Goal: Task Accomplishment & Management: Manage account settings

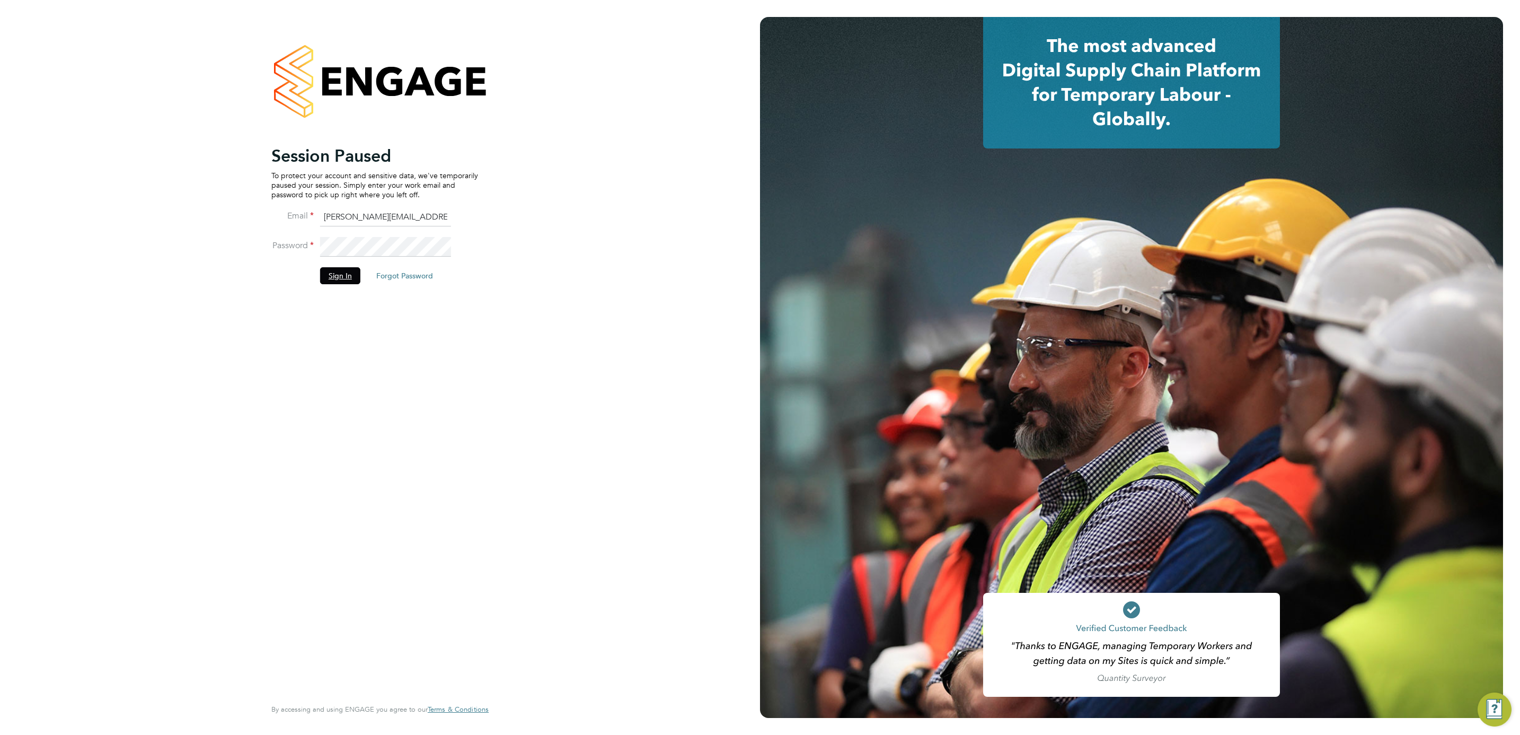
click at [353, 270] on button "Sign In" at bounding box center [340, 275] width 40 height 17
click at [350, 269] on div "Sorry, we are having problems connecting to our services." at bounding box center [380, 367] width 760 height 735
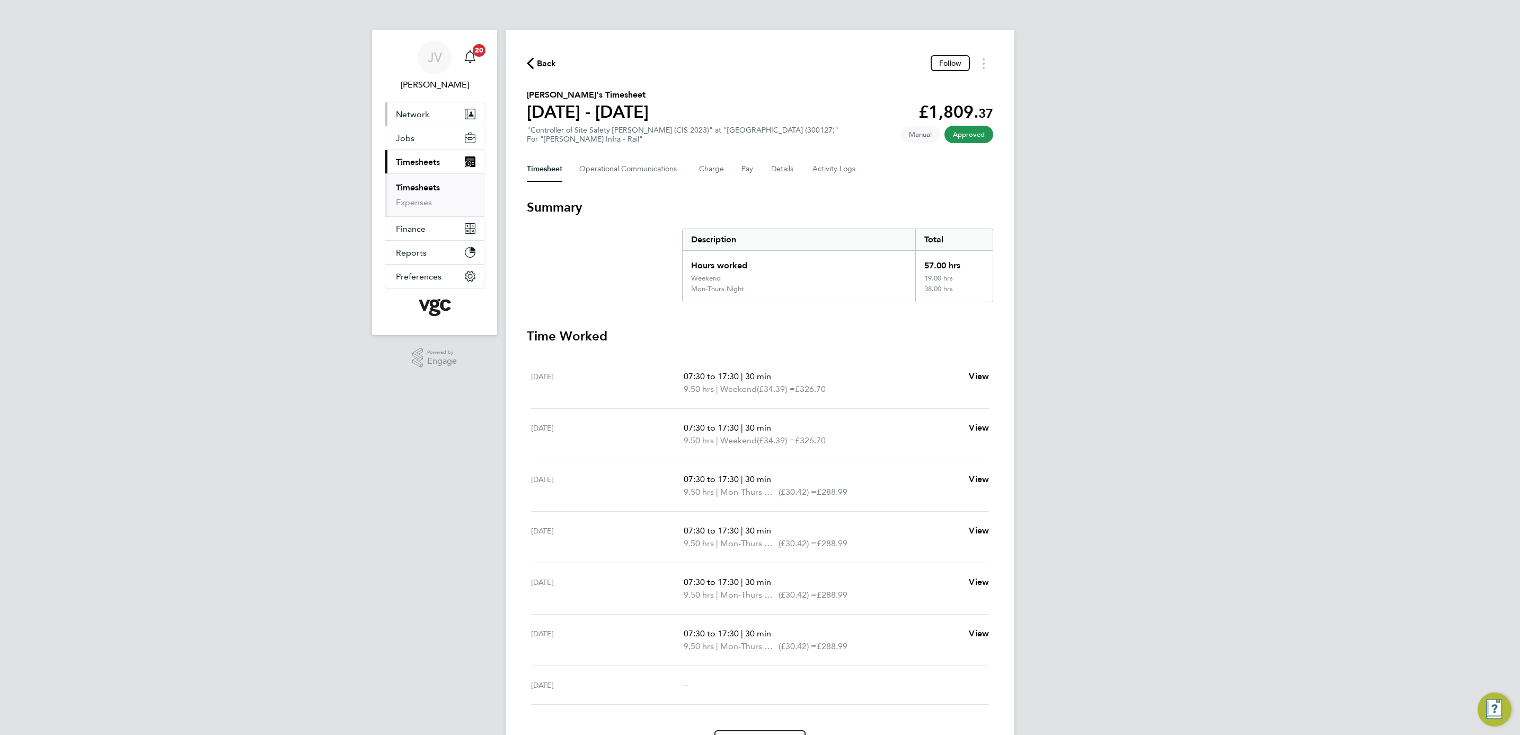
click at [438, 113] on button "Network" at bounding box center [434, 113] width 99 height 23
click at [413, 187] on link "Workers" at bounding box center [412, 184] width 32 height 10
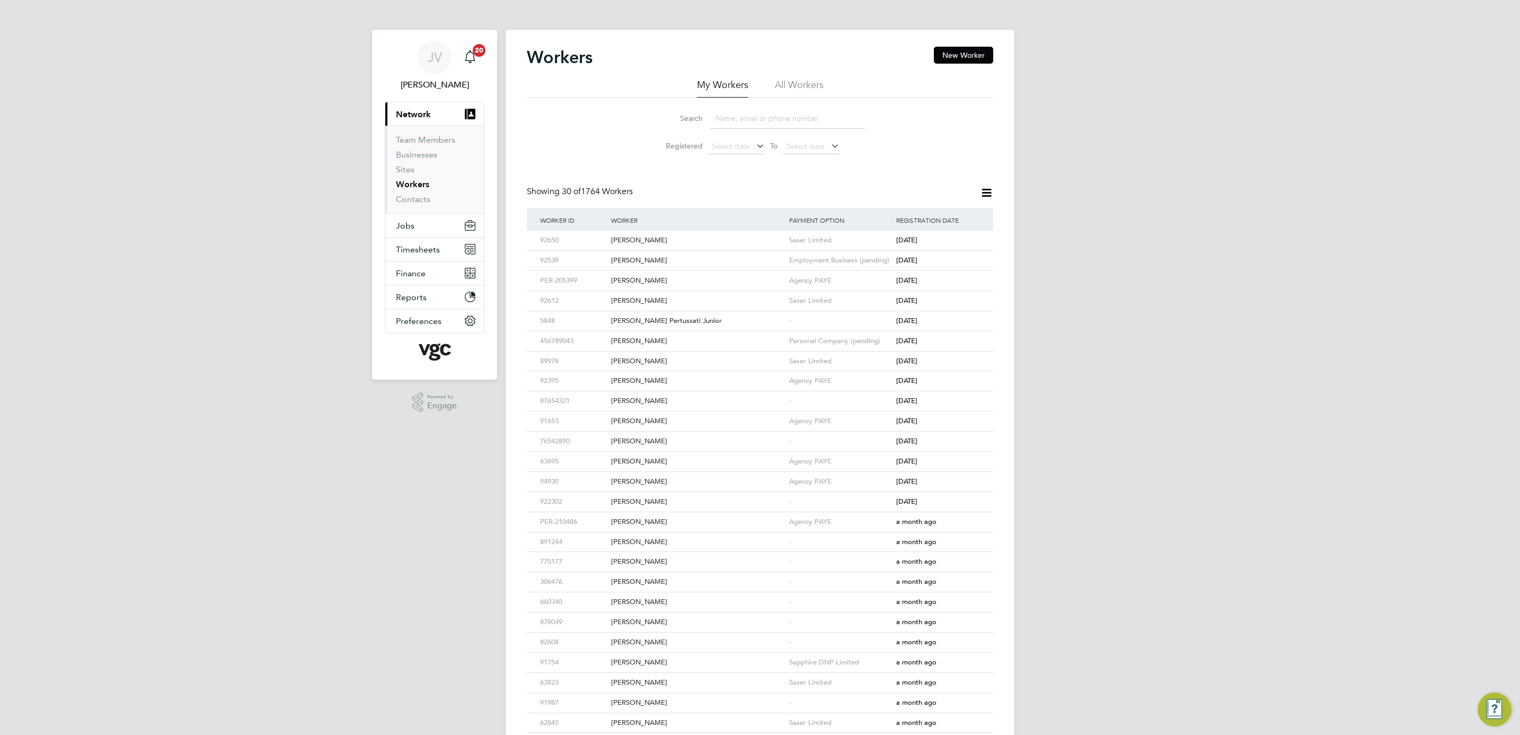
click at [811, 83] on li "All Workers" at bounding box center [799, 87] width 49 height 19
click at [784, 121] on input at bounding box center [787, 118] width 155 height 21
paste input "Alan Vaughan Griffiths"
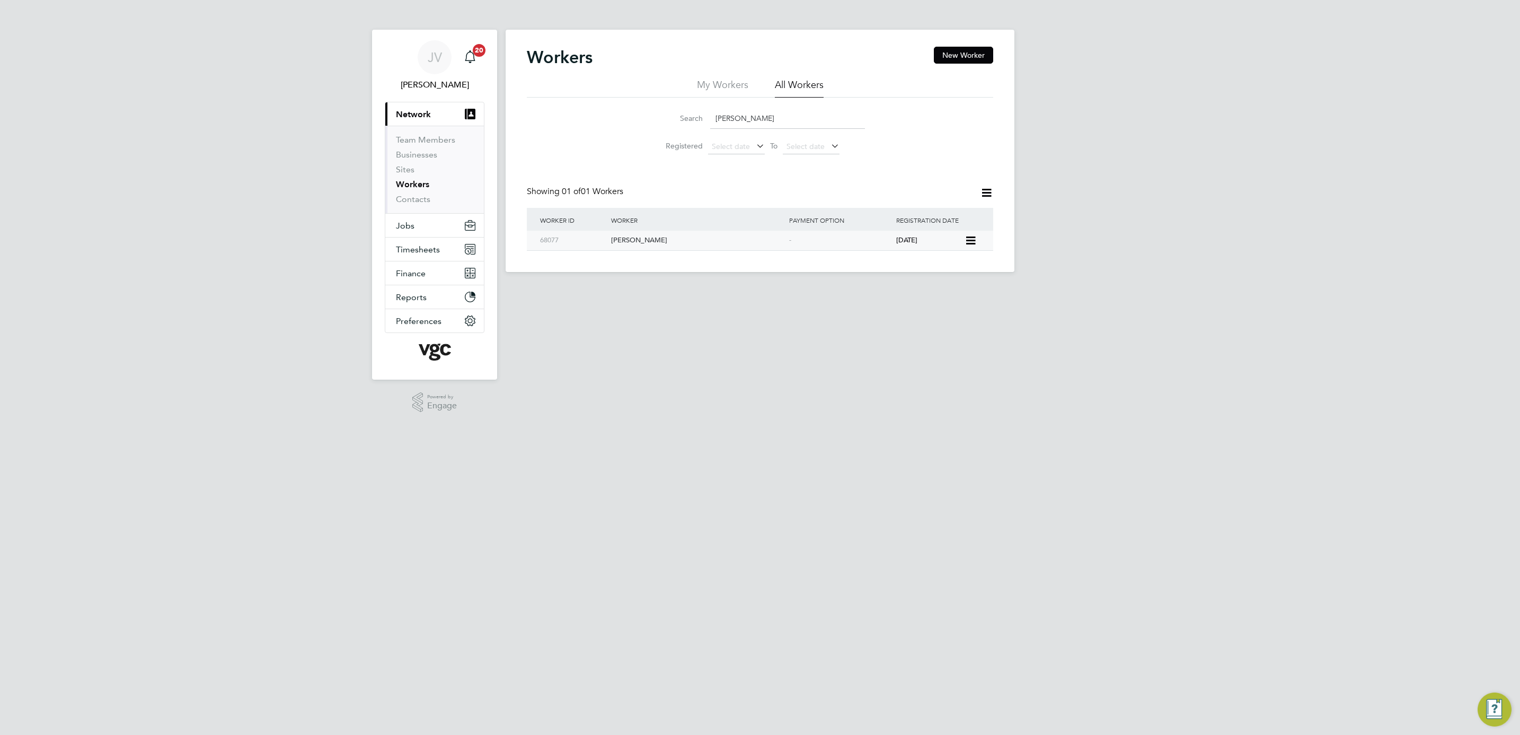
click at [700, 239] on div "Alan Vaughan Griffiths" at bounding box center [697, 241] width 178 height 20
click at [673, 243] on div "Alan Vaughan Griffiths" at bounding box center [697, 241] width 178 height 20
drag, startPoint x: 799, startPoint y: 116, endPoint x: 651, endPoint y: 115, distance: 147.9
click at [651, 115] on li "Search Alan Vaughan Griffiths" at bounding box center [760, 118] width 236 height 31
paste input "ison Marie Walker"
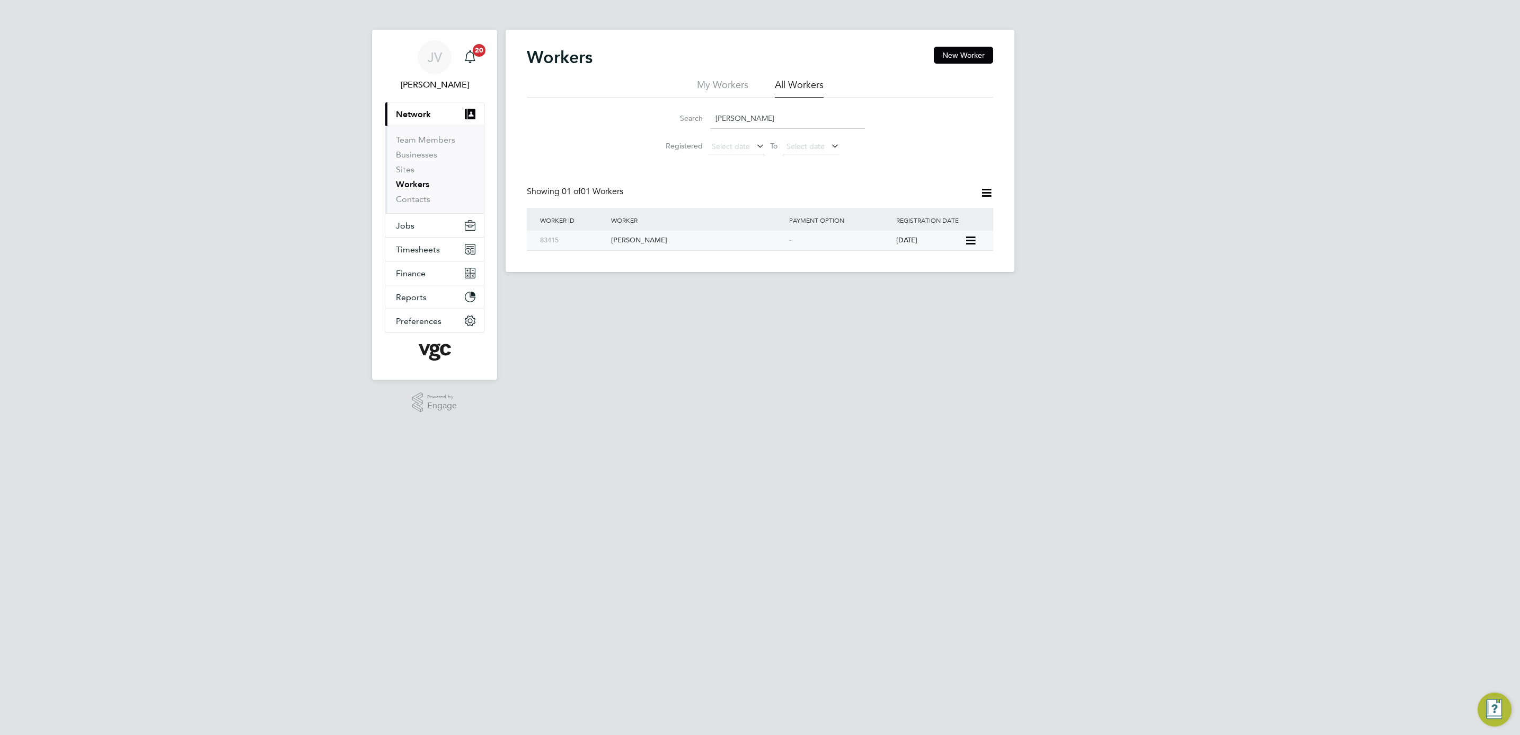
click at [687, 245] on div "Alison Marie Walker" at bounding box center [697, 241] width 178 height 20
click at [802, 113] on input "Alison Marie Walker" at bounding box center [787, 118] width 155 height 21
drag, startPoint x: 824, startPoint y: 118, endPoint x: 639, endPoint y: 103, distance: 185.6
click at [639, 103] on div "Search Alison Marie Walker Registered Select date To Select date" at bounding box center [760, 129] width 466 height 62
paste input "ndrew Jonathon Dodd"
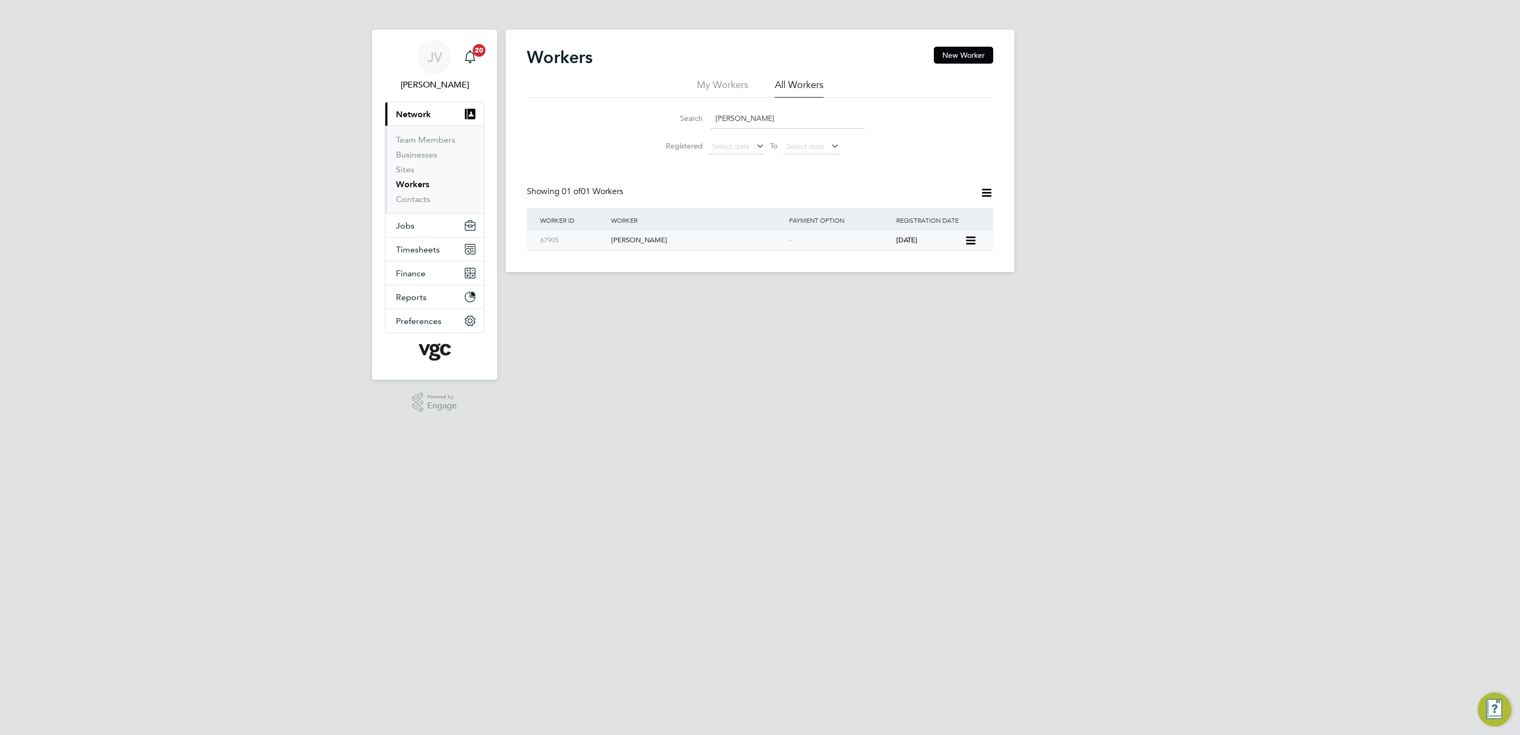
click at [890, 247] on div "-" at bounding box center [839, 241] width 107 height 20
click at [770, 121] on input "Andrew Jonathon Dodd" at bounding box center [787, 118] width 155 height 21
drag, startPoint x: 820, startPoint y: 121, endPoint x: 507, endPoint y: 101, distance: 313.9
click at [507, 101] on div "Workers New Worker My Workers All Workers Search Andrew Jonathon Dodd Registere…" at bounding box center [760, 151] width 509 height 242
paste input "Mitchell"
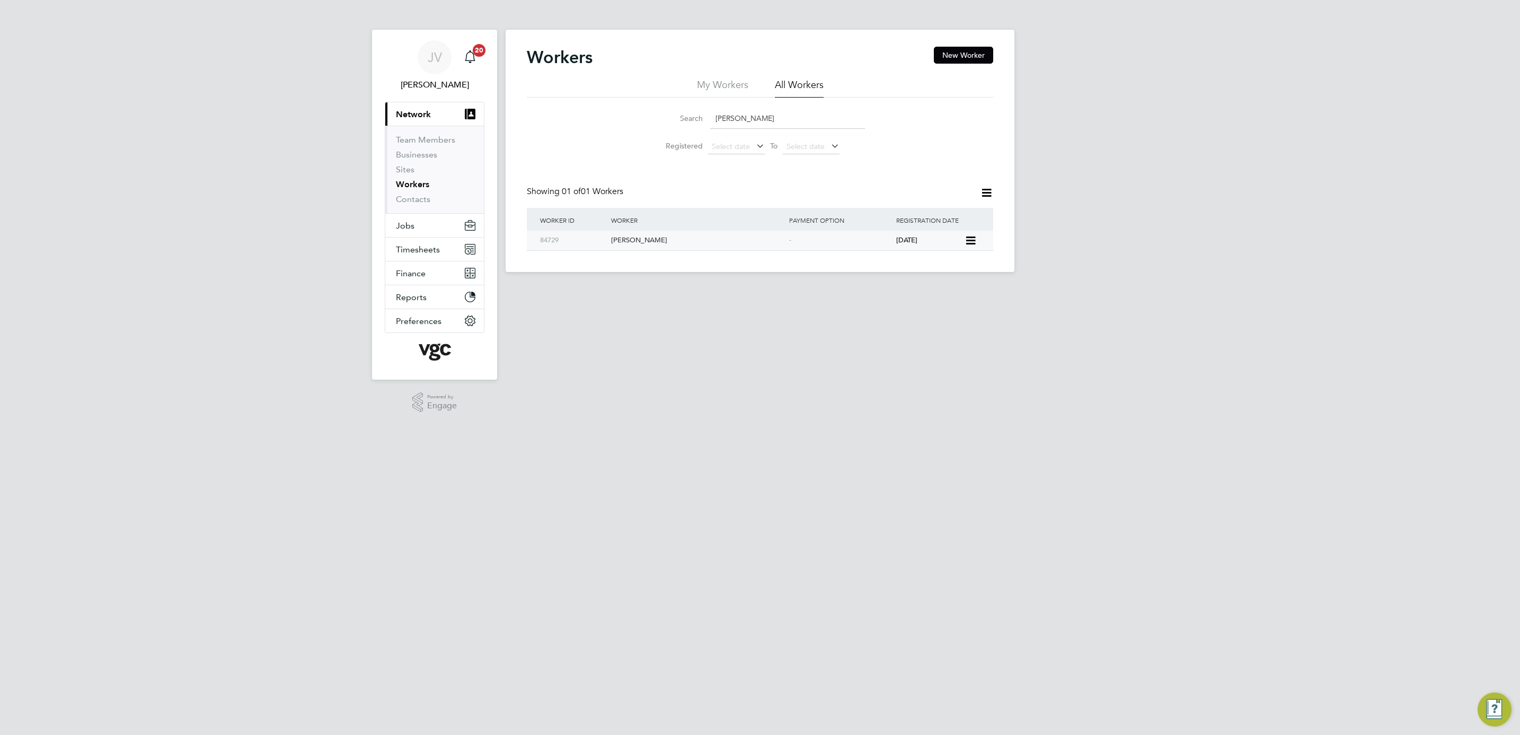
type input "[PERSON_NAME]"
click at [757, 245] on div "[PERSON_NAME]" at bounding box center [697, 241] width 178 height 20
click at [426, 225] on button "Jobs" at bounding box center [434, 225] width 99 height 23
click at [426, 193] on link "Placements" at bounding box center [418, 193] width 44 height 10
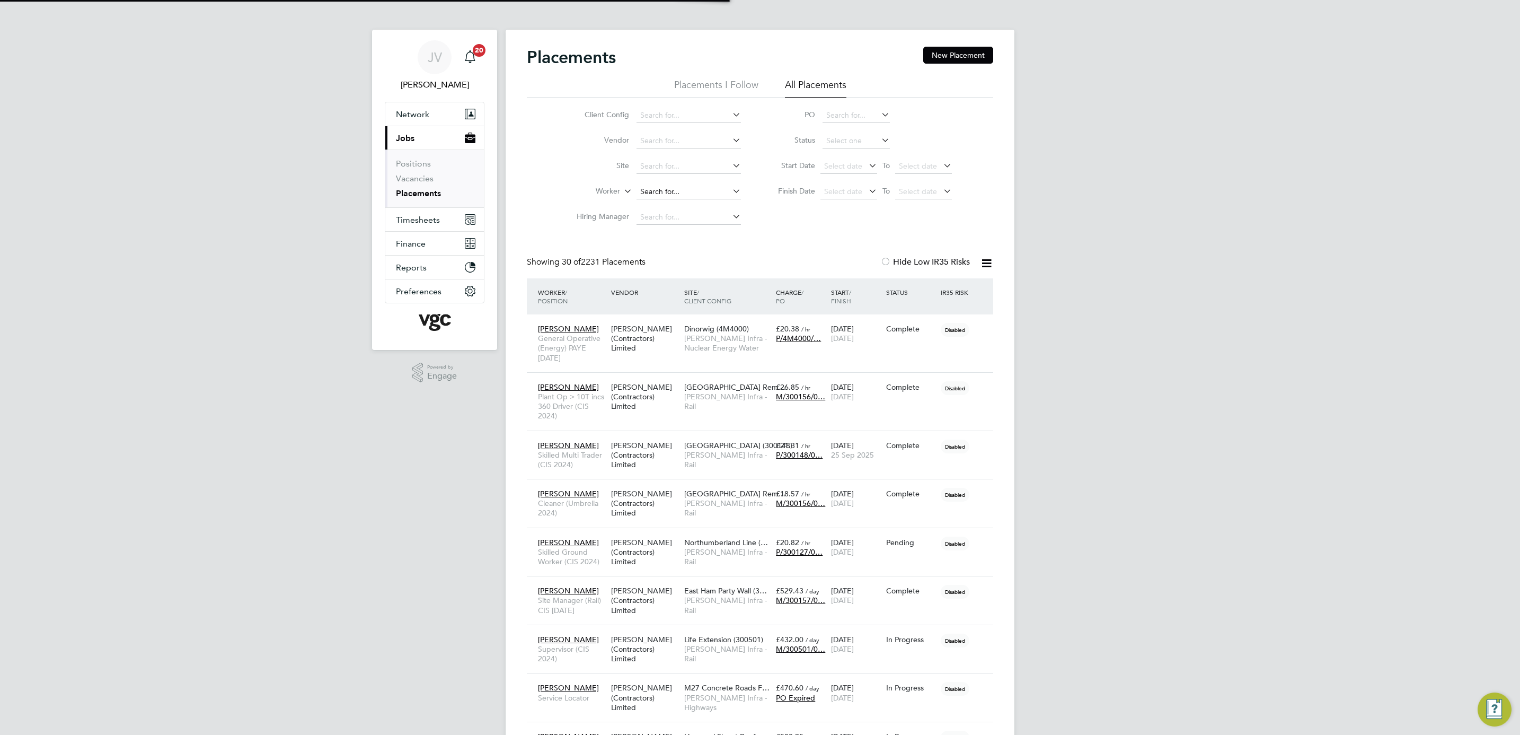
click at [665, 193] on input at bounding box center [688, 191] width 104 height 15
paste input "Andrew Mitchell"
type input "Andrew Mitchell"
click at [704, 209] on b "Mitchell" at bounding box center [734, 207] width 61 height 9
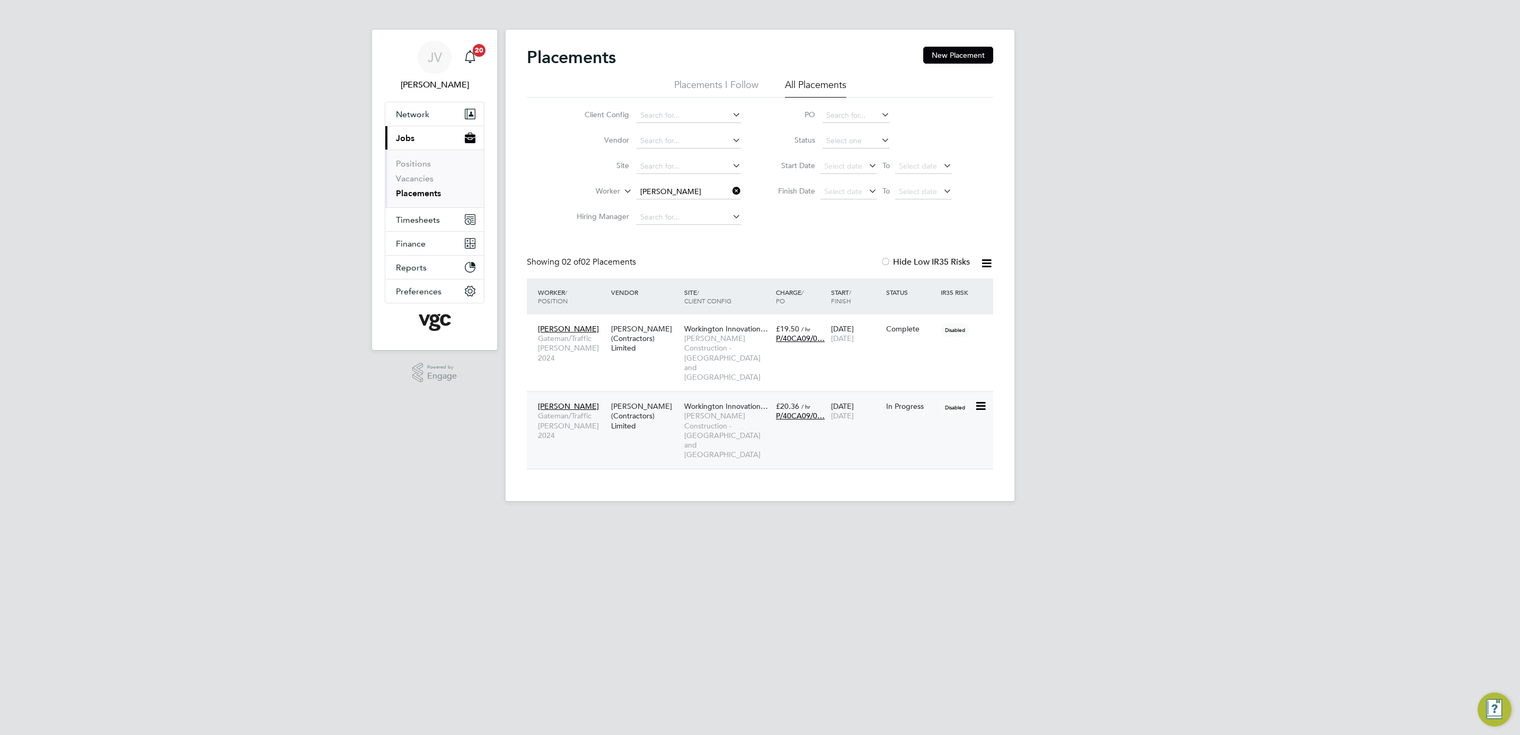
click at [864, 425] on div "Andrew Mitchell Gateman/Traffic Marshall 2024 V.G.Clements (Contractors) Limite…" at bounding box center [760, 429] width 466 height 77
click at [719, 411] on span "Morgan Sindall Construction - Yorkshire and North East" at bounding box center [727, 435] width 86 height 48
click at [700, 193] on input at bounding box center [688, 191] width 104 height 15
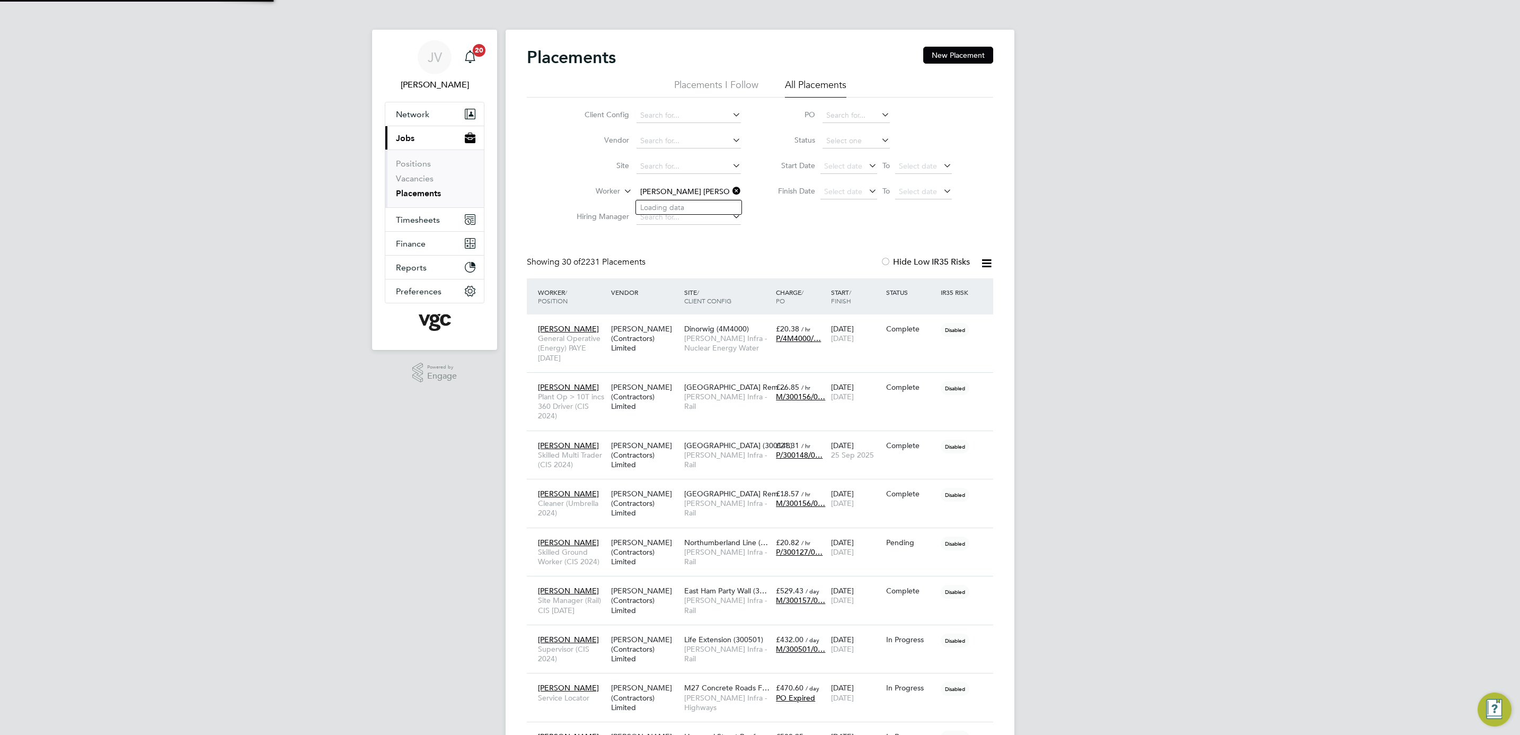
scroll to position [30, 92]
type input "Ben James Charnock"
click at [719, 210] on b "Charnock" at bounding box center [735, 207] width 33 height 9
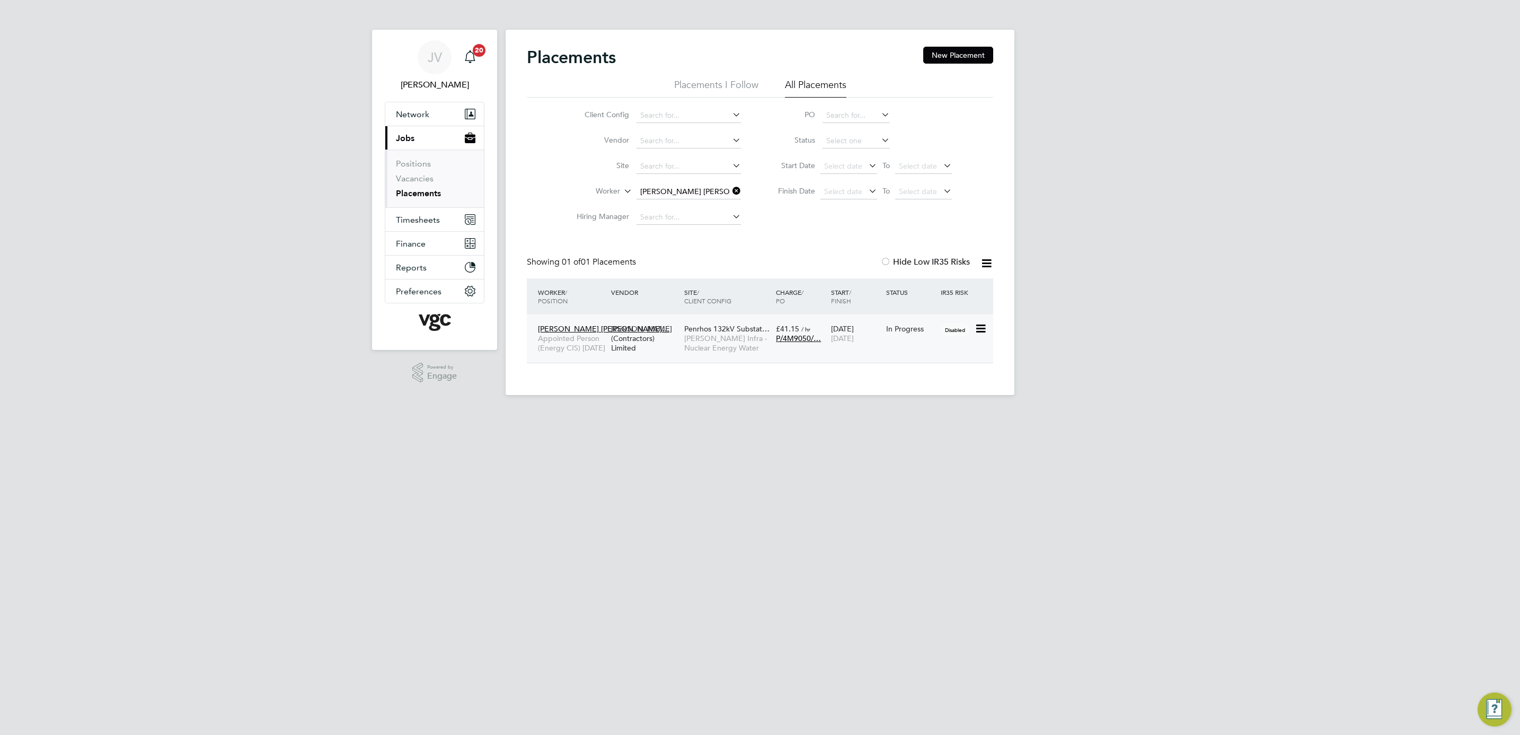
click at [848, 348] on div "19 May 2025 02 Feb 2026" at bounding box center [855, 334] width 55 height 30
click at [712, 188] on input at bounding box center [688, 191] width 104 height 15
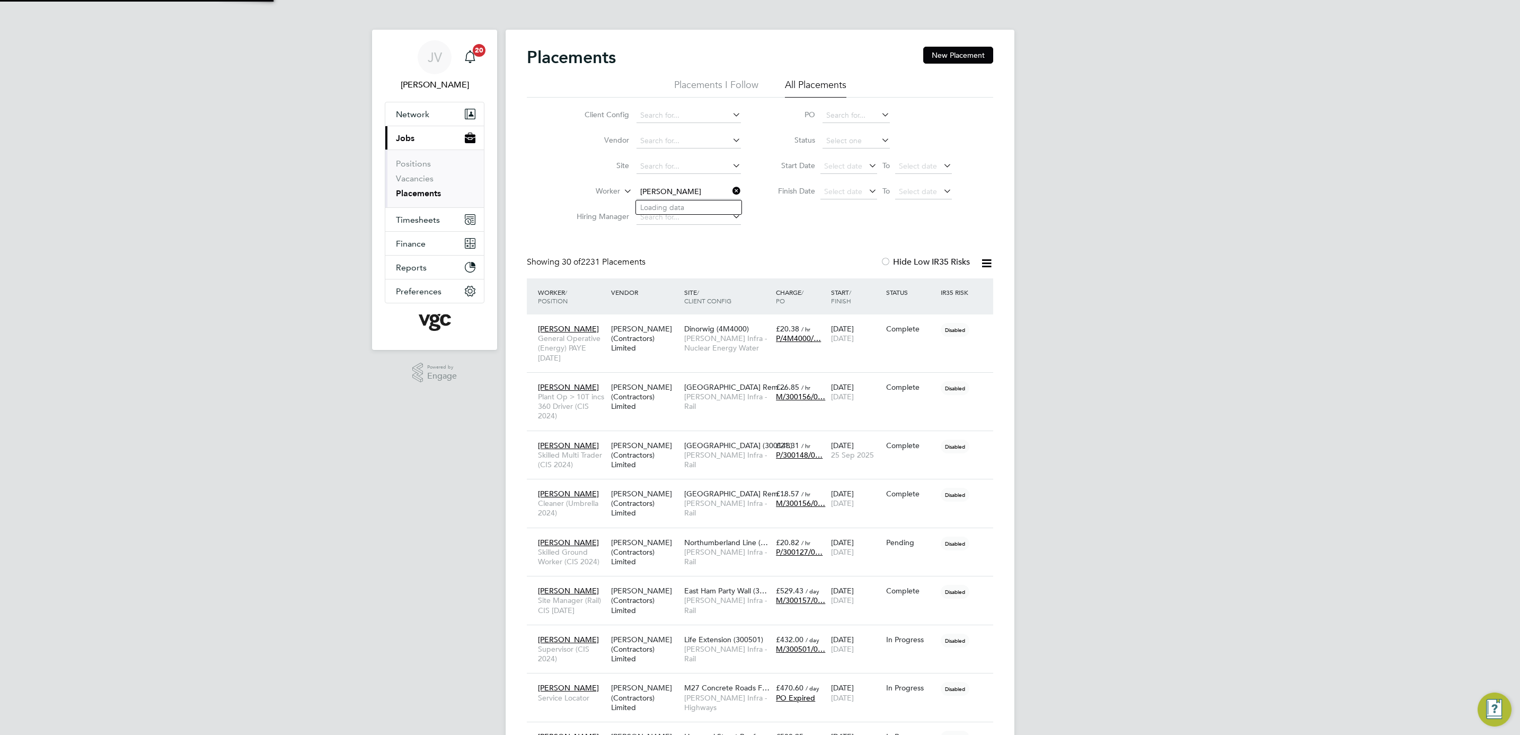
scroll to position [30, 92]
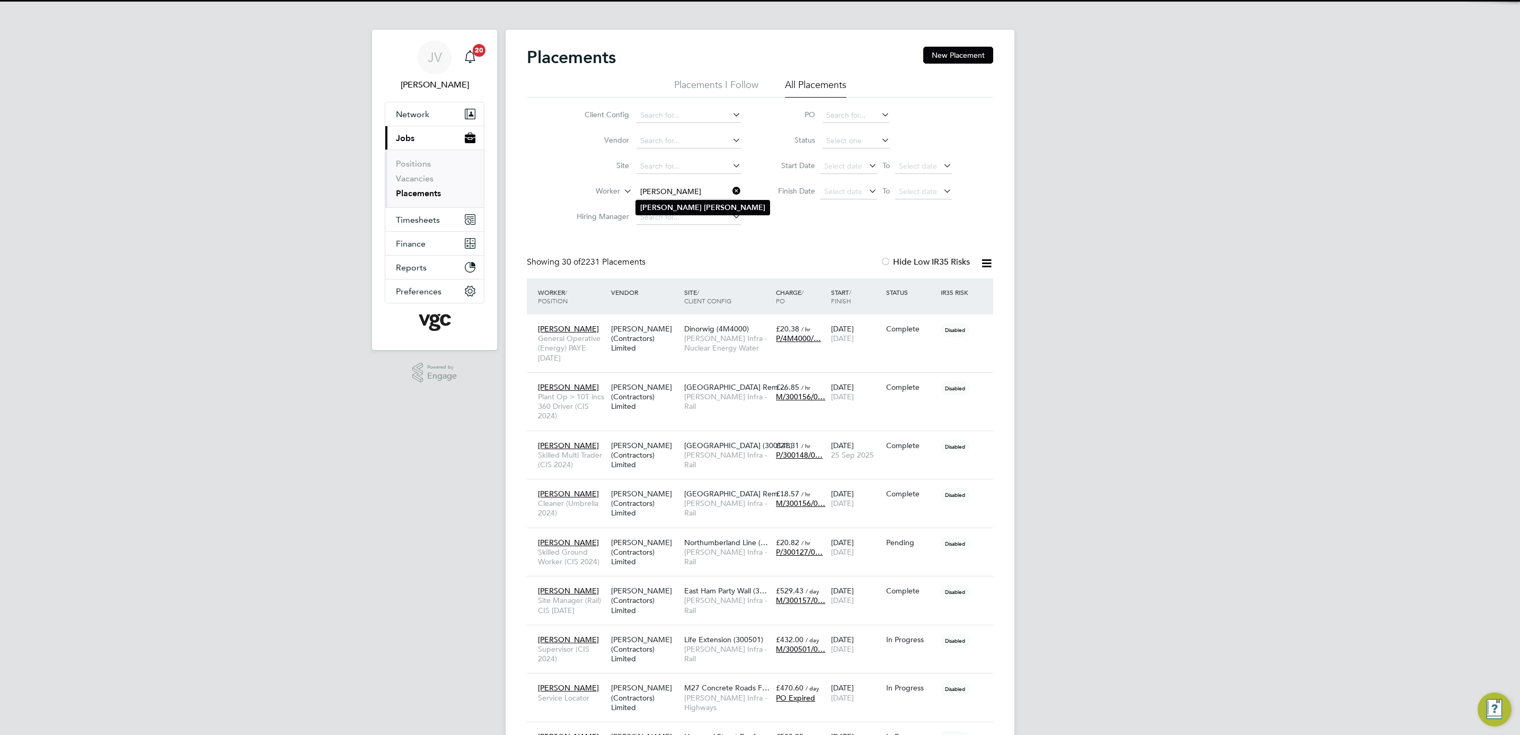
type input "Damian Kimmins"
click at [704, 207] on b "Kimmins" at bounding box center [734, 207] width 61 height 9
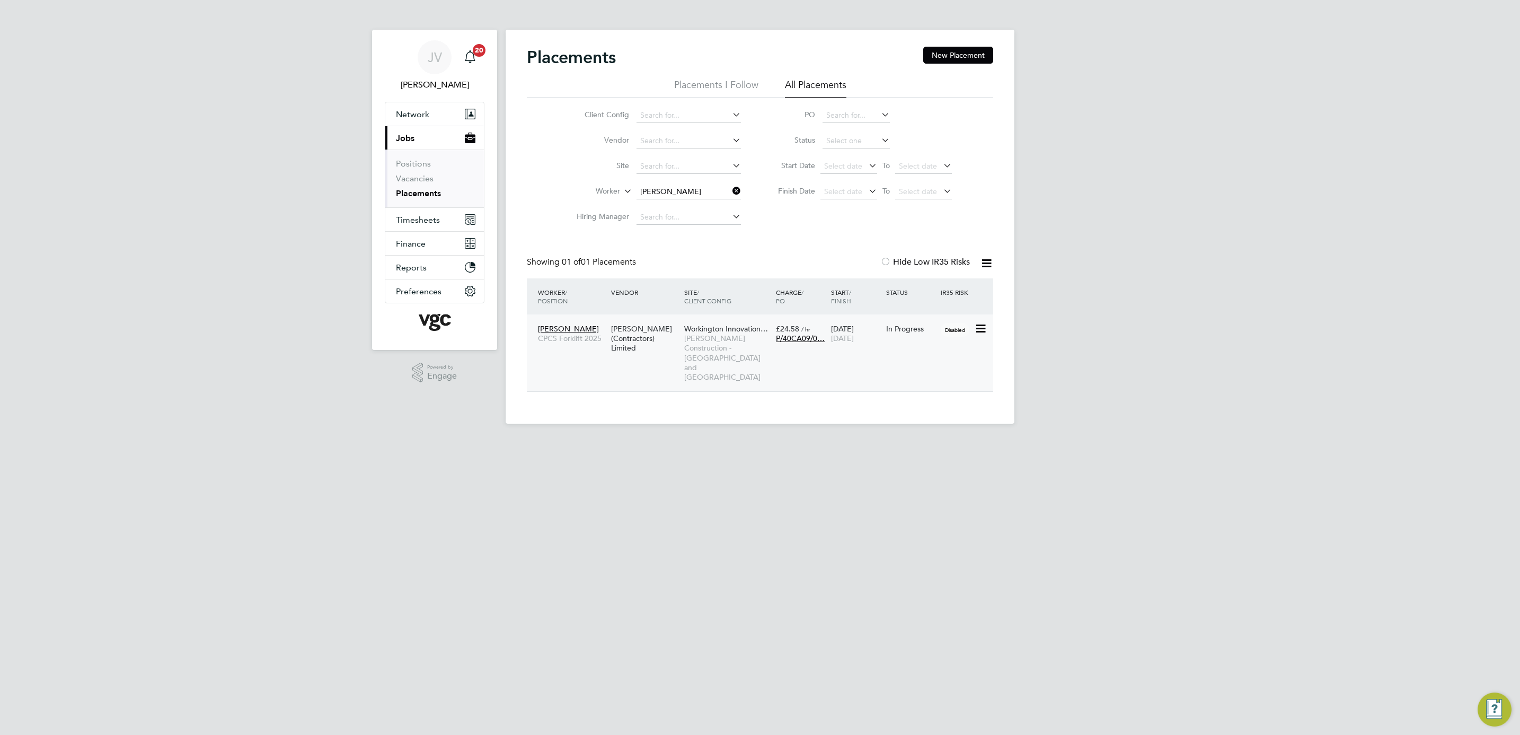
click at [862, 352] on div "Damian Kimmins CPCS Forklift 2025 V.G.Clements (Contractors) Limited Workington…" at bounding box center [760, 352] width 466 height 77
click at [813, 361] on div "Damian Kimmins CPCS Forklift 2025 V.G.Clements (Contractors) Limited Workington…" at bounding box center [760, 352] width 466 height 77
click at [706, 344] on span "[PERSON_NAME] Construction - [GEOGRAPHIC_DATA] and [GEOGRAPHIC_DATA]" at bounding box center [727, 357] width 86 height 48
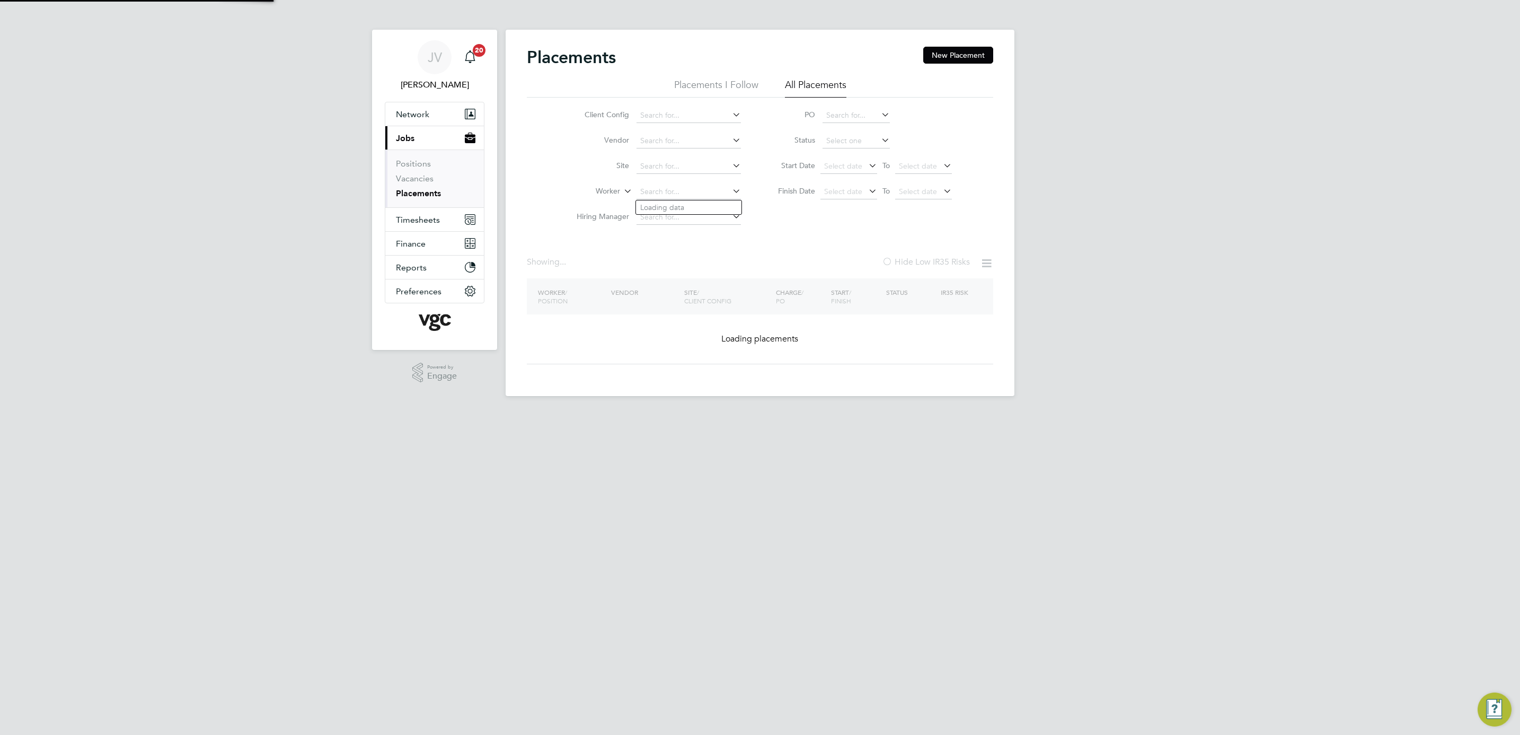
drag, startPoint x: 708, startPoint y: 187, endPoint x: 634, endPoint y: 187, distance: 73.7
click at [634, 187] on li "Worker" at bounding box center [654, 191] width 199 height 25
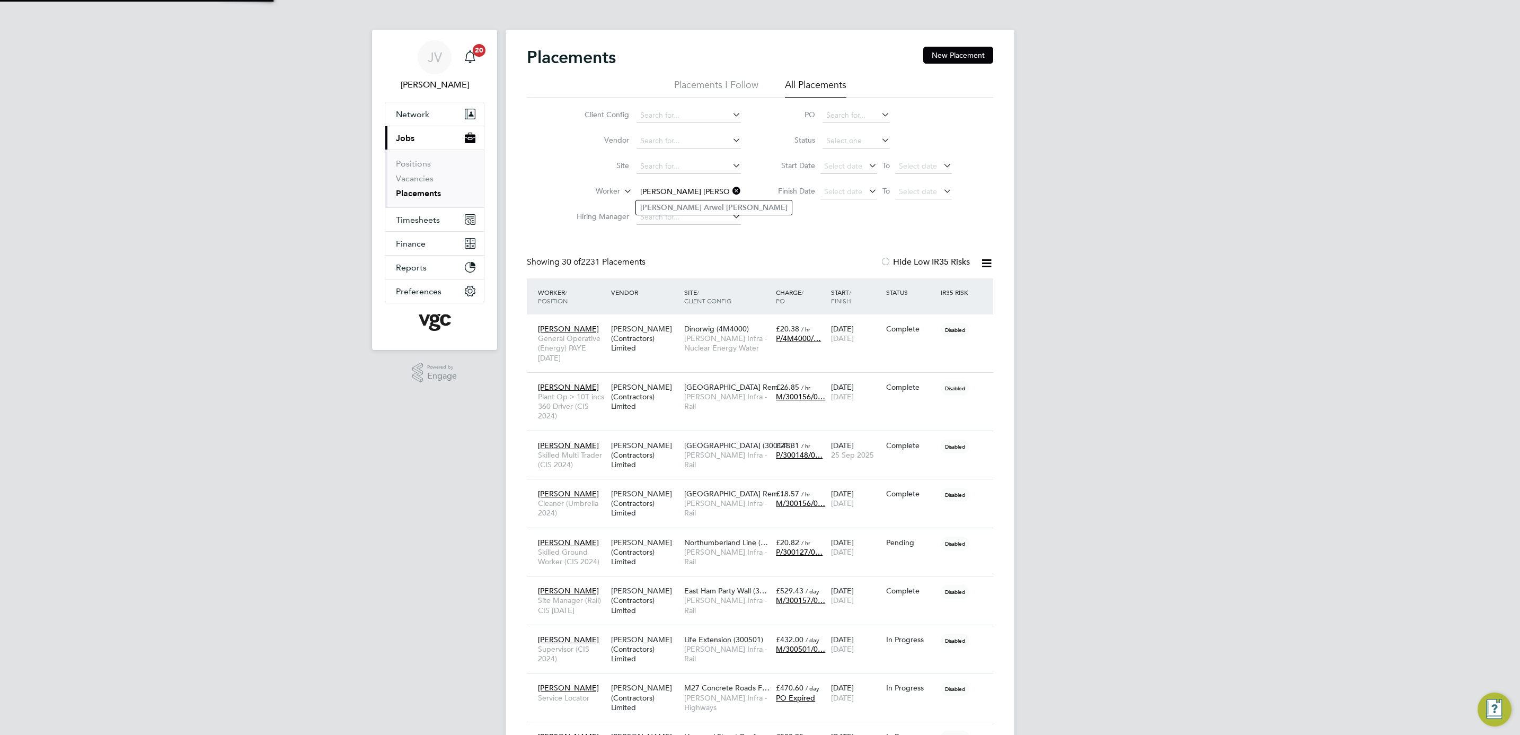
type input "David Arwel Jones"
click at [726, 207] on b "Jones" at bounding box center [756, 207] width 61 height 9
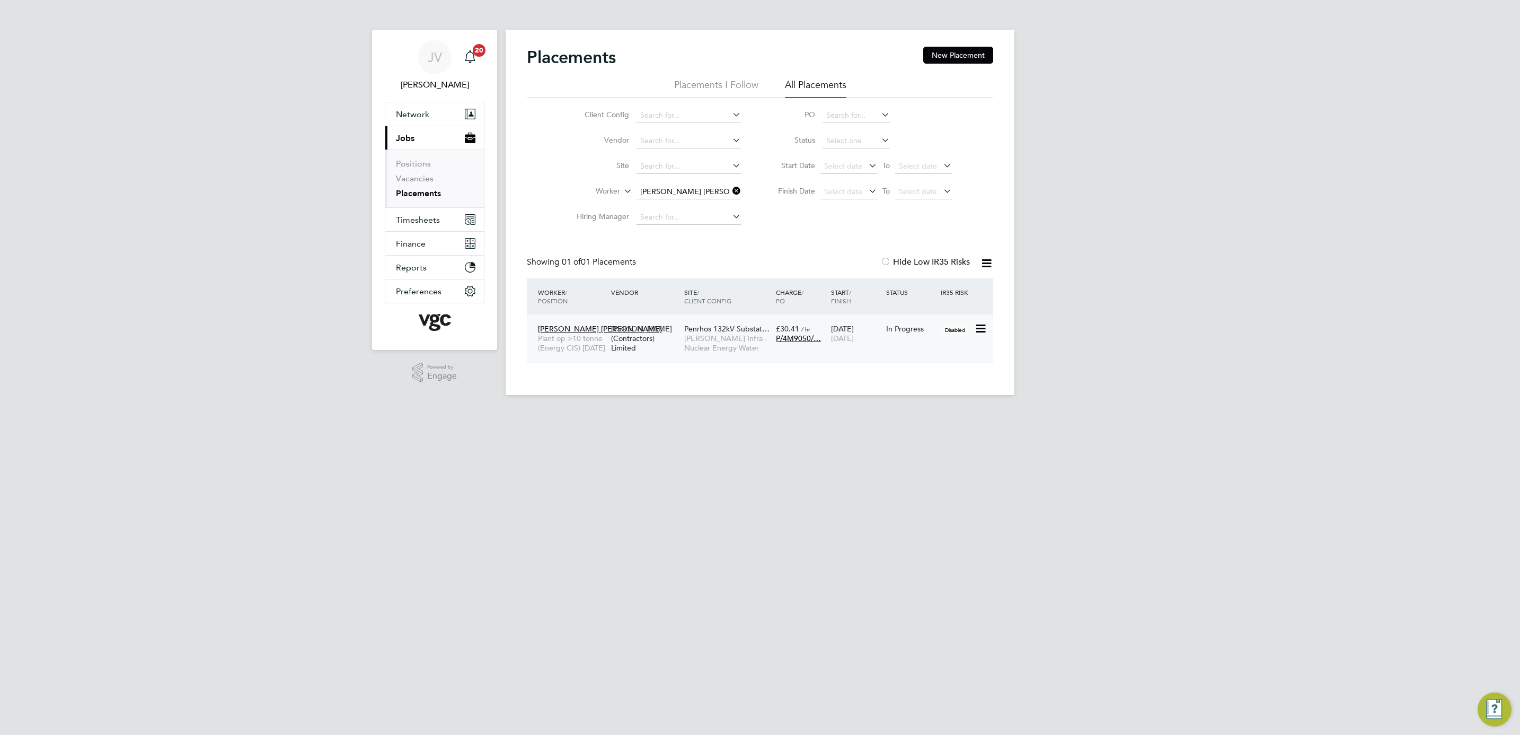
click at [864, 346] on div "19 May 2025 24 Nov 2025" at bounding box center [855, 334] width 55 height 30
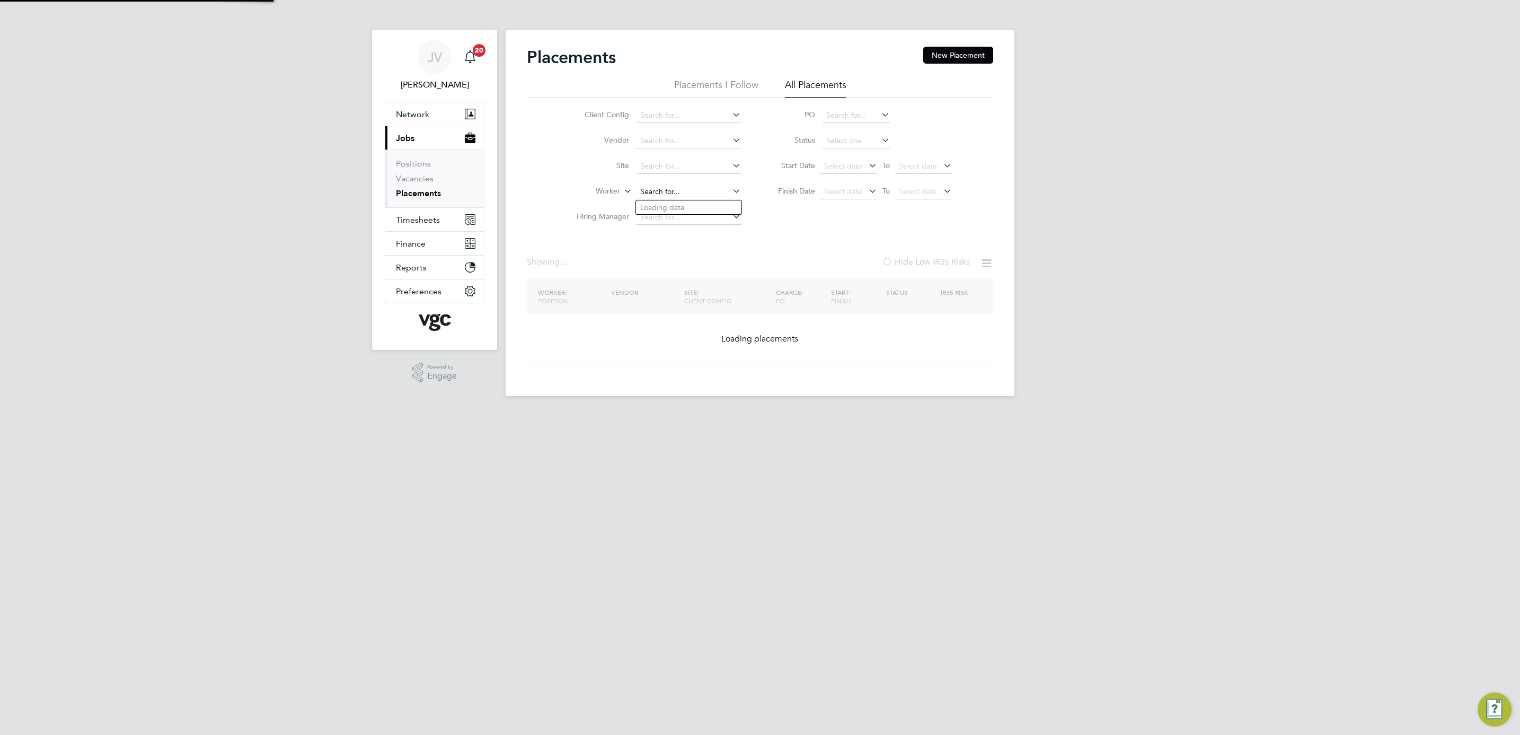
click at [700, 191] on input at bounding box center [688, 191] width 104 height 15
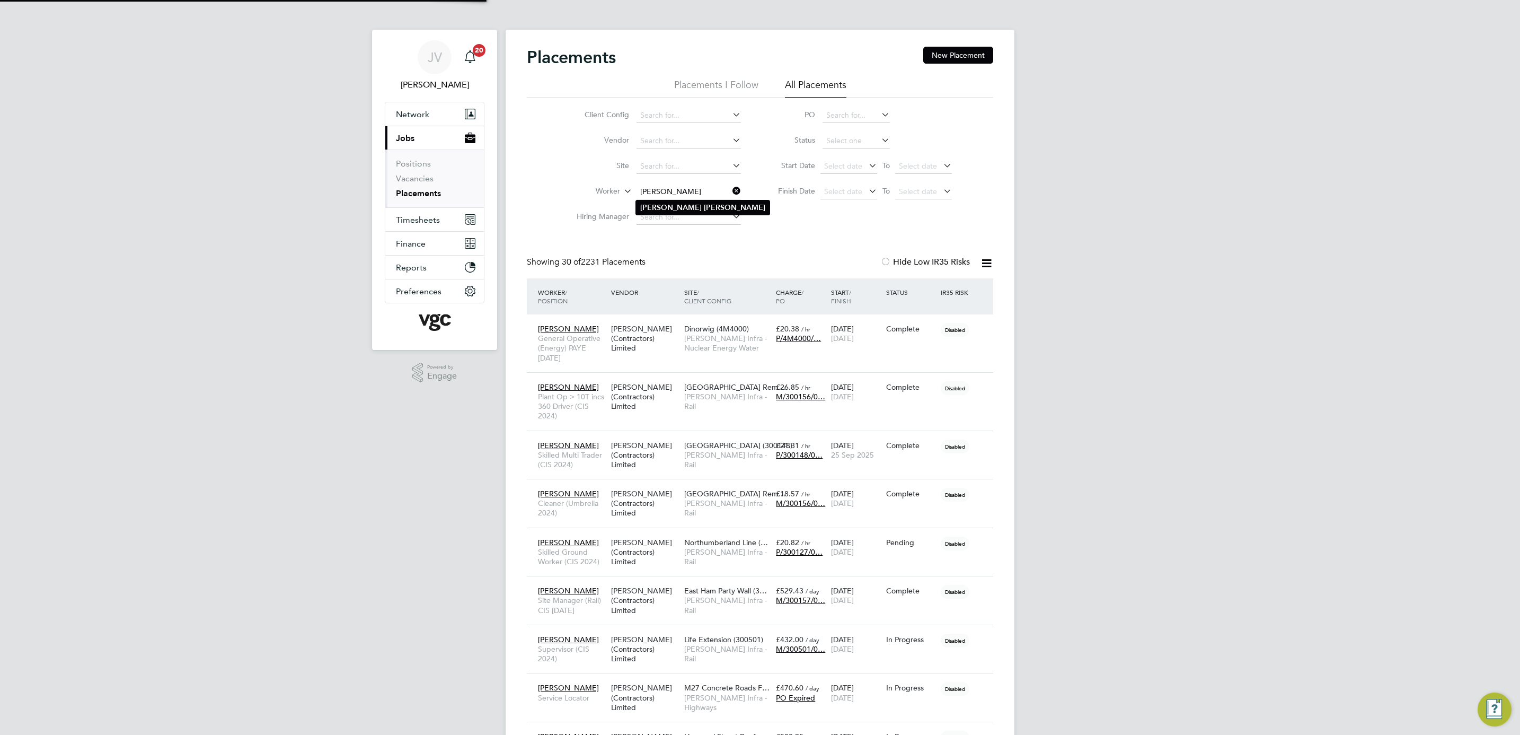
type input "Gareth Jones"
click at [704, 207] on b "Jones" at bounding box center [734, 207] width 61 height 9
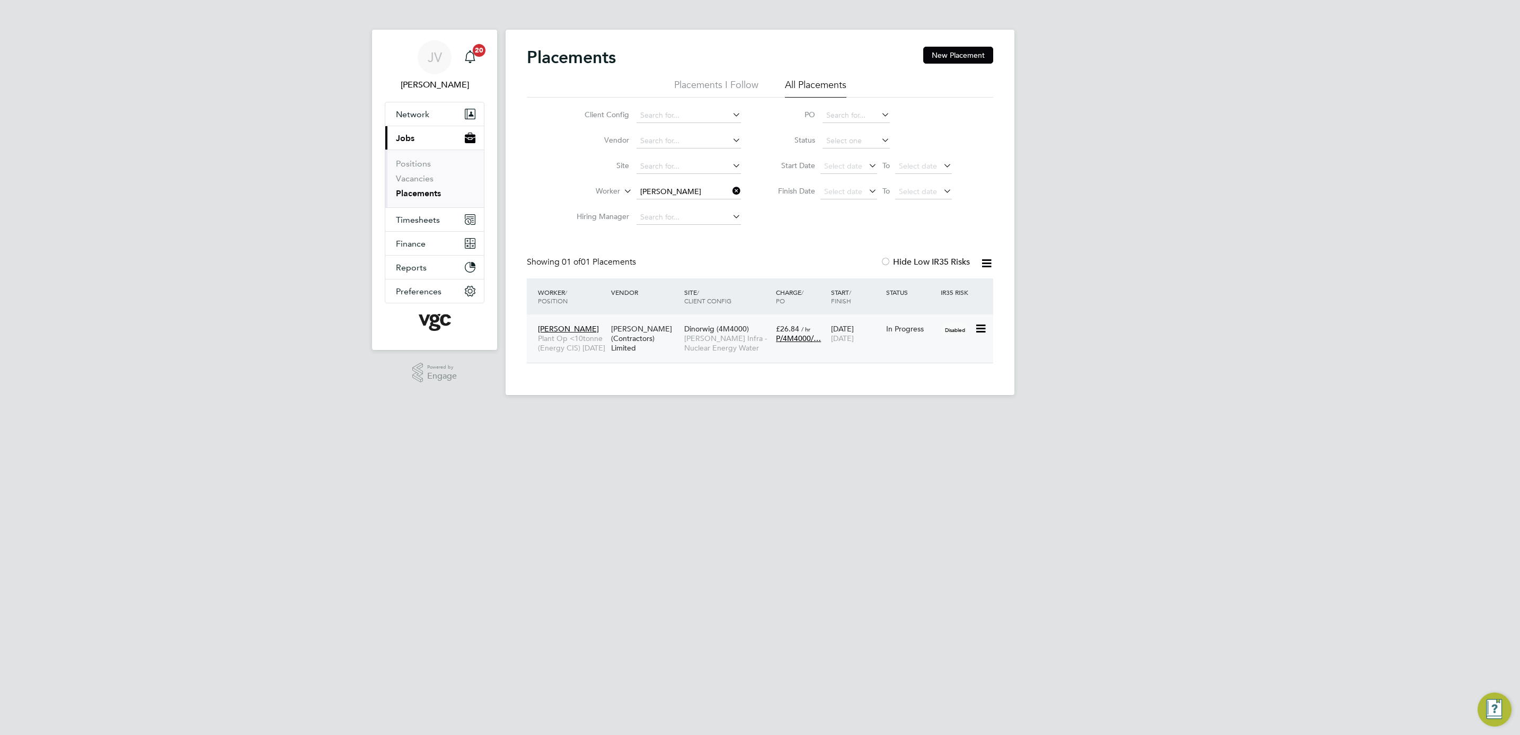
click at [854, 343] on span "01 May 2026" at bounding box center [842, 338] width 23 height 10
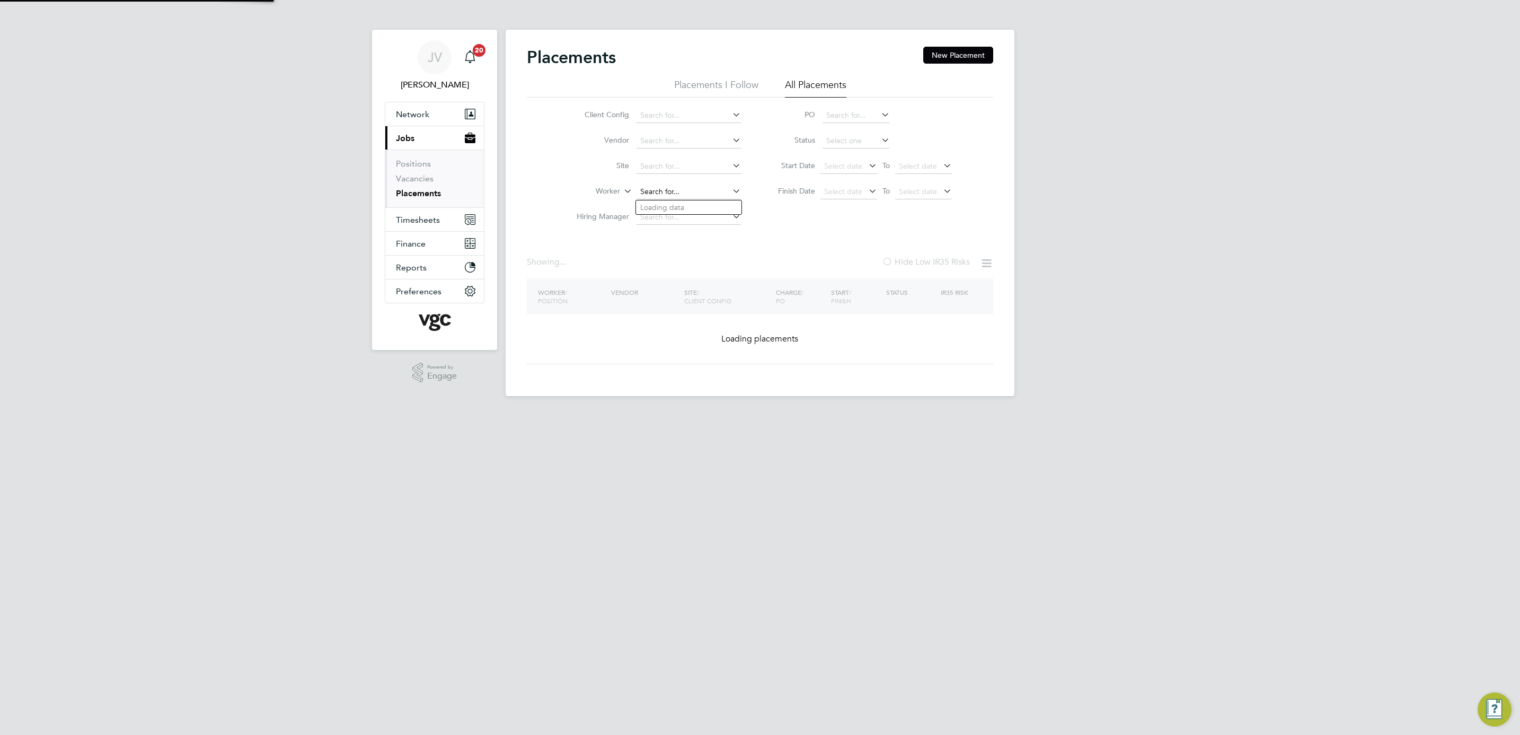
click at [704, 191] on input at bounding box center [688, 191] width 104 height 15
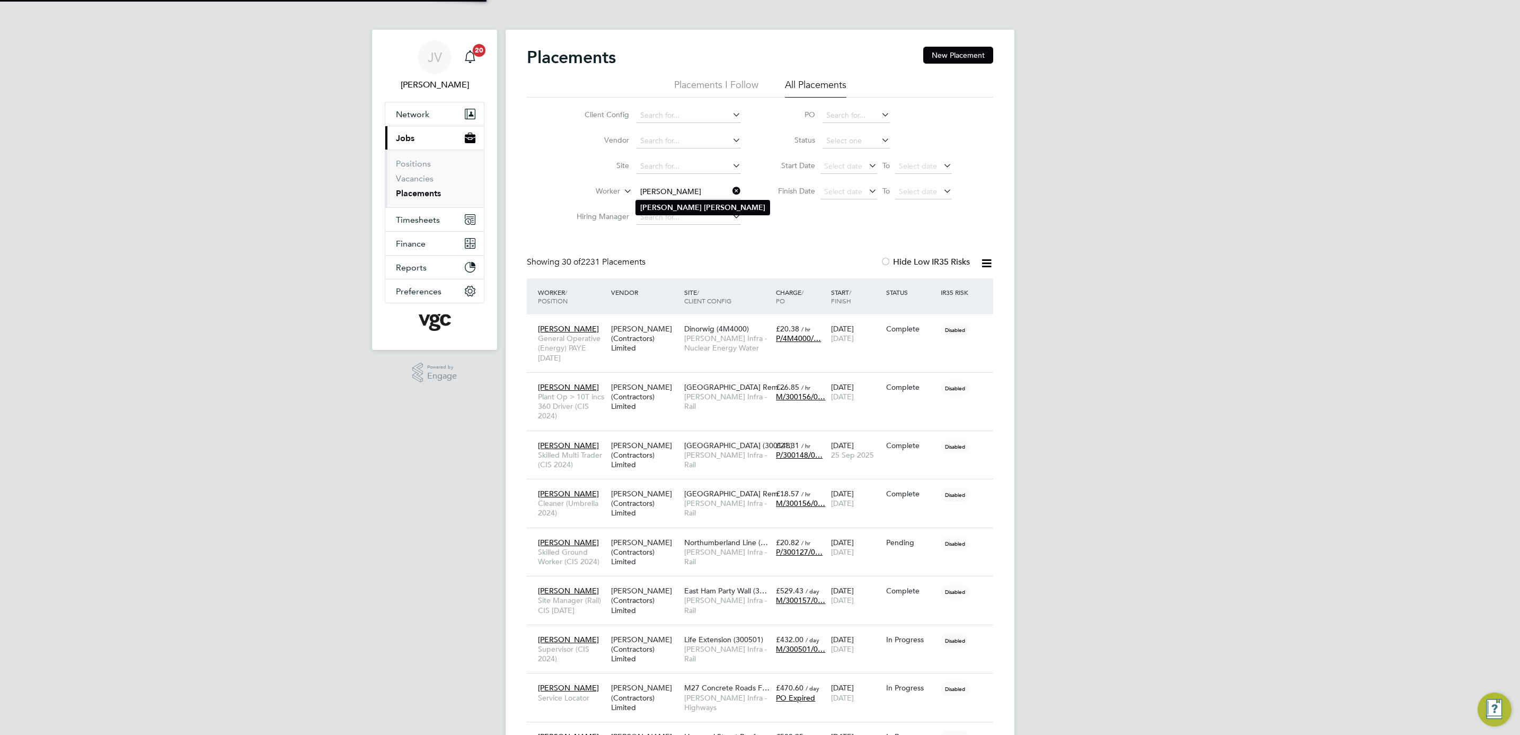
type input "[PERSON_NAME]"
click at [688, 207] on li "Gary Carter" at bounding box center [703, 207] width 134 height 14
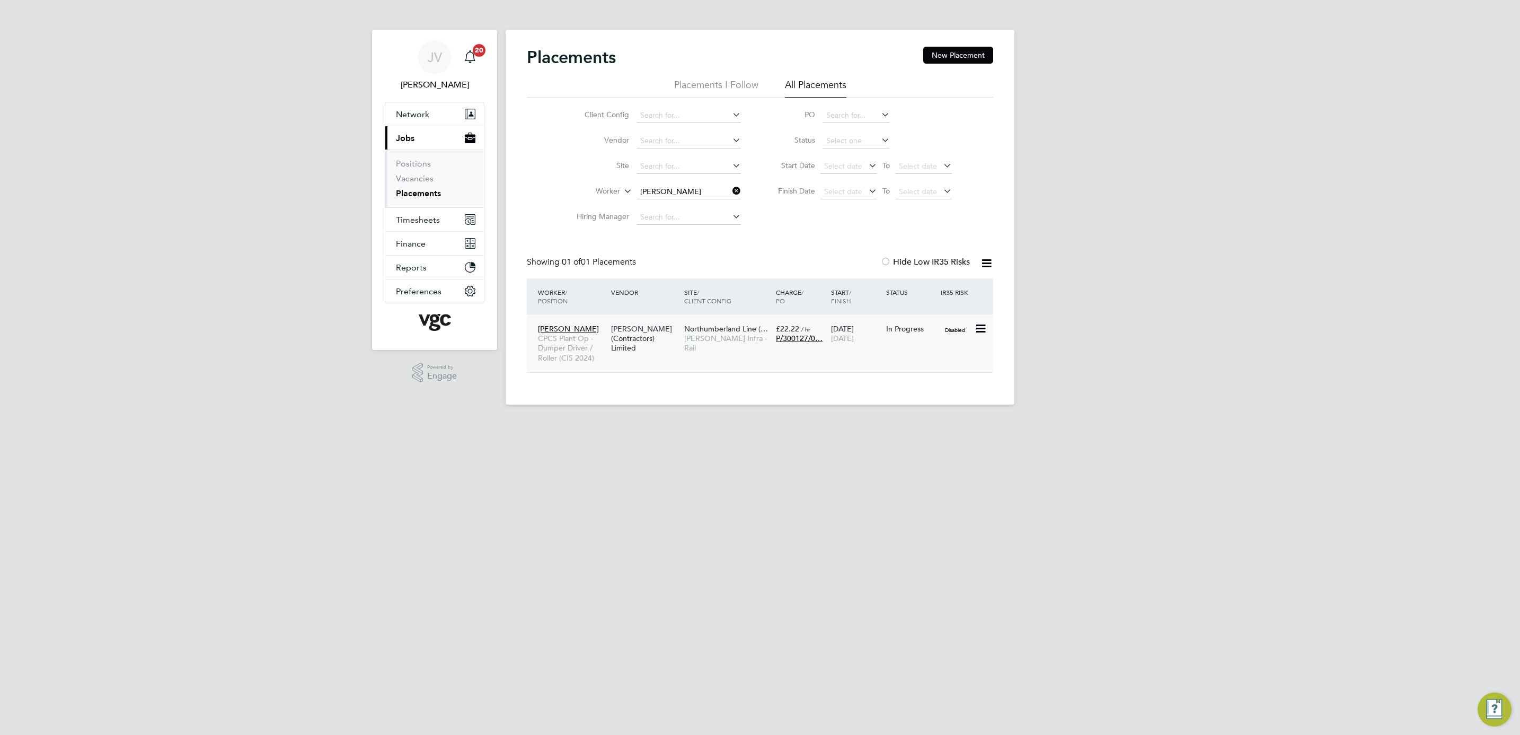
click at [857, 346] on div "28 Jul 2025 01 Dec 2025" at bounding box center [855, 334] width 55 height 30
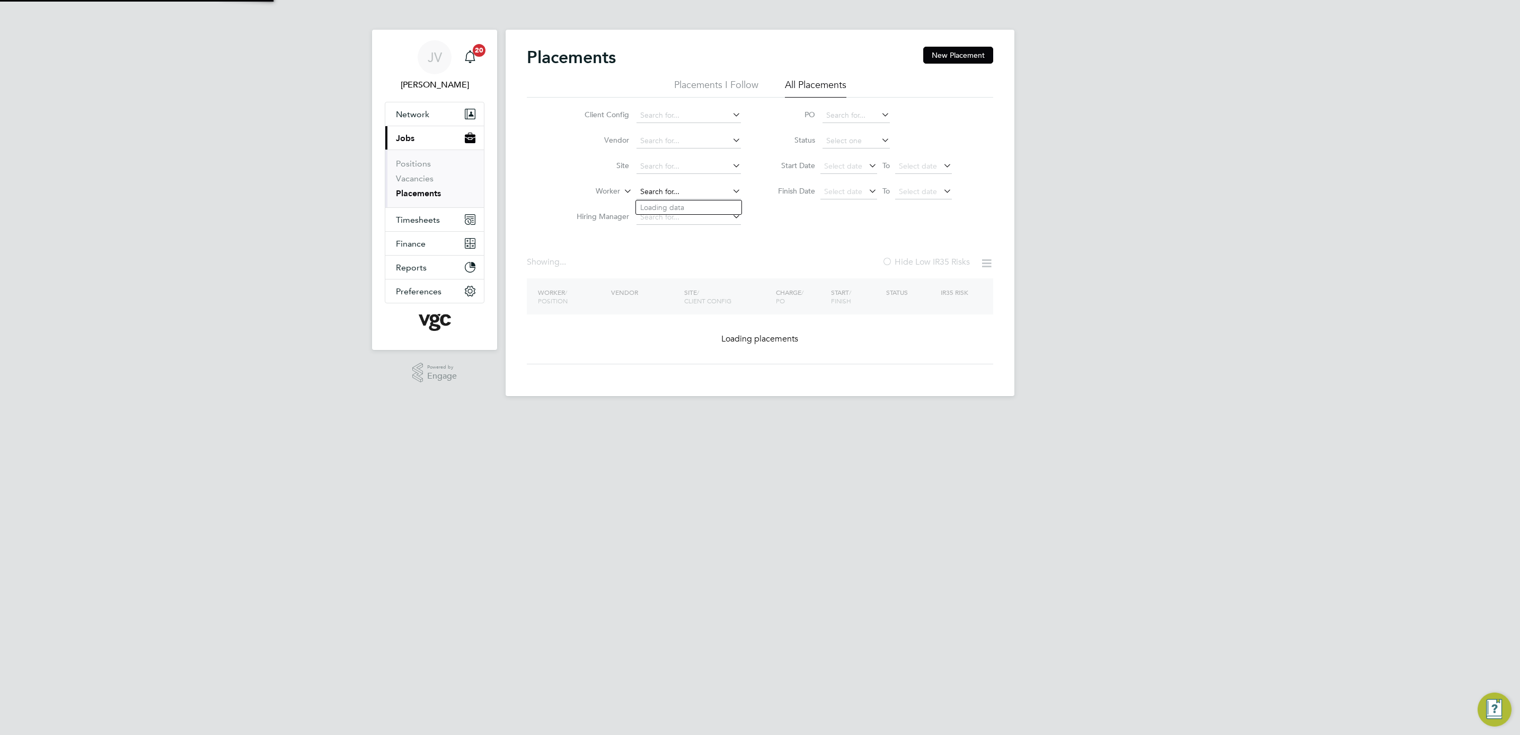
click at [702, 197] on input at bounding box center [688, 191] width 104 height 15
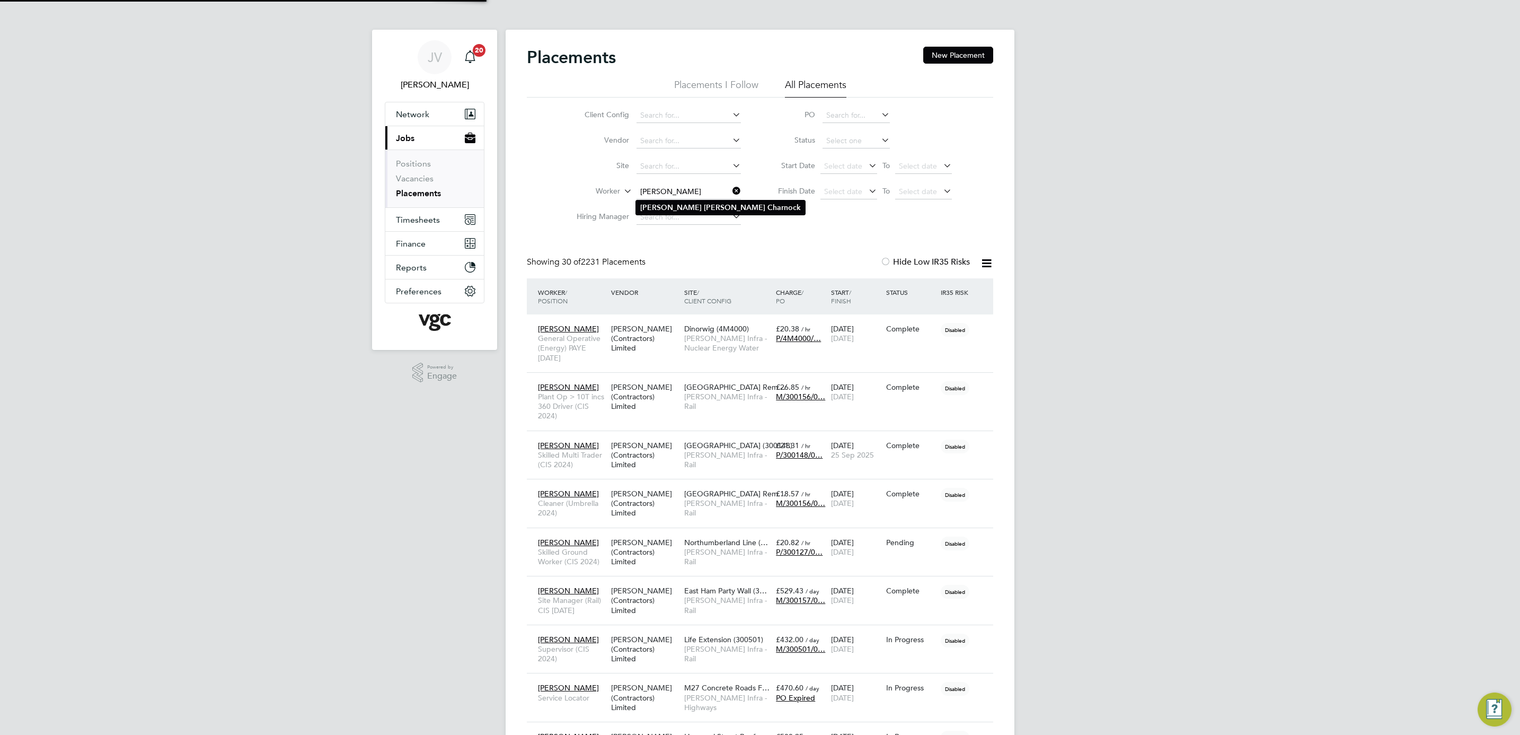
type input "[PERSON_NAME]"
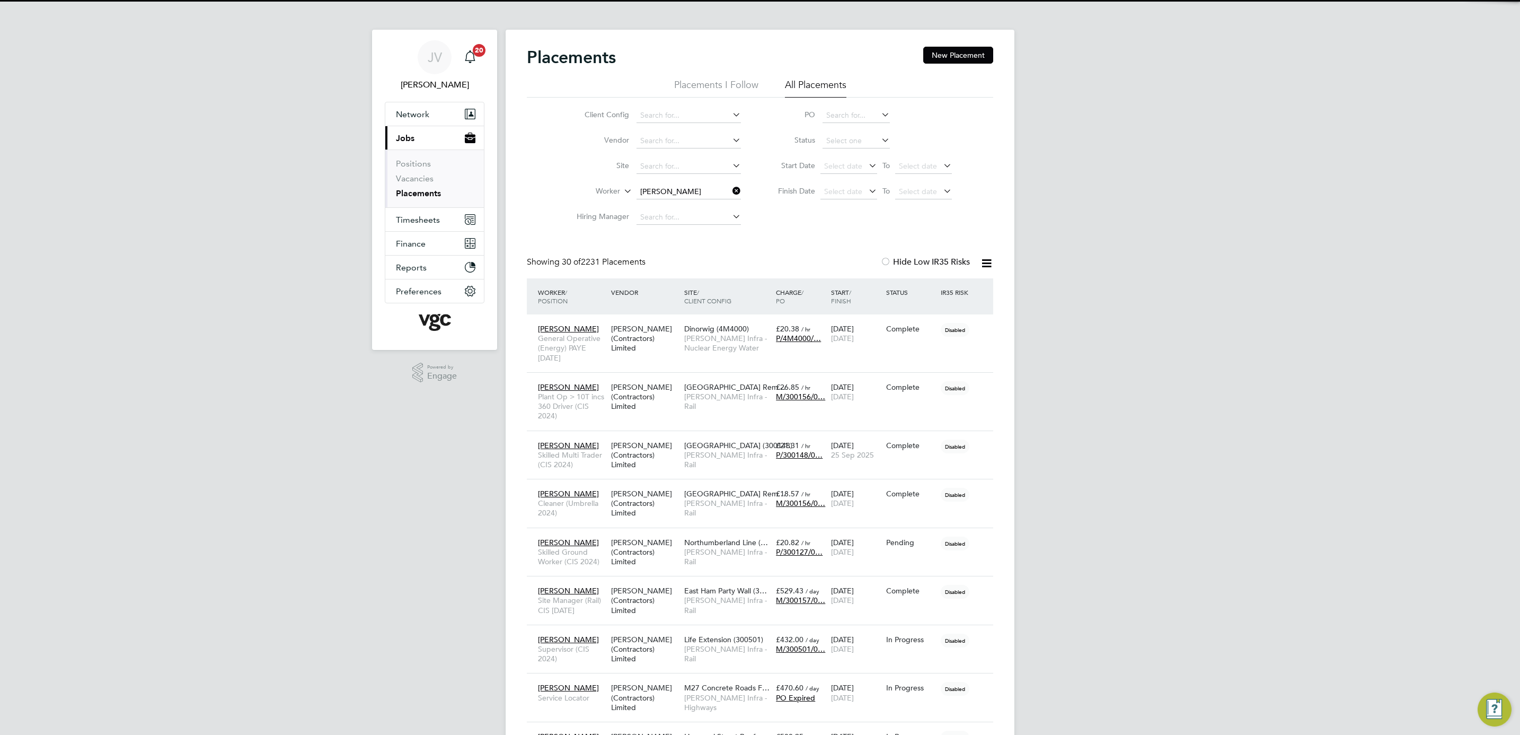
click at [767, 210] on b "Charnock" at bounding box center [783, 207] width 33 height 9
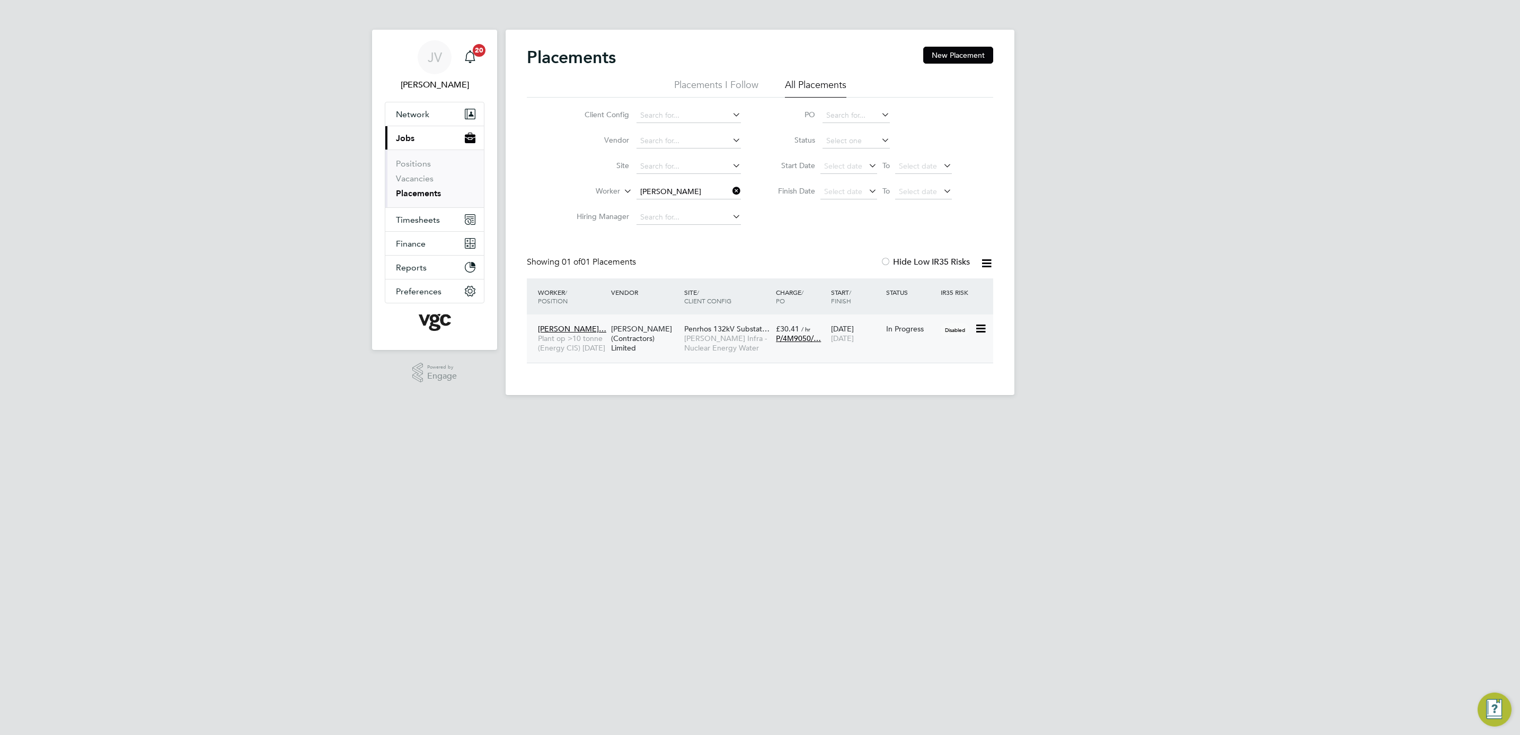
click at [890, 346] on div "James Michael C… Plant op >10 tonne (Energy CIS) Apr 25 V.G.Clements (Contracto…" at bounding box center [760, 338] width 466 height 48
click at [718, 342] on span "Morgan Sindall Infra - Nuclear Energy Water" at bounding box center [727, 342] width 86 height 19
click at [703, 196] on input at bounding box center [688, 191] width 104 height 15
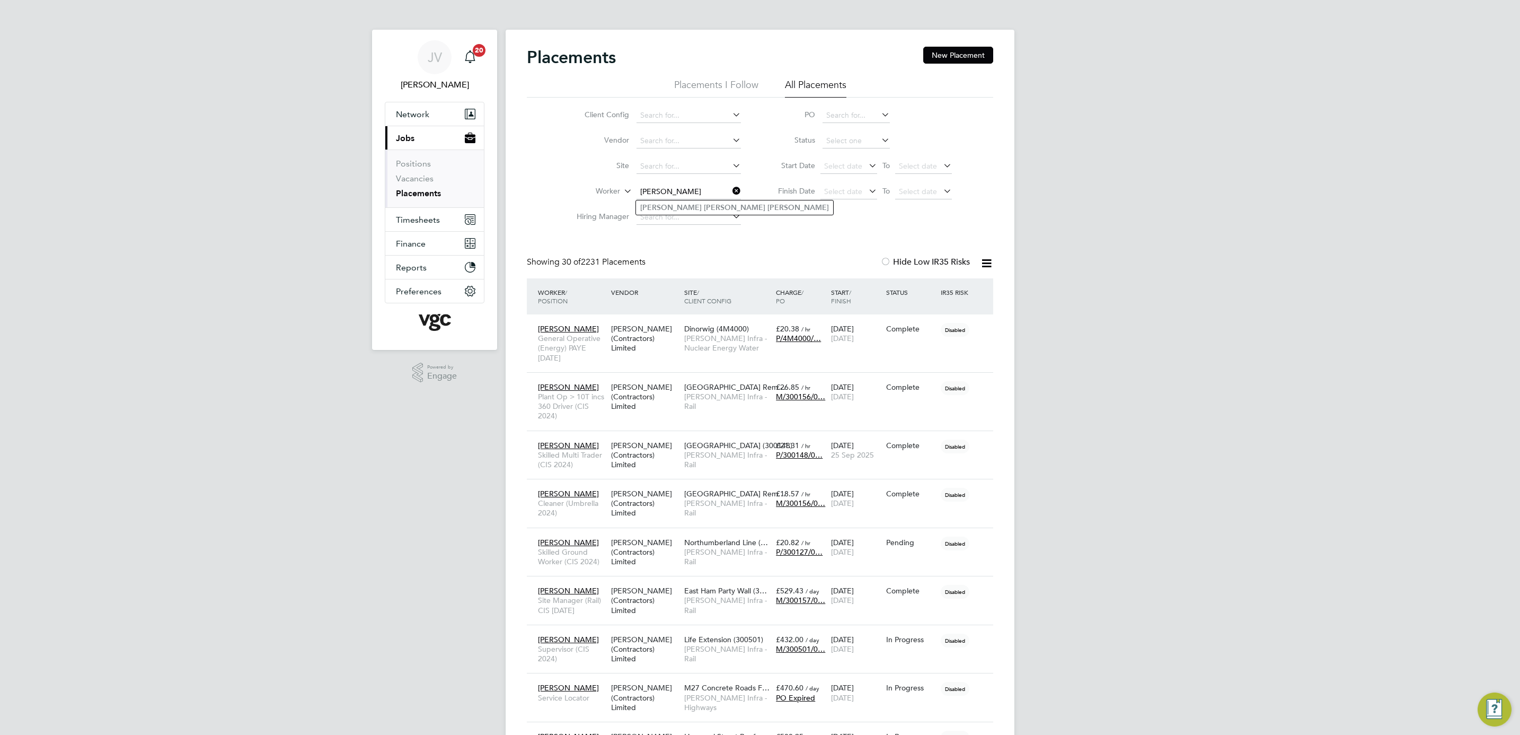
type input "[PERSON_NAME]"
click at [767, 210] on b "Williams" at bounding box center [797, 207] width 61 height 9
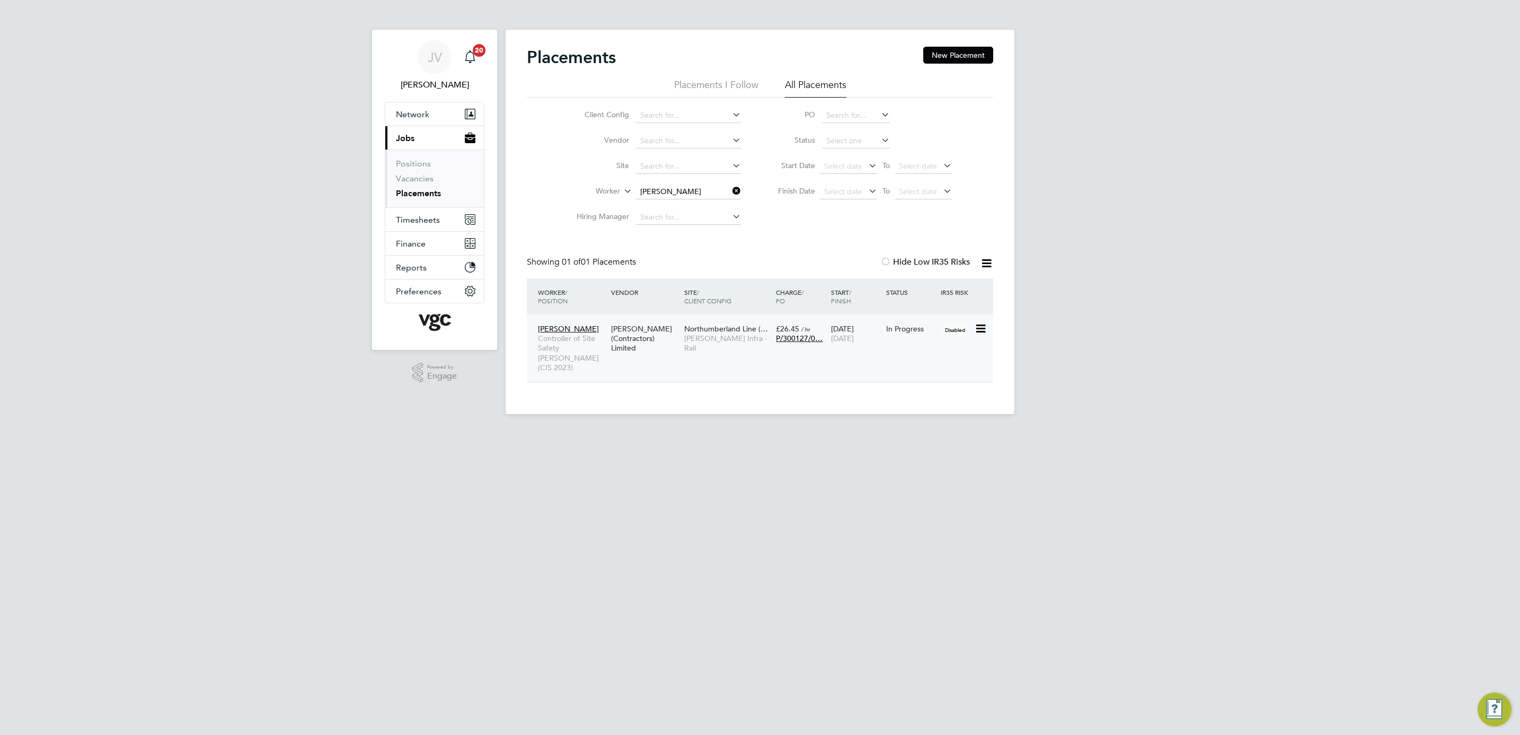
click at [732, 350] on div "Jamie Lee Williams Controller of Site Safety COSS (CIS 2023) V.G.Clements (Cont…" at bounding box center [760, 347] width 466 height 67
click at [664, 339] on div "[PERSON_NAME] (Contractors) Limited" at bounding box center [644, 339] width 73 height 40
click at [678, 191] on input at bounding box center [688, 191] width 104 height 15
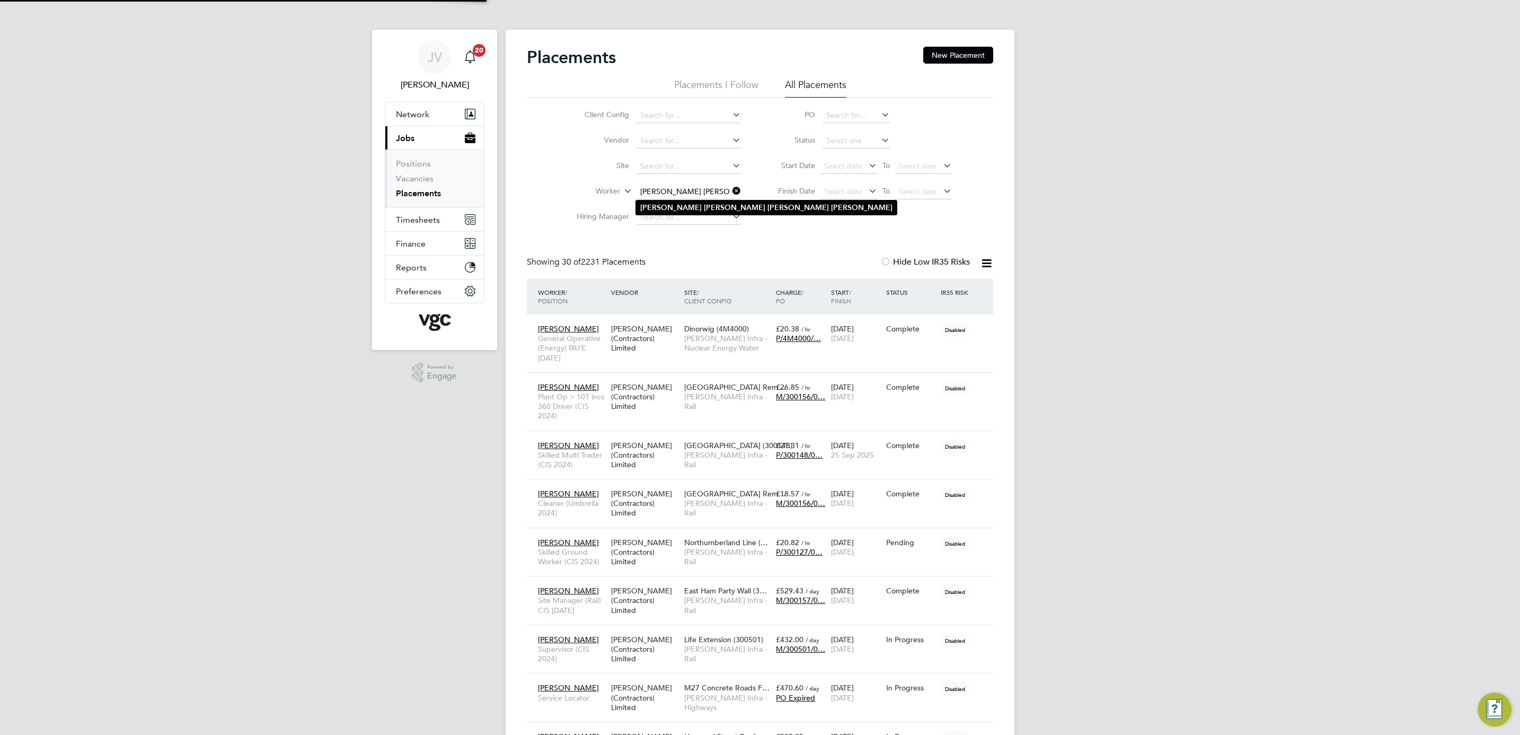
type input "[PERSON_NAME] [PERSON_NAME]"
click at [767, 210] on b "George" at bounding box center [797, 207] width 61 height 9
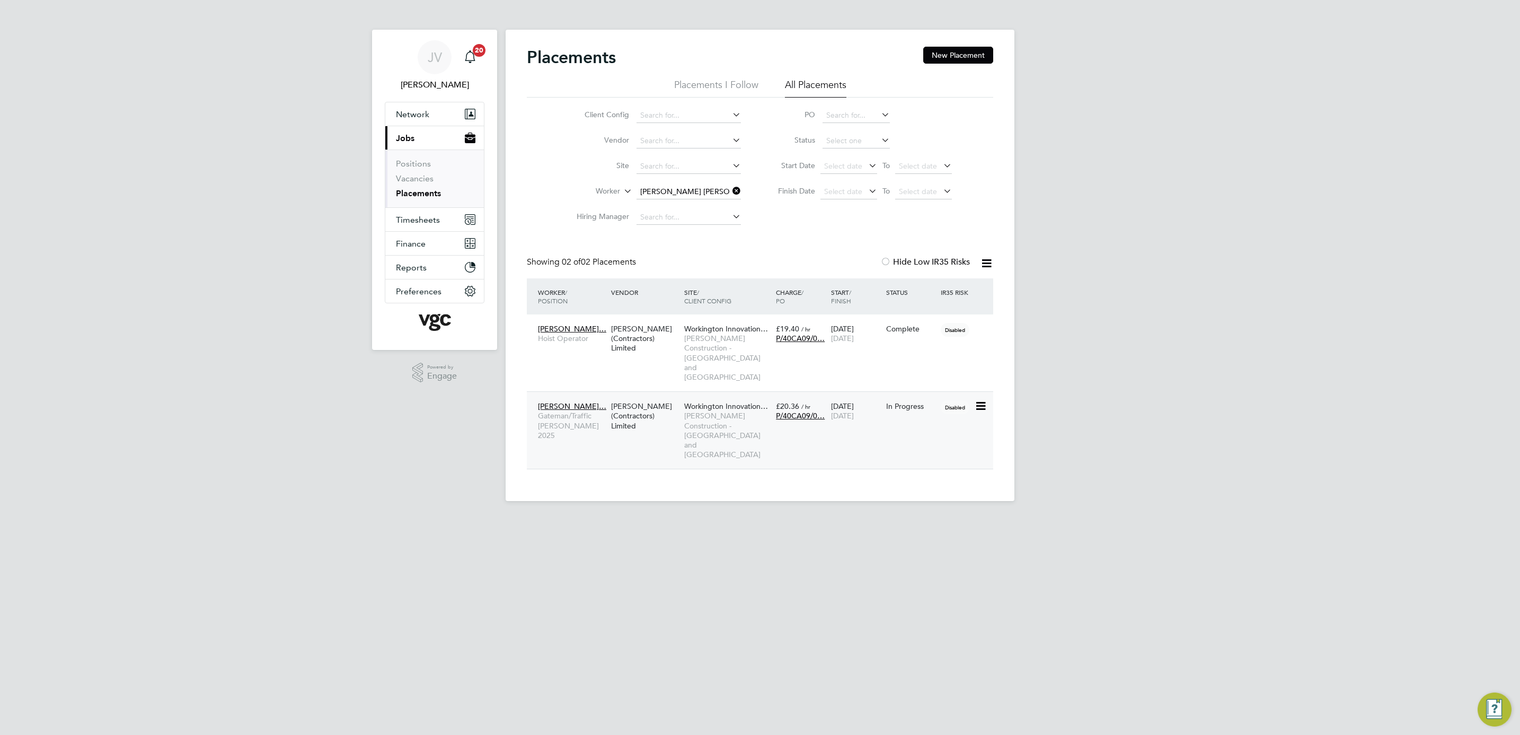
click at [856, 411] on div "Joel David Georg… Gateman/Traffic Marshall 2025 V.G.Clements (Contractors) Limi…" at bounding box center [760, 429] width 466 height 77
click at [695, 411] on span "[PERSON_NAME] Construction - [GEOGRAPHIC_DATA] and [GEOGRAPHIC_DATA]" at bounding box center [727, 435] width 86 height 48
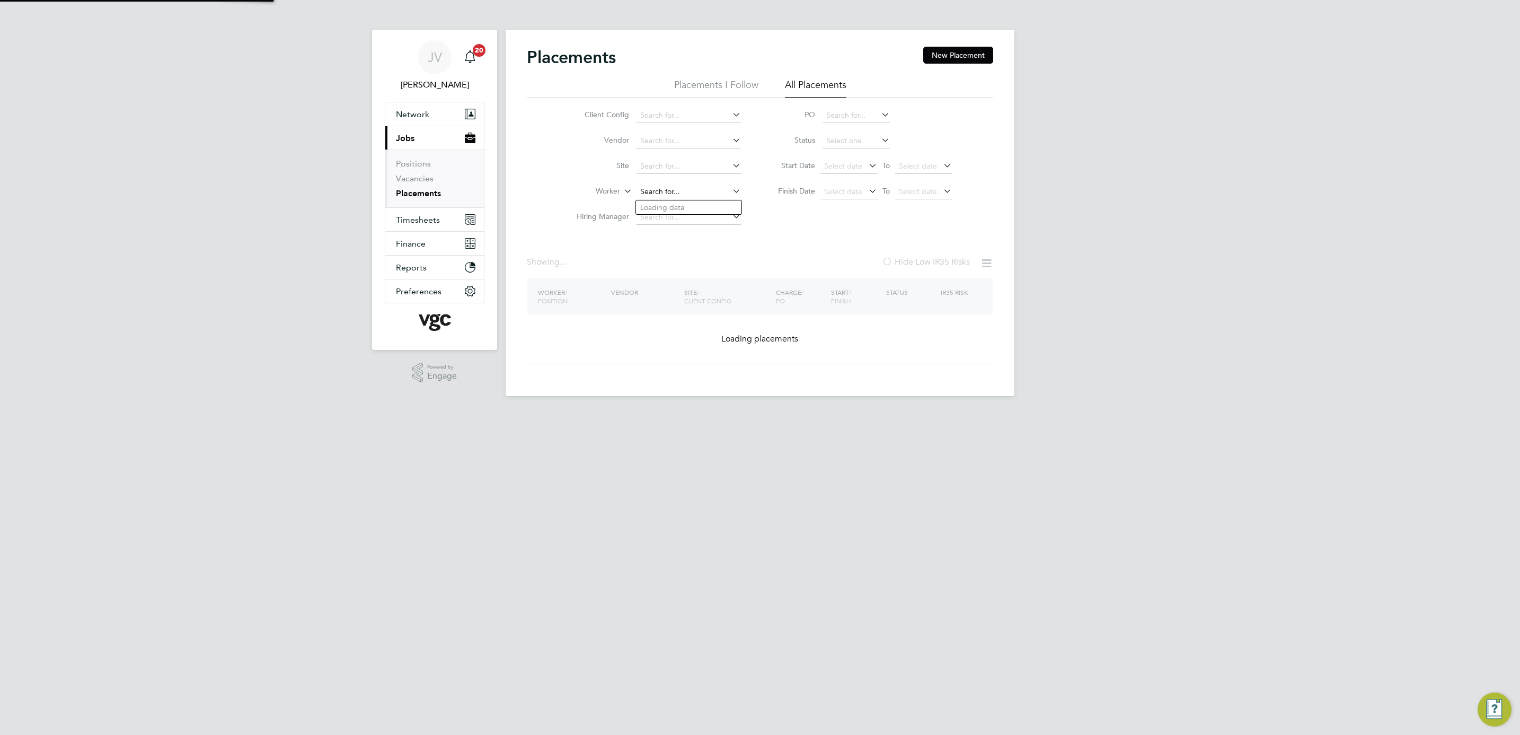
click at [681, 188] on input at bounding box center [688, 191] width 104 height 15
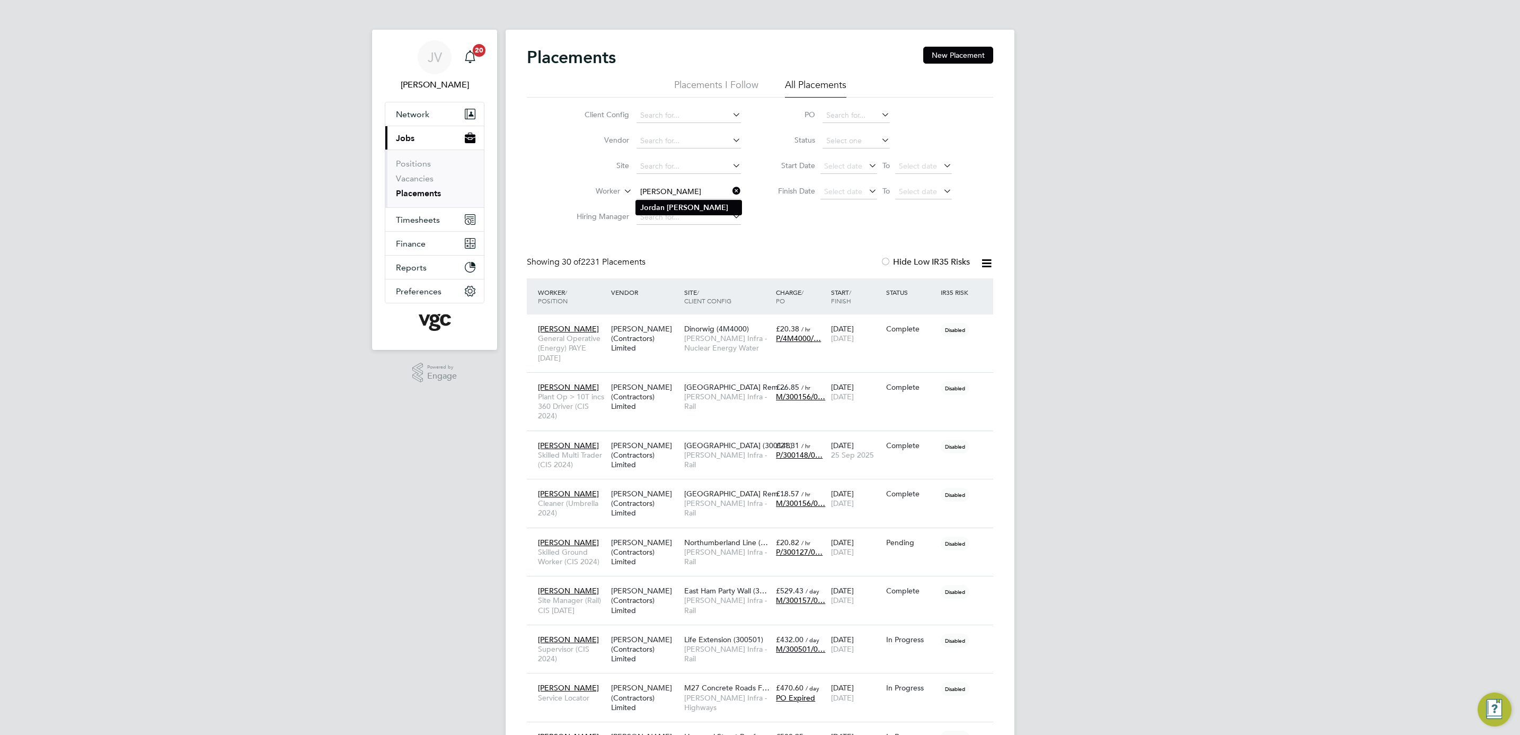
type input "Jordan Dunbar"
click at [685, 213] on li "Jordan Dunbar" at bounding box center [688, 207] width 105 height 14
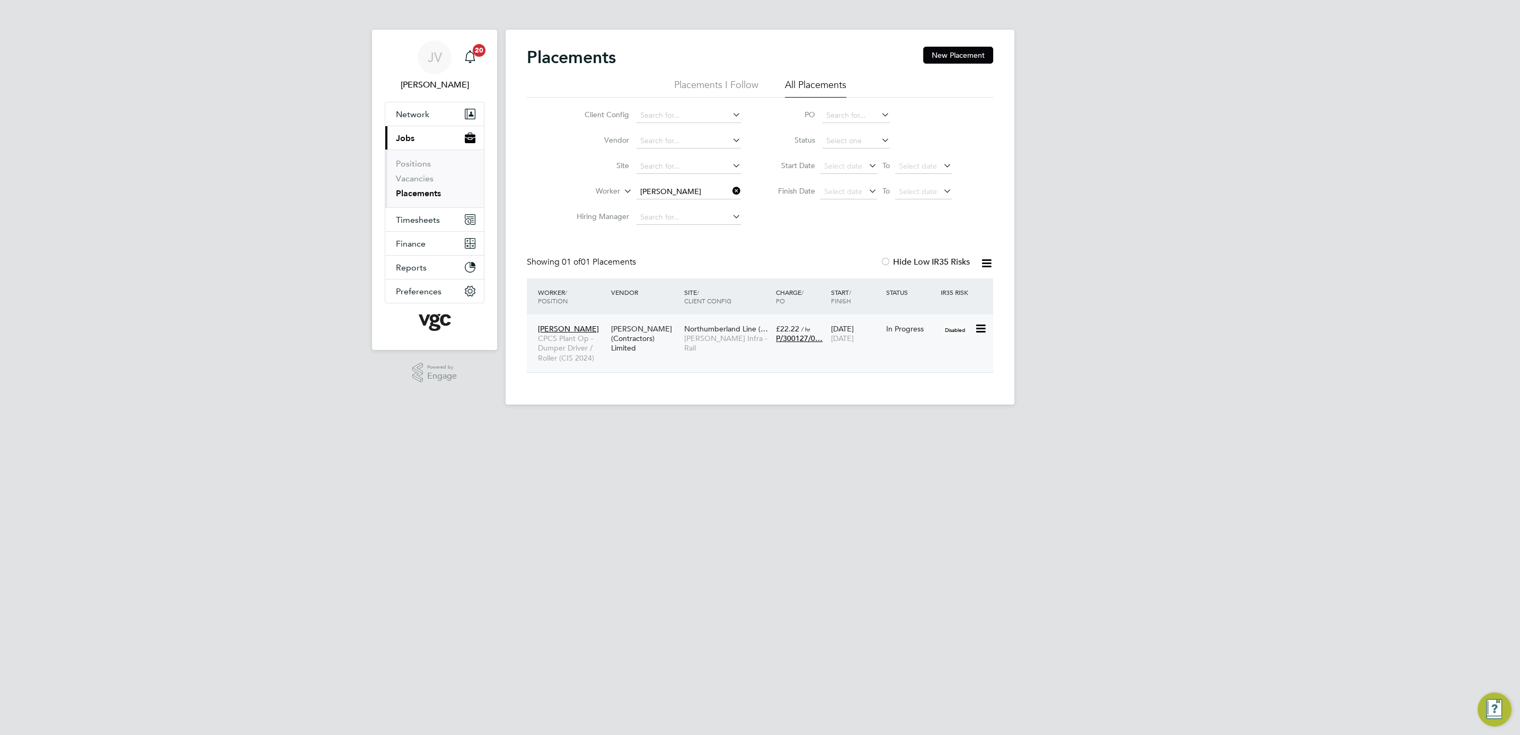
click at [874, 348] on div "21 Jul 2025 01 Nov 2025" at bounding box center [855, 334] width 55 height 30
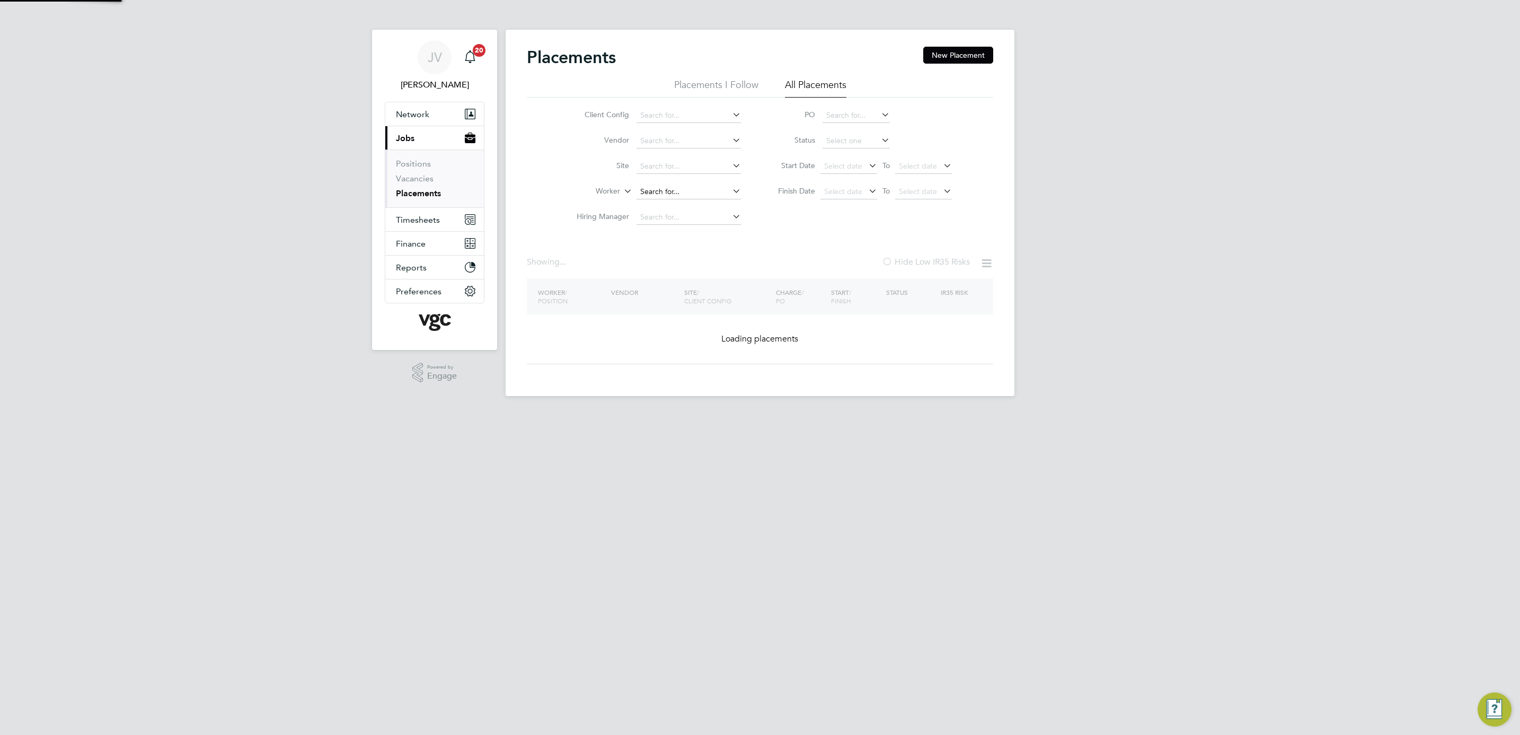
click at [691, 193] on input at bounding box center [688, 191] width 104 height 15
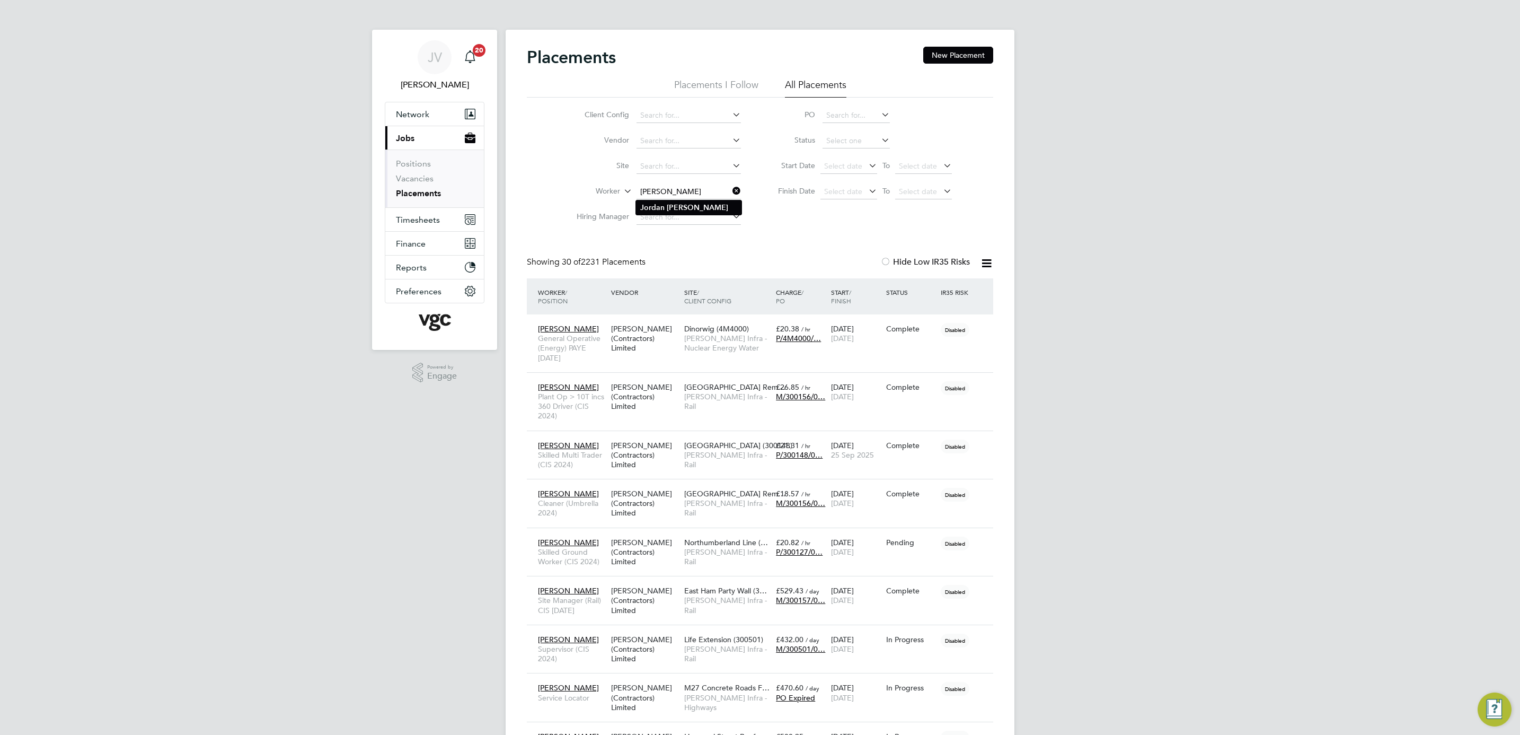
type input "Jordan Reynolds"
click at [683, 210] on b "Reynolds" at bounding box center [697, 207] width 61 height 9
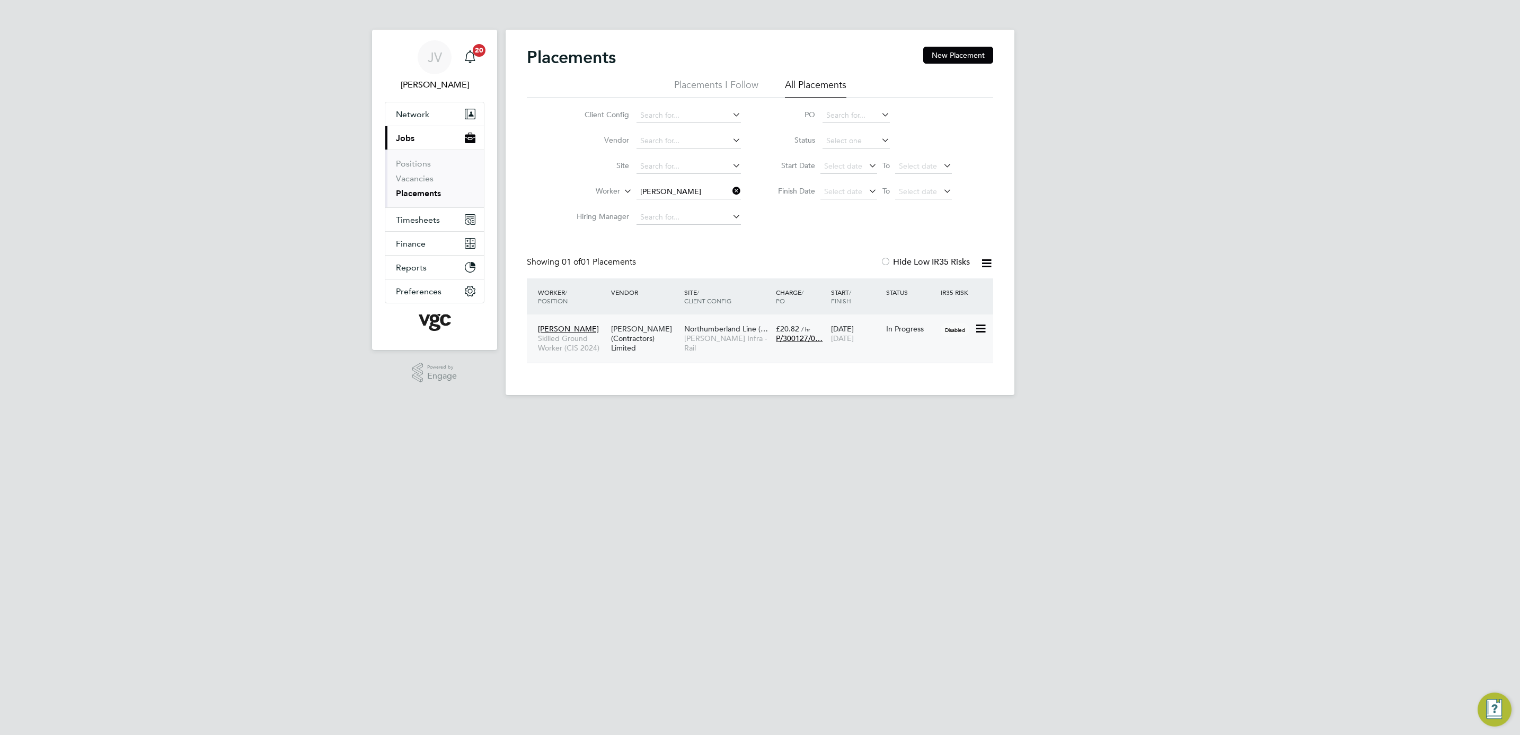
click at [857, 348] on div "14 Jul 2025 01 Nov 2025" at bounding box center [855, 334] width 55 height 30
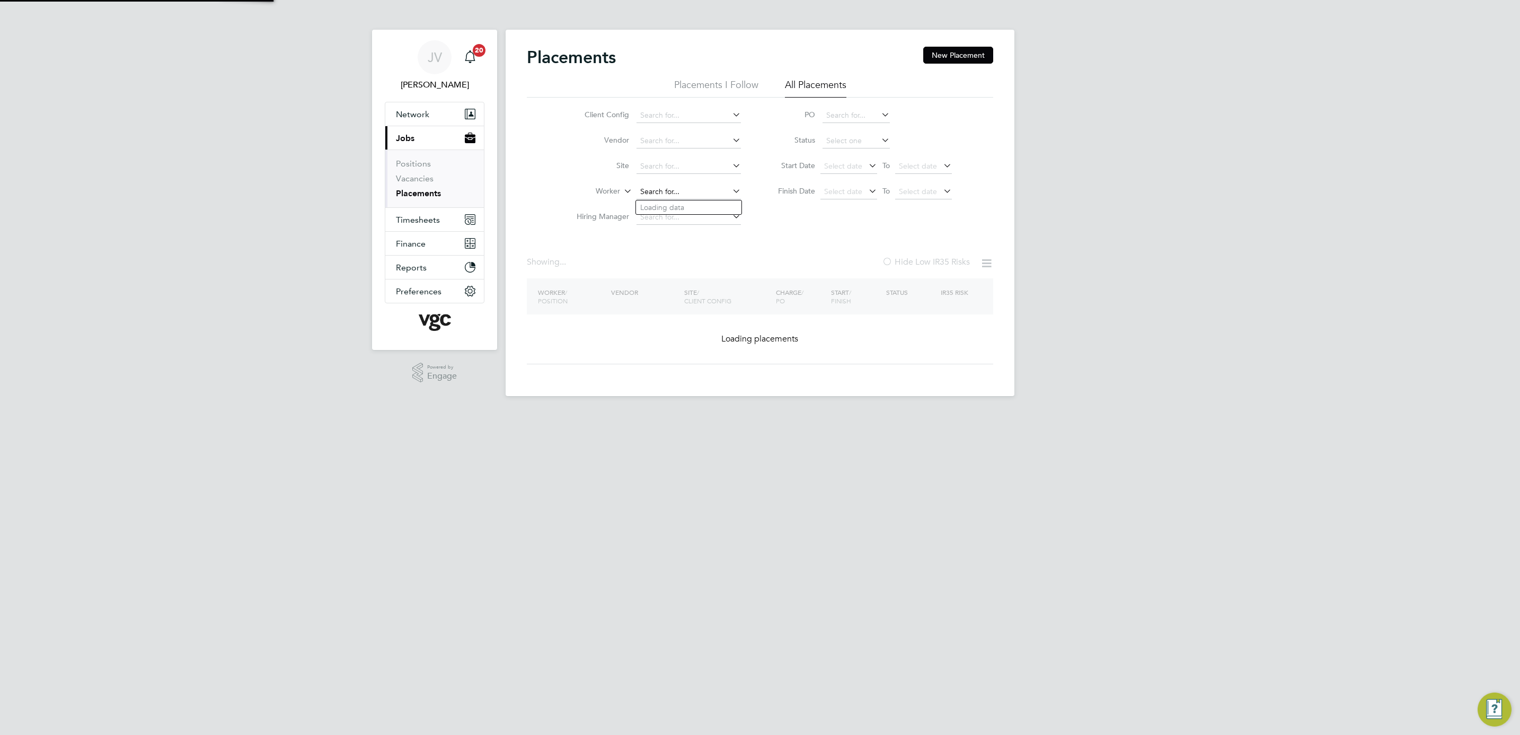
click at [697, 191] on input at bounding box center [688, 191] width 104 height 15
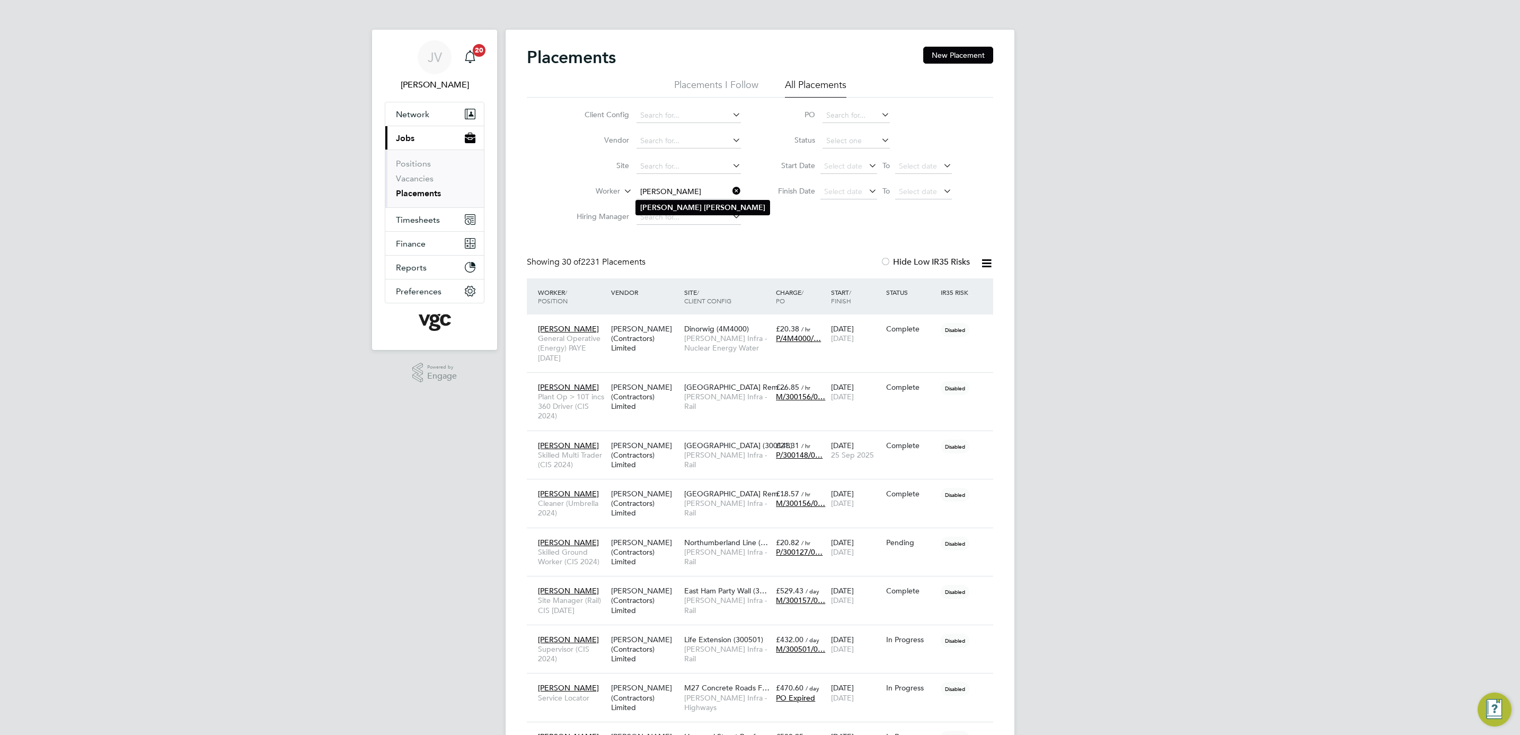
type input "Keaton Norris"
click at [692, 209] on li "Keaton Norris" at bounding box center [703, 207] width 134 height 14
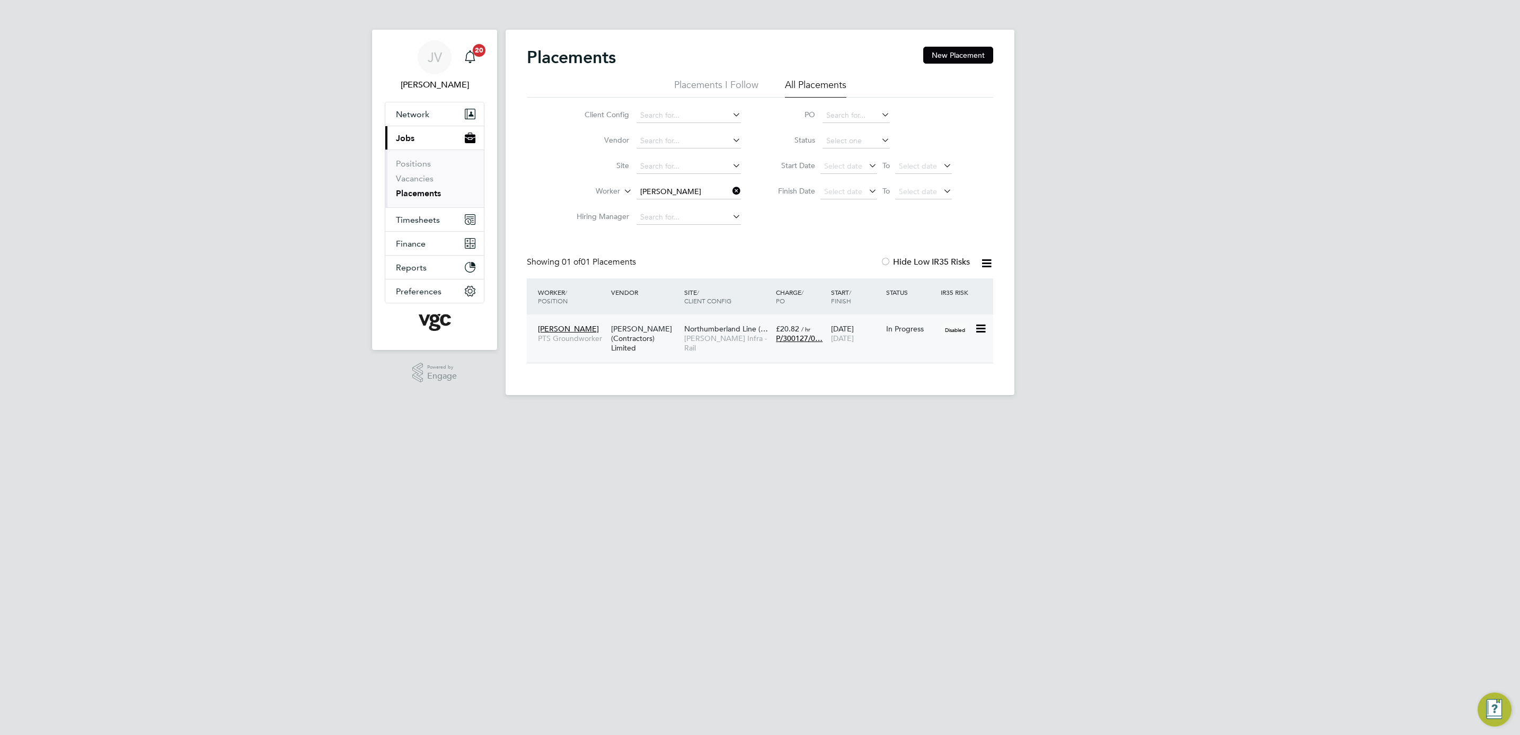
click at [739, 360] on div "Keaton Norris PTS Groundworker V.G.Clements (Contractors) Limited Northumberlan…" at bounding box center [760, 338] width 466 height 48
click at [706, 341] on span "[PERSON_NAME] Infra - Rail" at bounding box center [727, 342] width 86 height 19
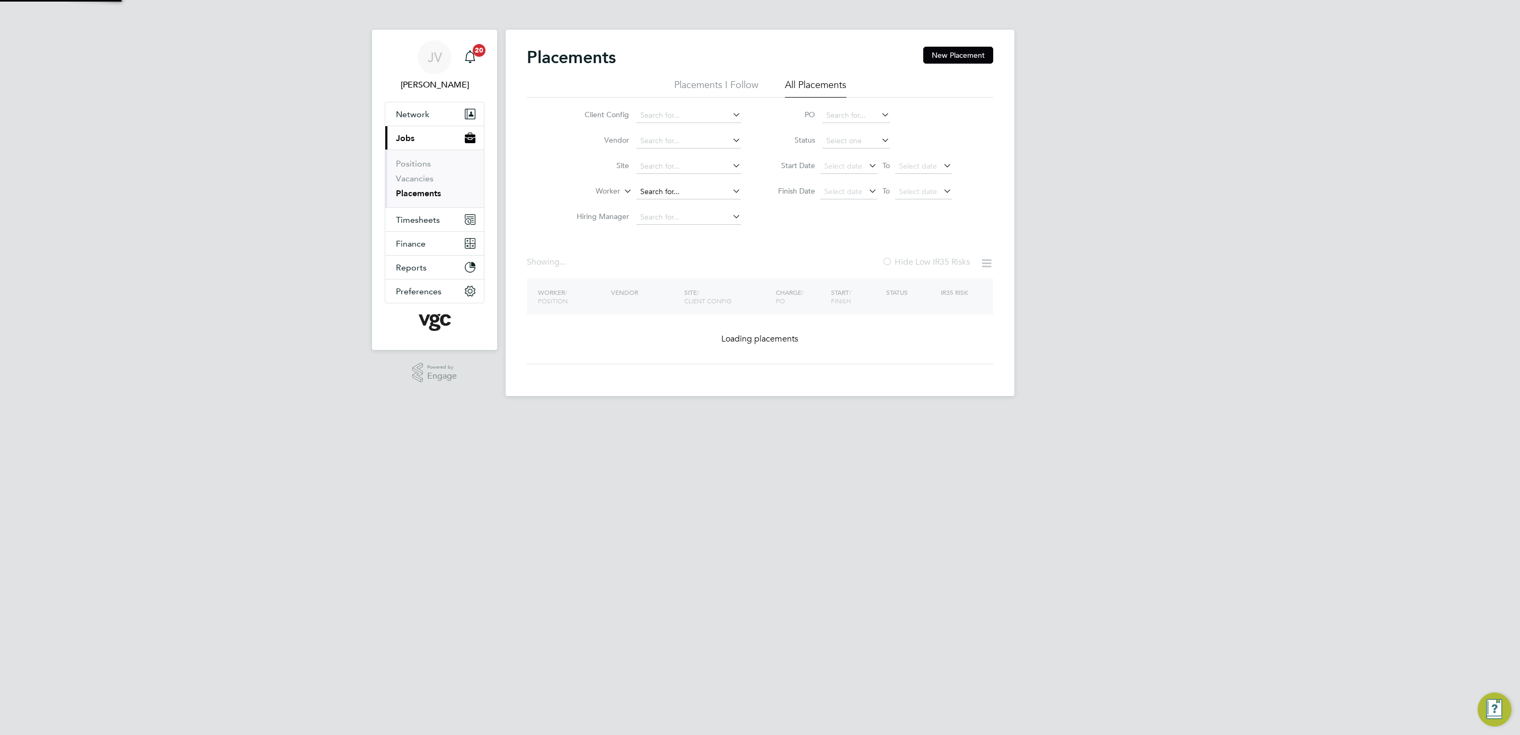
click at [687, 193] on input at bounding box center [688, 191] width 104 height 15
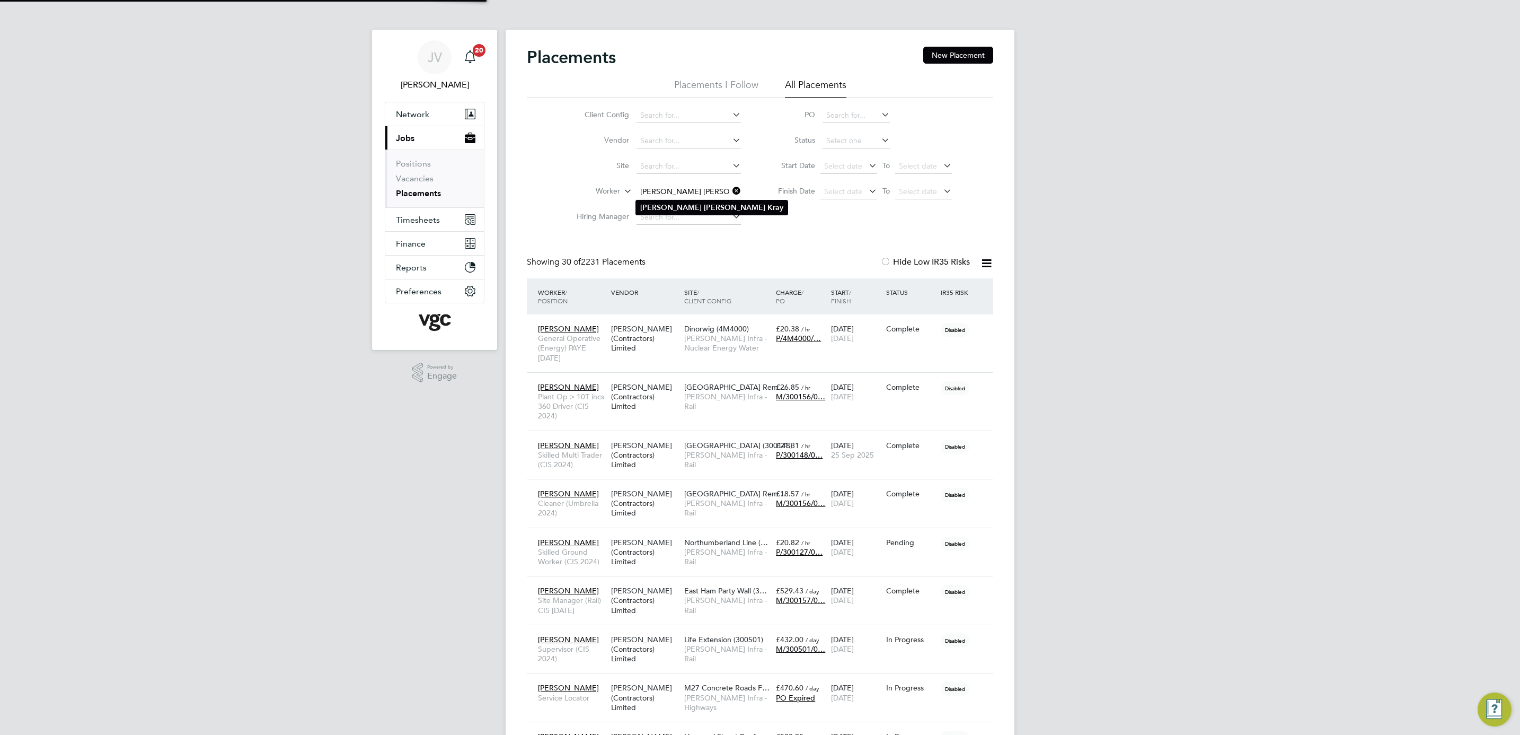
type input "Kirsten Charmaine Kray"
click at [685, 212] on li "Kirsten Charmaine Kray" at bounding box center [712, 207] width 152 height 14
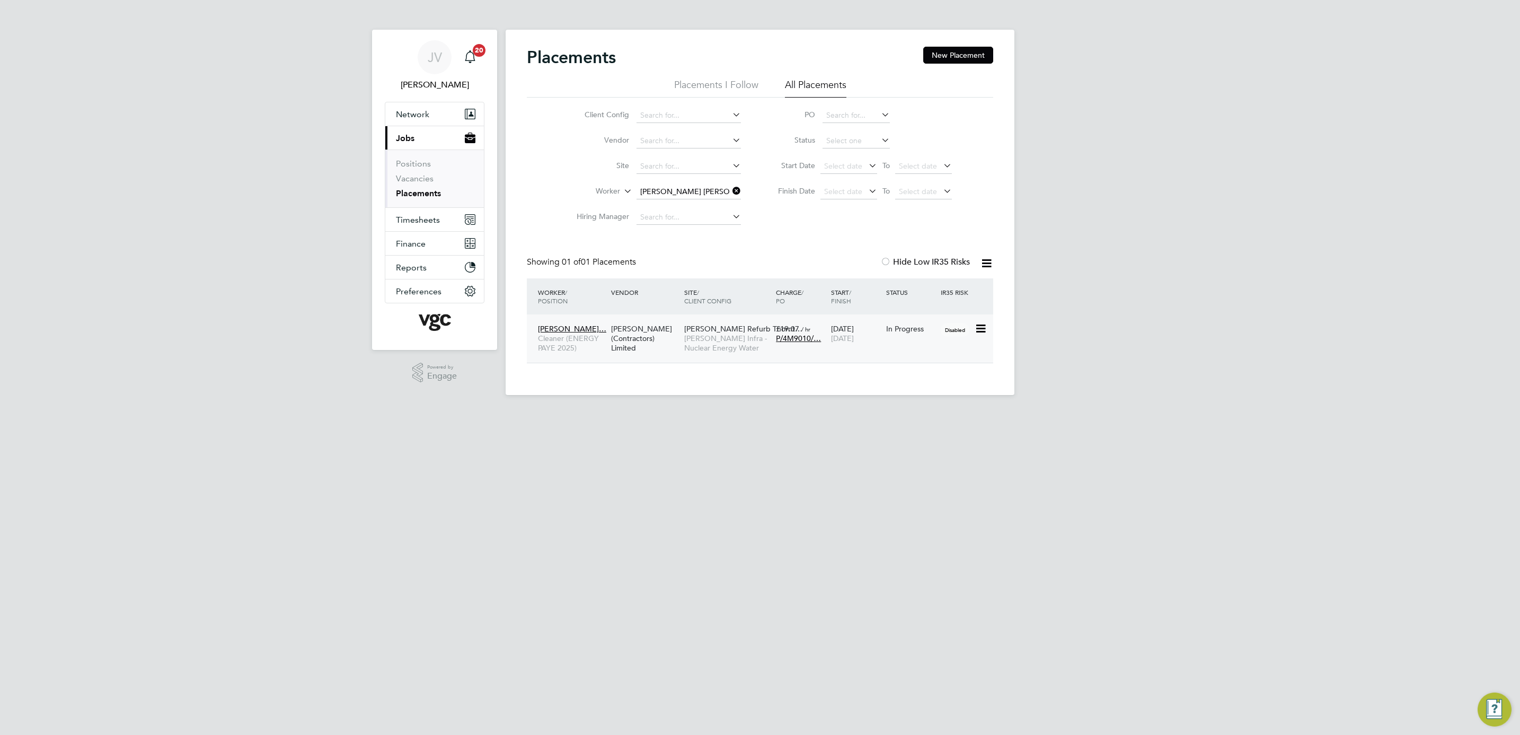
click at [850, 347] on div "05 Mar 2025 06 Oct 2025" at bounding box center [855, 334] width 55 height 30
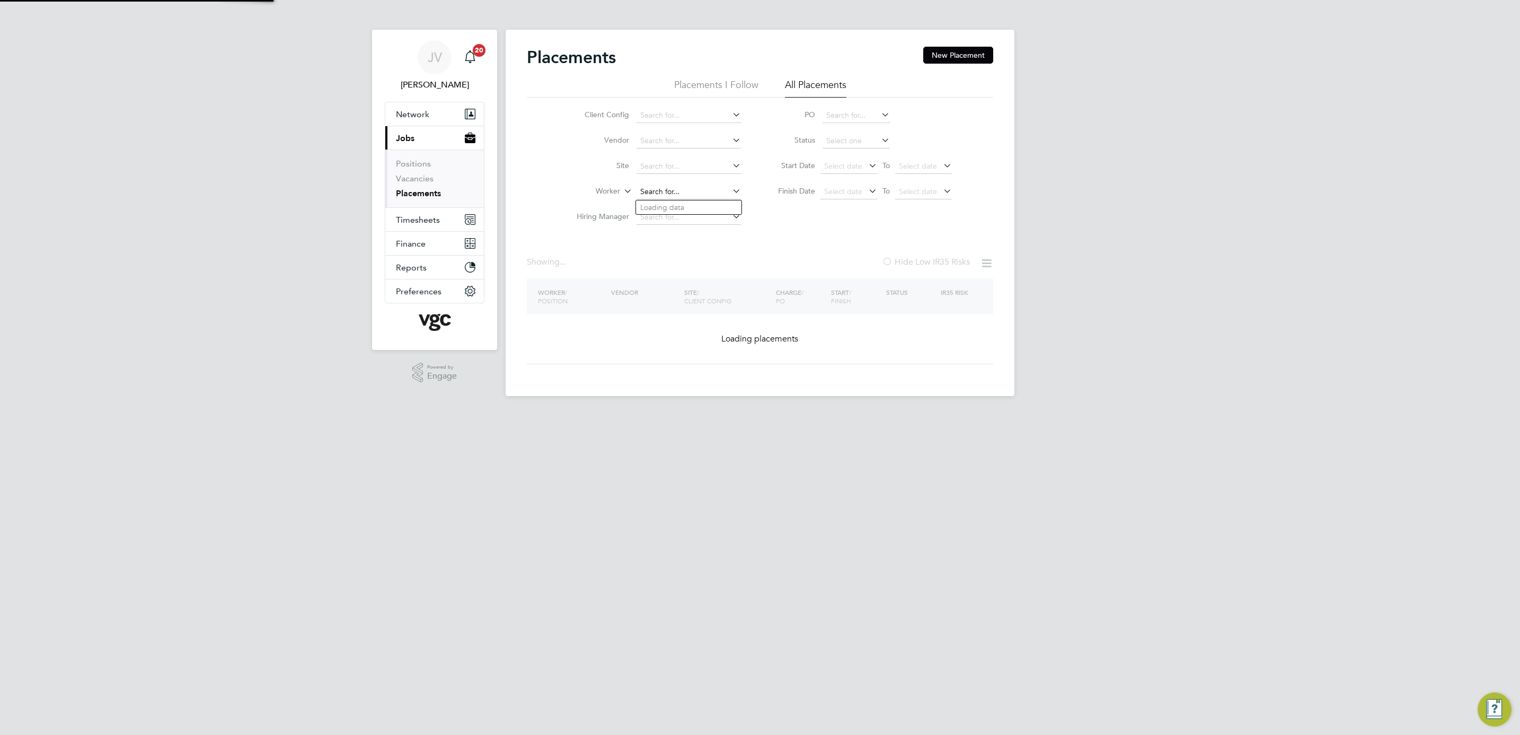
click at [680, 188] on input at bounding box center [688, 191] width 104 height 15
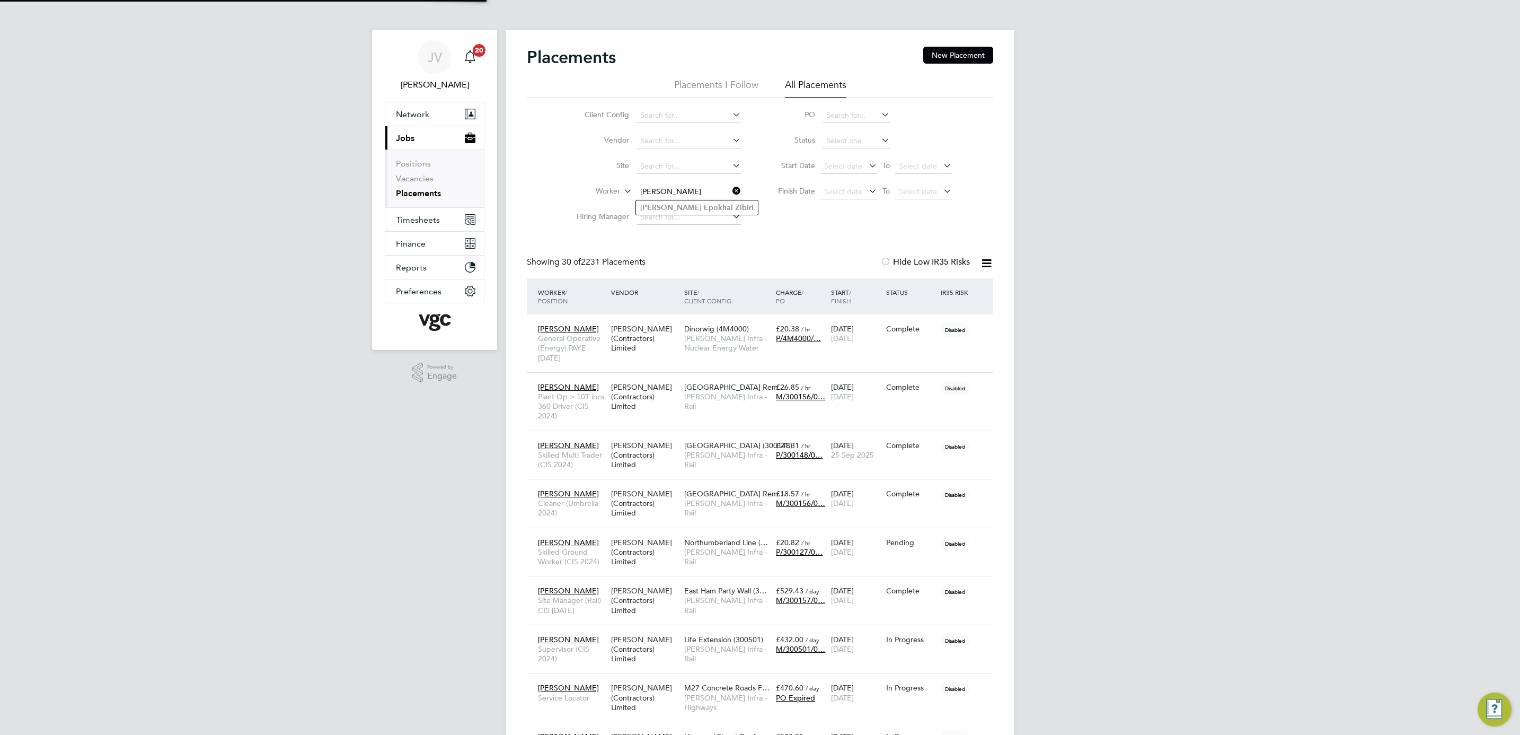
type input "Paul Epokhai Zibiri"
click at [735, 210] on b "Zibiri" at bounding box center [744, 207] width 19 height 9
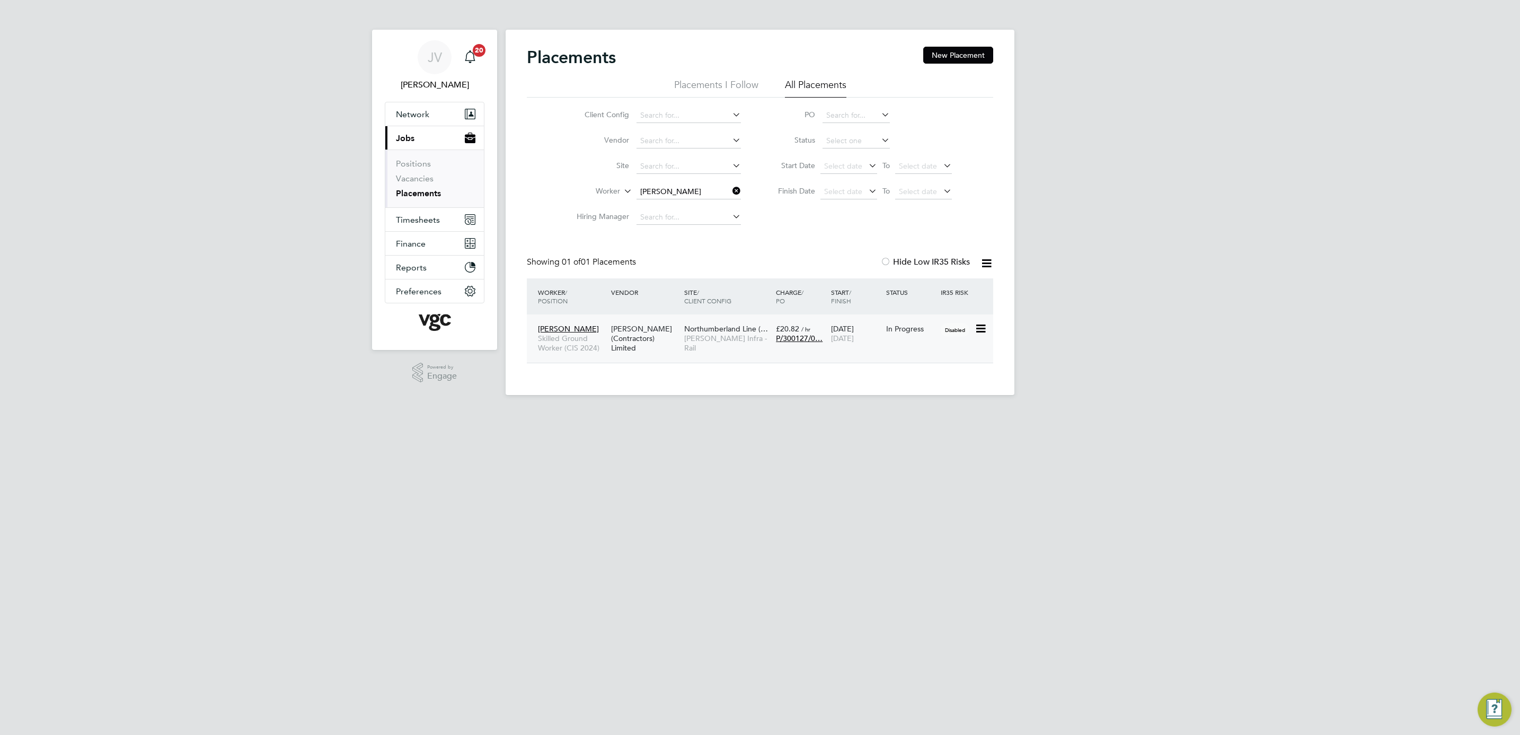
click at [737, 350] on div "Paul Epokhai Zibiri Skilled Ground Worker (CIS 2024) V.G.Clements (Contractors)…" at bounding box center [760, 338] width 466 height 48
click at [841, 342] on span "[DATE]" at bounding box center [842, 338] width 23 height 10
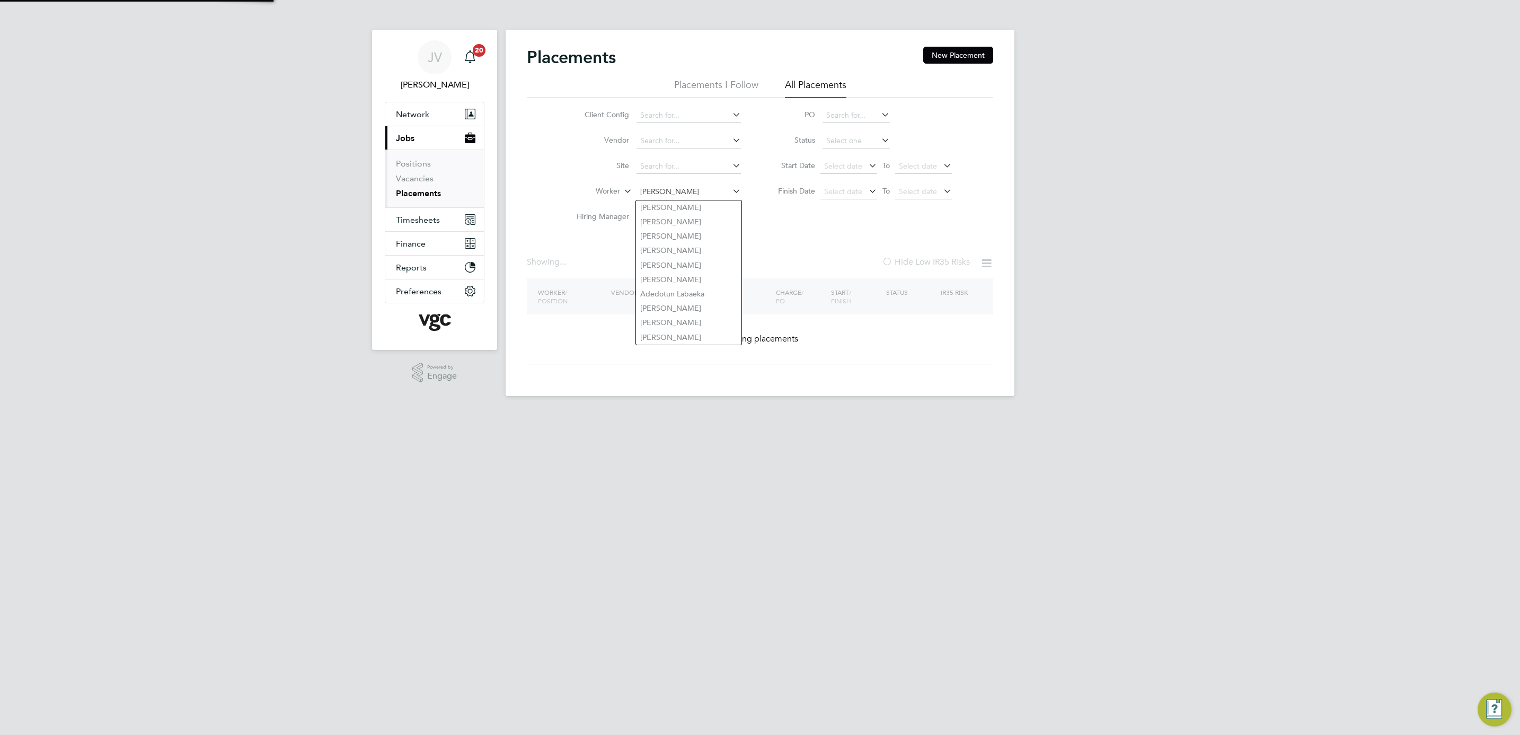
click at [688, 196] on input "Stephen Davison" at bounding box center [688, 191] width 104 height 15
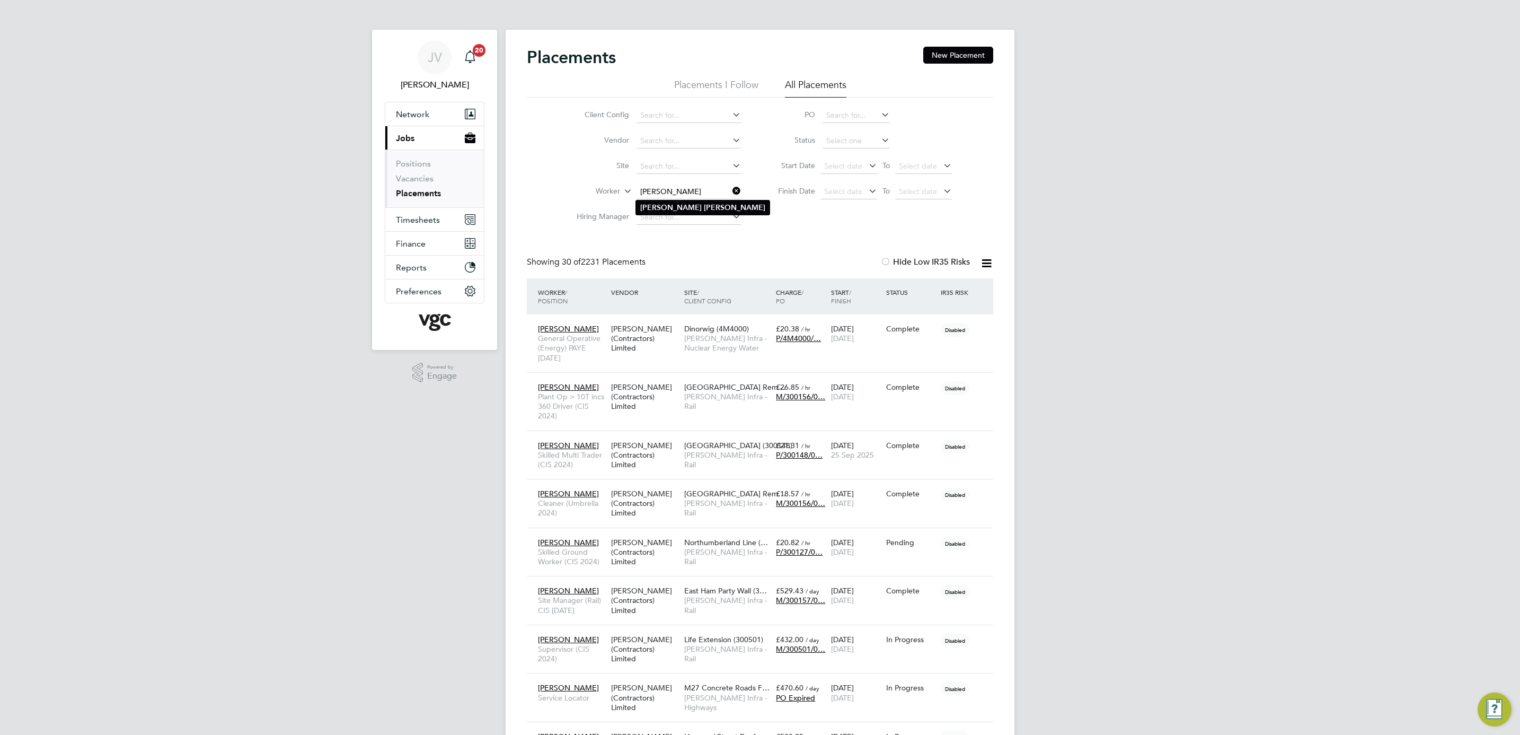
type input "Stephen Davison"
click at [704, 207] on b "Davison" at bounding box center [734, 207] width 61 height 9
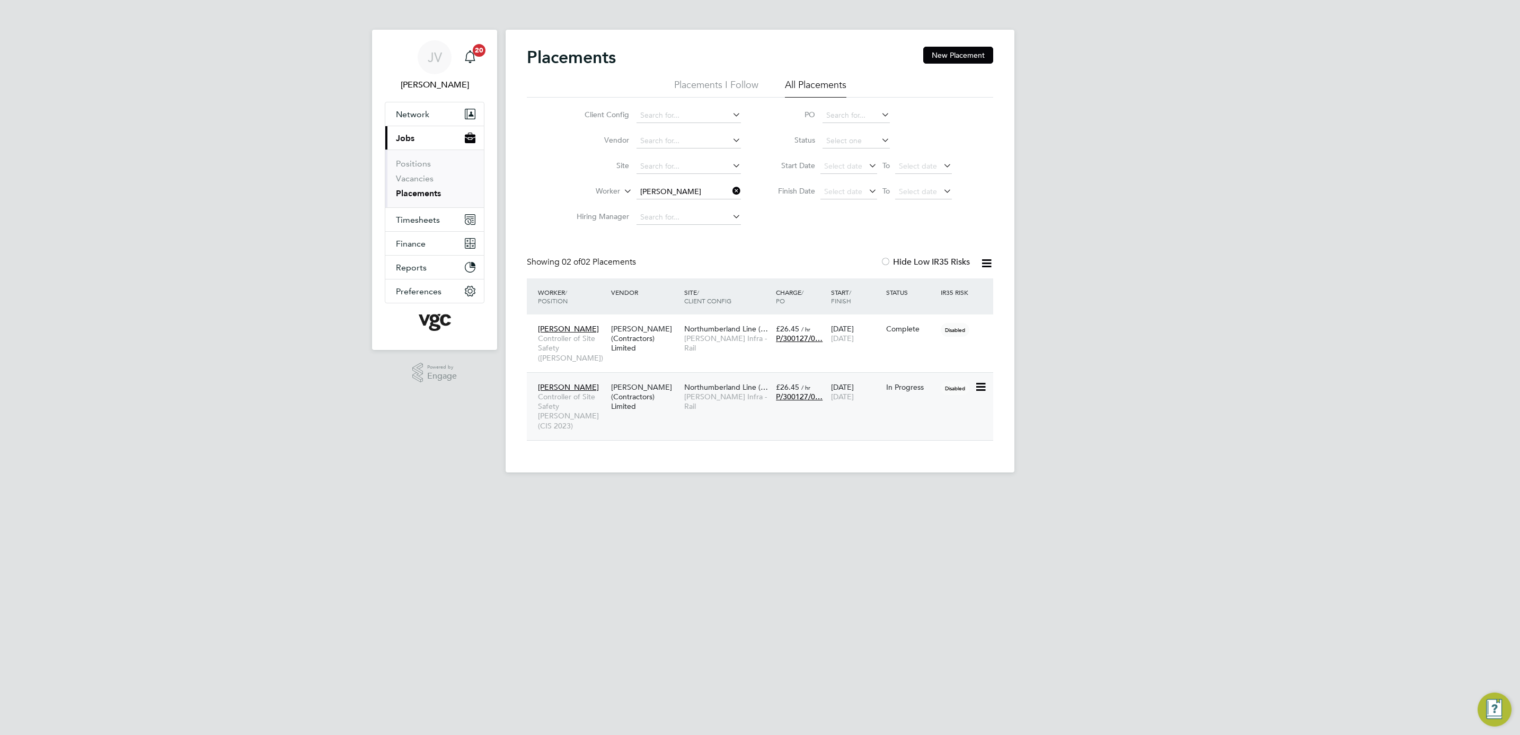
click at [867, 403] on div "Stephen Davison Controller of Site Safety COSS (CIS 2023) V.G.Clements (Contrac…" at bounding box center [760, 406] width 466 height 68
click at [832, 392] on span "01 Jan 2026" at bounding box center [842, 397] width 23 height 10
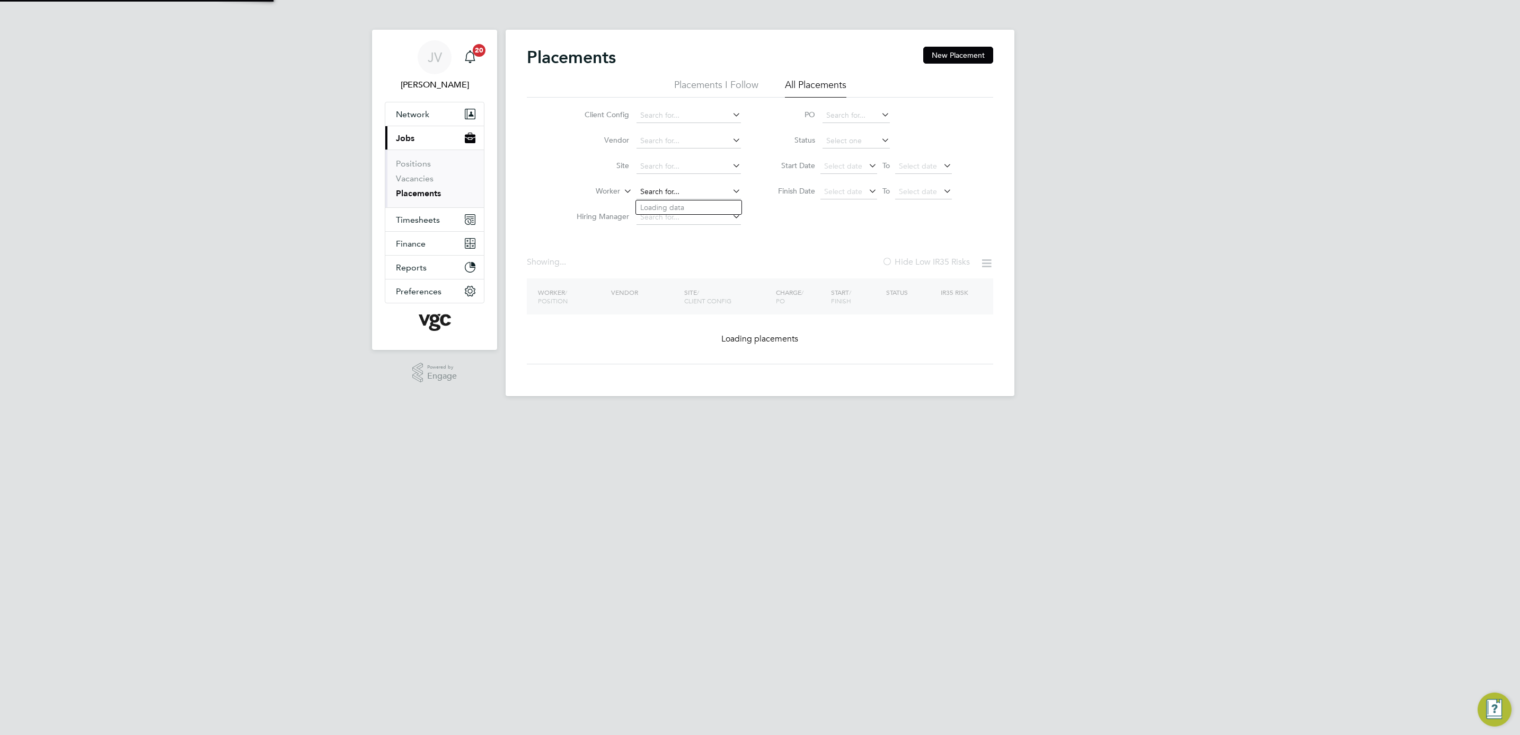
click at [708, 199] on div "Placements New Placement Placements I Follow All Placements Client Config Vendo…" at bounding box center [760, 213] width 509 height 366
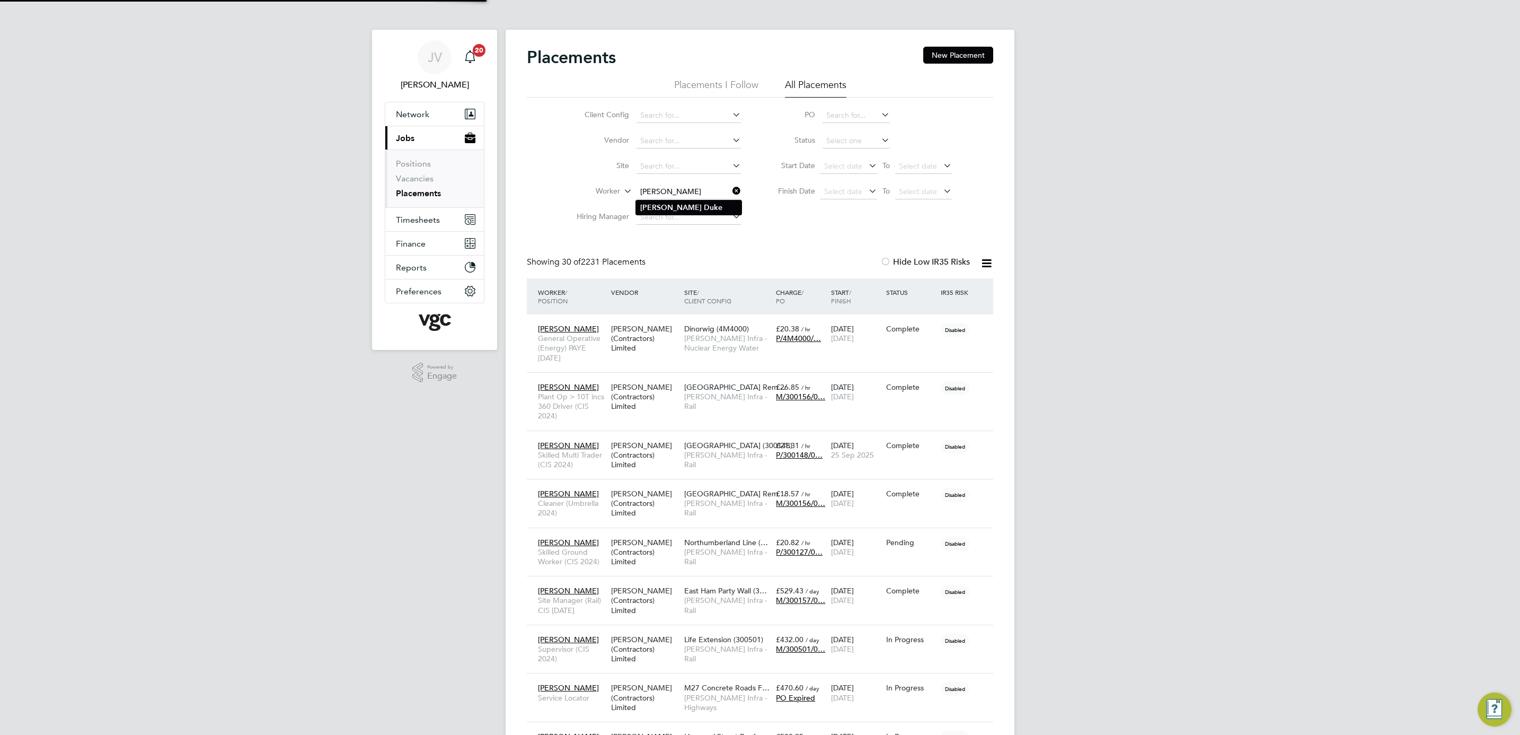
type input "Steven Duke"
click at [692, 213] on li "Steven Duke" at bounding box center [688, 207] width 105 height 14
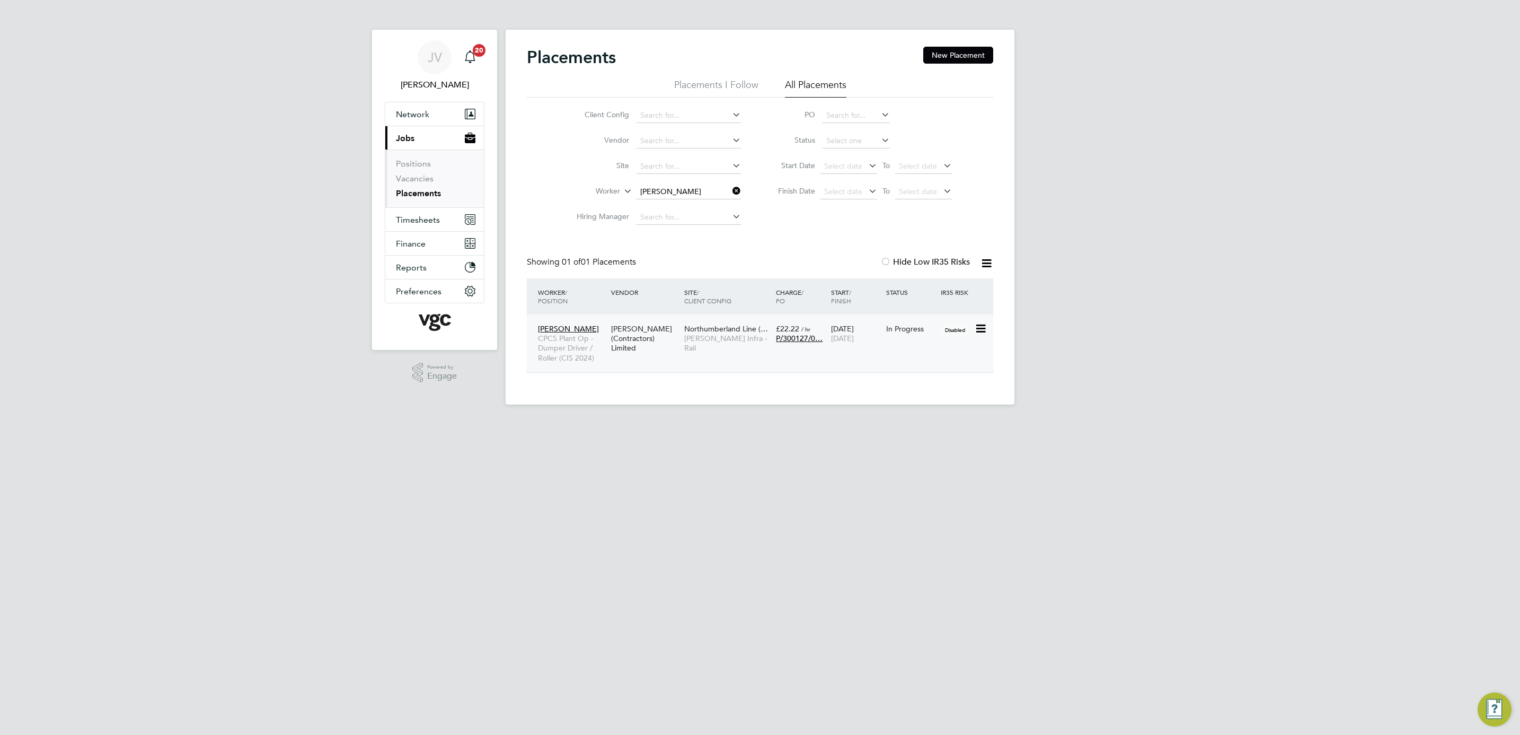
click at [683, 361] on div "Steven Duke CPCS Plant Op - Dumper Driver / Roller (CIS 2024) V.G.Clements (Con…" at bounding box center [760, 343] width 466 height 58
click at [640, 331] on div "[PERSON_NAME] (Contractors) Limited" at bounding box center [644, 339] width 73 height 40
click at [793, 355] on div "Steven Duke CPCS Plant Op - Dumper Driver / Roller (CIS 2024) V.G.Clements (Con…" at bounding box center [760, 343] width 466 height 58
click at [857, 350] on div "Steven Duke CPCS Plant Op - Dumper Driver / Roller (CIS 2024) V.G.Clements (Con…" at bounding box center [760, 343] width 466 height 58
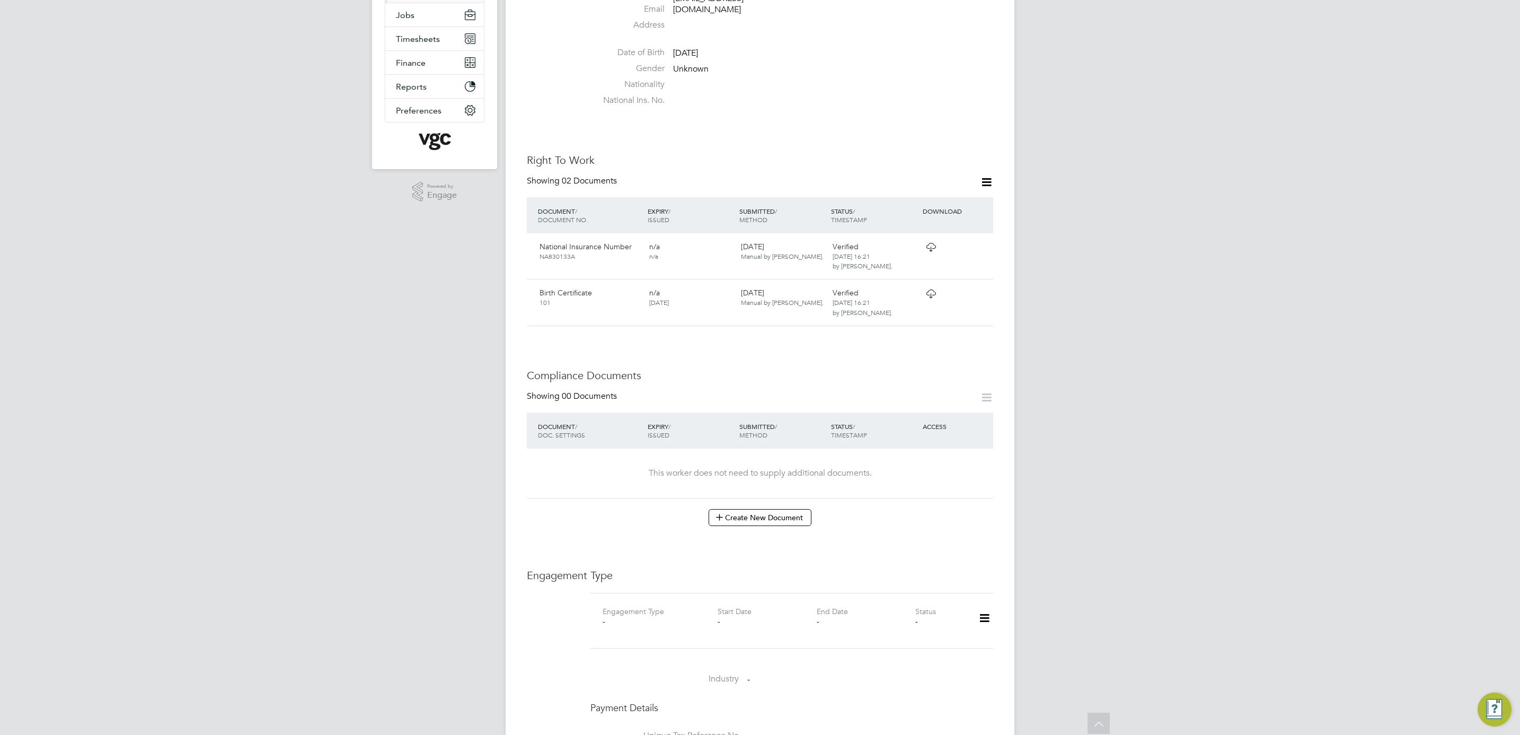
scroll to position [238, 0]
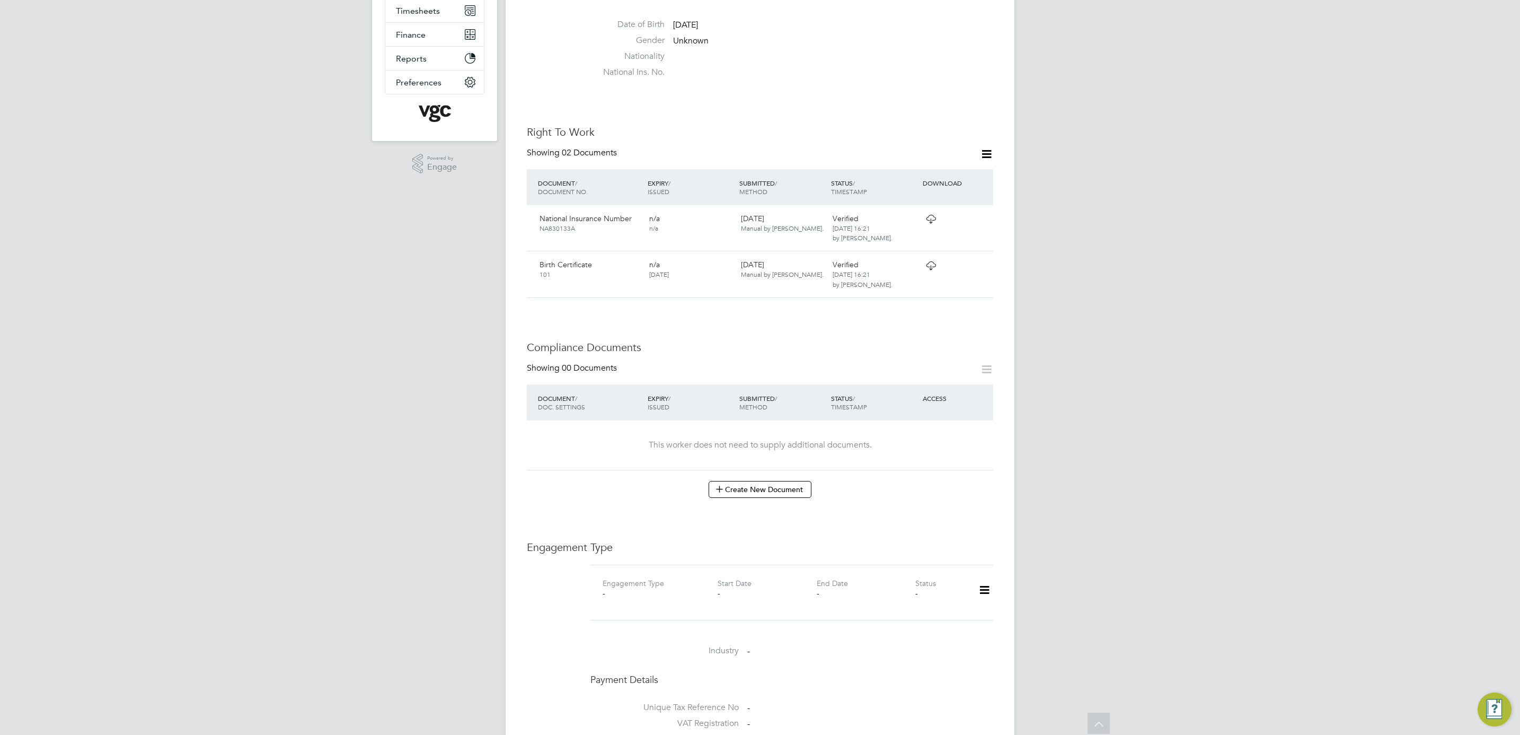
click at [986, 578] on icon at bounding box center [984, 590] width 19 height 24
click at [948, 616] on li "Add Engagement Type" at bounding box center [930, 615] width 120 height 15
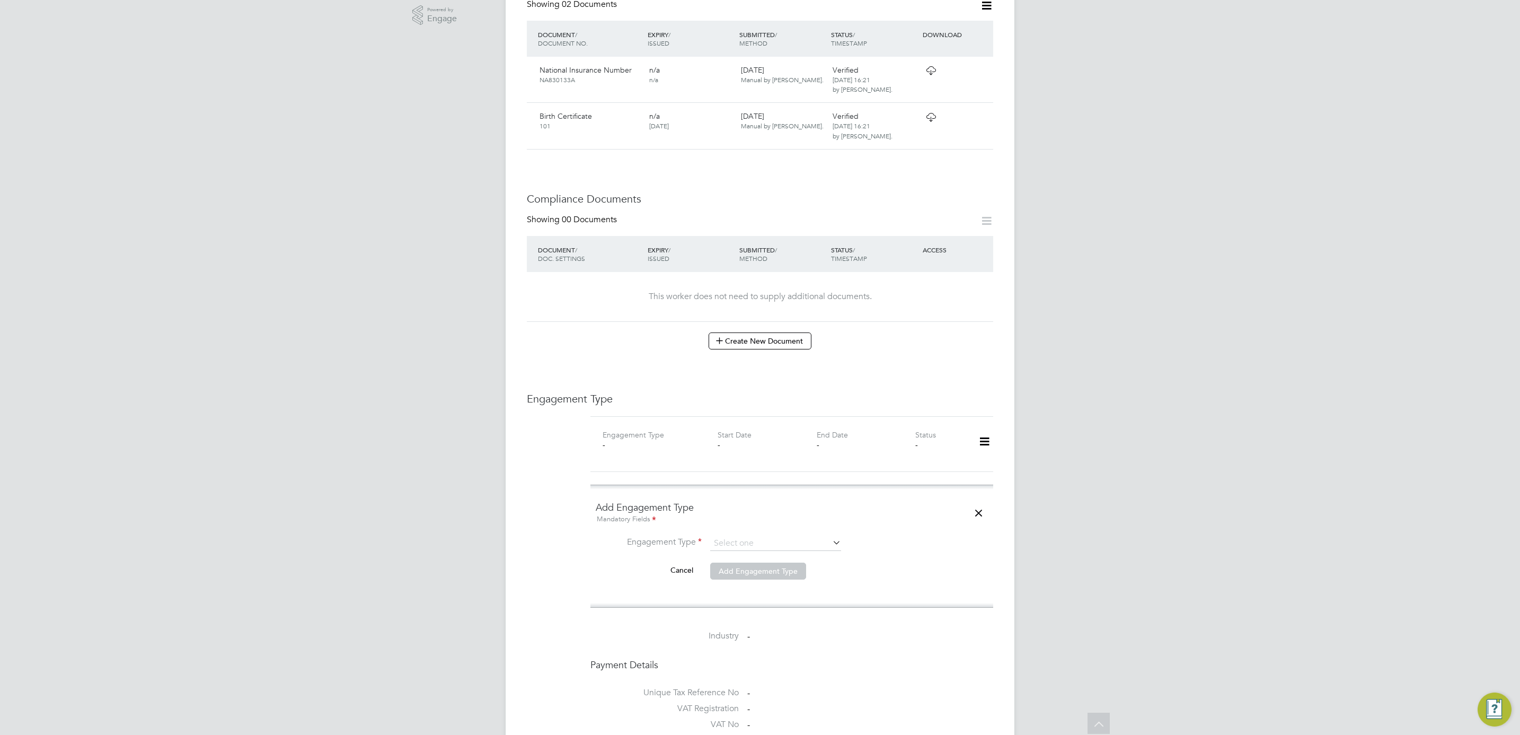
scroll to position [397, 0]
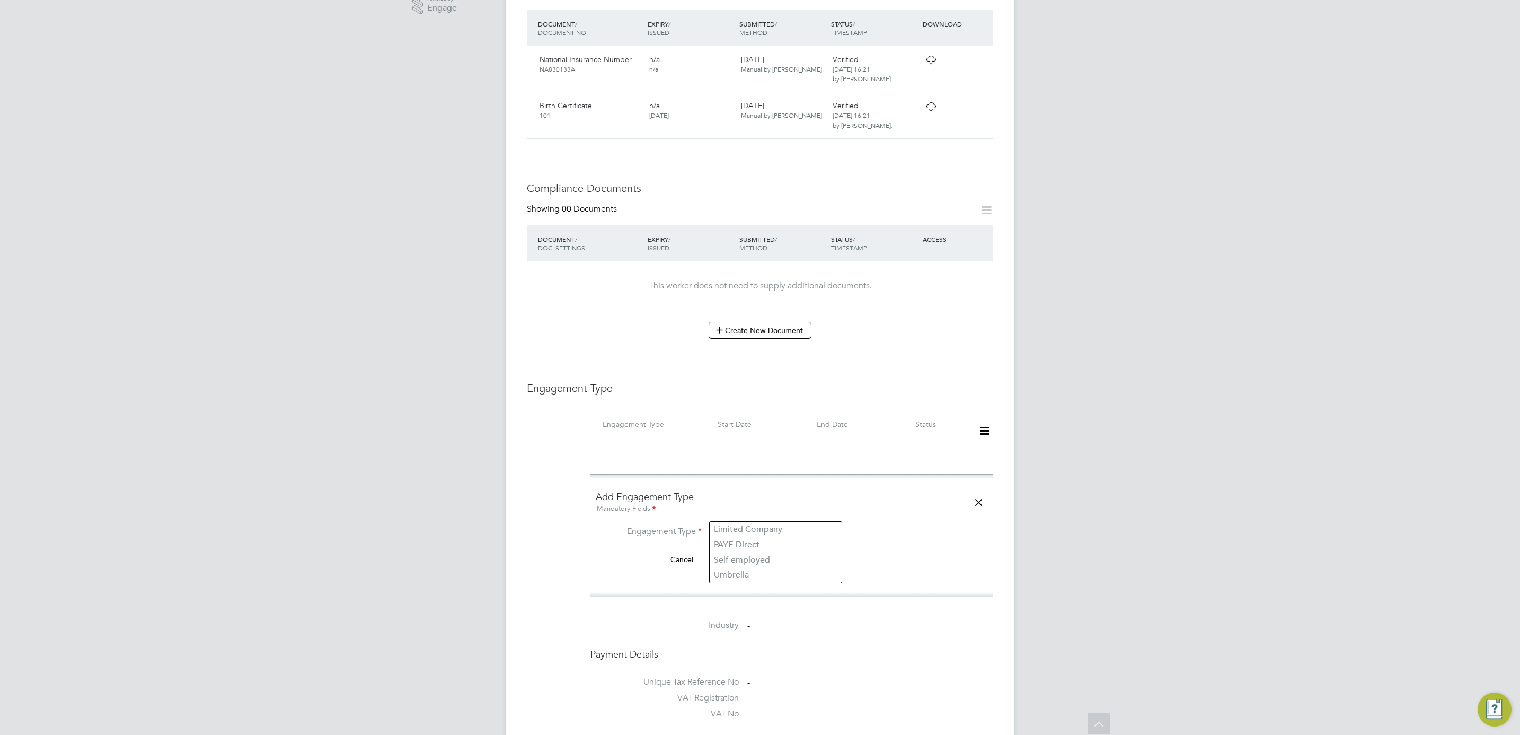
click at [785, 525] on input at bounding box center [775, 532] width 131 height 15
click at [762, 573] on div "All Workers Worker Payment History Tasks Activity Logs Worker Payment History T…" at bounding box center [760, 352] width 509 height 1483
click at [771, 527] on li "Engagement Type" at bounding box center [792, 537] width 392 height 25
click at [776, 525] on input at bounding box center [775, 532] width 131 height 15
click at [761, 576] on li "Umbrella" at bounding box center [776, 575] width 132 height 15
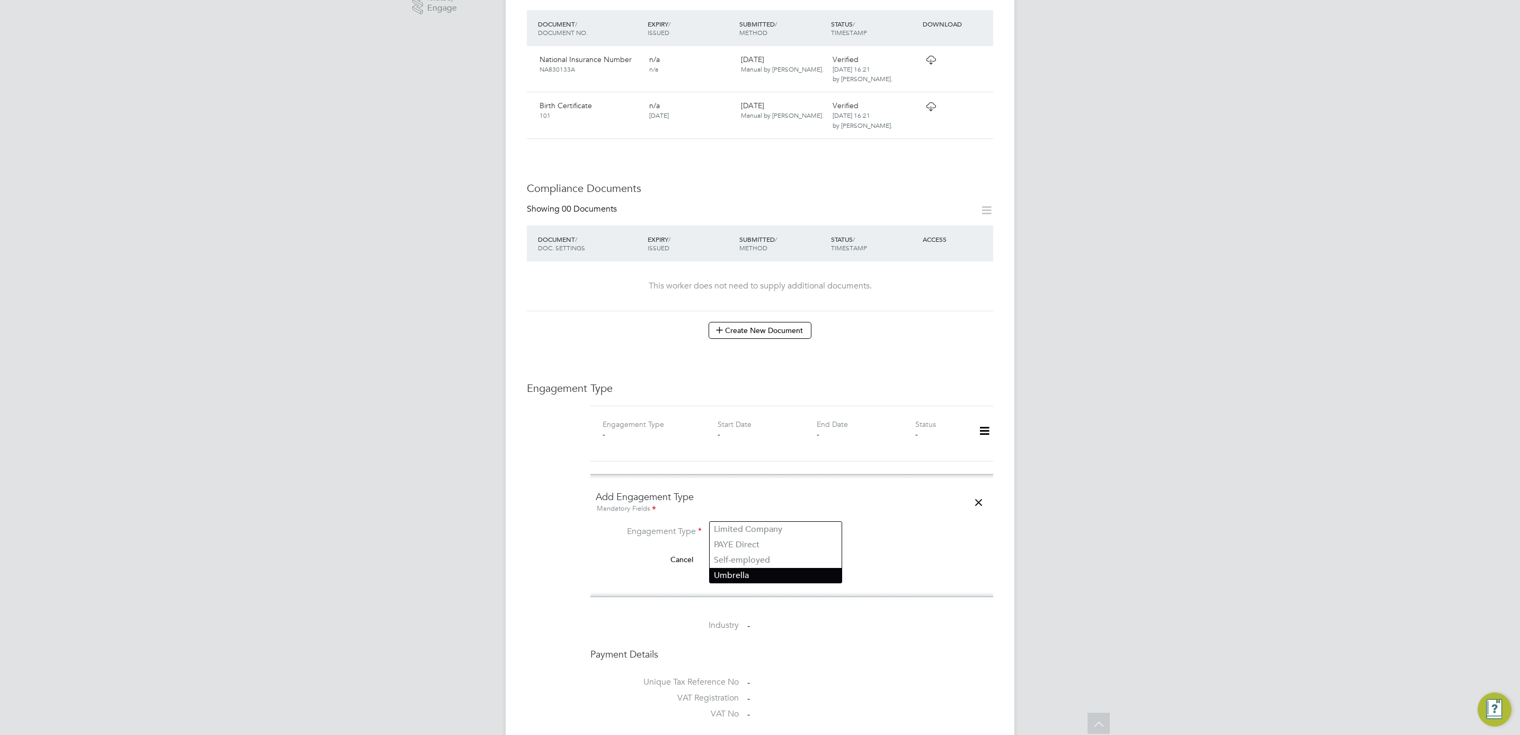
type input "Umbrella"
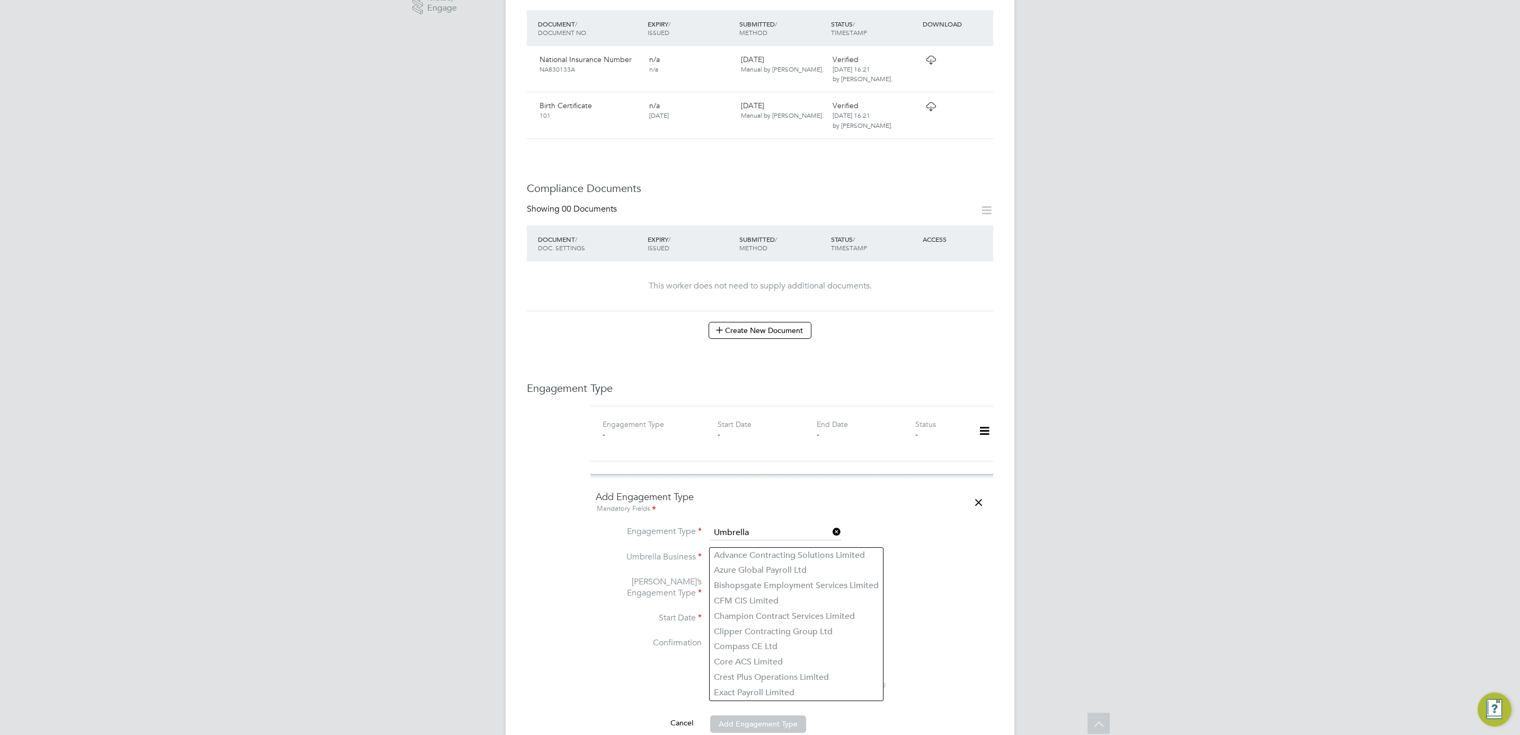
click at [761, 551] on input at bounding box center [775, 558] width 131 height 15
click at [761, 552] on li "Liq uid [DATE] Limited" at bounding box center [776, 554] width 132 height 15
type input "Liquid [DATE] Limited"
click at [754, 581] on input at bounding box center [775, 588] width 131 height 15
click at [941, 551] on li "Umbrella Business Liquid Friday Limited" at bounding box center [792, 563] width 392 height 25
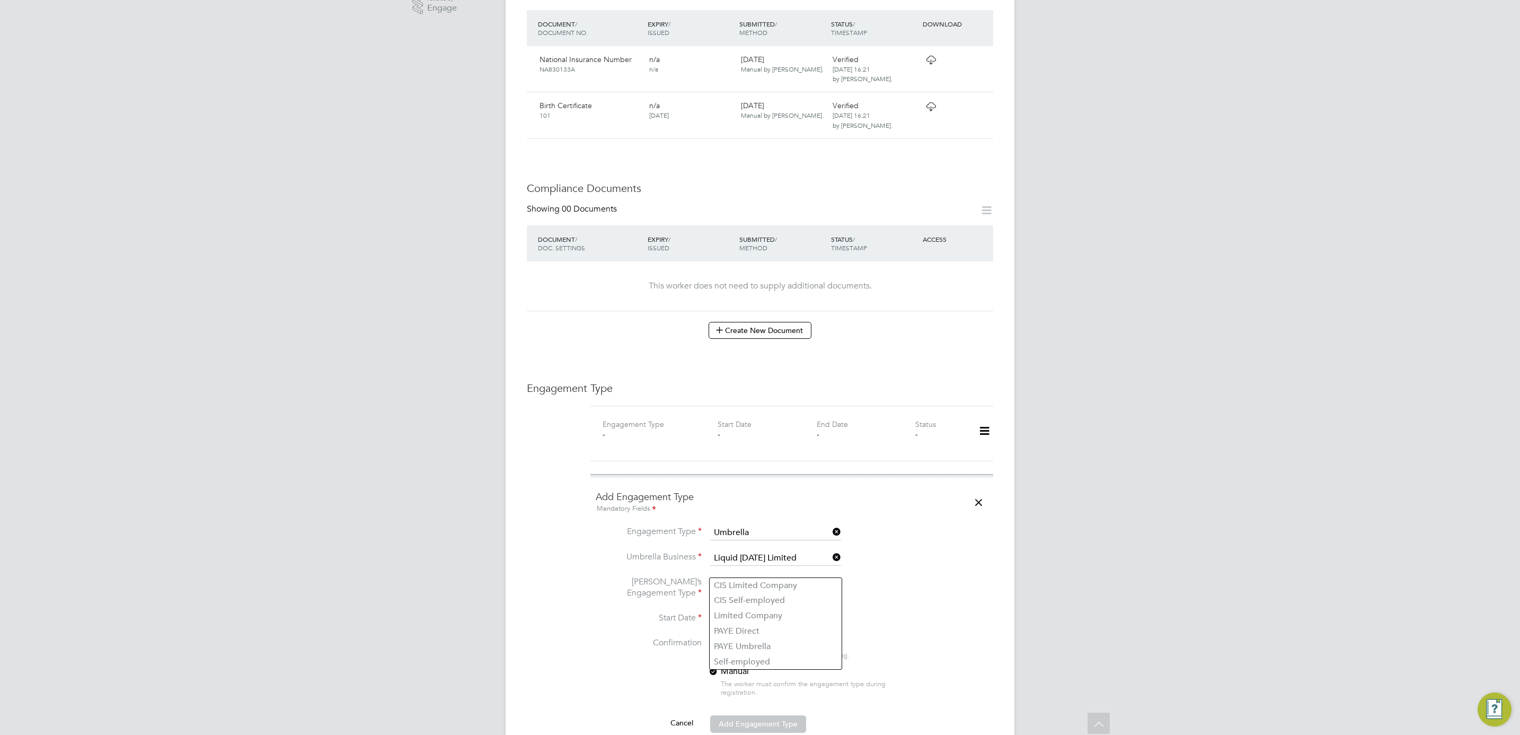
click at [736, 581] on input at bounding box center [775, 588] width 131 height 15
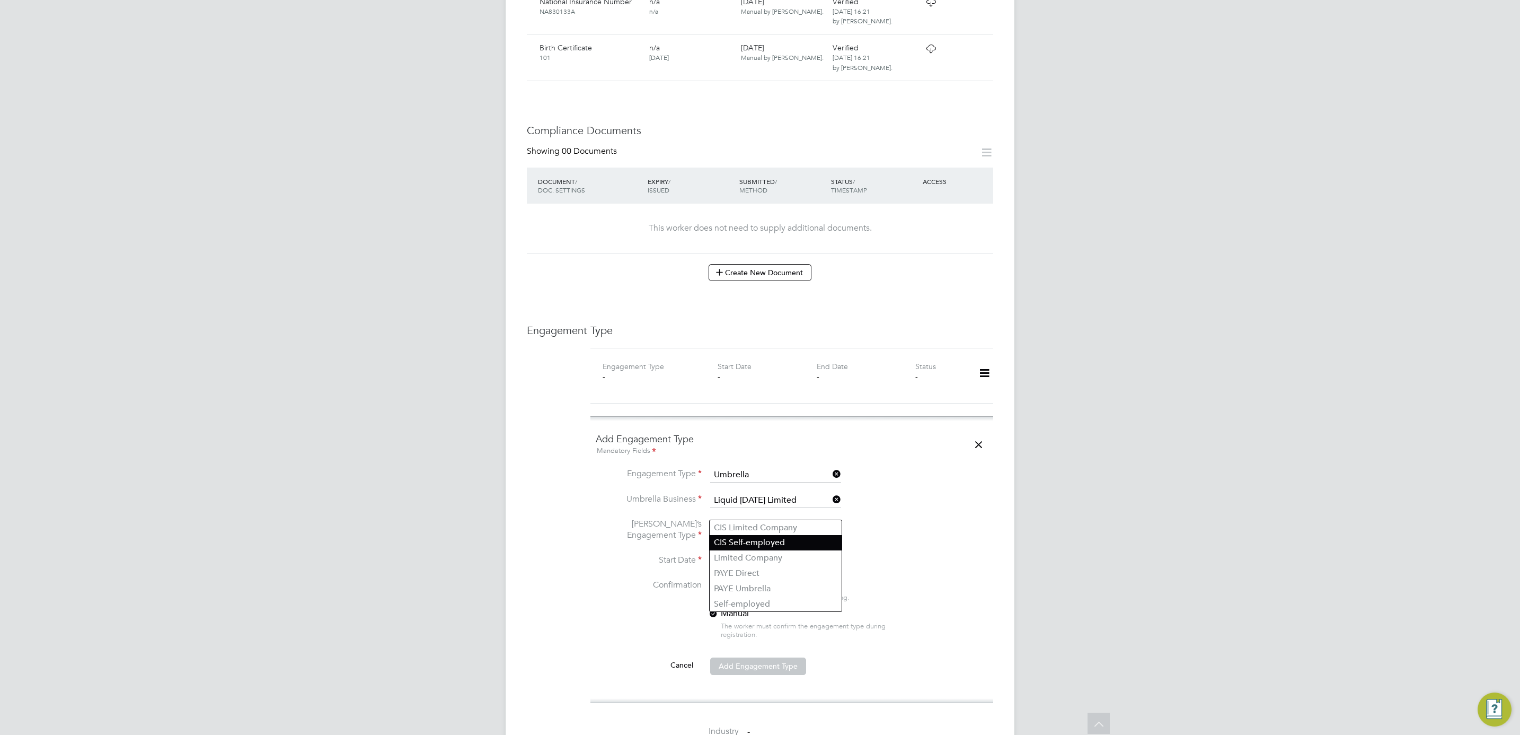
scroll to position [556, 0]
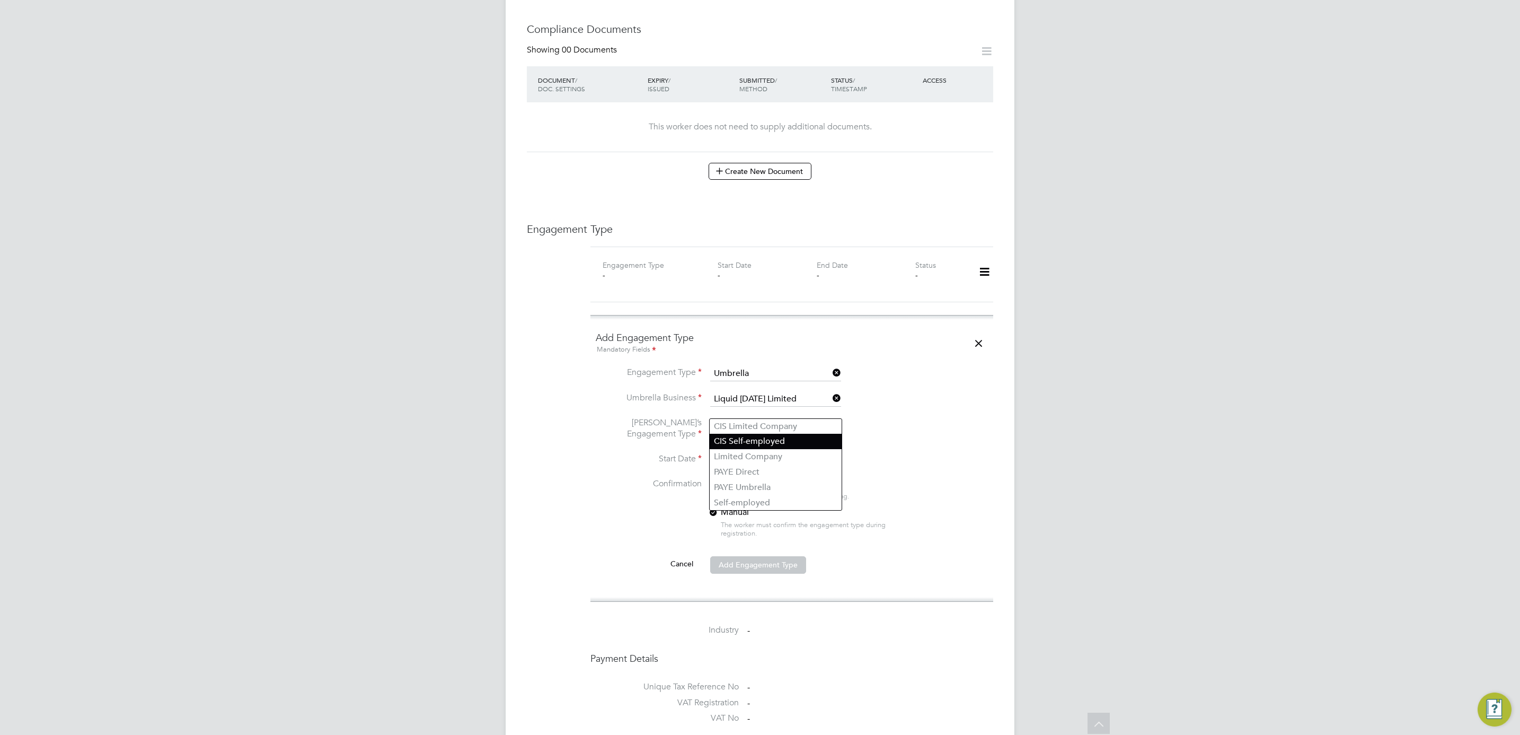
click at [793, 439] on li "CIS Self-employed" at bounding box center [776, 441] width 132 height 15
type input "CIS Self-employed"
click at [711, 479] on div at bounding box center [713, 484] width 11 height 11
click at [714, 508] on div at bounding box center [713, 513] width 11 height 11
click at [728, 452] on input at bounding box center [747, 460] width 75 height 16
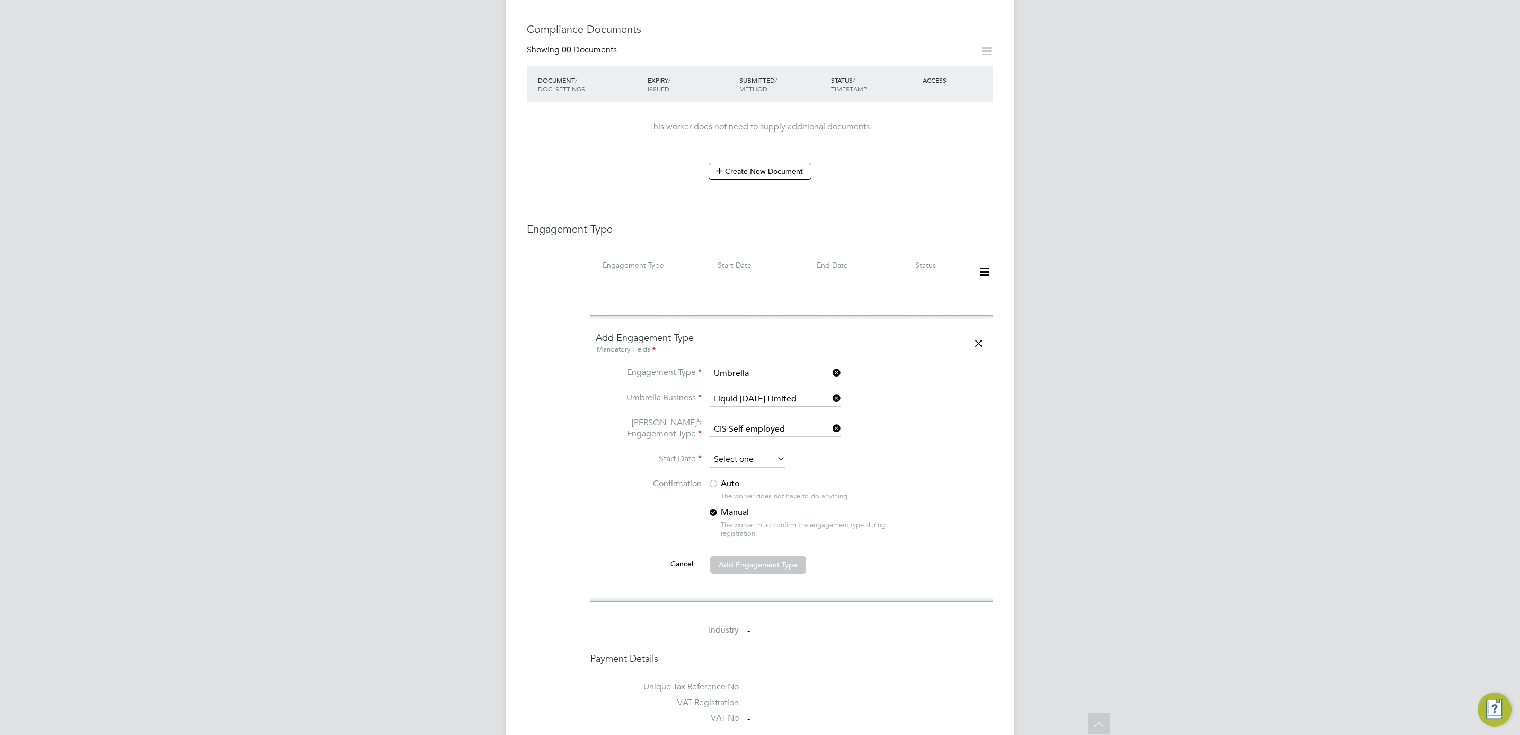
scroll to position [407, 0]
click at [727, 452] on input at bounding box center [747, 460] width 75 height 16
click at [808, 250] on span "2025" at bounding box center [815, 253] width 19 height 9
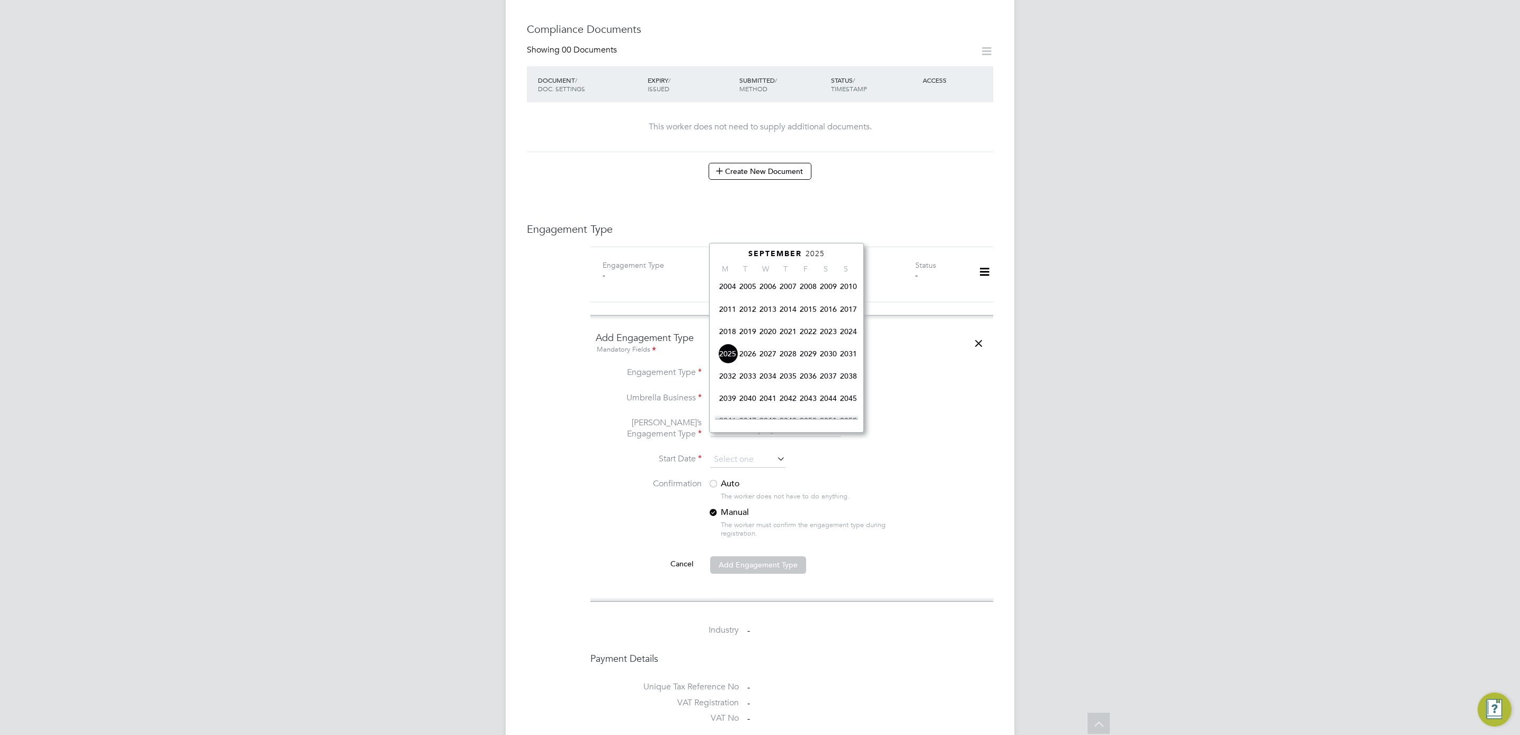
click at [822, 334] on span "2023" at bounding box center [828, 331] width 20 height 20
click at [728, 323] on span "4" at bounding box center [728, 318] width 20 height 20
type input "04 Sep 2023"
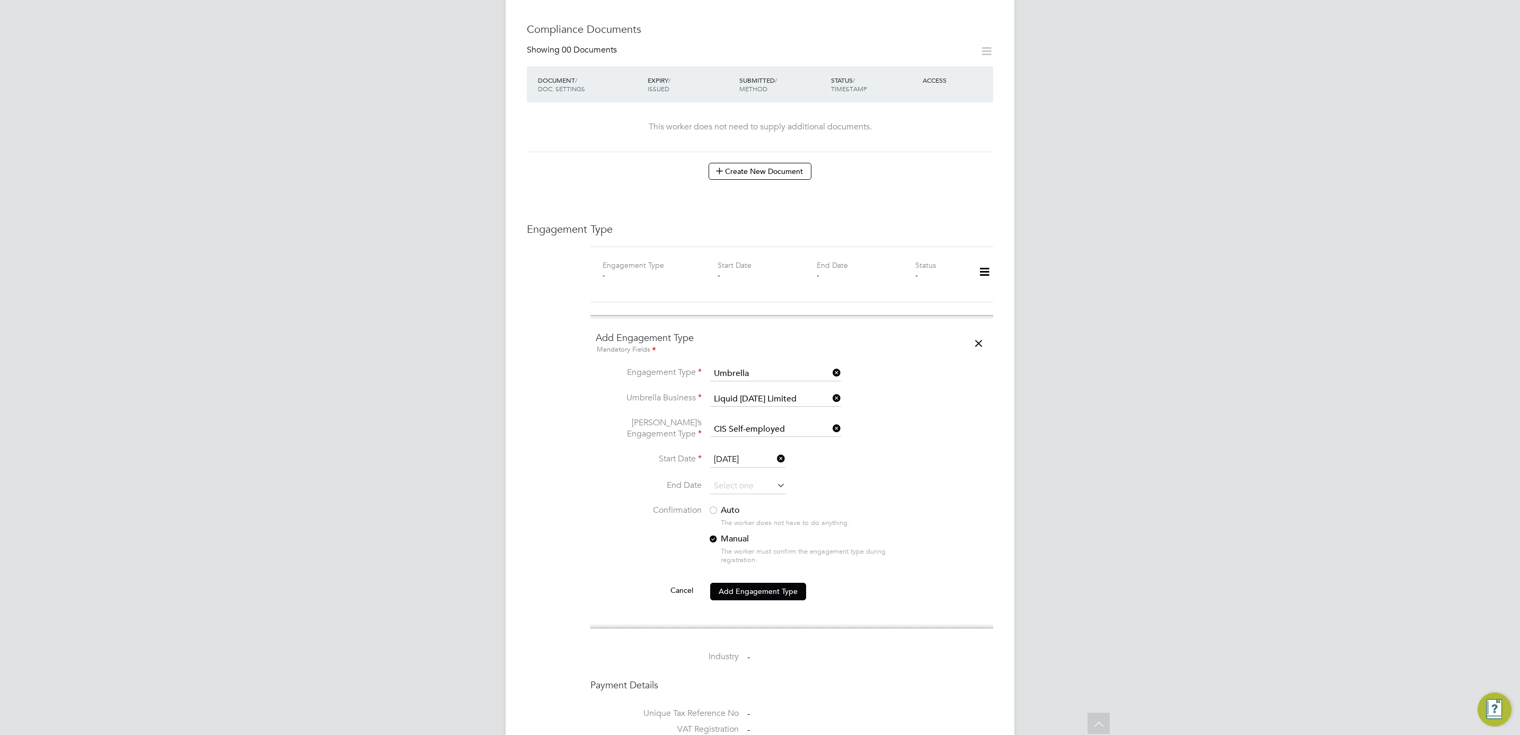
click at [916, 452] on li "Start Date 04 Sep 2023" at bounding box center [792, 465] width 392 height 26
click at [726, 505] on label "Auto" at bounding box center [803, 510] width 191 height 11
click at [783, 582] on button "Add Engagement Type" at bounding box center [758, 590] width 96 height 17
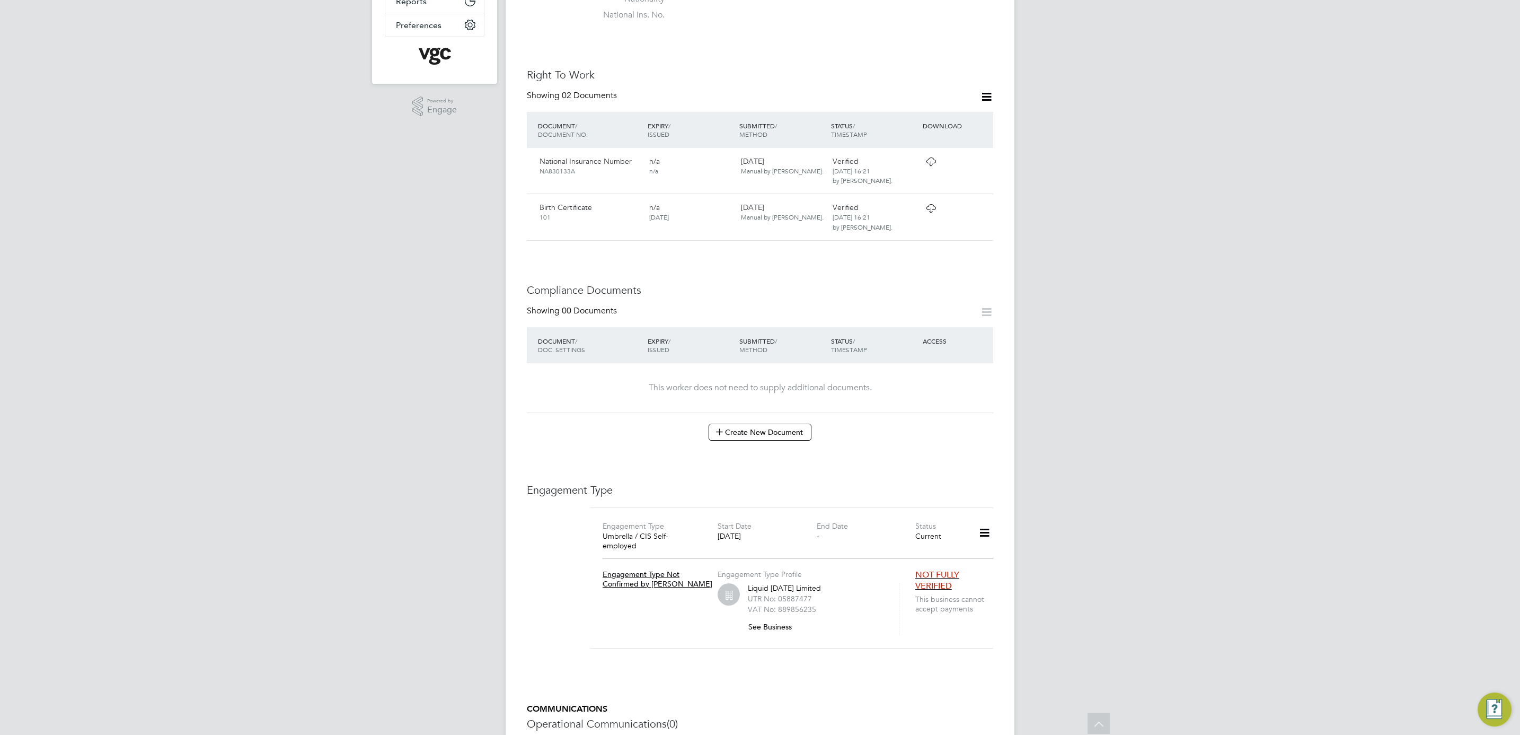
scroll to position [455, 0]
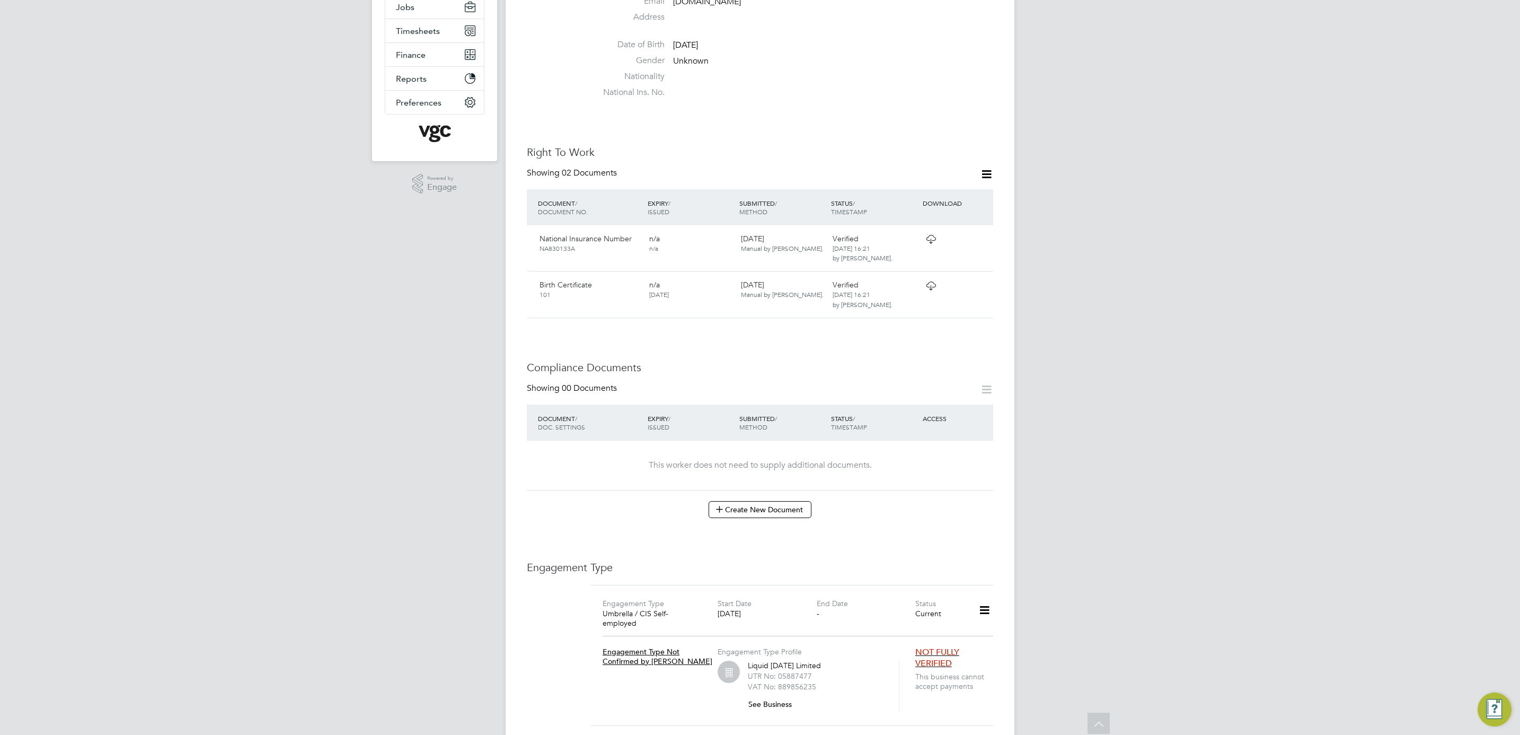
scroll to position [296, 0]
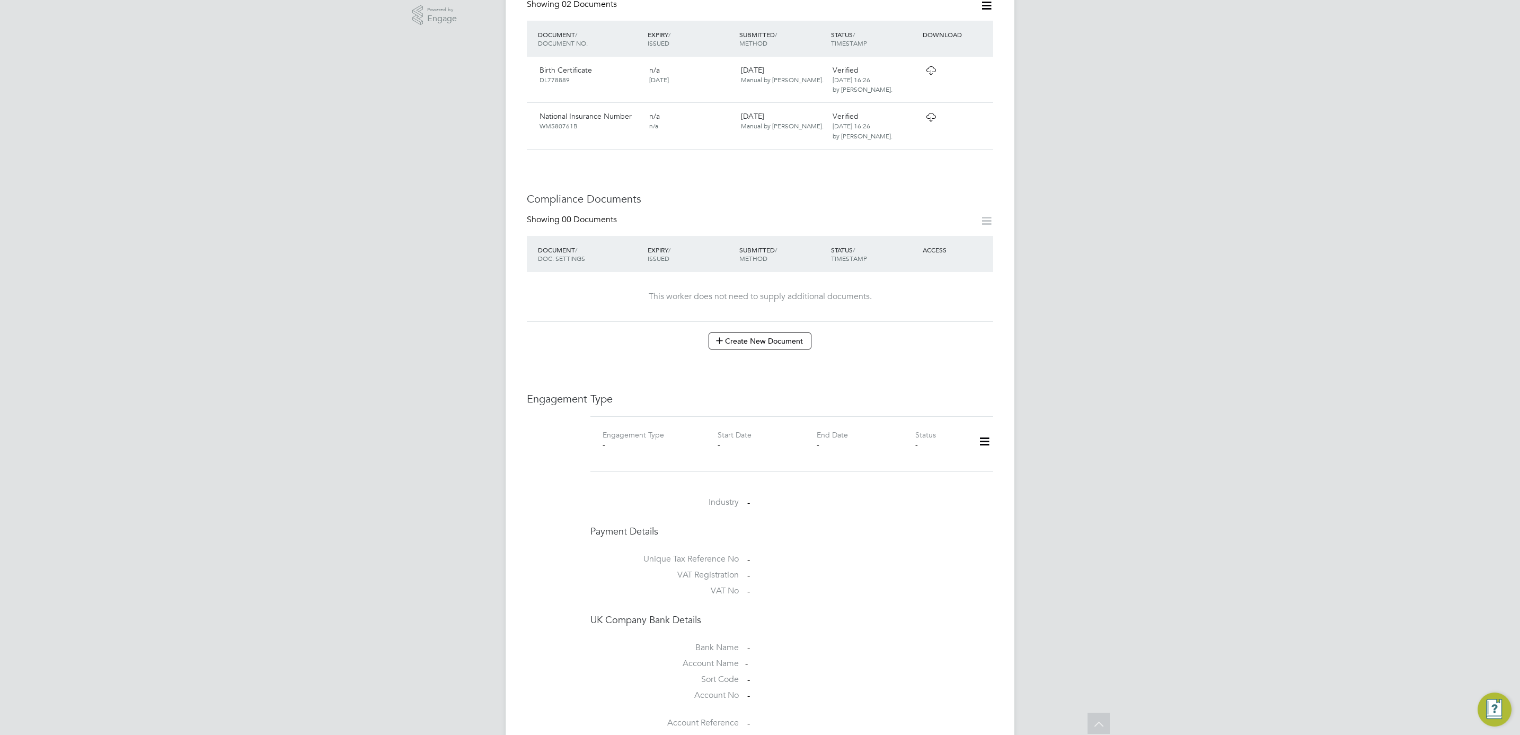
scroll to position [385, 0]
click at [981, 431] on icon at bounding box center [984, 443] width 19 height 24
click at [948, 467] on li "Add Engagement Type" at bounding box center [930, 469] width 120 height 15
click at [786, 538] on input at bounding box center [775, 545] width 131 height 15
click at [797, 554] on li "PAYE Direct" at bounding box center [776, 557] width 132 height 15
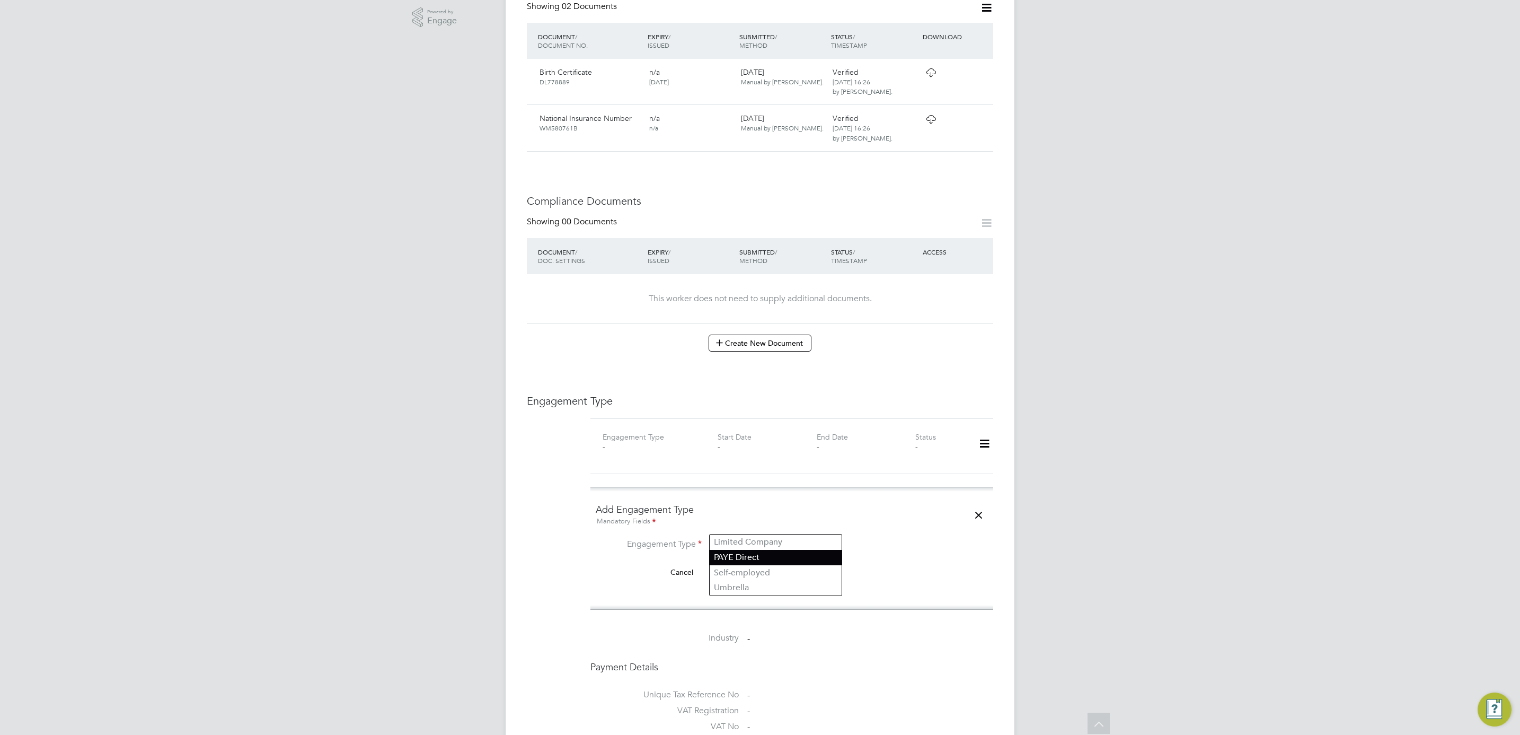
type input "PAYE Direct"
click at [776, 563] on input at bounding box center [775, 570] width 131 height 15
click at [797, 571] on li "Agency PAYE" at bounding box center [776, 567] width 132 height 15
type input "Agency PAYE"
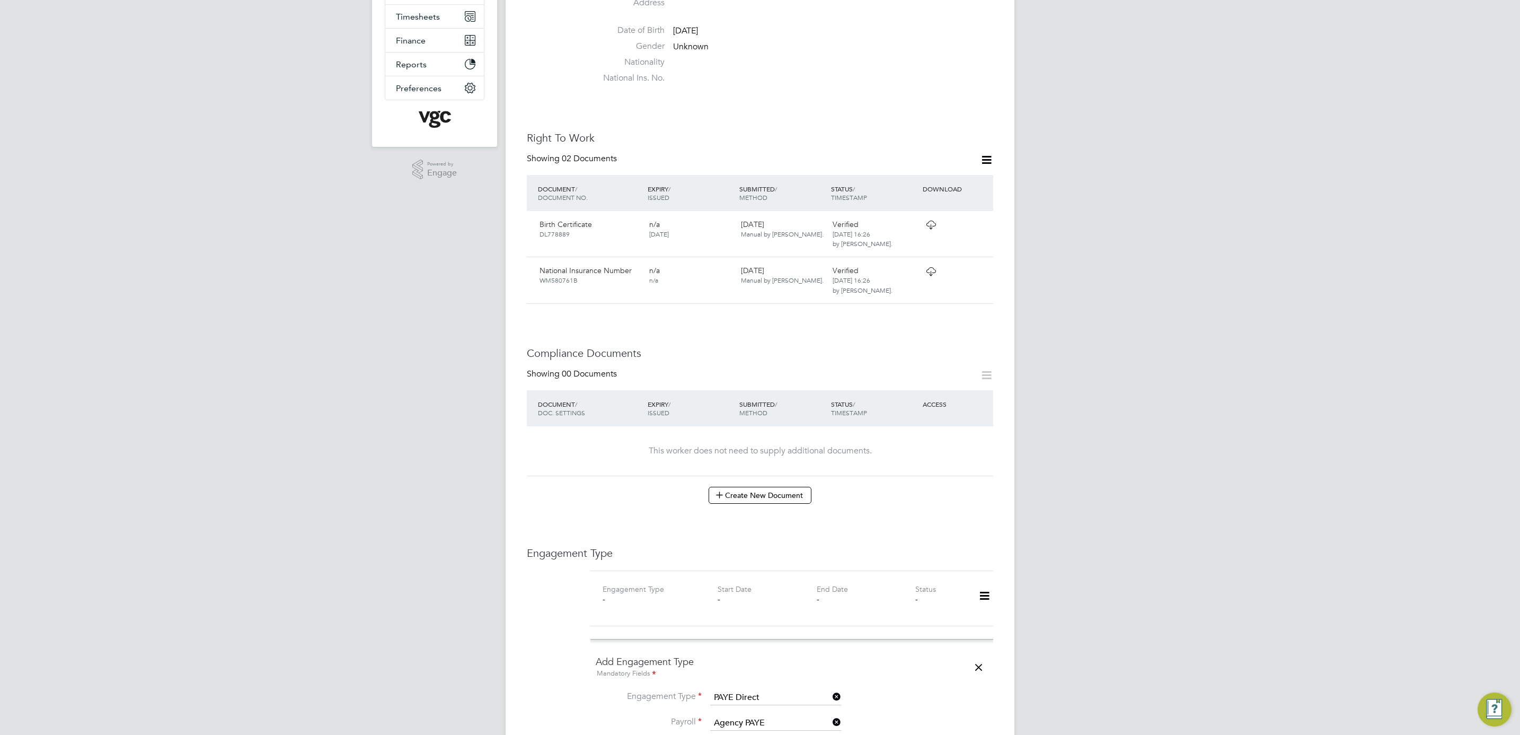
scroll to position [556, 0]
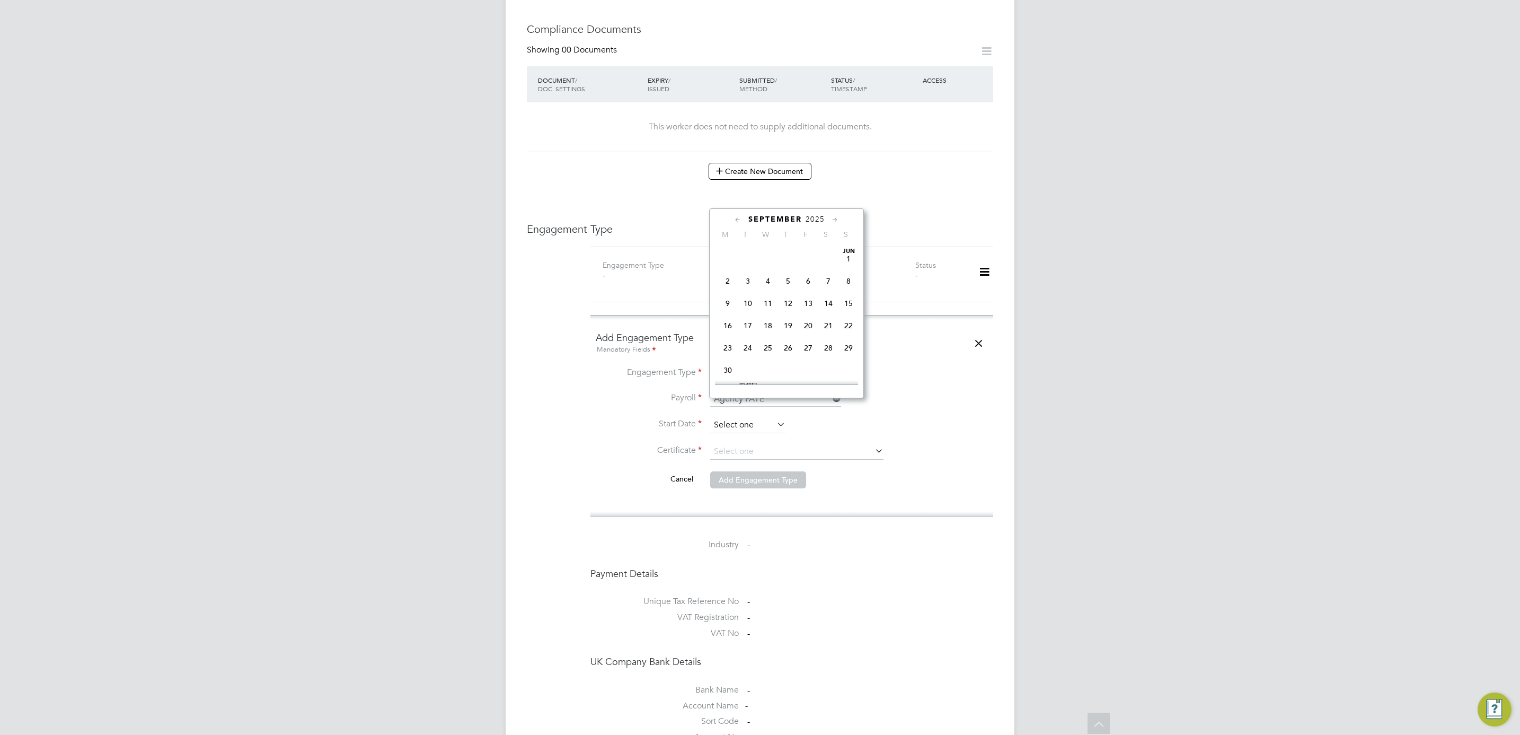
click at [757, 417] on input at bounding box center [747, 425] width 75 height 16
click at [808, 220] on span "2025" at bounding box center [815, 219] width 19 height 9
click at [849, 300] on span "2024" at bounding box center [848, 296] width 20 height 20
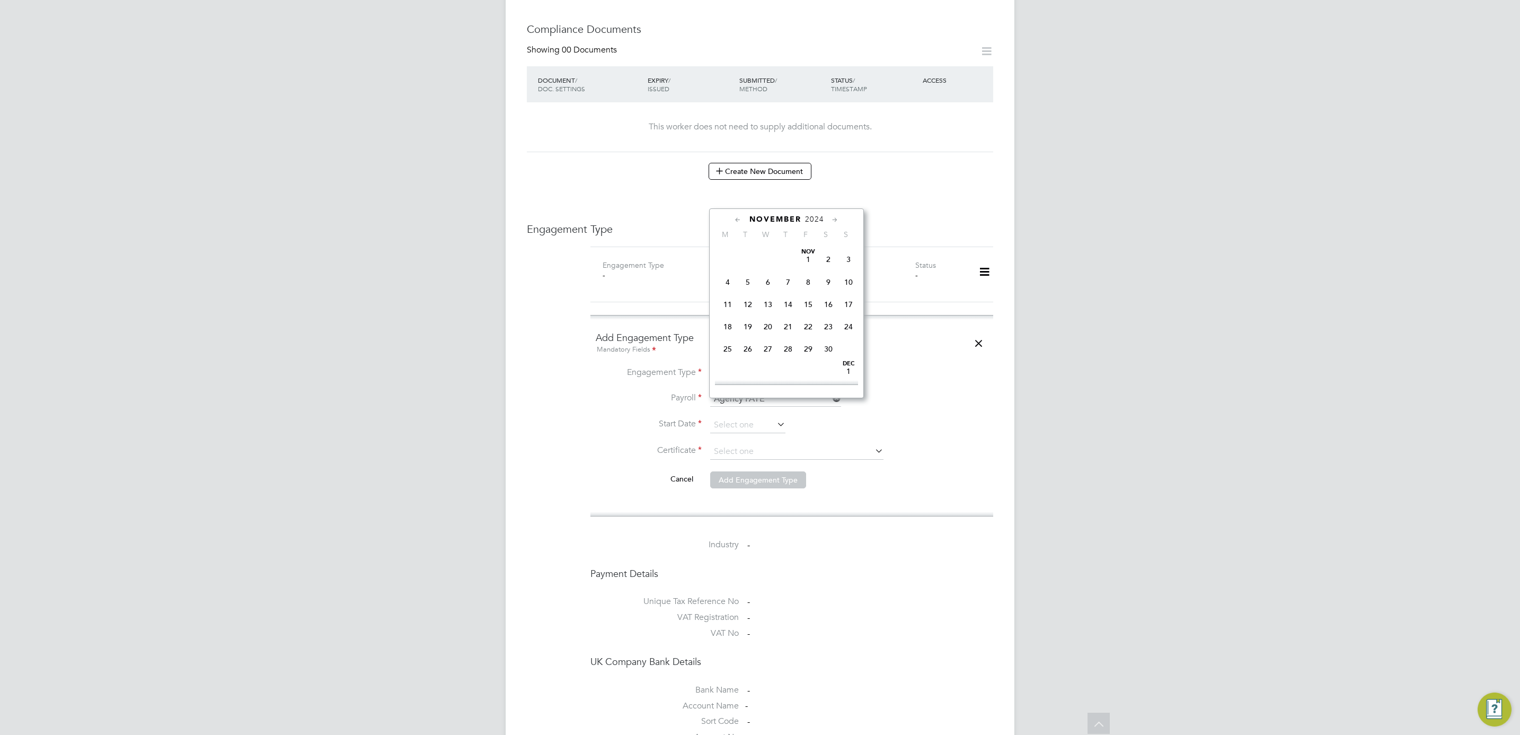
scroll to position [593, 0]
click at [789, 342] on span "28" at bounding box center [788, 336] width 20 height 20
type input "28 Nov 2024"
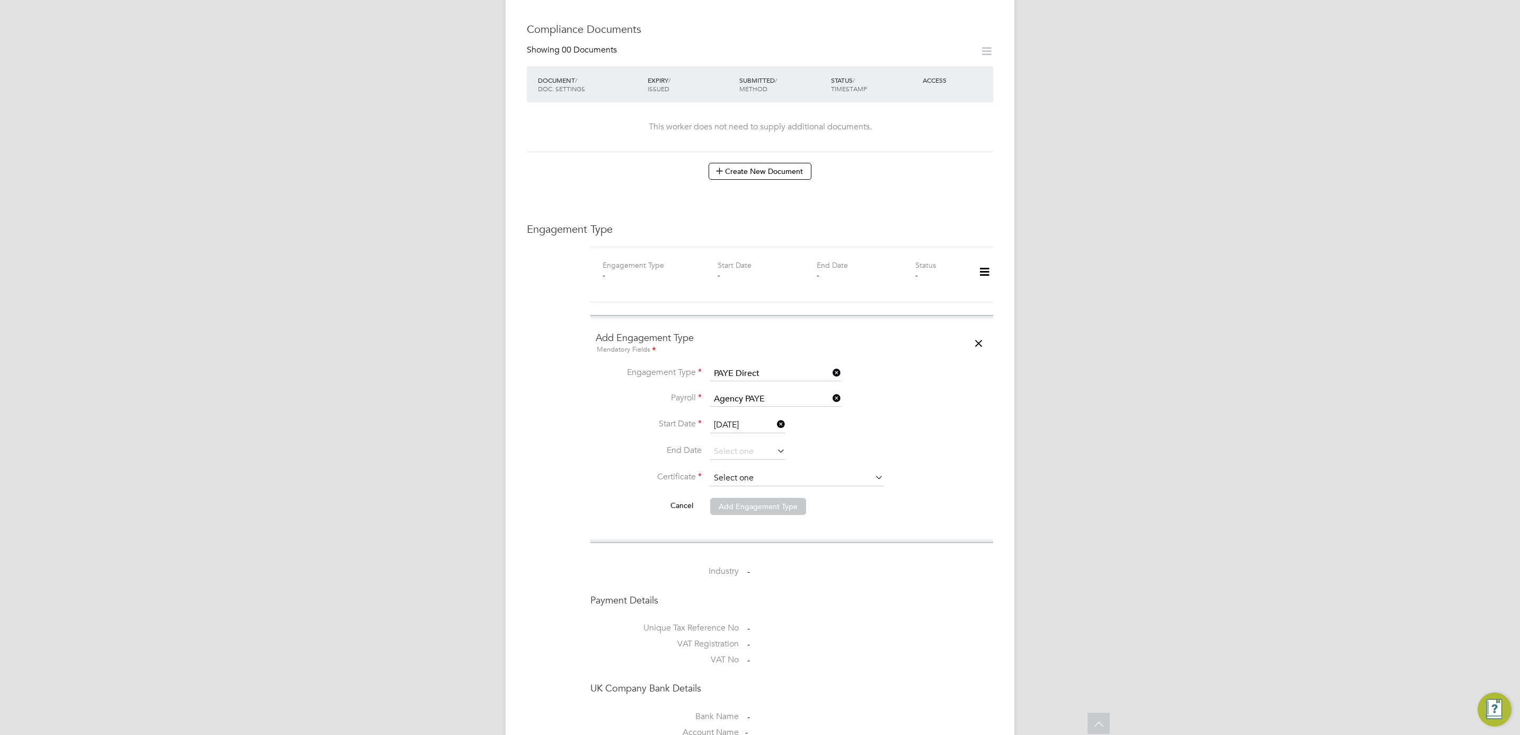
click at [755, 470] on input at bounding box center [796, 478] width 173 height 16
click at [881, 444] on li "End Date" at bounding box center [792, 457] width 392 height 26
click at [791, 470] on input at bounding box center [796, 478] width 173 height 16
click at [791, 501] on li "Don't know" at bounding box center [797, 503] width 174 height 14
type input "Don't know"
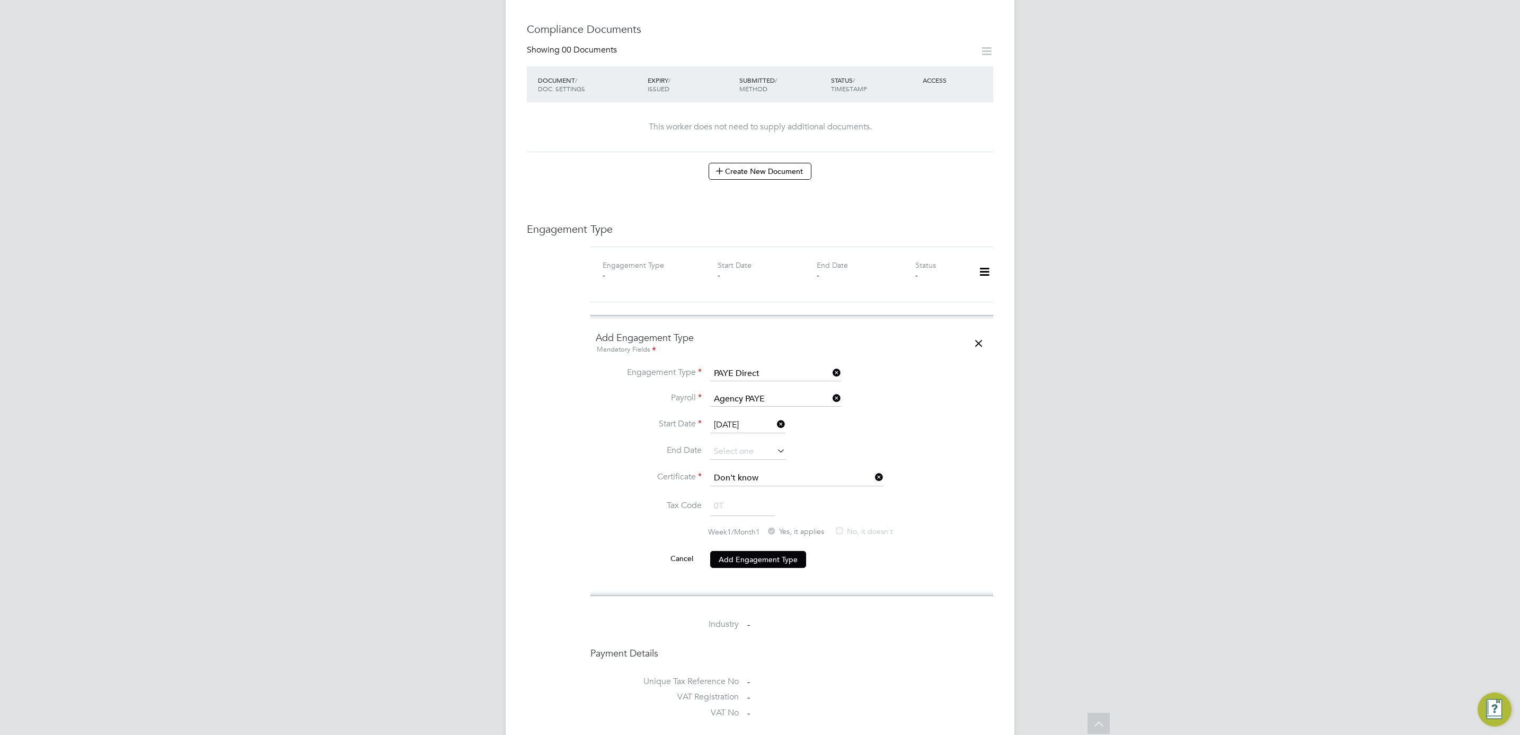
click at [873, 470] on icon at bounding box center [873, 477] width 0 height 15
click at [811, 470] on input at bounding box center [796, 478] width 173 height 16
click at [816, 506] on div "All Workers Worker Payment History Tasks Activity Logs Worker Payment History T…" at bounding box center [760, 246] width 509 height 1588
click at [810, 470] on input at bounding box center [796, 478] width 173 height 16
click at [738, 502] on li "Don't know" at bounding box center [797, 503] width 174 height 14
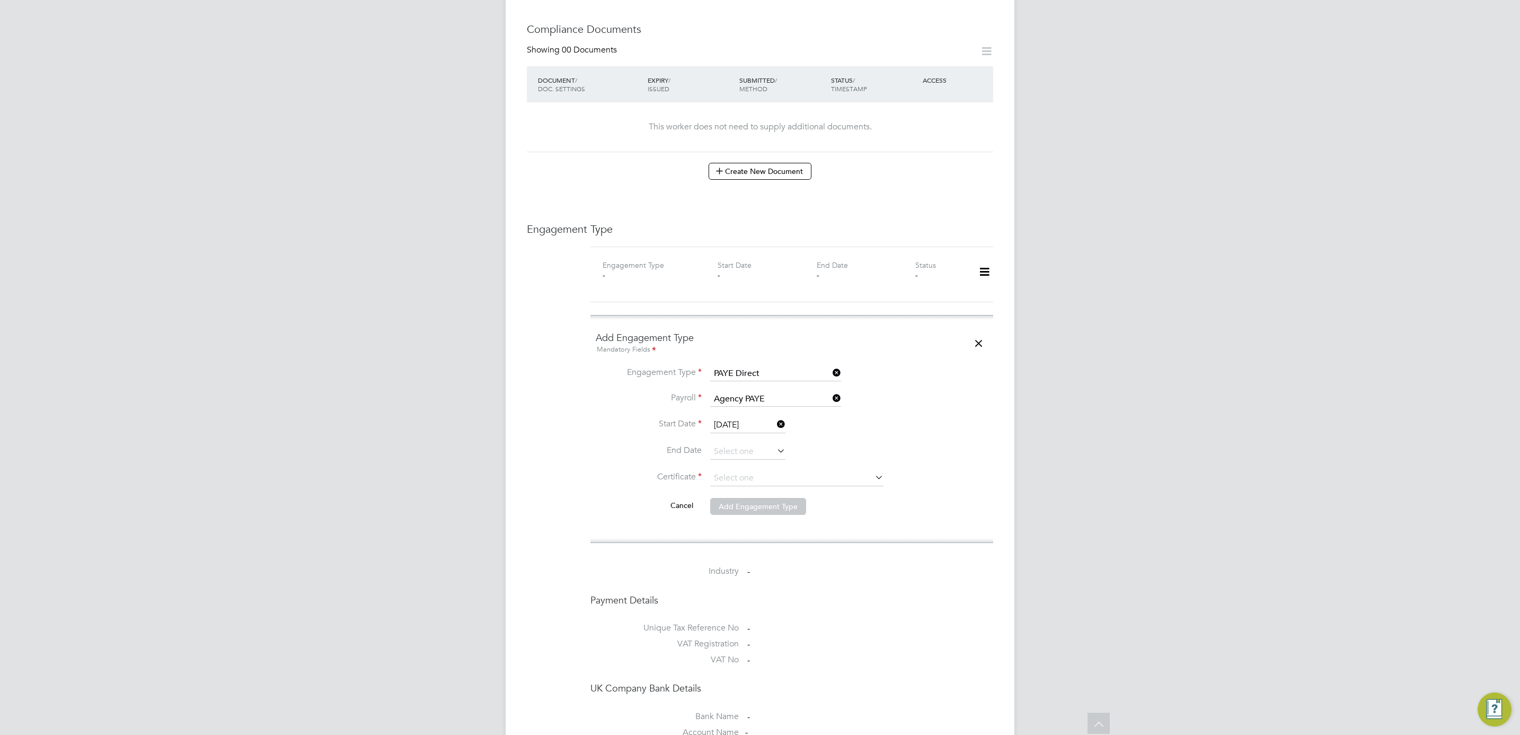
type input "Don't know"
click at [837, 526] on label "No, it doesn't" at bounding box center [863, 531] width 59 height 11
click at [741, 551] on button "Add Engagement Type" at bounding box center [758, 559] width 96 height 17
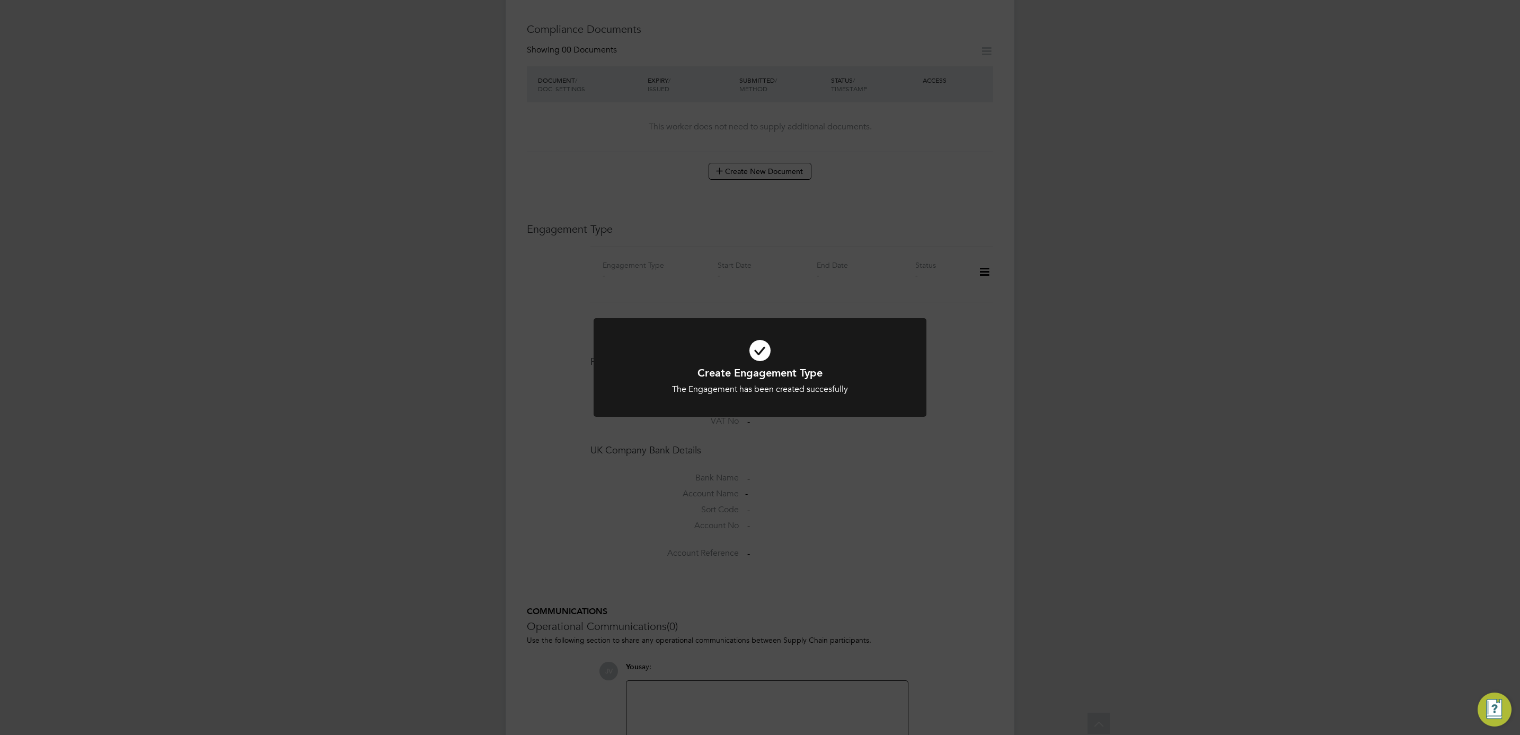
click at [919, 498] on div "Create Engagement Type The Engagement has been created succesfully Cancel Okay" at bounding box center [760, 367] width 1520 height 735
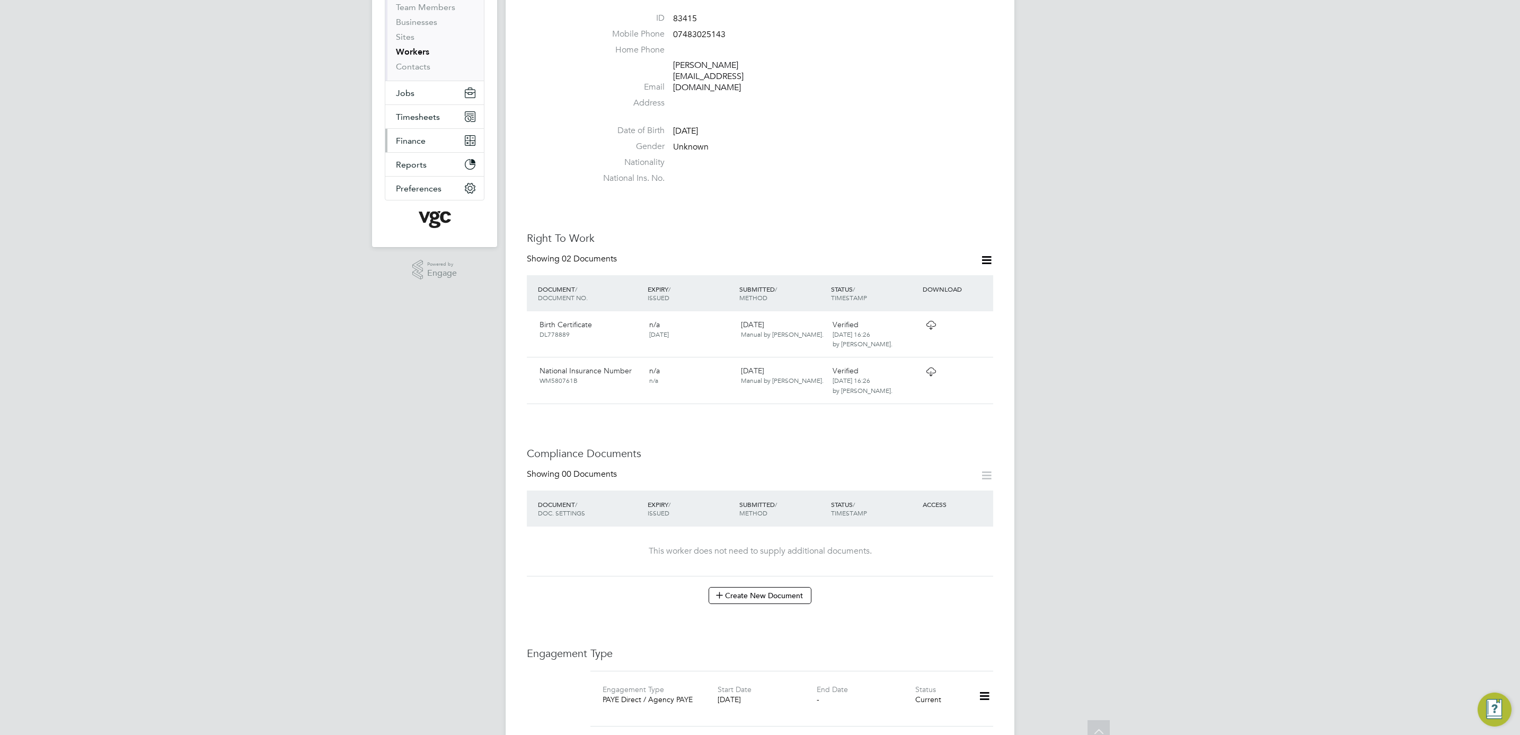
scroll to position [0, 0]
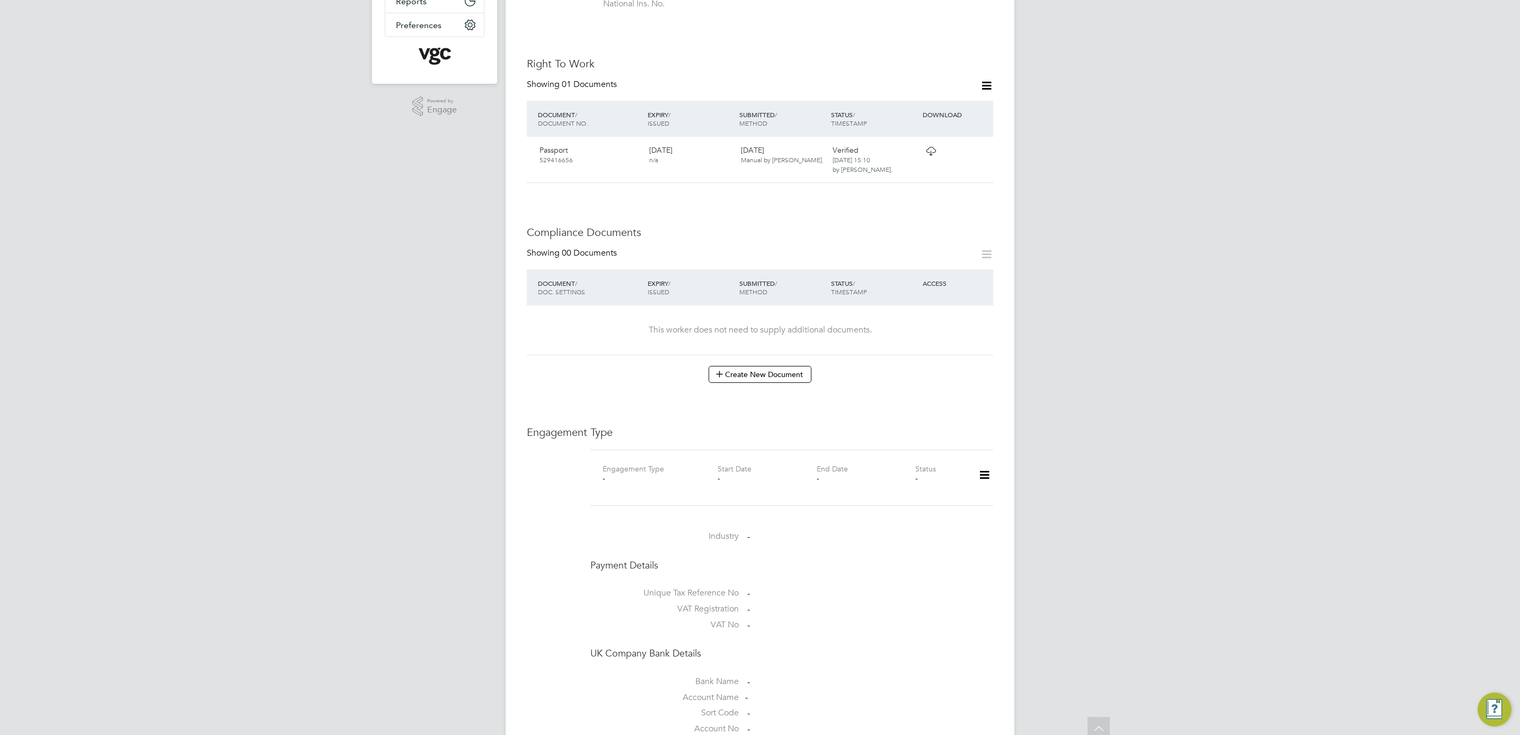
scroll to position [318, 0]
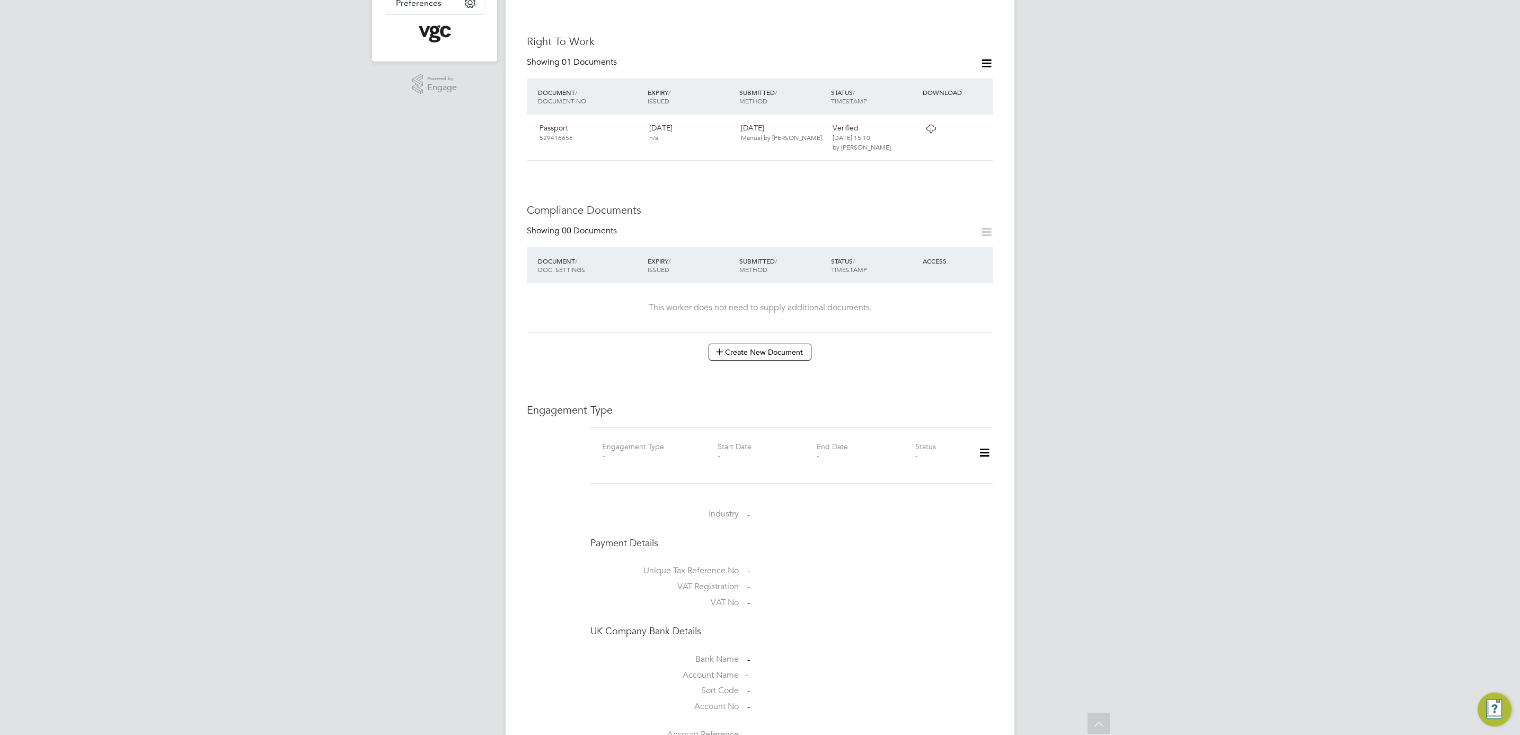
click at [982, 446] on icon at bounding box center [984, 452] width 19 height 24
click at [948, 487] on li "Add Engagement Type" at bounding box center [930, 489] width 120 height 15
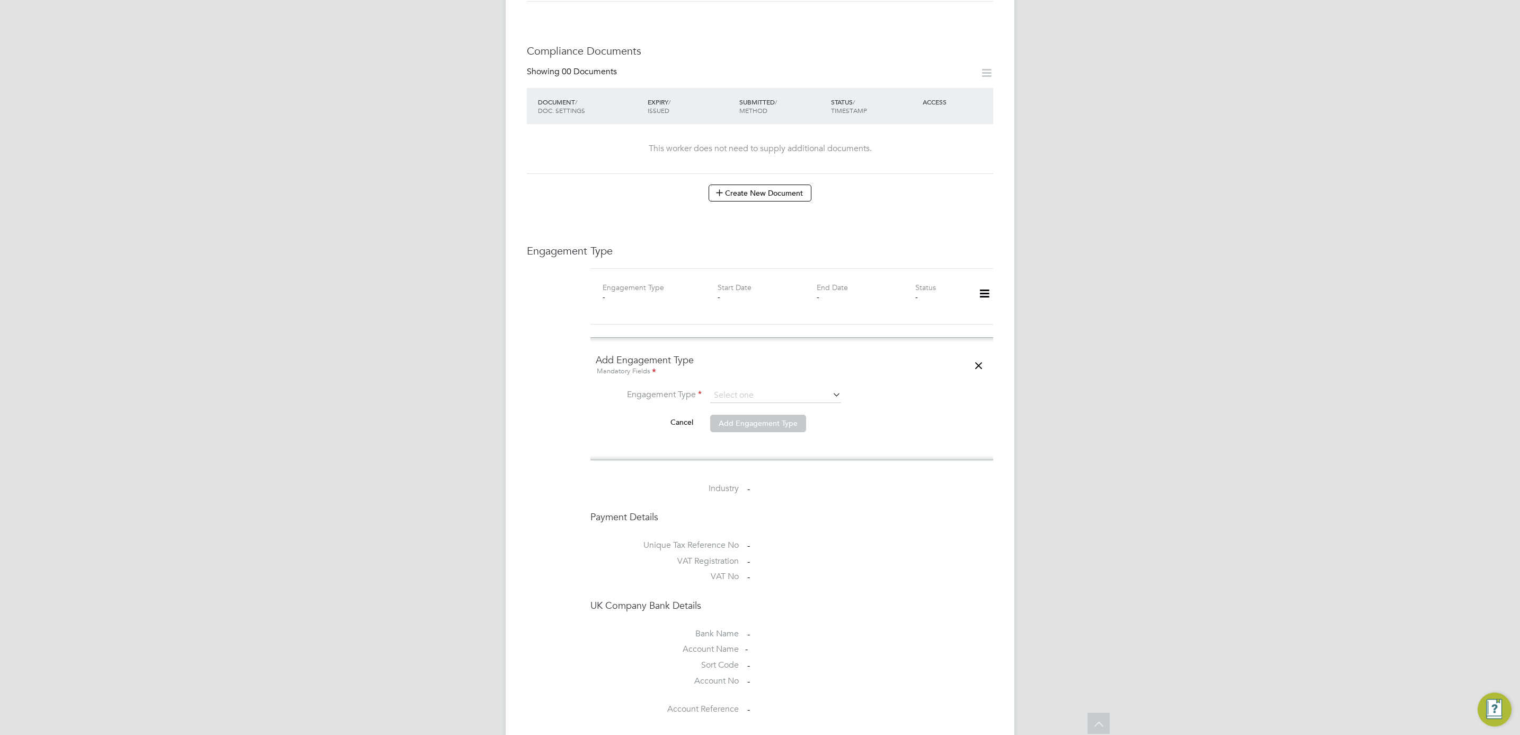
click at [781, 396] on li "Engagement Type" at bounding box center [792, 400] width 392 height 25
click at [791, 388] on input at bounding box center [775, 395] width 131 height 15
click at [788, 447] on li "Umbrella" at bounding box center [776, 448] width 132 height 15
type input "Umbrella"
click at [790, 419] on input at bounding box center [775, 420] width 131 height 15
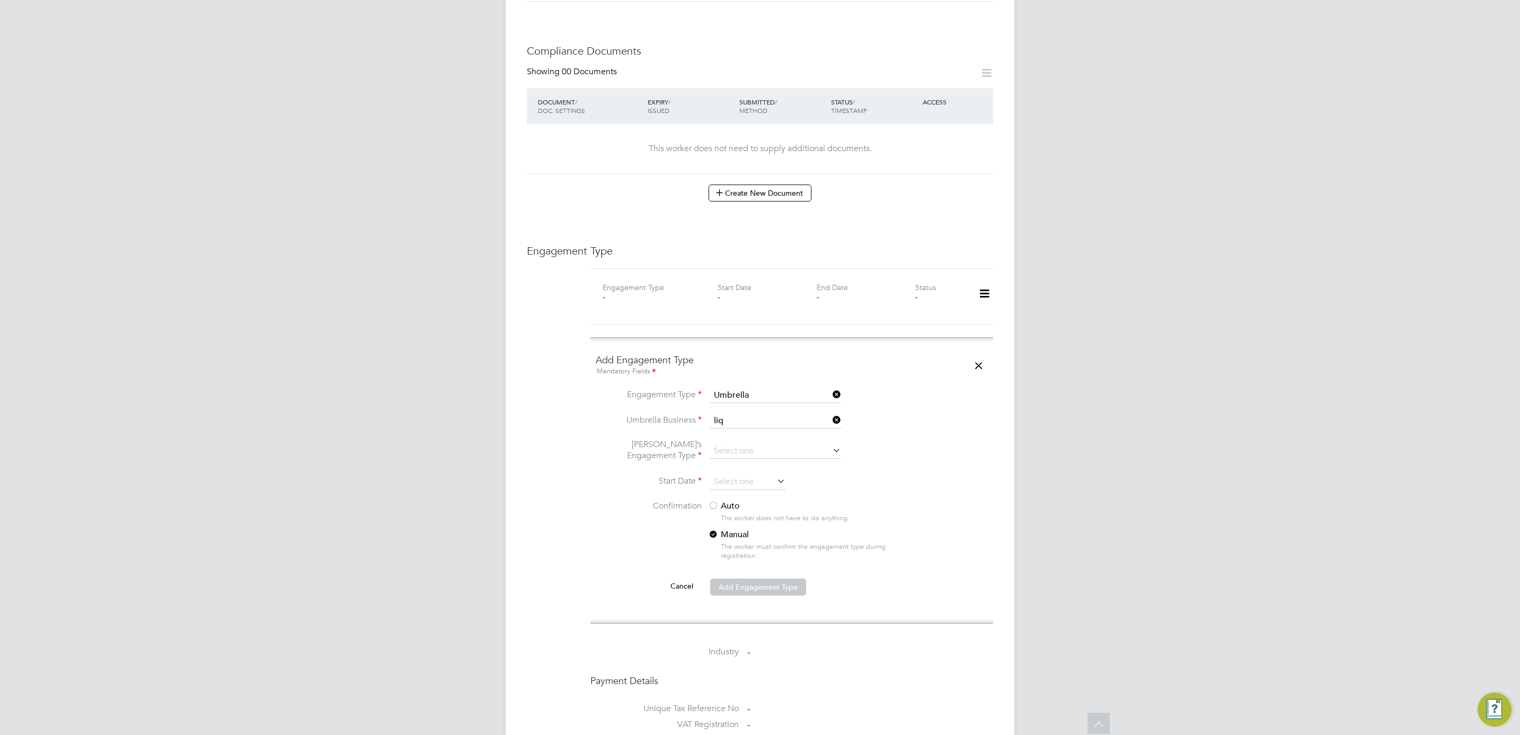
click at [771, 430] on li "Liq uid [DATE] Limited" at bounding box center [776, 428] width 132 height 15
type input "Liquid [DATE] Limited"
click at [766, 444] on input at bounding box center [775, 451] width 131 height 15
click at [768, 472] on li "CIS Self-employed" at bounding box center [776, 473] width 132 height 15
type input "CIS Self-employed"
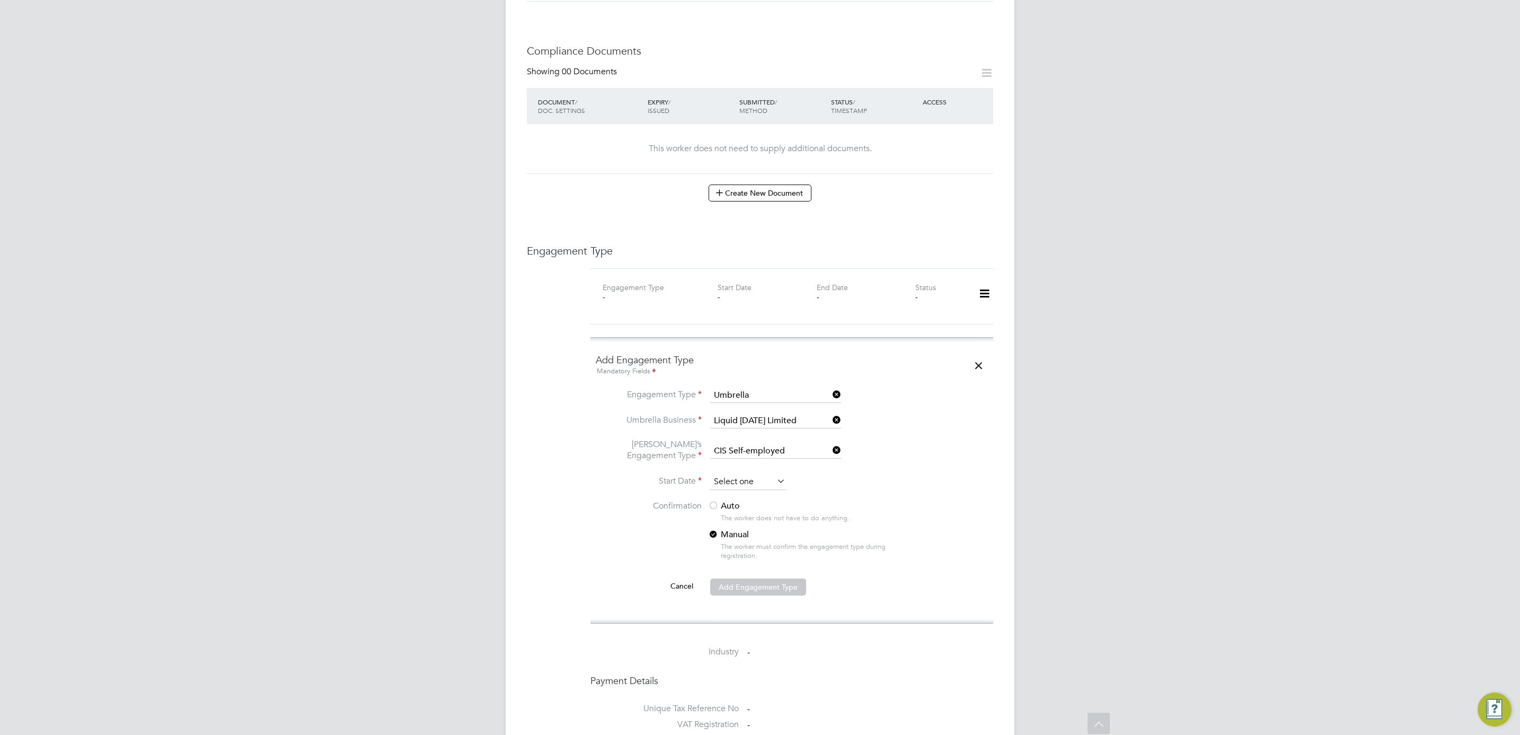
scroll to position [407, 0]
click at [760, 474] on input at bounding box center [747, 482] width 75 height 16
click at [813, 285] on span "2025" at bounding box center [815, 285] width 19 height 9
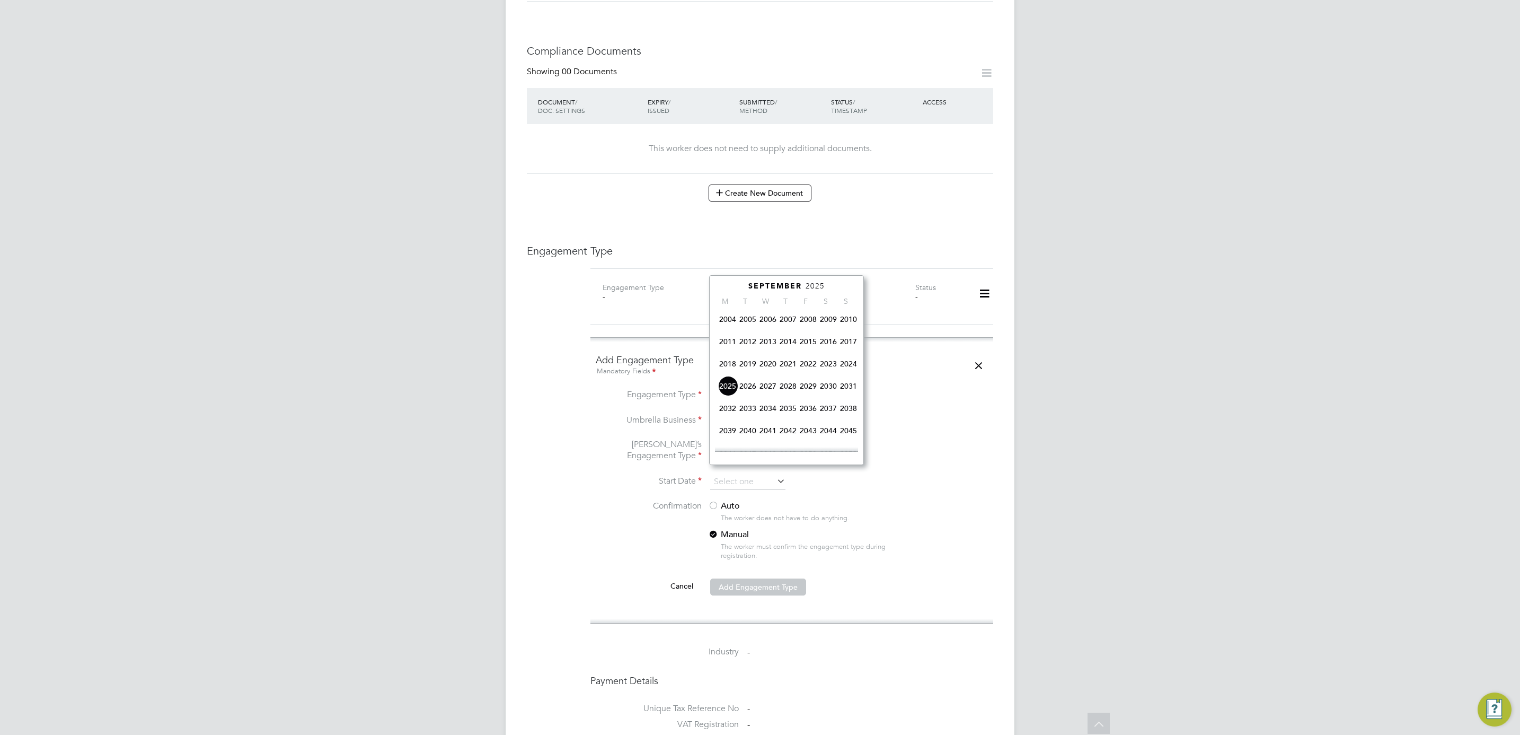
click at [827, 365] on span "2023" at bounding box center [828, 363] width 20 height 20
click at [725, 355] on span "31" at bounding box center [728, 353] width 20 height 20
type input "[DATE]"
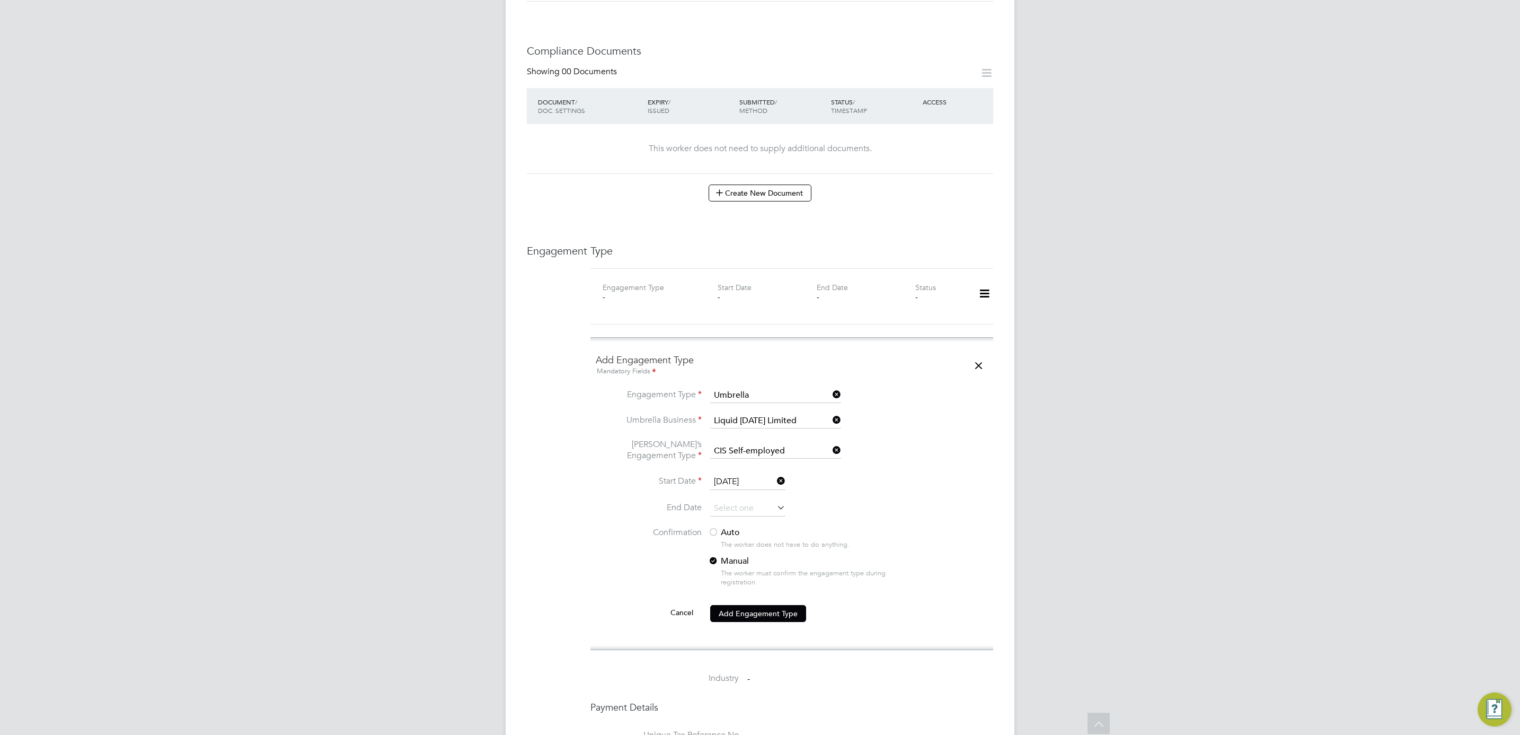
scroll to position [556, 0]
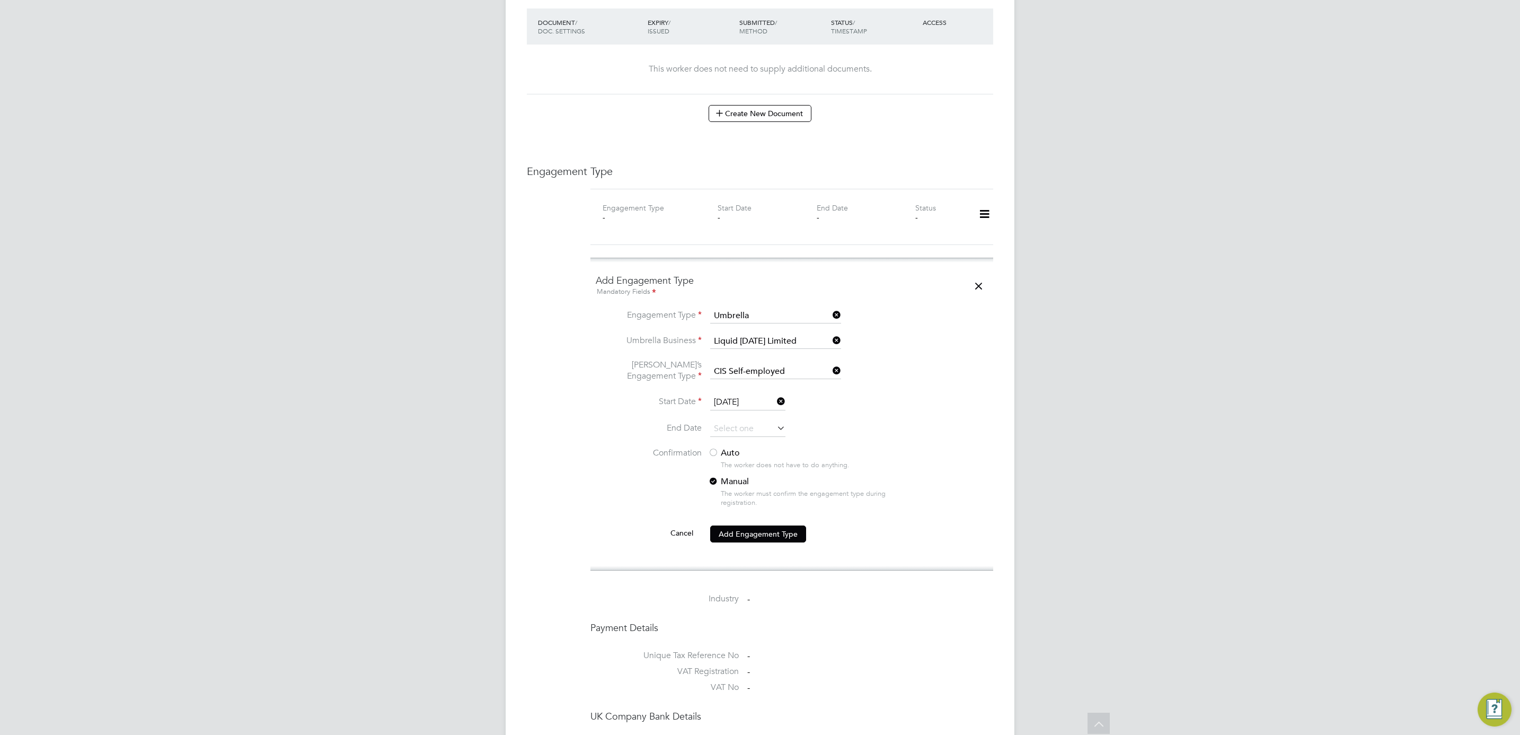
click at [718, 448] on div at bounding box center [713, 453] width 11 height 11
click at [767, 525] on button "Add Engagement Type" at bounding box center [758, 533] width 96 height 17
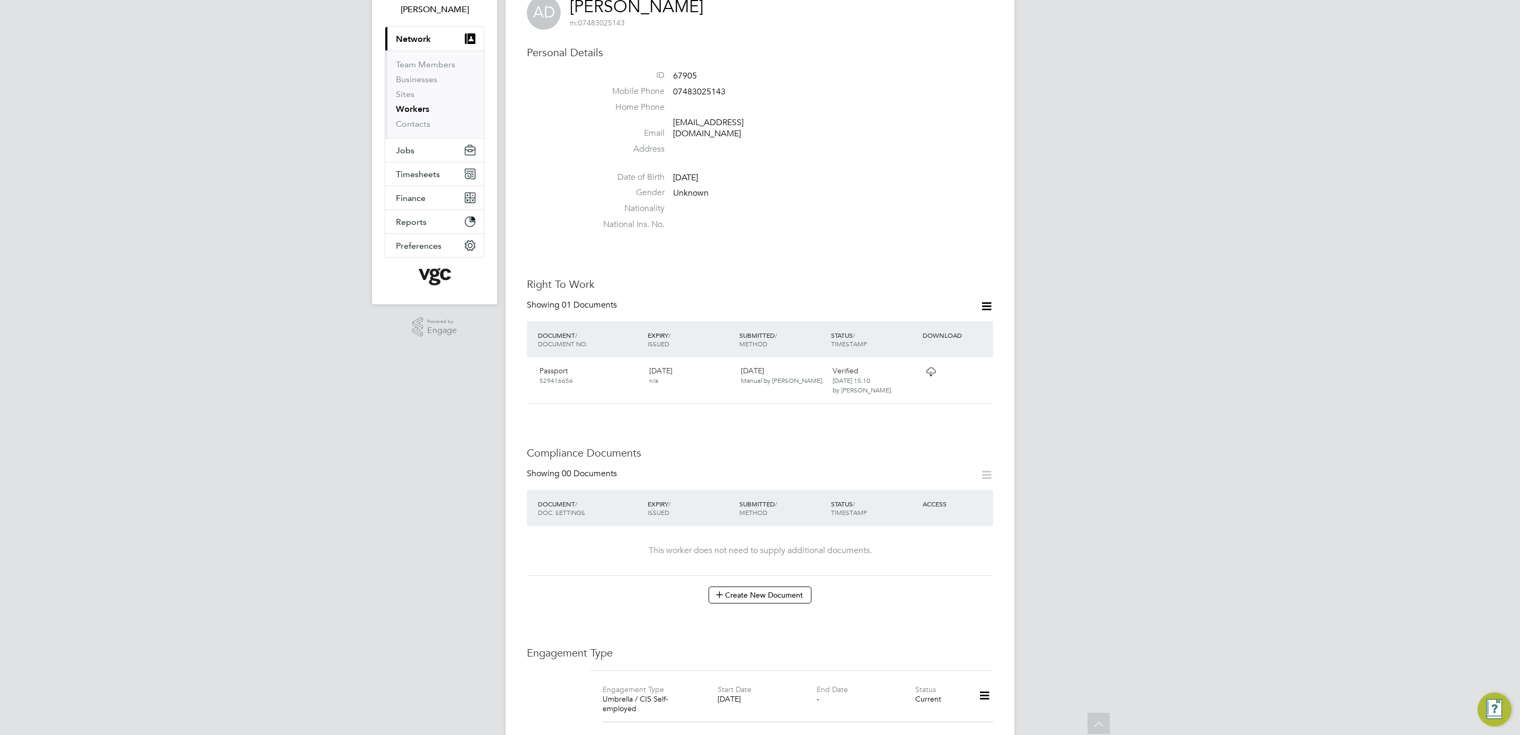
scroll to position [0, 0]
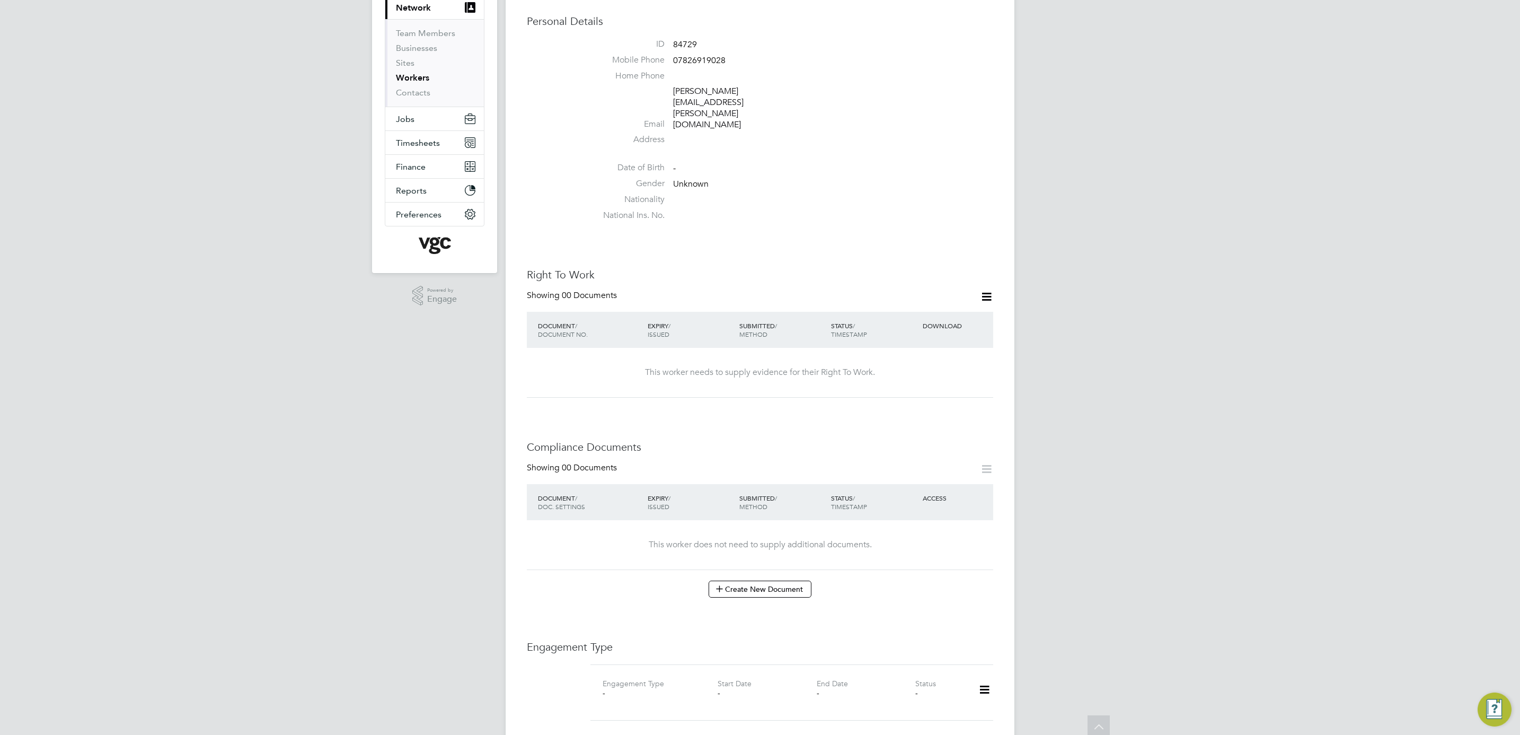
scroll to position [79, 0]
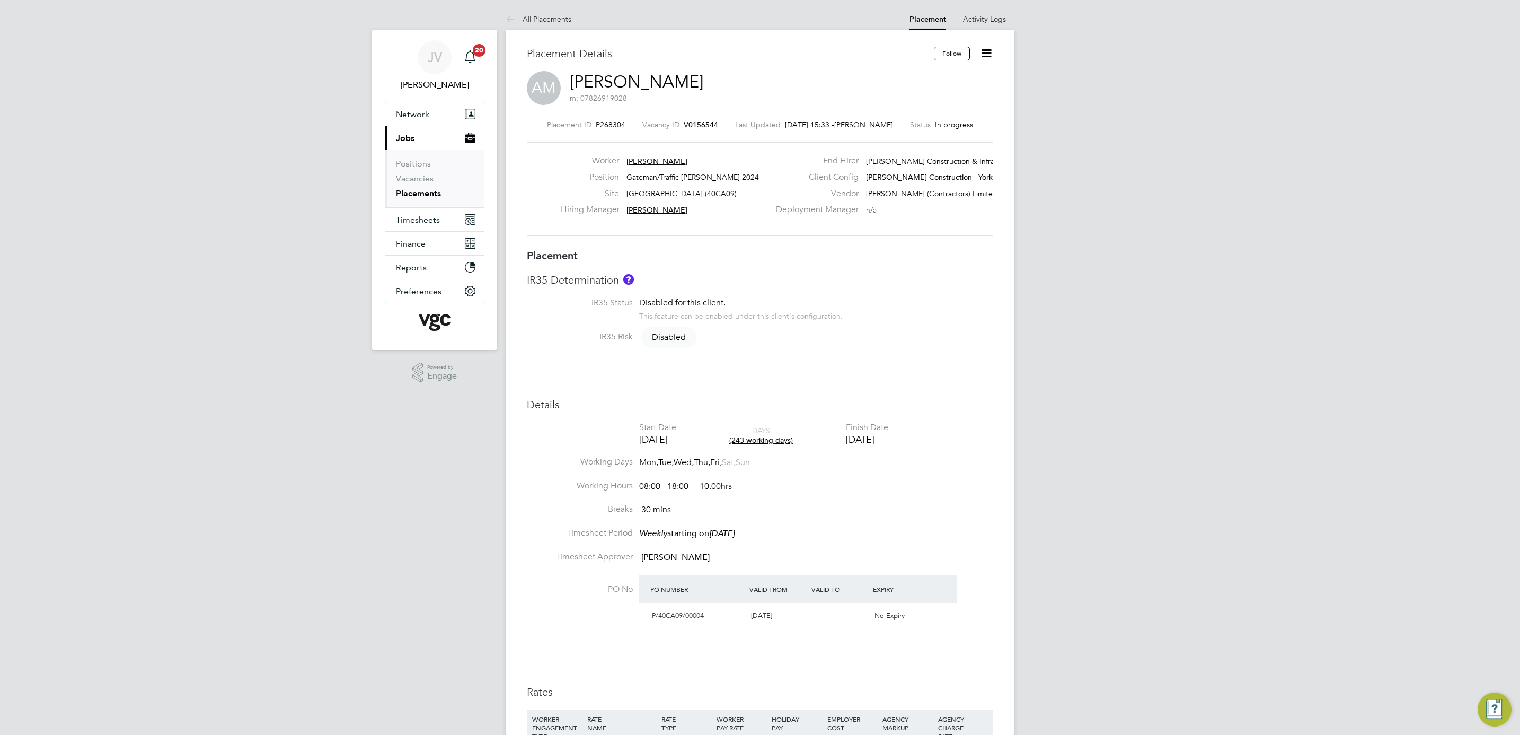
click at [983, 51] on icon at bounding box center [986, 53] width 13 height 13
click at [961, 81] on li "Edit Placement e" at bounding box center [935, 78] width 109 height 15
type input "Wendy Gibson"
type input "27 Jan 2025"
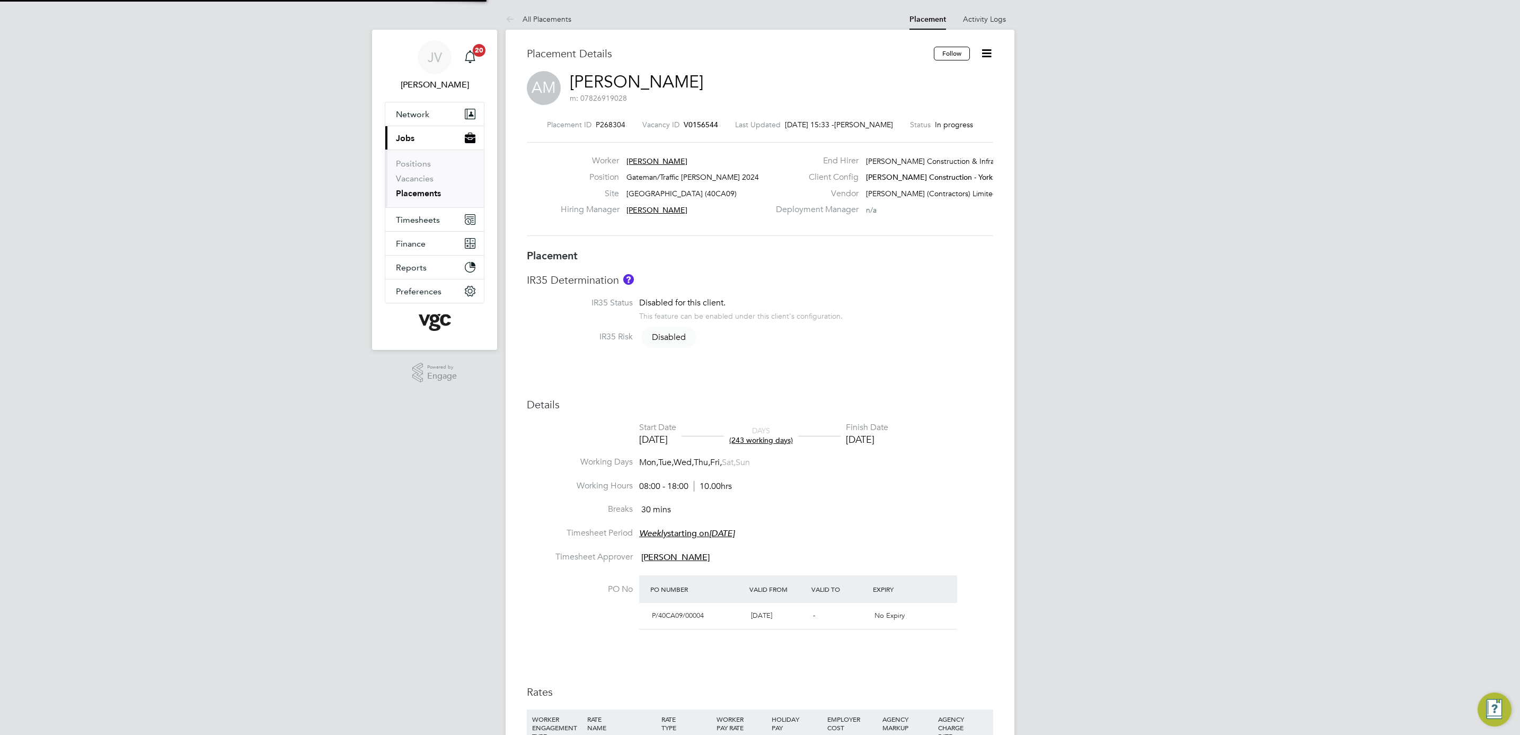
type input "31 Dec 2025"
type input "08:00"
type input "18:00"
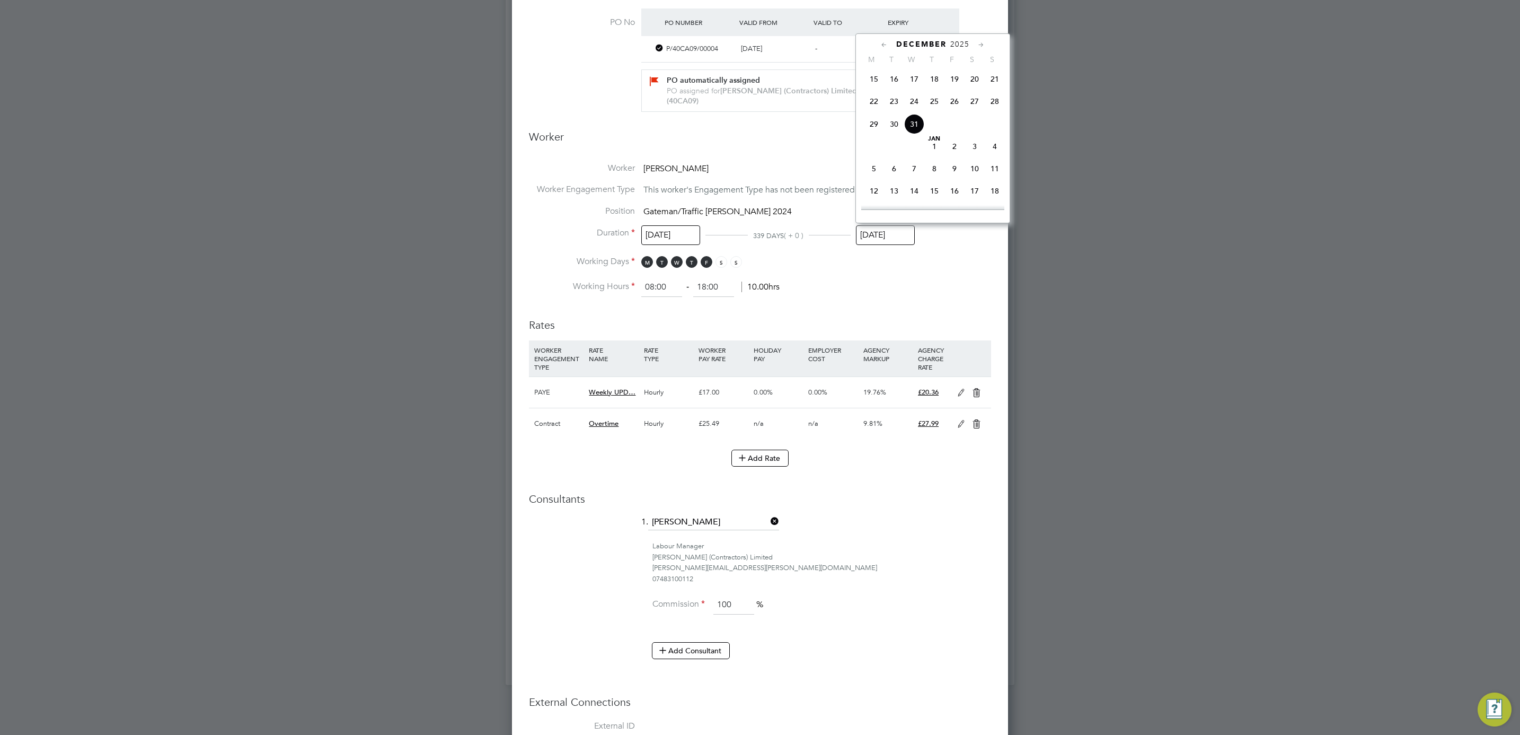
click at [890, 232] on input "31 Dec 2025" at bounding box center [885, 235] width 59 height 20
click at [881, 42] on icon at bounding box center [884, 45] width 10 height 12
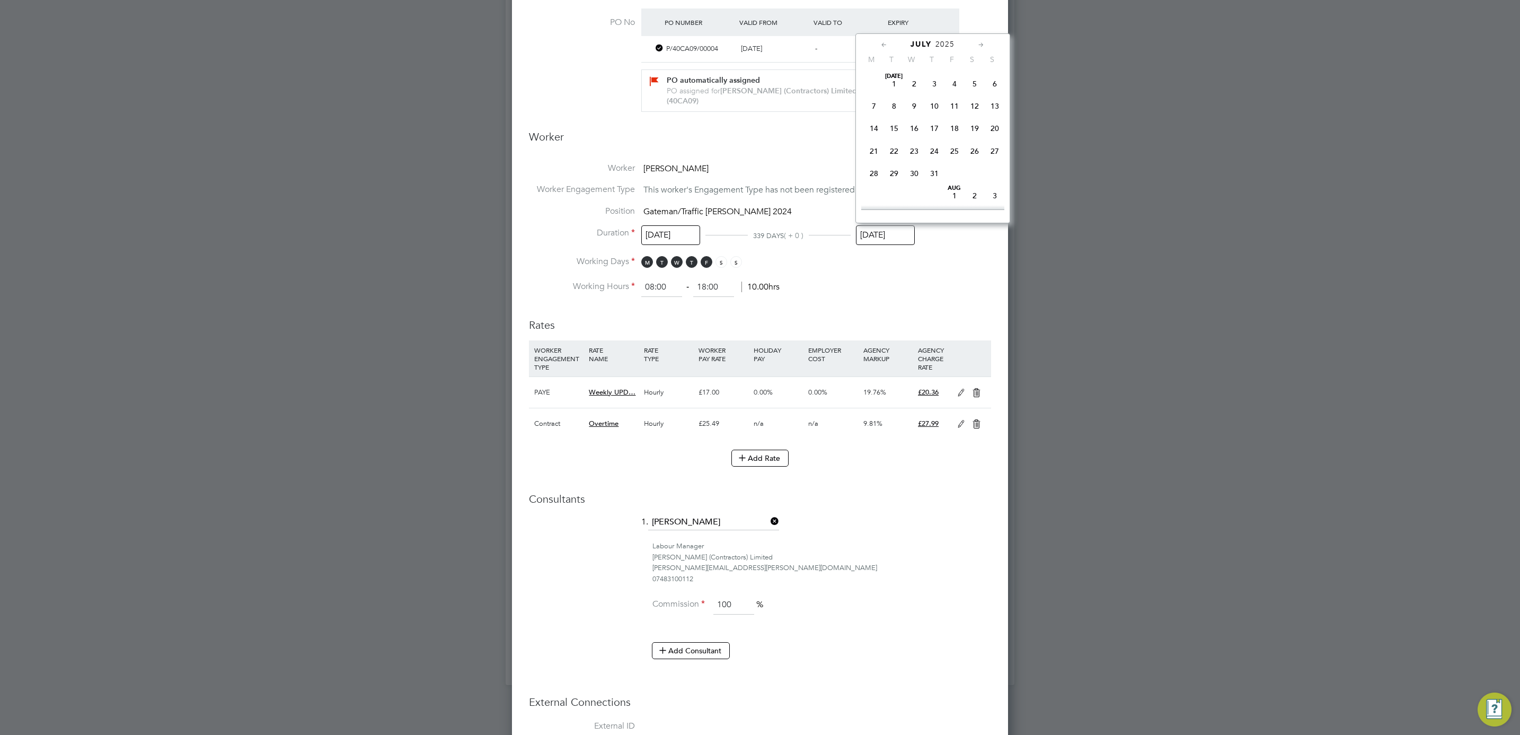
click at [881, 42] on icon at bounding box center [884, 45] width 10 height 12
click at [933, 129] on span "15" at bounding box center [934, 128] width 20 height 20
type input "15 May 2025"
click at [948, 190] on li "Worker Engagement Type This worker's Engagement Type has not been registered by…" at bounding box center [760, 195] width 462 height 22
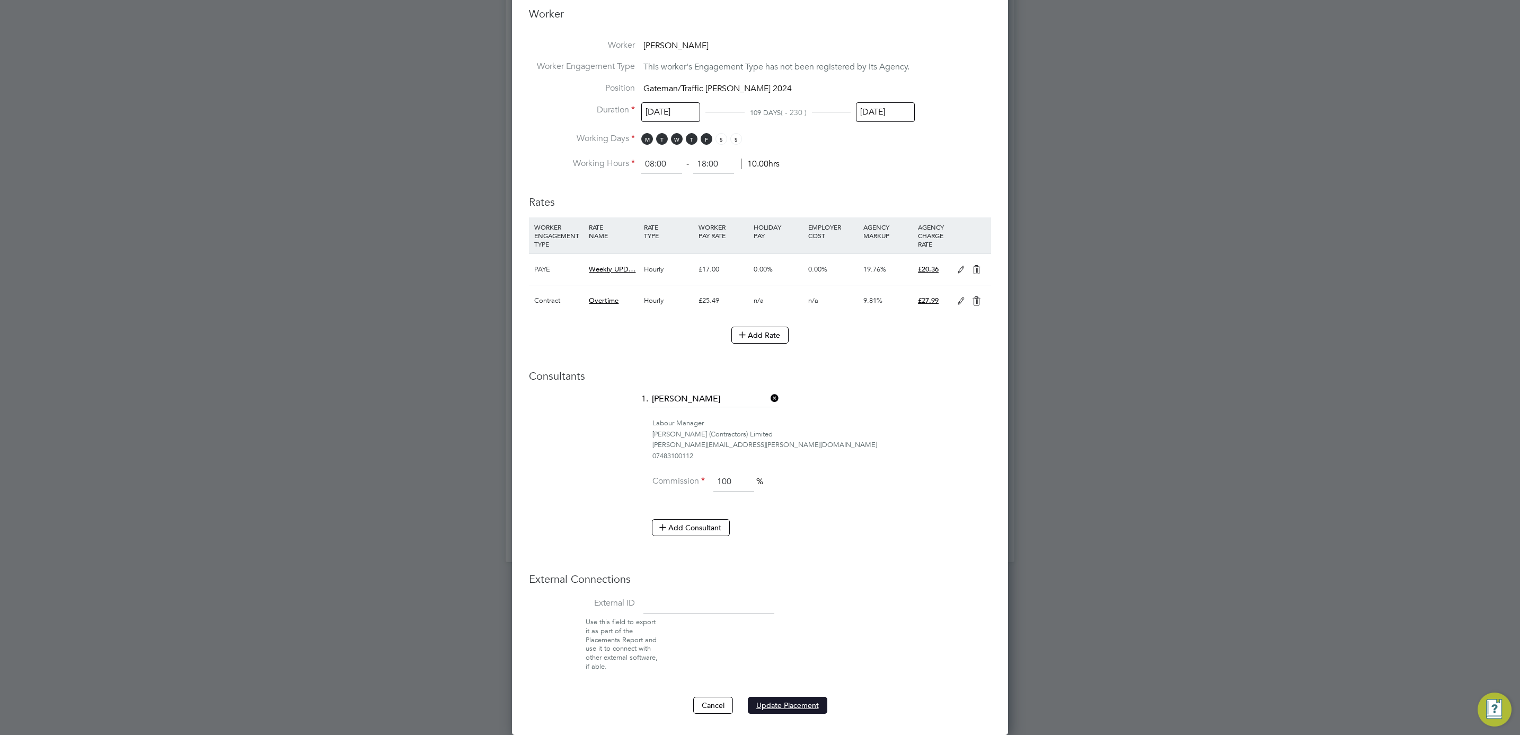
click at [774, 712] on button "Update Placement" at bounding box center [787, 704] width 79 height 17
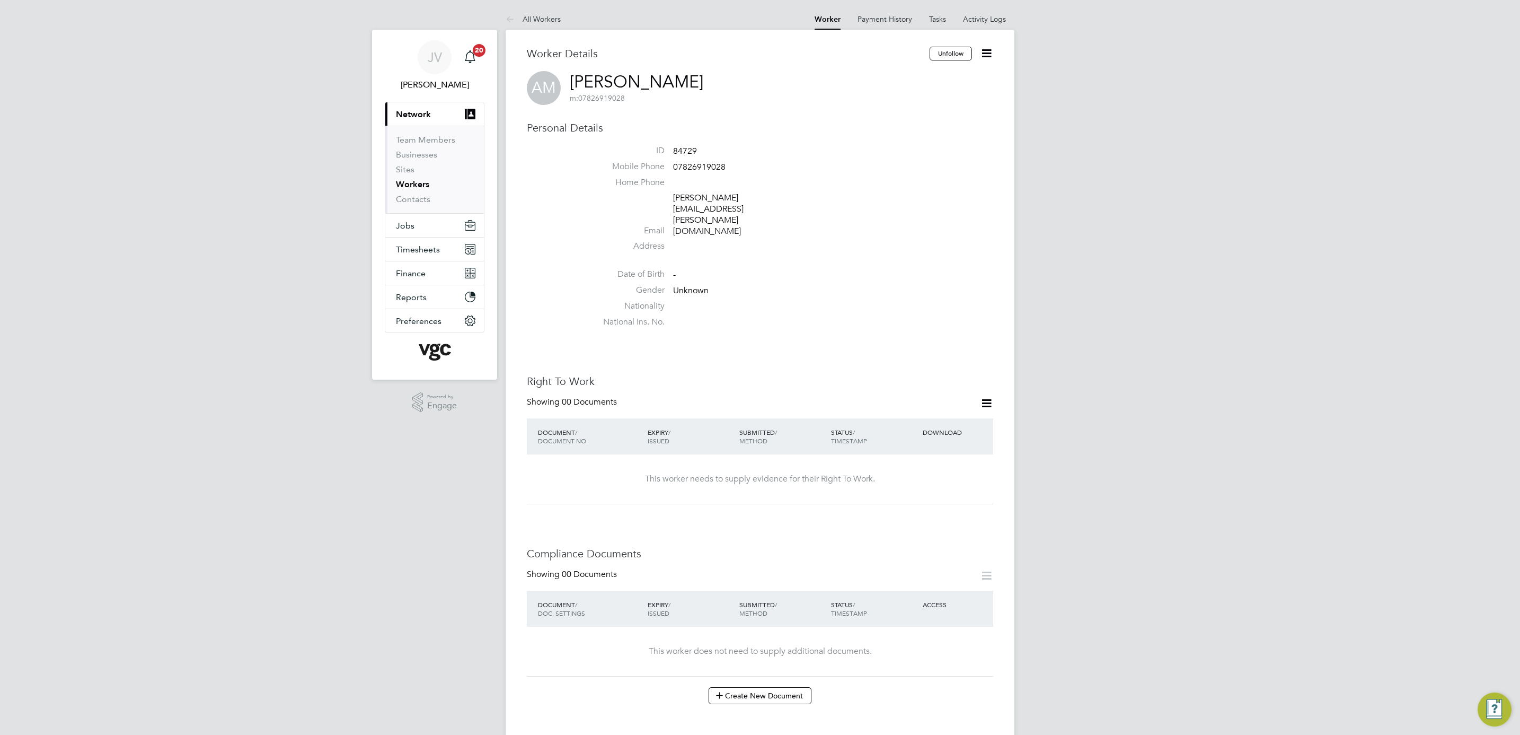
click at [420, 110] on span "Network" at bounding box center [413, 114] width 35 height 10
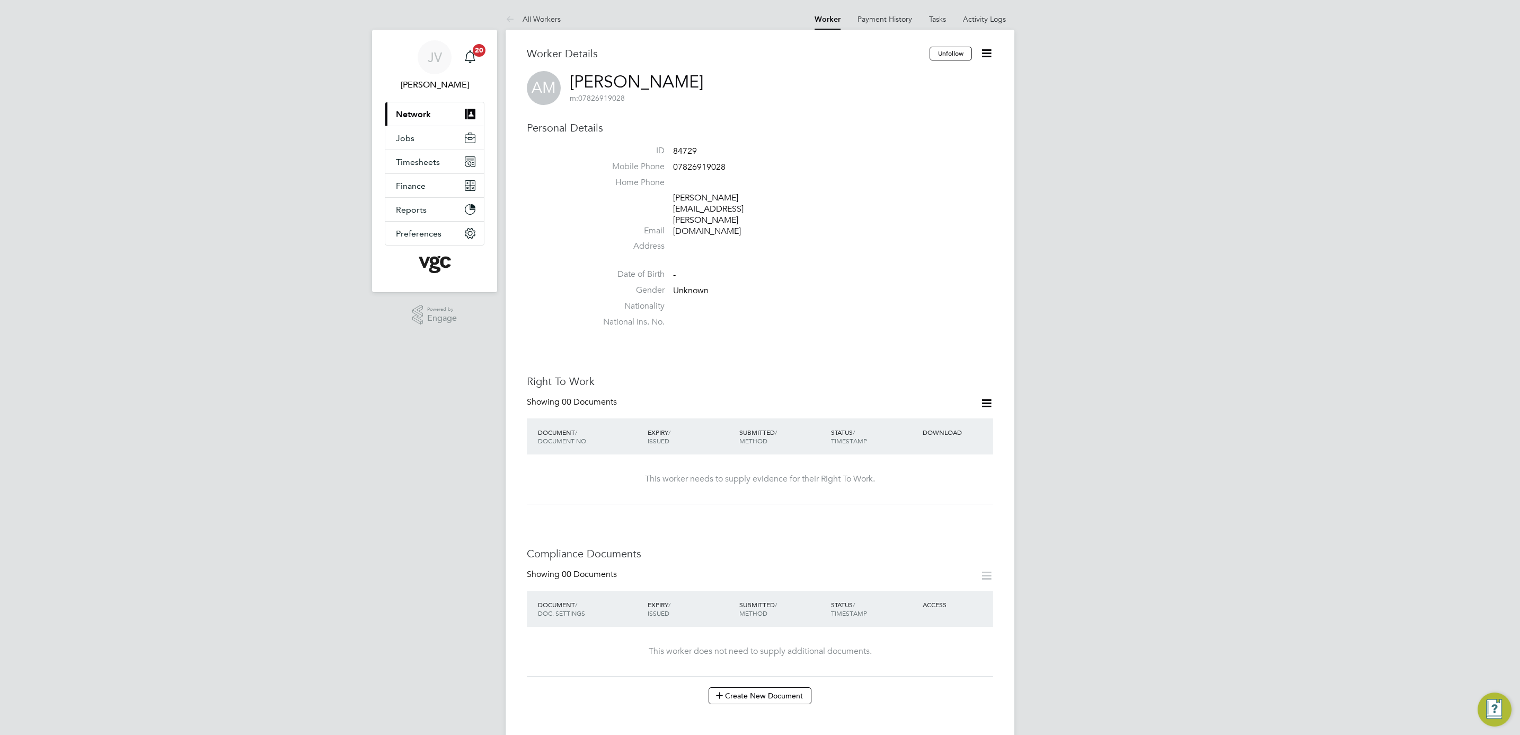
click at [425, 109] on span "Network" at bounding box center [413, 114] width 35 height 10
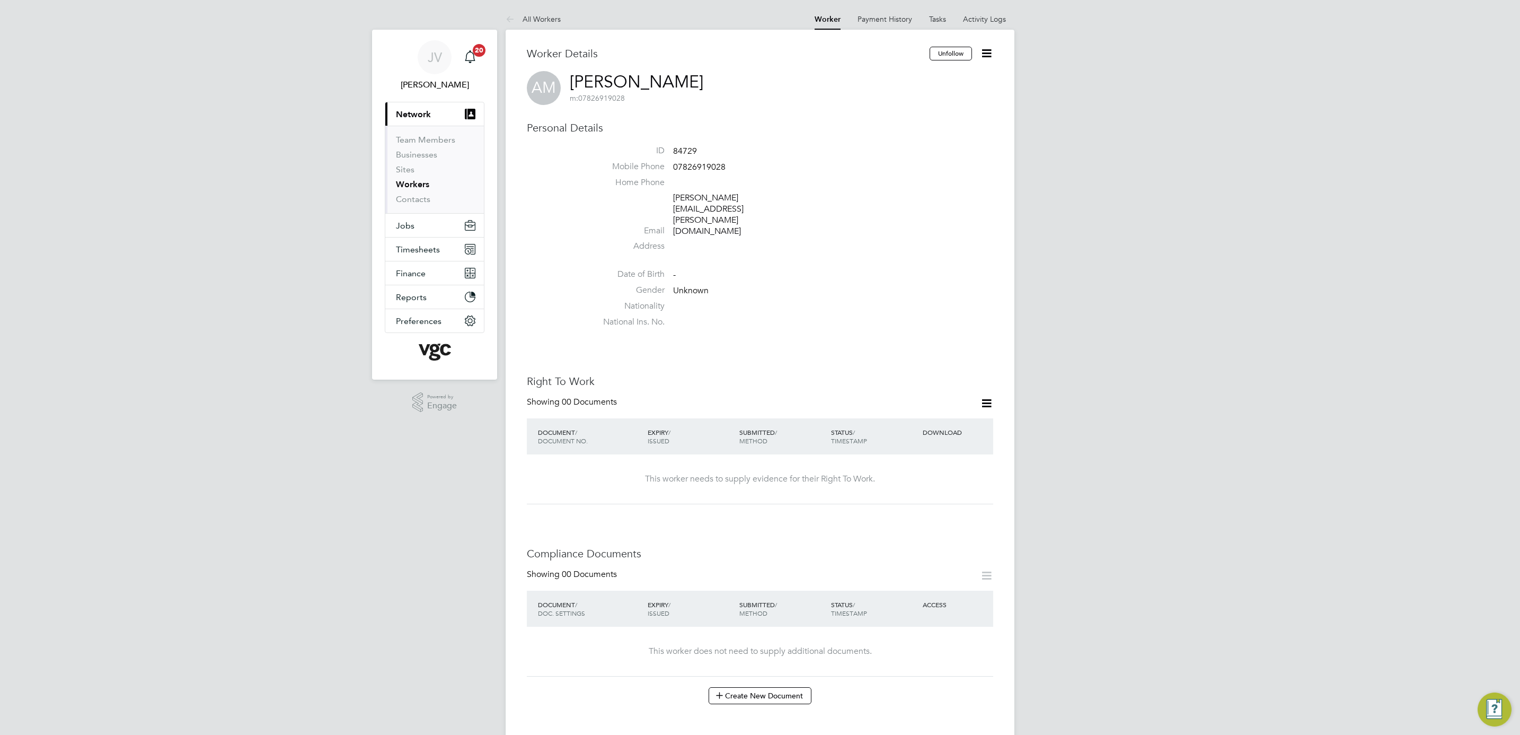
click at [422, 188] on link "Workers" at bounding box center [412, 184] width 33 height 10
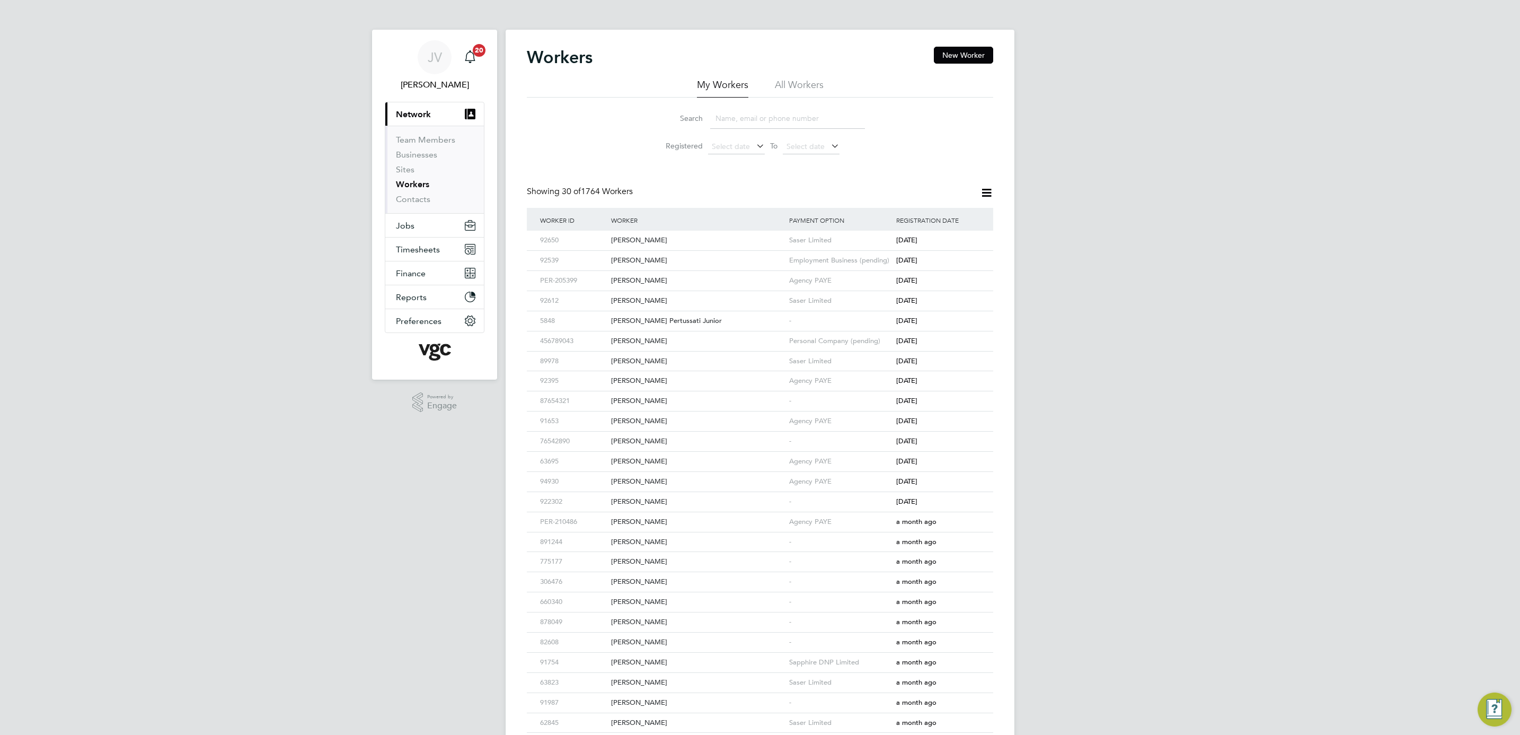
click at [803, 114] on input at bounding box center [787, 118] width 155 height 21
click at [805, 92] on li "All Workers" at bounding box center [799, 87] width 49 height 19
click at [768, 120] on input at bounding box center [787, 118] width 155 height 21
drag, startPoint x: 774, startPoint y: 121, endPoint x: 800, endPoint y: 117, distance: 26.3
click at [774, 121] on input at bounding box center [787, 118] width 155 height 21
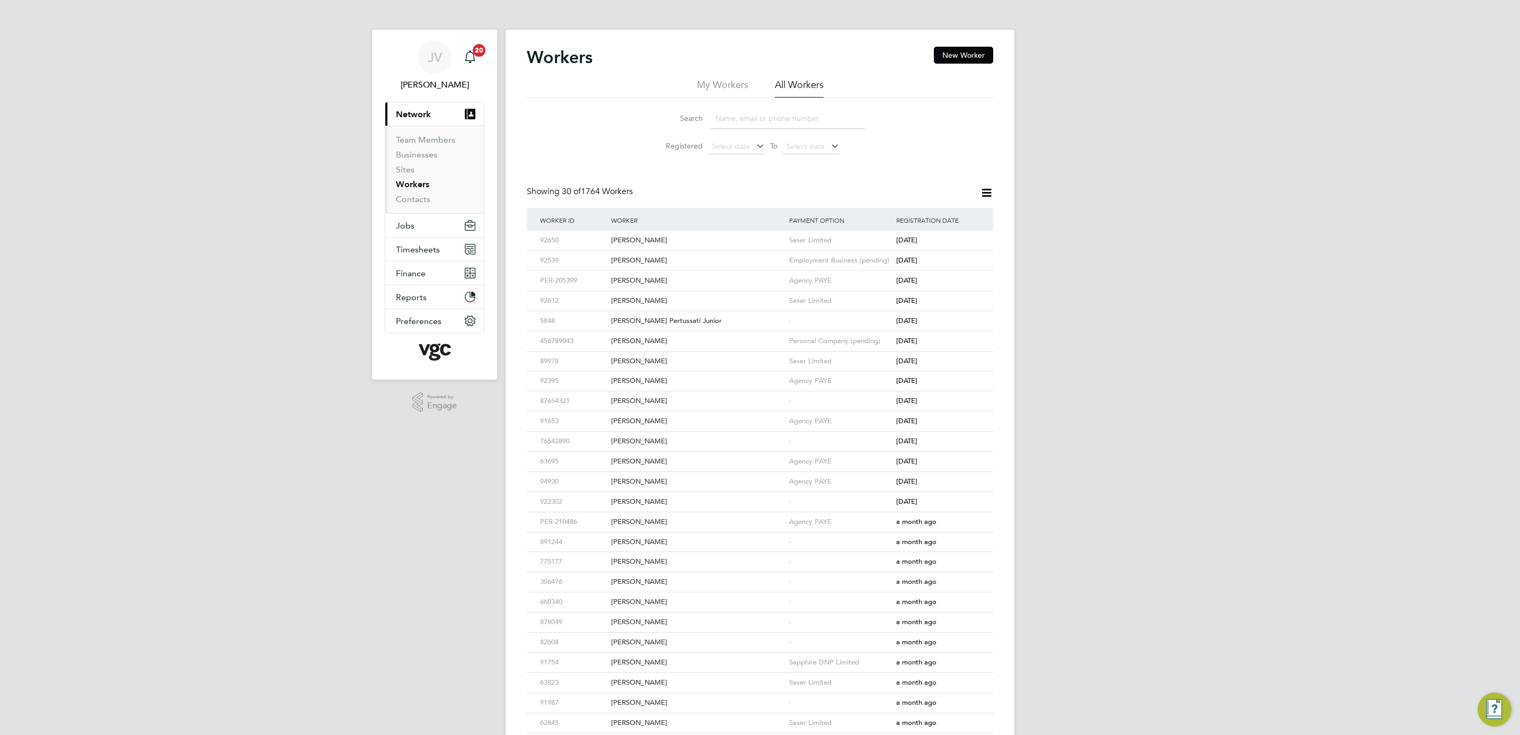
click at [767, 122] on input at bounding box center [787, 118] width 155 height 21
paste input "[PERSON_NAME]"
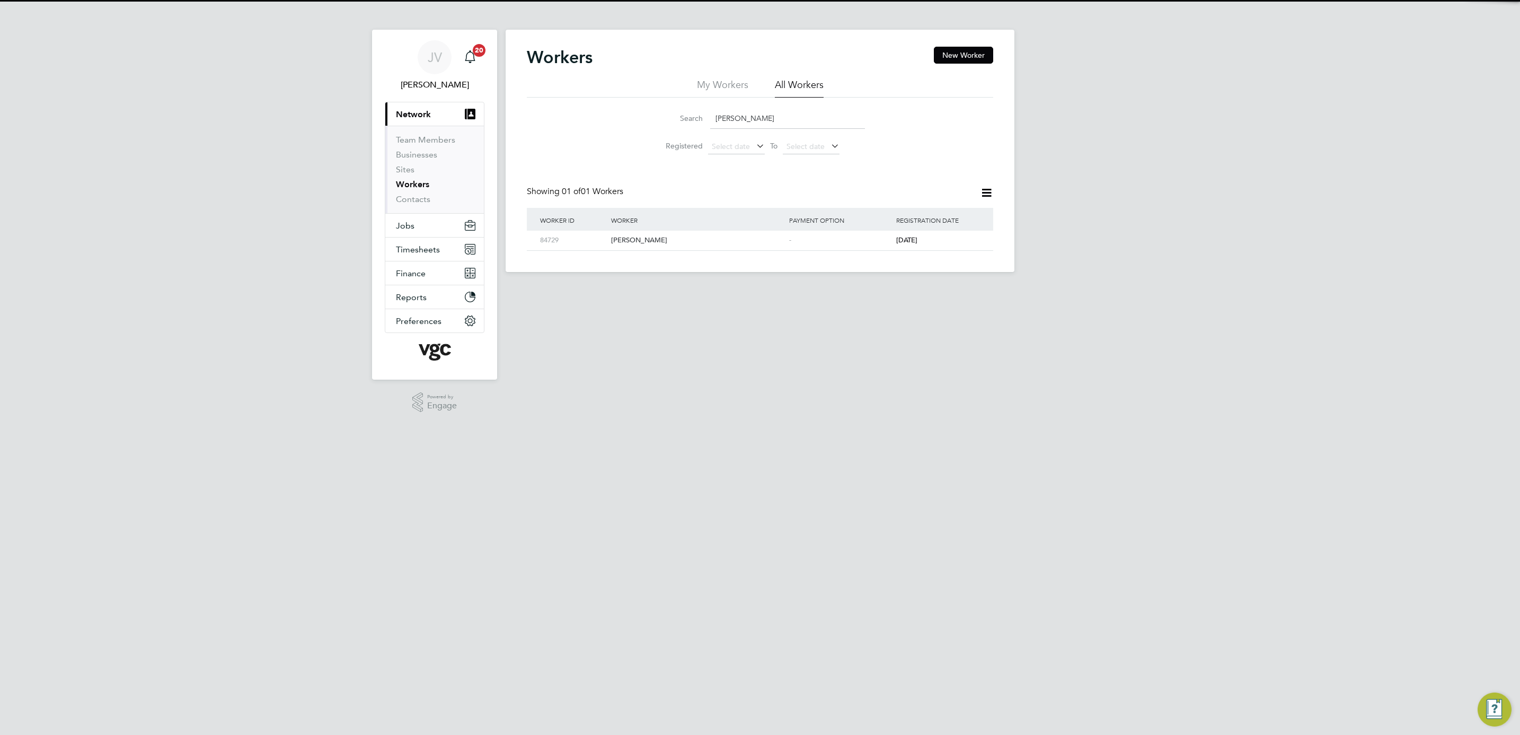
click at [744, 255] on div "Workers New Worker My Workers All Workers Search [PERSON_NAME] Registered Selec…" at bounding box center [760, 151] width 509 height 242
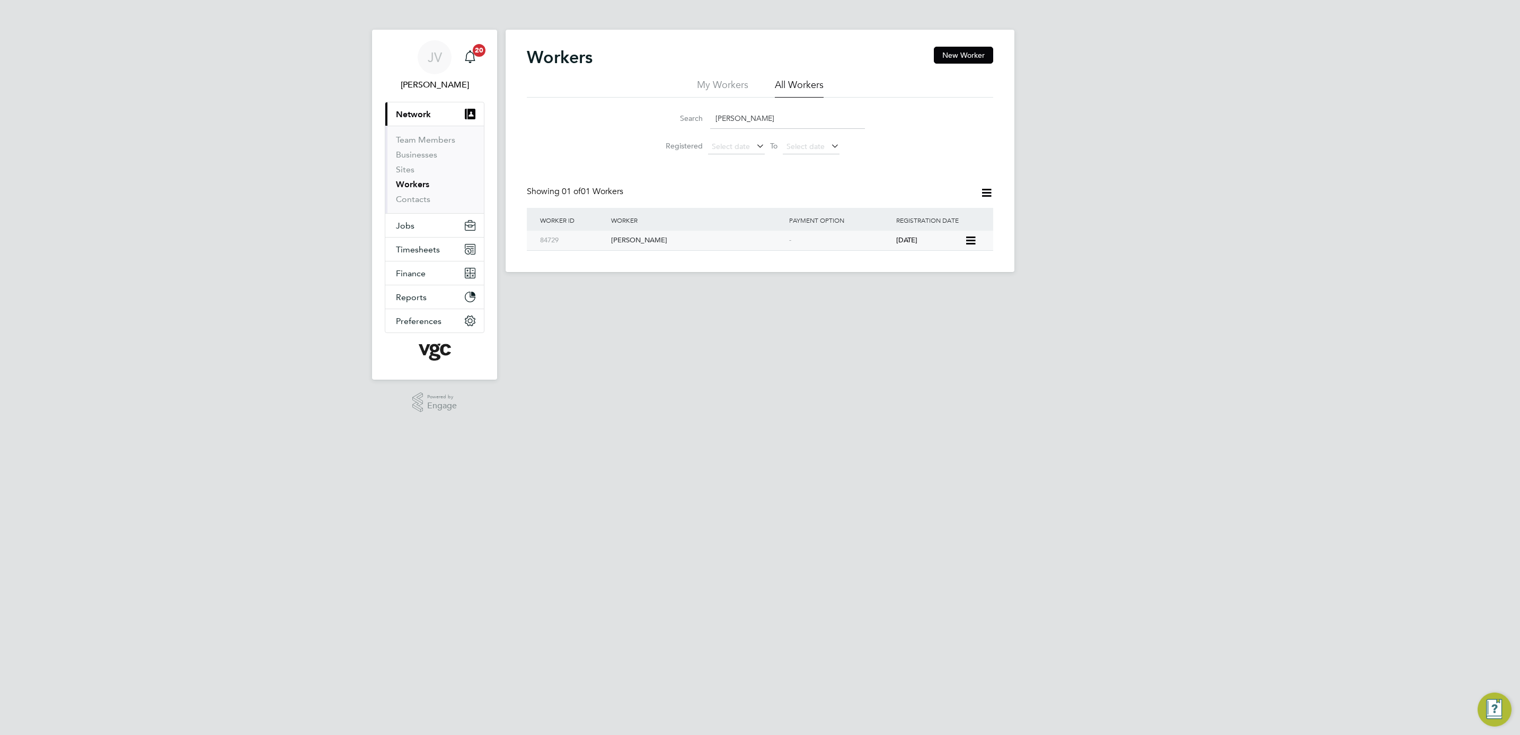
click at [743, 242] on div "[PERSON_NAME]" at bounding box center [697, 241] width 178 height 20
click at [786, 114] on input "[PERSON_NAME]" at bounding box center [787, 118] width 155 height 21
drag, startPoint x: 786, startPoint y: 114, endPoint x: 753, endPoint y: 109, distance: 33.9
click at [702, 110] on div "Search Andrew Mitchell" at bounding box center [760, 118] width 210 height 21
paste input "rwyn Tomos George"
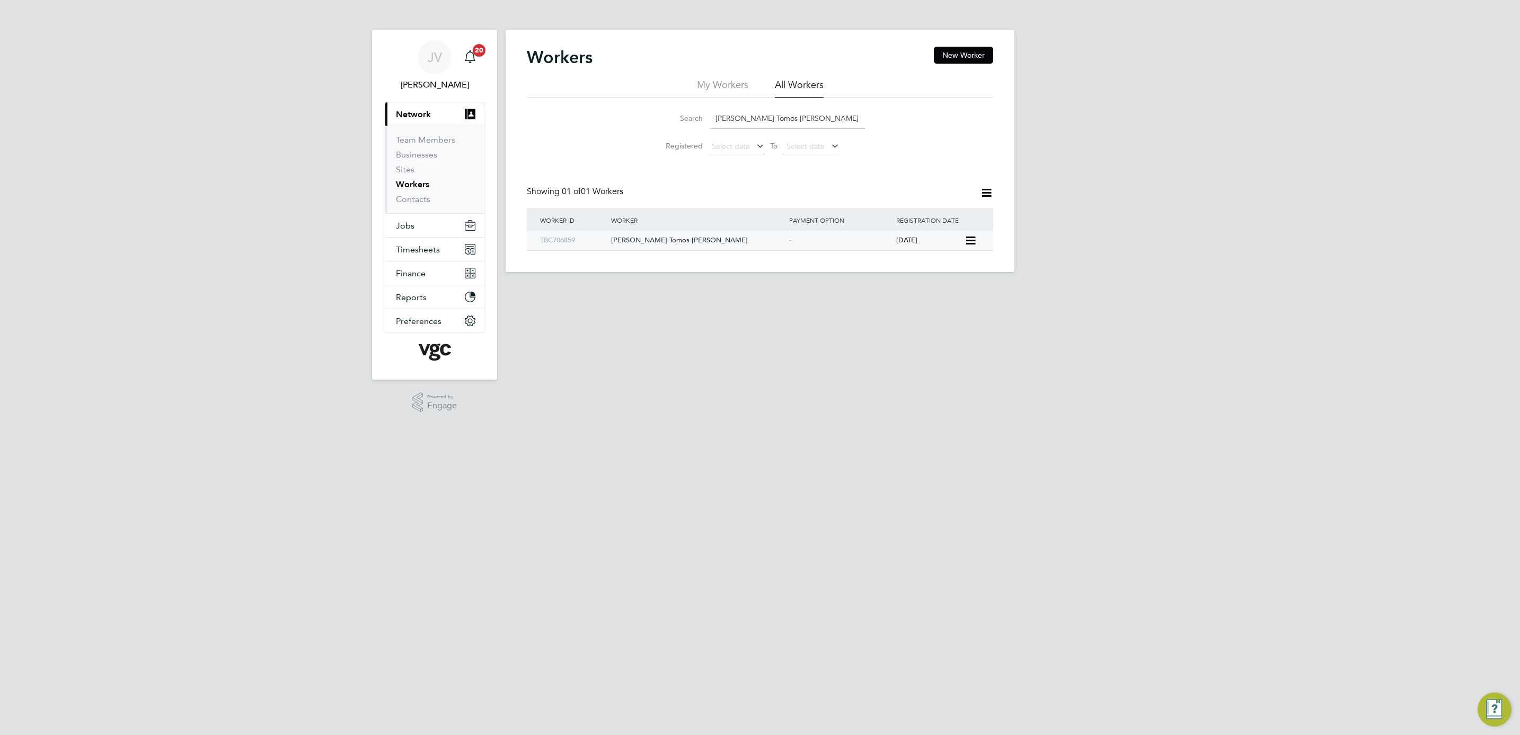
click at [684, 245] on div "Arwyn Tomos George" at bounding box center [697, 241] width 178 height 20
drag, startPoint x: 804, startPoint y: 120, endPoint x: 587, endPoint y: 101, distance: 218.1
click at [587, 101] on div "Search Arwyn Tomos George Registered Select date To Select date" at bounding box center [760, 129] width 466 height 62
paste input "Christopher Wilson"
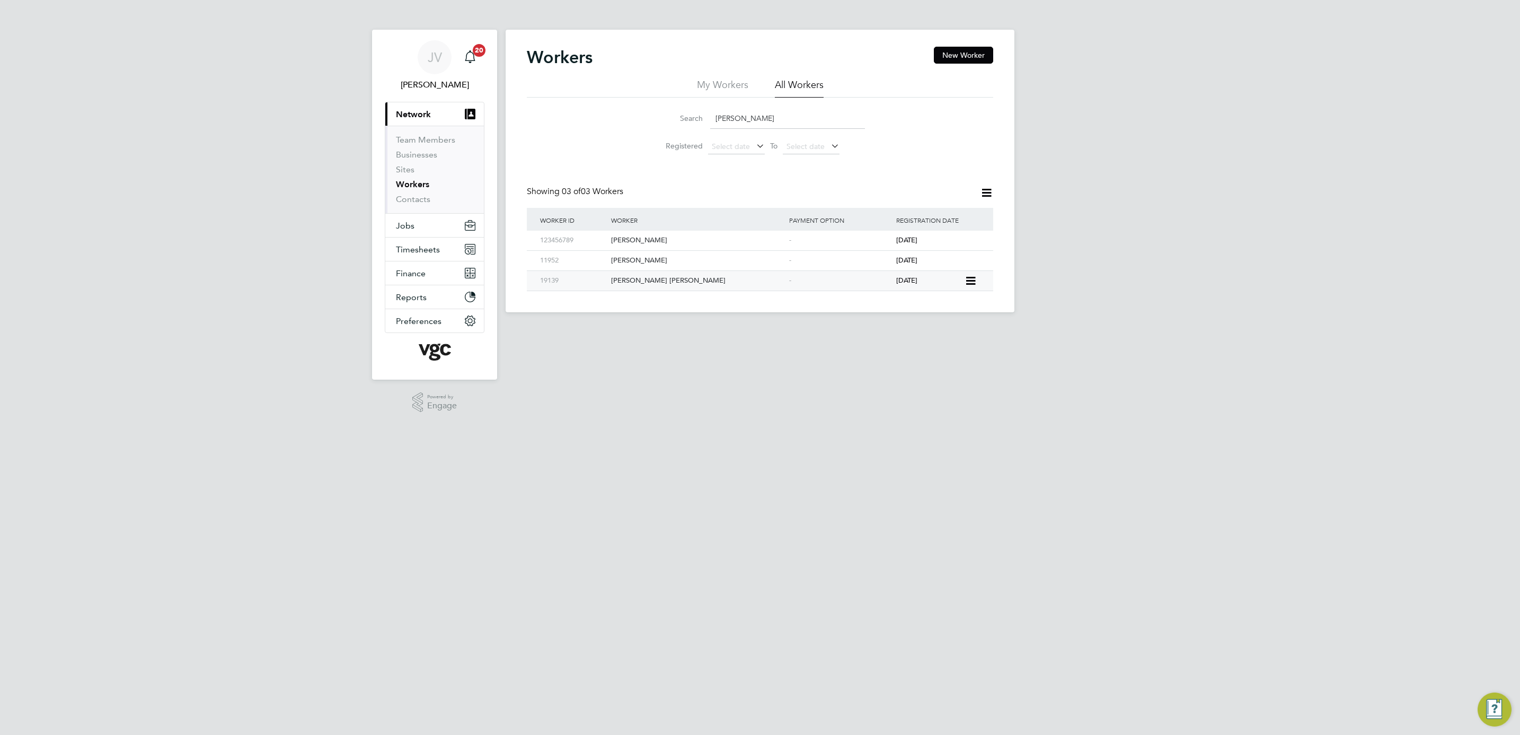
click at [629, 288] on div "Christopher David George Wilson" at bounding box center [697, 281] width 178 height 20
click at [764, 121] on input "Christopher Wilson" at bounding box center [787, 118] width 155 height 21
drag, startPoint x: 806, startPoint y: 120, endPoint x: 598, endPoint y: 102, distance: 208.5
click at [598, 102] on div "Search Christopher Wilson Registered Select date To Select date" at bounding box center [760, 129] width 466 height 62
paste input "iaran Patrick Majella Fletcher"
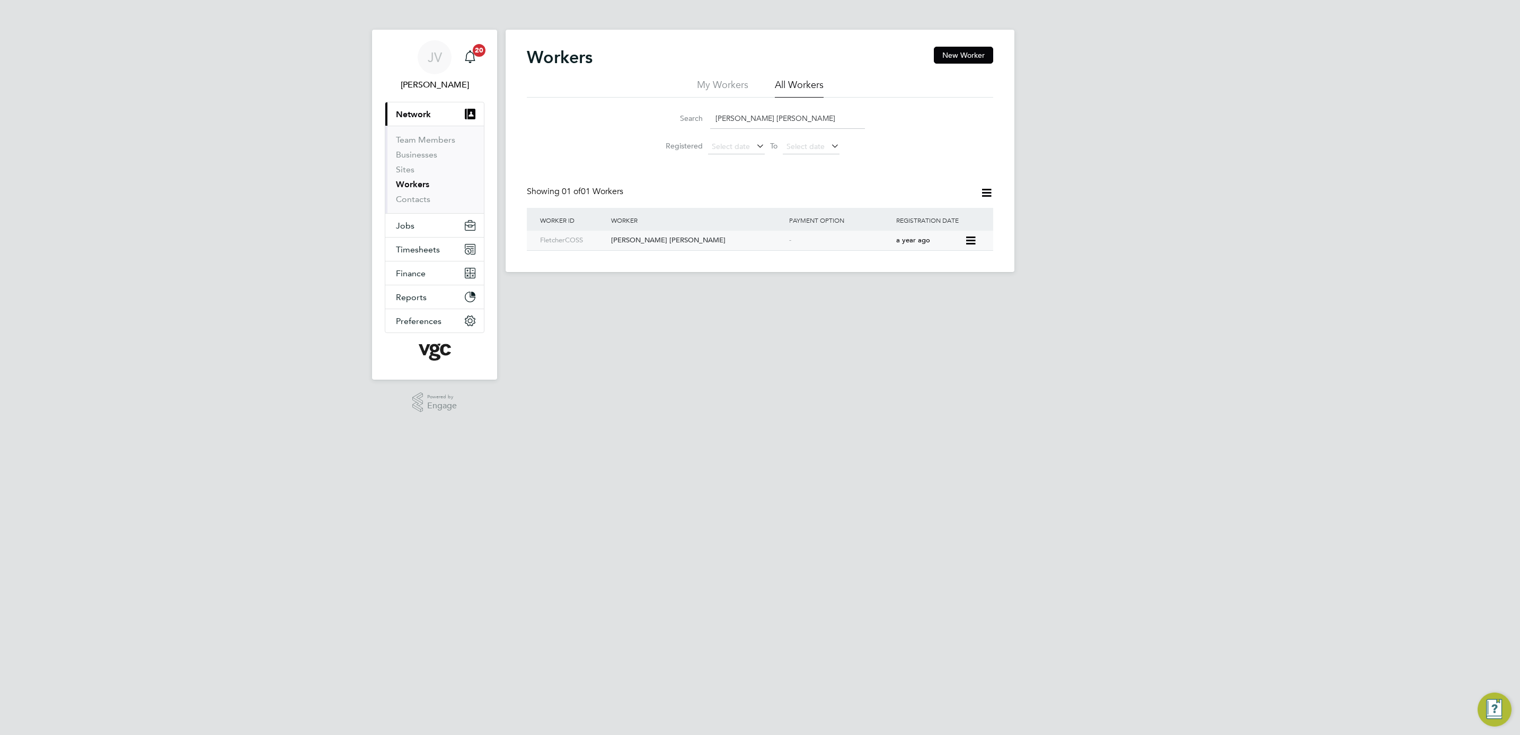
click at [821, 243] on div "-" at bounding box center [839, 241] width 107 height 20
drag, startPoint x: 832, startPoint y: 121, endPoint x: 638, endPoint y: 111, distance: 194.2
click at [638, 111] on div "Search Ciaran Patrick Majella Fletcher Registered Select date To Select date" at bounding box center [760, 129] width 466 height 62
paste input "onnor O'Neill"
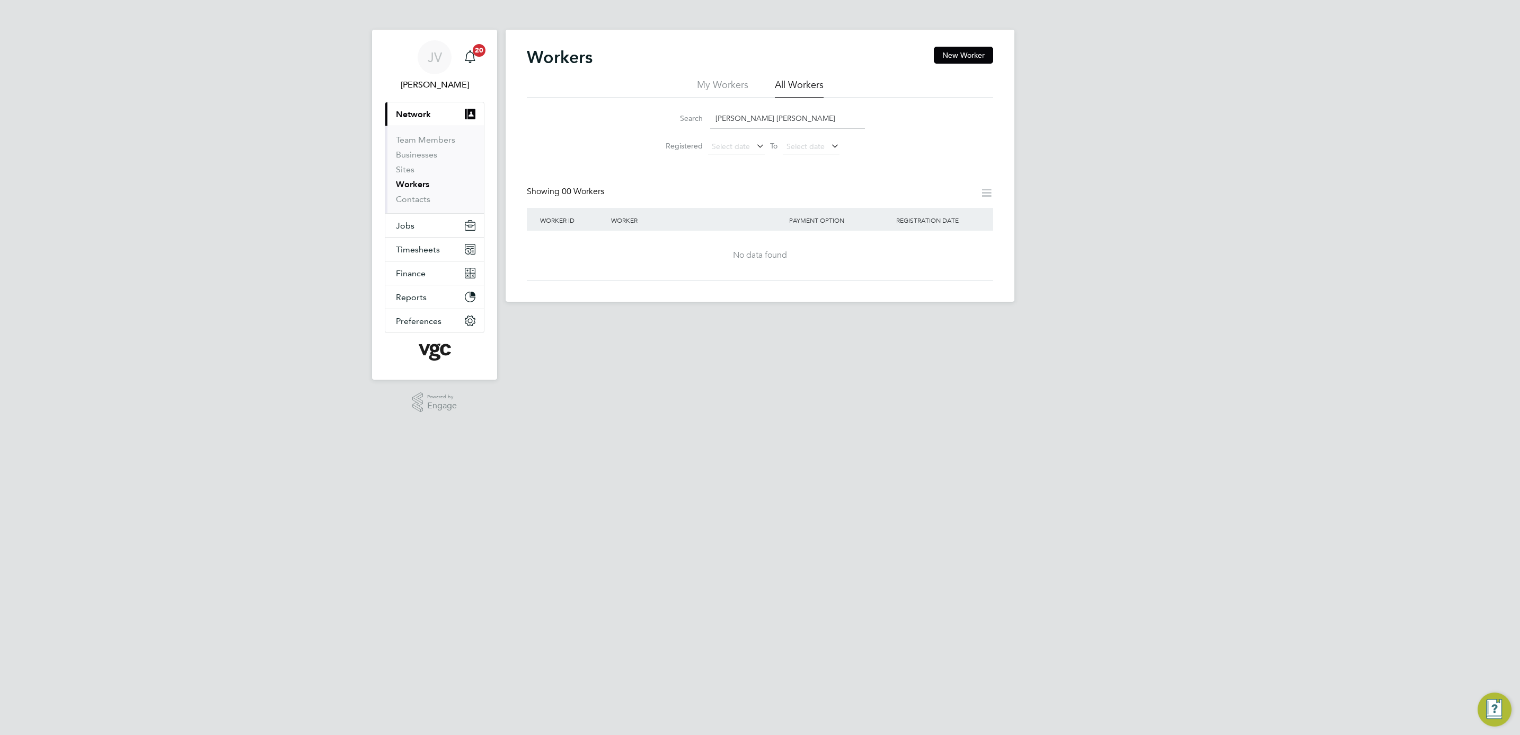
click at [749, 118] on input "Connor O'Neill" at bounding box center [787, 118] width 155 height 21
click at [811, 116] on input "Connor ONeill" at bounding box center [787, 118] width 155 height 21
click at [782, 117] on input "Connor ONeill" at bounding box center [787, 118] width 155 height 21
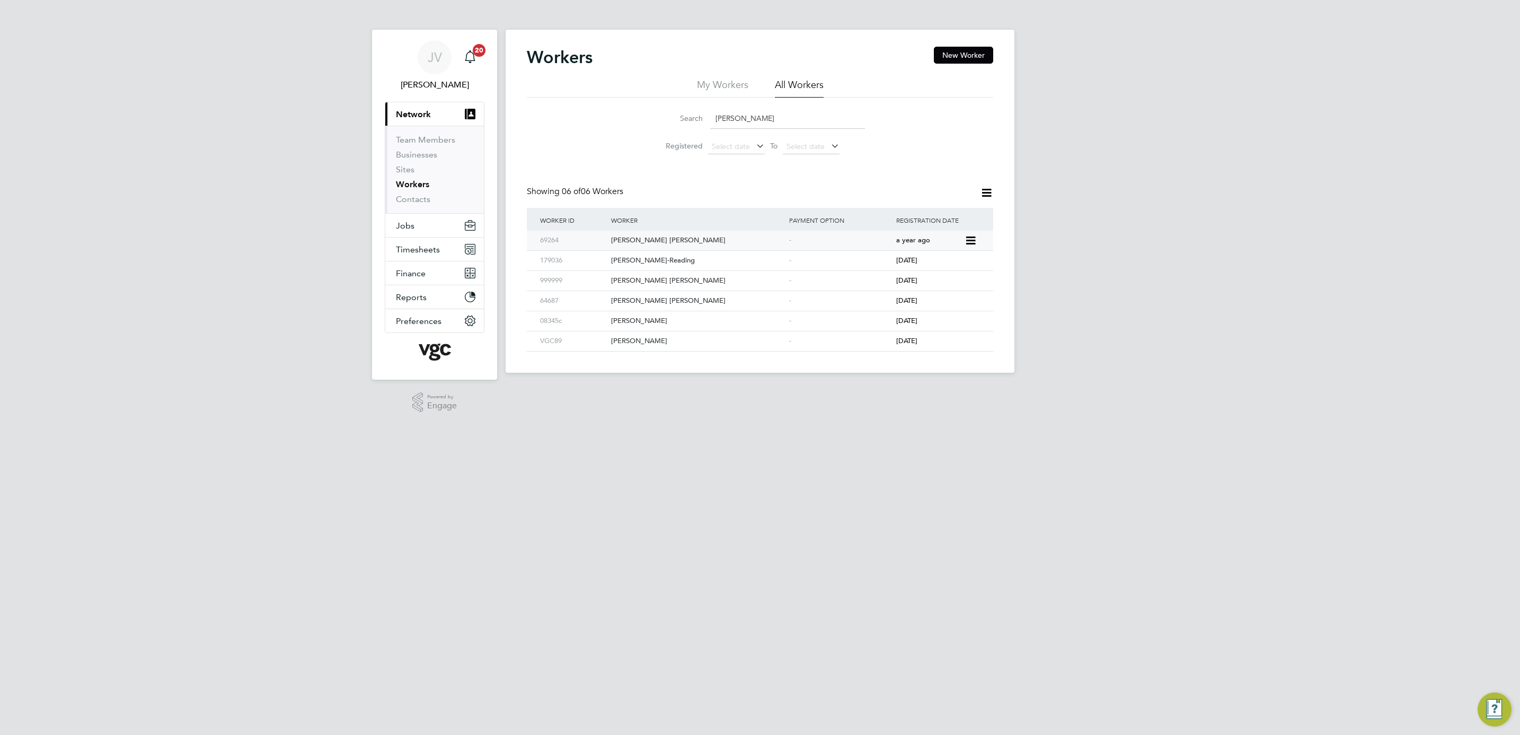
click at [687, 240] on div "Connor O'Neill" at bounding box center [697, 241] width 178 height 20
click at [762, 114] on input "Connor" at bounding box center [787, 118] width 155 height 21
drag, startPoint x: 762, startPoint y: 114, endPoint x: 698, endPoint y: 114, distance: 64.1
click at [698, 114] on div "Search Connor" at bounding box center [760, 118] width 210 height 21
paste input "Dafydd Wyn Jones"
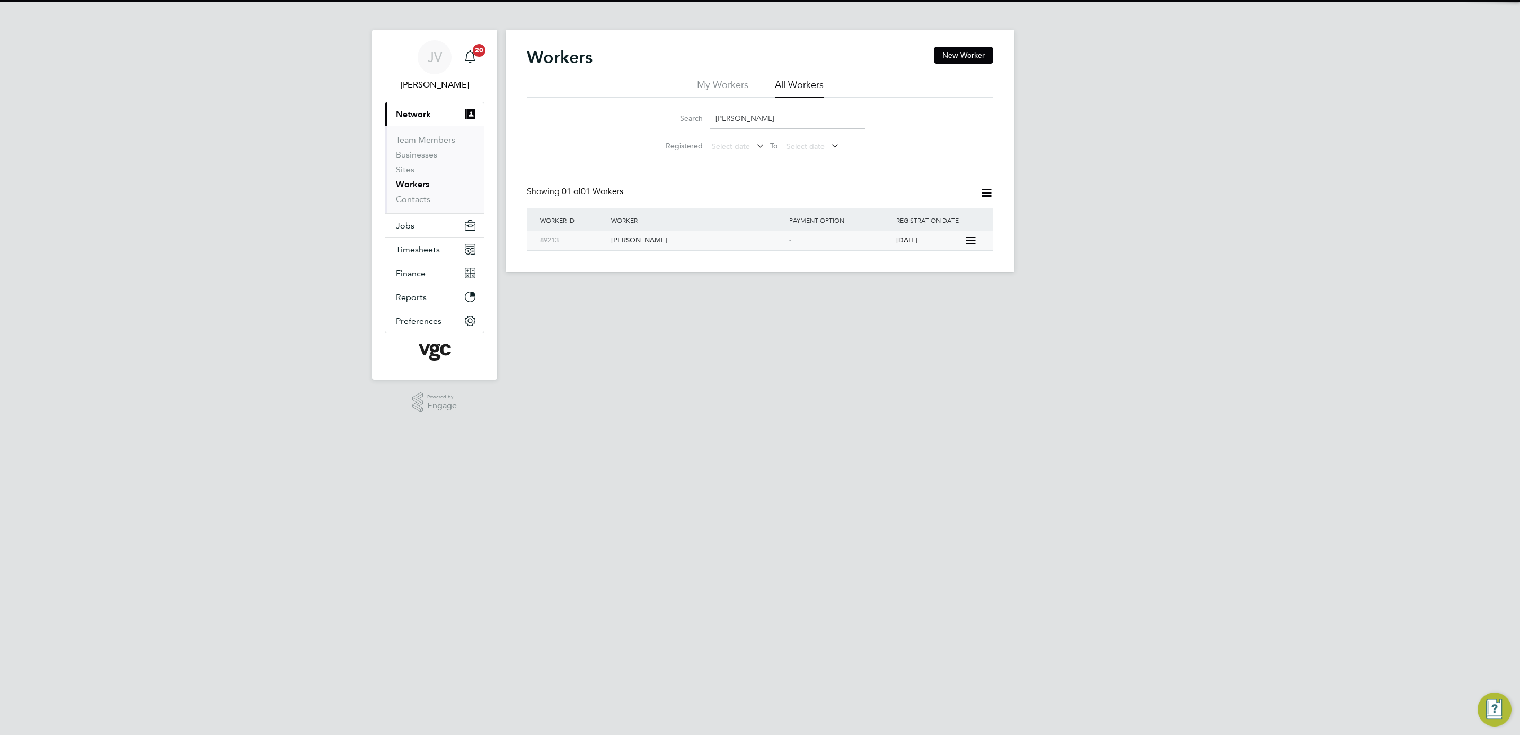
click at [699, 244] on div "Dafydd Wyn Jones" at bounding box center [697, 241] width 178 height 20
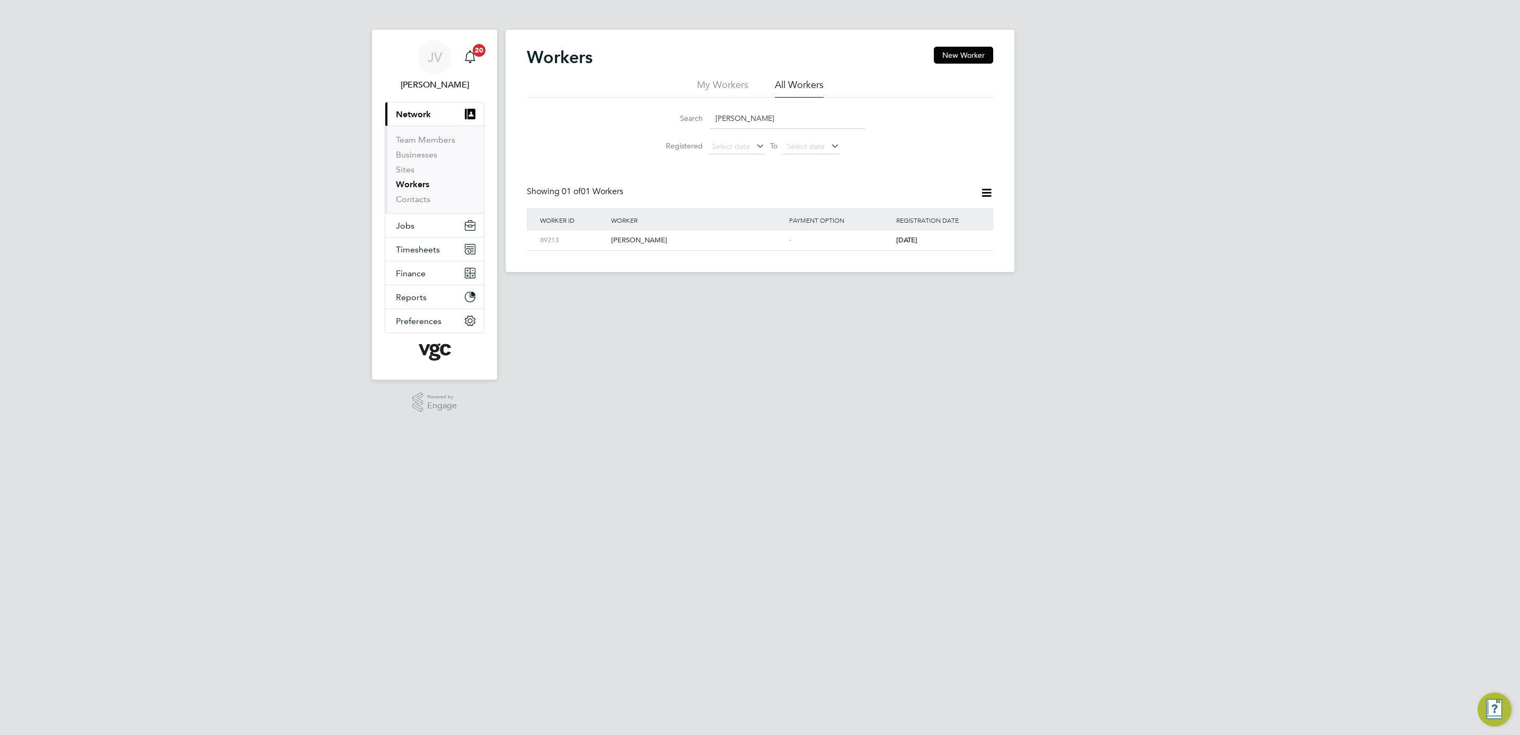
click at [789, 121] on input "Dafydd Wyn Jones" at bounding box center [787, 118] width 155 height 21
drag, startPoint x: 810, startPoint y: 121, endPoint x: 590, endPoint y: 117, distance: 220.0
click at [590, 117] on div "Search Dafydd Wyn Jones Registered Select date To Select date" at bounding box center [760, 129] width 466 height 62
paste input "niel Maplebeck"
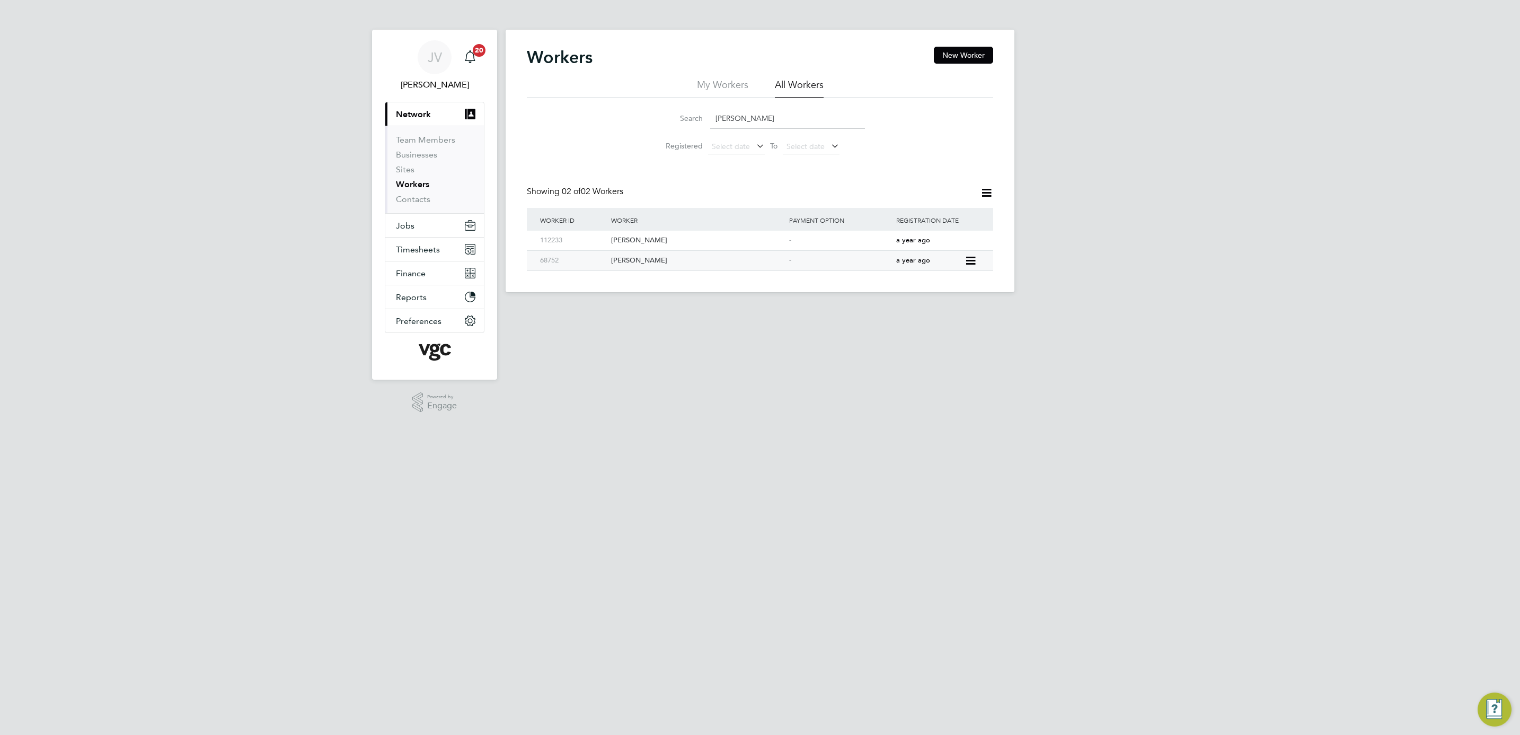
click at [627, 261] on div "Daniel Maplebeck" at bounding box center [697, 261] width 178 height 20
click at [792, 109] on input "Daniel Maplebeck" at bounding box center [787, 118] width 155 height 21
drag, startPoint x: 792, startPoint y: 111, endPoint x: 586, endPoint y: 107, distance: 206.7
click at [586, 107] on div "Search Daniel Maplebeck Registered Select date To Select date" at bounding box center [760, 129] width 466 height 62
paste input "vid Andrew Morrison"
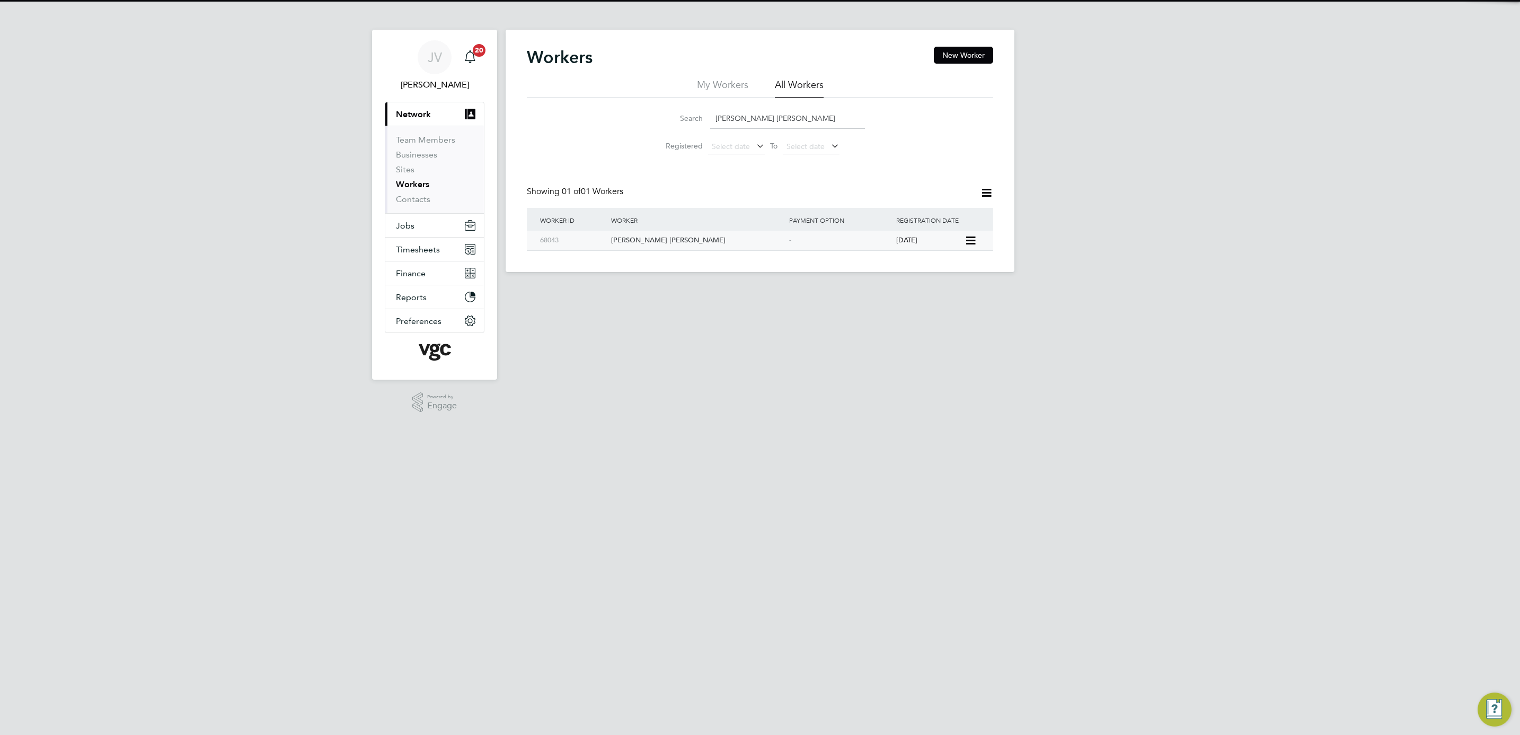
click at [755, 250] on div "David Andrew Morrison" at bounding box center [697, 241] width 178 height 20
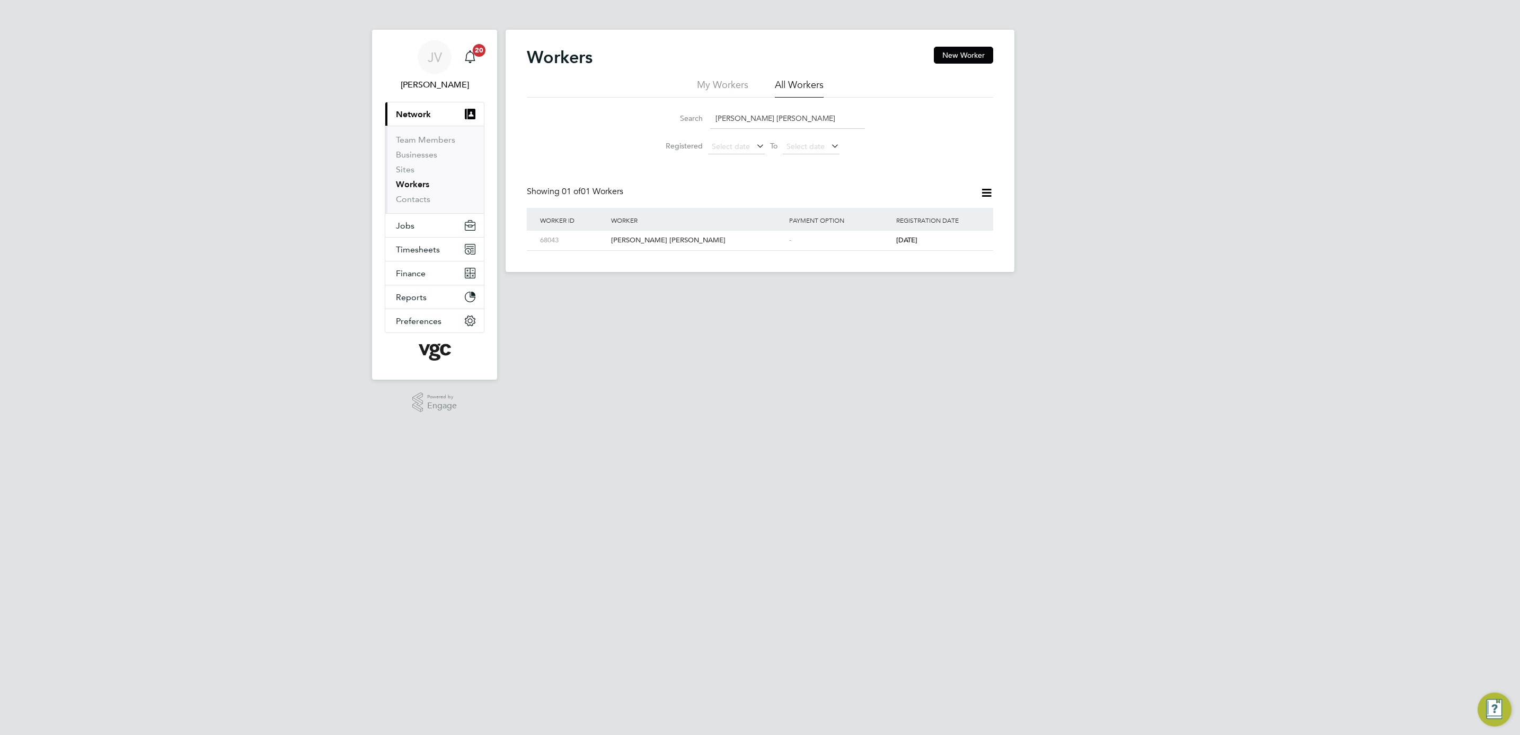
drag, startPoint x: 801, startPoint y: 121, endPoint x: 624, endPoint y: 114, distance: 177.7
click at [624, 114] on div "Search David Andrew Morrison Registered Select date To Select date" at bounding box center [760, 129] width 466 height 62
paste input "Gulliver"
click at [679, 242] on div "David Gulliver" at bounding box center [697, 241] width 178 height 20
drag, startPoint x: 793, startPoint y: 118, endPoint x: 602, endPoint y: 116, distance: 191.9
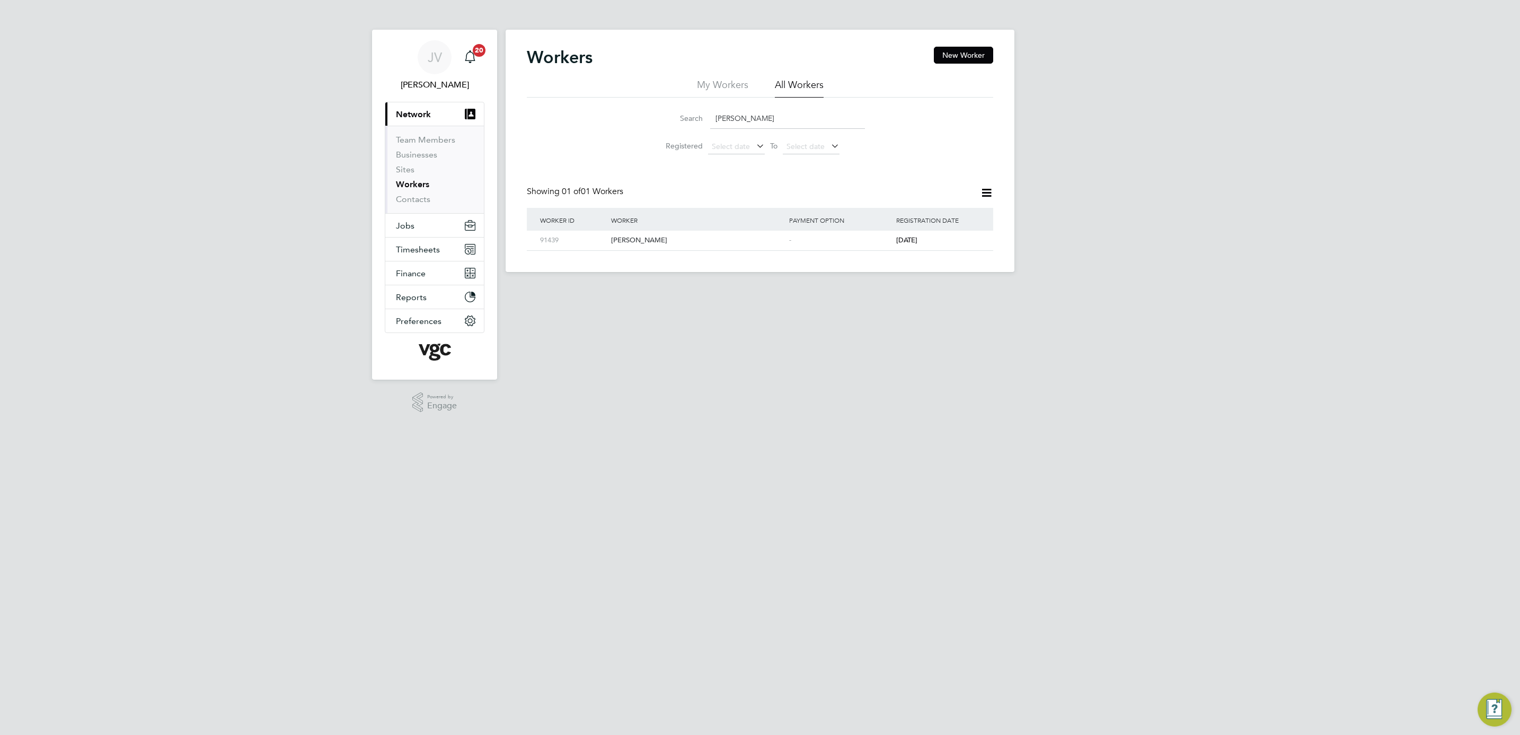
click at [602, 116] on div "Search David Gulliver Registered Select date To Select date" at bounding box center [760, 129] width 466 height 62
paste input "Hoyle"
click at [768, 239] on div "David Hoyle" at bounding box center [697, 241] width 178 height 20
drag, startPoint x: 785, startPoint y: 118, endPoint x: 622, endPoint y: 107, distance: 164.2
click at [622, 107] on div "Search David Hoyle Registered Select date To Select date" at bounding box center [760, 129] width 466 height 62
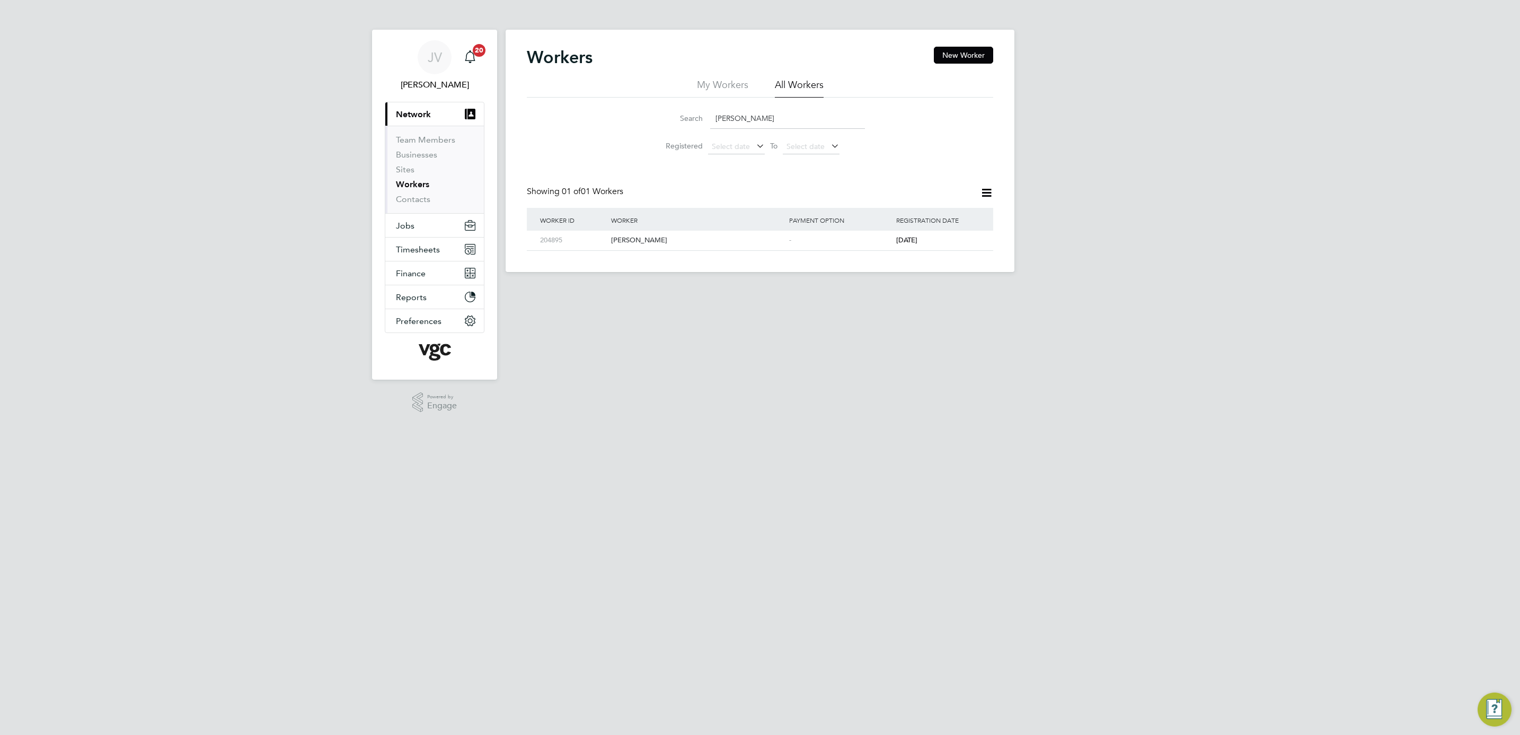
paste input "Ian Thomas Lloyd Humphreys"
click at [673, 239] on div "Ian Thomas Lloyd Humphreys" at bounding box center [697, 241] width 178 height 20
drag, startPoint x: 832, startPoint y: 118, endPoint x: 773, endPoint y: 118, distance: 58.3
click at [815, 118] on input "Ian Thomas Lloyd Humphreys" at bounding box center [787, 118] width 155 height 21
drag, startPoint x: 773, startPoint y: 118, endPoint x: 606, endPoint y: 113, distance: 167.0
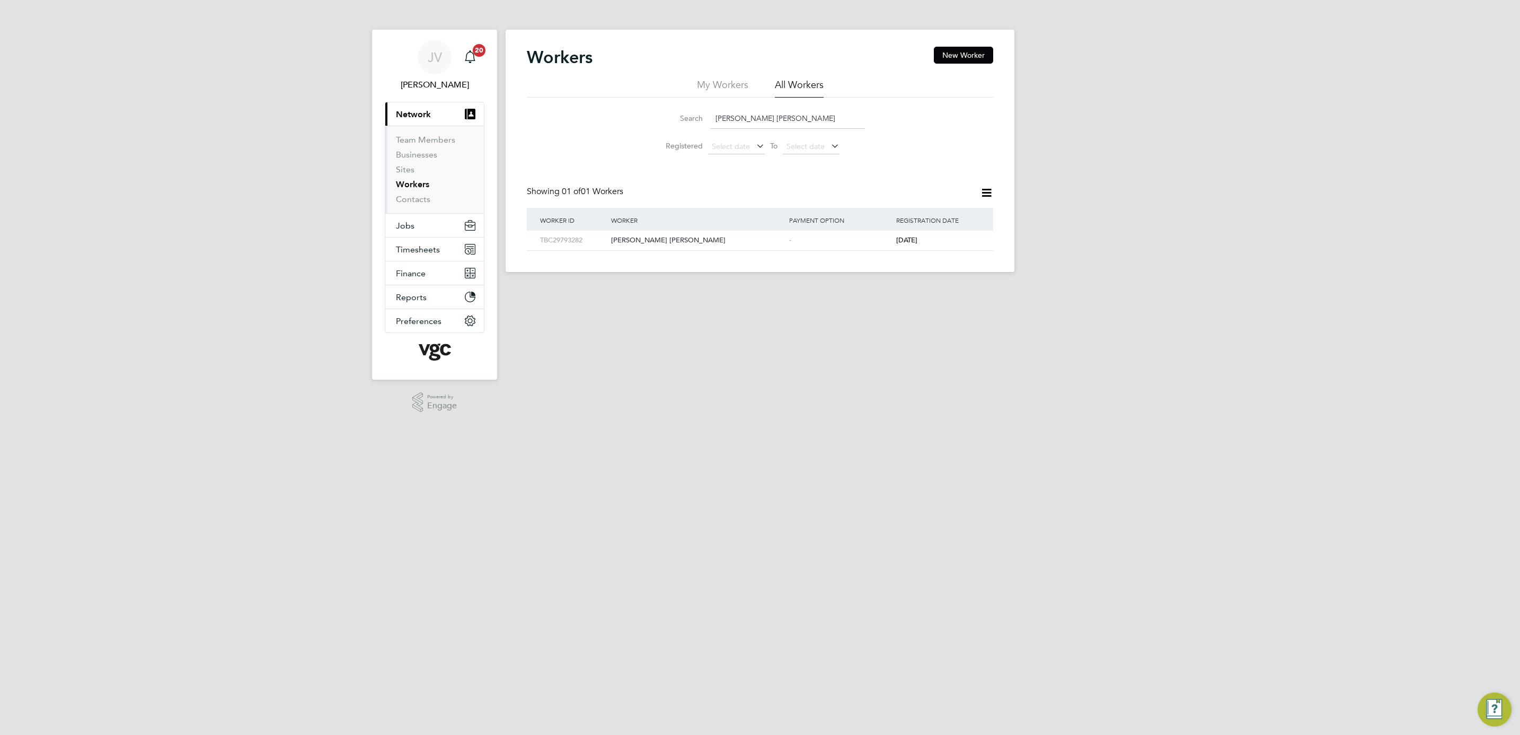
click at [606, 113] on div "Search Ian Thomas Lloyd Humphreys Registered Select date To Select date" at bounding box center [760, 129] width 466 height 62
paste input "Ishe Mazviita Chisango"
click at [711, 241] on div "Ishe Mazviita Chisango" at bounding box center [697, 241] width 178 height 20
drag, startPoint x: 824, startPoint y: 116, endPoint x: 582, endPoint y: 105, distance: 241.4
click at [582, 105] on div "Search Ishe Mazviita Chisango Registered Select date To Select date" at bounding box center [760, 129] width 466 height 62
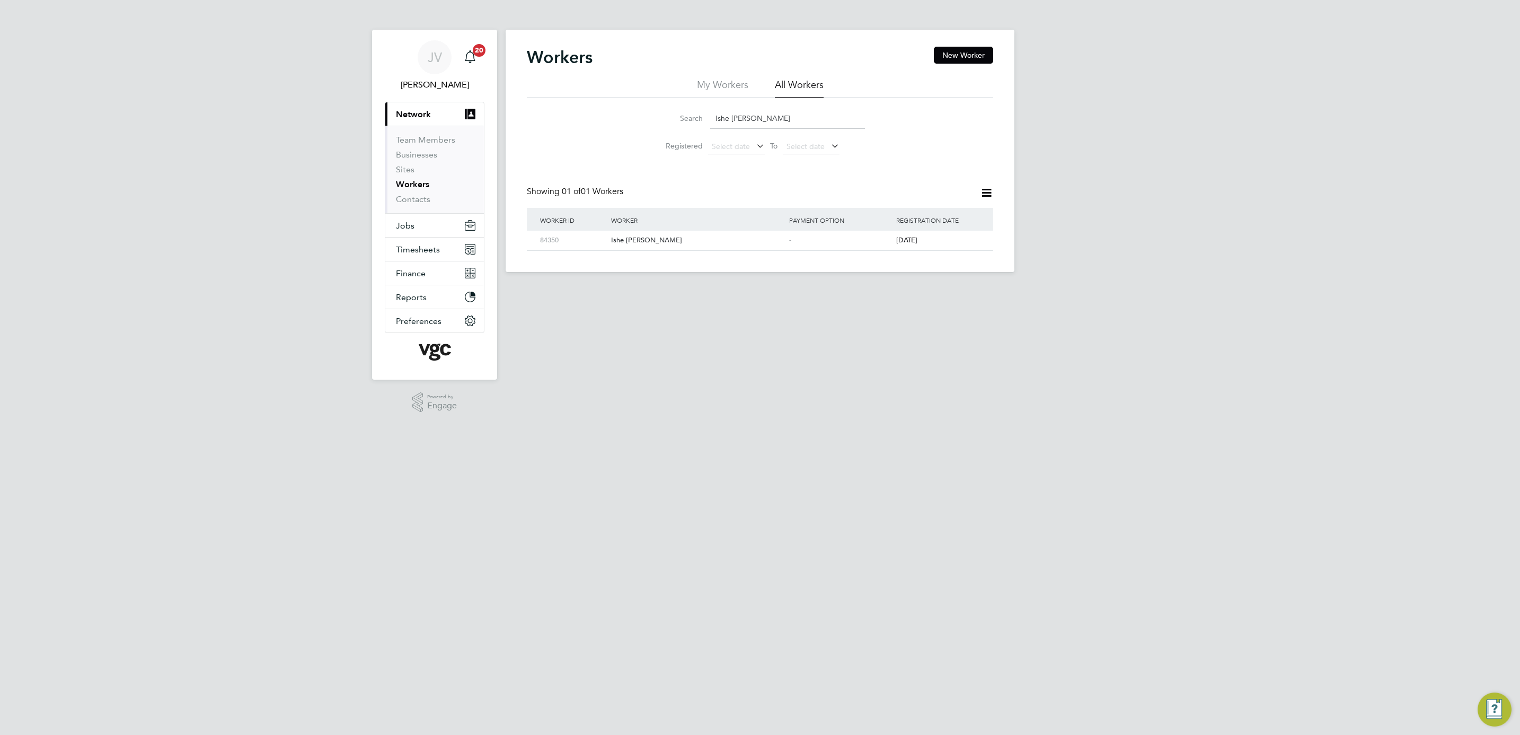
paste input "Jason Neil Jones"
click at [661, 240] on div "Jason Neil Jones" at bounding box center [697, 241] width 178 height 20
drag, startPoint x: 815, startPoint y: 122, endPoint x: 551, endPoint y: 96, distance: 265.3
click at [551, 96] on div "My Workers All Workers Search Jason Neil Jones Registered Select date To Select…" at bounding box center [760, 118] width 466 height 81
paste input "ohn O'Donovan"
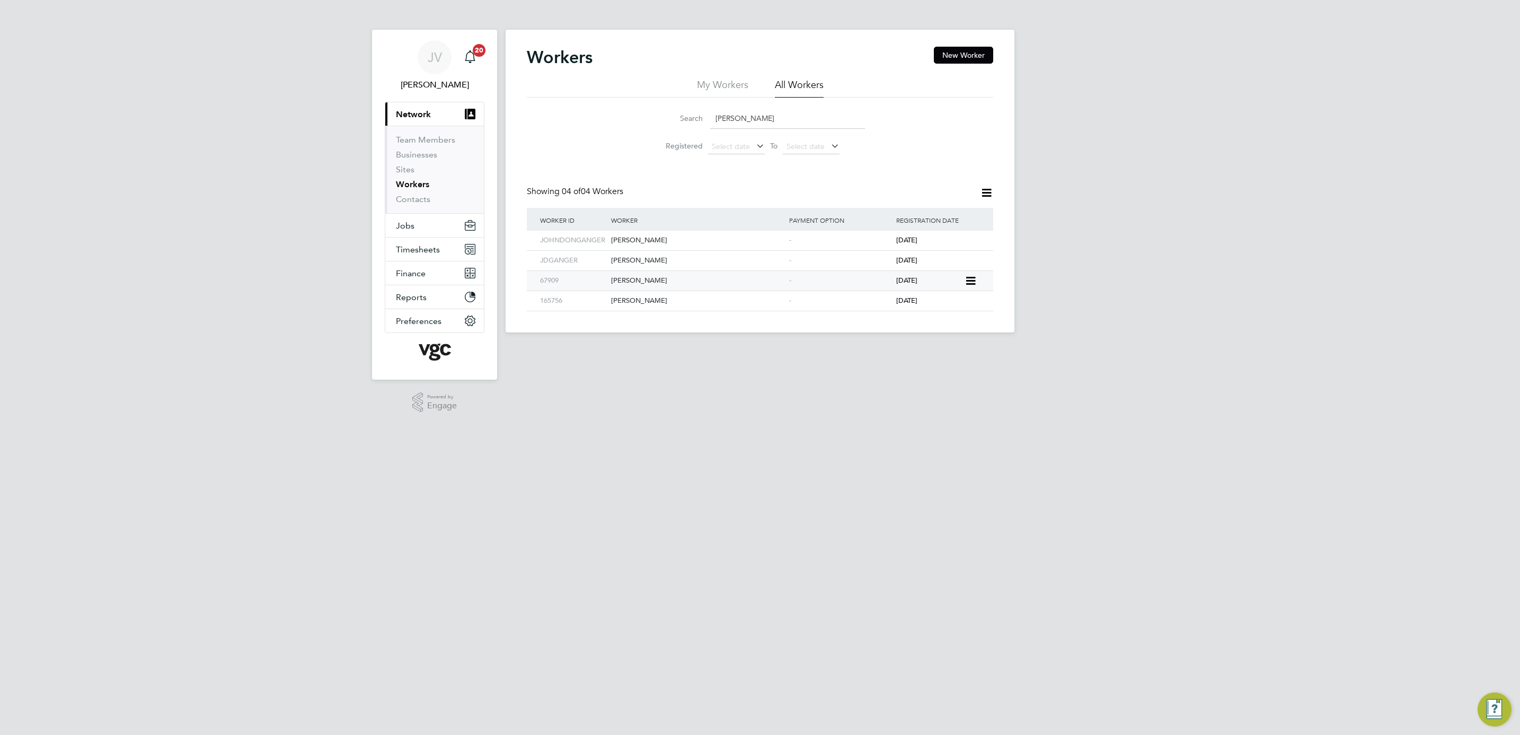
click at [628, 278] on div "John O'Donovan" at bounding box center [697, 281] width 178 height 20
drag, startPoint x: 758, startPoint y: 118, endPoint x: 595, endPoint y: 112, distance: 163.3
click at [595, 112] on div "Search John O Registered Select date To Select date" at bounding box center [760, 129] width 466 height 62
paste input "Powell"
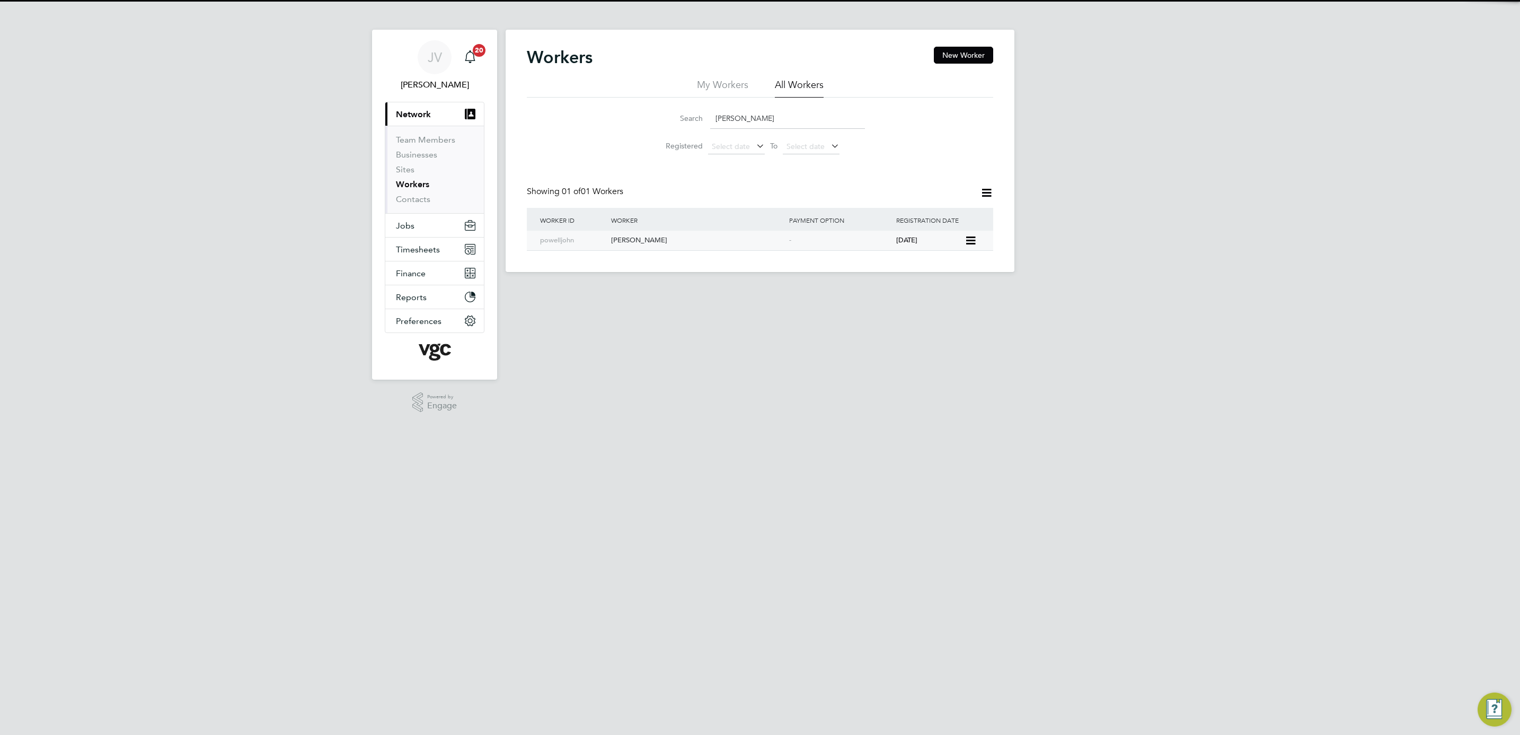
click at [682, 243] on div "John Powell" at bounding box center [697, 241] width 178 height 20
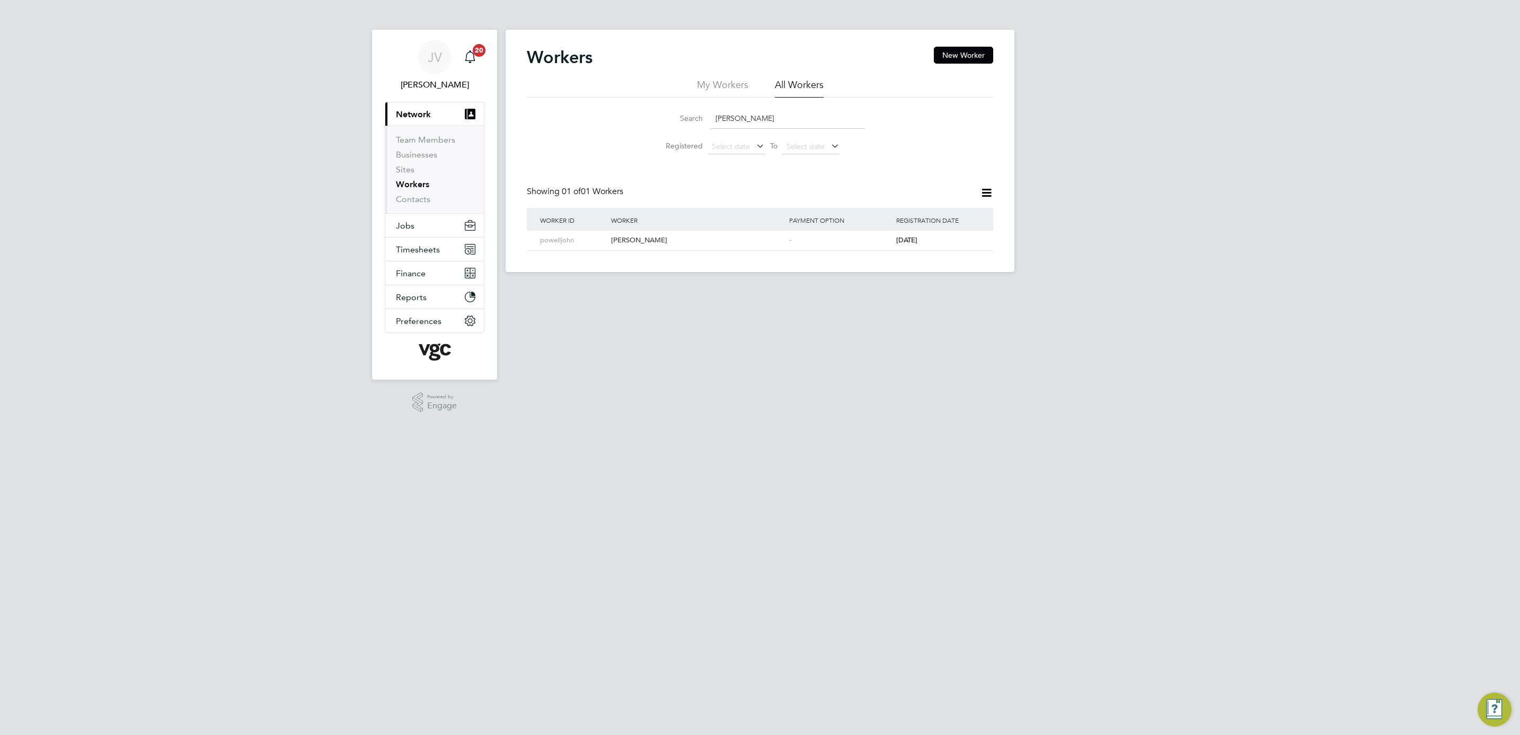
drag, startPoint x: 781, startPoint y: 118, endPoint x: 596, endPoint y: 115, distance: 184.5
click at [596, 115] on div "Search John Powell Registered Select date To Select date" at bounding box center [760, 129] width 466 height 62
paste input "Kane Anthony Dylan Thain"
click at [749, 246] on div "Kane Anthony Dylan Thain" at bounding box center [697, 241] width 178 height 20
drag, startPoint x: 826, startPoint y: 120, endPoint x: 655, endPoint y: 113, distance: 170.8
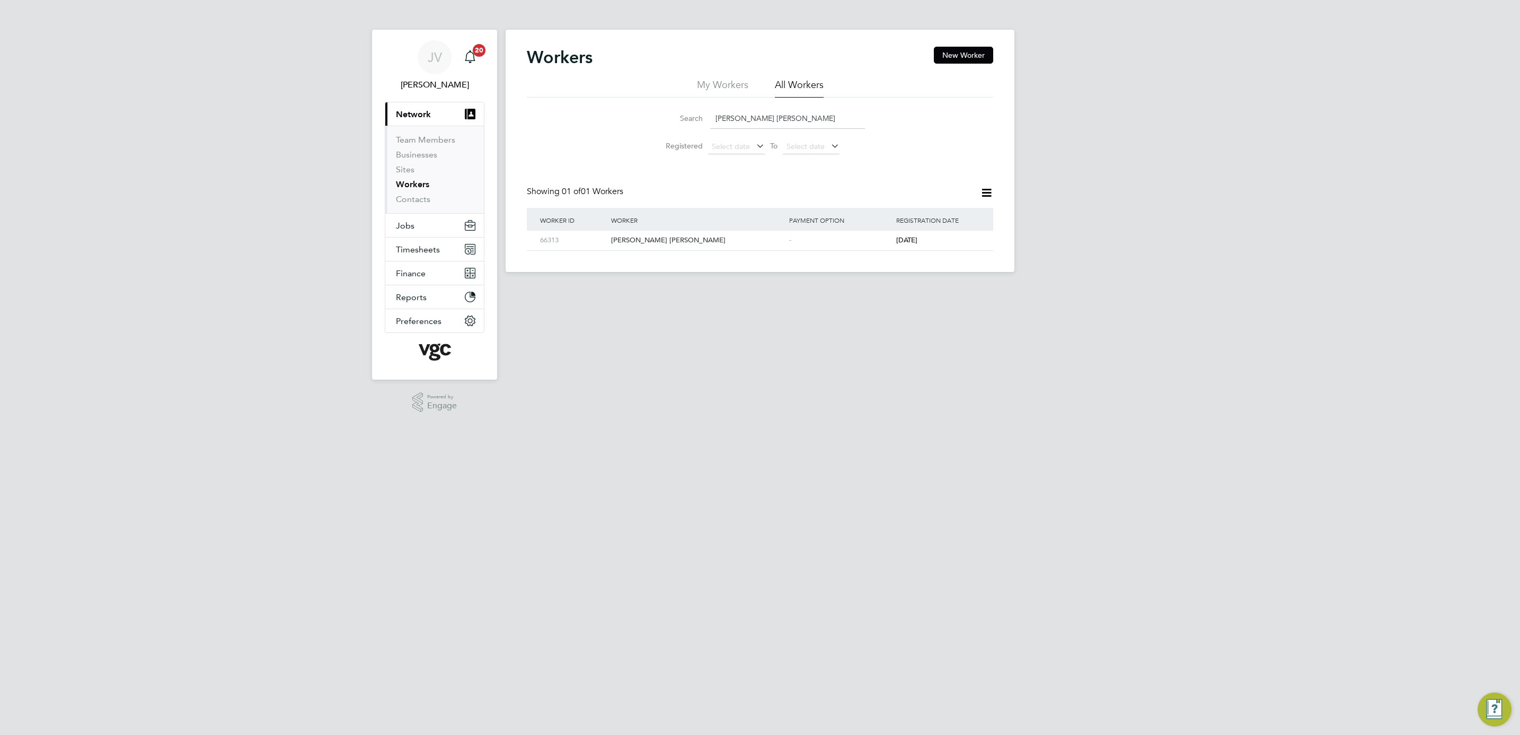
click at [655, 113] on div "Search Kane Anthony Dylan Thain" at bounding box center [760, 118] width 210 height 21
paste input "ieron James Hughes"
click at [744, 243] on div "Kieron James Hughes" at bounding box center [697, 241] width 178 height 20
drag, startPoint x: 807, startPoint y: 119, endPoint x: 621, endPoint y: 110, distance: 186.2
click at [621, 110] on div "Search Kieron James Hughes Registered Select date To Select date" at bounding box center [760, 129] width 466 height 62
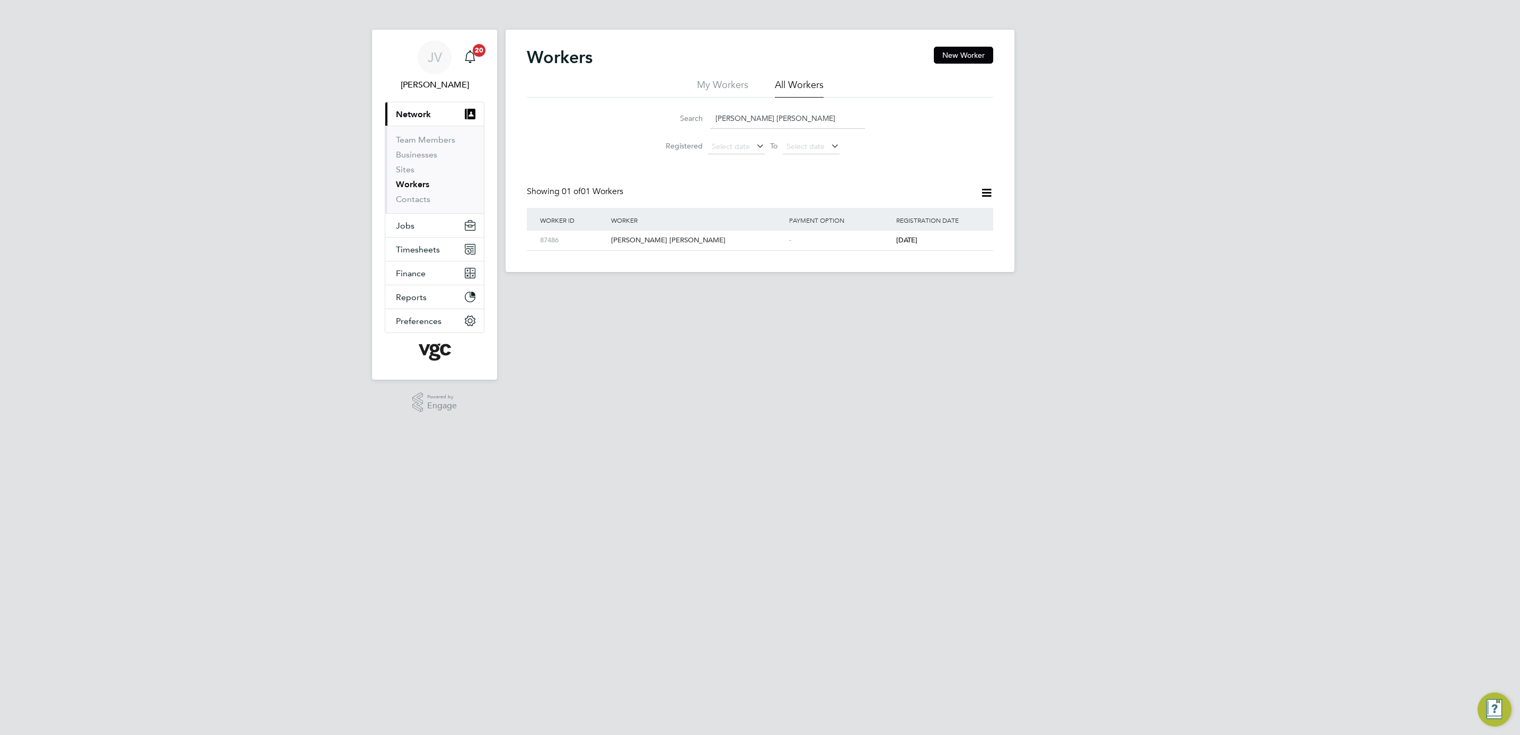
paste input "Liam James Revill"
click at [706, 248] on div "Liam James Revilles" at bounding box center [697, 241] width 178 height 20
drag, startPoint x: 791, startPoint y: 118, endPoint x: 533, endPoint y: 99, distance: 258.3
click at [533, 99] on div "Search Liam James Revilles Registered Select date To Select date" at bounding box center [760, 129] width 466 height 62
paste input "Mcveigh"
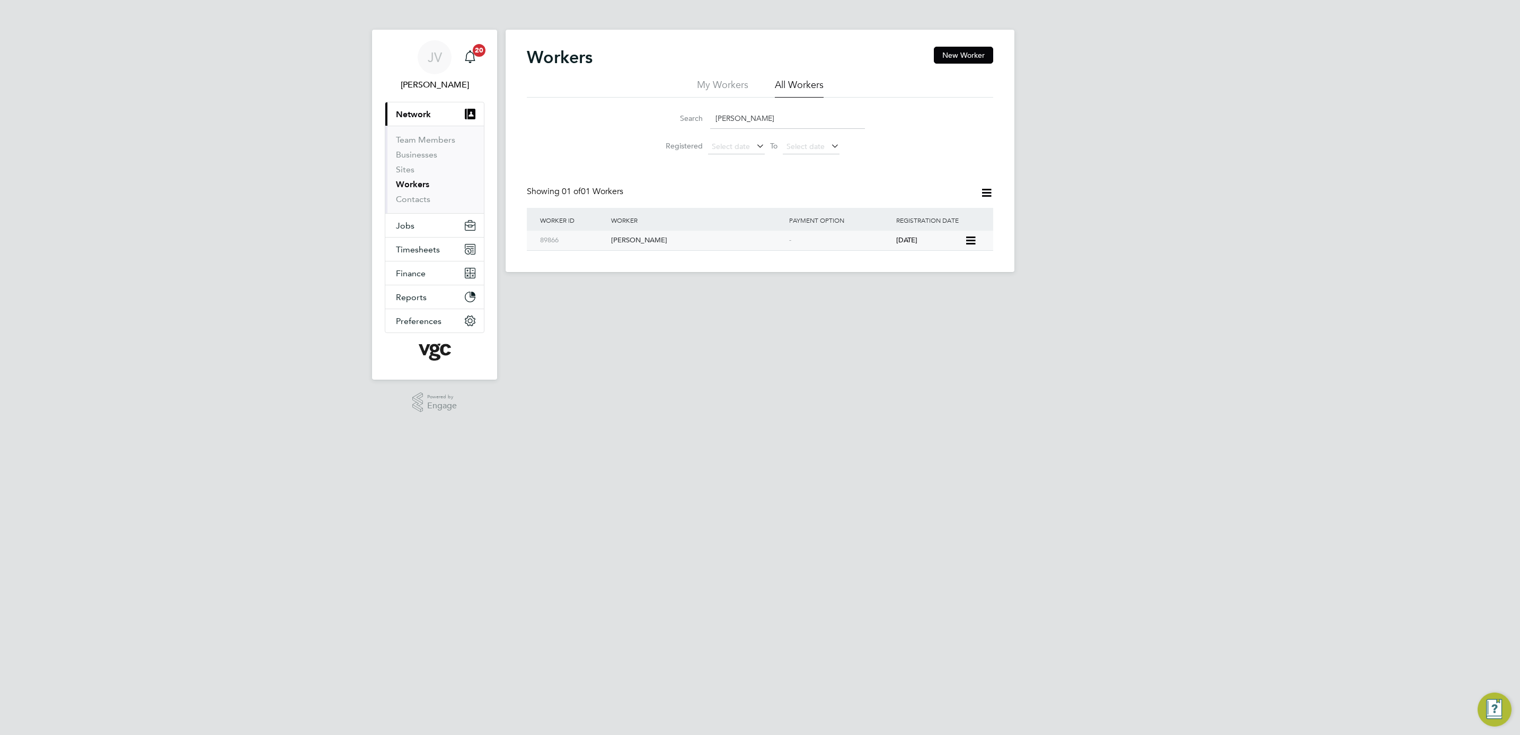
click at [795, 234] on div "-" at bounding box center [839, 241] width 107 height 20
drag, startPoint x: 781, startPoint y: 117, endPoint x: 607, endPoint y: 109, distance: 173.5
click at [607, 109] on div "Search Liam Mcveigh Registered Select date To Select date" at bounding box center [760, 129] width 466 height 62
paste input "Mari Harding"
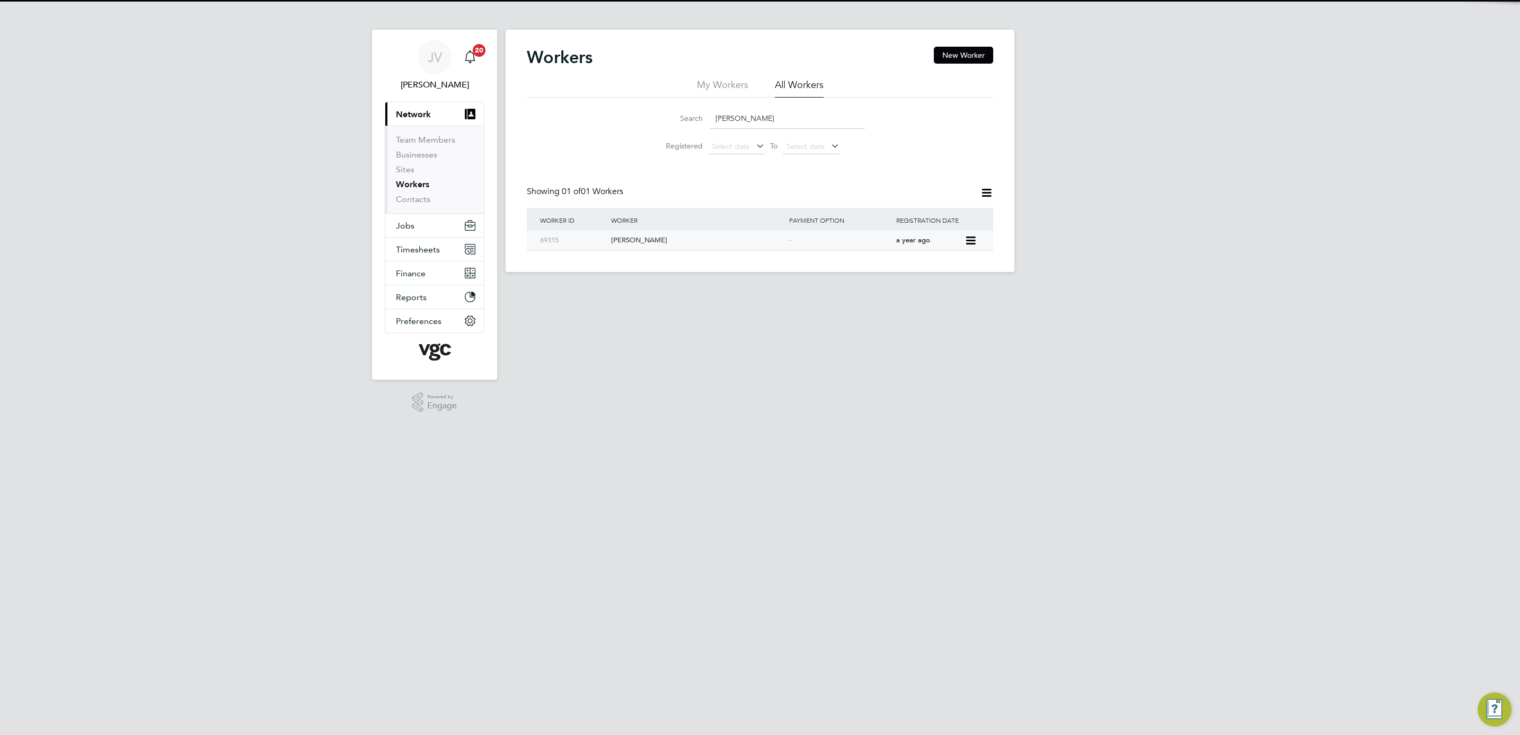
click at [712, 238] on div "Mari Harding" at bounding box center [697, 241] width 178 height 20
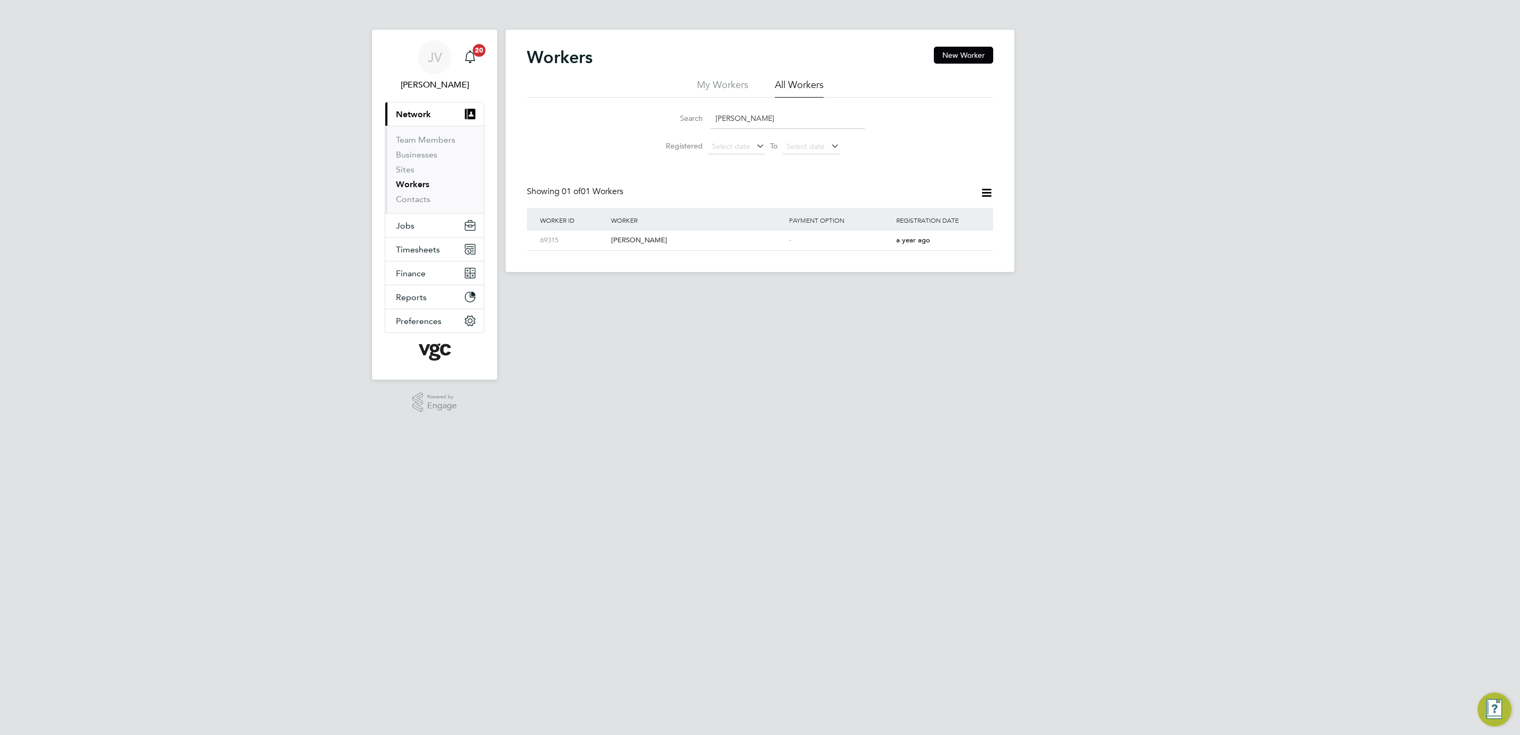
drag, startPoint x: 776, startPoint y: 121, endPoint x: 586, endPoint y: 107, distance: 190.8
click at [586, 107] on div "Search Mari Harding Registered Select date To Select date" at bounding box center [760, 129] width 466 height 62
paste input "tthew Gray"
click at [671, 241] on div "Matthew Gray" at bounding box center [697, 241] width 178 height 20
drag, startPoint x: 785, startPoint y: 115, endPoint x: 621, endPoint y: 105, distance: 165.1
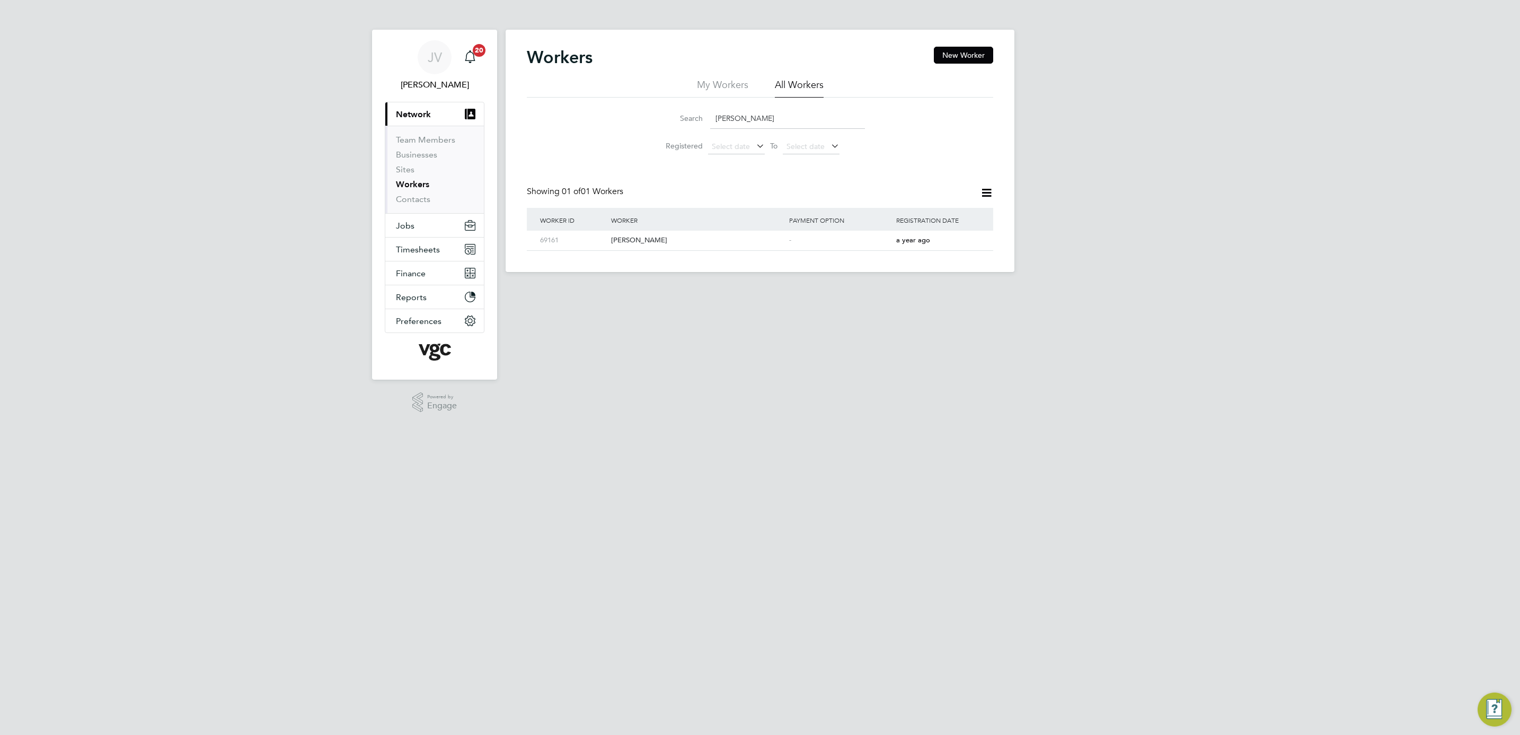
click at [621, 105] on div "Search Matthew Gray Registered Select date To Select date" at bounding box center [760, 129] width 466 height 62
paste input "Nicholas Wynne Summers"
click at [686, 242] on div "Nicholas Wynne Summers" at bounding box center [697, 241] width 178 height 20
drag, startPoint x: 821, startPoint y: 122, endPoint x: 634, endPoint y: 121, distance: 186.6
click at [815, 121] on input "Nicholas Wynne Summers" at bounding box center [787, 118] width 155 height 21
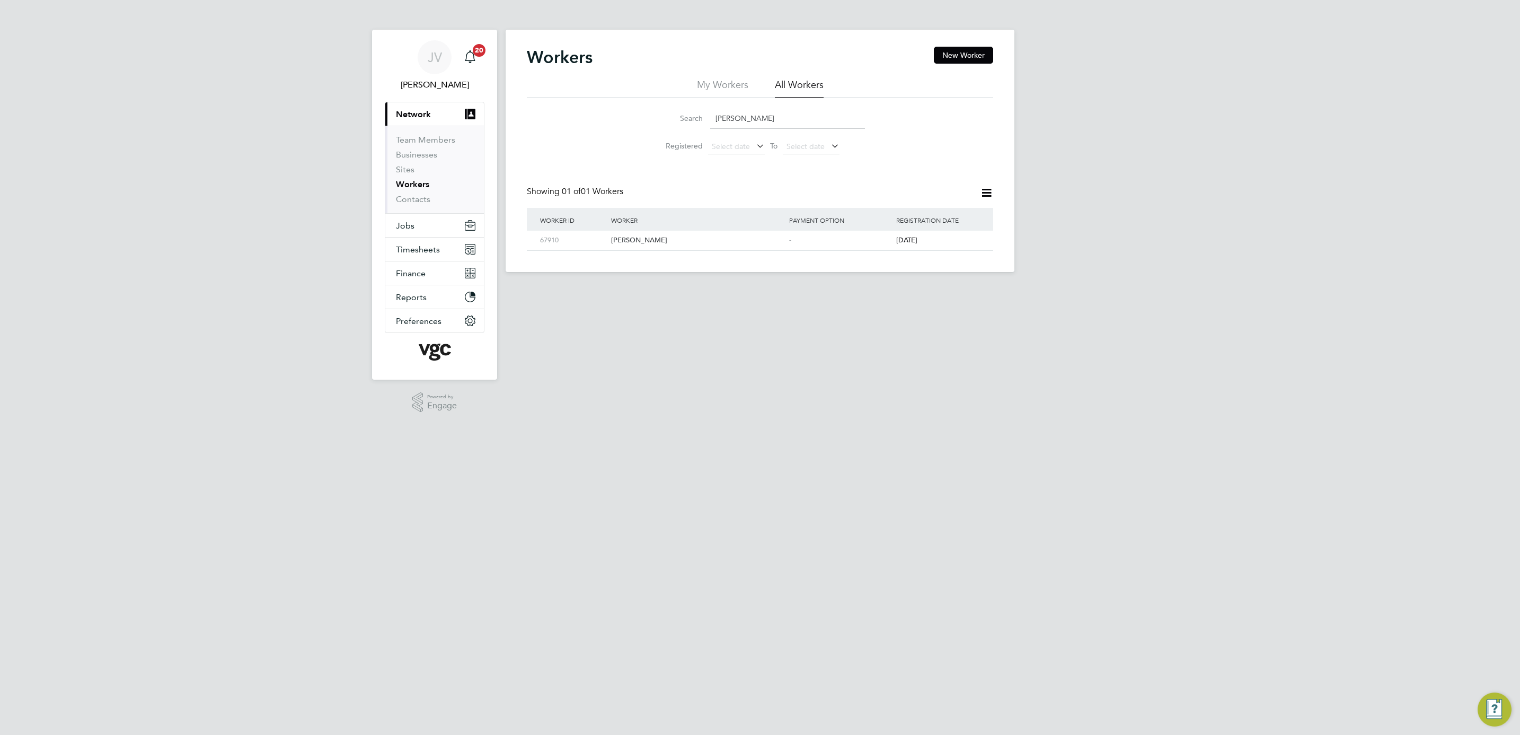
drag, startPoint x: 634, startPoint y: 121, endPoint x: 613, endPoint y: 121, distance: 21.7
click at [613, 121] on div "Search Nicholas Wynne Summers Registered Select date To Select date" at bounding box center [760, 129] width 466 height 62
paste input "Pablo Parker"
click at [731, 253] on div "Workers New Worker My Workers All Workers Search Pablo Parker Registered Select…" at bounding box center [760, 151] width 509 height 242
click at [727, 248] on div "Pablo Parker" at bounding box center [697, 241] width 178 height 20
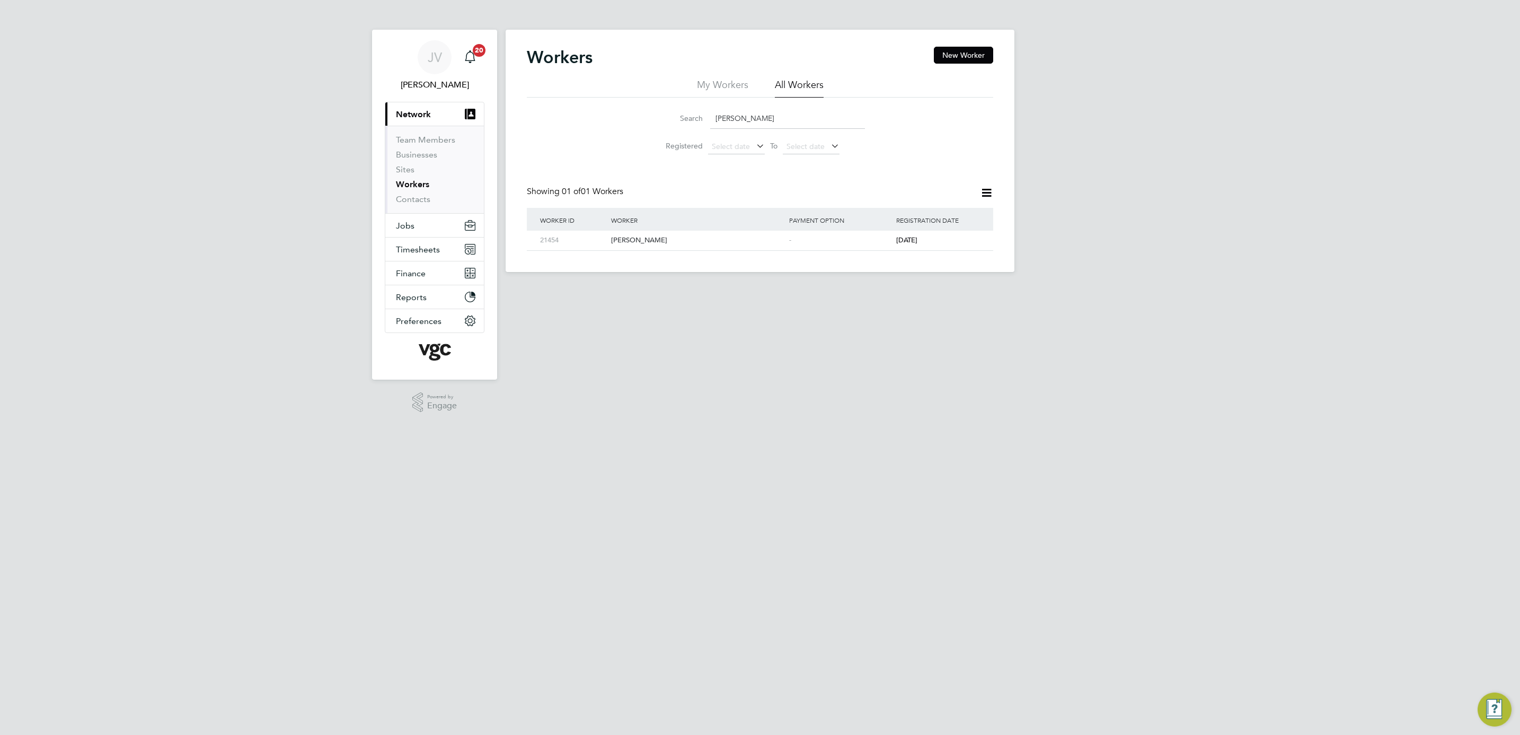
drag, startPoint x: 782, startPoint y: 124, endPoint x: 703, endPoint y: 111, distance: 80.0
click at [703, 111] on div "Search Pablo Parker" at bounding box center [760, 118] width 210 height 21
paste input "ul Aron Lloyd Humphreys"
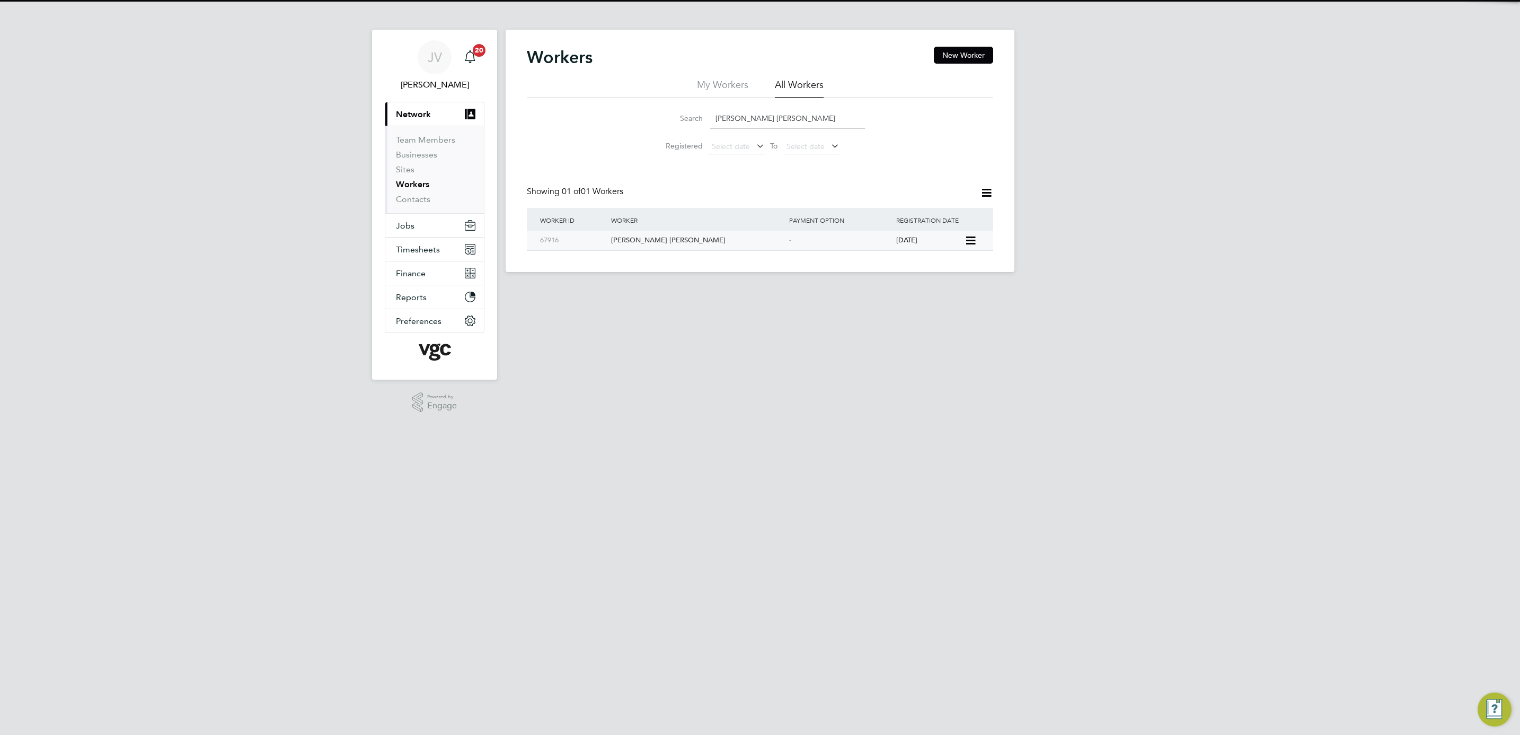
drag, startPoint x: 682, startPoint y: 234, endPoint x: 671, endPoint y: 235, distance: 10.7
click at [682, 234] on div "Paul Aron Lloyd Humphreys" at bounding box center [697, 241] width 178 height 20
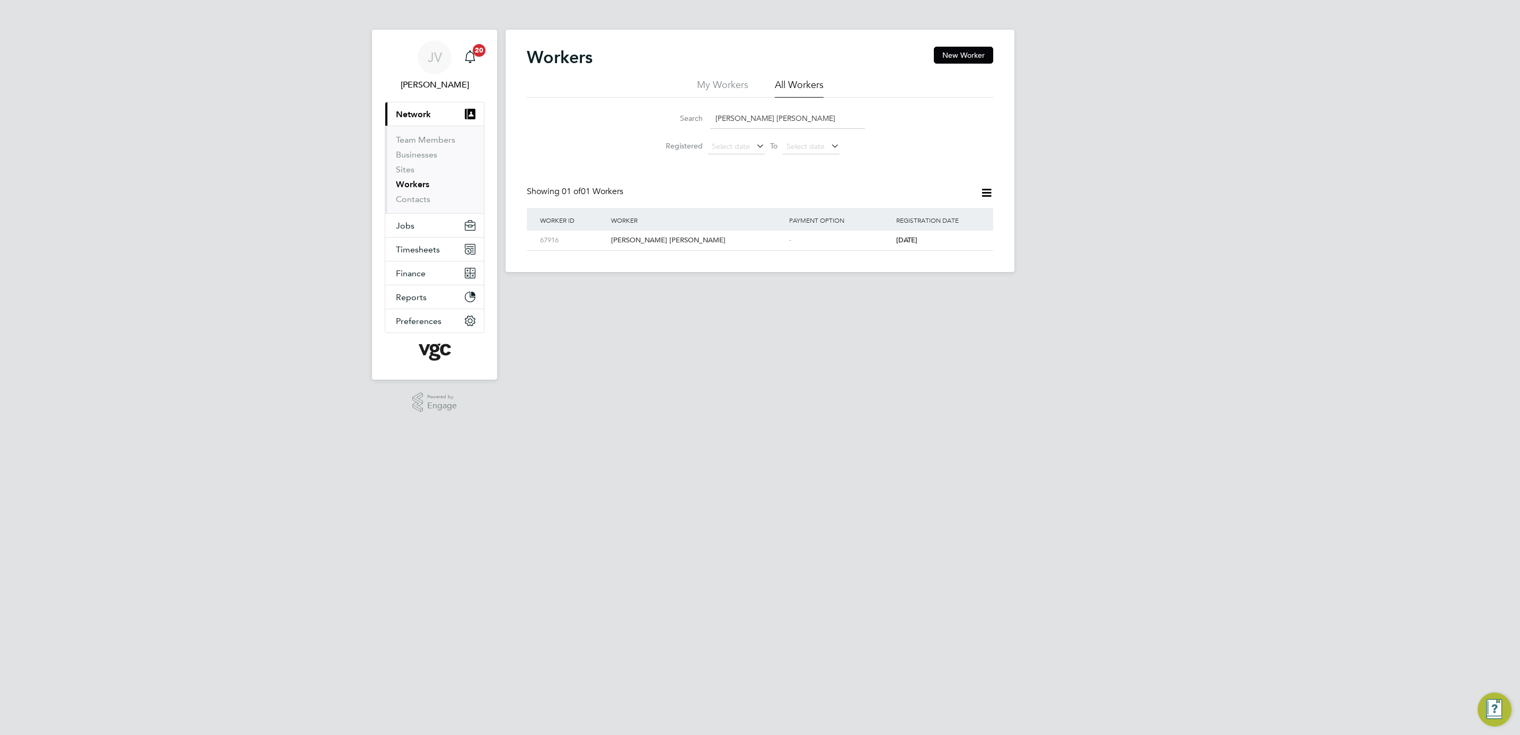
drag, startPoint x: 836, startPoint y: 126, endPoint x: 545, endPoint y: 113, distance: 291.3
click at [545, 113] on div "Search Paul Aron Lloyd Humphreys Registered Select date To Select date" at bounding box center [760, 129] width 466 height 62
paste input "eter John Davie"
click at [687, 242] on div "Peter John Davies" at bounding box center [697, 241] width 178 height 20
drag, startPoint x: 810, startPoint y: 126, endPoint x: 600, endPoint y: 111, distance: 210.4
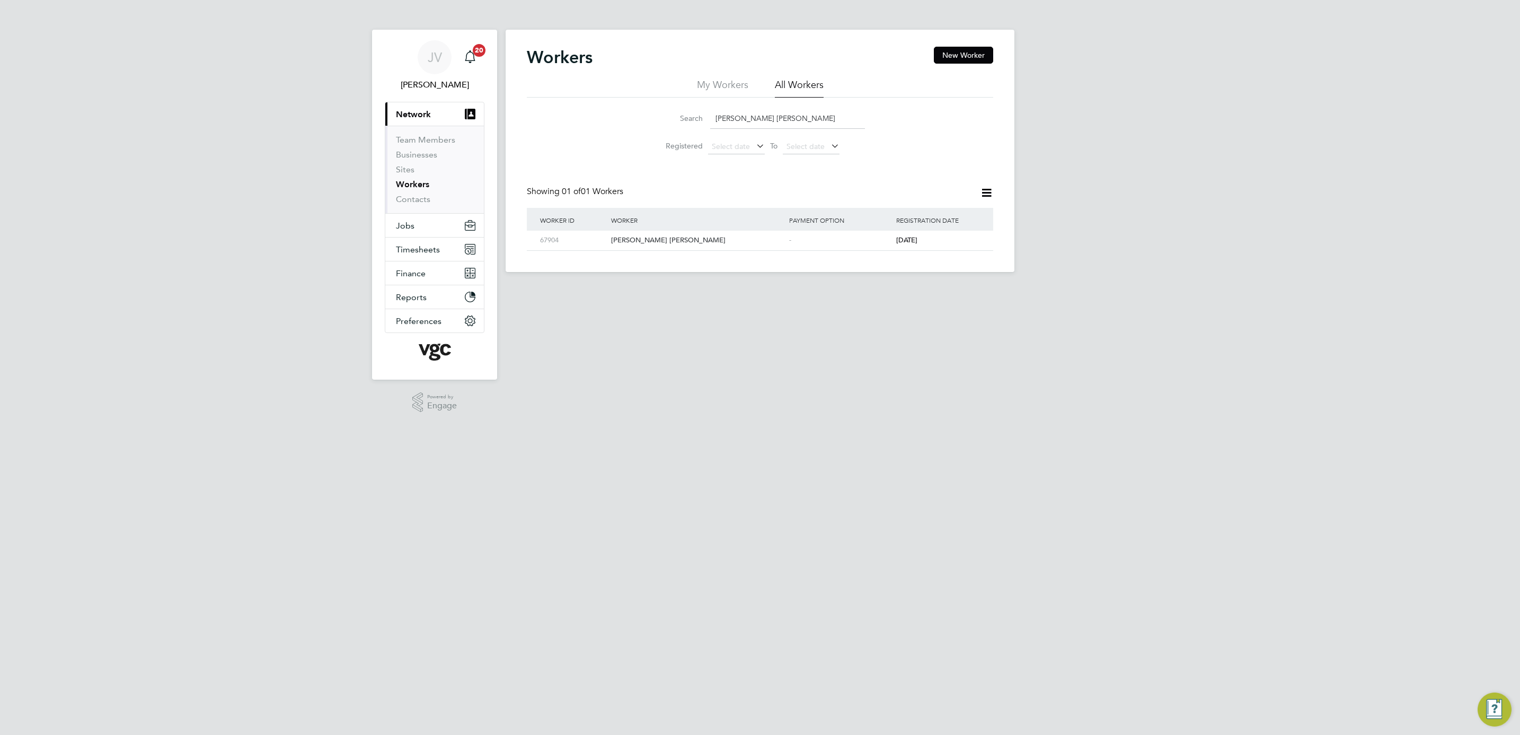
click at [600, 111] on div "Search Peter John Davies Registered Select date To Select date" at bounding box center [760, 129] width 466 height 62
paste input "Robert Arywn Owen"
click at [705, 243] on div "Robert Arywn Owen" at bounding box center [697, 241] width 178 height 20
drag, startPoint x: 808, startPoint y: 121, endPoint x: 633, endPoint y: 111, distance: 174.6
click at [633, 111] on div "Search Robert Arywn Owen Registered Select date To Select date" at bounding box center [760, 129] width 466 height 62
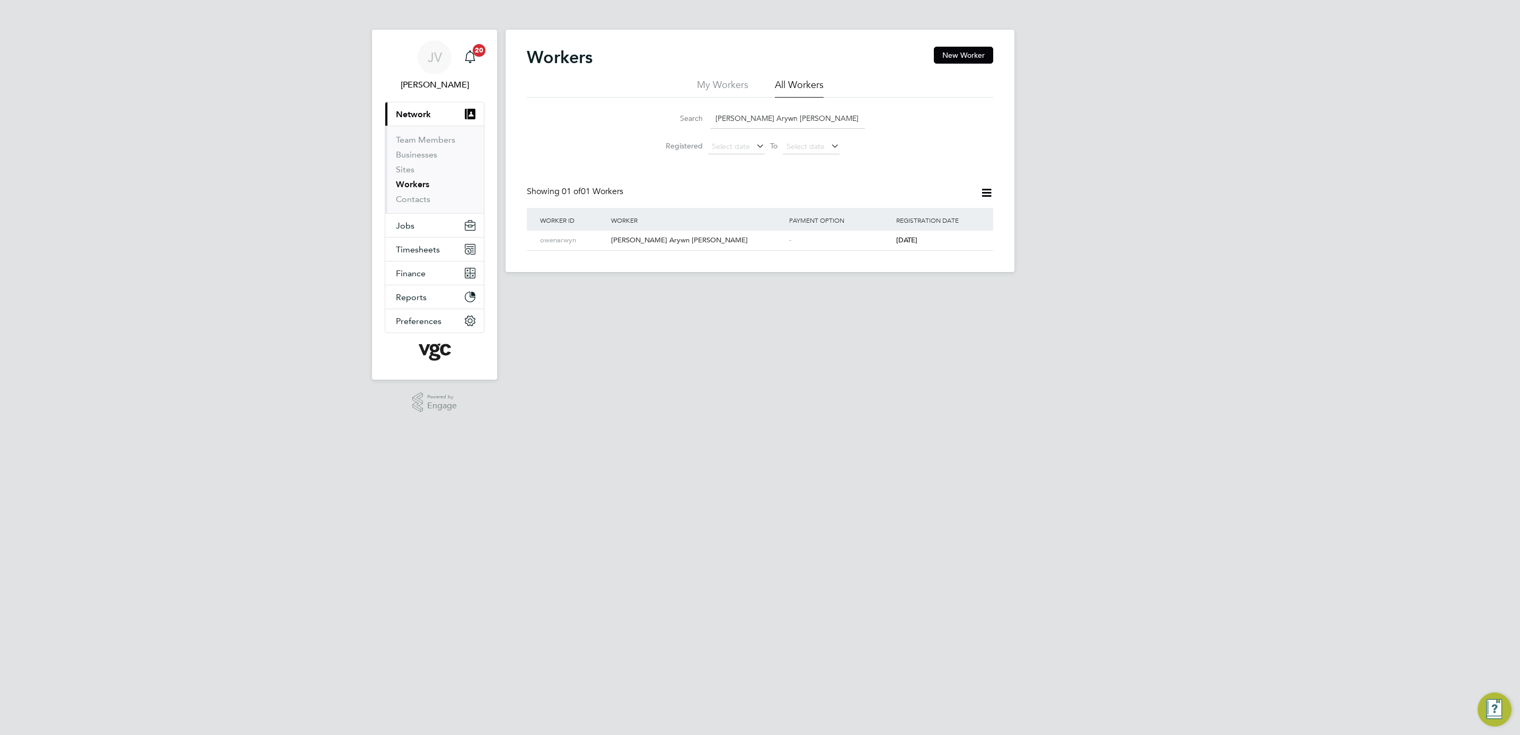
paste input "Gwindaf Roberts"
click at [677, 246] on div "Robert Gwindaf Roberts" at bounding box center [697, 241] width 178 height 20
drag, startPoint x: 823, startPoint y: 123, endPoint x: 617, endPoint y: 102, distance: 206.7
click at [617, 102] on div "Search Robert Gwindaf Roberts Registered Select date To Select date" at bounding box center [760, 129] width 466 height 62
paste input "Shaun Felton"
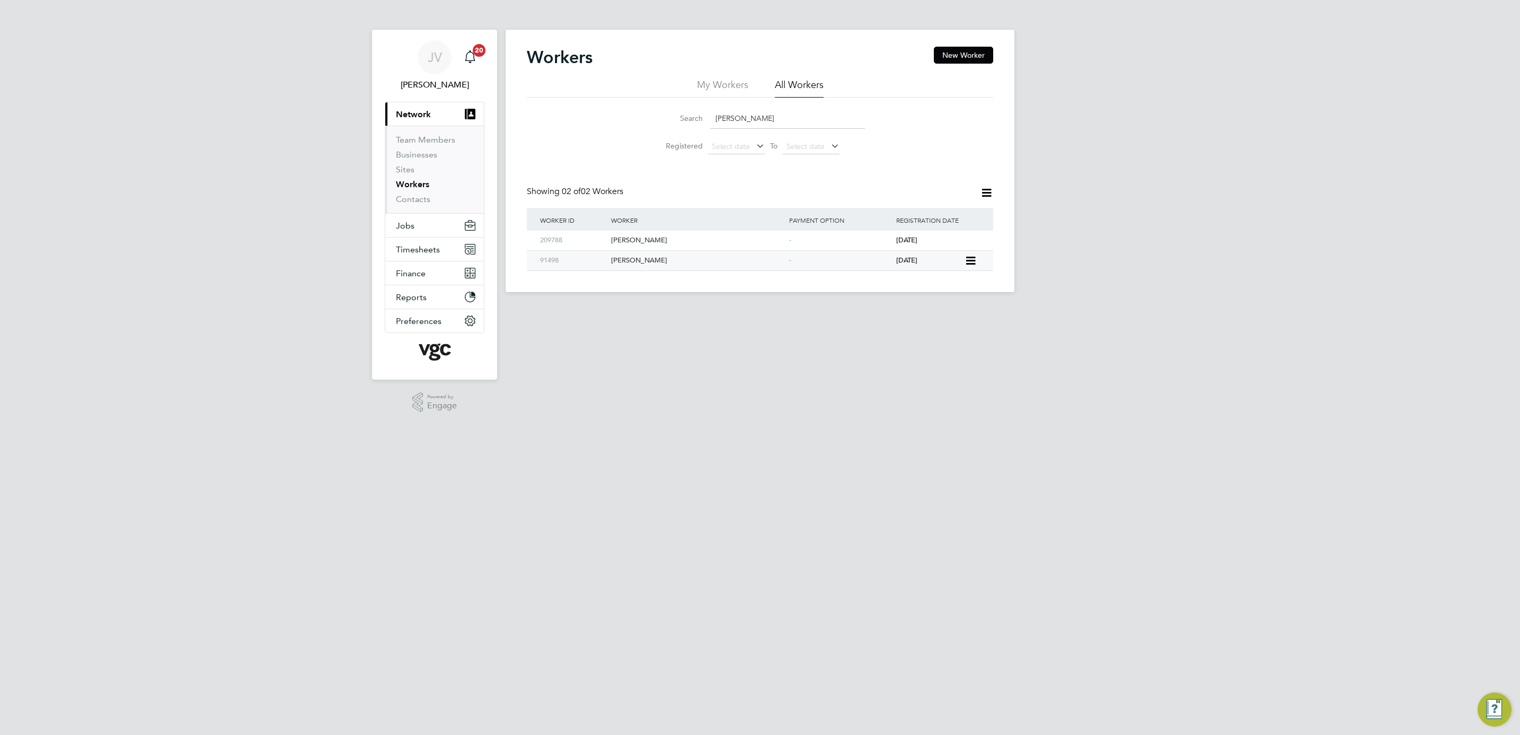
click at [630, 264] on div "Shaun Felton" at bounding box center [697, 261] width 178 height 20
drag, startPoint x: 789, startPoint y: 114, endPoint x: 621, endPoint y: 112, distance: 168.6
click at [621, 112] on div "Search Shaun Felton Registered Select date To Select date" at bounding box center [760, 129] width 466 height 62
paste input "O'Neill"
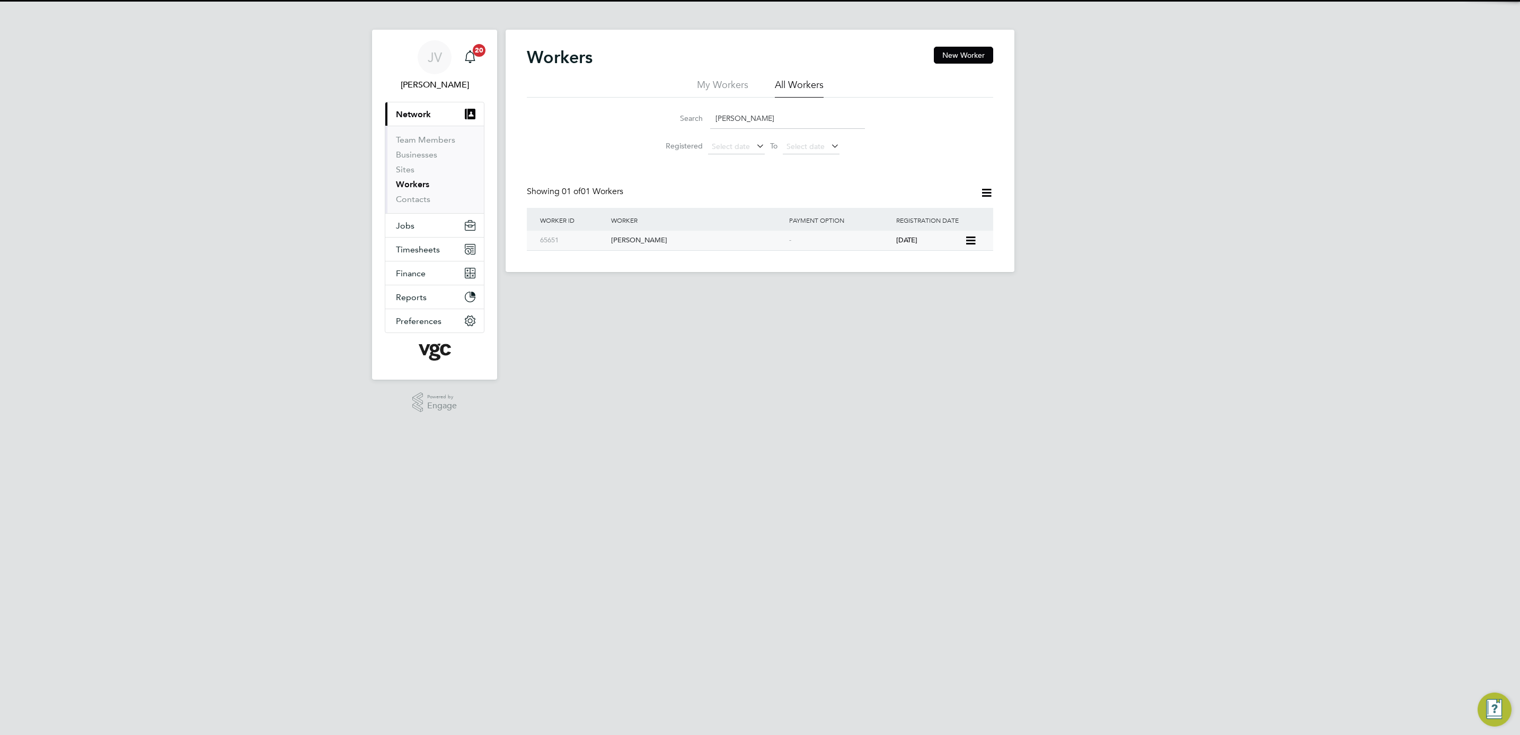
click at [746, 242] on div "Shaun O'Neill" at bounding box center [697, 241] width 178 height 20
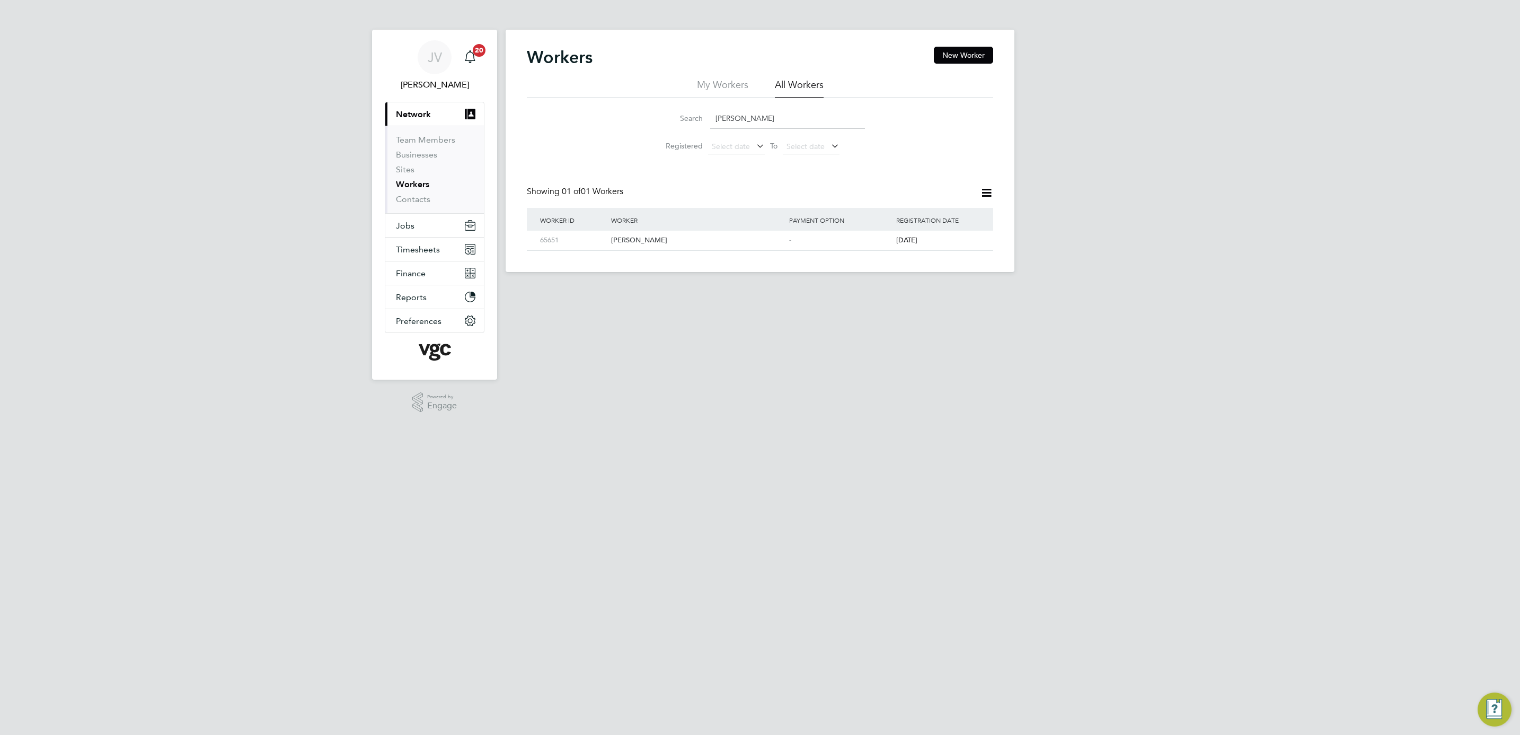
drag, startPoint x: 776, startPoint y: 116, endPoint x: 578, endPoint y: 107, distance: 198.4
click at [589, 107] on div "Search Shaun O Registered Select date To Select date" at bounding box center [760, 129] width 466 height 62
click at [587, 107] on div "Search Shaun O Registered Select date To Select date" at bounding box center [760, 129] width 466 height 62
drag, startPoint x: 765, startPoint y: 118, endPoint x: 579, endPoint y: 117, distance: 186.0
click at [579, 117] on div "Search Shaun O Registered Select date To Select date" at bounding box center [760, 129] width 466 height 62
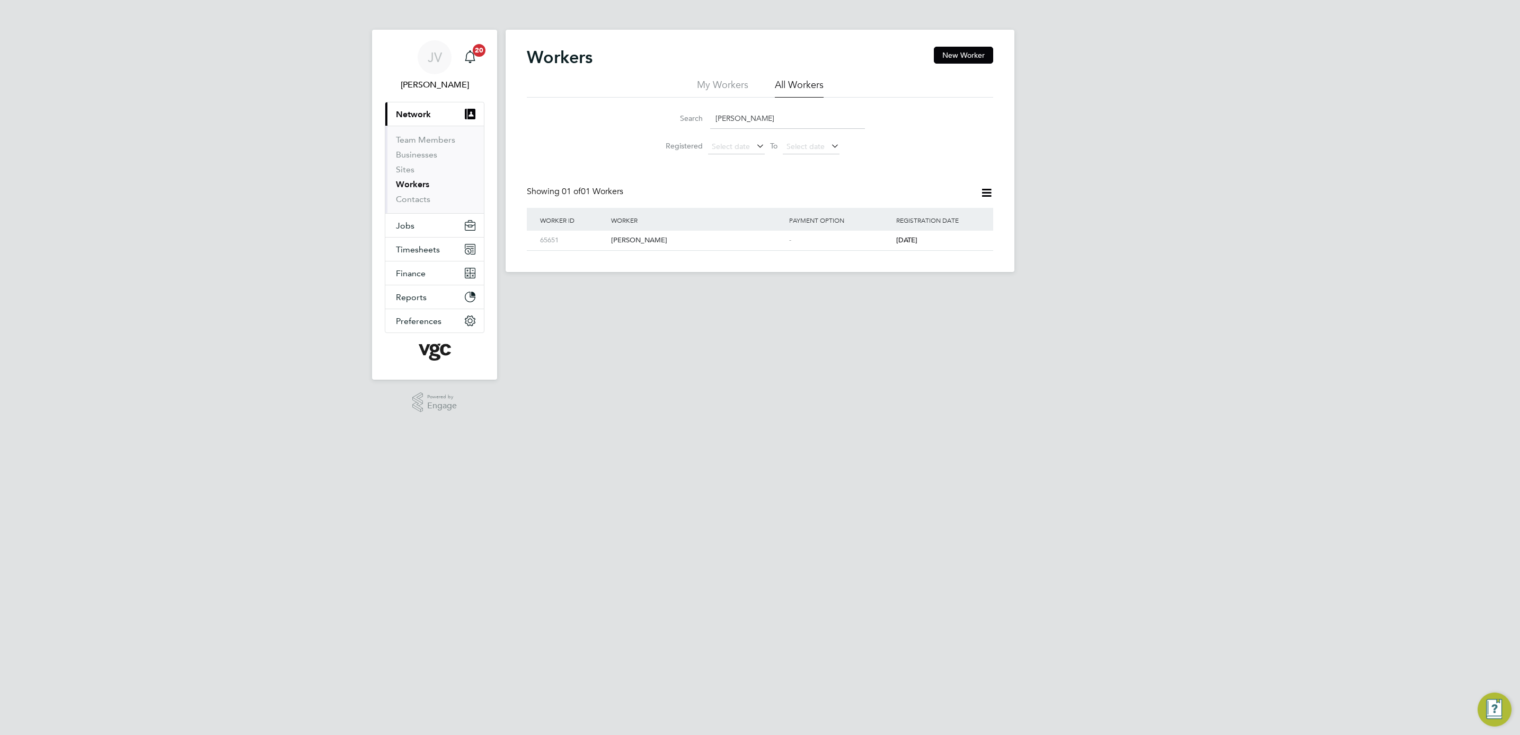
paste input "teven Shelley"
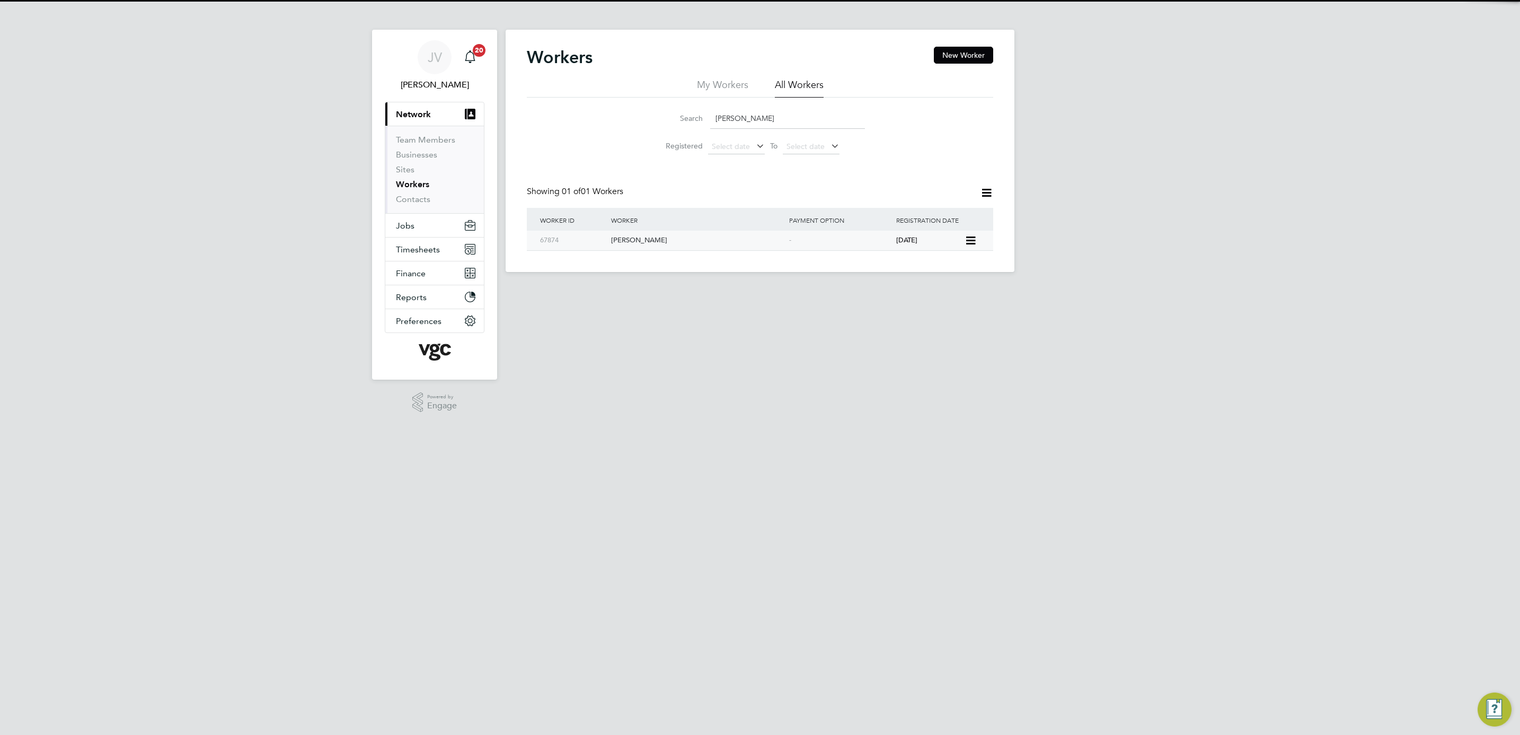
click at [666, 240] on div "Steven Shelley" at bounding box center [697, 241] width 178 height 20
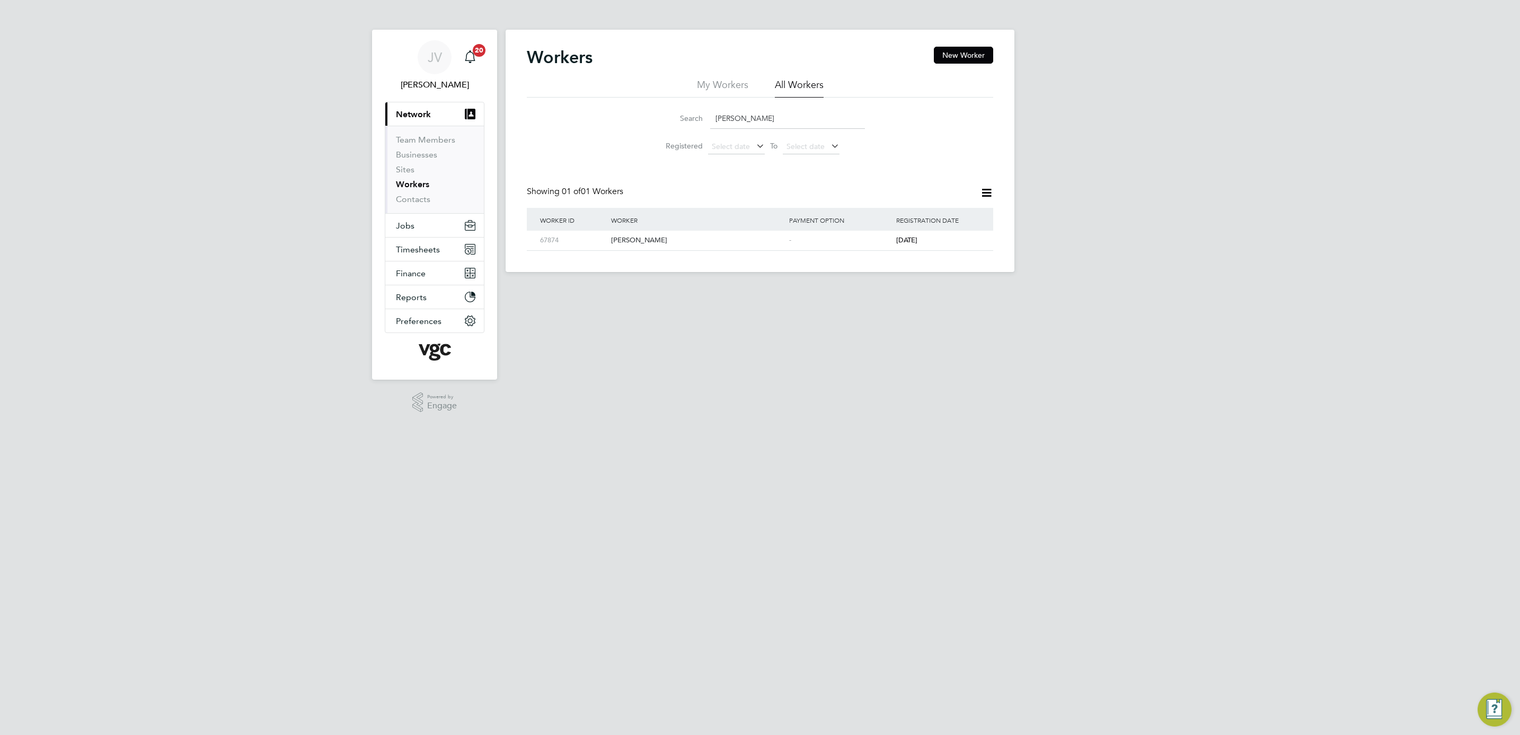
drag, startPoint x: 780, startPoint y: 117, endPoint x: 467, endPoint y: 99, distance: 312.6
click at [480, 103] on div "JV Jana Venizelou Notifications 20 Applications: Current page: Network Team Mem…" at bounding box center [760, 144] width 1520 height 289
paste input "uart Patterson"
type input "Stuart Patterson"
click at [696, 245] on div "Stuart Patterson" at bounding box center [697, 241] width 178 height 20
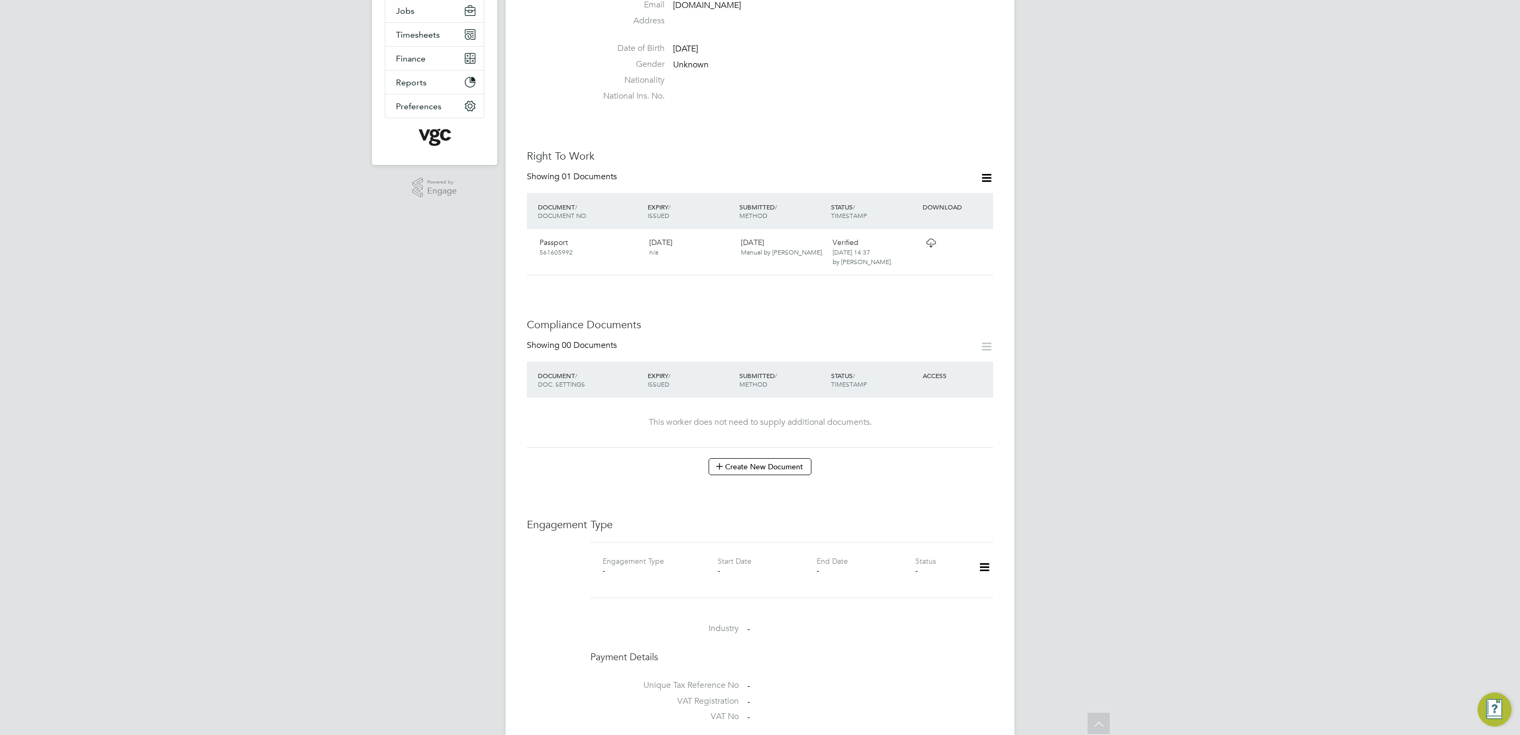
scroll to position [238, 0]
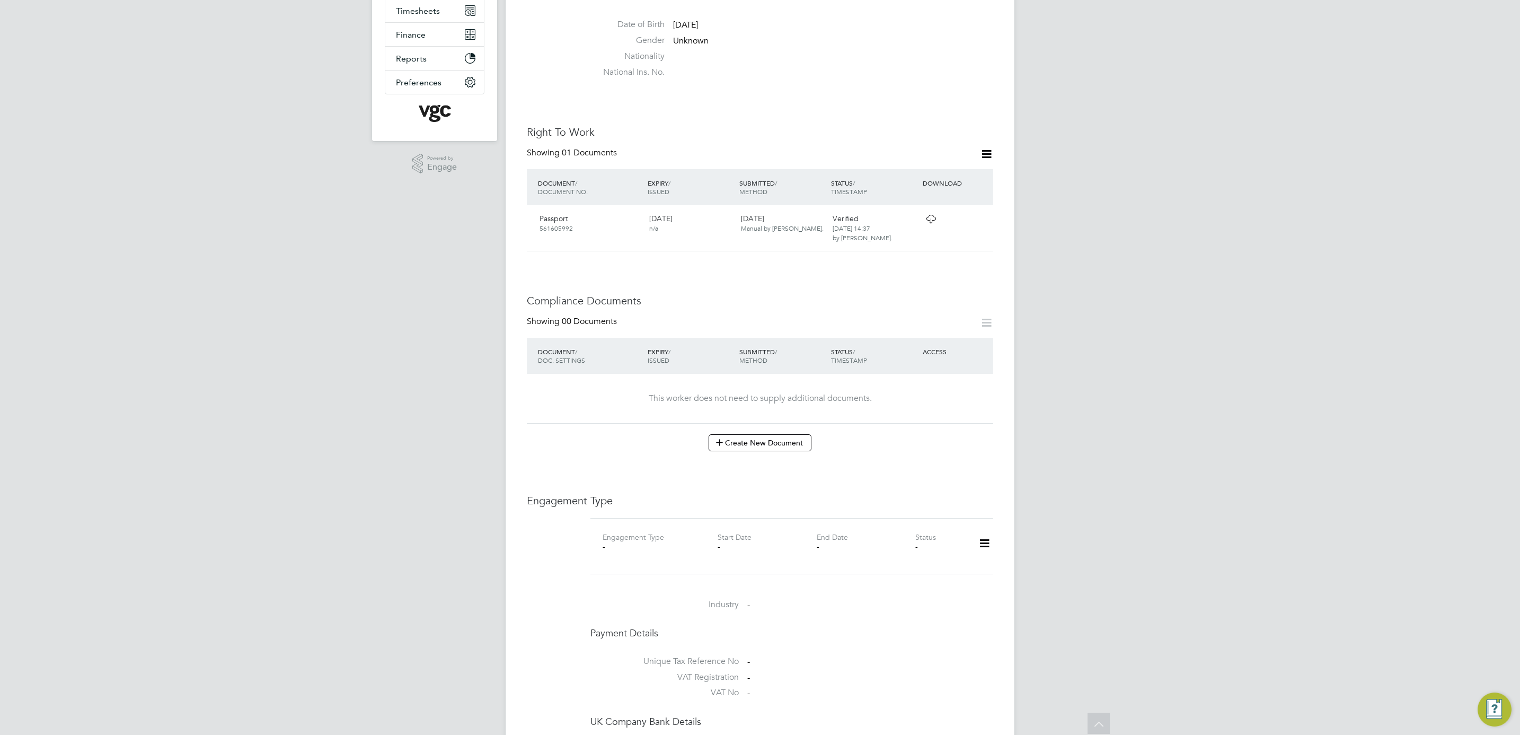
click at [985, 531] on icon at bounding box center [984, 543] width 19 height 24
click at [936, 568] on li "Add Engagement Type" at bounding box center [930, 569] width 120 height 15
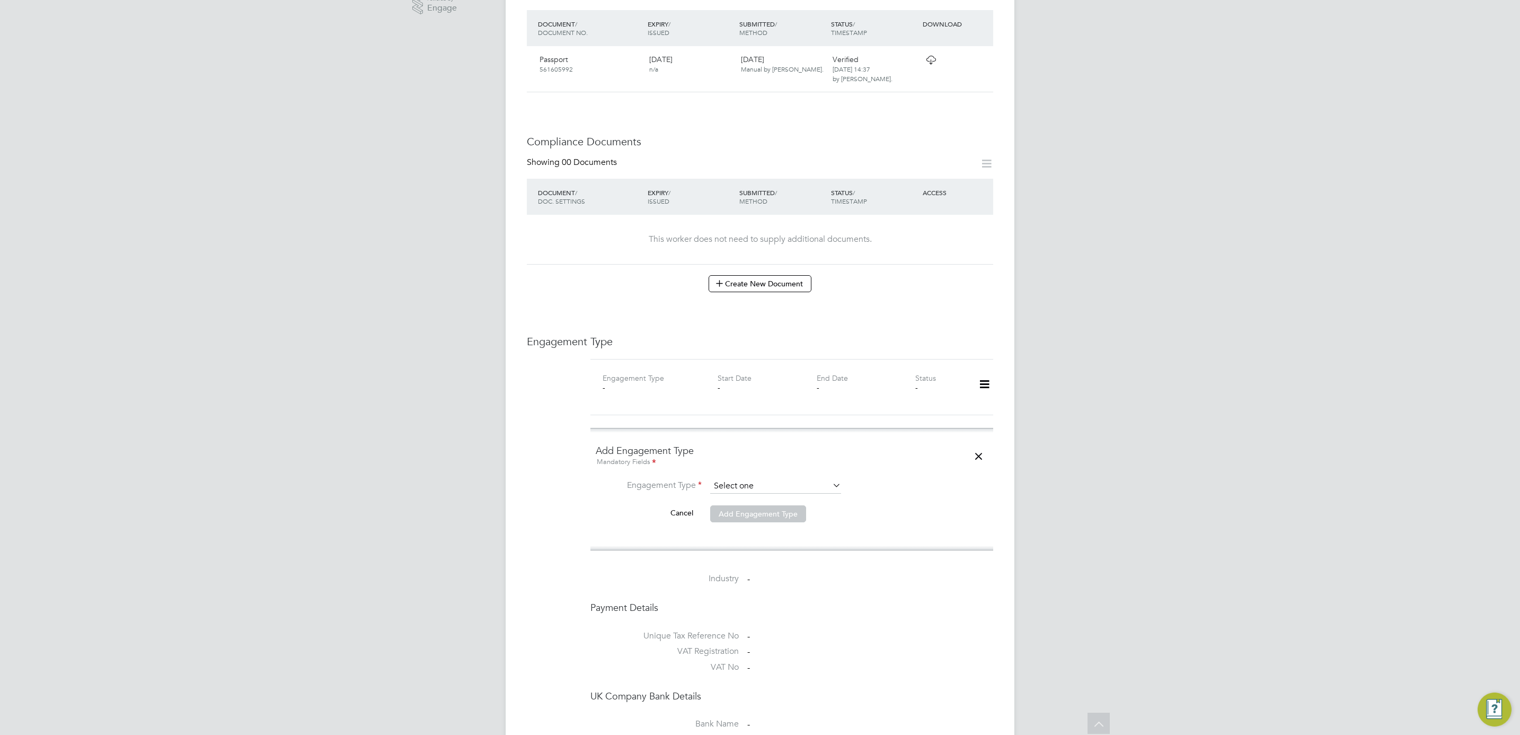
click at [789, 479] on input at bounding box center [775, 486] width 131 height 15
click at [771, 525] on li "Umbrella" at bounding box center [776, 527] width 132 height 15
type input "Umbrella"
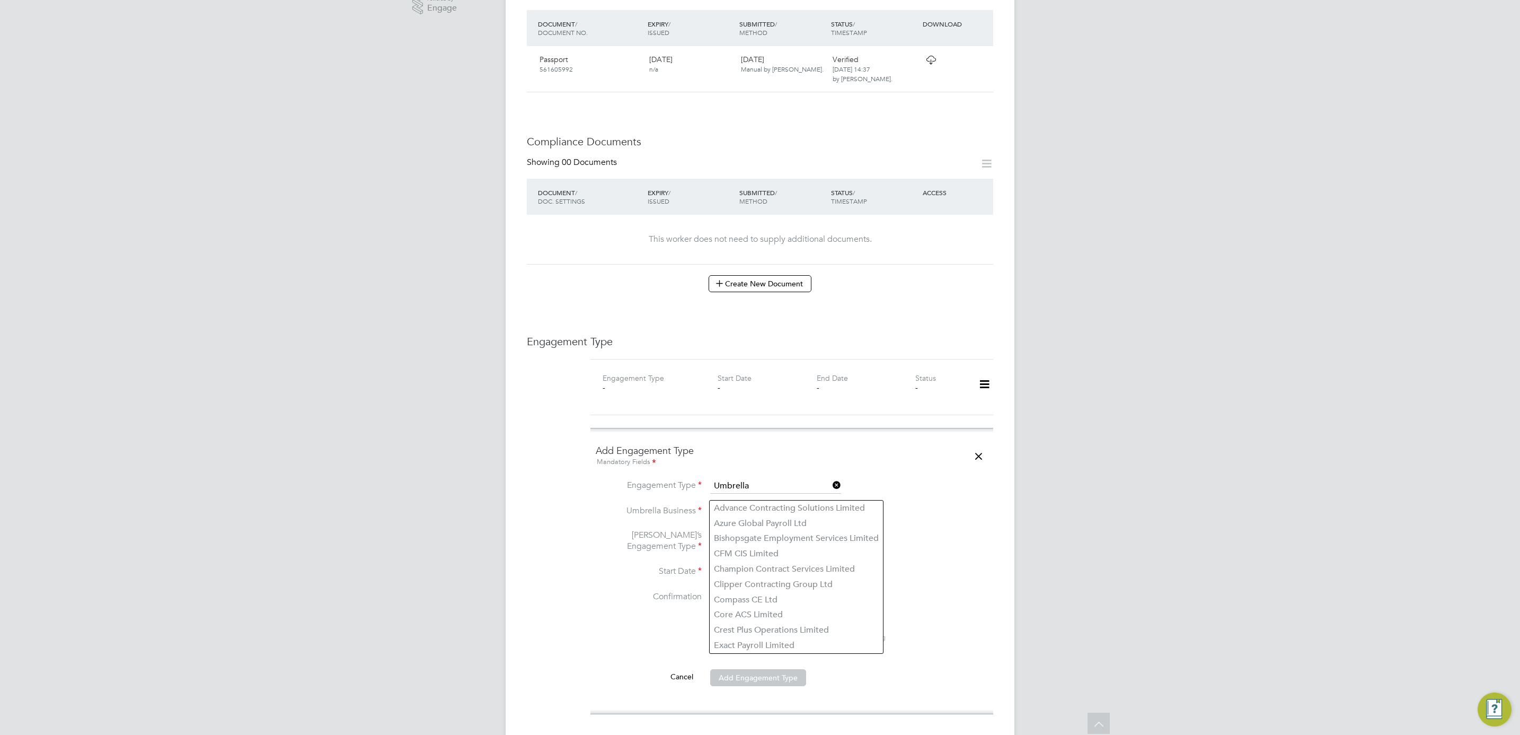
click at [771, 504] on input at bounding box center [775, 511] width 131 height 15
click at [795, 502] on li "Liq uid Friday Limited" at bounding box center [776, 507] width 132 height 15
type input "Liquid Friday Limited"
click at [792, 534] on input at bounding box center [775, 541] width 131 height 15
click at [788, 552] on li "CIS Self-employed" at bounding box center [776, 553] width 132 height 15
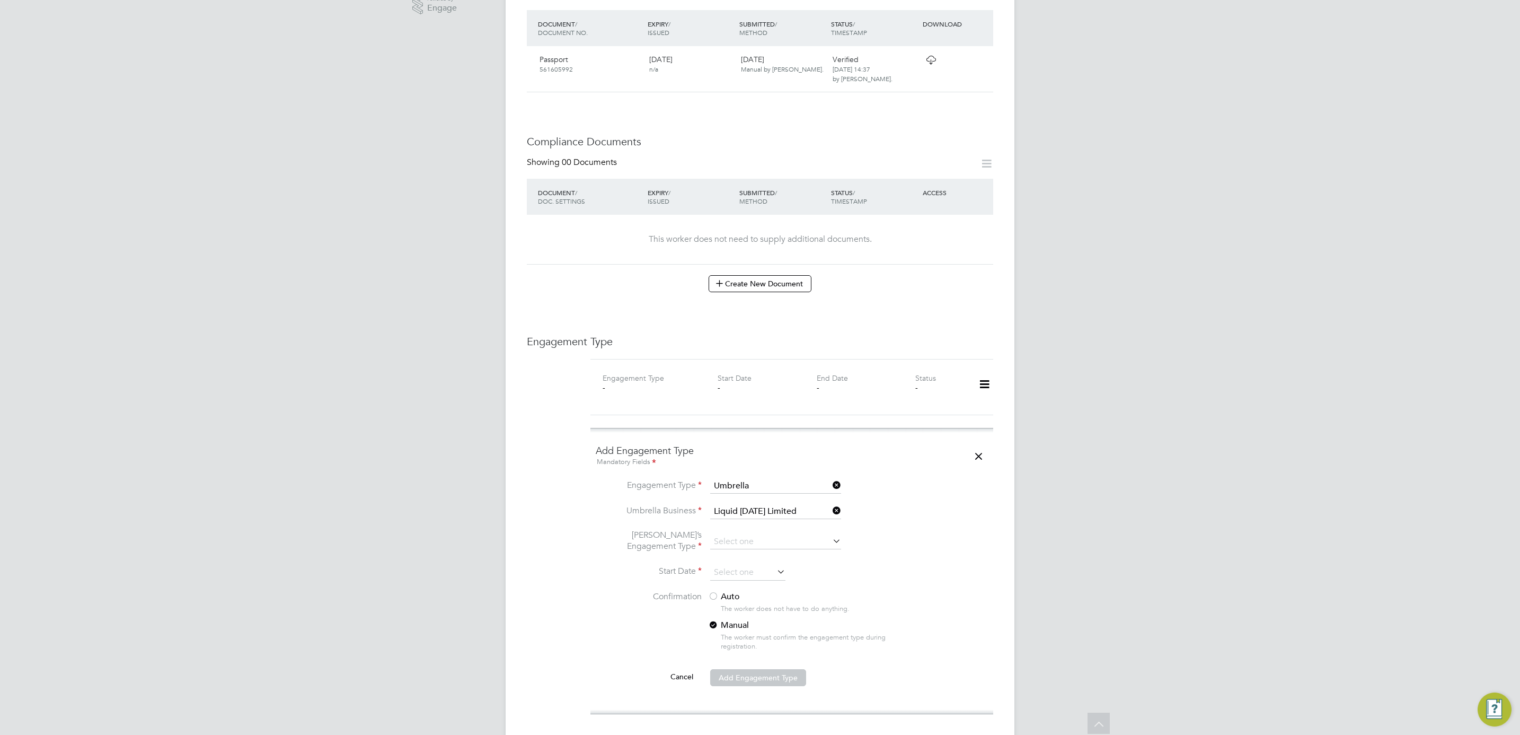
type input "CIS Self-employed"
click at [736, 564] on input at bounding box center [747, 572] width 75 height 16
click at [728, 453] on span "11" at bounding box center [728, 448] width 20 height 20
type input "11 Aug 2025"
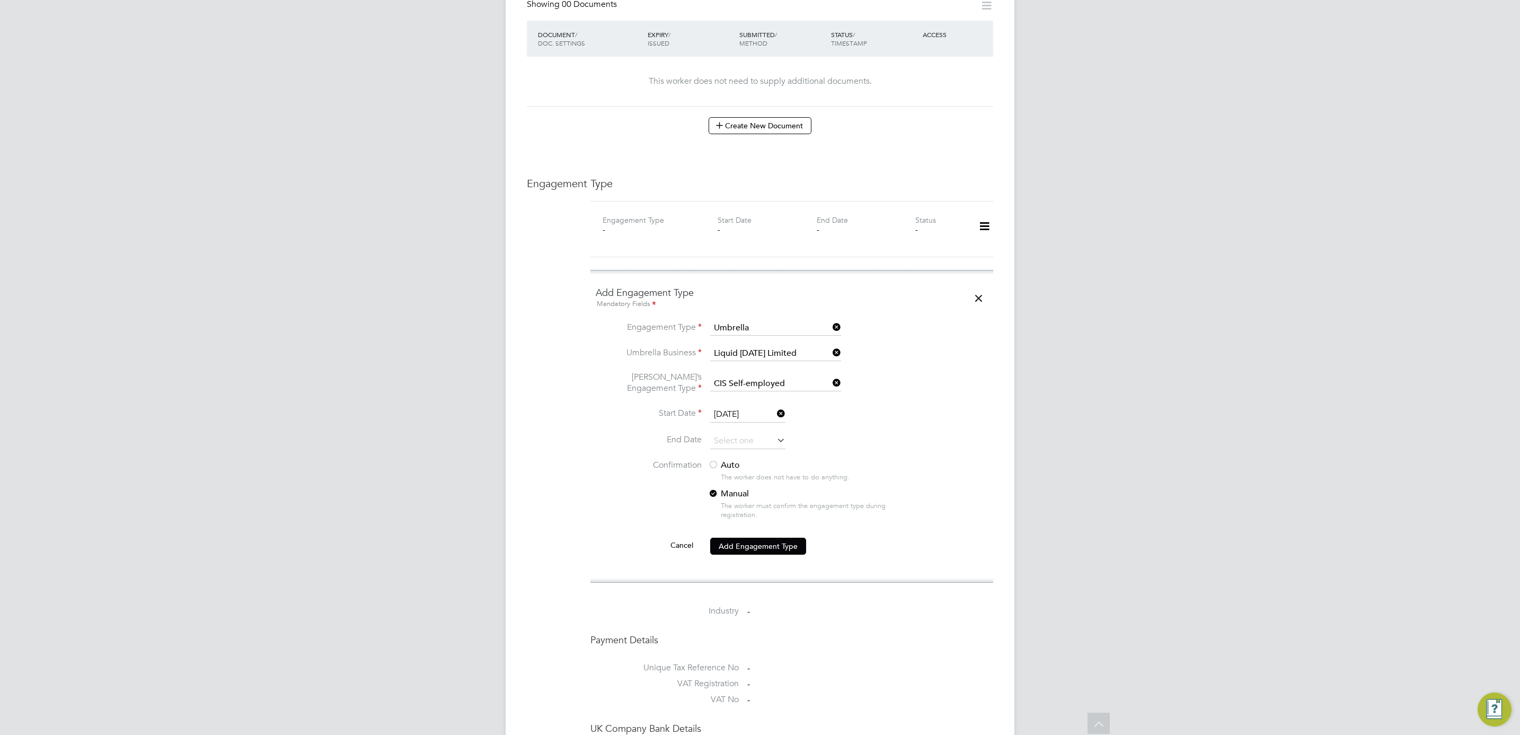
scroll to position [556, 0]
click at [723, 458] on label "Auto" at bounding box center [803, 463] width 191 height 11
click at [741, 536] on button "Add Engagement Type" at bounding box center [758, 544] width 96 height 17
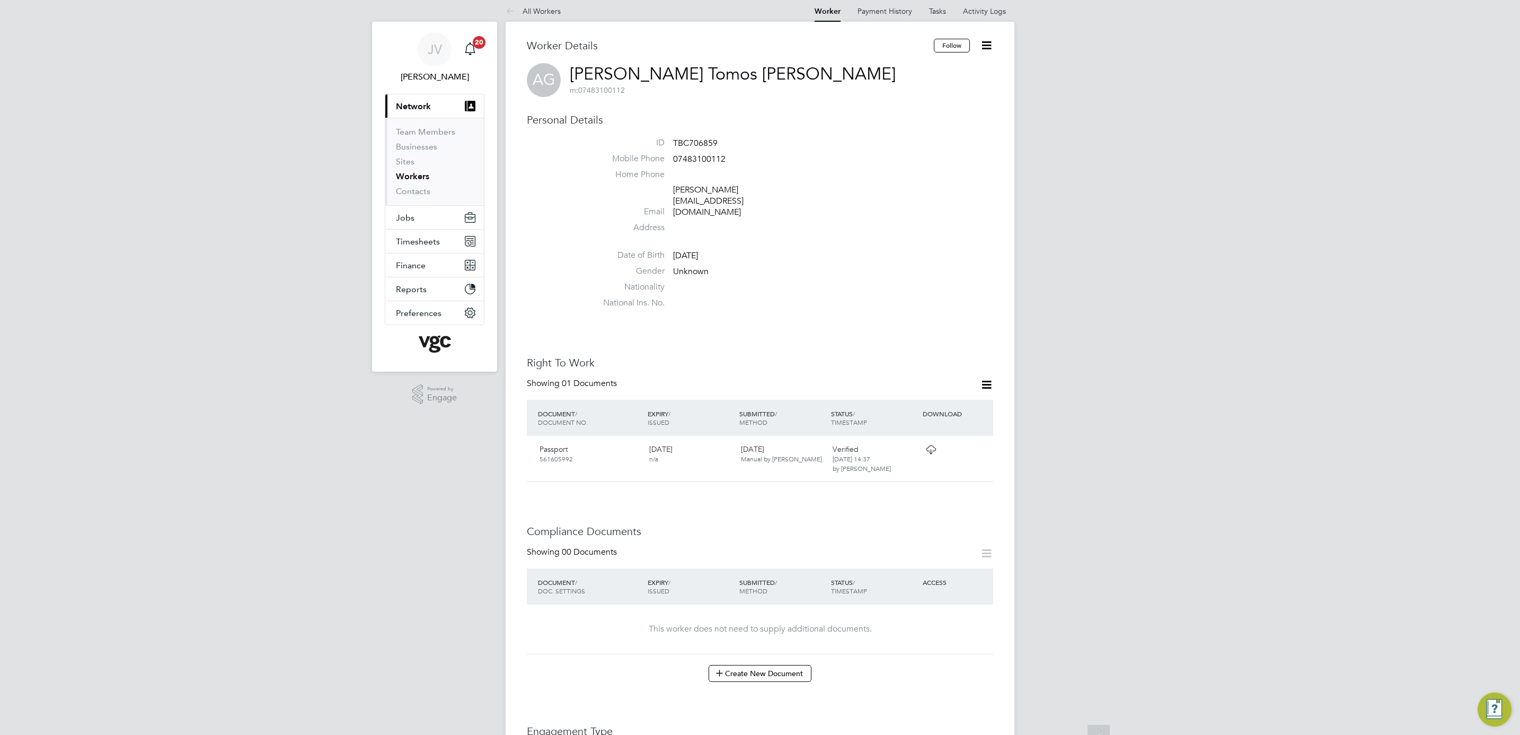
scroll to position [0, 0]
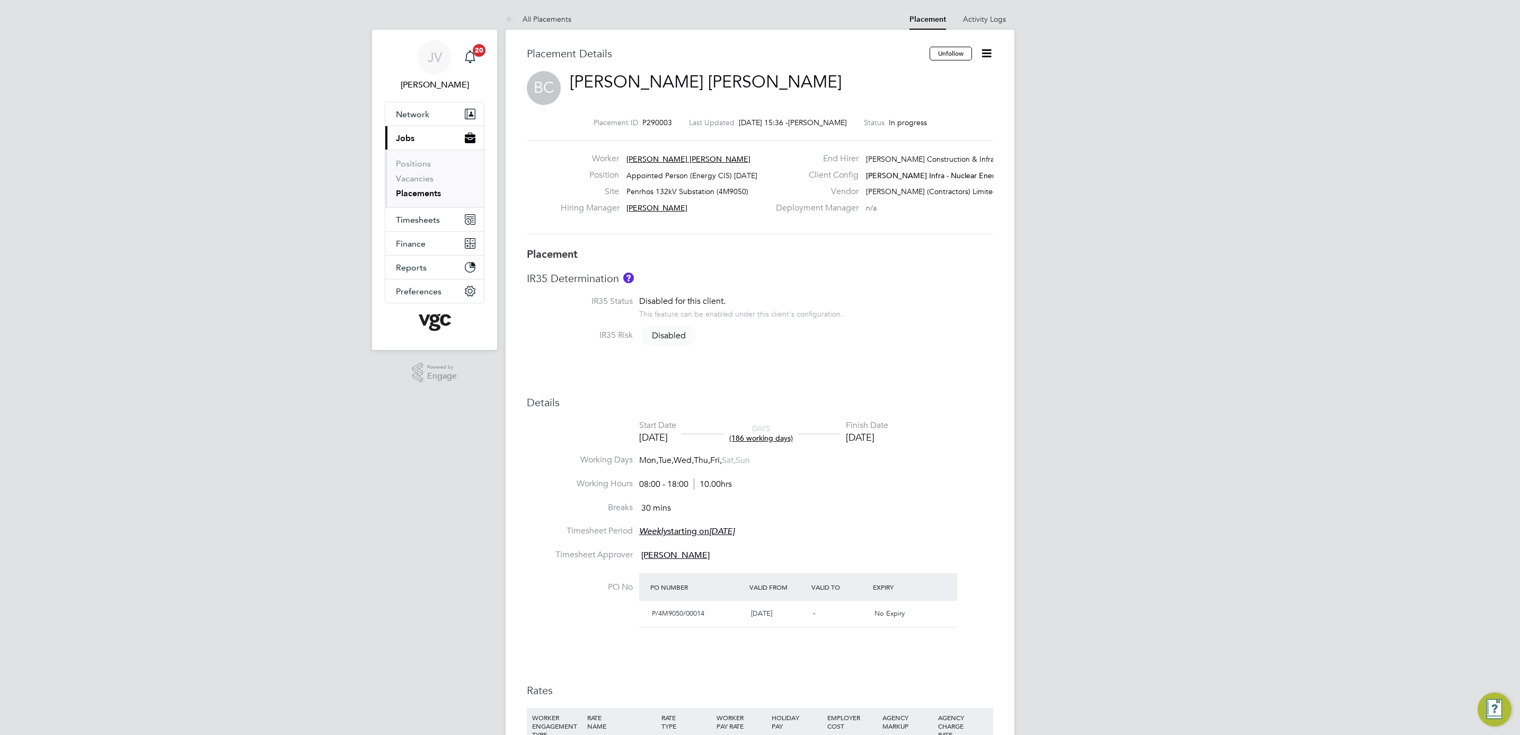
click at [987, 56] on icon at bounding box center [986, 53] width 13 height 13
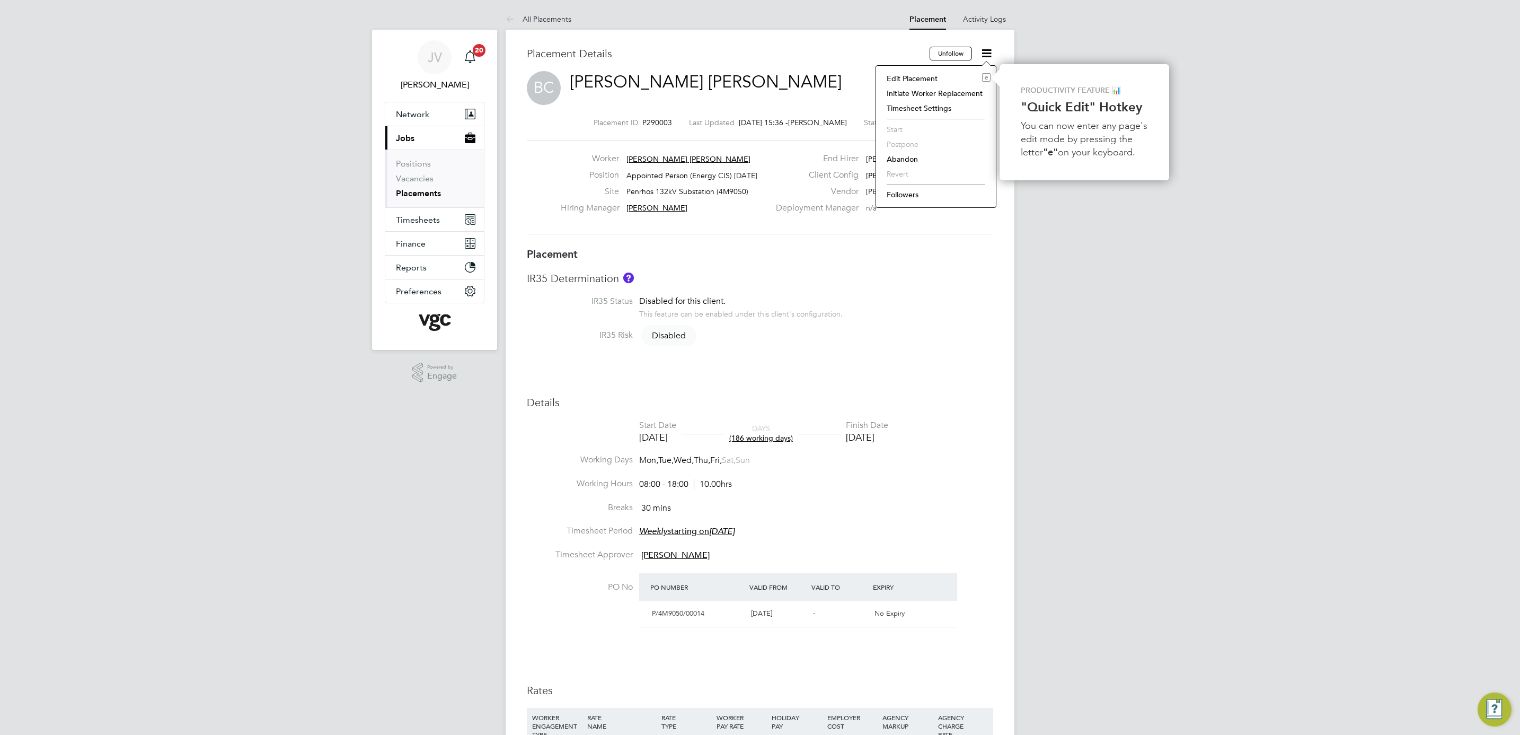
click at [921, 74] on li "Edit Placement e" at bounding box center [935, 78] width 109 height 15
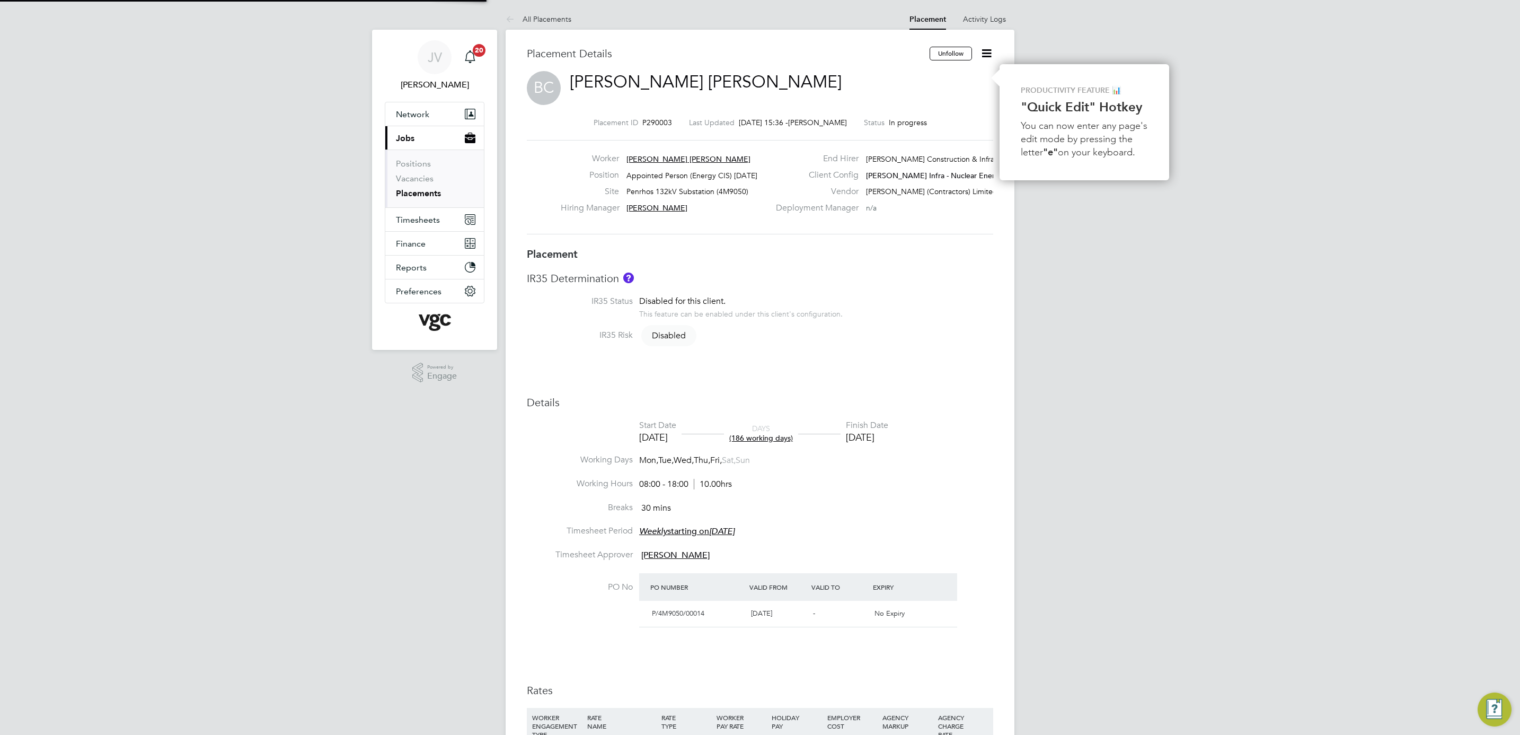
type input "[PERSON_NAME]"
type input "[DATE]"
type input "08:00"
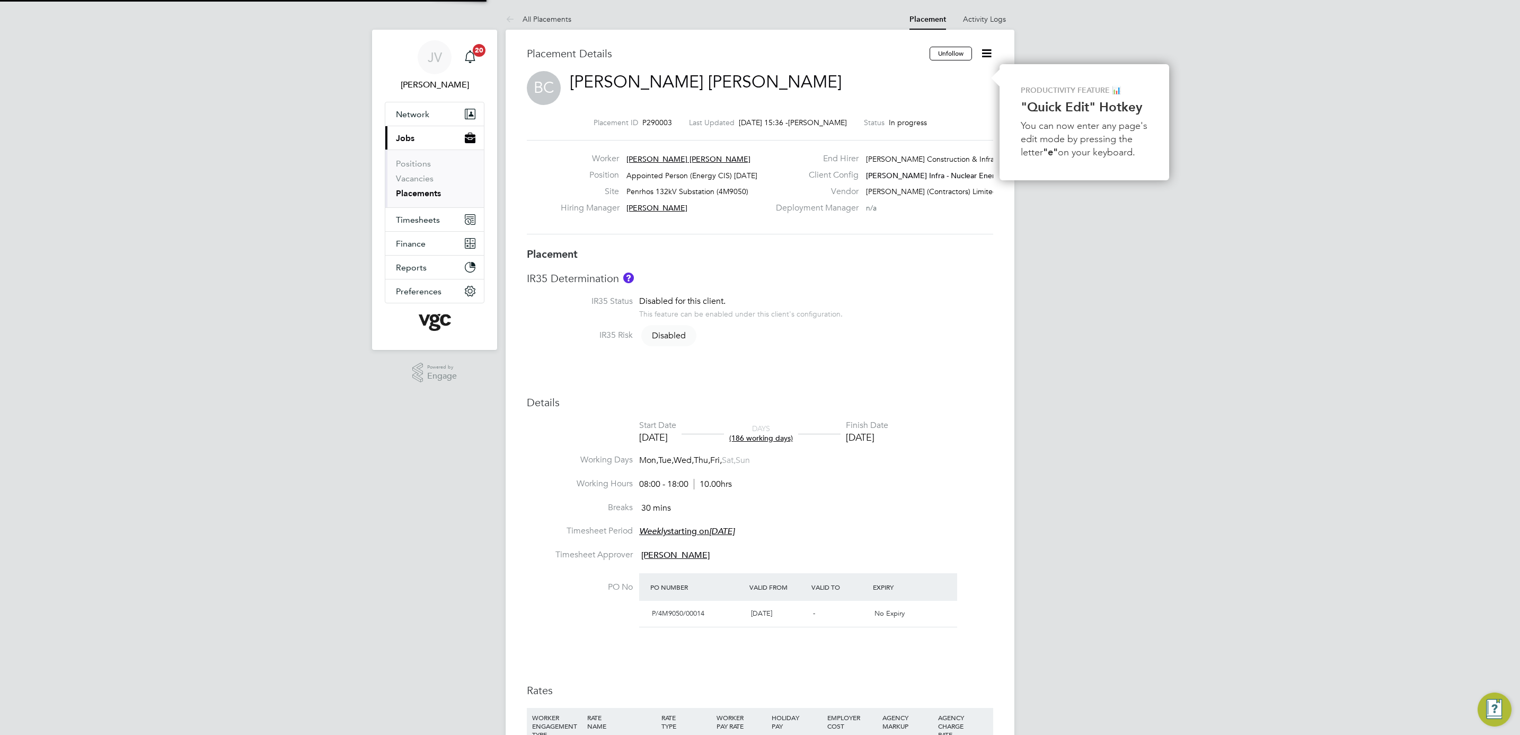
type input "18:00"
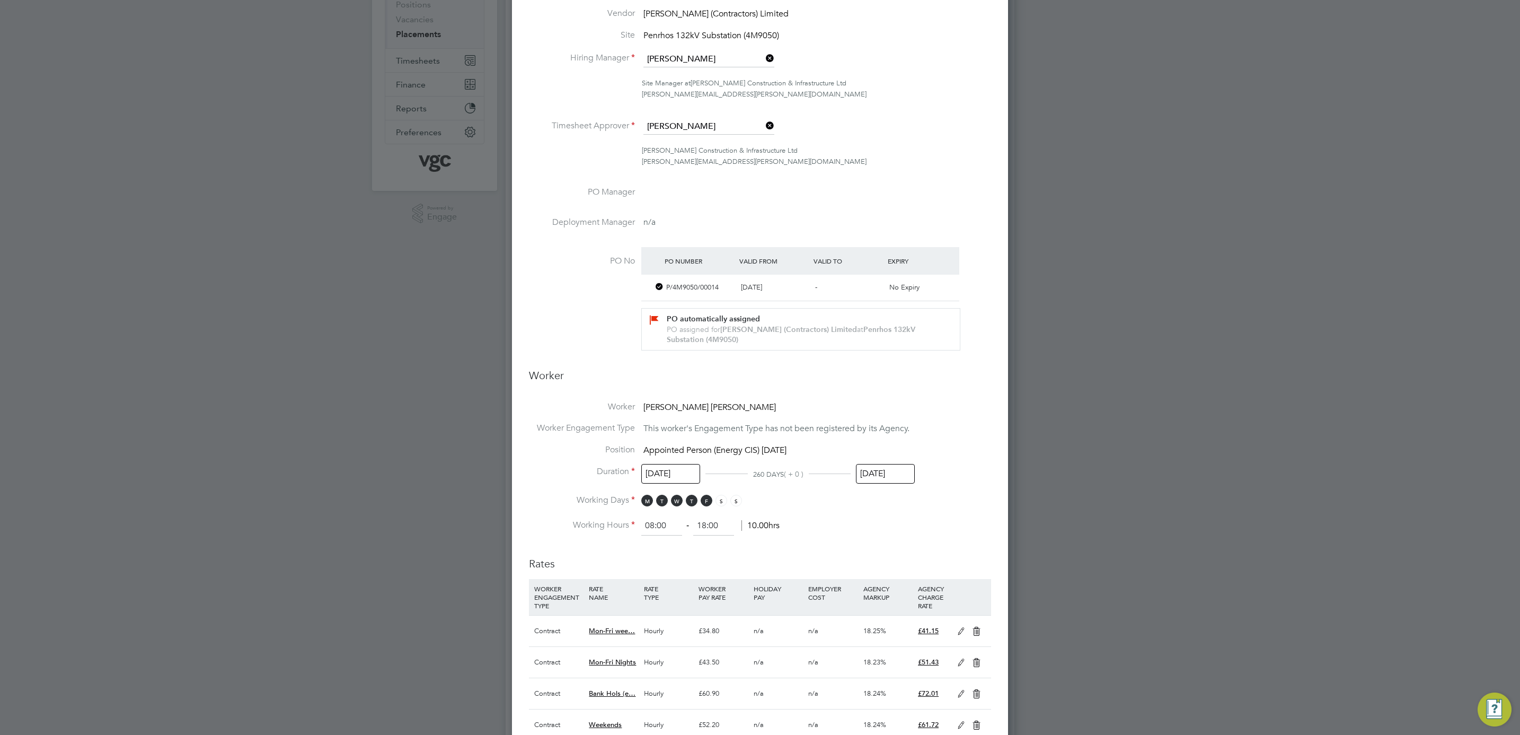
click at [887, 468] on input "[DATE]" at bounding box center [885, 474] width 59 height 20
click at [874, 284] on div "[DATE]" at bounding box center [932, 283] width 143 height 10
click at [878, 283] on div "[DATE]" at bounding box center [932, 283] width 143 height 10
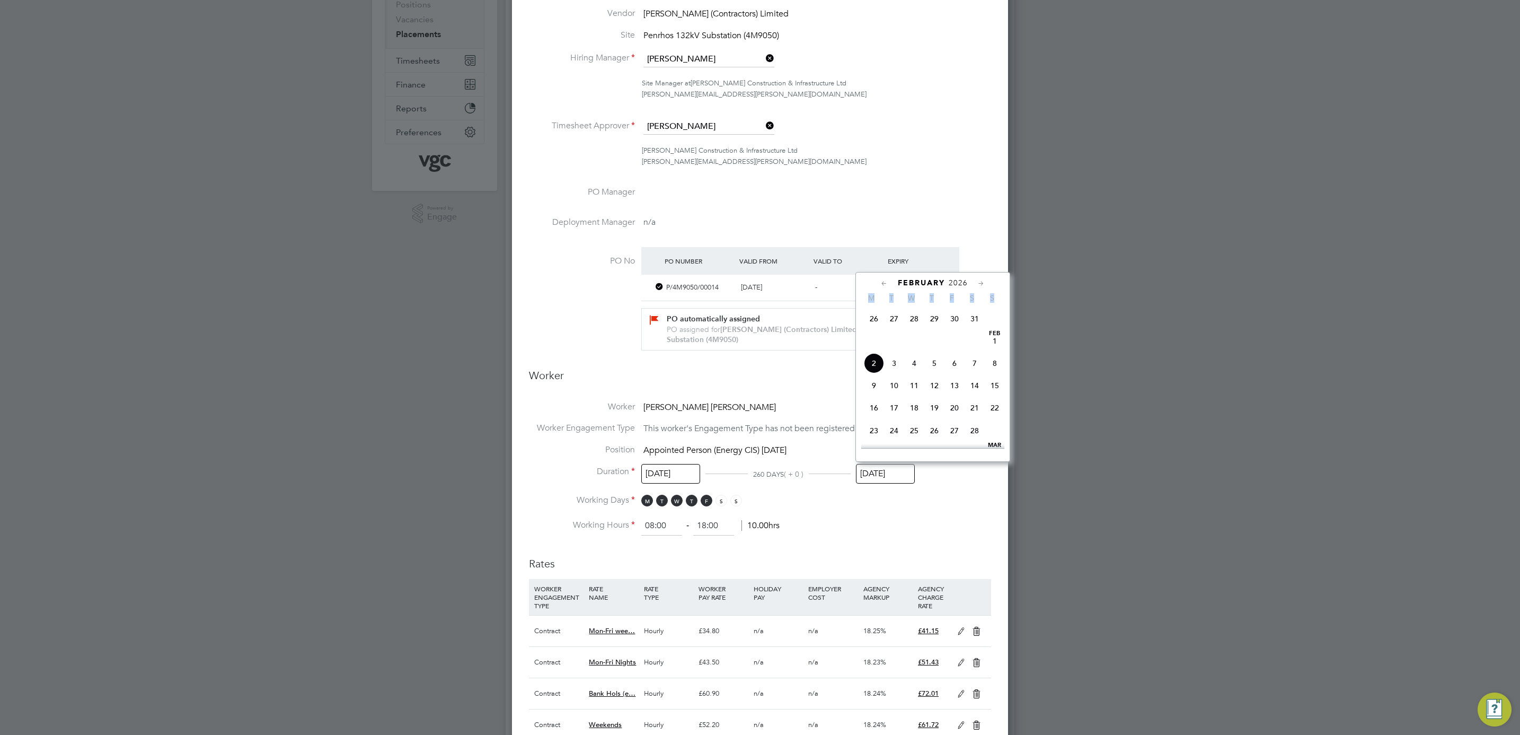
click at [878, 283] on div "[DATE]" at bounding box center [932, 283] width 143 height 10
drag, startPoint x: 878, startPoint y: 283, endPoint x: 885, endPoint y: 286, distance: 7.1
click at [885, 286] on icon at bounding box center [884, 284] width 10 height 12
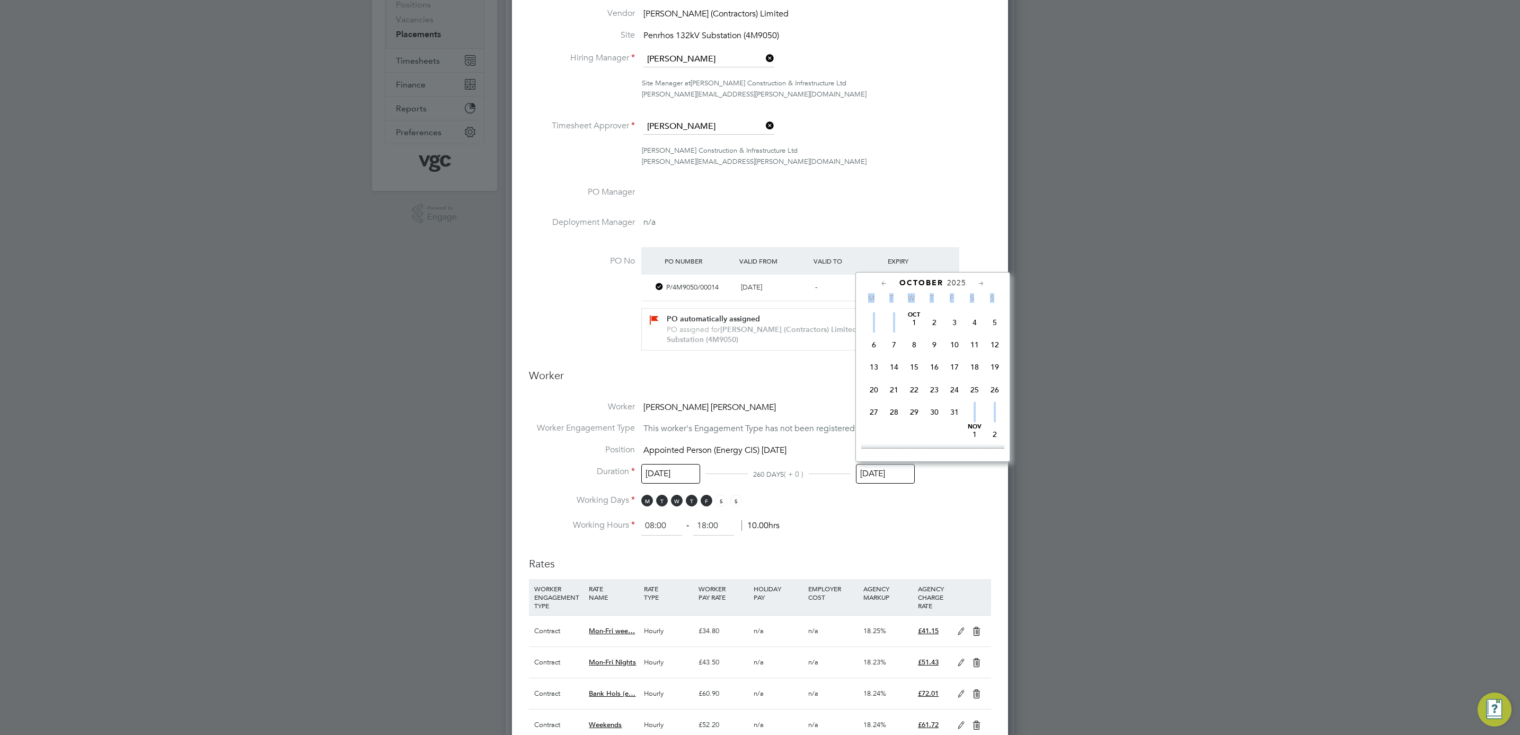
click at [885, 286] on icon at bounding box center [884, 284] width 10 height 12
click at [956, 369] on span "18" at bounding box center [954, 367] width 20 height 20
type input "18 Jul 2025"
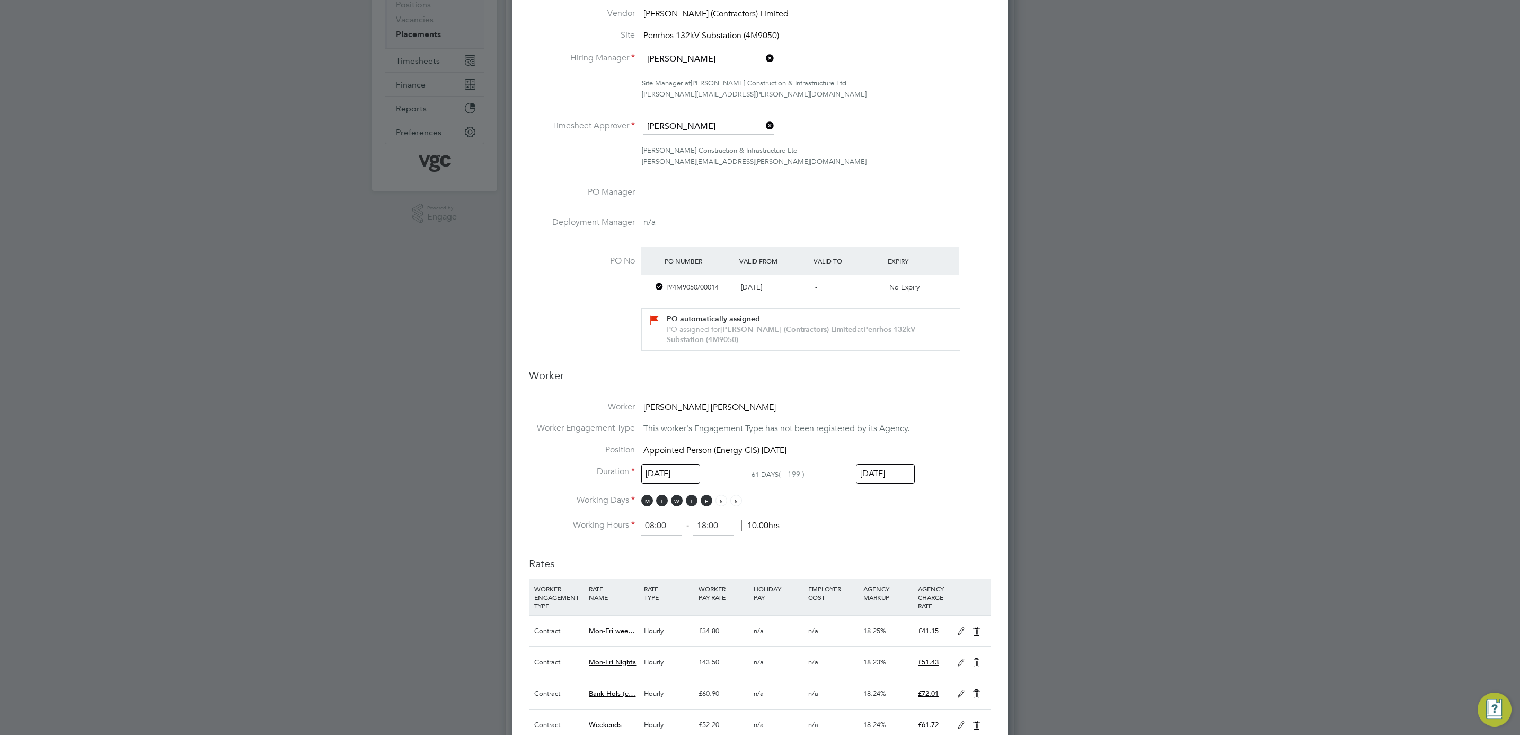
click at [975, 447] on li "Position Appointed Person (Energy CIS) Apr 25" at bounding box center [760, 455] width 462 height 22
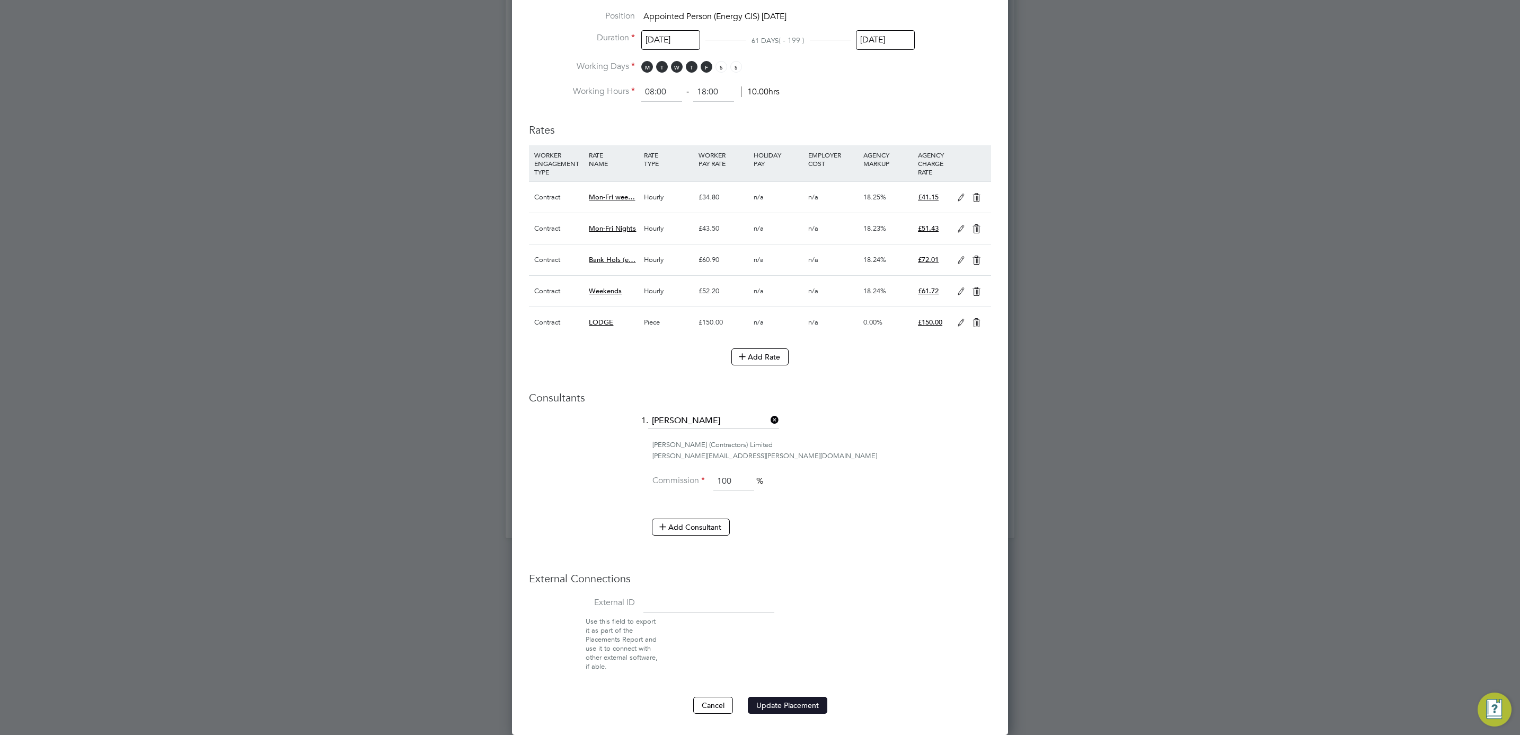
click at [818, 700] on button "Update Placement" at bounding box center [787, 704] width 79 height 17
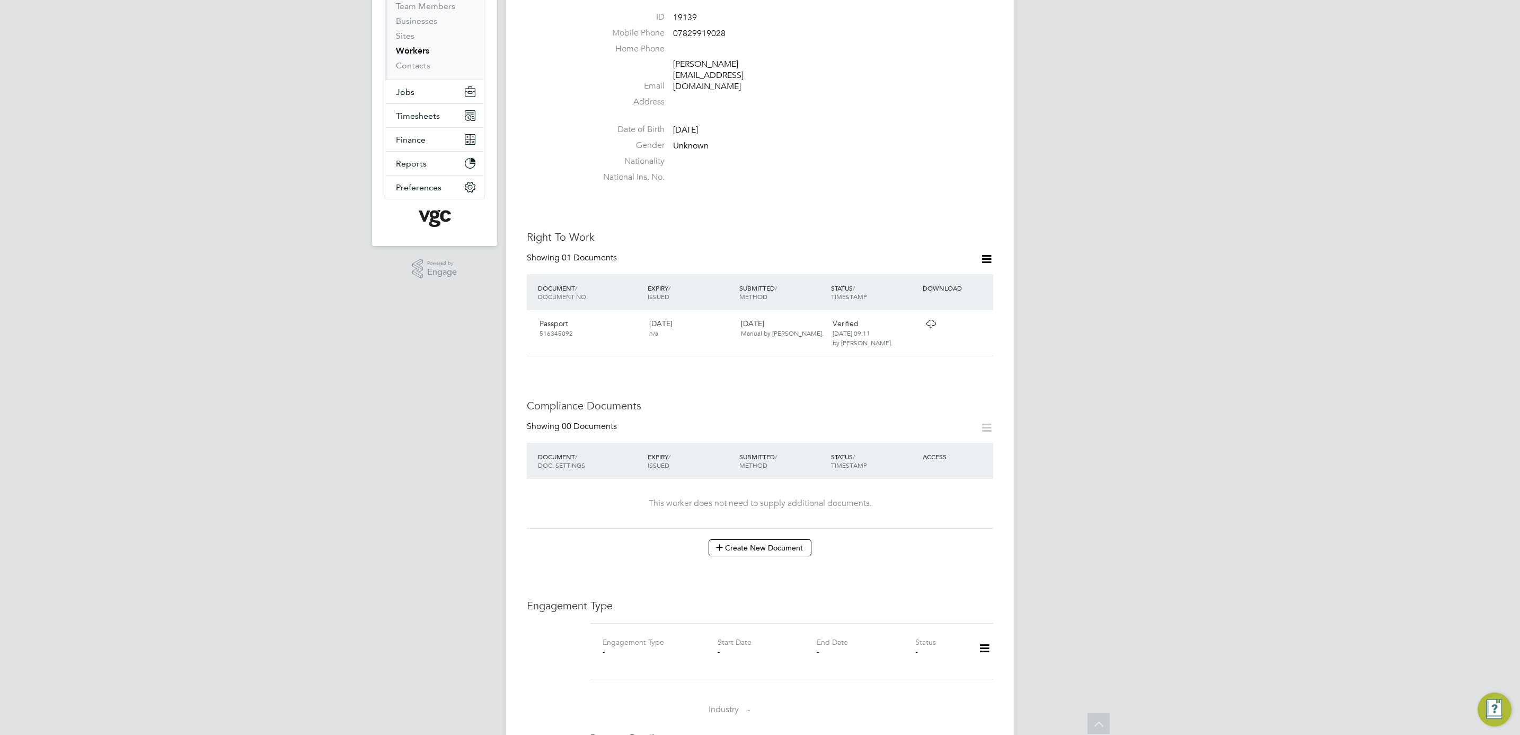
scroll to position [159, 0]
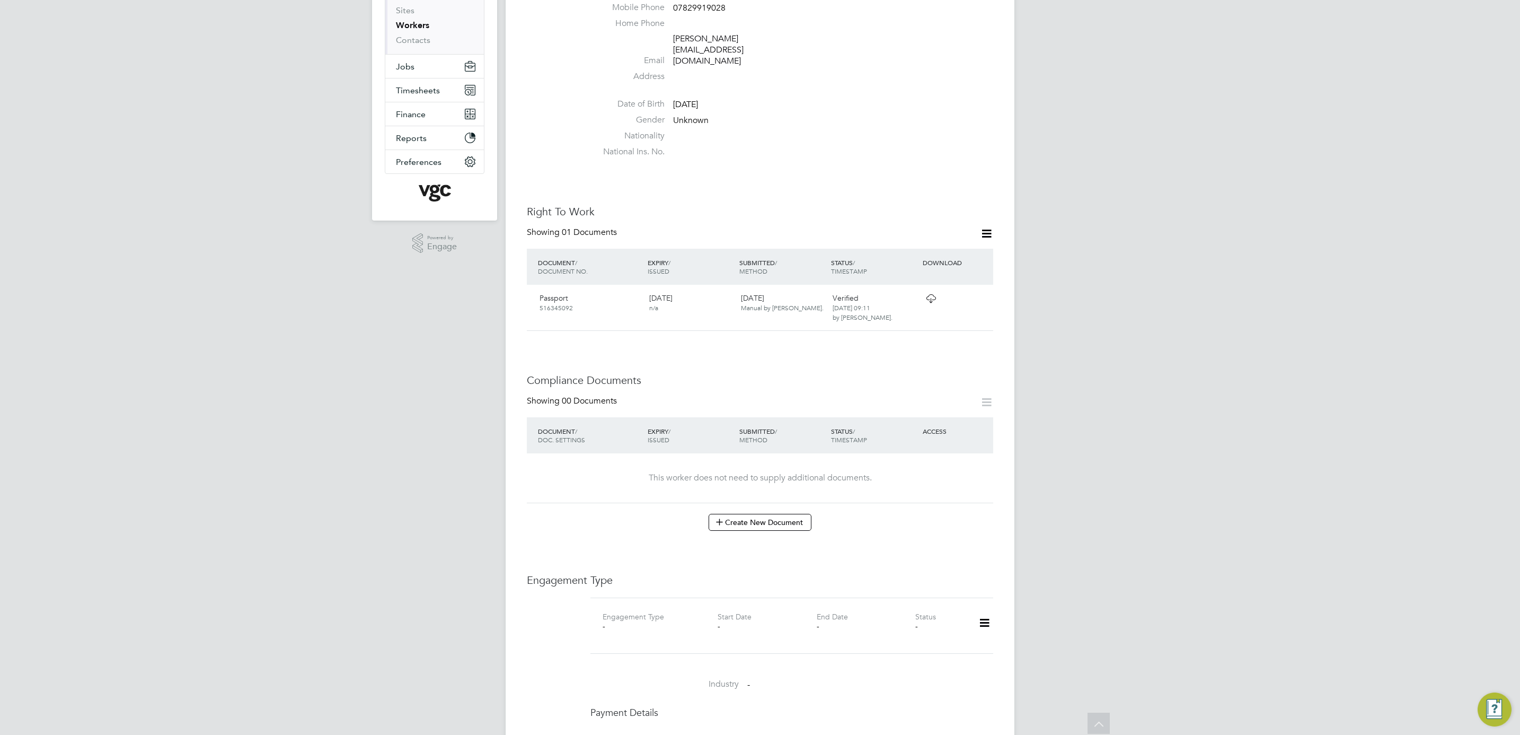
click at [976, 611] on icon at bounding box center [984, 623] width 19 height 24
click at [930, 649] on li "Add Engagement Type" at bounding box center [930, 648] width 120 height 15
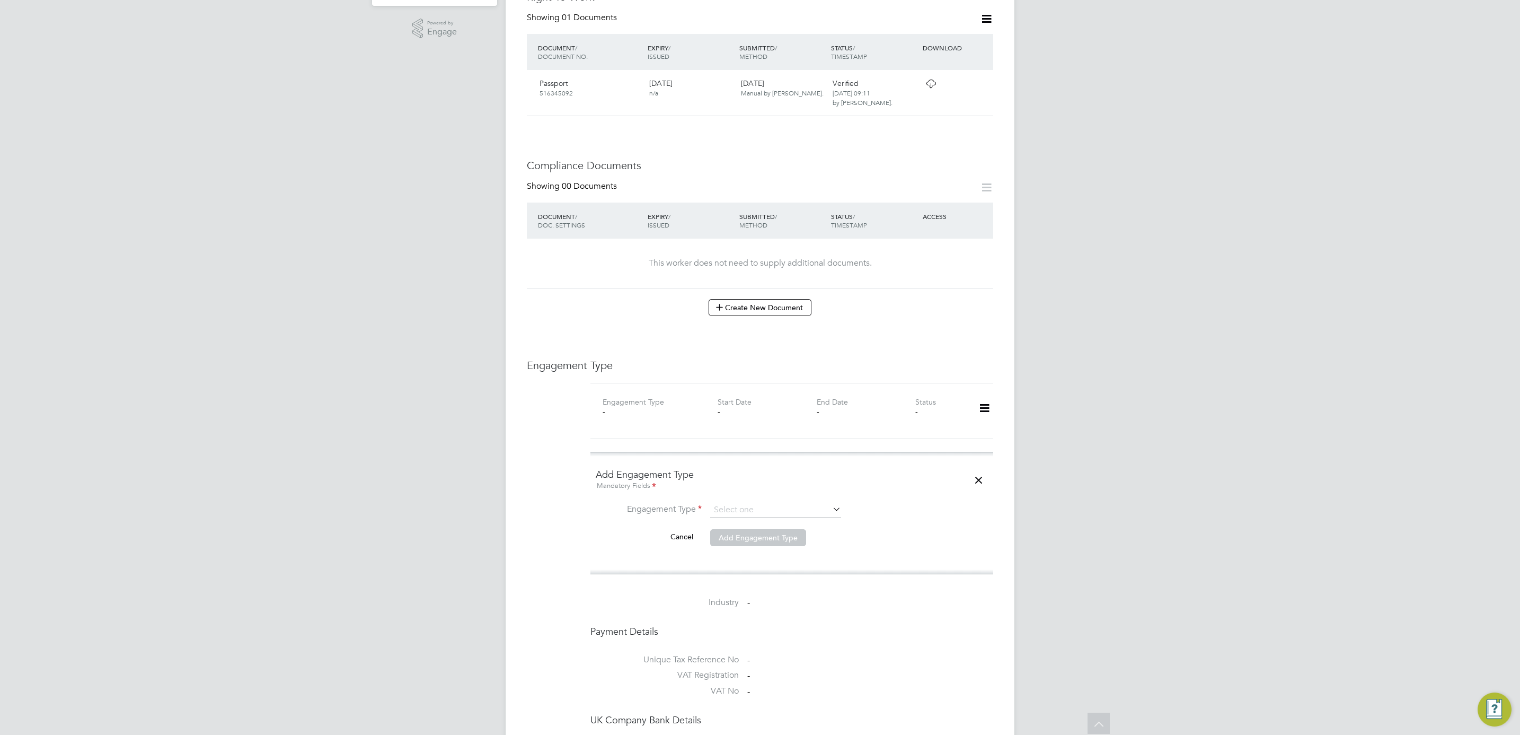
scroll to position [397, 0]
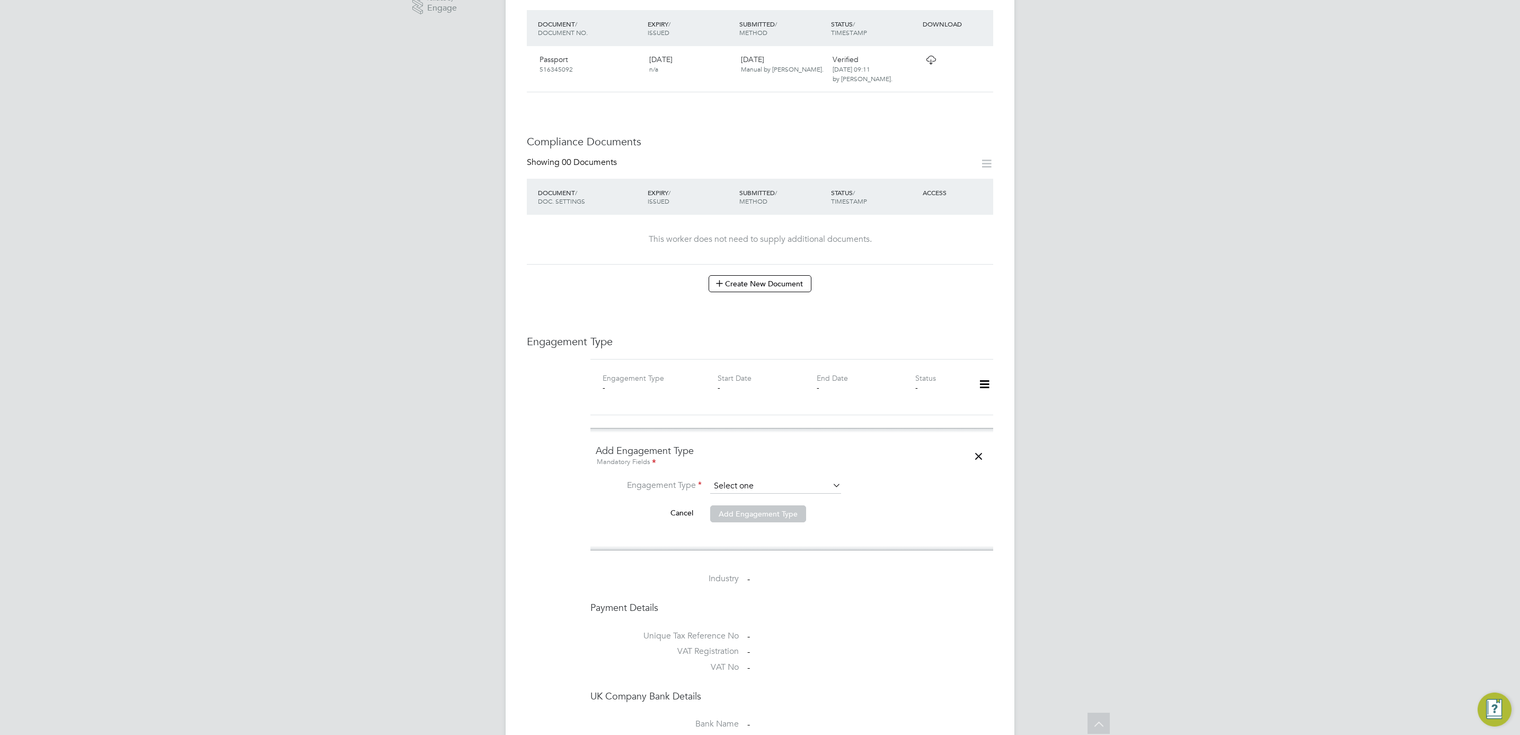
click at [795, 479] on input at bounding box center [775, 486] width 131 height 15
click at [765, 525] on div "All Workers Worker Payment History Tasks Activity Logs Worker Payment History T…" at bounding box center [760, 329] width 509 height 1437
click at [770, 479] on input at bounding box center [775, 486] width 131 height 15
click at [763, 528] on li "Umbrella" at bounding box center [776, 527] width 132 height 15
type input "Umbrella"
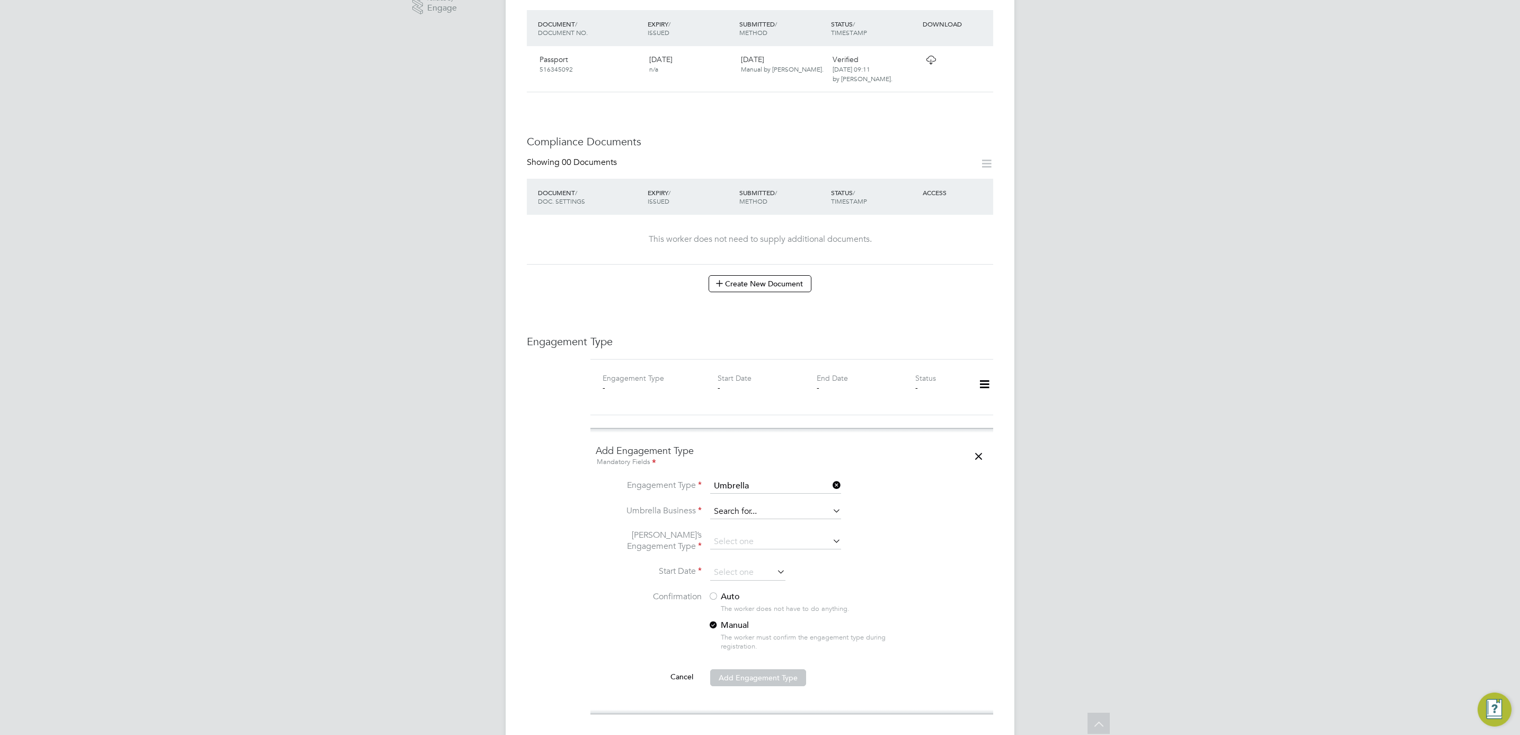
click at [763, 504] on input at bounding box center [775, 511] width 131 height 15
click at [745, 514] on li "Liq uid [DATE] Limited" at bounding box center [776, 507] width 132 height 15
type input "Liquid [DATE] Limited"
click at [746, 534] on input at bounding box center [775, 541] width 131 height 15
click at [781, 547] on li "CIS Self-employed" at bounding box center [776, 553] width 132 height 15
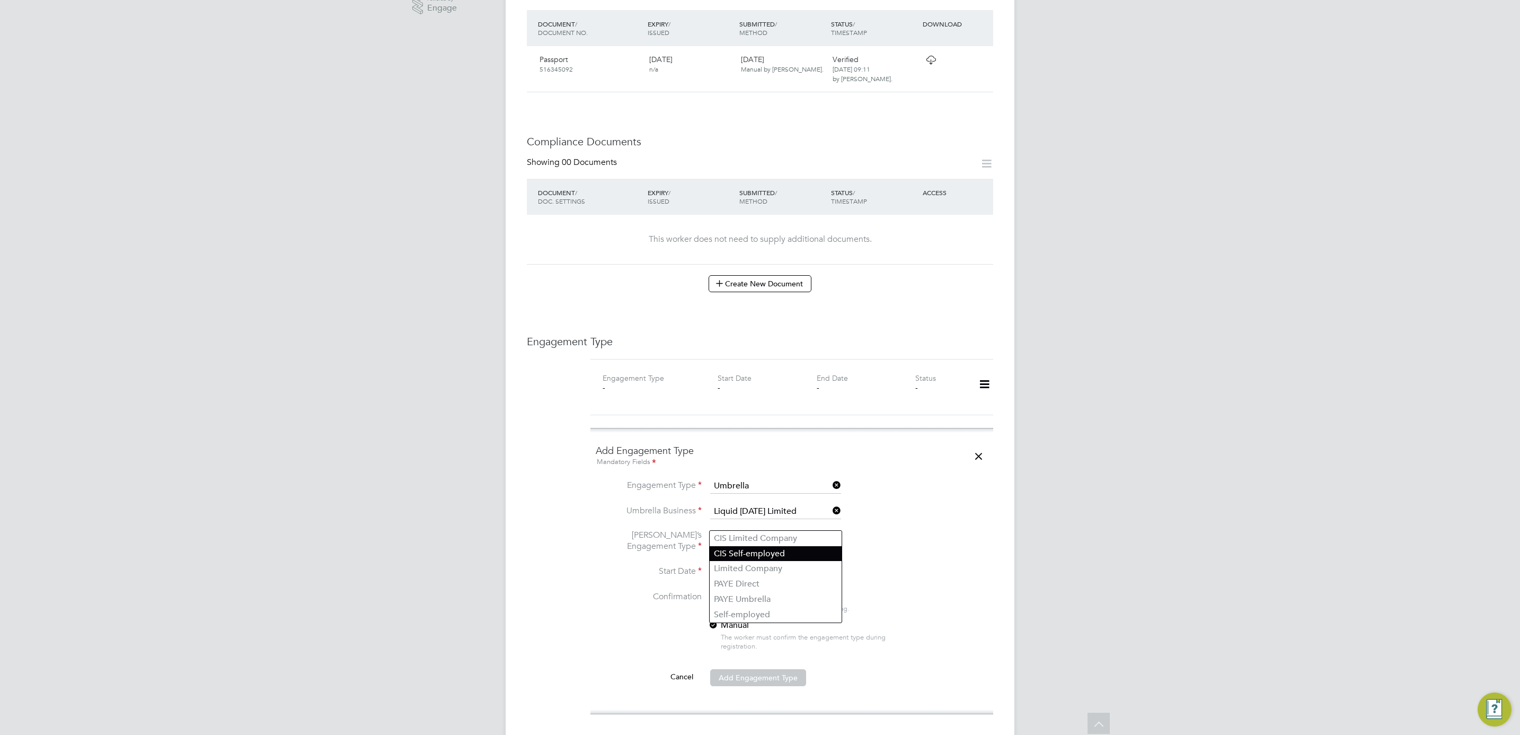
type input "CIS Self-employed"
click at [759, 564] on input at bounding box center [747, 572] width 75 height 16
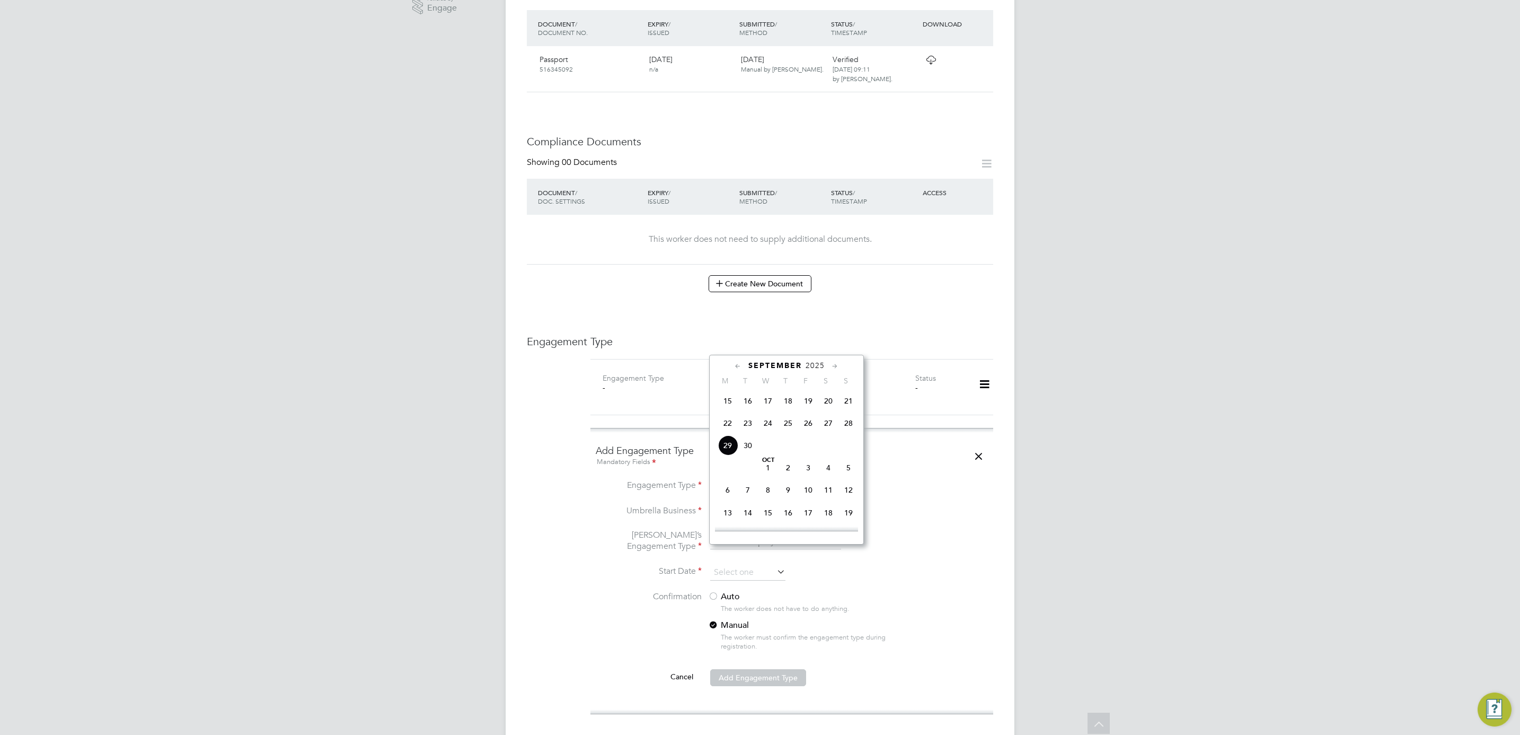
click at [809, 366] on span "2025" at bounding box center [815, 365] width 19 height 9
click at [804, 444] on span "2022" at bounding box center [808, 443] width 20 height 20
click at [729, 468] on span "21" at bounding box center [728, 460] width 20 height 20
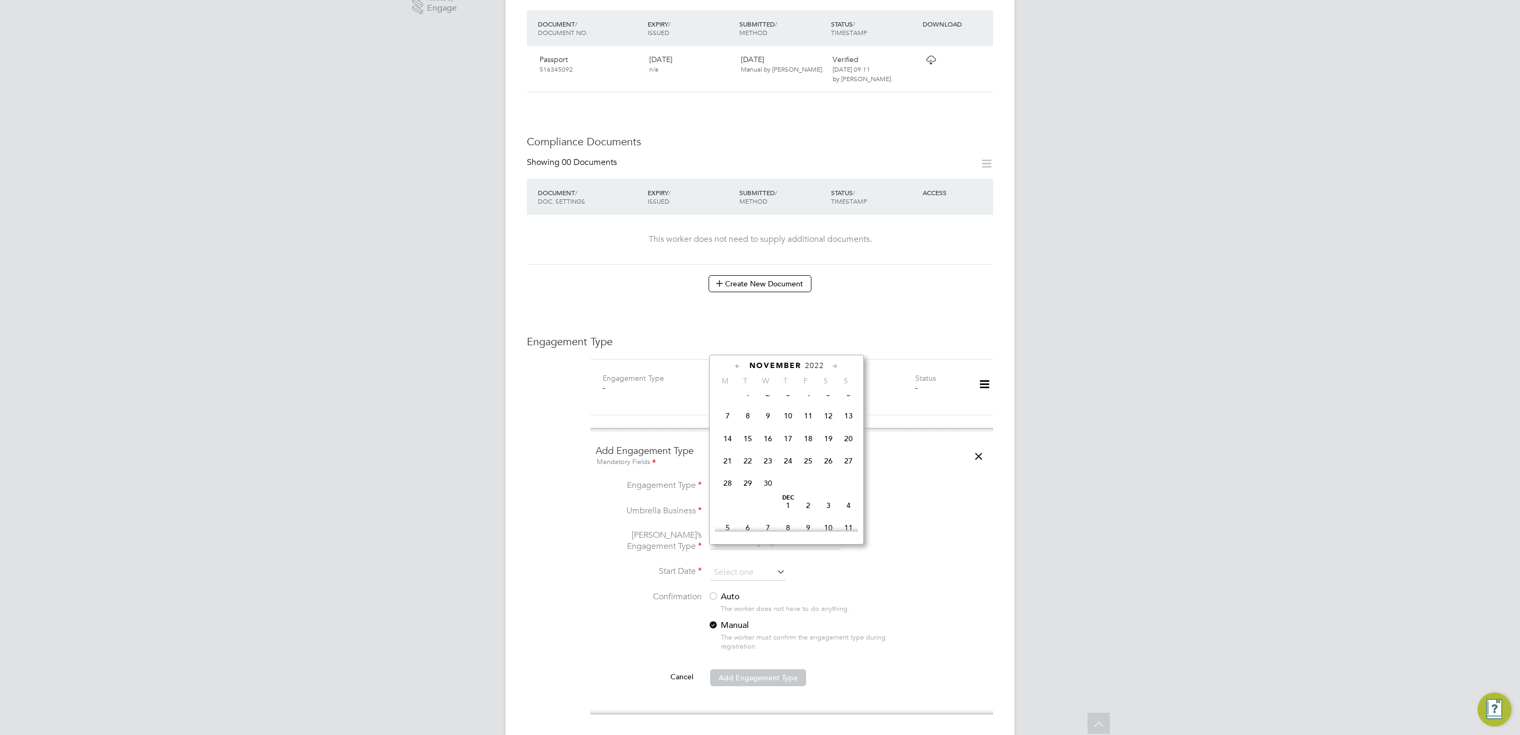
type input "21 Nov 2022"
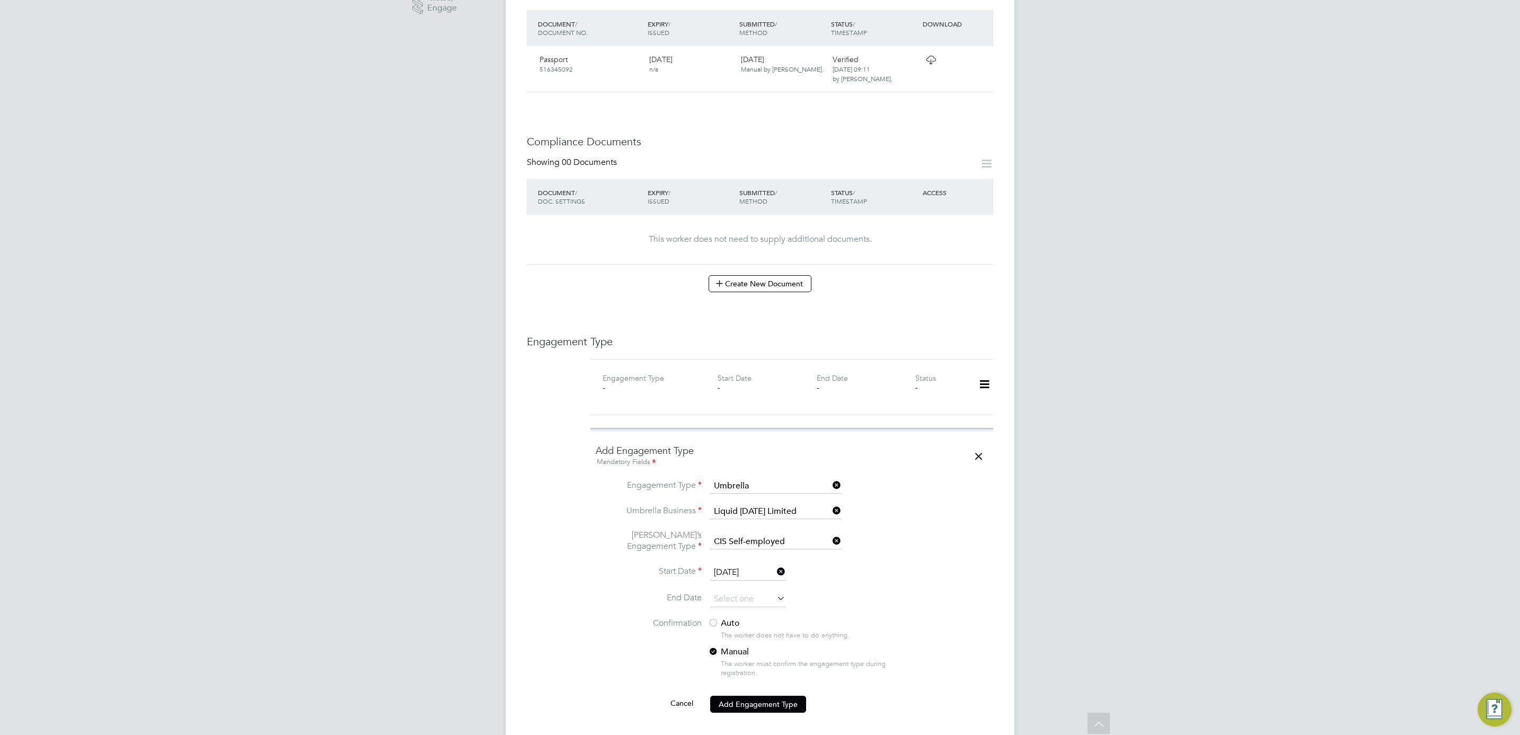
click at [927, 529] on li "Umbrella’s Engagement Type CIS Self-employed" at bounding box center [792, 546] width 392 height 35
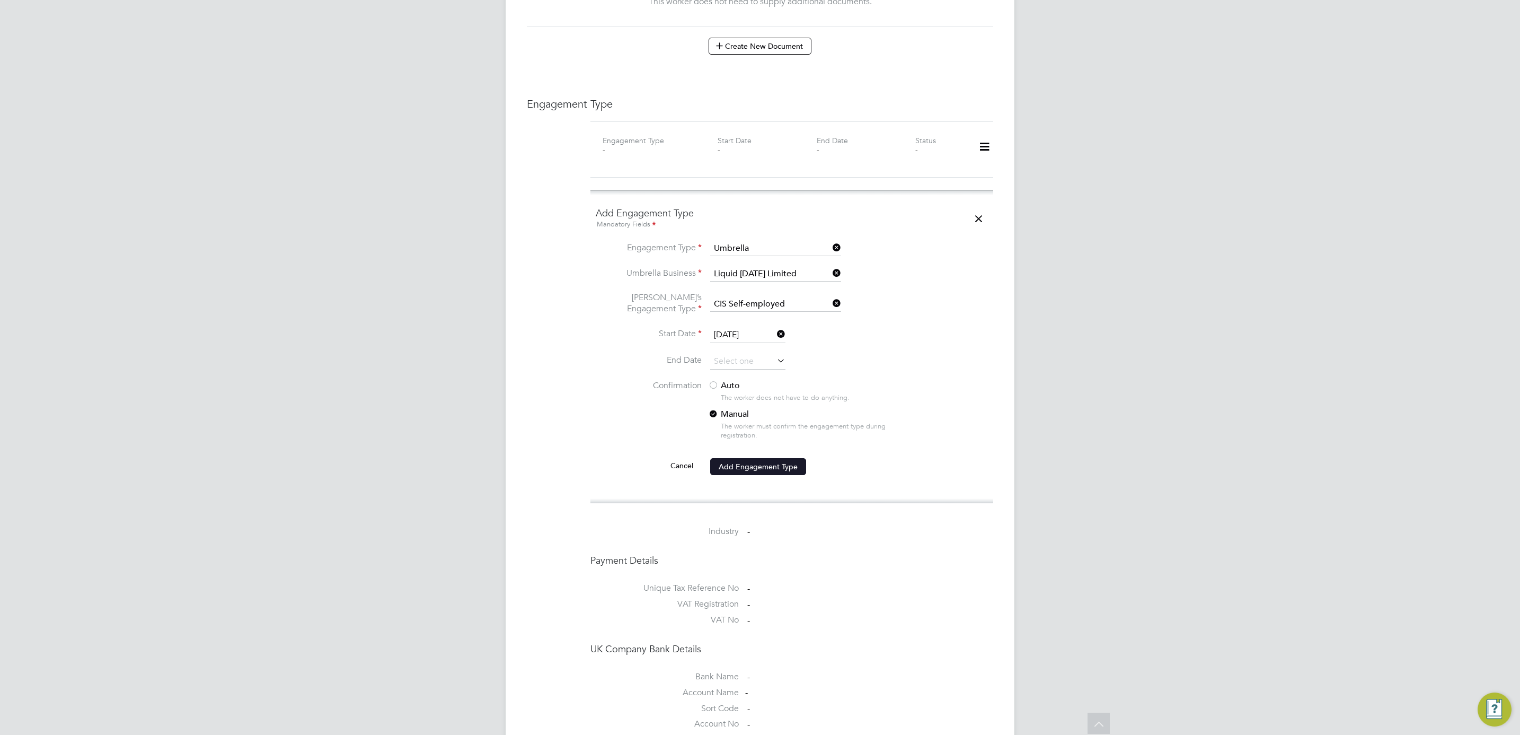
scroll to position [636, 0]
click at [727, 379] on label "Auto" at bounding box center [803, 384] width 191 height 11
click at [742, 457] on button "Add Engagement Type" at bounding box center [758, 465] width 96 height 17
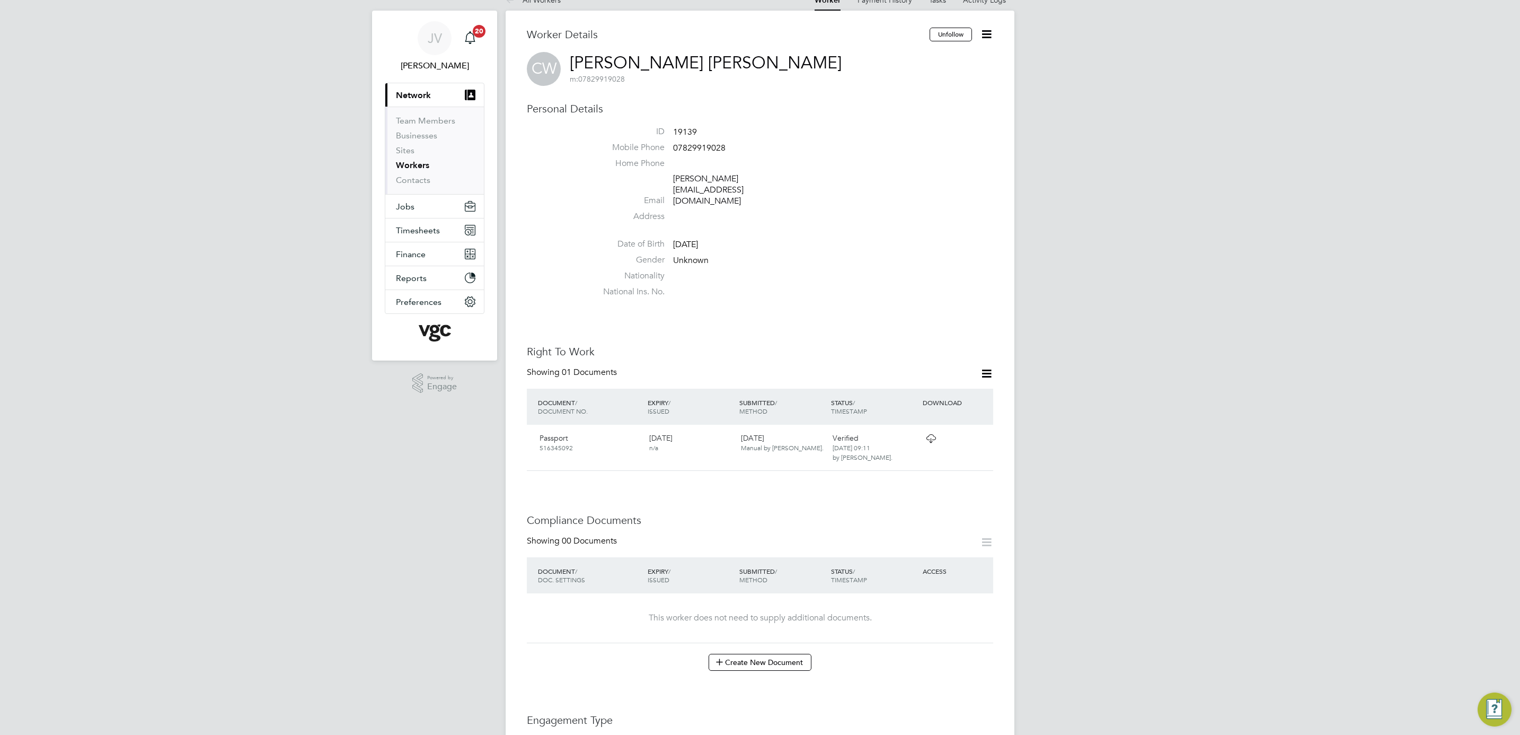
scroll to position [0, 0]
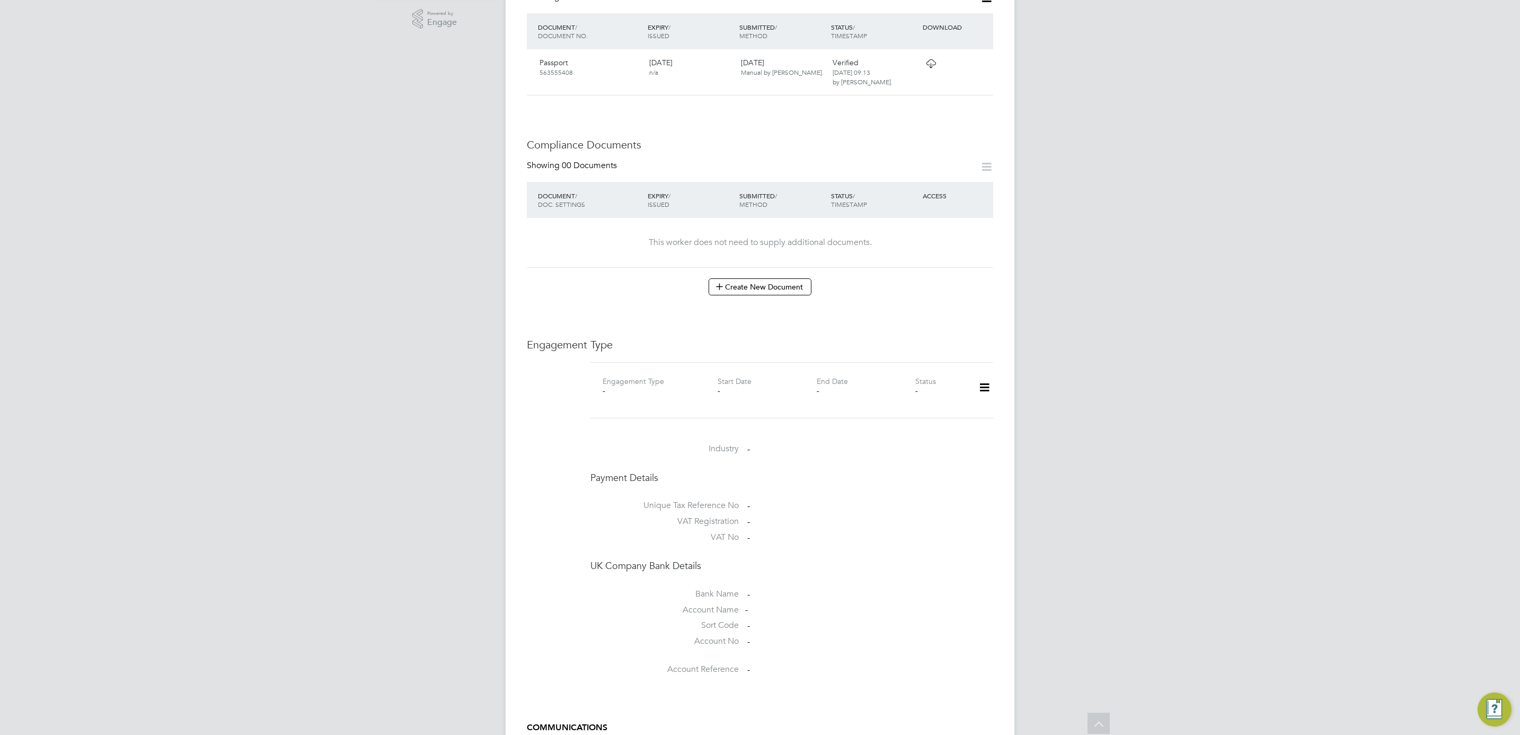
scroll to position [397, 0]
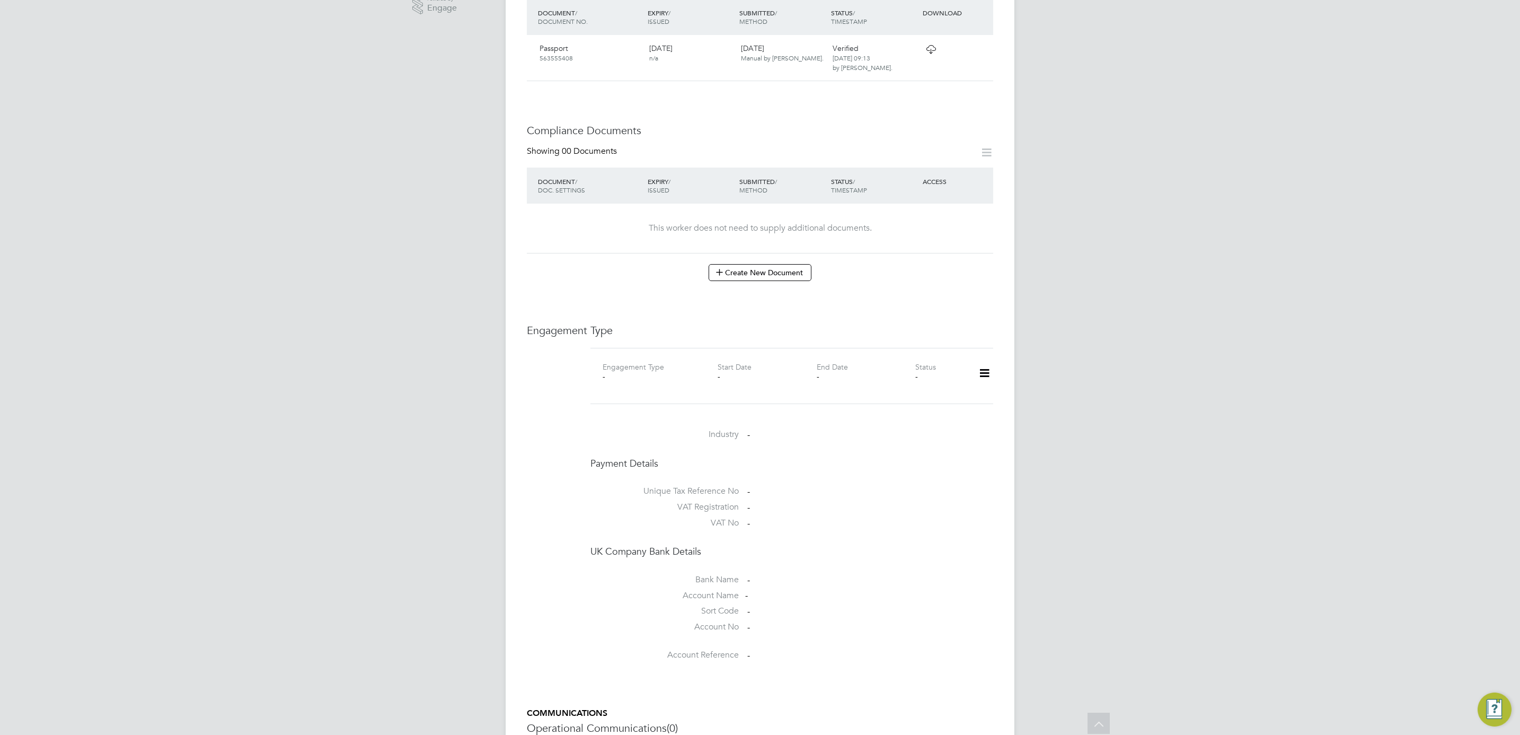
click at [981, 364] on icon at bounding box center [984, 373] width 19 height 24
click at [948, 412] on li "Add Engagement Type" at bounding box center [930, 410] width 120 height 15
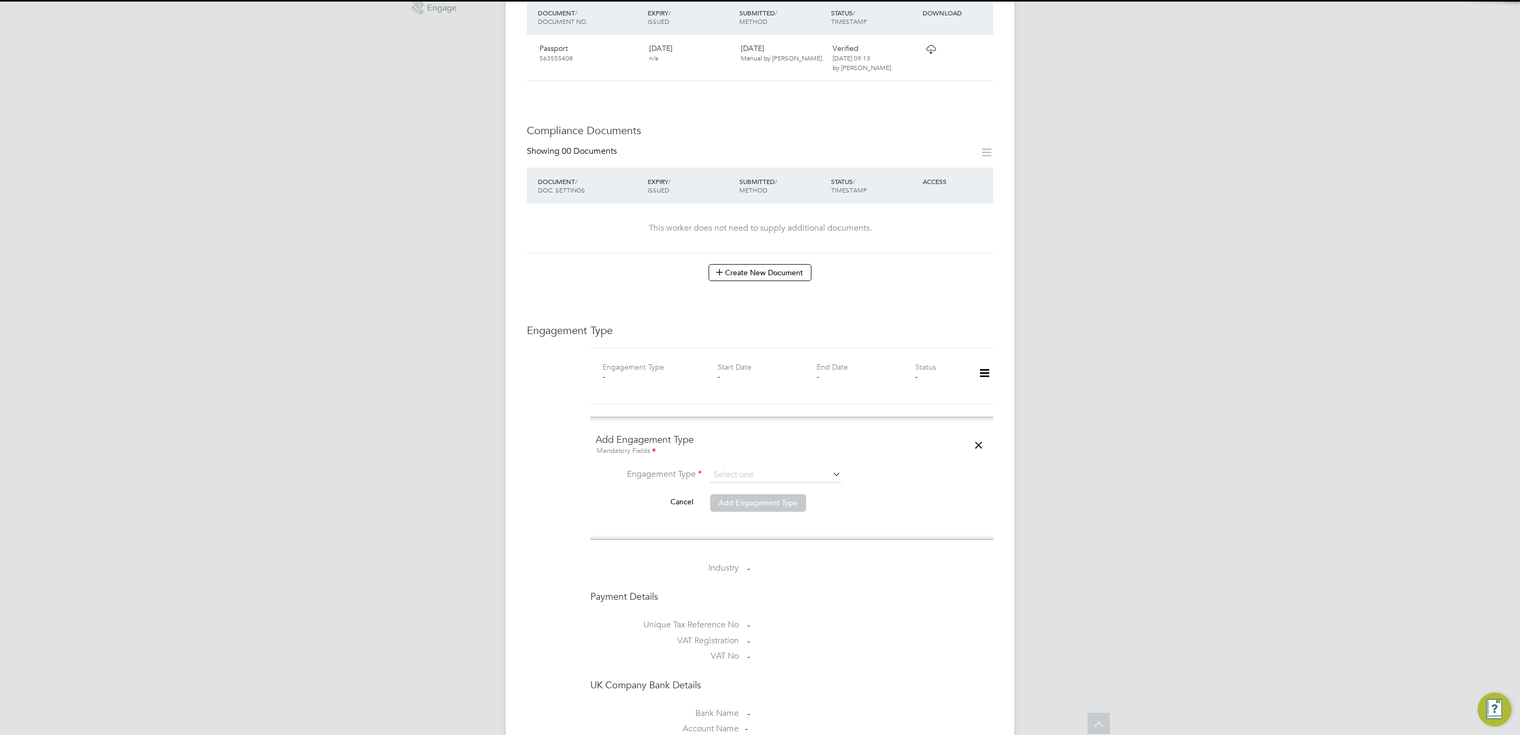
click at [802, 455] on ng-form "Add Engagement Type Mandatory Fields Engagement Type Cancel Add Engagement Type" at bounding box center [792, 478] width 392 height 90
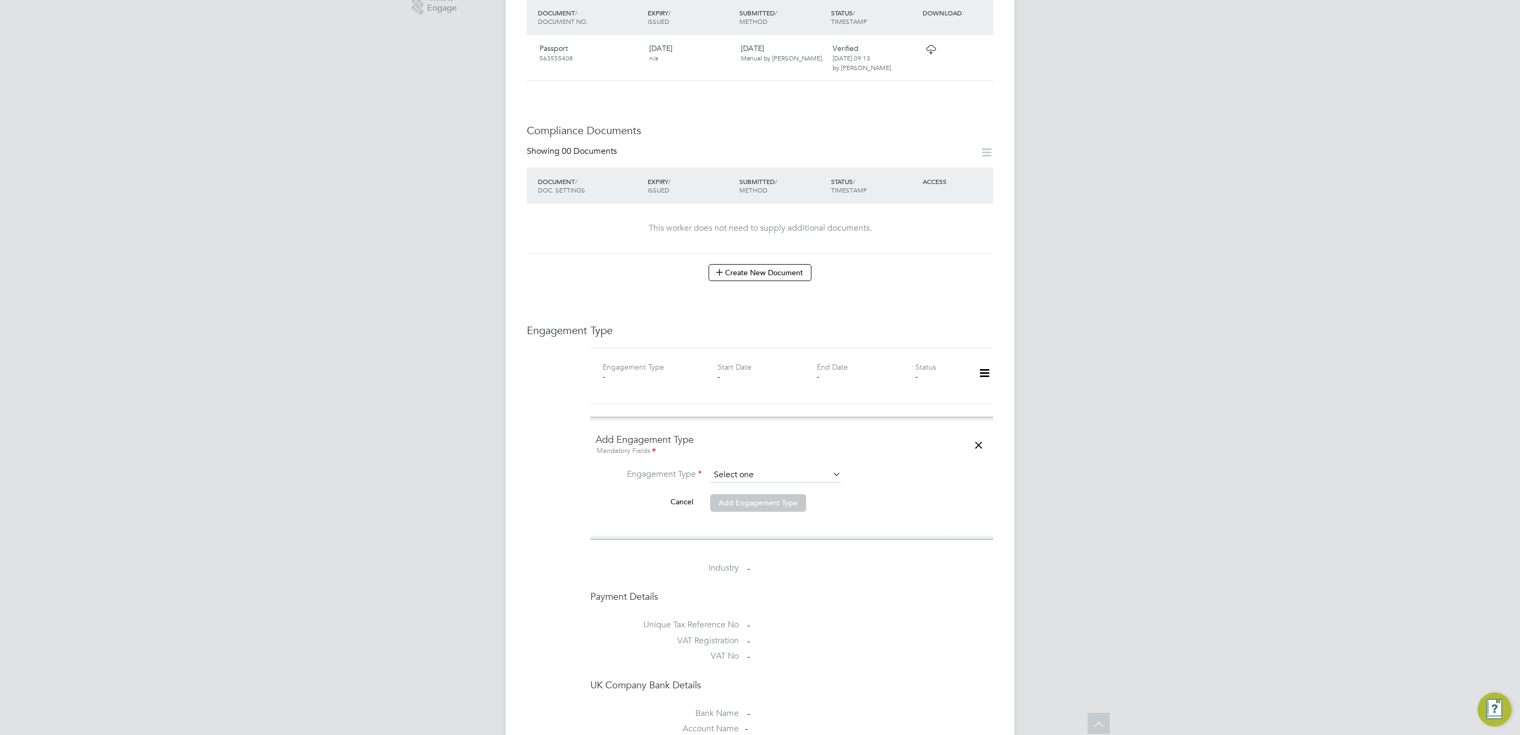
click at [795, 467] on input at bounding box center [775, 474] width 131 height 15
click at [789, 523] on div "All Workers Worker Payment History Tasks Activity Logs Worker Payment History T…" at bounding box center [760, 324] width 509 height 1426
click at [784, 457] on ng-form "Add Engagement Type Mandatory Fields Engagement Type Cancel Add Engagement Type" at bounding box center [792, 478] width 392 height 90
click at [784, 467] on input at bounding box center [775, 474] width 131 height 15
click at [761, 531] on li "Umbrella" at bounding box center [776, 527] width 132 height 15
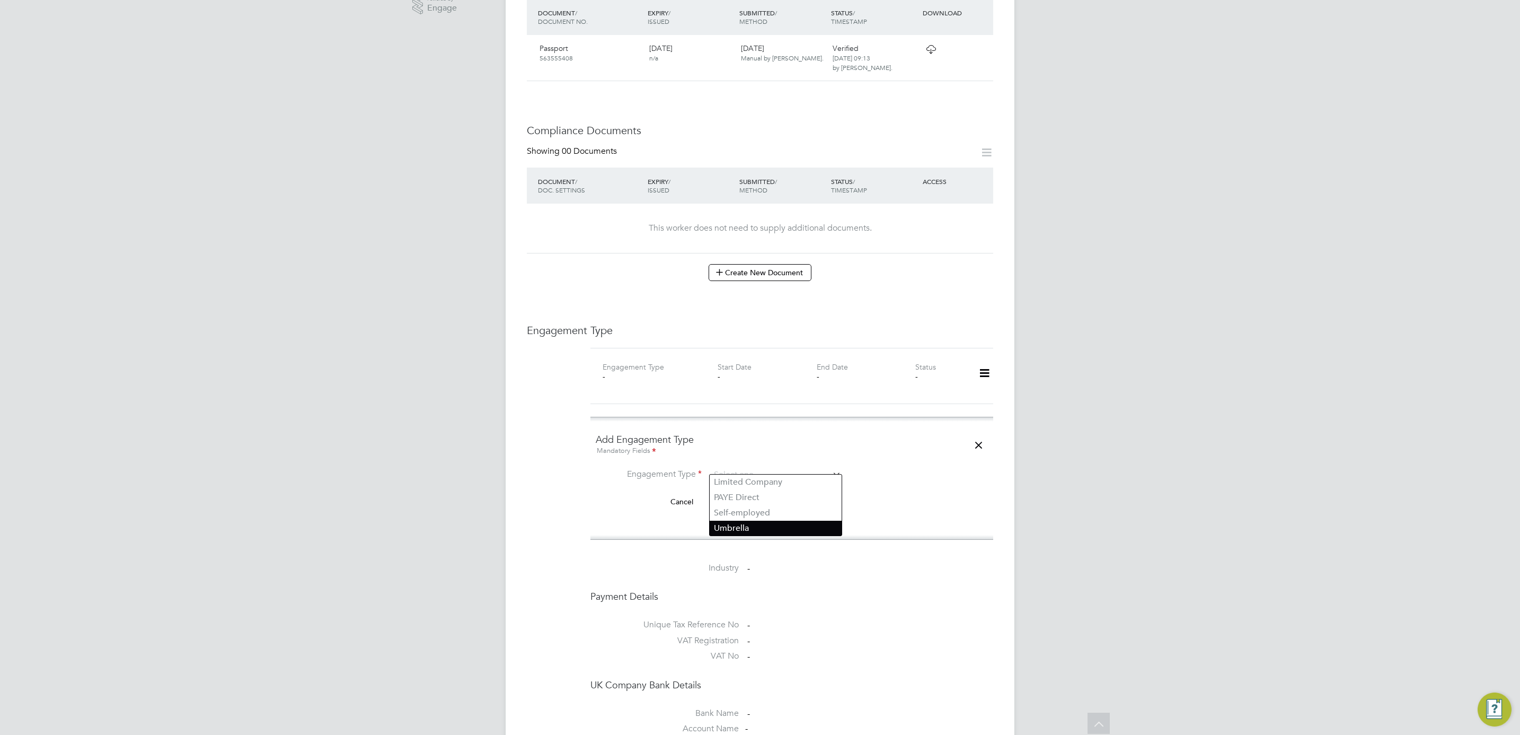
type input "Umbrella"
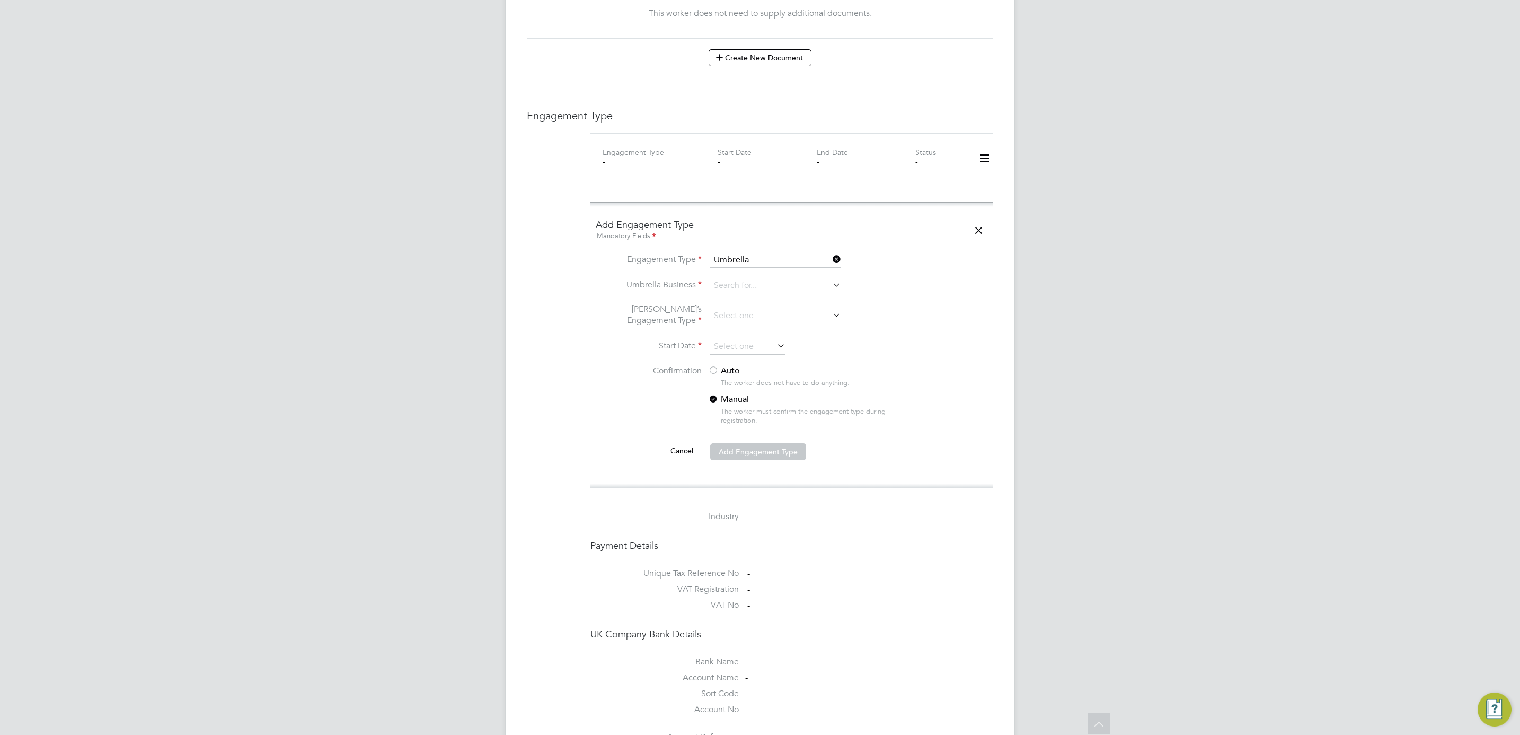
scroll to position [636, 0]
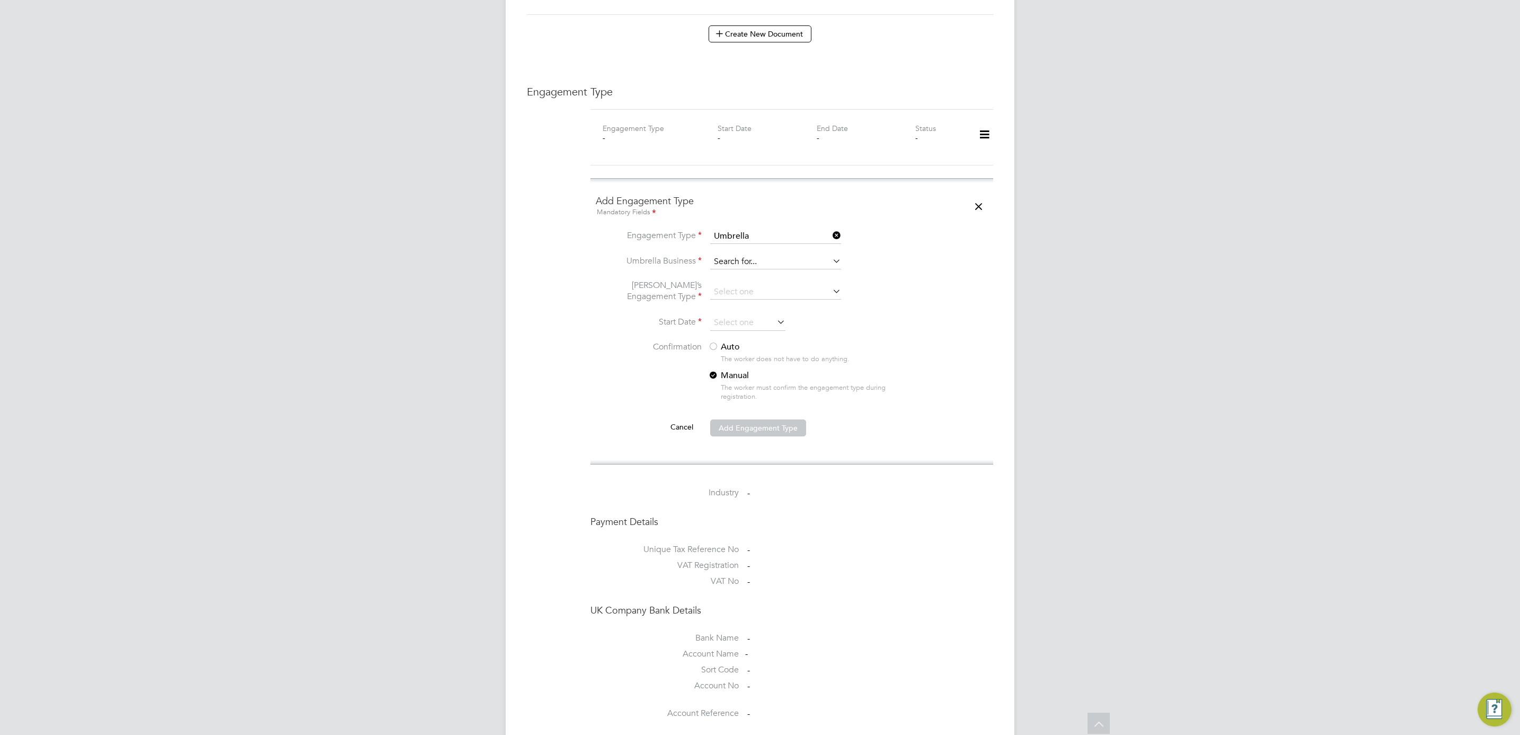
click at [771, 254] on input at bounding box center [775, 261] width 131 height 15
click at [765, 271] on li "Liq uid [DATE] Limited" at bounding box center [776, 269] width 132 height 15
type input "Liquid [DATE] Limited"
click at [741, 280] on li "[PERSON_NAME]’s Engagement Type" at bounding box center [792, 297] width 392 height 35
click at [742, 285] on input at bounding box center [775, 292] width 131 height 15
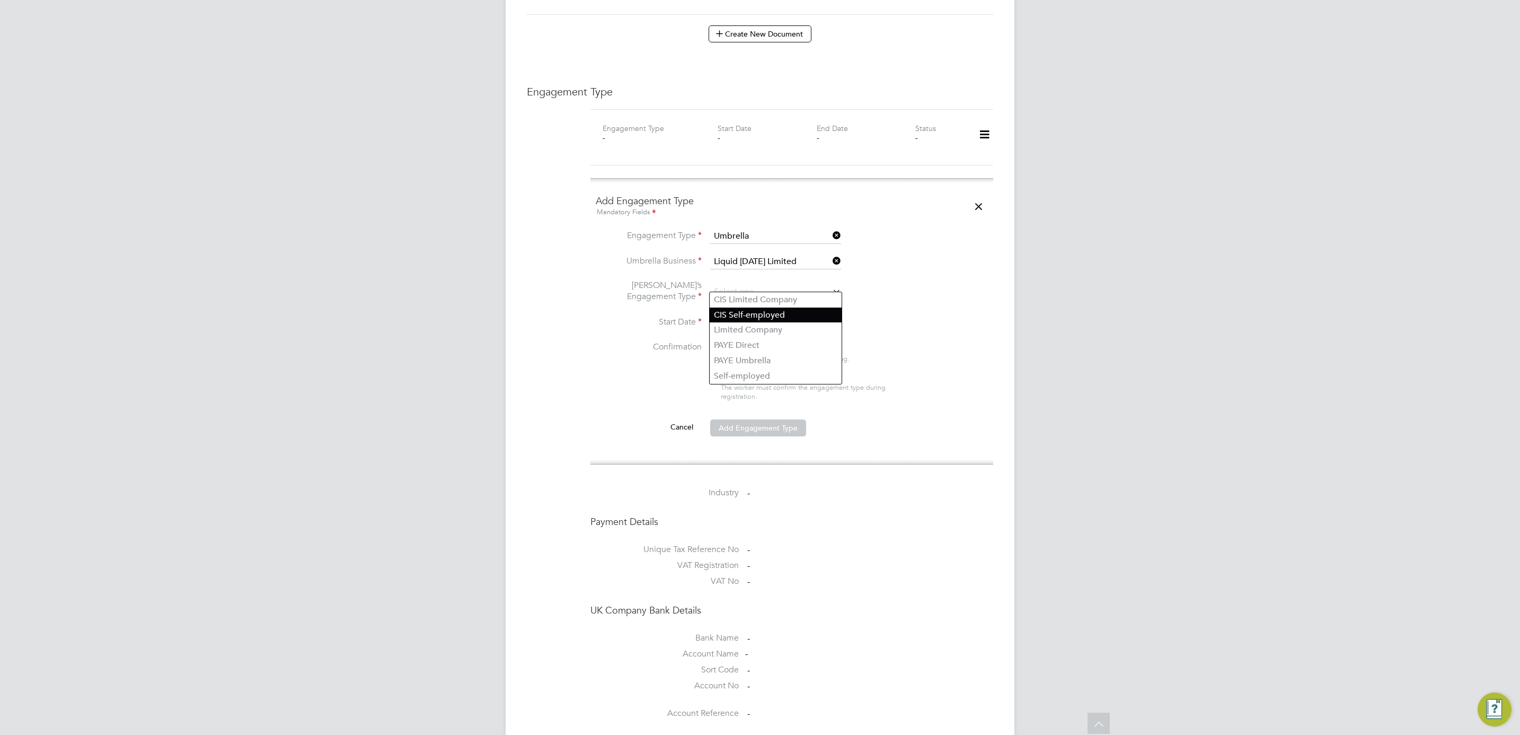
click at [764, 314] on li "CIS Self-employed" at bounding box center [776, 314] width 132 height 15
type input "CIS Self-employed"
click at [750, 320] on input at bounding box center [747, 323] width 75 height 16
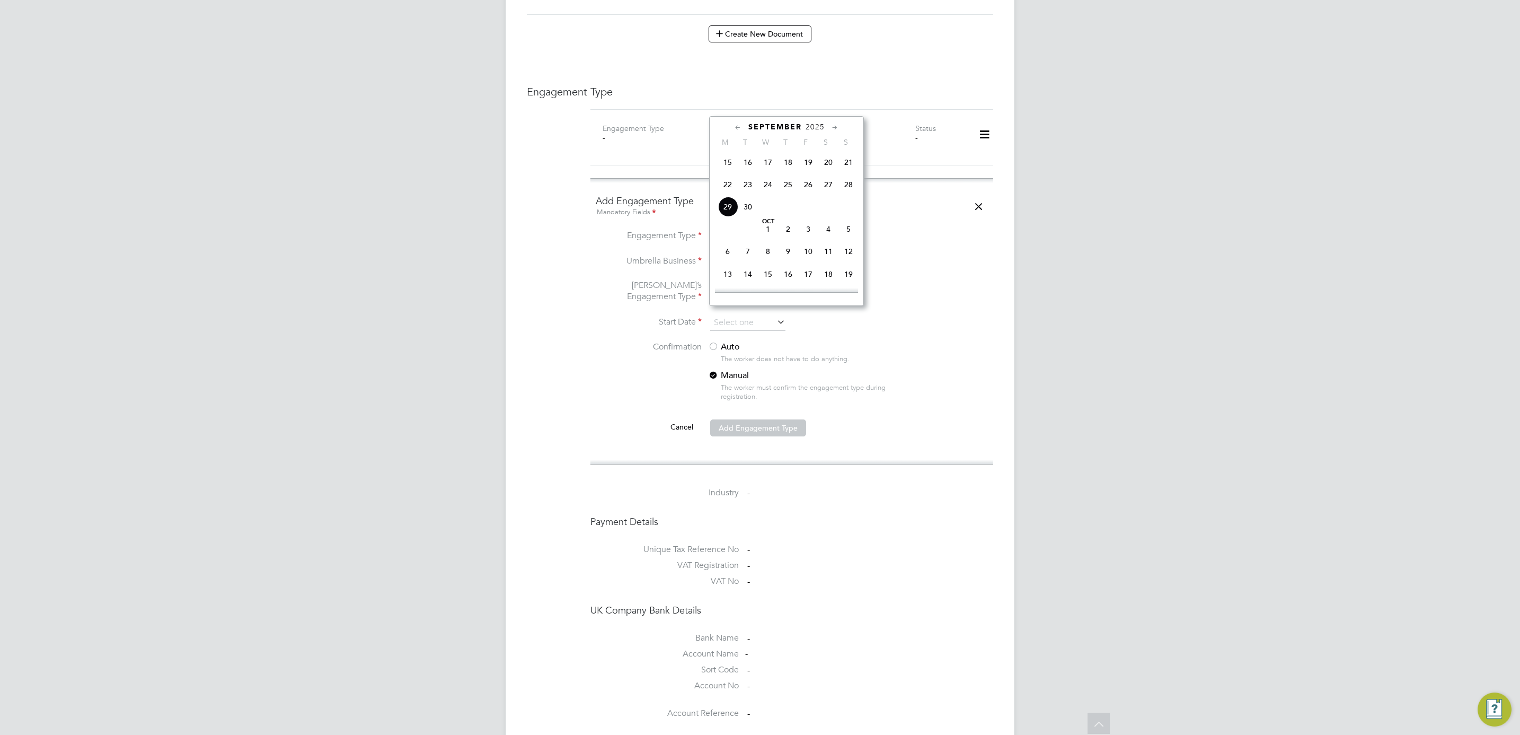
click at [808, 132] on div "September 2025 M T W T F S S Jun 1 2 3 4 5 6 7 8 9 10 11 12 13 14 15 16 17 18 1…" at bounding box center [786, 211] width 155 height 190
click at [810, 131] on div "September 2025" at bounding box center [786, 127] width 143 height 10
drag, startPoint x: 810, startPoint y: 131, endPoint x: 819, endPoint y: 127, distance: 9.7
click at [819, 127] on span "2025" at bounding box center [815, 126] width 19 height 9
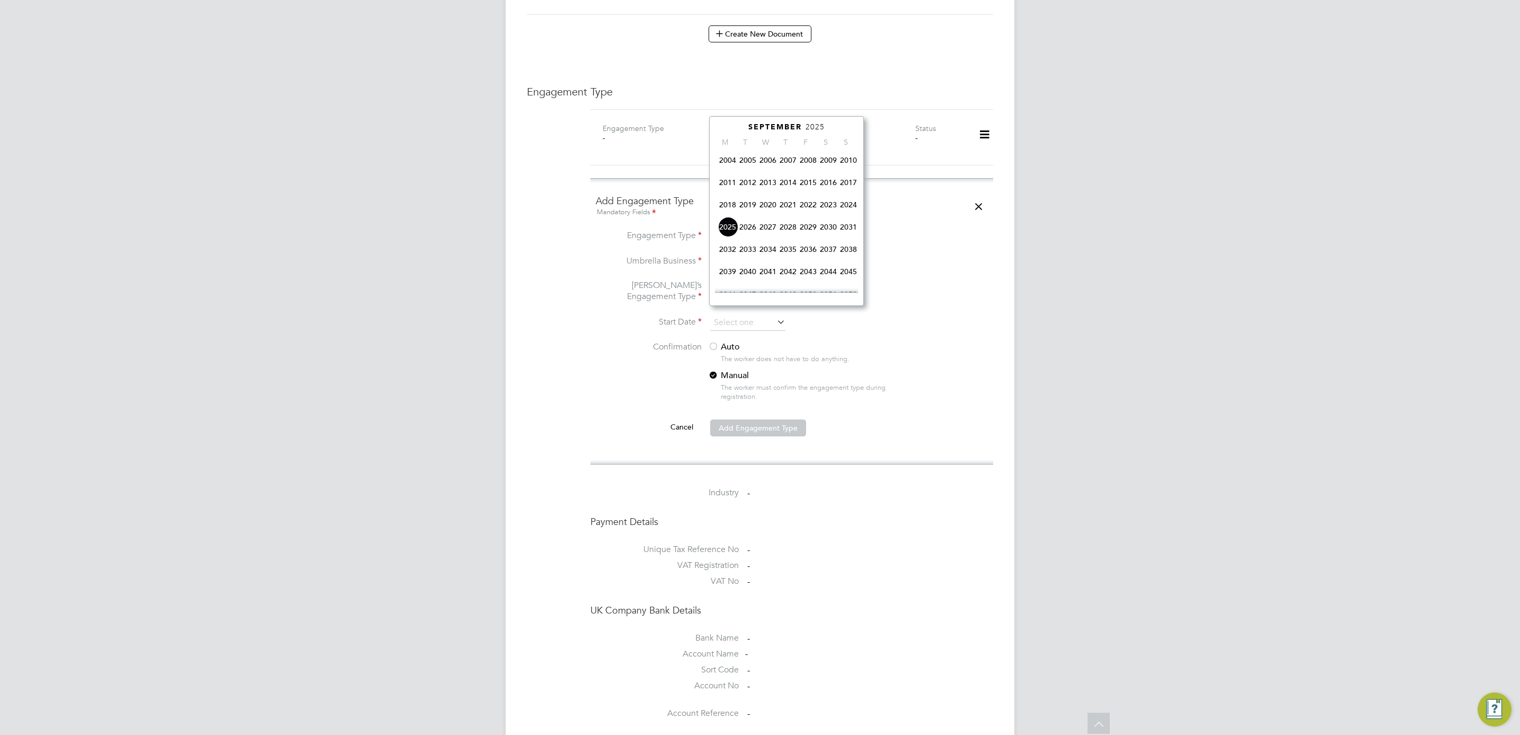
click at [848, 207] on span "2024" at bounding box center [848, 205] width 20 height 20
click at [735, 250] on span "10" at bounding box center [728, 252] width 20 height 20
type input "10 Jun 2024"
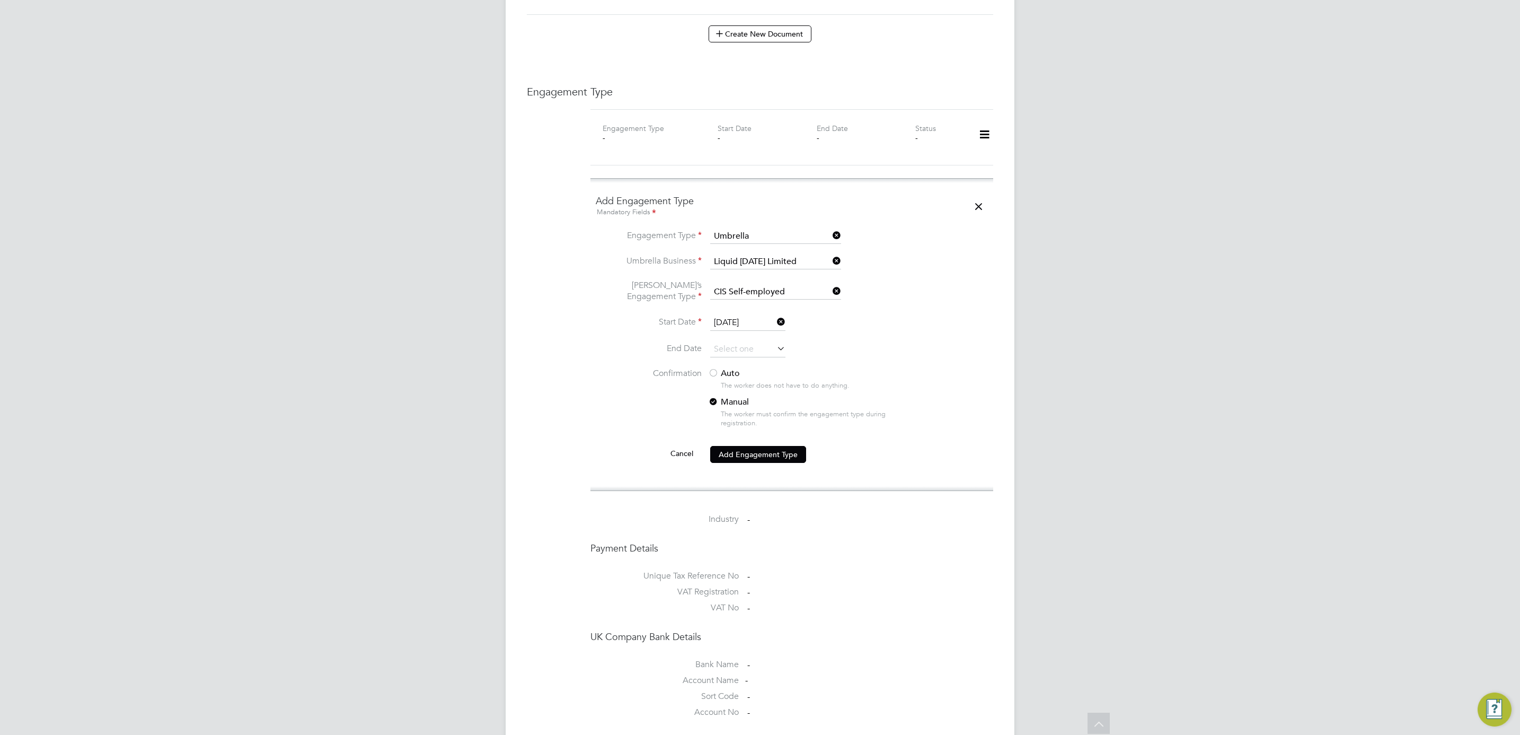
click at [730, 368] on label "Auto" at bounding box center [803, 373] width 191 height 11
click at [748, 448] on button "Add Engagement Type" at bounding box center [758, 454] width 96 height 17
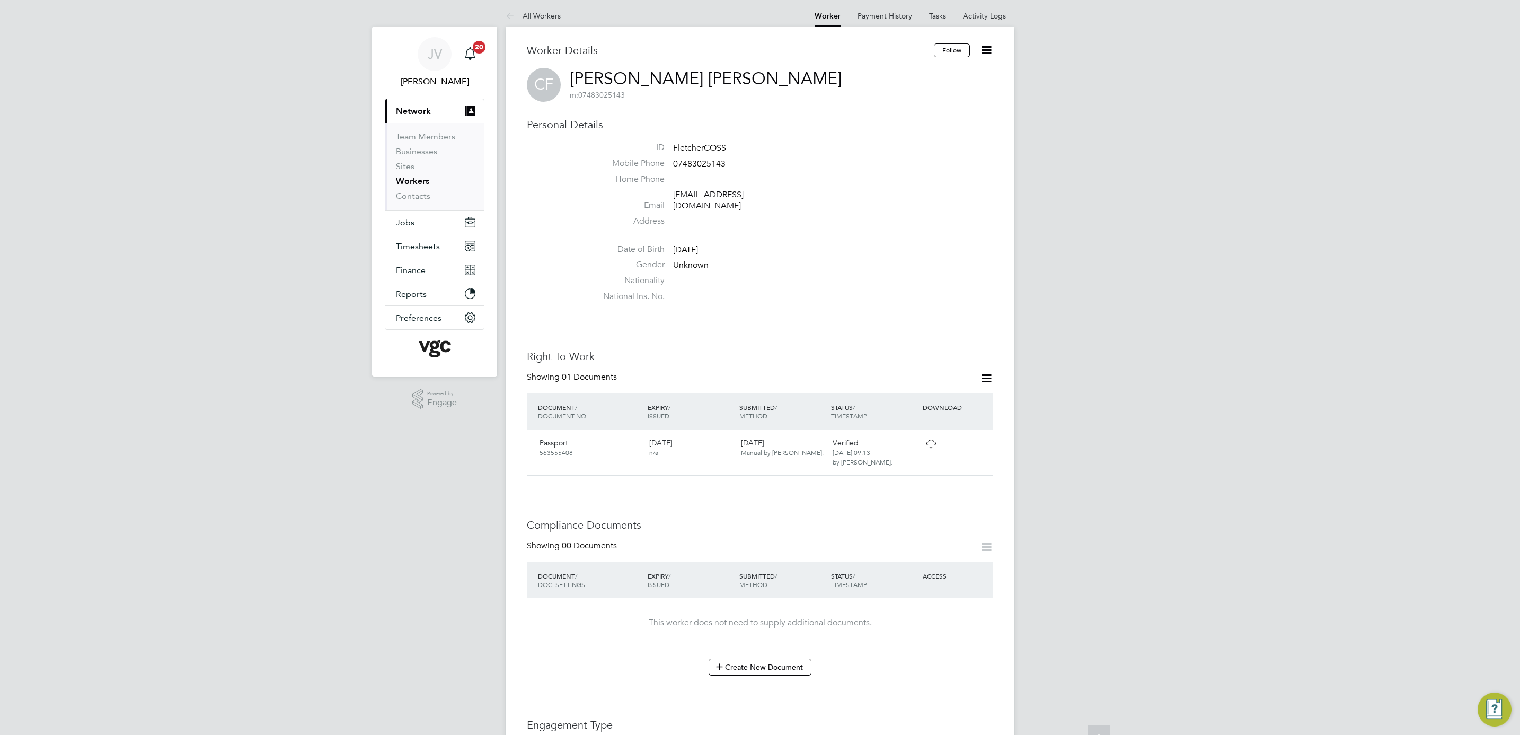
scroll to position [0, 0]
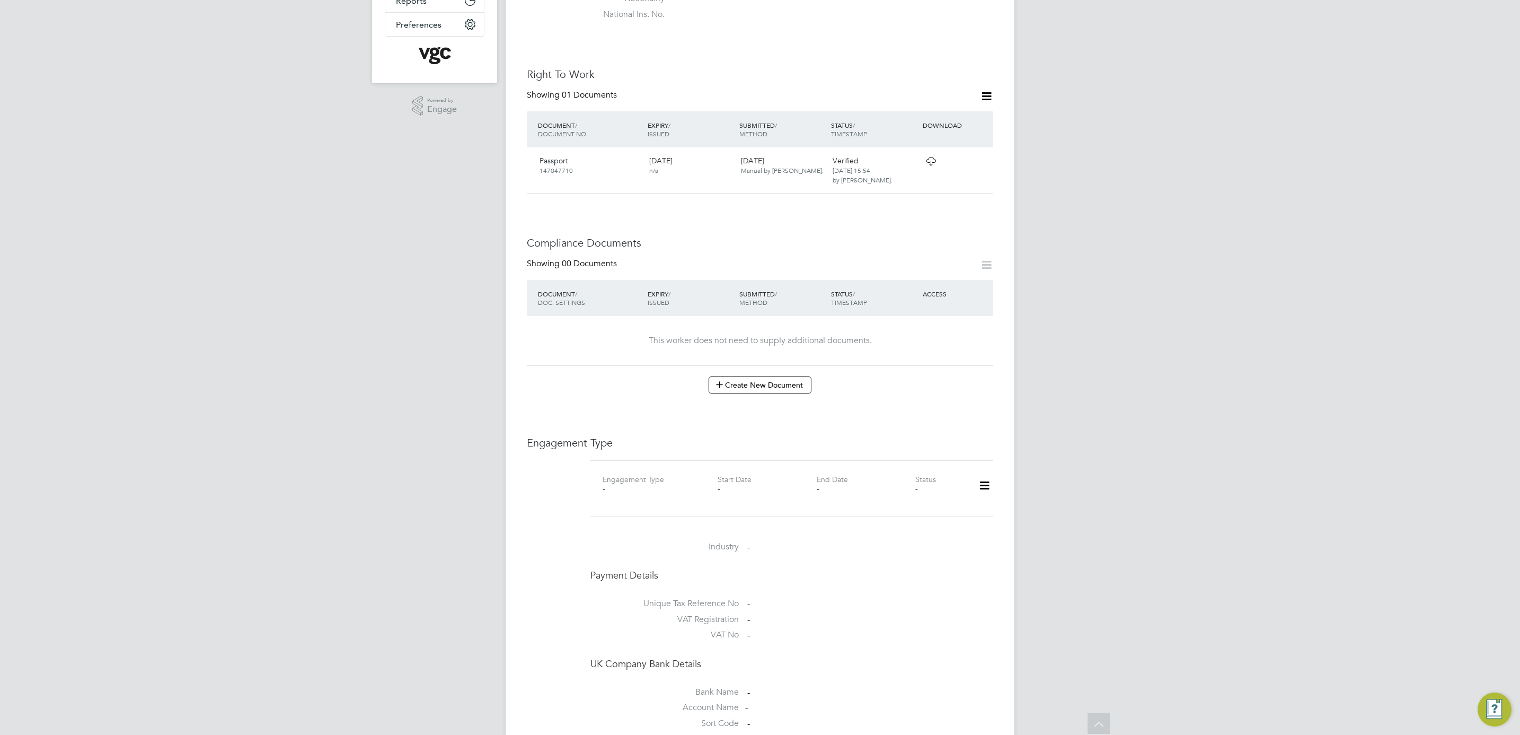
scroll to position [318, 0]
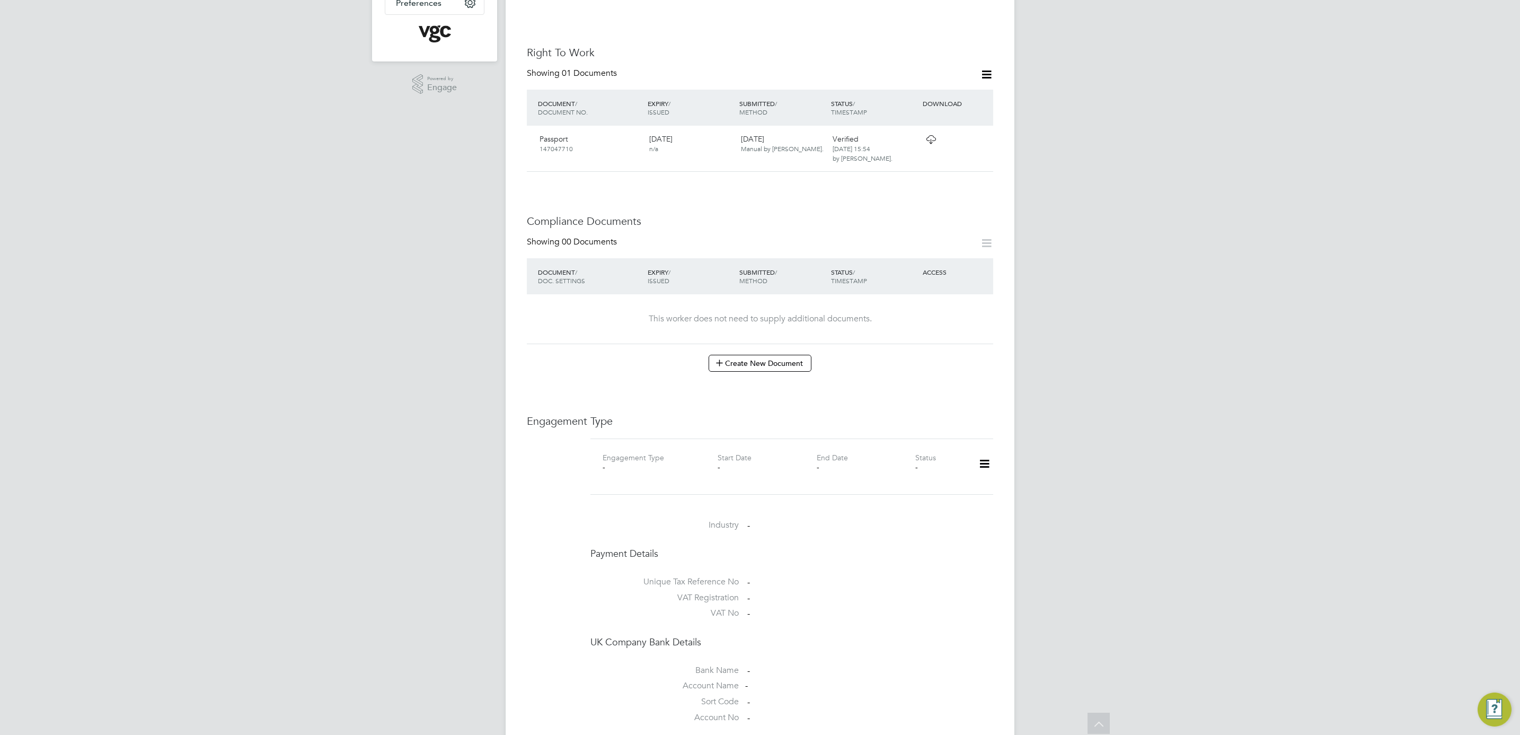
click at [986, 452] on icon at bounding box center [984, 464] width 19 height 24
click at [957, 493] on li "Add Engagement Type" at bounding box center [930, 489] width 120 height 15
click at [785, 558] on input at bounding box center [775, 565] width 131 height 15
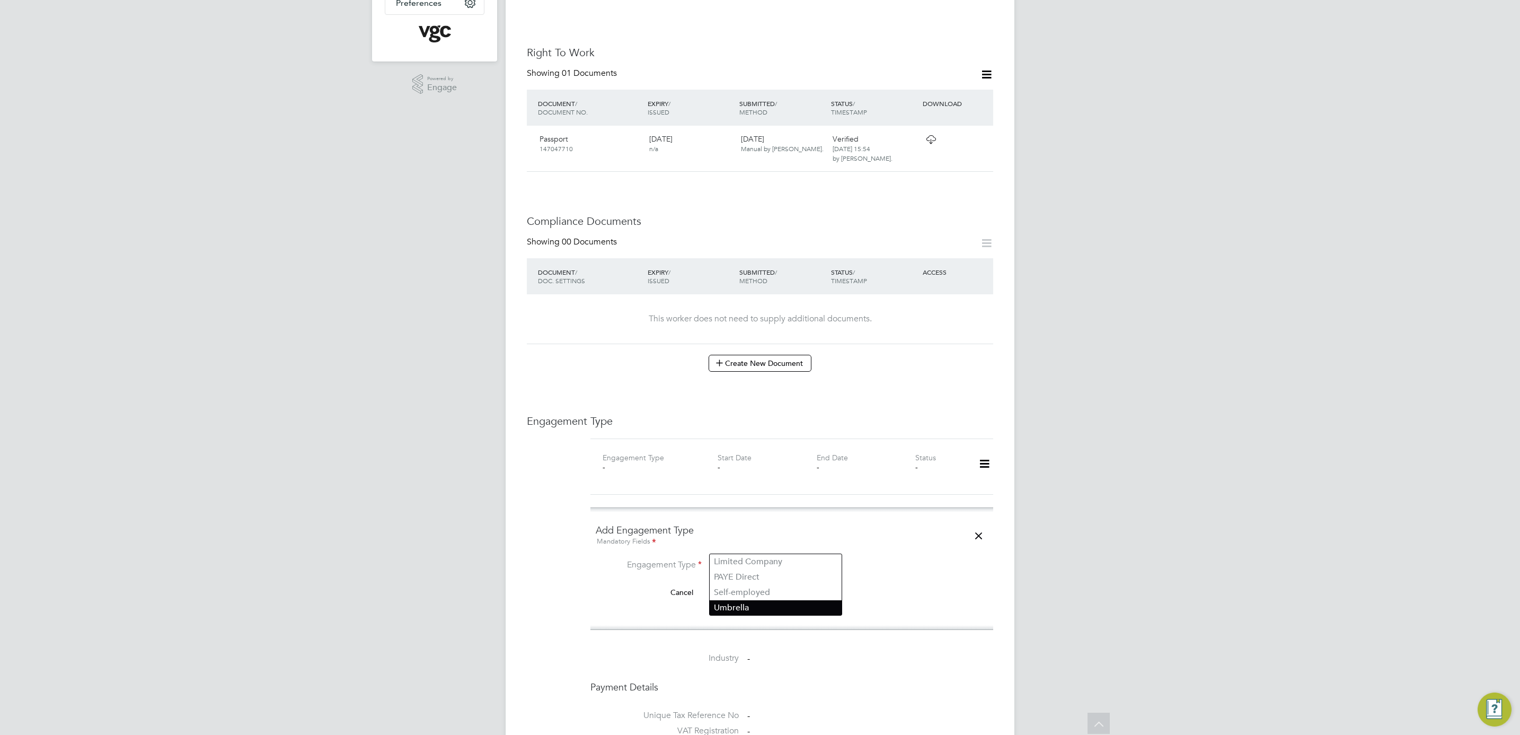
click at [780, 606] on li "Umbrella" at bounding box center [776, 607] width 132 height 15
type input "Umbrella"
click at [776, 584] on input at bounding box center [775, 591] width 131 height 15
click at [777, 585] on li "Liq uid Friday Limited" at bounding box center [776, 587] width 132 height 15
type input "Liquid Friday Limited"
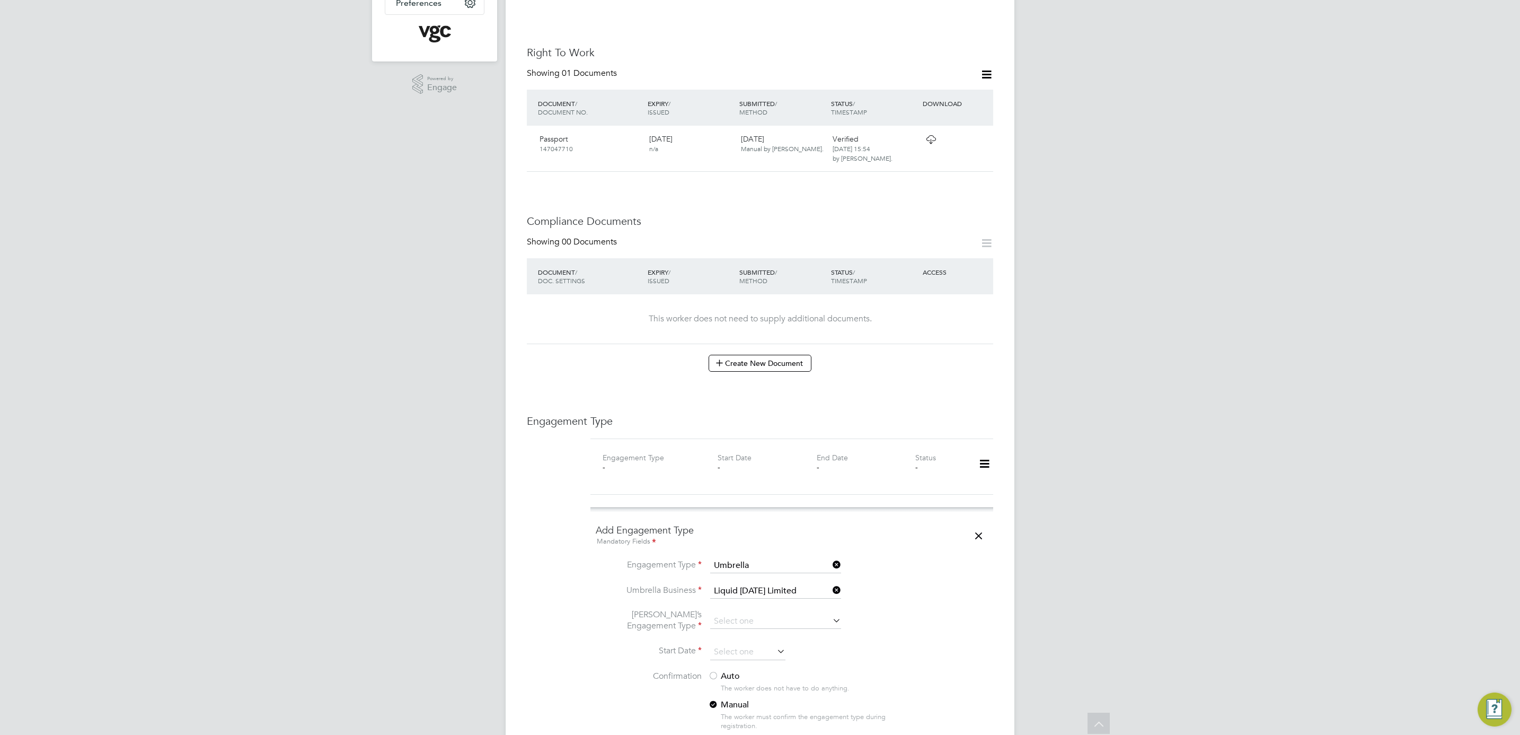
click at [777, 609] on li "Umbrella’s Engagement Type" at bounding box center [792, 626] width 392 height 35
click at [778, 614] on input at bounding box center [775, 621] width 131 height 15
click at [770, 634] on li "CIS Self-employed" at bounding box center [776, 632] width 132 height 15
type input "CIS Self-employed"
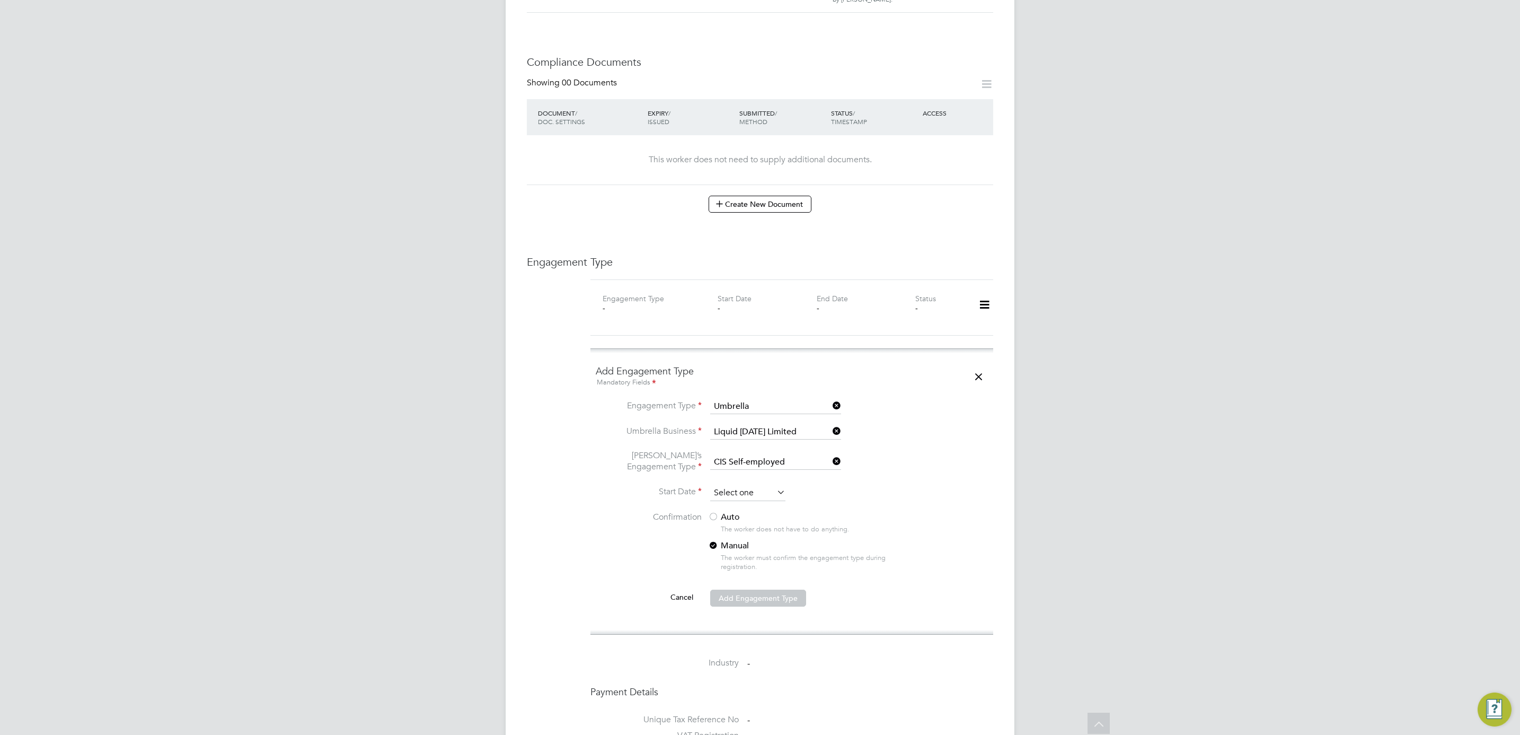
scroll to position [407, 0]
click at [756, 485] on input at bounding box center [747, 493] width 75 height 16
click at [819, 288] on span "2025" at bounding box center [815, 285] width 19 height 9
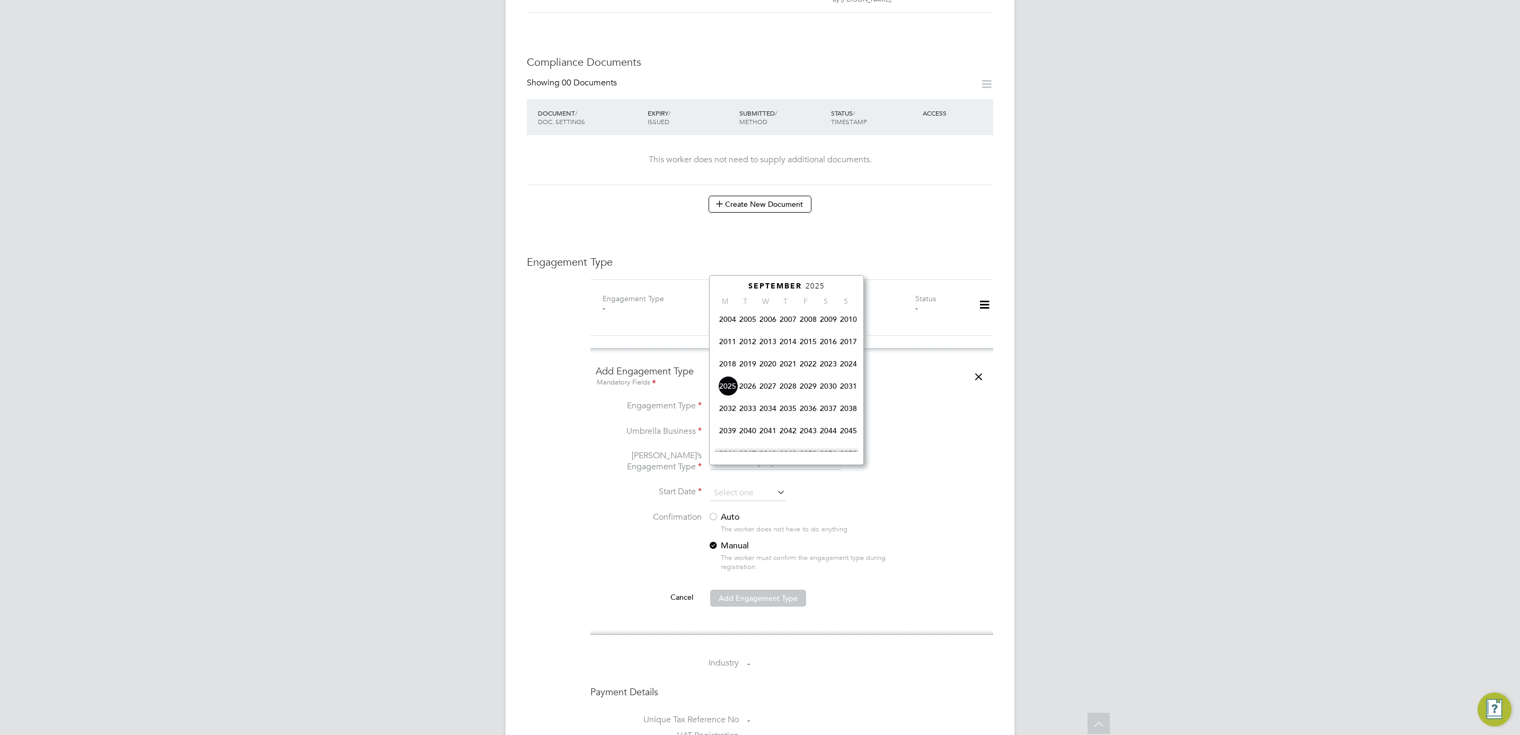
click at [855, 367] on span "2024" at bounding box center [848, 363] width 20 height 20
click at [824, 444] on span "31" at bounding box center [828, 443] width 20 height 20
type input "31 Aug 2024"
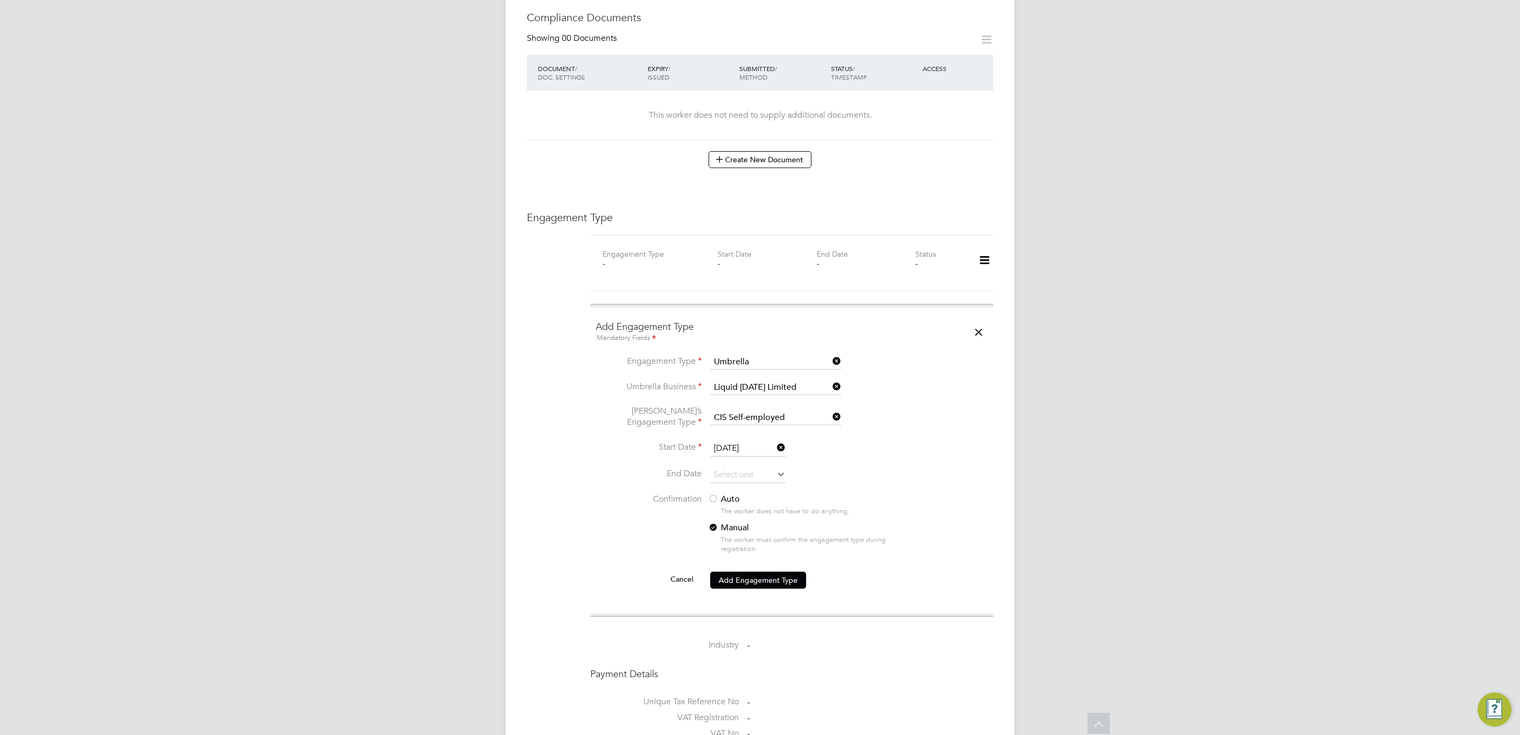
scroll to position [556, 0]
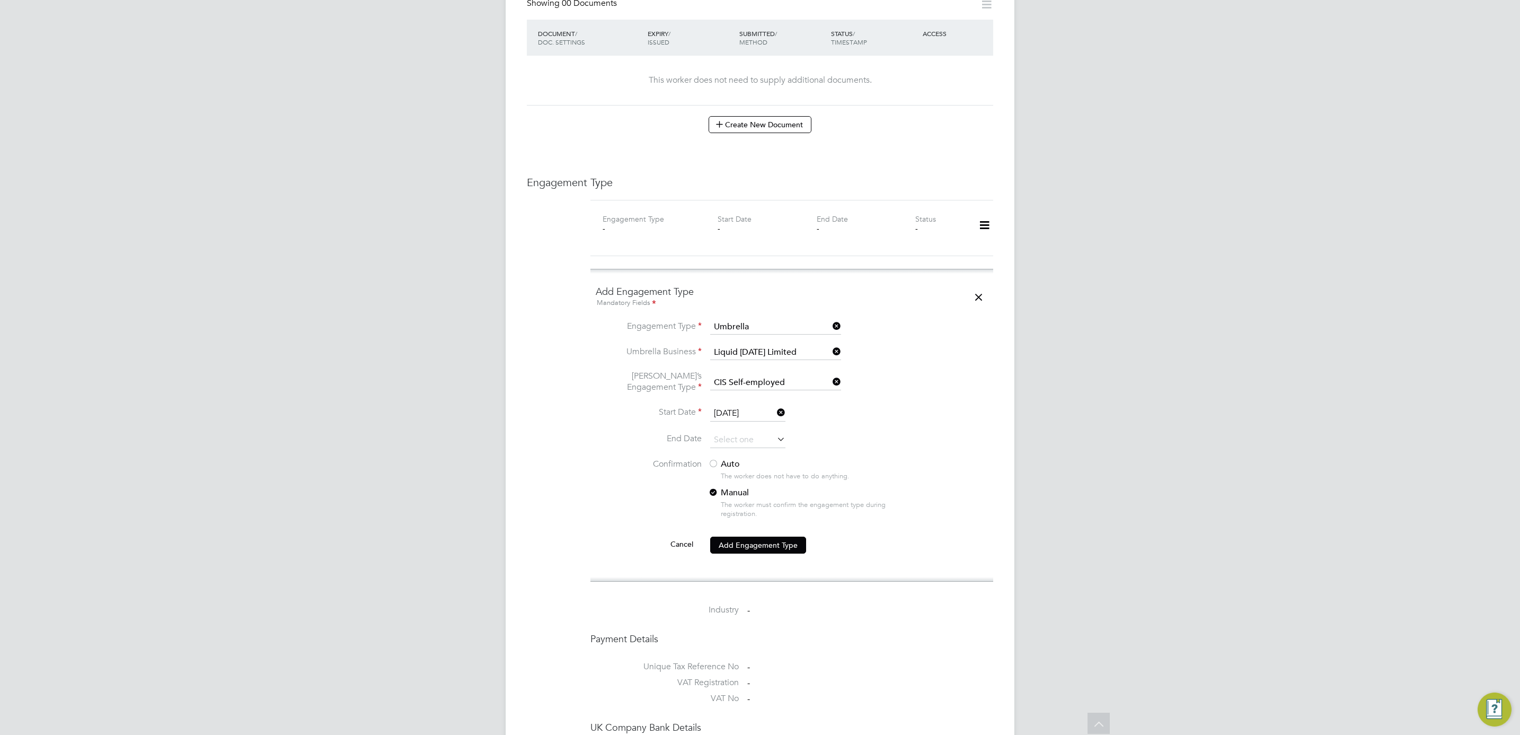
click at [750, 472] on div "The worker does not have to do anything." at bounding box center [814, 476] width 186 height 9
click at [713, 459] on div at bounding box center [713, 464] width 11 height 11
click at [772, 536] on button "Add Engagement Type" at bounding box center [758, 544] width 96 height 17
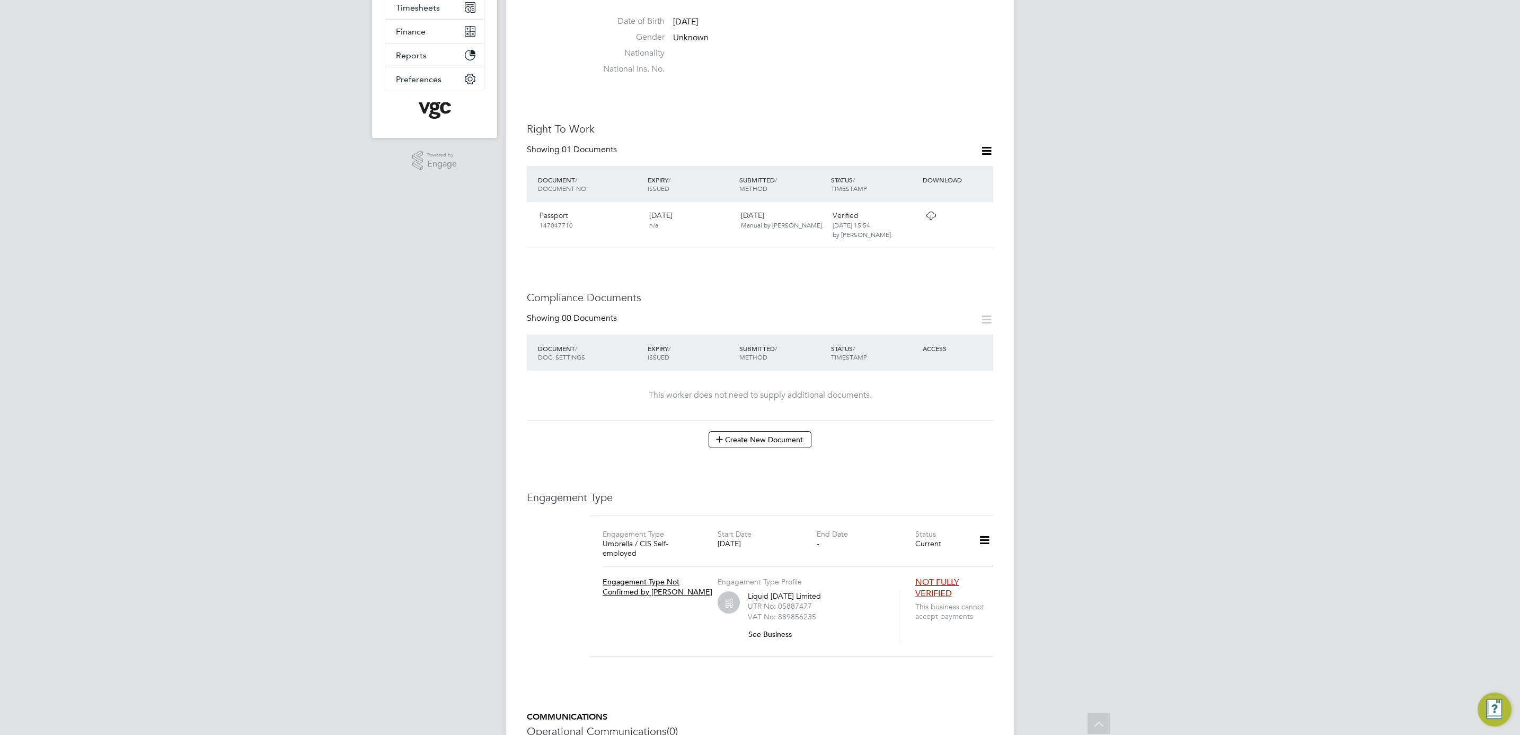
scroll to position [10, 0]
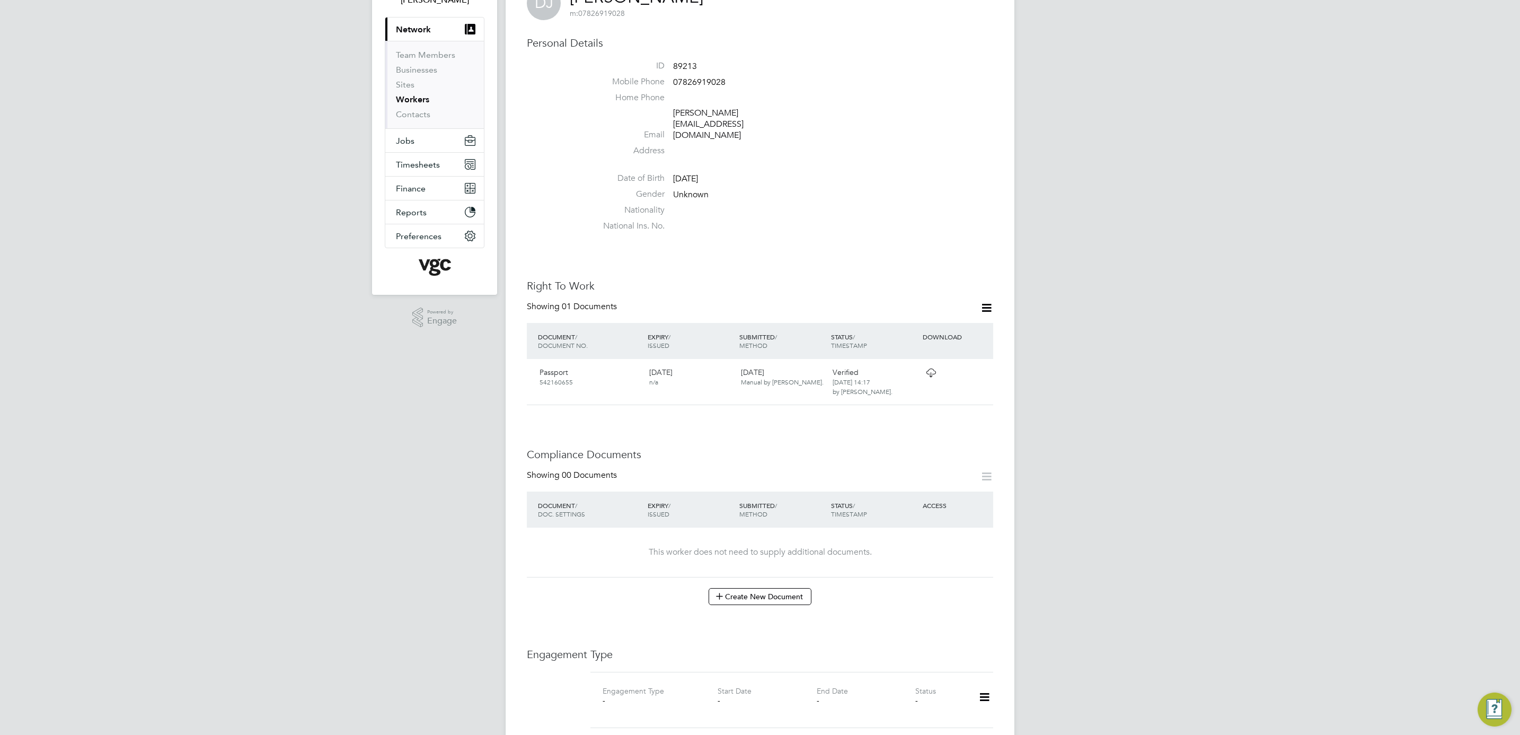
scroll to position [238, 0]
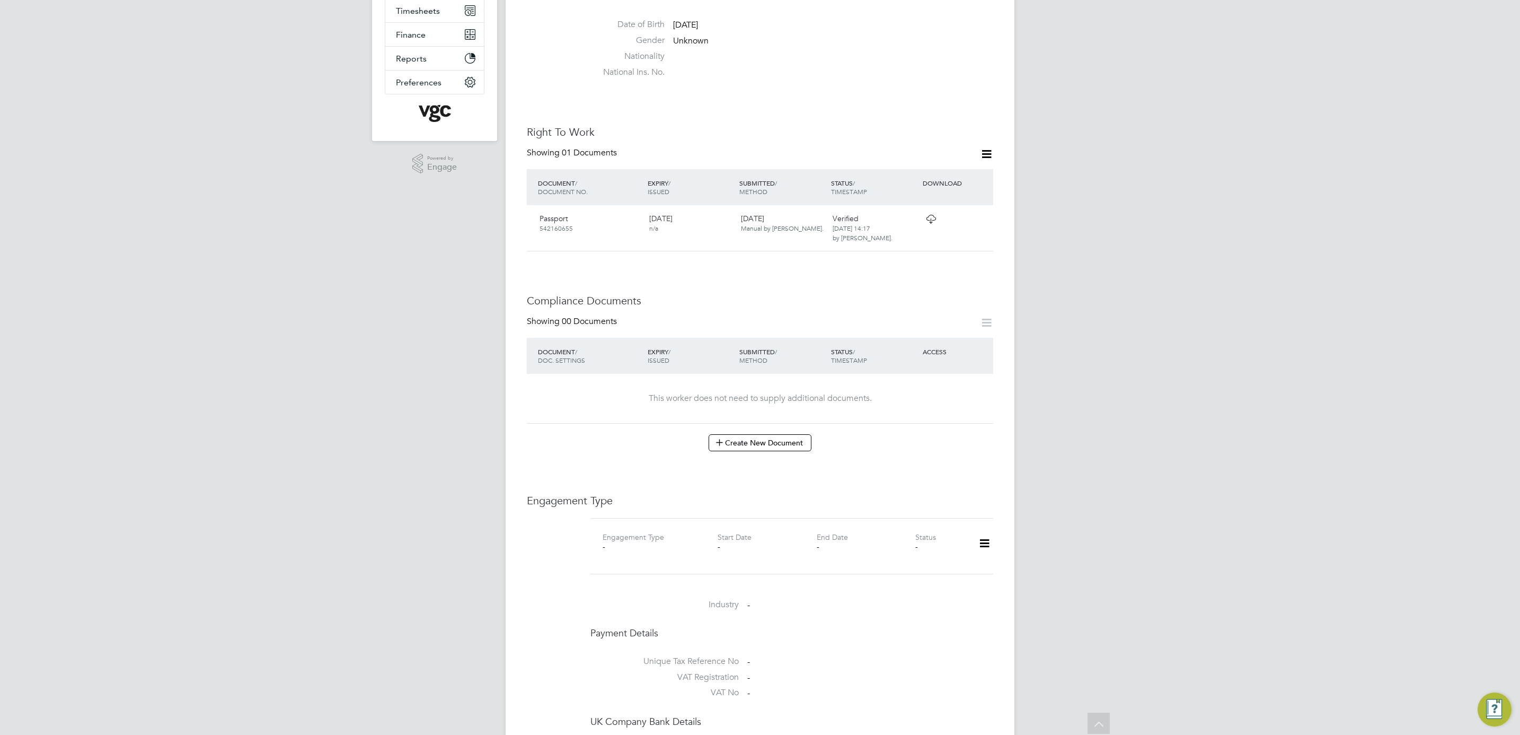
click at [986, 531] on icon at bounding box center [984, 543] width 19 height 24
click at [936, 572] on li "Add Engagement Type" at bounding box center [930, 569] width 120 height 15
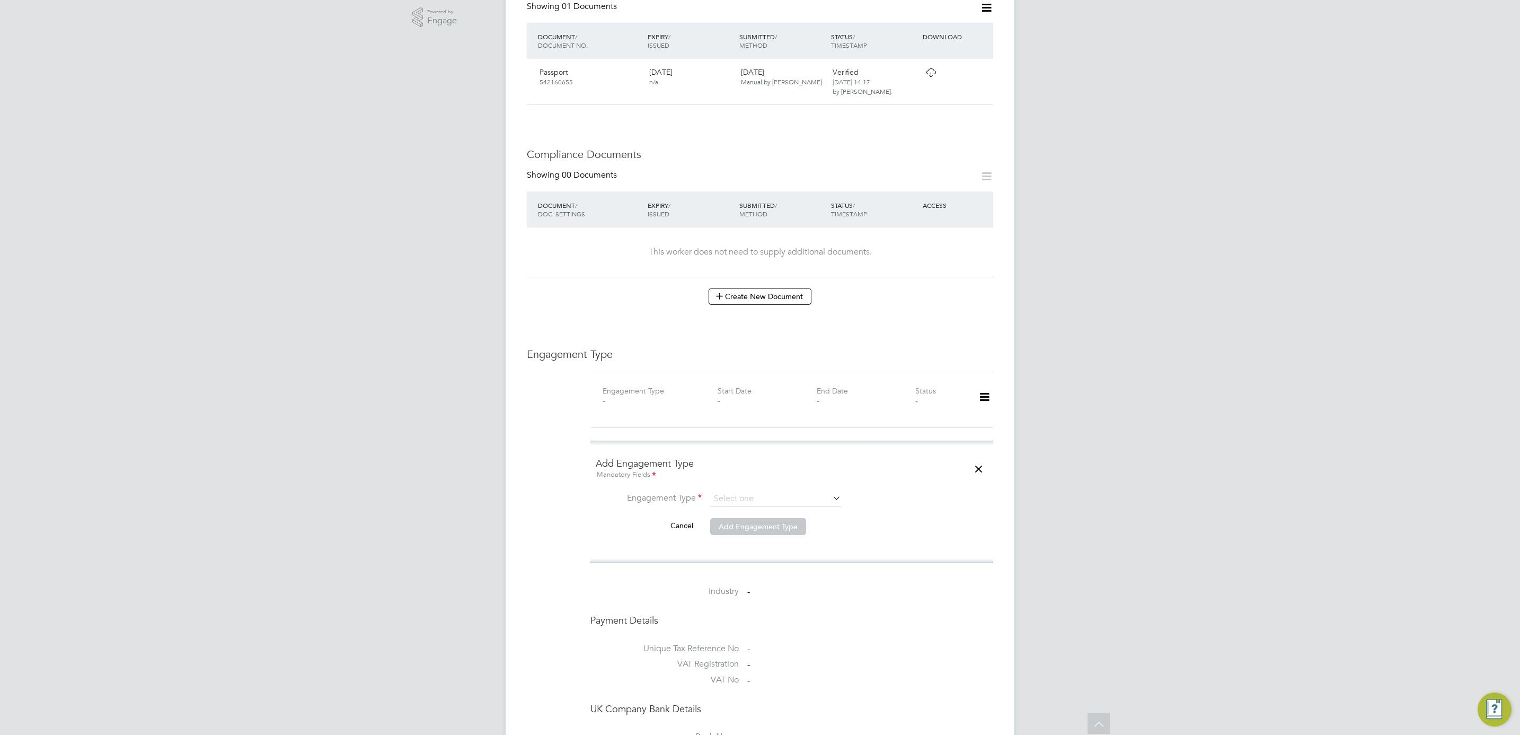
scroll to position [397, 0]
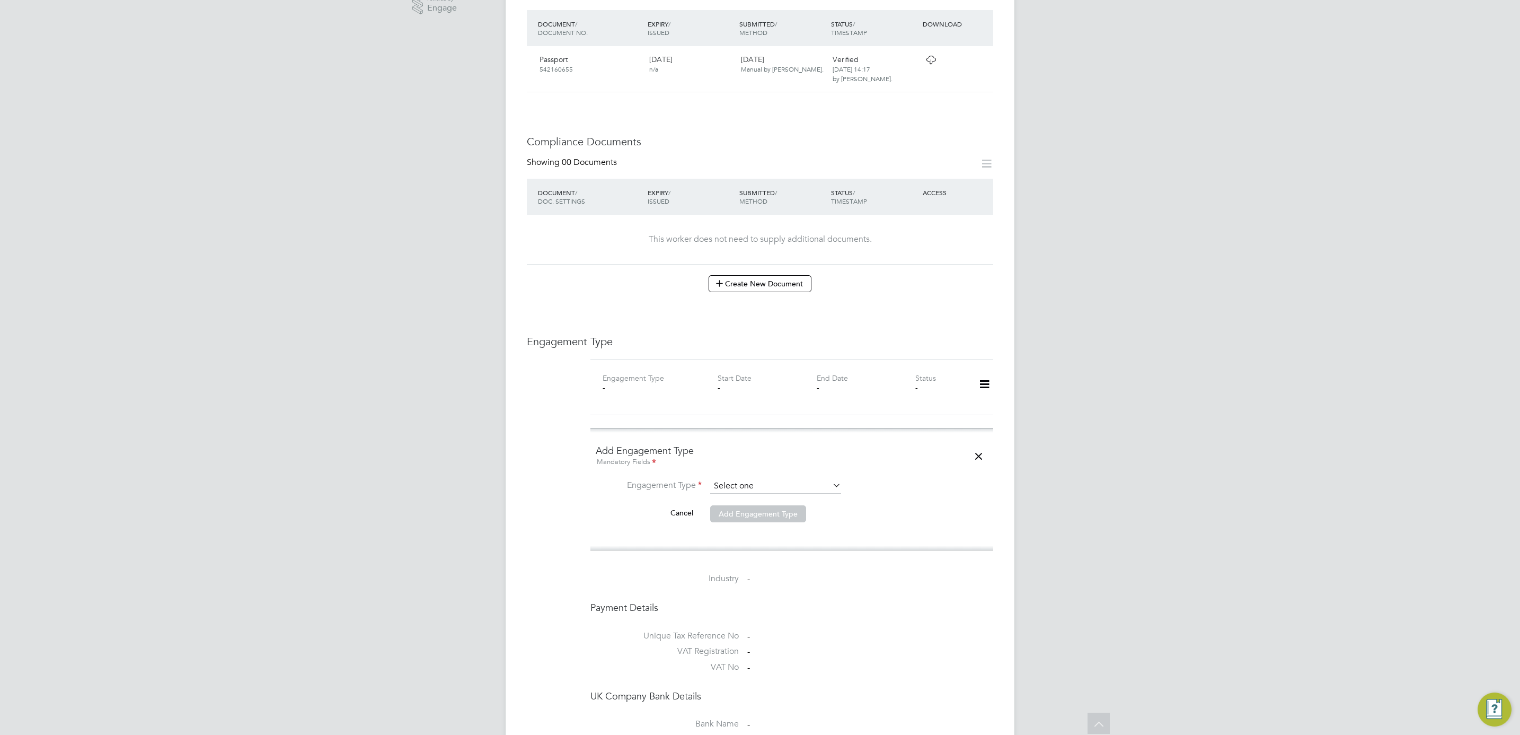
click at [771, 474] on div "All Workers Worker Payment History Tasks Activity Logs Worker Payment History T…" at bounding box center [760, 329] width 509 height 1437
click at [762, 524] on li "Umbrella" at bounding box center [776, 527] width 132 height 15
type input "Umbrella"
click at [754, 504] on input at bounding box center [775, 511] width 131 height 15
click at [754, 504] on input "liq" at bounding box center [775, 511] width 131 height 15
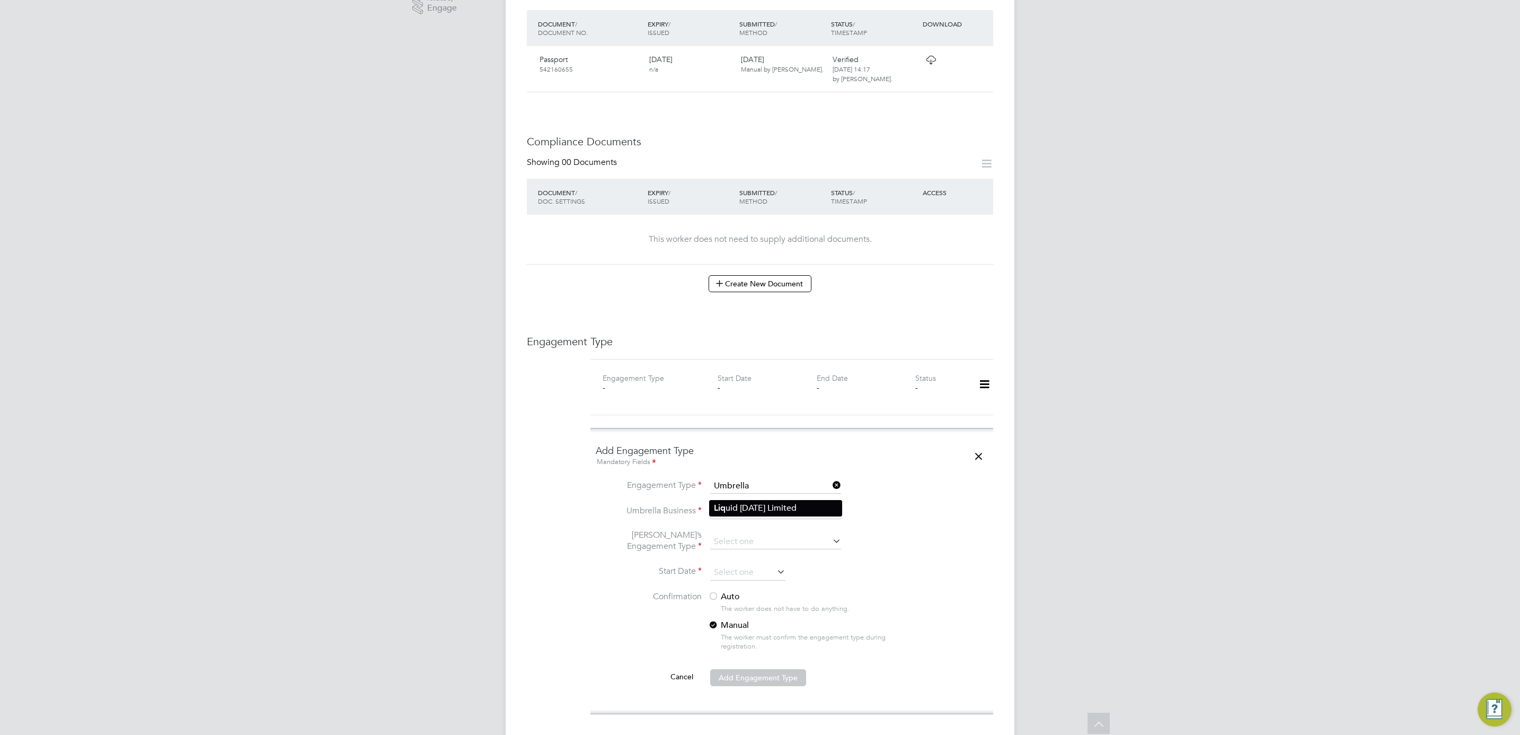
click at [754, 505] on li "Liq uid Friday Limited" at bounding box center [776, 507] width 132 height 15
type input "Liquid Friday Limited"
click at [744, 534] on input at bounding box center [775, 541] width 131 height 15
click at [780, 559] on li "CIS Self-employed" at bounding box center [776, 553] width 132 height 15
type input "CIS Self-employed"
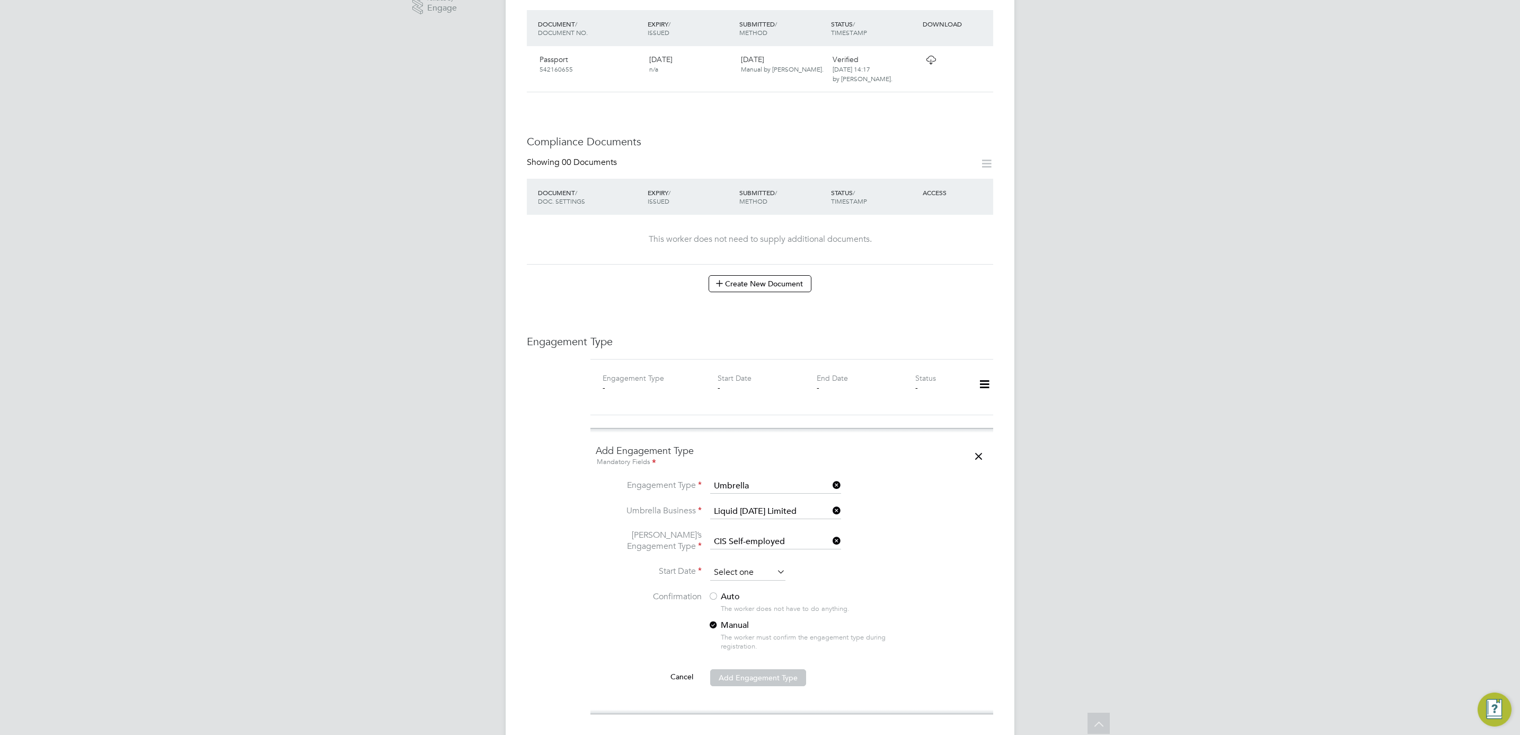
scroll to position [407, 0]
click at [741, 564] on input at bounding box center [747, 572] width 75 height 16
click at [738, 366] on icon at bounding box center [738, 366] width 10 height 12
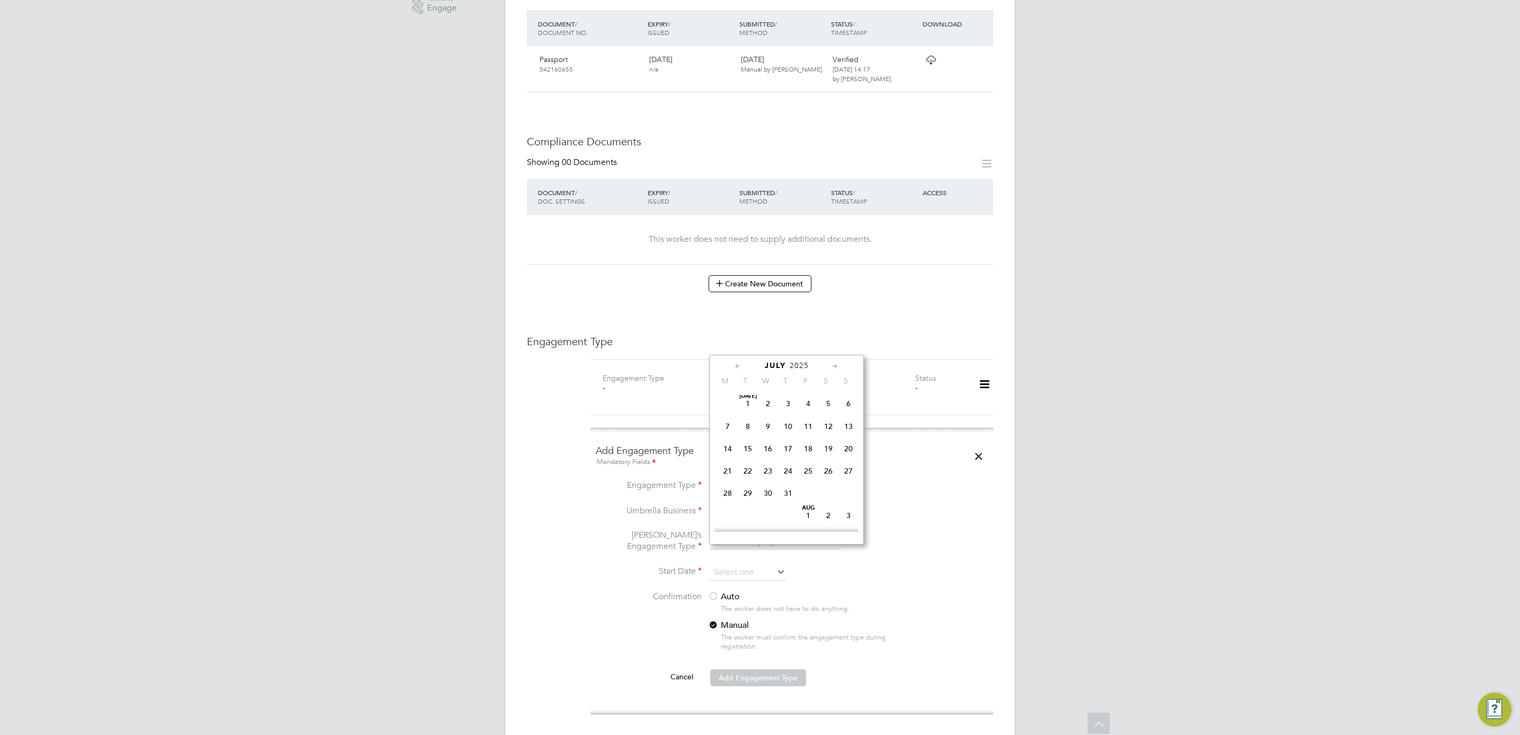
click at [738, 366] on icon at bounding box center [738, 366] width 10 height 12
click at [772, 494] on span "28" at bounding box center [768, 494] width 20 height 20
type input "28 May 2025"
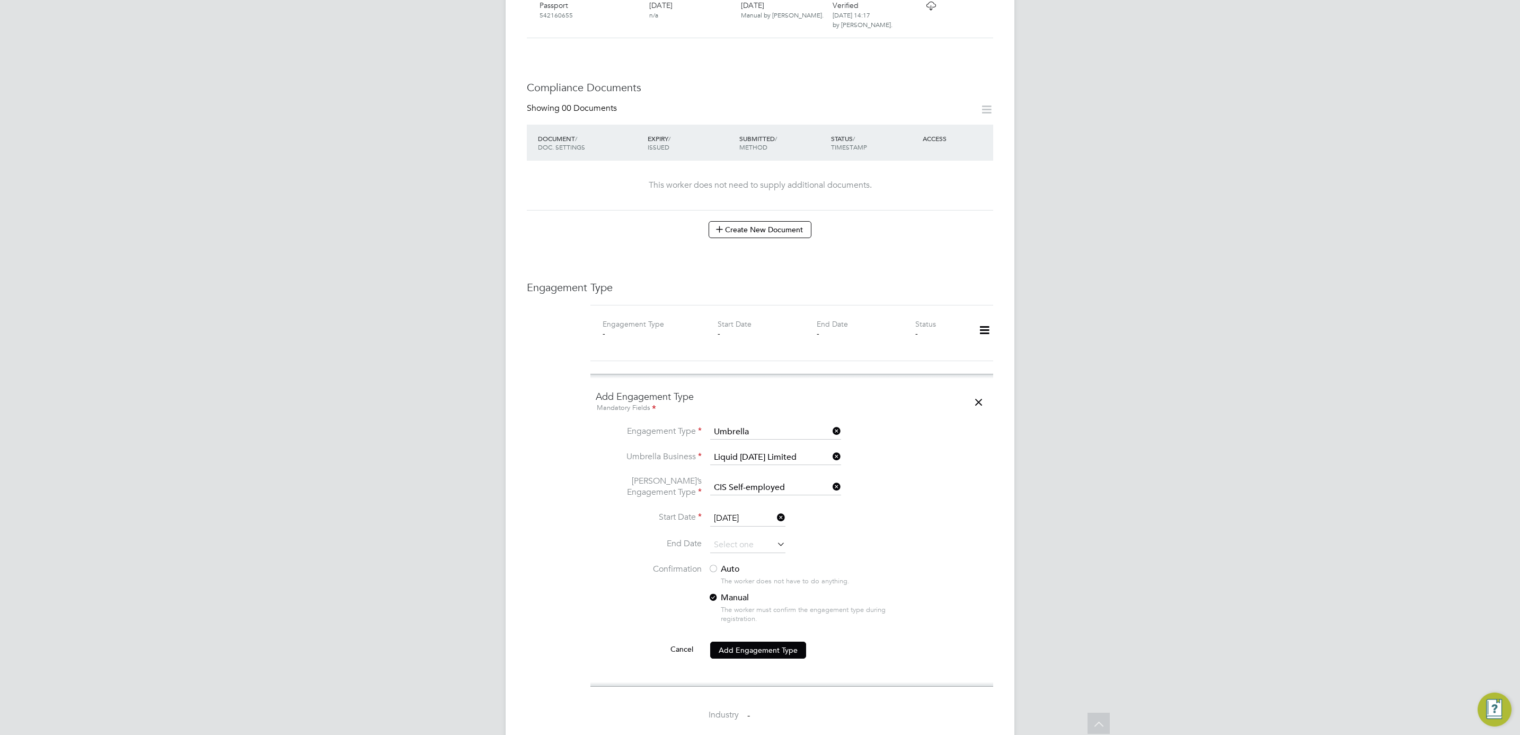
scroll to position [477, 0]
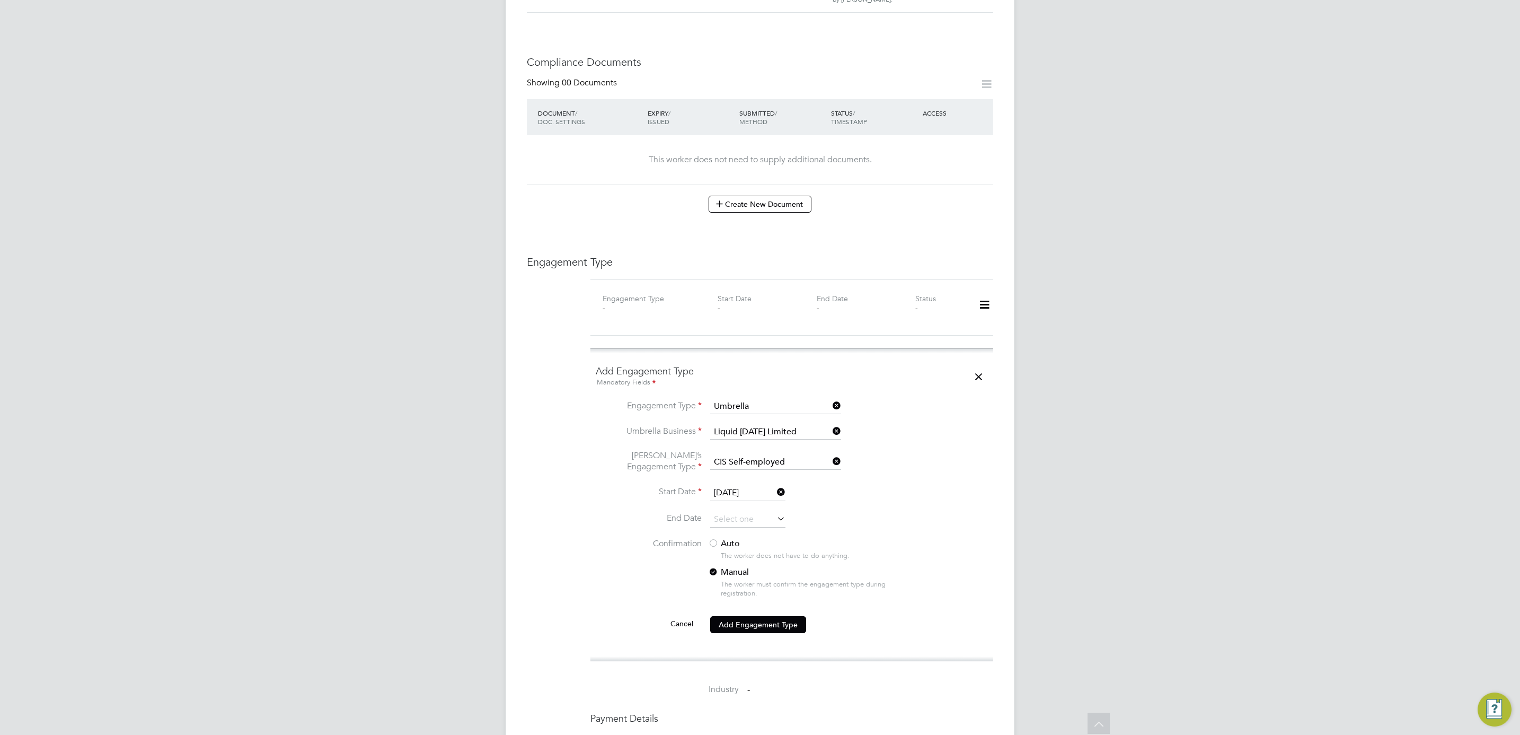
click at [711, 538] on div at bounding box center [713, 543] width 11 height 11
click at [754, 616] on button "Add Engagement Type" at bounding box center [758, 624] width 96 height 17
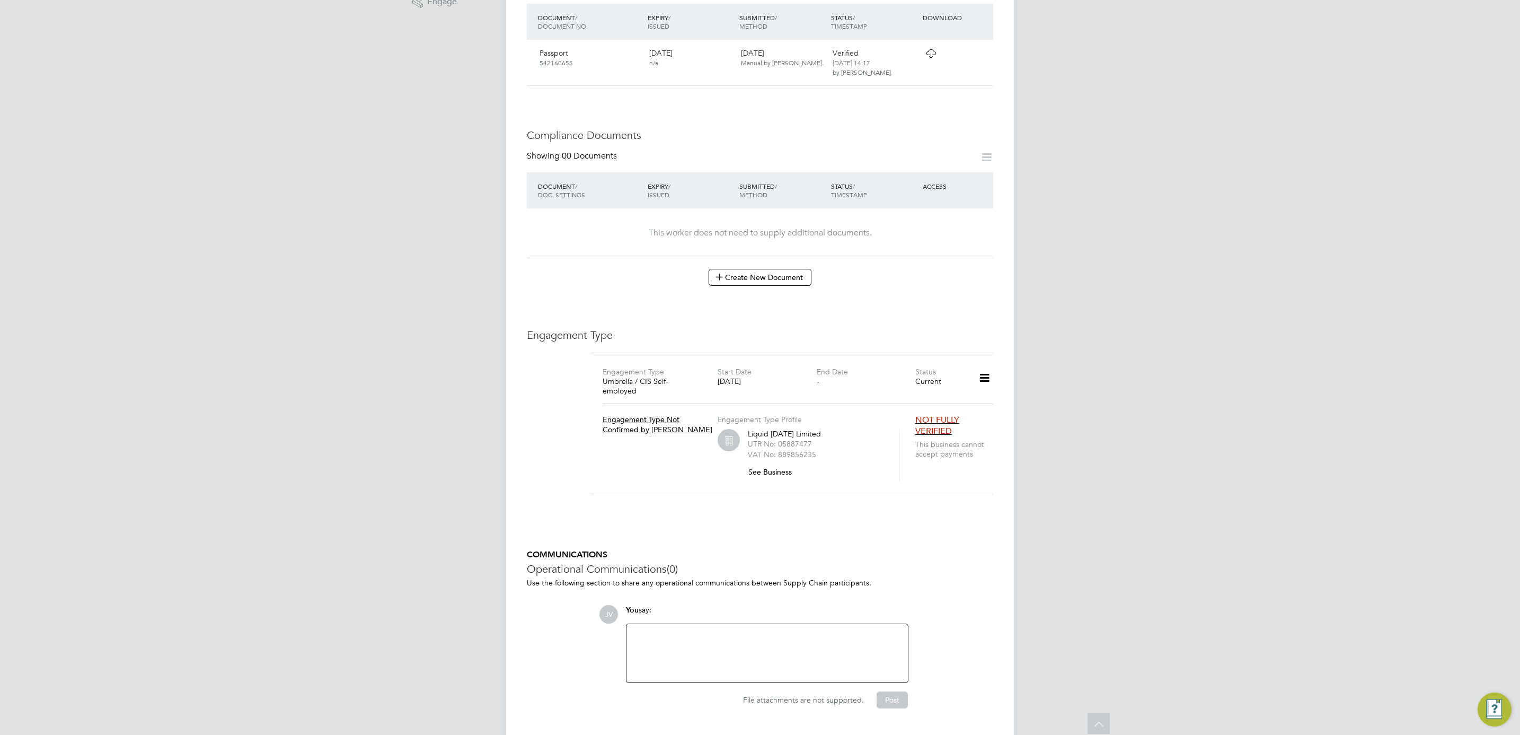
scroll to position [407, 0]
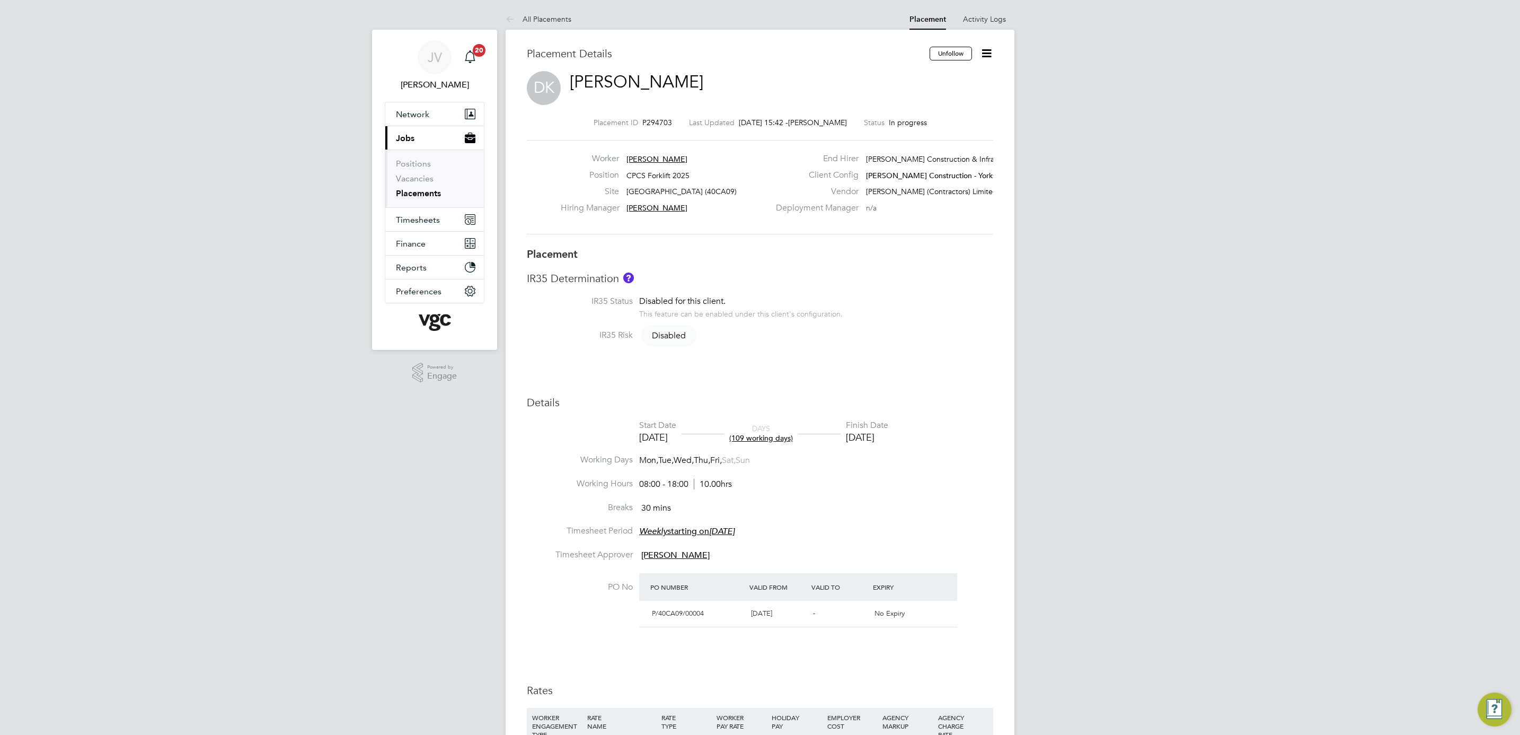
click at [983, 58] on icon at bounding box center [986, 53] width 13 height 13
click at [946, 77] on li "Edit Placement e" at bounding box center [935, 78] width 109 height 15
type input "[PERSON_NAME]"
type input "[DATE]"
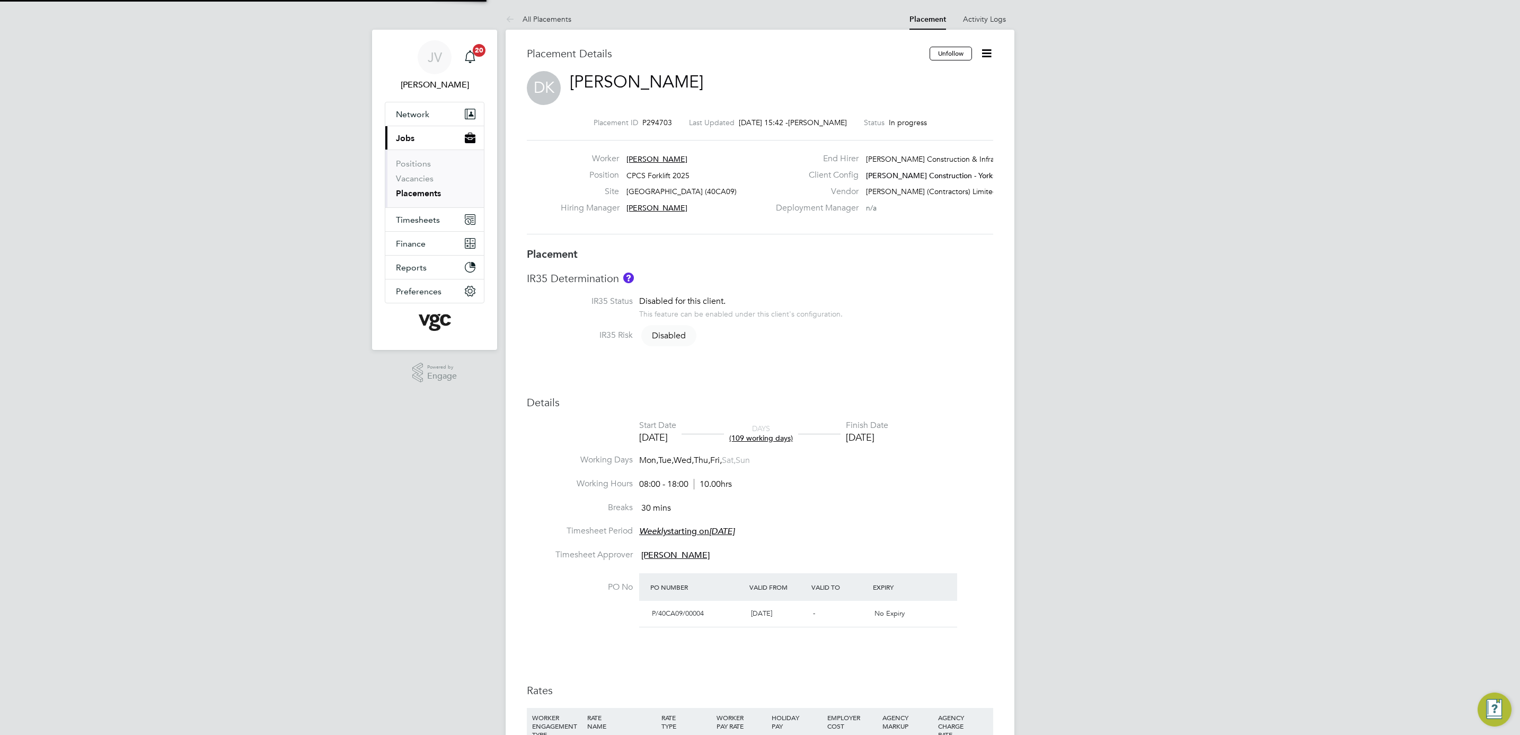
type input "[DATE]"
type input "08:00"
type input "18:00"
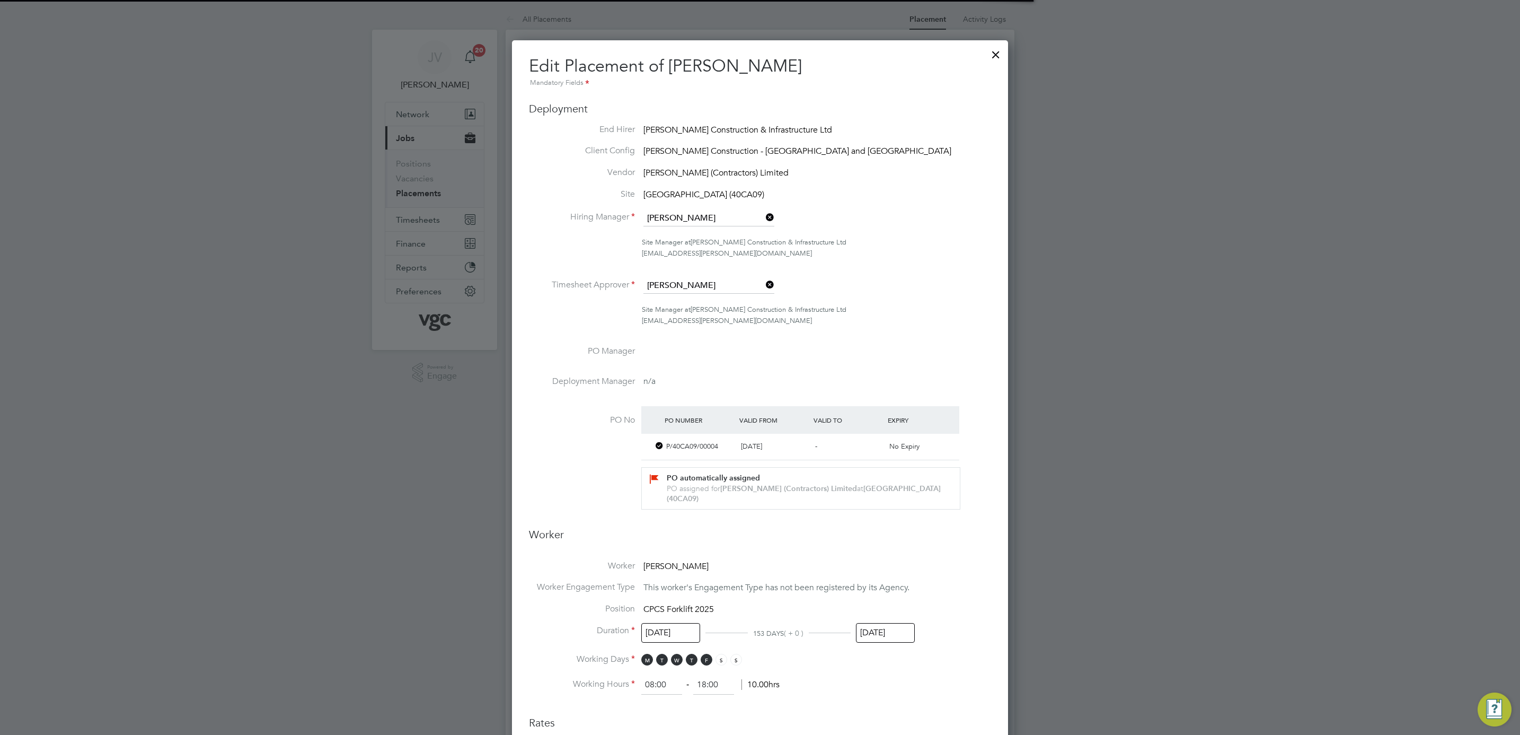
scroll to position [5, 5]
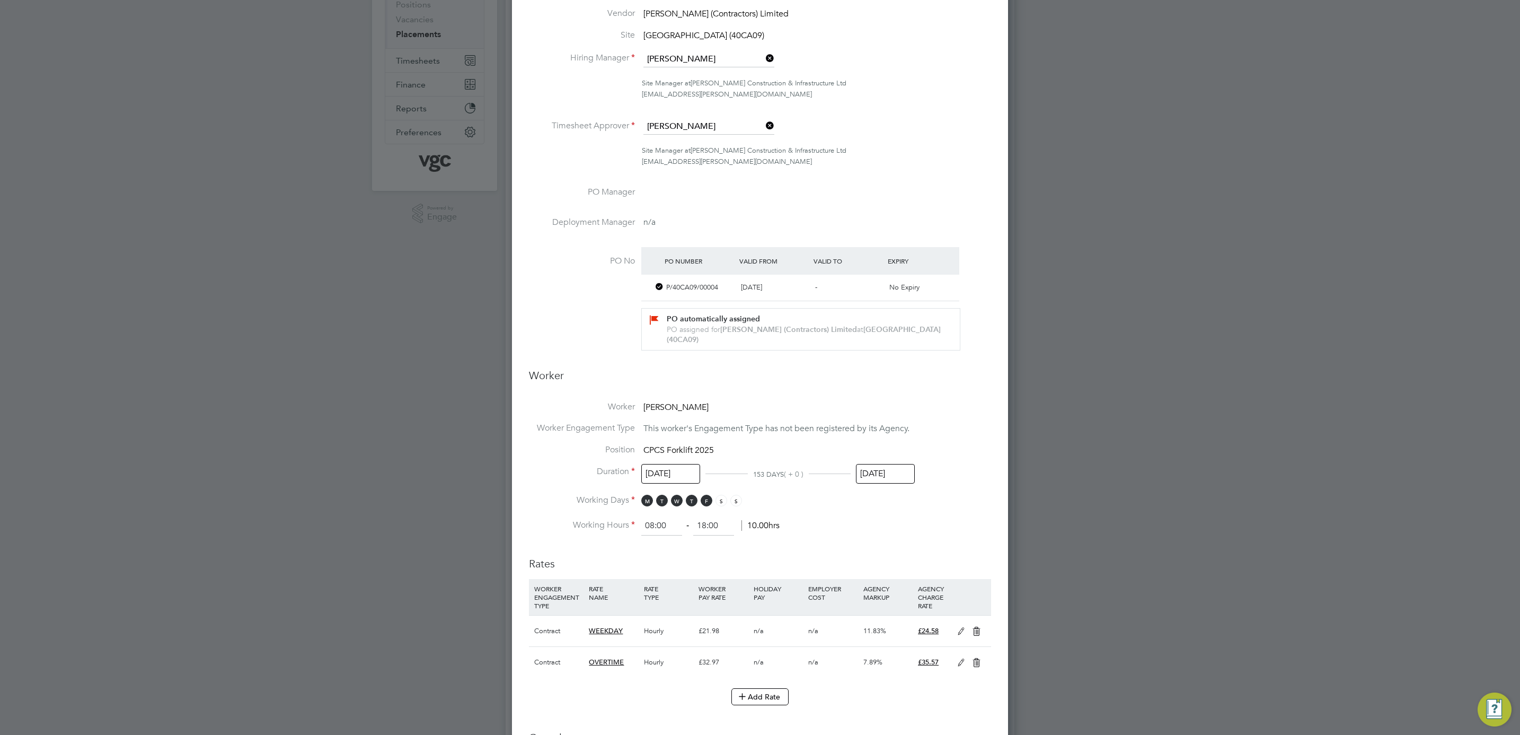
click at [889, 477] on input "[DATE]" at bounding box center [885, 474] width 59 height 20
click at [882, 282] on icon at bounding box center [884, 284] width 10 height 12
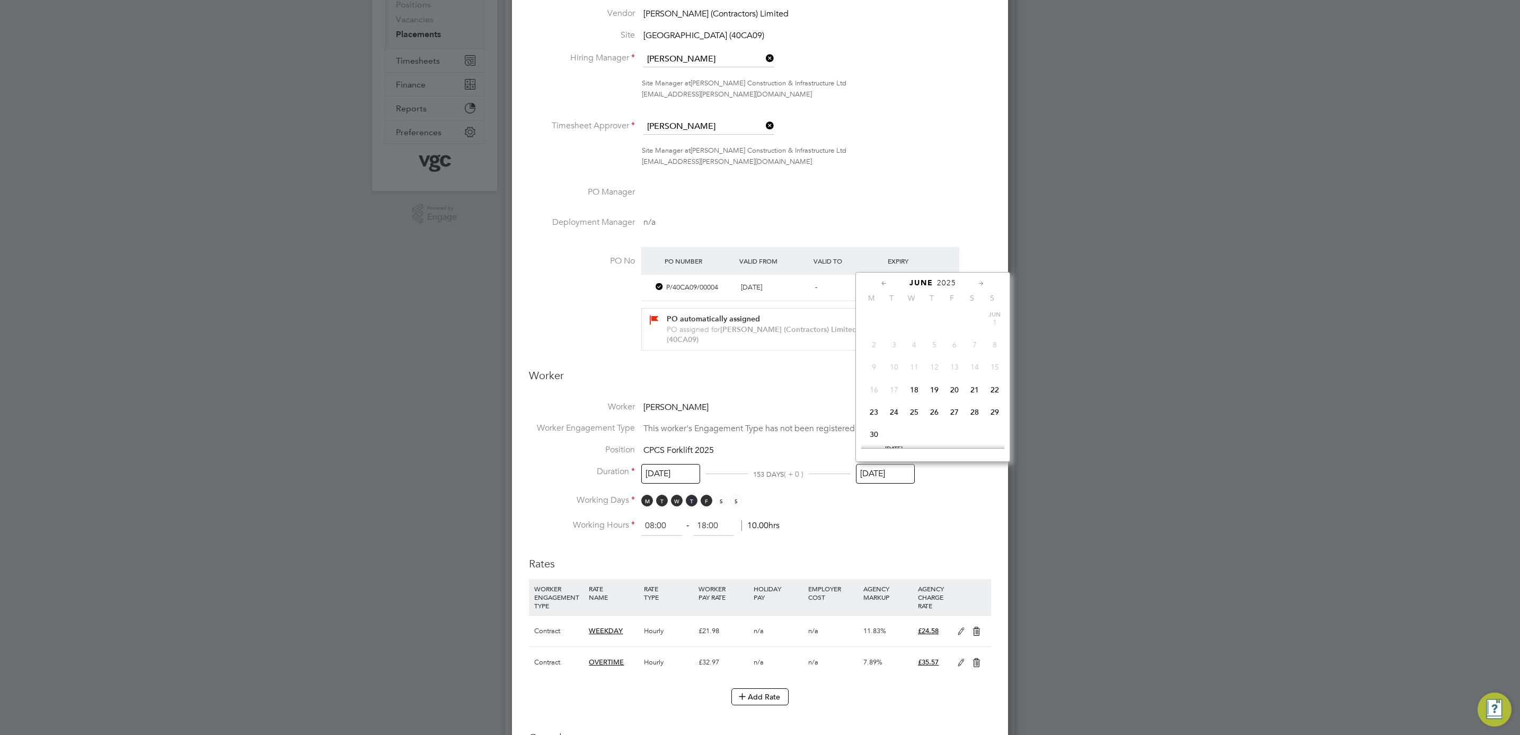
click at [974, 279] on div "[DATE]" at bounding box center [932, 283] width 143 height 10
click at [984, 285] on icon at bounding box center [981, 284] width 10 height 12
drag, startPoint x: 953, startPoint y: 344, endPoint x: 962, endPoint y: 357, distance: 15.6
click at [953, 346] on span "8" at bounding box center [954, 342] width 20 height 20
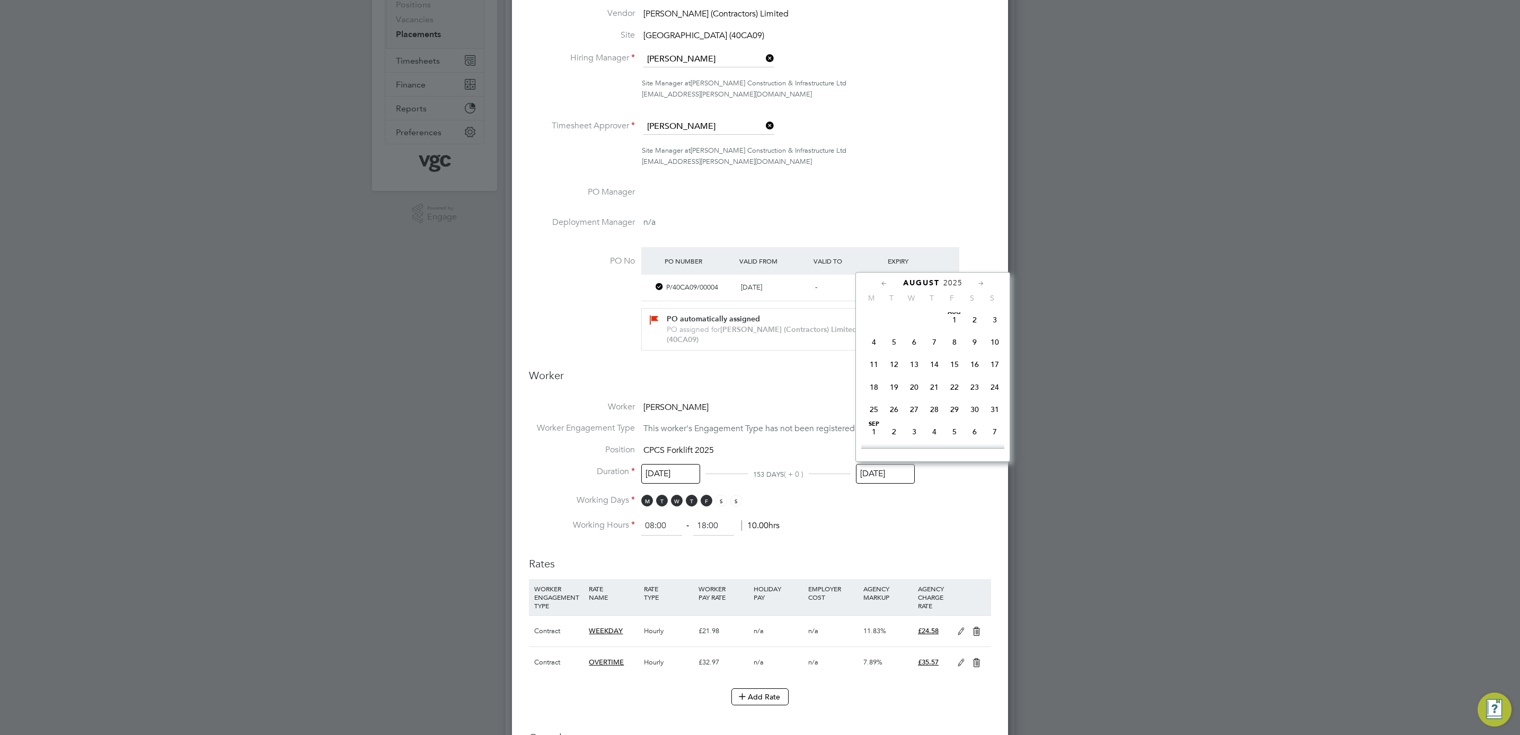
type input "[DATE]"
click at [987, 450] on li "Position CPCS Forklift 2025" at bounding box center [760, 455] width 462 height 22
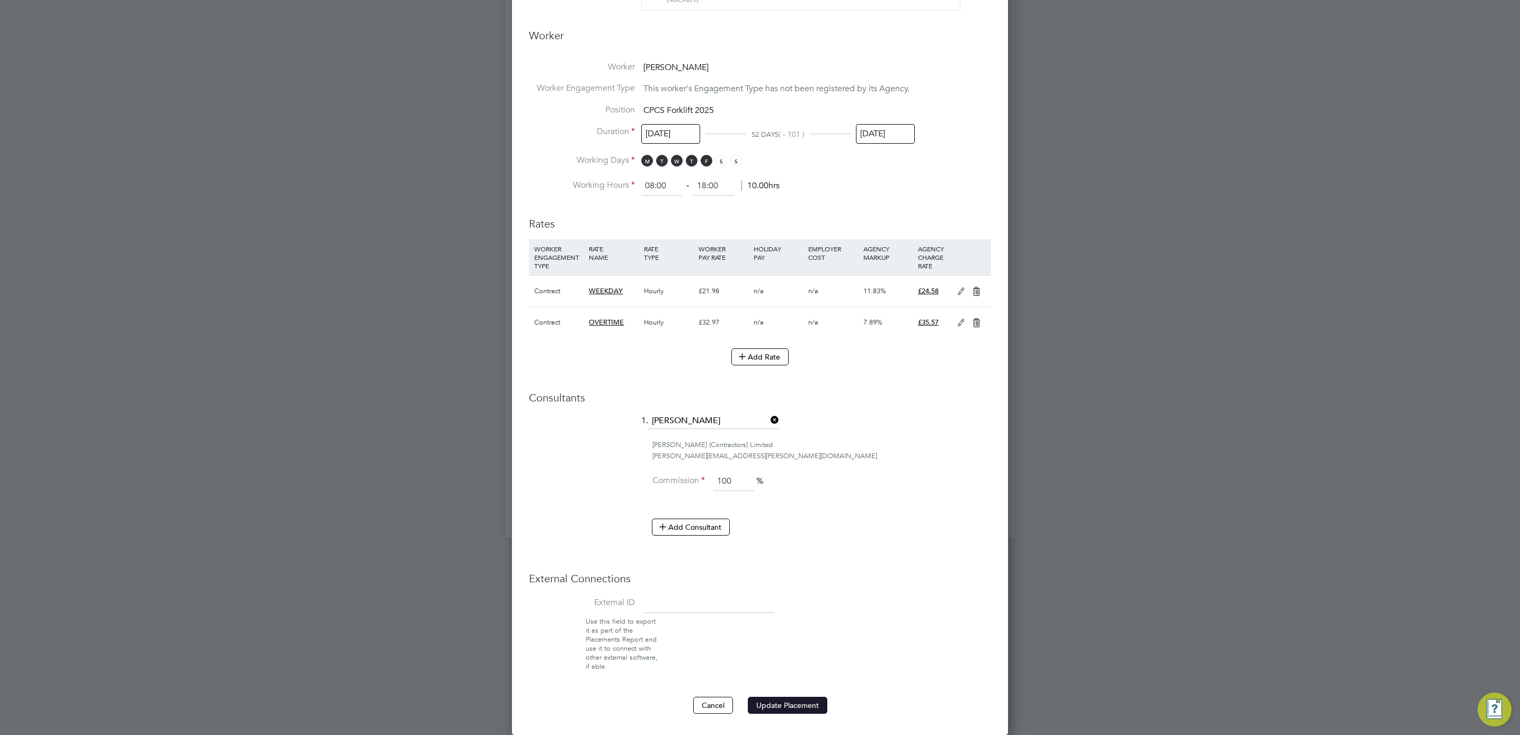
click at [798, 705] on button "Update Placement" at bounding box center [787, 704] width 79 height 17
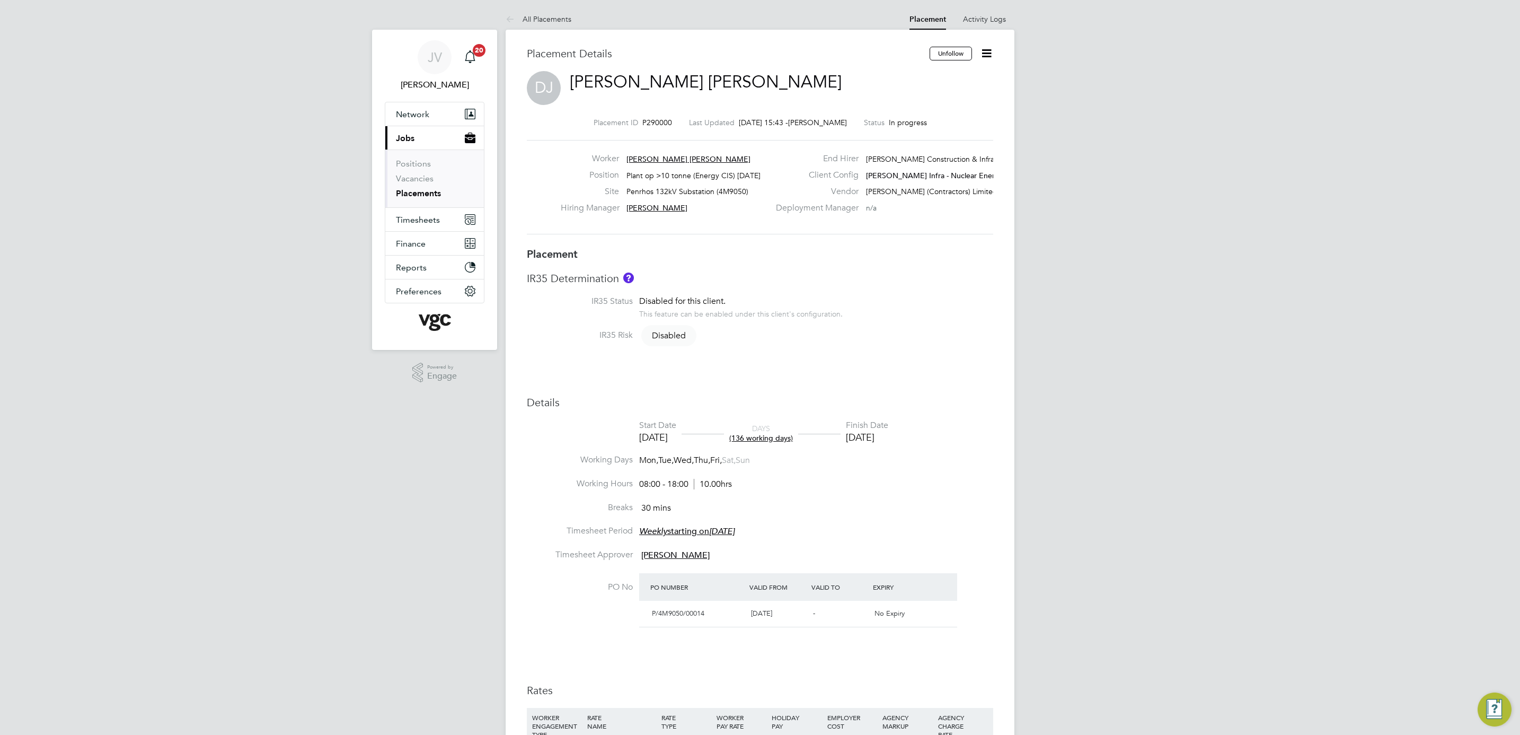
click at [986, 58] on icon at bounding box center [986, 53] width 13 height 13
click at [929, 73] on li "Edit Placement e" at bounding box center [935, 78] width 109 height 15
type input "John McGeever"
type input "Andy Paterson"
type input "19 May 2025"
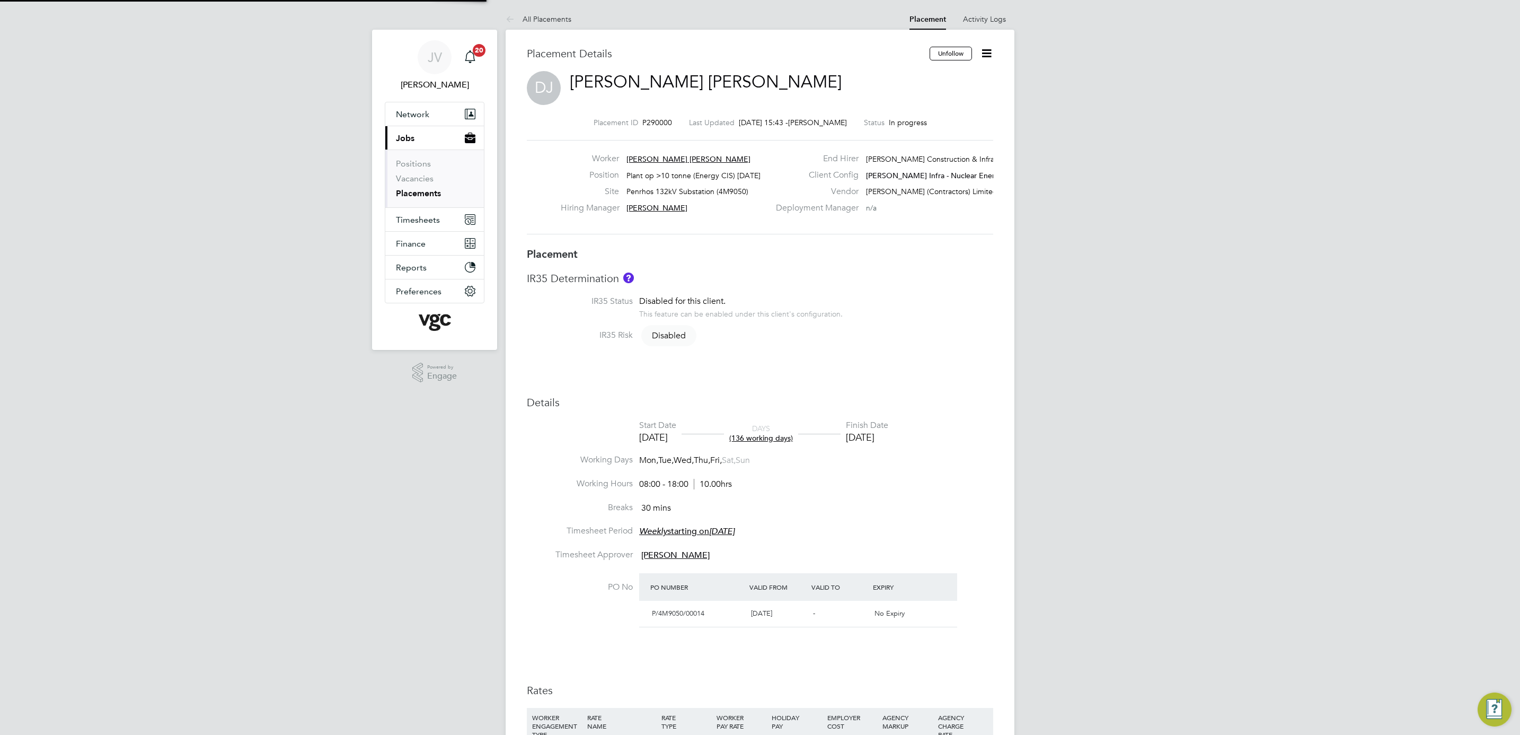
type input "24 Nov 2025"
type input "08:00"
type input "18:00"
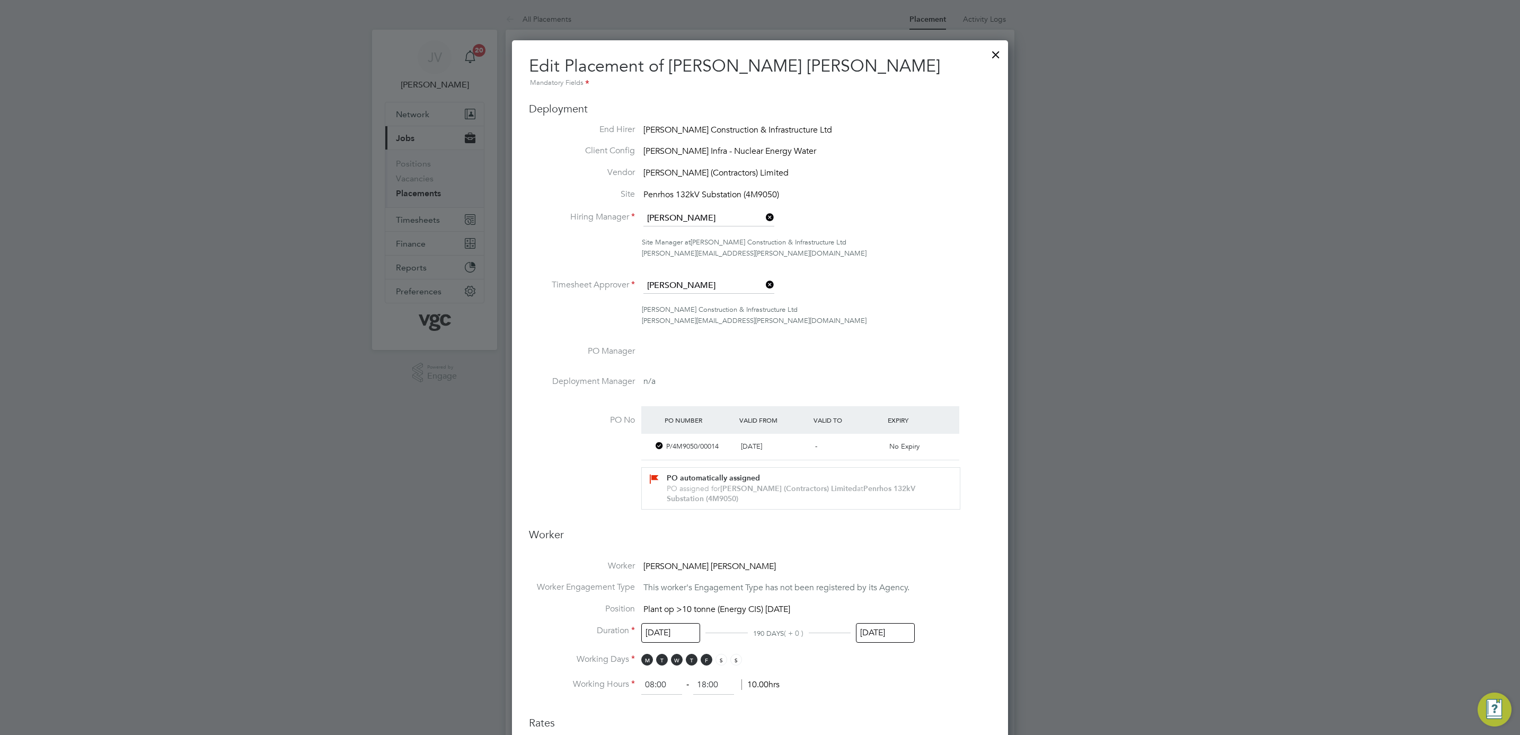
click at [895, 623] on input "24 Nov 2025" at bounding box center [885, 633] width 59 height 20
click at [885, 443] on icon at bounding box center [884, 443] width 10 height 12
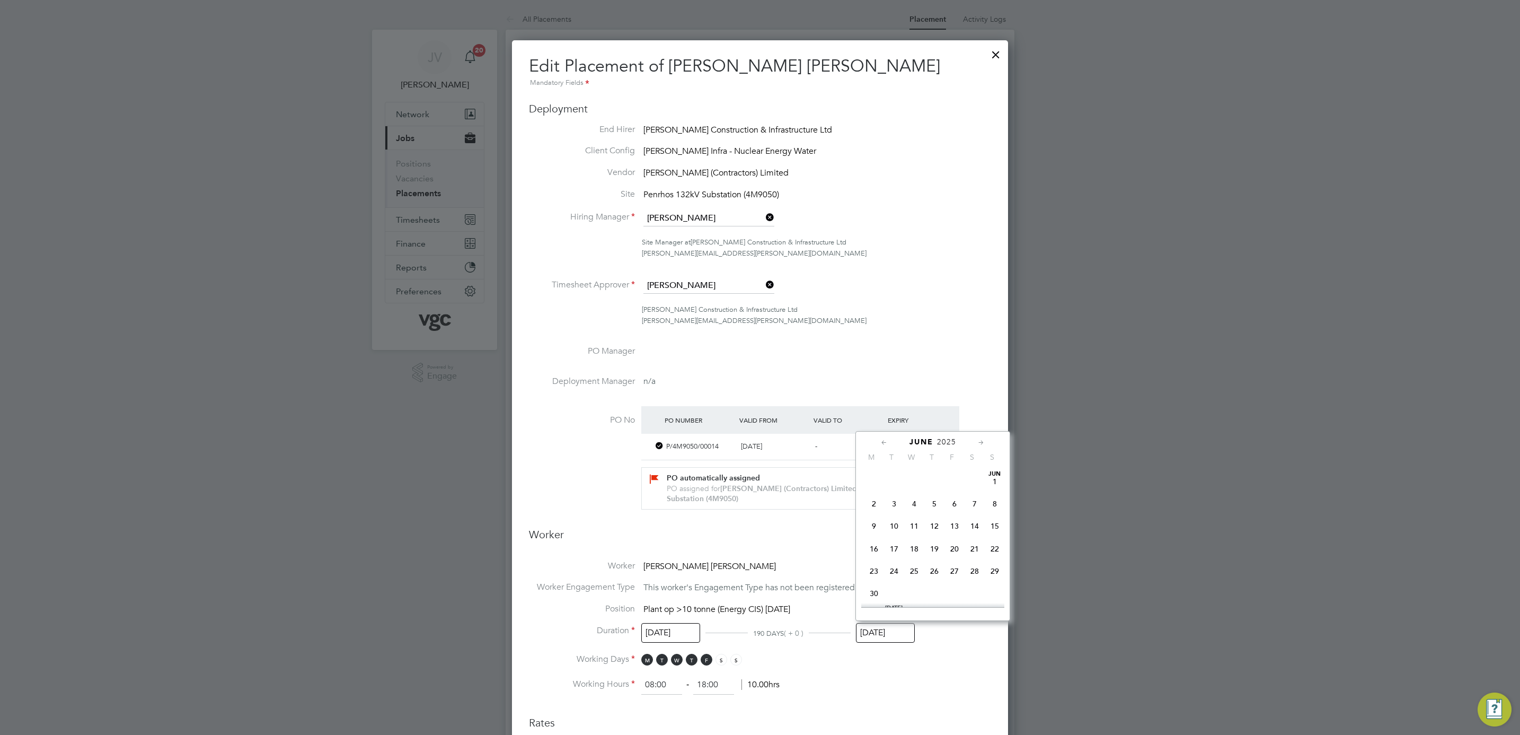
click at [885, 443] on icon at bounding box center [884, 443] width 10 height 12
click at [952, 546] on span "23" at bounding box center [954, 548] width 20 height 20
type input "23 May 2025"
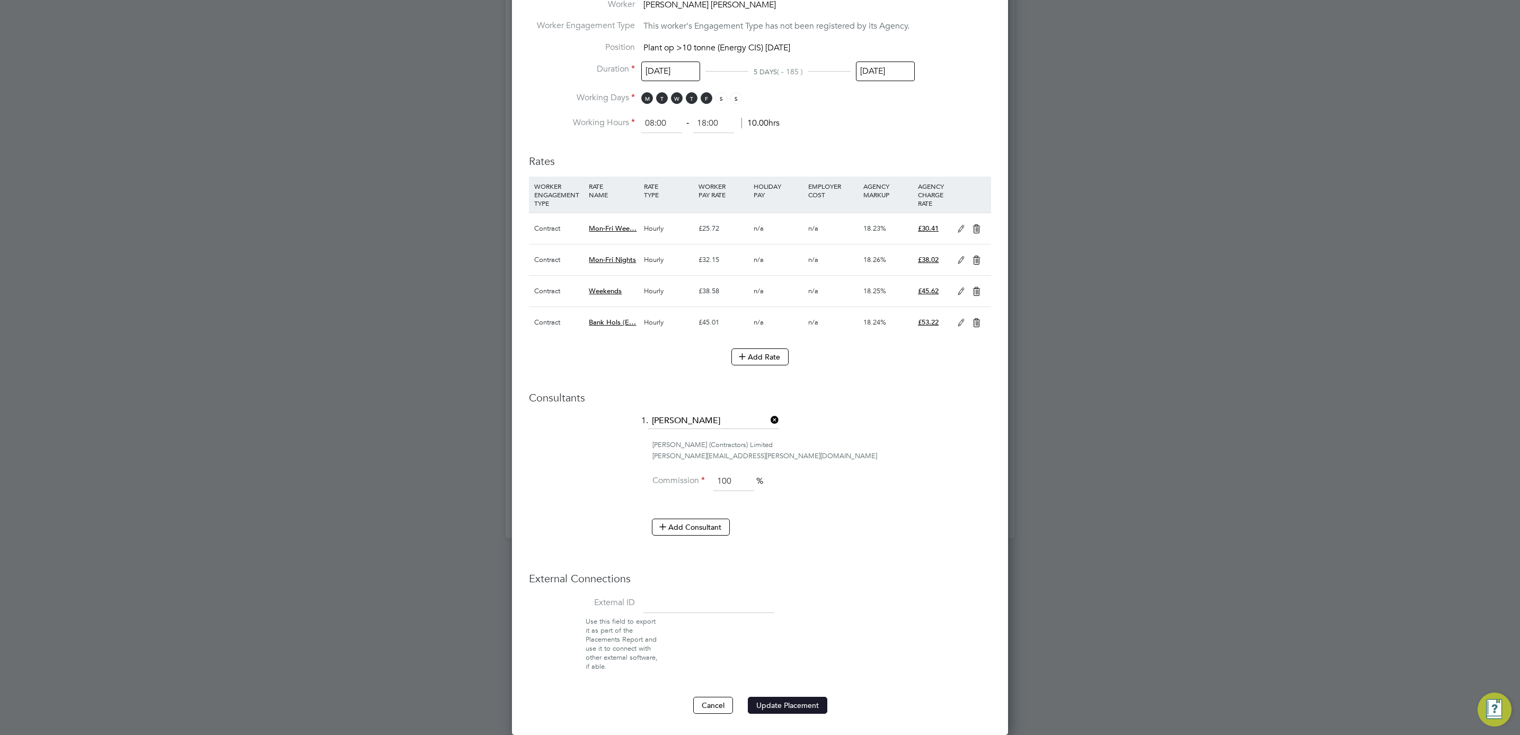
click at [784, 696] on button "Update Placement" at bounding box center [787, 704] width 79 height 17
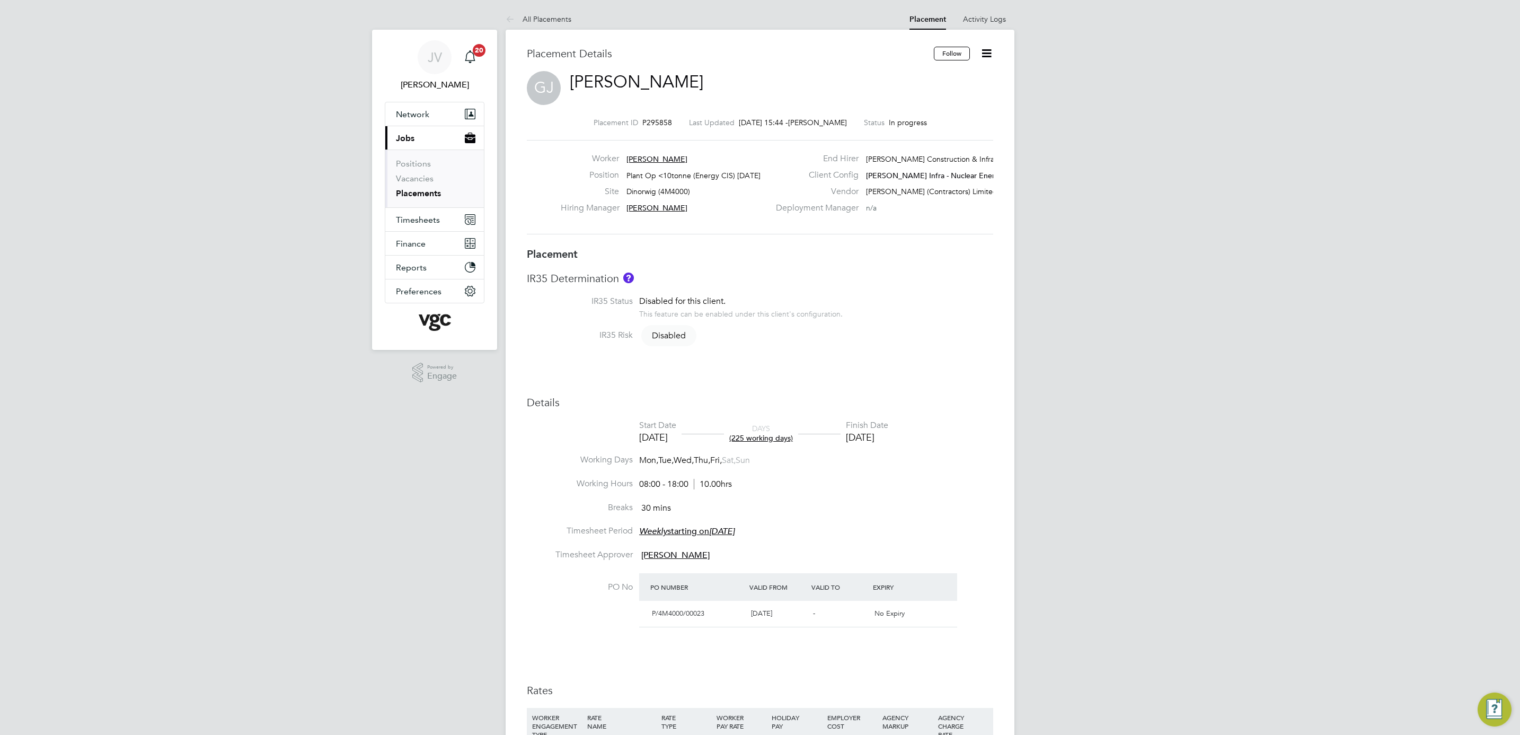
click at [984, 55] on icon at bounding box center [986, 53] width 13 height 13
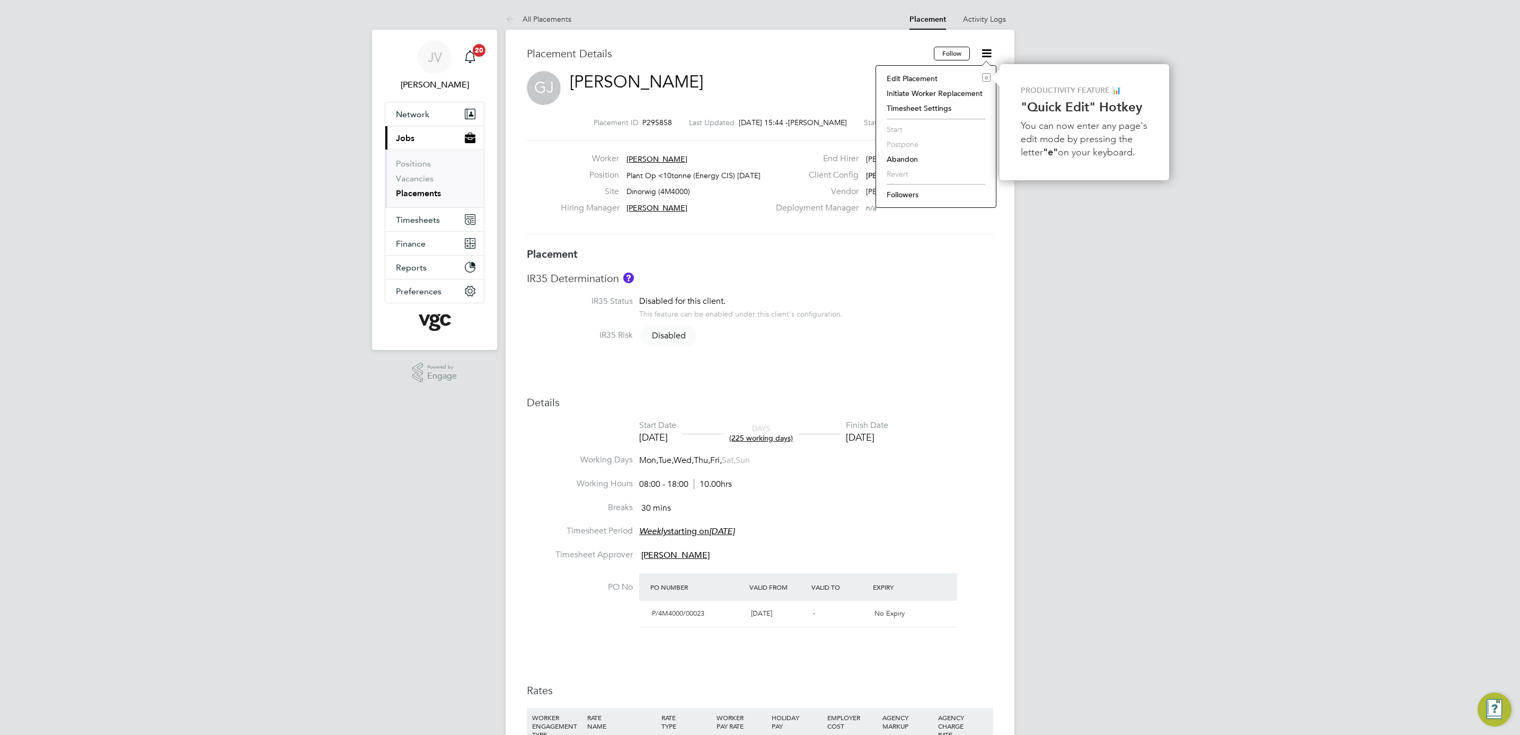
click at [937, 81] on li "Edit Placement e" at bounding box center [935, 78] width 109 height 15
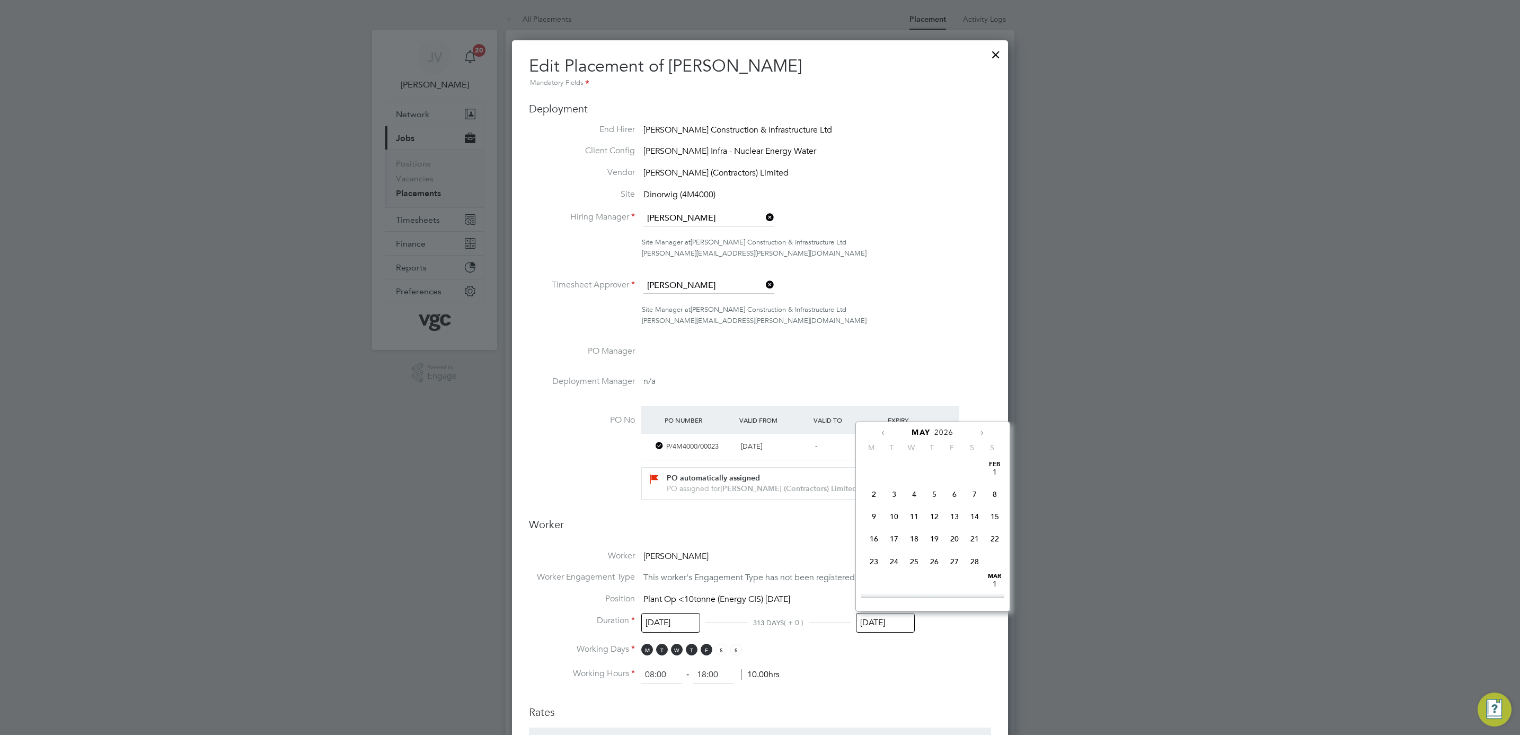
click at [880, 629] on input "01 May 2026" at bounding box center [885, 623] width 59 height 20
click at [878, 427] on div "May 2026" at bounding box center [932, 432] width 143 height 10
click at [940, 431] on span "2026" at bounding box center [943, 432] width 19 height 9
click at [997, 506] on span "2025" at bounding box center [995, 510] width 20 height 20
click at [978, 433] on icon at bounding box center [981, 433] width 10 height 12
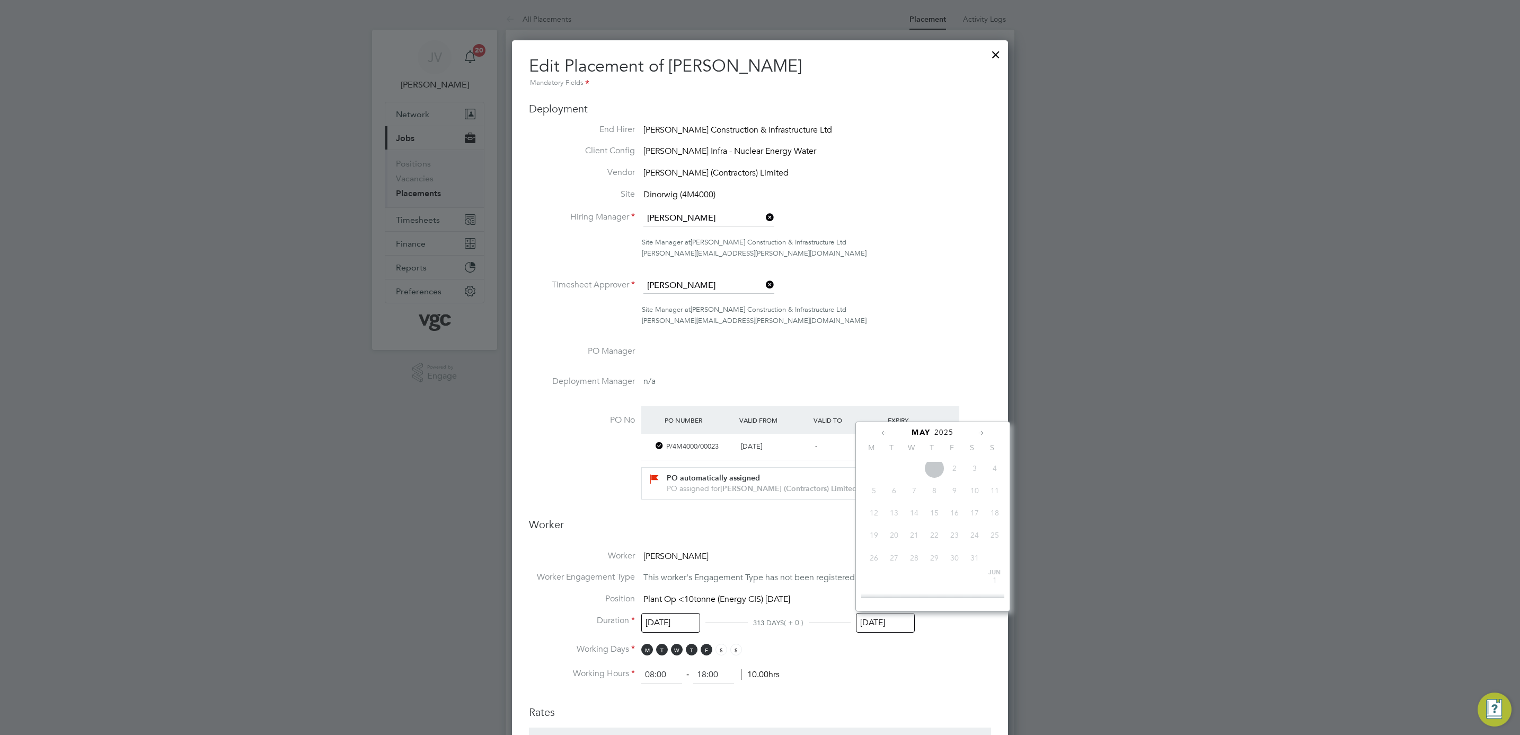
click at [978, 433] on icon at bounding box center [981, 433] width 10 height 12
click at [954, 492] on span "11" at bounding box center [954, 487] width 20 height 20
type input "11 Jul 2025"
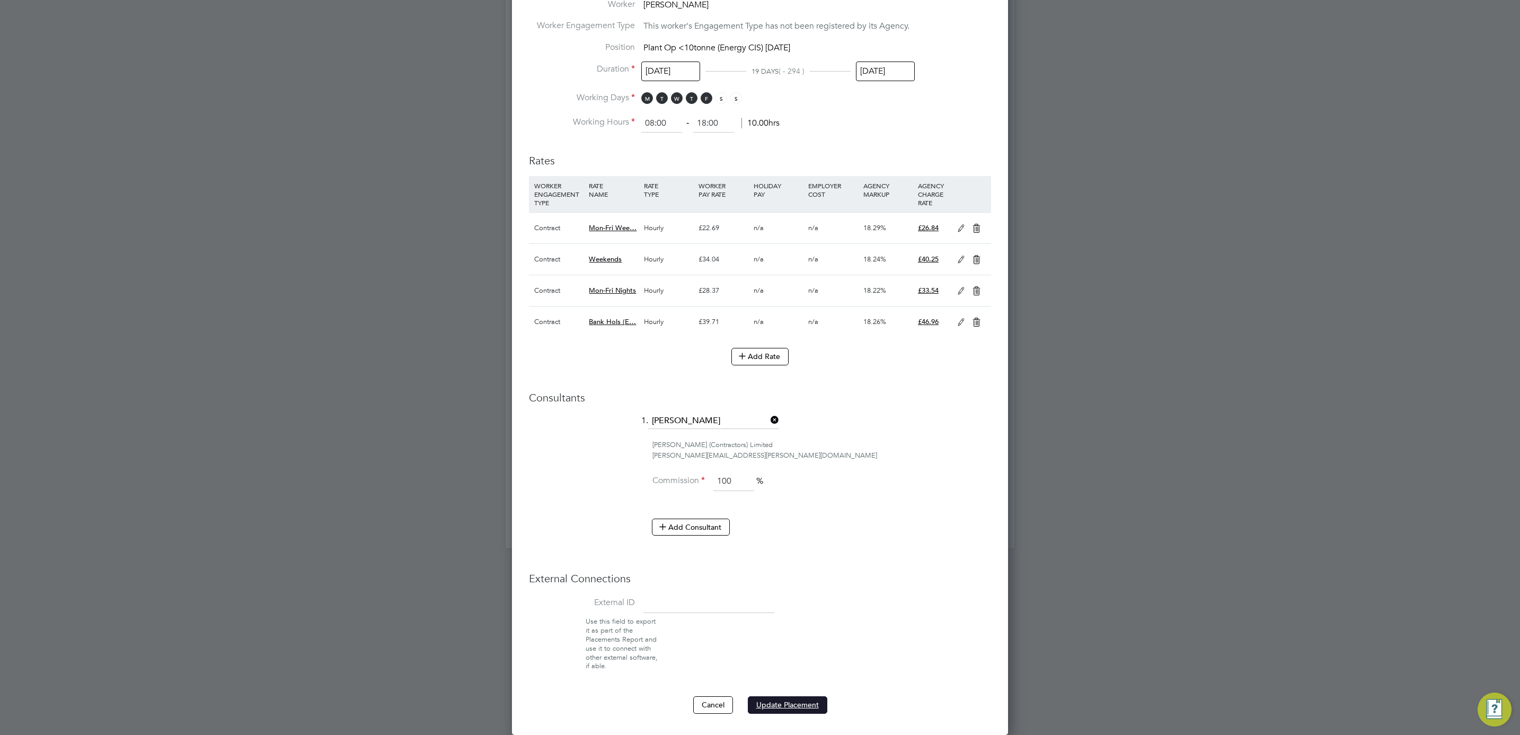
click at [812, 701] on button "Update Placement" at bounding box center [787, 704] width 79 height 17
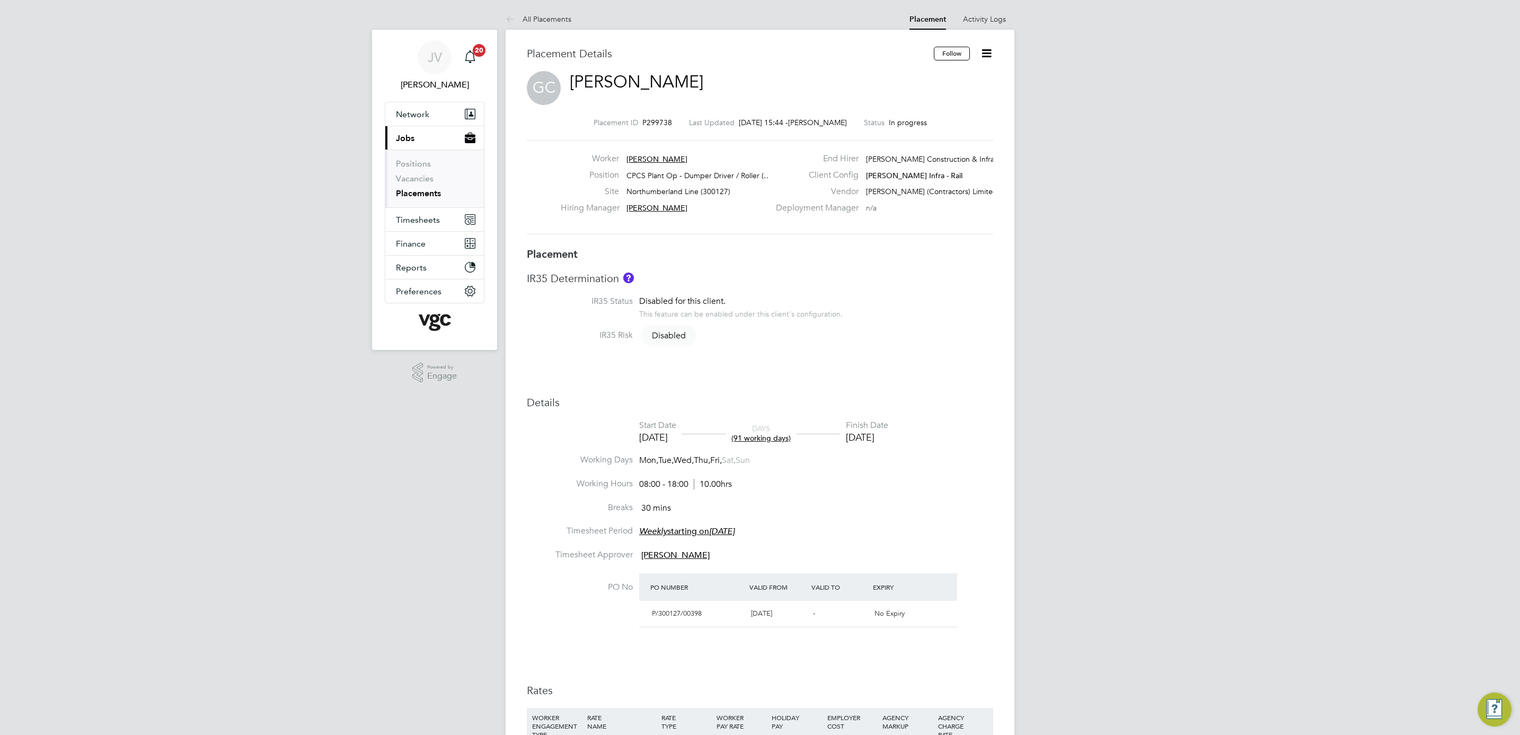
click at [988, 51] on icon at bounding box center [986, 53] width 13 height 13
click at [943, 78] on li "Edit Placement e" at bounding box center [935, 78] width 109 height 15
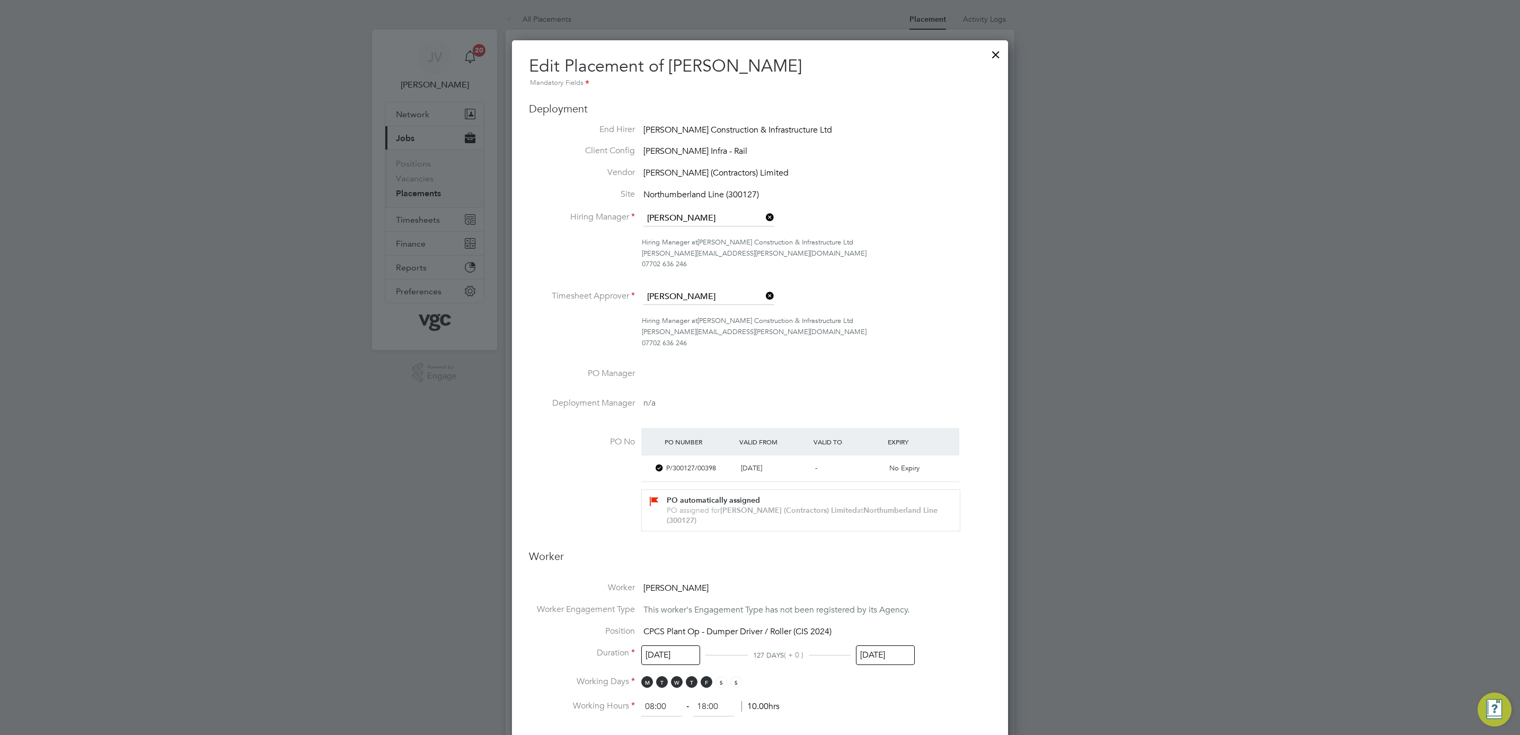
click at [883, 645] on input "[DATE]" at bounding box center [885, 655] width 59 height 20
click at [879, 463] on icon at bounding box center [884, 465] width 10 height 12
click at [958, 506] on span "[DATE]" at bounding box center [954, 503] width 20 height 20
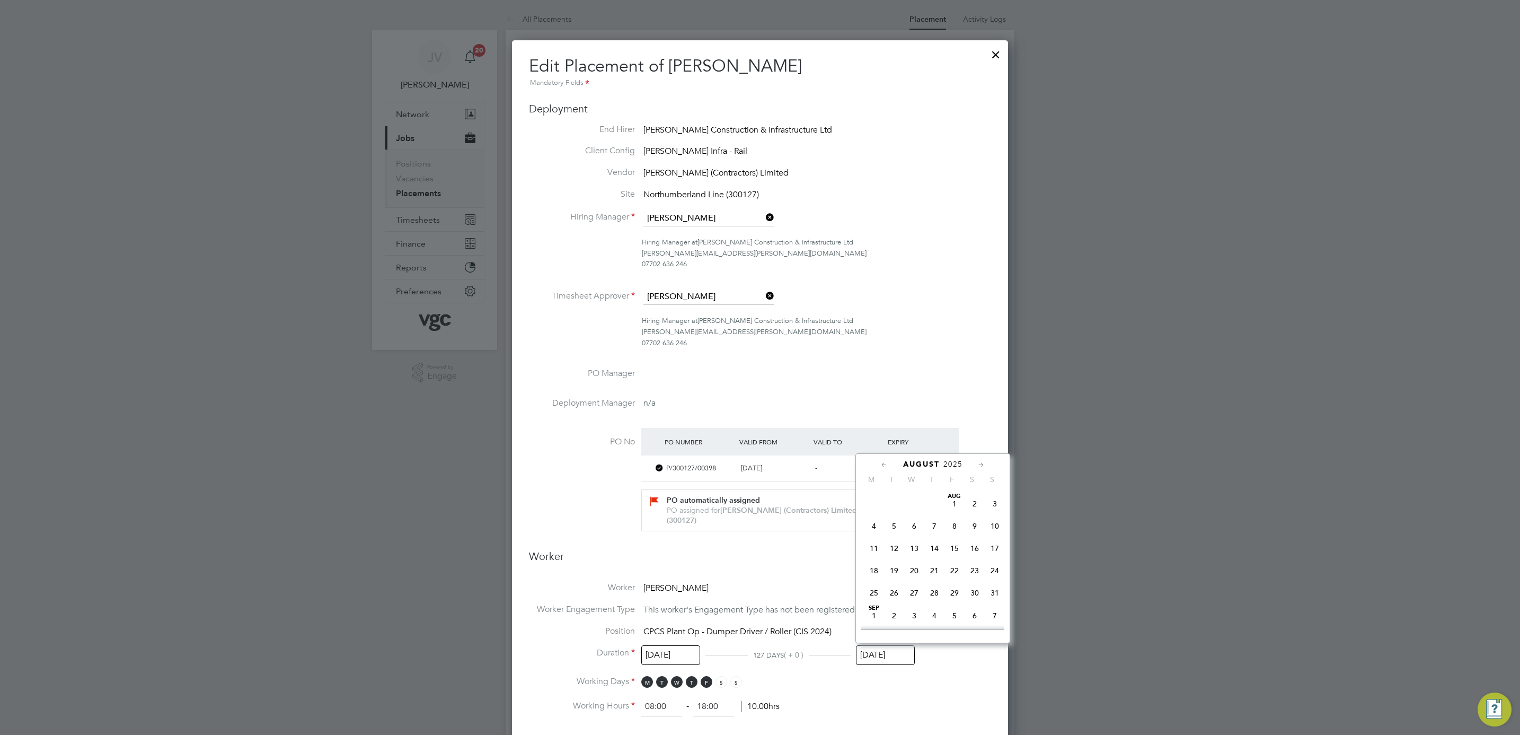
type input "[DATE]"
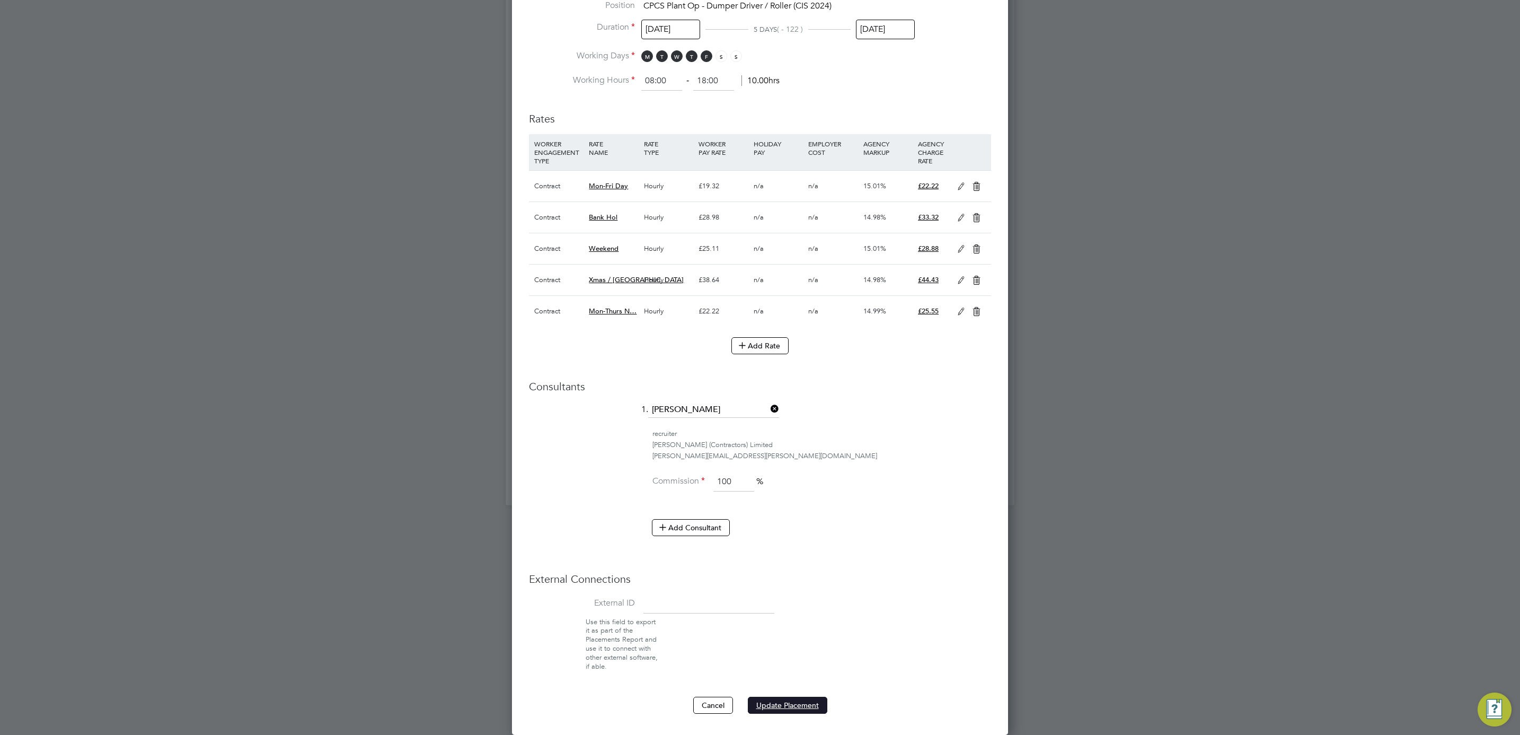
click at [816, 708] on button "Update Placement" at bounding box center [787, 704] width 79 height 17
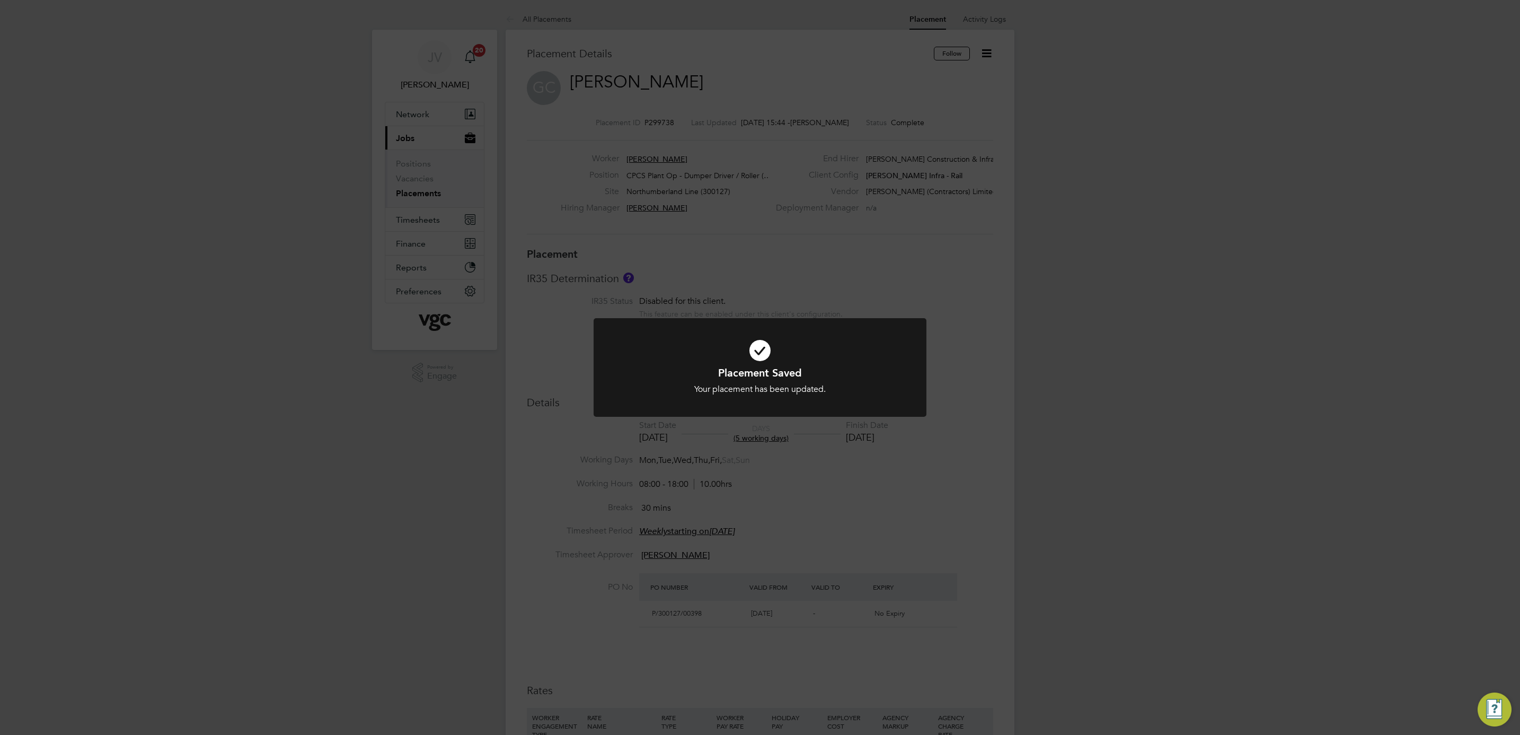
click at [1348, 77] on div "Placement Saved Your placement has been updated. Cancel Okay" at bounding box center [760, 367] width 1520 height 735
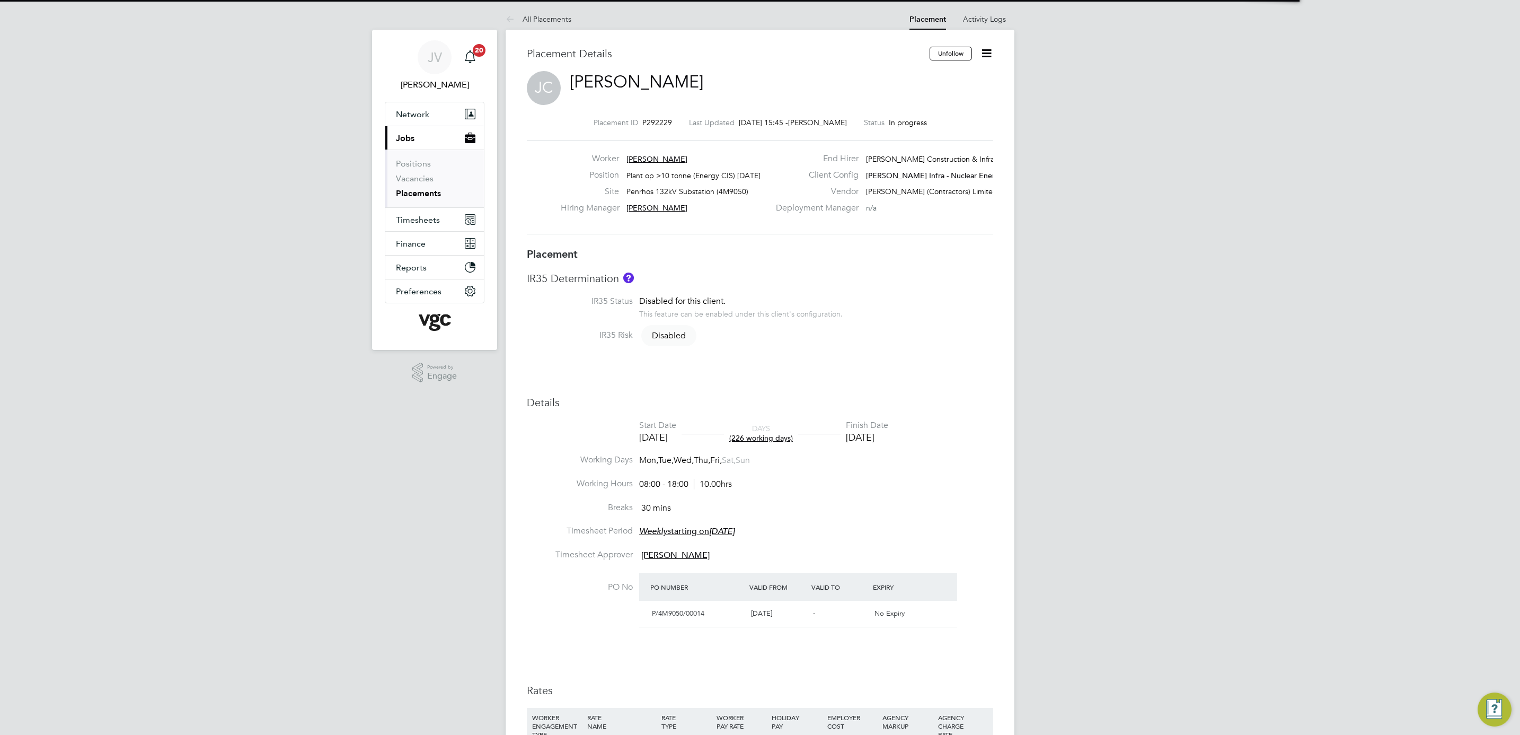
click at [980, 55] on icon at bounding box center [986, 53] width 13 height 13
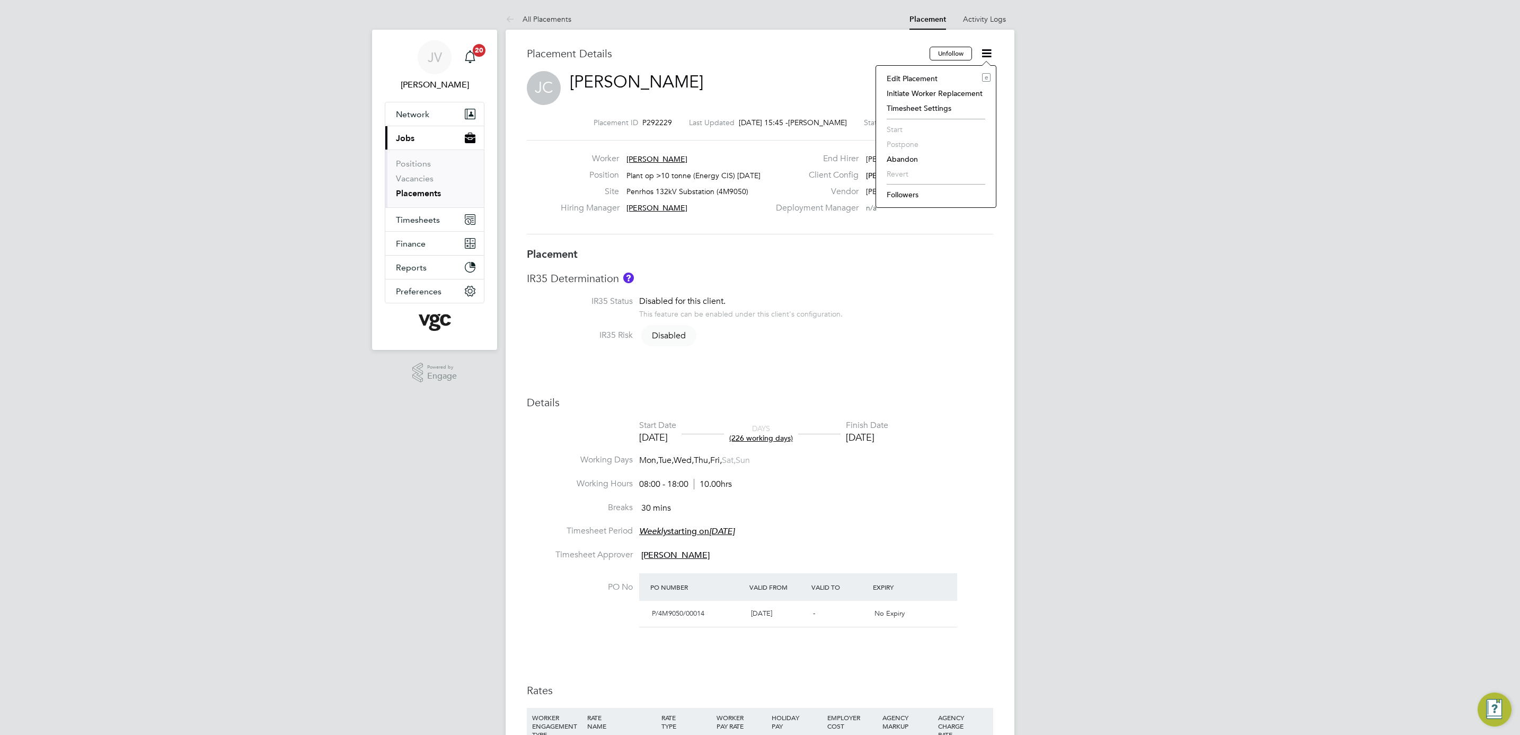
click at [929, 72] on li "Edit Placement e" at bounding box center [935, 78] width 109 height 15
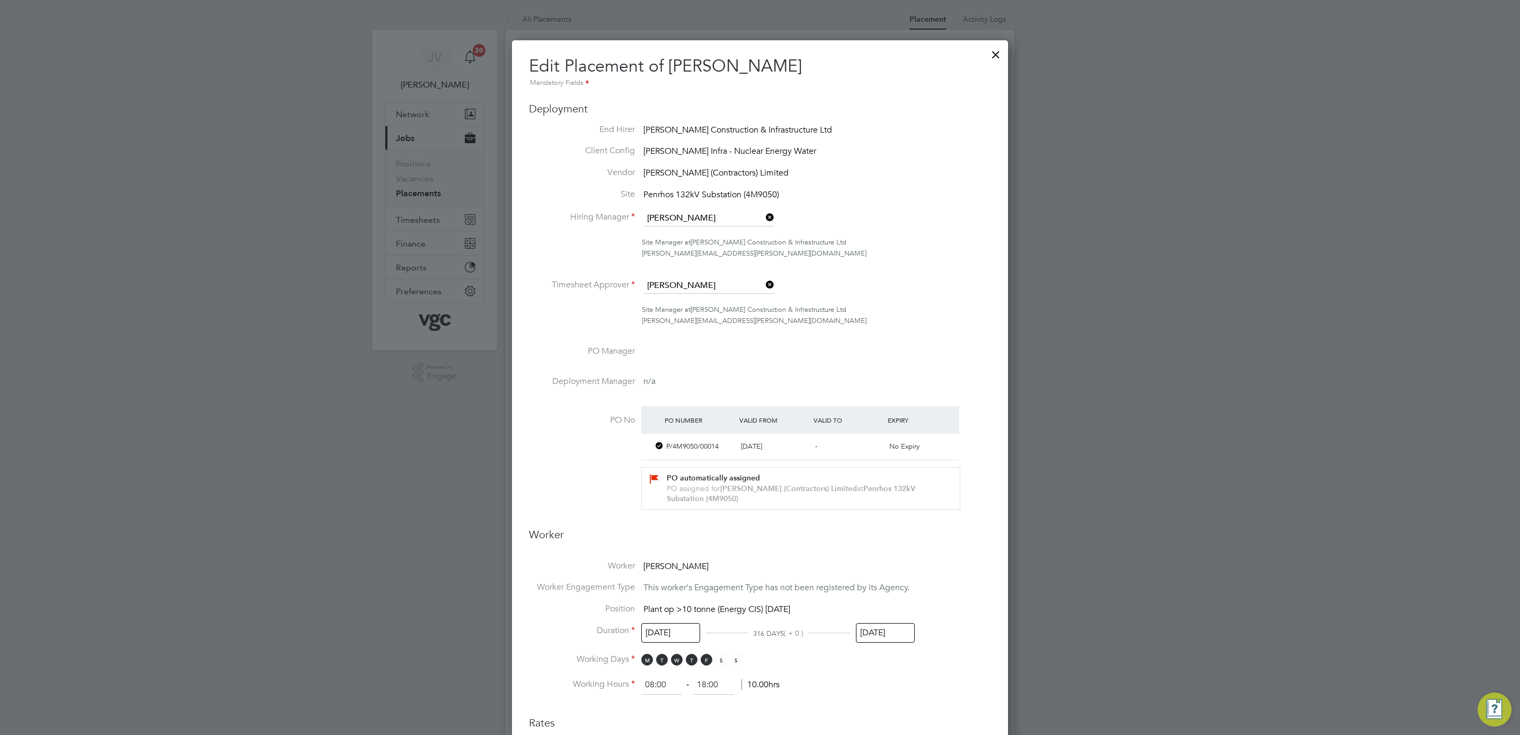
click at [888, 632] on input "[DATE]" at bounding box center [885, 633] width 59 height 20
click at [945, 443] on span "2026" at bounding box center [947, 441] width 19 height 9
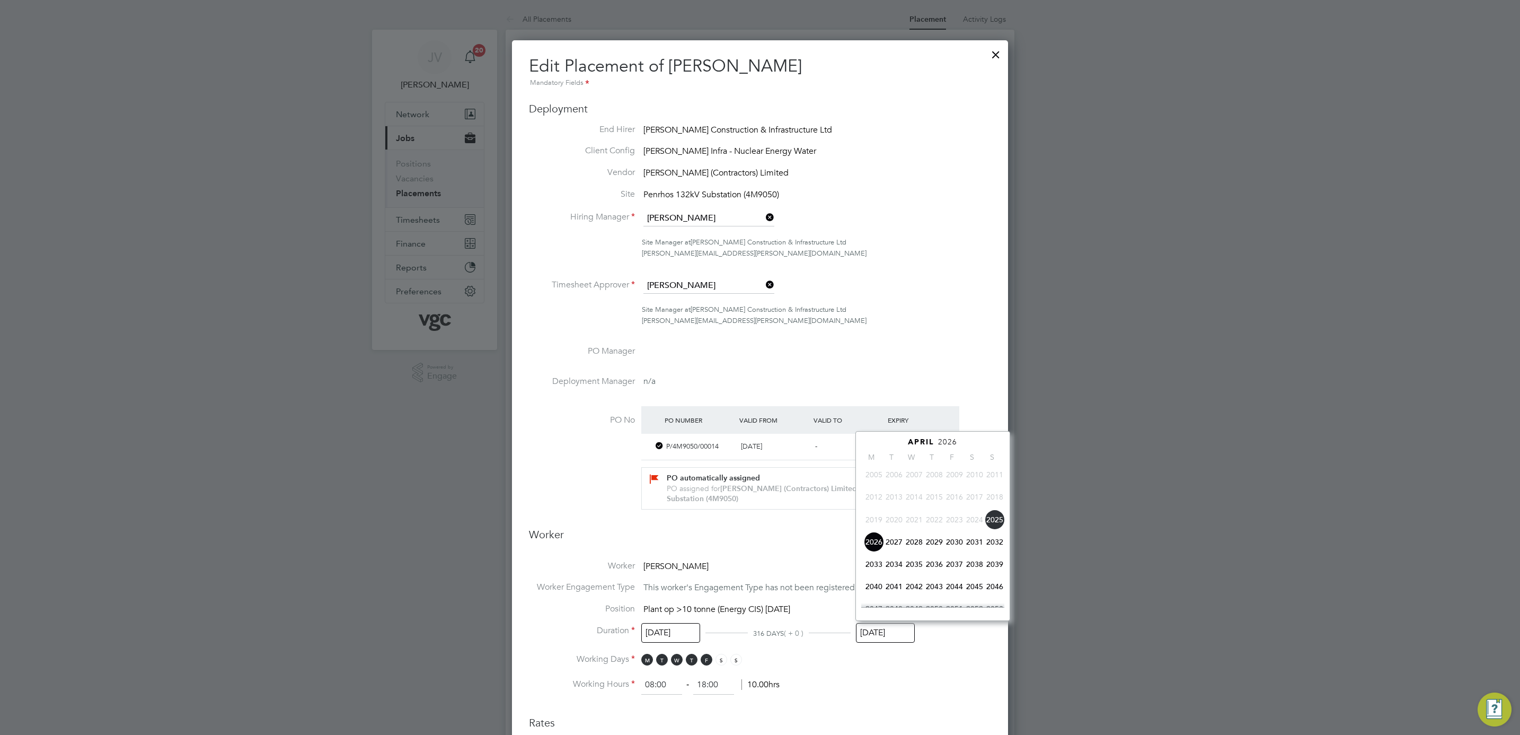
click at [996, 520] on span "2025" at bounding box center [995, 519] width 20 height 20
click at [983, 444] on icon at bounding box center [981, 443] width 10 height 12
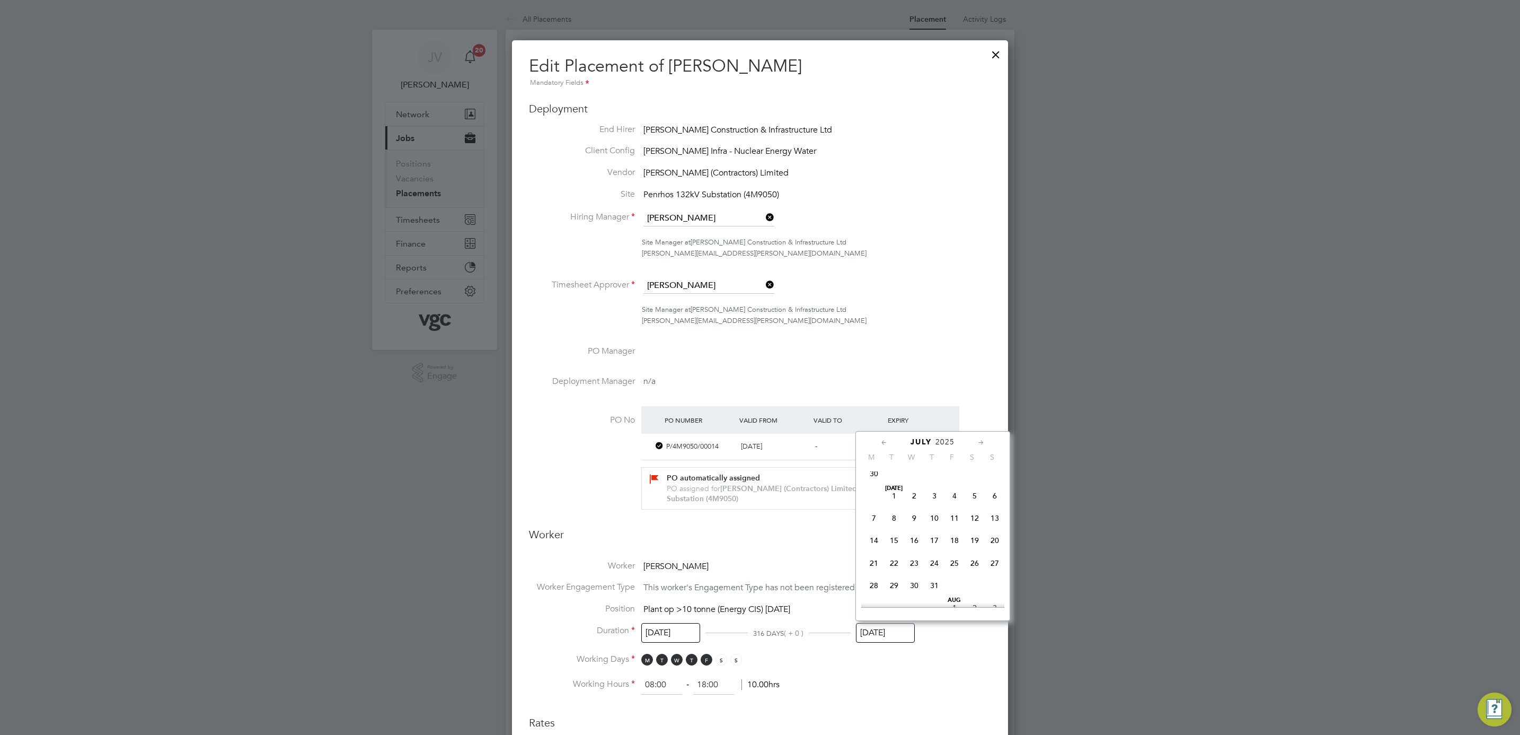
click at [953, 543] on span "18" at bounding box center [954, 540] width 20 height 20
type input "[DATE]"
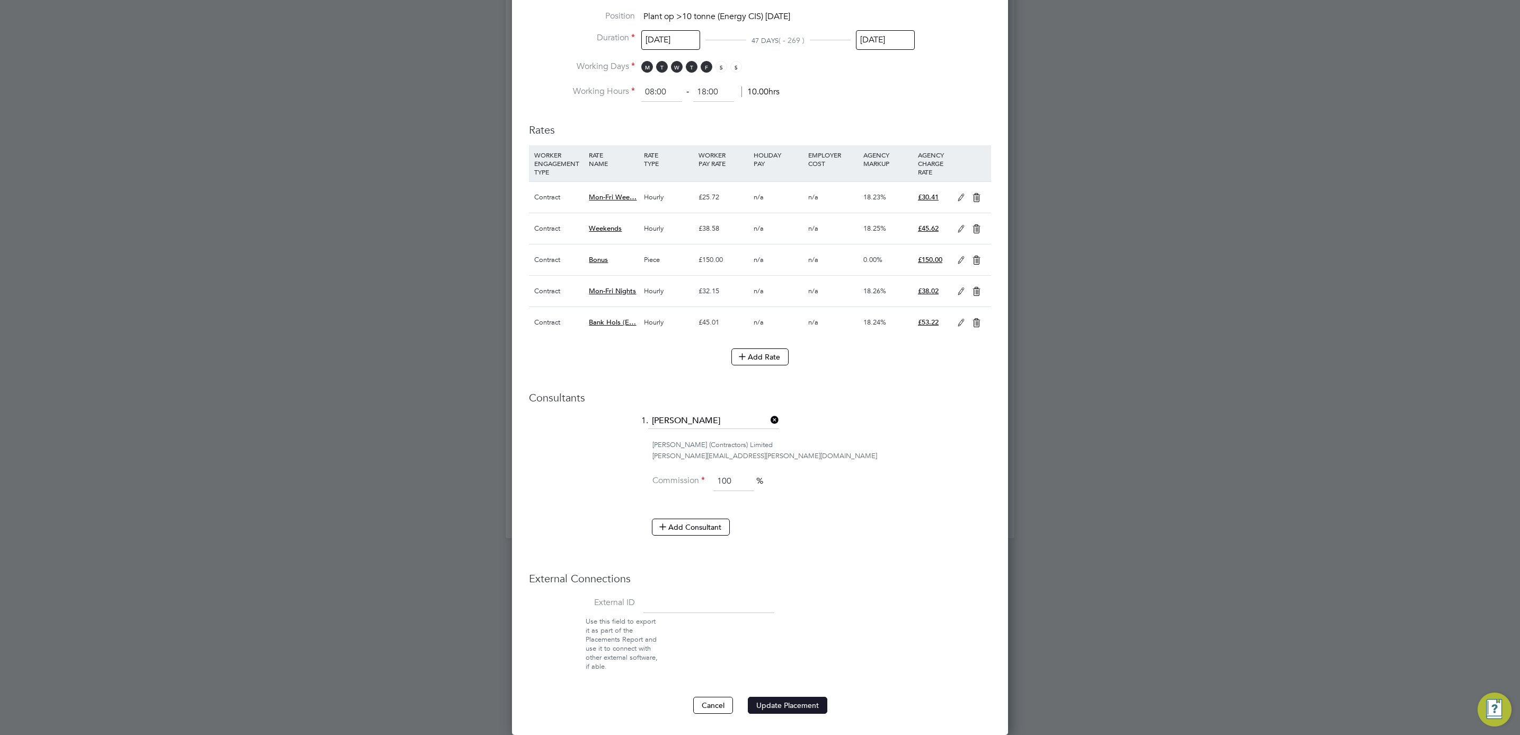
click at [785, 697] on ng-form "Deployment End Hirer [PERSON_NAME] Construction & Infrastructure Ltd Client Con…" at bounding box center [760, 111] width 462 height 1204
click at [786, 702] on button "Update Placement" at bounding box center [787, 704] width 79 height 17
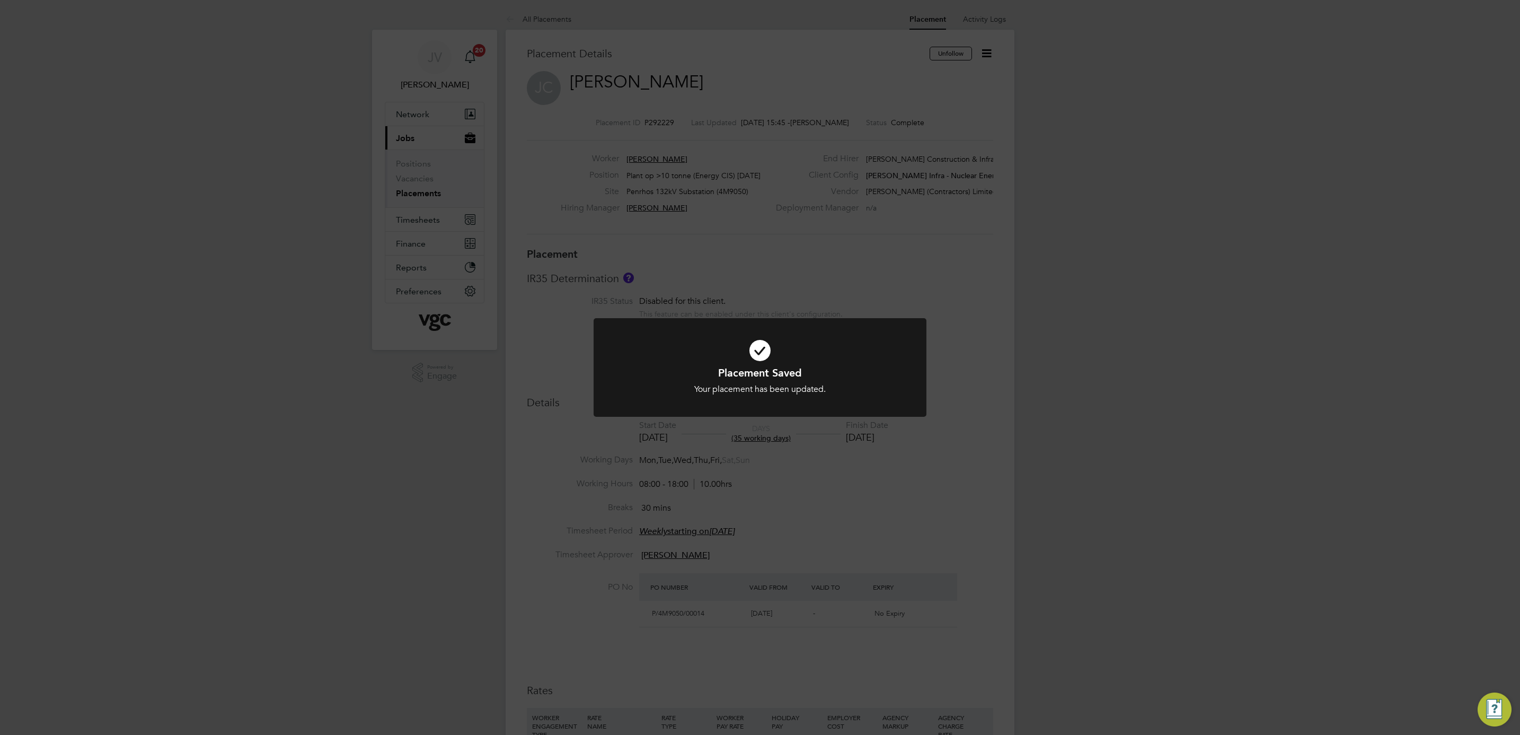
drag, startPoint x: 1205, startPoint y: 205, endPoint x: 1196, endPoint y: 124, distance: 81.6
click at [1204, 197] on div "Placement Saved Your placement has been updated. Cancel Okay" at bounding box center [760, 367] width 1520 height 735
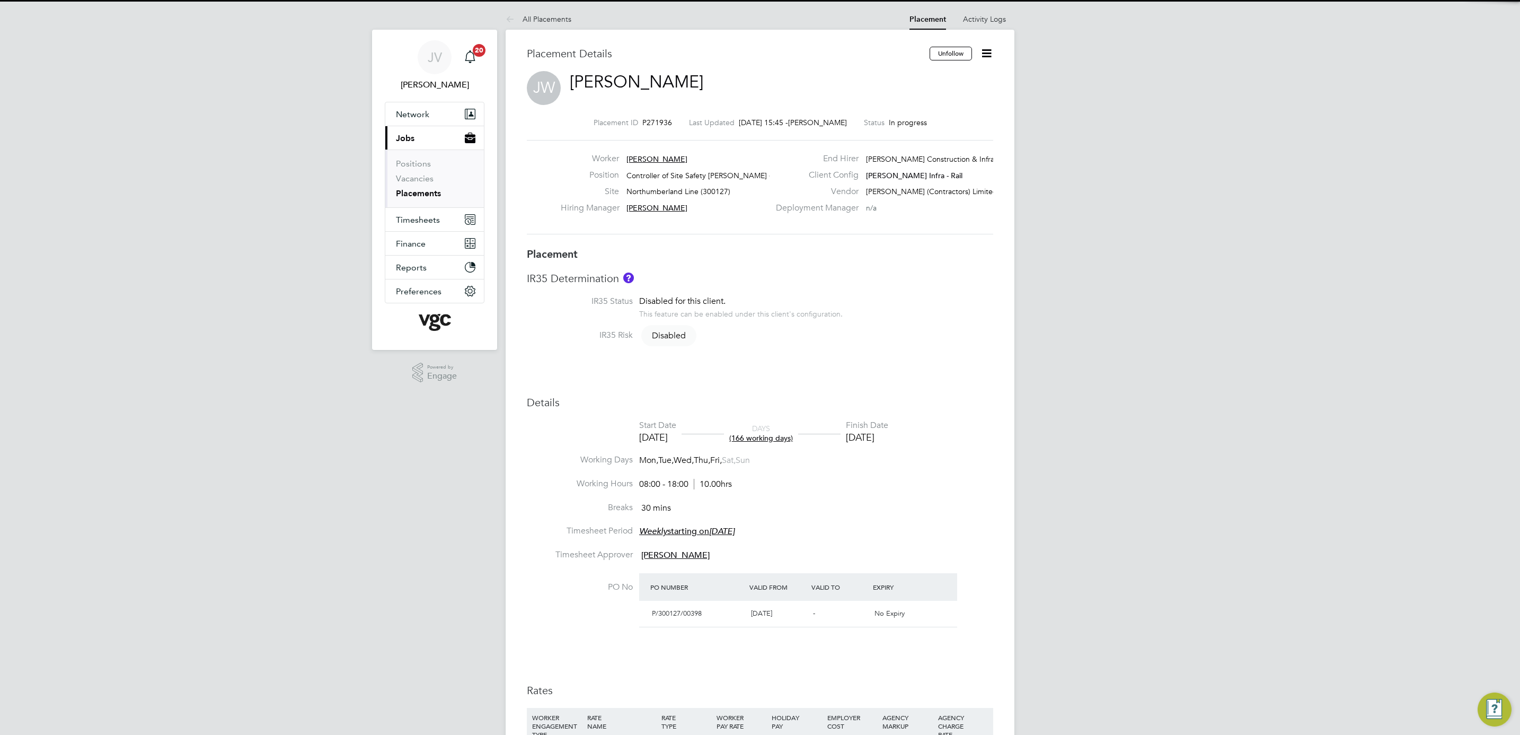
click at [987, 48] on icon at bounding box center [986, 53] width 13 height 13
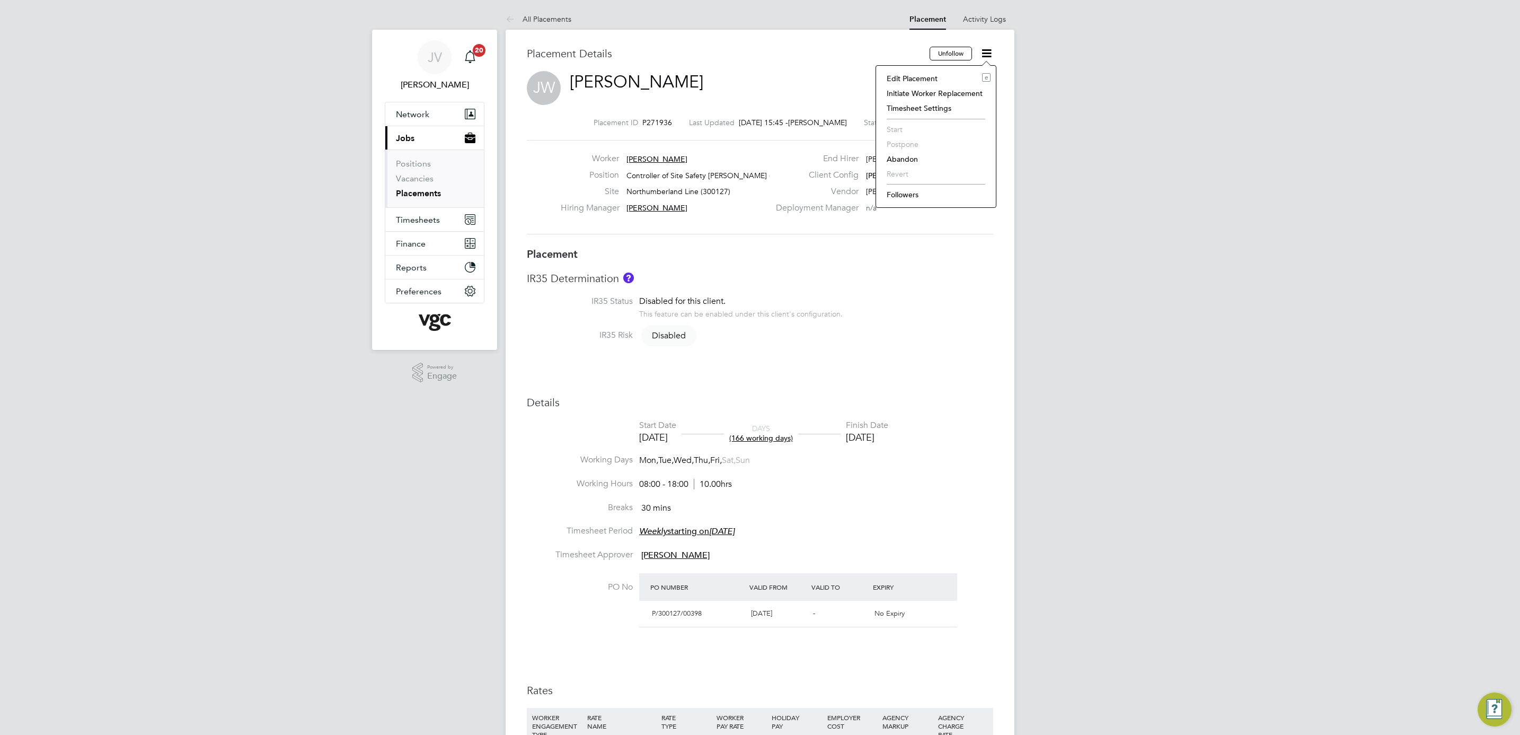
click at [921, 75] on li "Edit Placement e" at bounding box center [935, 78] width 109 height 15
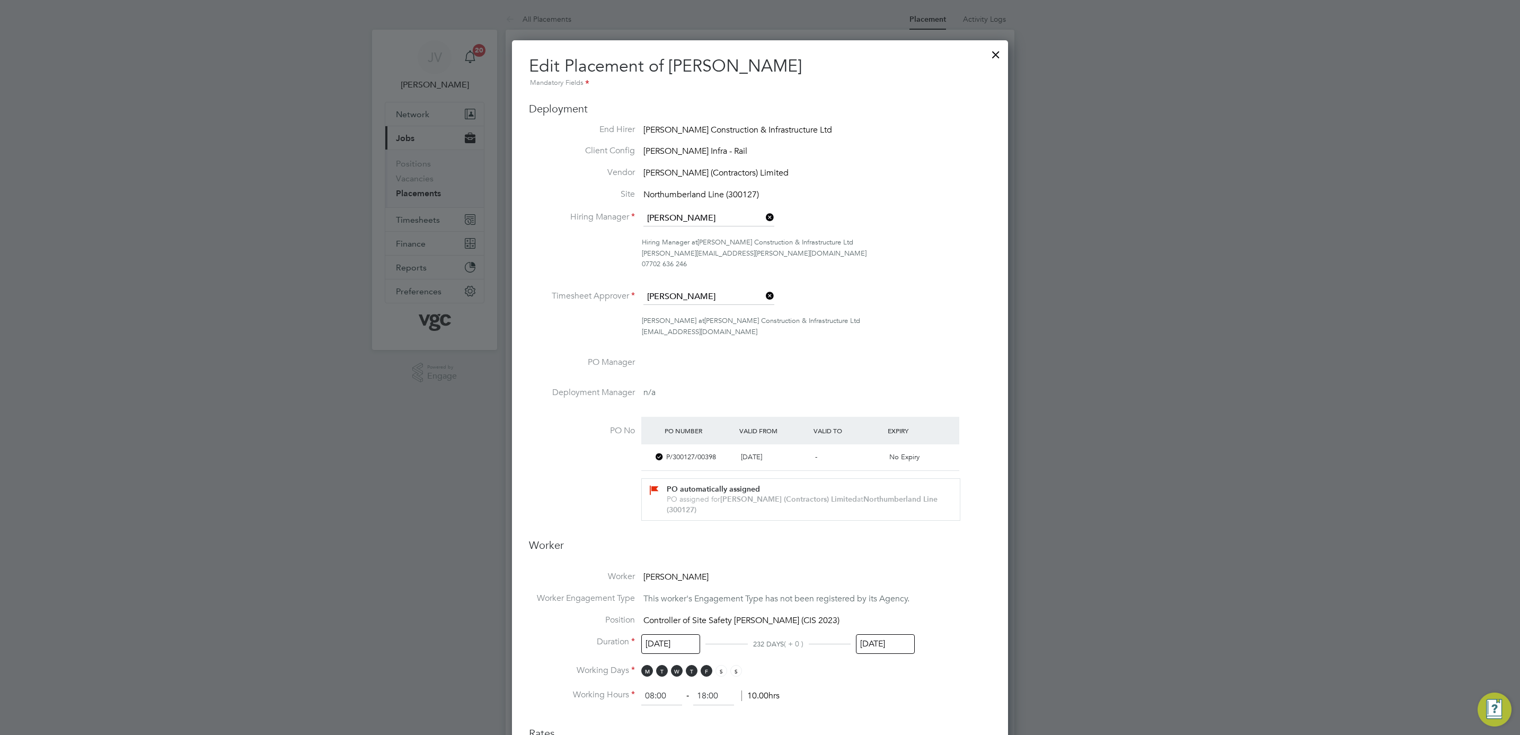
click at [873, 642] on input "[DATE]" at bounding box center [885, 644] width 59 height 20
click at [881, 452] on icon at bounding box center [884, 454] width 10 height 12
click at [958, 490] on span "4" at bounding box center [954, 491] width 20 height 20
type input "[DATE]"
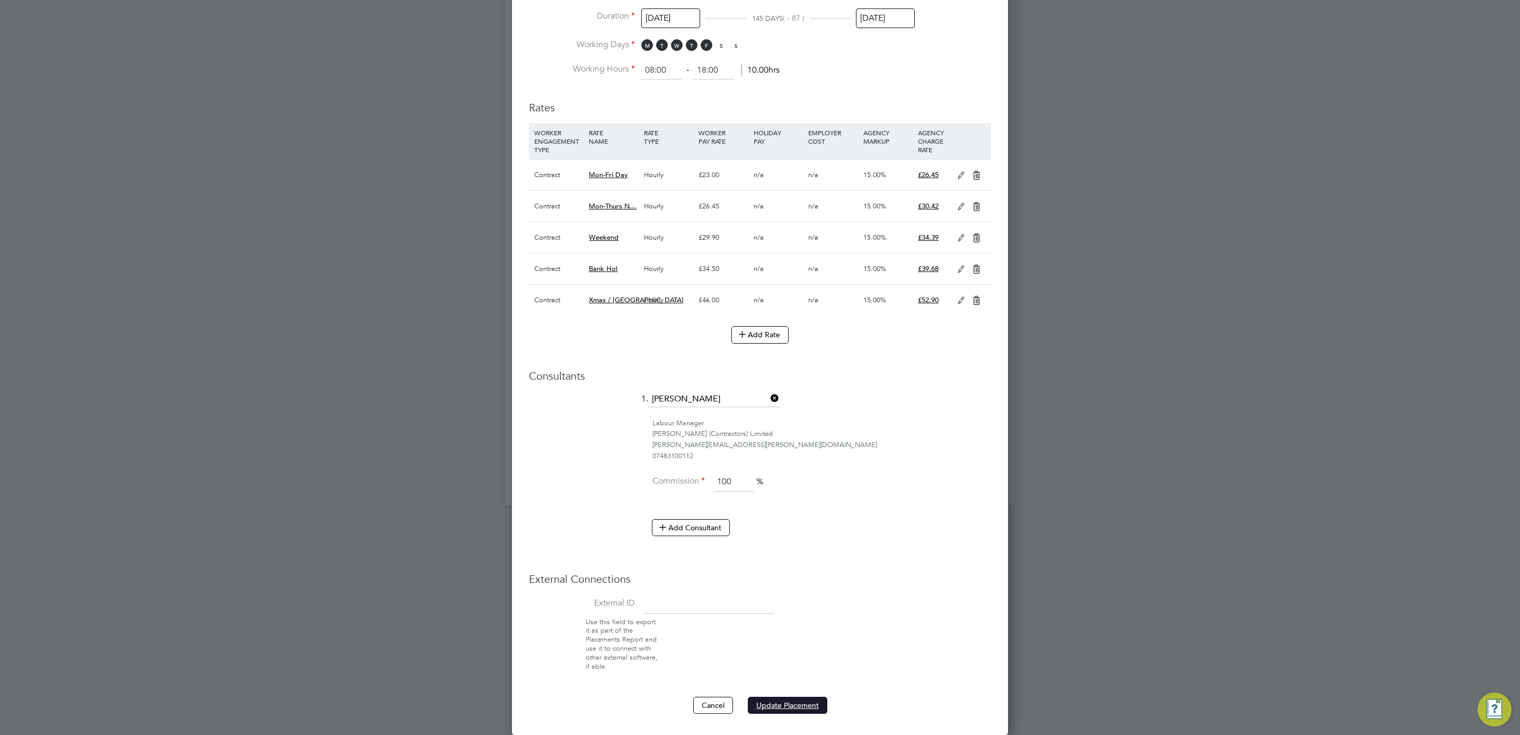
click at [798, 710] on button "Update Placement" at bounding box center [787, 704] width 79 height 17
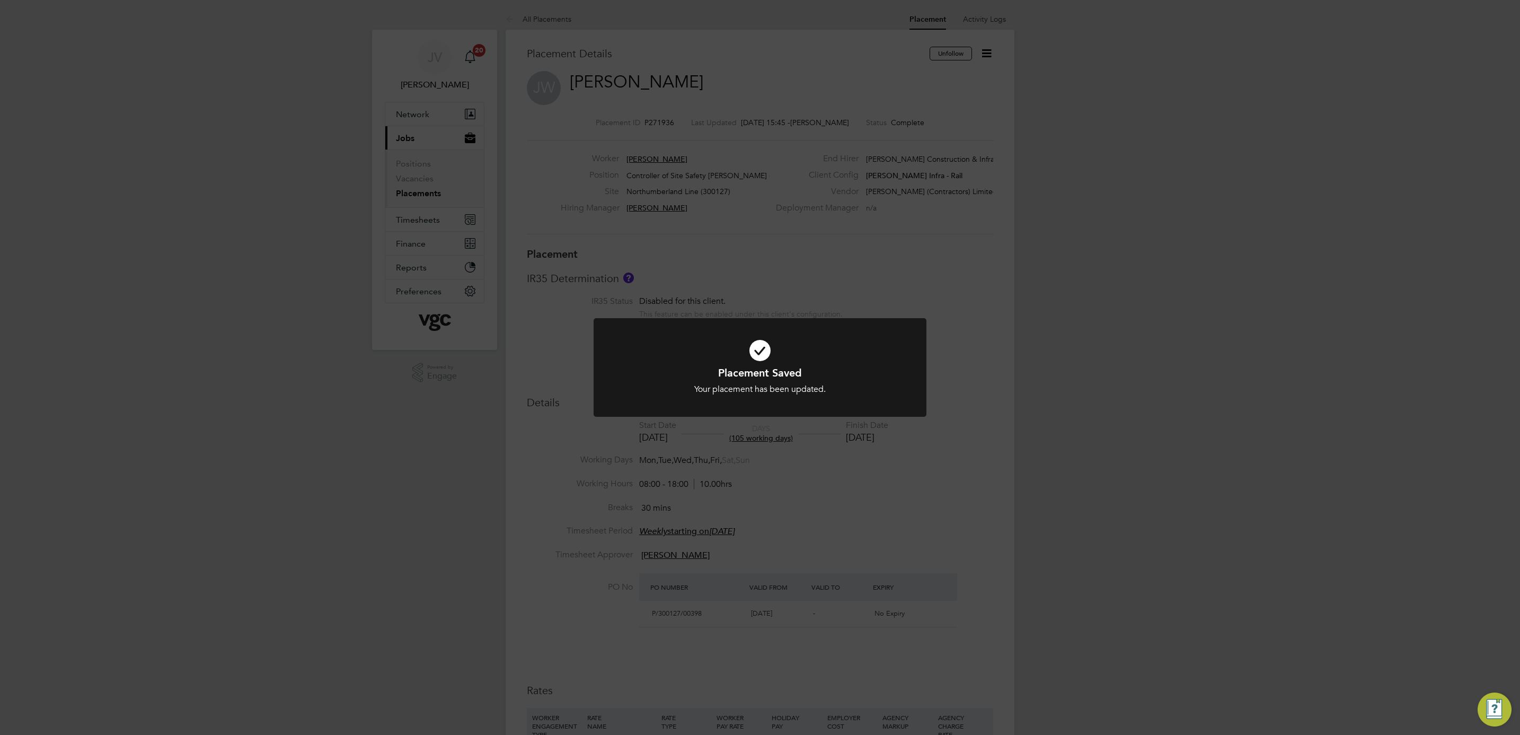
drag, startPoint x: 1165, startPoint y: 493, endPoint x: 1106, endPoint y: 347, distance: 158.1
click at [1165, 493] on div "Placement Saved Your placement has been updated. Cancel Okay" at bounding box center [760, 367] width 1520 height 735
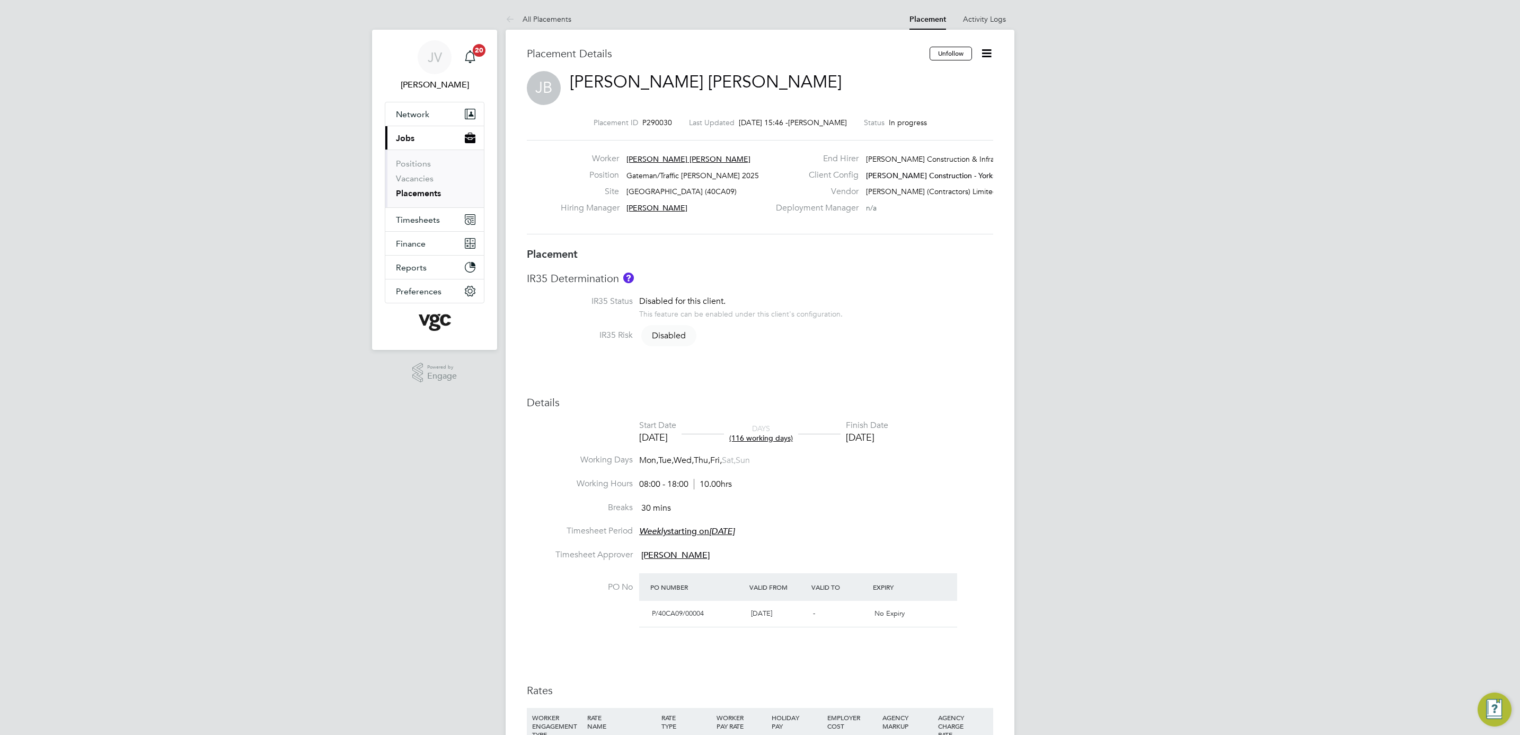
click at [989, 53] on icon at bounding box center [986, 53] width 13 height 13
click at [939, 79] on li "Edit Placement e" at bounding box center [935, 78] width 109 height 15
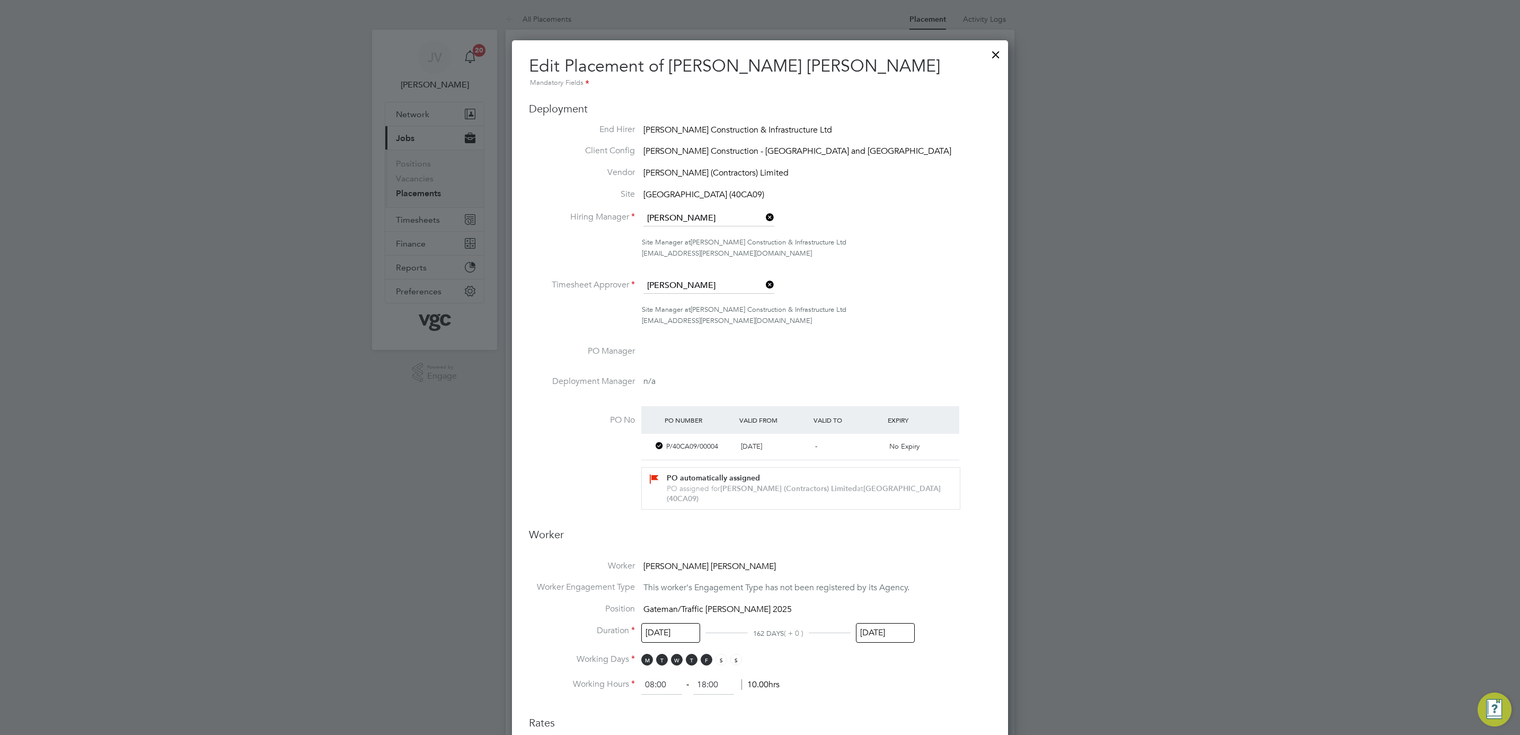
click at [892, 643] on div "[DATE]" at bounding box center [885, 635] width 59 height 20
click at [892, 634] on input "[DATE]" at bounding box center [885, 633] width 59 height 20
click at [881, 440] on icon at bounding box center [884, 443] width 10 height 12
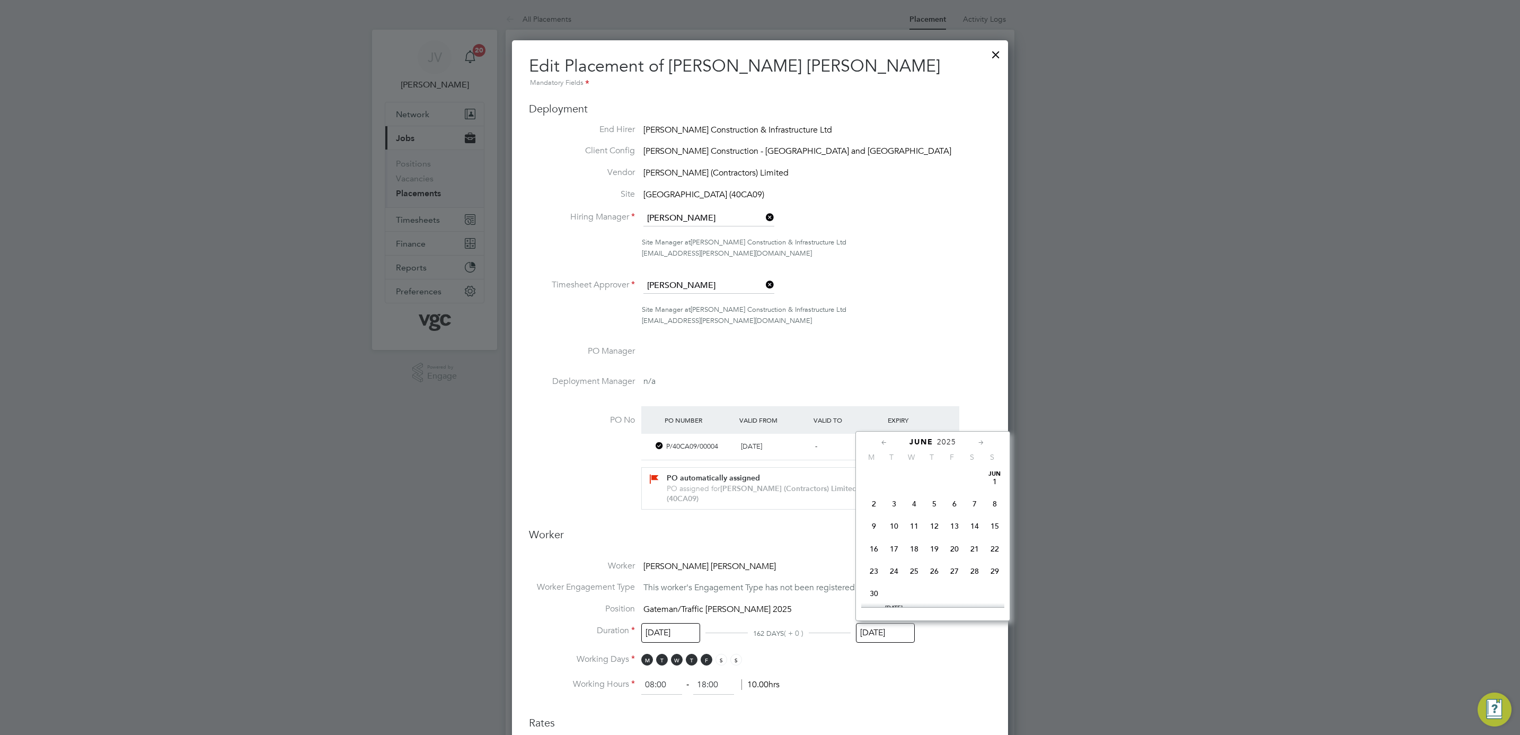
click at [881, 440] on icon at bounding box center [884, 443] width 10 height 12
click at [983, 444] on icon at bounding box center [981, 443] width 10 height 12
click at [933, 572] on span "29" at bounding box center [934, 570] width 20 height 20
type input "29 May 2025"
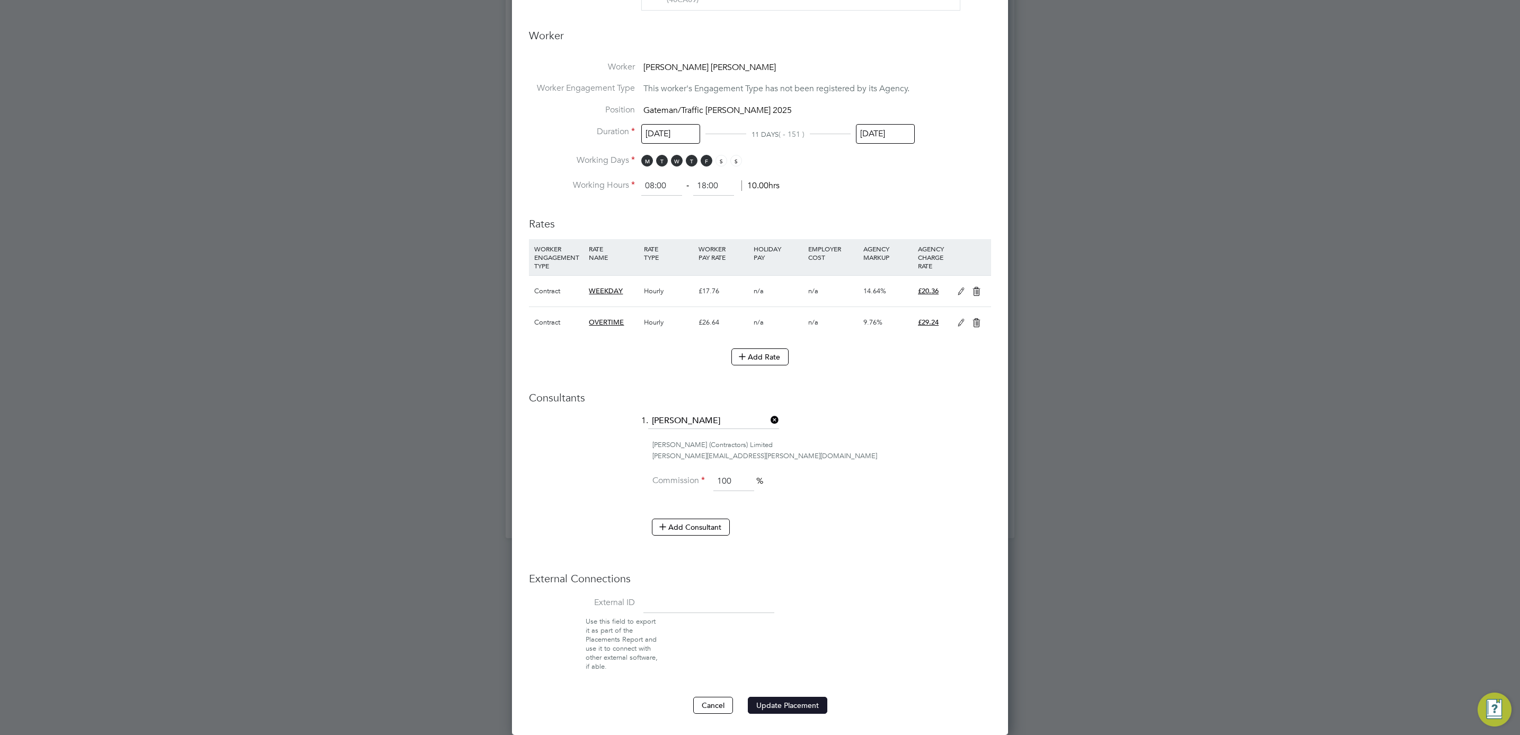
click at [794, 708] on button "Update Placement" at bounding box center [787, 704] width 79 height 17
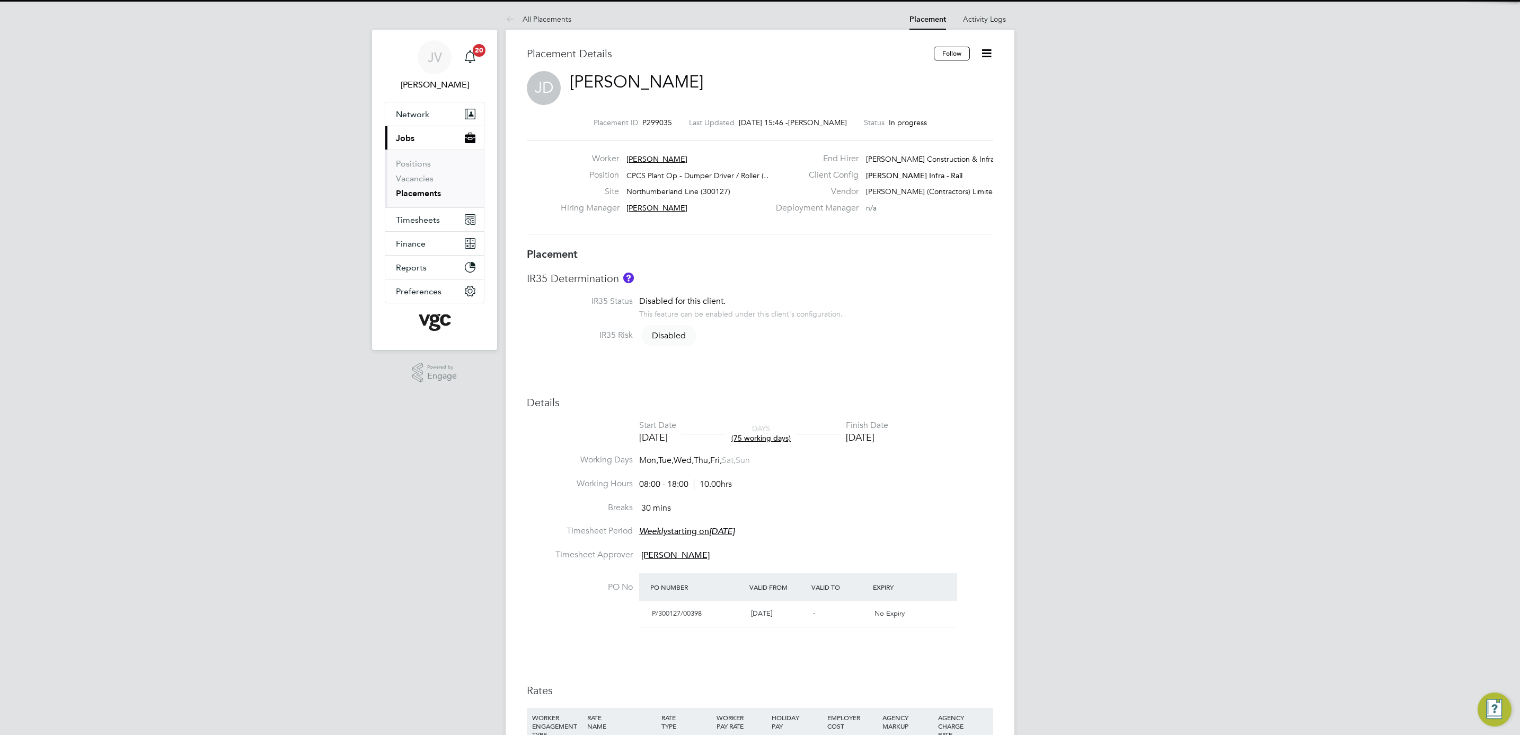
click at [983, 51] on icon at bounding box center [986, 53] width 13 height 13
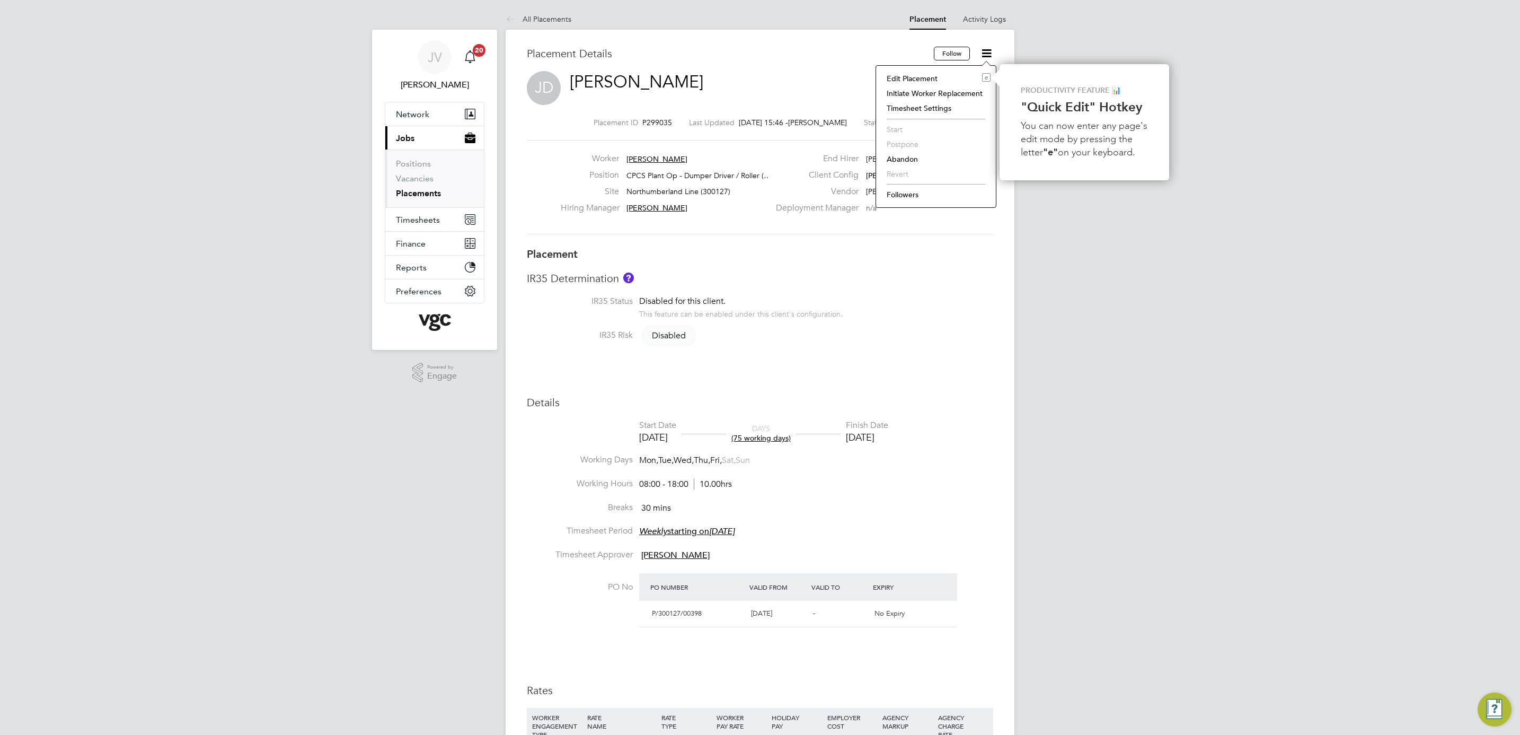
click at [949, 78] on li "Edit Placement e" at bounding box center [935, 78] width 109 height 15
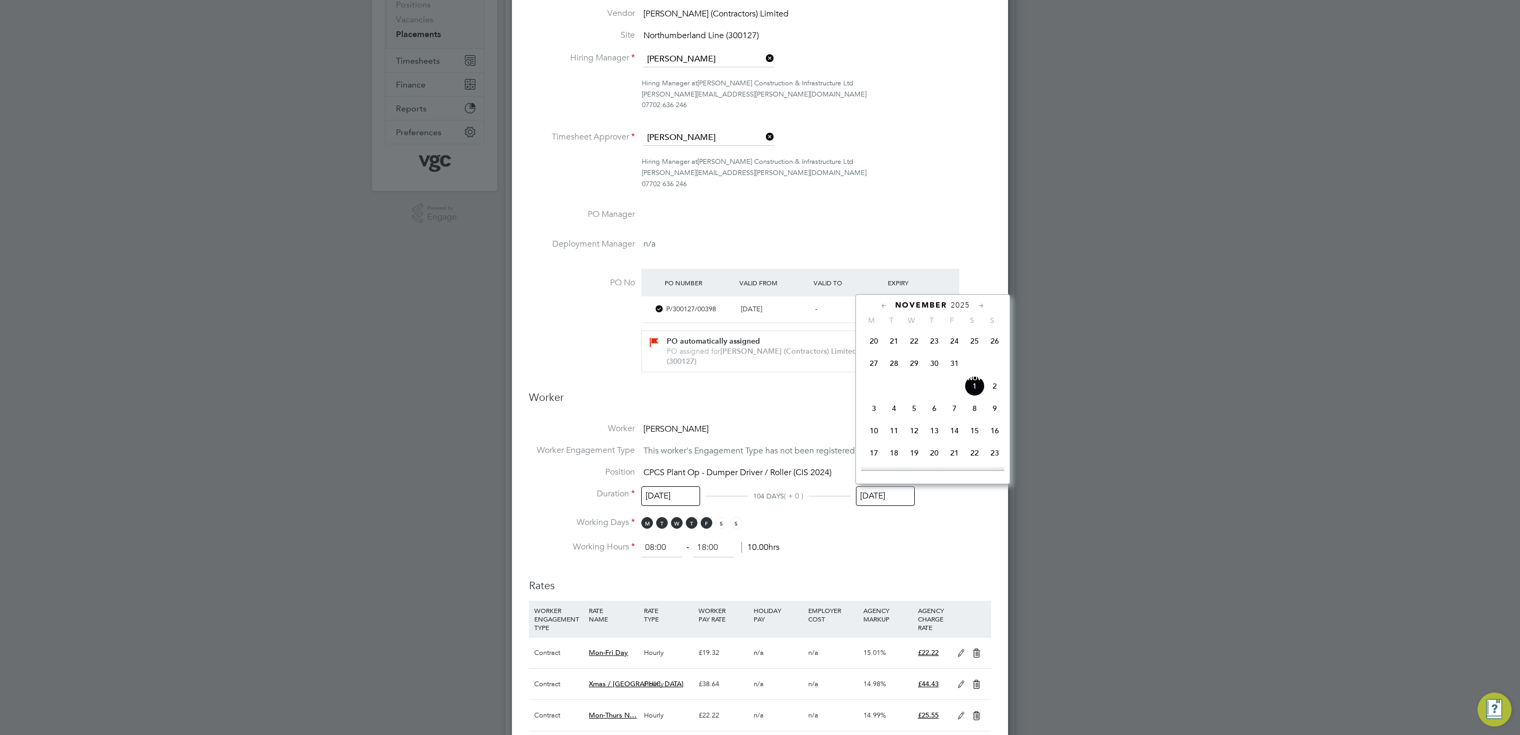
click at [897, 501] on input "[DATE]" at bounding box center [885, 496] width 59 height 20
click at [879, 301] on icon at bounding box center [884, 306] width 10 height 12
click at [881, 307] on icon at bounding box center [884, 306] width 10 height 12
drag, startPoint x: 881, startPoint y: 307, endPoint x: 932, endPoint y: 455, distance: 156.9
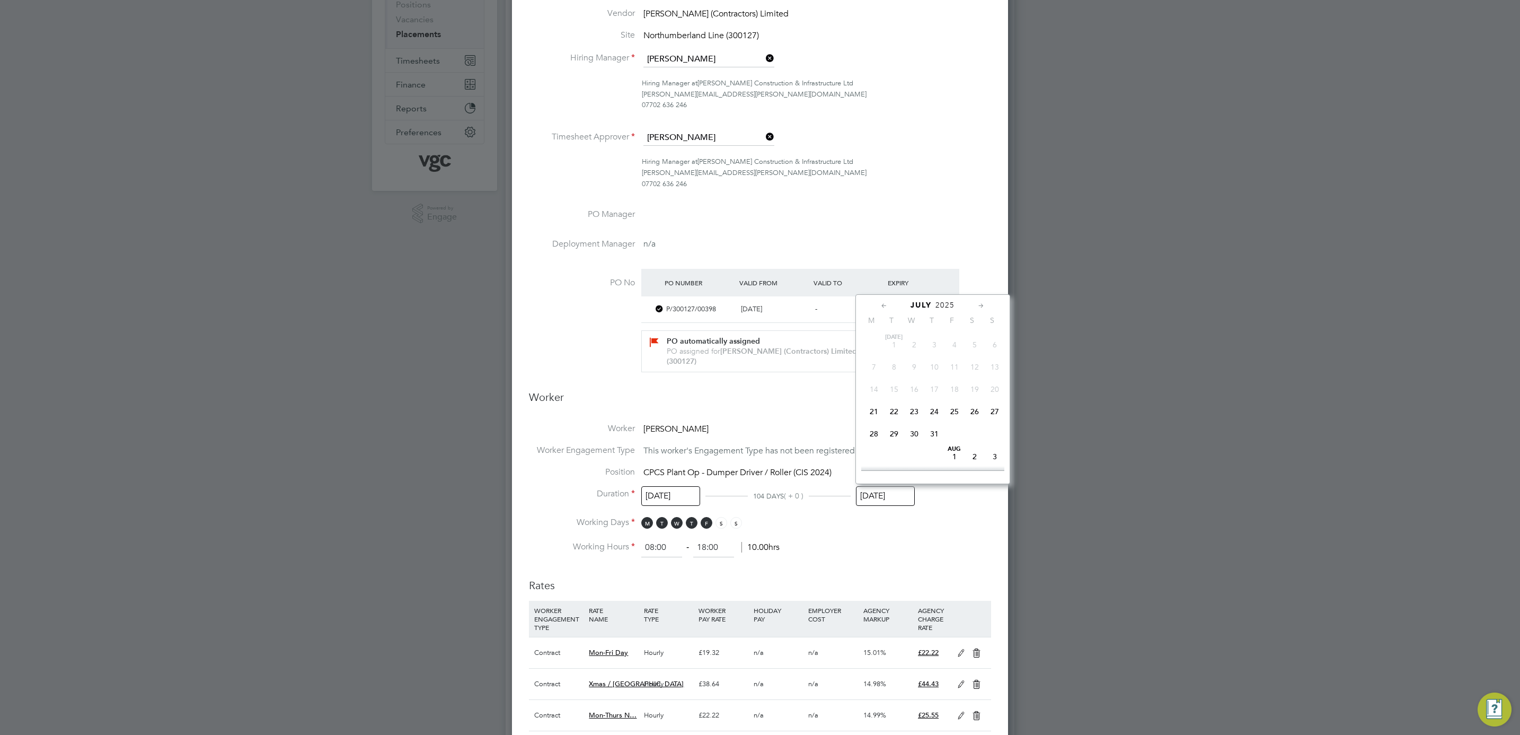
click at [932, 455] on div "[DATE] M T W T F S S [DATE] 2 3 4 5 6 7 8 9 10 11 12 13 14 15 16 17 18 19 20 21…" at bounding box center [932, 389] width 155 height 190
click at [954, 409] on span "25" at bounding box center [954, 411] width 20 height 20
type input "[DATE]"
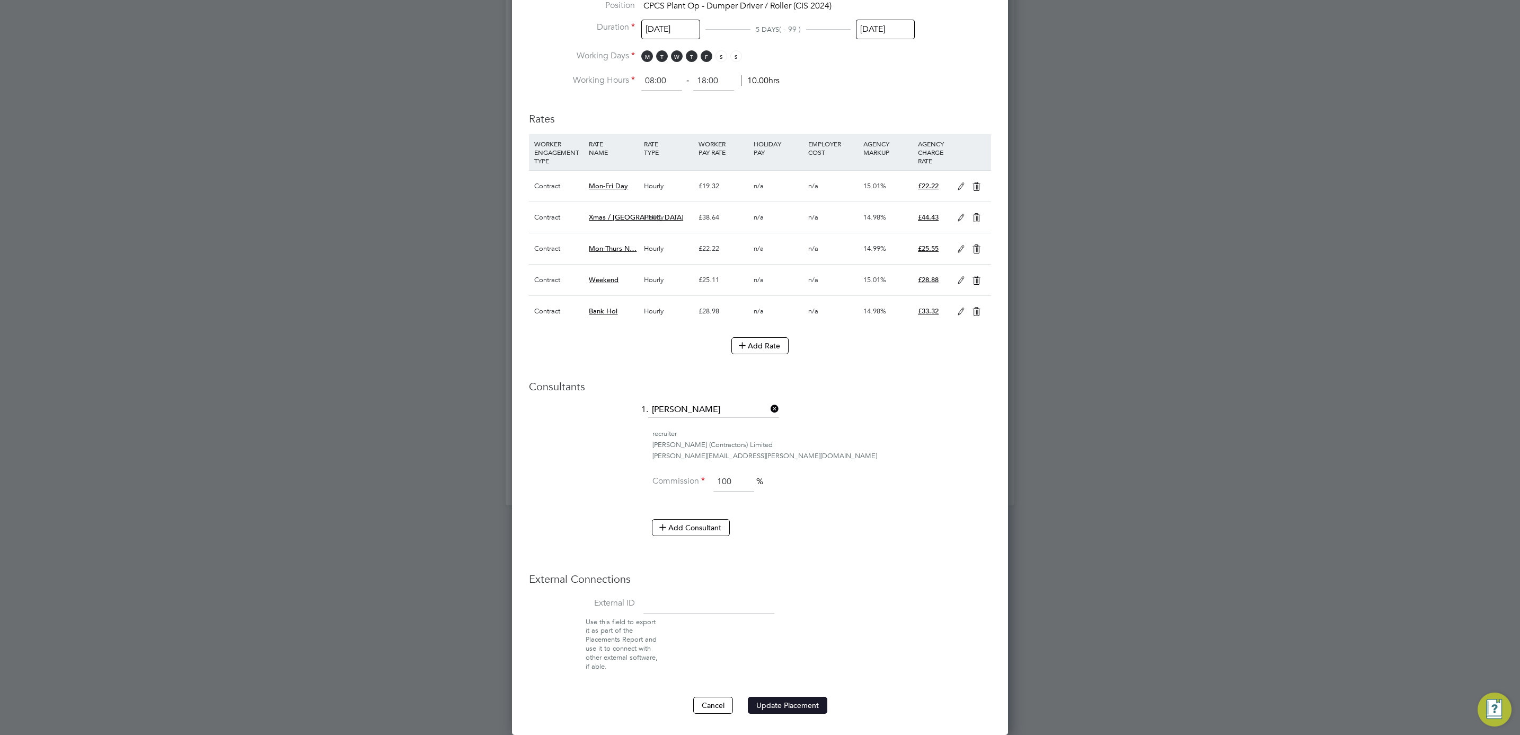
click at [797, 697] on button "Update Placement" at bounding box center [787, 704] width 79 height 17
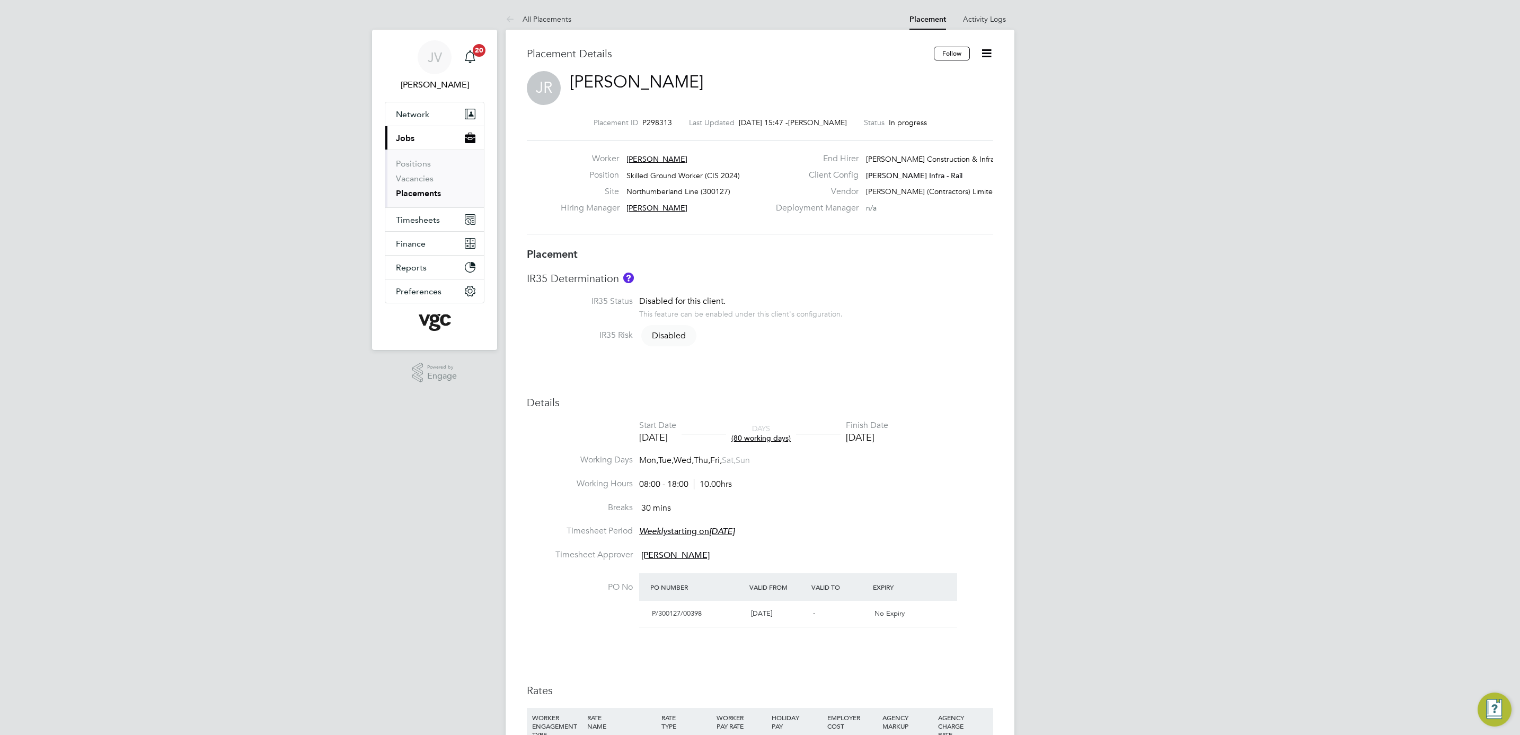
click at [983, 53] on icon at bounding box center [986, 53] width 13 height 13
click at [926, 78] on li "Edit Placement e" at bounding box center [935, 78] width 109 height 15
type input "Vicky Todd"
type input "14 Jul 2025"
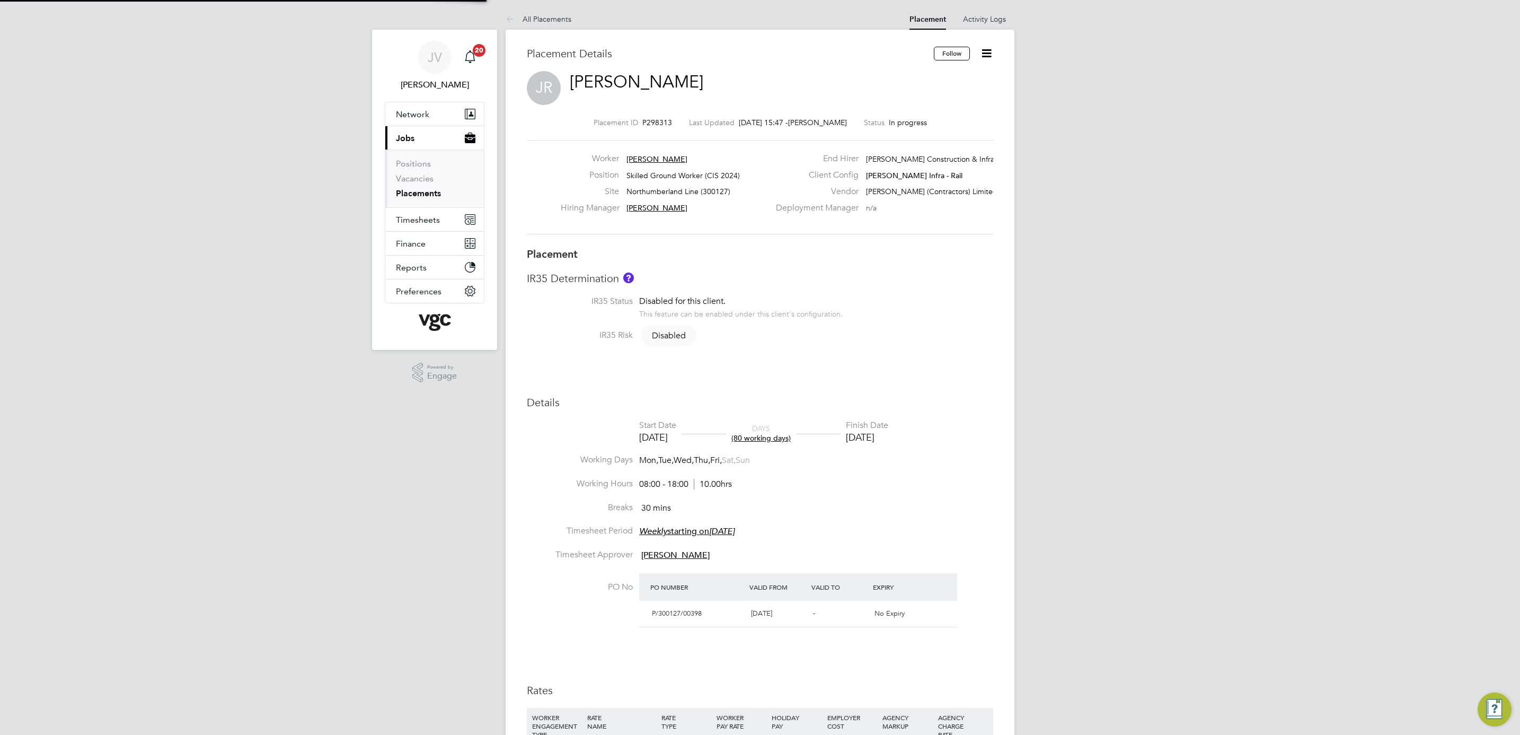
type input "01 Nov 2025"
type input "08:00"
type input "18:00"
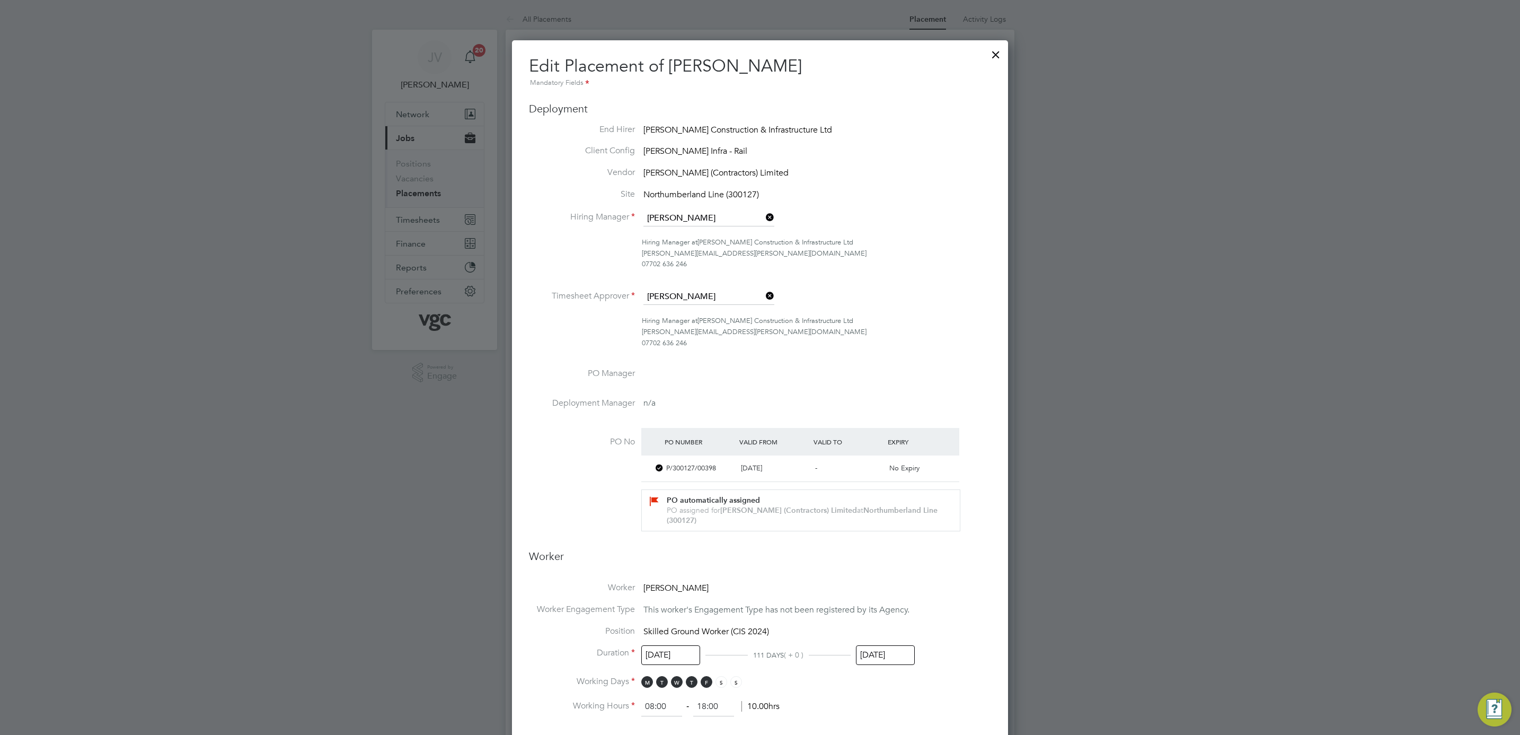
click at [889, 655] on input "01 Nov 2025" at bounding box center [885, 655] width 59 height 20
click at [886, 460] on icon at bounding box center [884, 465] width 10 height 12
click at [885, 460] on icon at bounding box center [884, 465] width 10 height 12
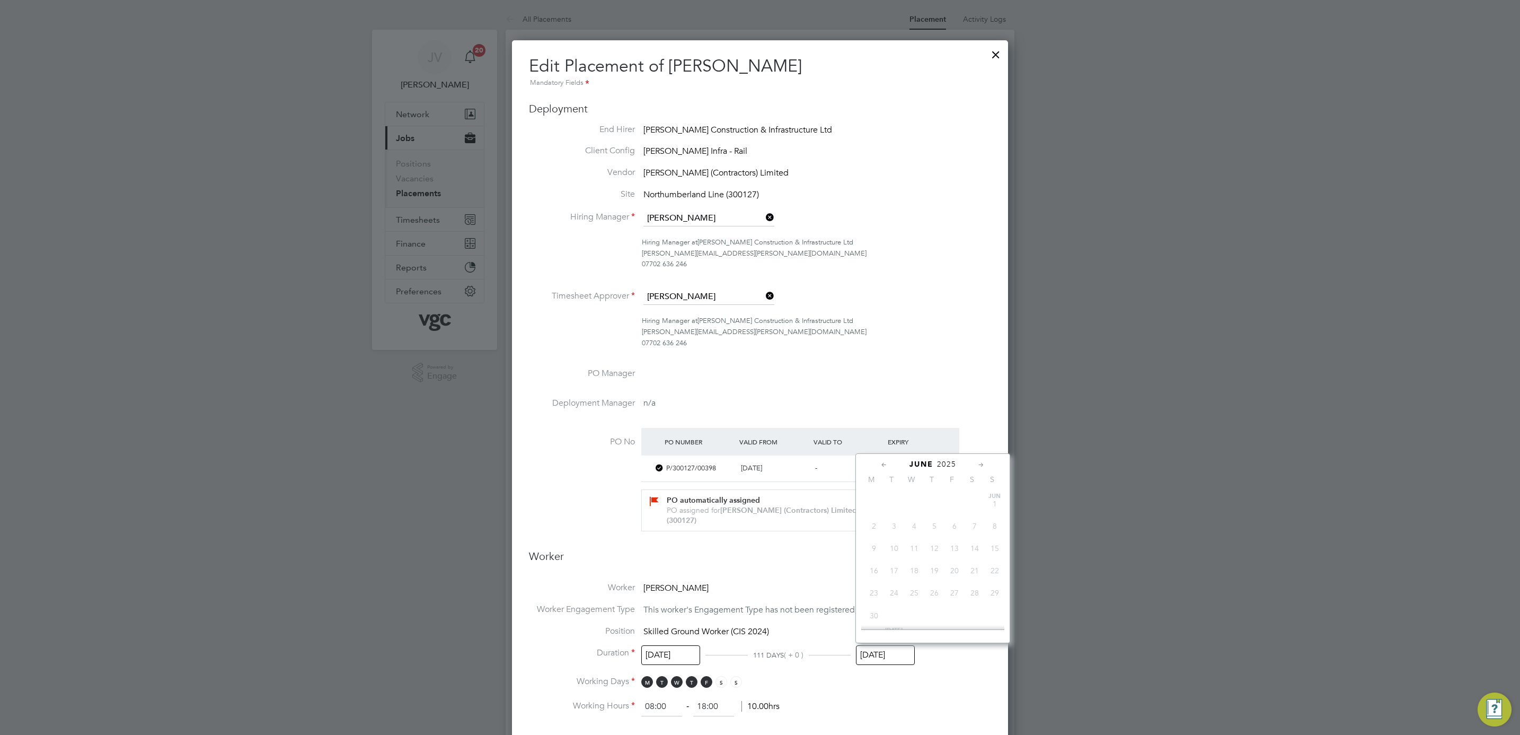
click at [982, 463] on icon at bounding box center [981, 465] width 10 height 12
click at [938, 547] on span "14" at bounding box center [934, 545] width 20 height 20
type input "14 Aug 2025"
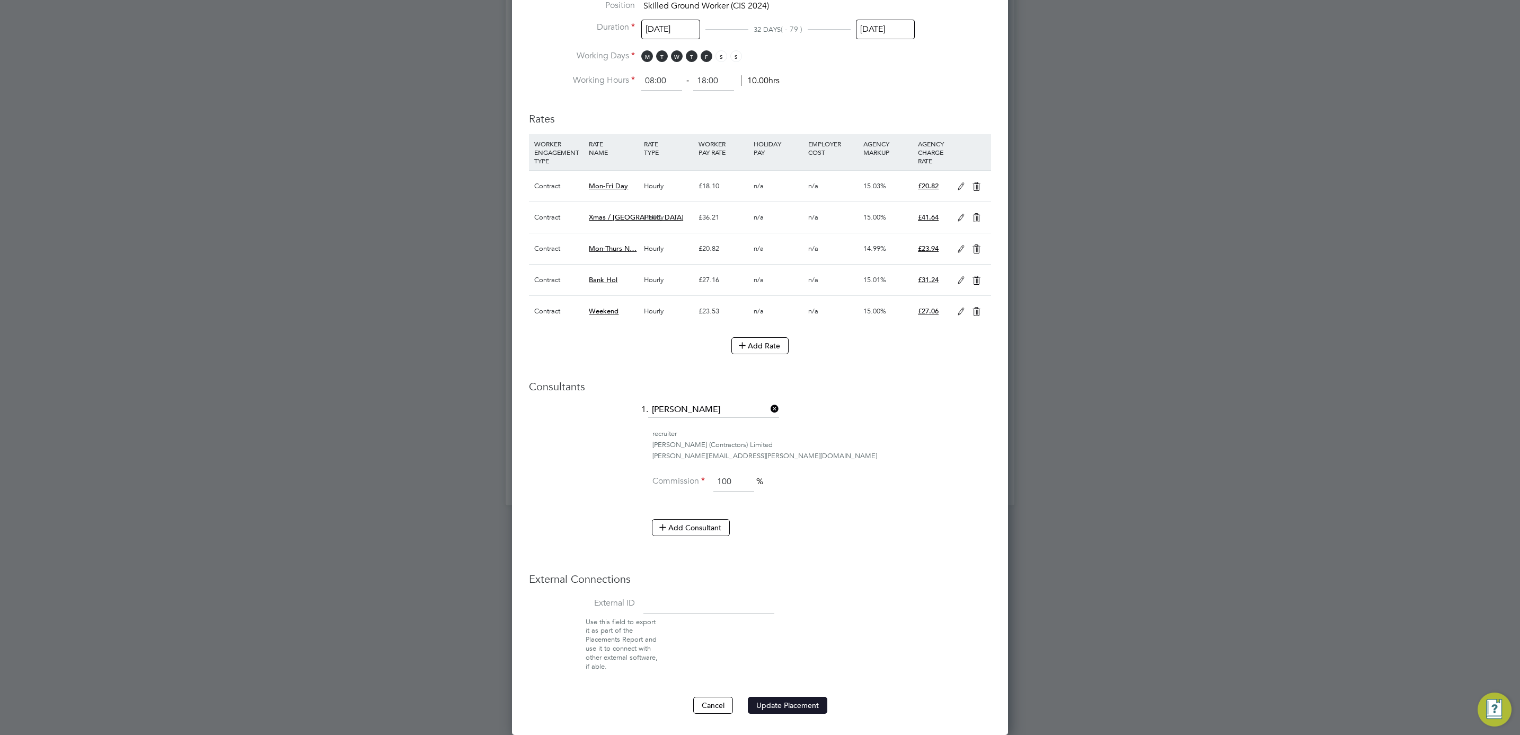
click at [808, 700] on button "Update Placement" at bounding box center [787, 704] width 79 height 17
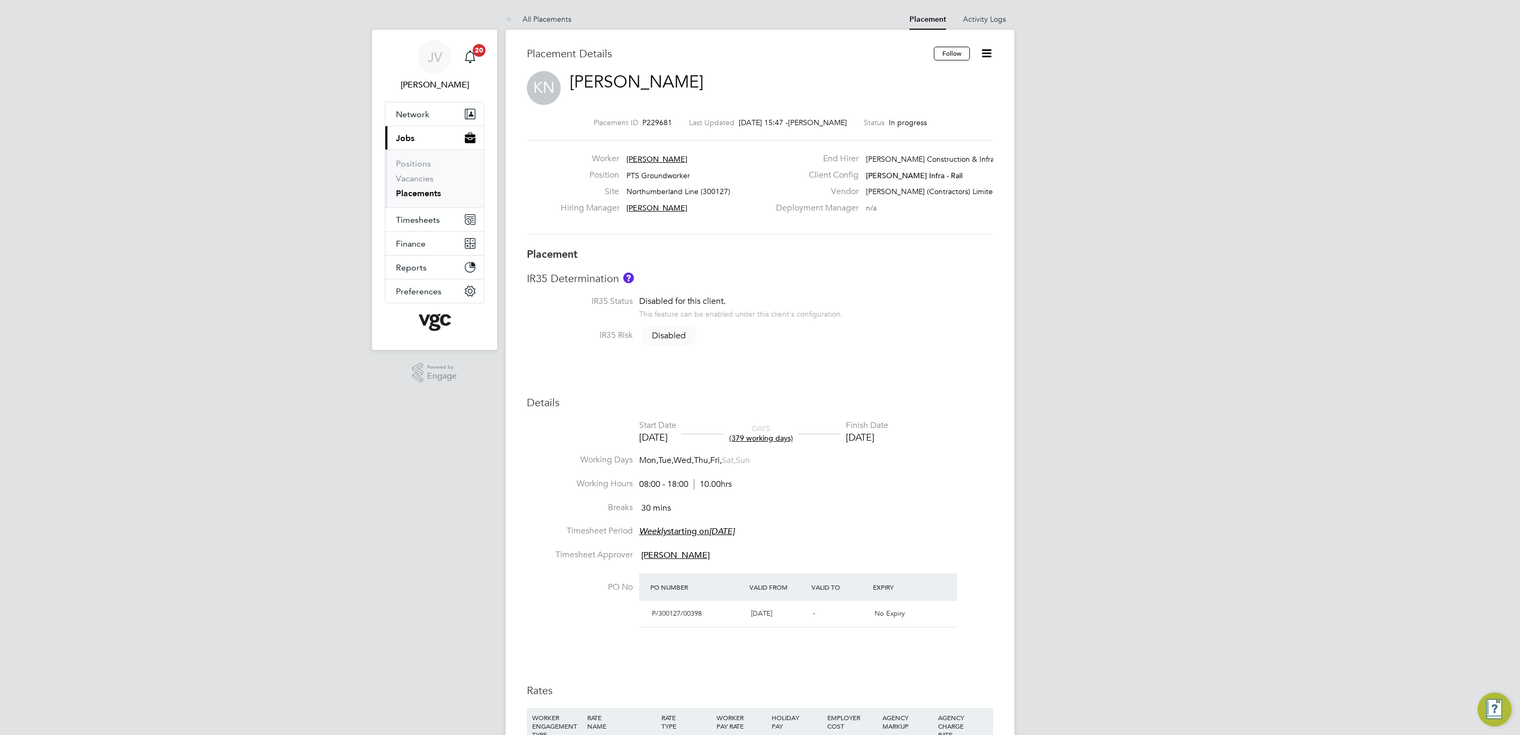
click at [992, 53] on icon at bounding box center [986, 53] width 13 height 13
click at [922, 72] on li "Edit Placement e" at bounding box center [935, 78] width 109 height 15
type input "[PERSON_NAME]"
type input "[DATE]"
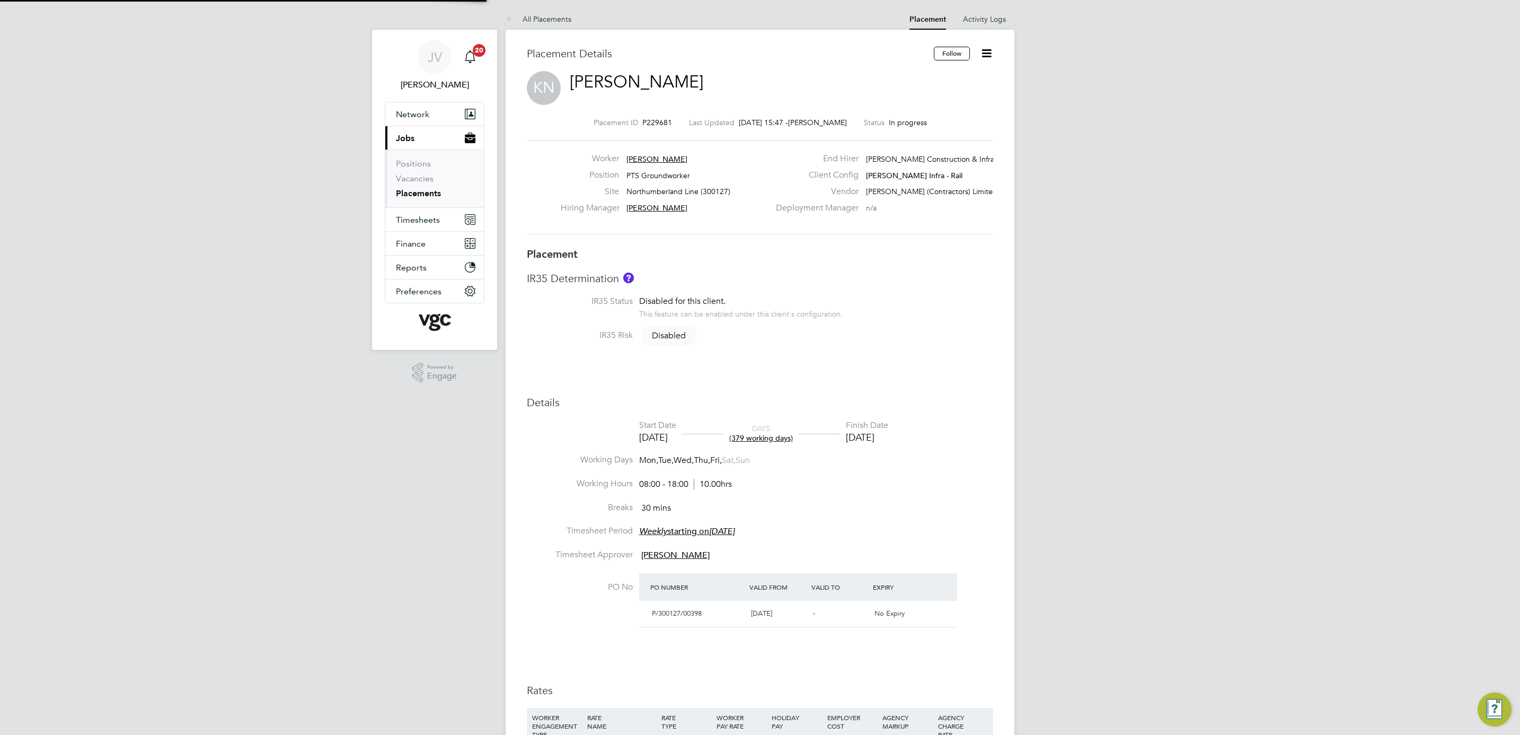
type input "[DATE]"
type input "08:00"
type input "18:00"
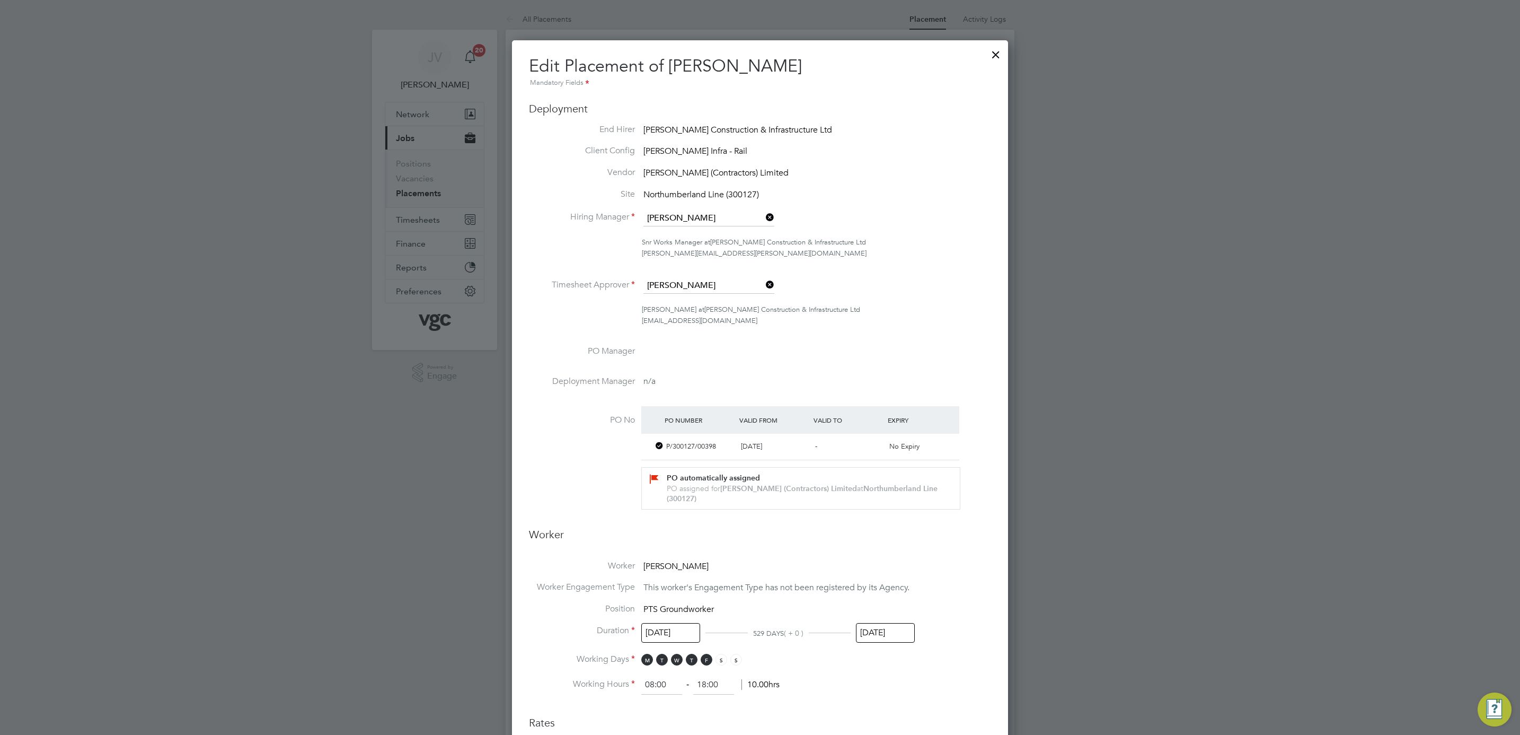
click at [886, 617] on li "Position PTS Groundworker" at bounding box center [760, 614] width 462 height 22
click at [886, 635] on input "[DATE]" at bounding box center [885, 633] width 59 height 20
click at [878, 441] on div "[DATE]" at bounding box center [932, 442] width 143 height 10
drag, startPoint x: 878, startPoint y: 441, endPoint x: 900, endPoint y: 445, distance: 22.1
click at [883, 442] on div "[DATE]" at bounding box center [932, 442] width 143 height 10
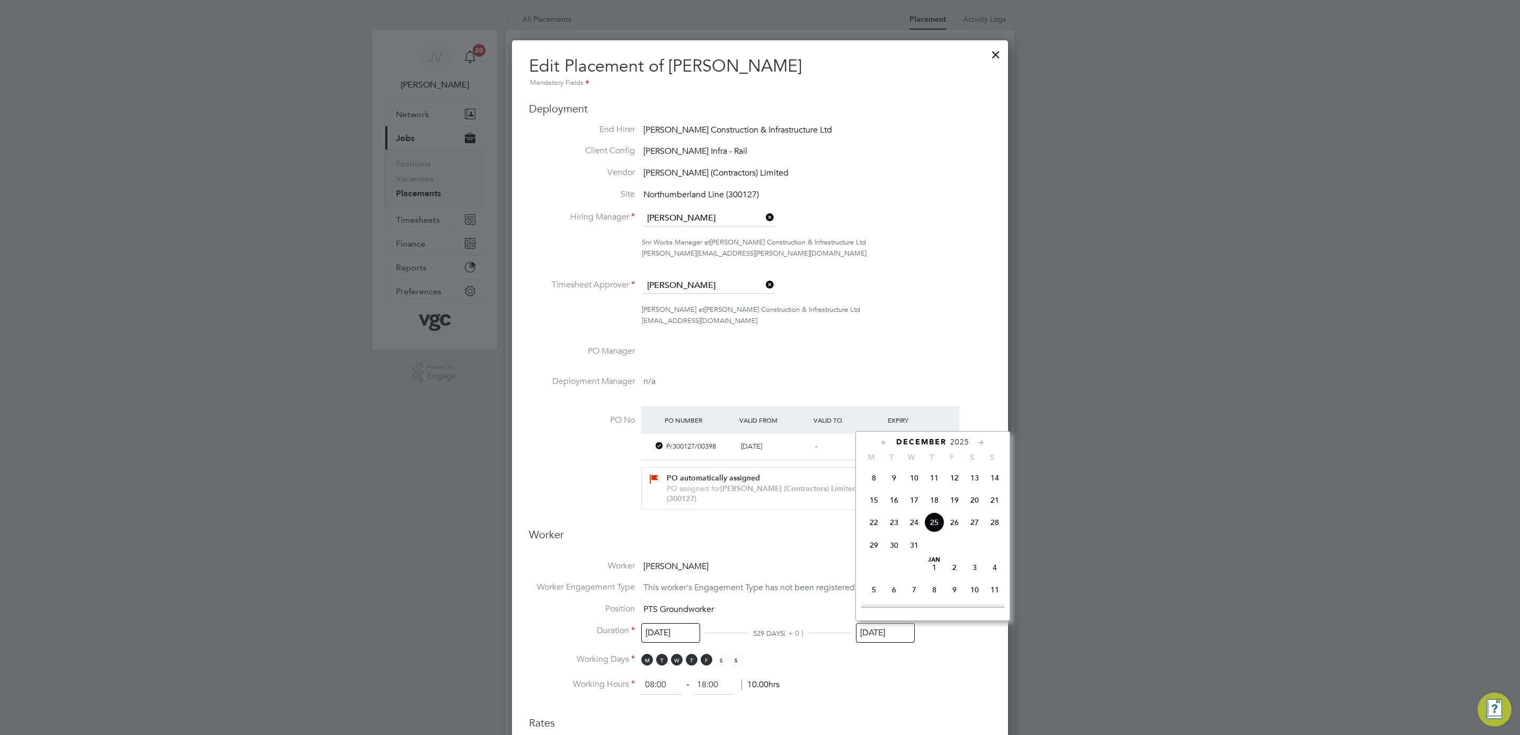
click at [886, 442] on icon at bounding box center [884, 443] width 10 height 12
click at [980, 440] on icon at bounding box center [981, 443] width 10 height 12
click at [953, 525] on span "19" at bounding box center [954, 525] width 20 height 20
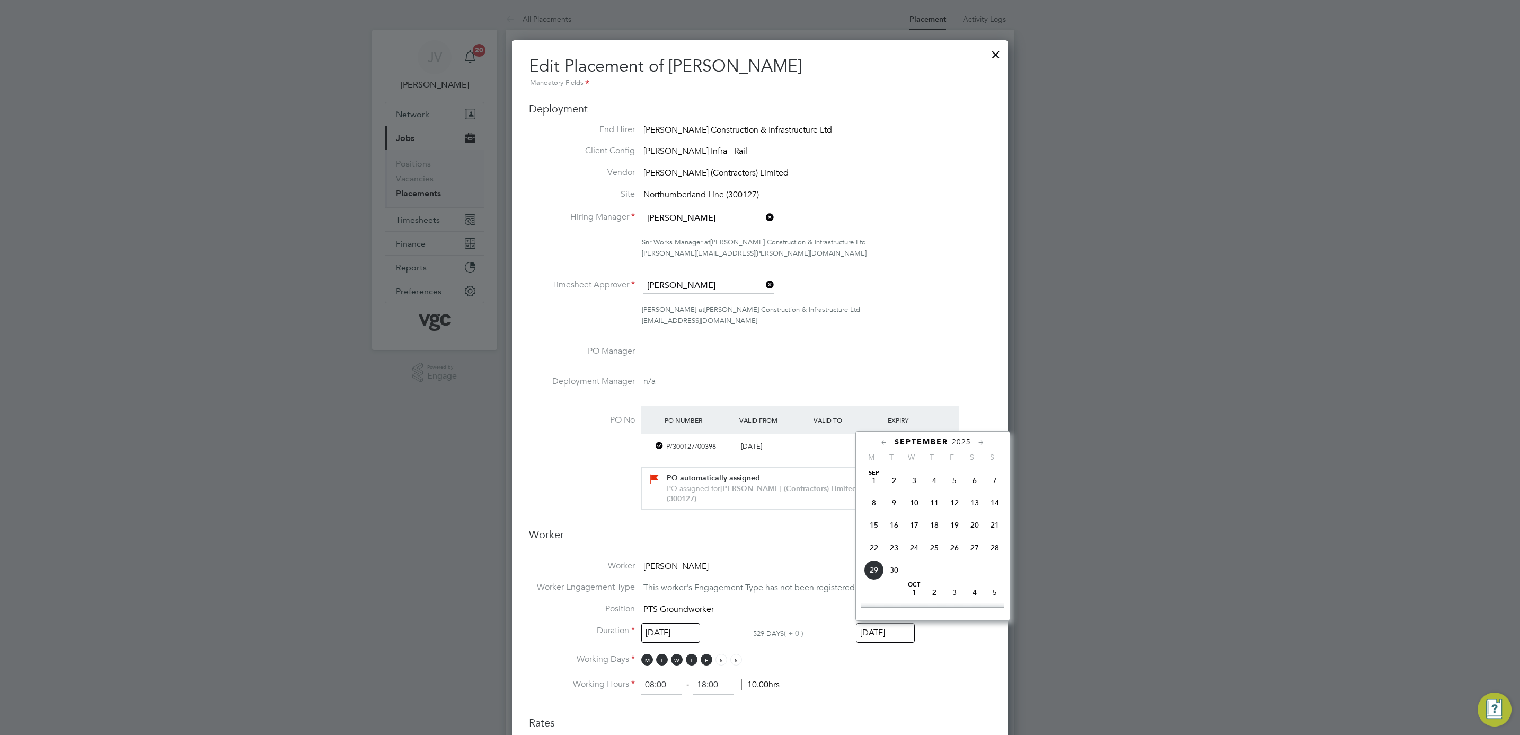
type input "[DATE]"
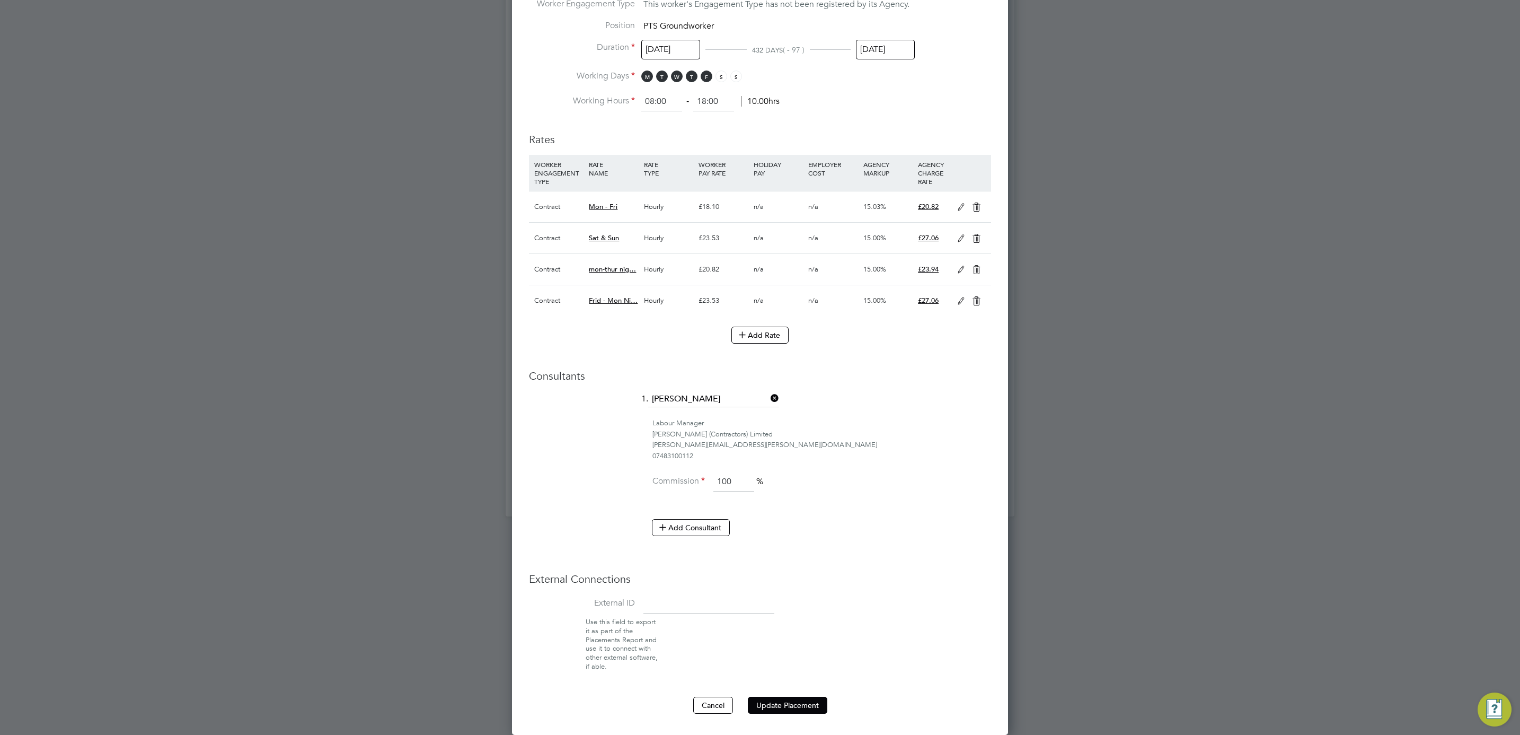
click at [782, 694] on ng-form "Deployment End Hirer [PERSON_NAME] Construction & Infrastructure Ltd Client Con…" at bounding box center [760, 116] width 462 height 1195
click at [782, 699] on button "Update Placement" at bounding box center [787, 704] width 79 height 17
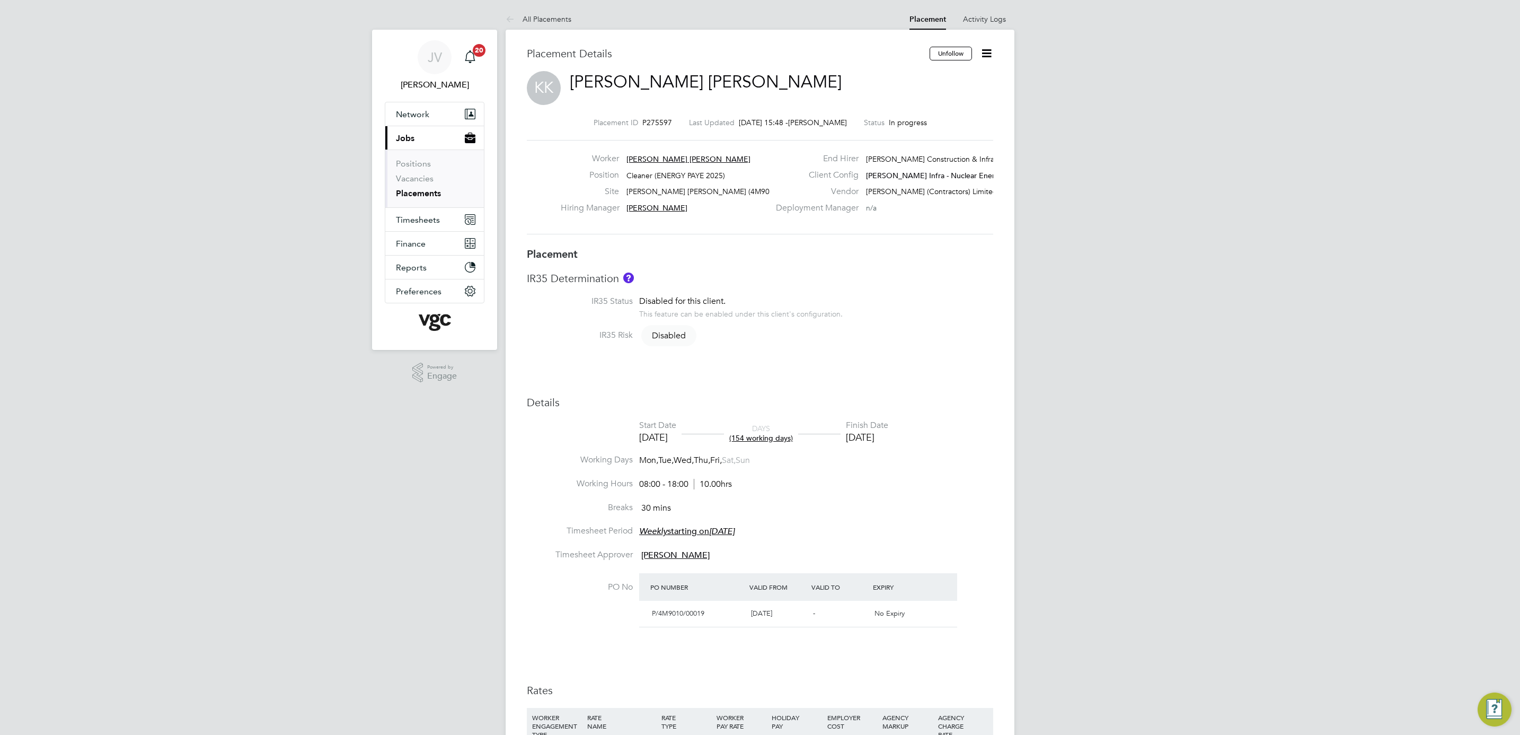
click at [991, 56] on icon at bounding box center [986, 53] width 13 height 13
click at [936, 76] on li "Edit Placement e" at bounding box center [935, 78] width 109 height 15
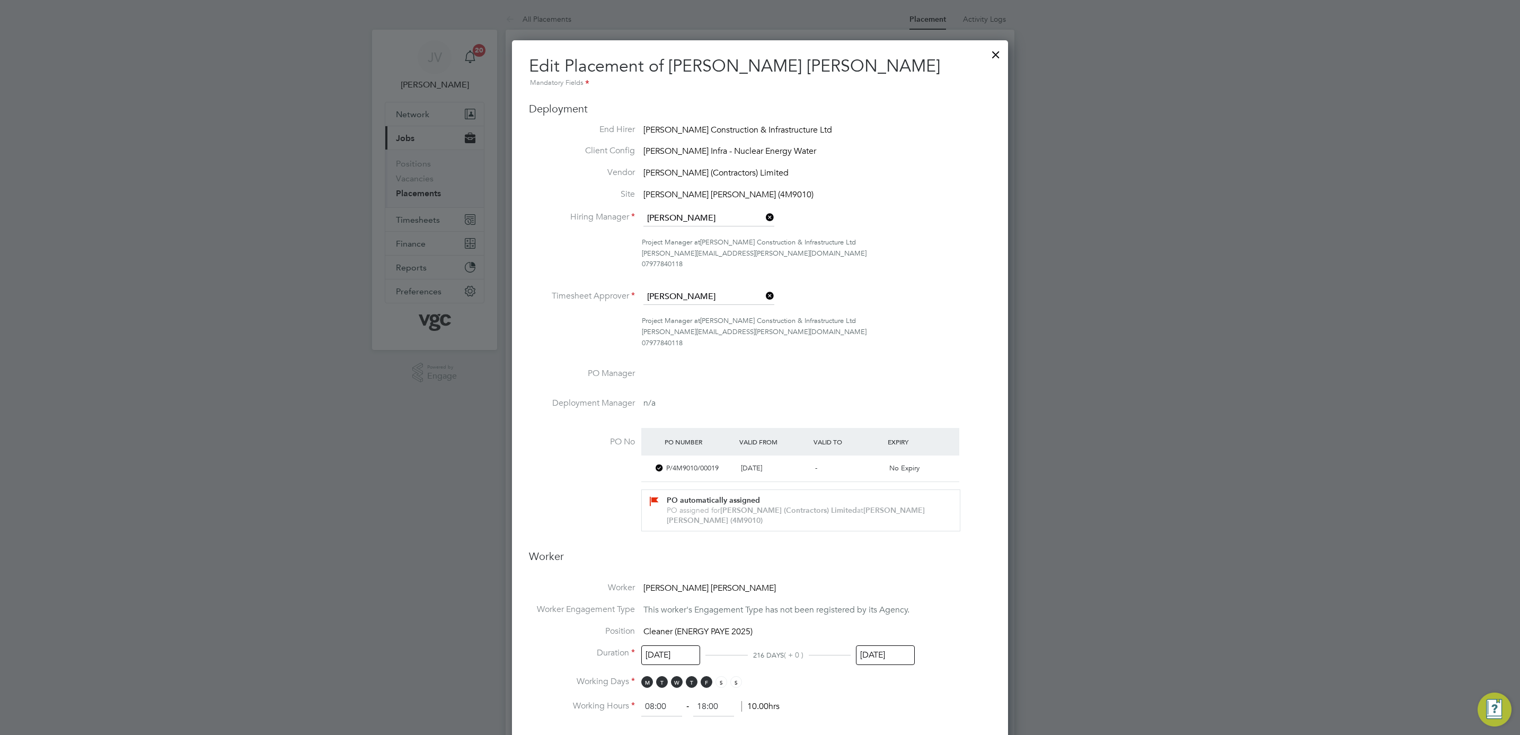
click at [895, 636] on li "Position Cleaner (ENERGY PAYE 2025)" at bounding box center [760, 636] width 462 height 22
click at [891, 650] on input "[DATE]" at bounding box center [885, 655] width 59 height 20
click at [878, 464] on div "[DATE]" at bounding box center [932, 464] width 143 height 10
click at [886, 462] on icon at bounding box center [884, 465] width 10 height 12
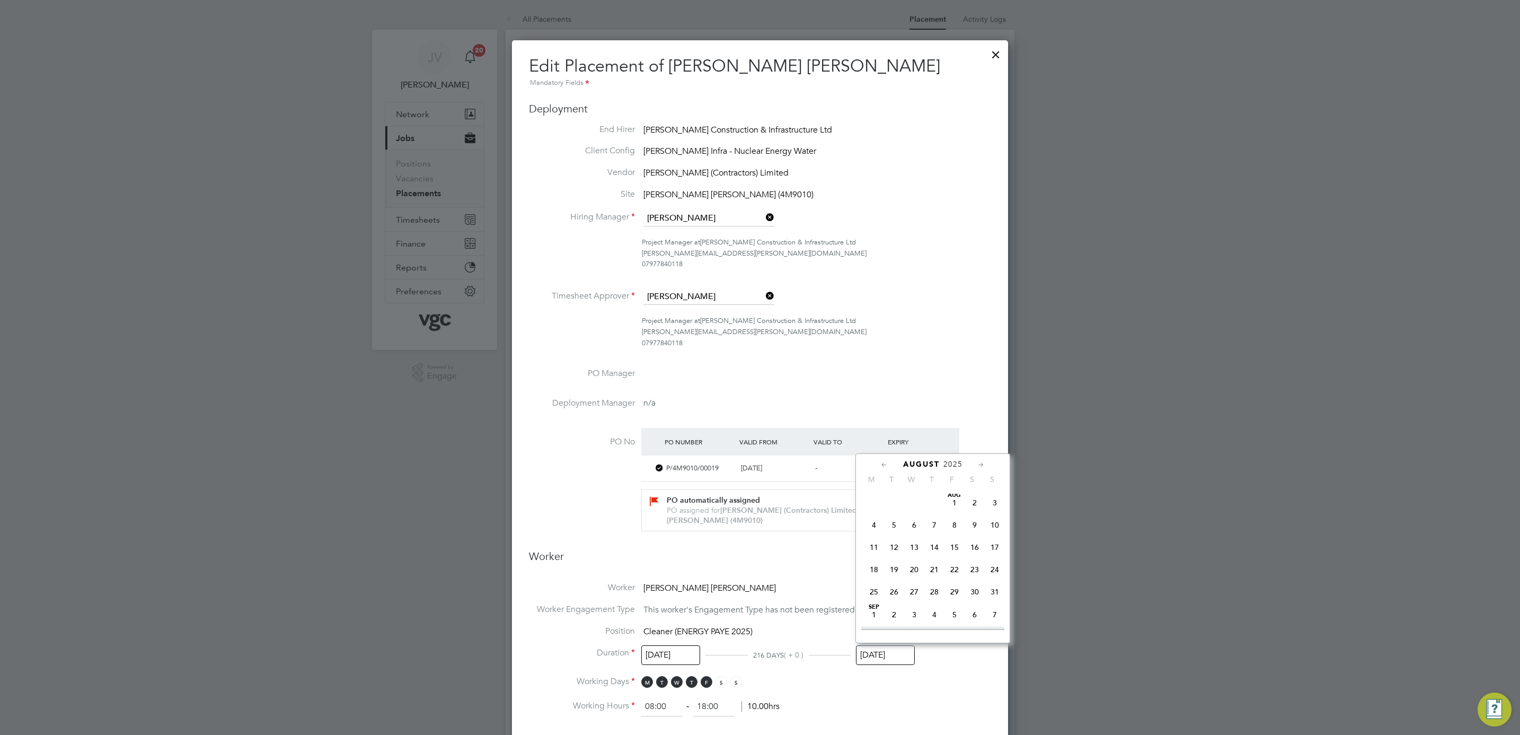
click at [952, 598] on span "29" at bounding box center [954, 591] width 20 height 20
type input "[DATE]"
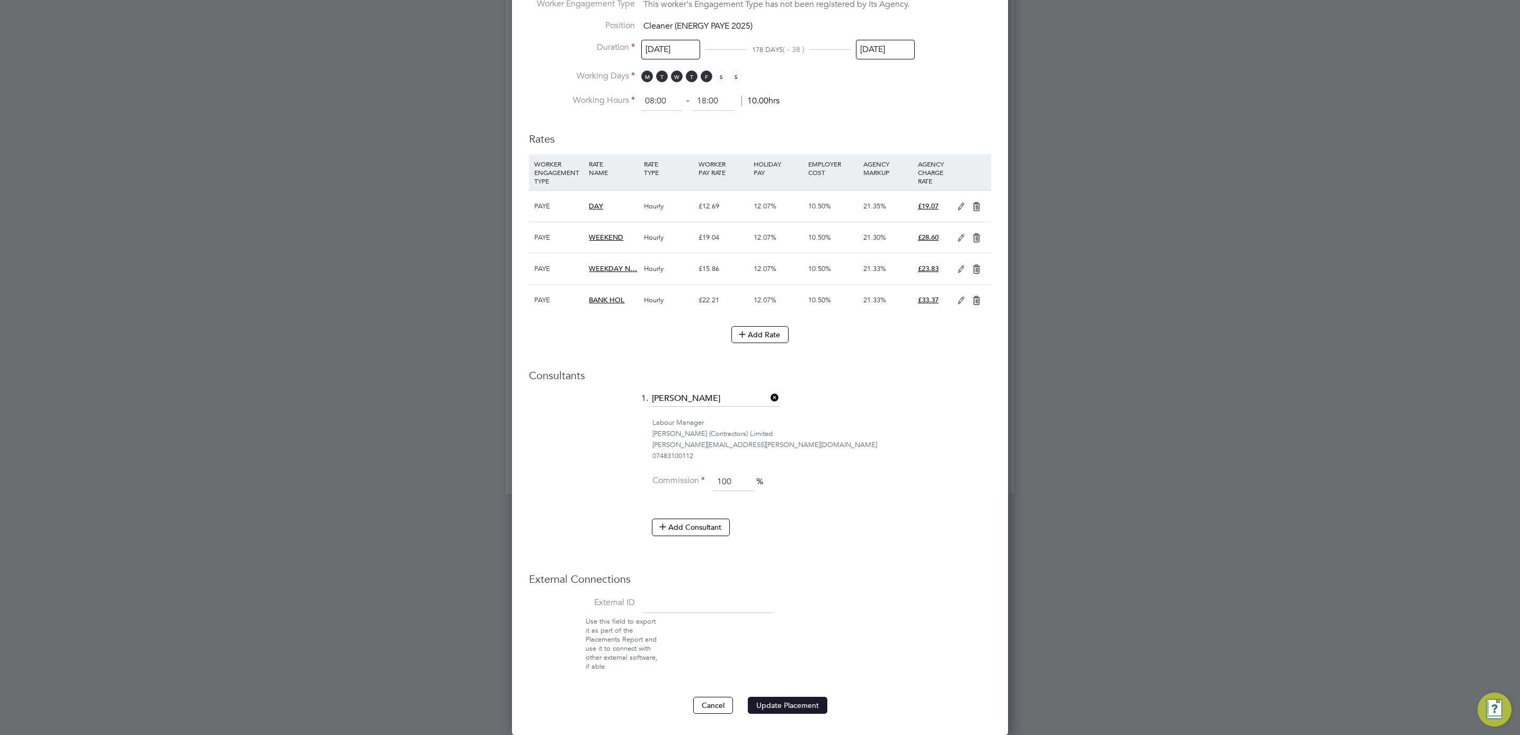
click at [773, 700] on button "Update Placement" at bounding box center [787, 704] width 79 height 17
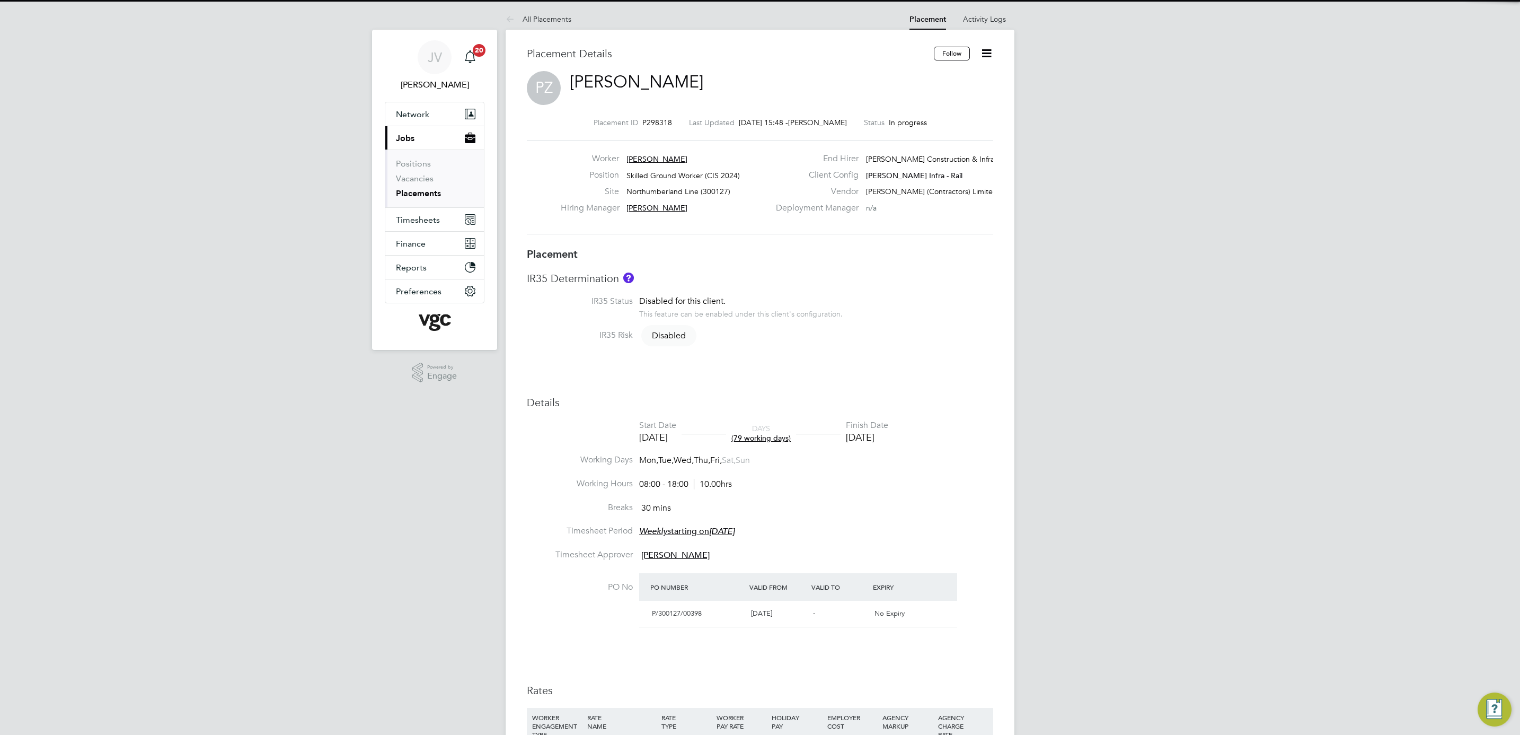
click at [989, 55] on icon at bounding box center [986, 53] width 13 height 13
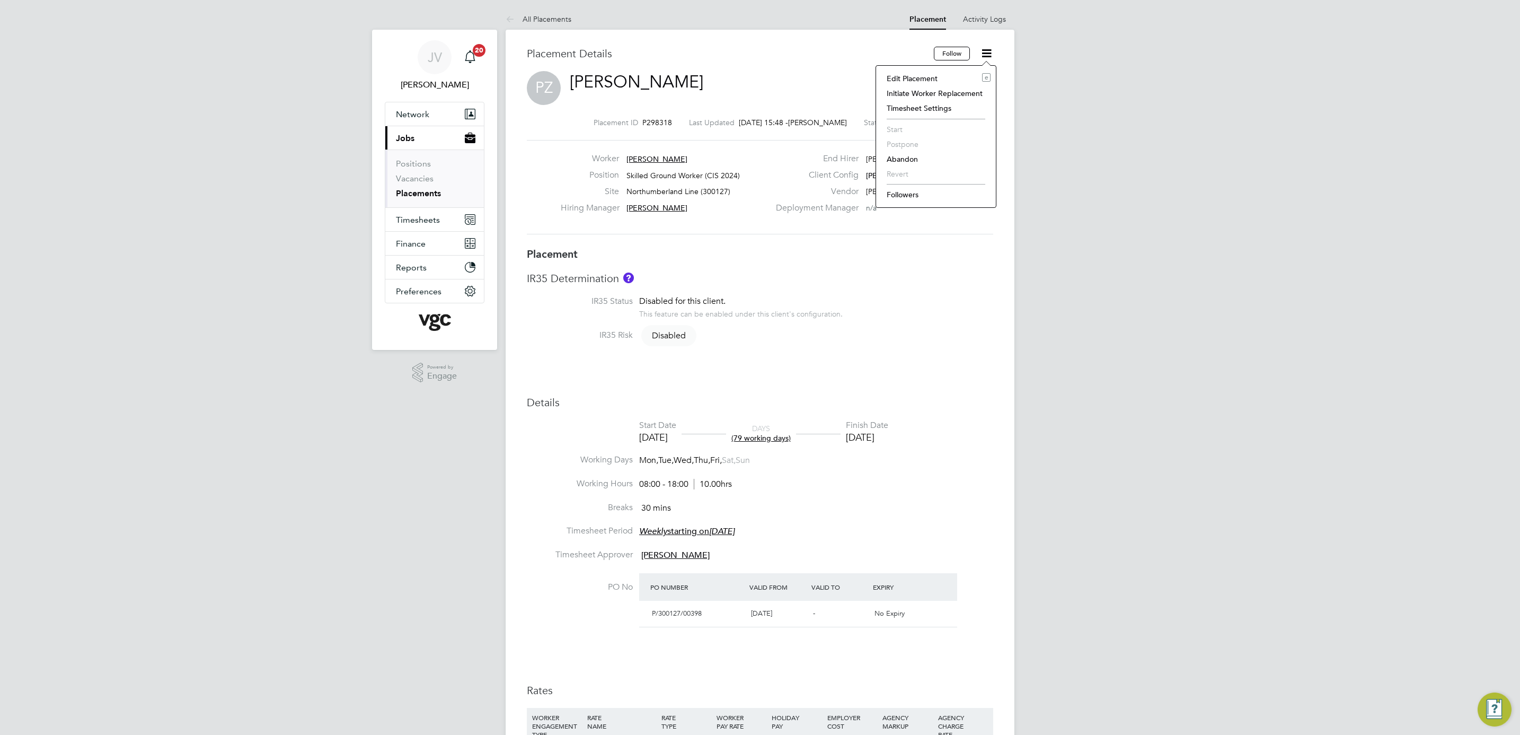
click at [960, 79] on li "Edit Placement e" at bounding box center [935, 78] width 109 height 15
type input "[PERSON_NAME]"
type input "15 Jul 2025"
type input "01 Nov 2025"
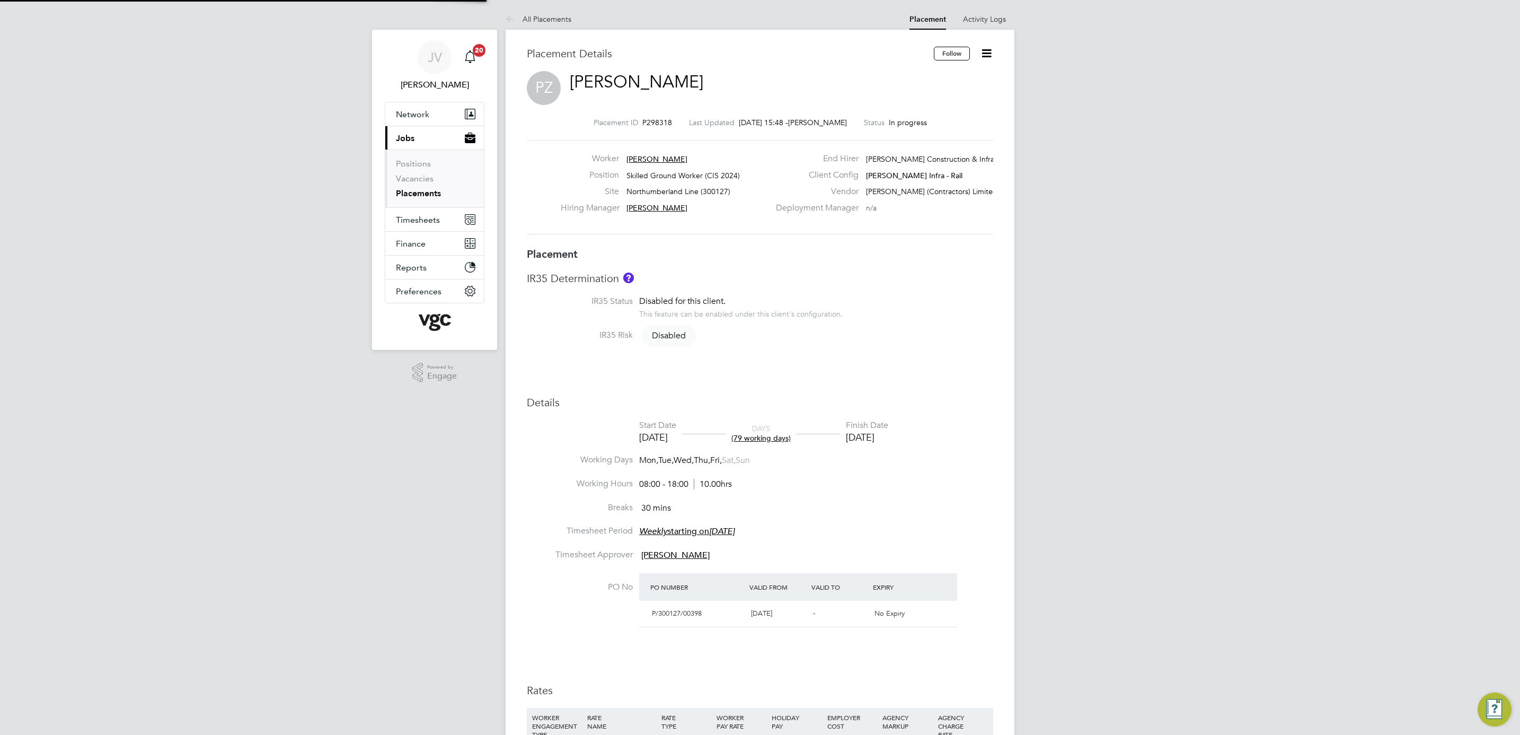
type input "08:00"
type input "18:00"
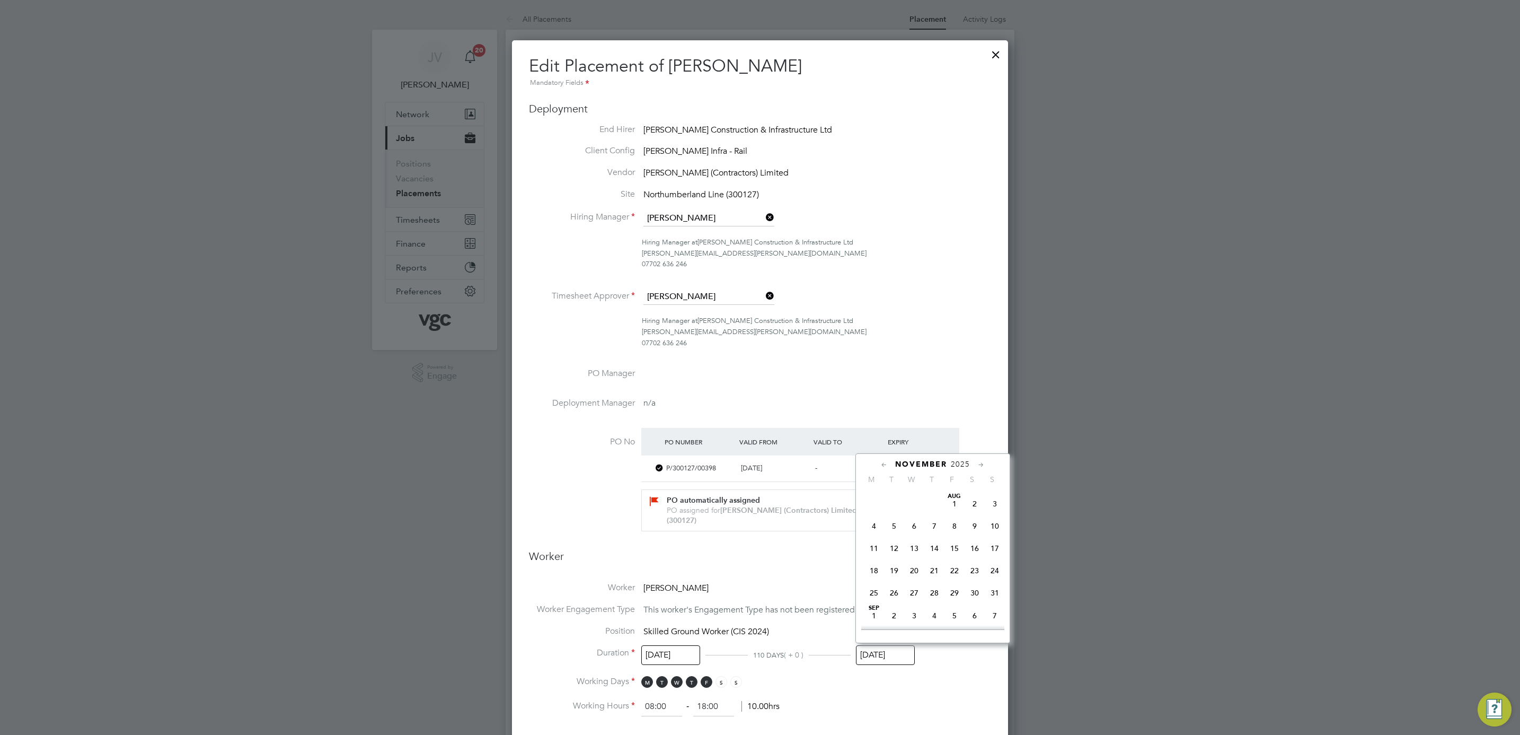
click at [902, 649] on input "01 Nov 2025" at bounding box center [885, 655] width 59 height 20
click at [883, 464] on icon at bounding box center [884, 465] width 10 height 12
click at [958, 546] on span "18" at bounding box center [954, 548] width 20 height 20
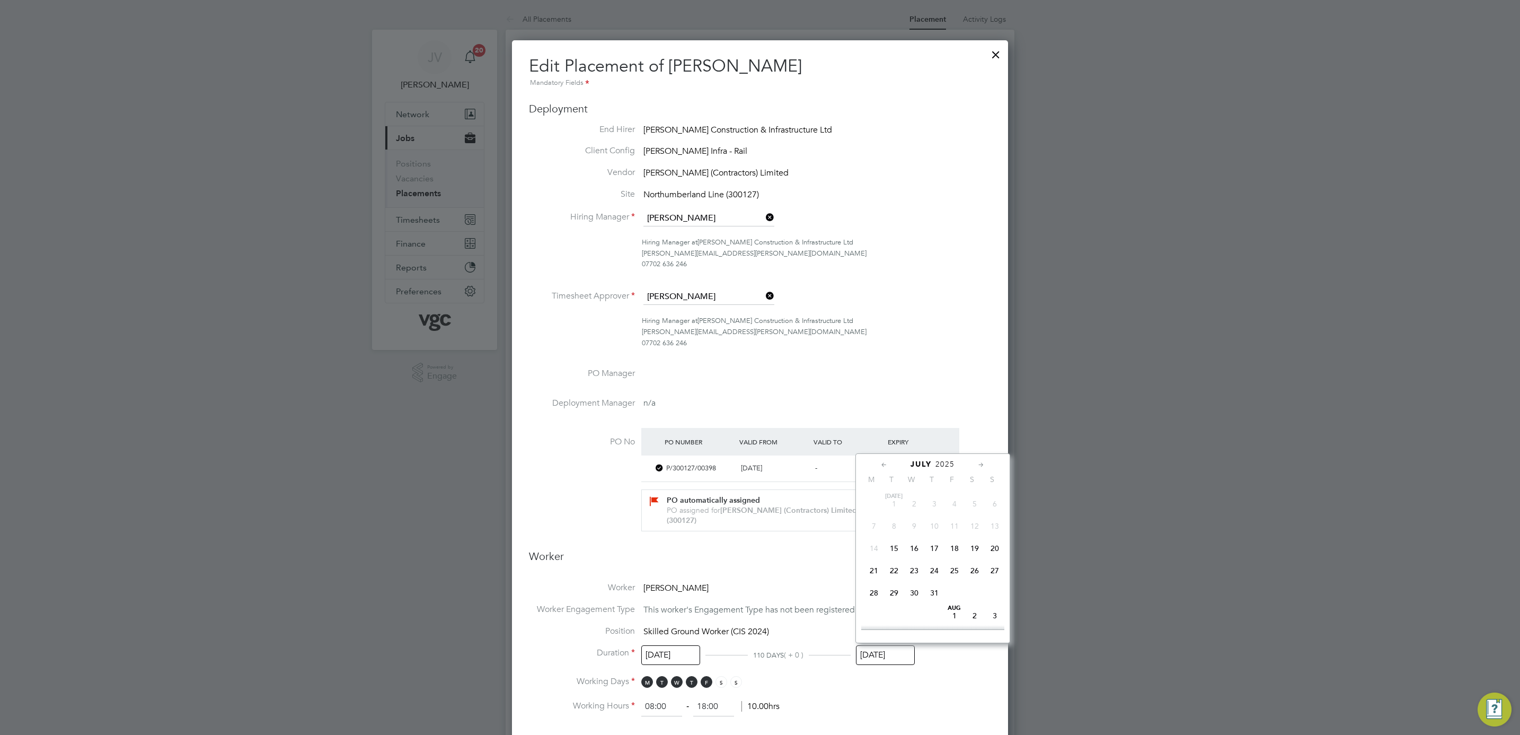
type input "18 Jul 2025"
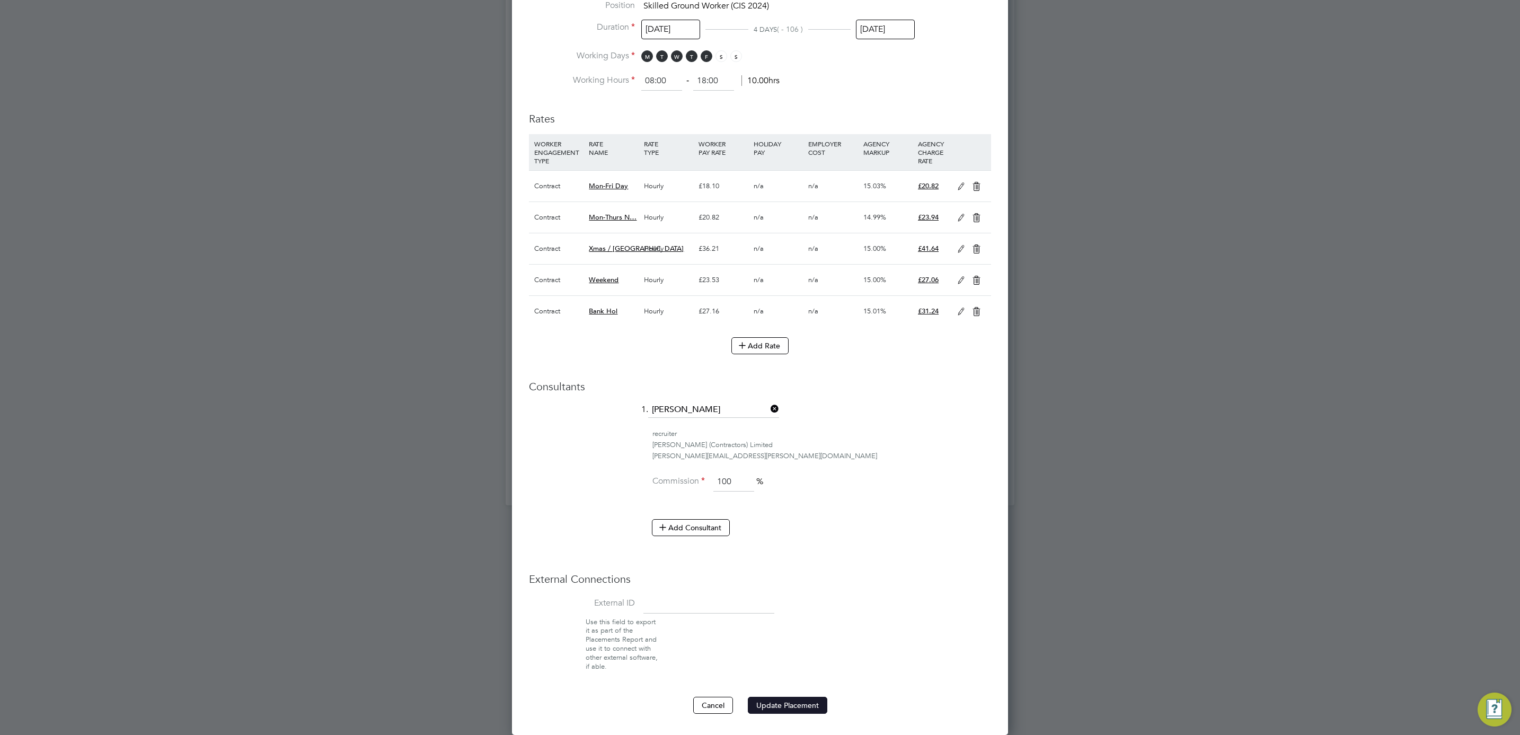
click at [790, 702] on button "Update Placement" at bounding box center [787, 704] width 79 height 17
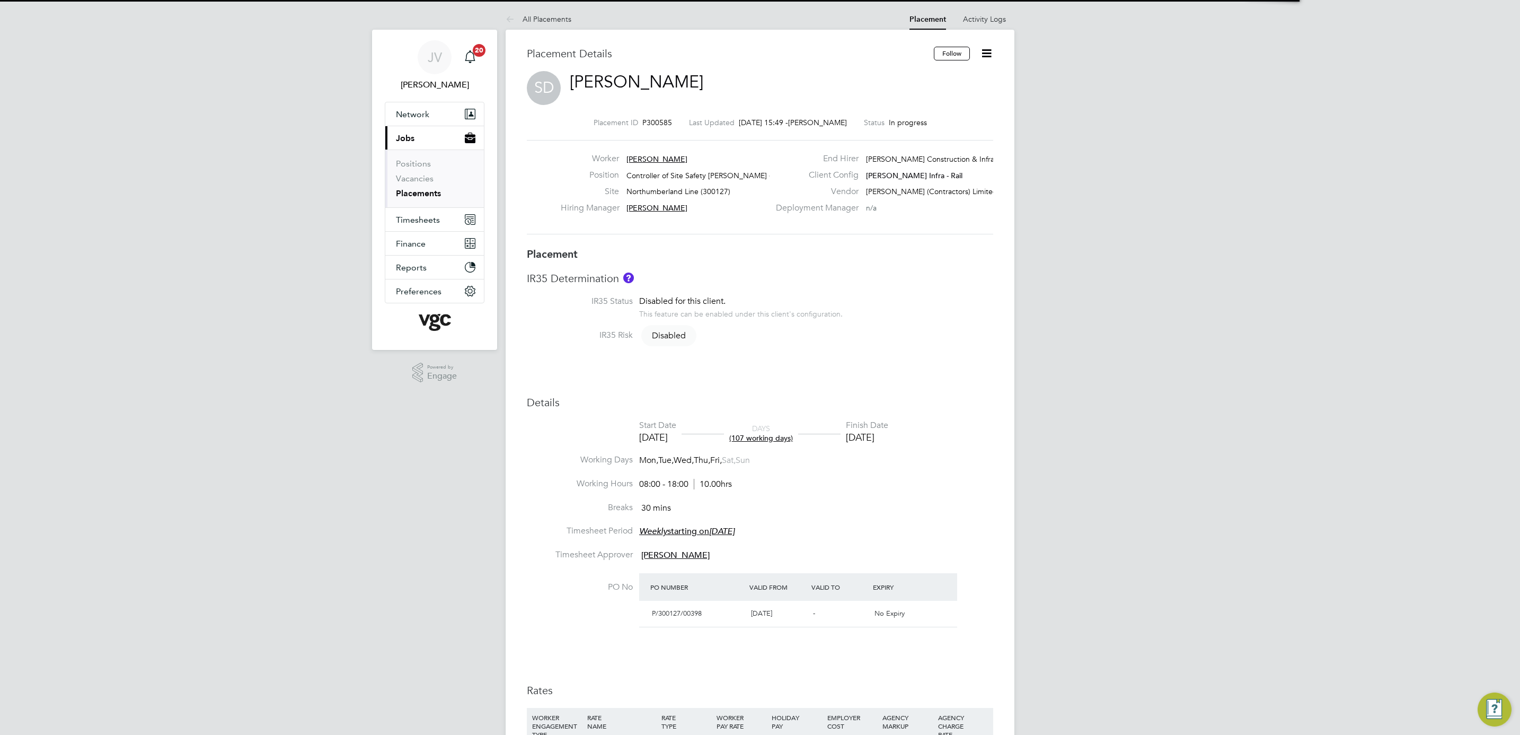
click at [986, 57] on icon at bounding box center [986, 53] width 13 height 13
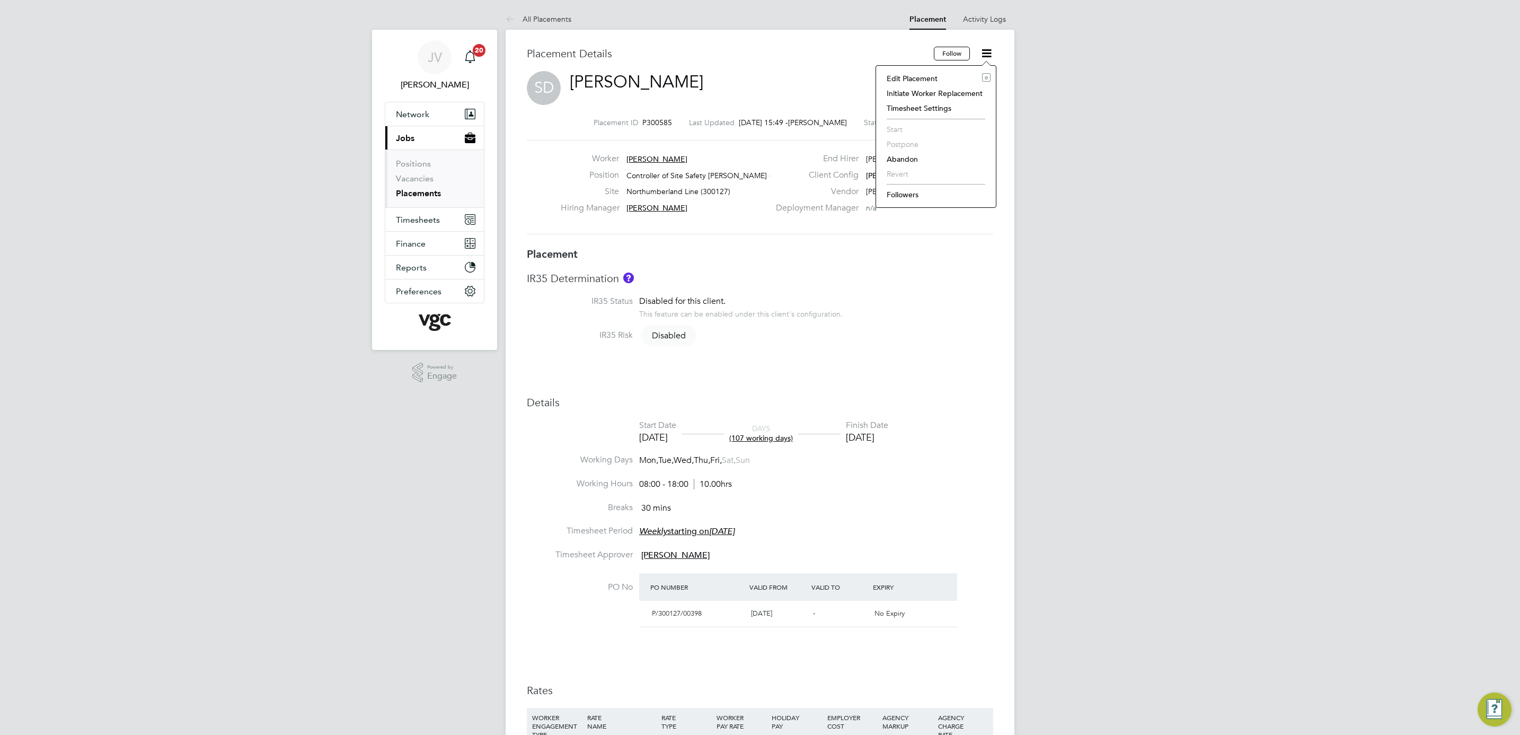
click at [940, 83] on li "Edit Placement e" at bounding box center [935, 78] width 109 height 15
type input "[PERSON_NAME]"
type input "[DATE]"
type input "01 Jan 2026"
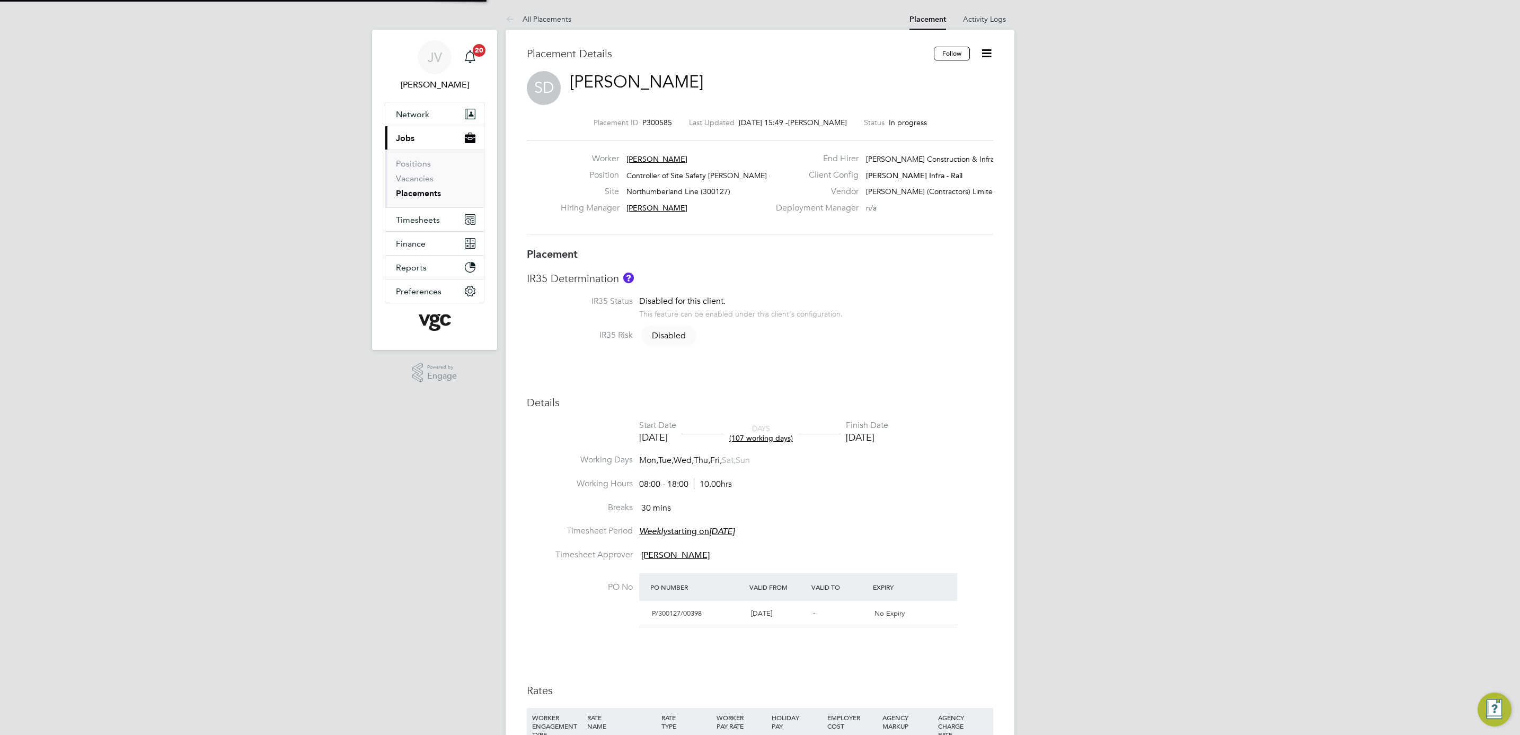
type input "08:00"
type input "18:00"
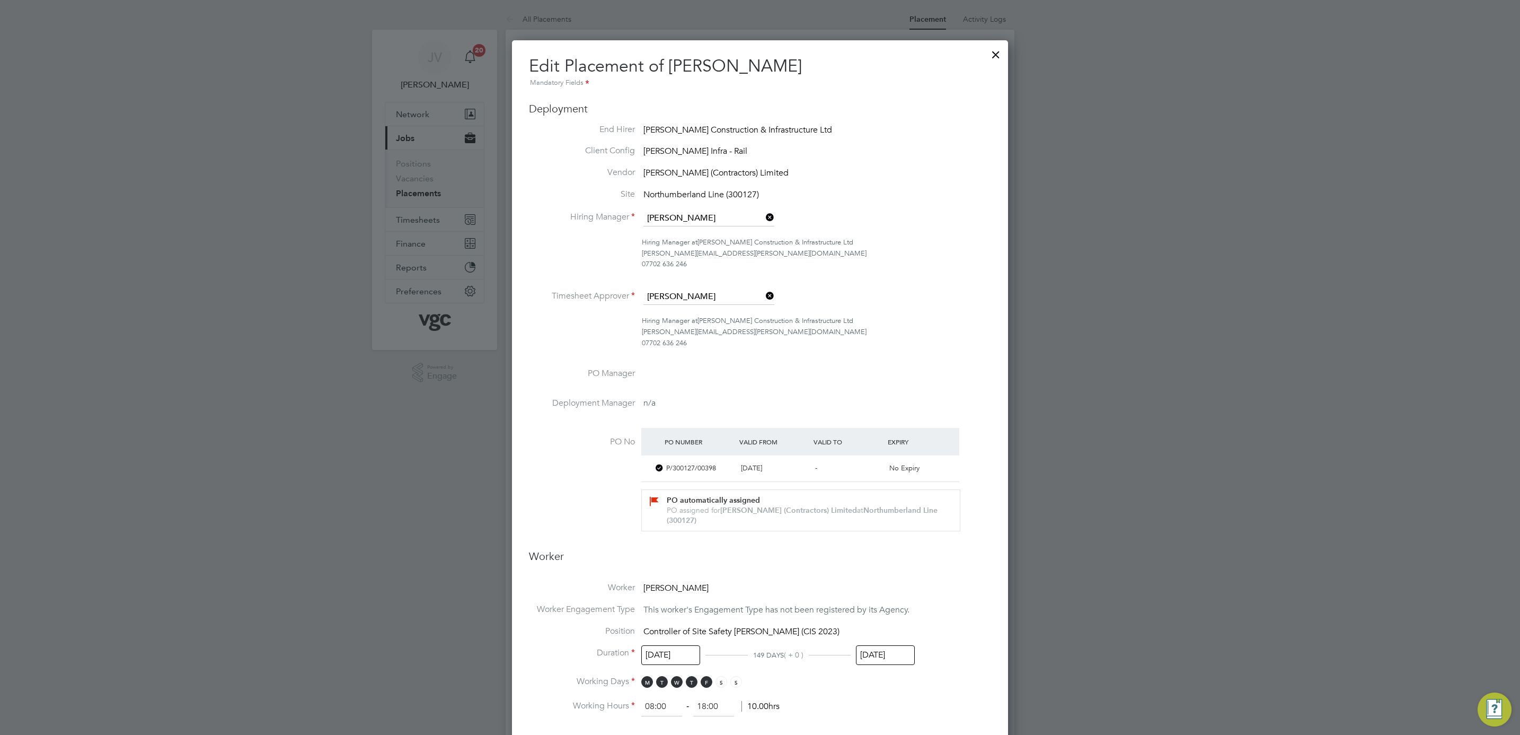
click at [878, 652] on input "01 Jan 2026" at bounding box center [885, 655] width 59 height 20
click at [880, 462] on icon at bounding box center [884, 465] width 10 height 12
click at [883, 463] on icon at bounding box center [884, 465] width 10 height 12
click at [947, 570] on span "26" at bounding box center [954, 570] width 20 height 20
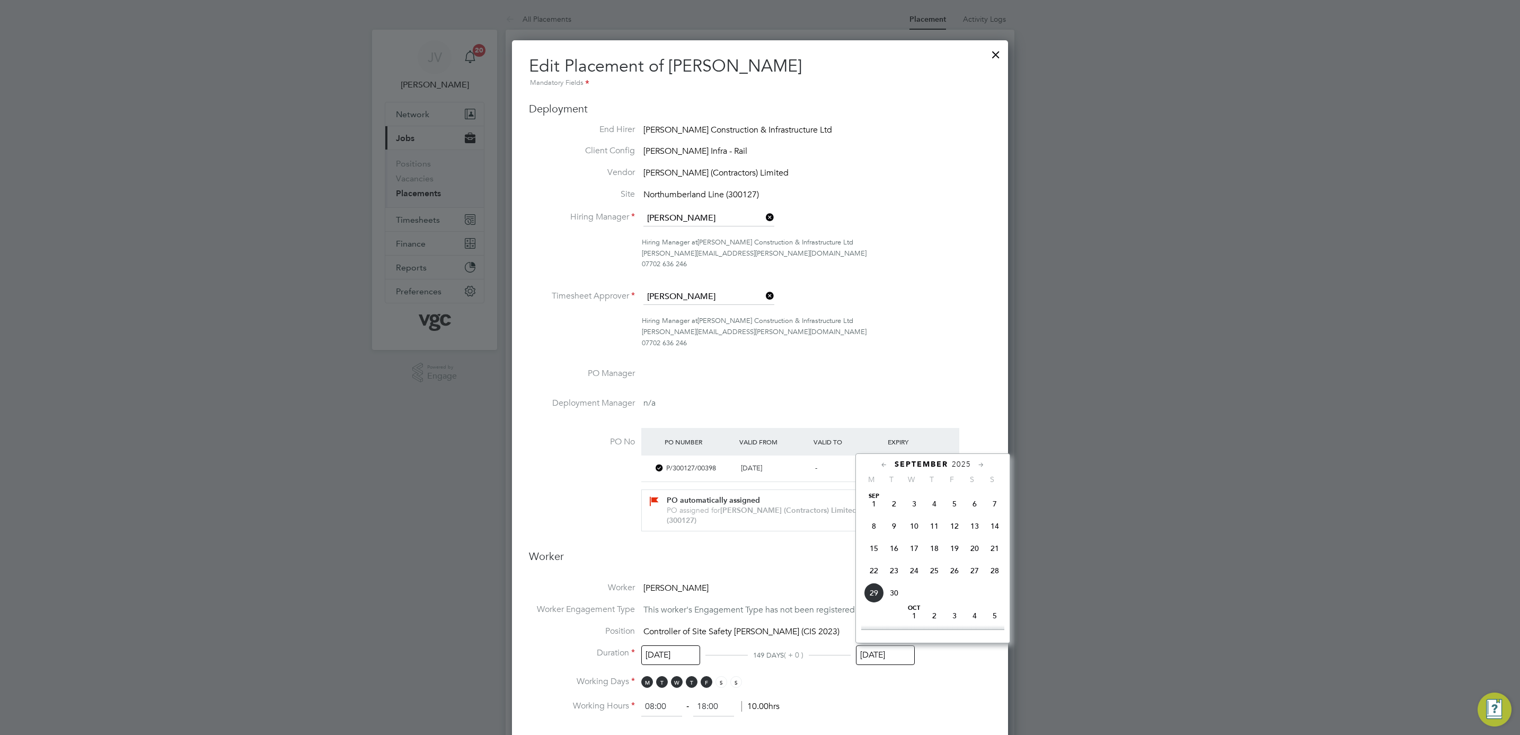
type input "26 Sep 2025"
click at [988, 512] on li "PO No PO Number Valid From Valid To Expiry P/300127/00398 10 Aug 2023 - No Expi…" at bounding box center [760, 486] width 462 height 117
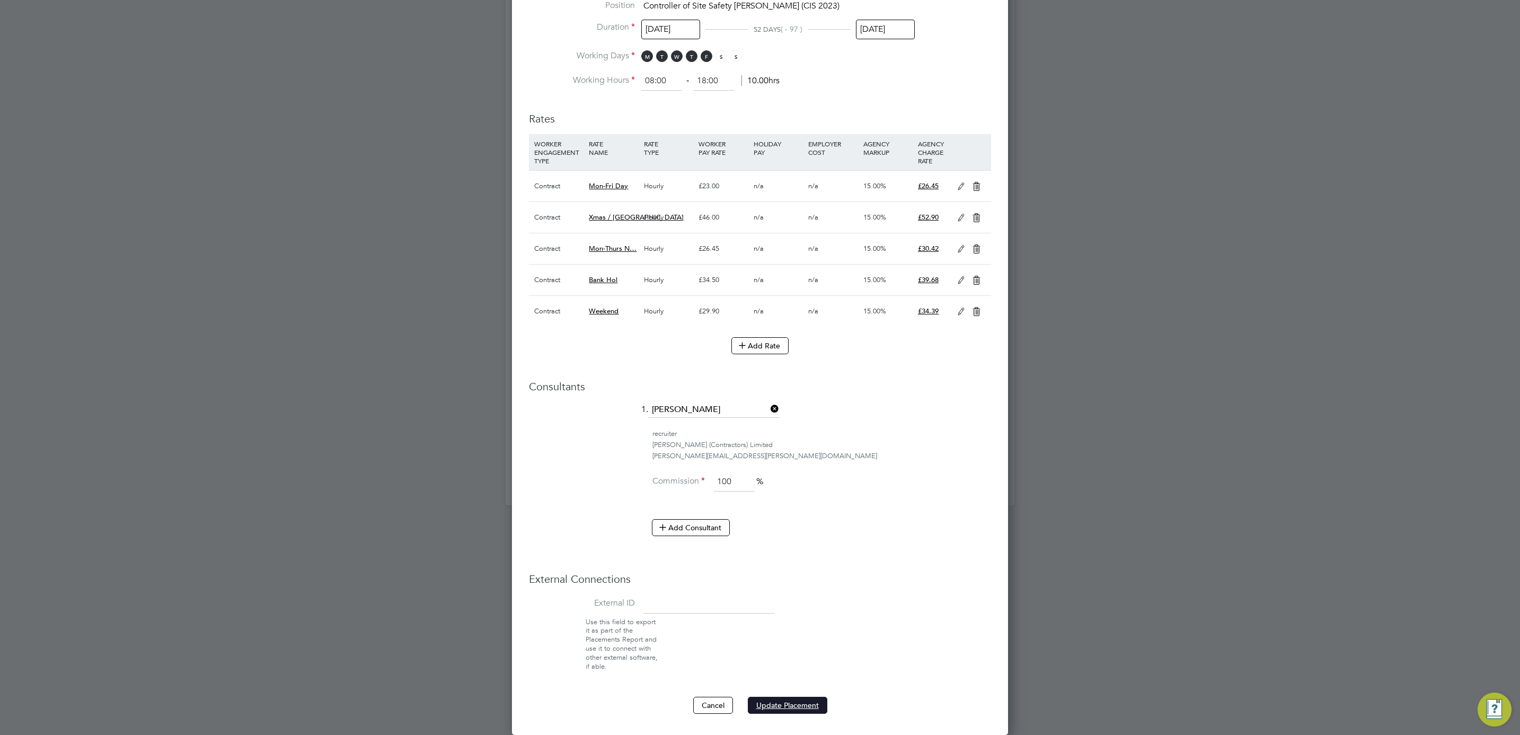
click at [798, 705] on button "Update Placement" at bounding box center [787, 704] width 79 height 17
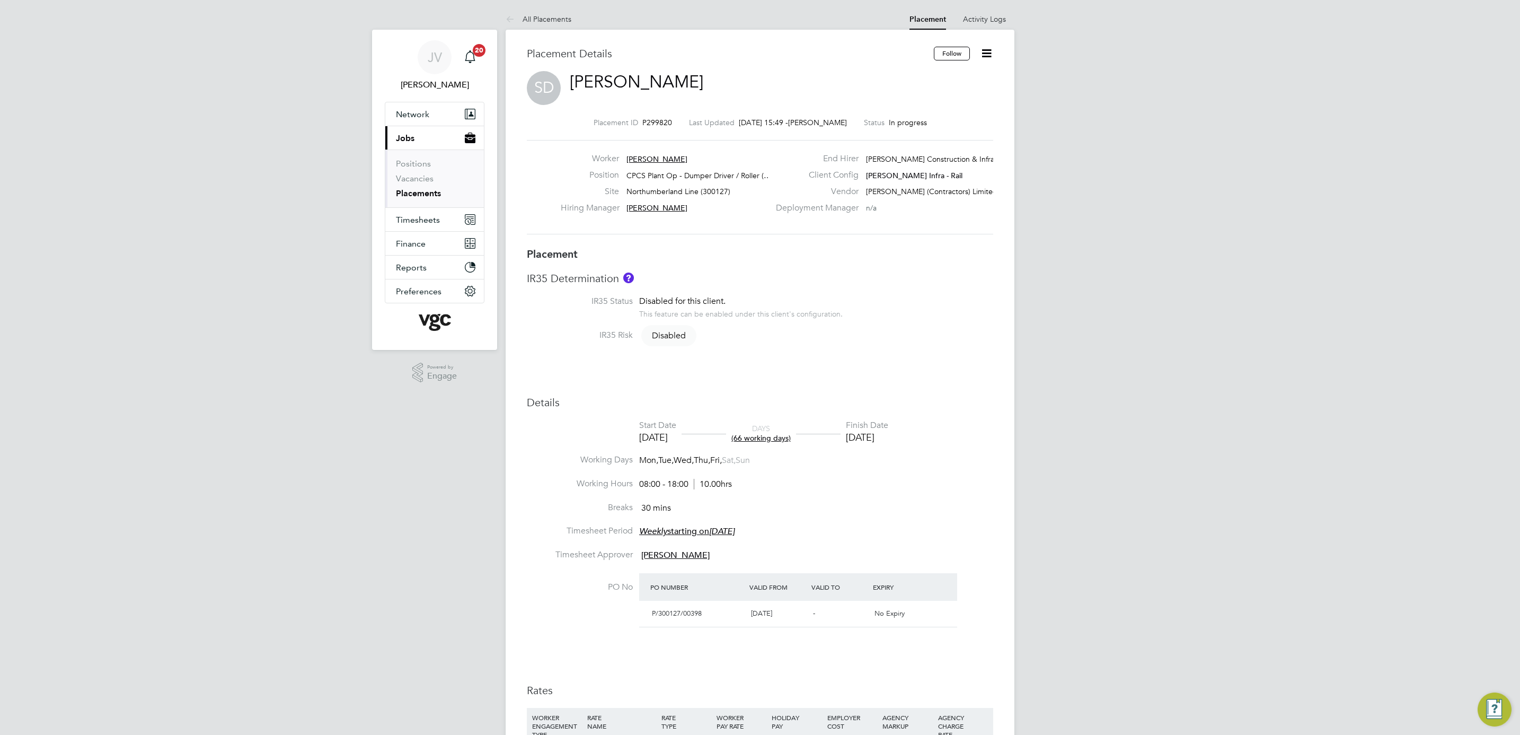
click at [986, 54] on icon at bounding box center [986, 53] width 13 height 13
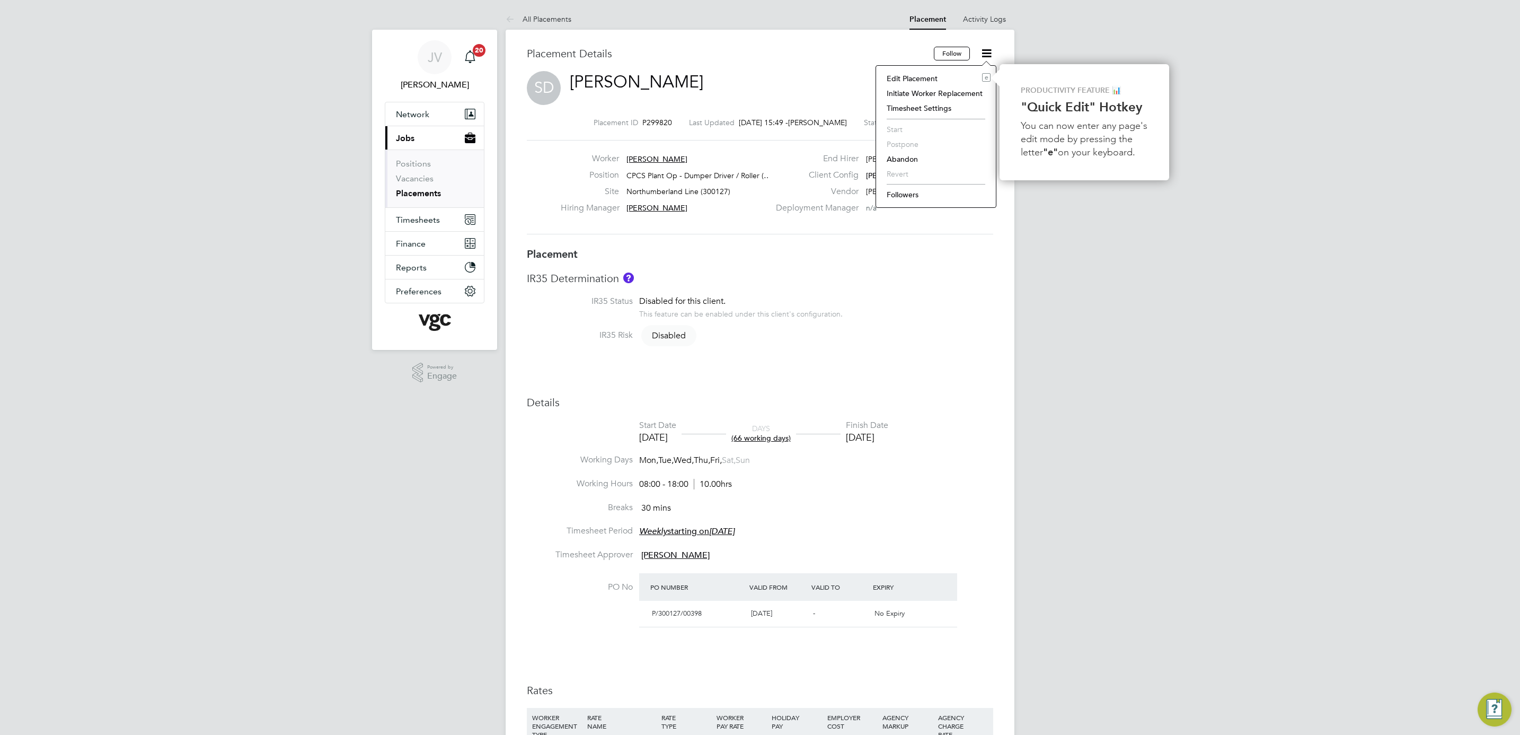
click at [942, 81] on li "Edit Placement e" at bounding box center [935, 78] width 109 height 15
type input "Vicky Todd"
type input "01 Aug 2025"
type input "01 Nov 2025"
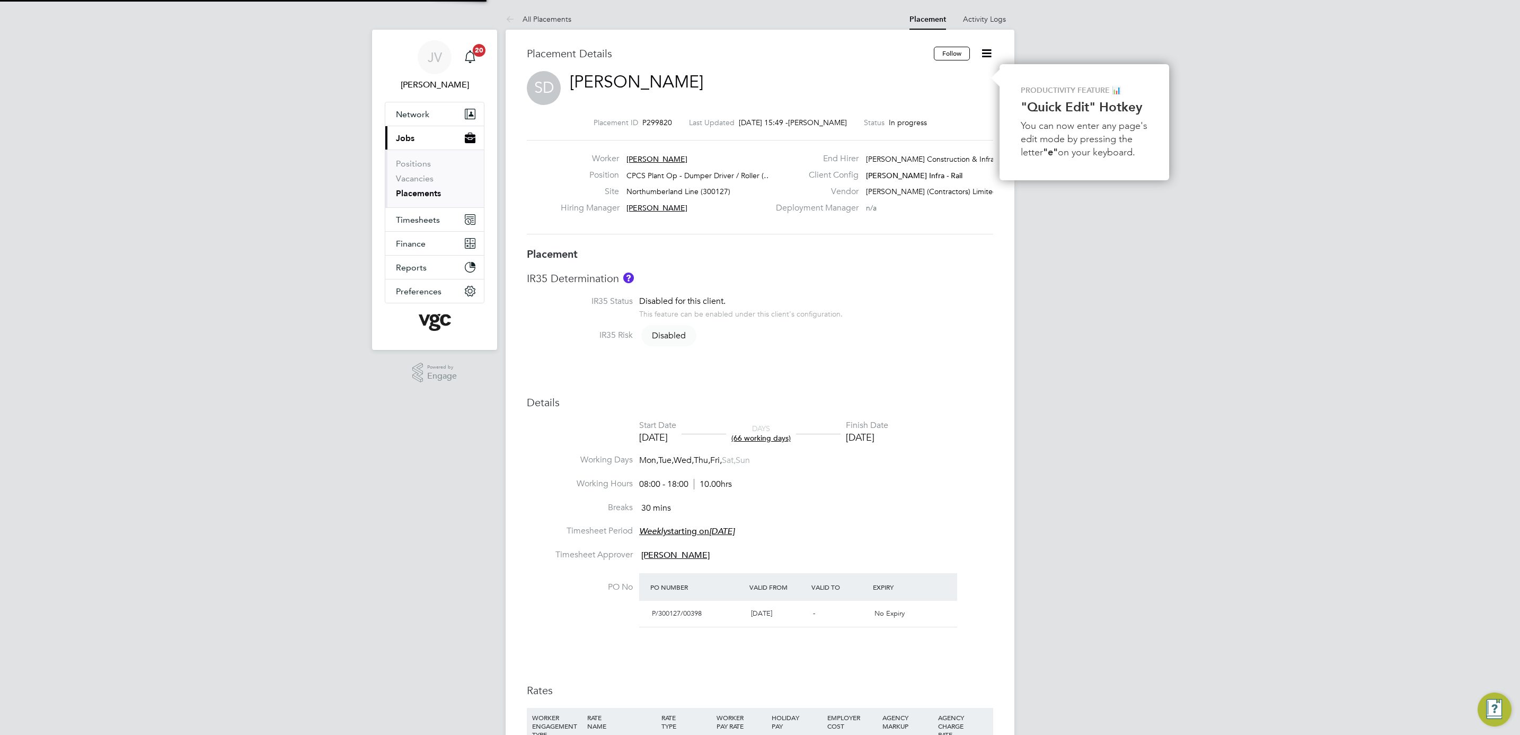
type input "08:00"
type input "18:00"
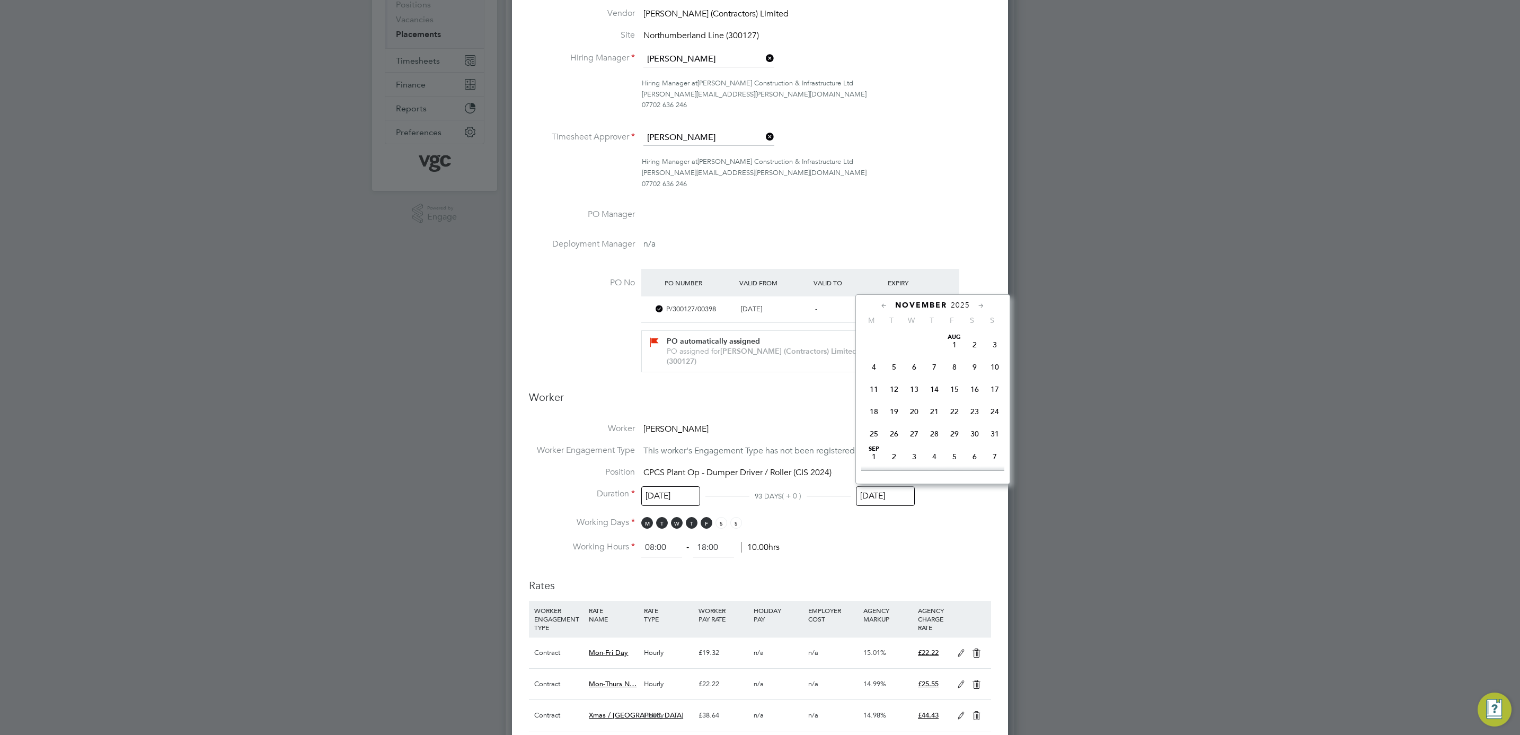
click at [907, 495] on input "01 Nov 2025" at bounding box center [885, 496] width 59 height 20
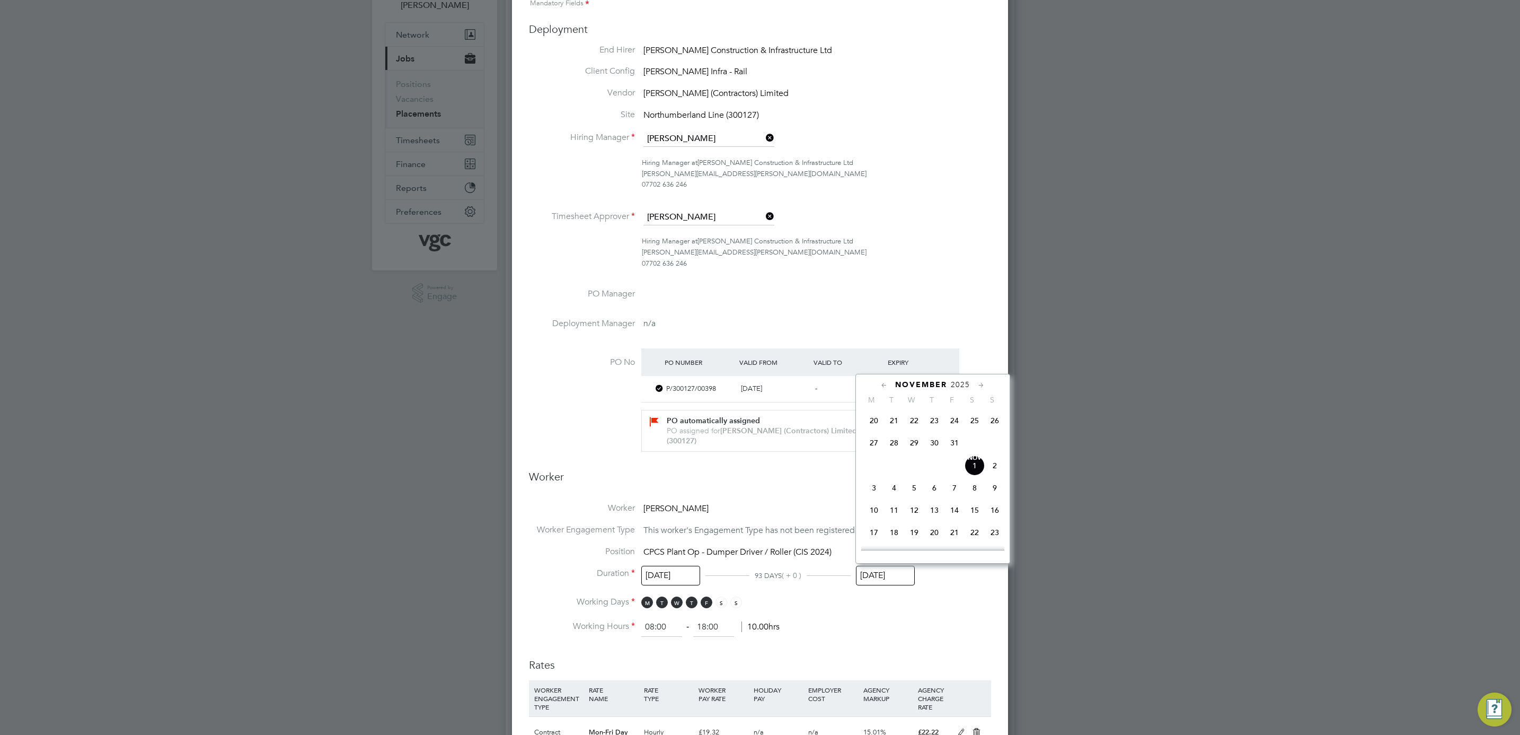
click at [880, 386] on icon at bounding box center [884, 385] width 10 height 12
click at [914, 447] on span "6" at bounding box center [914, 446] width 20 height 20
type input "06 Aug 2025"
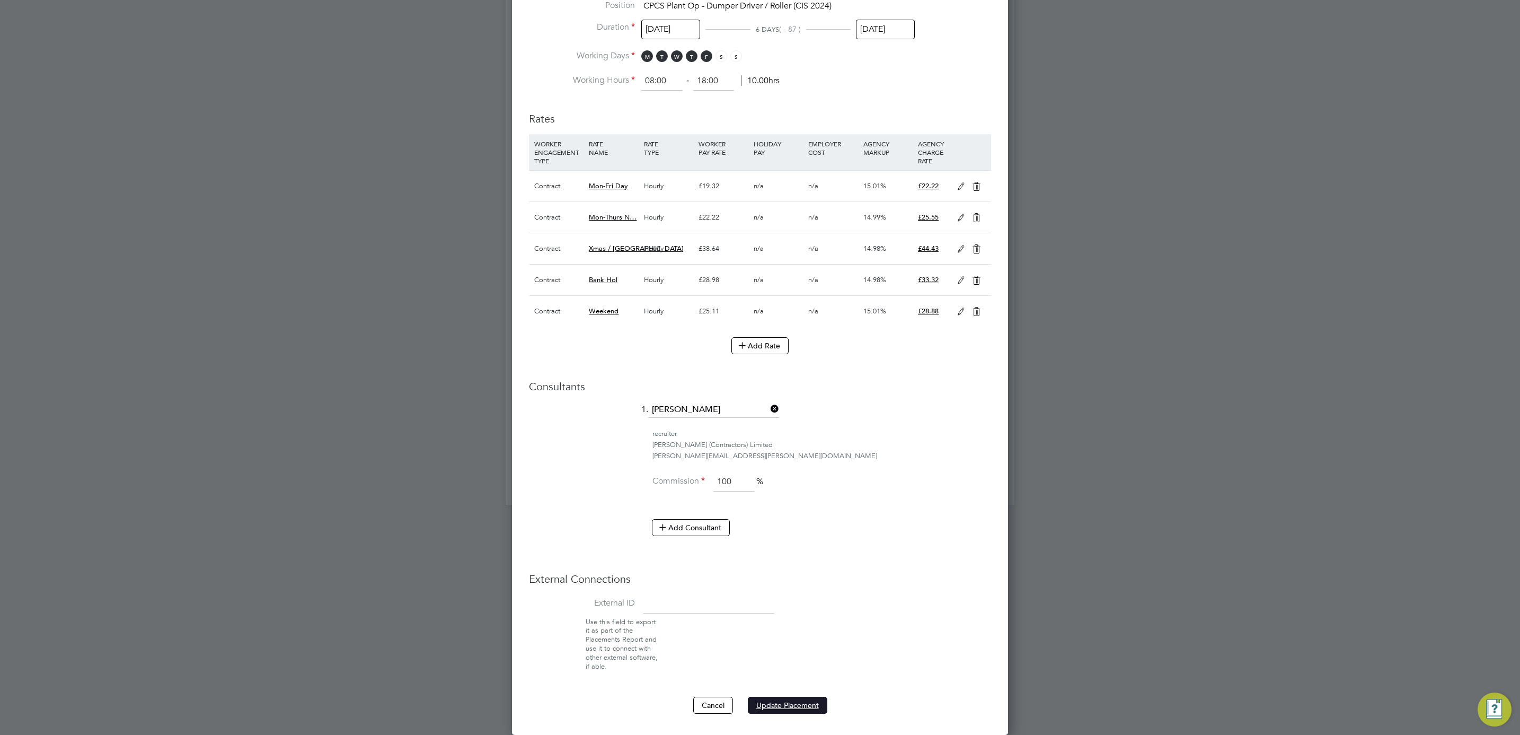
click at [797, 706] on button "Update Placement" at bounding box center [787, 704] width 79 height 17
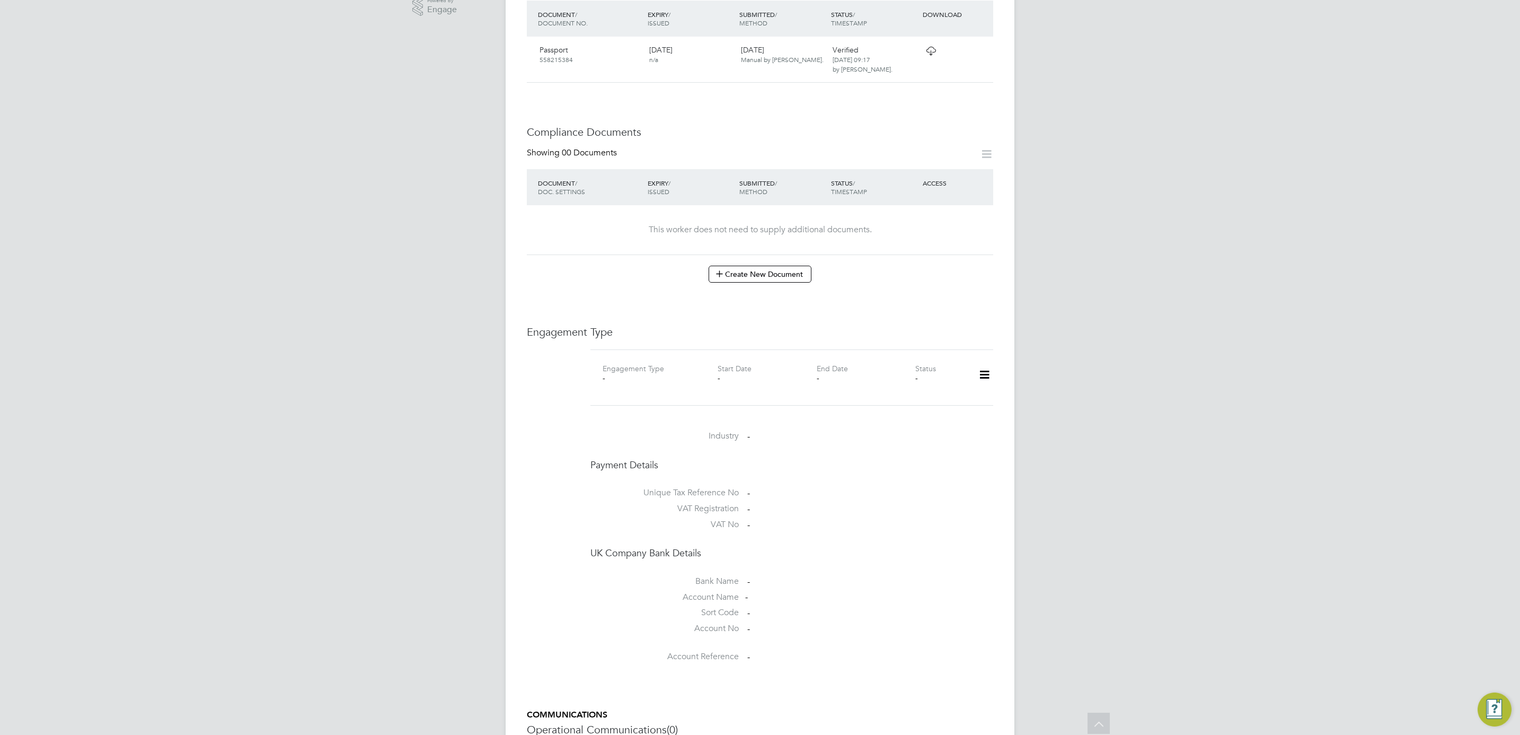
scroll to position [397, 0]
click at [986, 363] on icon at bounding box center [984, 373] width 19 height 24
click at [932, 408] on li "Add Engagement Type" at bounding box center [930, 410] width 120 height 15
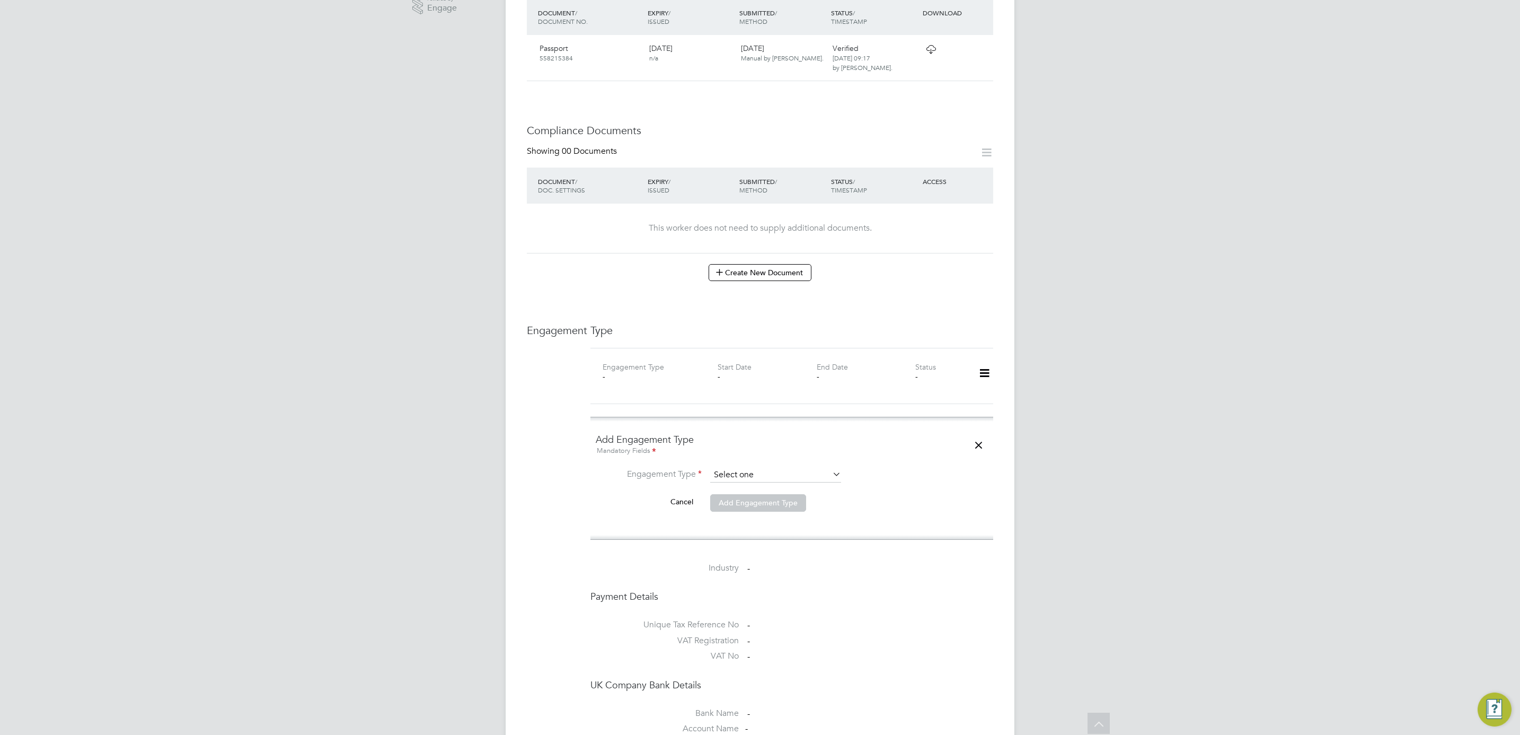
click at [778, 469] on input at bounding box center [775, 474] width 131 height 15
click at [762, 524] on li "Umbrella" at bounding box center [776, 527] width 132 height 15
type input "Umbrella"
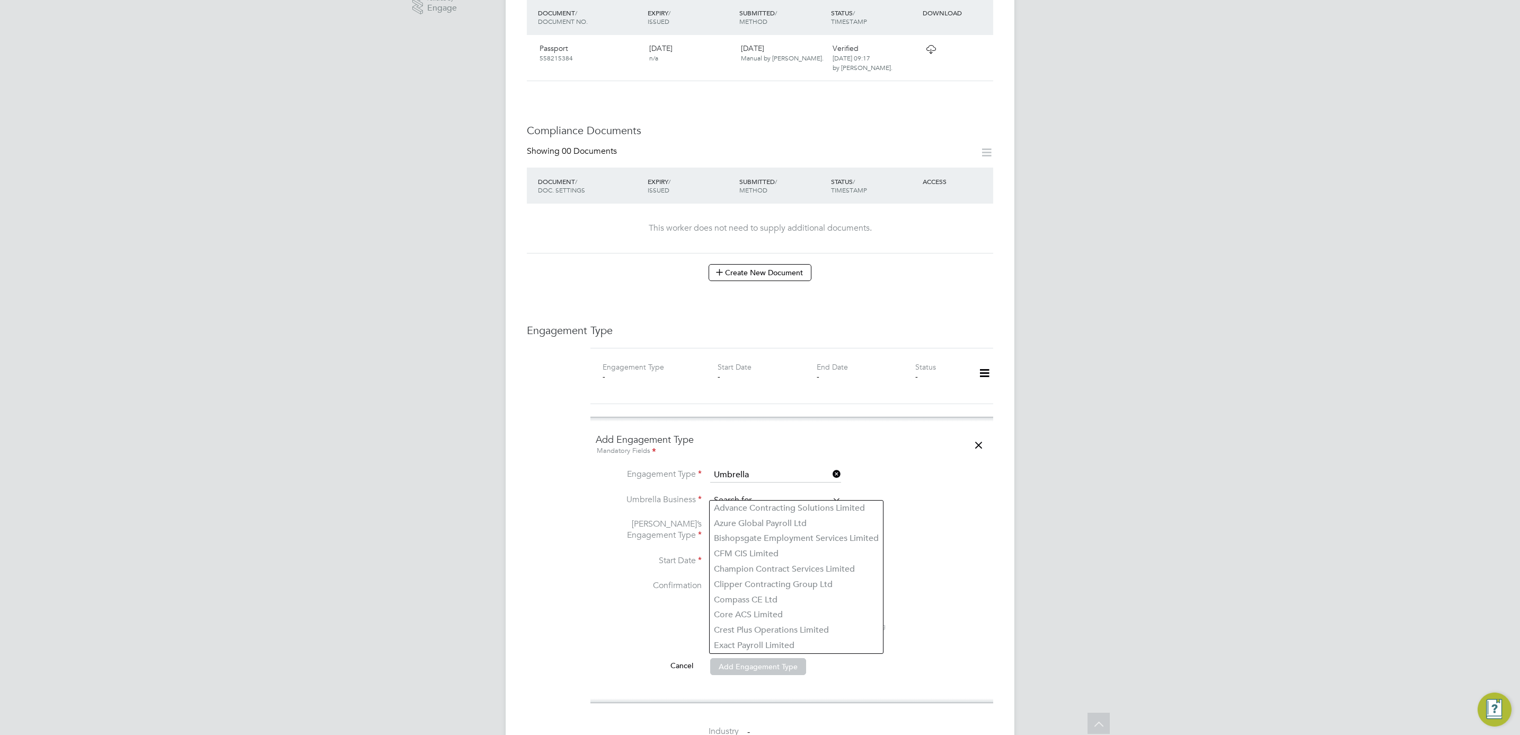
click at [751, 493] on input at bounding box center [775, 500] width 131 height 15
click at [800, 512] on li "Liq uid [DATE] Limited" at bounding box center [776, 507] width 132 height 15
type input "Liquid [DATE] Limited"
click at [738, 523] on input at bounding box center [775, 530] width 131 height 15
click at [743, 554] on li "CIS Self-employed" at bounding box center [776, 553] width 132 height 15
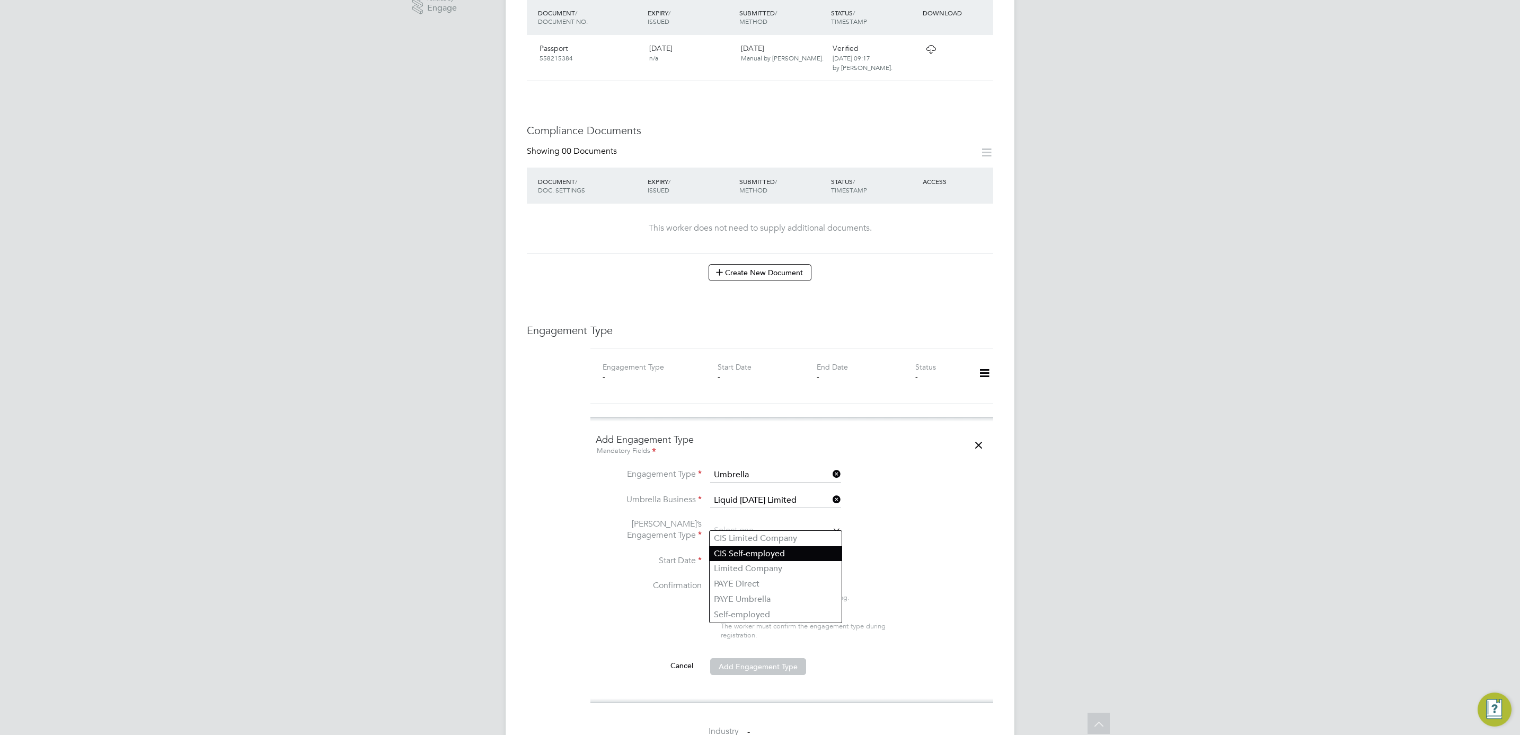
type input "CIS Self-employed"
click at [743, 553] on input at bounding box center [747, 561] width 75 height 16
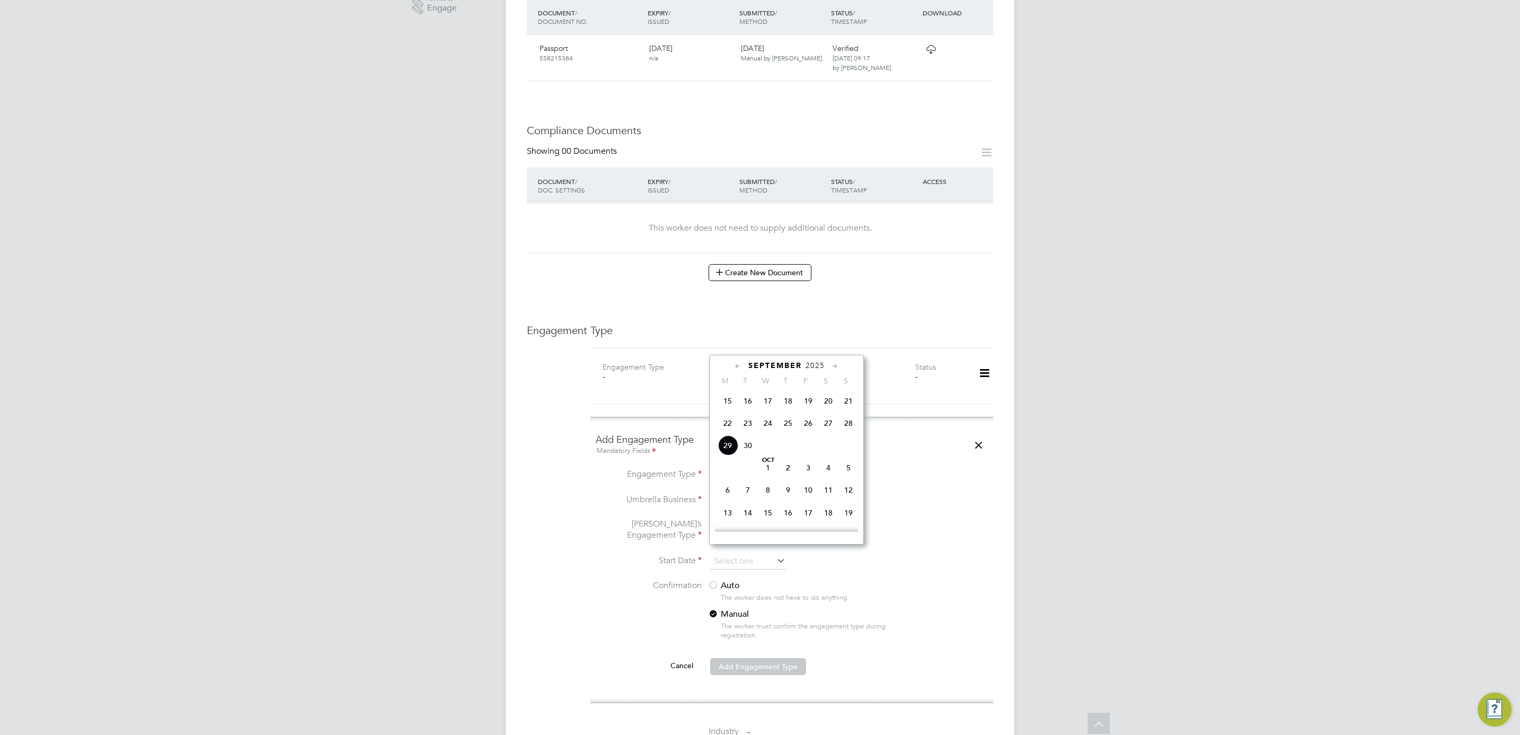
click at [819, 367] on span "2025" at bounding box center [815, 365] width 19 height 9
click at [851, 447] on span "2024" at bounding box center [848, 443] width 20 height 20
click at [727, 499] on span "4" at bounding box center [728, 495] width 20 height 20
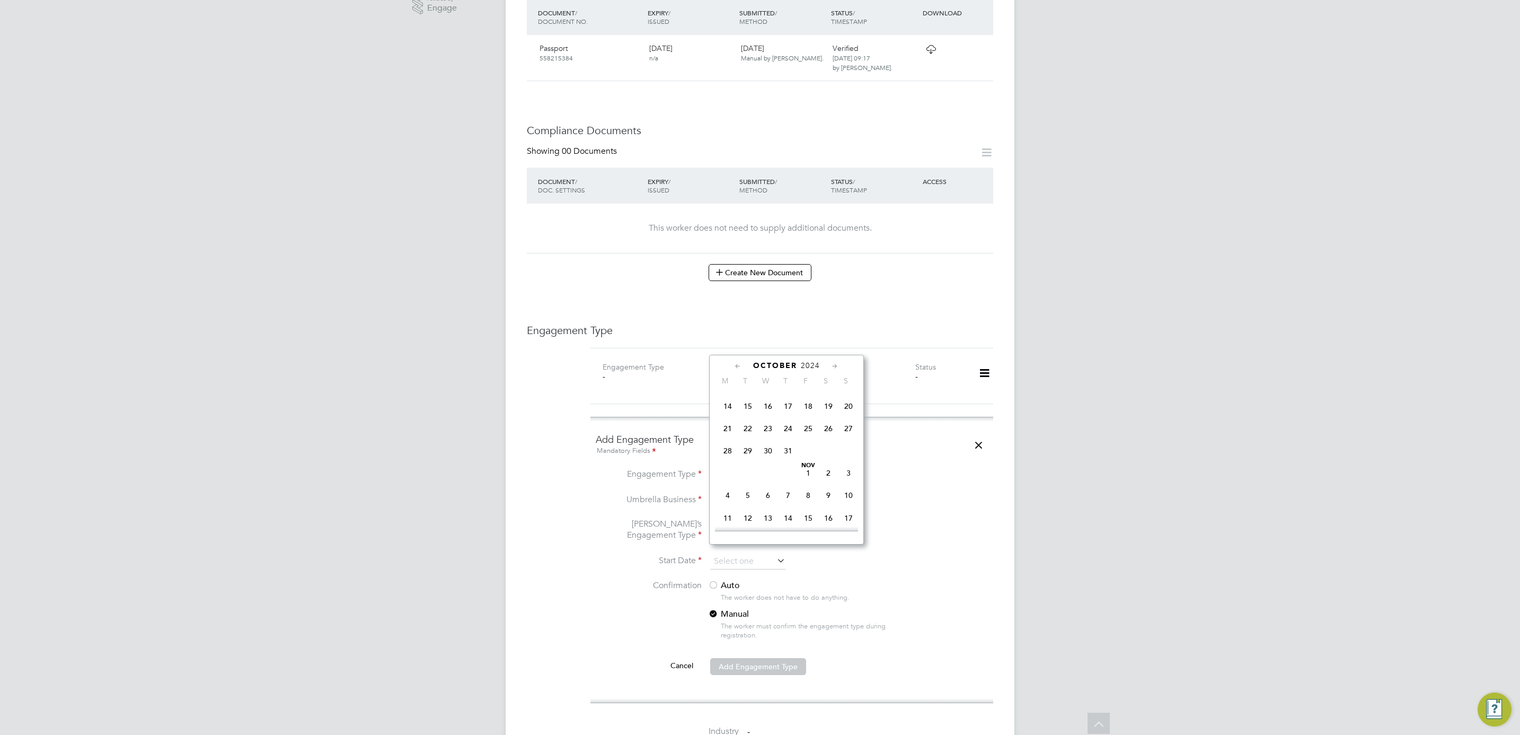
type input "04 Nov 2024"
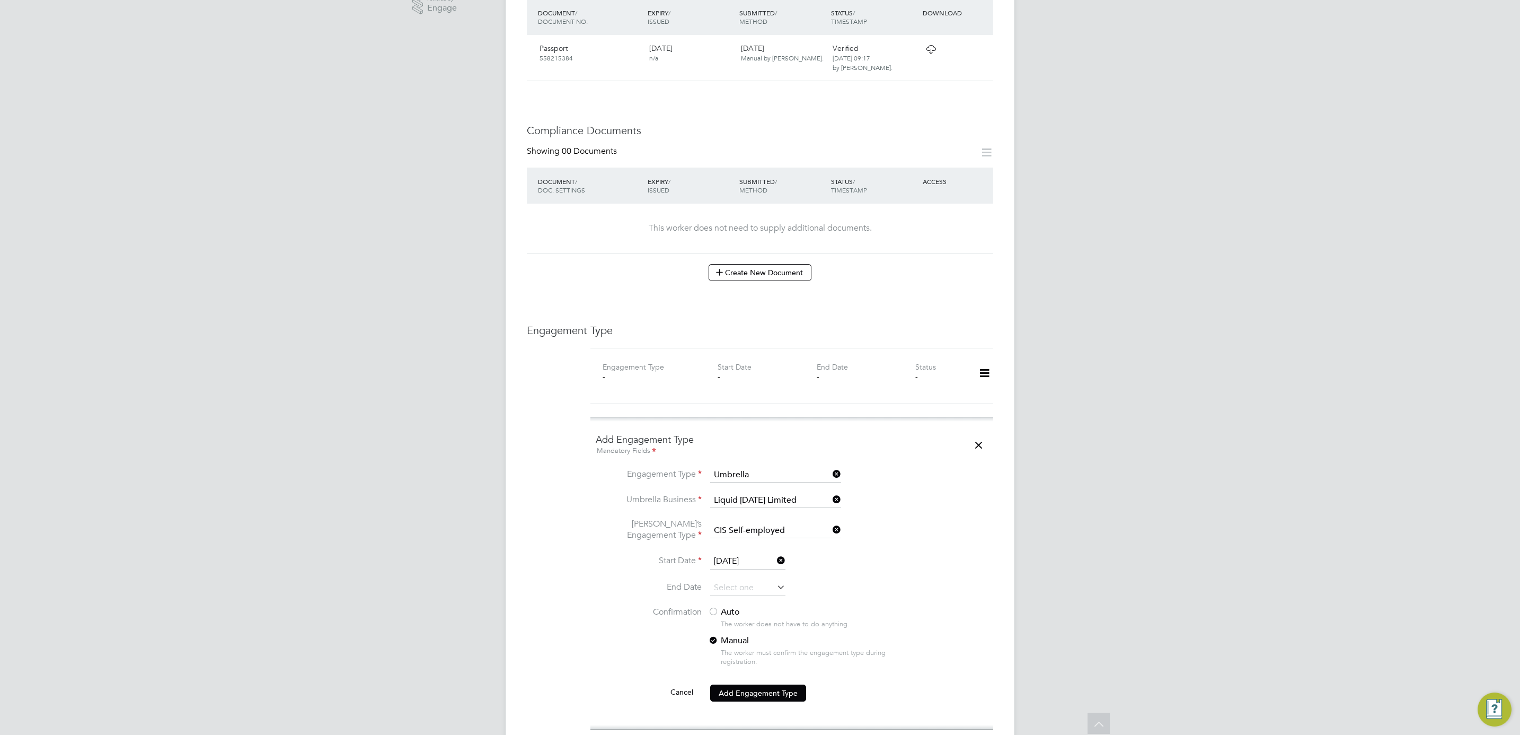
click at [721, 606] on label "Auto" at bounding box center [803, 611] width 191 height 11
click at [784, 684] on button "Add Engagement Type" at bounding box center [758, 692] width 96 height 17
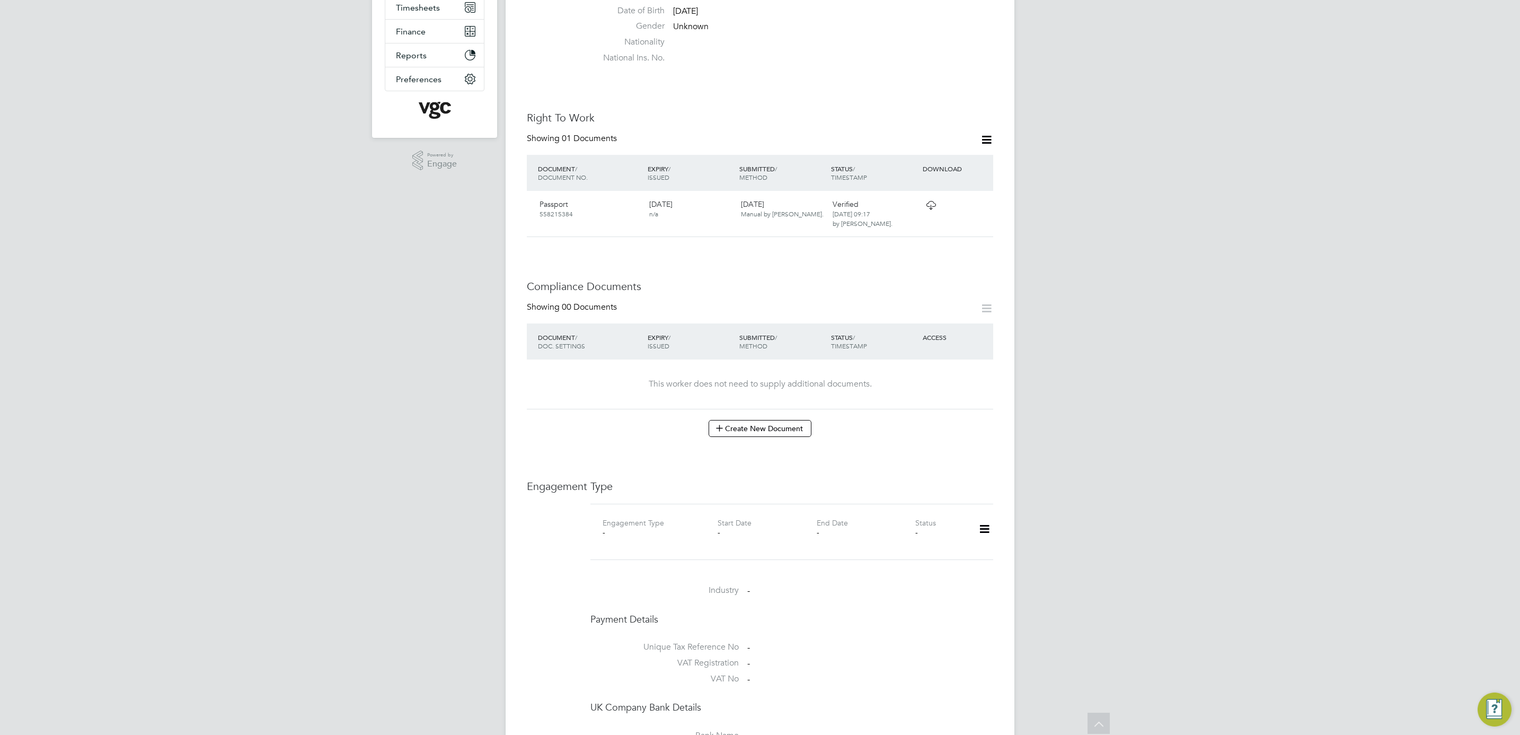
scroll to position [79, 0]
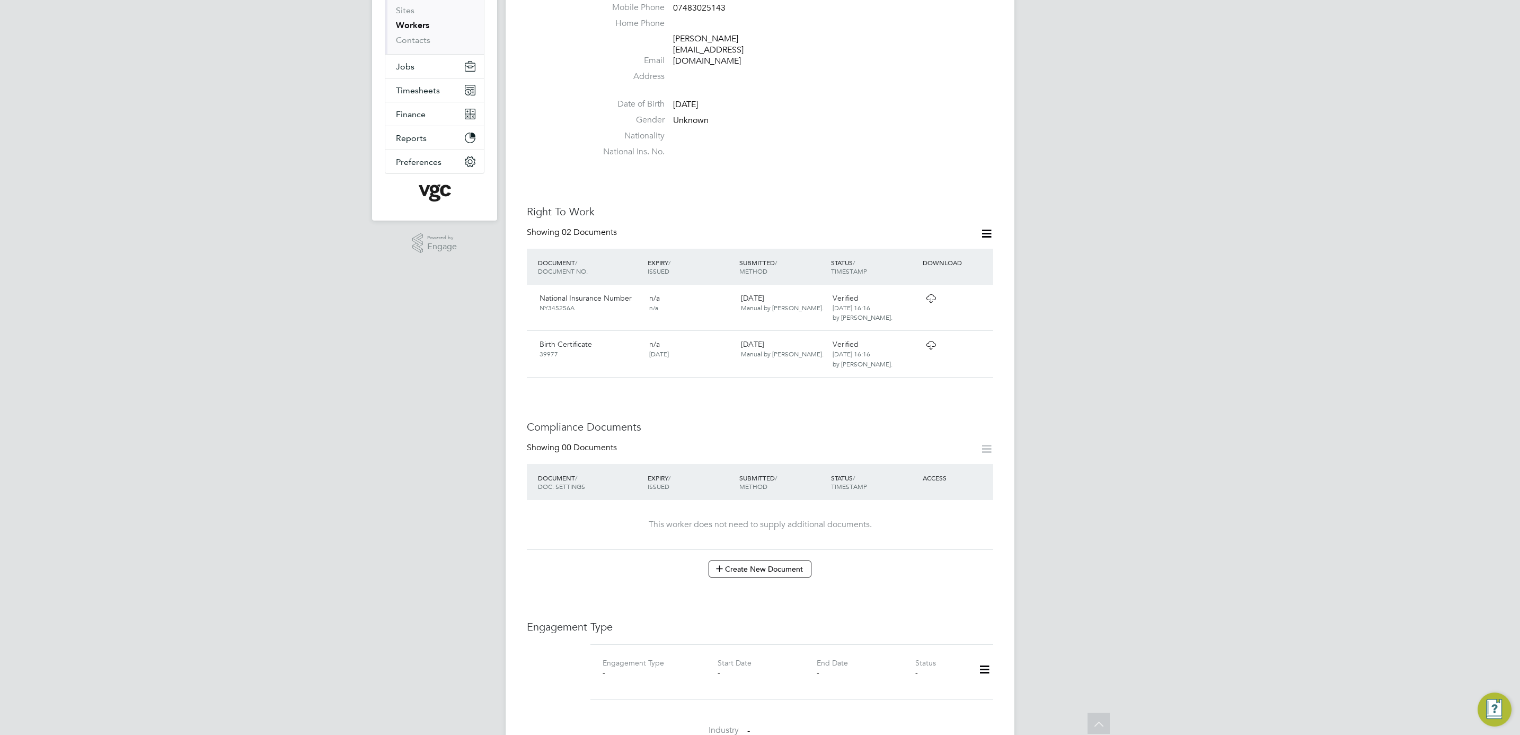
scroll to position [318, 0]
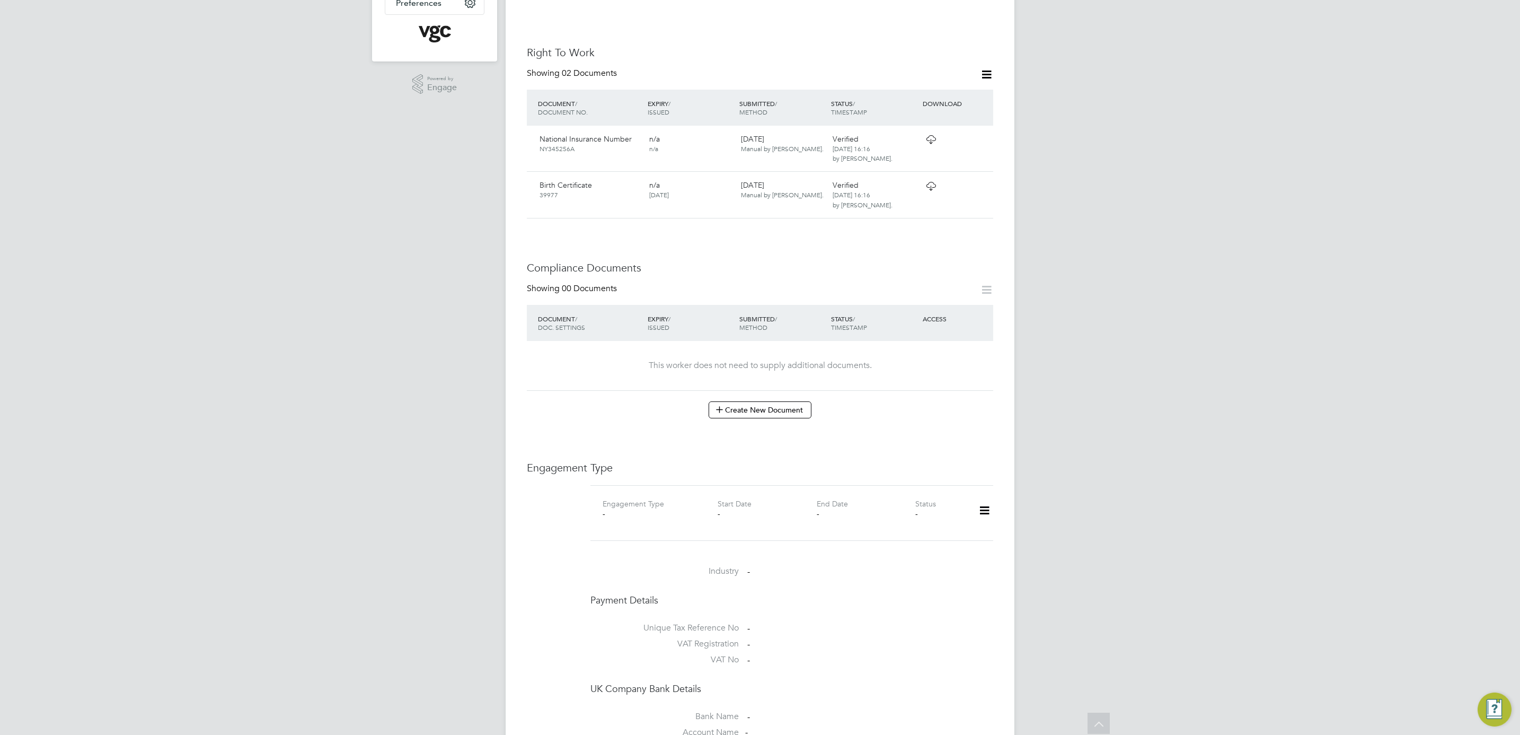
click at [986, 498] on icon at bounding box center [984, 510] width 19 height 24
click at [932, 536] on li "Add Engagement Type" at bounding box center [930, 536] width 120 height 15
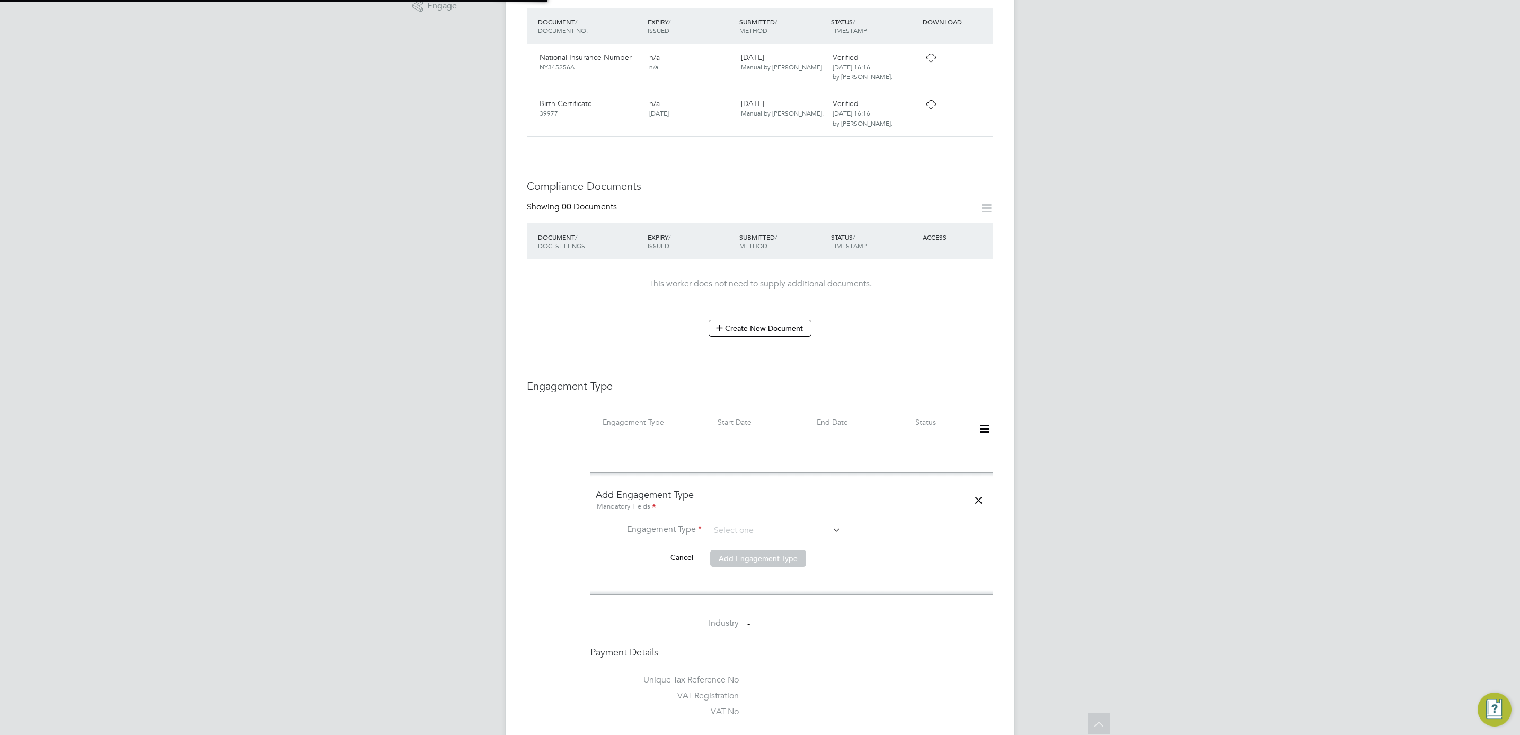
scroll to position [477, 0]
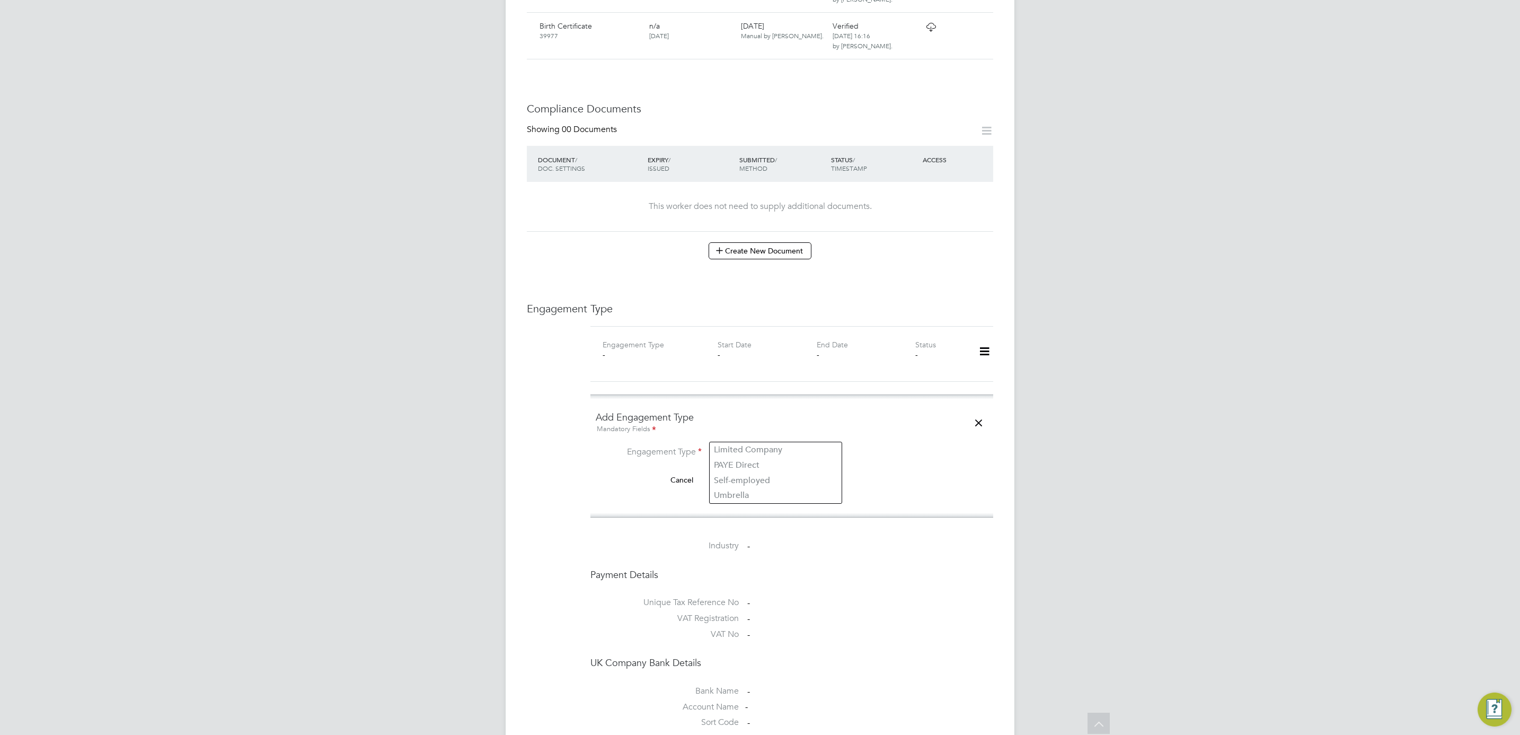
click at [770, 446] on input at bounding box center [775, 453] width 131 height 15
click at [768, 496] on li "Umbrella" at bounding box center [776, 495] width 132 height 15
type input "Umbrella"
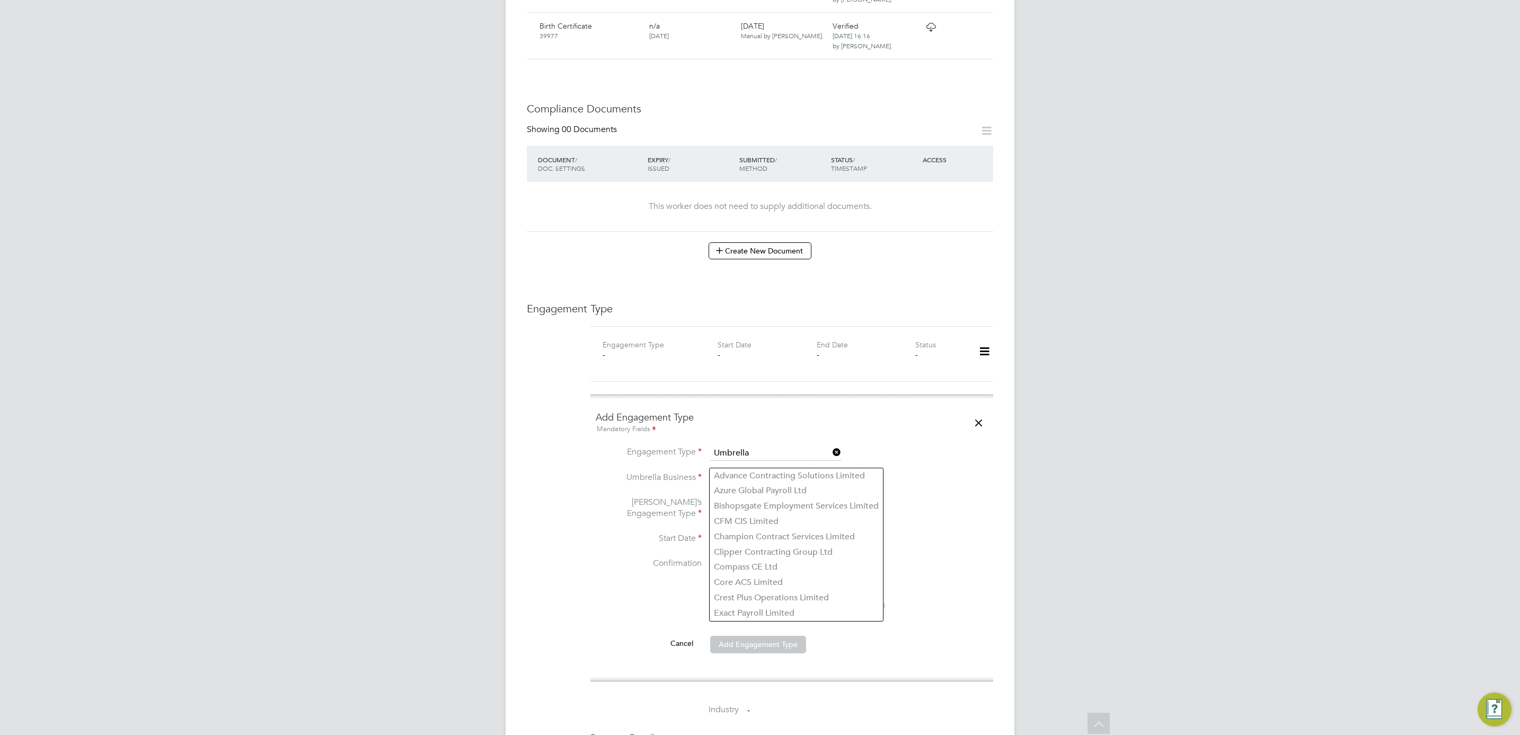
click at [768, 471] on input at bounding box center [775, 478] width 131 height 15
click at [781, 479] on li "Liq uid [DATE] Limited" at bounding box center [776, 475] width 132 height 15
type input "Liquid [DATE] Limited"
click at [765, 501] on input at bounding box center [775, 508] width 131 height 15
click at [770, 517] on li "CIS Self-employed" at bounding box center [776, 520] width 132 height 15
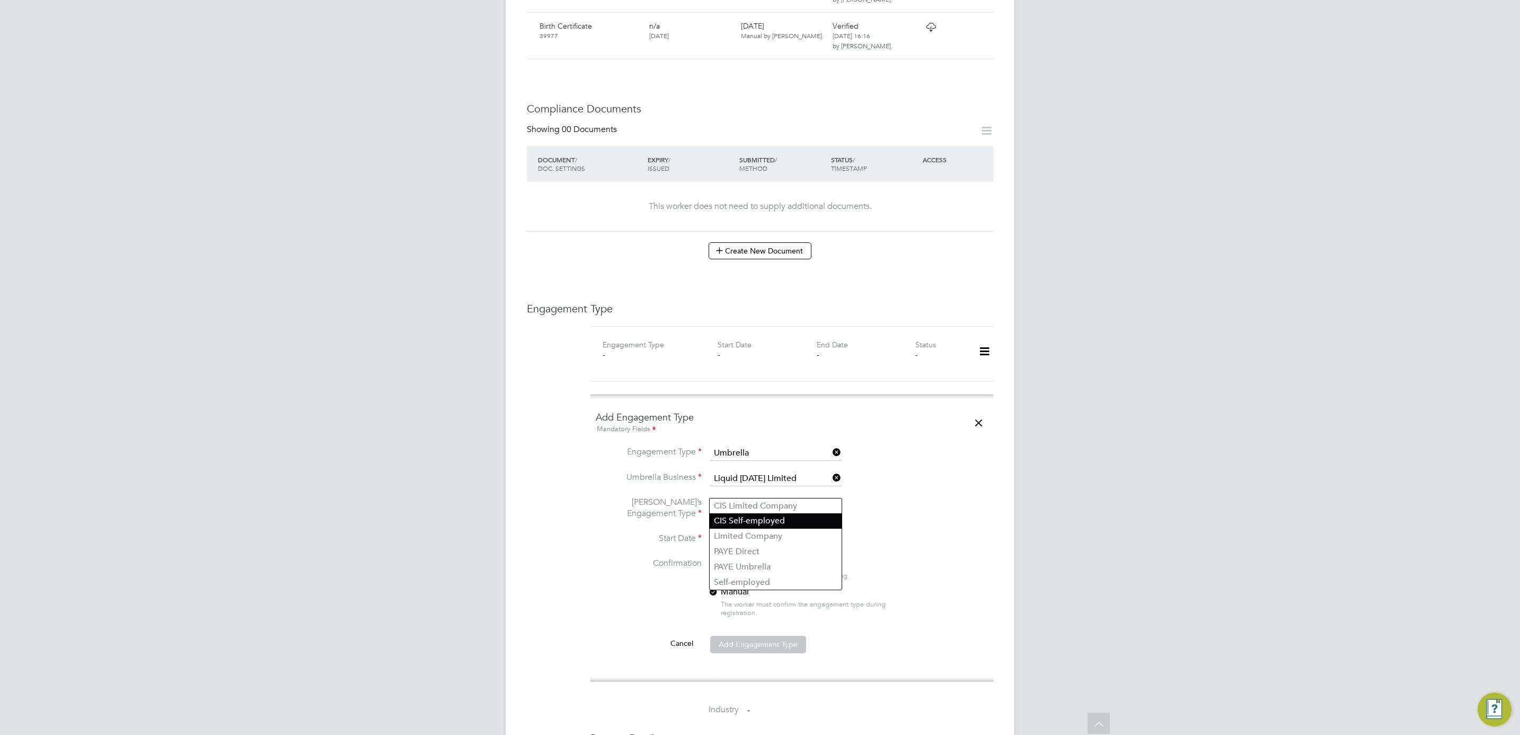
type input "CIS Self-employed"
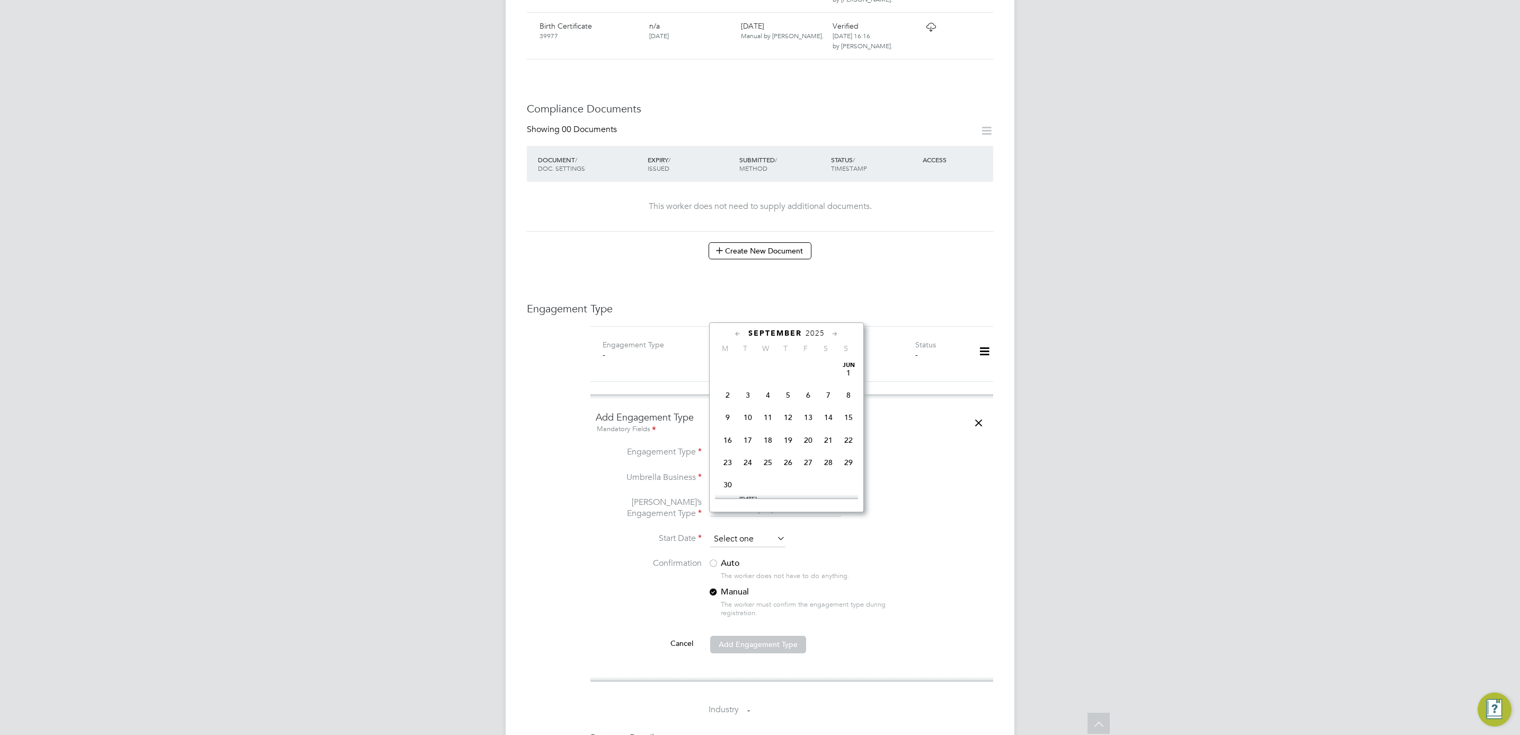
click at [757, 531] on input at bounding box center [747, 539] width 75 height 16
click at [729, 385] on span "17" at bounding box center [728, 386] width 20 height 20
type input "[DATE]"
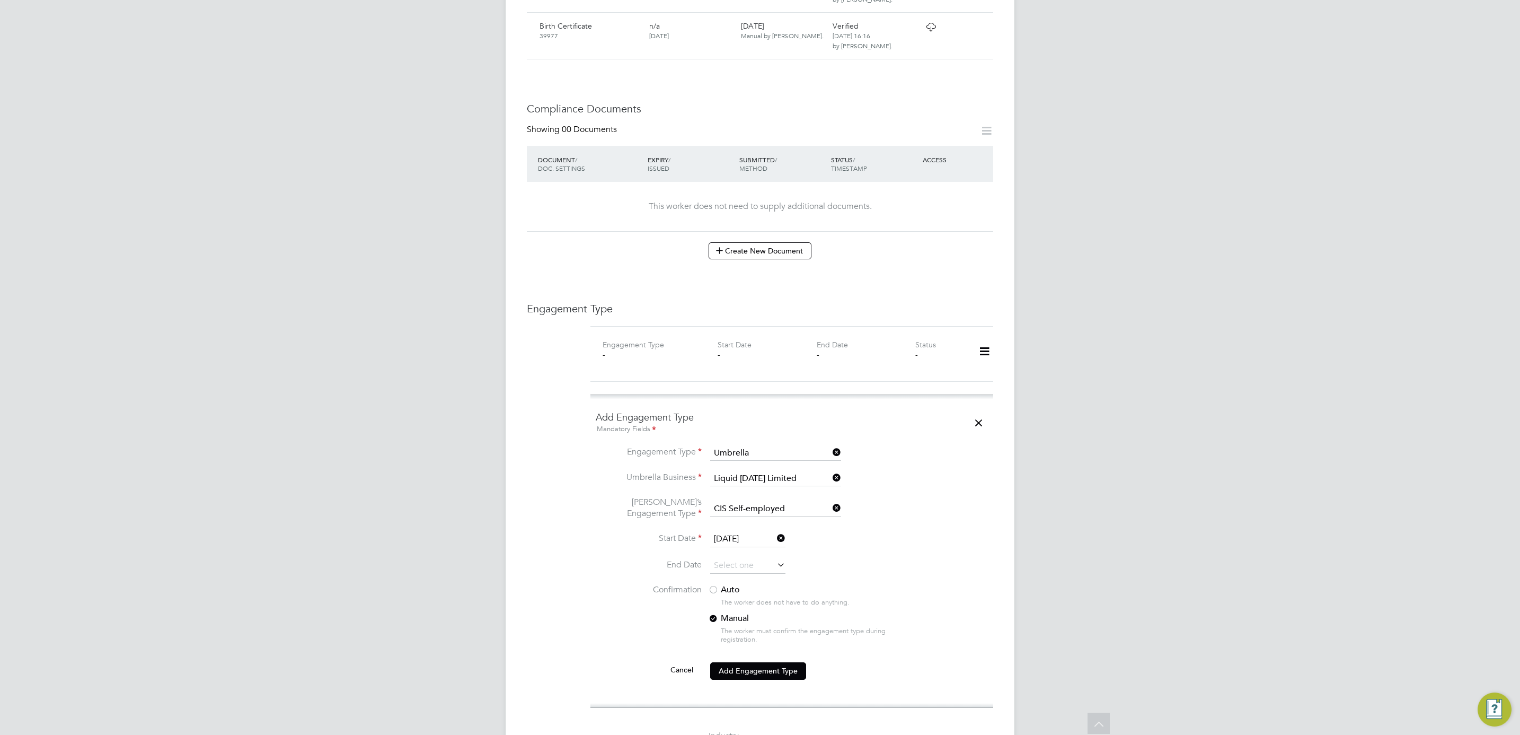
click at [731, 584] on label "Auto" at bounding box center [803, 589] width 191 height 11
click at [740, 662] on button "Add Engagement Type" at bounding box center [758, 670] width 96 height 17
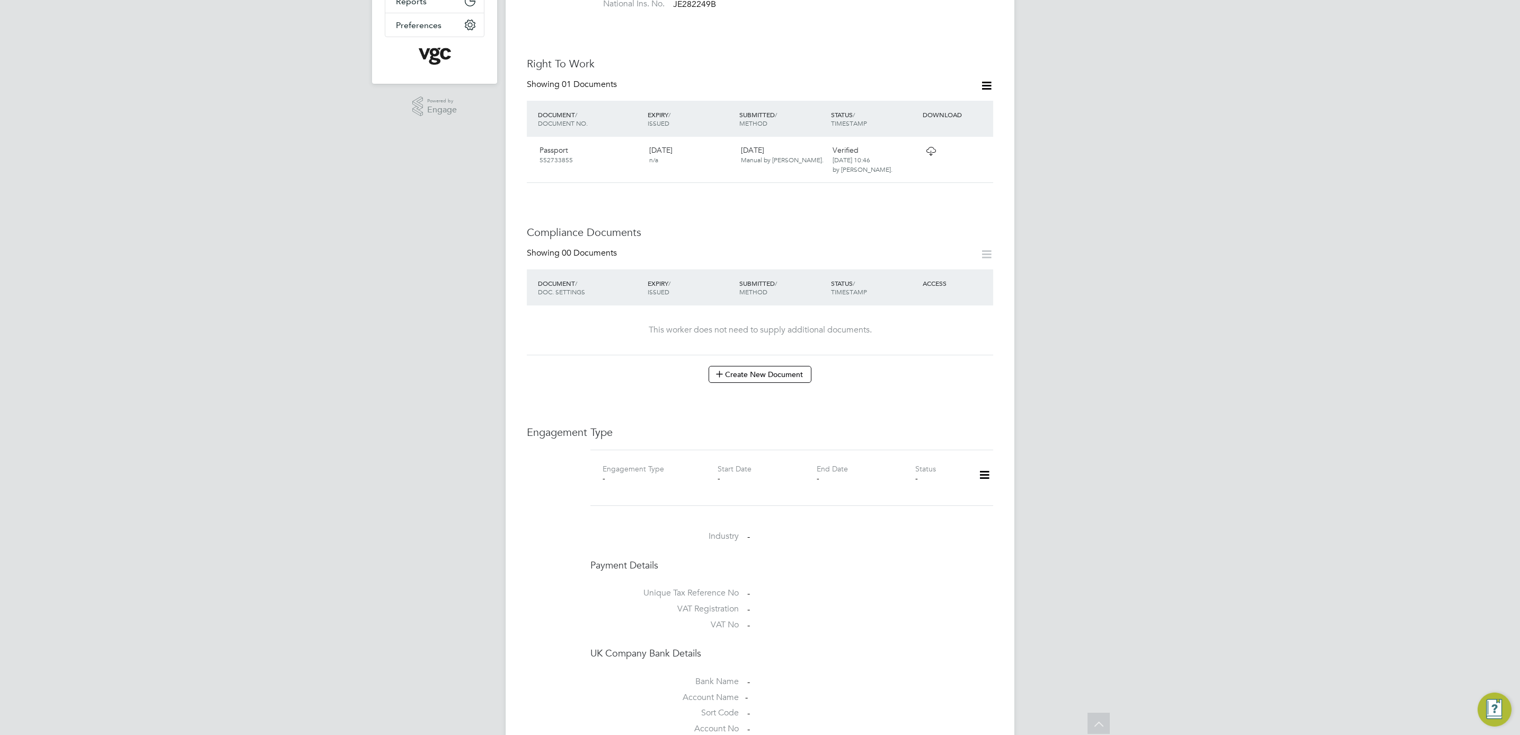
scroll to position [318, 0]
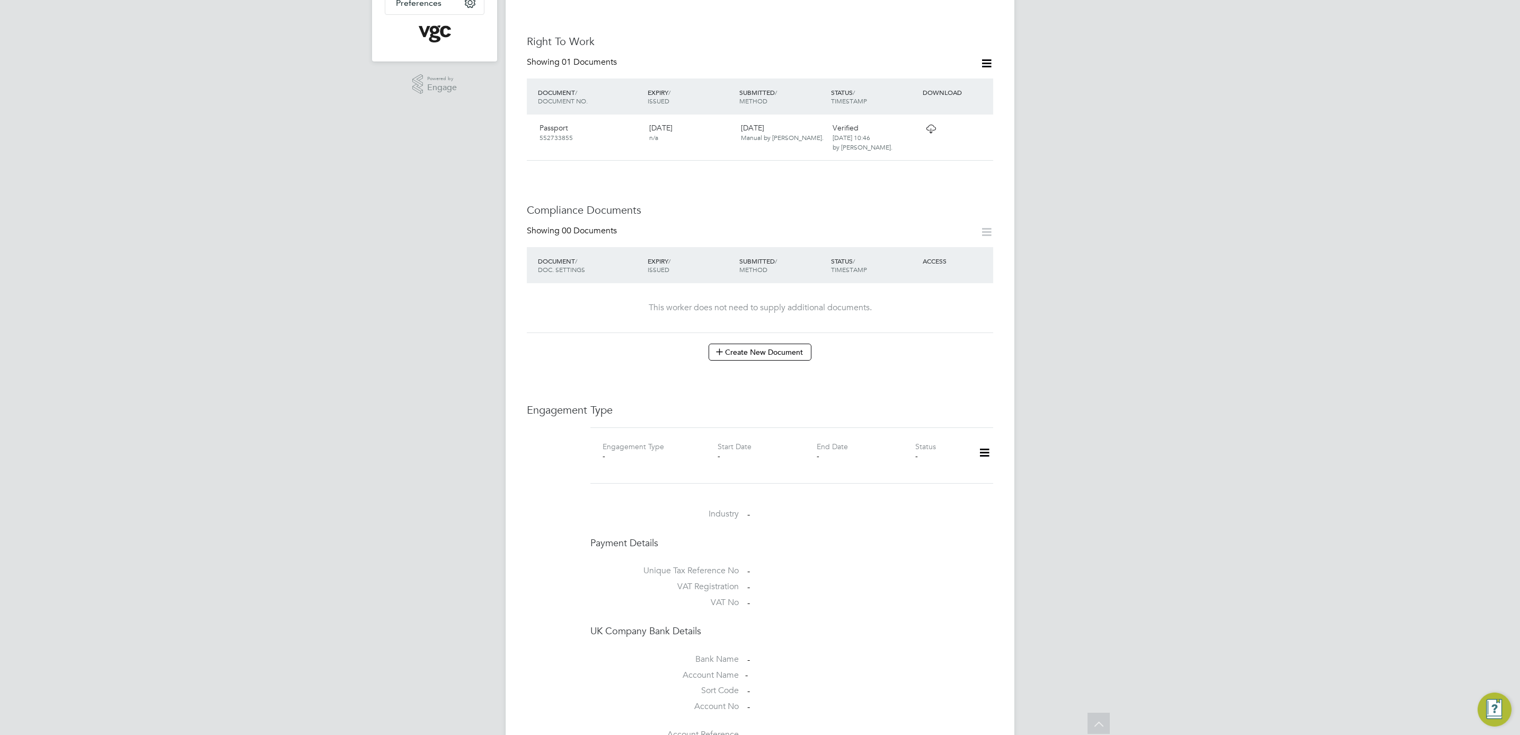
click at [978, 448] on icon at bounding box center [984, 452] width 19 height 24
click at [932, 489] on li "Add Engagement Type" at bounding box center [930, 489] width 120 height 15
click at [742, 535] on ng-form "Add Engagement Type Mandatory Fields Engagement Type Cancel Add Engagement Type" at bounding box center [792, 557] width 392 height 90
click at [742, 547] on input at bounding box center [775, 554] width 131 height 15
click at [745, 607] on li "Umbrella" at bounding box center [776, 607] width 132 height 15
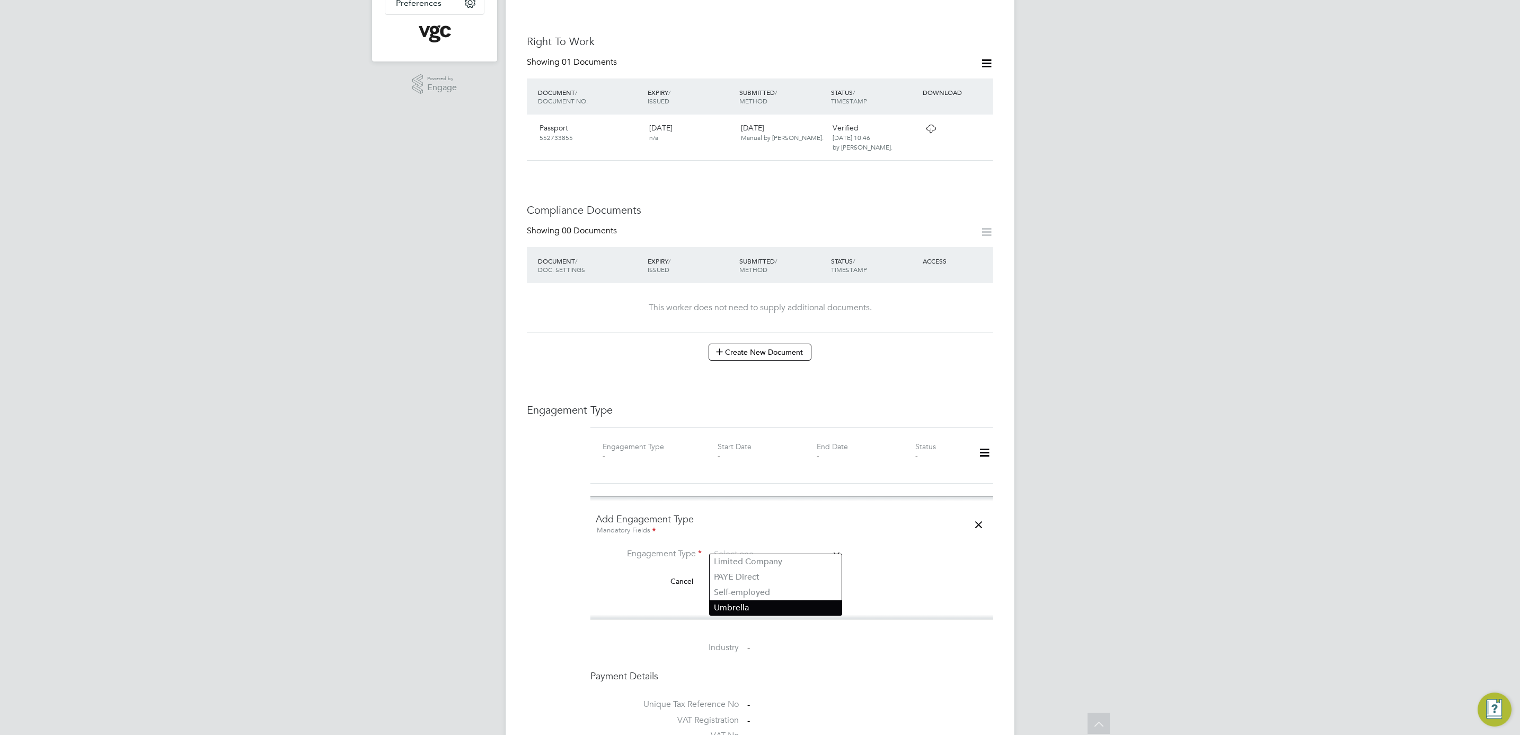
type input "Umbrella"
click at [741, 572] on input at bounding box center [775, 579] width 131 height 15
click at [754, 584] on li "Liq uid Friday Limited" at bounding box center [776, 587] width 132 height 15
type input "Liquid Friday Limited"
click at [811, 603] on input at bounding box center [775, 610] width 131 height 15
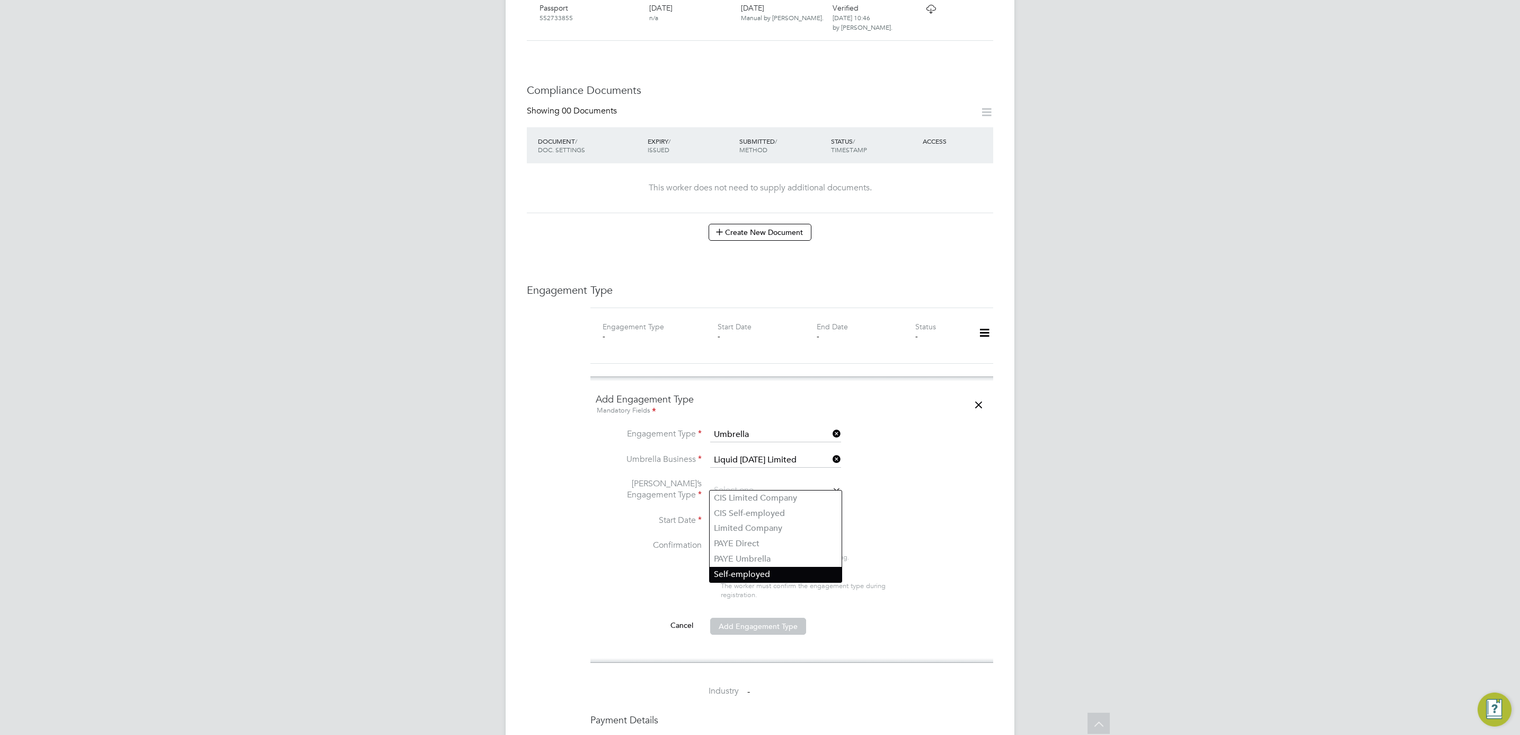
scroll to position [477, 0]
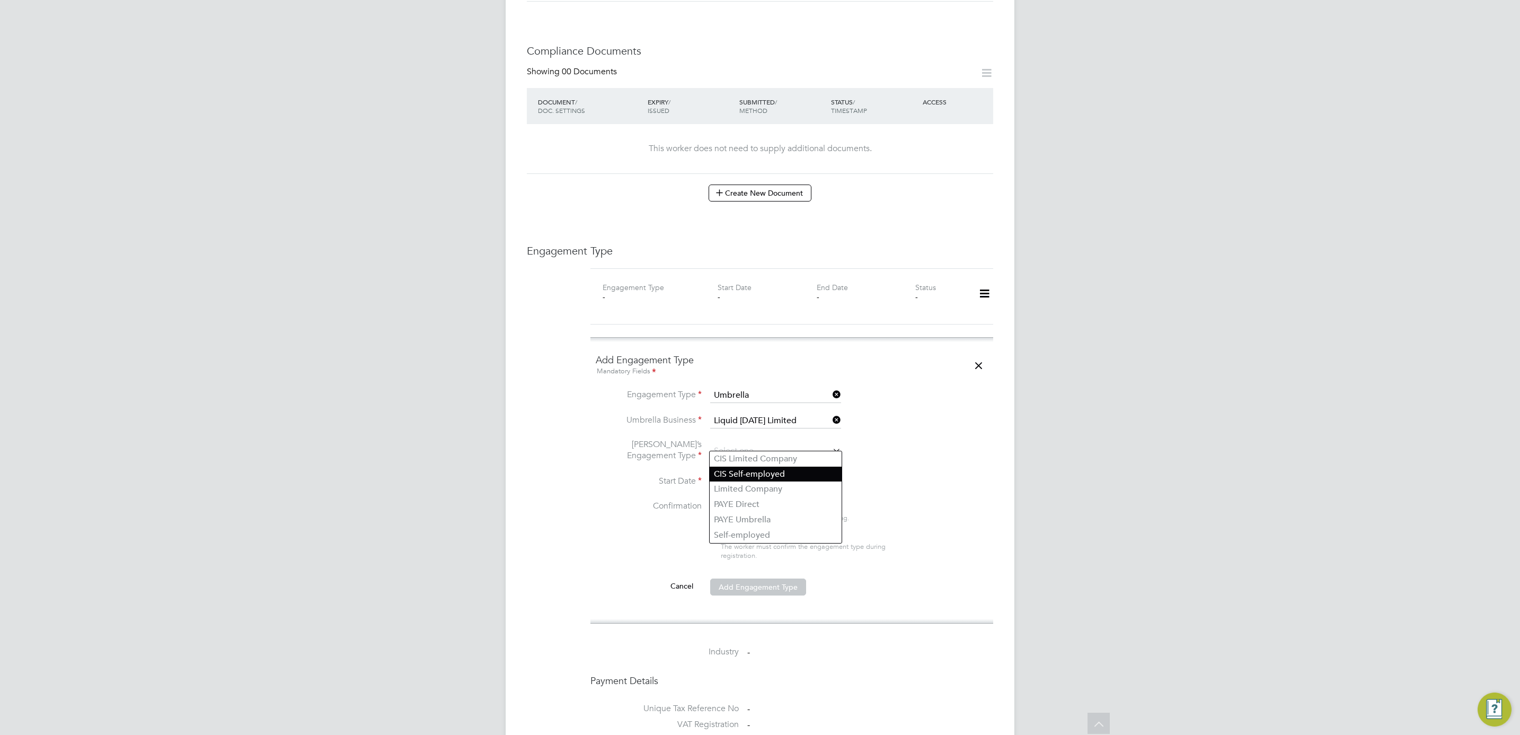
click at [779, 474] on li "CIS Self-employed" at bounding box center [776, 473] width 132 height 15
type input "CIS Self-employed"
click at [759, 462] on li "Umbrella’s Engagement Type CIS Self-employed" at bounding box center [792, 456] width 392 height 35
click at [754, 475] on input at bounding box center [747, 482] width 75 height 16
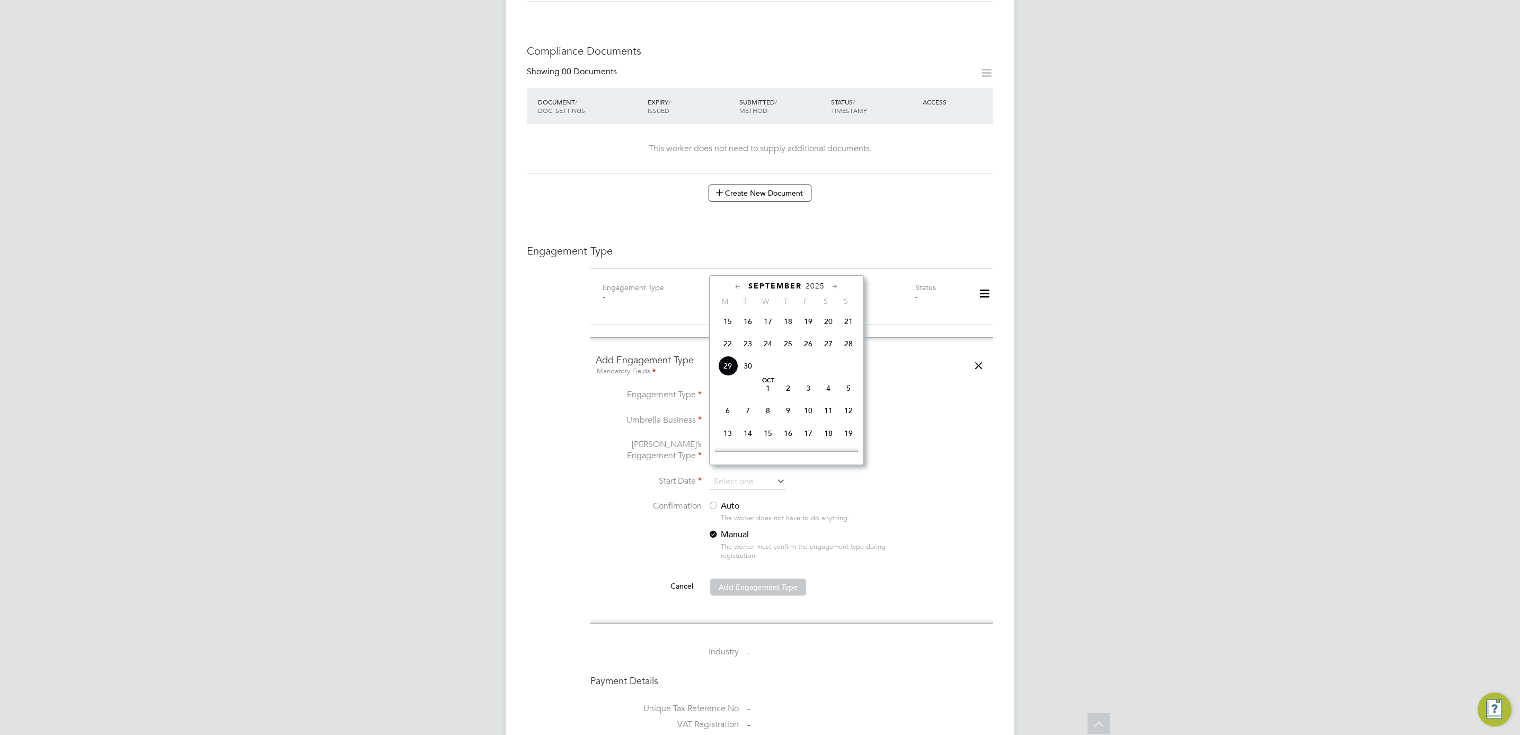
click at [738, 288] on icon at bounding box center [738, 287] width 10 height 12
click at [768, 350] on span "6" at bounding box center [768, 345] width 20 height 20
type input "06 Aug 2025"
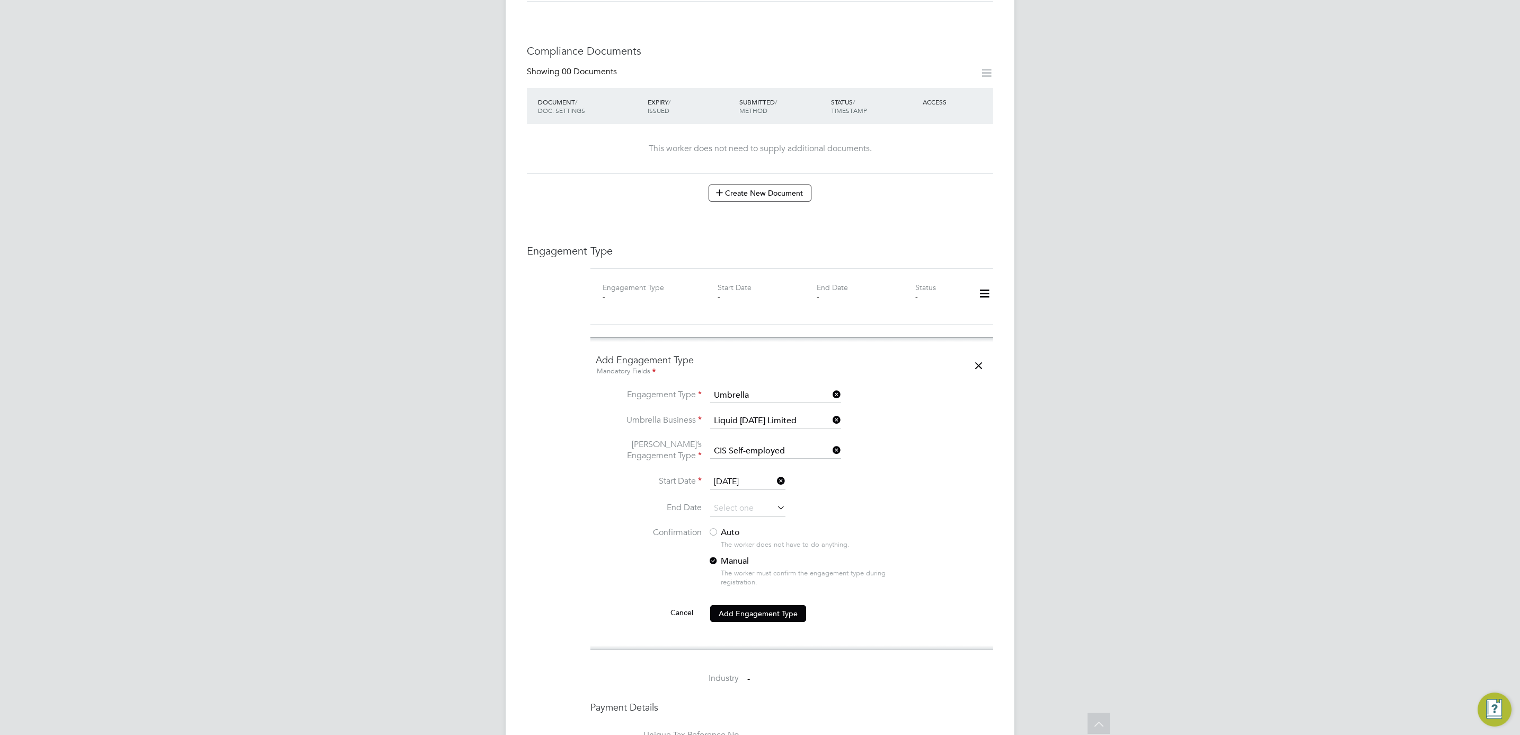
scroll to position [556, 0]
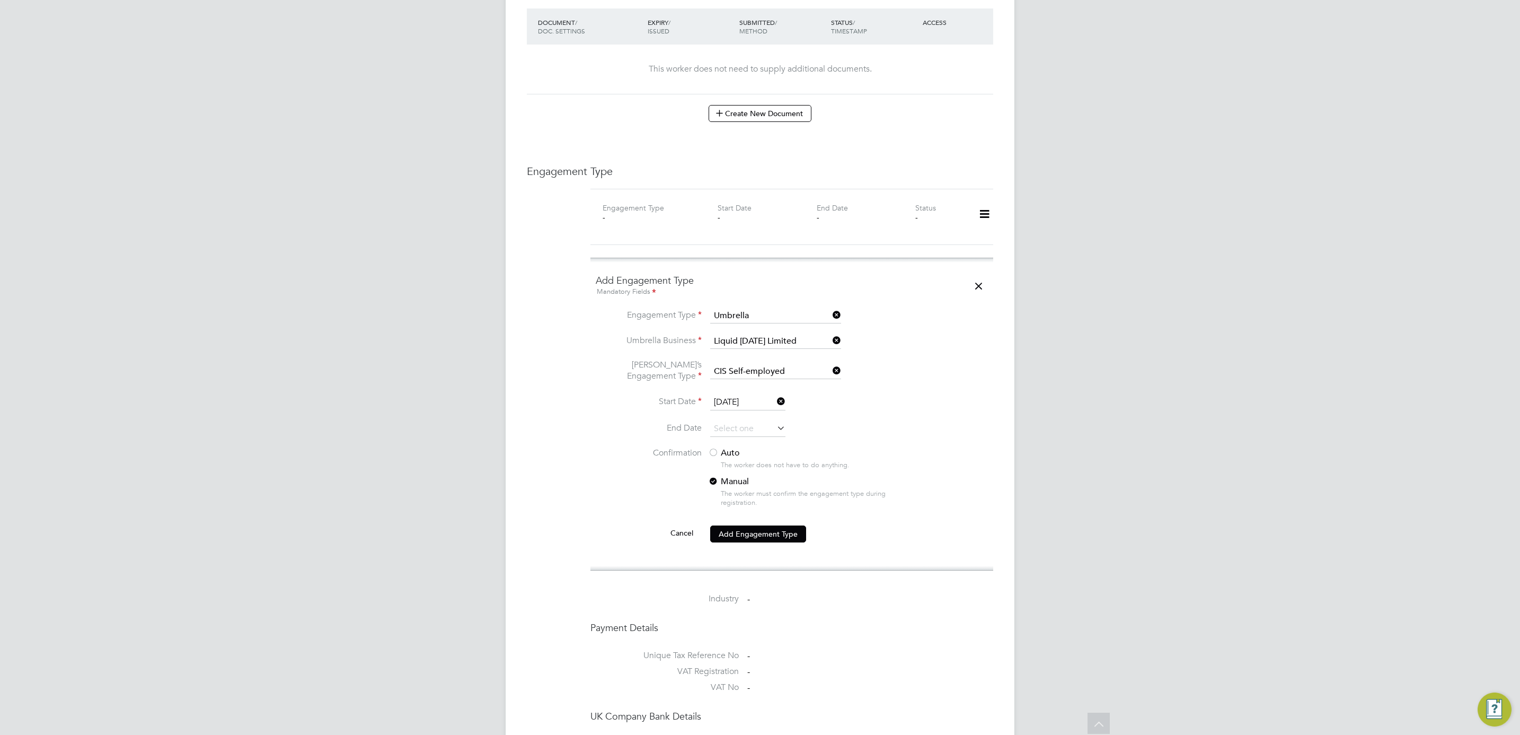
click at [726, 447] on label "Auto" at bounding box center [803, 452] width 191 height 11
click at [745, 533] on button "Add Engagement Type" at bounding box center [758, 533] width 96 height 17
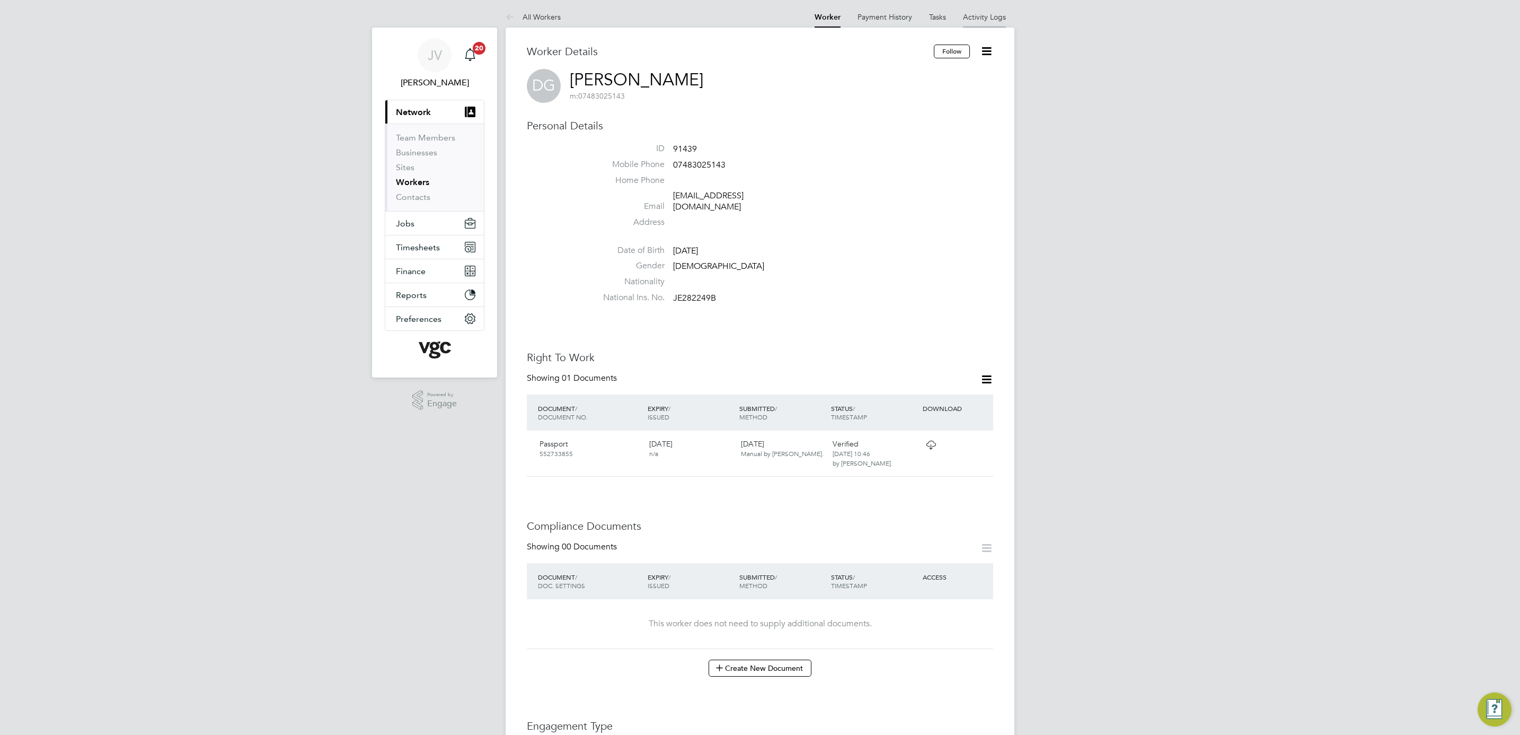
scroll to position [0, 0]
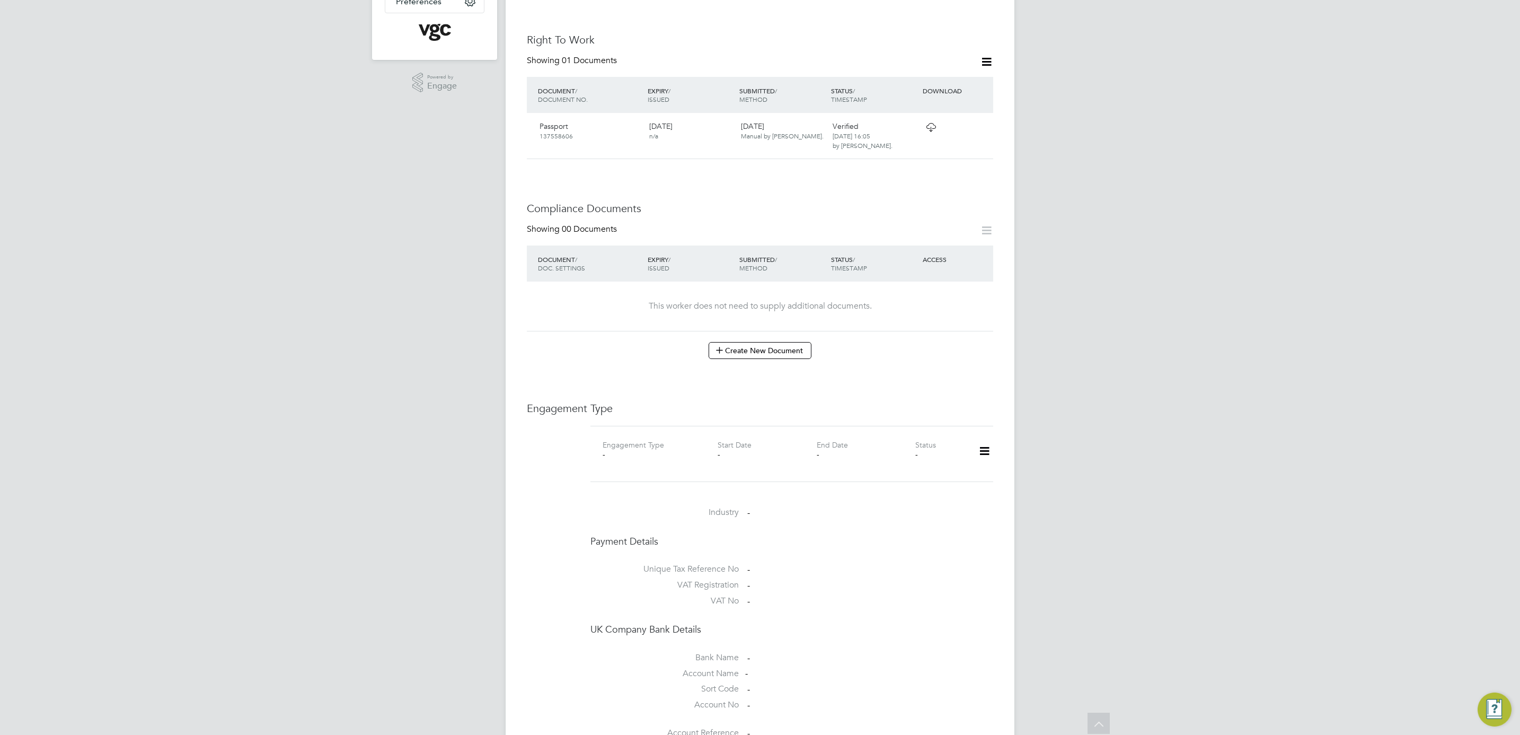
scroll to position [397, 0]
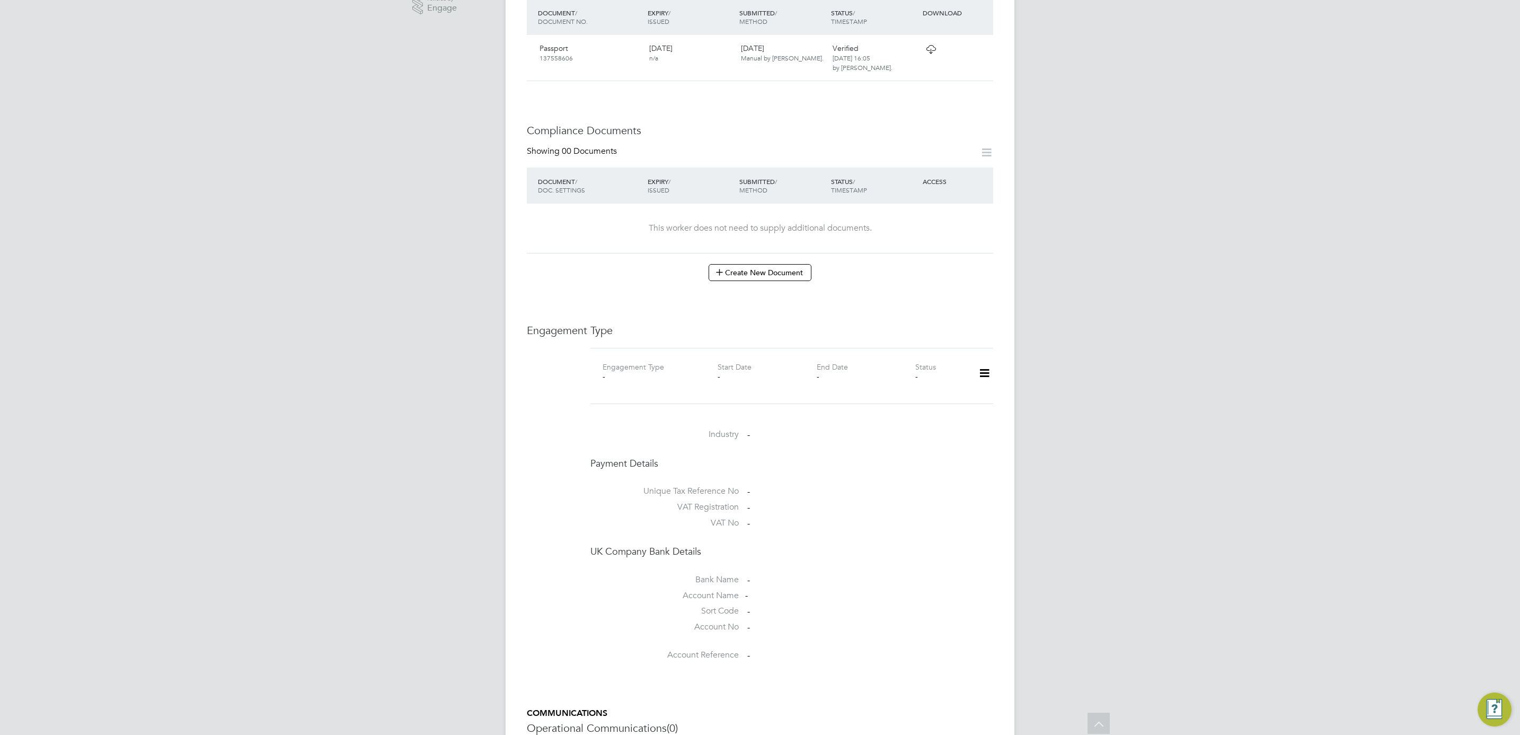
click at [984, 361] on icon at bounding box center [984, 373] width 19 height 24
click at [951, 412] on li "Add Engagement Type" at bounding box center [930, 410] width 120 height 15
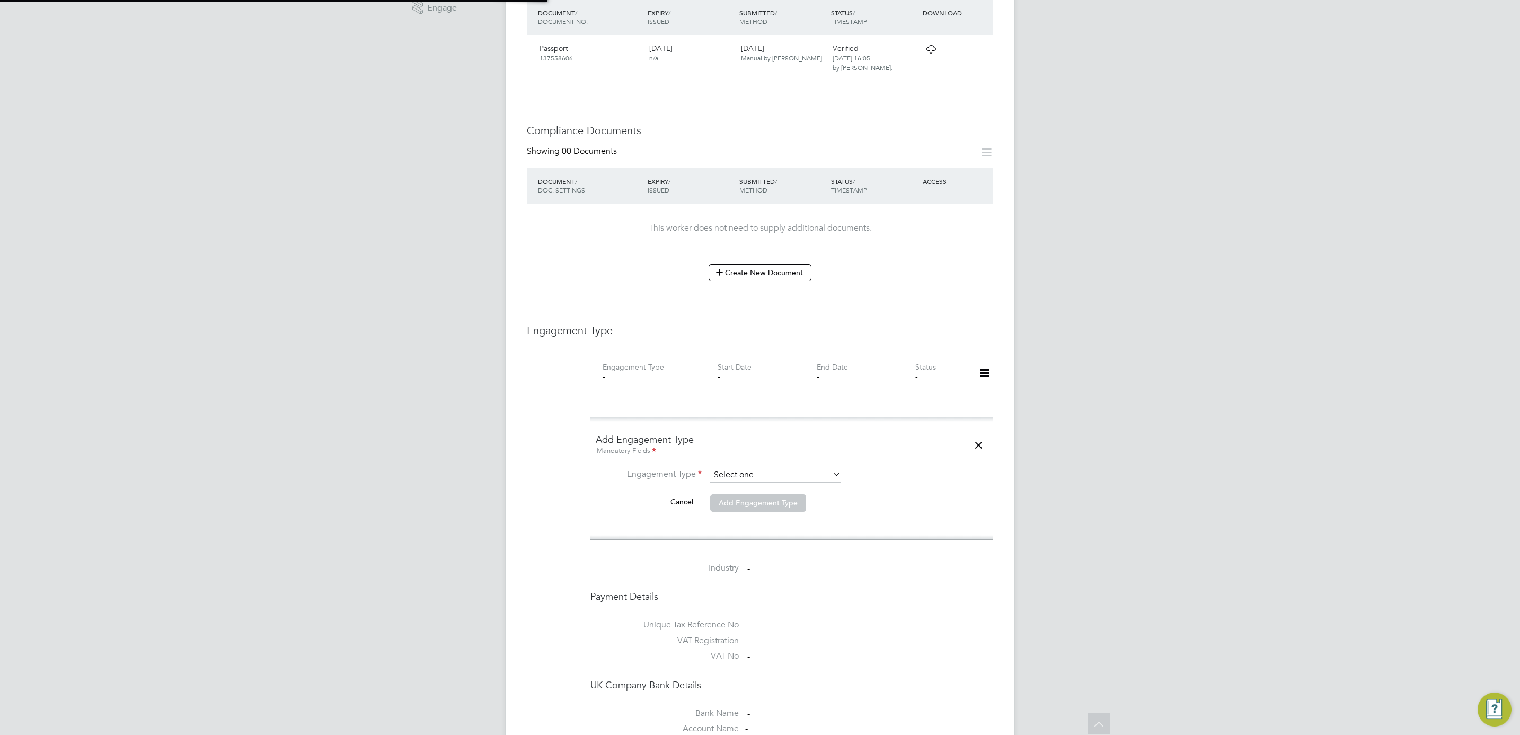
click at [773, 467] on input at bounding box center [775, 474] width 131 height 15
click at [770, 497] on li "PAYE Direct" at bounding box center [776, 497] width 132 height 15
type input "PAYE Direct"
click at [747, 498] on input at bounding box center [775, 500] width 131 height 15
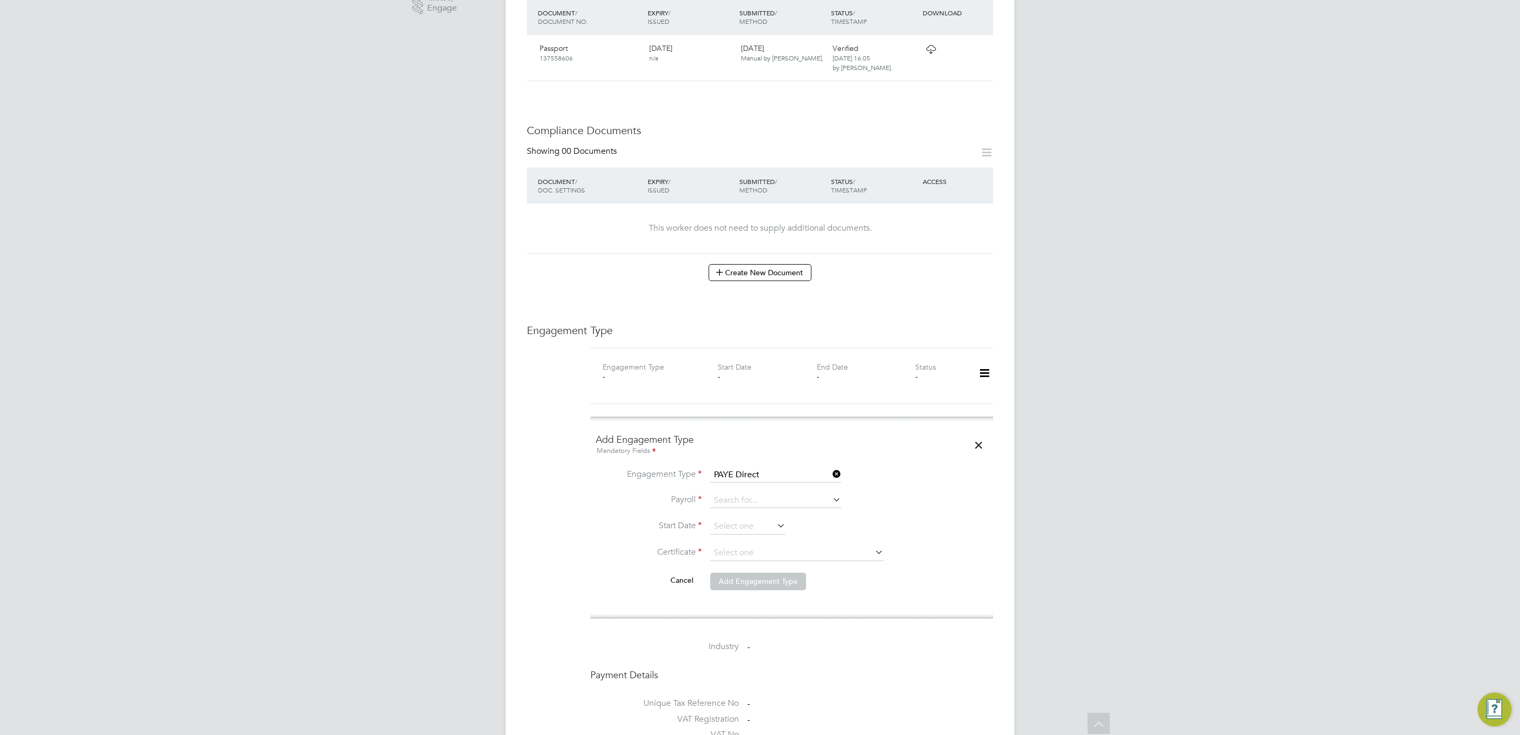
click at [773, 508] on li "Agency PAYE" at bounding box center [776, 507] width 132 height 15
type input "Agency PAYE"
click at [758, 518] on input at bounding box center [747, 526] width 75 height 16
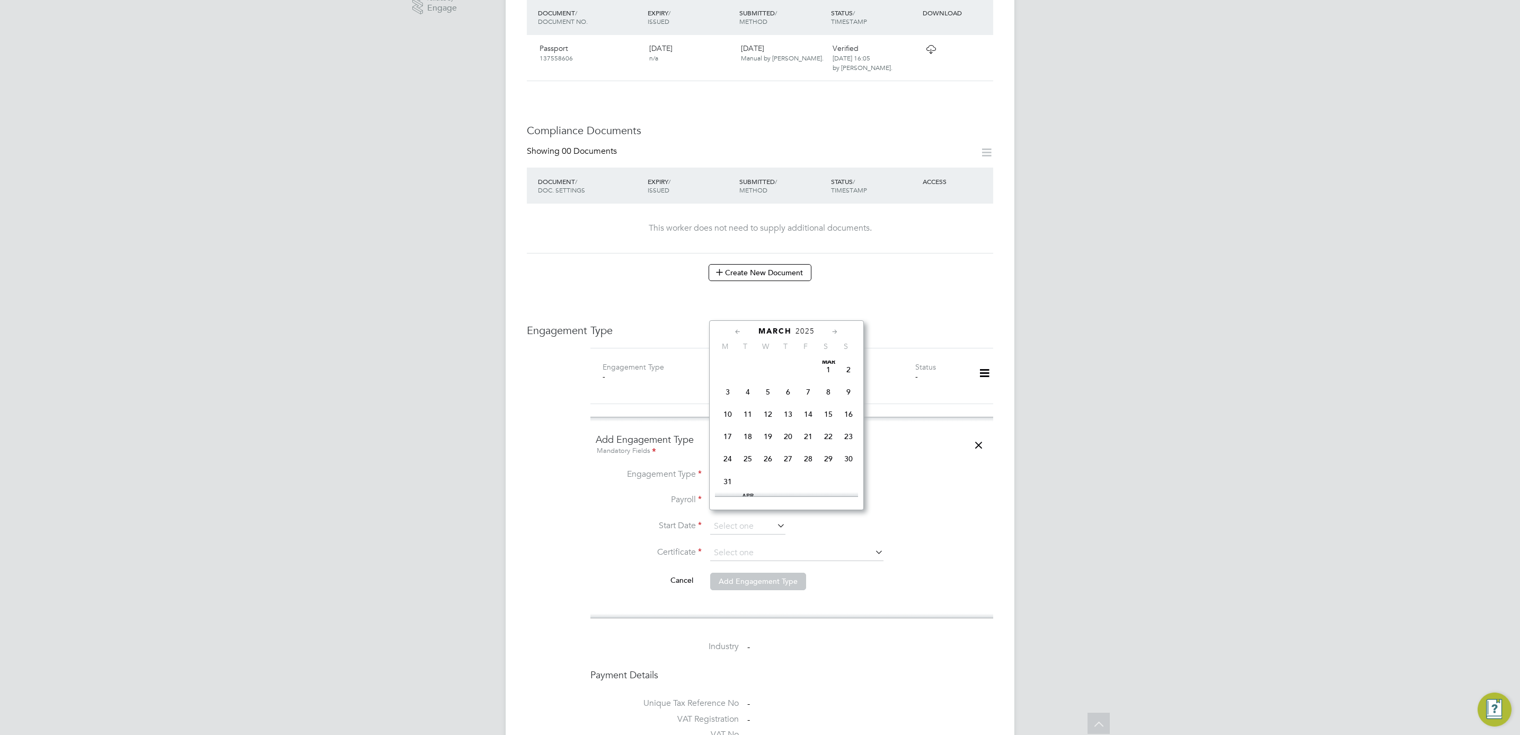
click at [730, 415] on span "10" at bounding box center [728, 414] width 20 height 20
type input "[DATE]"
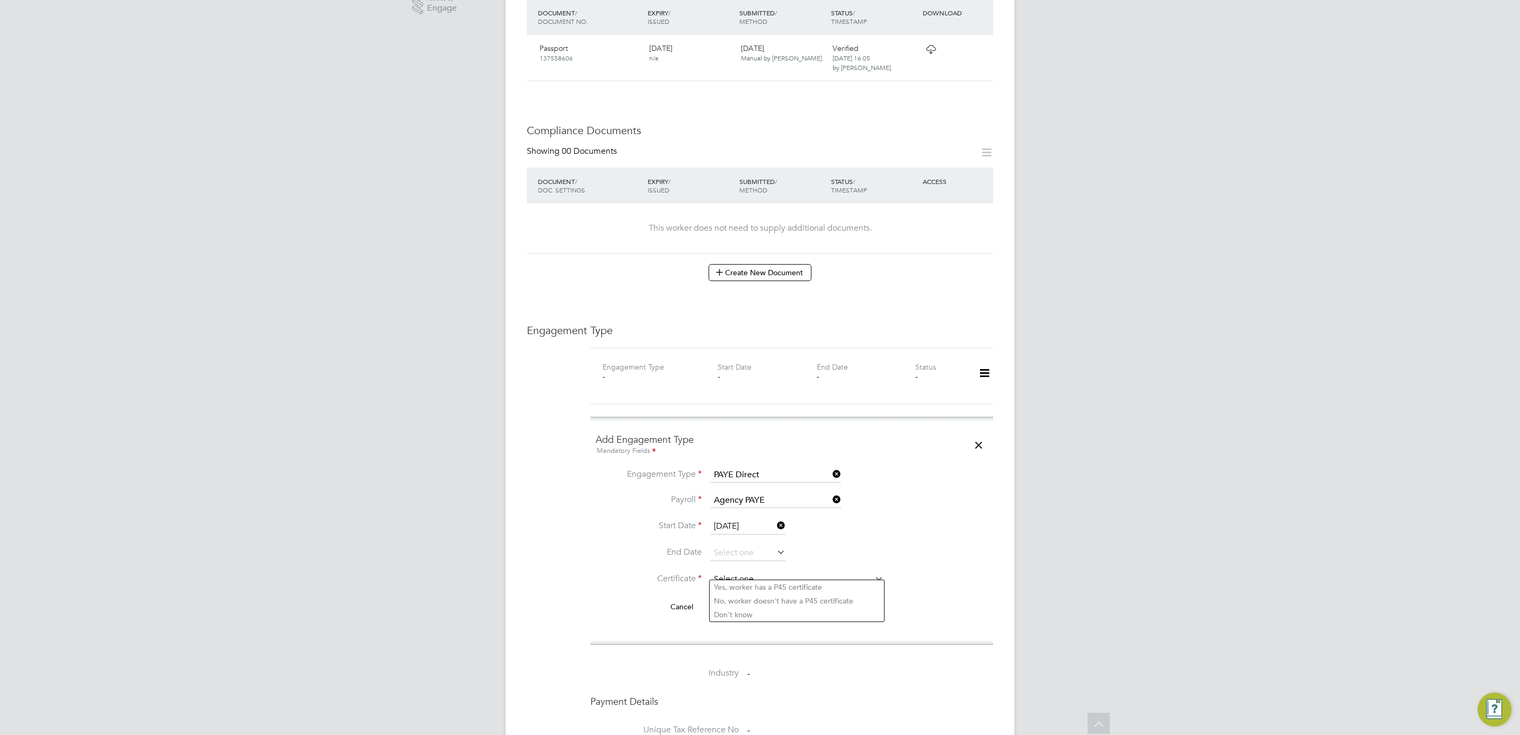
click at [740, 573] on input at bounding box center [796, 579] width 173 height 16
click at [749, 614] on li "Don't know" at bounding box center [797, 614] width 174 height 14
type input "Don't know"
click at [746, 656] on button "Add Engagement Type" at bounding box center [758, 660] width 96 height 17
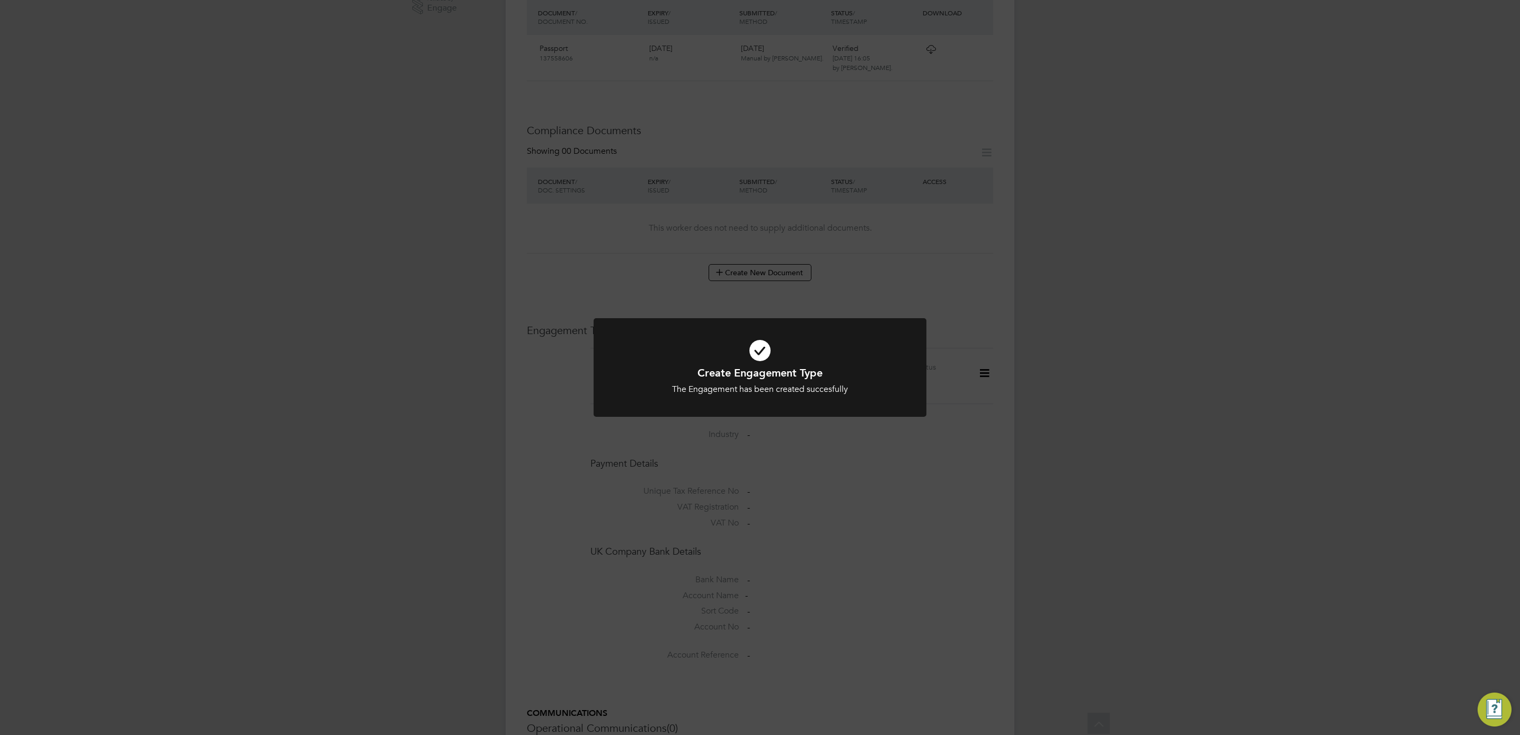
click at [873, 526] on div "Create Engagement Type The Engagement has been created succesfully Cancel Okay" at bounding box center [760, 367] width 1520 height 735
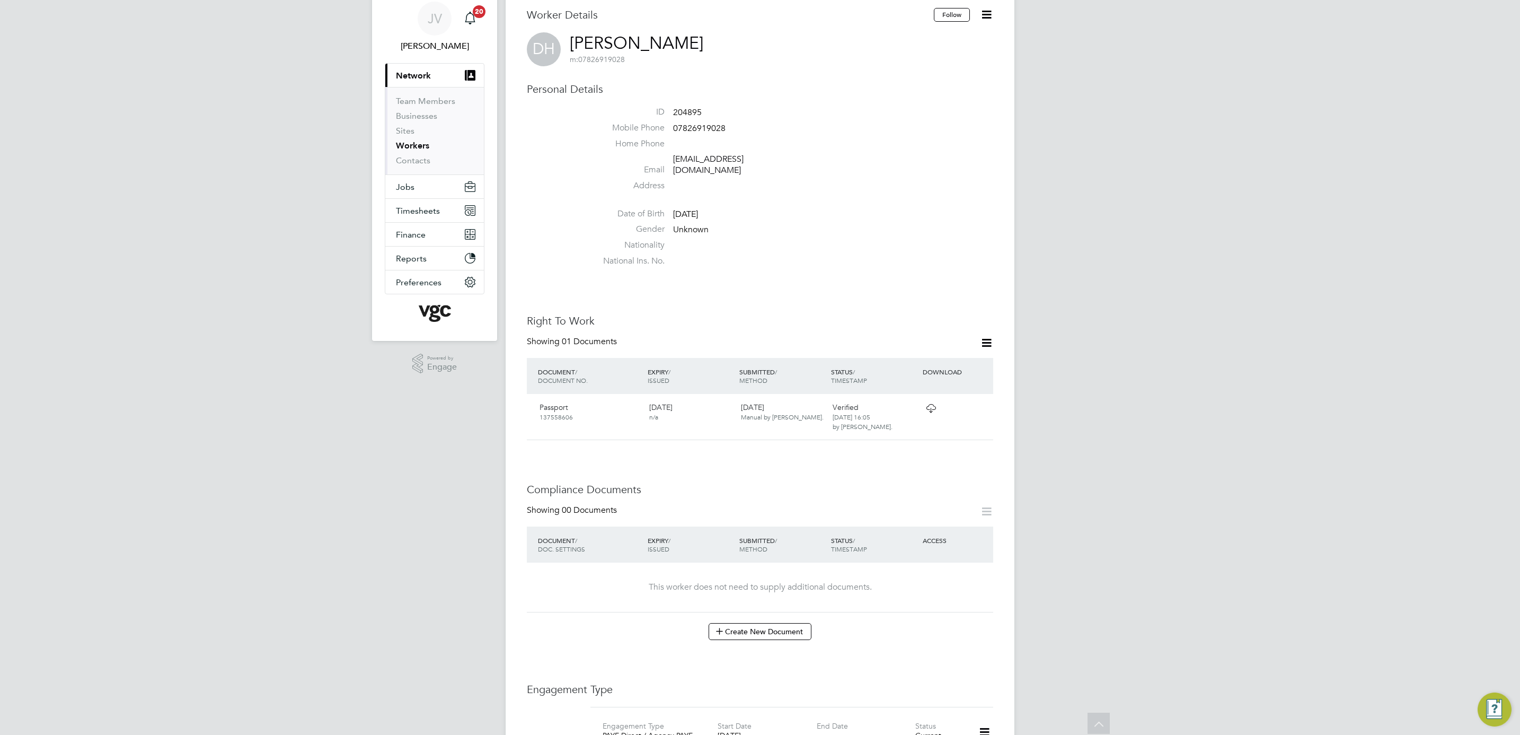
scroll to position [19, 0]
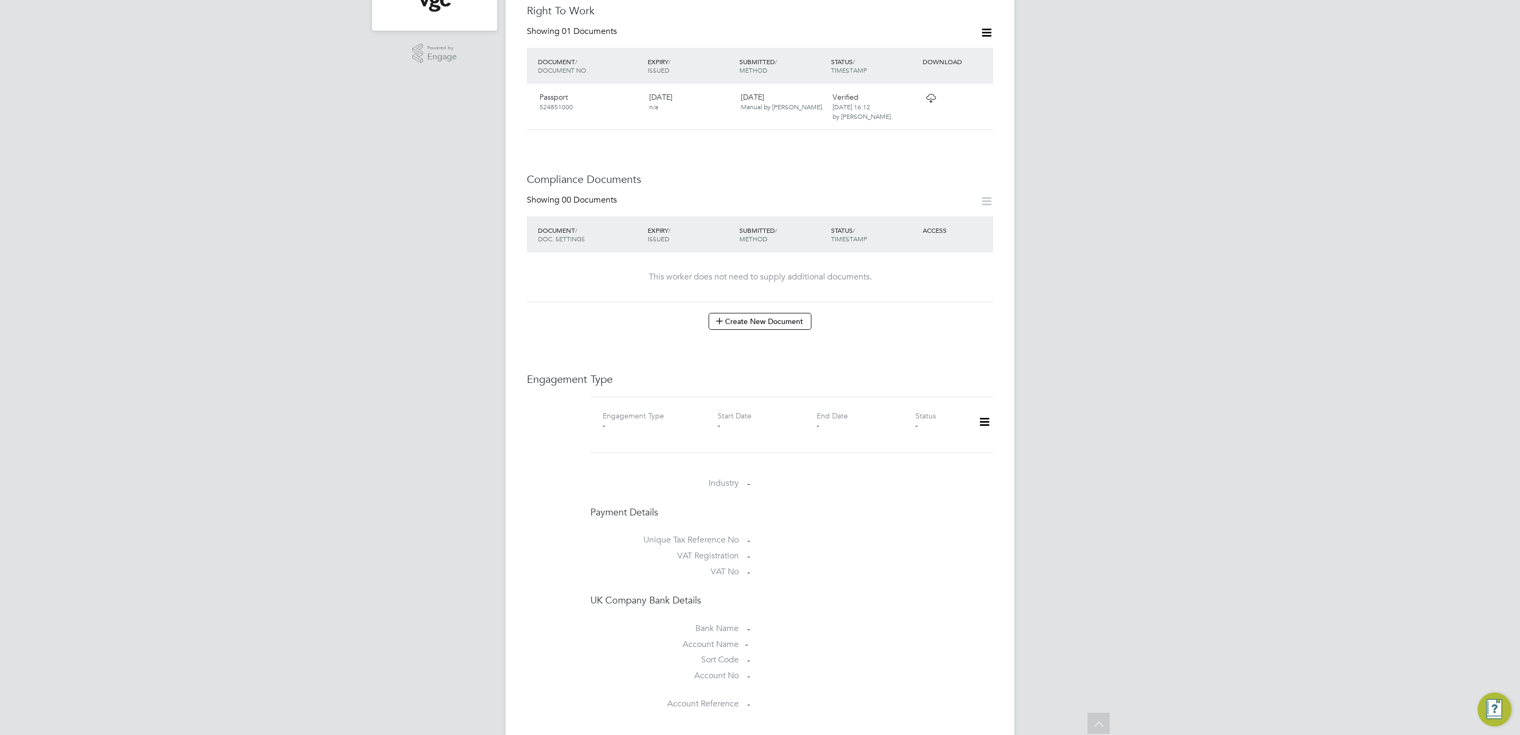
scroll to position [397, 0]
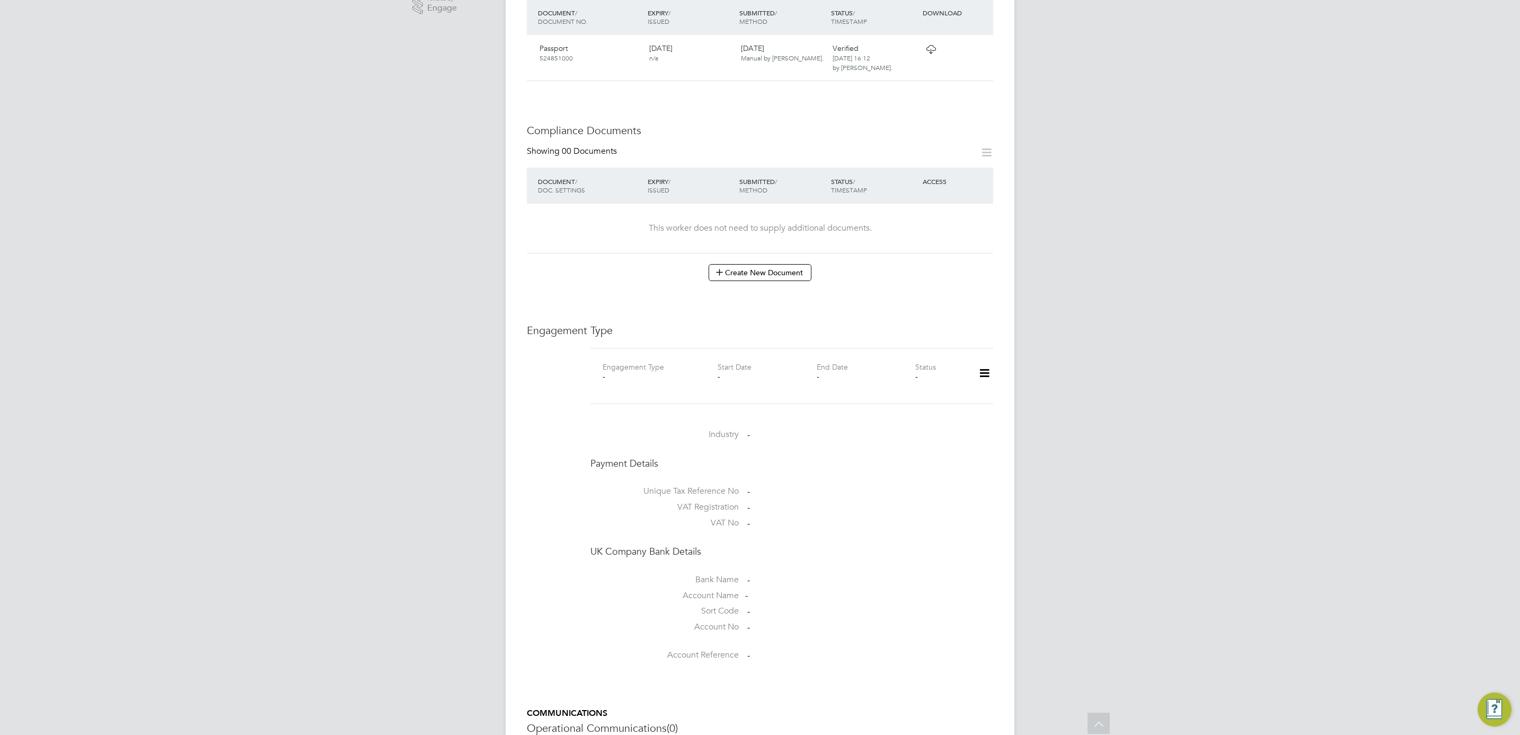
click at [985, 361] on icon at bounding box center [984, 373] width 19 height 24
click at [959, 409] on li "Add Engagement Type" at bounding box center [930, 410] width 120 height 15
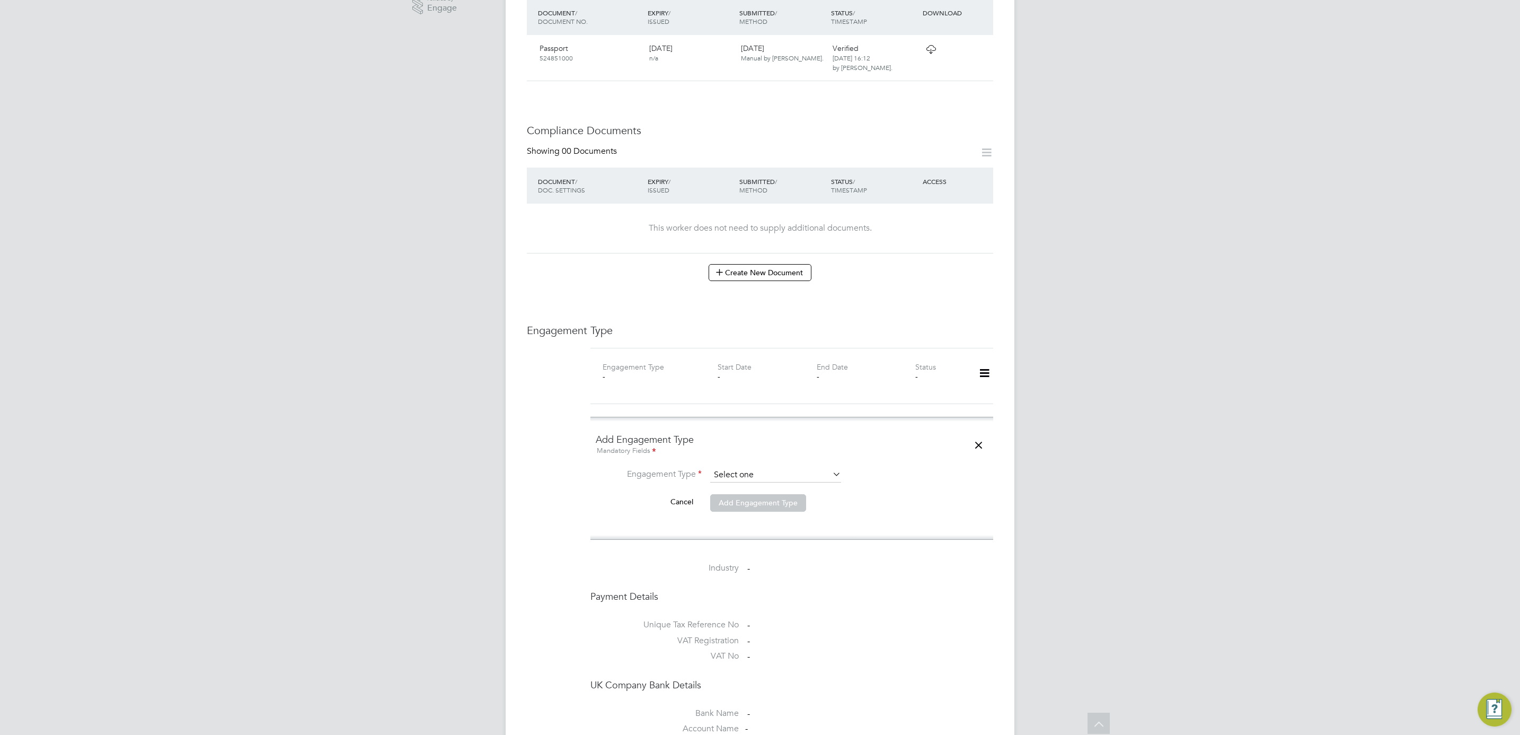
click at [749, 467] on input at bounding box center [775, 474] width 131 height 15
click at [751, 528] on li "Umbrella" at bounding box center [776, 527] width 132 height 15
type input "Umbrella"
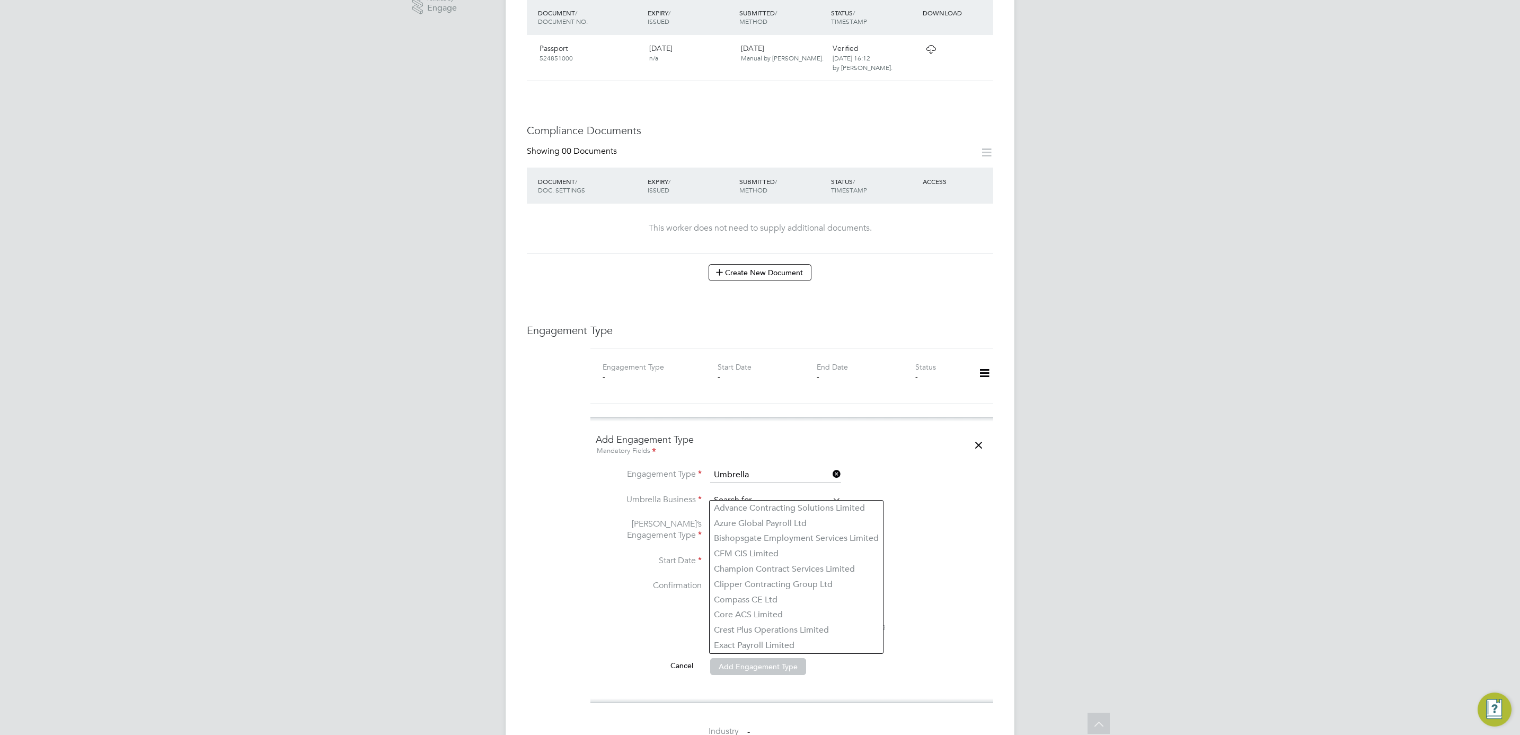
click at [742, 493] on input at bounding box center [775, 500] width 131 height 15
click at [759, 503] on li "Liq uid Friday Limited" at bounding box center [776, 507] width 132 height 15
type input "Liquid Friday Limited"
click at [759, 523] on input at bounding box center [775, 530] width 131 height 15
click at [773, 556] on li "CIS Self-employed" at bounding box center [776, 553] width 132 height 15
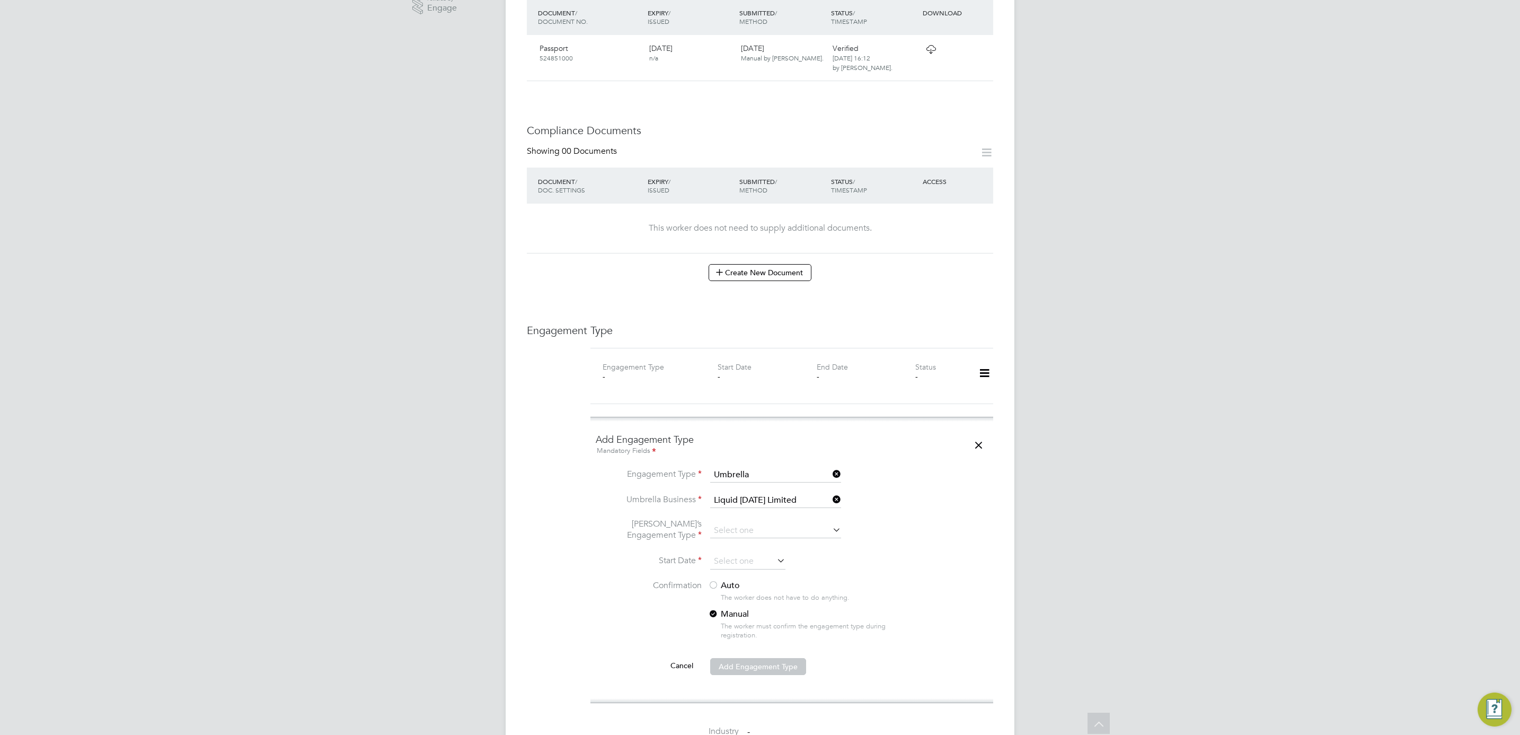
type input "CIS Self-employed"
click at [752, 553] on input at bounding box center [747, 561] width 75 height 16
click at [857, 415] on span "23" at bounding box center [848, 415] width 20 height 20
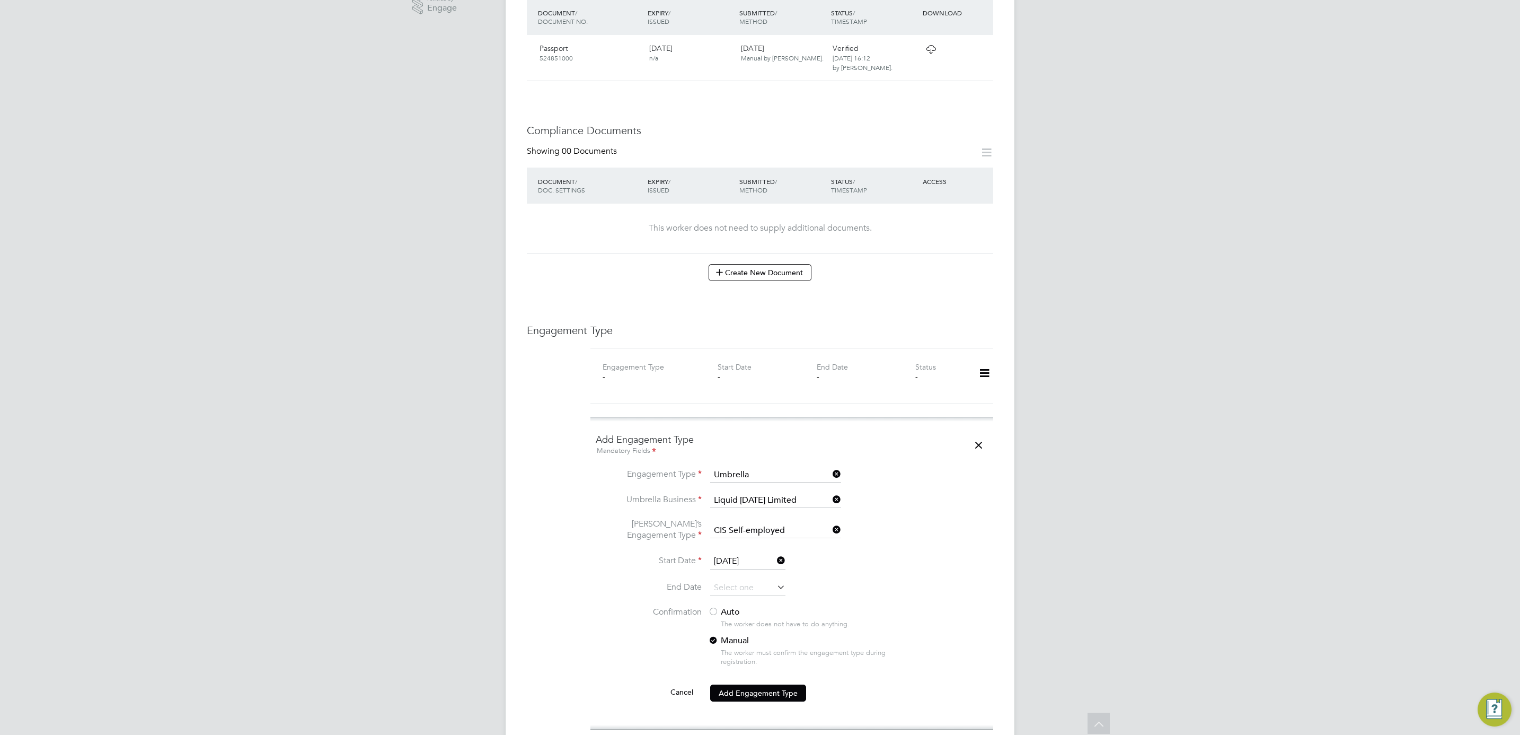
scroll to position [385, 0]
click at [759, 553] on input "23 Mar 2025" at bounding box center [747, 561] width 75 height 16
click at [733, 467] on span "24" at bounding box center [728, 467] width 20 height 20
type input "24 Mar 2025"
drag, startPoint x: 699, startPoint y: 594, endPoint x: 722, endPoint y: 597, distance: 23.5
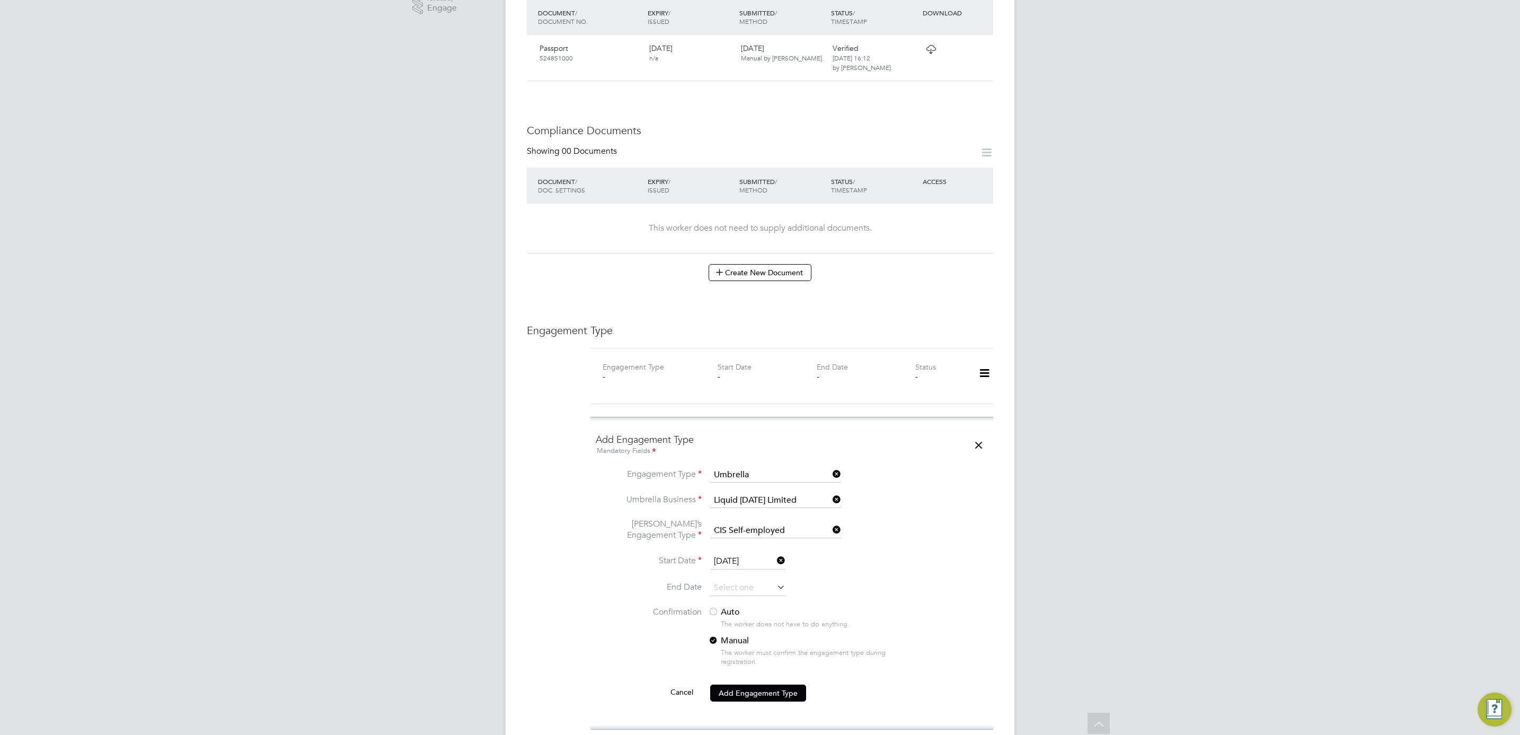
click at [702, 594] on li "End Date" at bounding box center [792, 593] width 392 height 26
click at [730, 606] on label "Auto" at bounding box center [803, 611] width 191 height 11
click at [748, 686] on button "Add Engagement Type" at bounding box center [758, 692] width 96 height 17
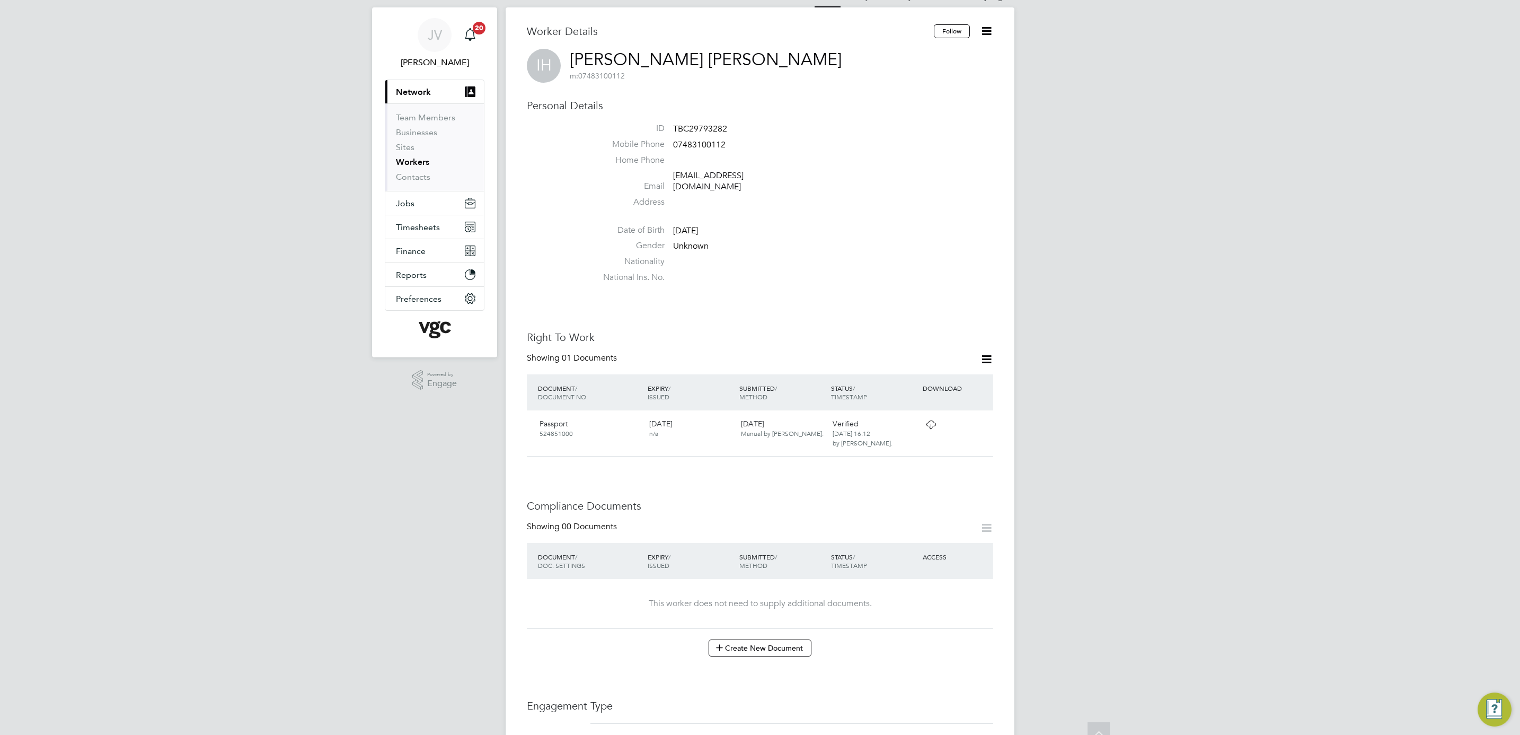
scroll to position [0, 0]
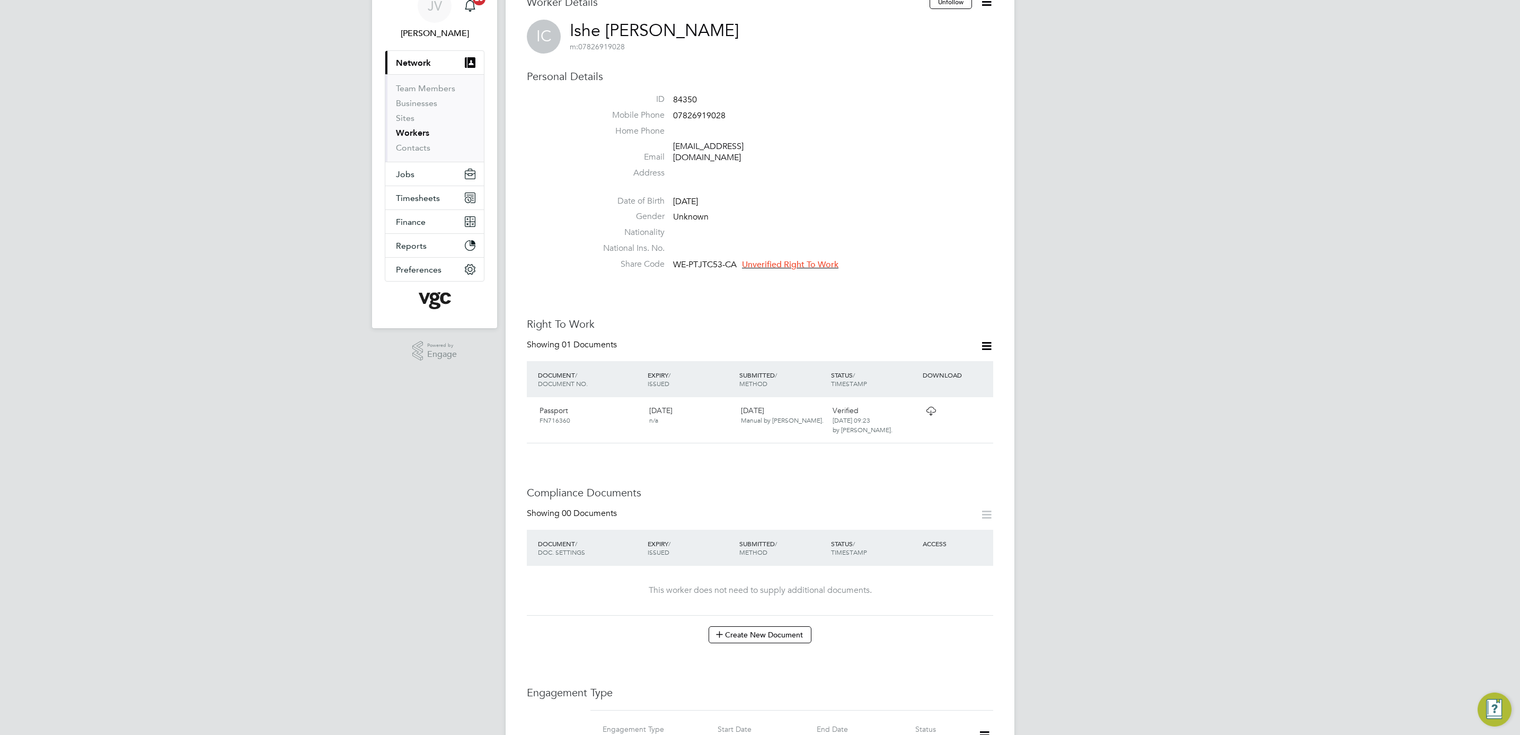
scroll to position [79, 0]
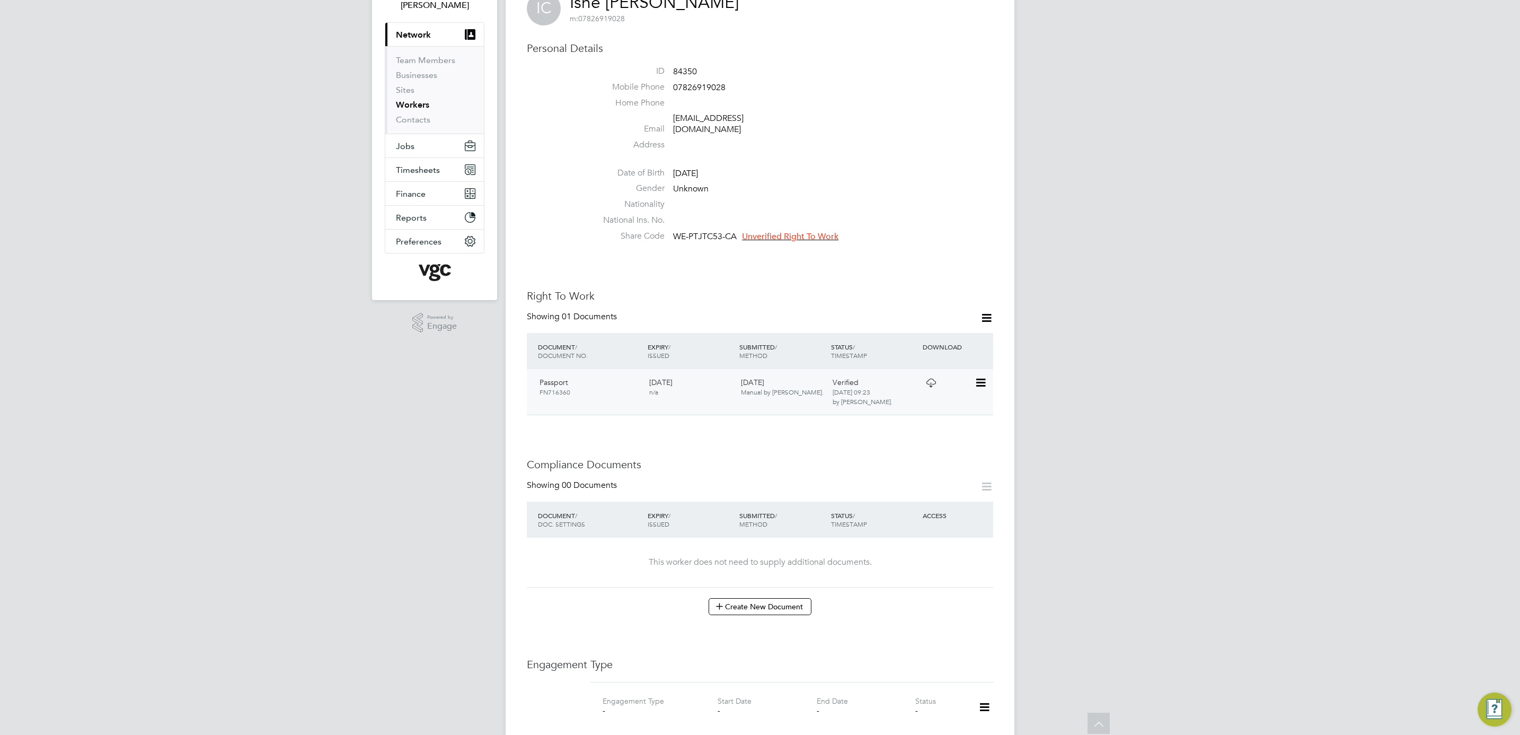
click at [931, 378] on icon at bounding box center [930, 382] width 13 height 8
click at [400, 561] on div "JV Jana Venizelou Notifications 20 Applications: Current page: Network Team Mem…" at bounding box center [760, 588] width 1520 height 1334
click at [985, 311] on icon at bounding box center [986, 317] width 13 height 13
click at [954, 334] on li "Add Right To Work Document" at bounding box center [927, 332] width 128 height 15
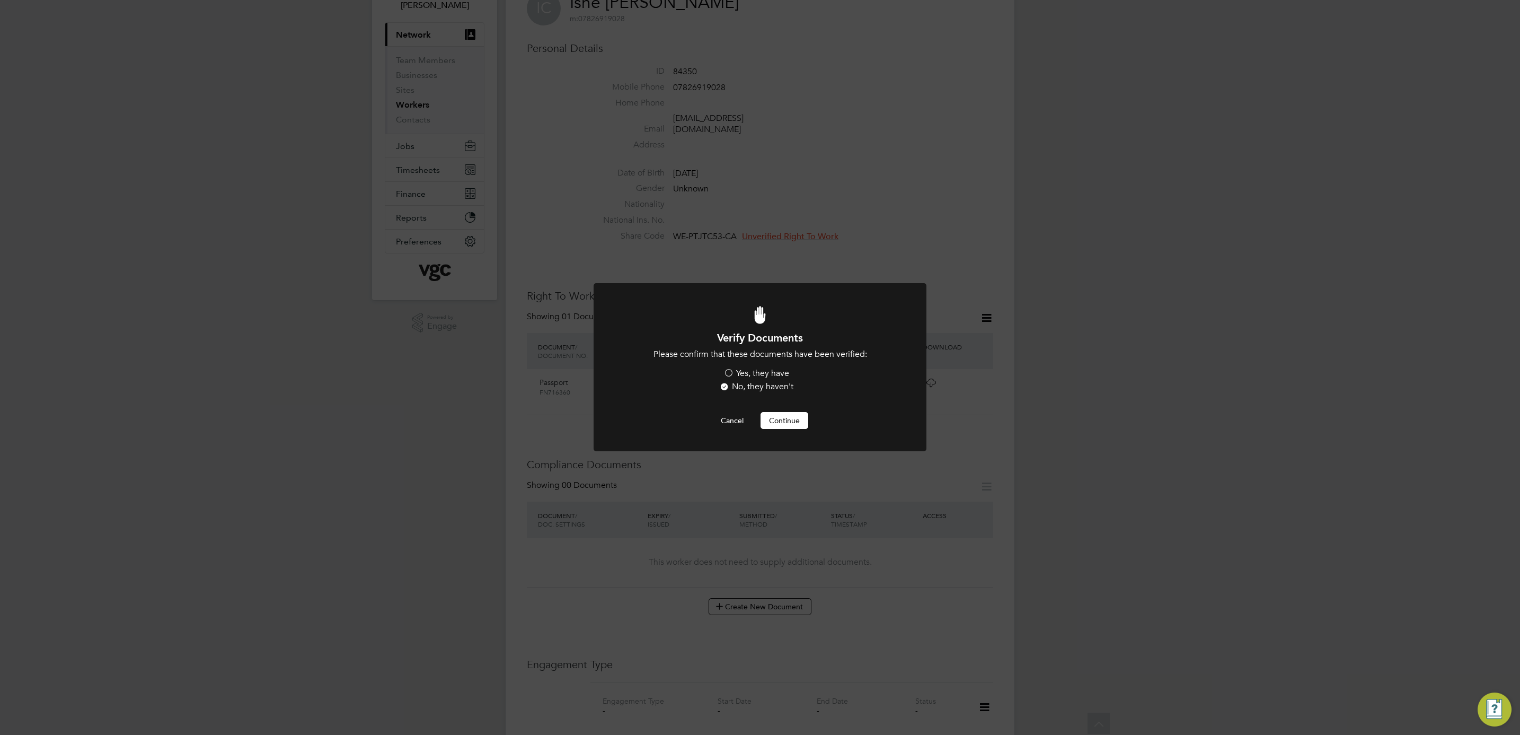
click at [745, 365] on li "Please confirm that these documents have been verified: Yes, they have No, they…" at bounding box center [760, 372] width 276 height 46
click at [737, 369] on label "Yes, they have" at bounding box center [756, 373] width 66 height 11
click at [0, 0] on input "Yes, they have" at bounding box center [0, 0] width 0 height 0
click at [780, 426] on button "Continue" at bounding box center [785, 420] width 48 height 17
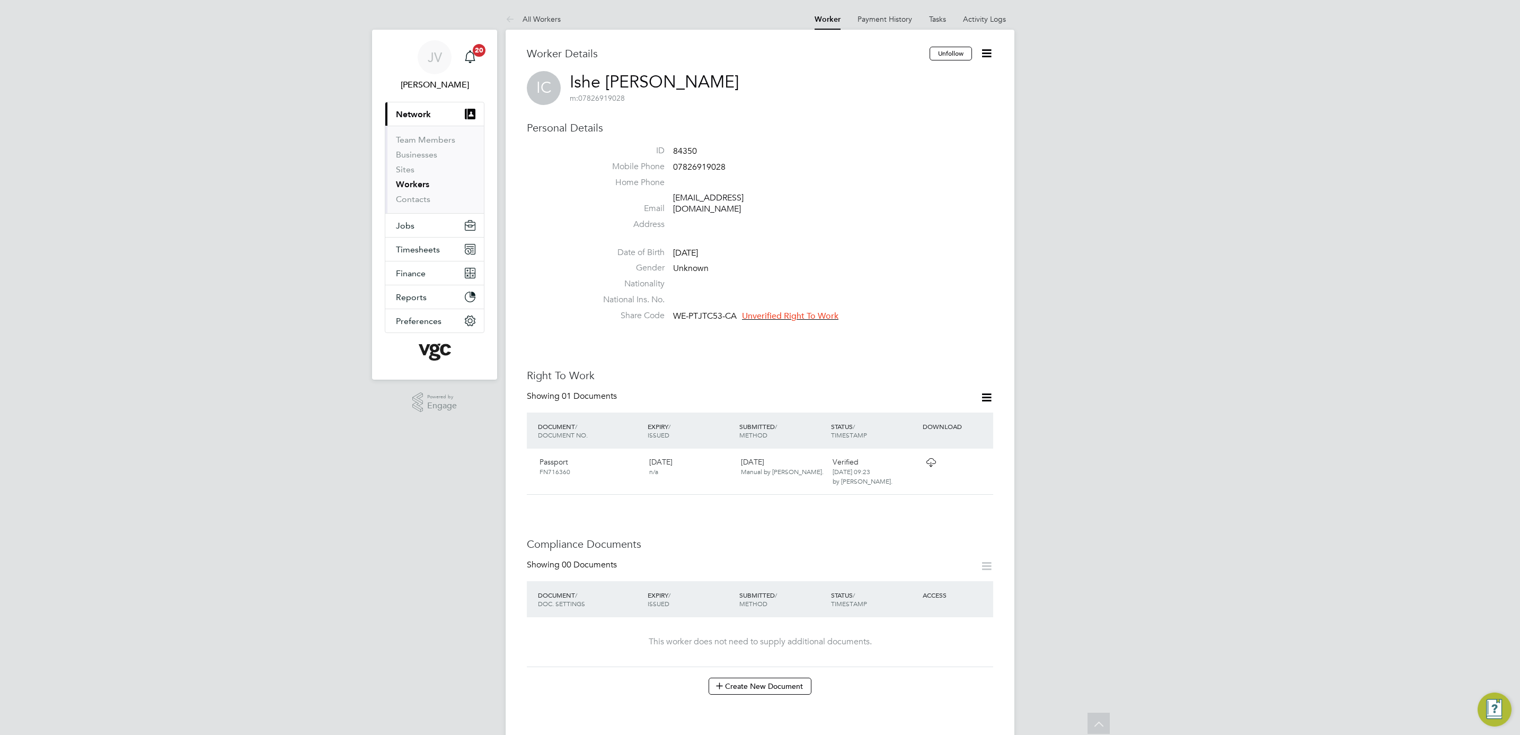
scroll to position [79, 0]
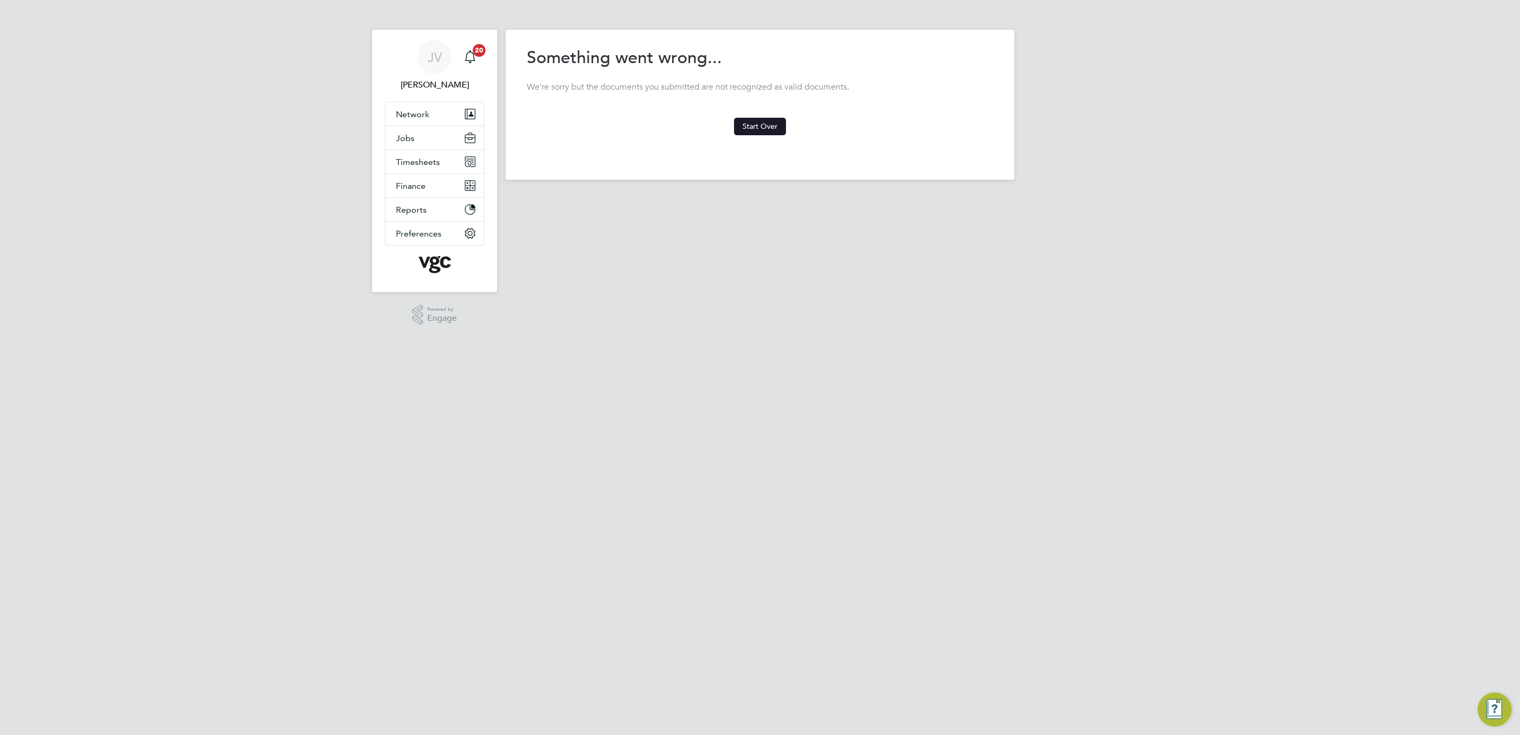
click button "Start Over"
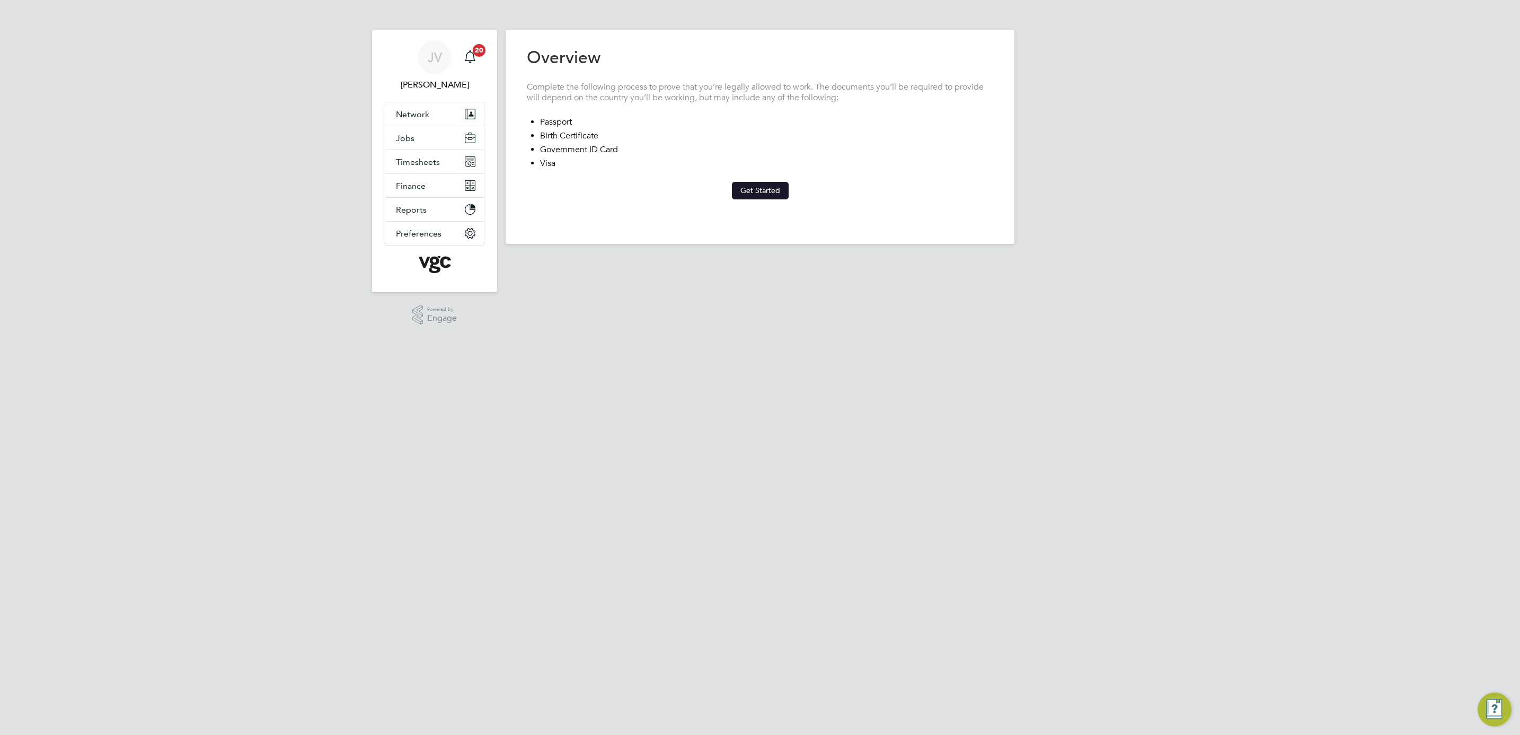
click button "Get Started"
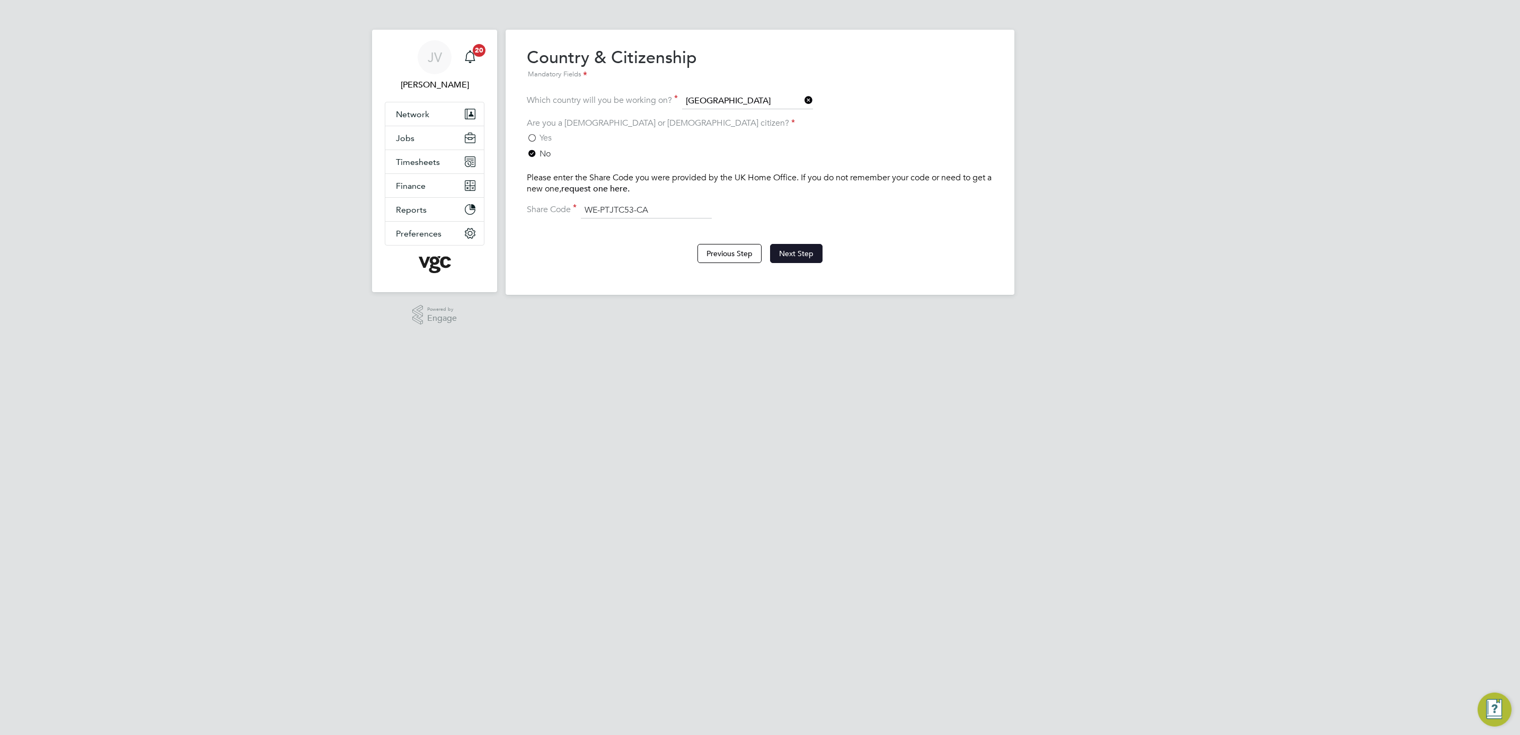
click button "Next Step"
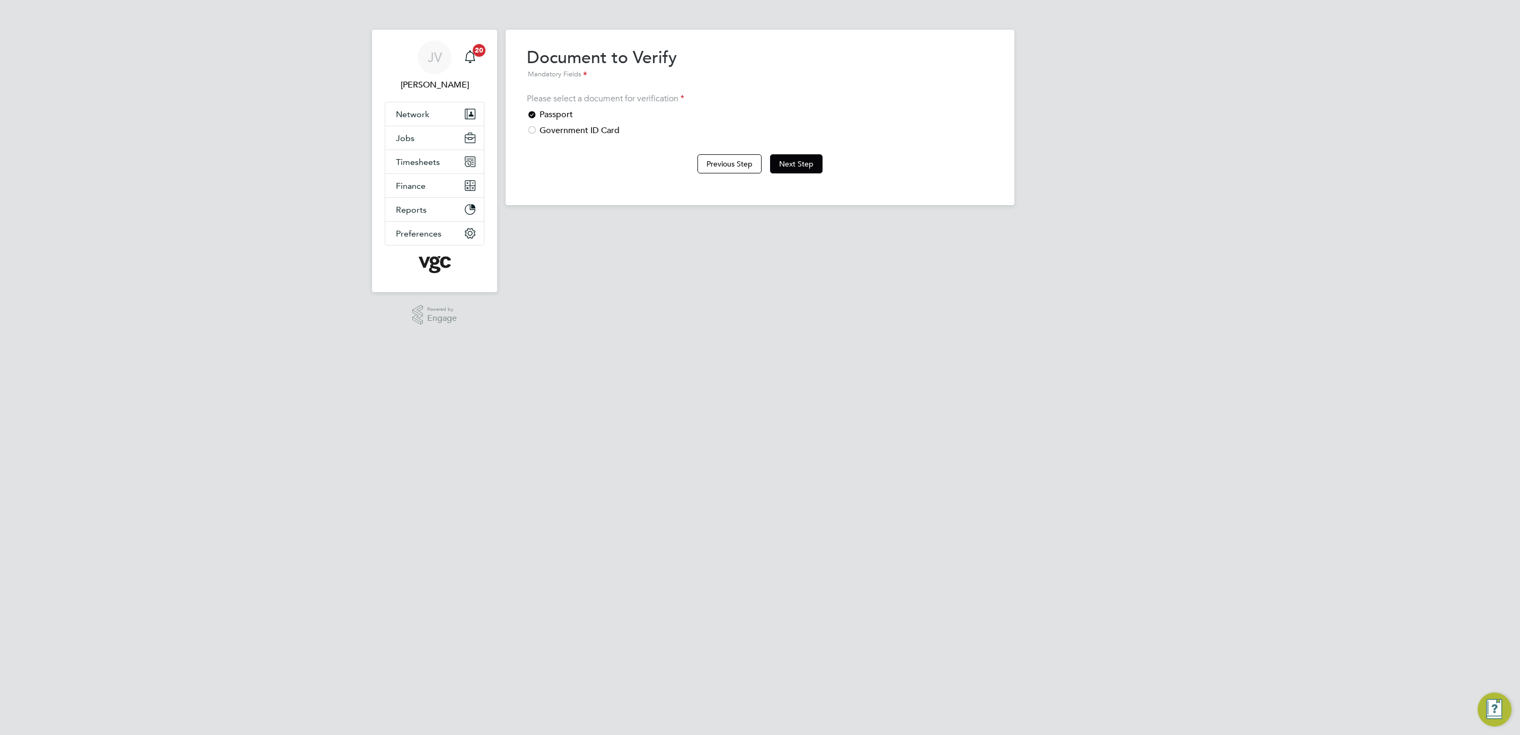
click div "Government ID Card"
click div "Passport"
click button "Next Step"
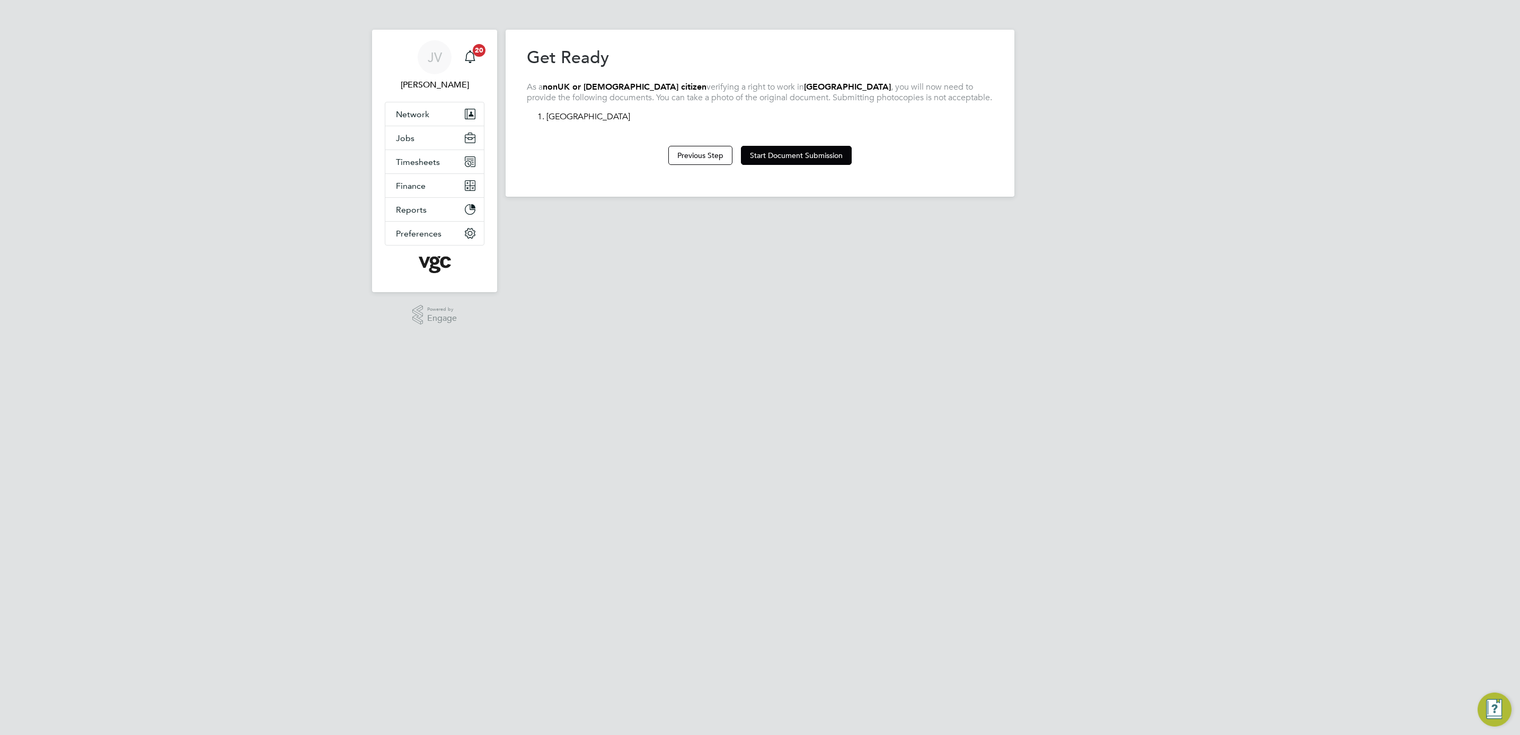
click div "Previous Step Start Document Submission"
click button "Previous Step"
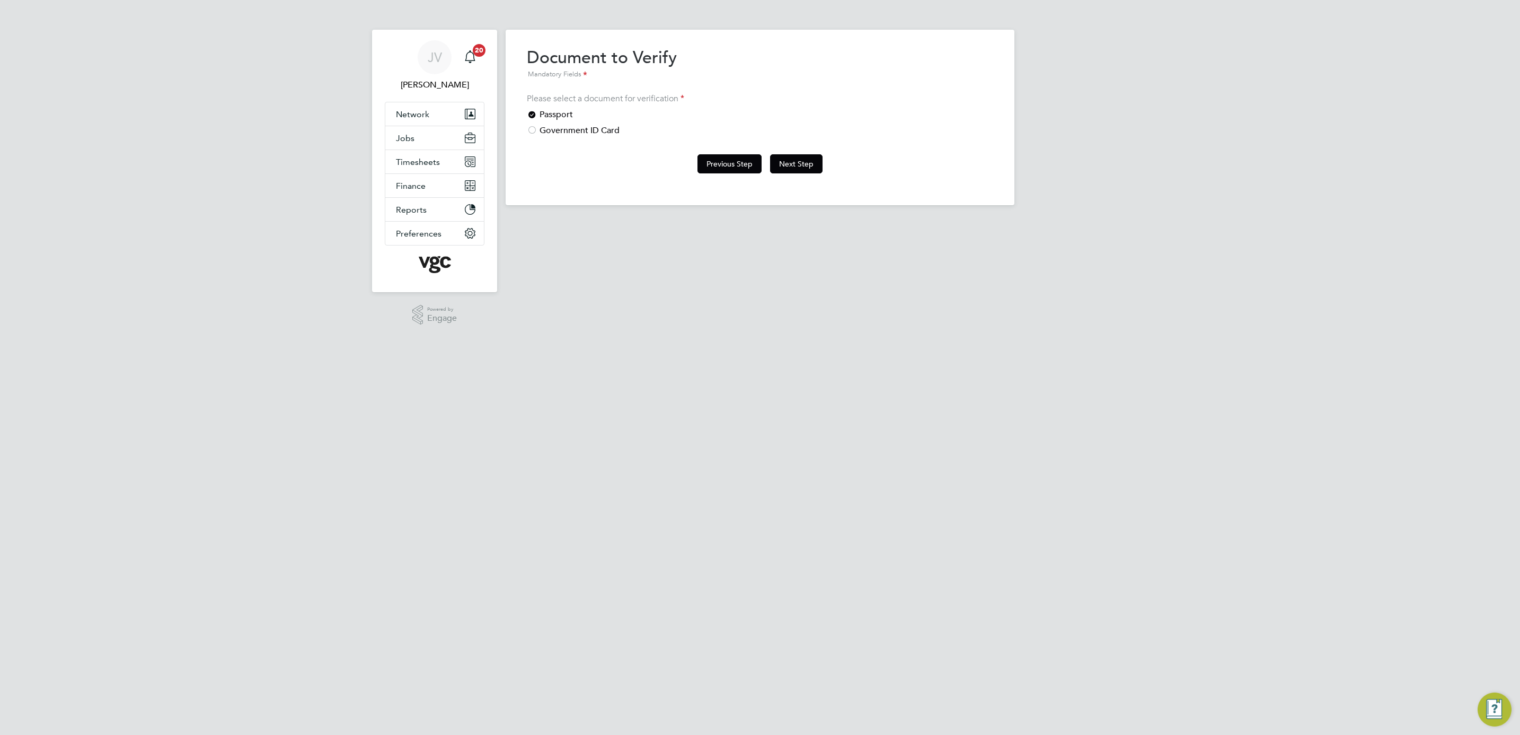
click button "Previous Step"
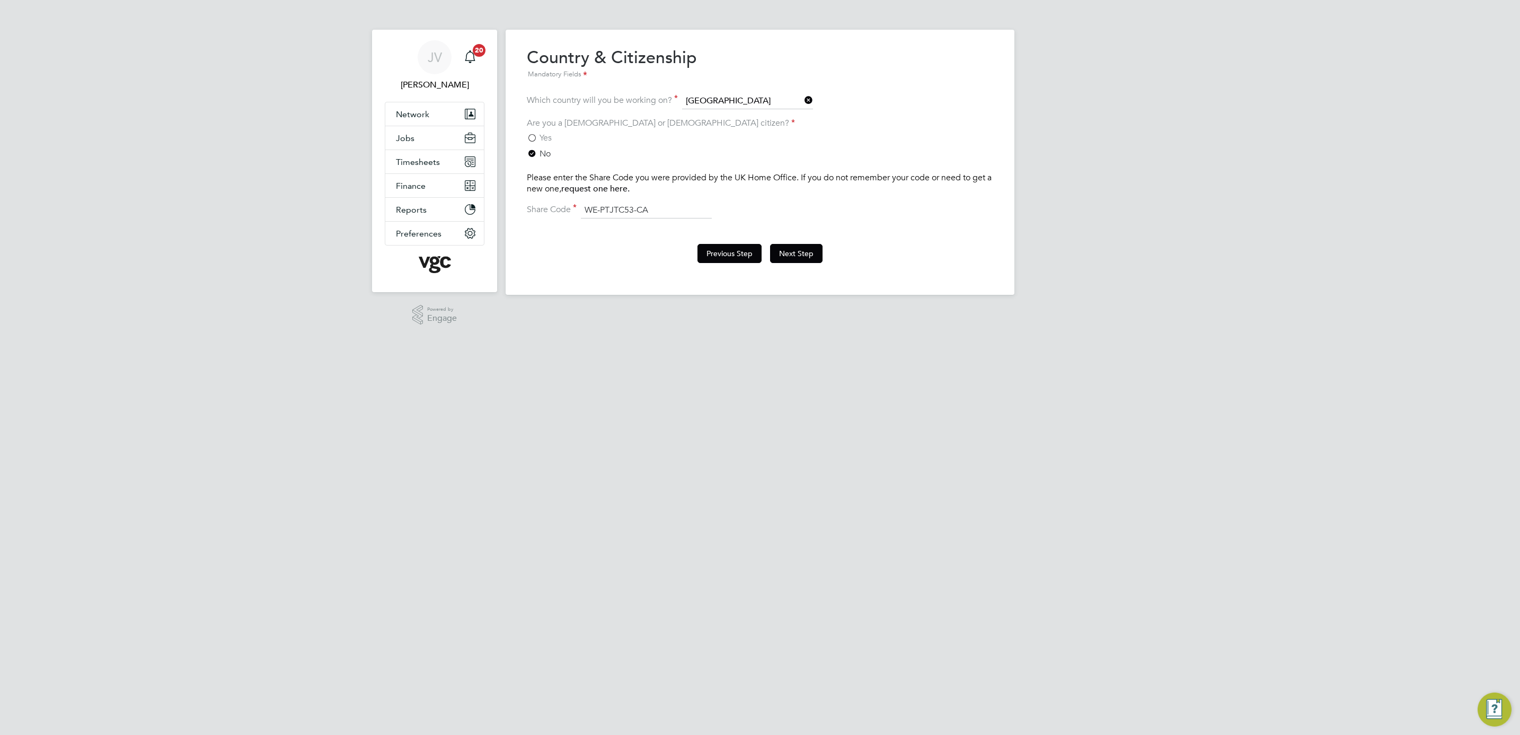
click button "Previous Step"
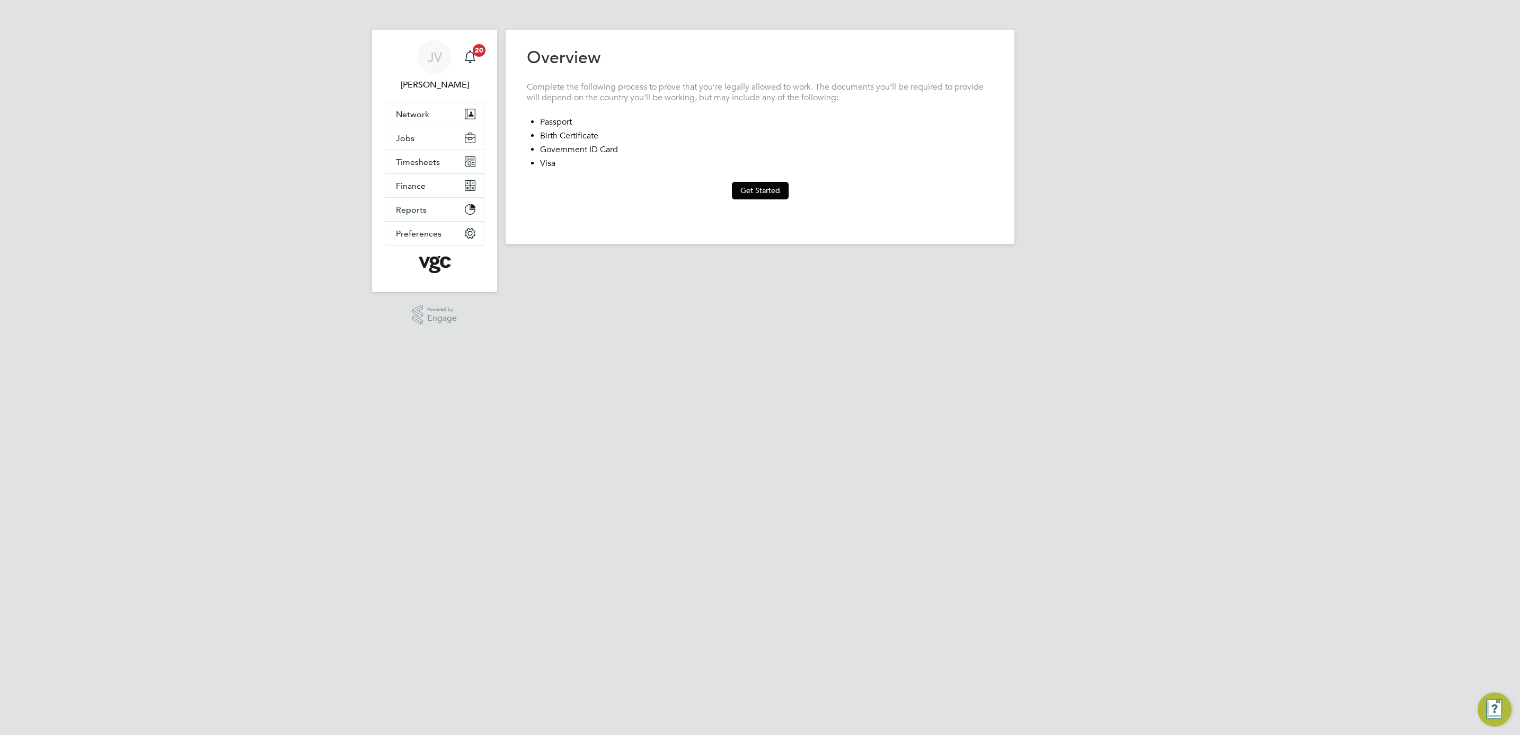
click div "JV Jana Venizelou Notifications 20 Applications: Network Team Members Businesse…"
click button "Get Started"
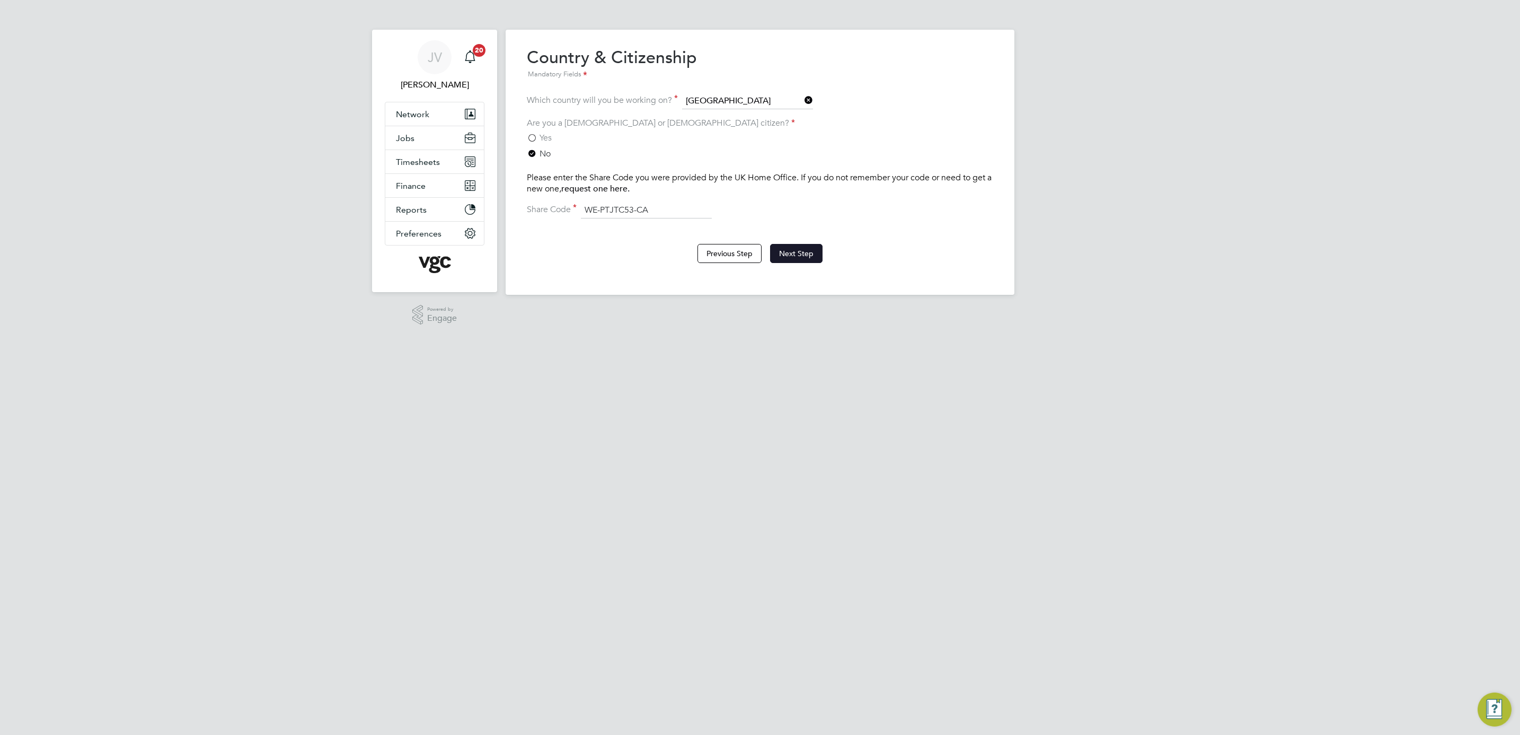
click button "Next Step"
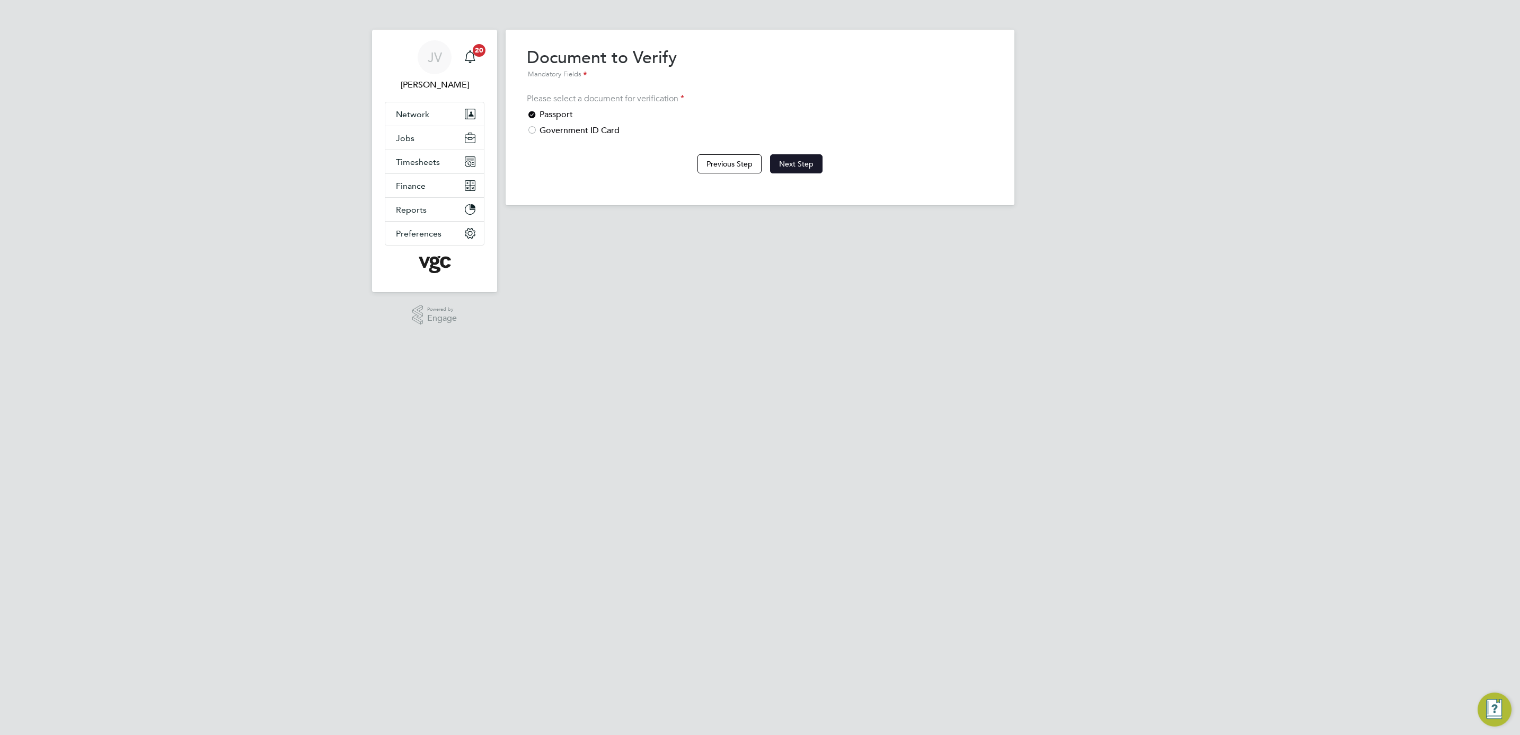
click button "Next Step"
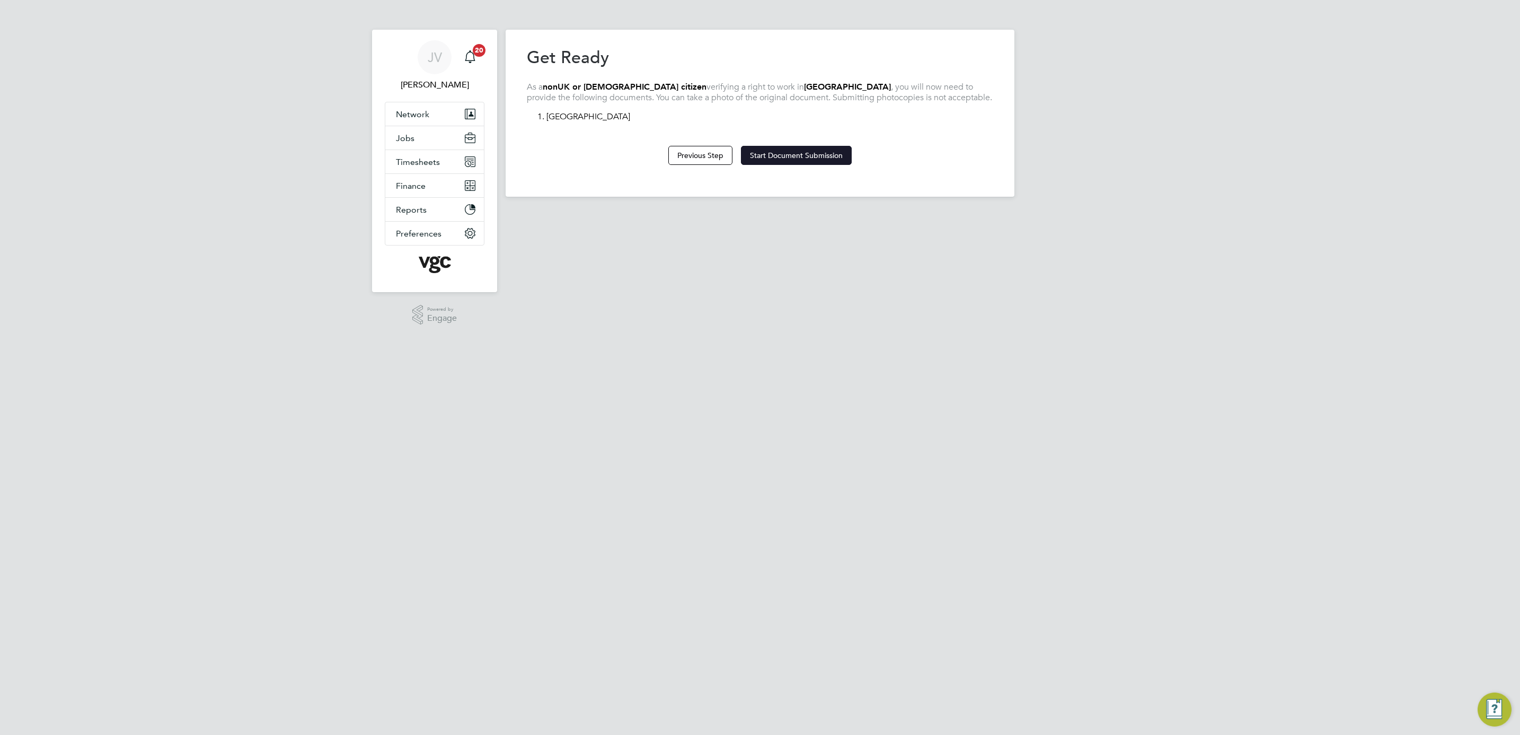
click button "Start Document Submission"
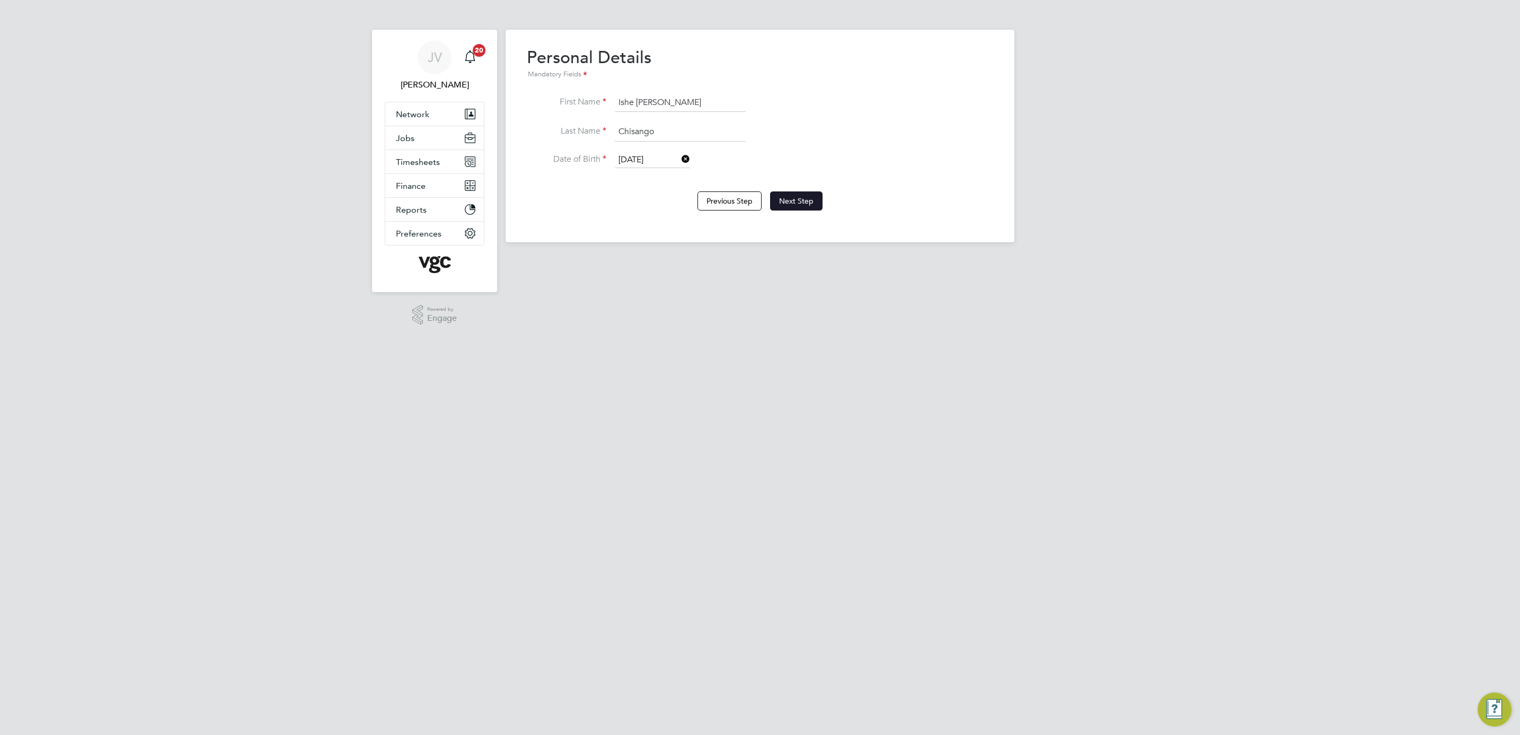
click button "Next Step"
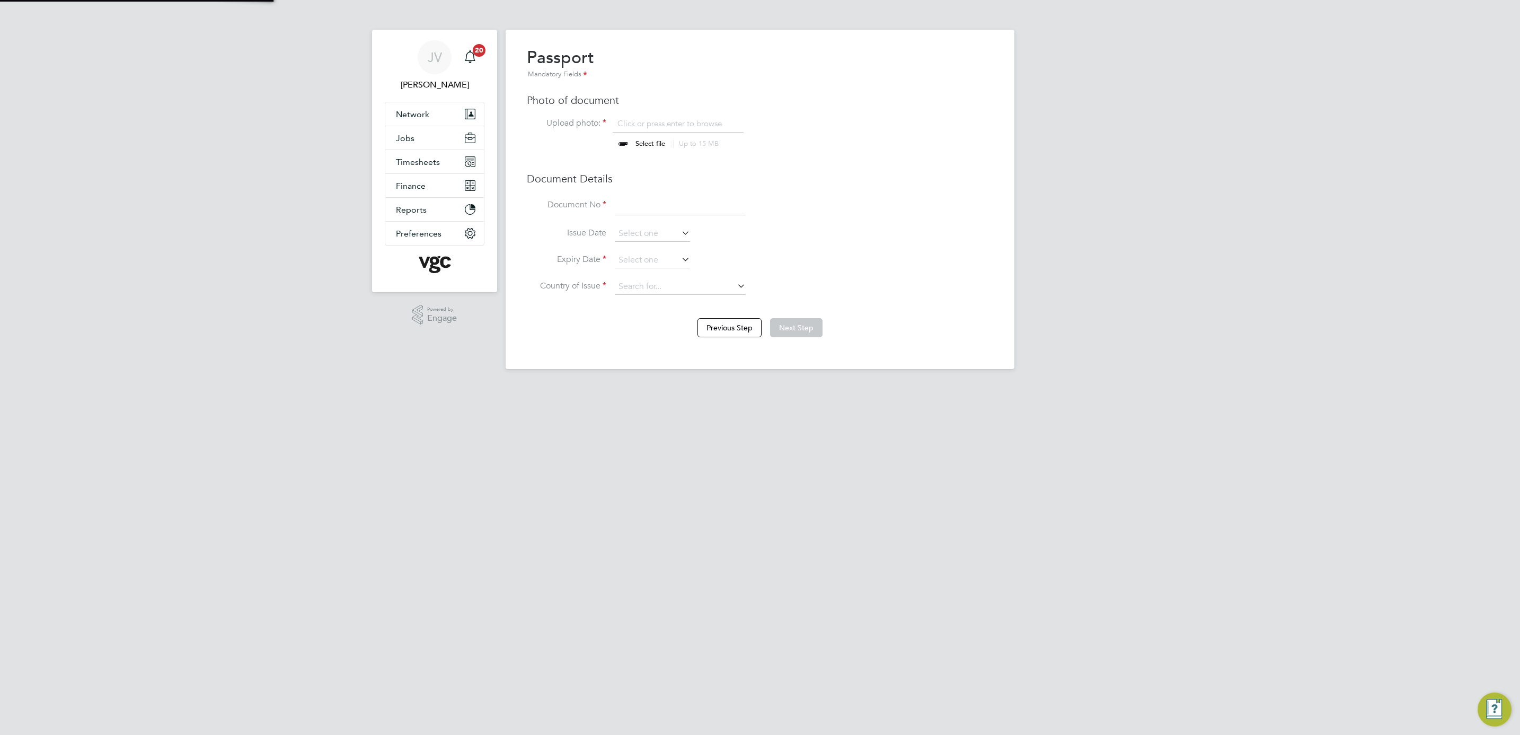
scroll to position [14, 132]
click input "file"
type input "C:\fakepath\ISHE CHISANGO RTW CHECK.png"
click input
type input "WE-PTJTC53-CA"
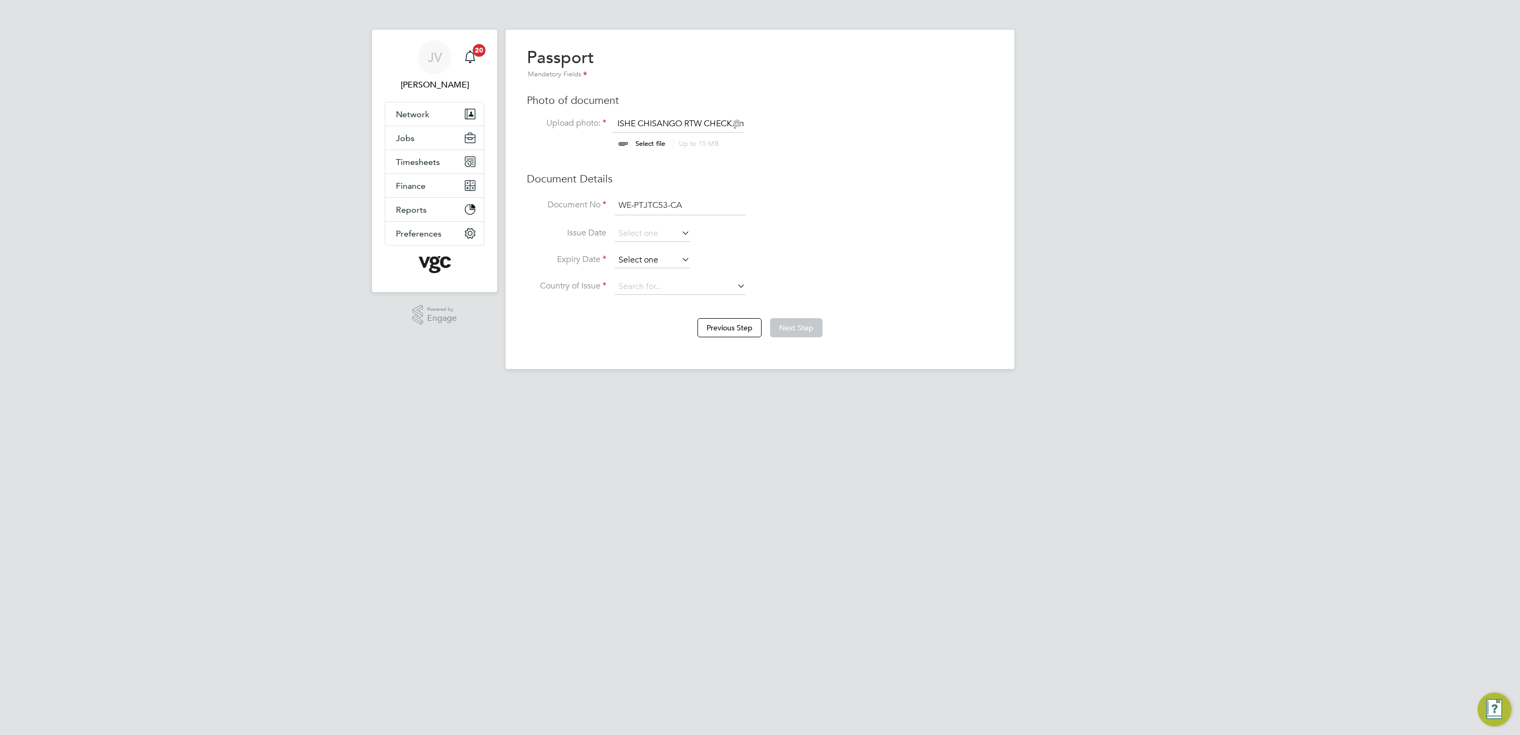
click input
click span "2025"
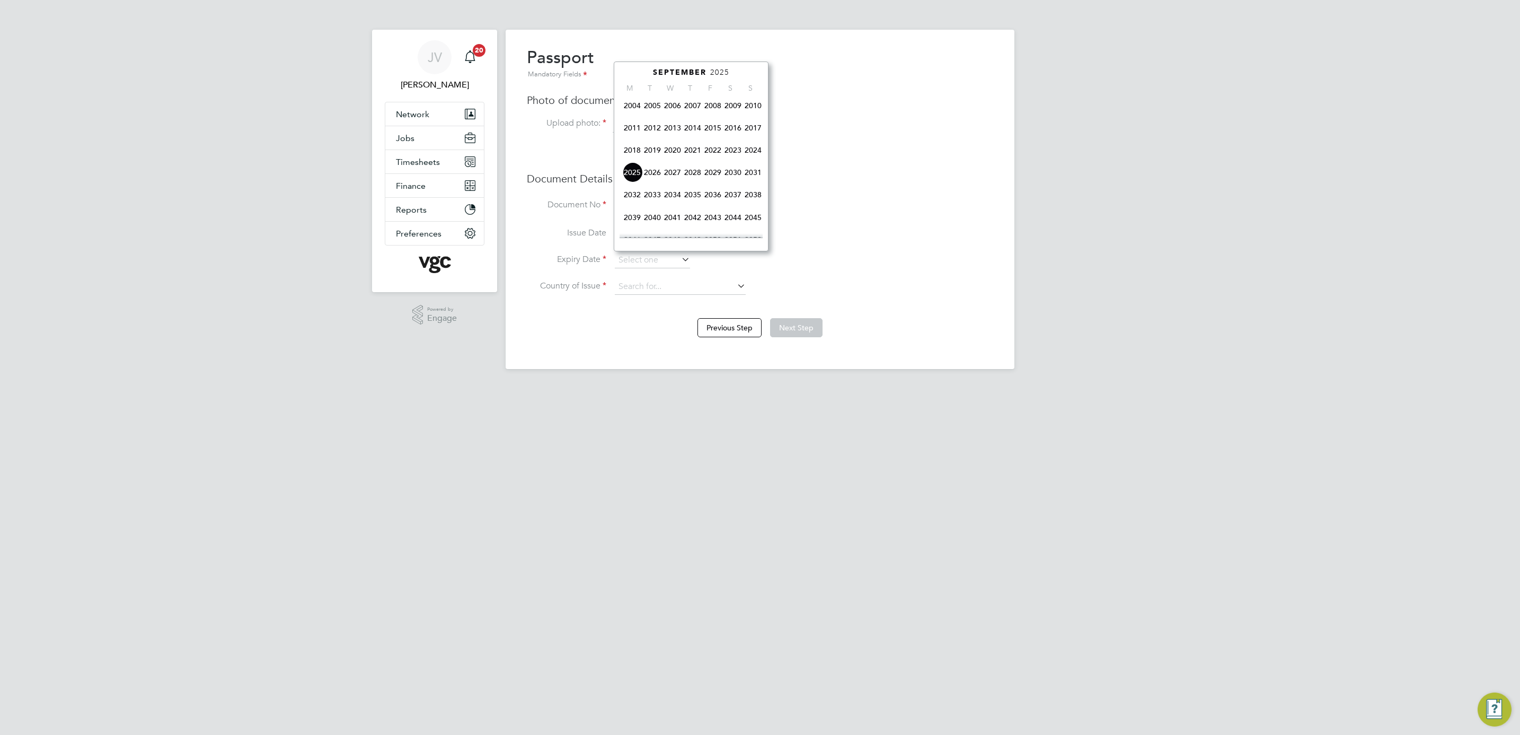
click span "2028"
click span "26"
type input "26 Aug 2028"
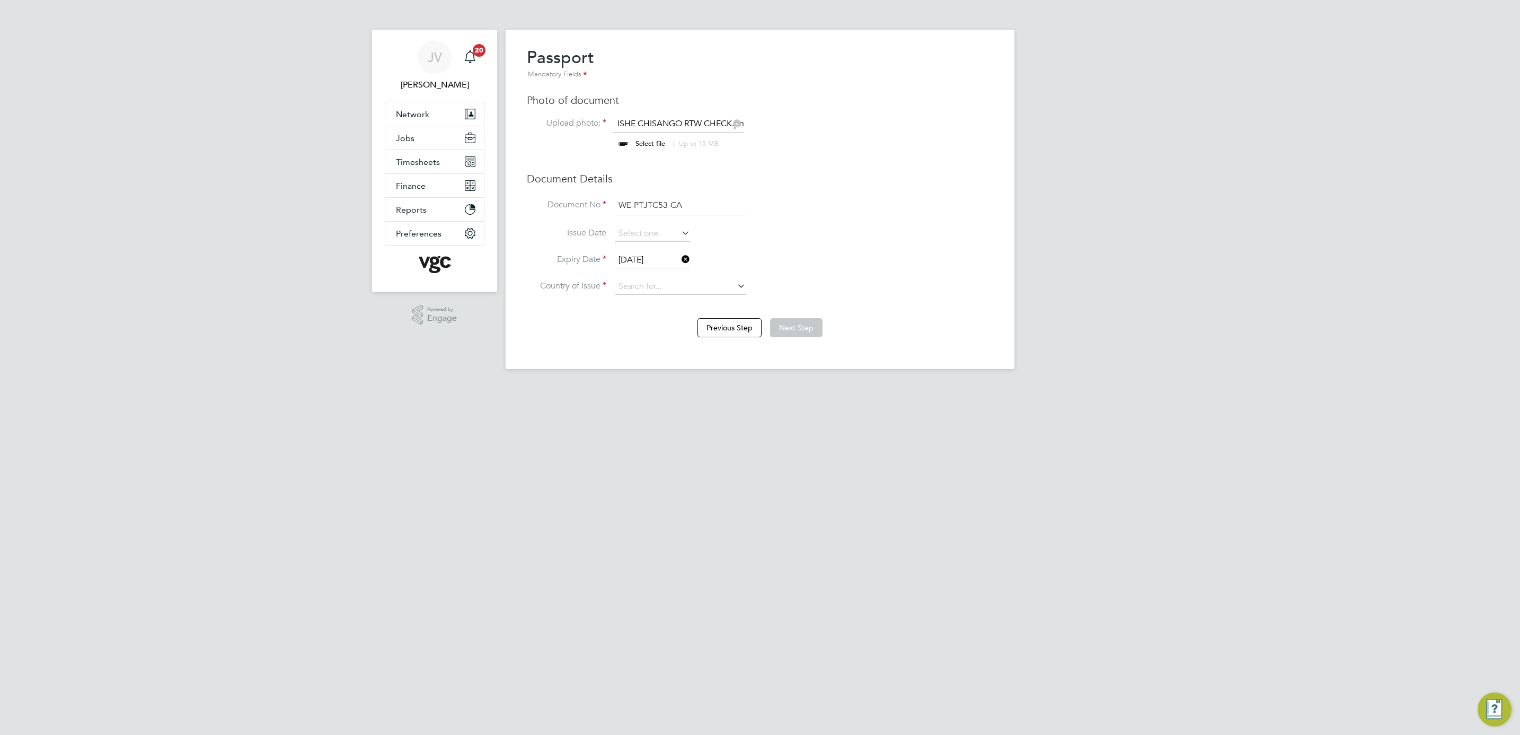
click li "Country of Issue"
click div "Overview Complete the following process to prove that you’re legally allowed to…"
click li "Uni ted Kingdom"
type input "United Kingdom"
click button "Next Step"
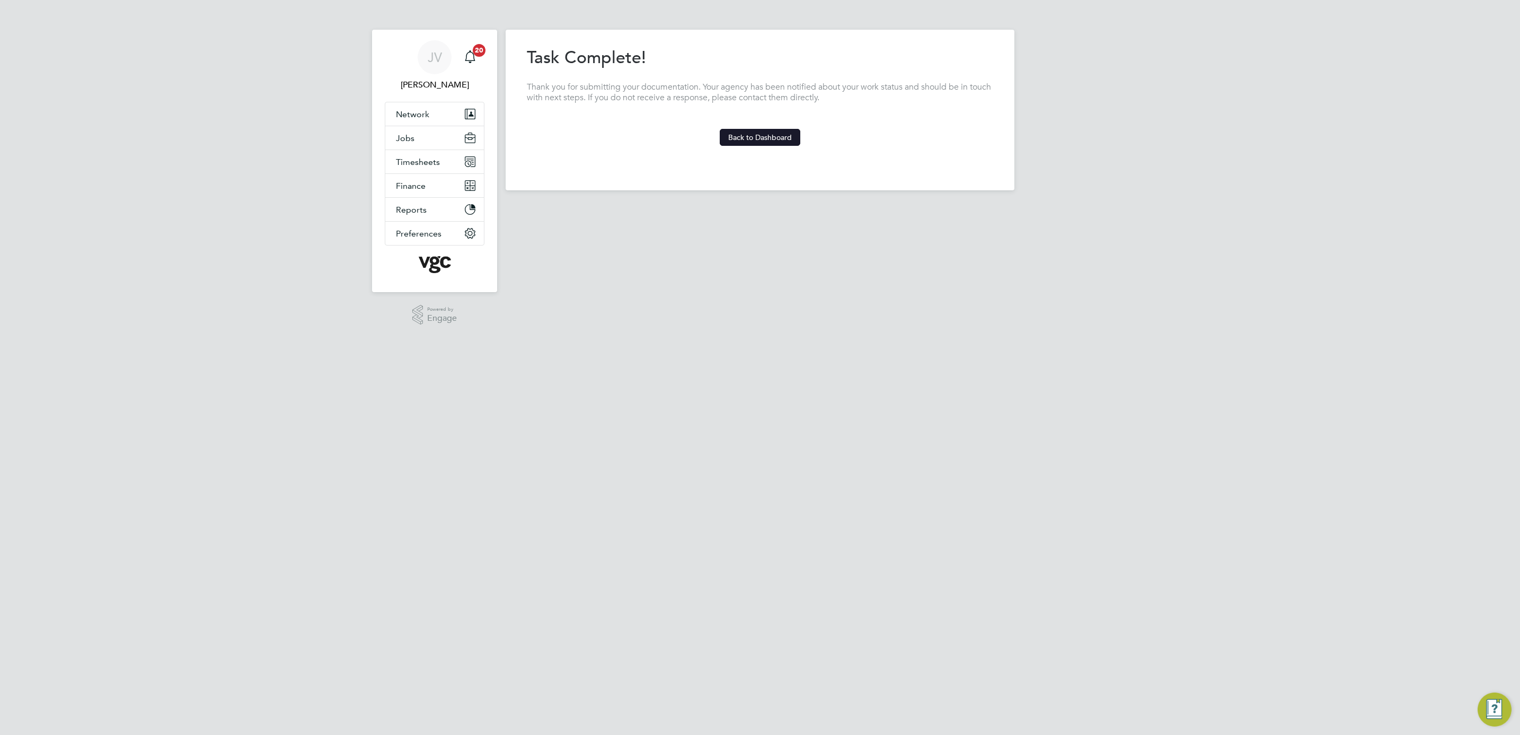
click button "Back to Dashboard"
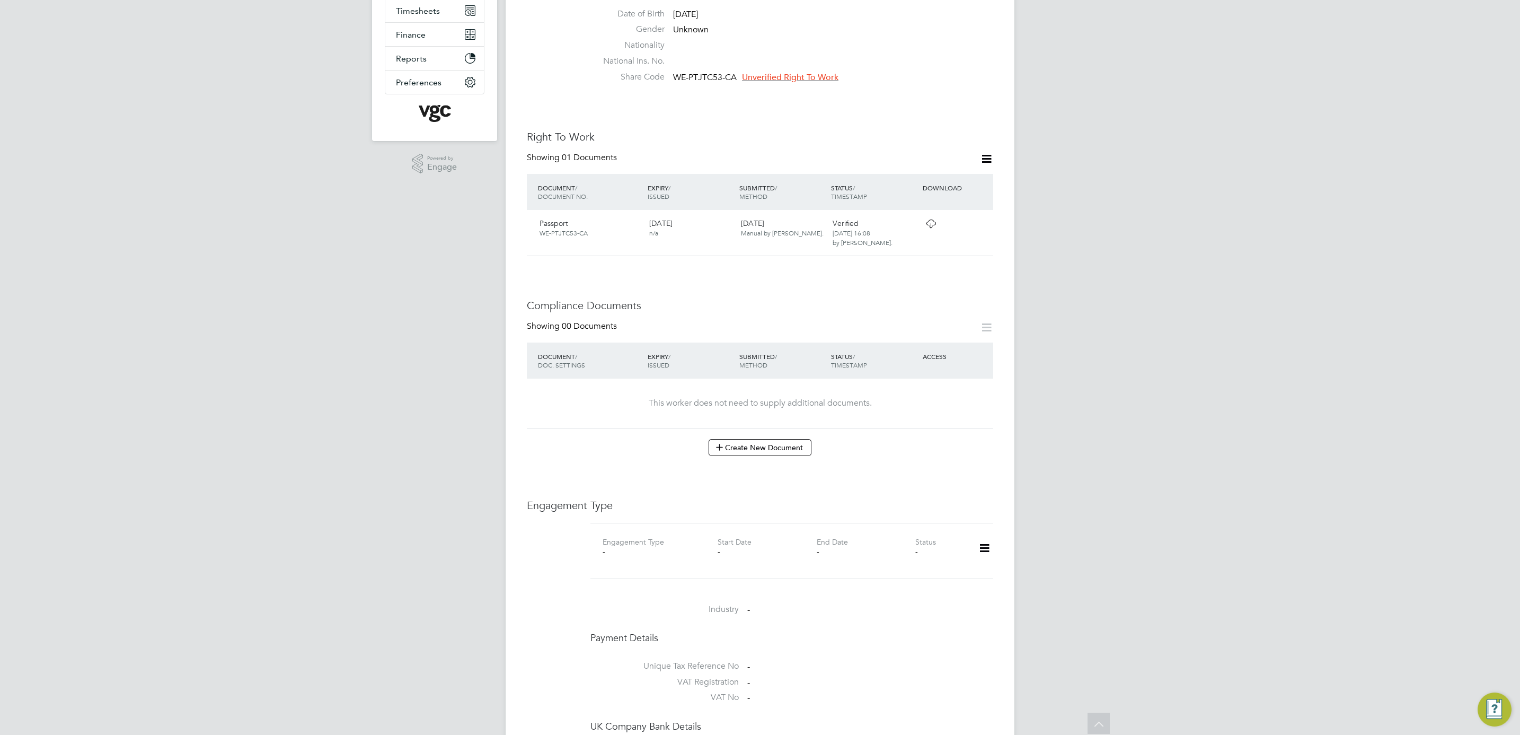
scroll to position [318, 0]
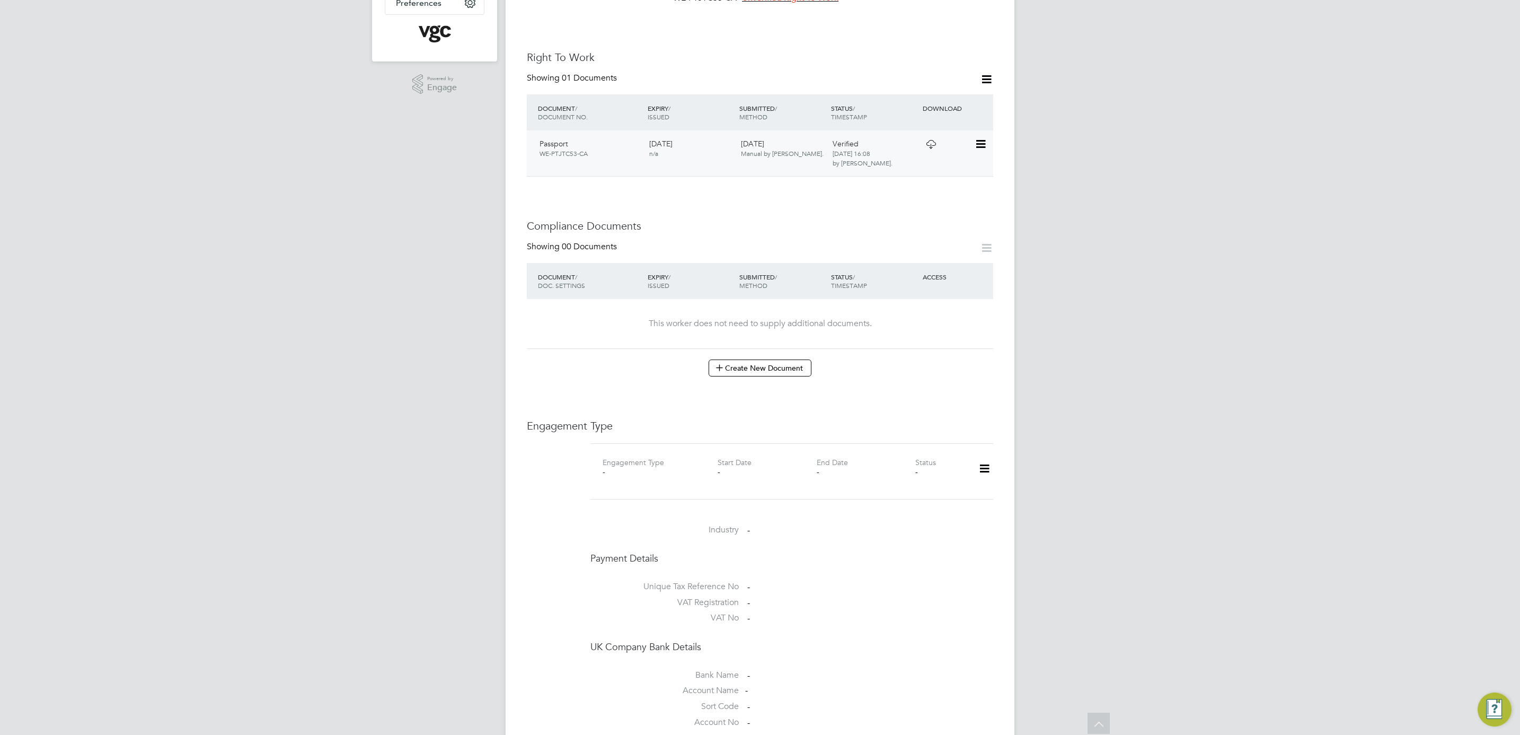
click at [932, 140] on icon at bounding box center [930, 144] width 13 height 8
click at [981, 465] on icon at bounding box center [984, 468] width 19 height 24
click at [954, 502] on li "Add Engagement Type" at bounding box center [930, 505] width 120 height 15
click at [773, 563] on input at bounding box center [775, 570] width 131 height 15
click at [724, 620] on li "Umbrella" at bounding box center [776, 622] width 132 height 15
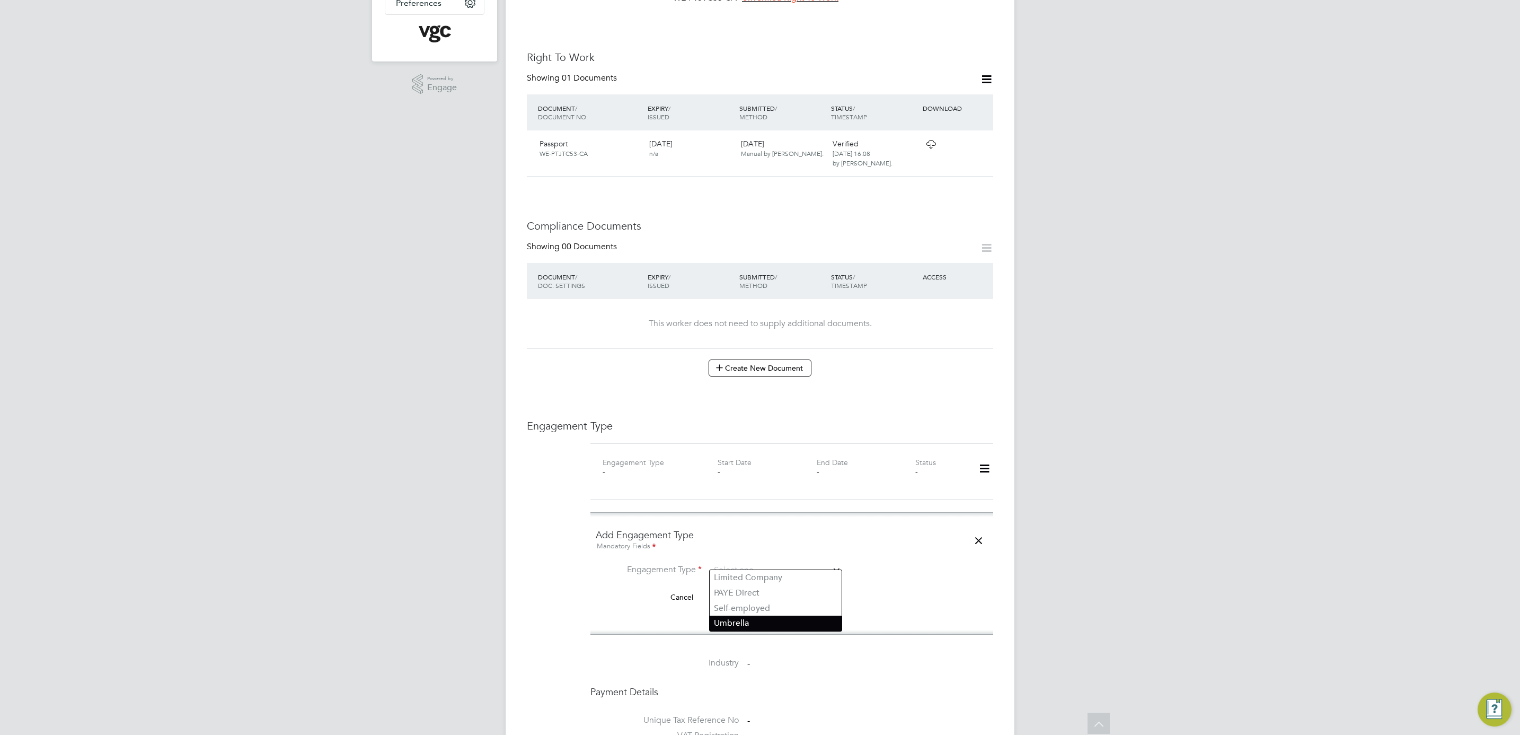
type input "Umbrella"
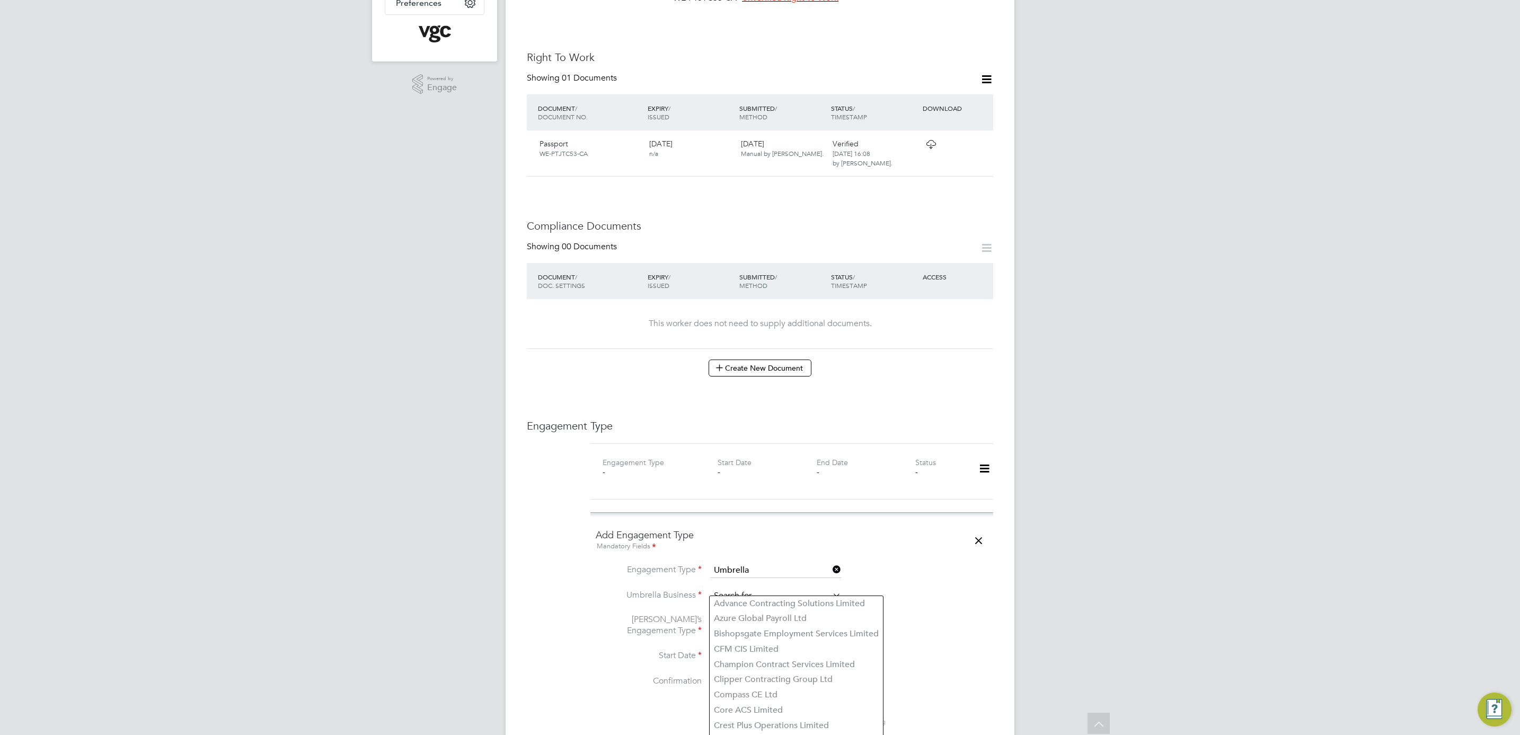
click at [736, 589] on input at bounding box center [775, 595] width 131 height 15
click at [806, 617] on li "Om nia Outsourcing Limited" at bounding box center [776, 618] width 132 height 15
type input "Omnia Outsourcing Limited"
click at [737, 619] on input at bounding box center [775, 625] width 131 height 15
click at [759, 646] on li "CIS Self-employed" at bounding box center [776, 648] width 132 height 15
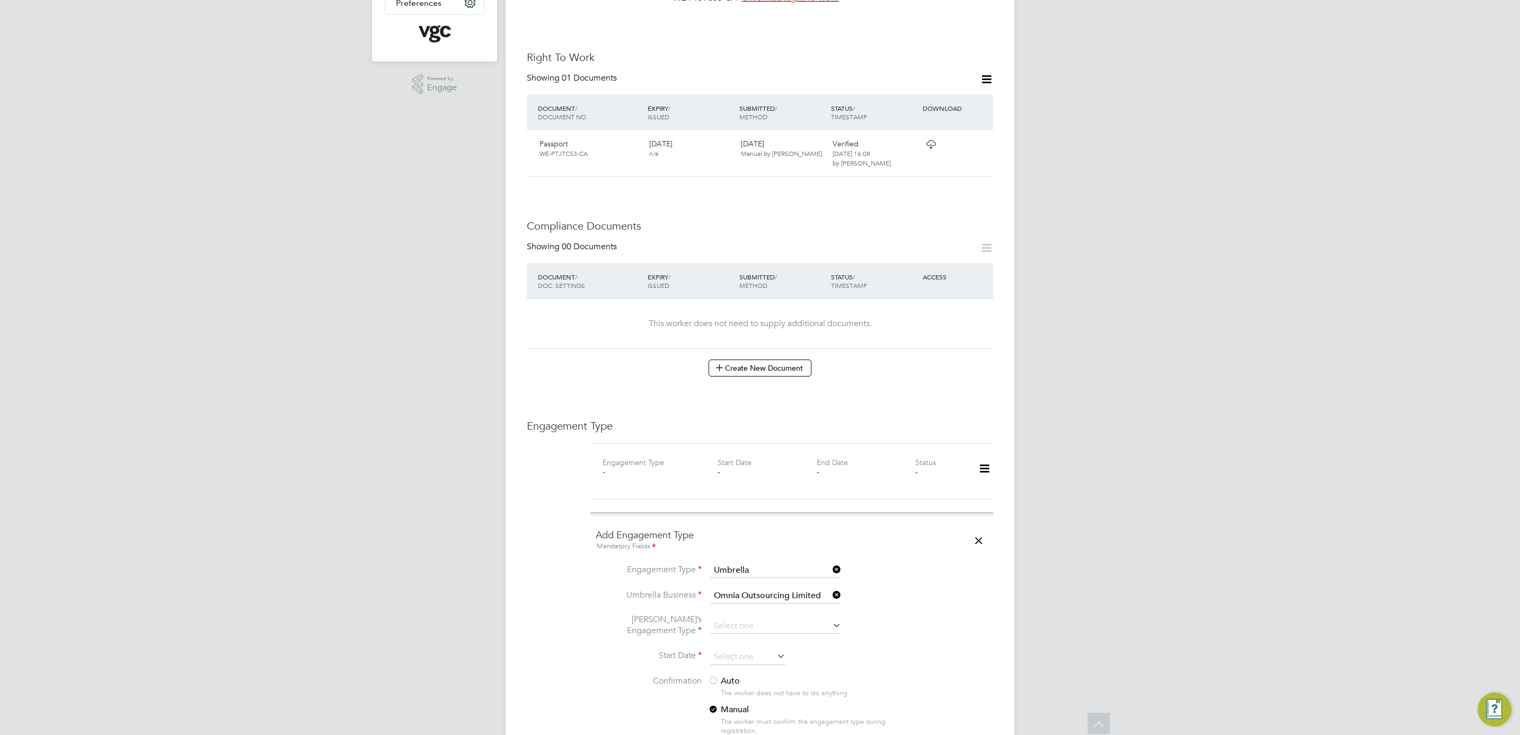
type input "CIS Self-employed"
click at [747, 649] on input at bounding box center [747, 657] width 75 height 16
click at [728, 545] on span "13" at bounding box center [728, 544] width 20 height 20
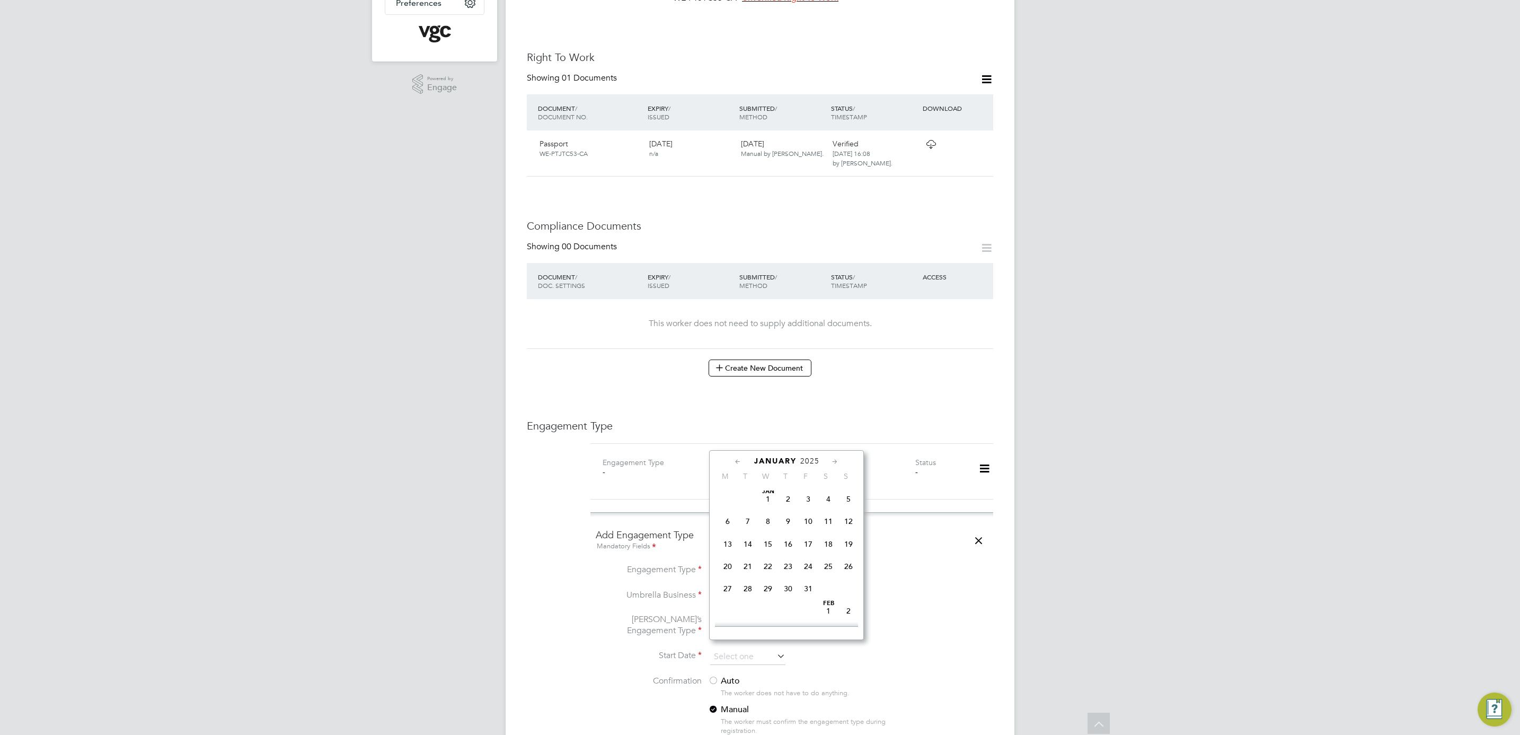
type input "13 Jan 2025"
click at [913, 624] on li "Umbrella’s Engagement Type CIS Self-employed" at bounding box center [792, 631] width 392 height 35
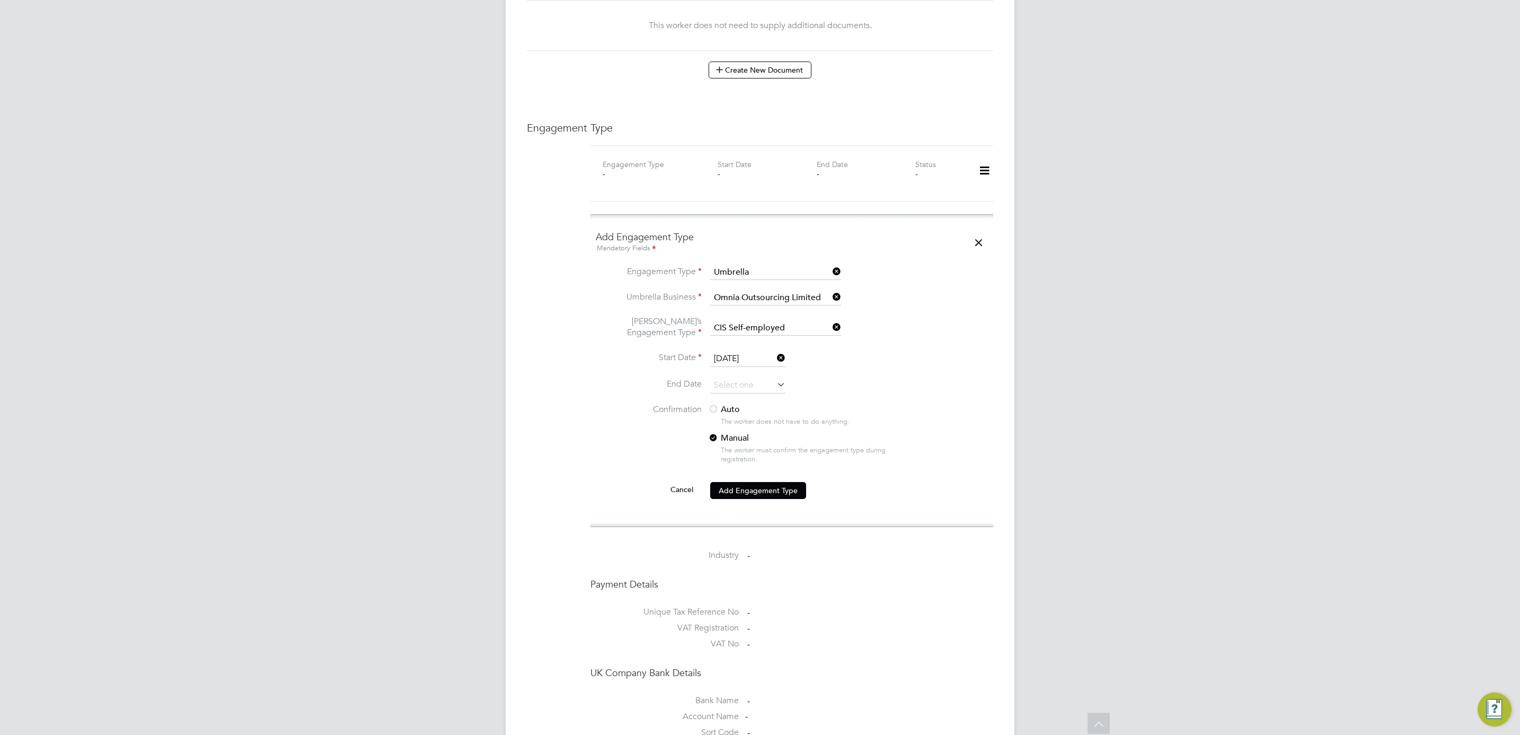
scroll to position [636, 0]
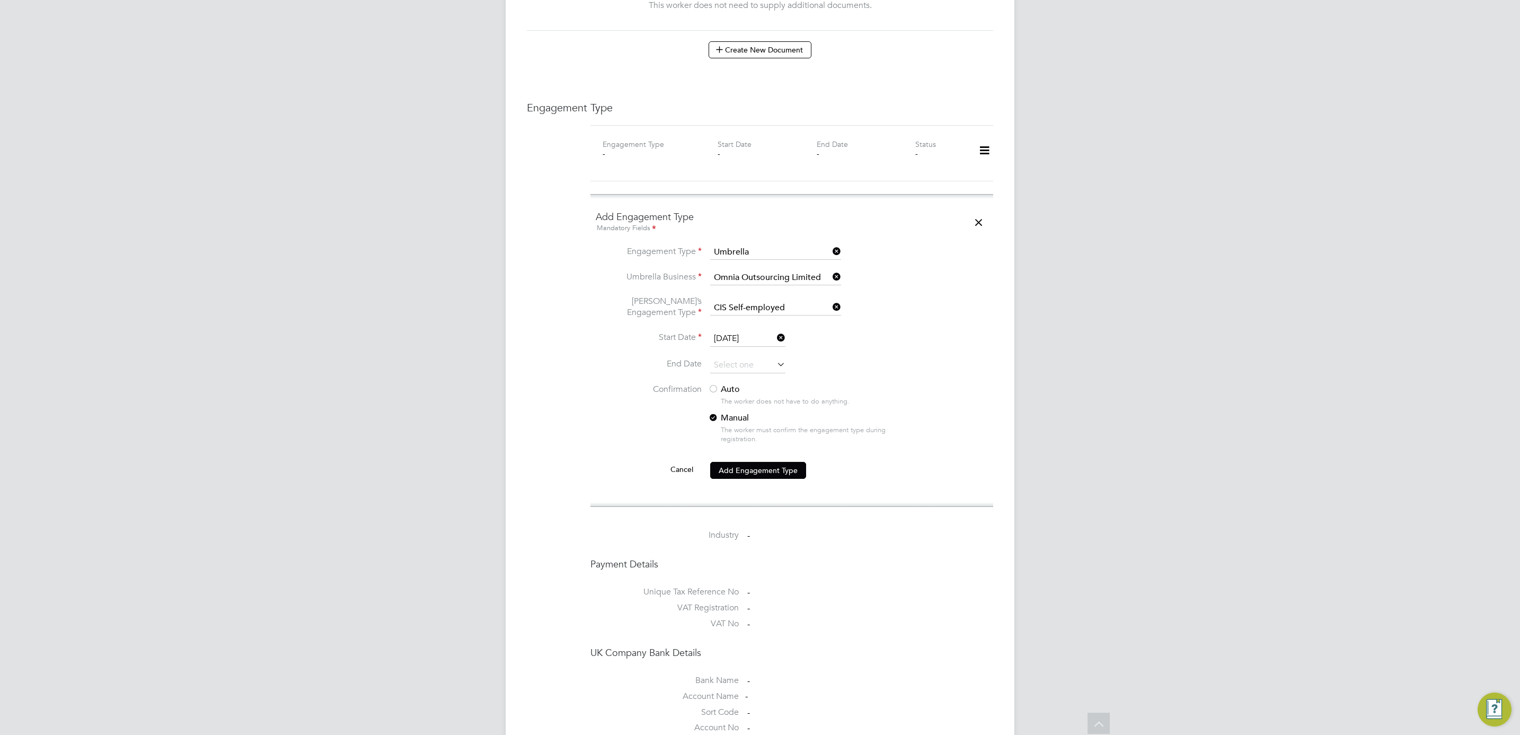
click at [716, 384] on div at bounding box center [713, 389] width 11 height 11
click at [748, 462] on button "Add Engagement Type" at bounding box center [758, 470] width 96 height 17
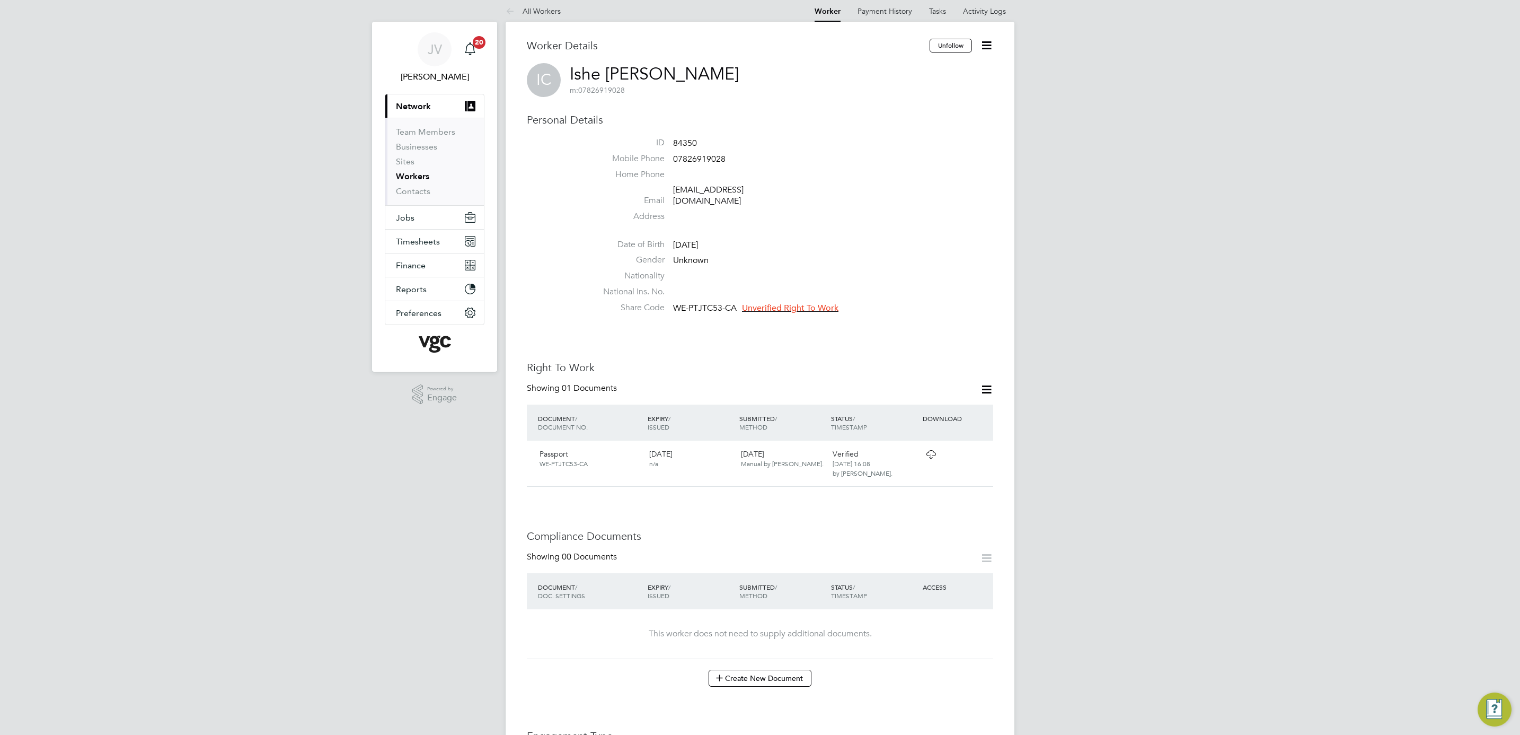
scroll to position [0, 0]
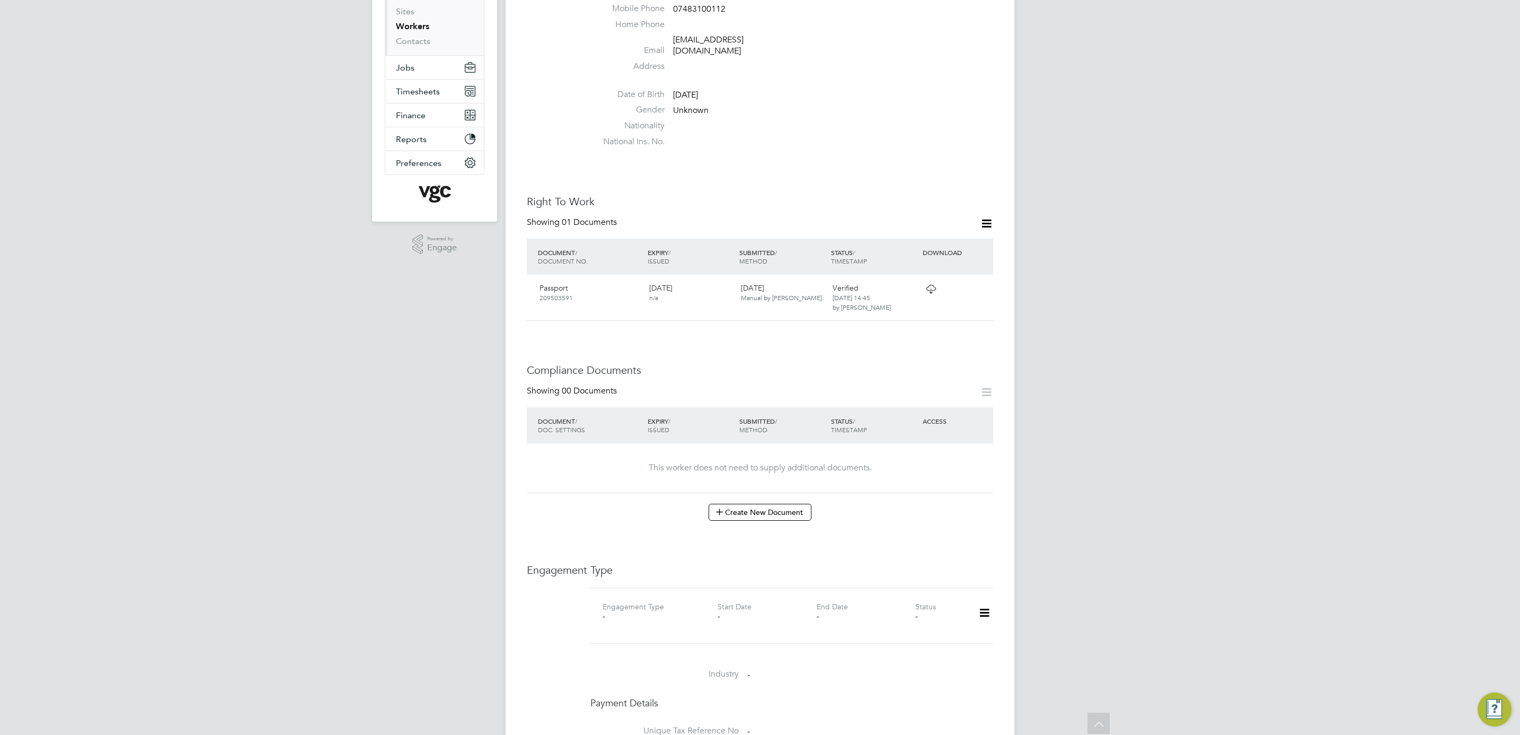
scroll to position [159, 0]
click at [988, 599] on icon at bounding box center [984, 611] width 19 height 24
click at [950, 648] on li "Add Engagement Type" at bounding box center [930, 648] width 120 height 15
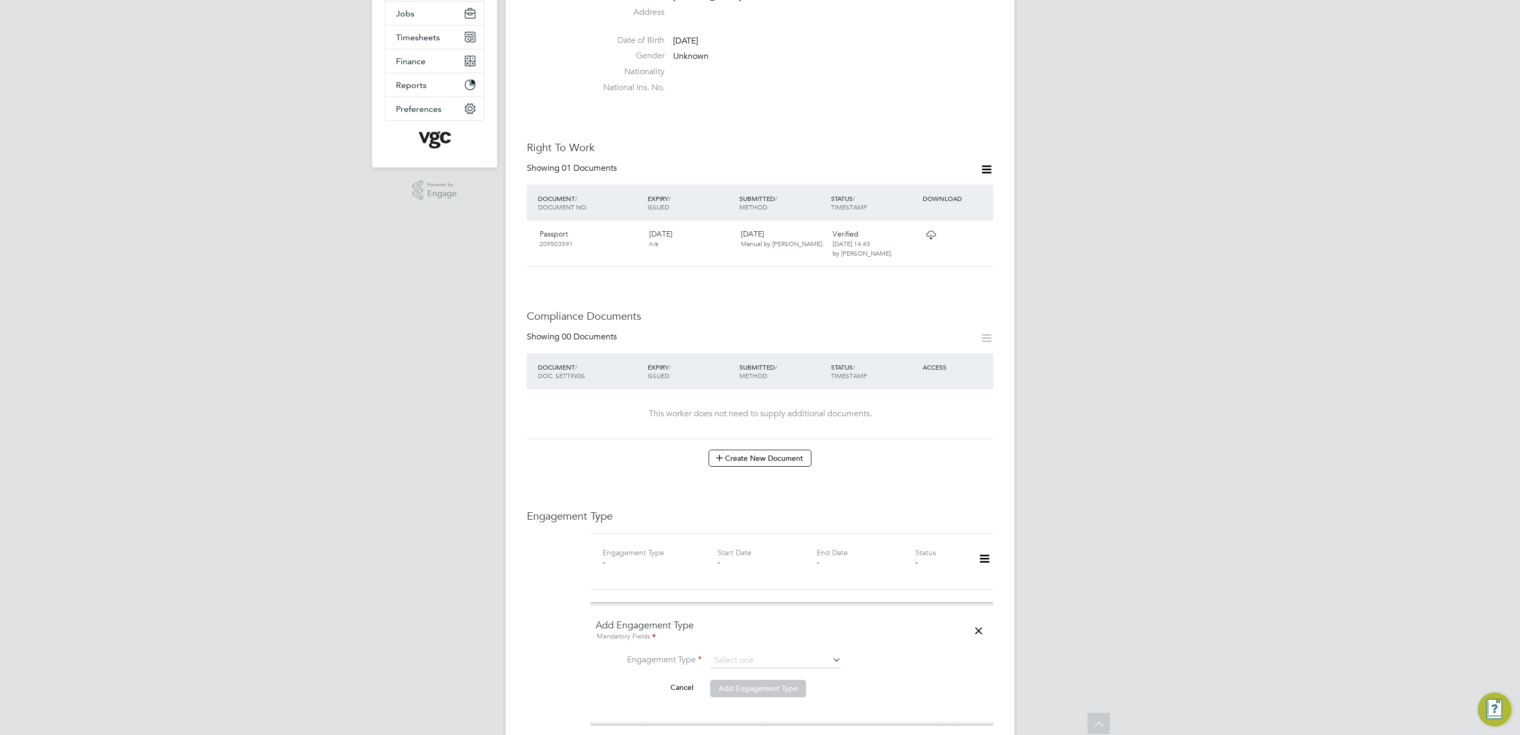
scroll to position [318, 0]
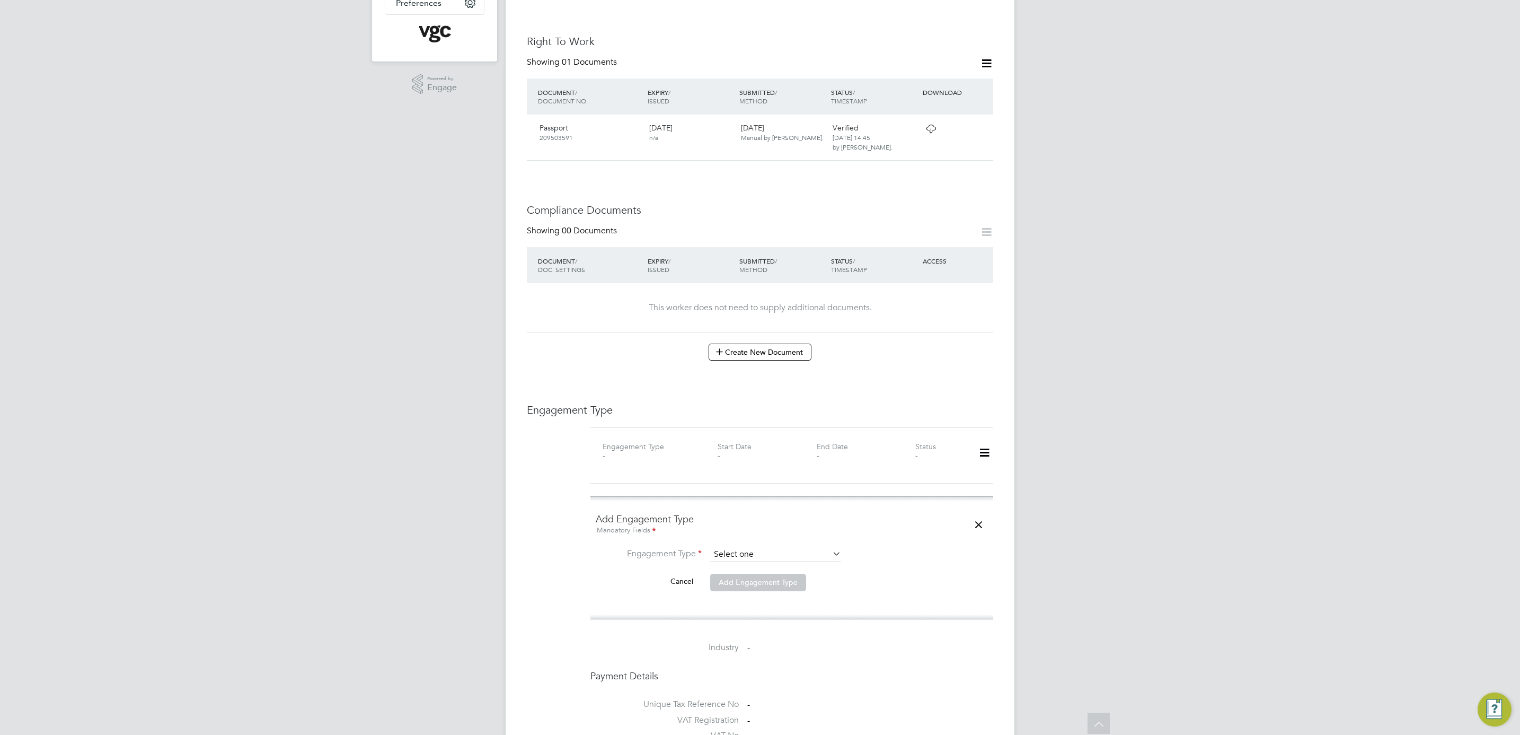
click at [764, 552] on input at bounding box center [775, 554] width 131 height 15
click at [763, 608] on li "Umbrella" at bounding box center [776, 607] width 132 height 15
type input "Umbrella"
click at [768, 574] on input at bounding box center [775, 579] width 131 height 15
click at [768, 585] on li "Liq uid [DATE] Limited" at bounding box center [776, 587] width 132 height 15
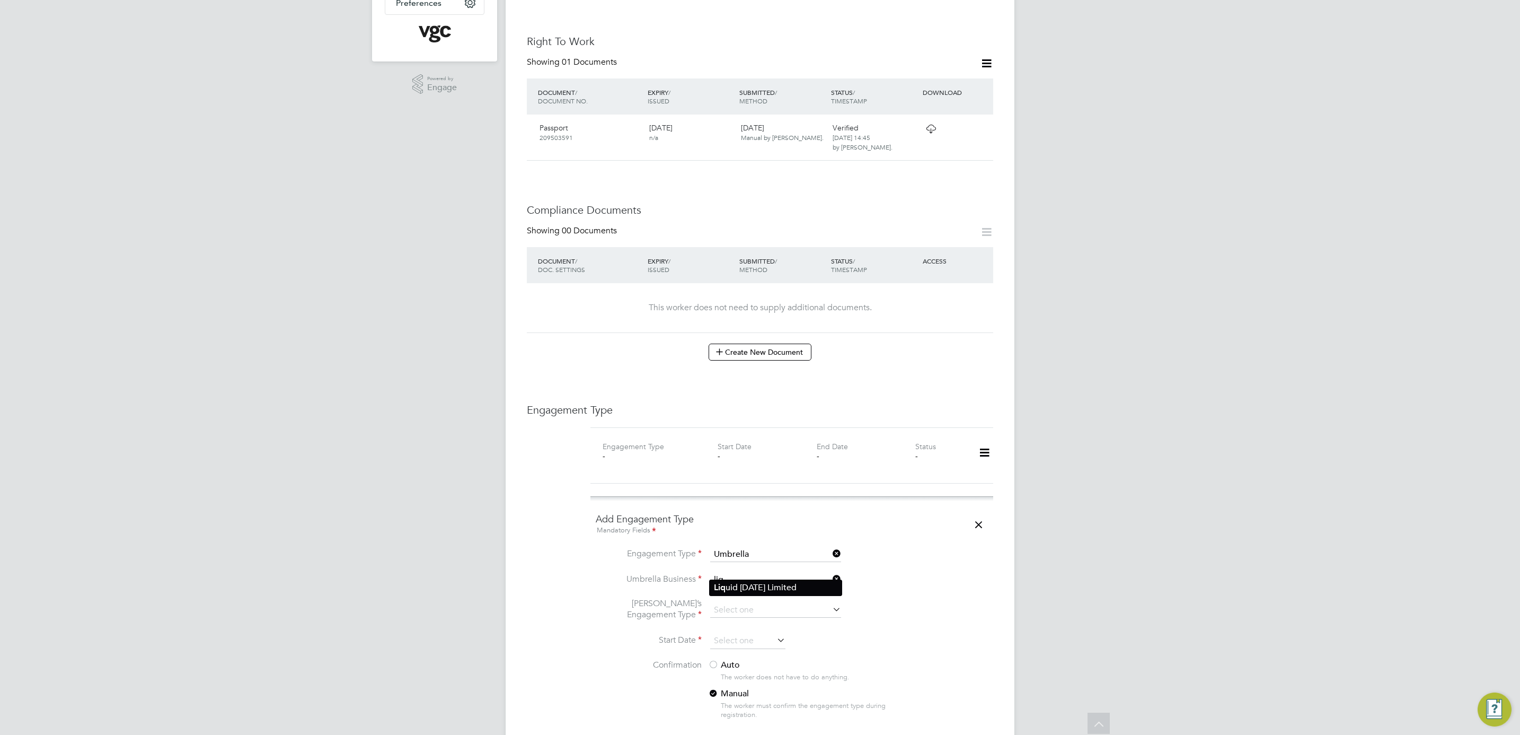
type input "Liquid [DATE] Limited"
click at [768, 603] on input at bounding box center [775, 610] width 131 height 15
click at [786, 695] on div "All Workers Worker Payment History Tasks Activity Logs Worker Payment History T…" at bounding box center [760, 484] width 509 height 1589
click at [790, 603] on input at bounding box center [775, 610] width 131 height 15
click at [772, 633] on li "CIS Self-employed" at bounding box center [776, 632] width 132 height 15
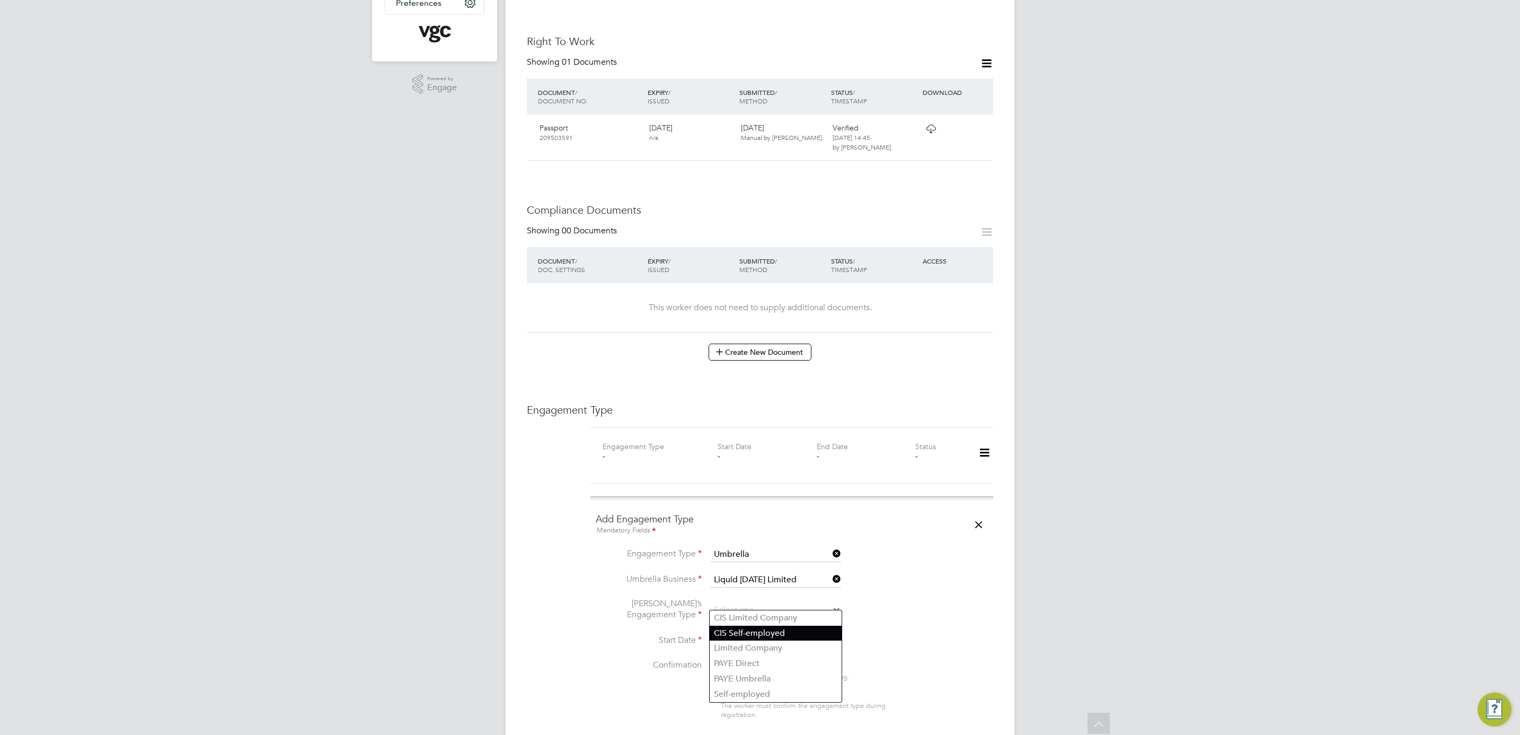
type input "CIS Self-employed"
click at [755, 635] on input at bounding box center [747, 641] width 75 height 16
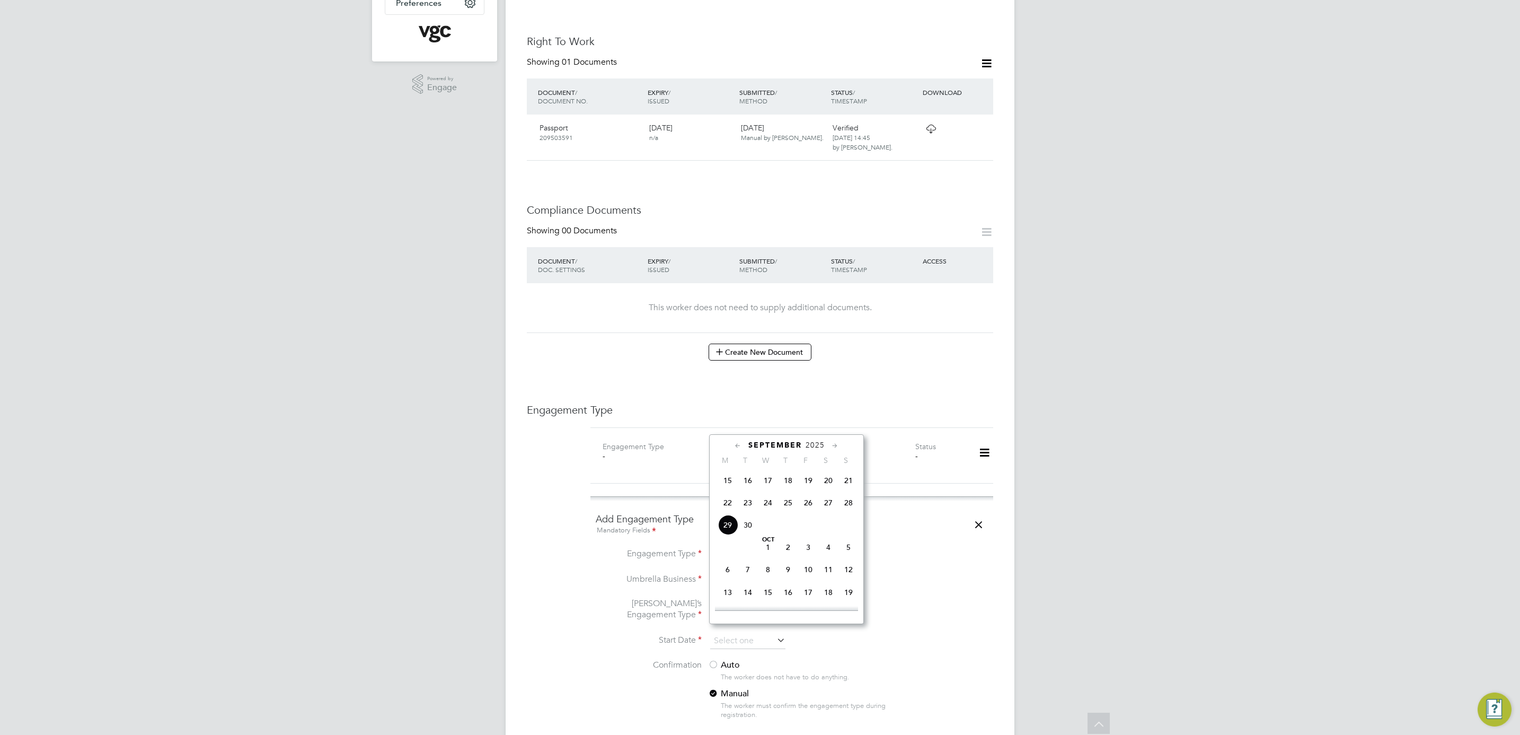
click at [824, 444] on span "2025" at bounding box center [815, 444] width 19 height 9
click at [812, 526] on span "2022" at bounding box center [808, 522] width 20 height 20
click at [726, 569] on span "17" at bounding box center [728, 565] width 20 height 20
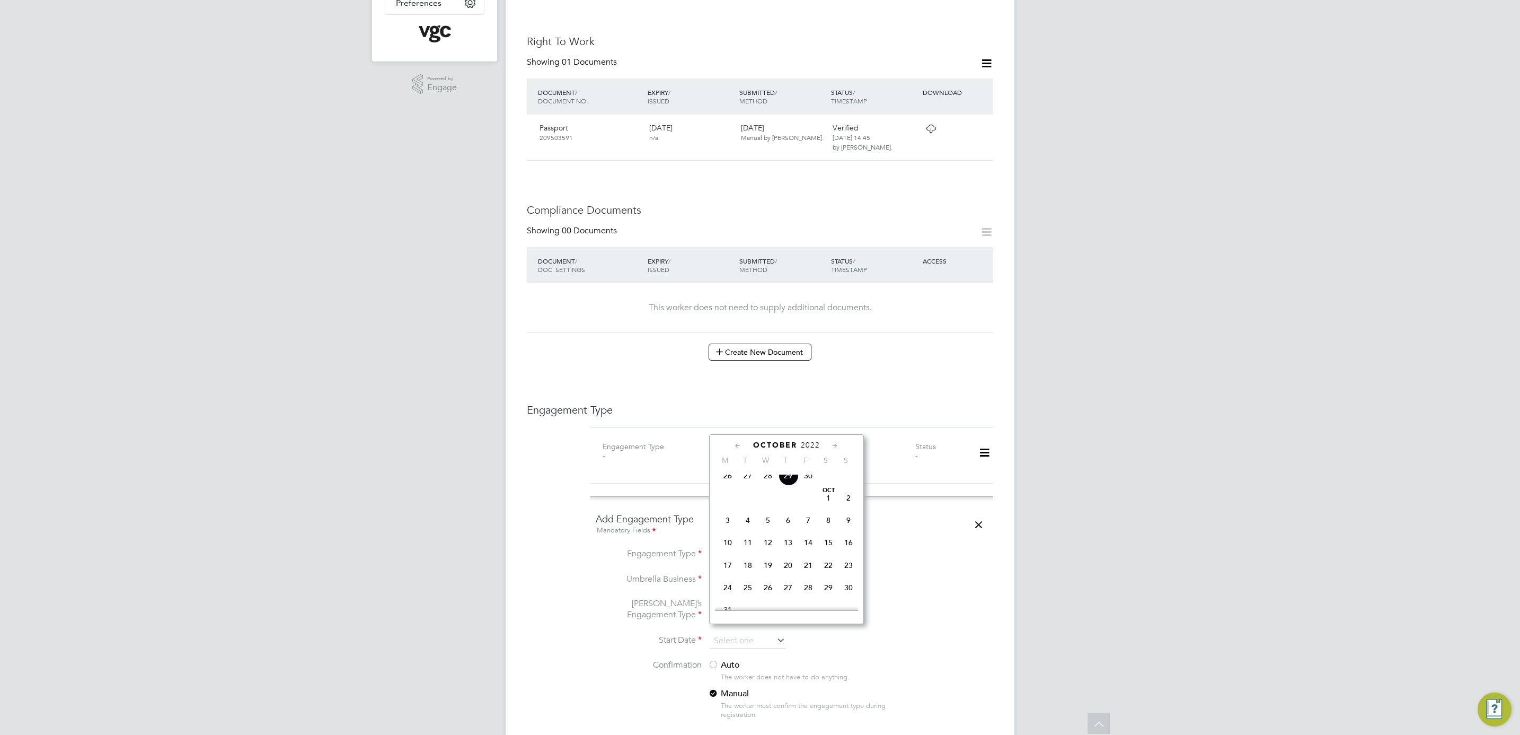
type input "[DATE]"
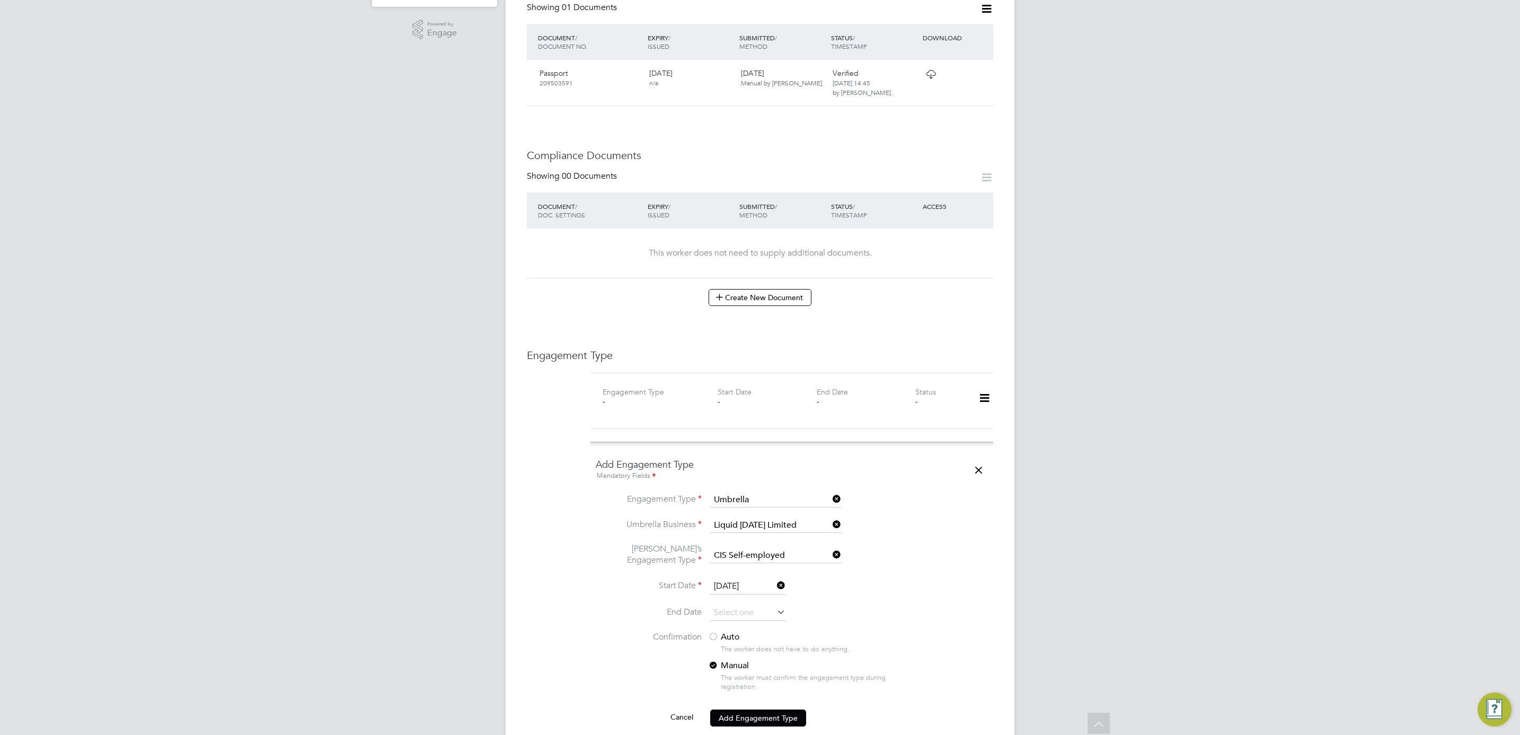
scroll to position [397, 0]
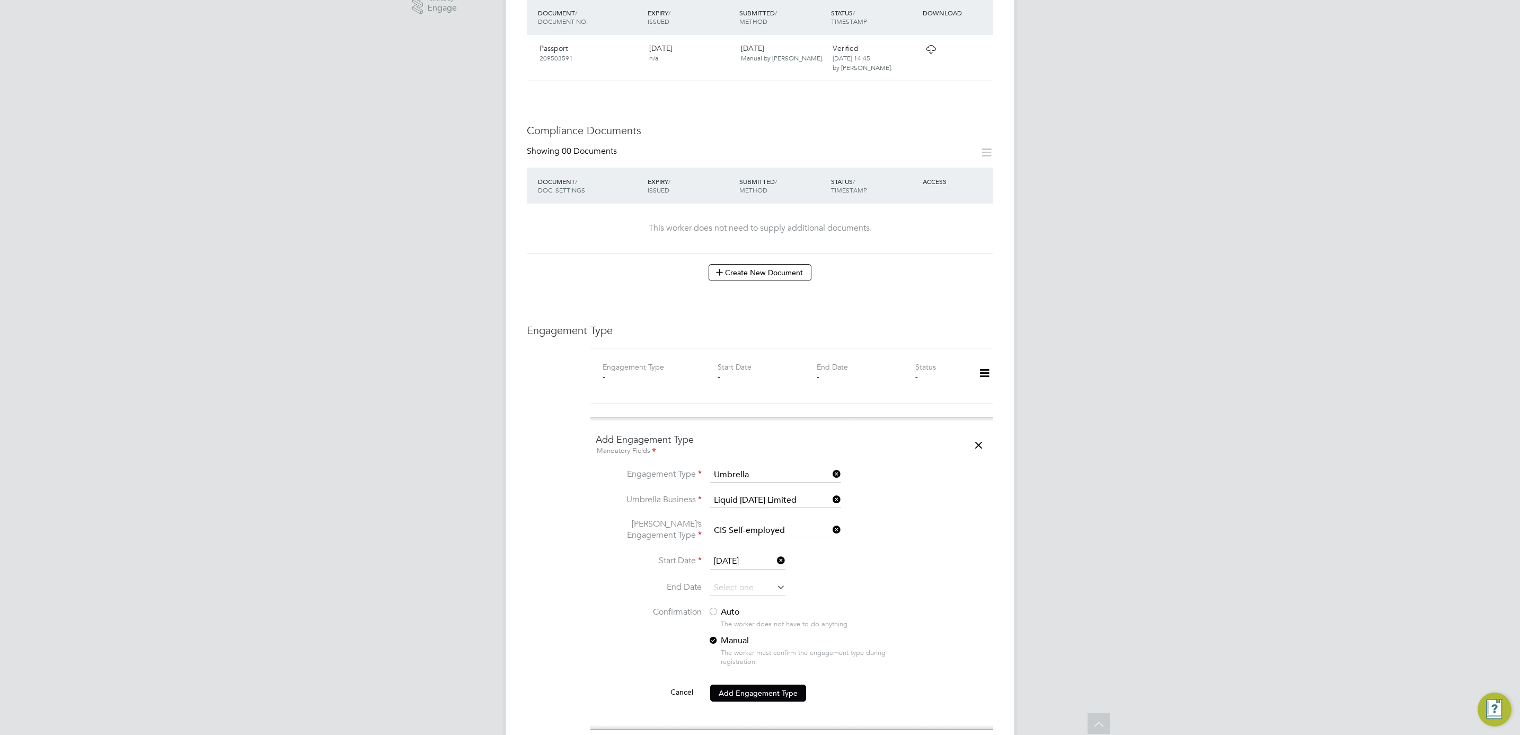
click at [726, 620] on div "The worker does not have to do anything." at bounding box center [814, 624] width 186 height 9
drag, startPoint x: 726, startPoint y: 615, endPoint x: 726, endPoint y: 603, distance: 12.2
click at [726, 606] on label "Auto" at bounding box center [803, 611] width 191 height 11
click at [741, 684] on button "Add Engagement Type" at bounding box center [758, 692] width 96 height 17
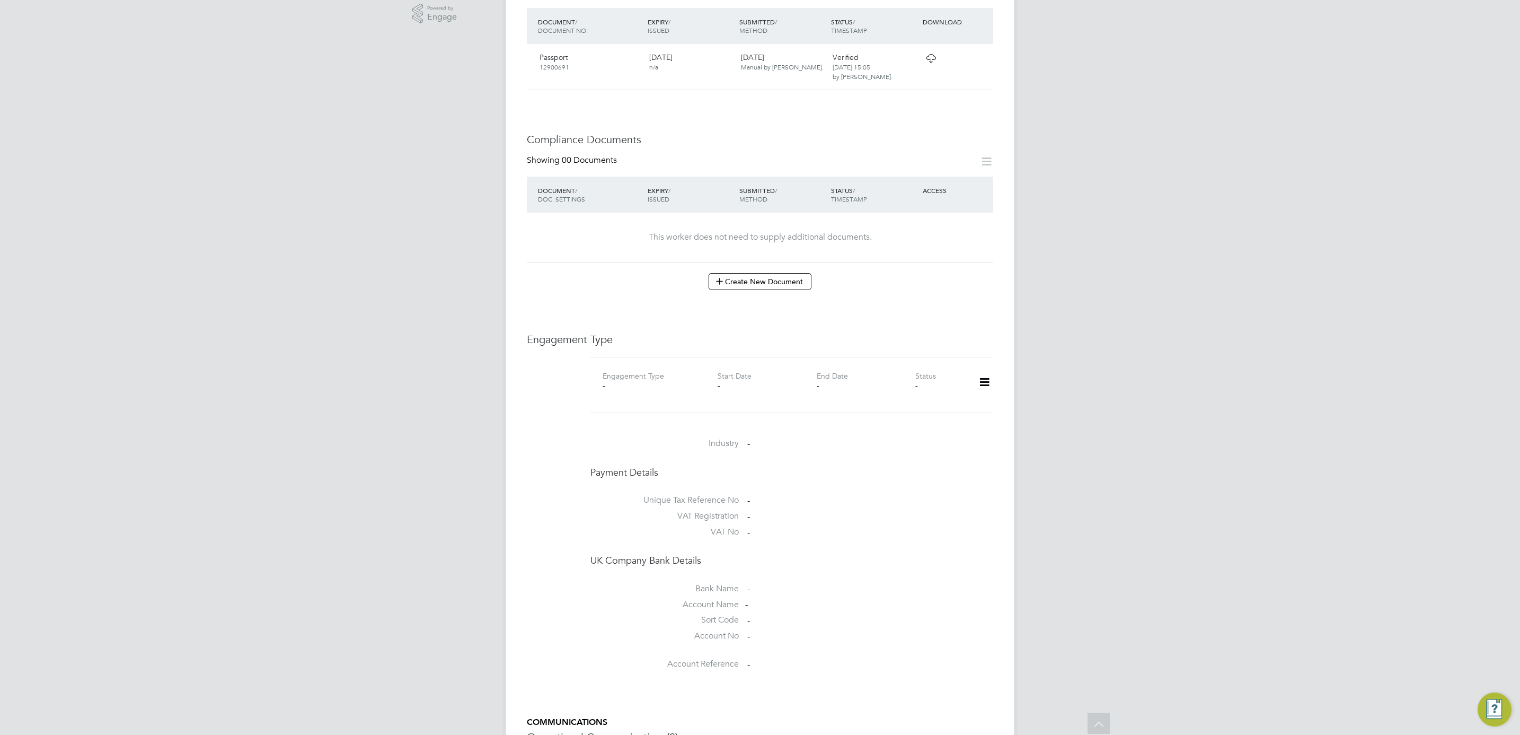
scroll to position [318, 0]
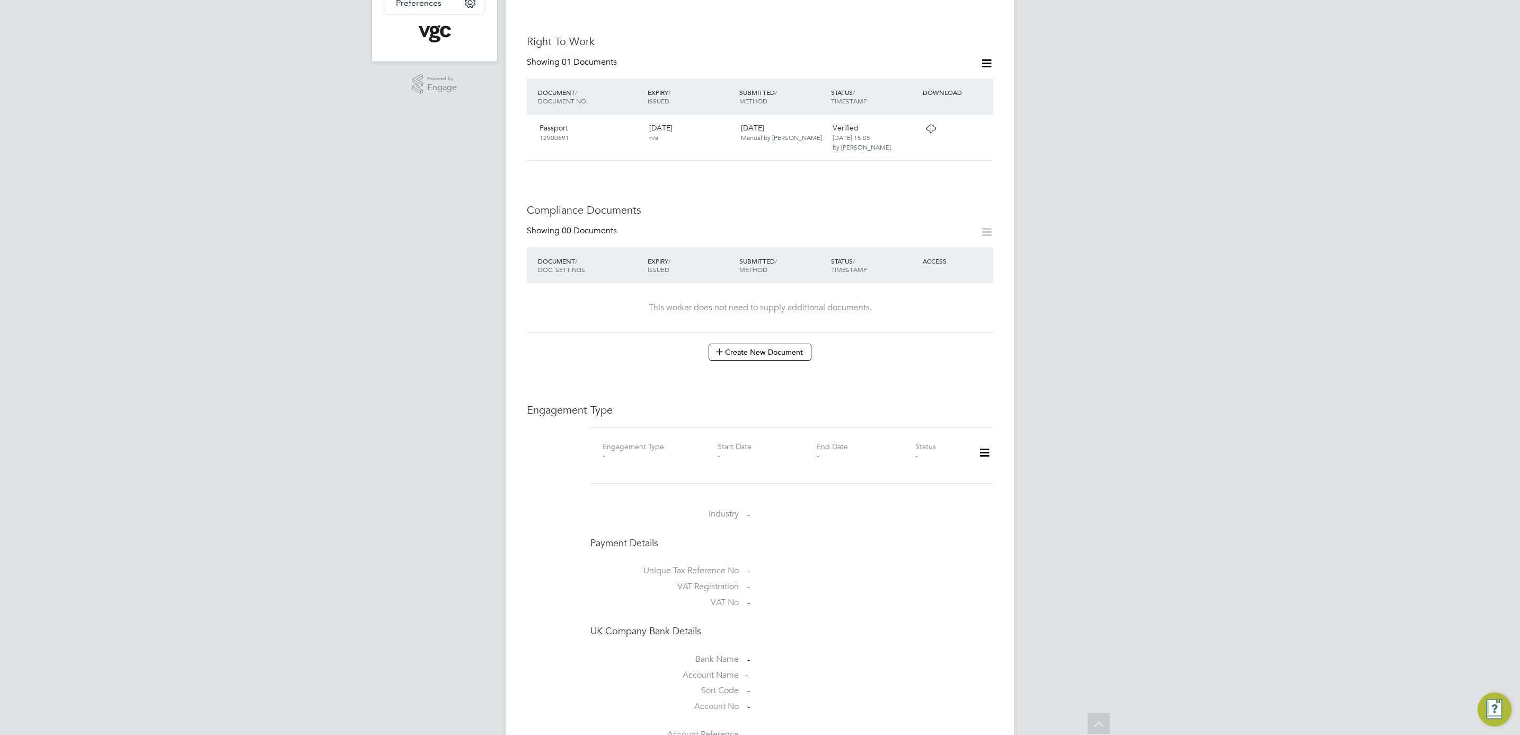
click at [986, 440] on icon at bounding box center [984, 452] width 19 height 24
click at [932, 491] on li "Add Engagement Type" at bounding box center [930, 489] width 120 height 15
click at [776, 553] on div "All Workers Worker Payment History Tasks Activity Logs Worker Payment History T…" at bounding box center [760, 403] width 509 height 1426
click at [766, 590] on div "All Workers Worker Payment History Tasks Activity Logs Worker Payment History T…" at bounding box center [760, 403] width 509 height 1426
click at [751, 547] on input at bounding box center [775, 554] width 131 height 15
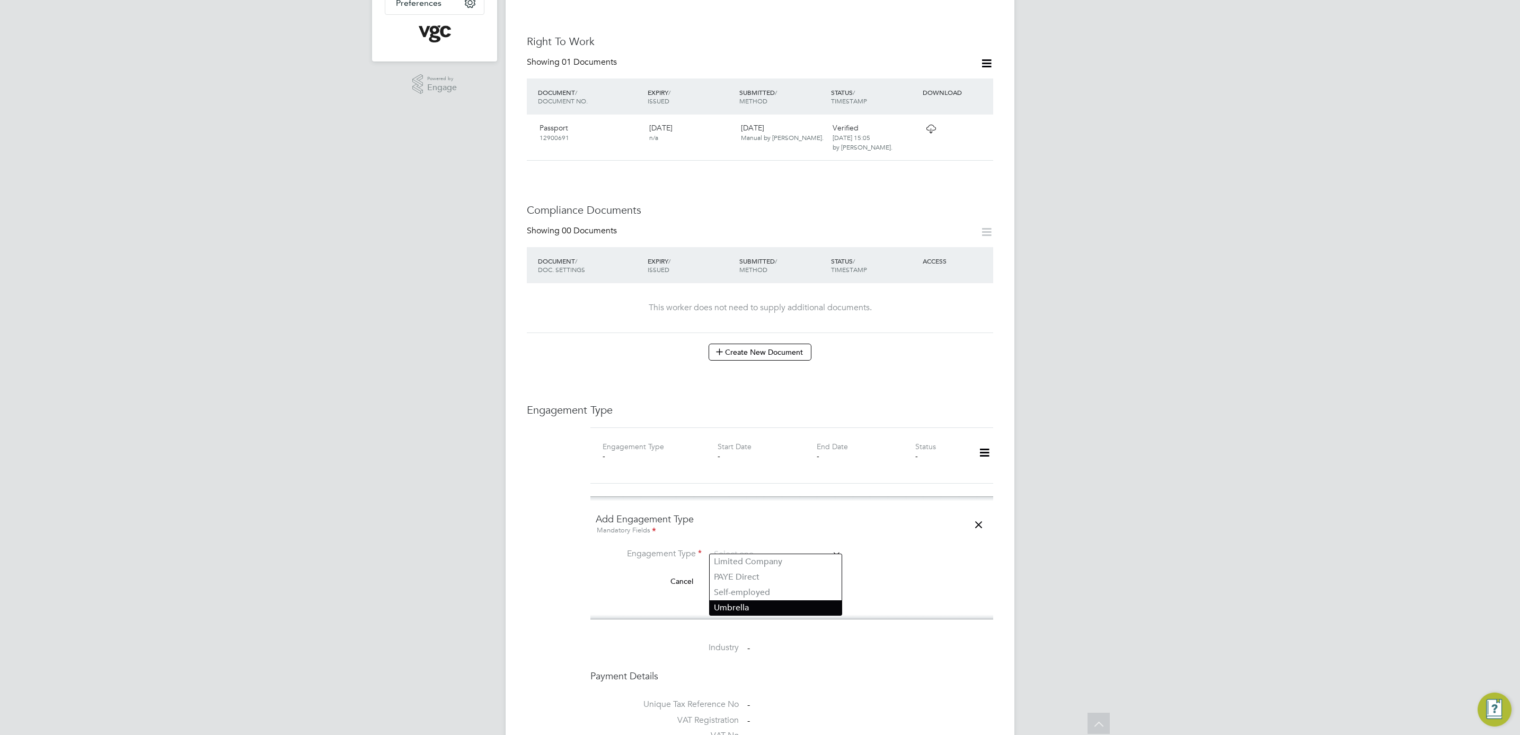
click at [745, 609] on li "Umbrella" at bounding box center [776, 607] width 132 height 15
type input "Umbrella"
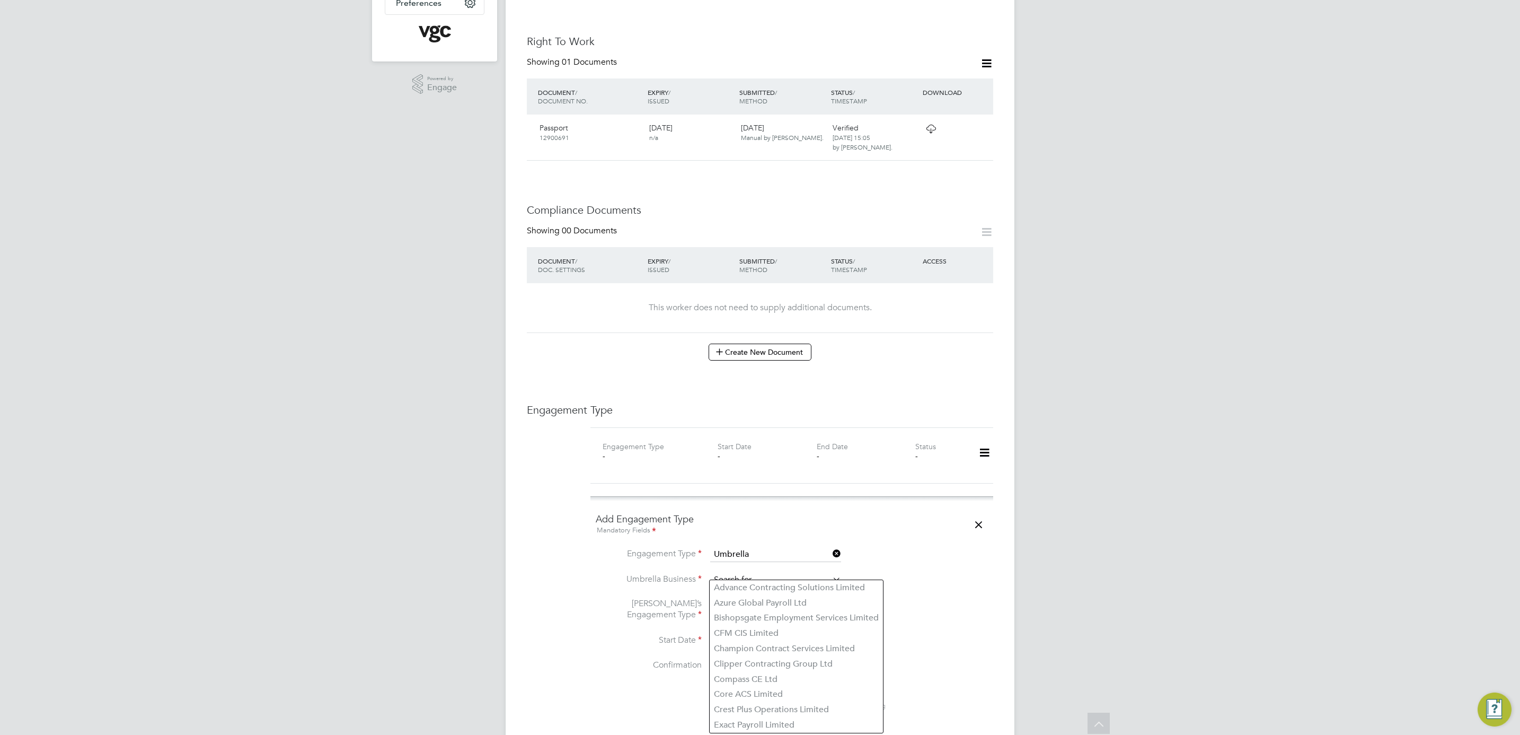
click at [750, 572] on input at bounding box center [775, 579] width 131 height 15
click at [753, 581] on li "Liq uid [DATE] Limited" at bounding box center [776, 587] width 132 height 15
type input "Liquid [DATE] Limited"
click at [746, 603] on input at bounding box center [775, 610] width 131 height 15
click at [747, 636] on li "CIS Self-employed" at bounding box center [776, 632] width 132 height 15
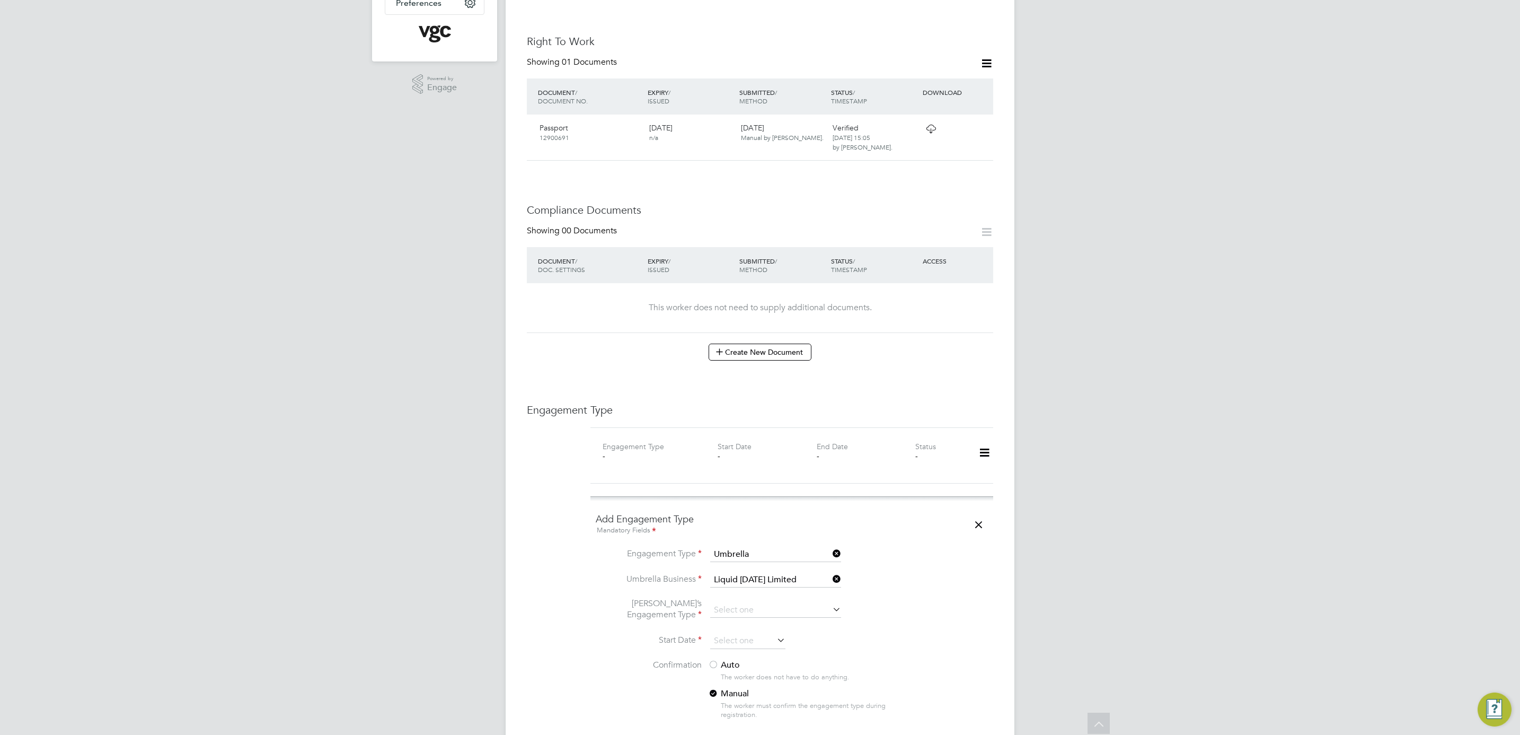
type input "CIS Self-employed"
click at [746, 633] on input at bounding box center [747, 641] width 75 height 16
click at [818, 441] on span "2025" at bounding box center [815, 444] width 19 height 9
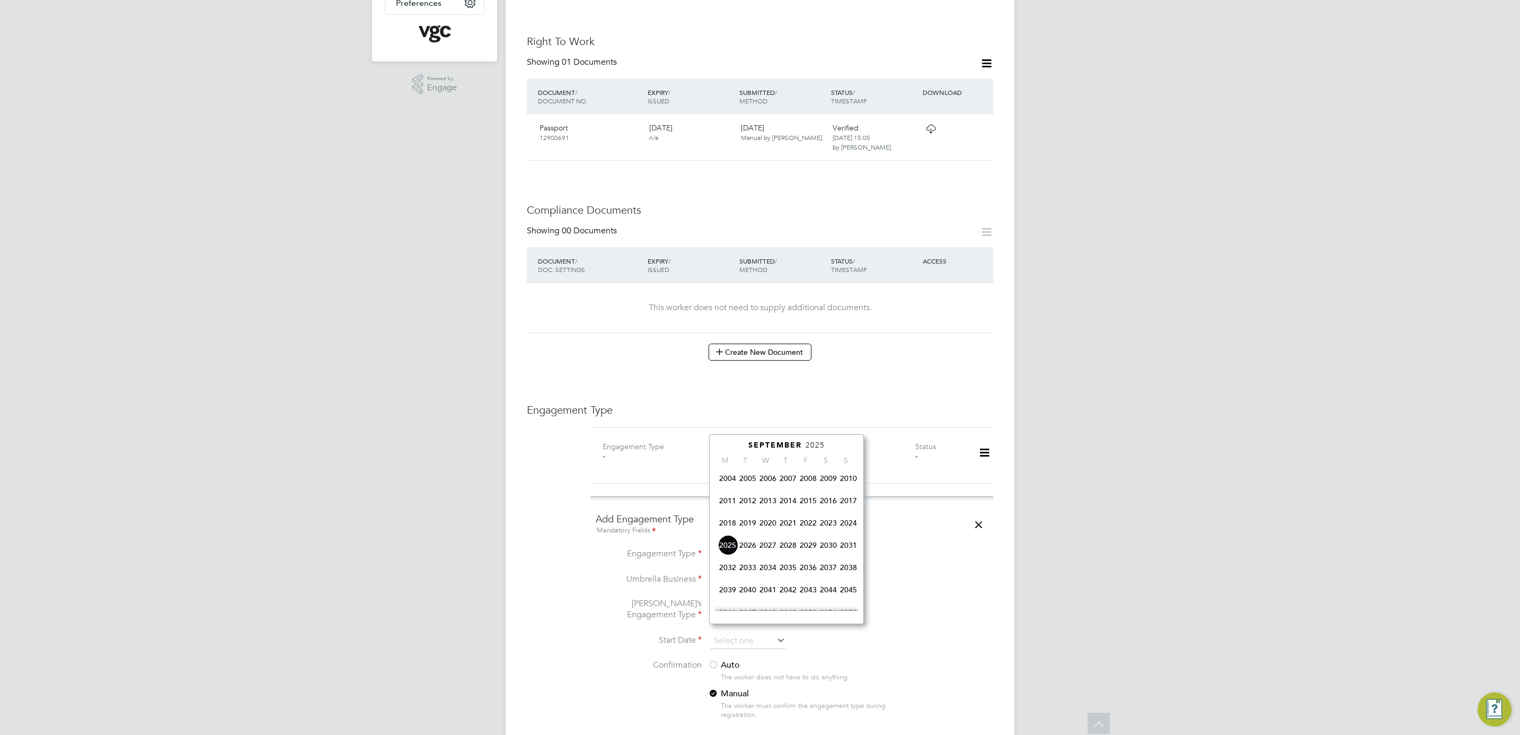
click at [830, 524] on span "2023" at bounding box center [828, 522] width 20 height 20
click at [727, 514] on span "31" at bounding box center [728, 512] width 20 height 20
type input "31 Jul 2023"
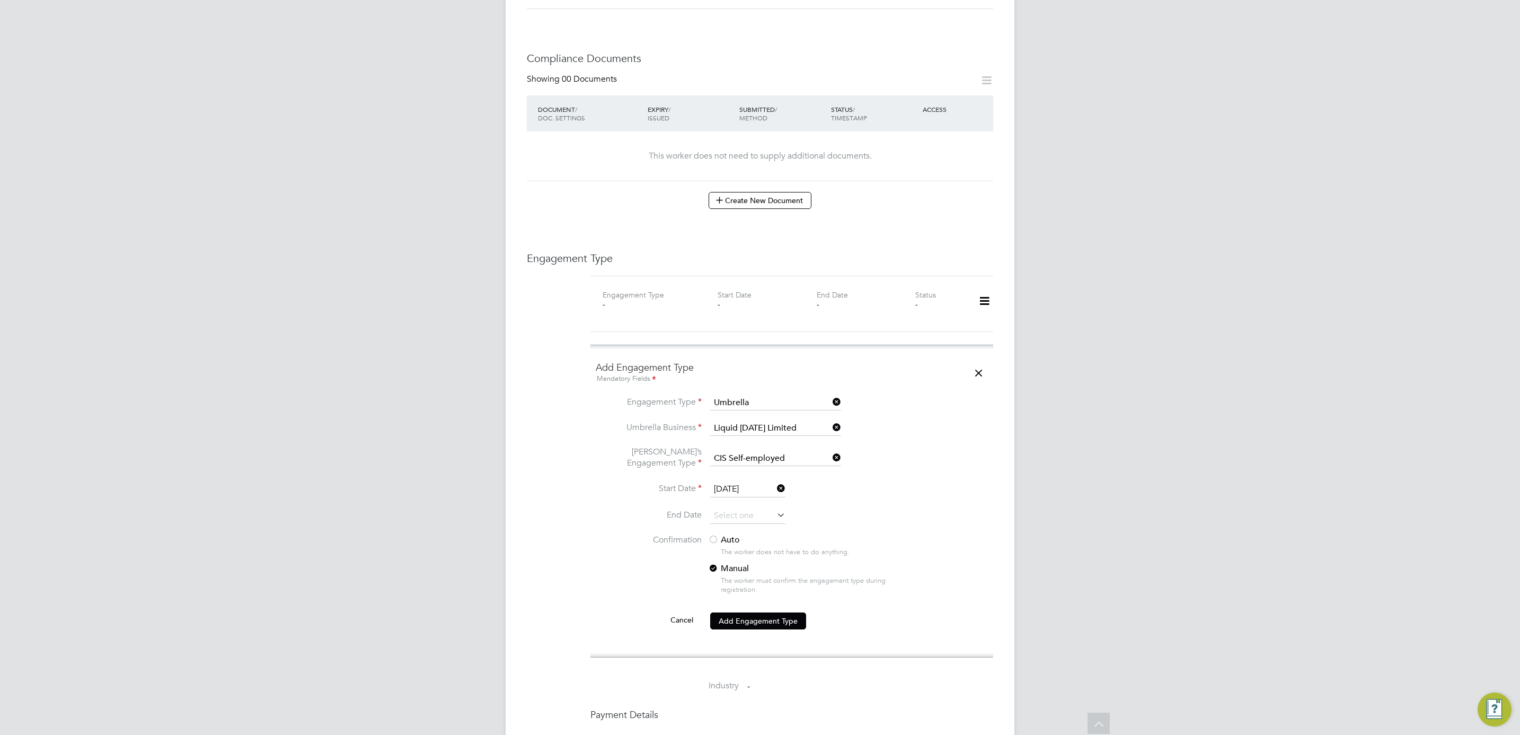
scroll to position [477, 0]
click at [710, 527] on div at bounding box center [713, 532] width 11 height 11
click at [754, 605] on button "Add Engagement Type" at bounding box center [758, 613] width 96 height 17
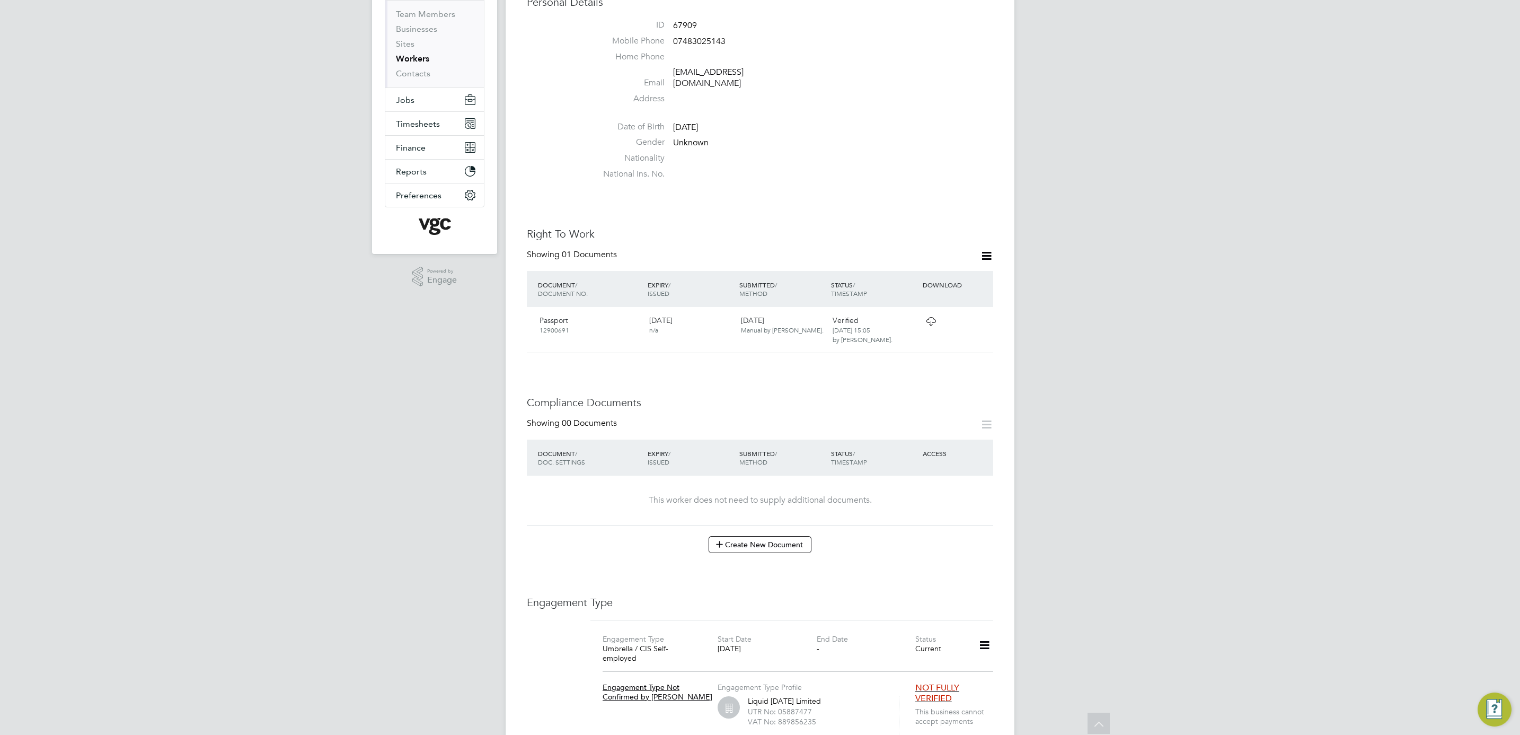
scroll to position [0, 0]
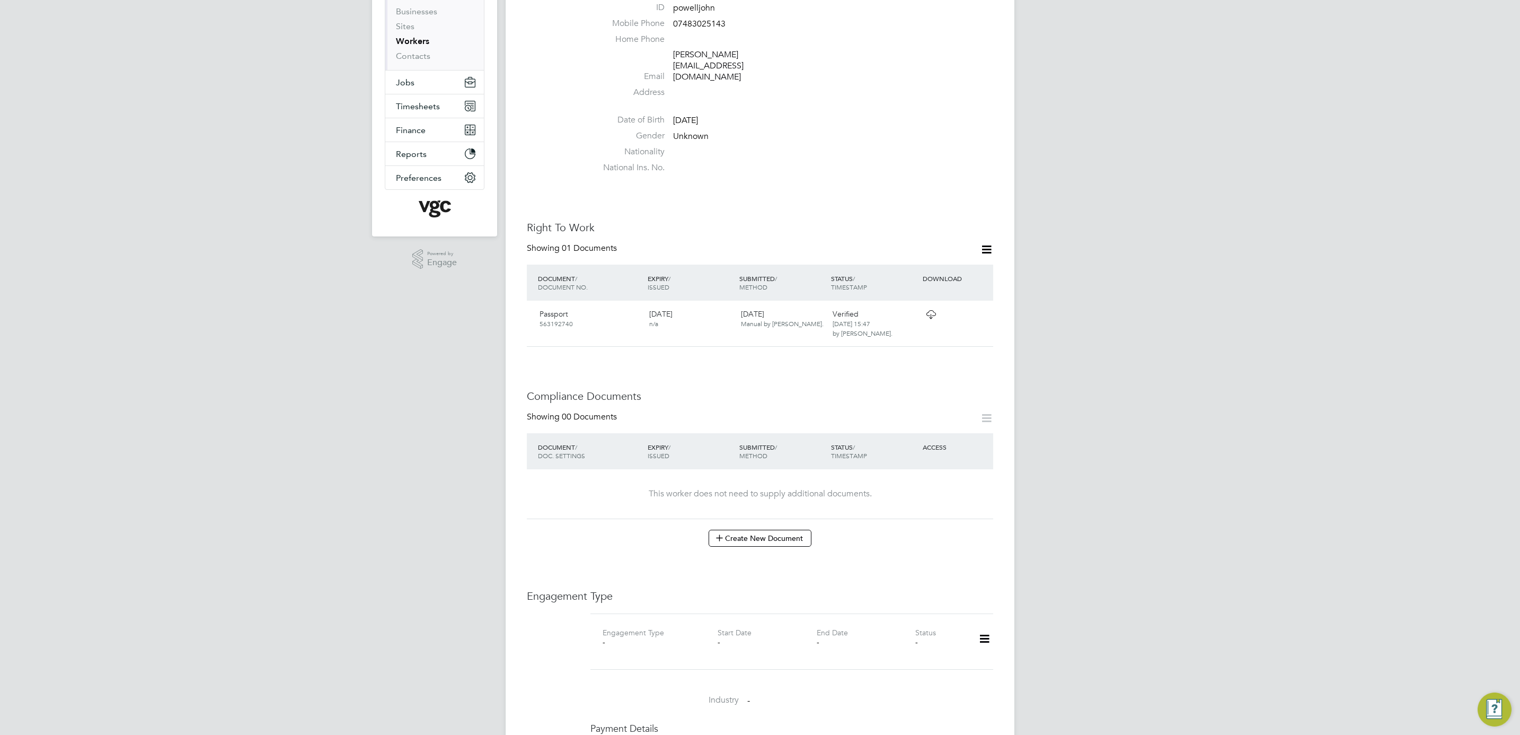
scroll to position [159, 0]
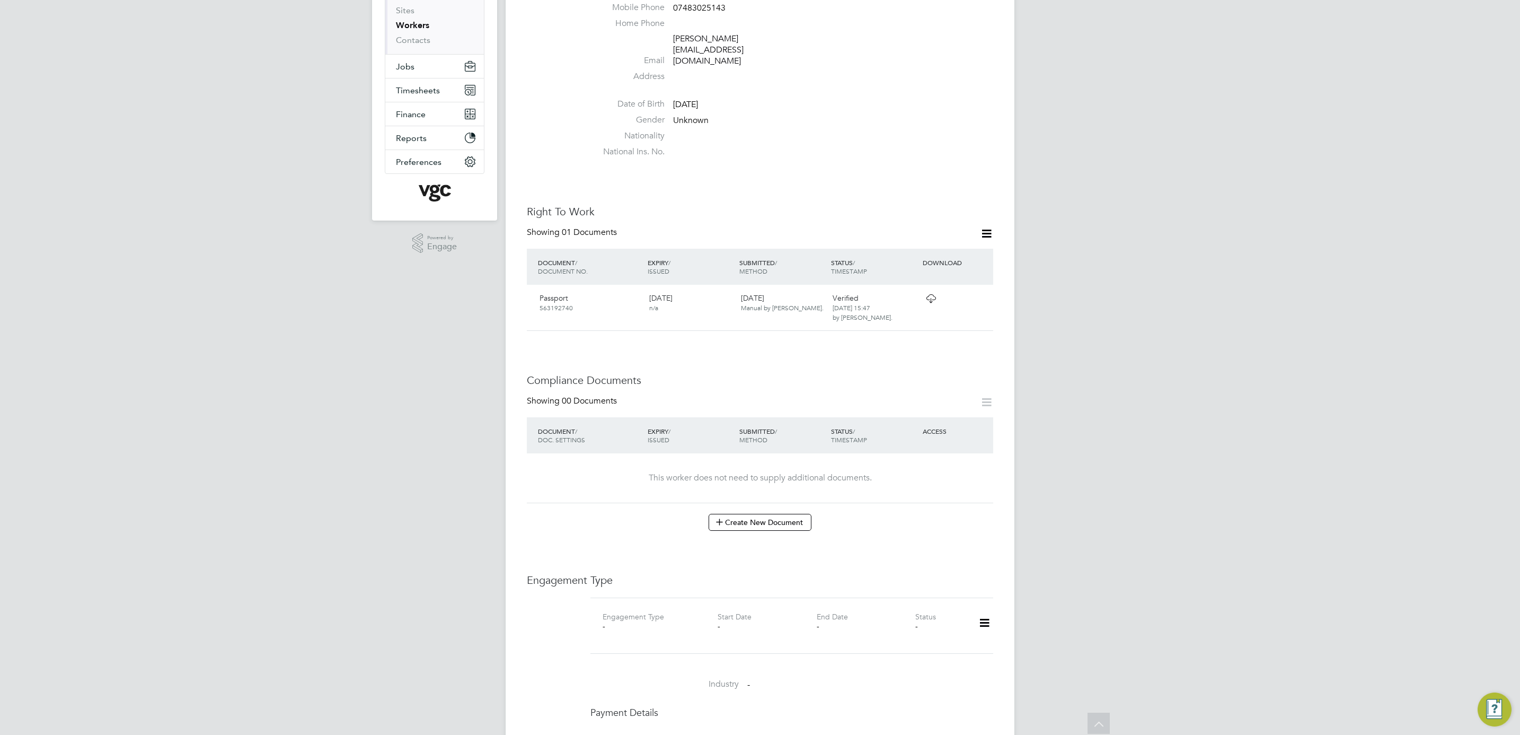
click at [985, 611] on icon at bounding box center [984, 623] width 19 height 24
click at [953, 650] on li "Add Engagement Type" at bounding box center [930, 648] width 120 height 15
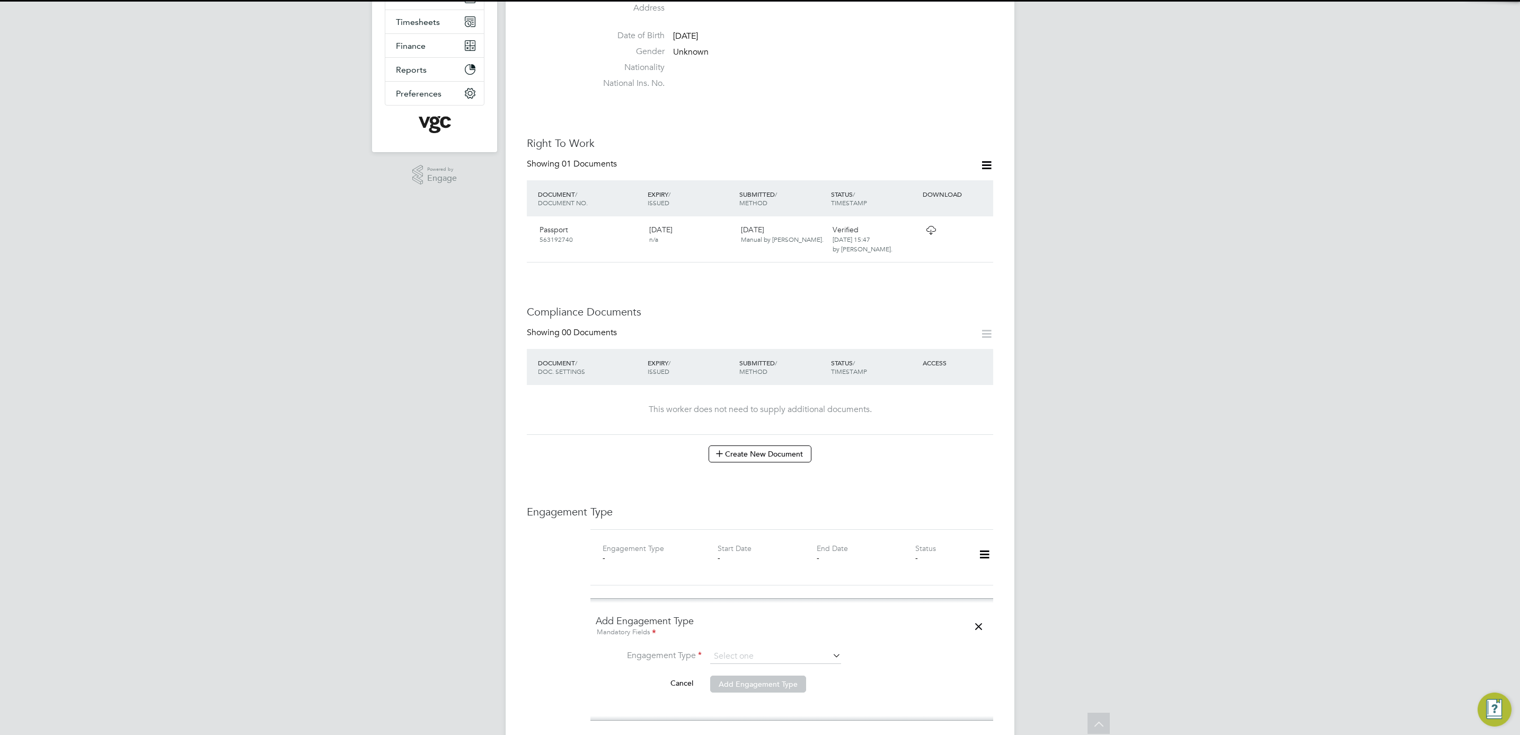
scroll to position [318, 0]
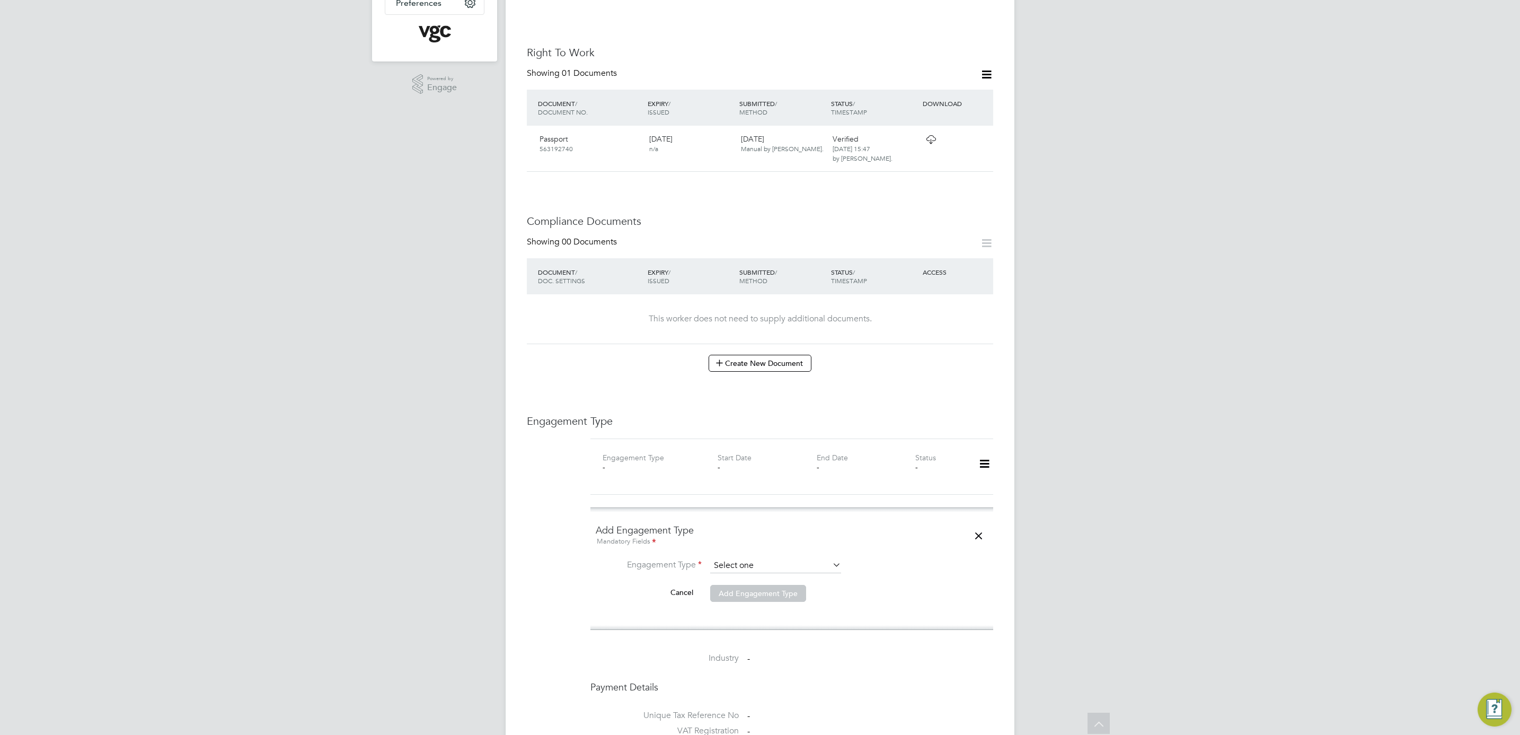
click at [747, 558] on input at bounding box center [775, 565] width 131 height 15
click at [751, 608] on li "Umbrella" at bounding box center [776, 607] width 132 height 15
type input "Umbrella"
click at [747, 584] on input at bounding box center [775, 591] width 131 height 15
click at [741, 587] on li "Liq uid [DATE] Limited" at bounding box center [776, 587] width 132 height 15
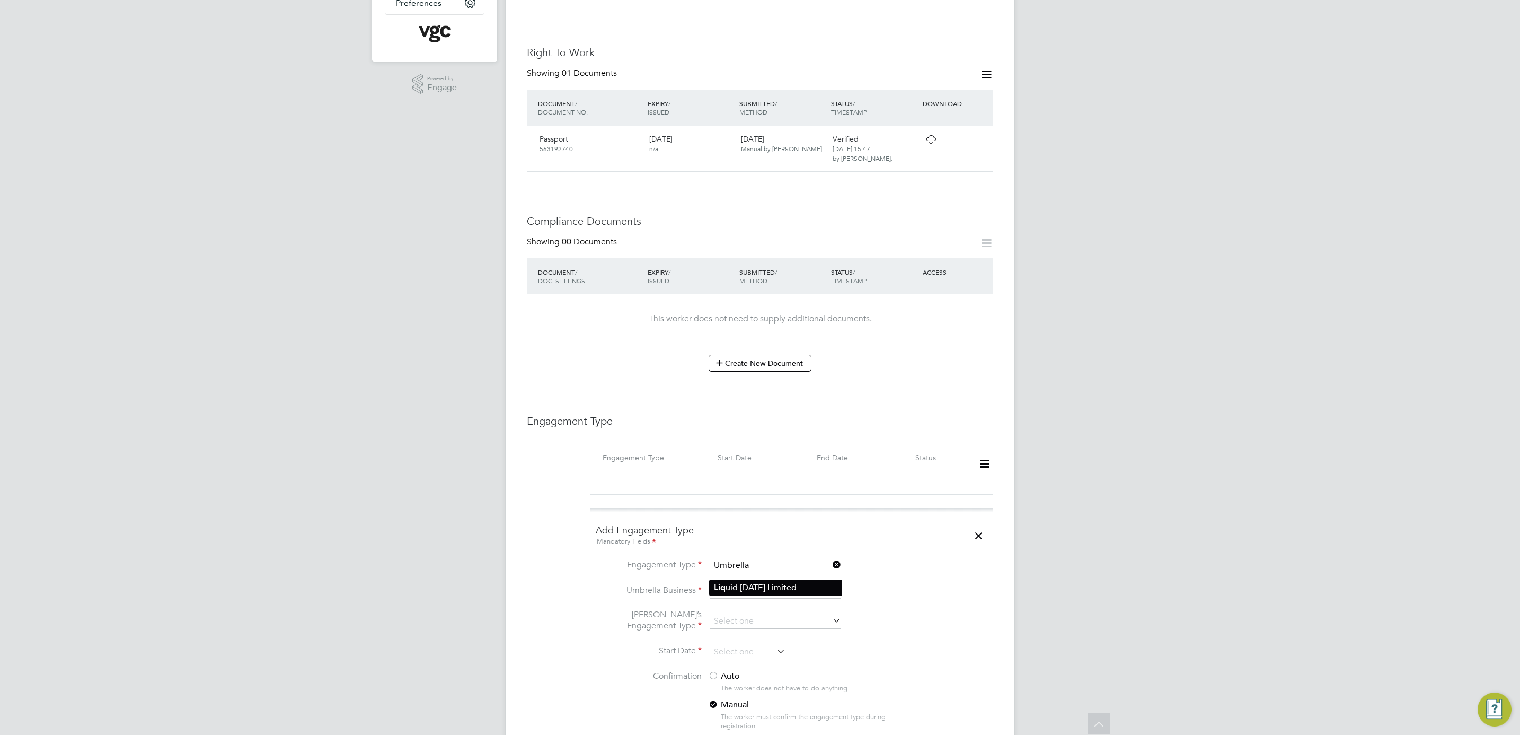
type input "Liquid [DATE] Limited"
click at [735, 614] on input at bounding box center [775, 621] width 131 height 15
click at [781, 634] on li "CIS Self-employed" at bounding box center [776, 632] width 132 height 15
type input "CIS Self-employed"
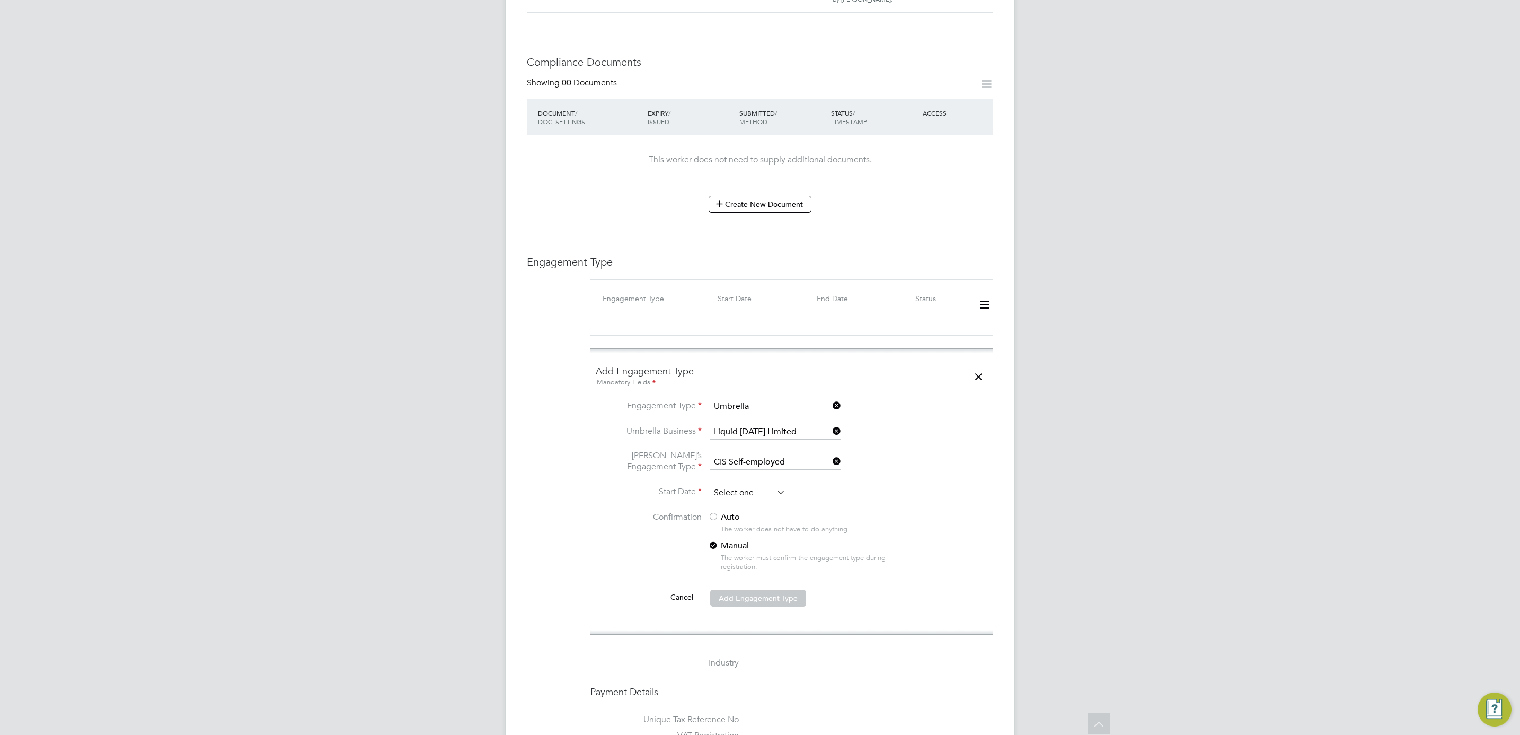
scroll to position [407, 0]
click at [738, 485] on input at bounding box center [747, 493] width 75 height 16
click at [821, 284] on span "2025" at bounding box center [815, 285] width 19 height 9
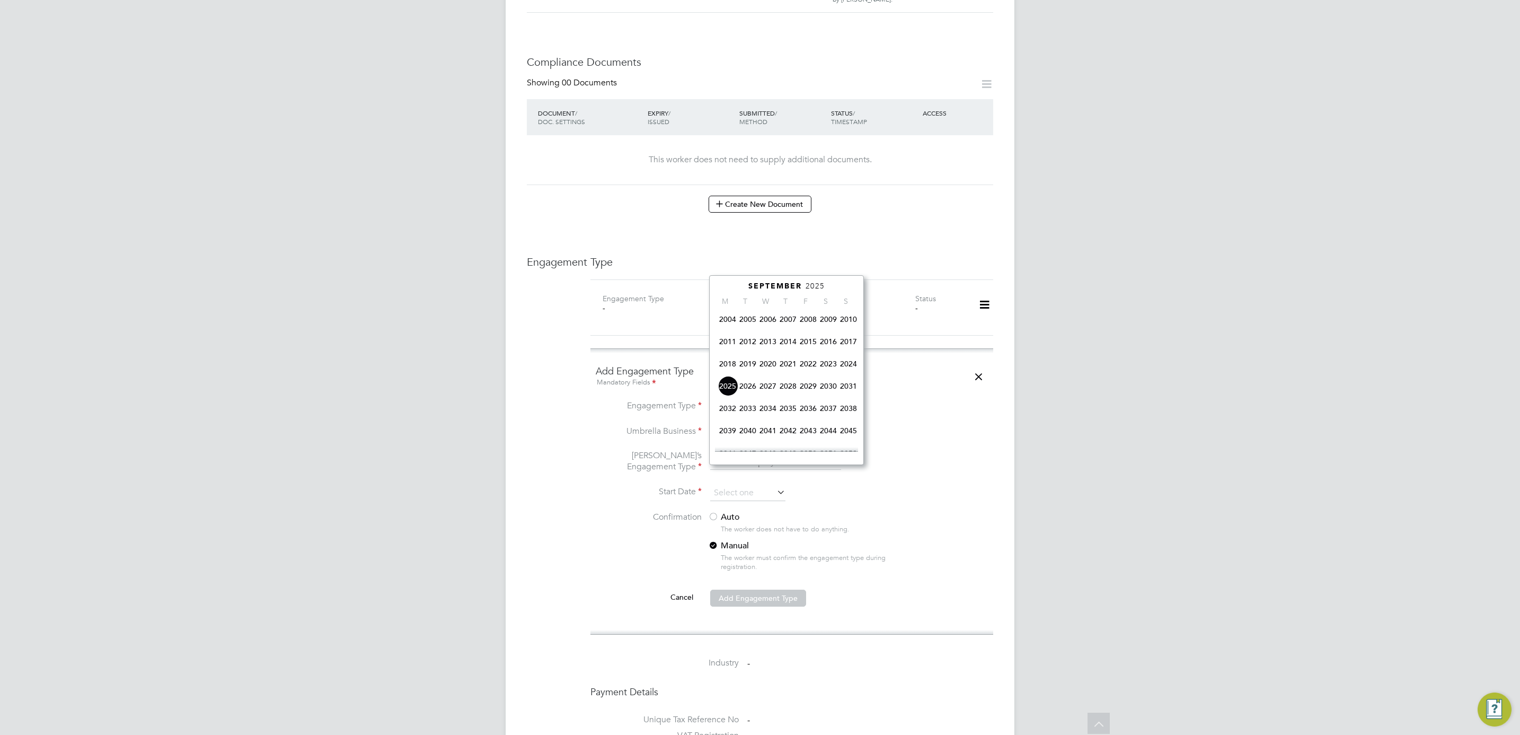
click at [828, 369] on span "2023" at bounding box center [828, 363] width 20 height 20
click at [727, 387] on span "2" at bounding box center [728, 383] width 20 height 20
type input "[DATE]"
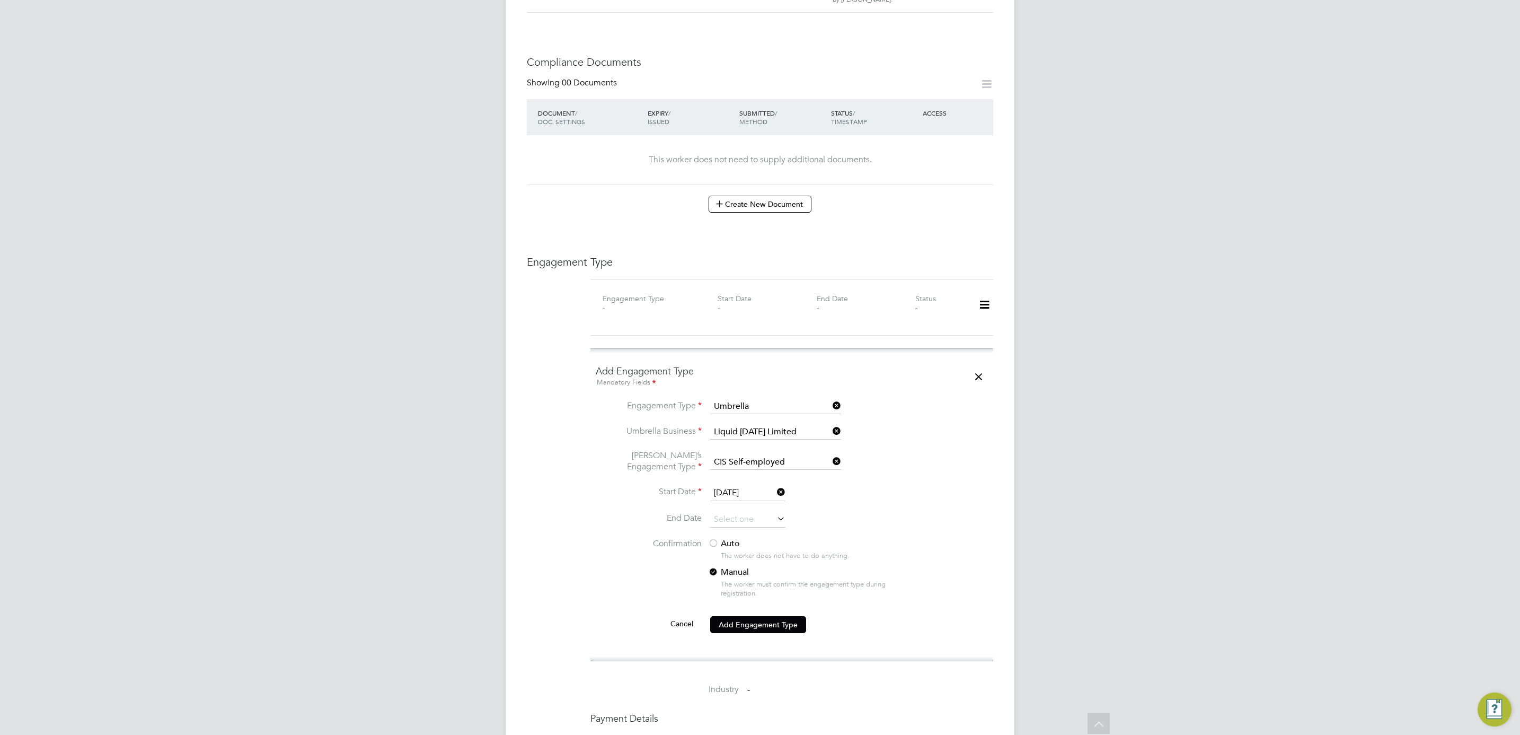
click at [935, 450] on li "[PERSON_NAME]’s Engagement Type CIS Self-employed" at bounding box center [792, 467] width 392 height 35
click at [730, 538] on label "Auto" at bounding box center [803, 543] width 191 height 11
click at [743, 616] on button "Add Engagement Type" at bounding box center [758, 624] width 96 height 17
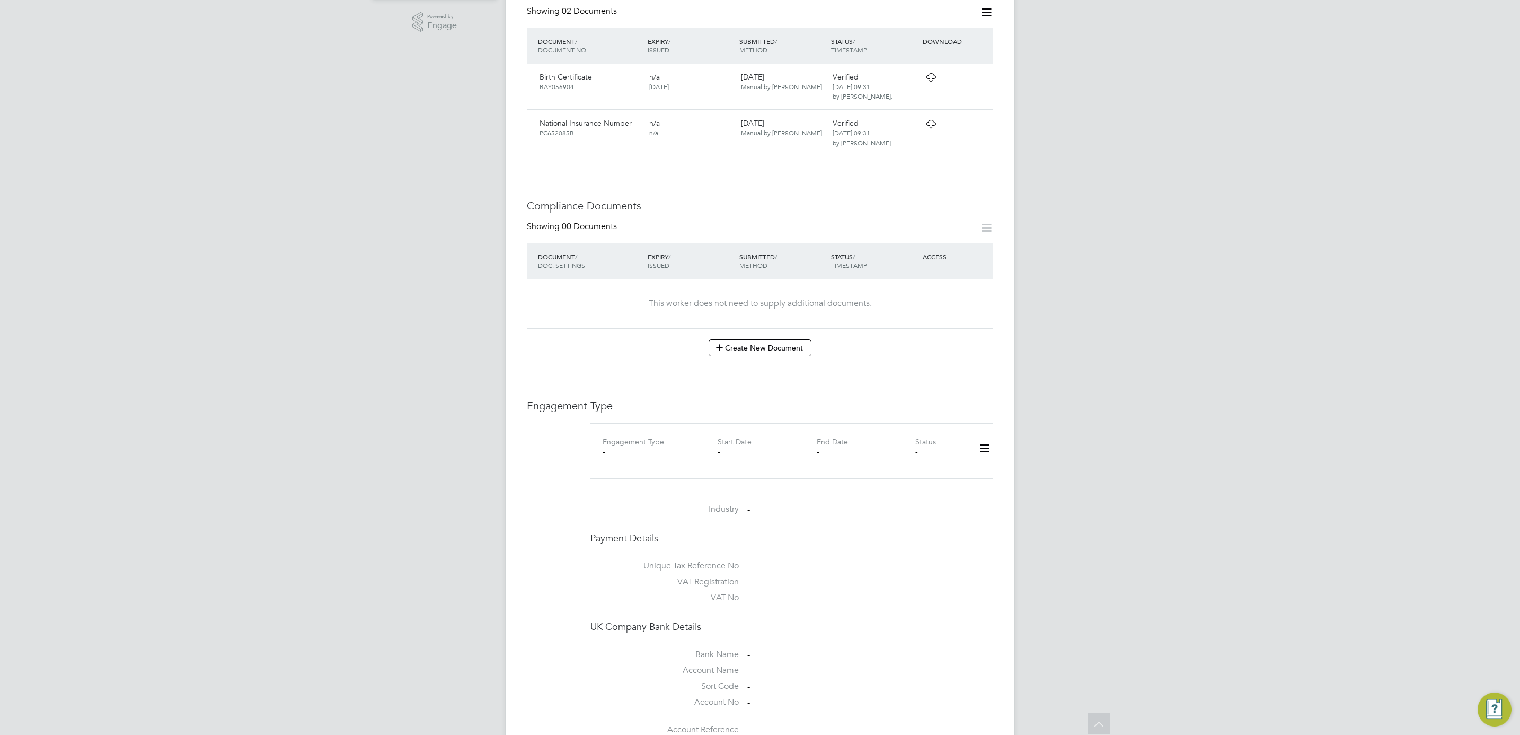
scroll to position [477, 0]
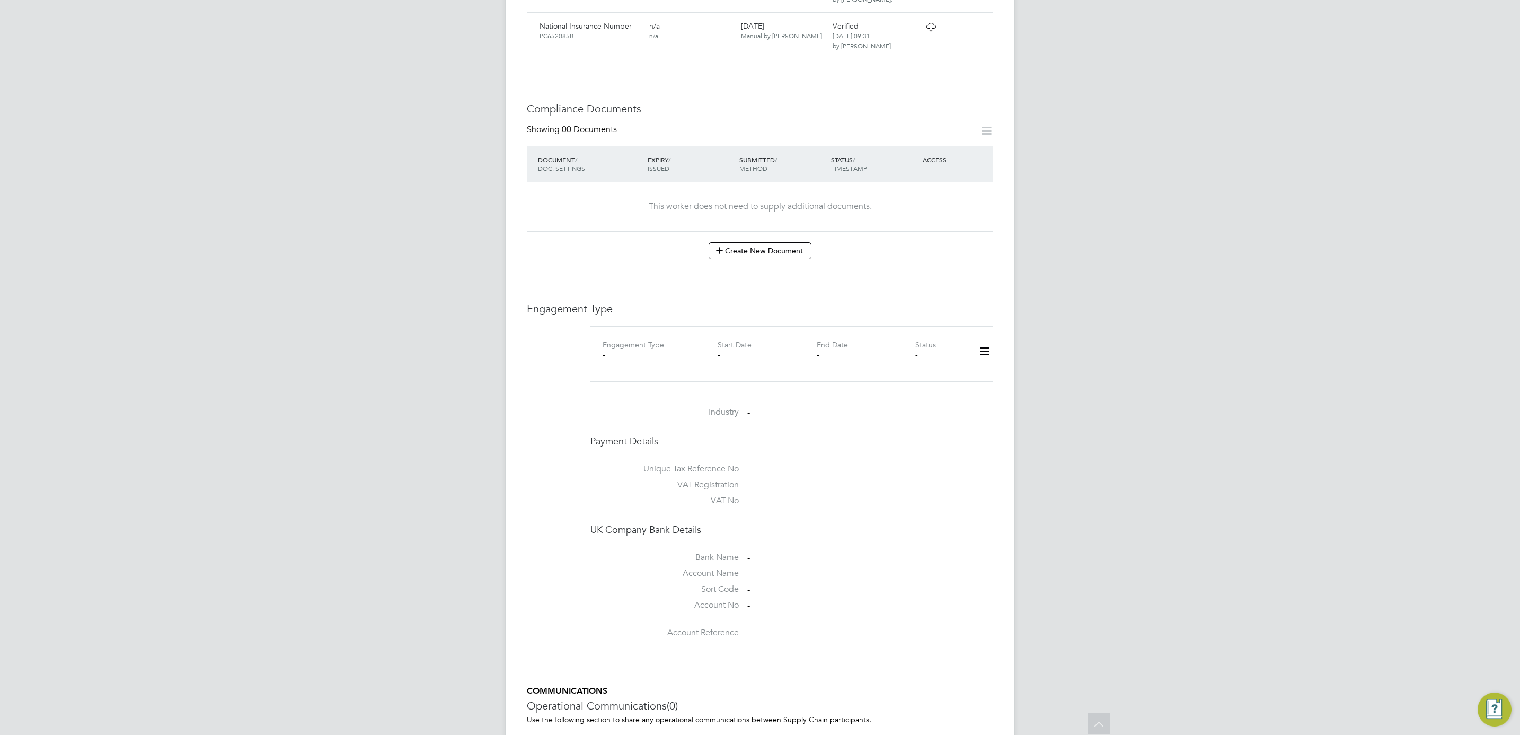
click at [984, 339] on icon at bounding box center [984, 351] width 19 height 24
click at [954, 385] on li "Show Engagement Type History" at bounding box center [930, 392] width 120 height 15
click at [951, 380] on li "Add Engagement Type" at bounding box center [930, 377] width 120 height 15
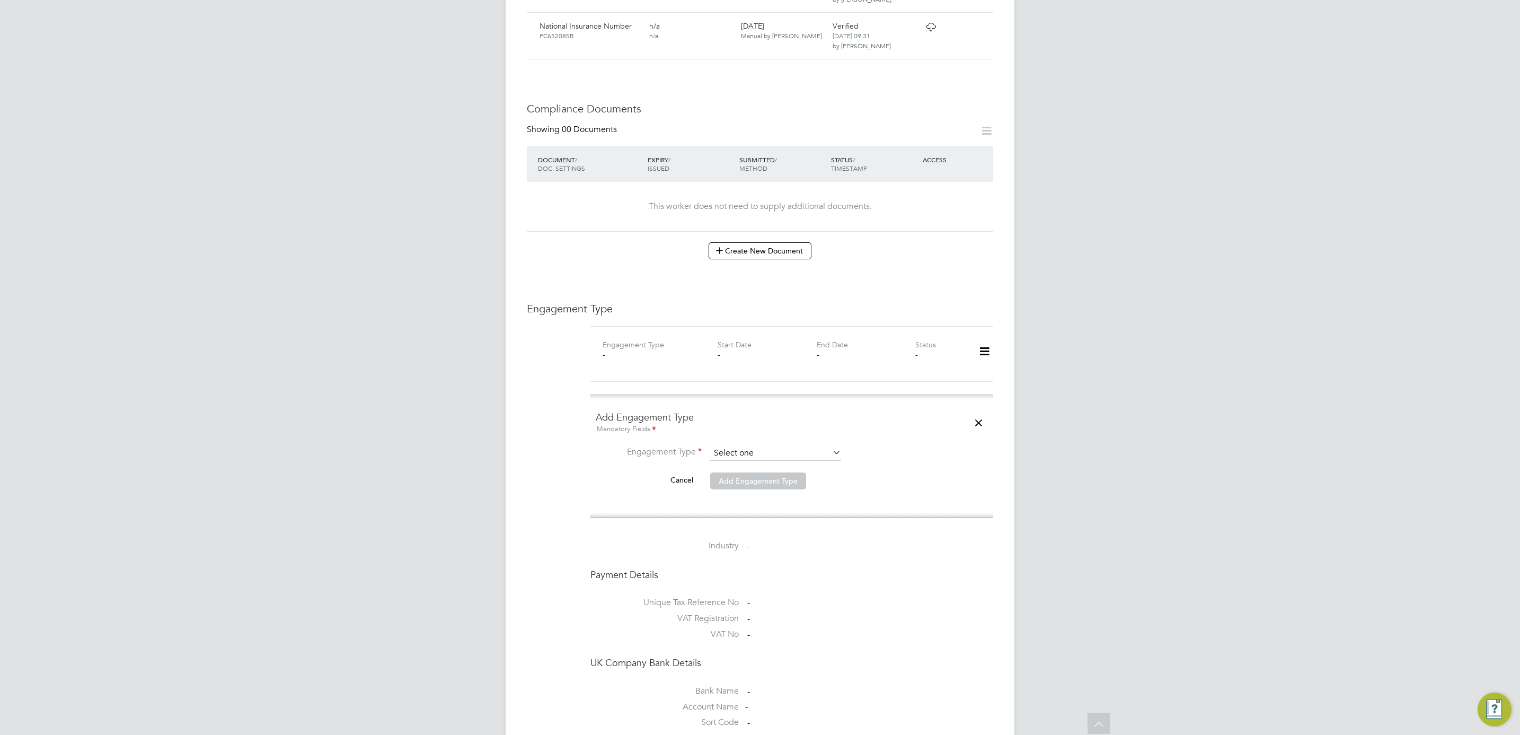
click at [754, 446] on input at bounding box center [775, 453] width 131 height 15
click at [757, 498] on li "Umbrella" at bounding box center [776, 495] width 132 height 15
type input "Umbrella"
click at [770, 471] on input at bounding box center [775, 478] width 131 height 15
click at [780, 472] on li "Liq uid [DATE] Limited" at bounding box center [776, 475] width 132 height 15
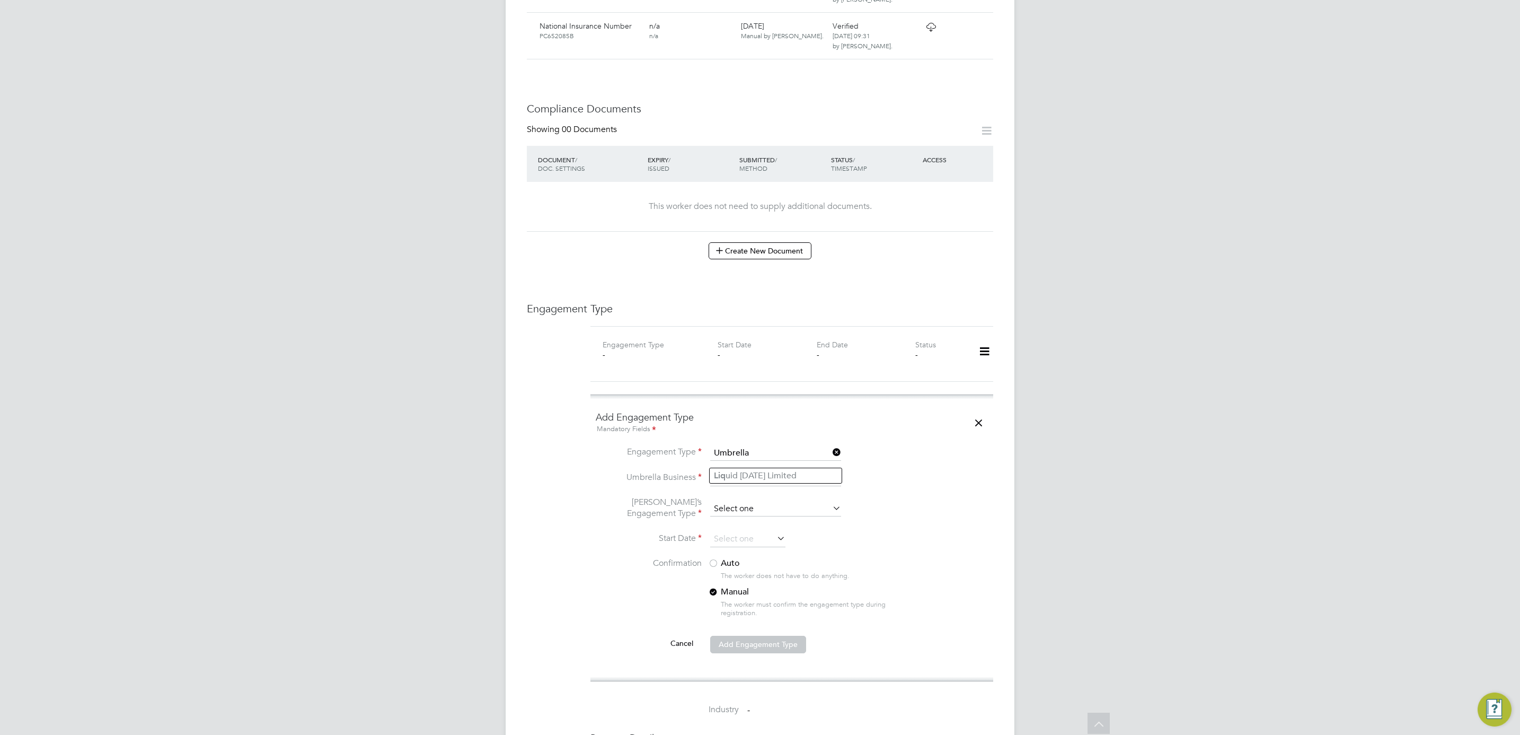
type input "Liquid [DATE] Limited"
click at [776, 501] on input at bounding box center [775, 508] width 131 height 15
click at [777, 522] on li "CIS Self-employed" at bounding box center [776, 520] width 132 height 15
type input "CIS Self-employed"
click at [757, 531] on input at bounding box center [747, 539] width 75 height 16
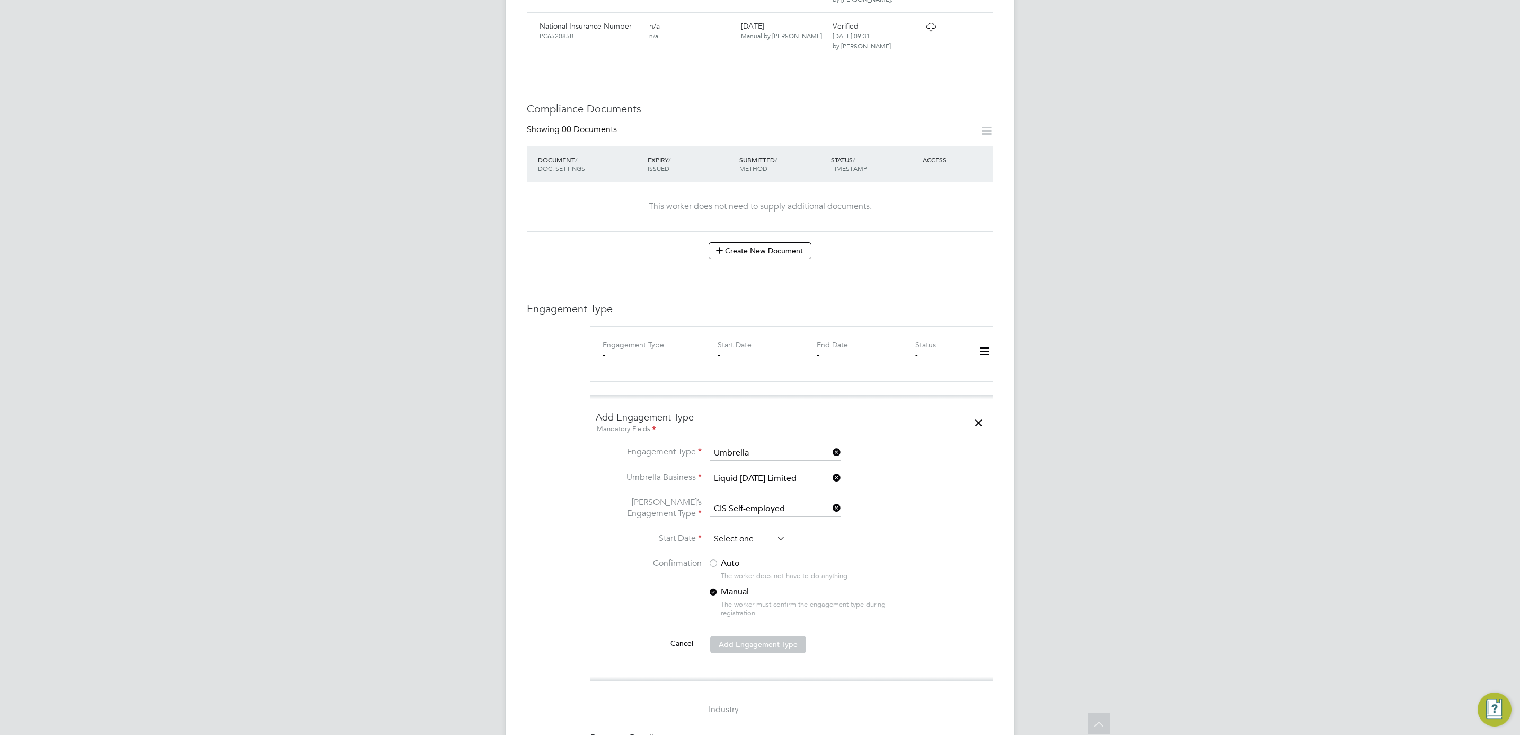
scroll to position [407, 0]
click at [820, 329] on span "2025" at bounding box center [815, 333] width 19 height 9
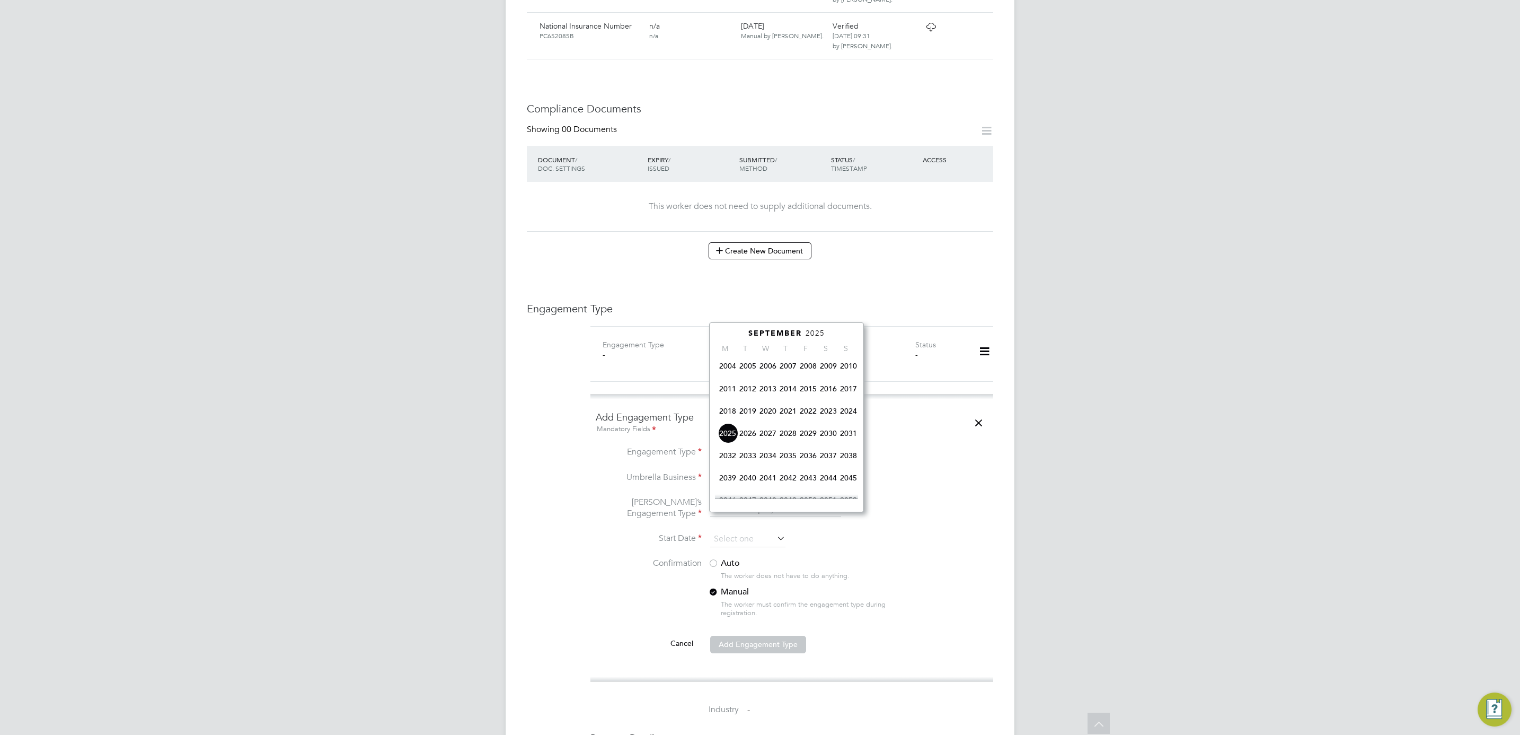
click at [846, 415] on span "2024" at bounding box center [848, 411] width 20 height 20
click at [830, 425] on span "10" at bounding box center [828, 423] width 20 height 20
type input "[DATE]"
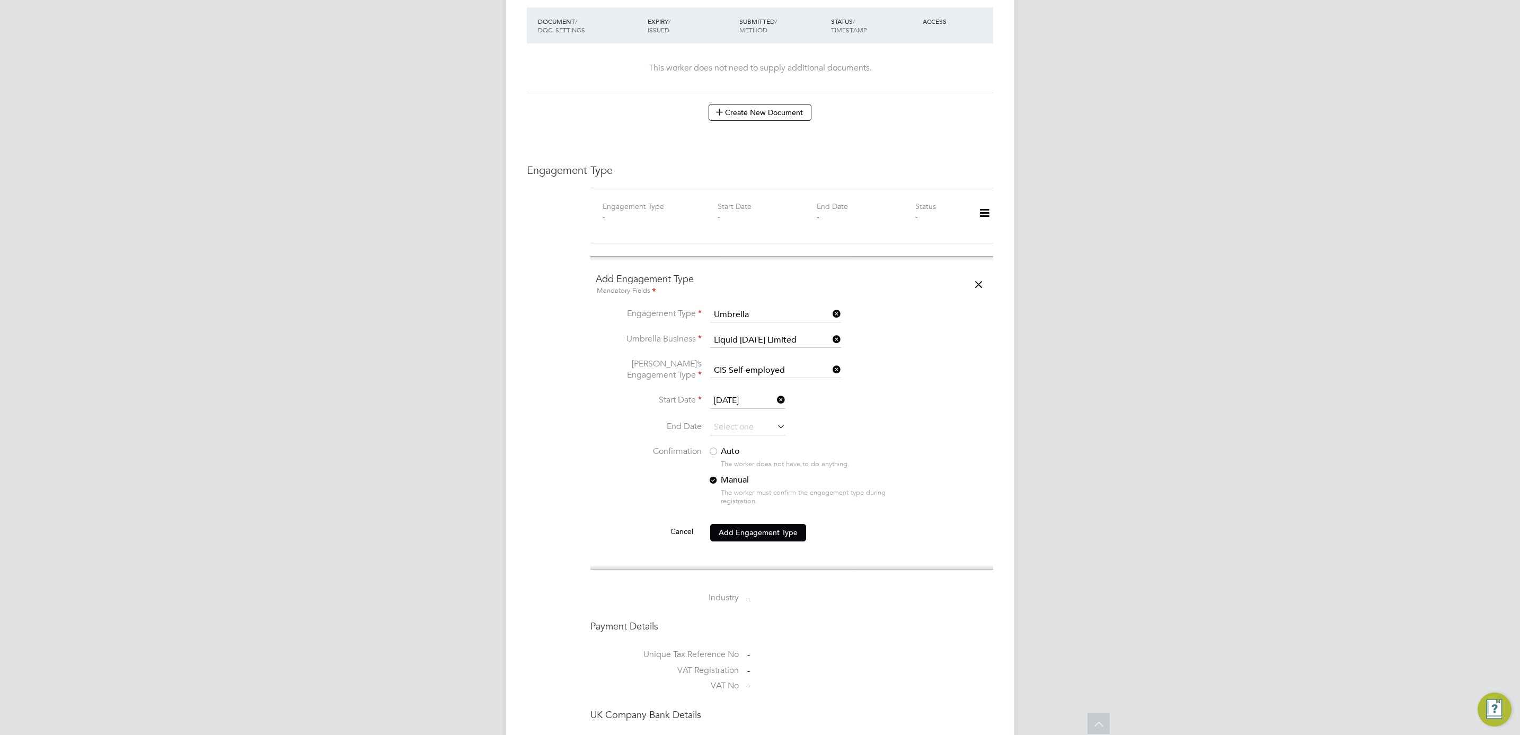
scroll to position [636, 0]
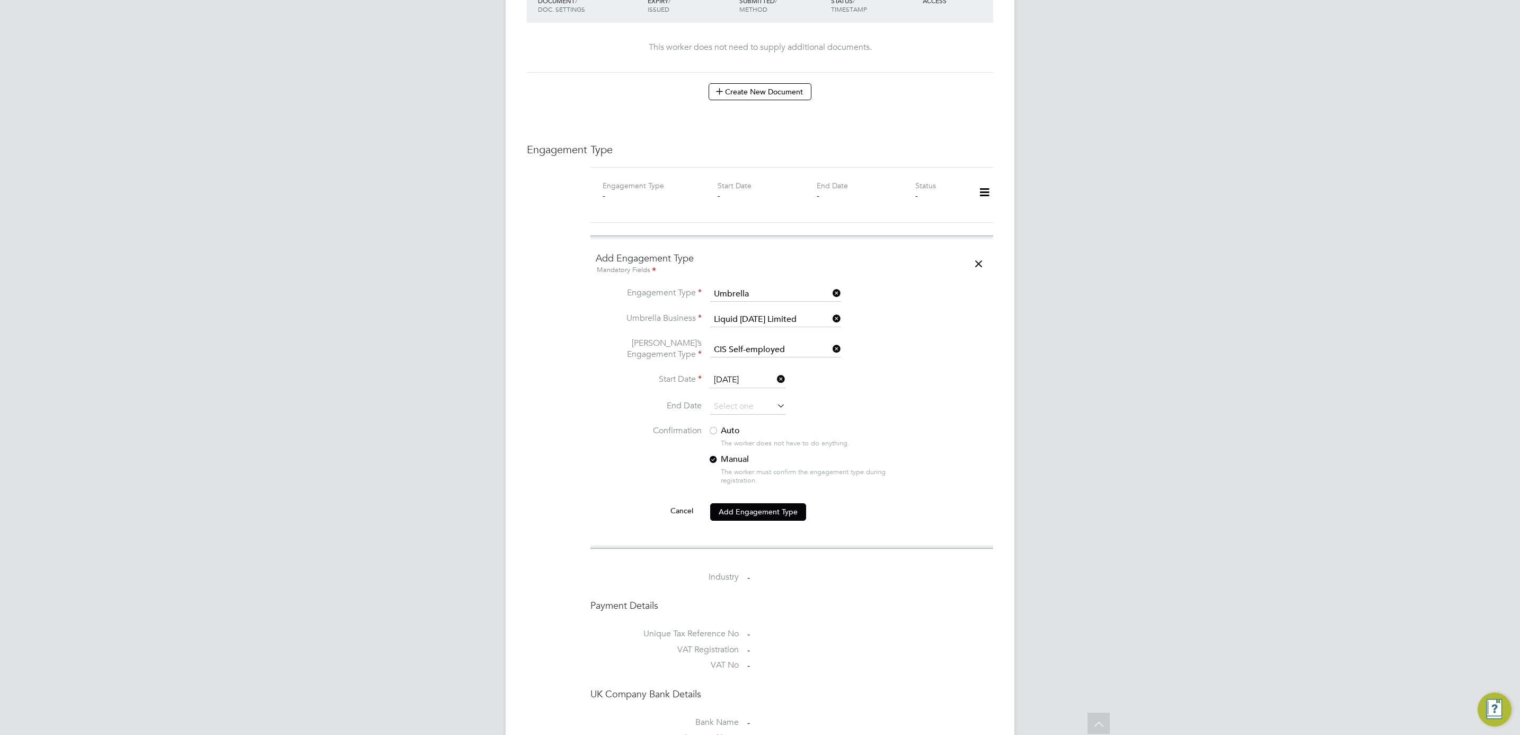
click at [709, 425] on div "Auto The worker does not have to do anything. Manual The worker must confirm th…" at bounding box center [807, 458] width 199 height 66
click at [721, 425] on label "Auto" at bounding box center [803, 430] width 191 height 11
click at [758, 503] on button "Add Engagement Type" at bounding box center [758, 511] width 96 height 17
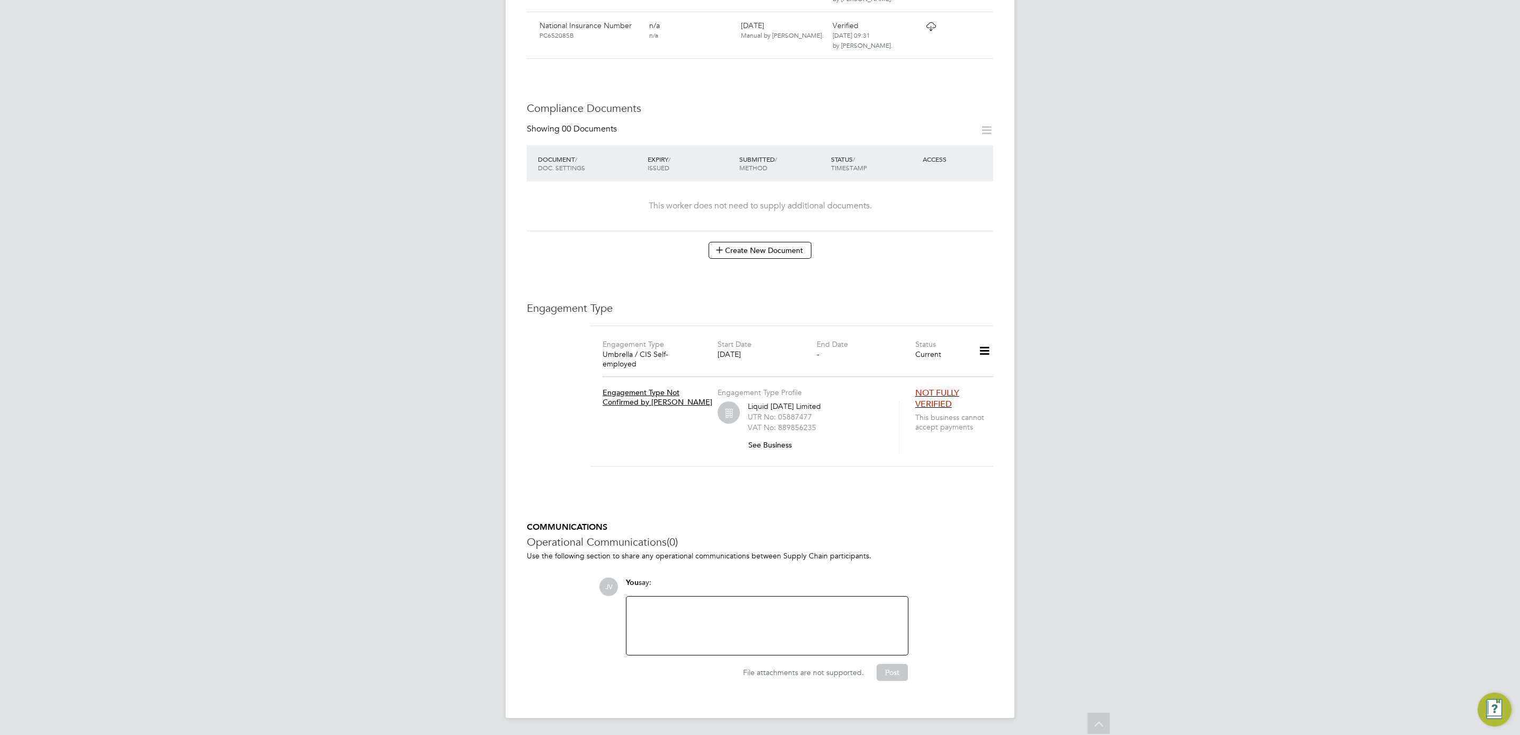
scroll to position [455, 0]
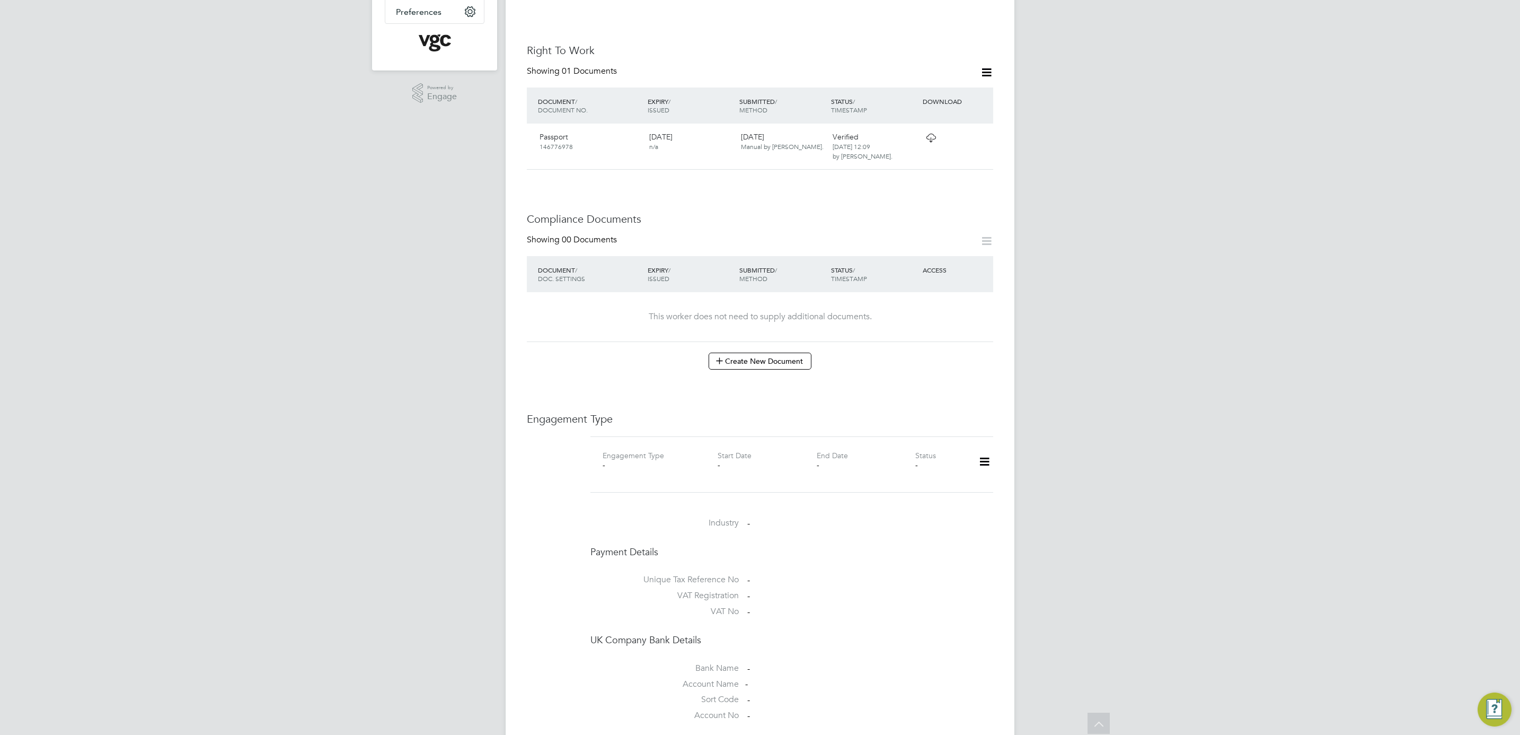
scroll to position [318, 0]
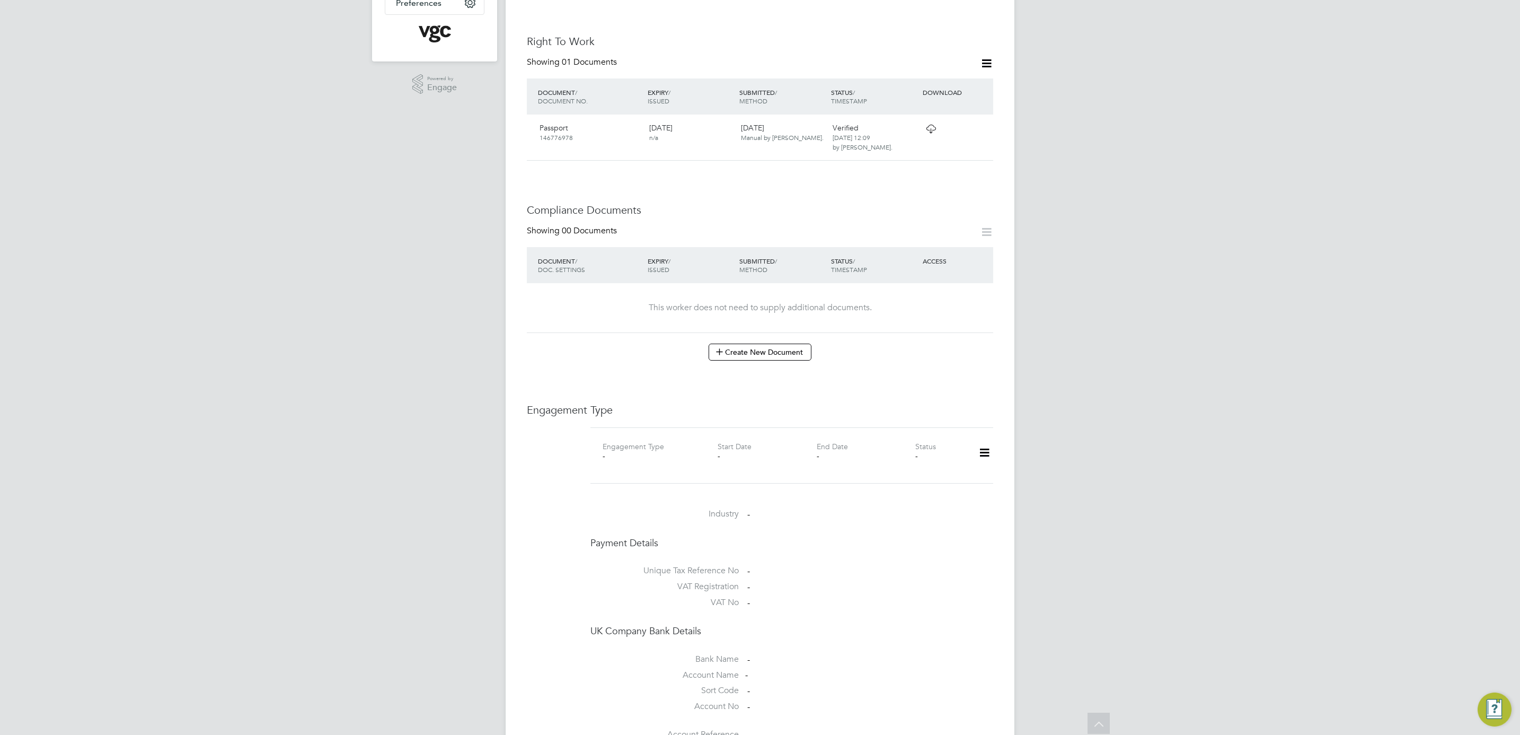
click at [980, 440] on icon at bounding box center [984, 452] width 19 height 24
click at [940, 489] on li "Add Engagement Type" at bounding box center [930, 489] width 120 height 15
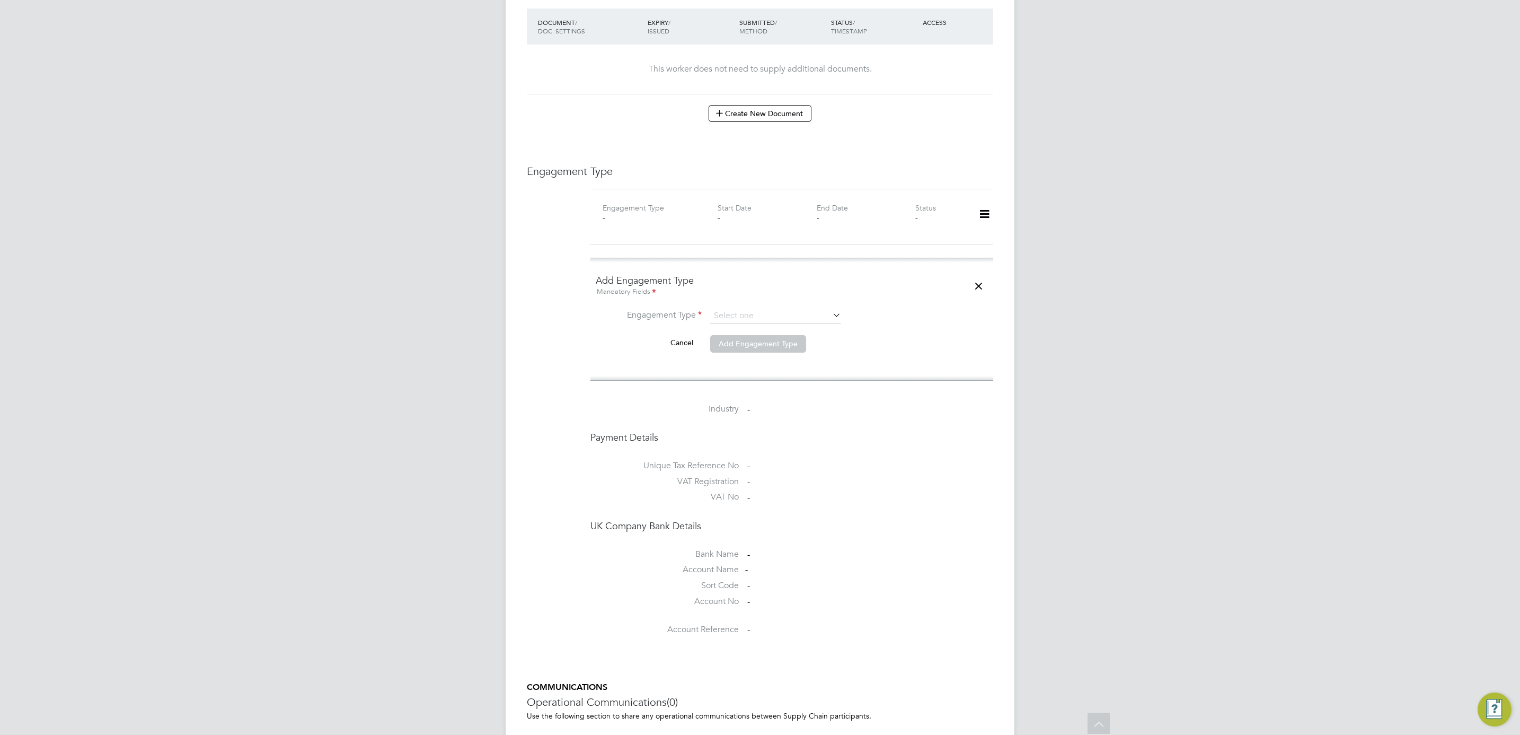
click at [762, 291] on ng-form "Add Engagement Type Mandatory Fields Engagement Type Cancel Add Engagement Type" at bounding box center [792, 319] width 392 height 90
click at [761, 309] on input at bounding box center [775, 315] width 131 height 15
click at [771, 373] on li "Umbrella" at bounding box center [776, 368] width 132 height 15
type input "Umbrella"
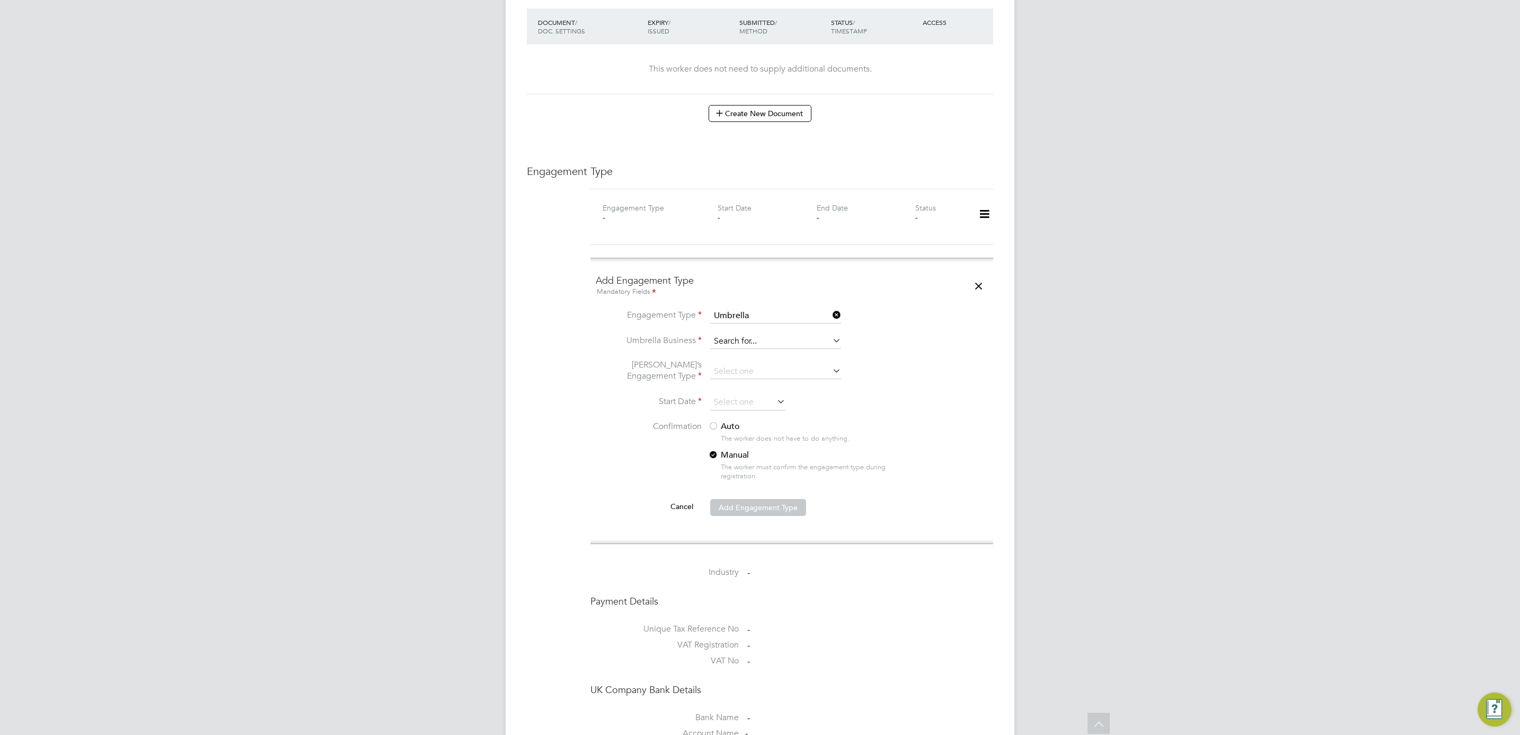
click at [749, 335] on input at bounding box center [775, 341] width 131 height 15
click at [753, 348] on li "Liq uid [DATE] Limited" at bounding box center [776, 348] width 132 height 15
type input "Liquid [DATE] Limited"
click at [753, 364] on input at bounding box center [775, 371] width 131 height 15
click at [776, 393] on li "CIS Self-employed" at bounding box center [776, 394] width 132 height 15
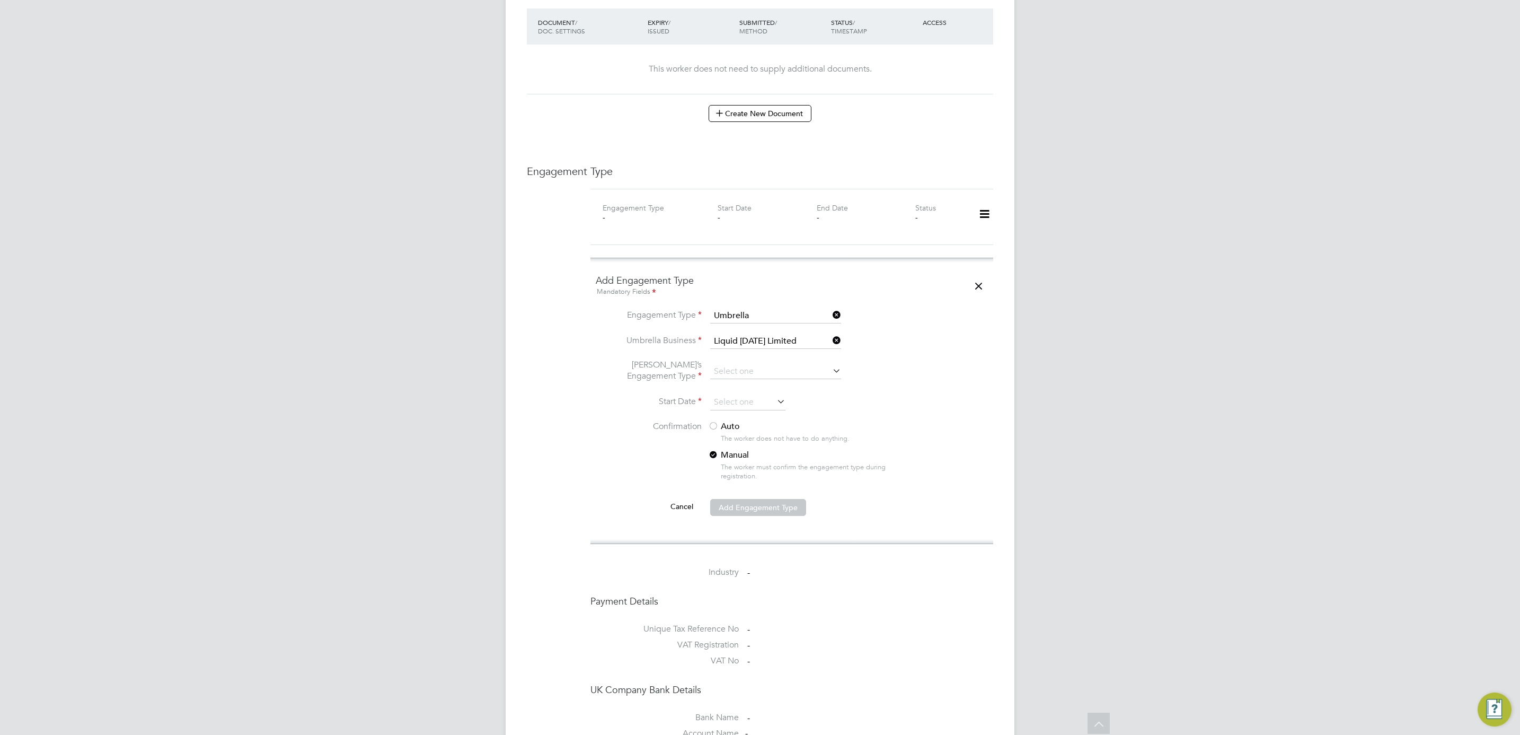
type input "CIS Self-employed"
click at [750, 394] on input at bounding box center [747, 402] width 75 height 16
click at [731, 266] on span "4" at bounding box center [728, 267] width 20 height 20
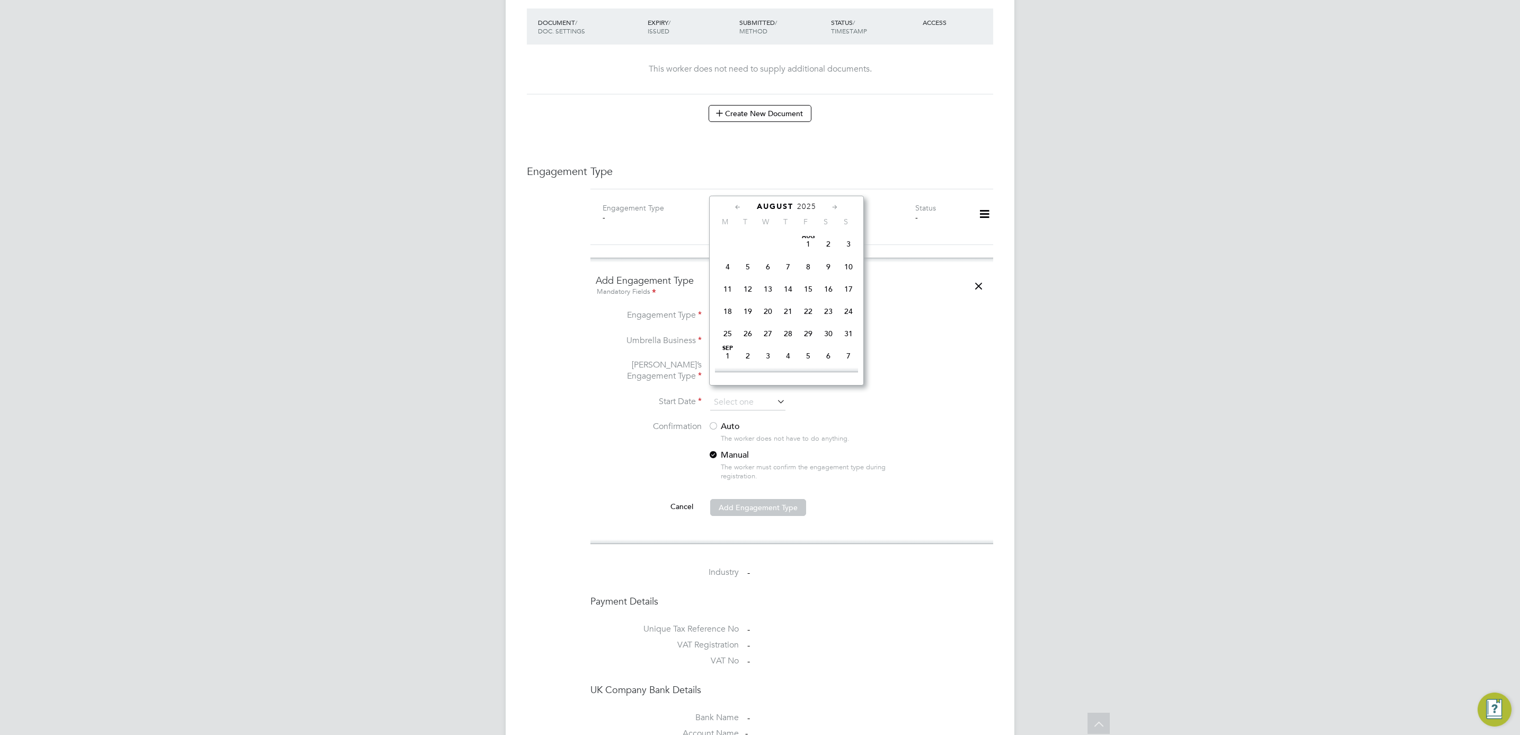
type input "04 Aug 2025"
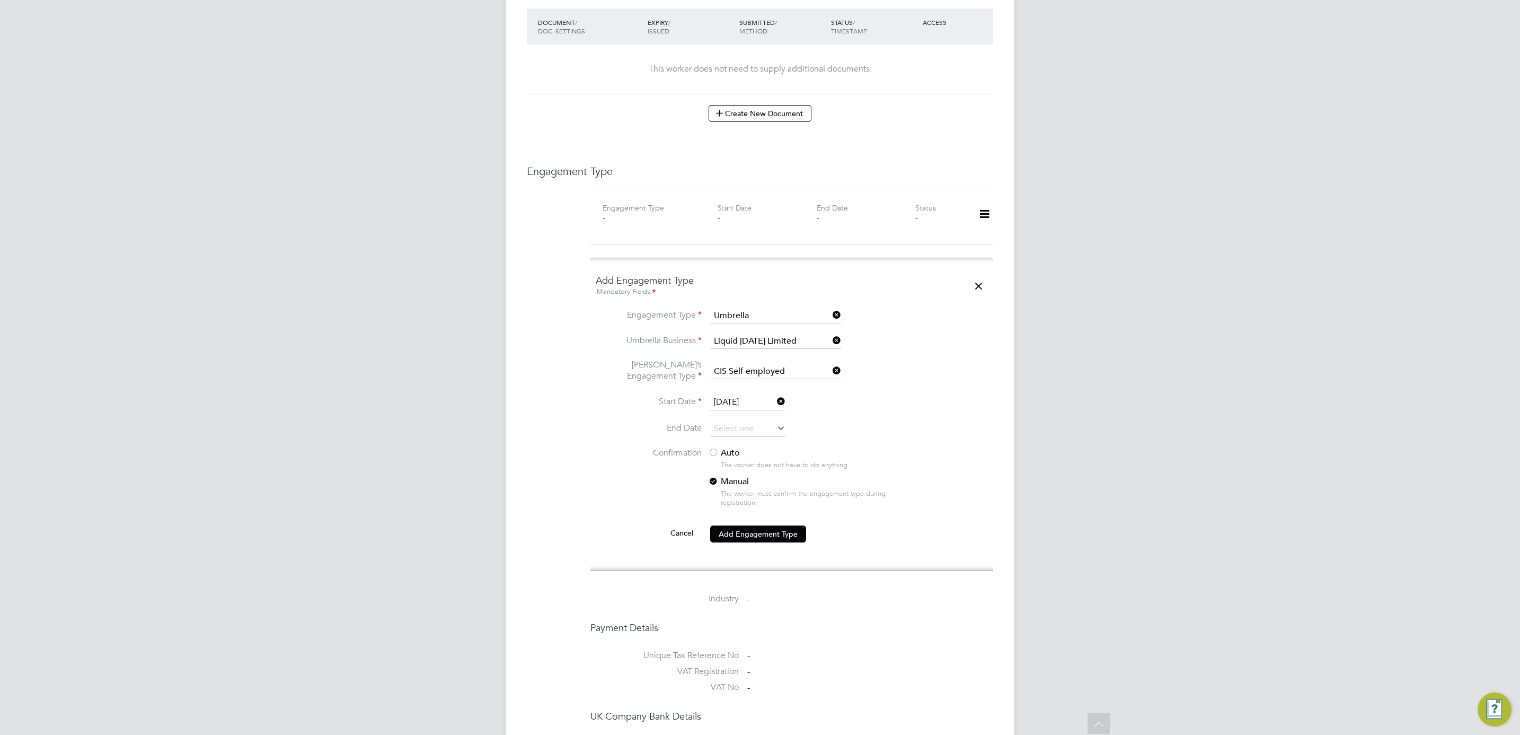
click at [721, 447] on label "Auto" at bounding box center [803, 452] width 191 height 11
click at [762, 530] on button "Add Engagement Type" at bounding box center [758, 533] width 96 height 17
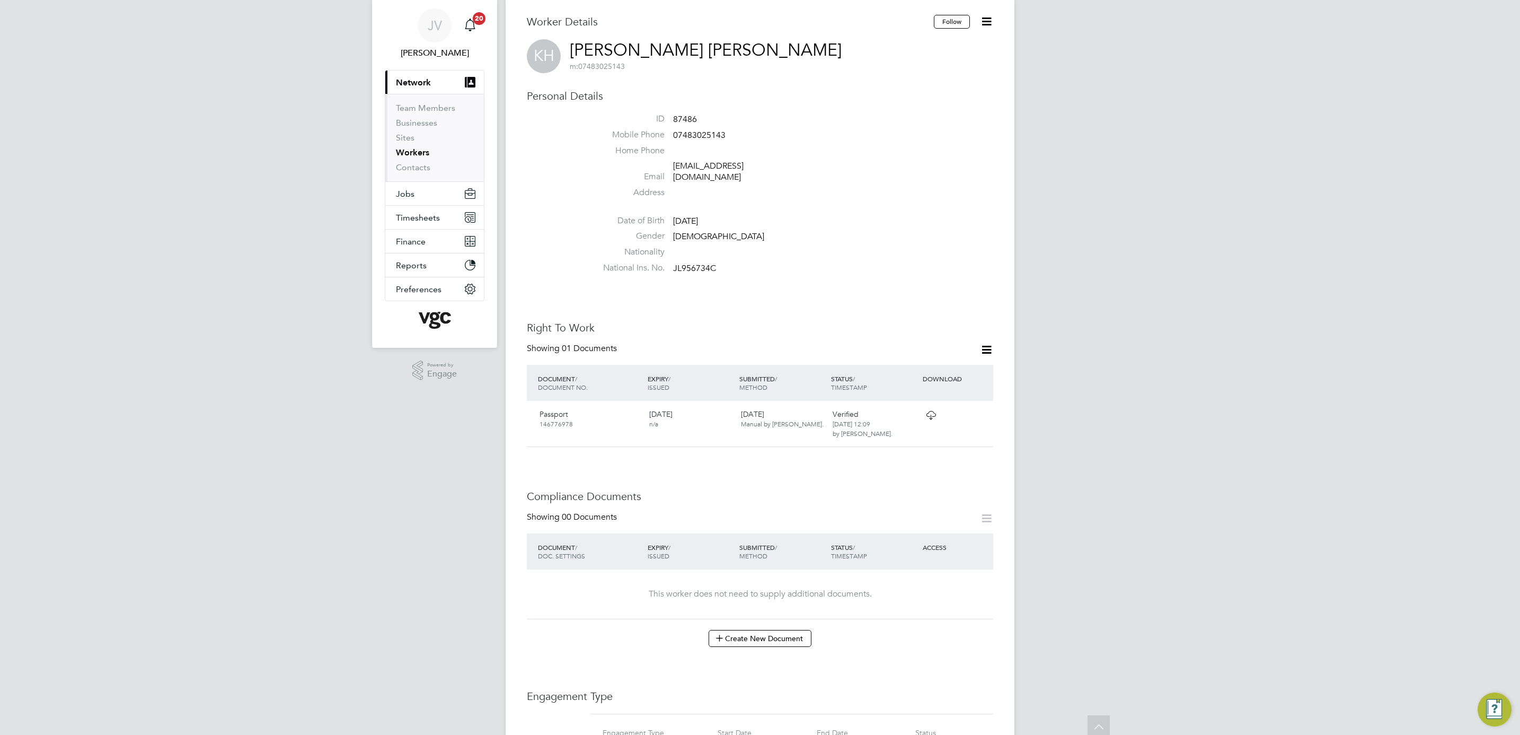
scroll to position [0, 0]
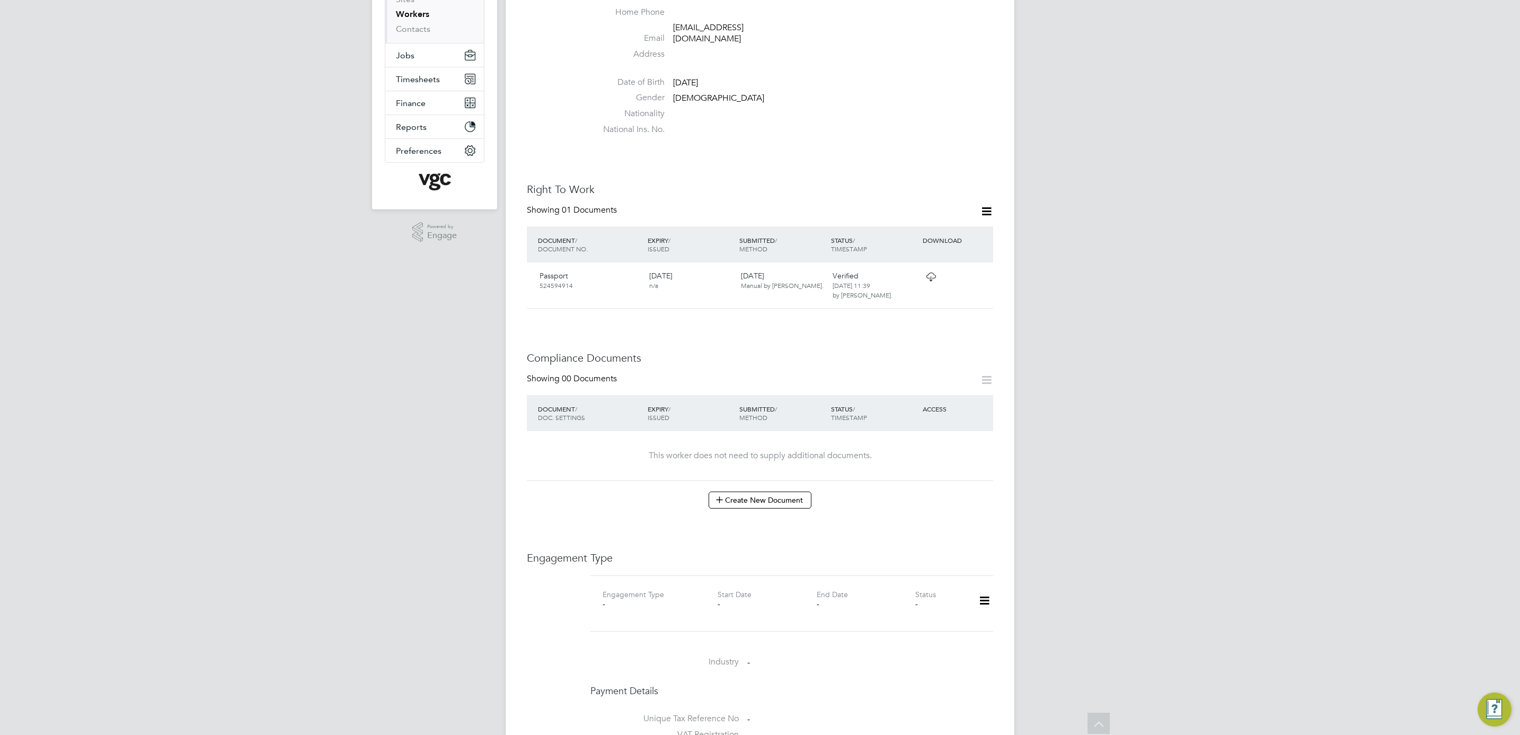
scroll to position [318, 0]
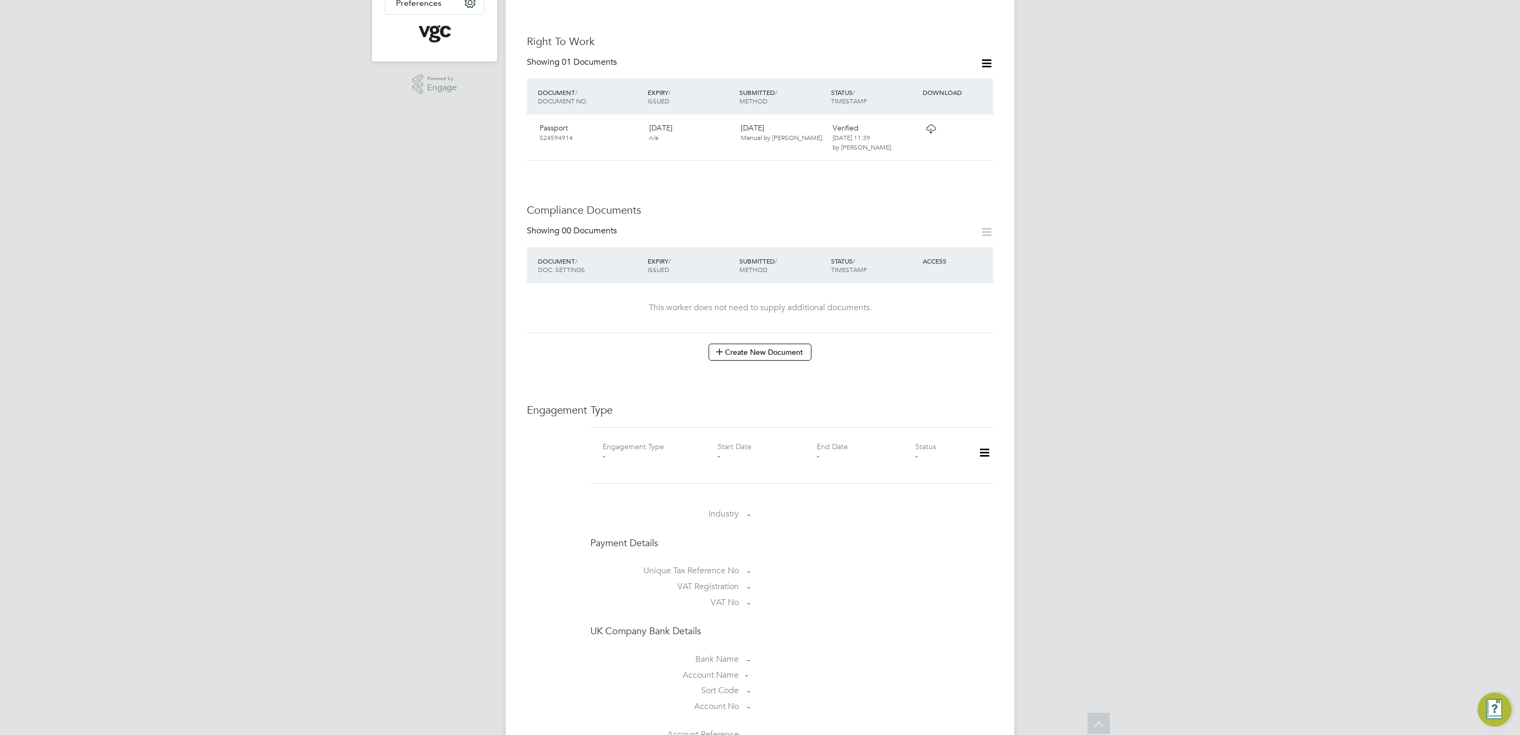
click at [986, 445] on icon at bounding box center [984, 452] width 19 height 24
click at [921, 485] on li "Add Engagement Type" at bounding box center [930, 489] width 120 height 15
click at [800, 547] on input at bounding box center [775, 554] width 131 height 15
click at [763, 611] on li "Umbrella" at bounding box center [776, 607] width 132 height 15
type input "Umbrella"
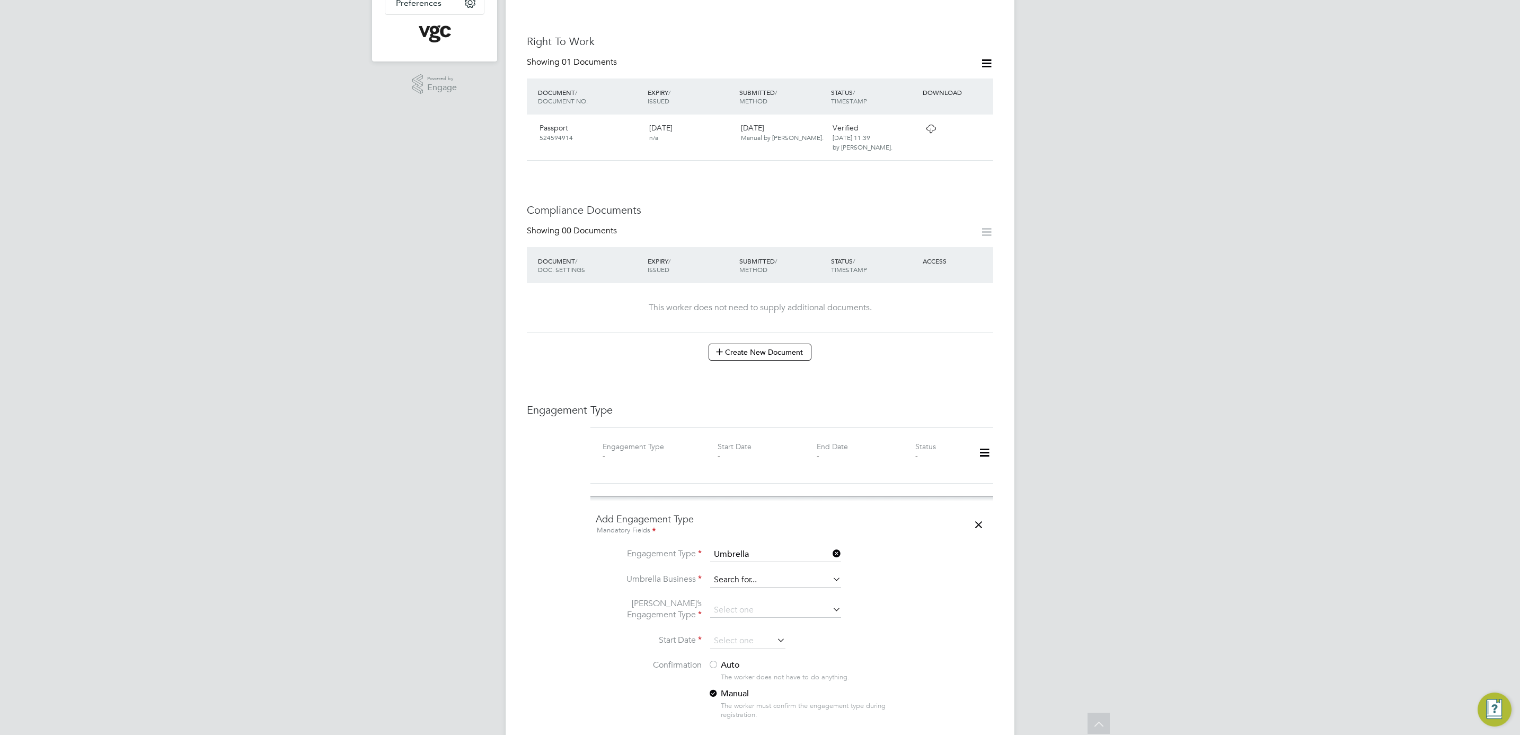
click at [762, 572] on input at bounding box center [775, 579] width 131 height 15
click at [780, 588] on li "Liq uid Friday Limited" at bounding box center [776, 587] width 132 height 15
type input "Liquid Friday Limited"
click at [761, 603] on input at bounding box center [775, 610] width 131 height 15
click at [762, 631] on li "CIS Self-employed" at bounding box center [776, 632] width 132 height 15
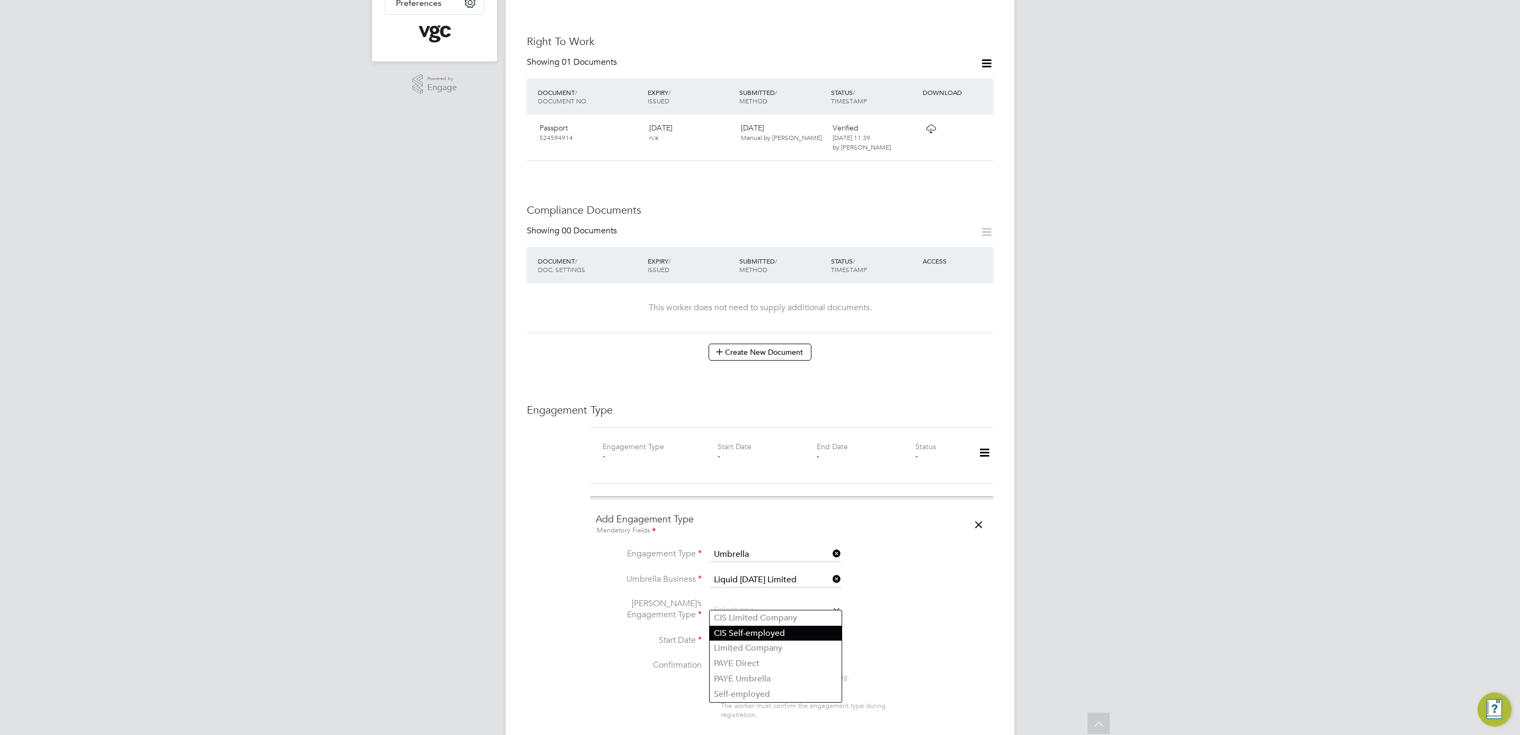
type input "CIS Self-employed"
click at [754, 633] on input at bounding box center [747, 641] width 75 height 16
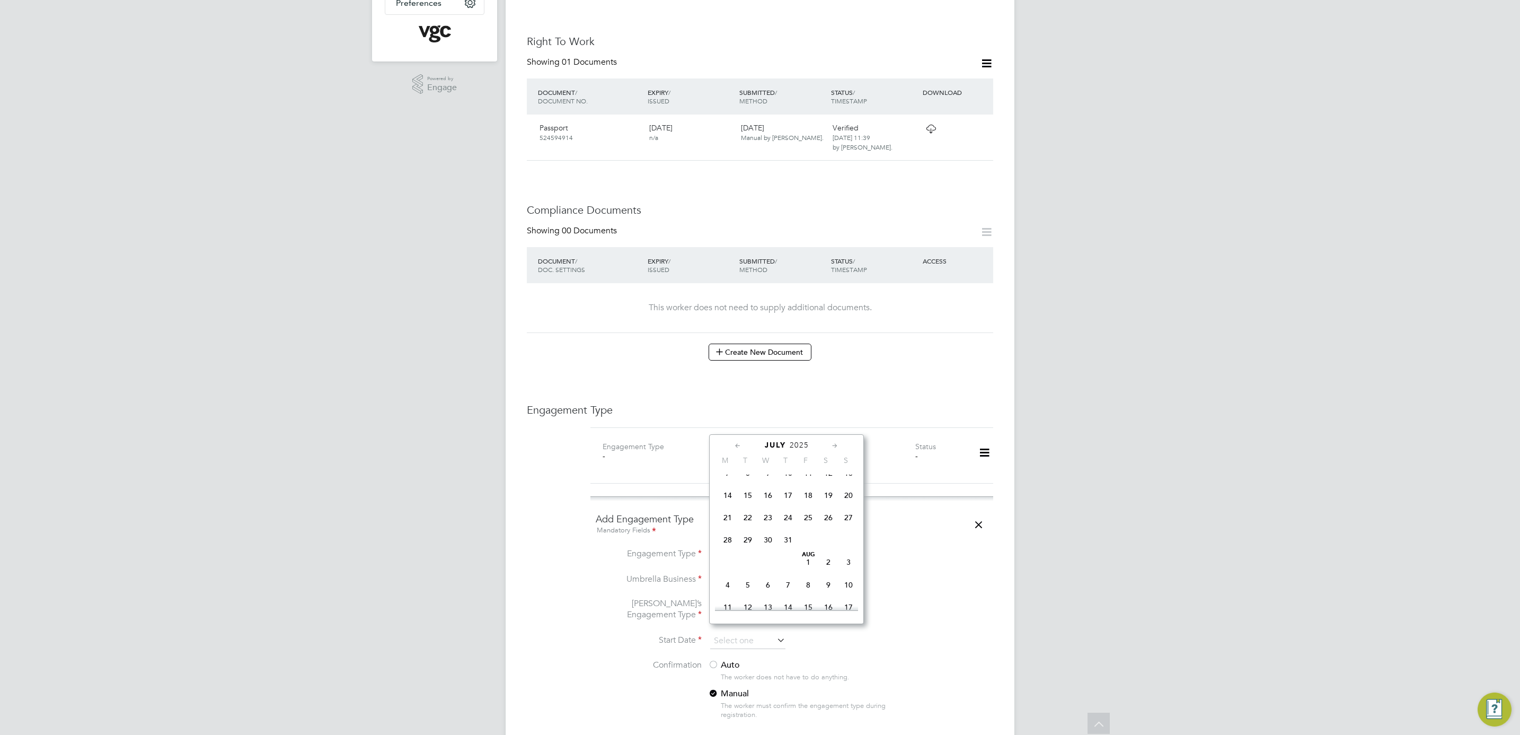
click at [725, 497] on span "14" at bounding box center [728, 495] width 20 height 20
type input "14 Jul 2025"
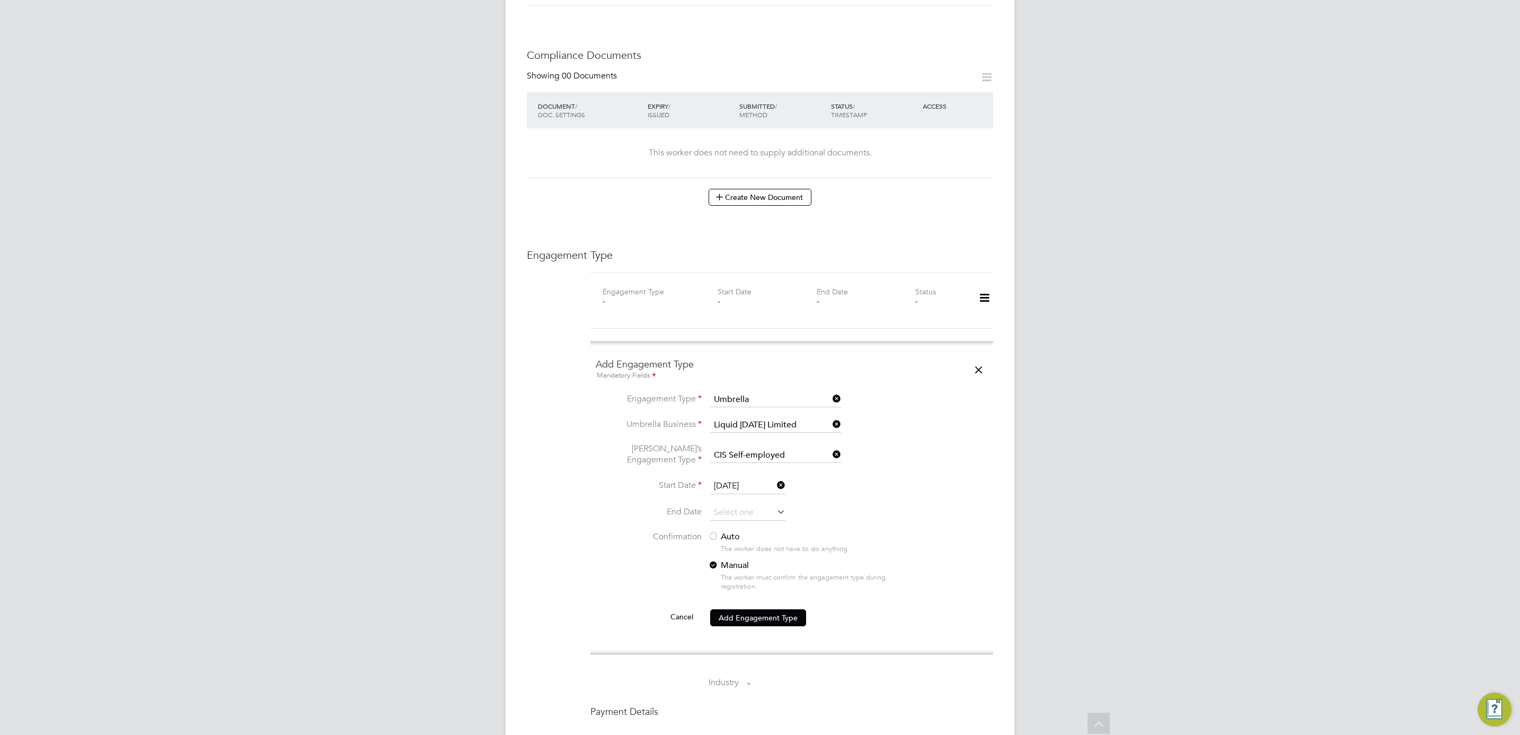
scroll to position [477, 0]
click at [721, 527] on label "Auto" at bounding box center [803, 532] width 191 height 11
click at [780, 605] on button "Add Engagement Type" at bounding box center [758, 613] width 96 height 17
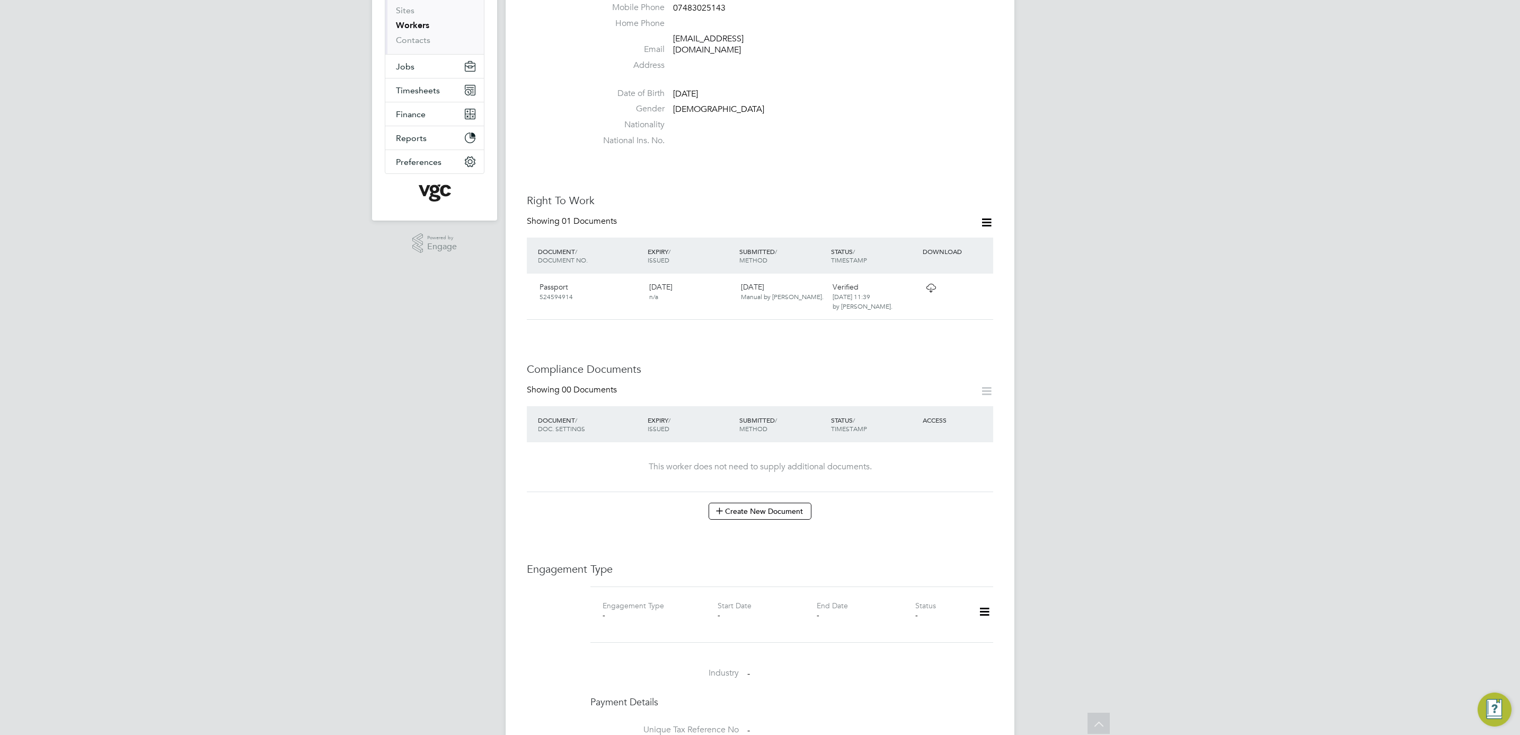
scroll to position [0, 0]
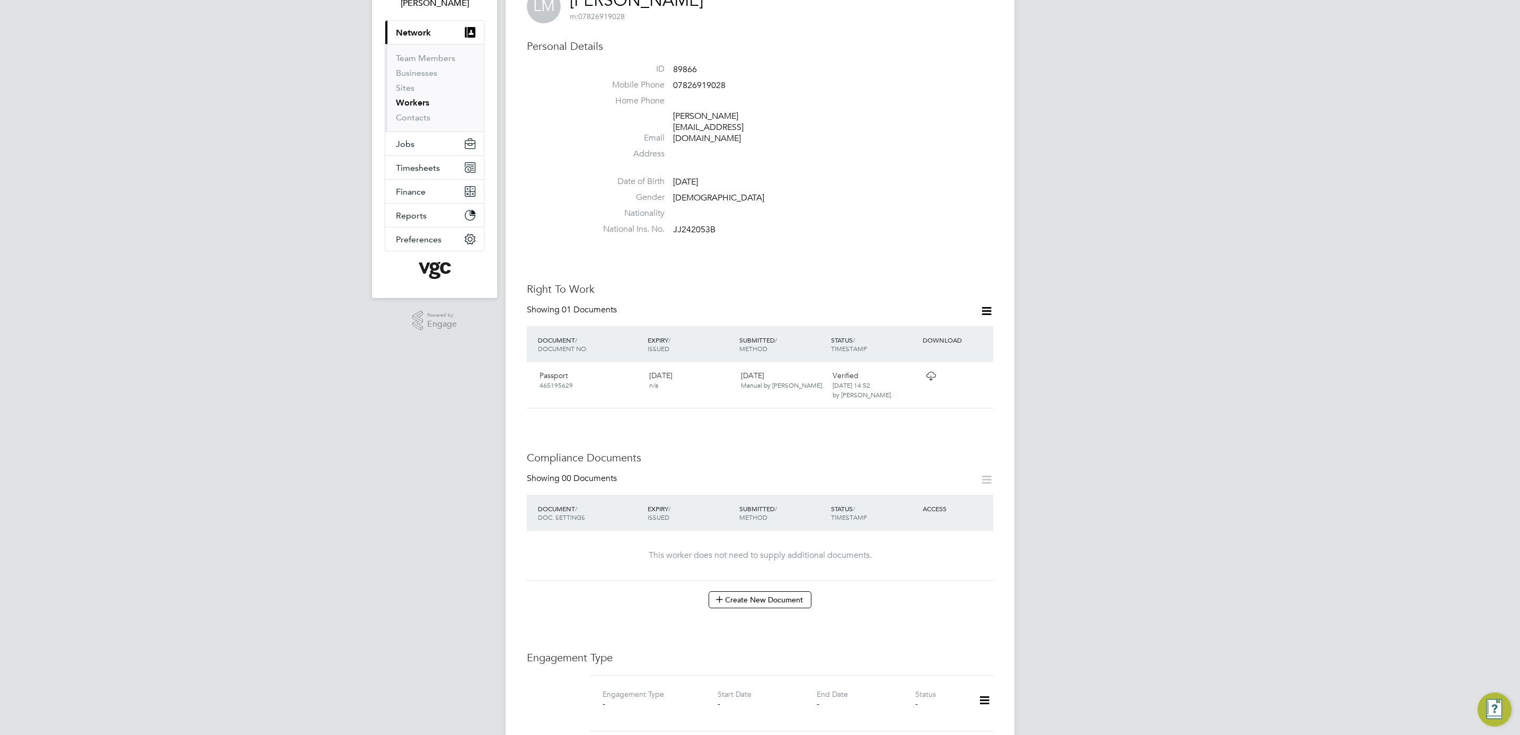
scroll to position [159, 0]
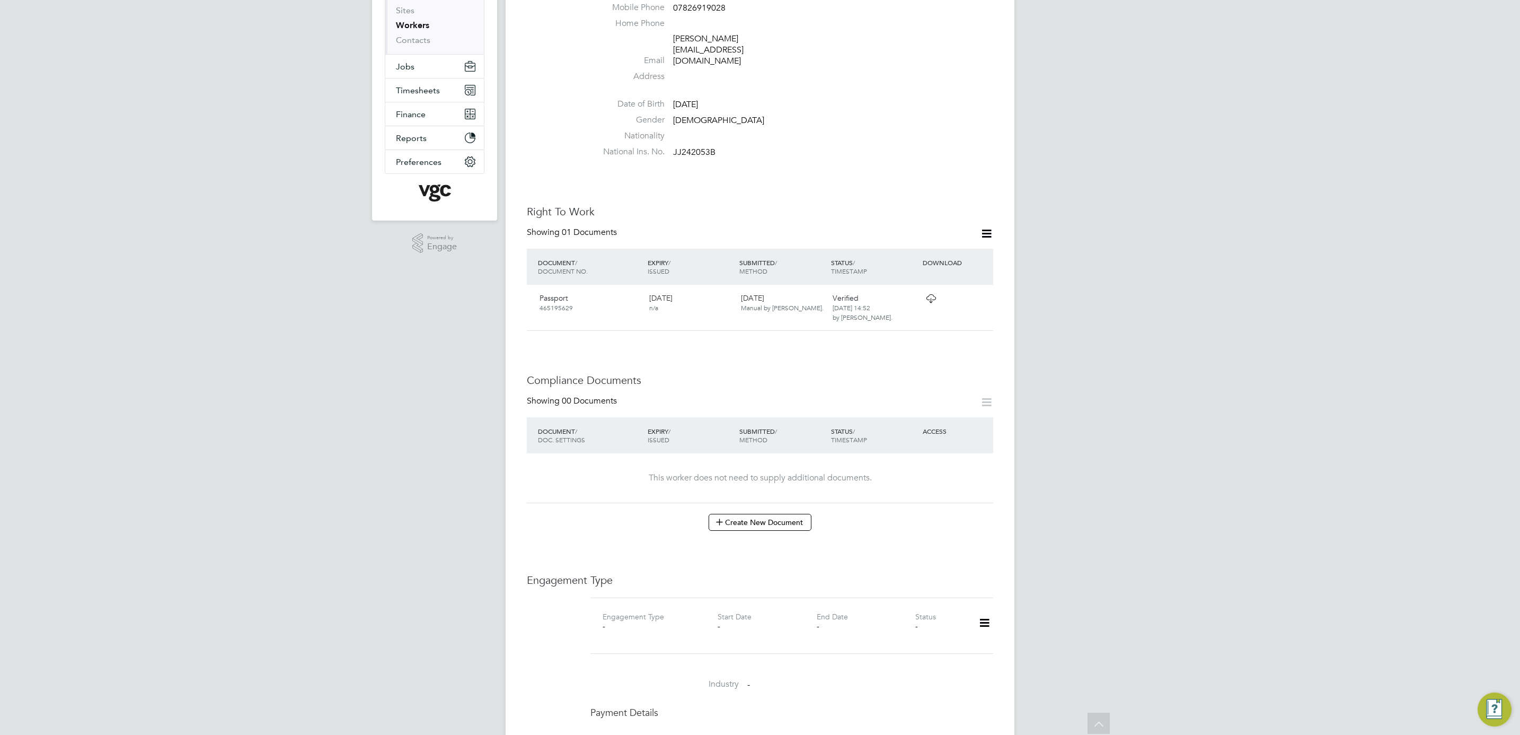
click at [981, 611] on icon at bounding box center [984, 623] width 19 height 24
click at [940, 649] on li "Add Engagement Type" at bounding box center [930, 648] width 120 height 15
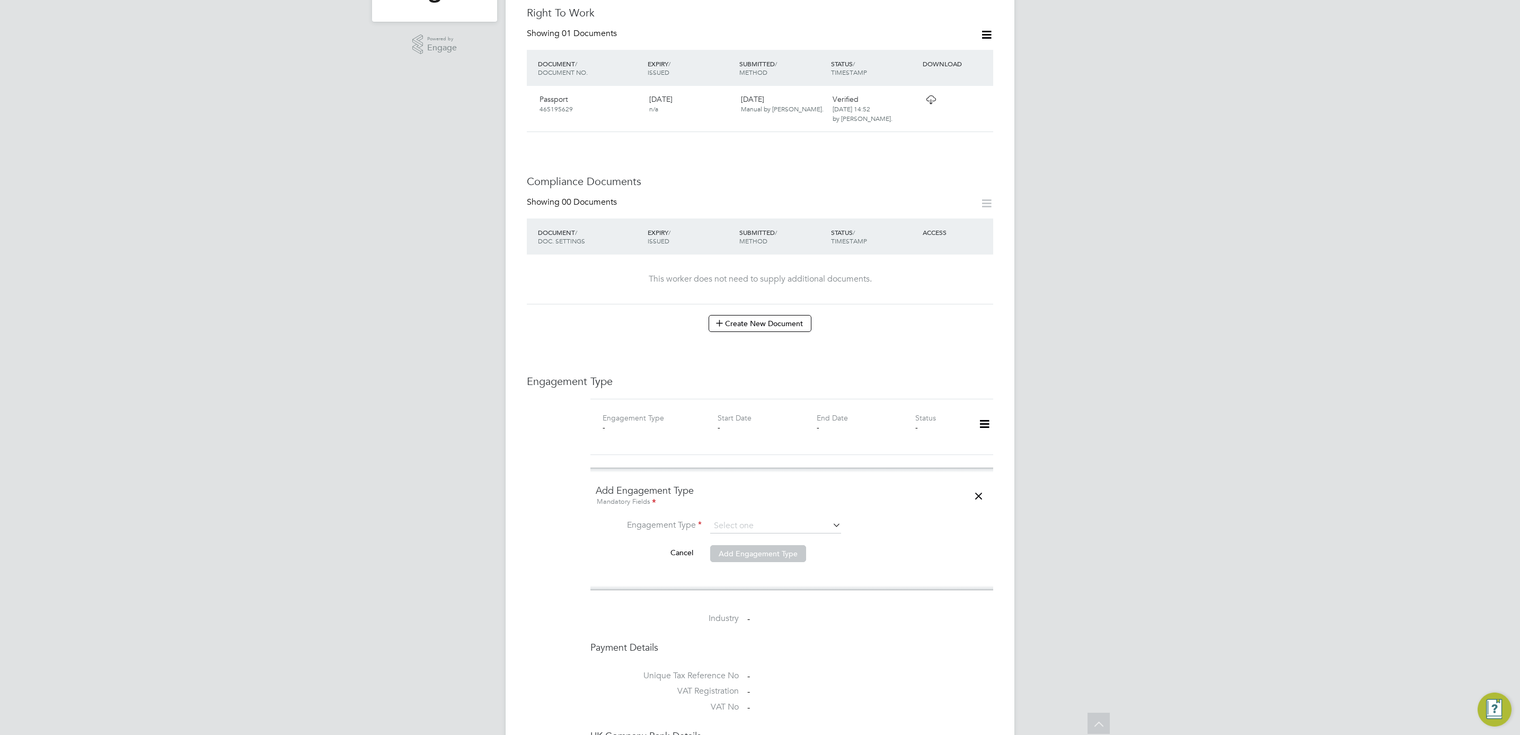
scroll to position [397, 0]
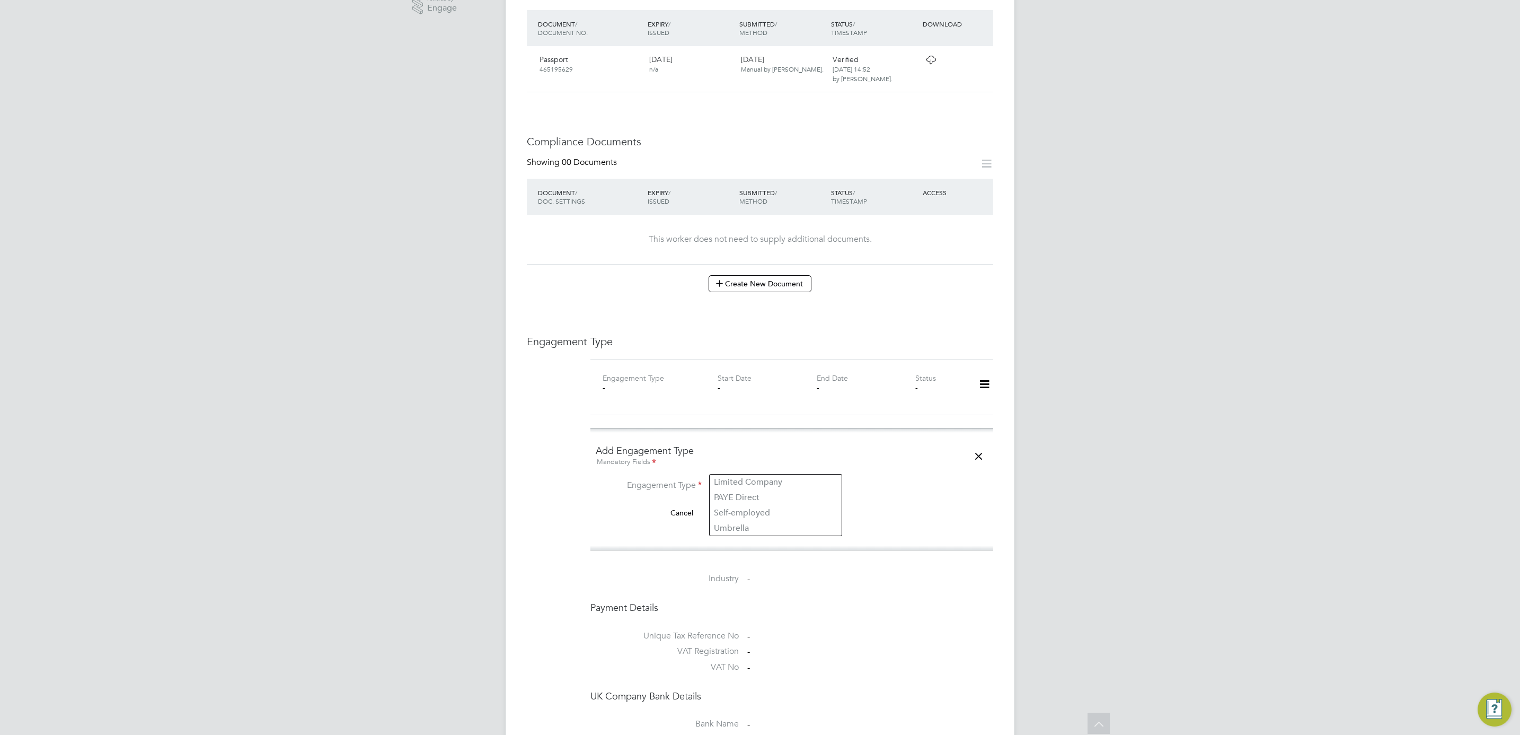
click at [801, 479] on input at bounding box center [775, 486] width 131 height 15
click at [762, 525] on li "Umbrella" at bounding box center [776, 527] width 132 height 15
type input "Umbrella"
click at [750, 479] on li "Engagement Type Umbrella" at bounding box center [792, 491] width 392 height 25
click at [749, 504] on input at bounding box center [775, 511] width 131 height 15
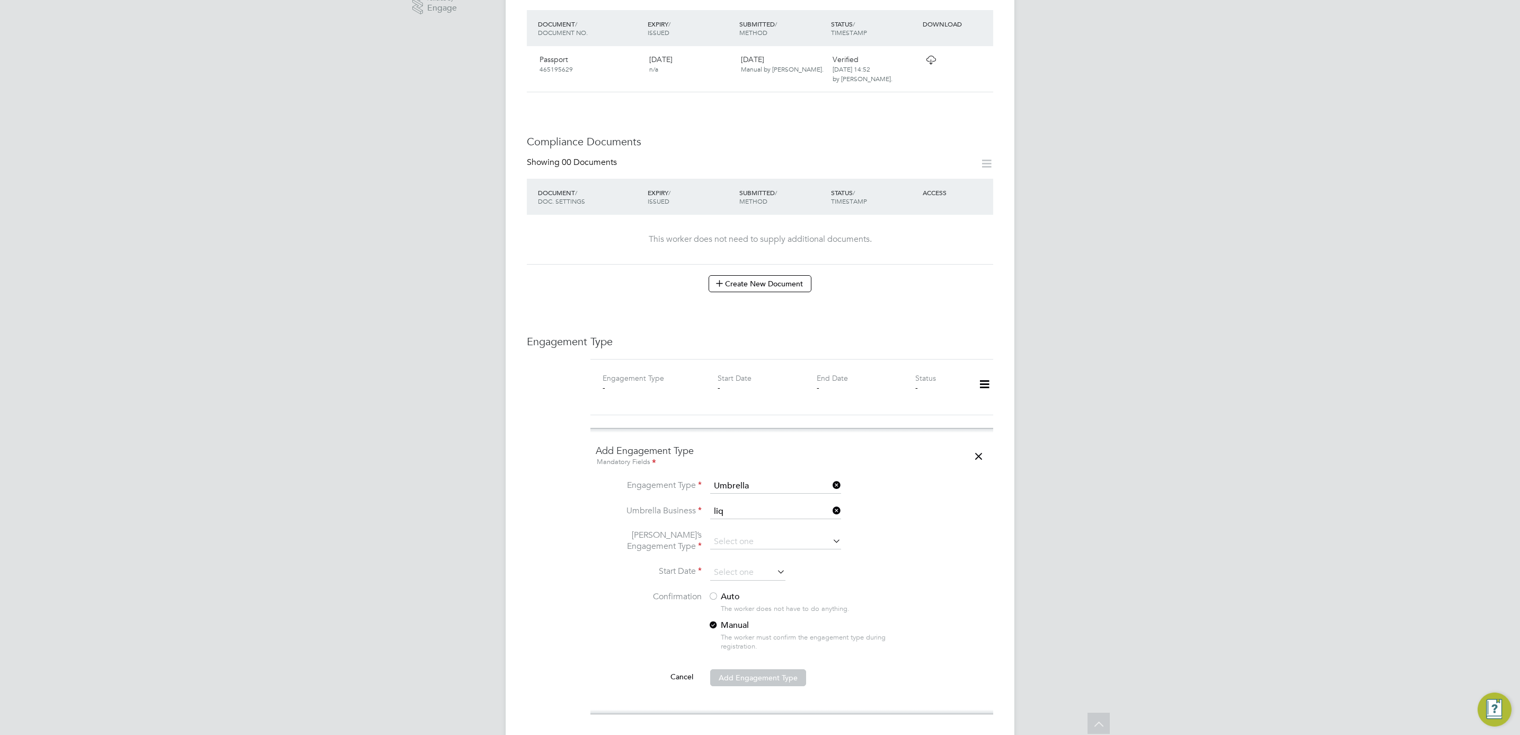
click at [754, 506] on li "Liq uid [DATE] Limited" at bounding box center [776, 507] width 132 height 15
type input "Liquid [DATE] Limited"
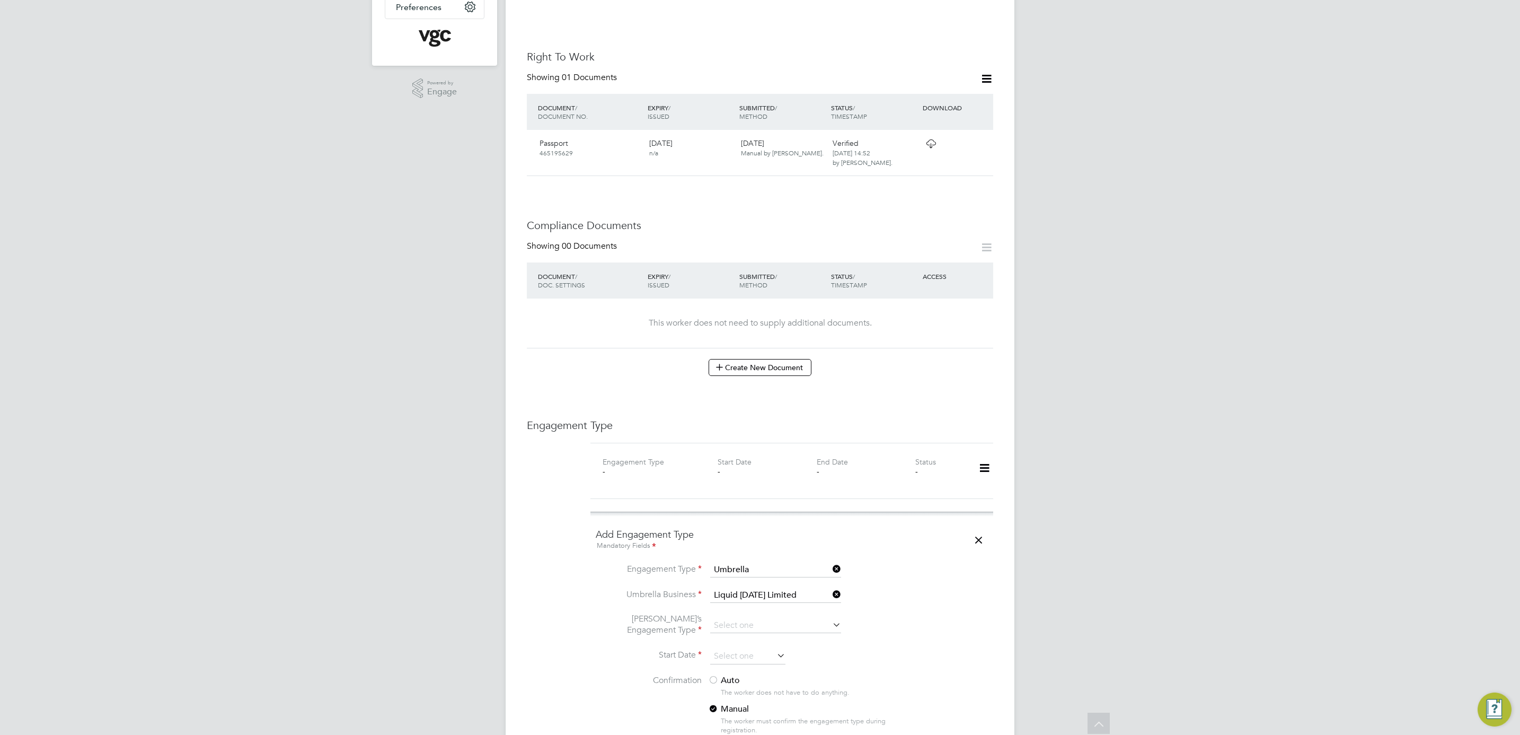
scroll to position [318, 0]
click at [830, 582] on icon at bounding box center [830, 589] width 0 height 15
click at [830, 557] on icon at bounding box center [830, 564] width 0 height 15
click at [798, 558] on input at bounding box center [775, 565] width 131 height 15
click at [773, 577] on li "PAYE Direct" at bounding box center [776, 576] width 132 height 15
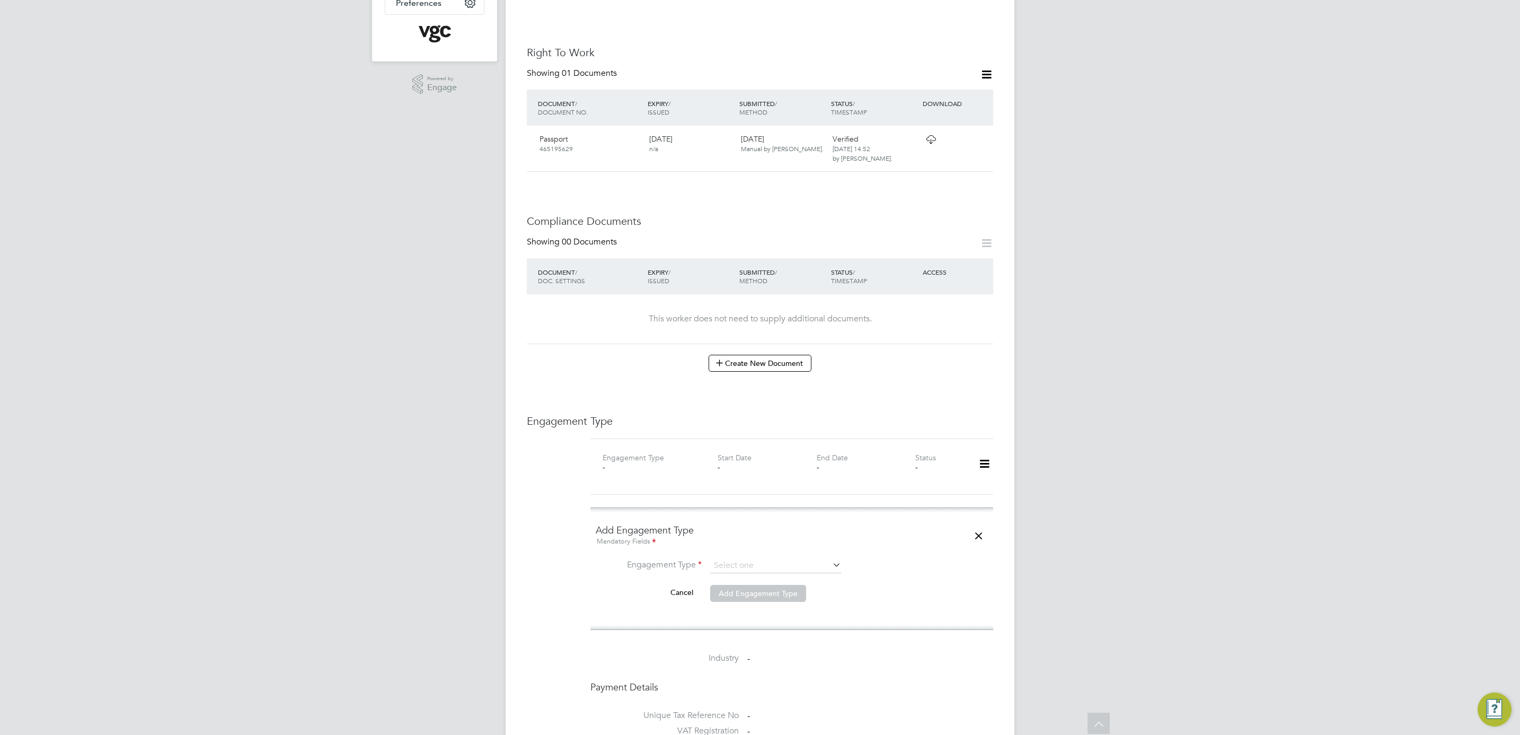
type input "PAYE Direct"
click at [773, 584] on input at bounding box center [775, 591] width 131 height 15
click at [765, 590] on li "Agency PAYE" at bounding box center [776, 587] width 132 height 15
type input "Agency PAYE"
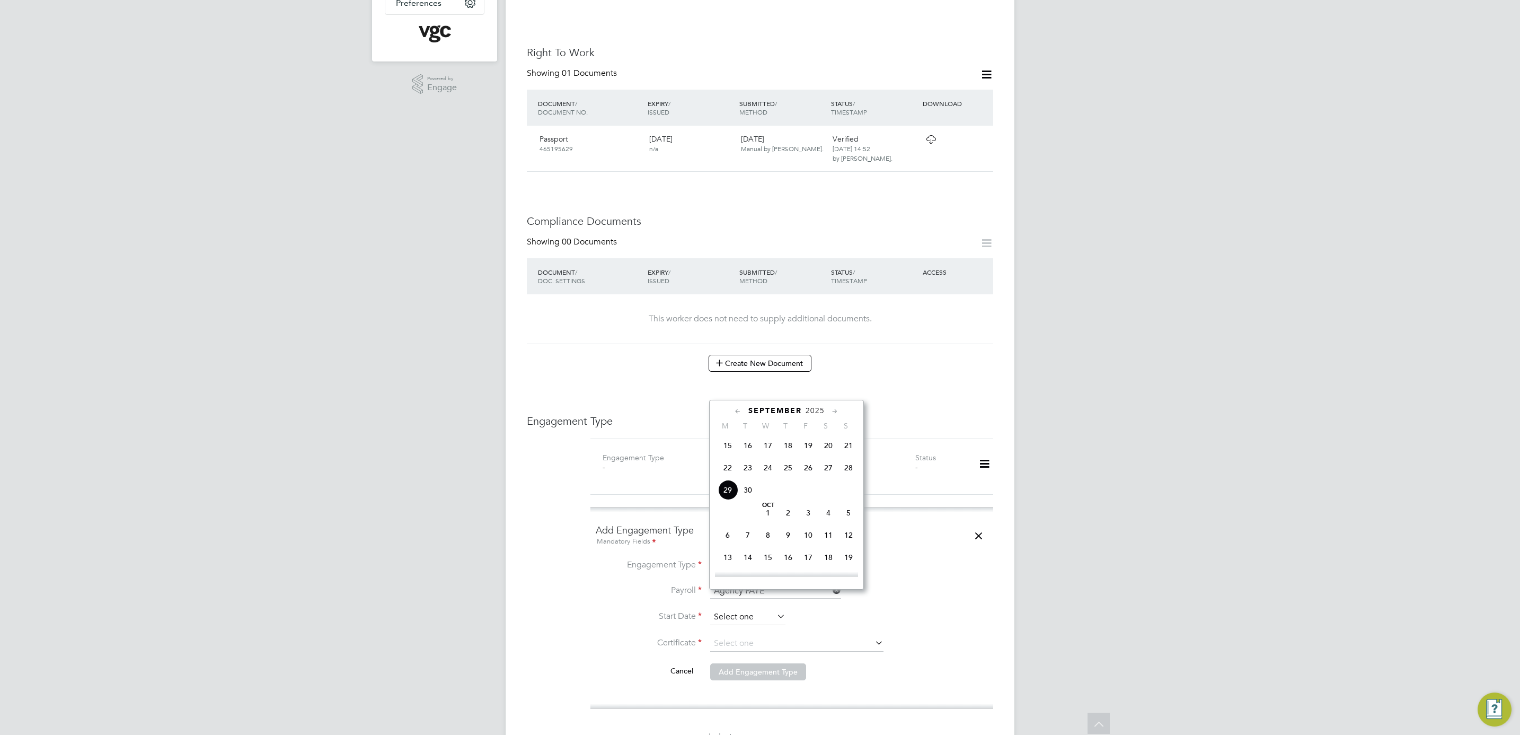
click at [748, 609] on input at bounding box center [747, 617] width 75 height 16
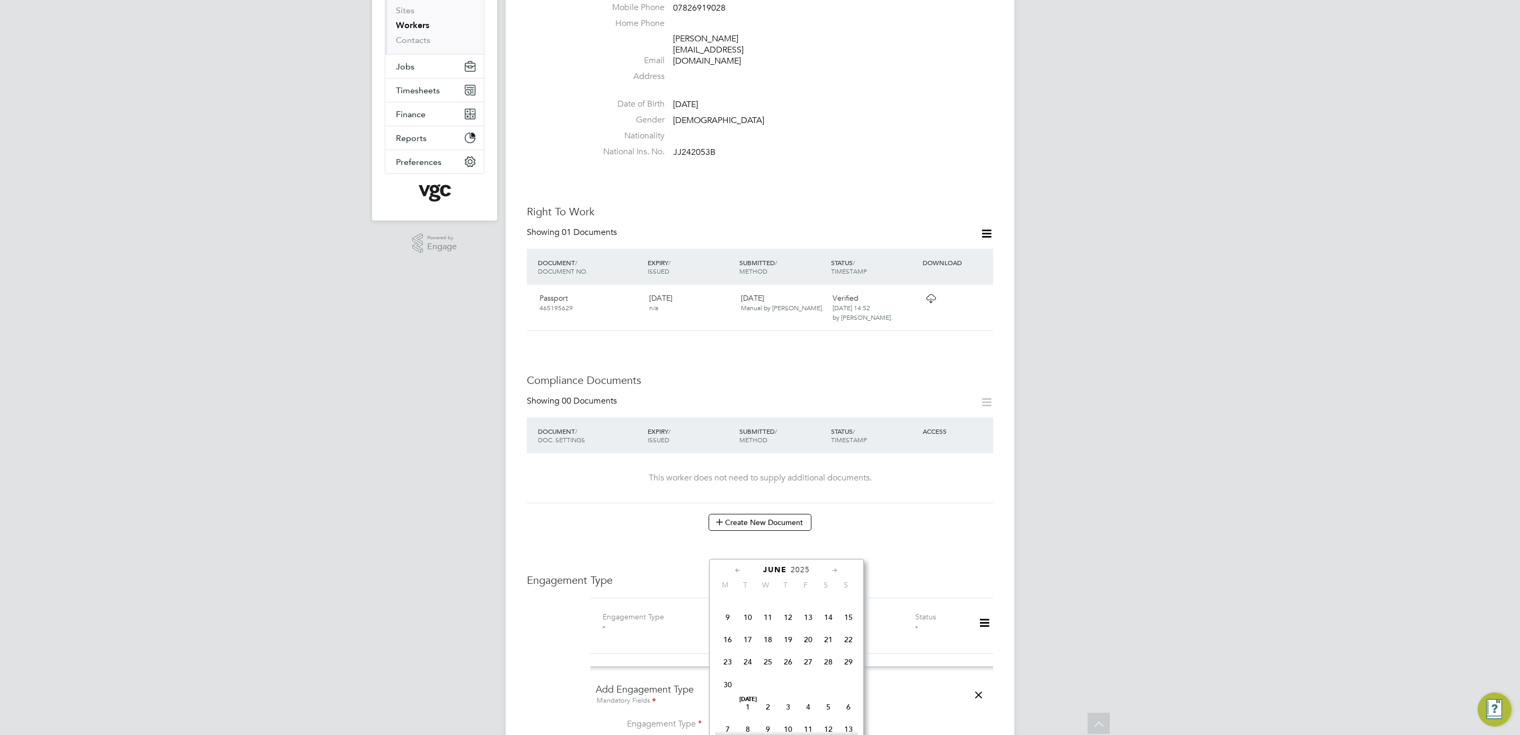
scroll to position [122, 0]
click at [727, 668] on span "16" at bounding box center [728, 665] width 20 height 20
type input "16 Jun 2025"
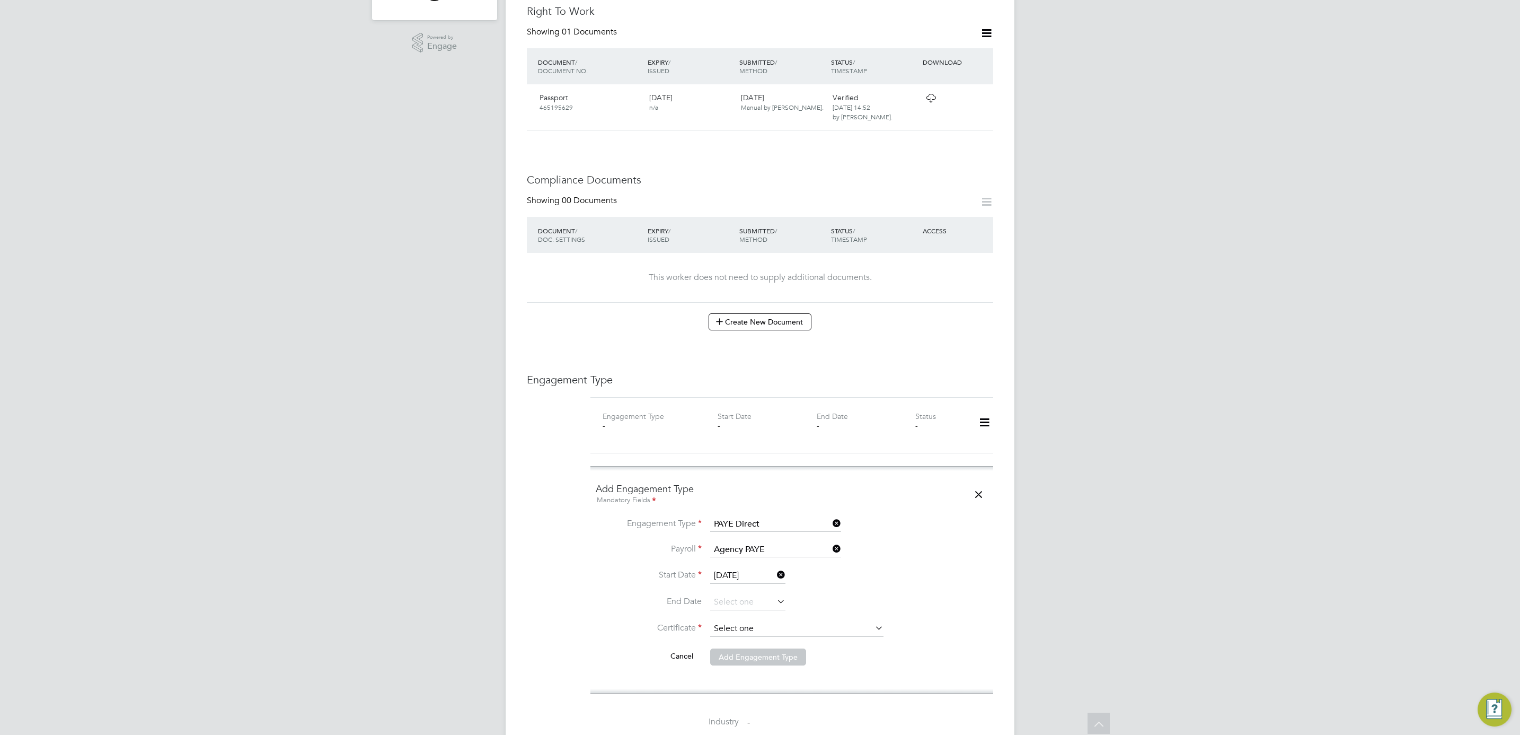
scroll to position [397, 0]
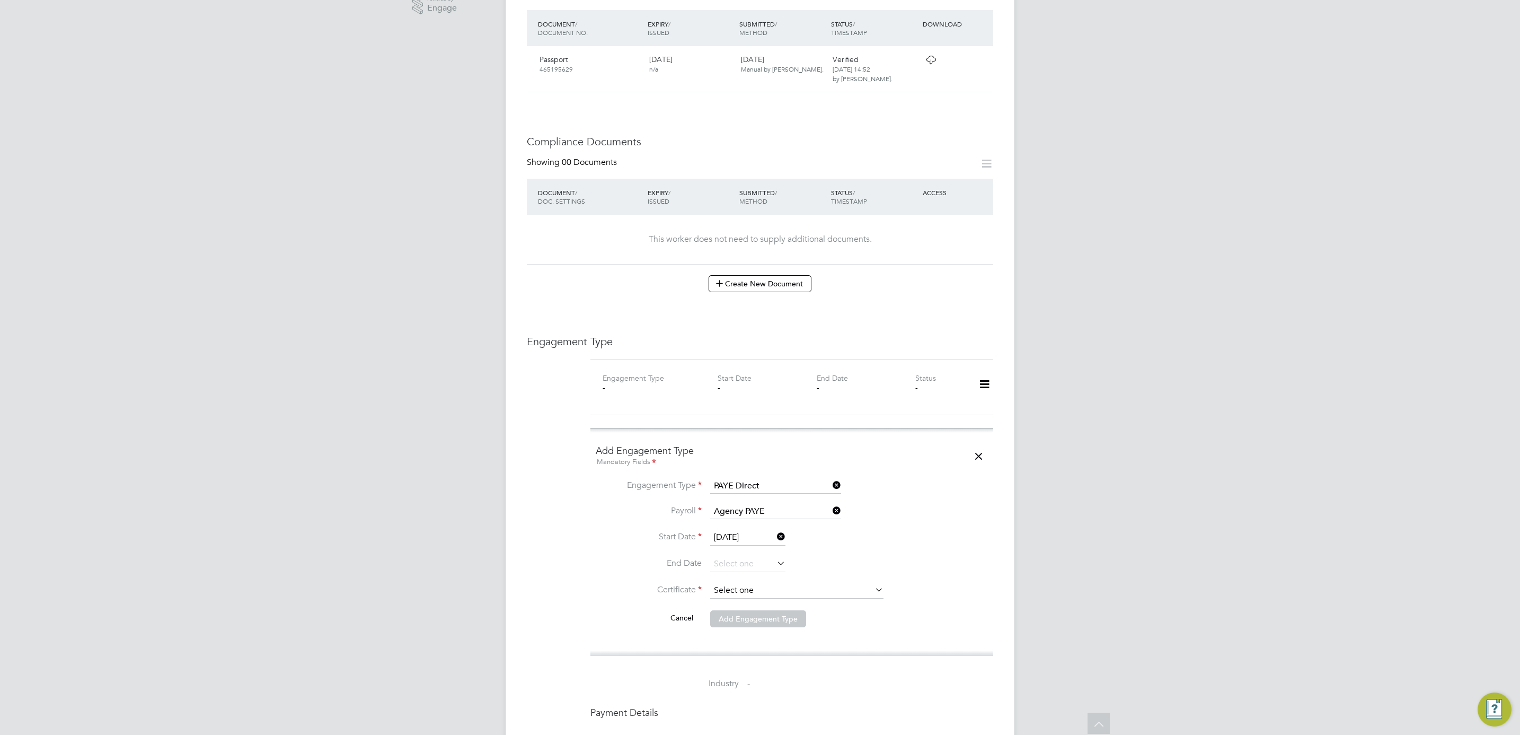
click at [739, 582] on input at bounding box center [796, 590] width 173 height 16
click at [741, 613] on li "Don't know" at bounding box center [797, 614] width 174 height 14
type input "Don't know"
click at [743, 664] on button "Add Engagement Type" at bounding box center [758, 672] width 96 height 17
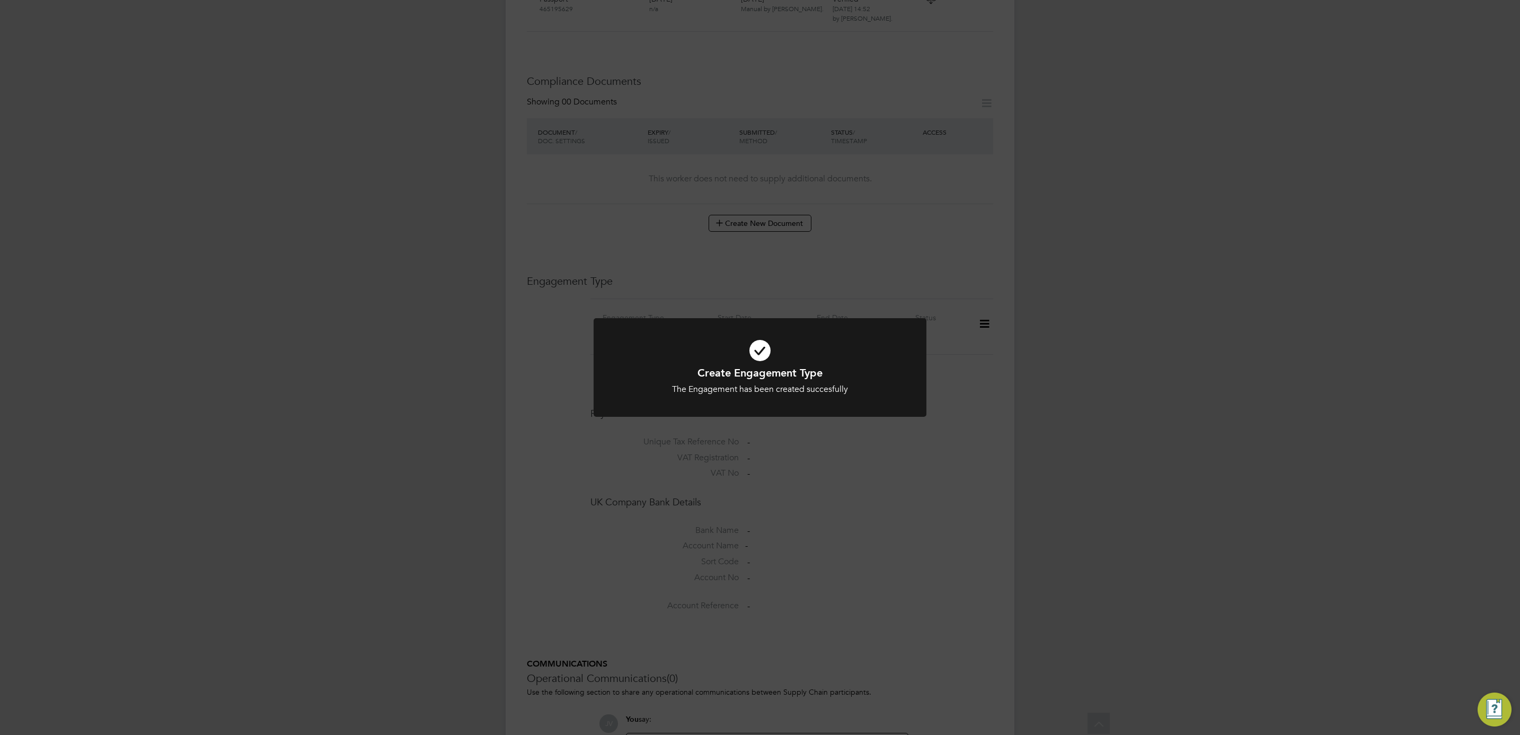
scroll to position [178, 0]
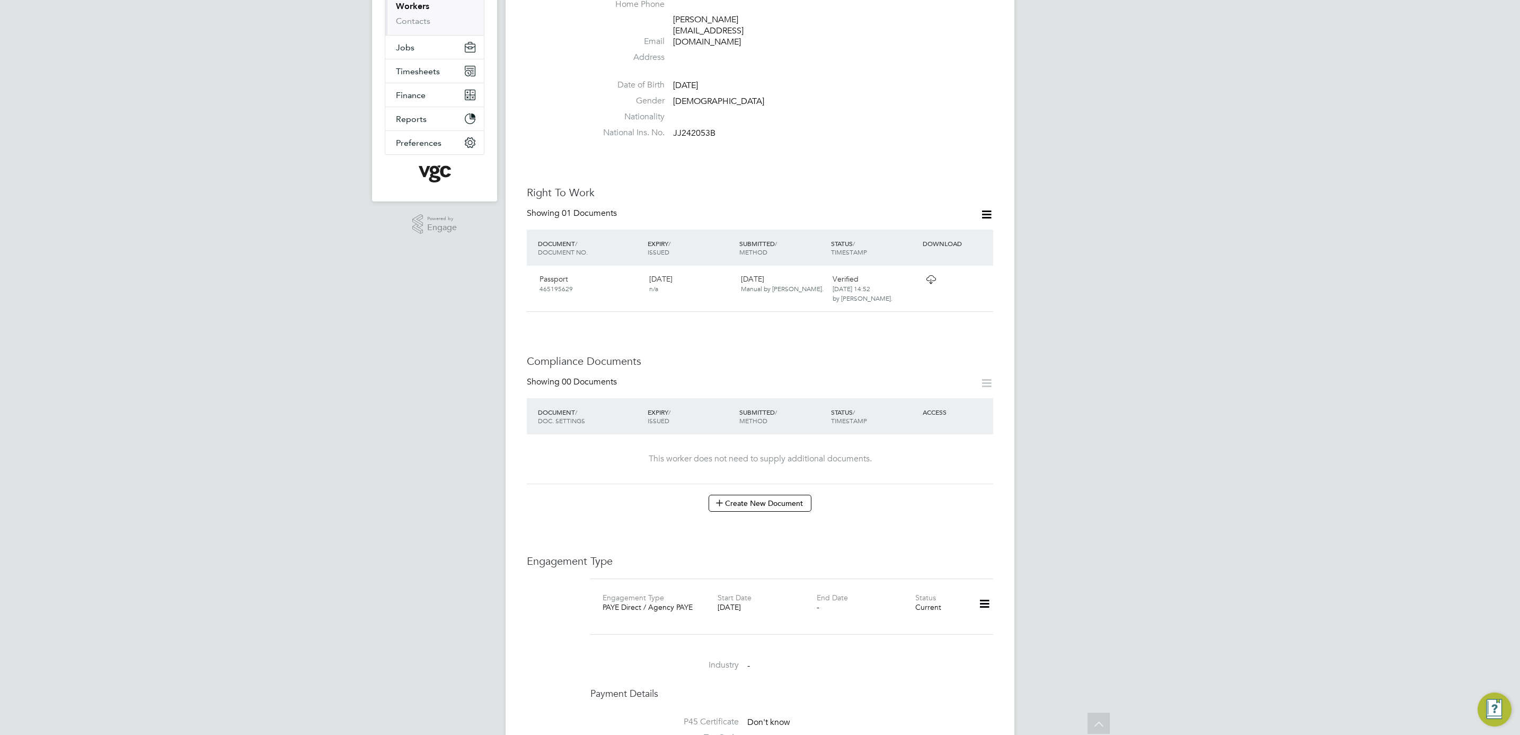
click at [1446, 182] on div "JV Jana Venizelou Notifications 20 Applications: Current page: Network Team Mem…" at bounding box center [760, 479] width 1520 height 1315
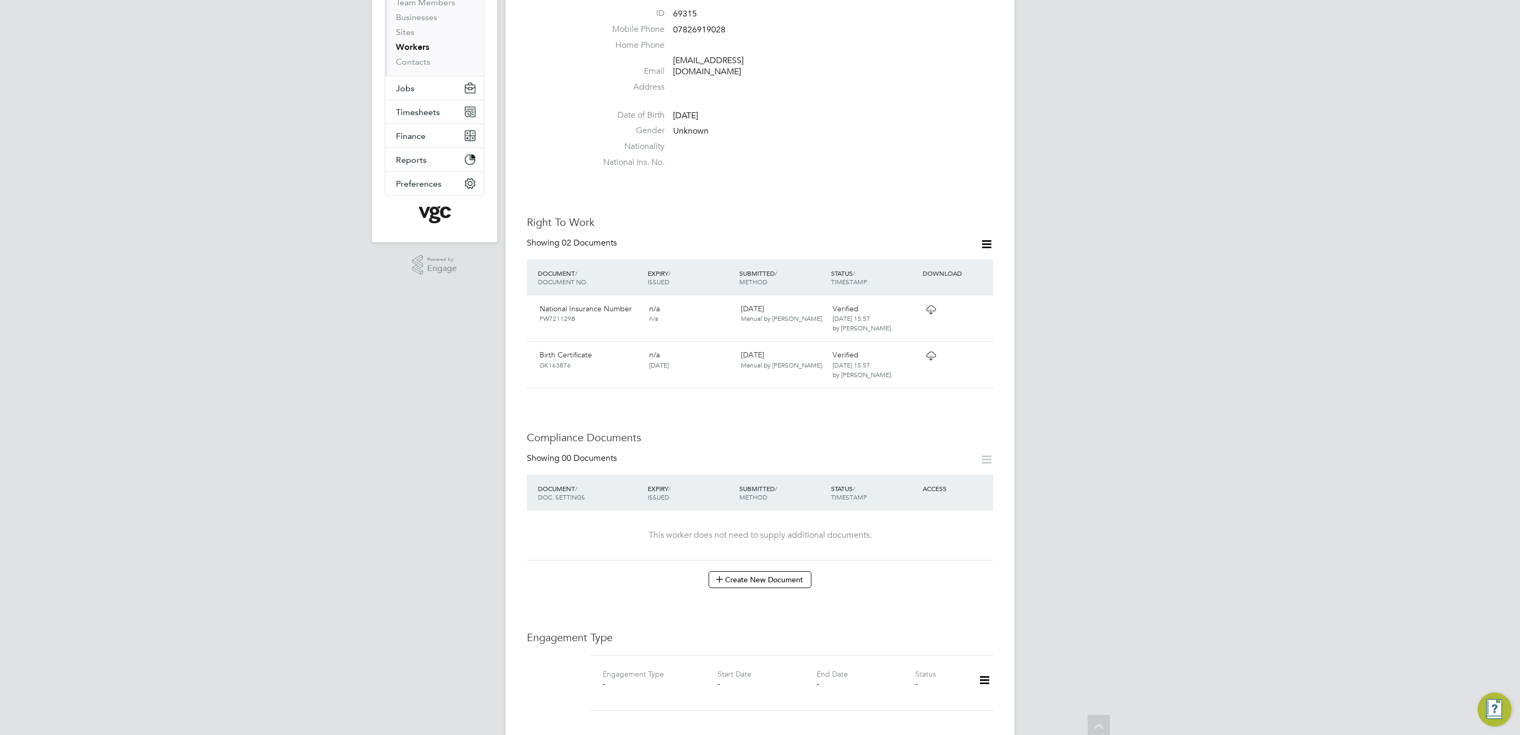
scroll to position [159, 0]
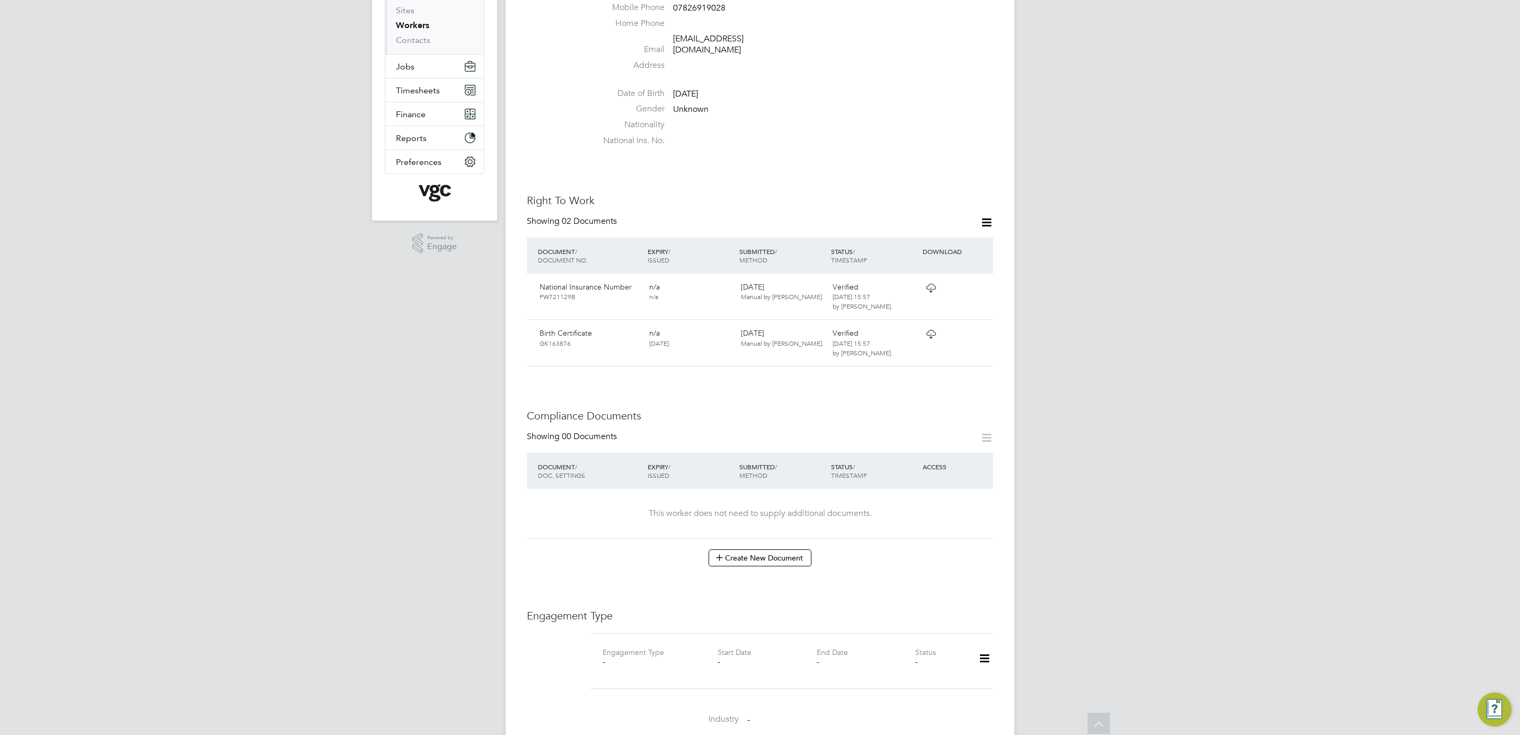
click at [987, 658] on icon at bounding box center [984, 658] width 19 height 24
click at [964, 697] on li "Add Engagement Type" at bounding box center [930, 695] width 120 height 15
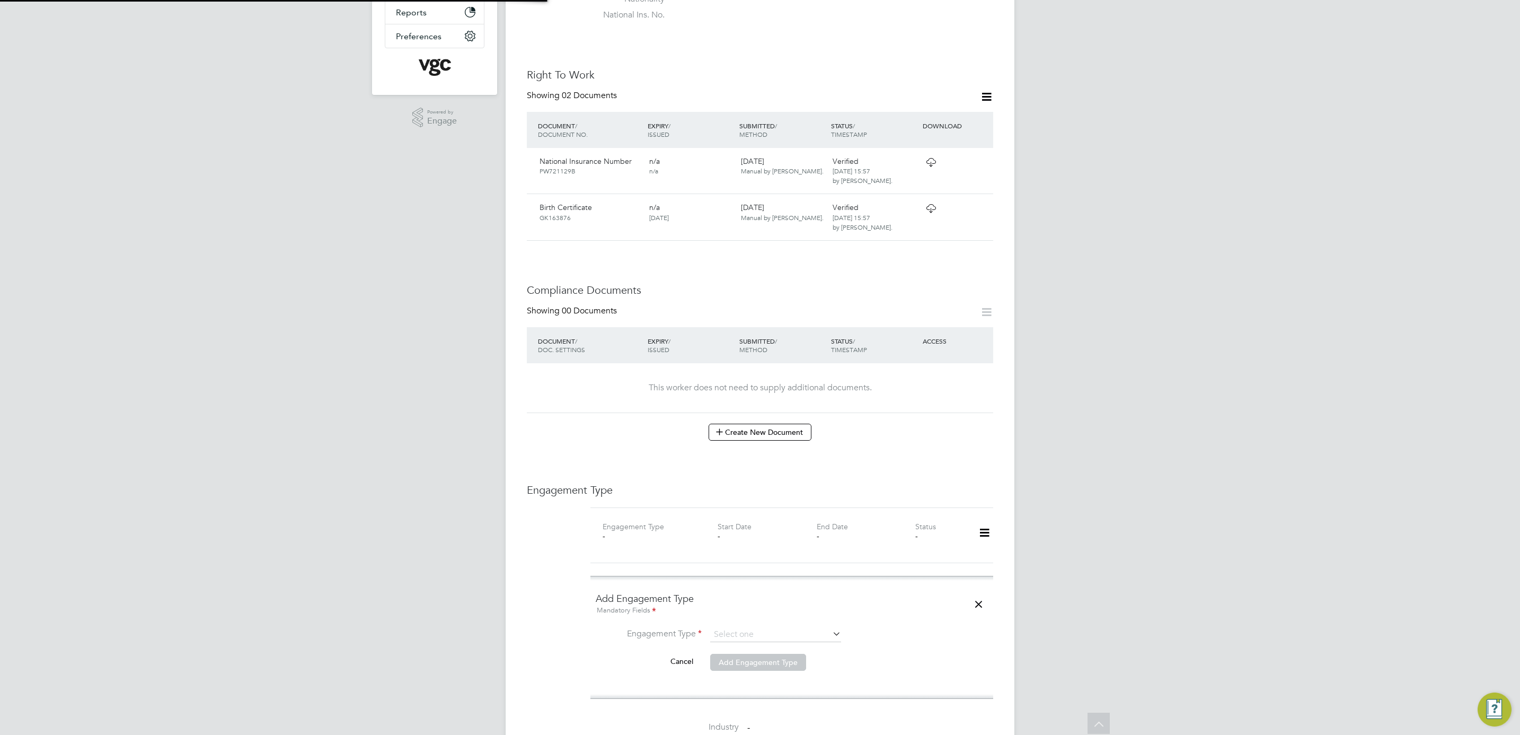
scroll to position [477, 0]
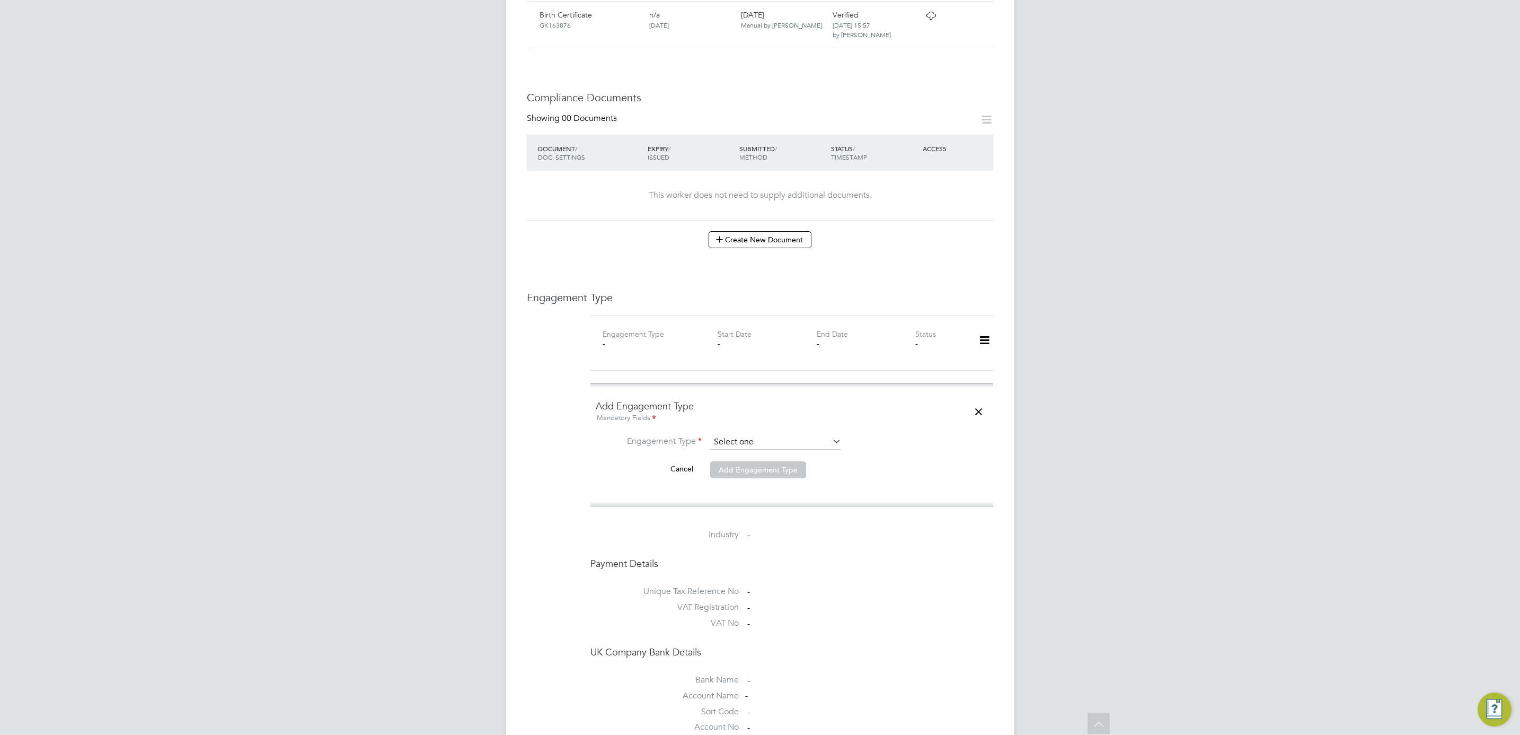
click at [767, 440] on input at bounding box center [775, 442] width 131 height 15
click at [767, 467] on li "PAYE Direct" at bounding box center [776, 464] width 132 height 15
type input "PAYE Direct"
click at [767, 467] on div "All Workers Worker Payment History Tasks Activity Logs Worker Payment History T…" at bounding box center [760, 307] width 509 height 1551
click at [767, 474] on li "Agency PAYE" at bounding box center [776, 475] width 132 height 15
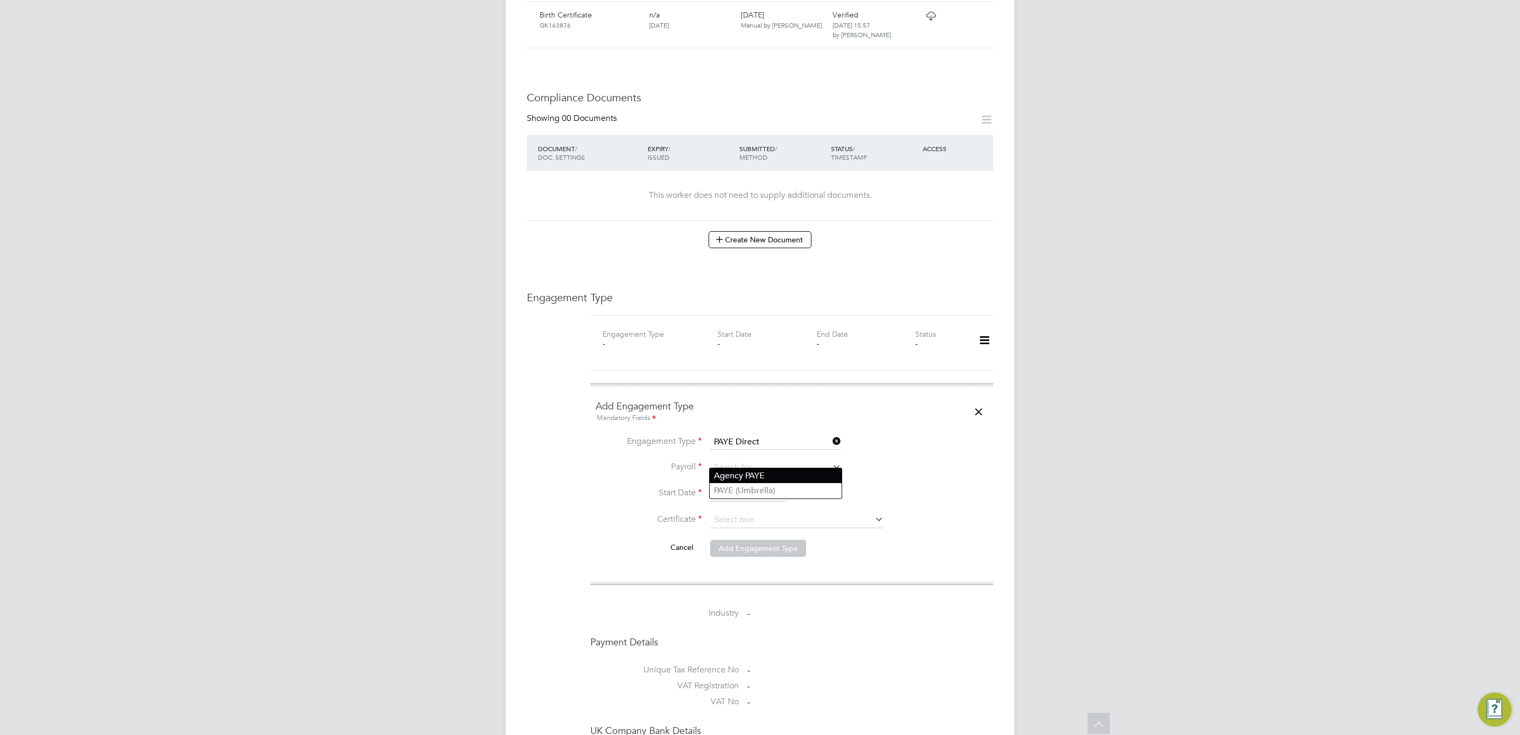
type input "Agency PAYE"
click at [747, 488] on input at bounding box center [747, 493] width 75 height 16
click at [727, 404] on span "16" at bounding box center [728, 404] width 20 height 20
type input "16 Sep 2024"
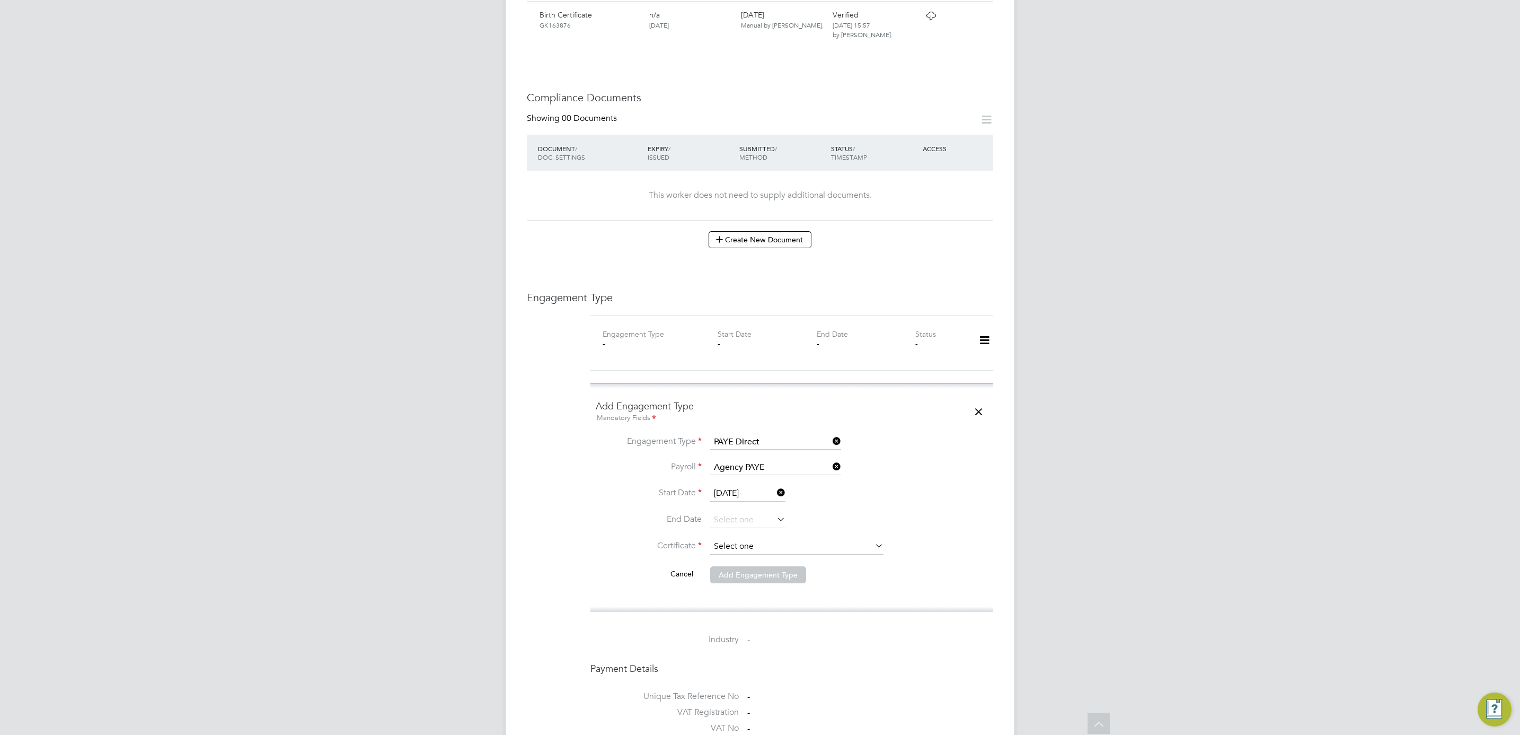
click at [731, 539] on input at bounding box center [796, 546] width 173 height 16
click at [735, 581] on li "Don't know" at bounding box center [797, 582] width 174 height 14
type input "Don't know"
click at [733, 619] on button "Add Engagement Type" at bounding box center [758, 627] width 96 height 17
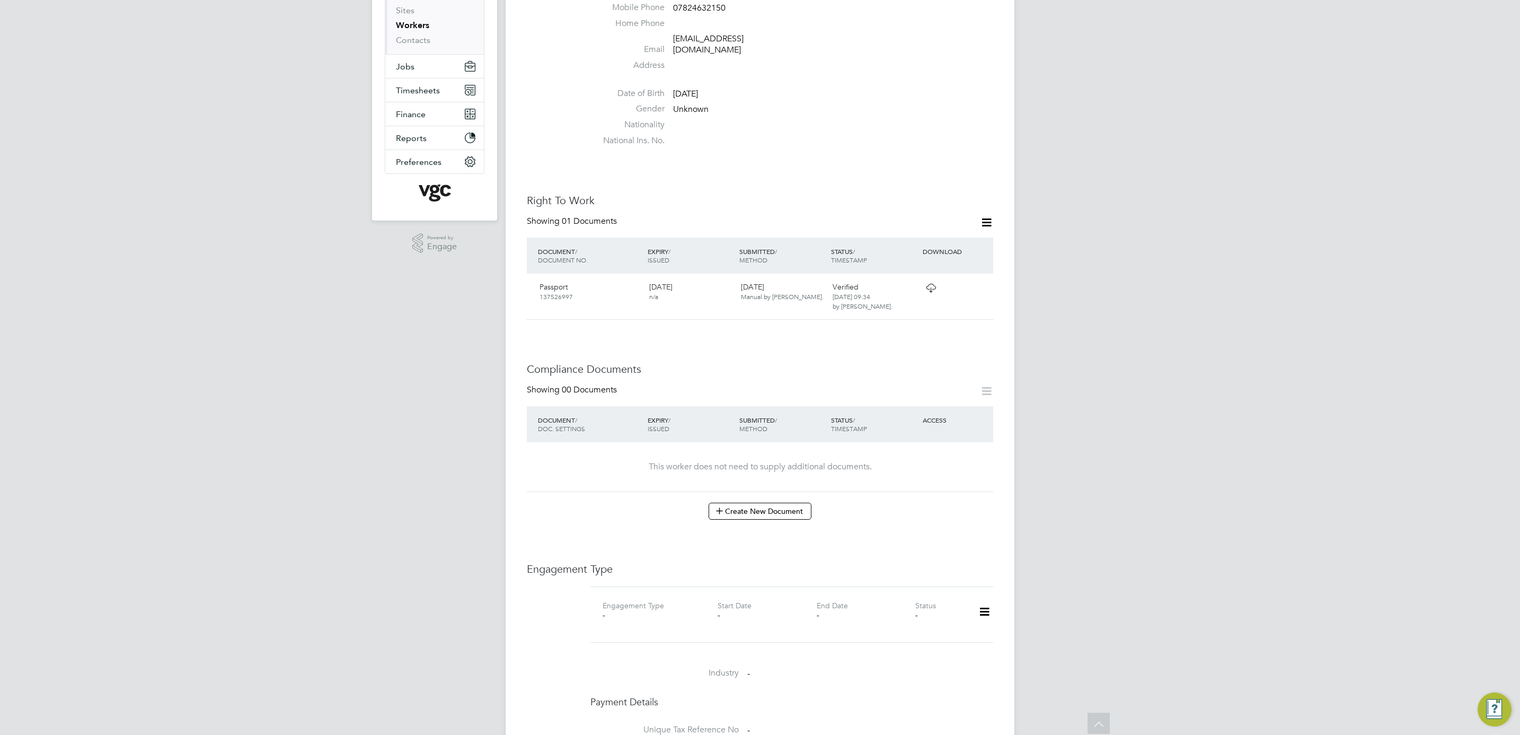
scroll to position [238, 0]
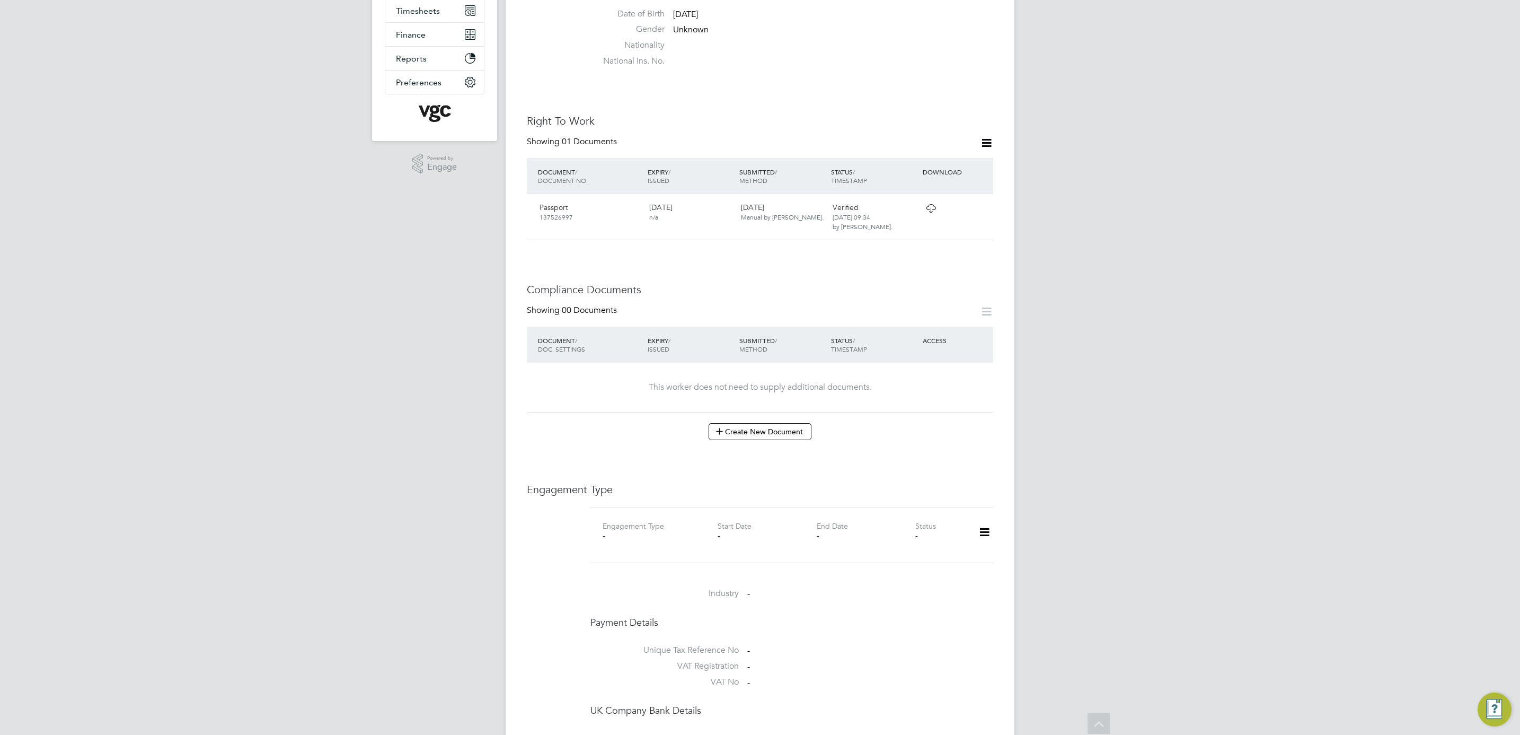
click at [980, 525] on icon at bounding box center [984, 532] width 19 height 24
click at [965, 566] on li "Add Engagement Type" at bounding box center [930, 569] width 120 height 15
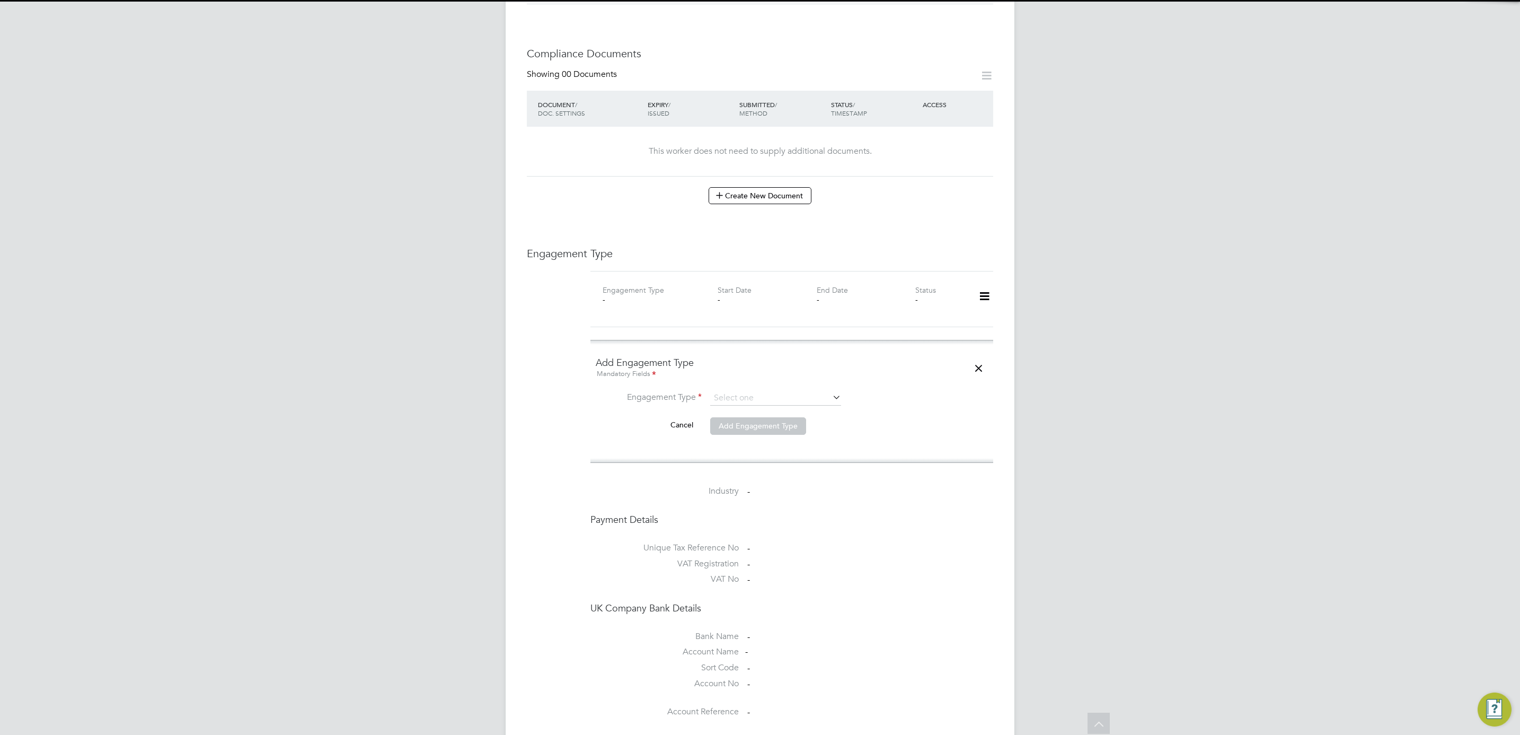
scroll to position [477, 0]
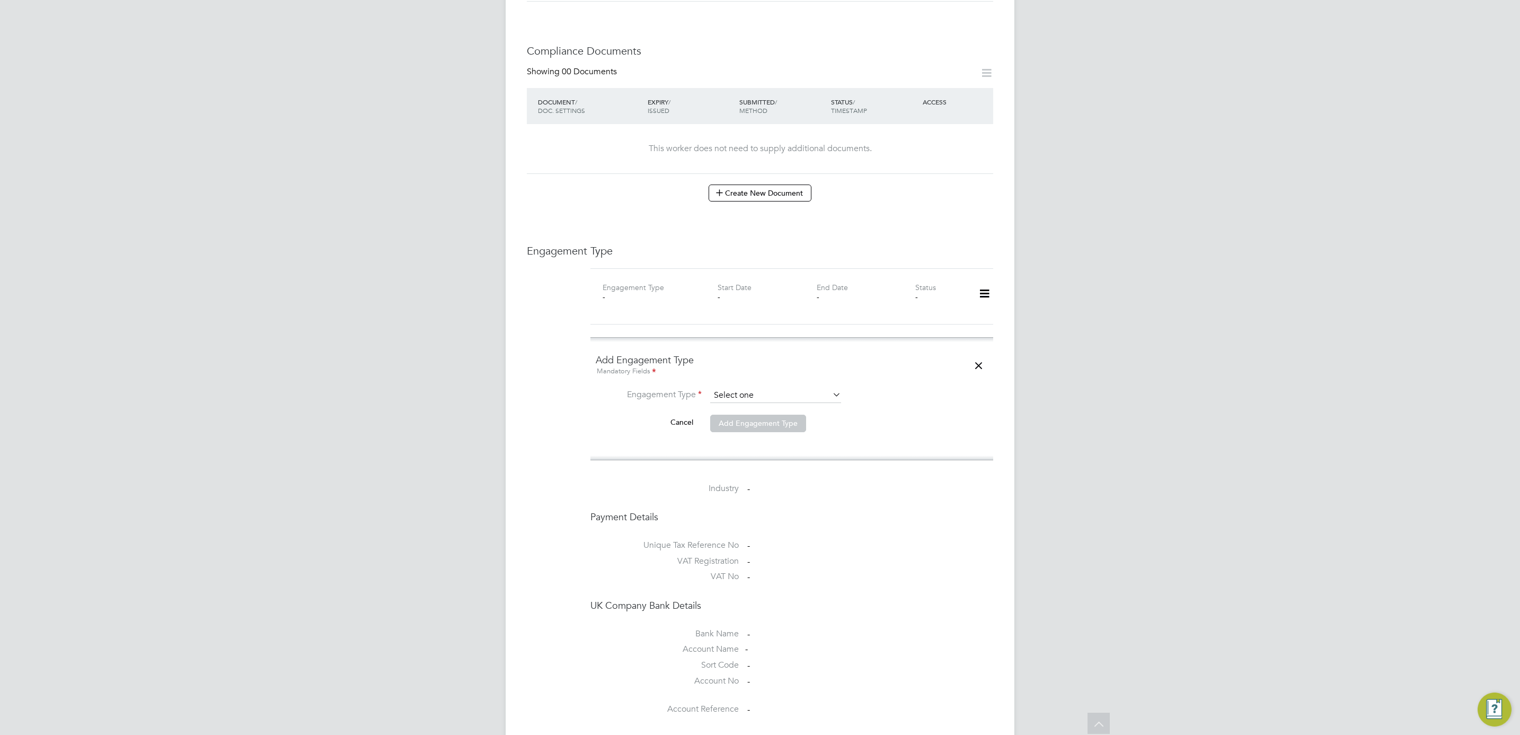
click at [744, 388] on input at bounding box center [775, 395] width 131 height 15
click at [744, 449] on li "Umbrella" at bounding box center [776, 448] width 132 height 15
type input "Umbrella"
click at [747, 421] on li "Umbrella Business" at bounding box center [792, 425] width 392 height 25
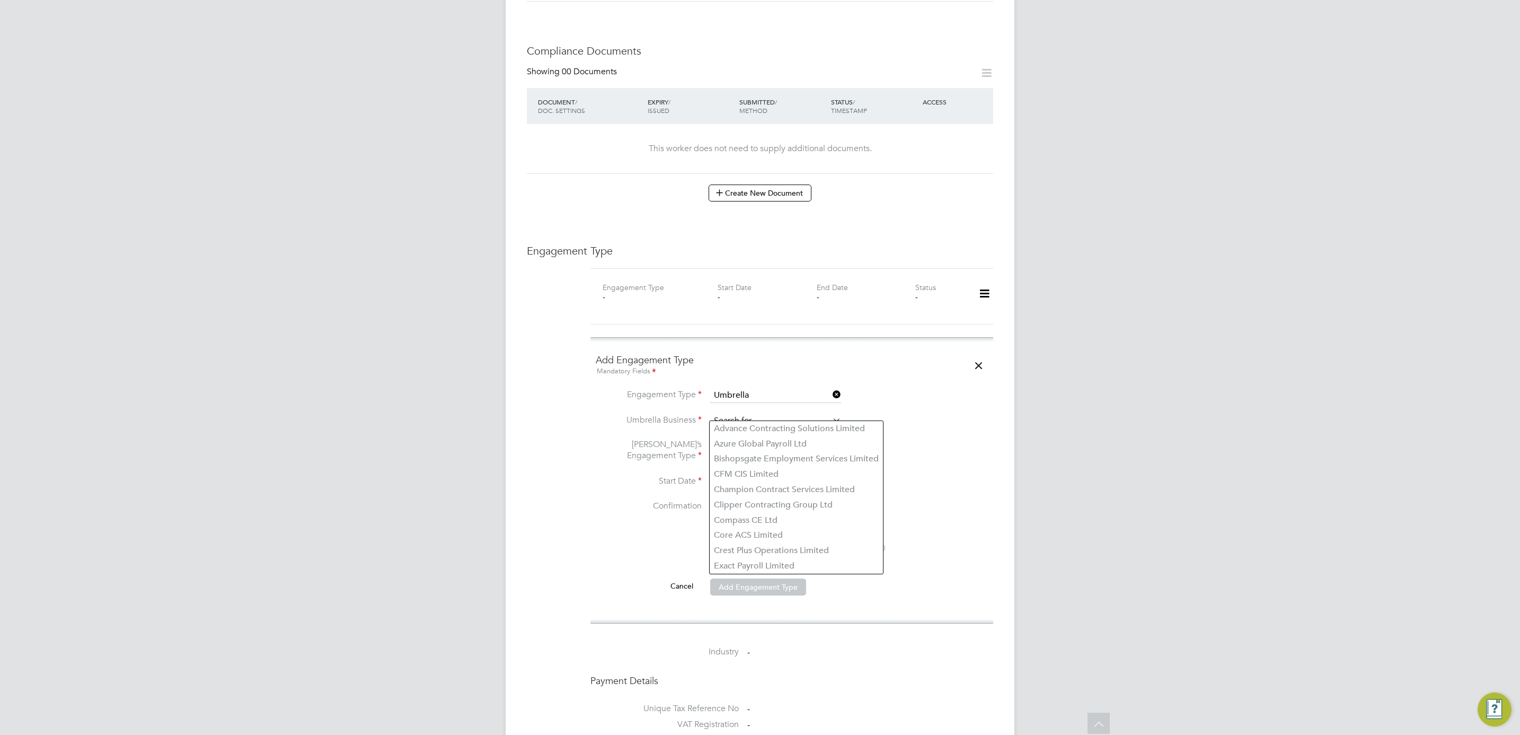
click at [754, 415] on input at bounding box center [775, 420] width 131 height 15
click at [757, 445] on li "Om nia Outsourcing Limited" at bounding box center [776, 443] width 132 height 15
type input "Omnia Outsourcing Limited"
click at [740, 444] on input at bounding box center [775, 451] width 131 height 15
click at [763, 471] on li "CIS Self-employed" at bounding box center [776, 473] width 132 height 15
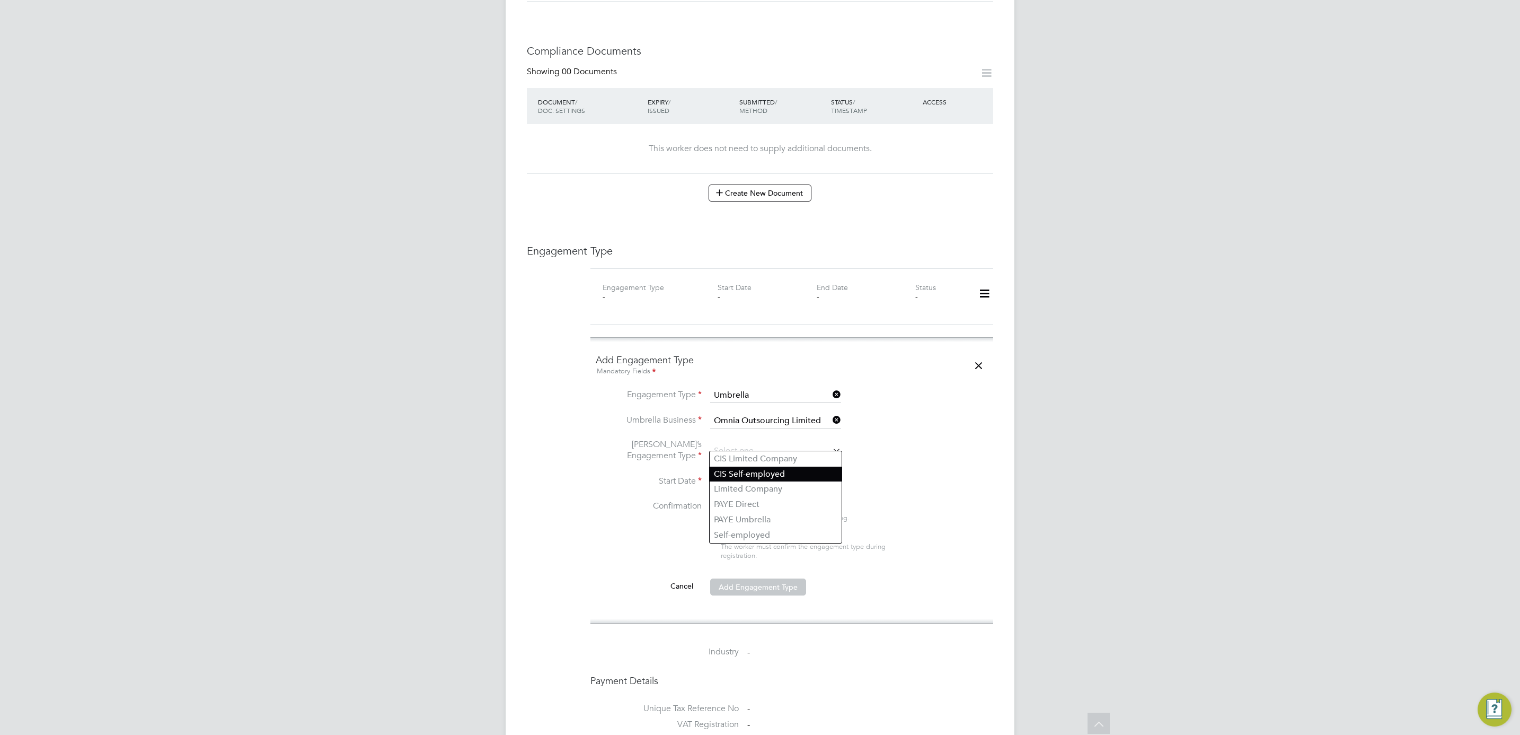
type input "CIS Self-employed"
click at [728, 474] on input at bounding box center [747, 482] width 75 height 16
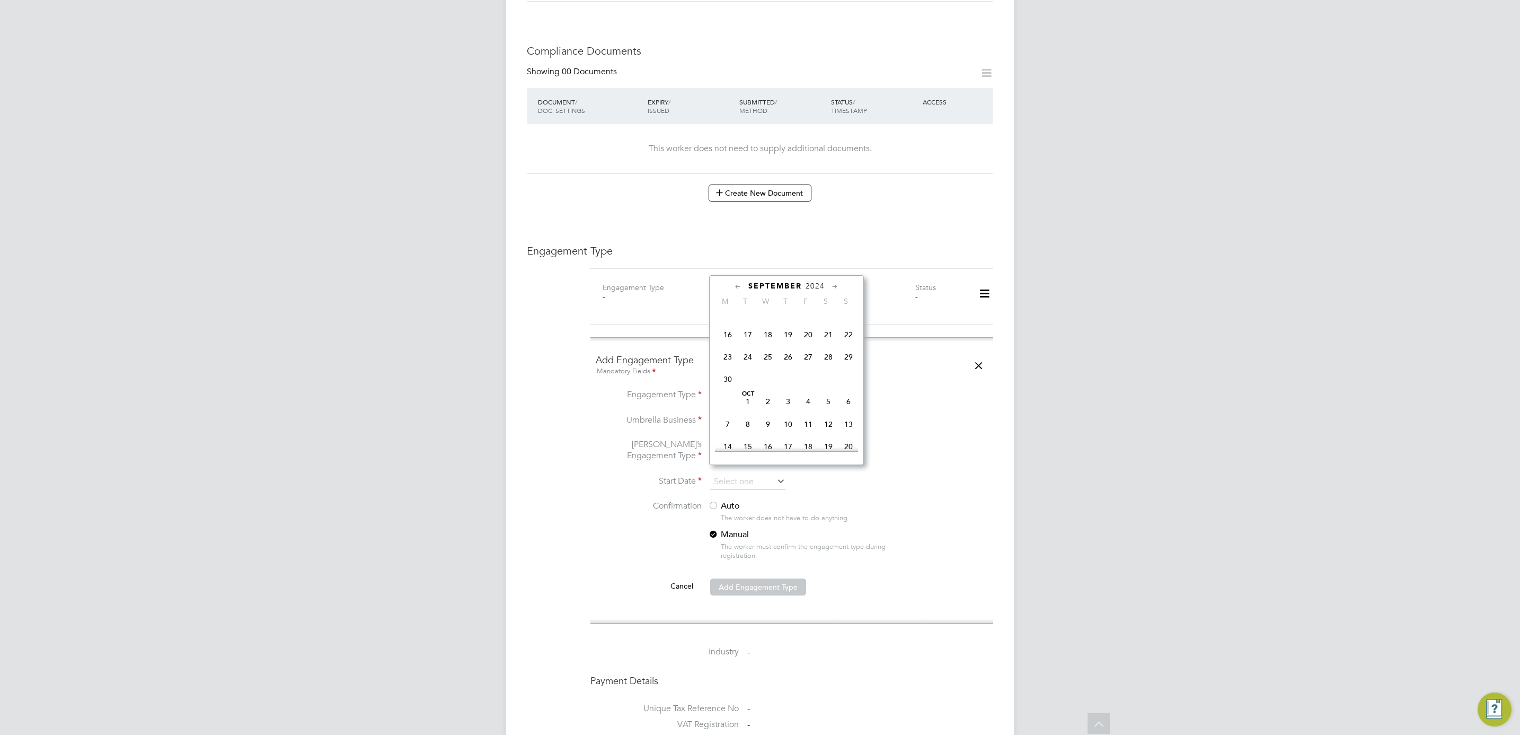
scroll to position [113, 0]
click at [768, 373] on span "14" at bounding box center [768, 369] width 20 height 20
type input "14 Aug 2024"
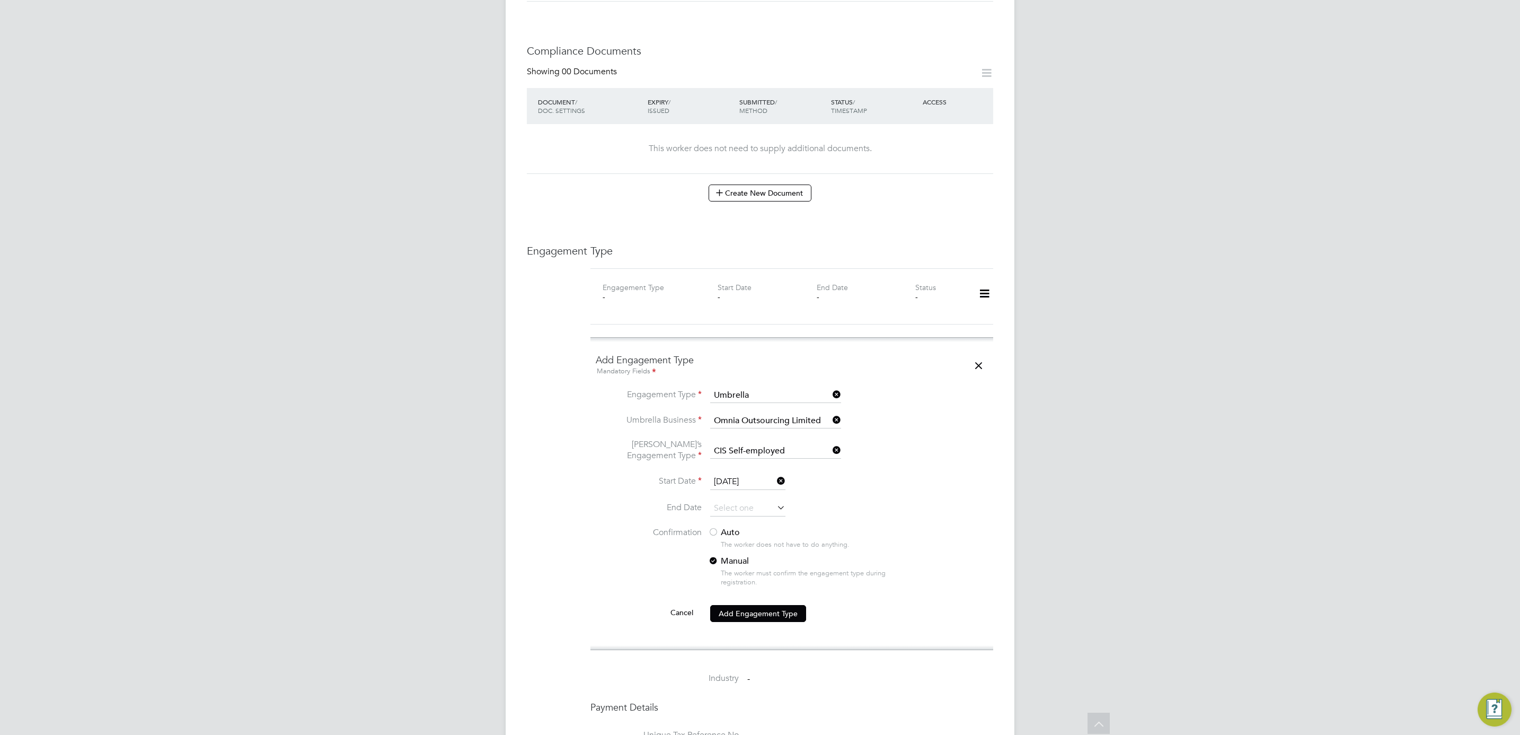
click at [714, 527] on div at bounding box center [713, 532] width 11 height 11
click at [753, 605] on button "Add Engagement Type" at bounding box center [758, 613] width 96 height 17
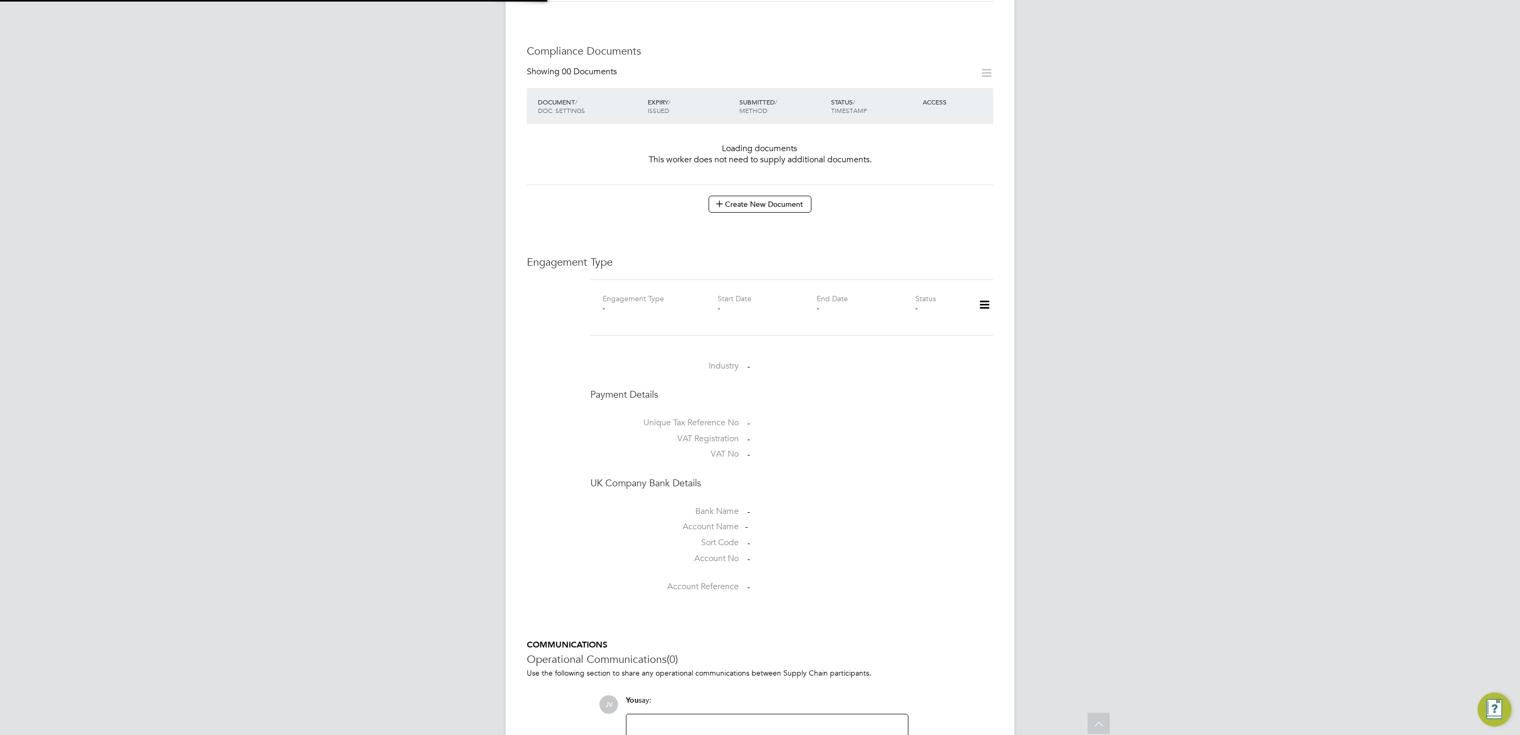
scroll to position [407, 0]
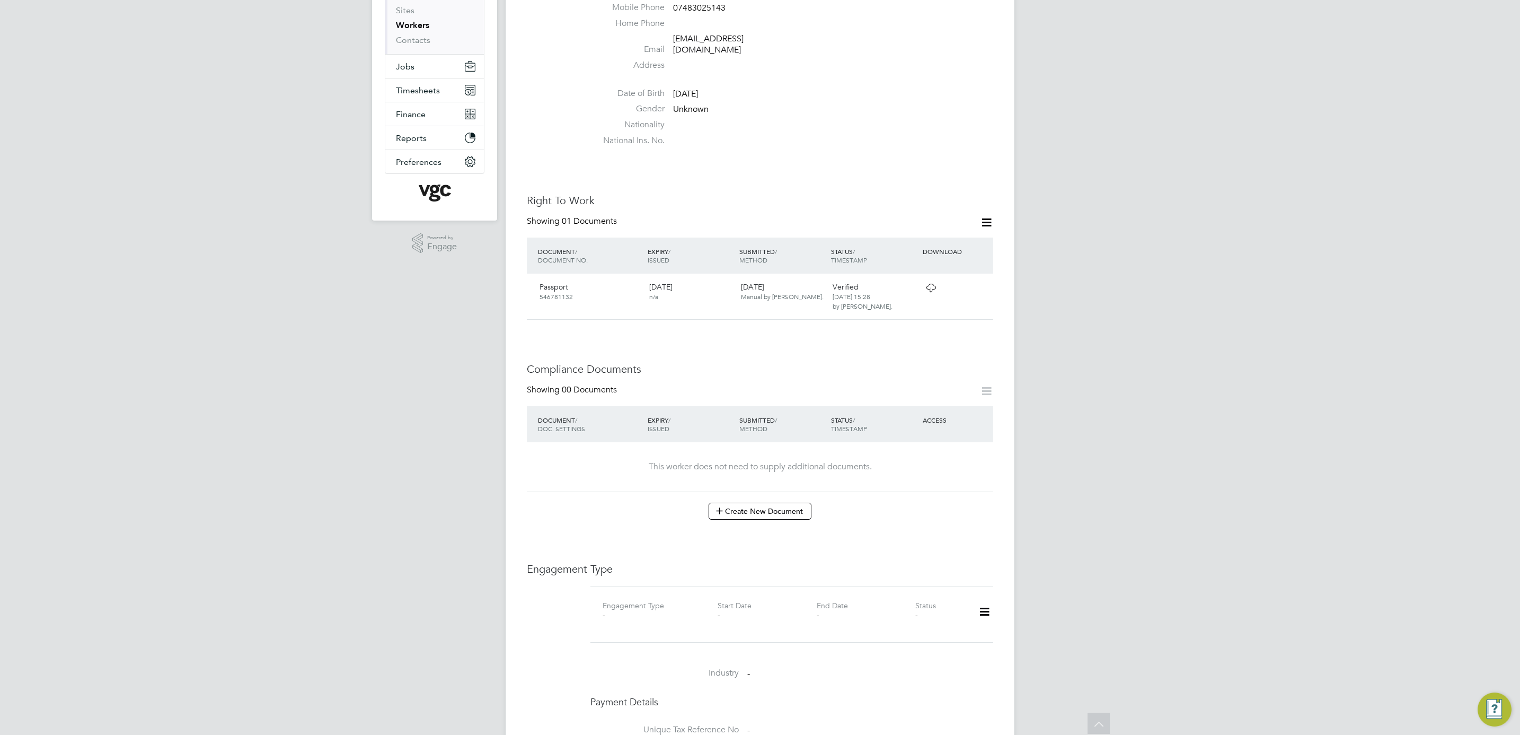
scroll to position [318, 0]
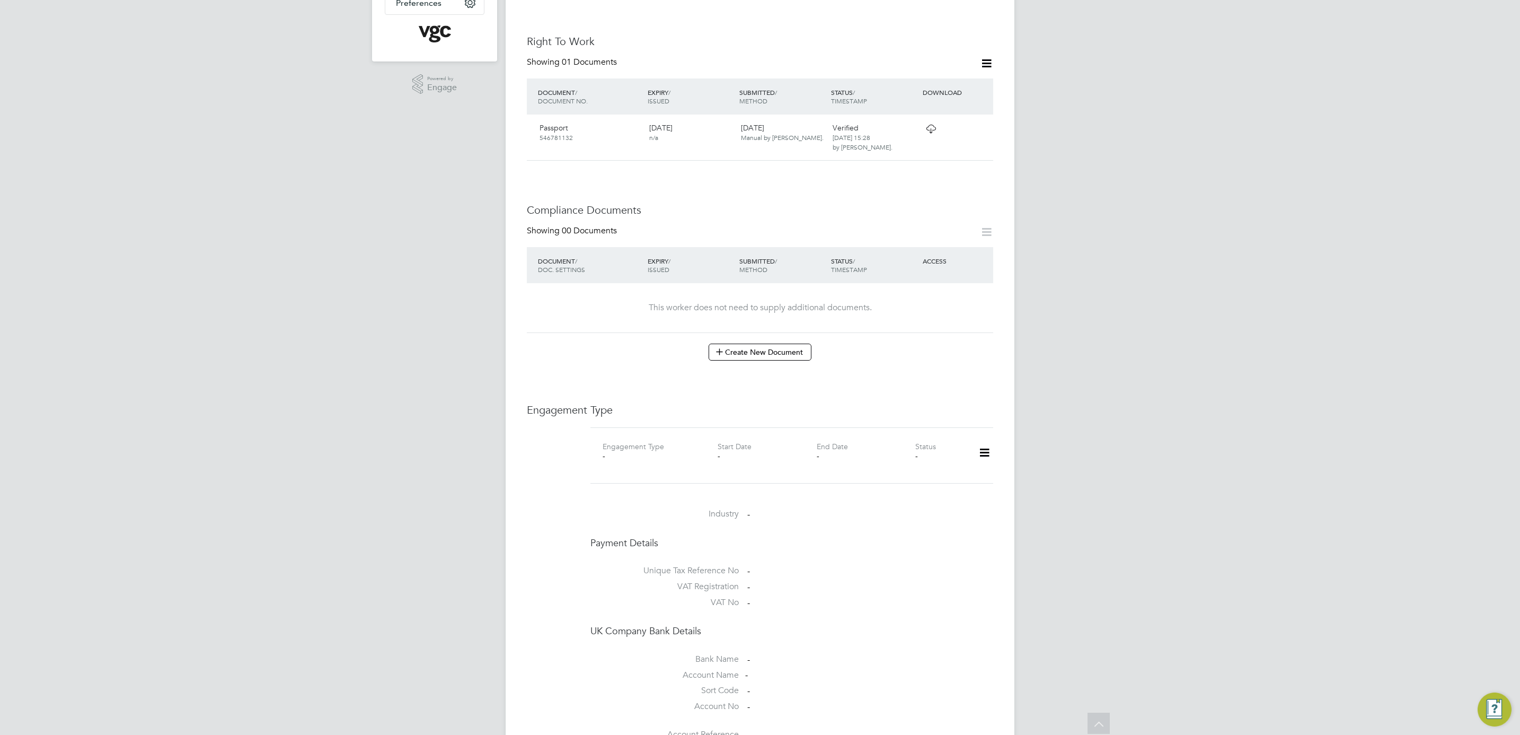
click at [986, 444] on icon at bounding box center [984, 452] width 19 height 24
click at [942, 485] on li "Add Engagement Type" at bounding box center [930, 489] width 120 height 15
click at [745, 547] on input at bounding box center [775, 554] width 131 height 15
click at [736, 606] on li "Umbrella" at bounding box center [776, 607] width 132 height 15
type input "Umbrella"
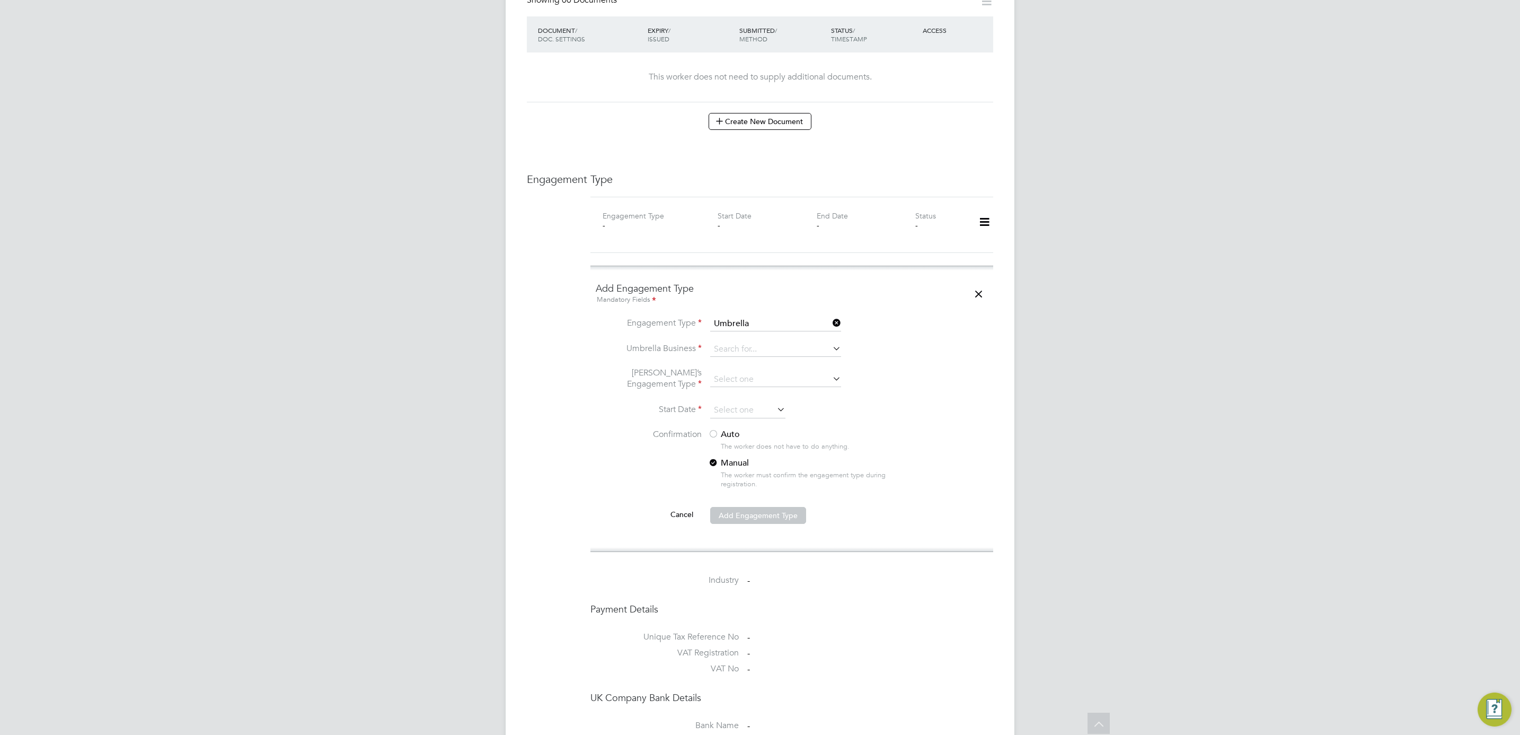
scroll to position [556, 0]
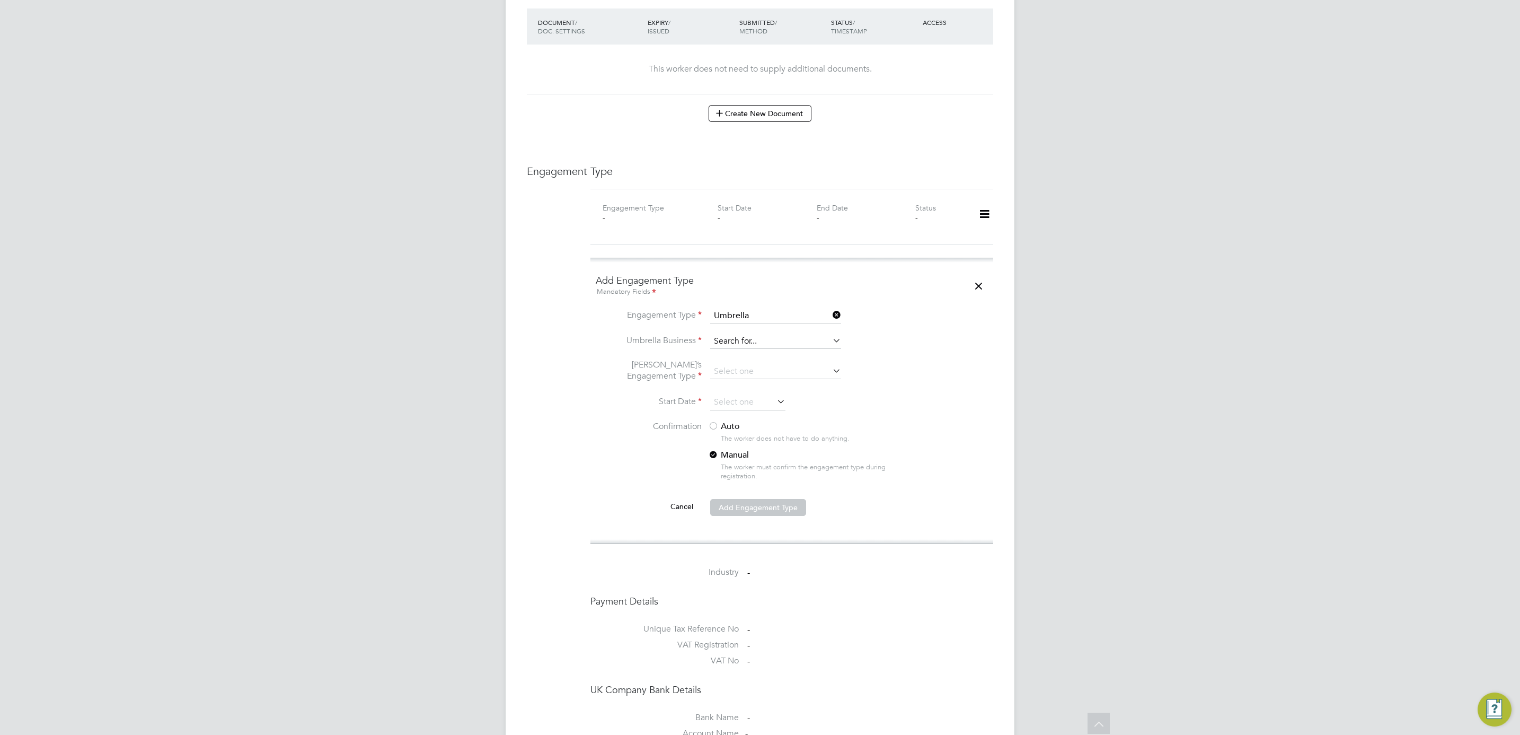
click at [765, 334] on input at bounding box center [775, 341] width 131 height 15
click at [766, 349] on li "Liq uid Friday Limited" at bounding box center [776, 348] width 132 height 15
type input "Liquid Friday Limited"
click at [751, 364] on input at bounding box center [775, 371] width 131 height 15
click at [765, 397] on li "CIS Self-employed" at bounding box center [776, 394] width 132 height 15
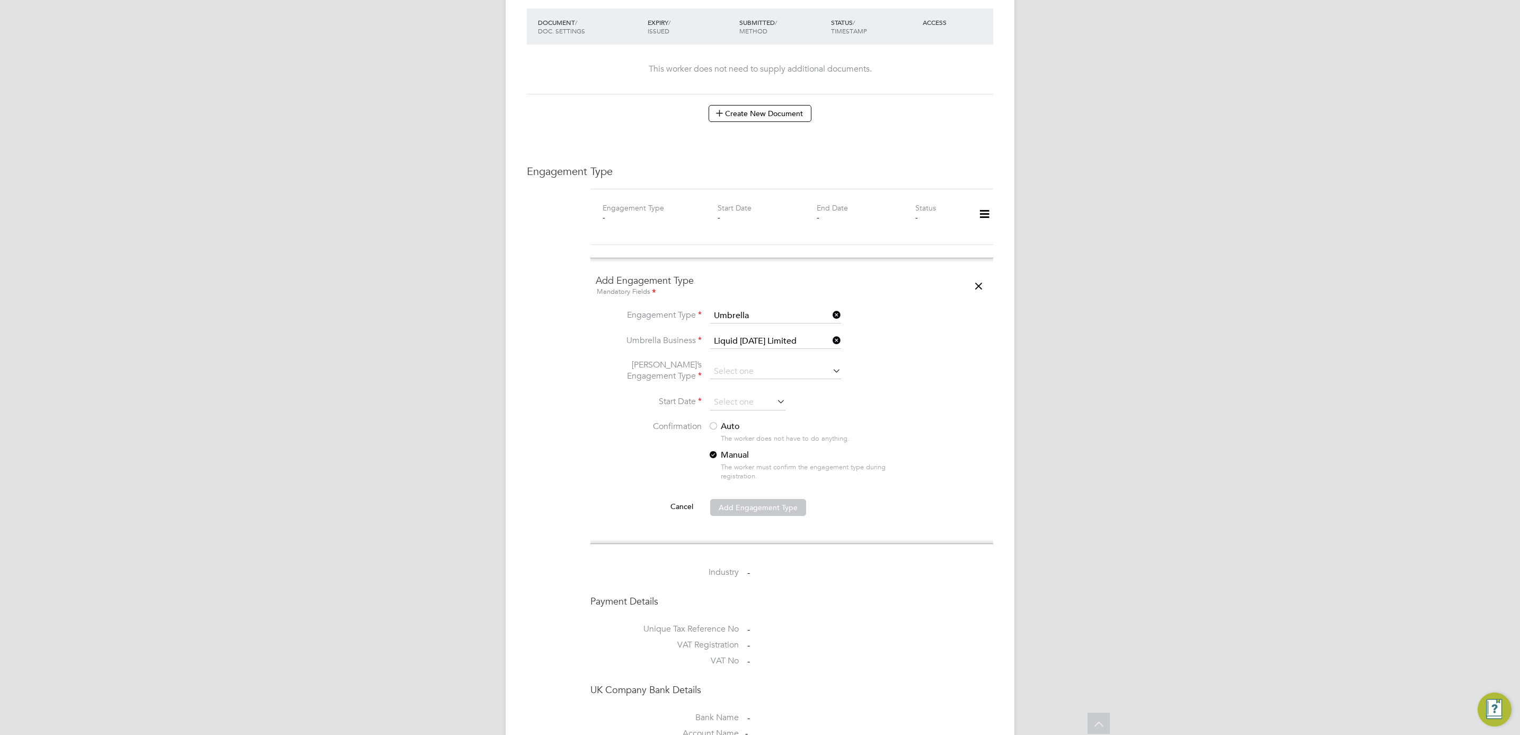
type input "CIS Self-employed"
click at [746, 394] on input at bounding box center [747, 402] width 75 height 16
click at [820, 207] on span "2025" at bounding box center [815, 206] width 19 height 9
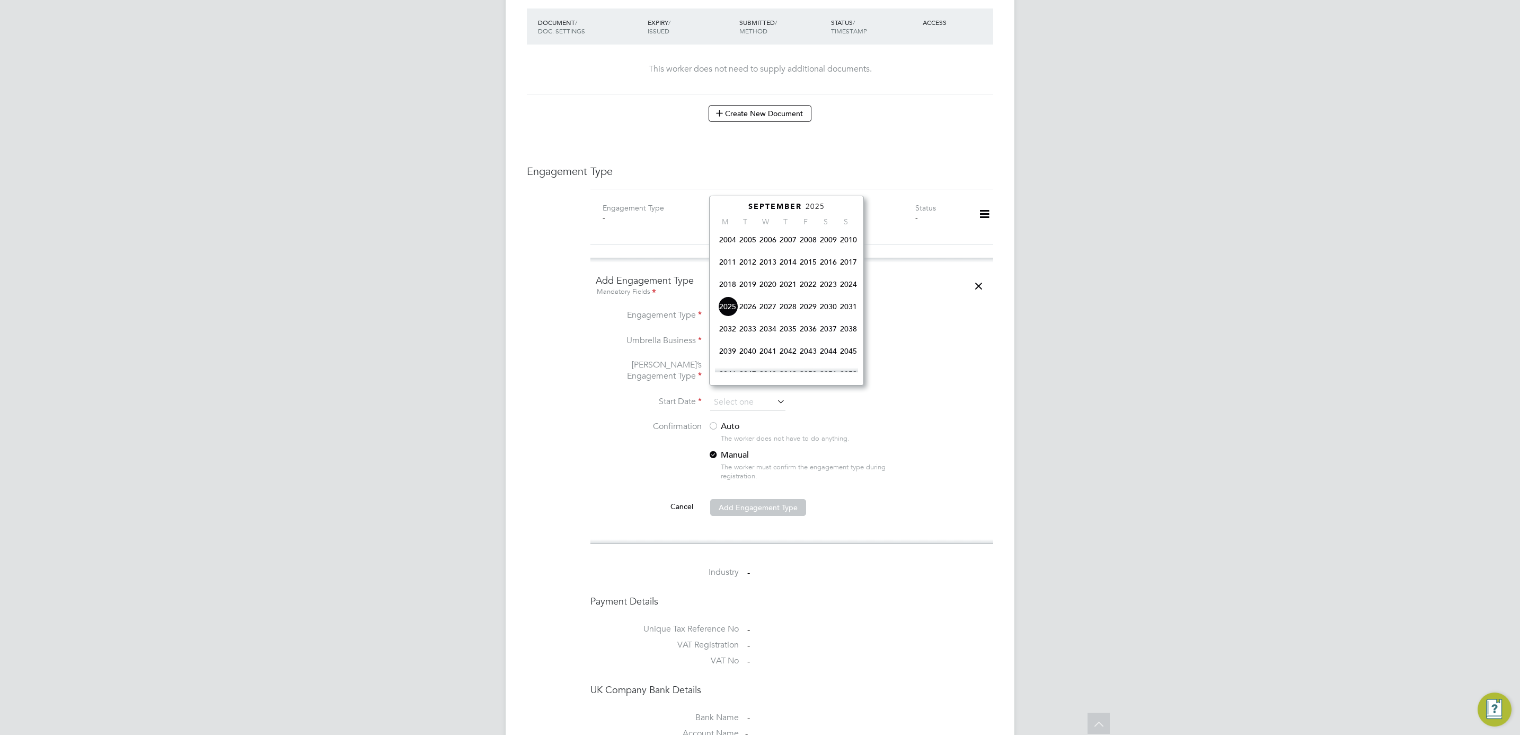
click at [827, 284] on span "2023" at bounding box center [828, 284] width 20 height 20
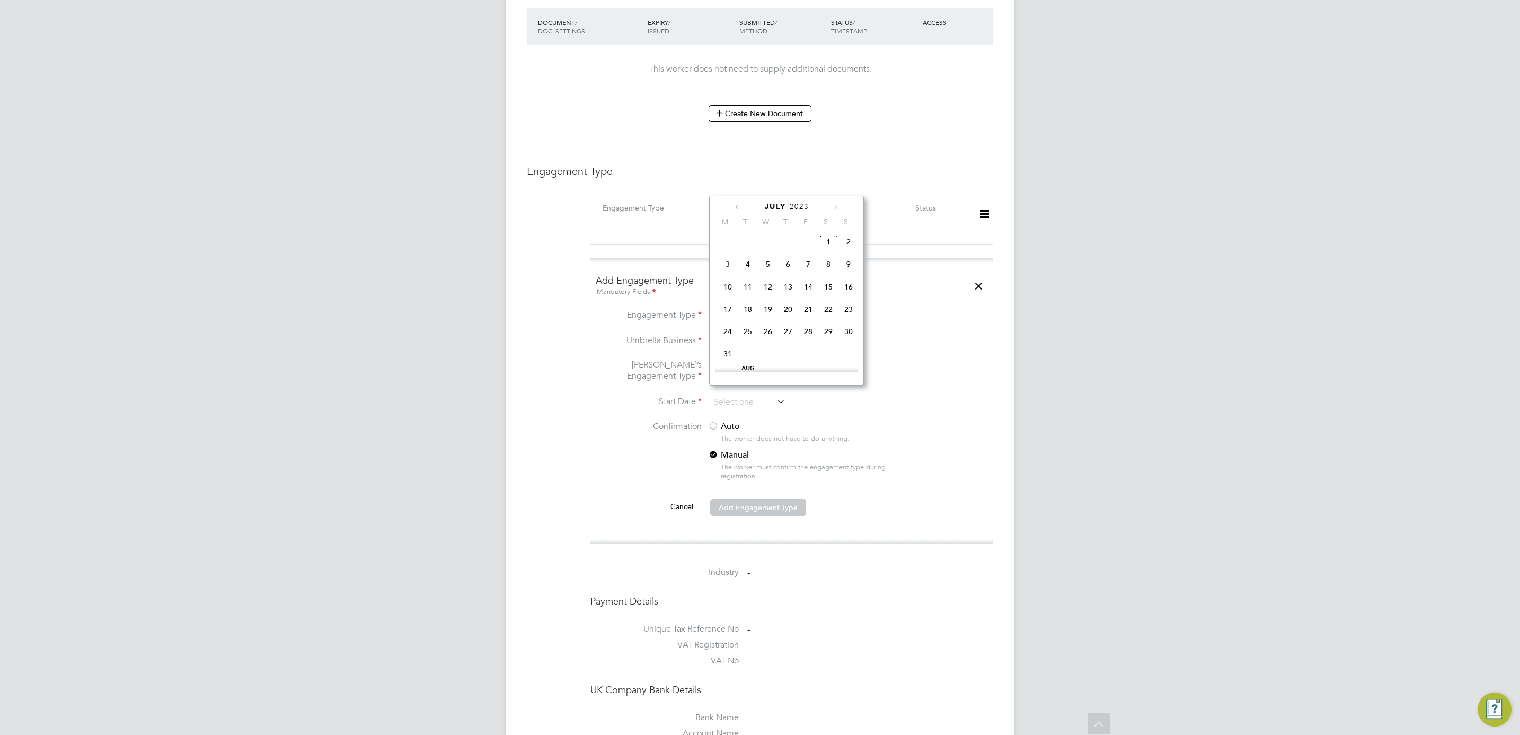
click at [729, 351] on span "31" at bounding box center [728, 353] width 20 height 20
type input "31 Jul 2023"
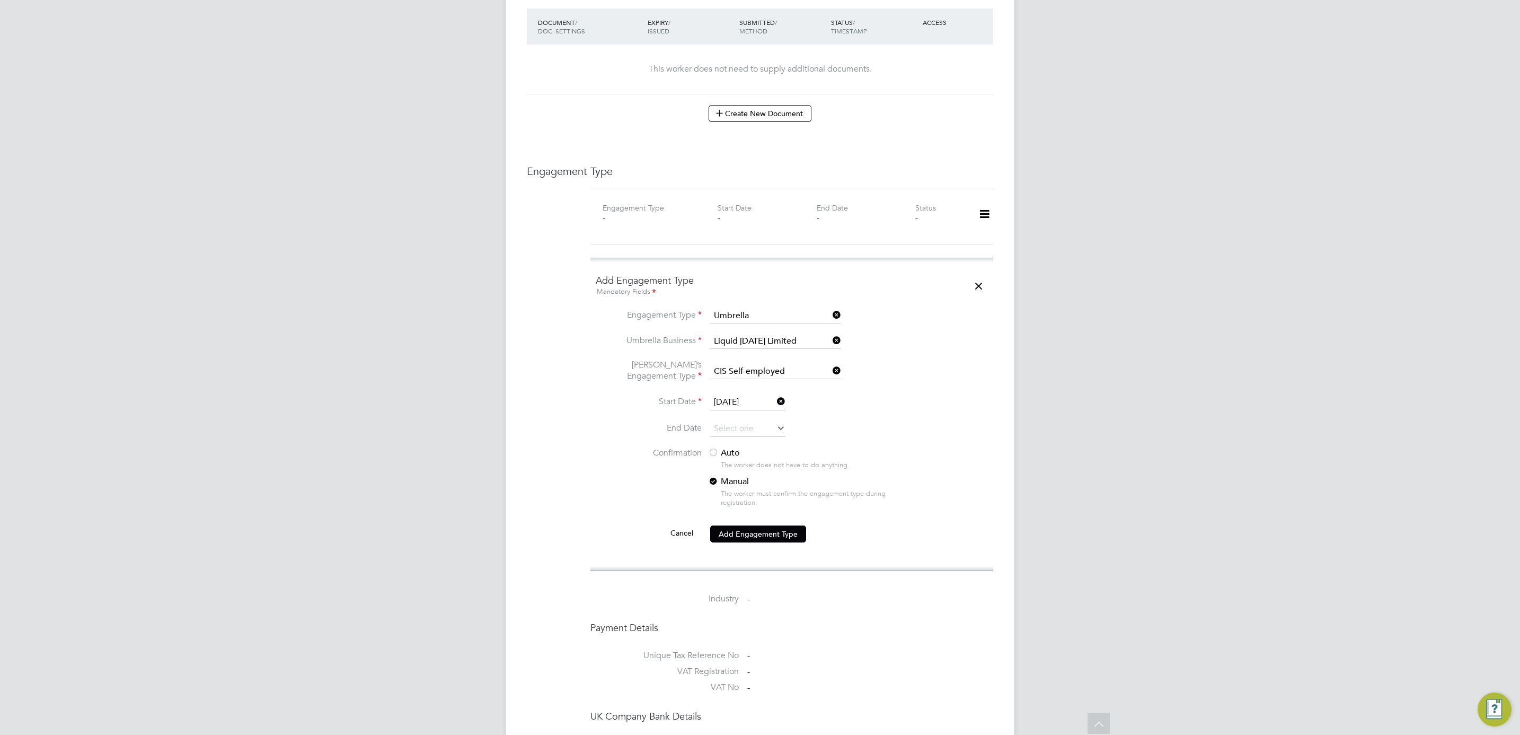
click at [717, 448] on div at bounding box center [713, 453] width 11 height 11
click at [756, 541] on li "Cancel Add Engagement Type" at bounding box center [792, 539] width 392 height 30
click at [756, 525] on button "Add Engagement Type" at bounding box center [758, 533] width 96 height 17
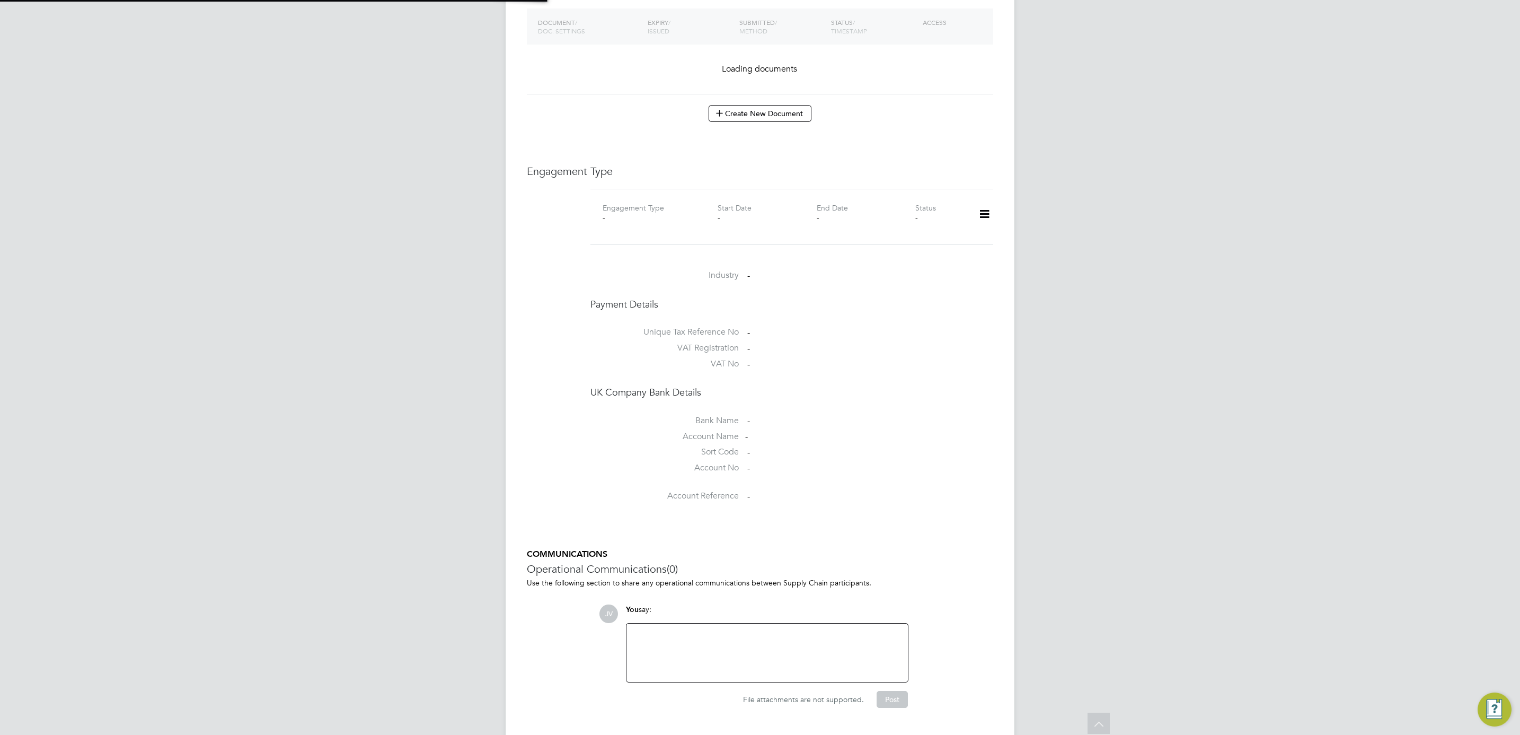
scroll to position [407, 0]
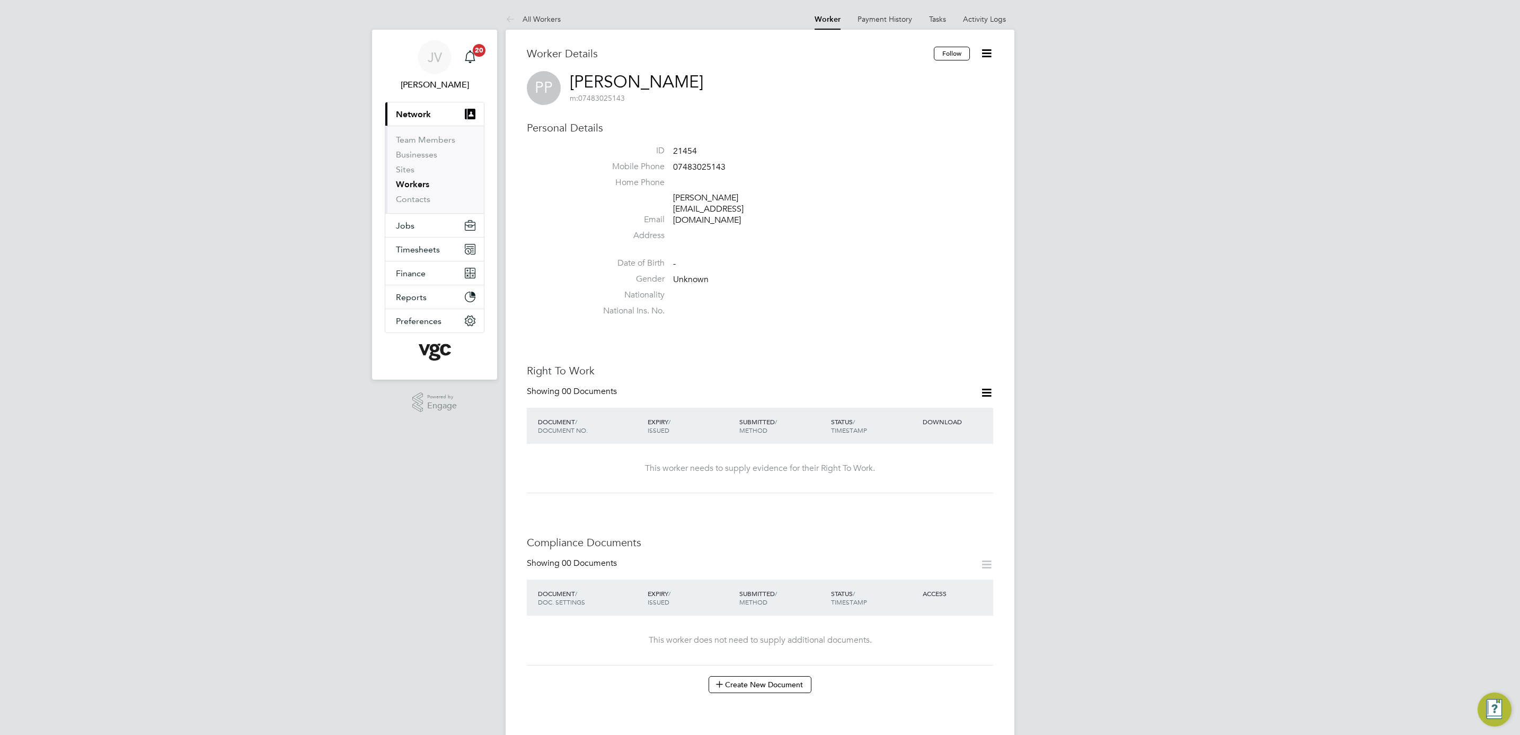
click at [980, 386] on icon at bounding box center [986, 392] width 13 height 13
click at [967, 393] on li "Add Right To Work Document" at bounding box center [927, 395] width 128 height 15
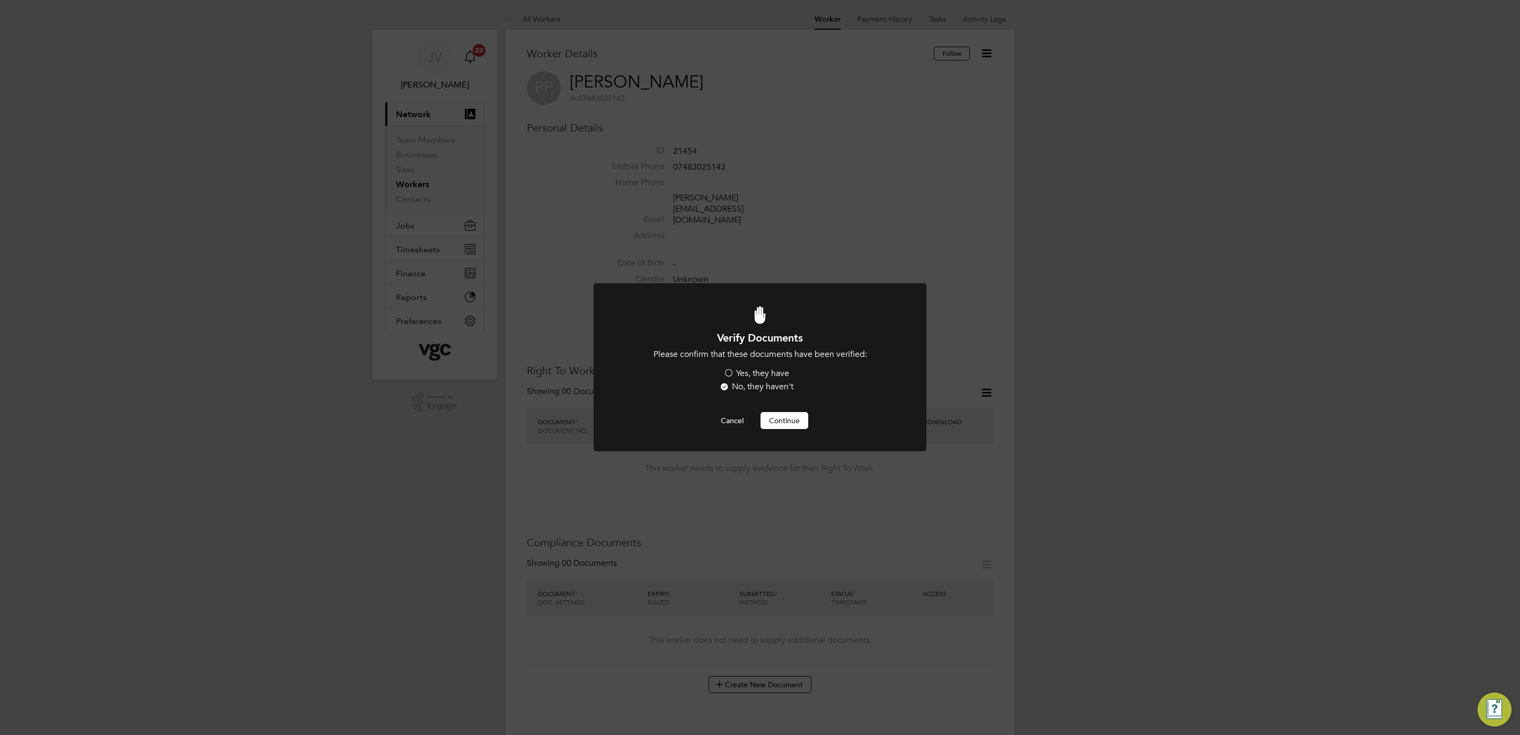
click at [760, 369] on label "Yes, they have" at bounding box center [756, 373] width 66 height 11
click at [0, 0] on input "Yes, they have" at bounding box center [0, 0] width 0 height 0
click at [778, 421] on button "Continue" at bounding box center [785, 420] width 48 height 17
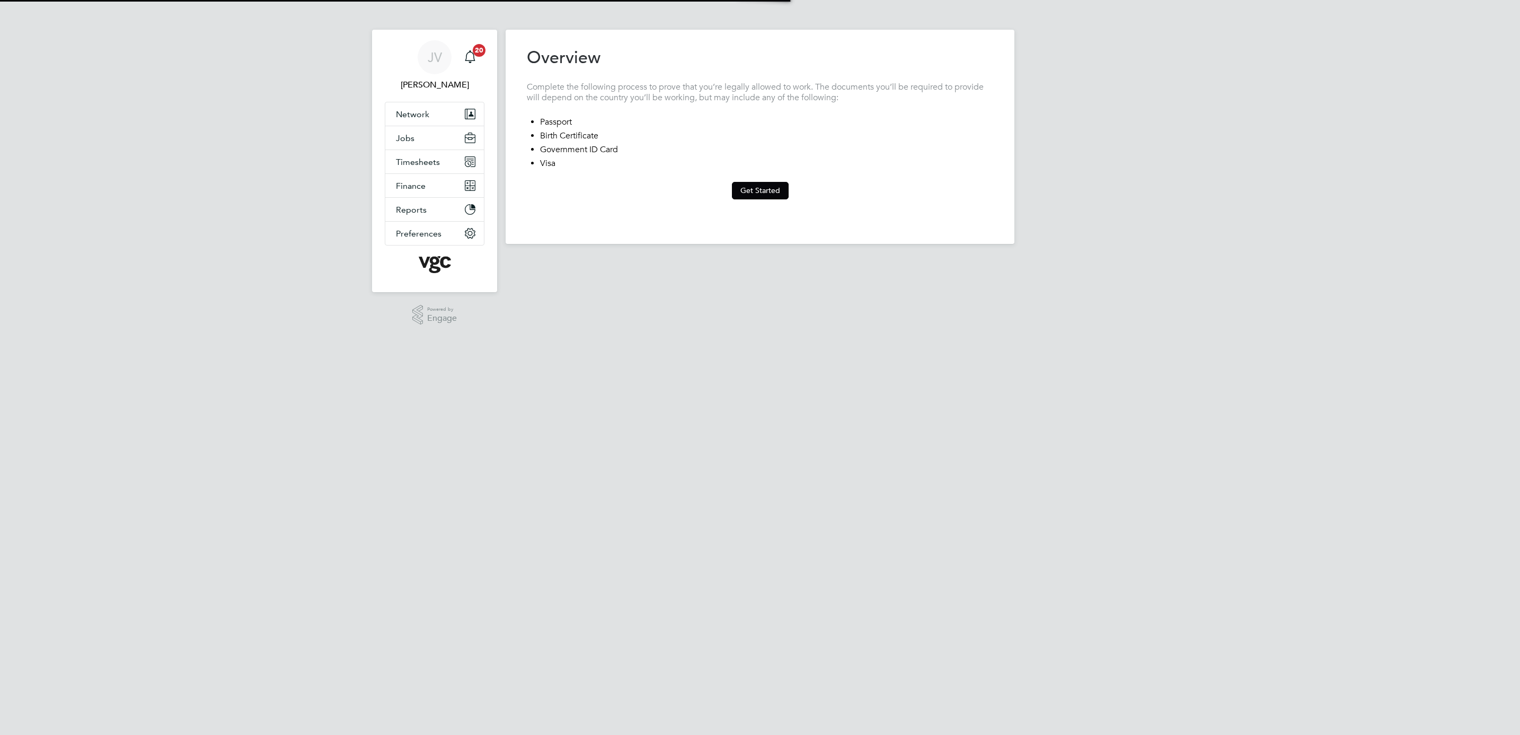
type input "United Kingdom"
click at [782, 202] on div "Previous Step Next Step" at bounding box center [760, 210] width 466 height 23
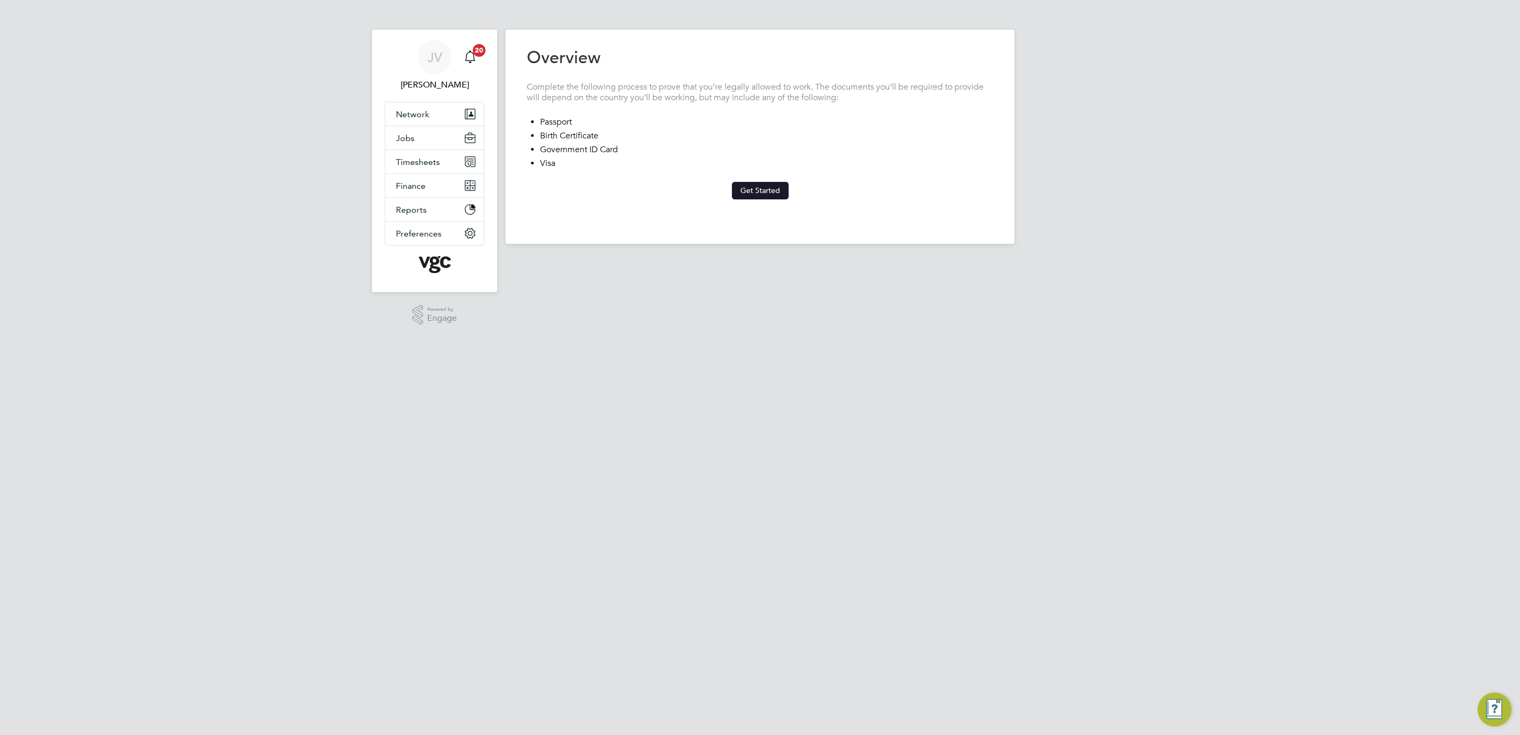
click at [765, 193] on button "Get Started" at bounding box center [760, 190] width 57 height 17
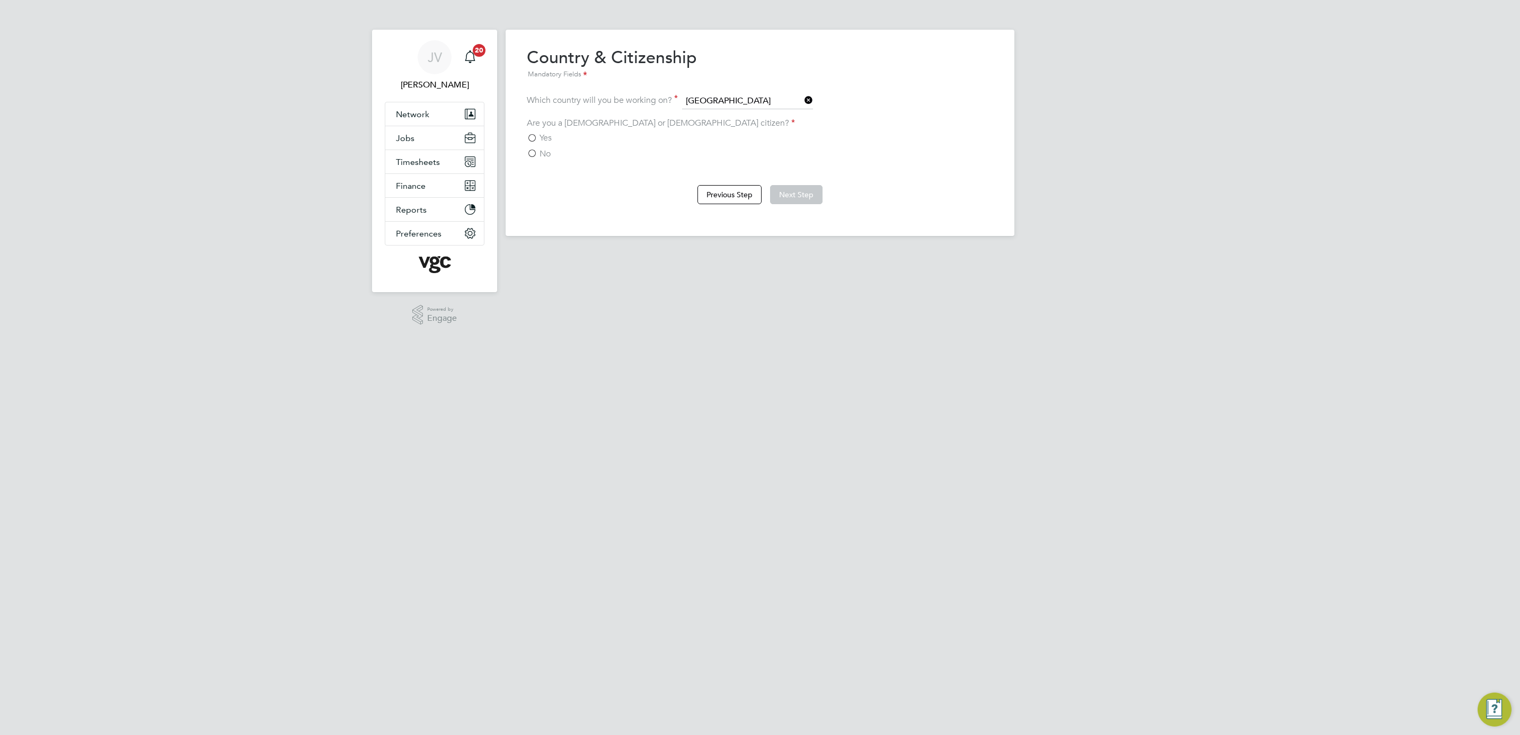
click at [543, 129] on div "Are you a British or Irish citizen? Yes No" at bounding box center [760, 139] width 466 height 42
click at [534, 136] on label "Yes" at bounding box center [539, 137] width 25 height 11
click at [0, 0] on input "Yes" at bounding box center [0, 0] width 0 height 0
click at [798, 191] on button "Next Step" at bounding box center [796, 194] width 52 height 19
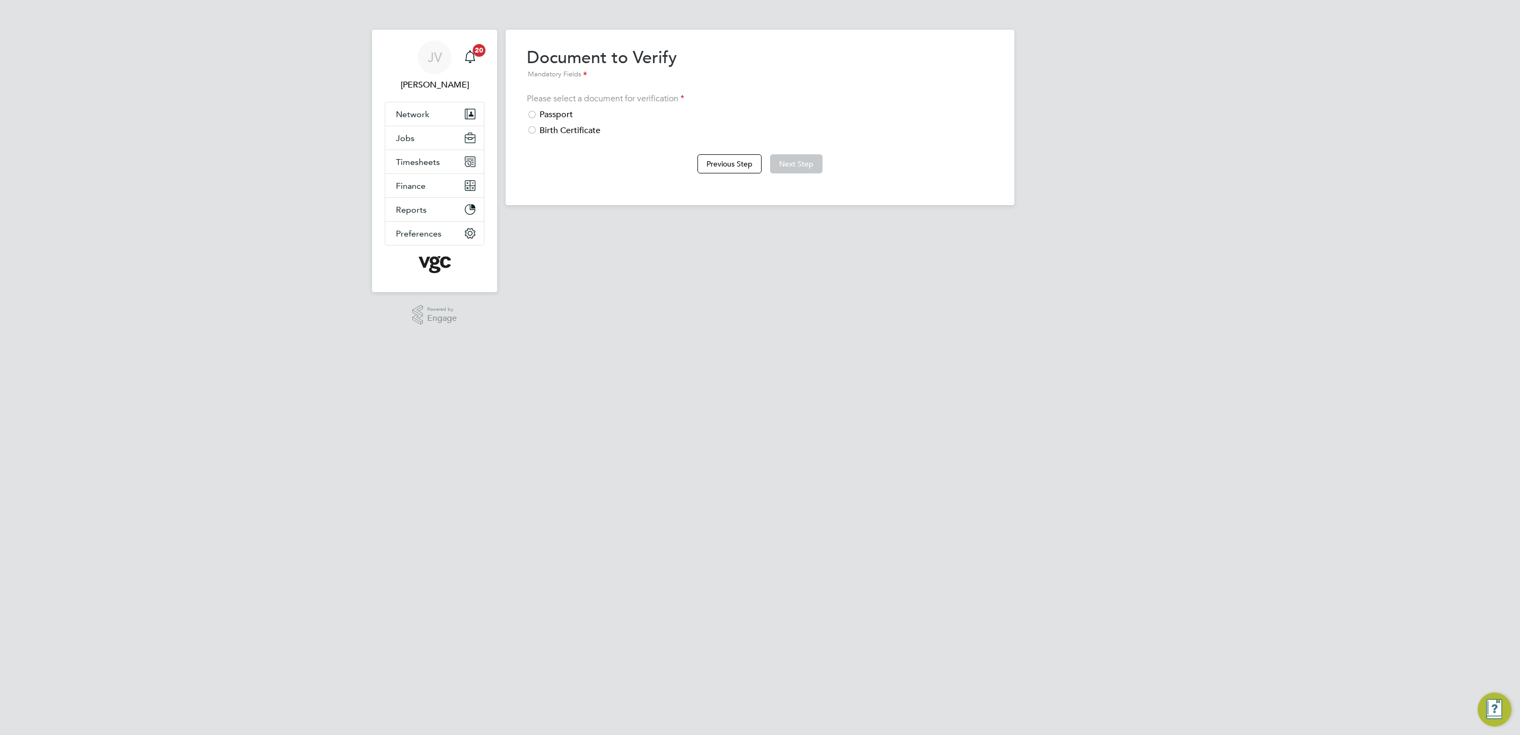
click at [560, 114] on div "Passport" at bounding box center [760, 114] width 466 height 11
click at [798, 165] on button "Next Step" at bounding box center [796, 163] width 52 height 19
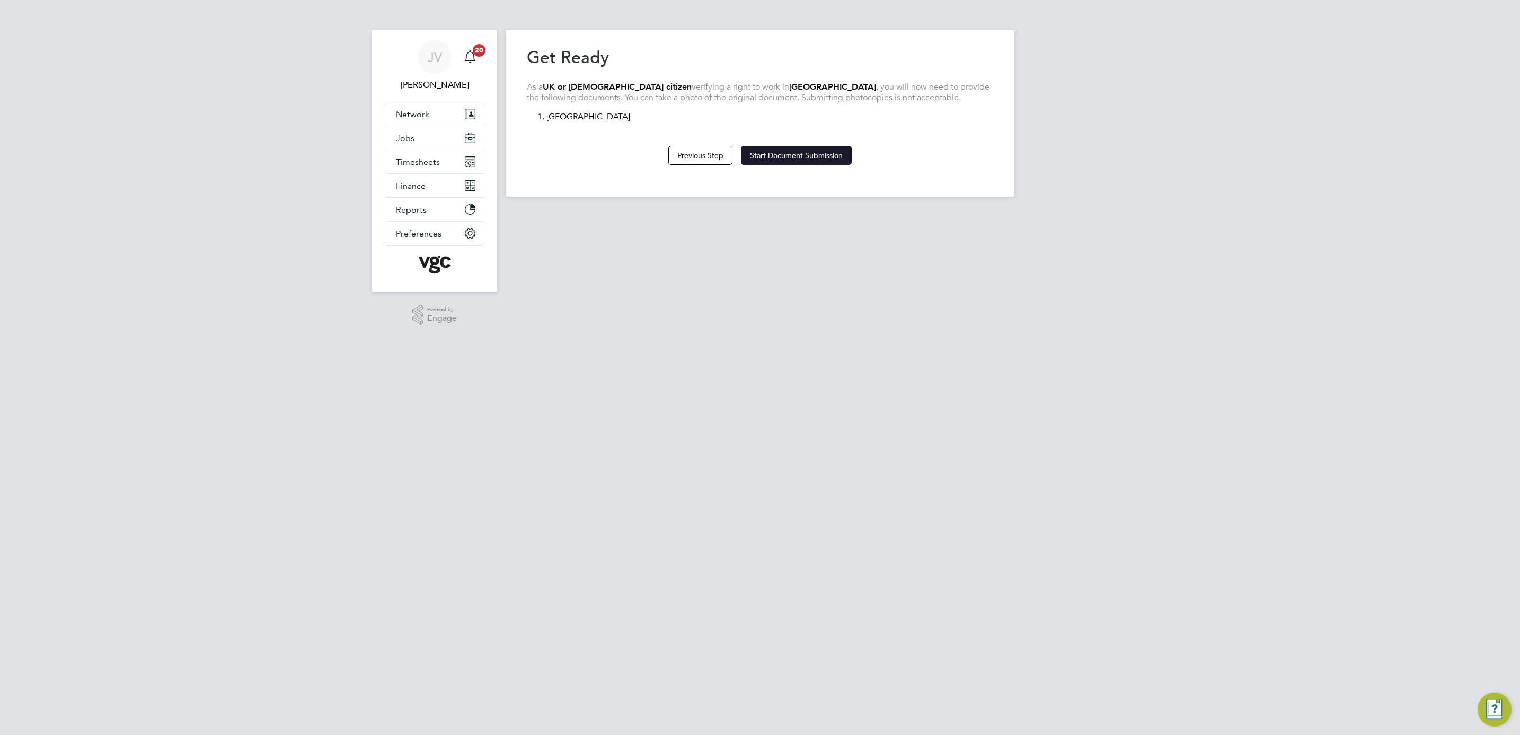
click at [795, 157] on button "Start Document Submission" at bounding box center [796, 155] width 111 height 19
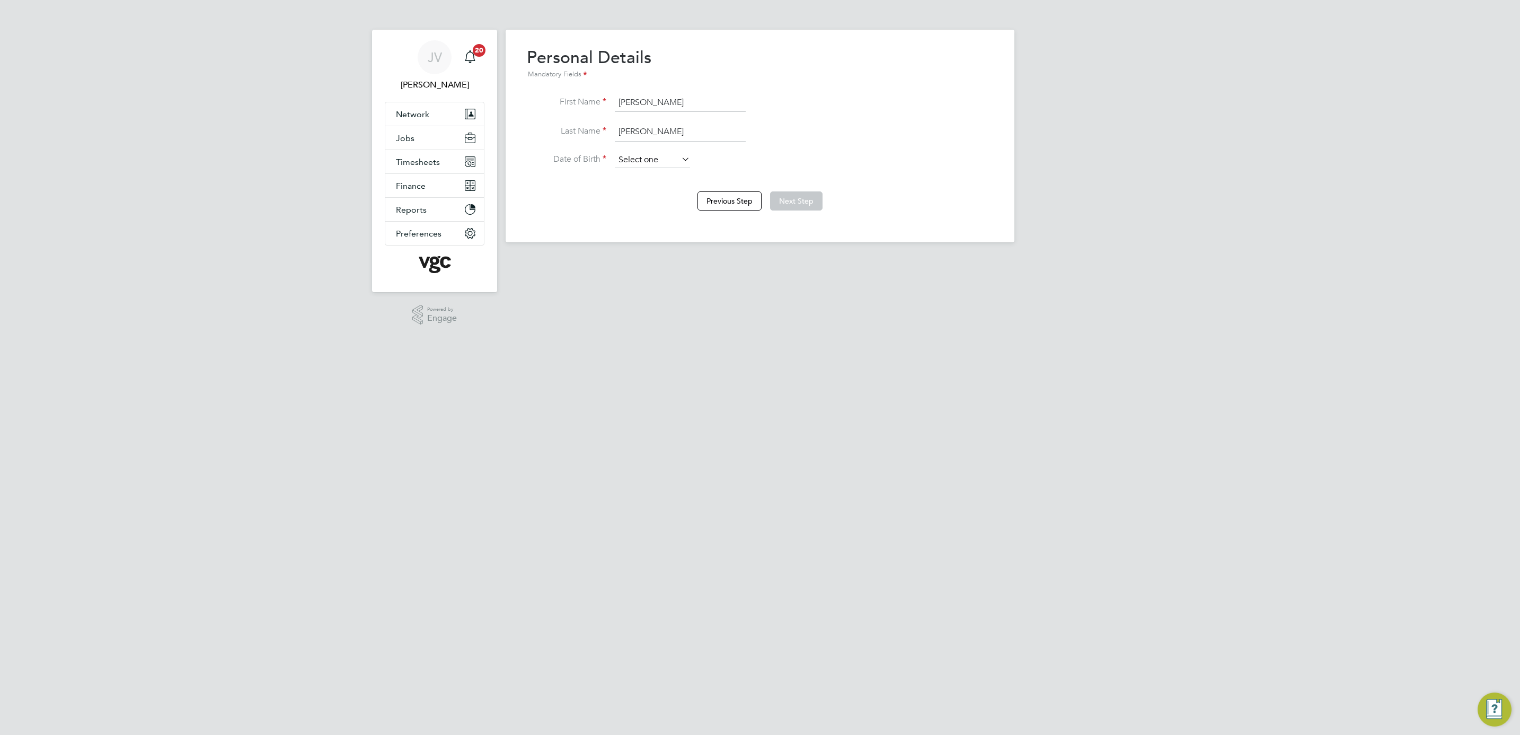
type input "Pablo Jackson"
click at [663, 164] on input at bounding box center [652, 160] width 75 height 16
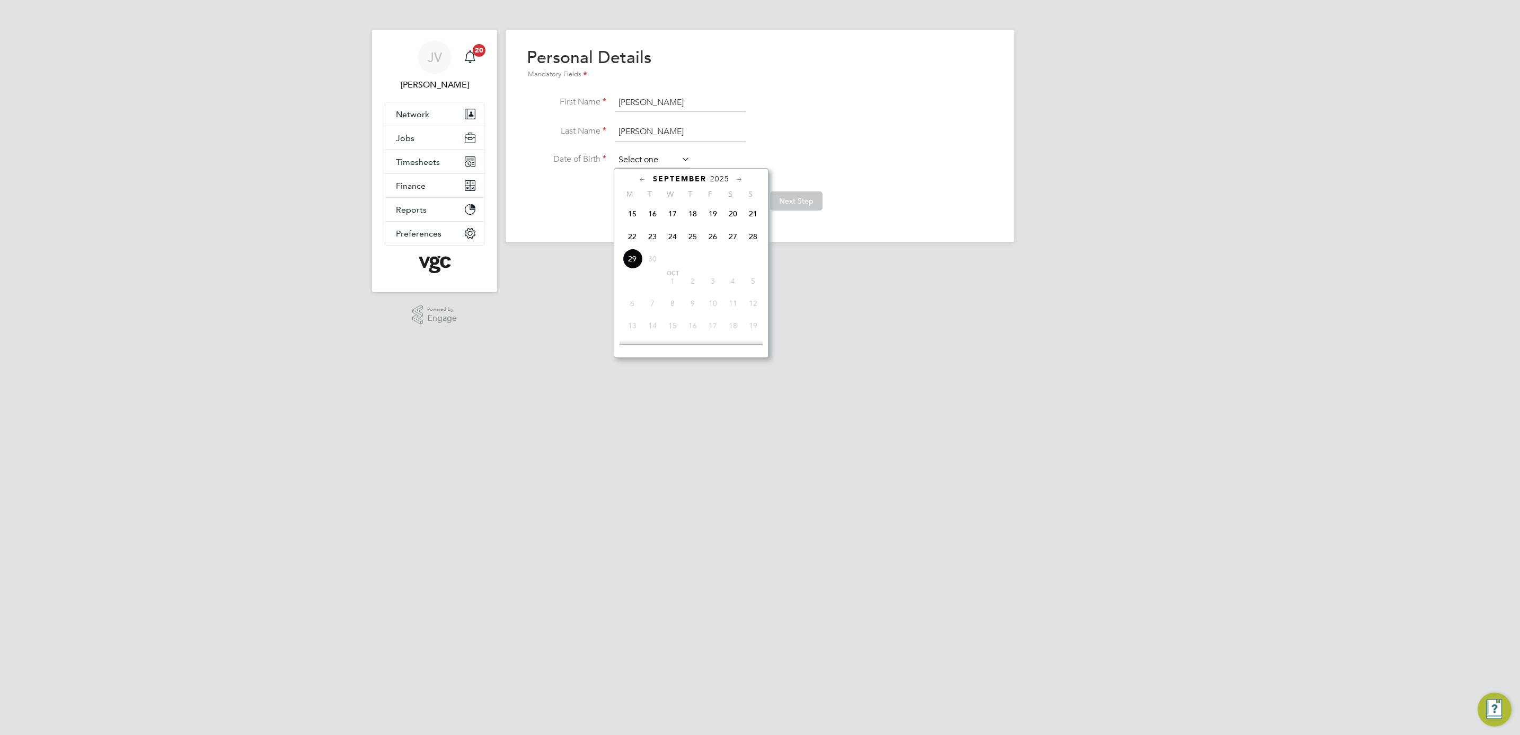
click at [663, 164] on input at bounding box center [652, 160] width 75 height 16
click at [727, 184] on div "September 2025 M T W T F S S Jun 1 2 3 4 5 6 7 8 9 10 11 12 13 14 15 16 17 18 1…" at bounding box center [691, 263] width 155 height 190
click at [723, 182] on span "2025" at bounding box center [719, 178] width 19 height 9
click at [676, 249] on span "1992" at bounding box center [672, 246] width 20 height 20
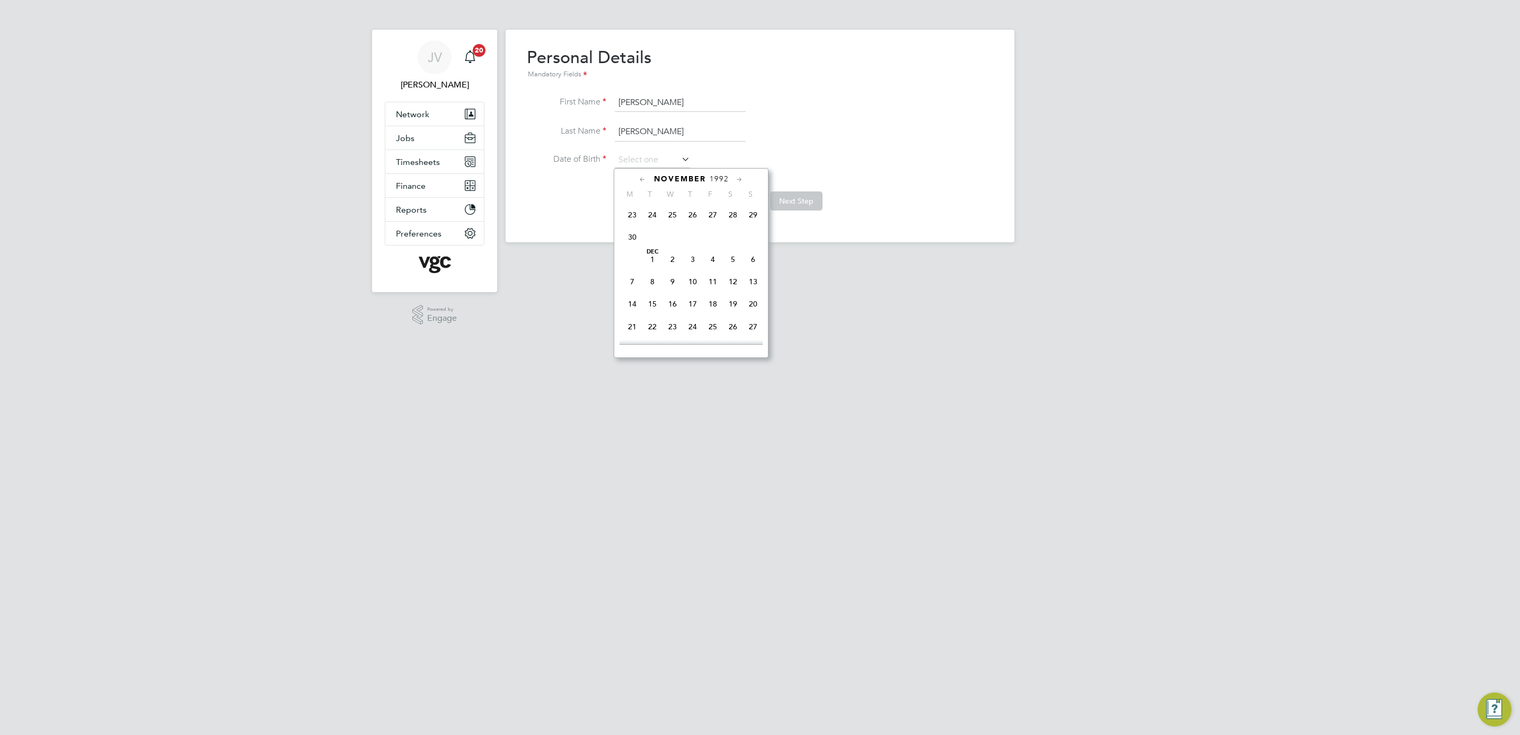
scroll to position [819, 0]
click at [651, 280] on span "17" at bounding box center [652, 271] width 20 height 20
type input "17 Nov 1992"
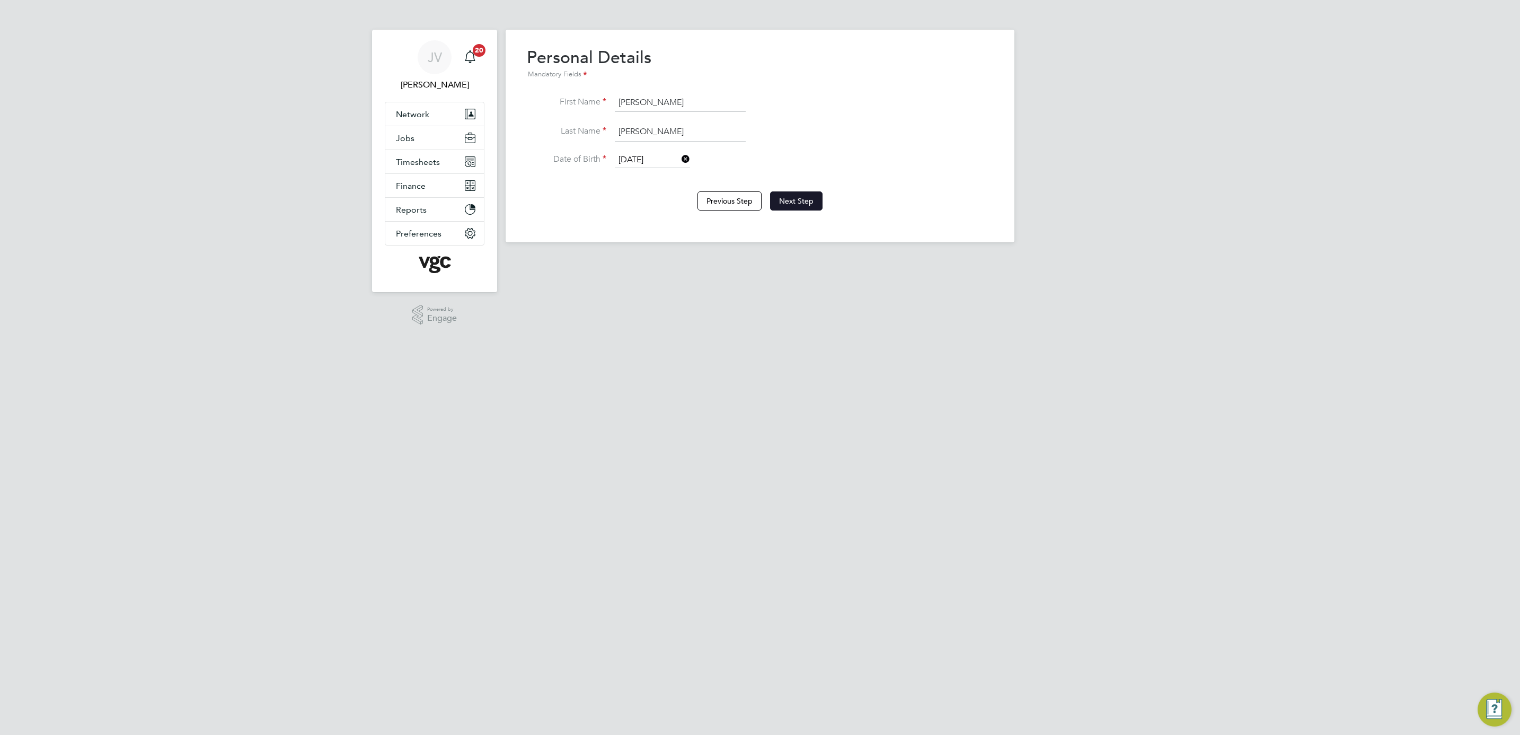
click at [794, 205] on button "Next Step" at bounding box center [796, 200] width 52 height 19
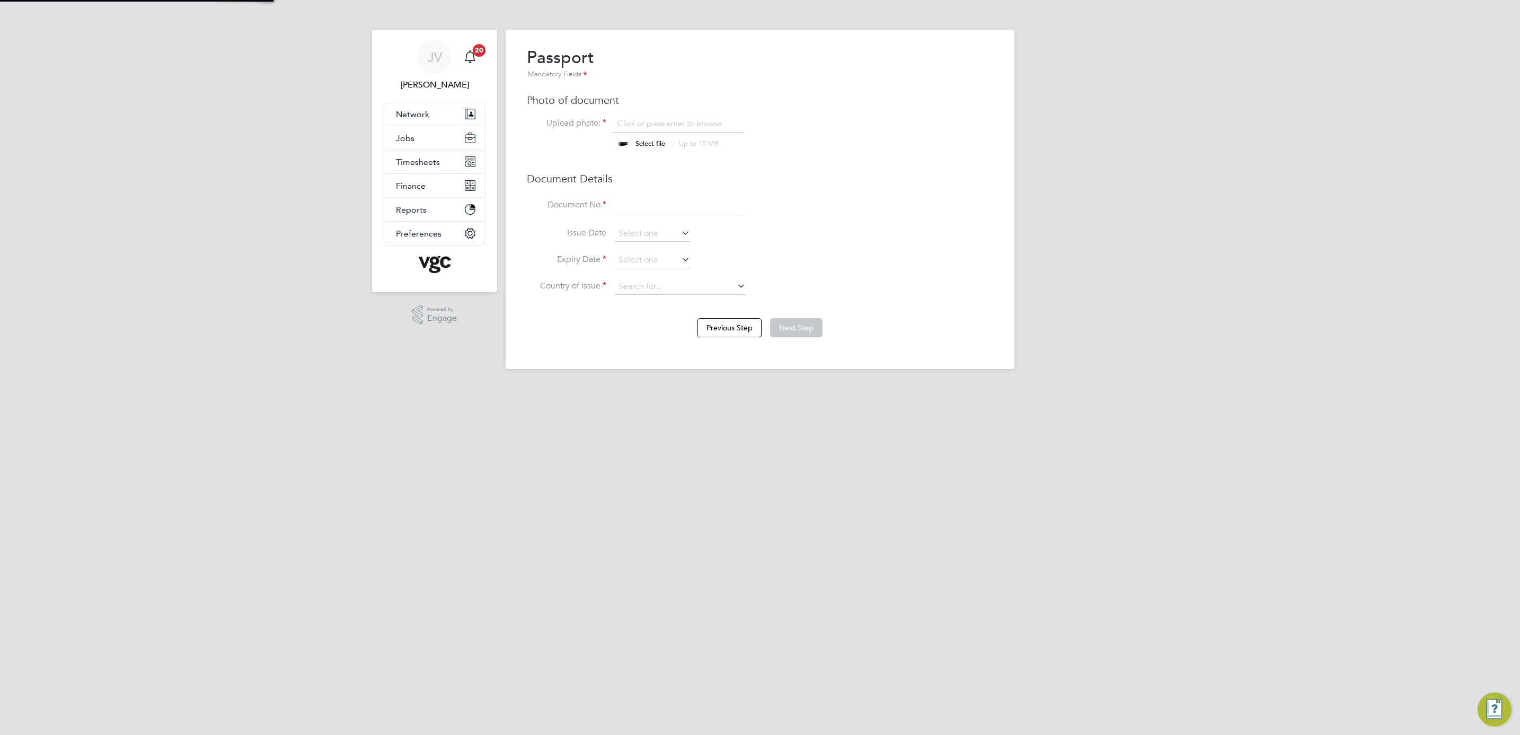
scroll to position [14, 132]
click at [671, 206] on input at bounding box center [680, 205] width 131 height 19
type input "140860699"
click at [660, 234] on input at bounding box center [652, 234] width 75 height 16
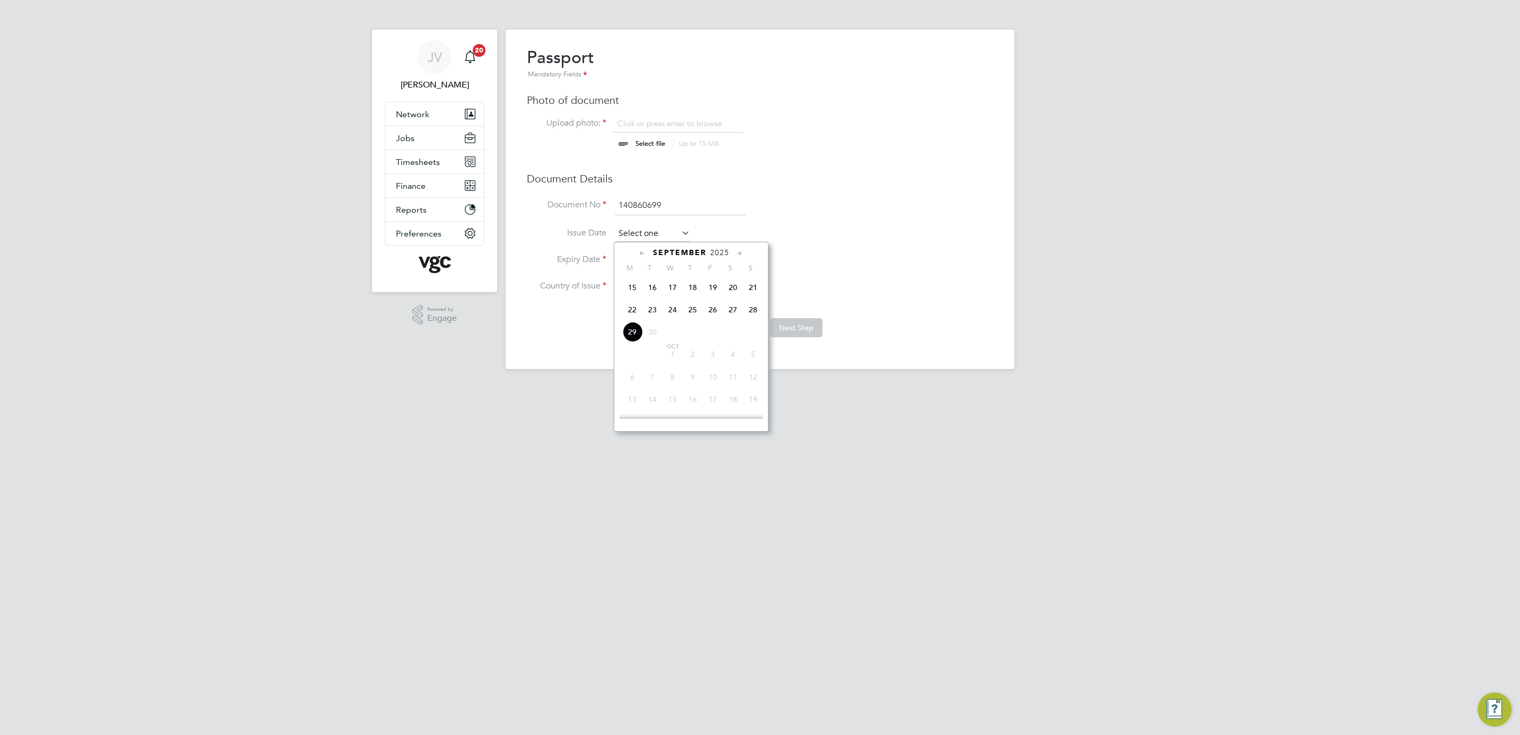
click at [660, 234] on input at bounding box center [652, 234] width 75 height 16
click at [713, 254] on span "2025" at bounding box center [719, 252] width 19 height 9
click at [736, 331] on span "2023" at bounding box center [733, 330] width 20 height 20
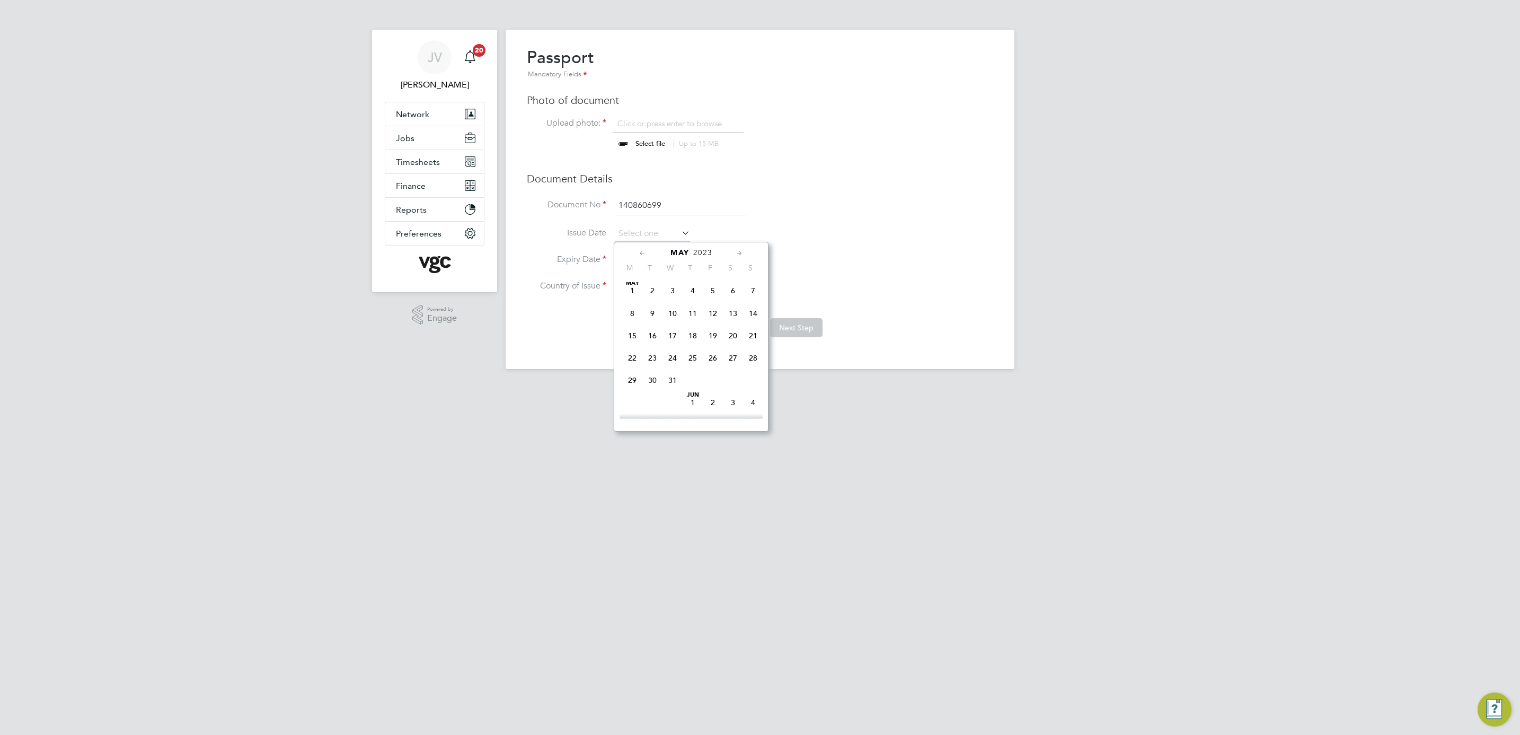
click at [696, 338] on span "18" at bounding box center [693, 335] width 20 height 20
type input "18 May 2023"
click at [651, 264] on input at bounding box center [652, 260] width 75 height 16
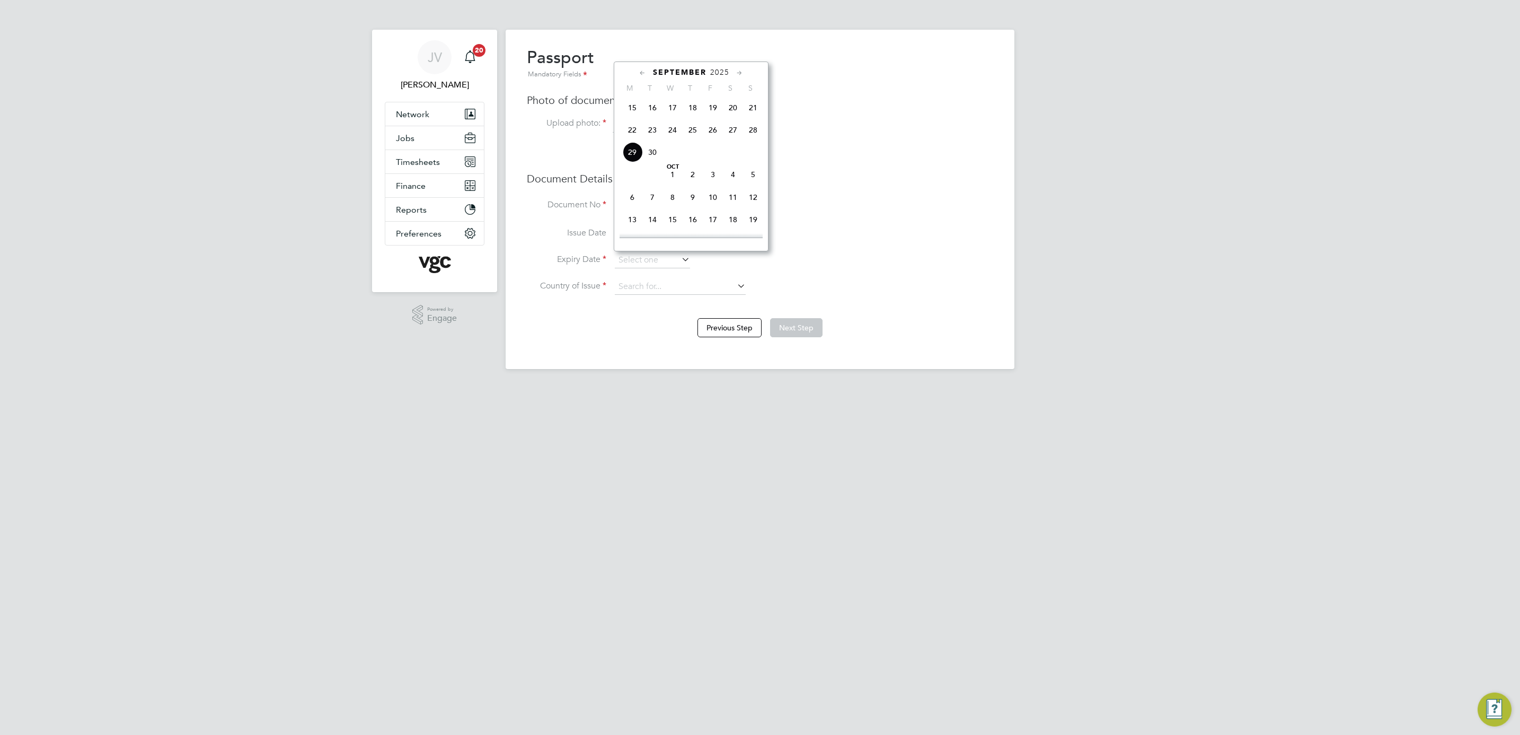
click at [722, 73] on span "2025" at bounding box center [719, 72] width 19 height 9
click at [653, 198] on span "2033" at bounding box center [652, 194] width 20 height 20
click at [665, 163] on span "18" at bounding box center [672, 165] width 20 height 20
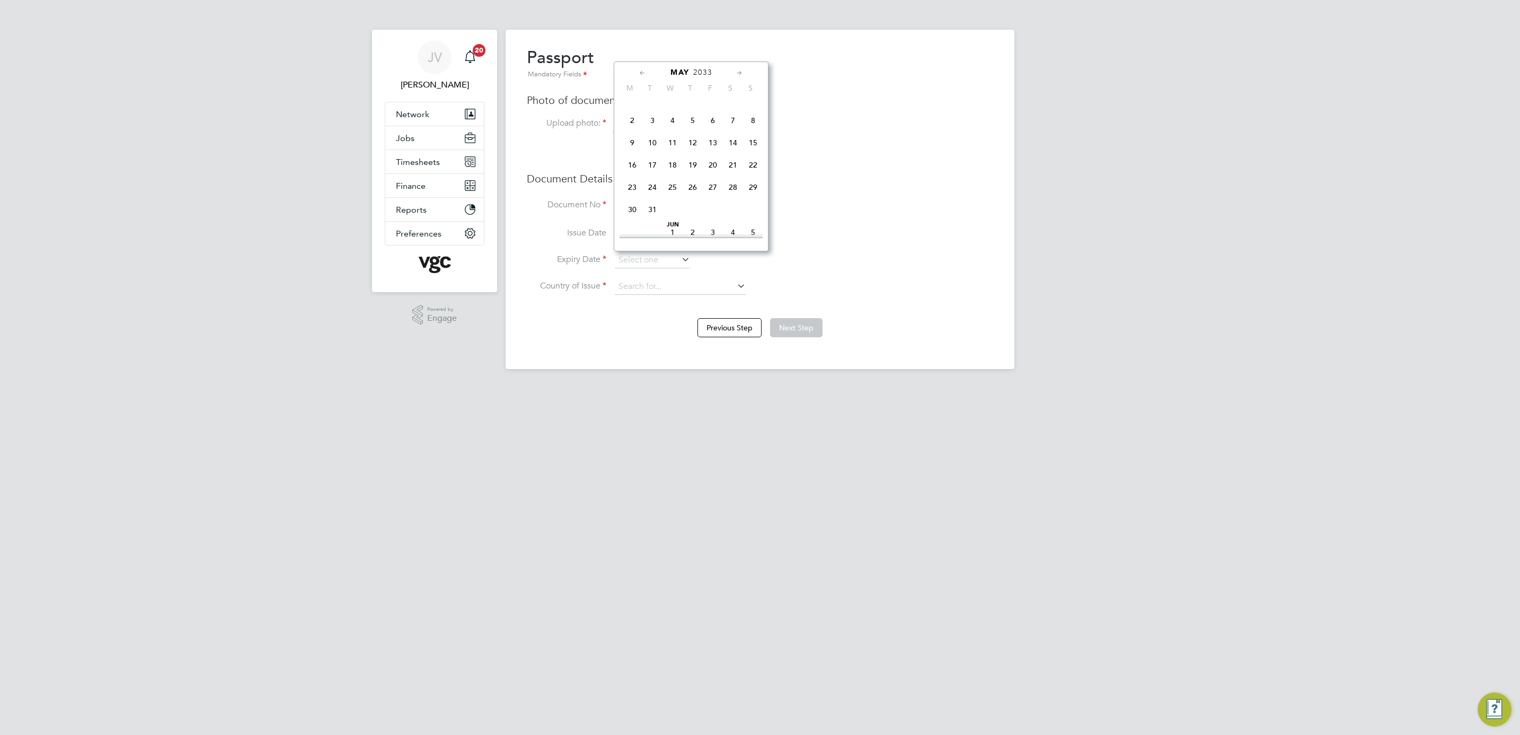
type input "18 May 2033"
click at [644, 293] on input at bounding box center [680, 287] width 131 height 16
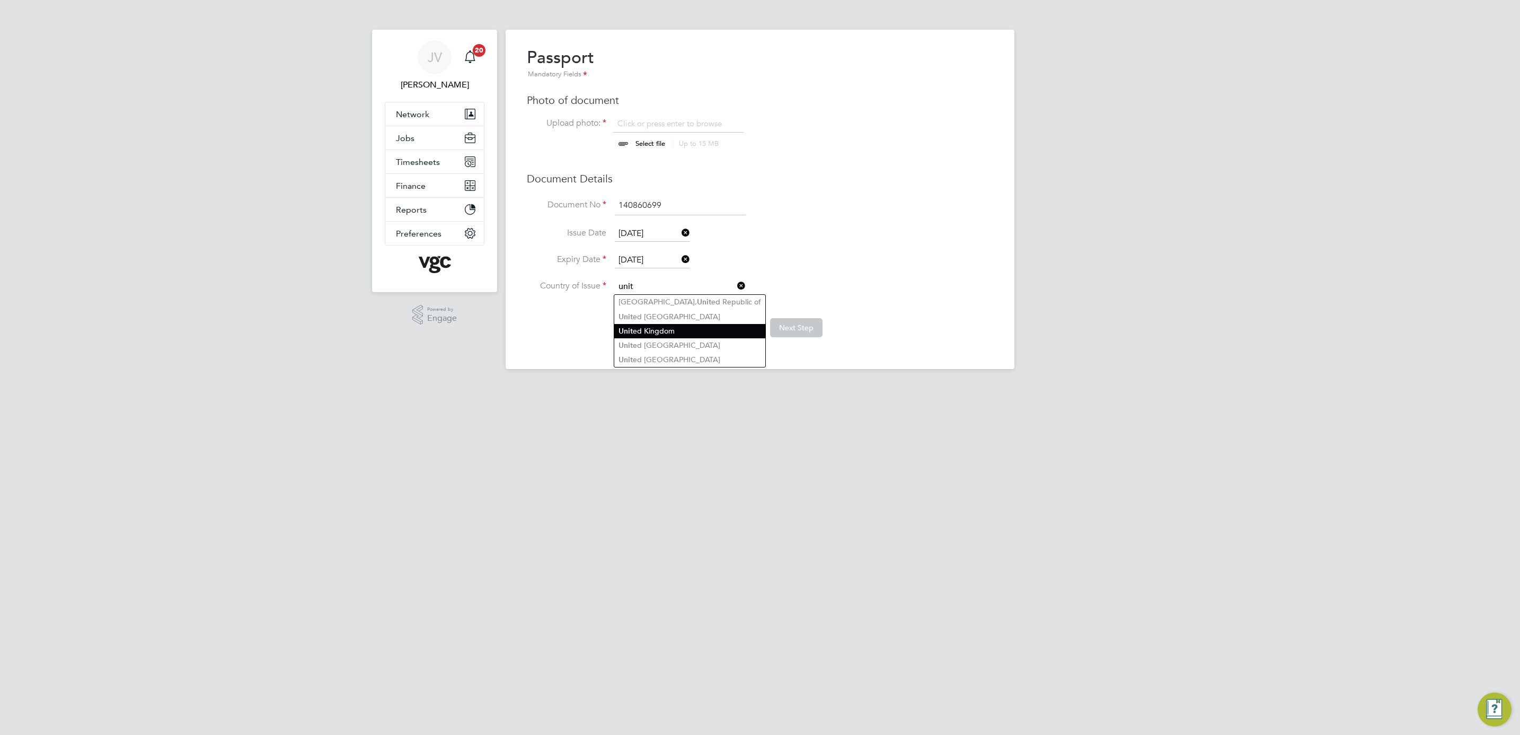
click at [700, 325] on li "Unit ed Kingdom" at bounding box center [689, 331] width 151 height 14
type input "United Kingdom"
click at [890, 282] on li "Country of Issue United Kingdom" at bounding box center [760, 292] width 466 height 26
click at [792, 218] on li "Document No 140860699" at bounding box center [760, 211] width 466 height 30
click at [657, 139] on input "file" at bounding box center [660, 134] width 166 height 32
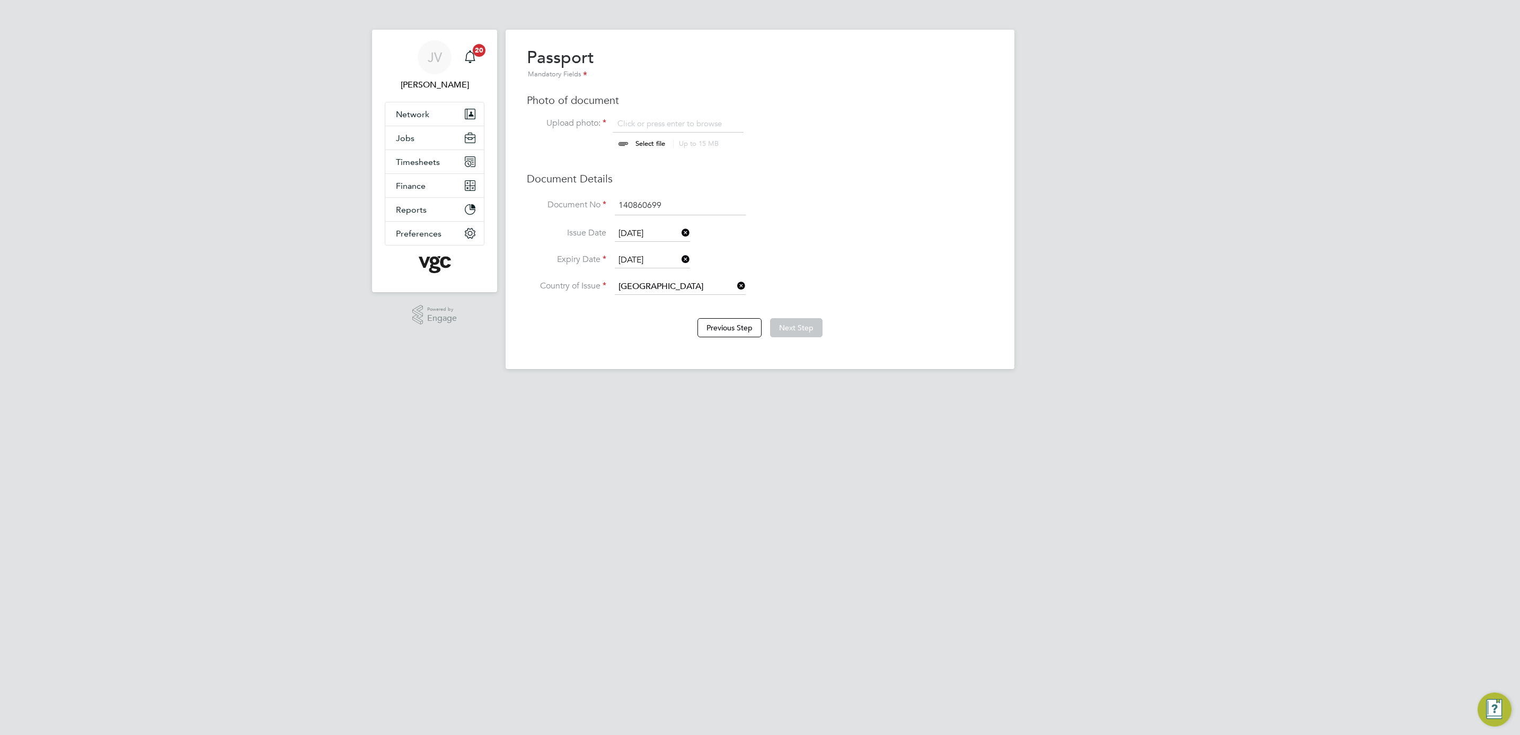
type input "C:\fakepath\PABLO PARKER PASSPORT_83A5980C5202EF11AFE100155D000301.jpg"
click at [810, 326] on button "Next Step" at bounding box center [796, 327] width 52 height 19
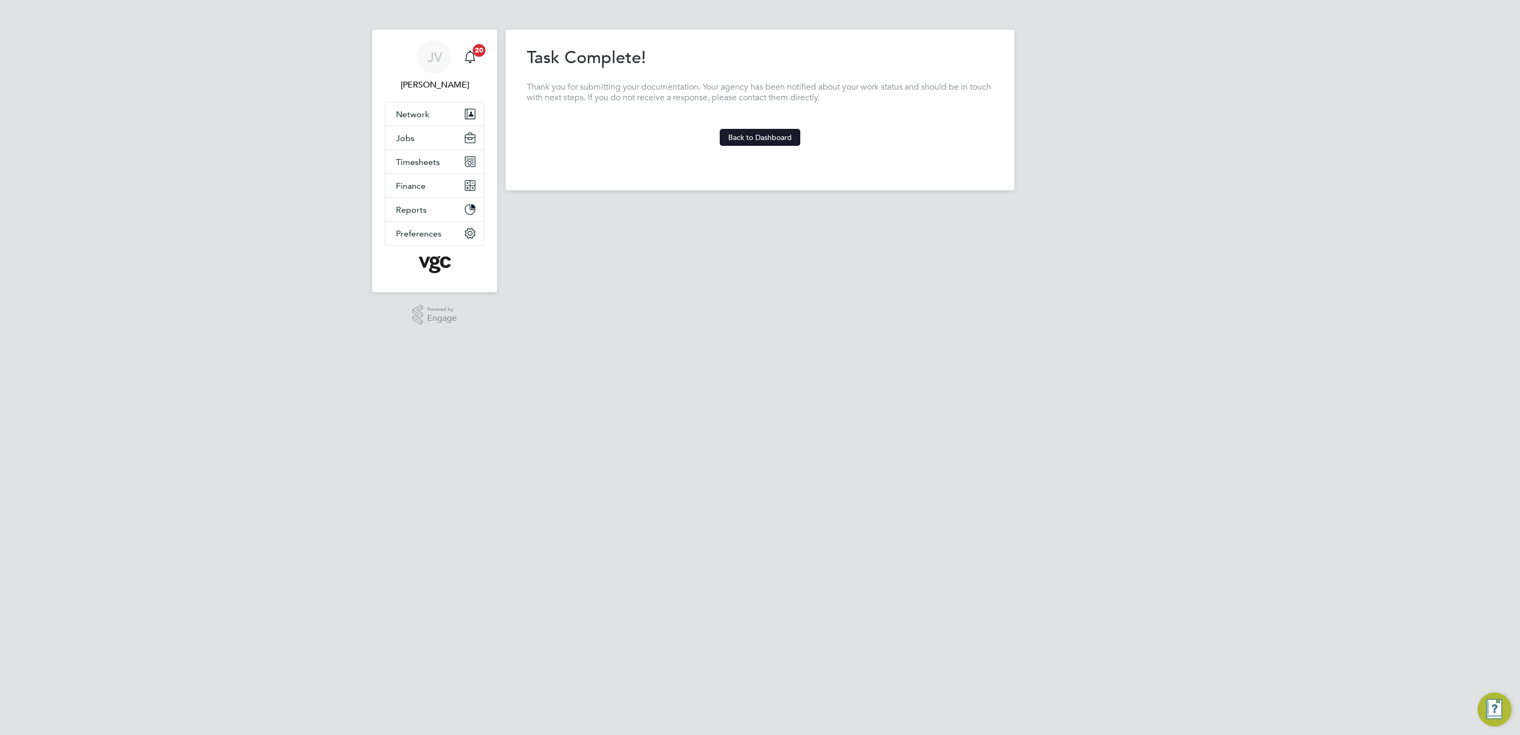
click at [778, 140] on button "Back to Dashboard" at bounding box center [760, 137] width 81 height 17
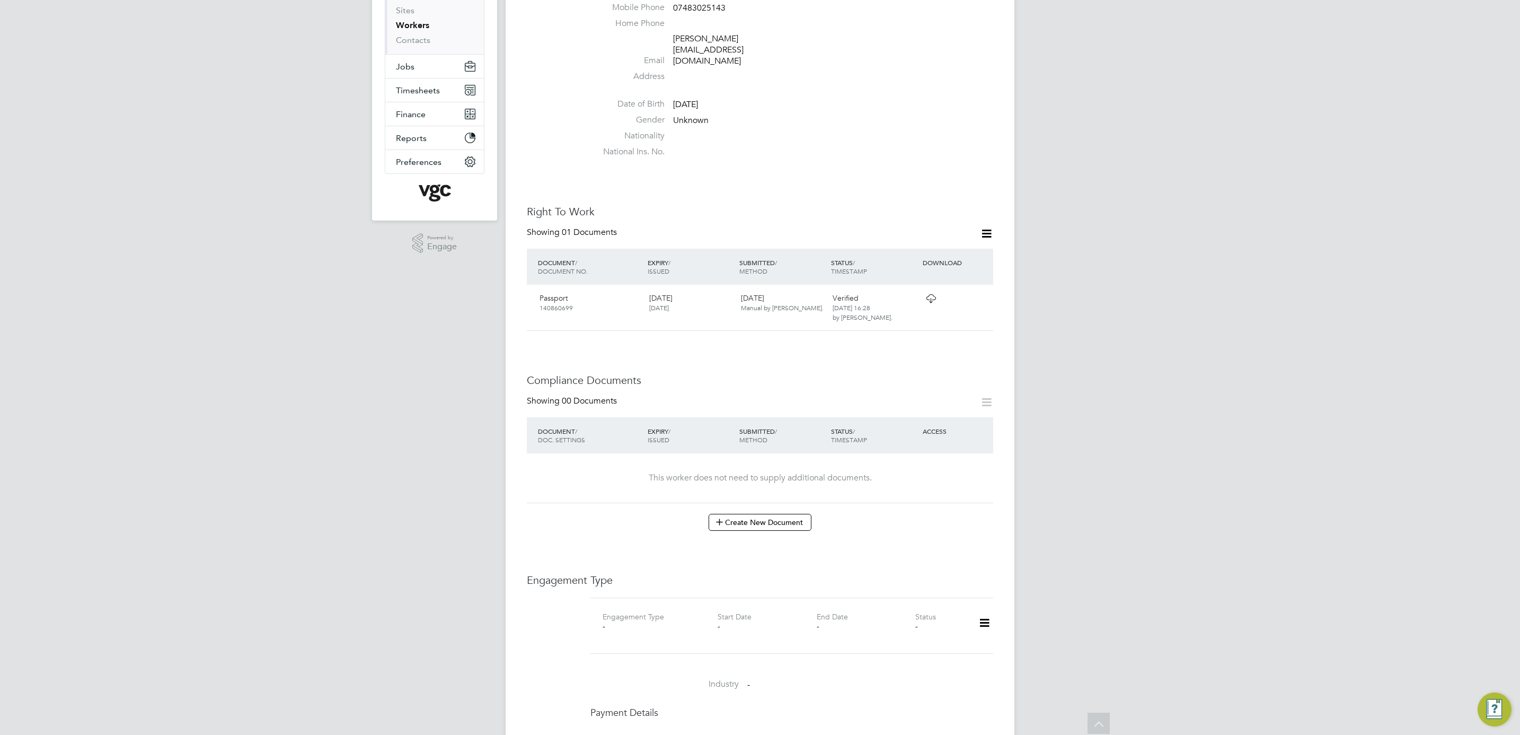
scroll to position [238, 0]
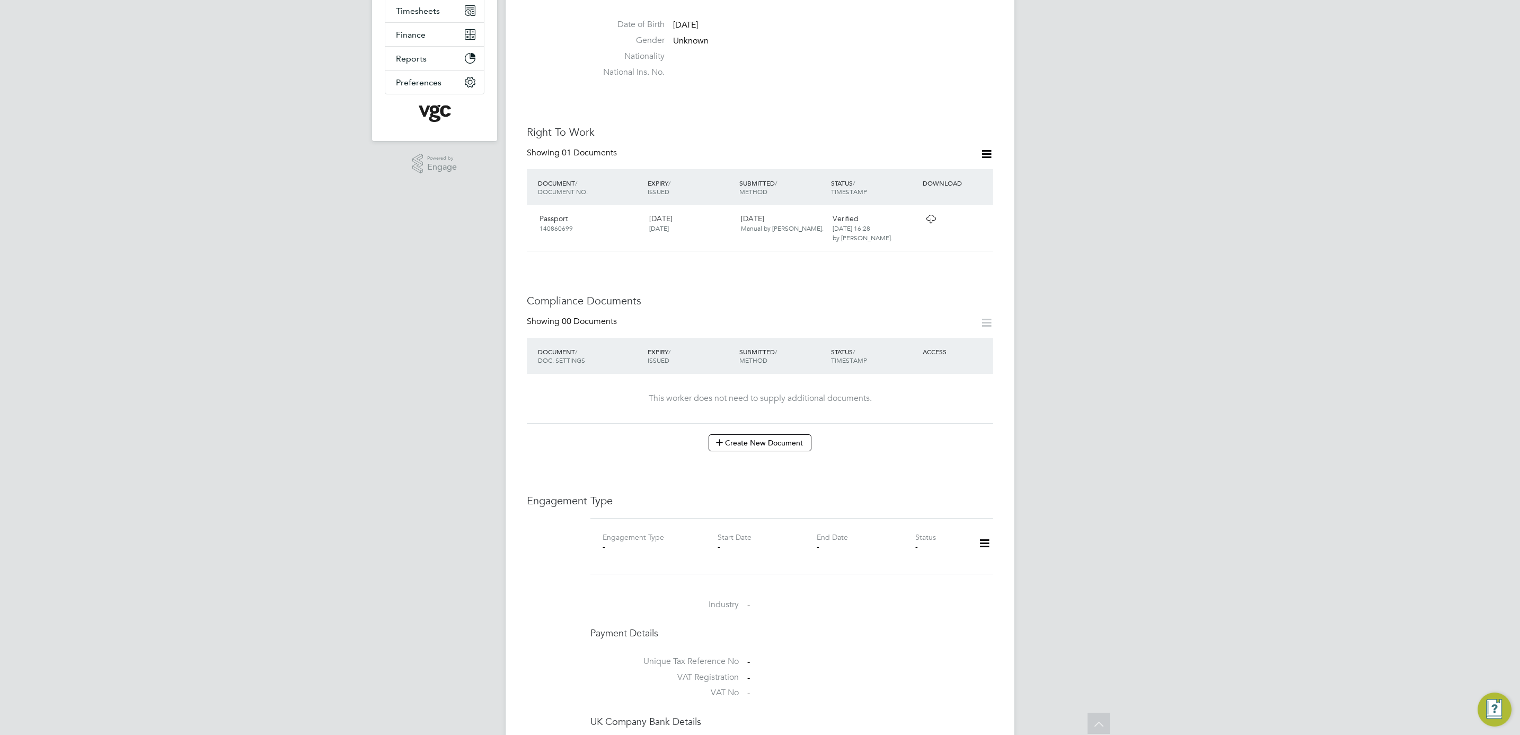
click at [986, 531] on icon at bounding box center [984, 543] width 19 height 24
click at [939, 569] on li "Add Engagement Type" at bounding box center [930, 569] width 120 height 15
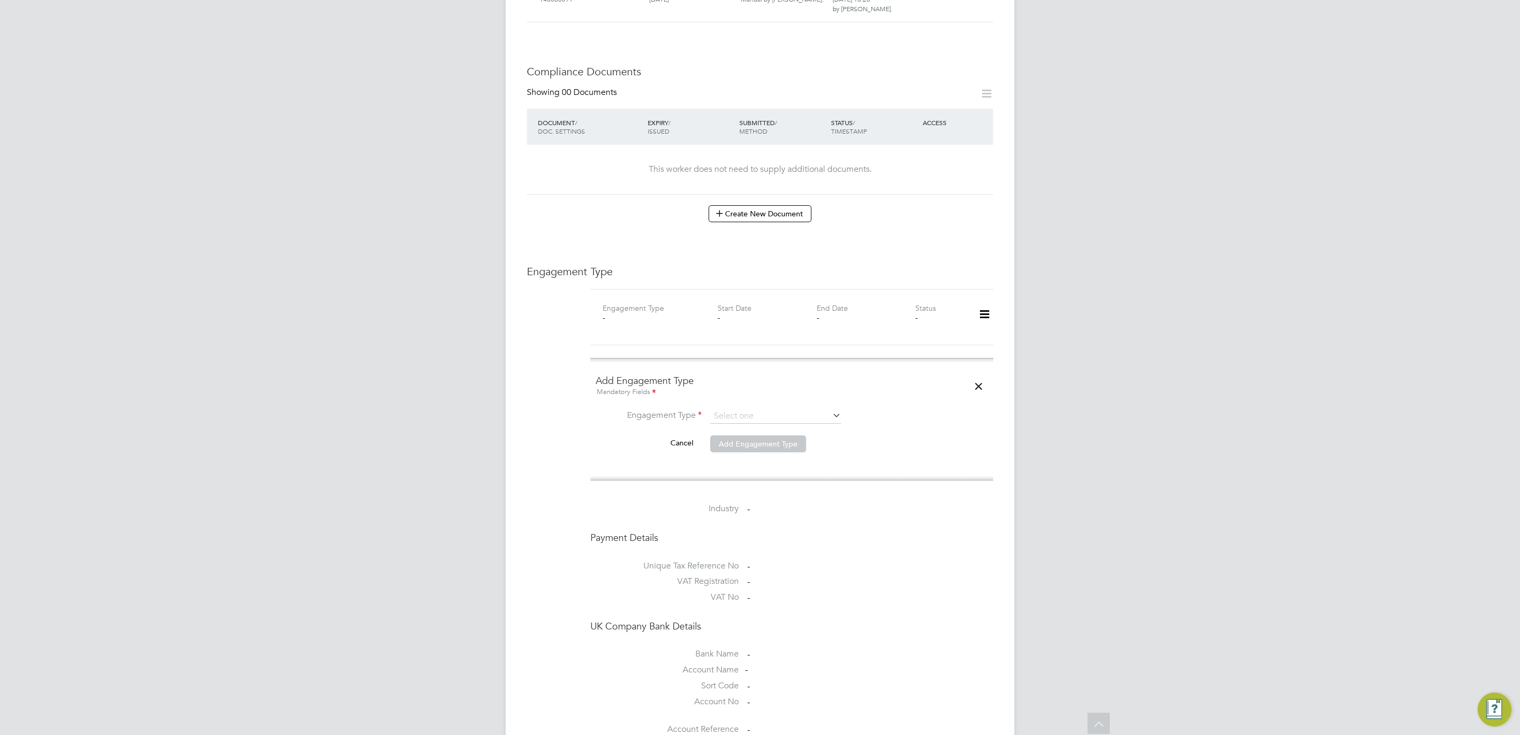
scroll to position [477, 0]
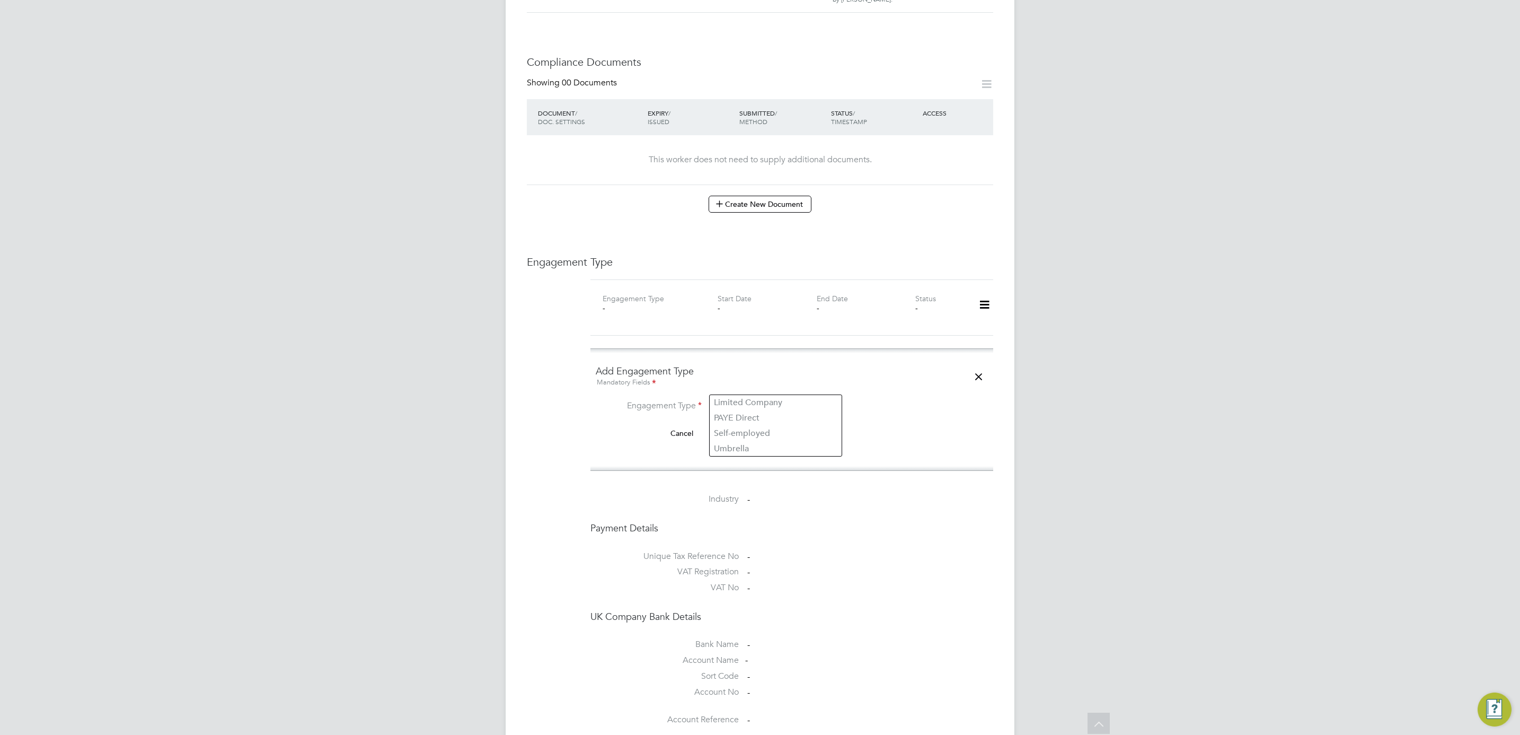
click at [754, 399] on input at bounding box center [775, 406] width 131 height 15
click at [761, 444] on li "Umbrella" at bounding box center [776, 448] width 132 height 15
type input "Umbrella"
click at [747, 425] on input at bounding box center [775, 432] width 131 height 15
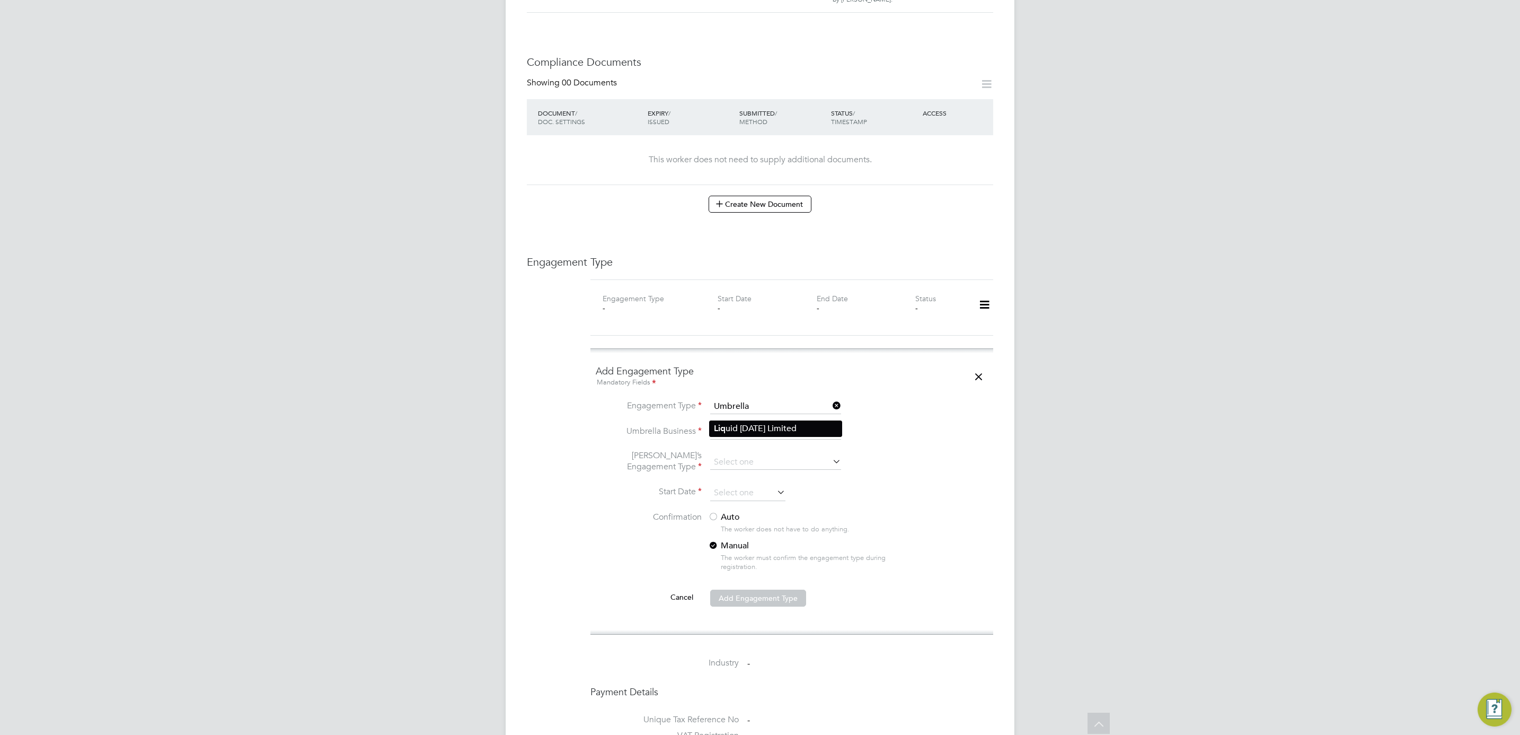
click at [766, 427] on li "Liq uid [DATE] Limited" at bounding box center [776, 428] width 132 height 15
type input "Liquid [DATE] Limited"
click at [754, 455] on input at bounding box center [775, 462] width 131 height 15
click at [765, 474] on li "CIS Self-employed" at bounding box center [776, 473] width 132 height 15
type input "CIS Self-employed"
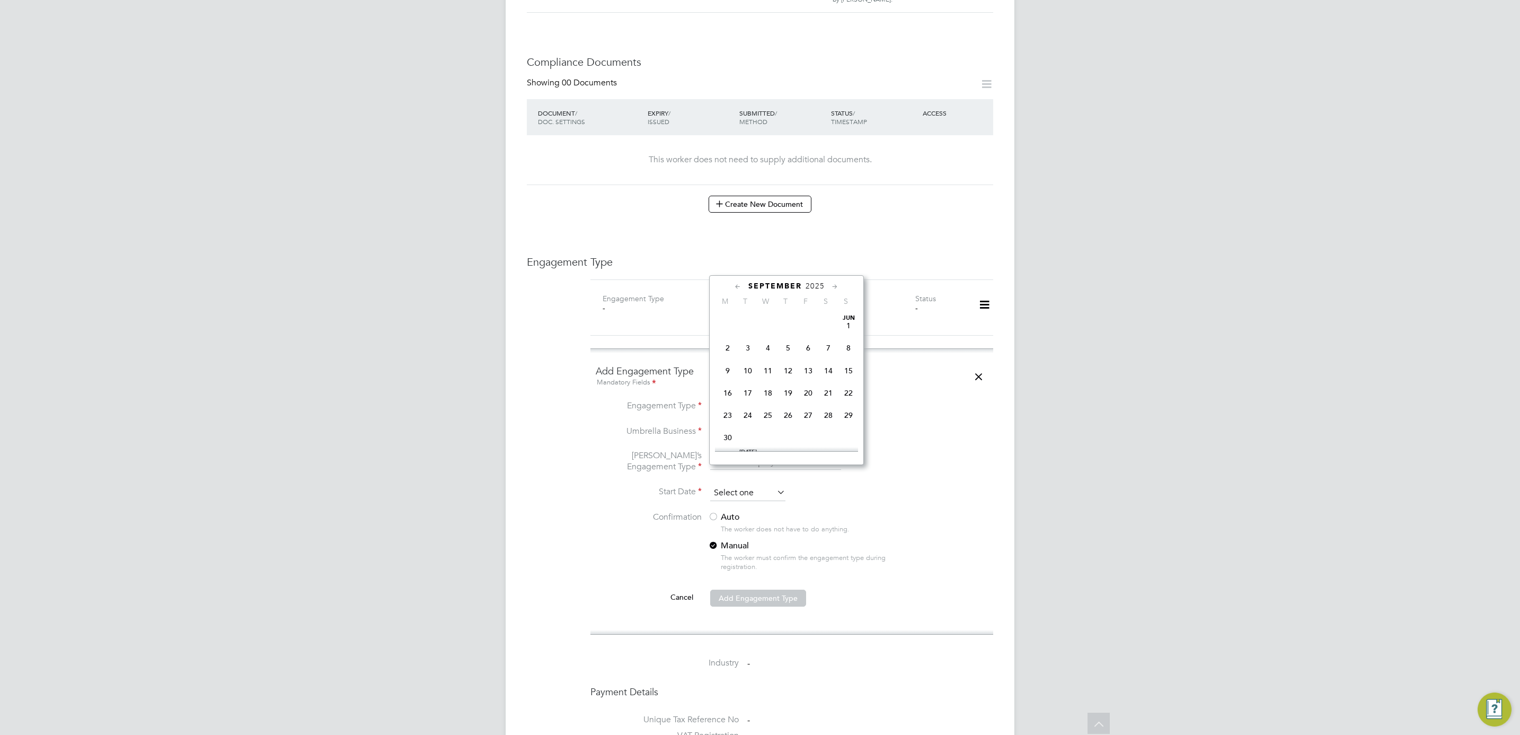
click at [757, 485] on input at bounding box center [747, 493] width 75 height 16
click at [752, 414] on span "26" at bounding box center [748, 413] width 20 height 20
type input "26 Aug 2025"
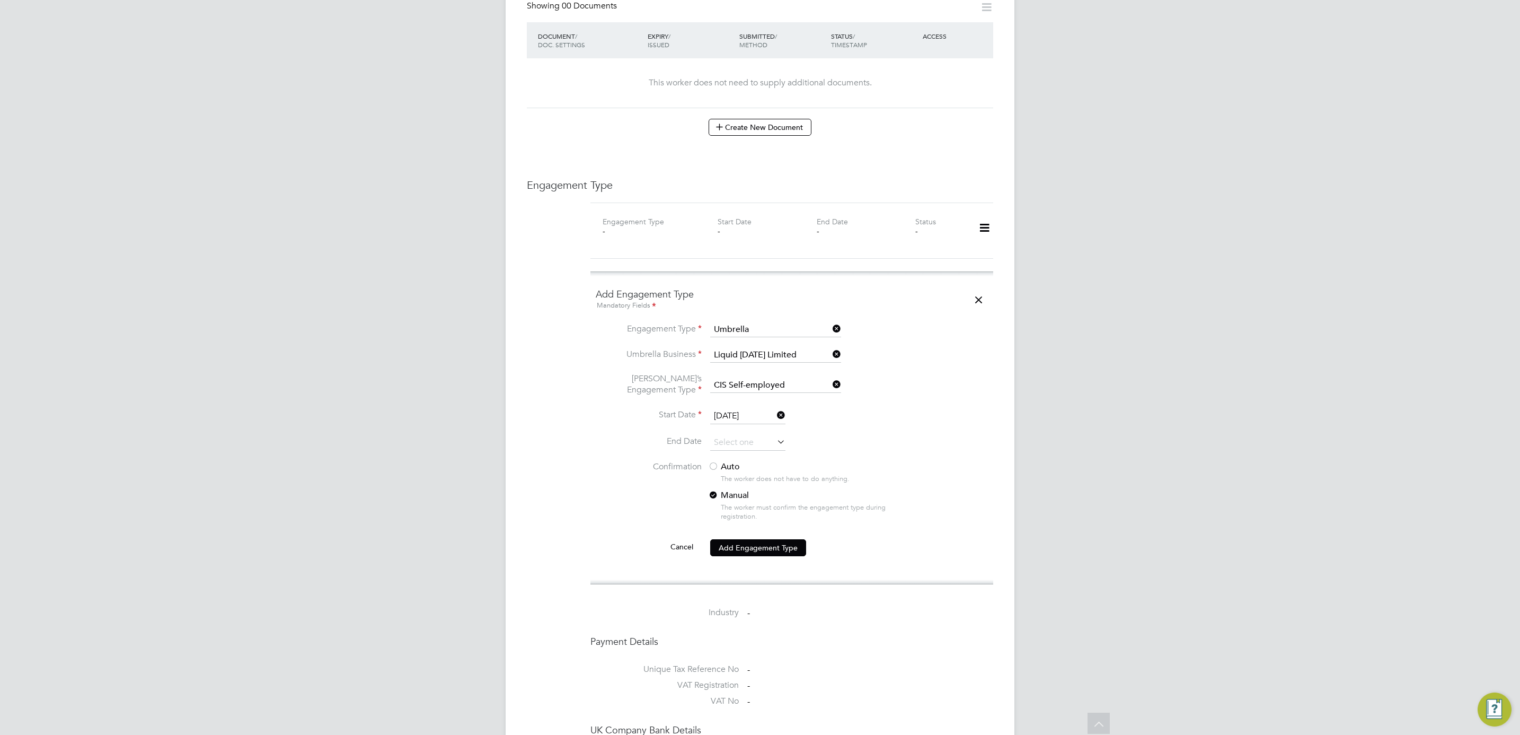
scroll to position [556, 0]
click at [735, 487] on label "Manual" at bounding box center [803, 492] width 191 height 11
click at [718, 459] on div at bounding box center [713, 464] width 11 height 11
click at [760, 536] on button "Add Engagement Type" at bounding box center [758, 544] width 96 height 17
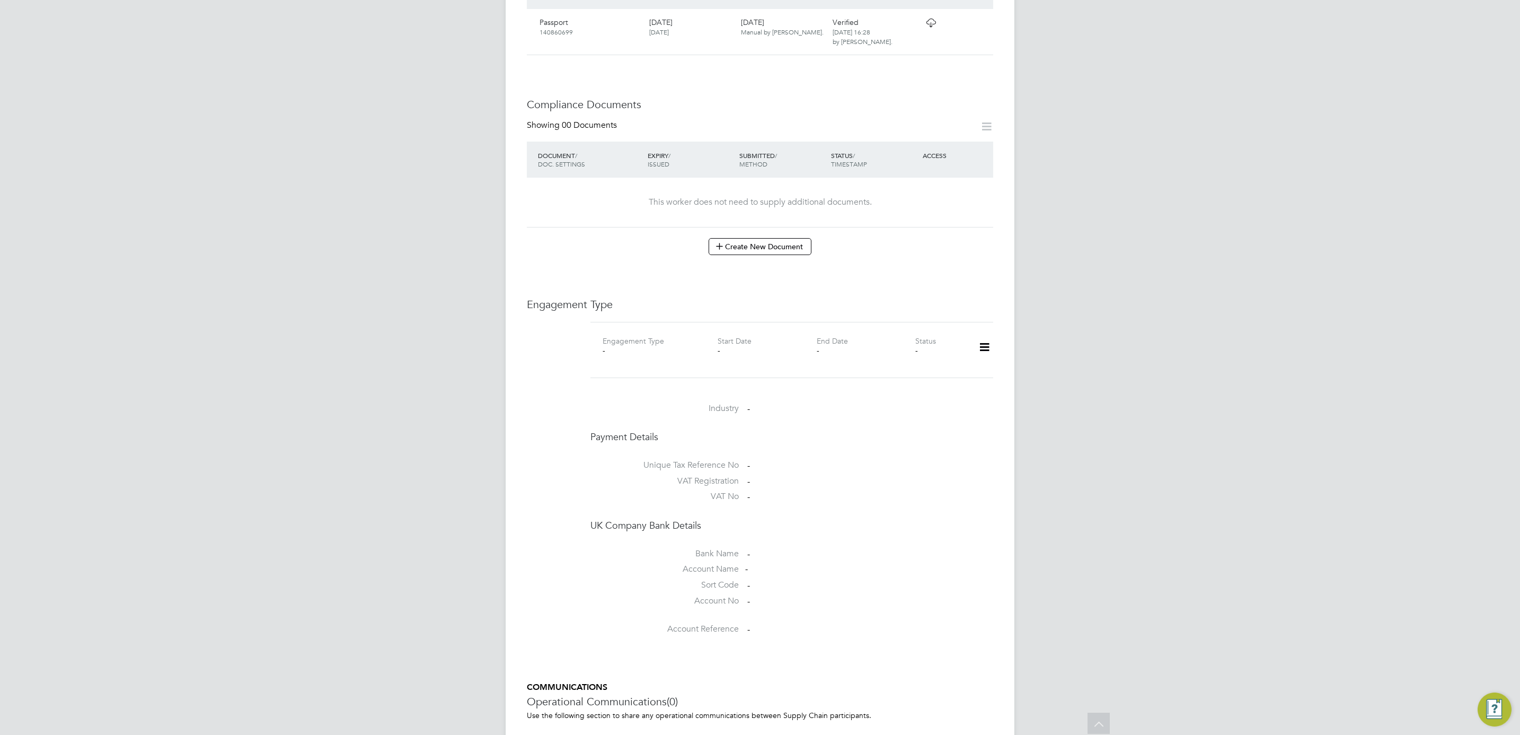
scroll to position [178, 0]
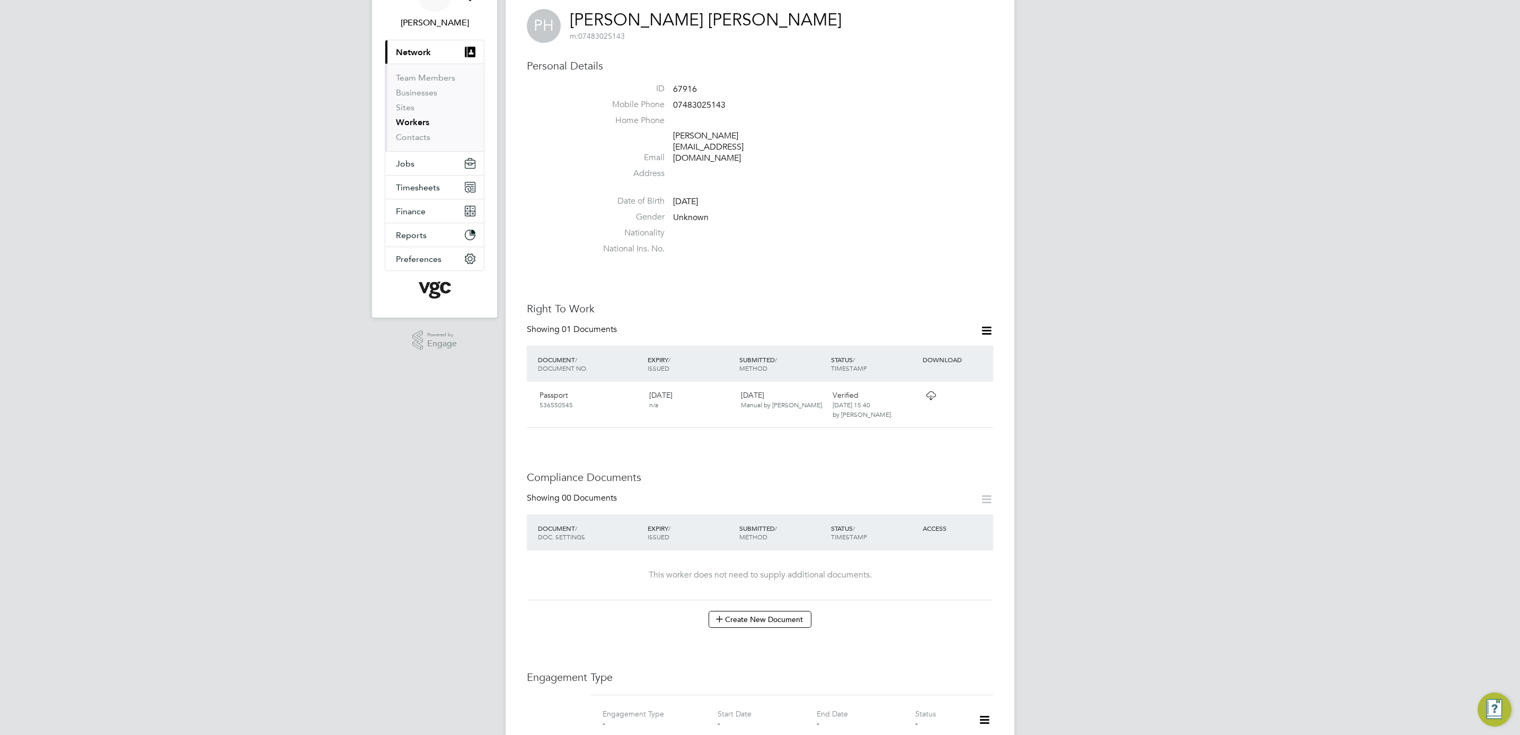
scroll to position [159, 0]
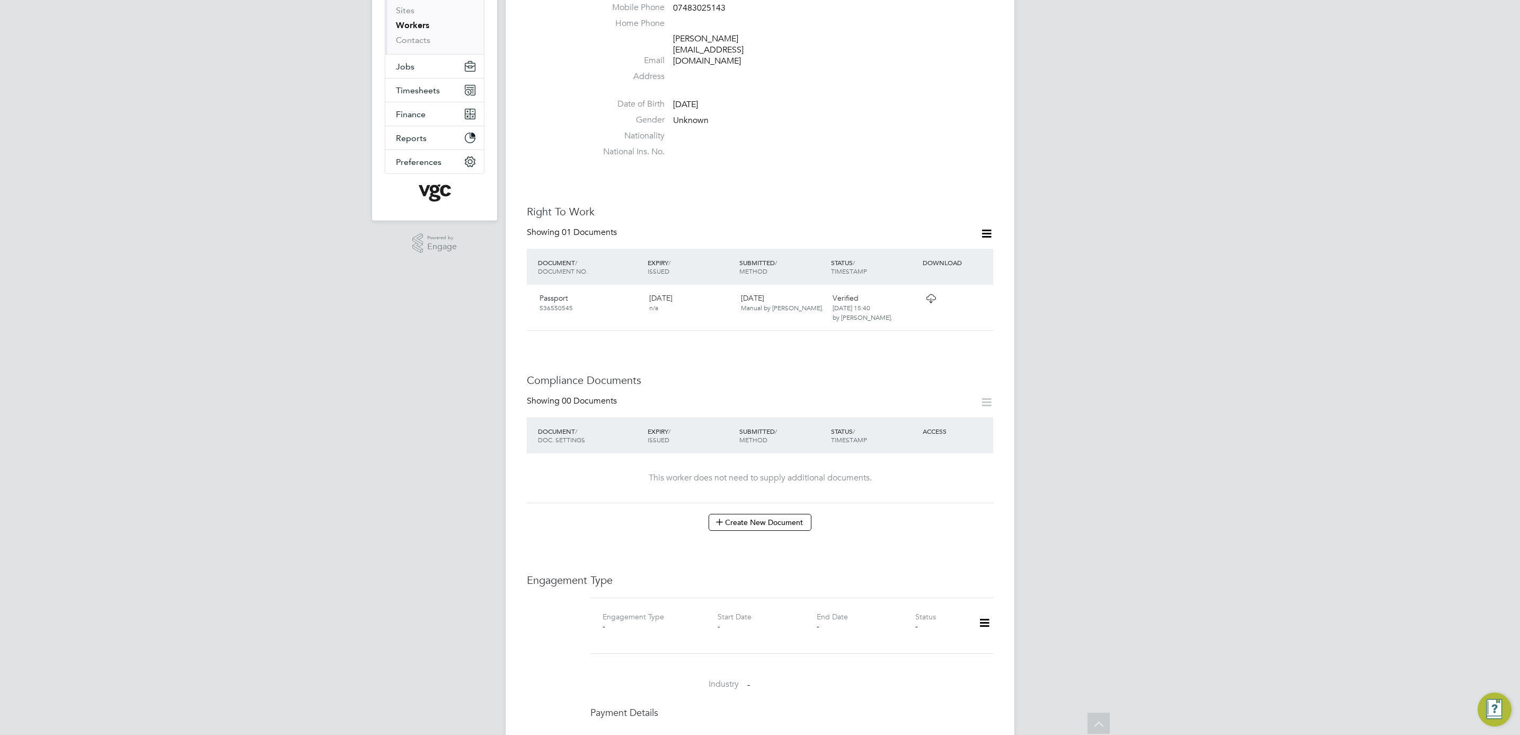
click at [985, 611] on icon at bounding box center [984, 623] width 19 height 24
click at [951, 648] on li "Add Engagement Type" at bounding box center [930, 648] width 120 height 15
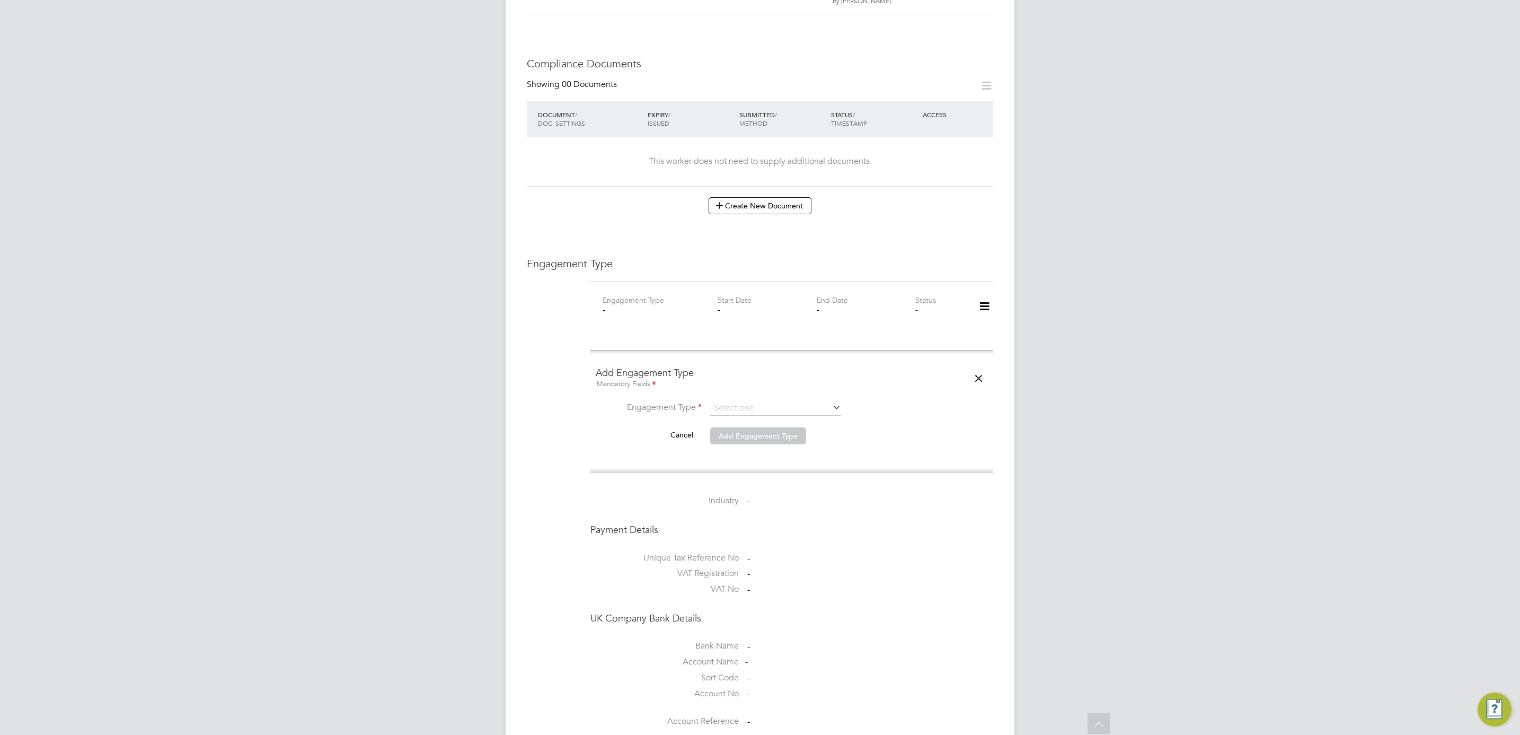
scroll to position [477, 0]
click at [758, 377] on div "Mandatory Fields" at bounding box center [792, 383] width 392 height 12
click at [758, 399] on input at bounding box center [775, 406] width 131 height 15
click at [762, 444] on li "Umbrella" at bounding box center [776, 448] width 132 height 15
type input "Umbrella"
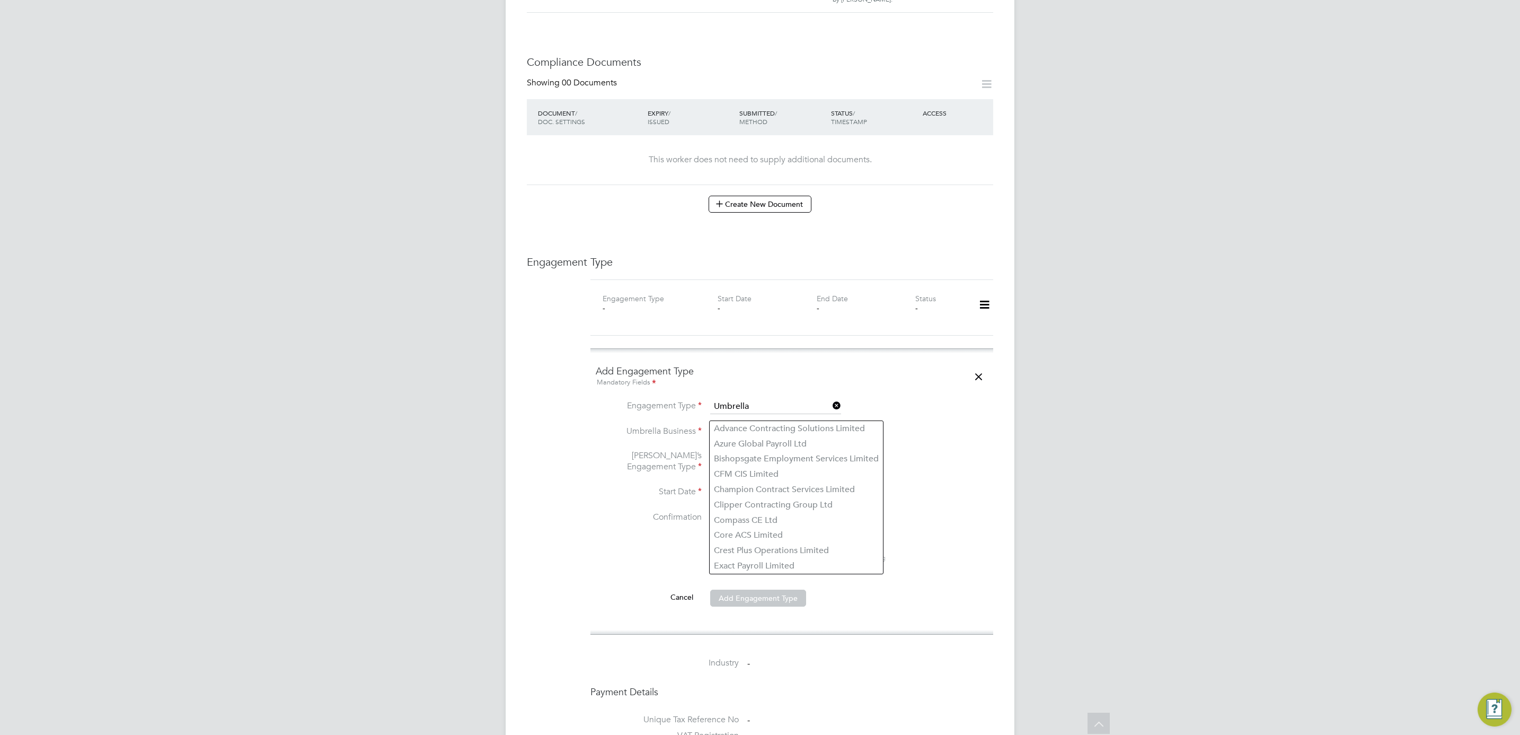
click at [765, 425] on input at bounding box center [775, 432] width 131 height 15
click at [766, 431] on li "Liq uid [DATE] Limited" at bounding box center [776, 428] width 132 height 15
type input "Liquid [DATE] Limited"
click at [756, 455] on input at bounding box center [775, 462] width 131 height 15
click at [757, 475] on li "CIS Self-employed" at bounding box center [776, 473] width 132 height 15
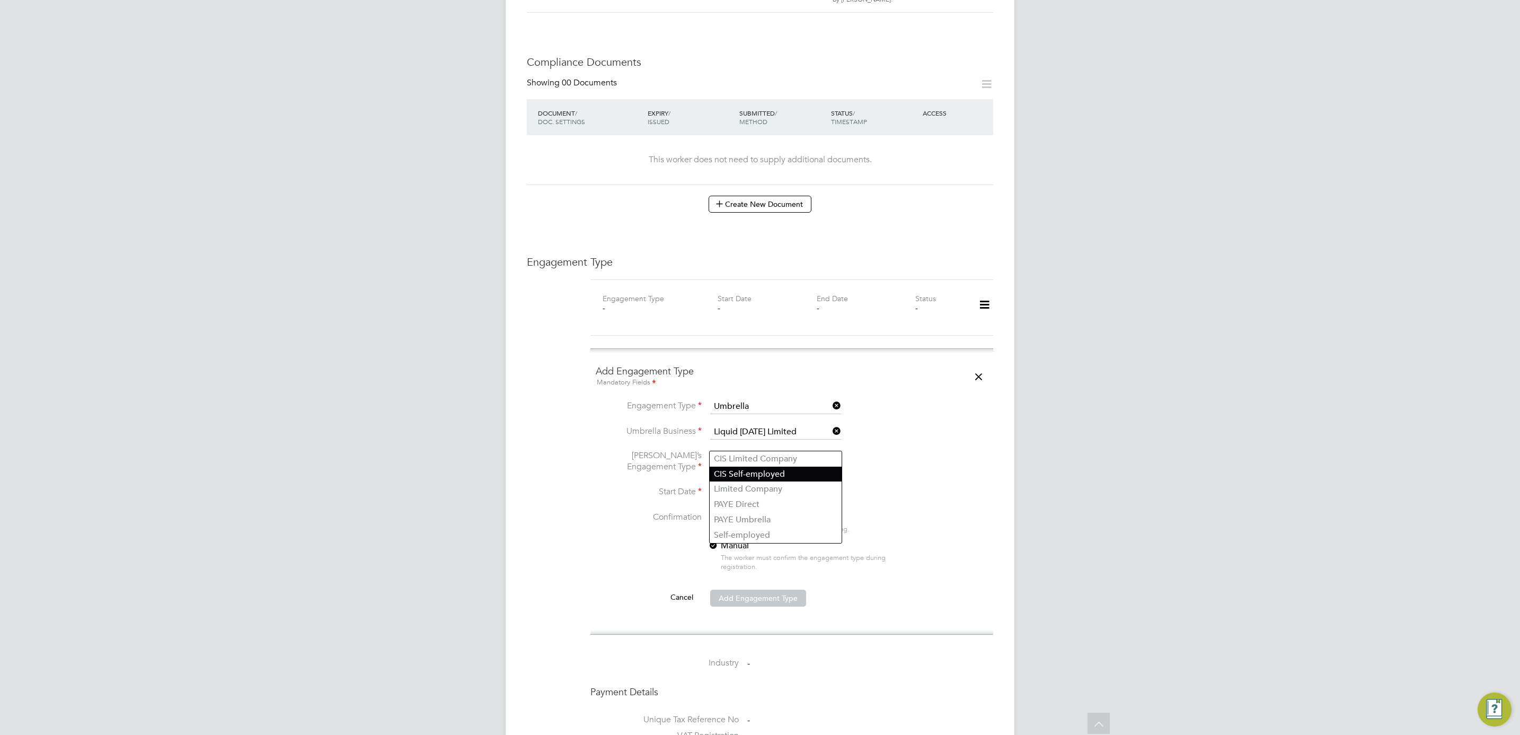
type input "CIS Self-employed"
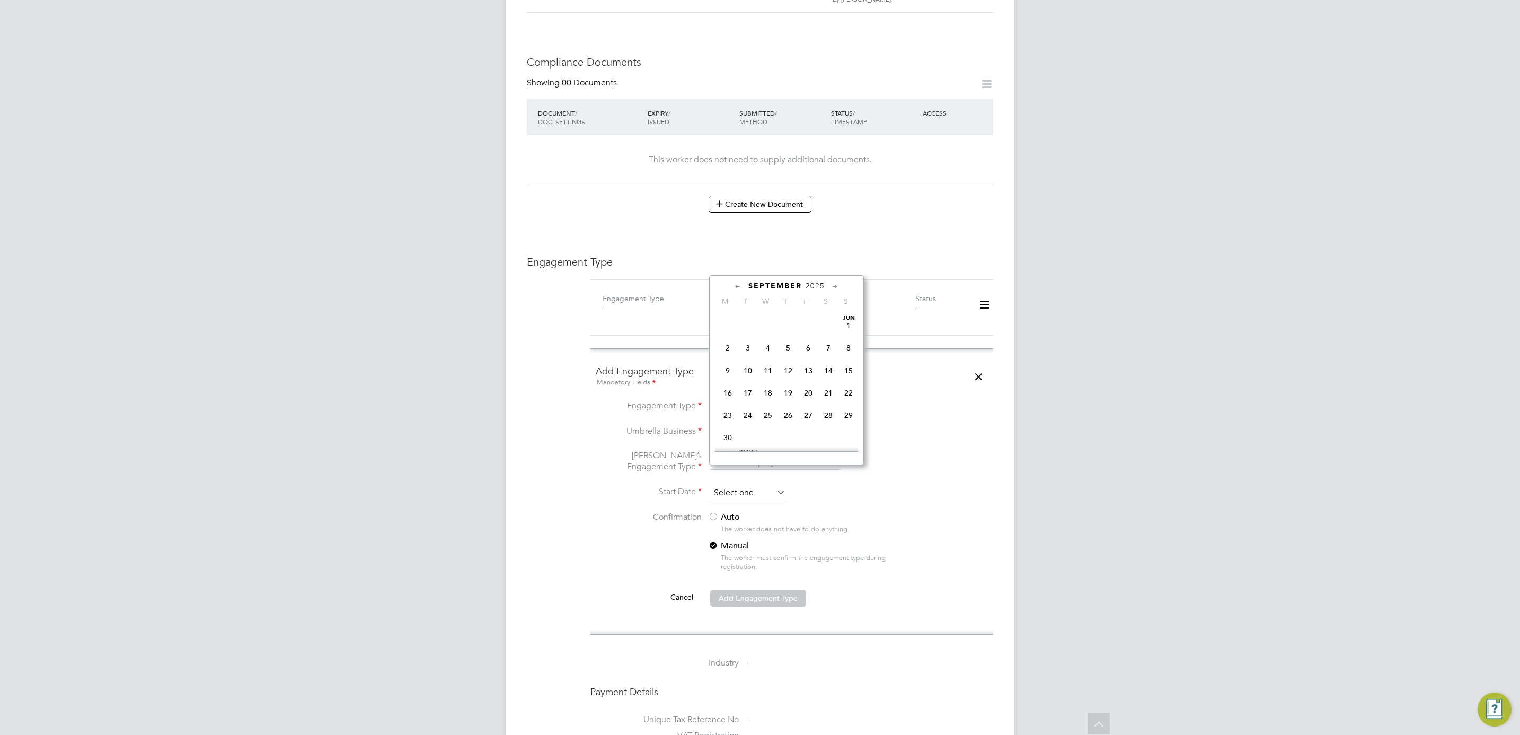
scroll to position [407, 0]
click at [743, 485] on input at bounding box center [747, 493] width 75 height 16
click at [819, 285] on span "2025" at bounding box center [815, 285] width 19 height 9
click at [825, 364] on span "2023" at bounding box center [828, 363] width 20 height 20
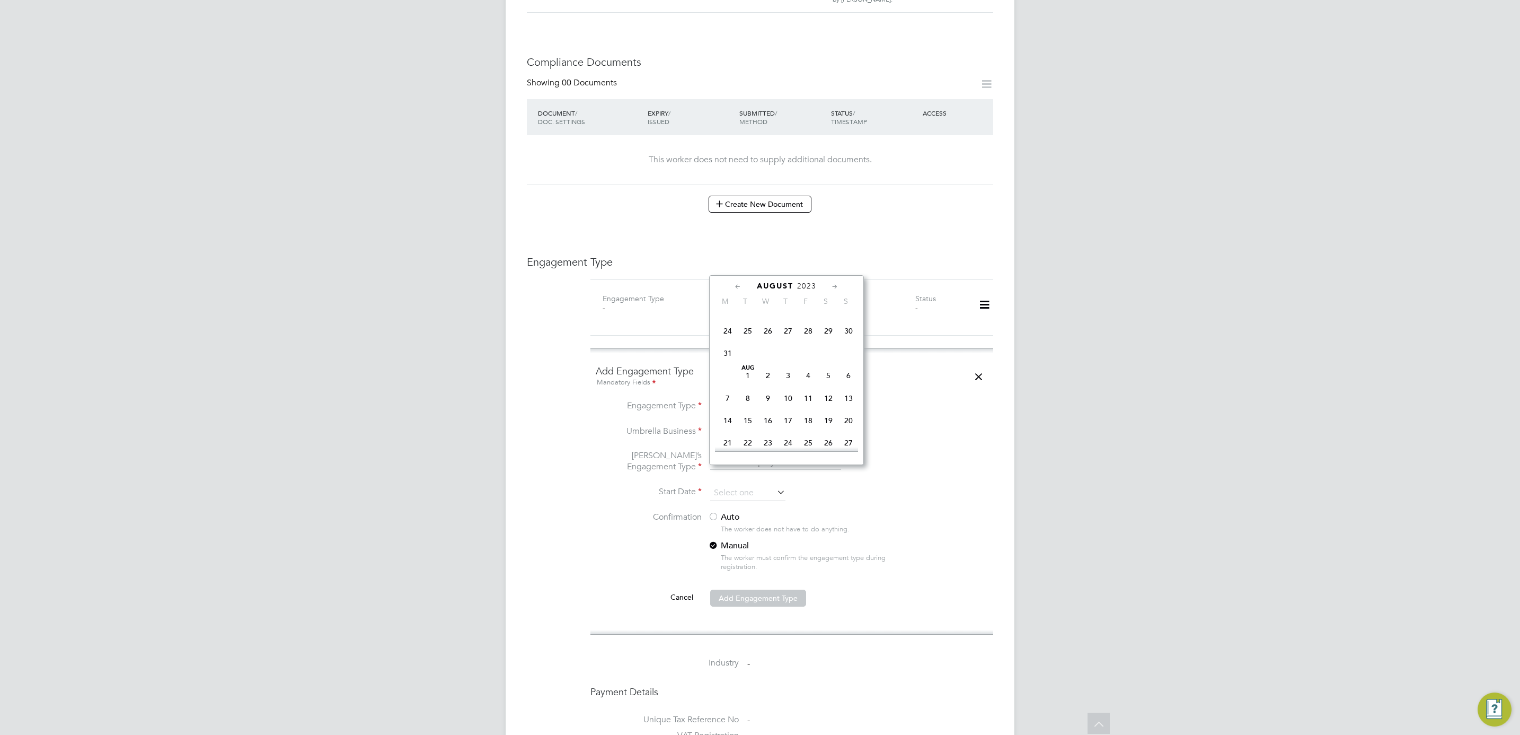
scroll to position [196, 0]
click at [723, 356] on span "31" at bounding box center [728, 353] width 20 height 20
type input "[DATE]"
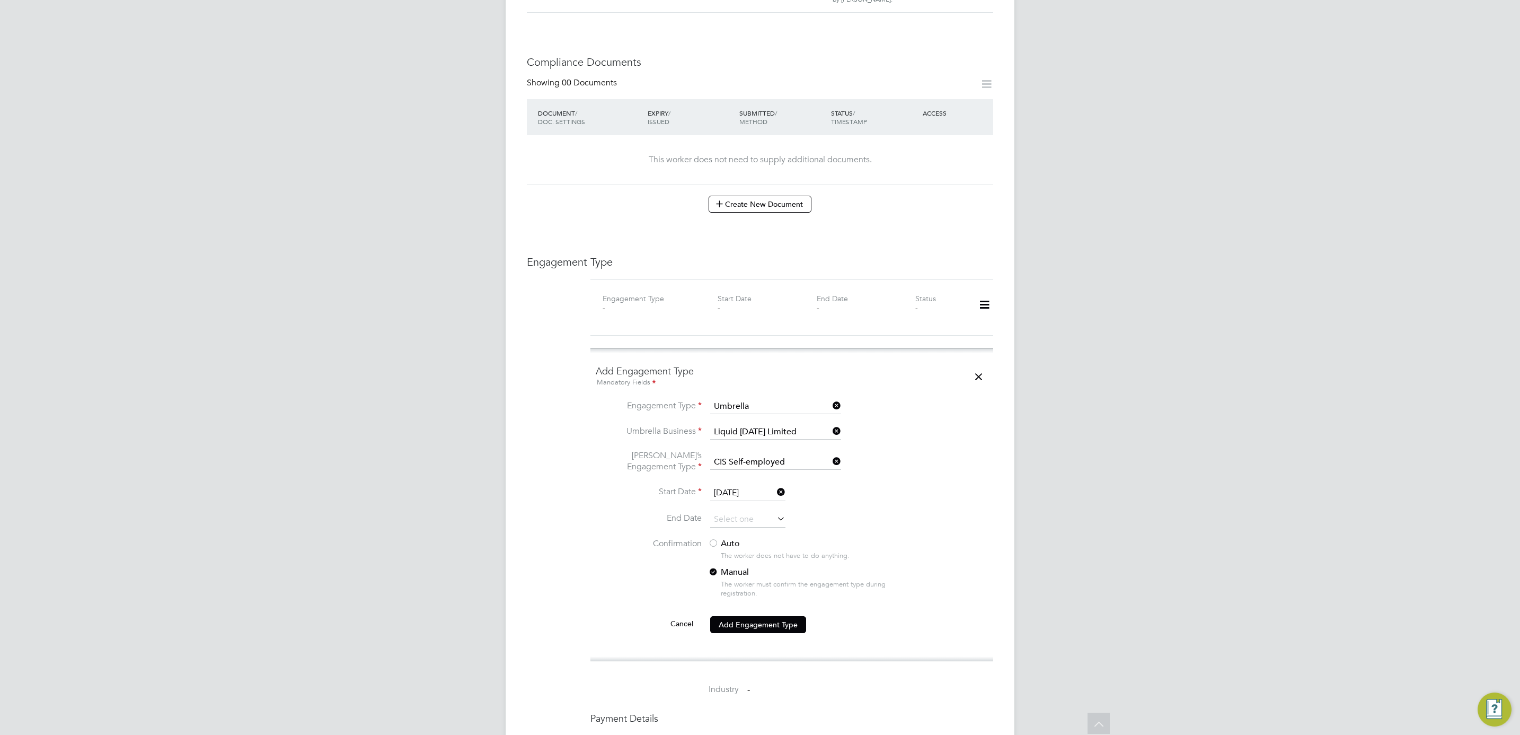
click at [719, 538] on label "Auto" at bounding box center [803, 543] width 191 height 11
click at [754, 616] on button "Add Engagement Type" at bounding box center [758, 624] width 96 height 17
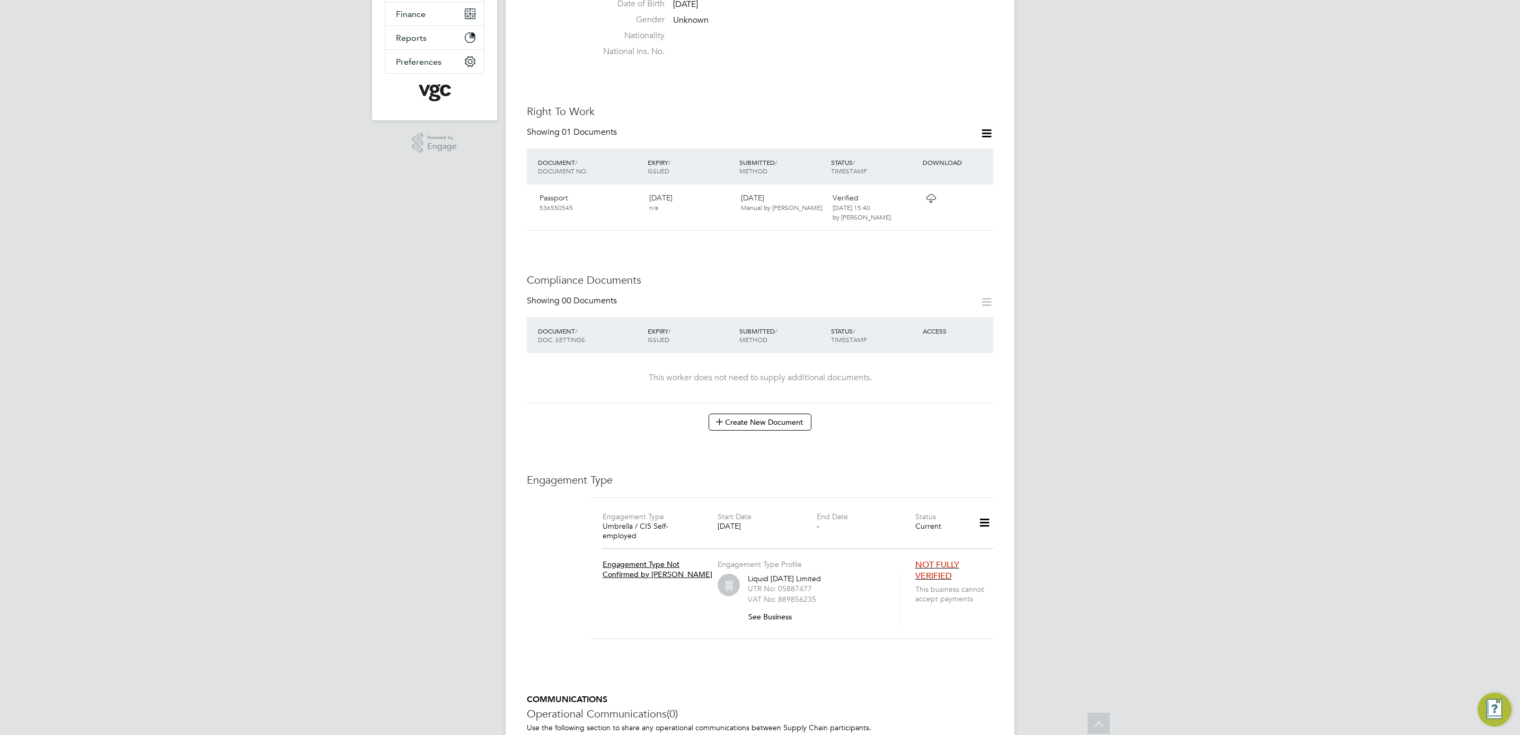
scroll to position [89, 0]
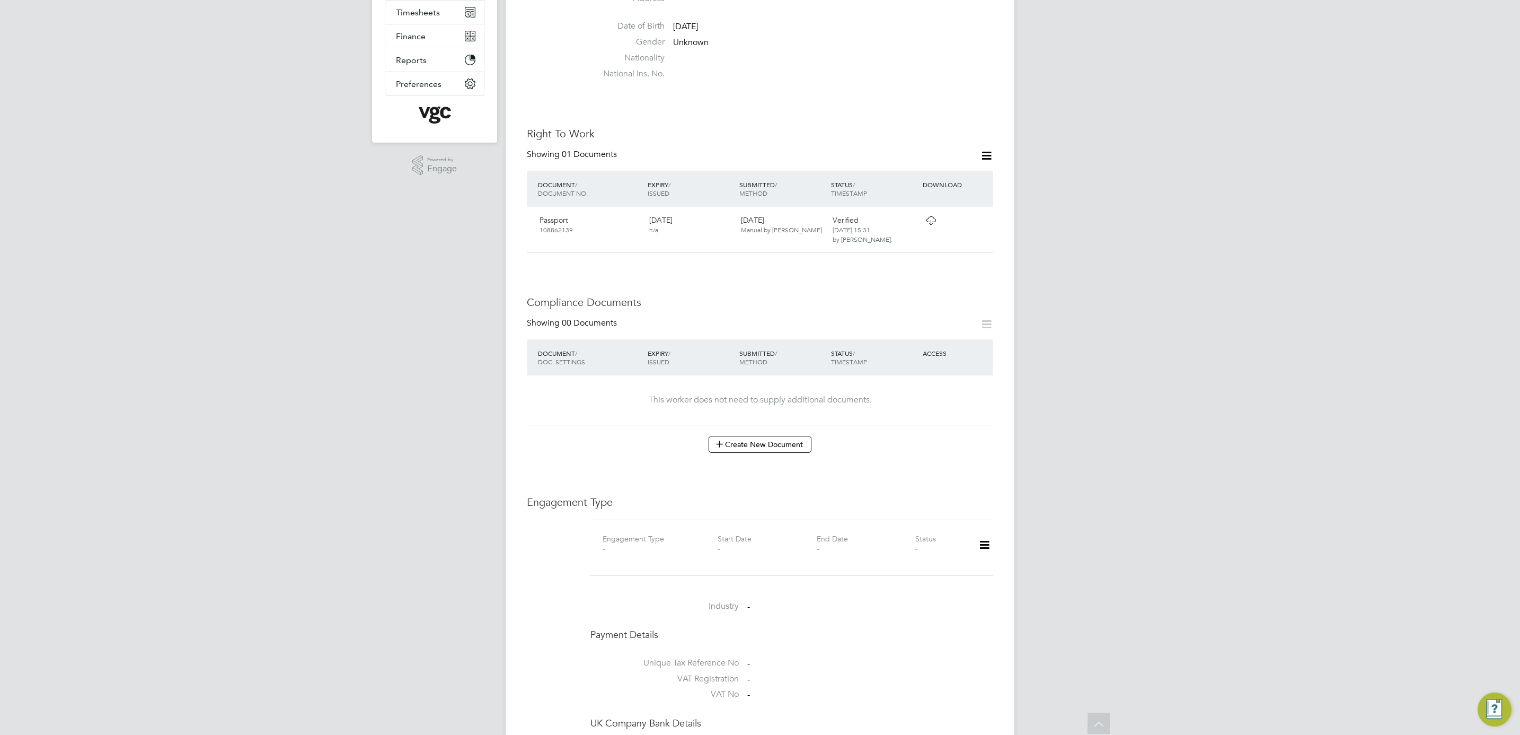
scroll to position [238, 0]
click at [981, 531] on icon at bounding box center [984, 543] width 19 height 24
click at [929, 565] on li "Add Engagement Type" at bounding box center [930, 569] width 120 height 15
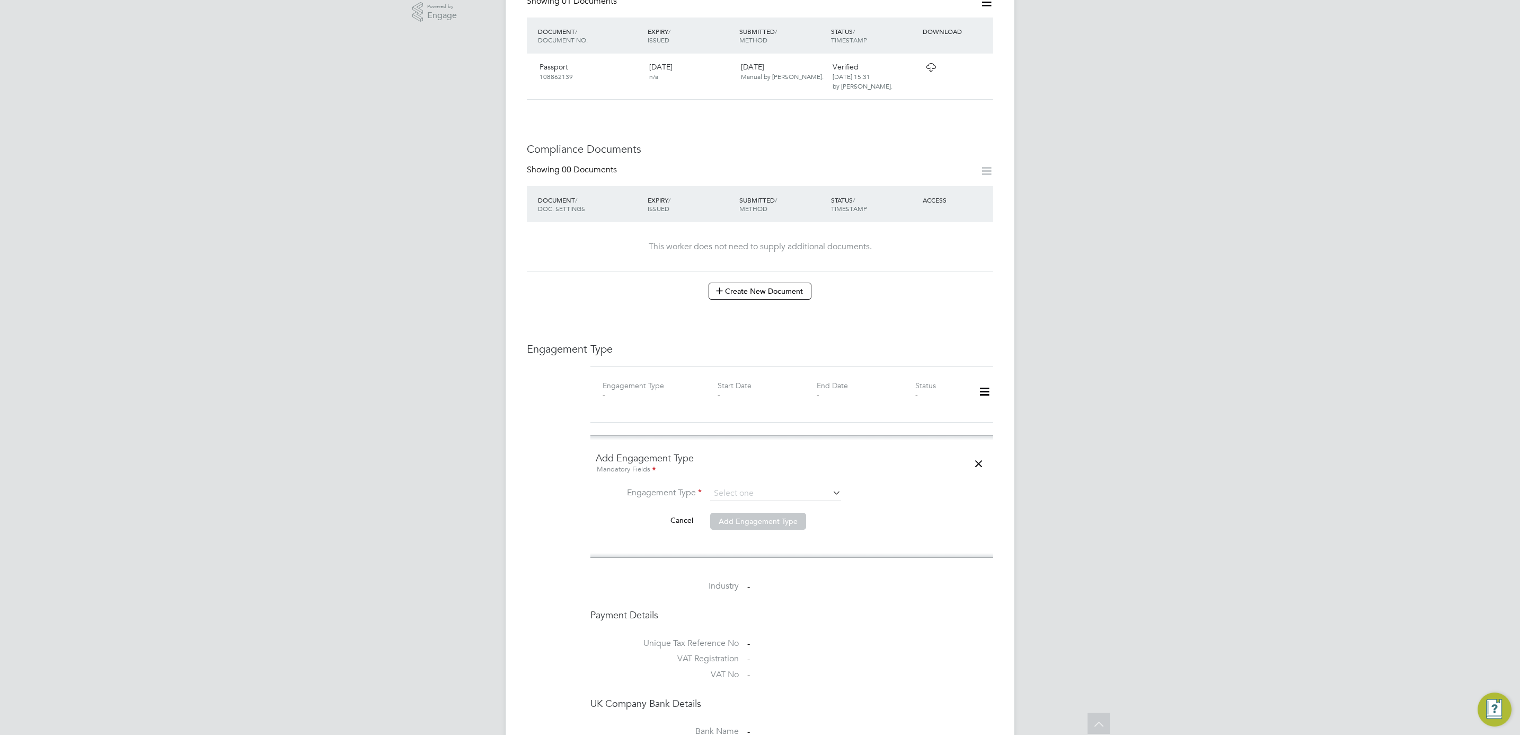
scroll to position [397, 0]
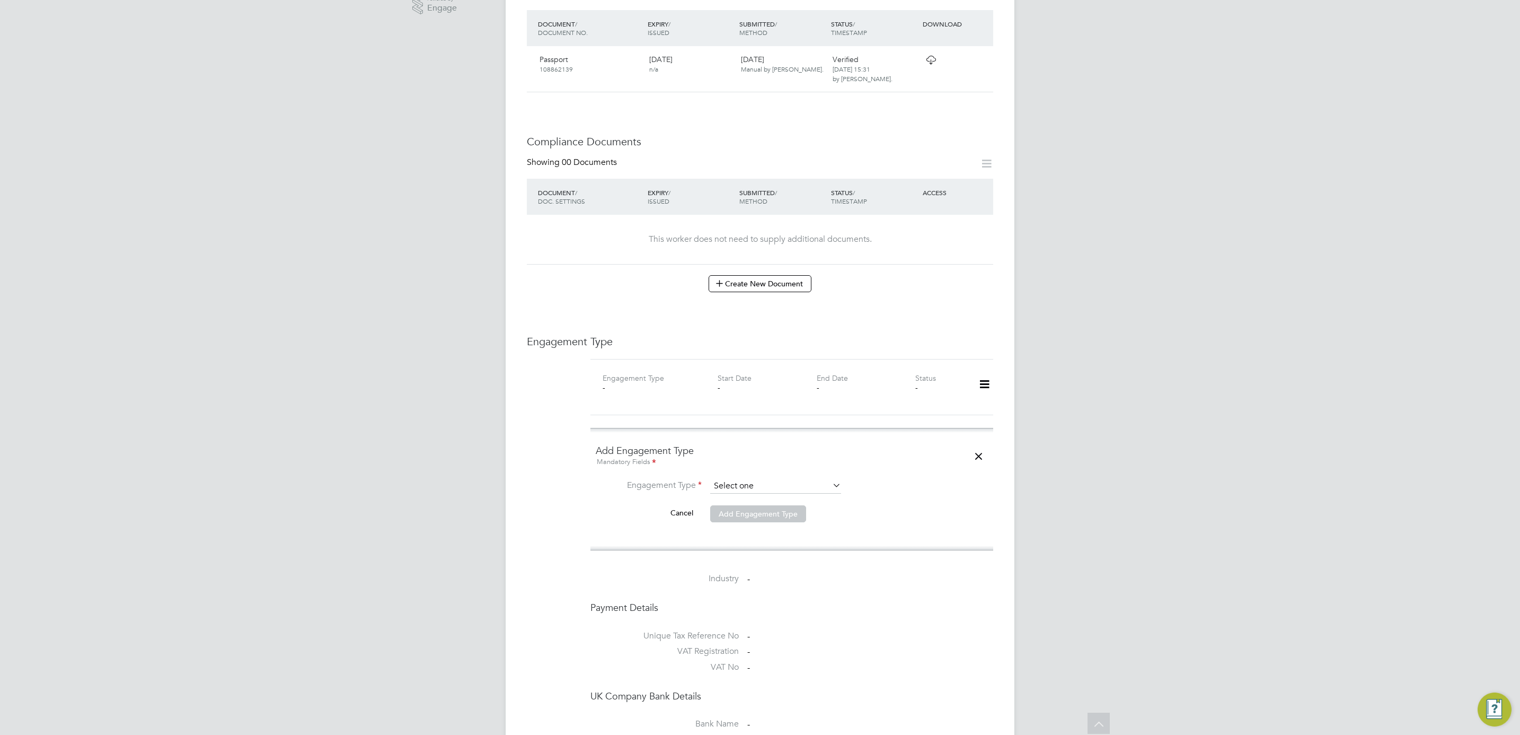
click at [797, 479] on input at bounding box center [775, 486] width 131 height 15
click at [741, 533] on li "Umbrella" at bounding box center [776, 527] width 132 height 15
type input "Umbrella"
click at [749, 504] on input at bounding box center [775, 511] width 131 height 15
click at [765, 512] on li "Liq uid Friday Limited" at bounding box center [776, 507] width 132 height 15
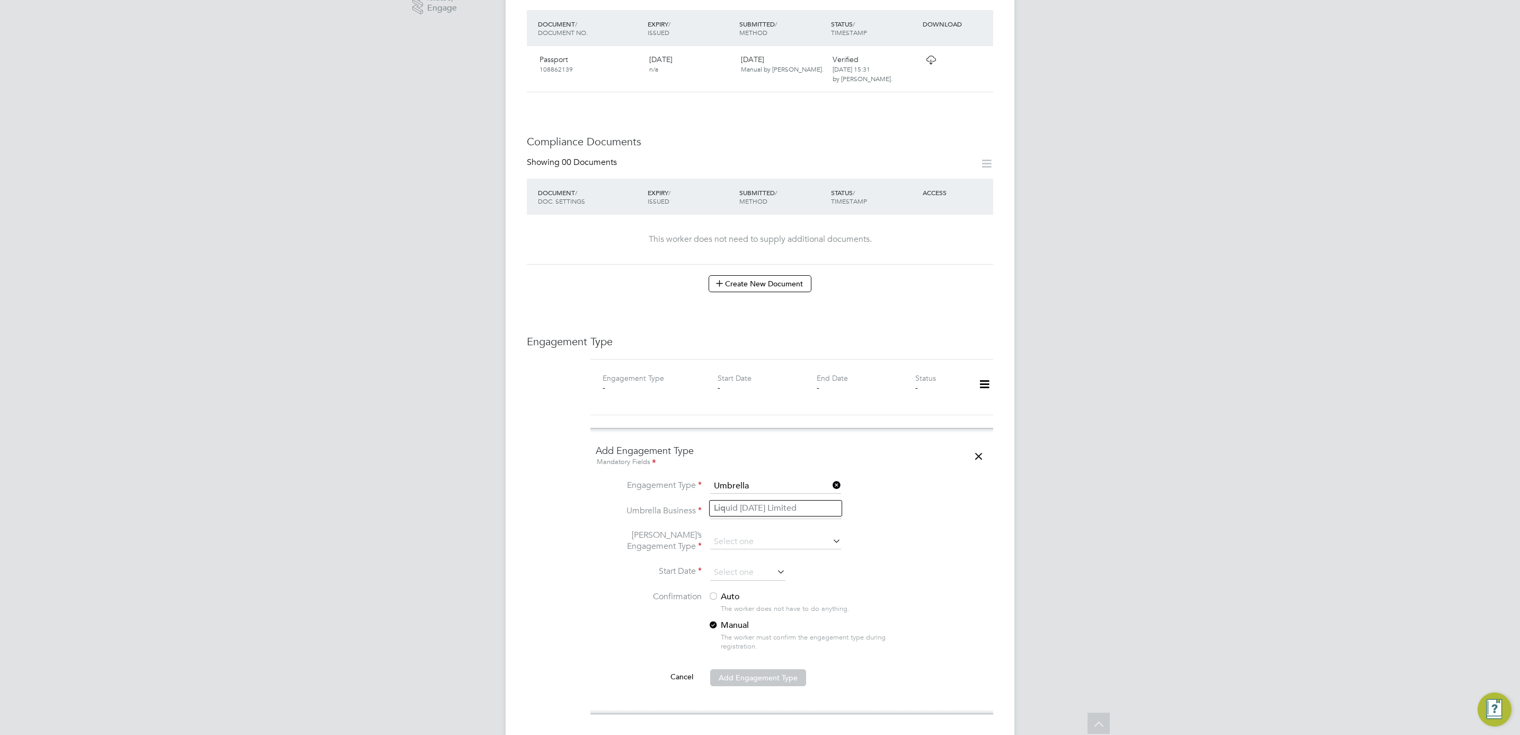
type input "Liquid Friday Limited"
click at [760, 534] on input at bounding box center [775, 541] width 131 height 15
click at [789, 554] on li "CIS Self-employed" at bounding box center [776, 553] width 132 height 15
type input "CIS Self-employed"
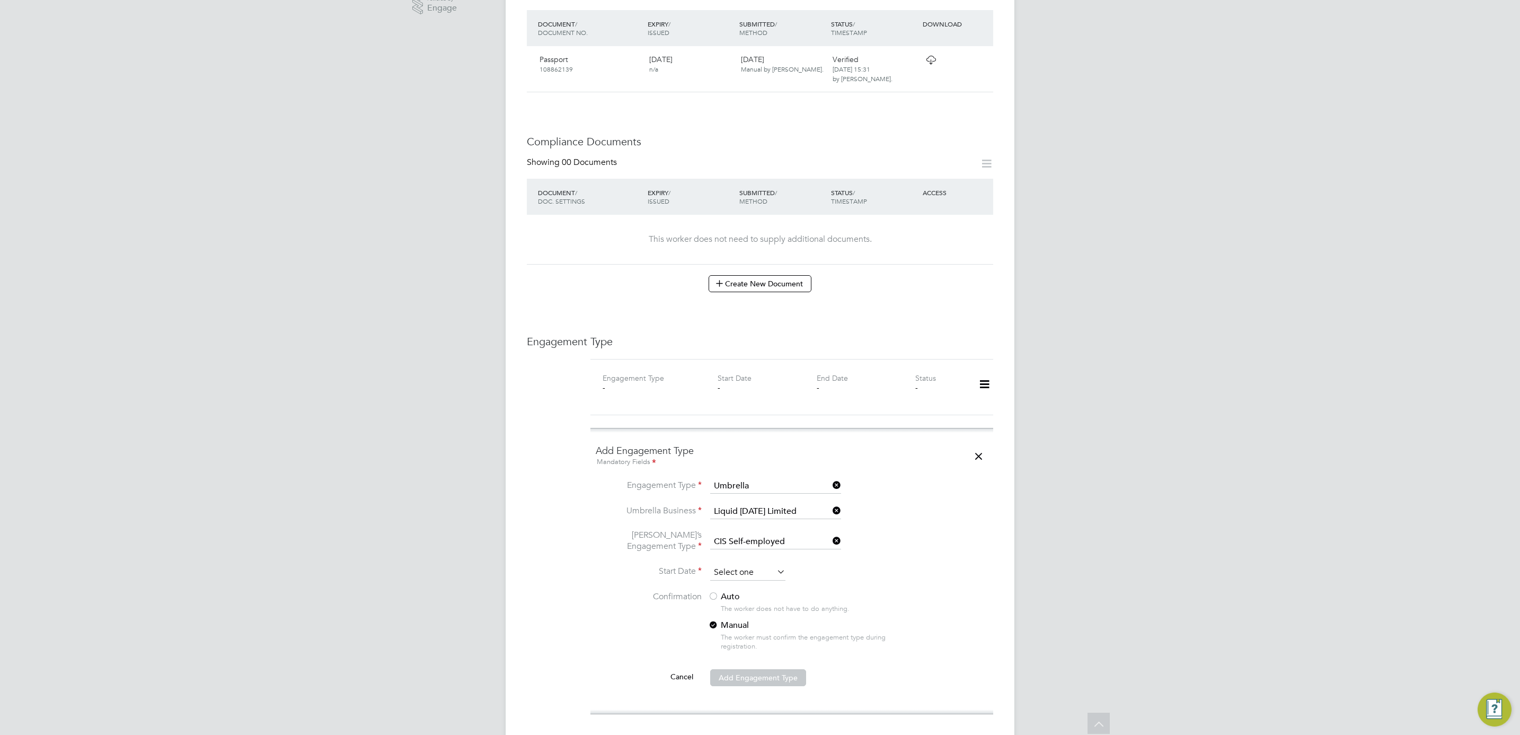
click at [746, 564] on input at bounding box center [747, 572] width 75 height 16
click at [818, 361] on span "2025" at bounding box center [815, 365] width 19 height 9
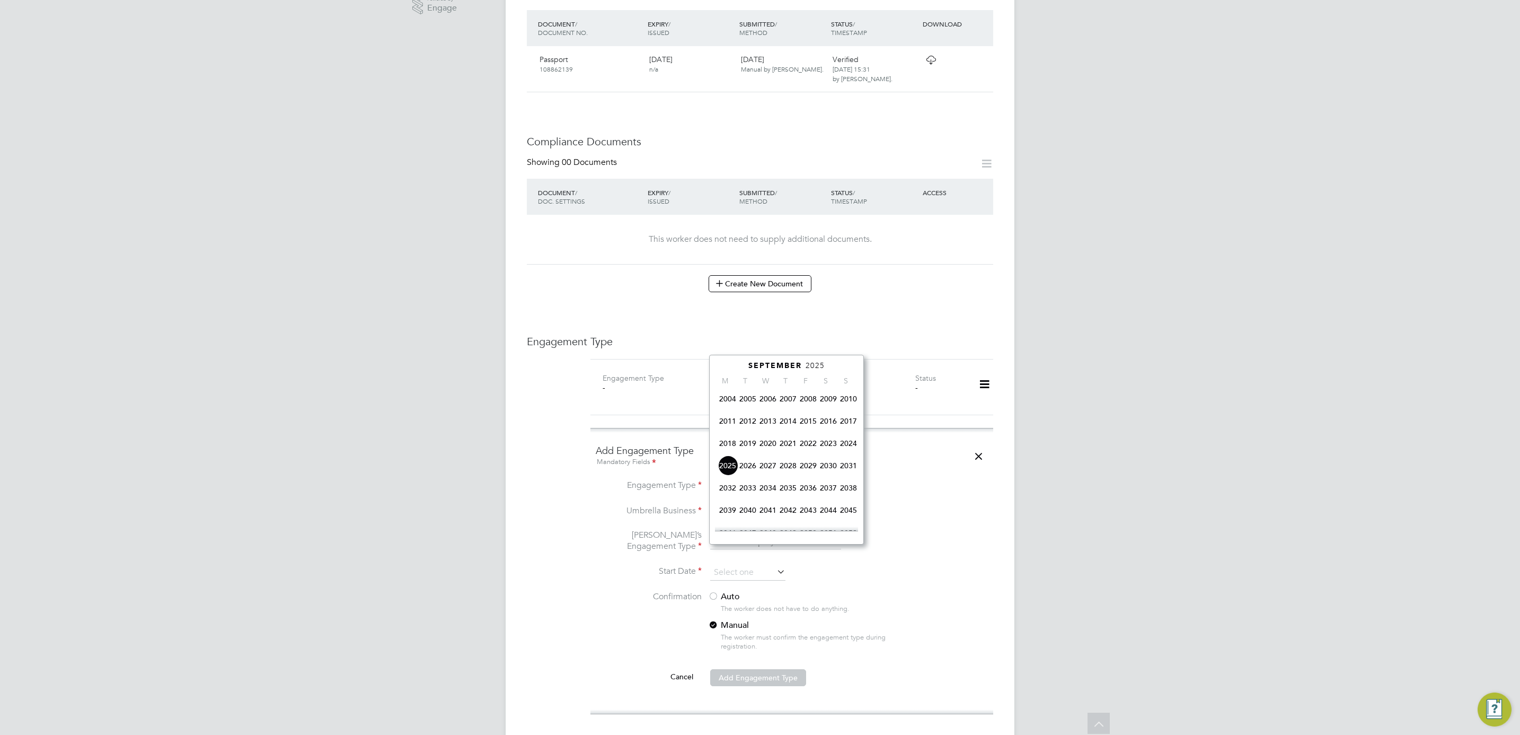
click at [836, 446] on span "2023" at bounding box center [828, 443] width 20 height 20
click at [722, 515] on span "31" at bounding box center [728, 512] width 20 height 20
type input "31 Jul 2023"
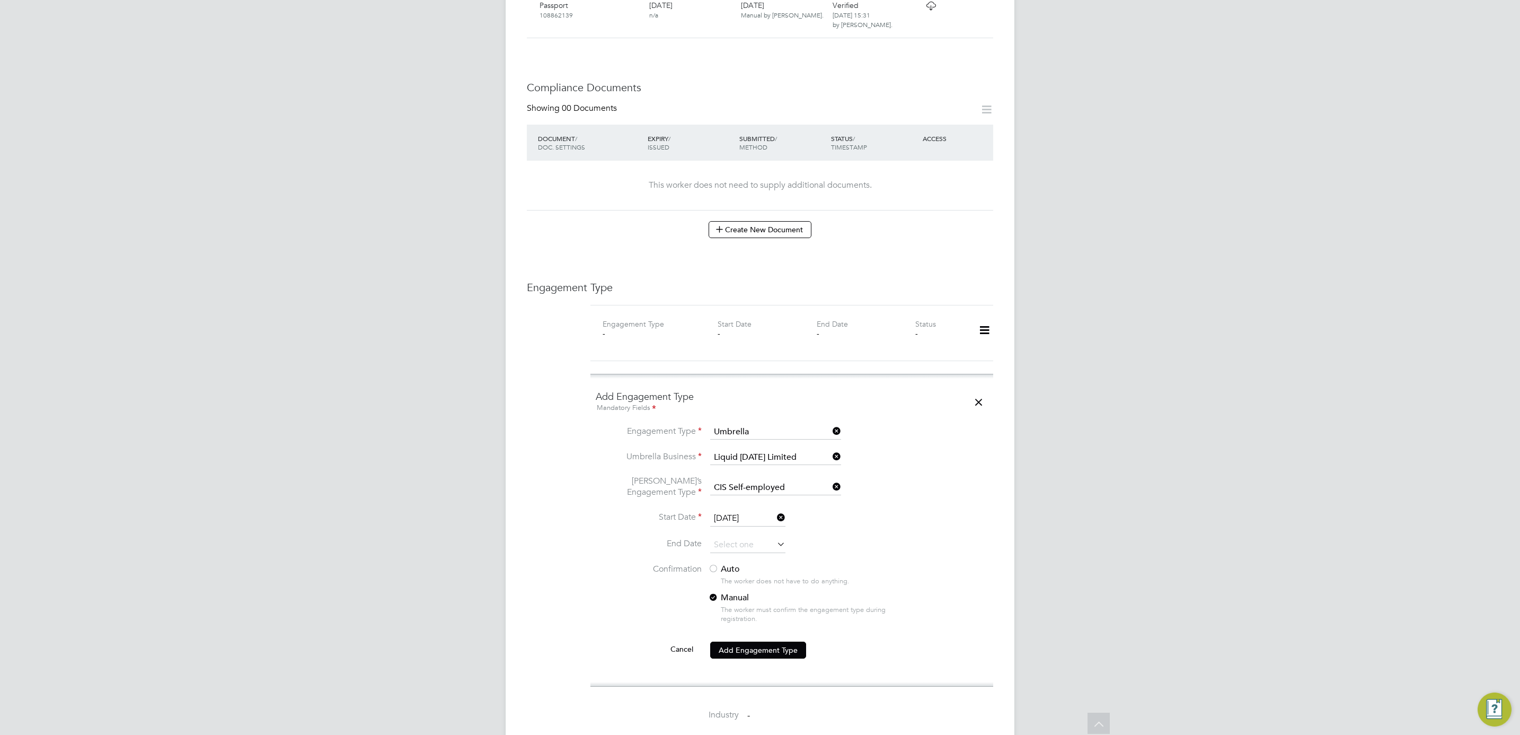
scroll to position [477, 0]
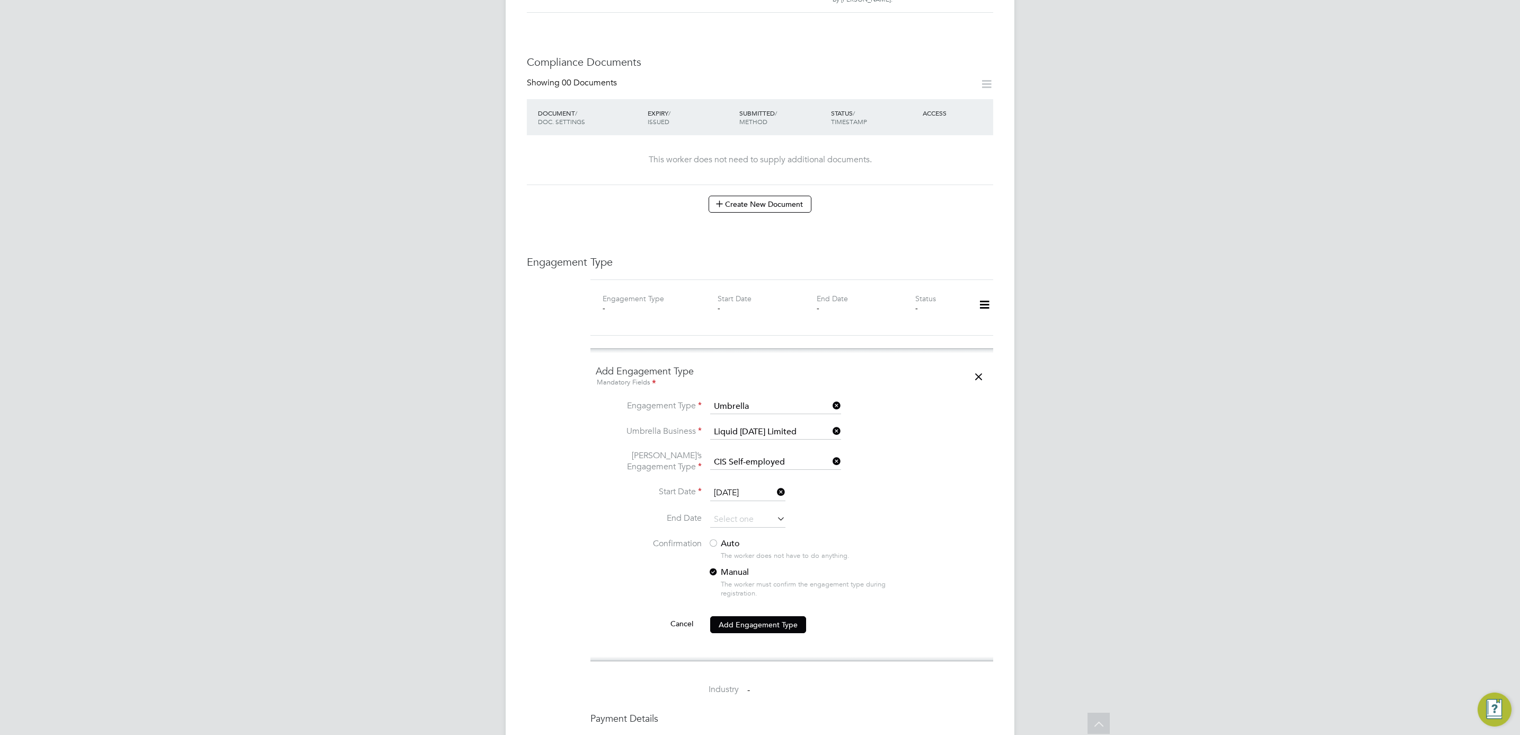
click at [722, 538] on label "Auto" at bounding box center [803, 543] width 191 height 11
click at [749, 616] on button "Add Engagement Type" at bounding box center [758, 624] width 96 height 17
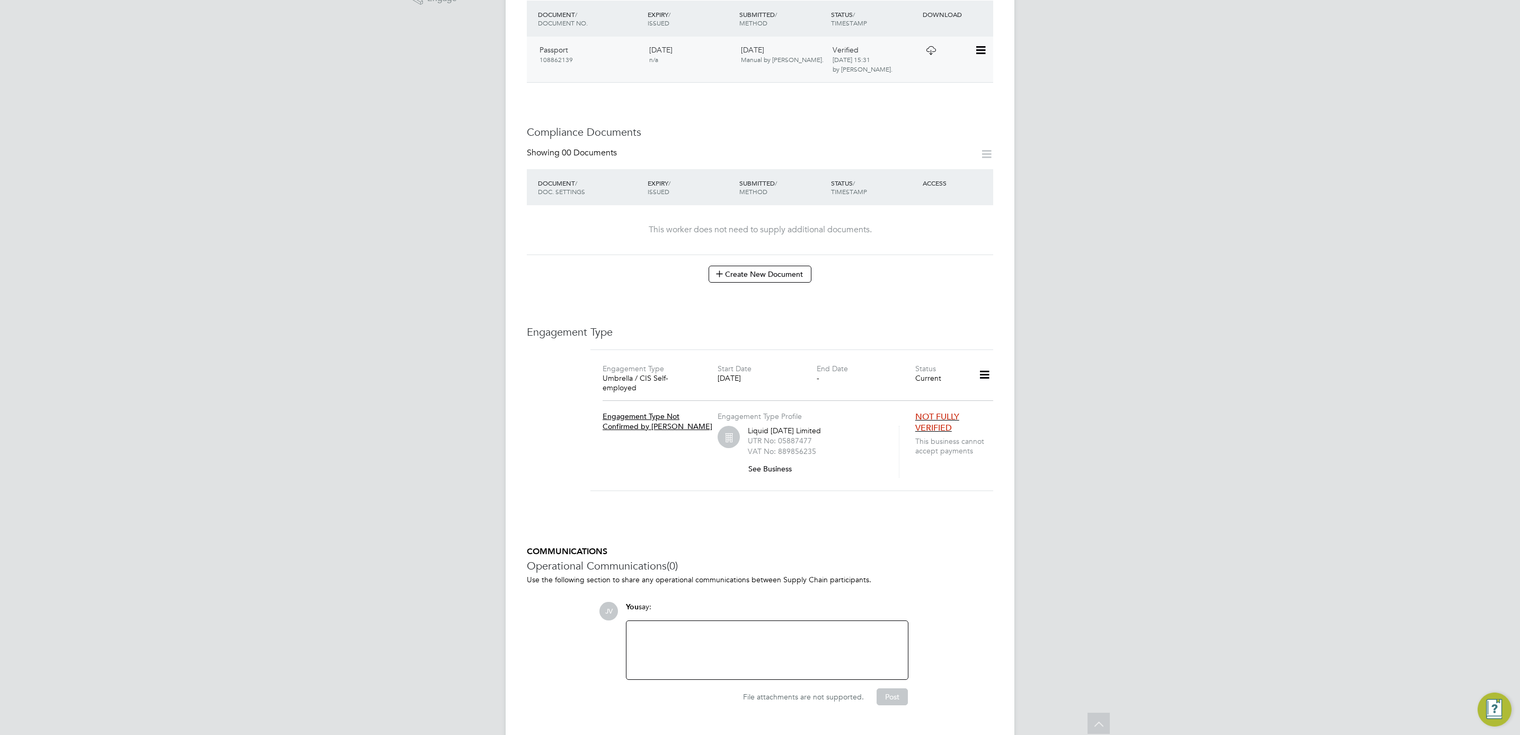
scroll to position [0, 0]
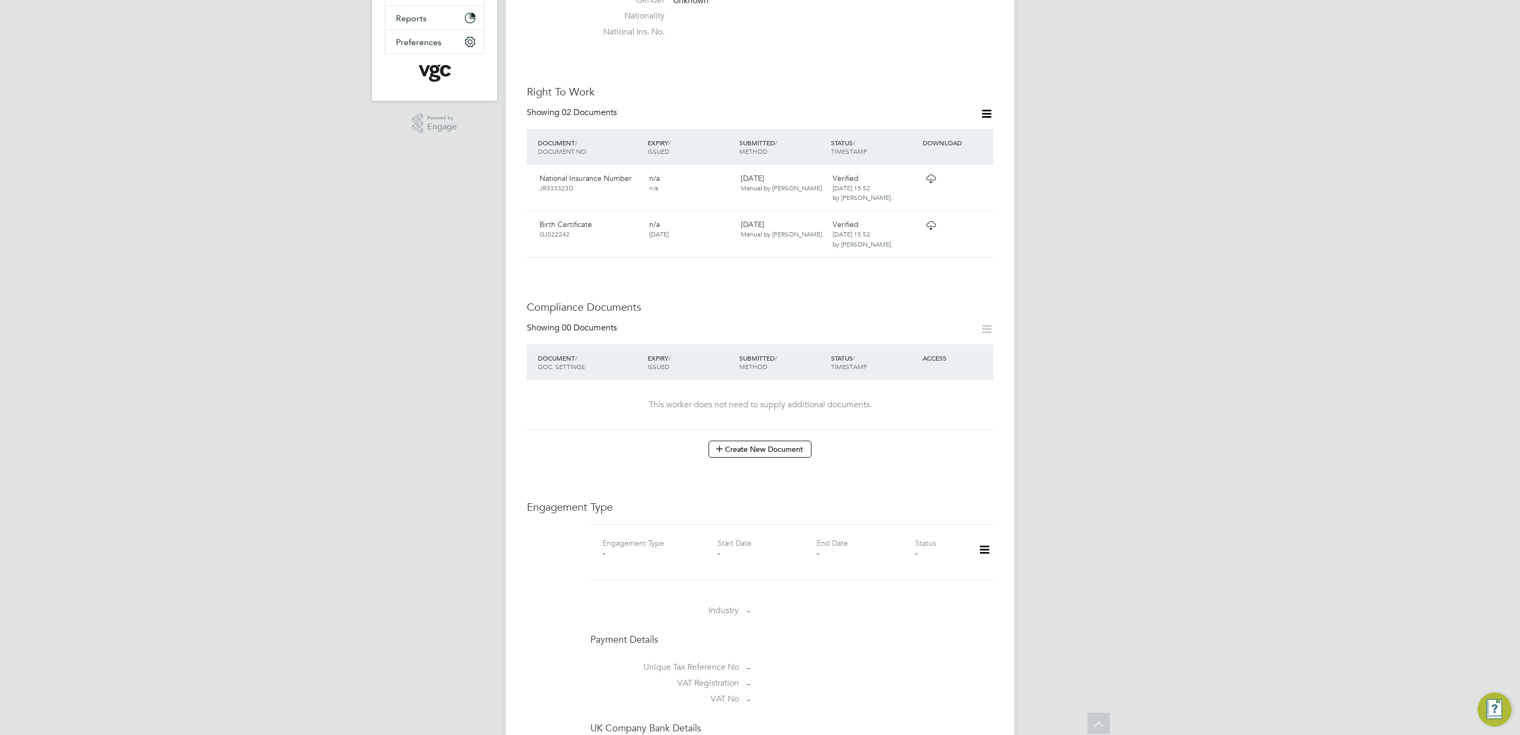
scroll to position [318, 0]
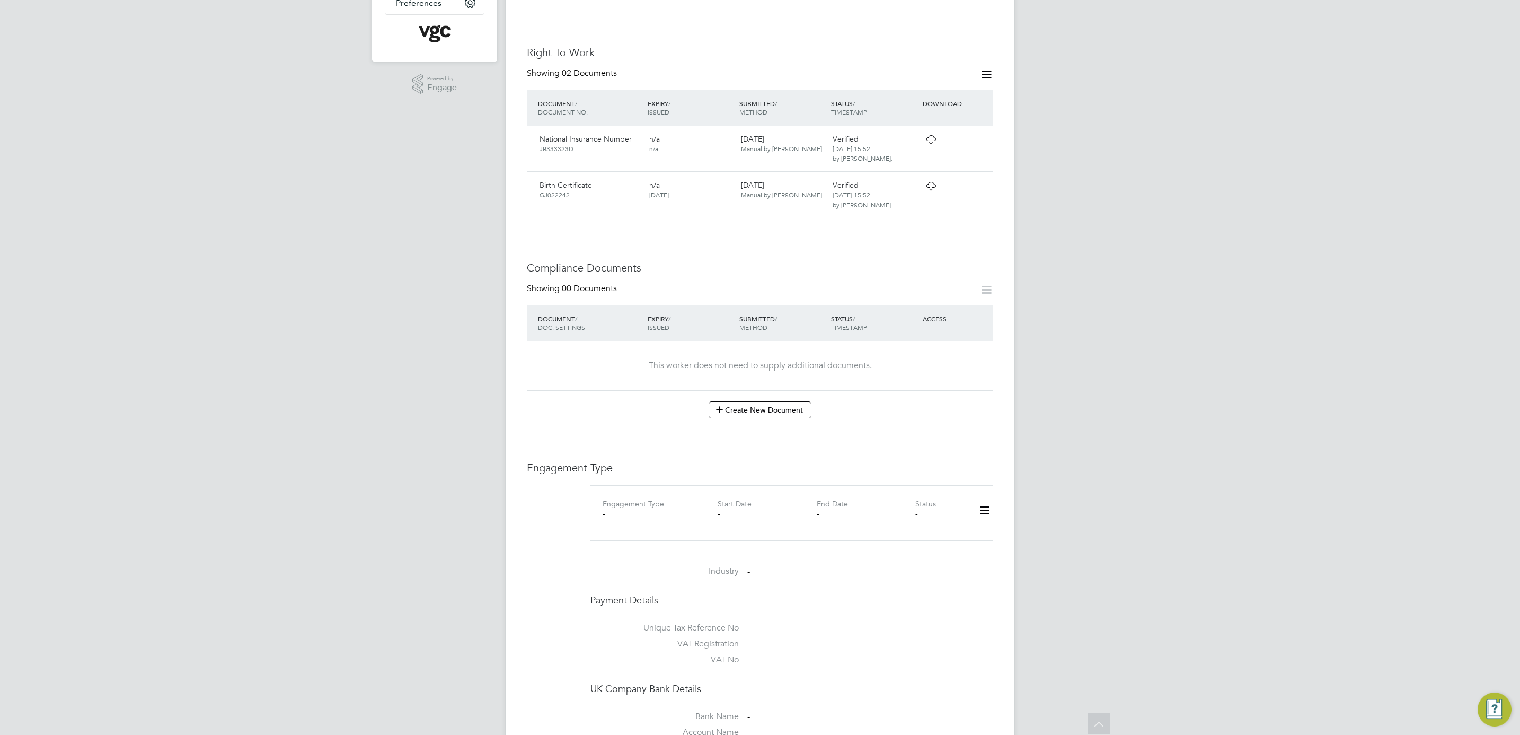
click at [982, 498] on icon at bounding box center [984, 510] width 19 height 24
click at [956, 532] on li "Add Engagement Type" at bounding box center [930, 536] width 120 height 15
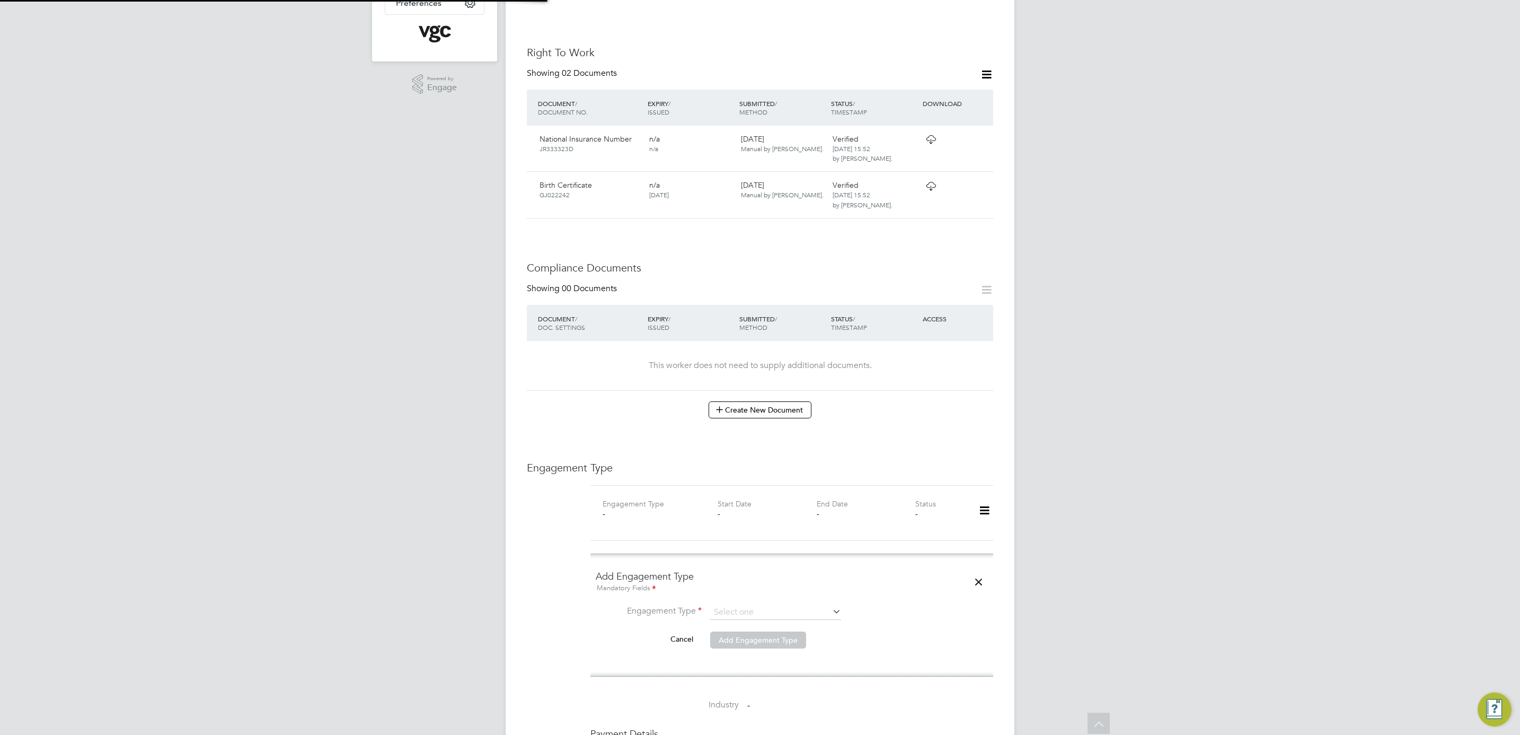
scroll to position [556, 0]
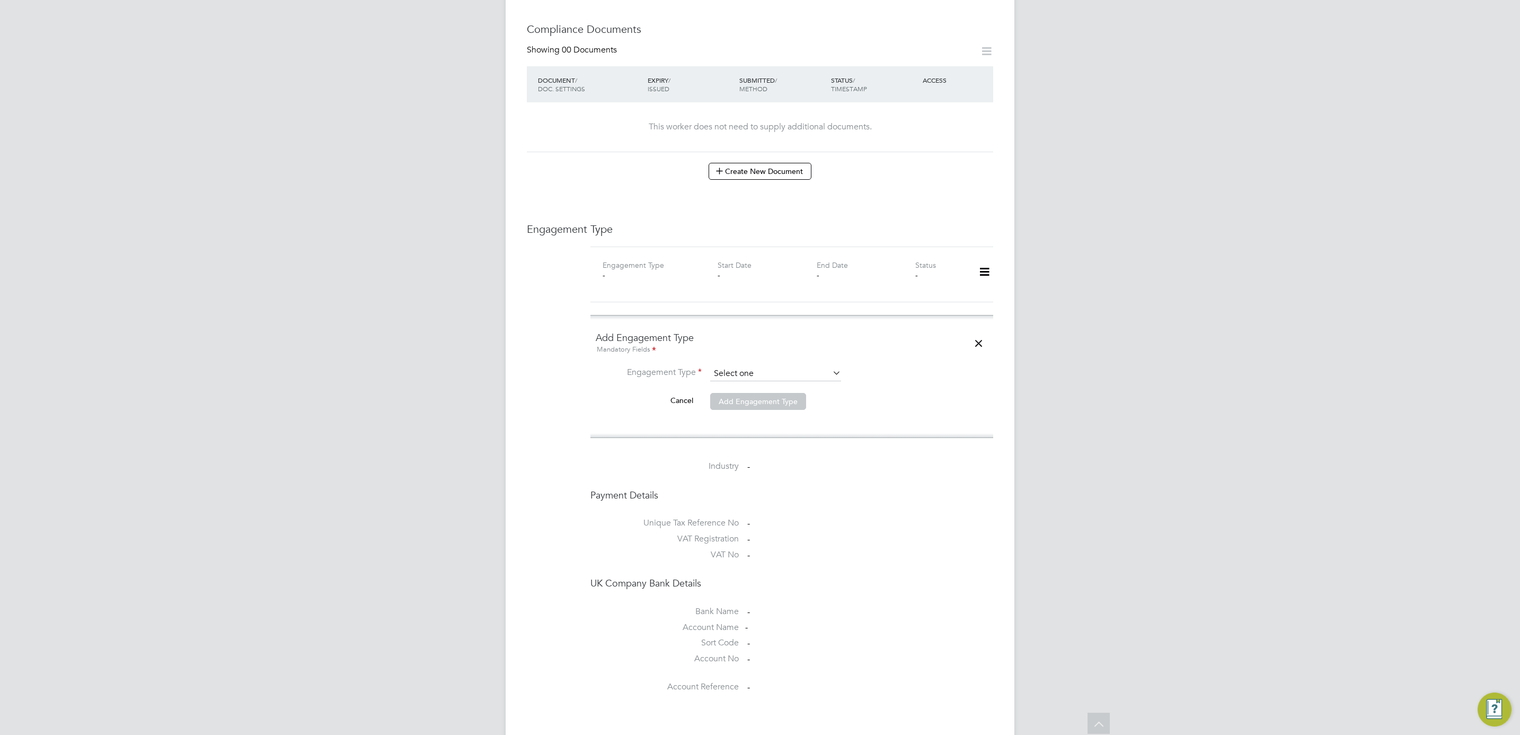
click at [746, 366] on input at bounding box center [775, 373] width 131 height 15
click at [756, 410] on li "Umbrella" at bounding box center [776, 415] width 132 height 15
type input "Umbrella"
click at [758, 392] on li "Umbrella Business" at bounding box center [792, 404] width 392 height 25
click at [759, 392] on input at bounding box center [775, 399] width 131 height 15
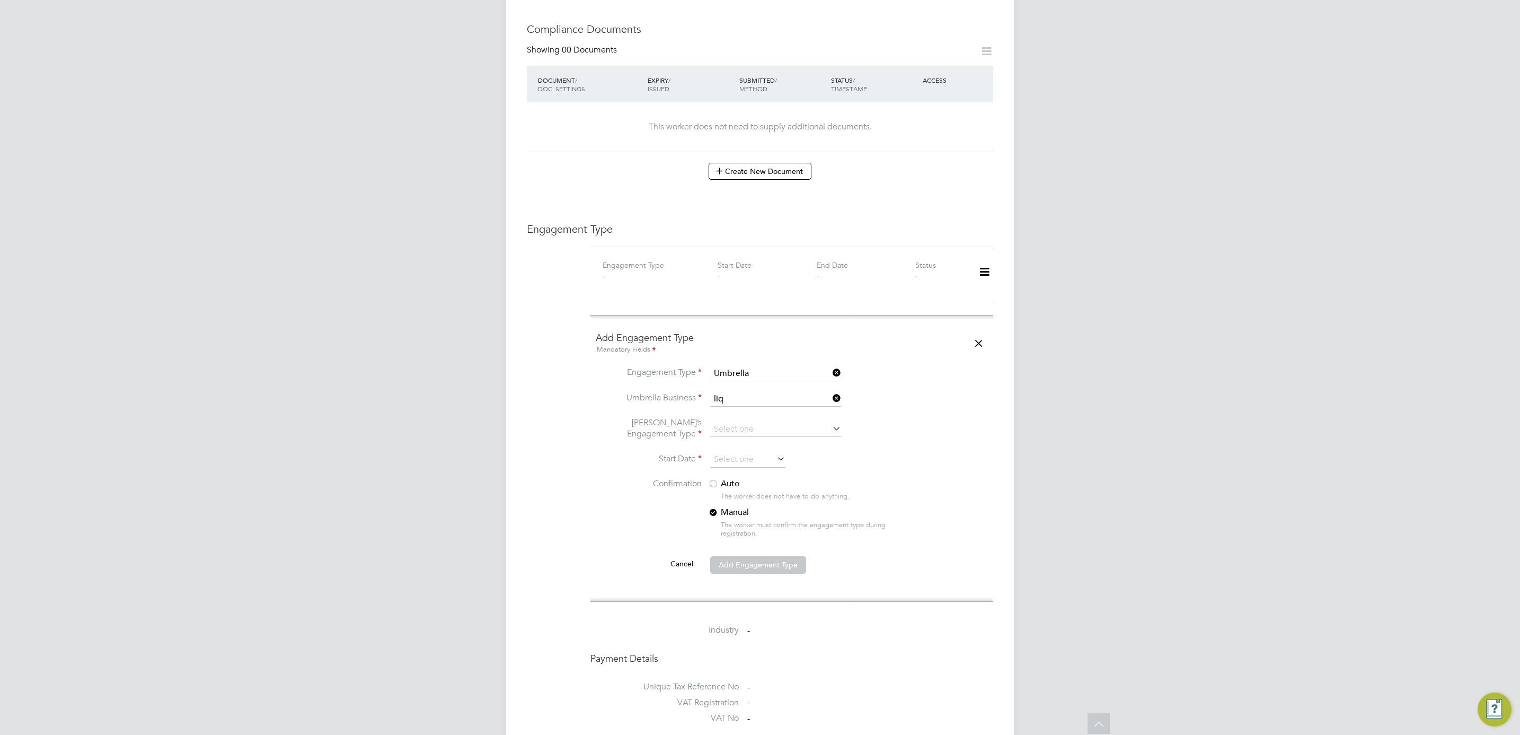
click at [761, 393] on li "Liq uid [DATE] Limited" at bounding box center [776, 395] width 132 height 15
type input "Liquid [DATE] Limited"
click at [762, 422] on input at bounding box center [775, 429] width 131 height 15
click at [774, 438] on li "CIS Self-employed" at bounding box center [776, 441] width 132 height 15
type input "CIS Self-employed"
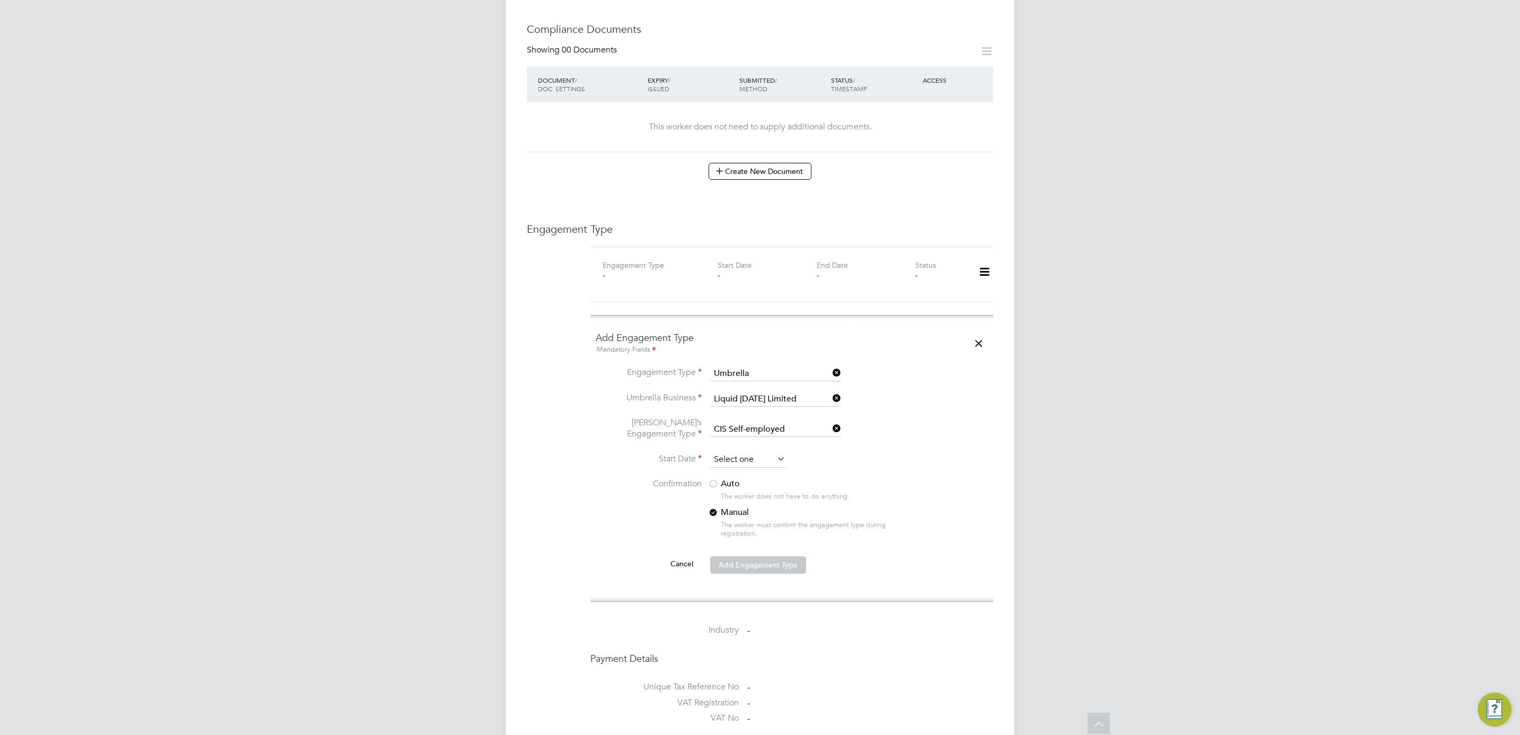
click at [746, 452] on input at bounding box center [747, 460] width 75 height 16
click at [820, 255] on span "2025" at bounding box center [815, 253] width 19 height 9
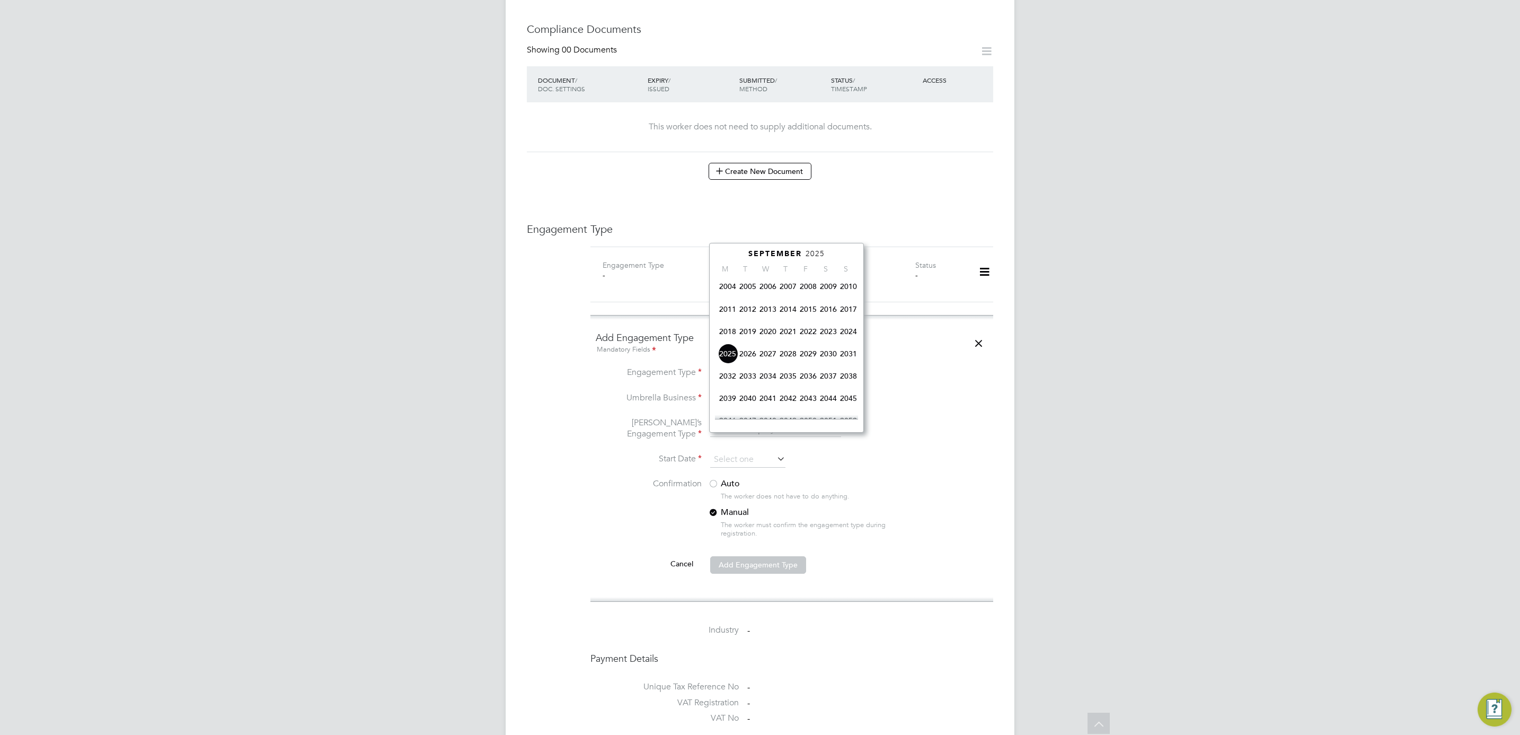
click at [832, 336] on span "2023" at bounding box center [828, 331] width 20 height 20
click at [730, 358] on span "2" at bounding box center [728, 351] width 20 height 20
type input "02 Oct 2023"
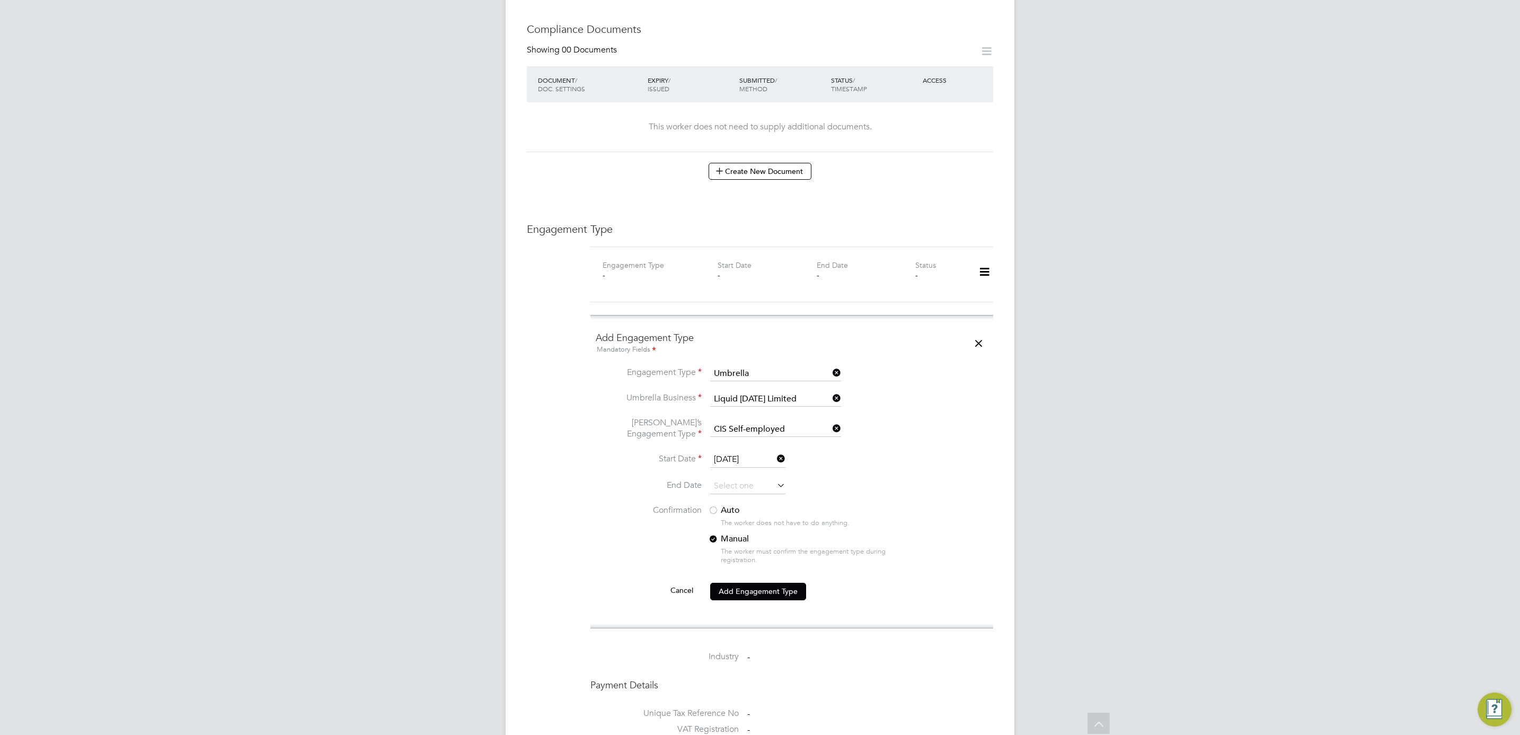
click at [728, 485] on li "End Date" at bounding box center [792, 491] width 392 height 26
click at [728, 505] on label "Auto" at bounding box center [803, 510] width 191 height 11
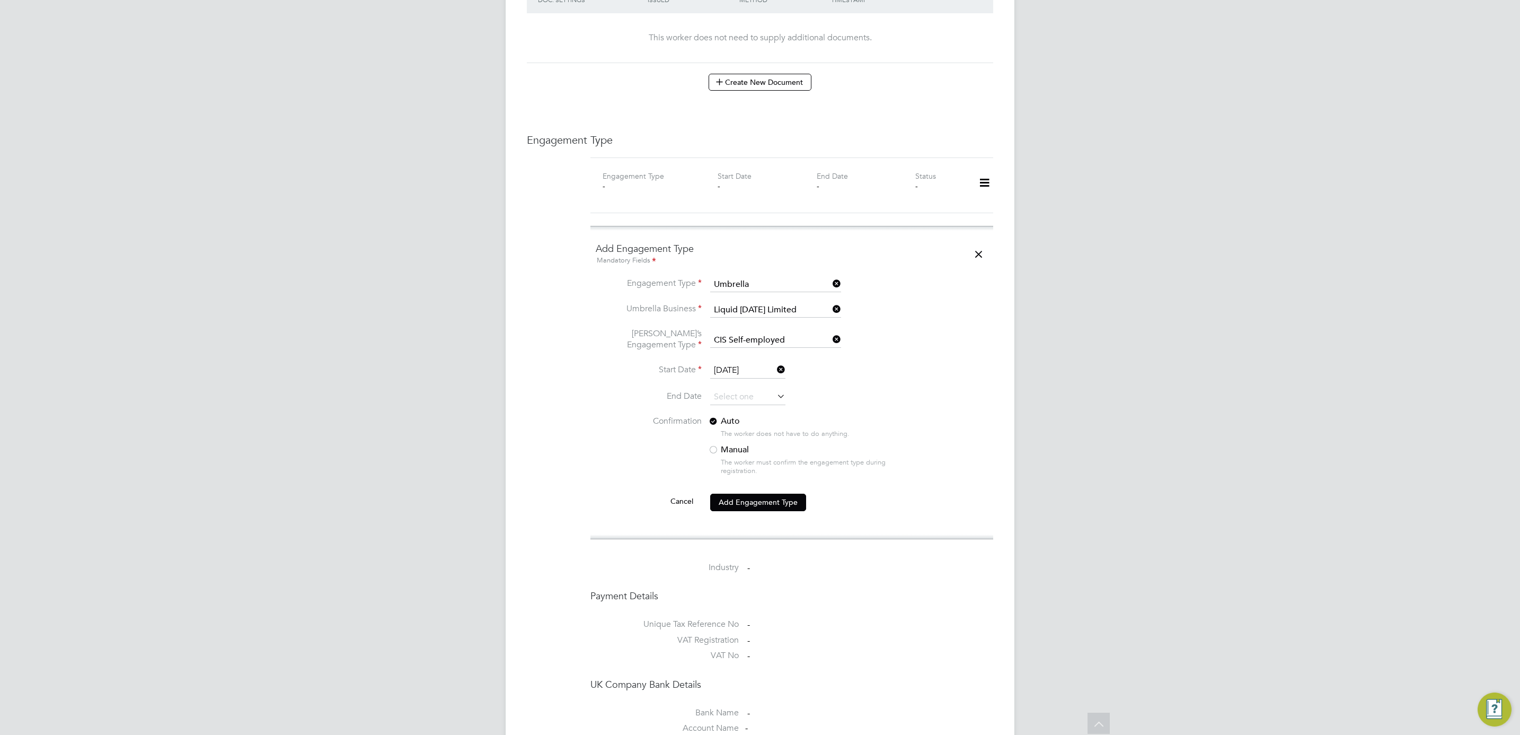
scroll to position [795, 0]
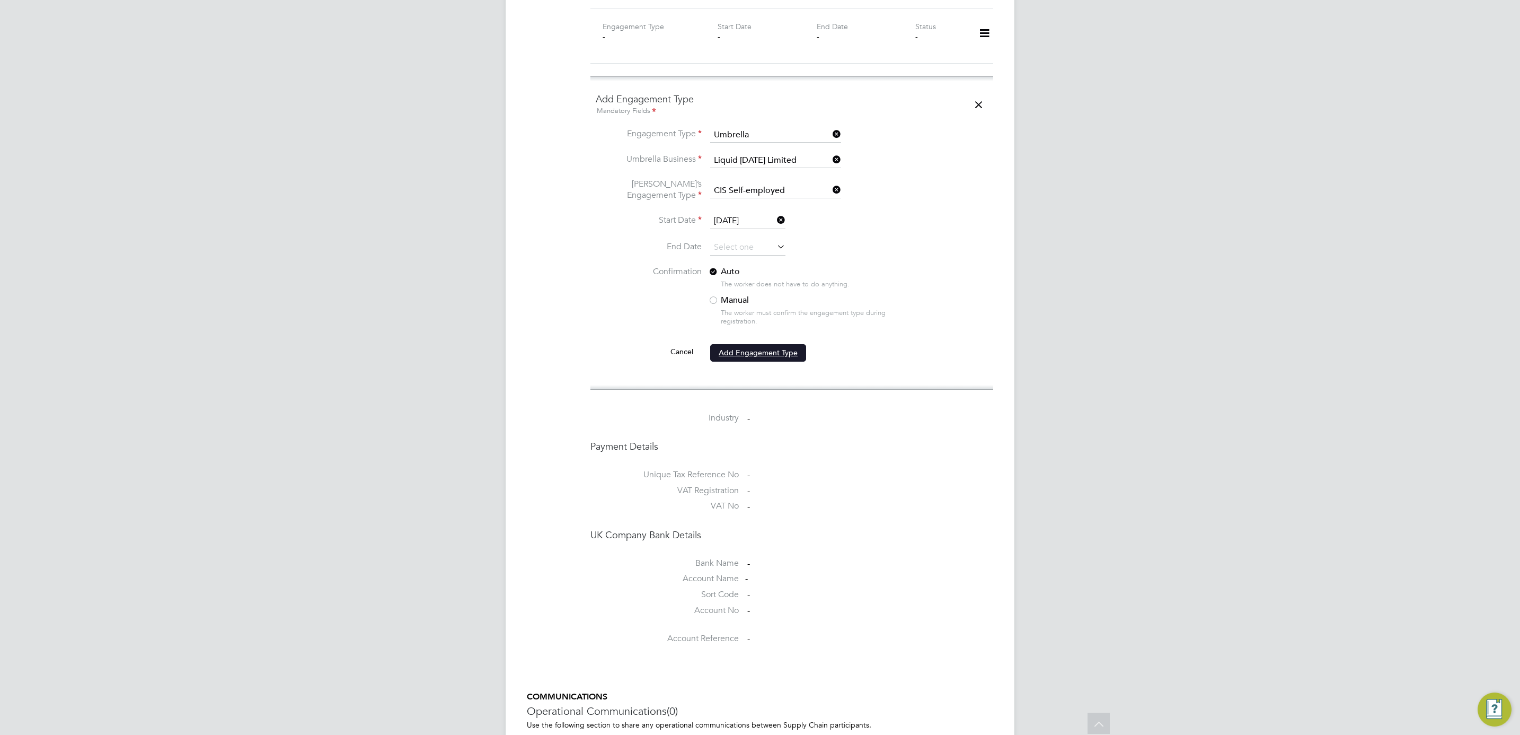
click at [762, 344] on button "Add Engagement Type" at bounding box center [758, 352] width 96 height 17
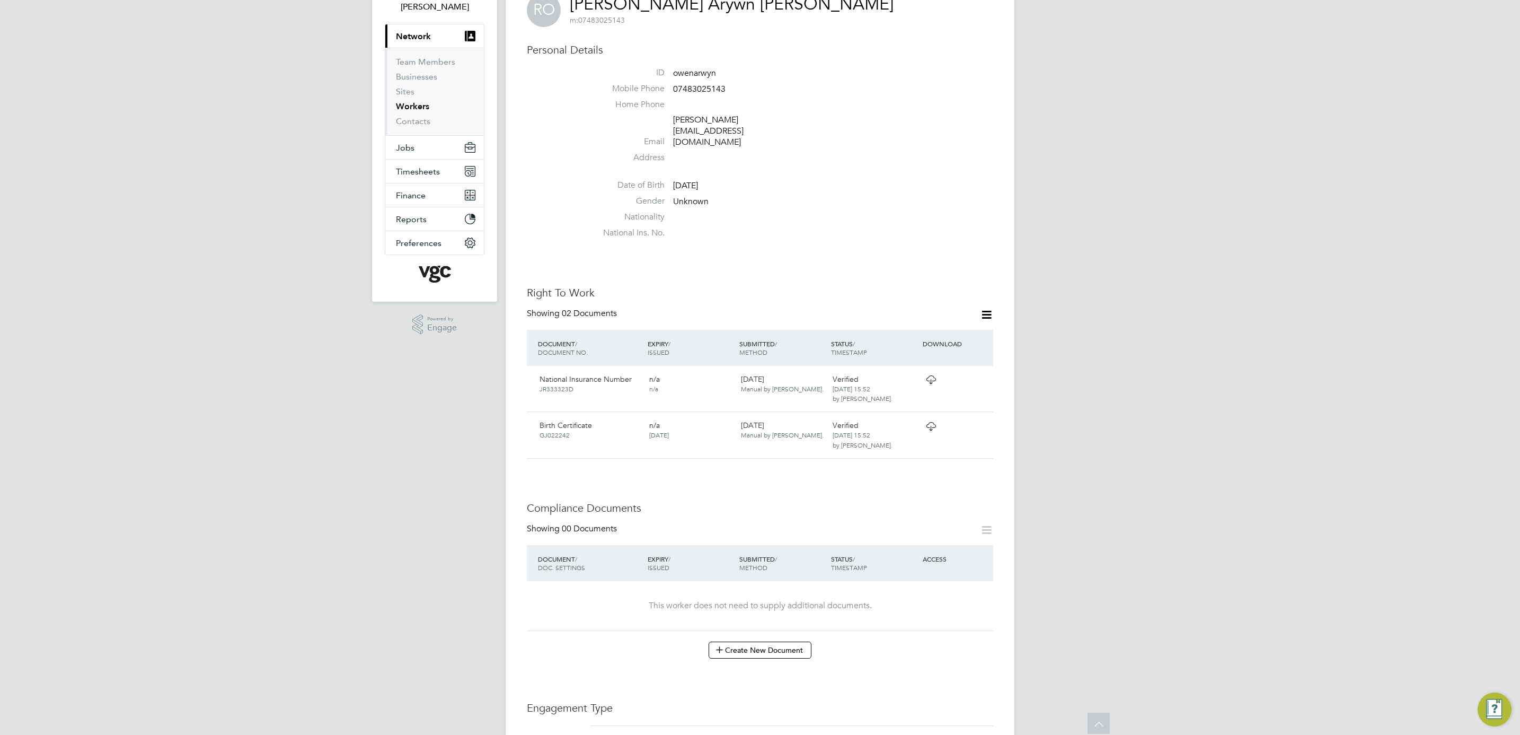
scroll to position [0, 0]
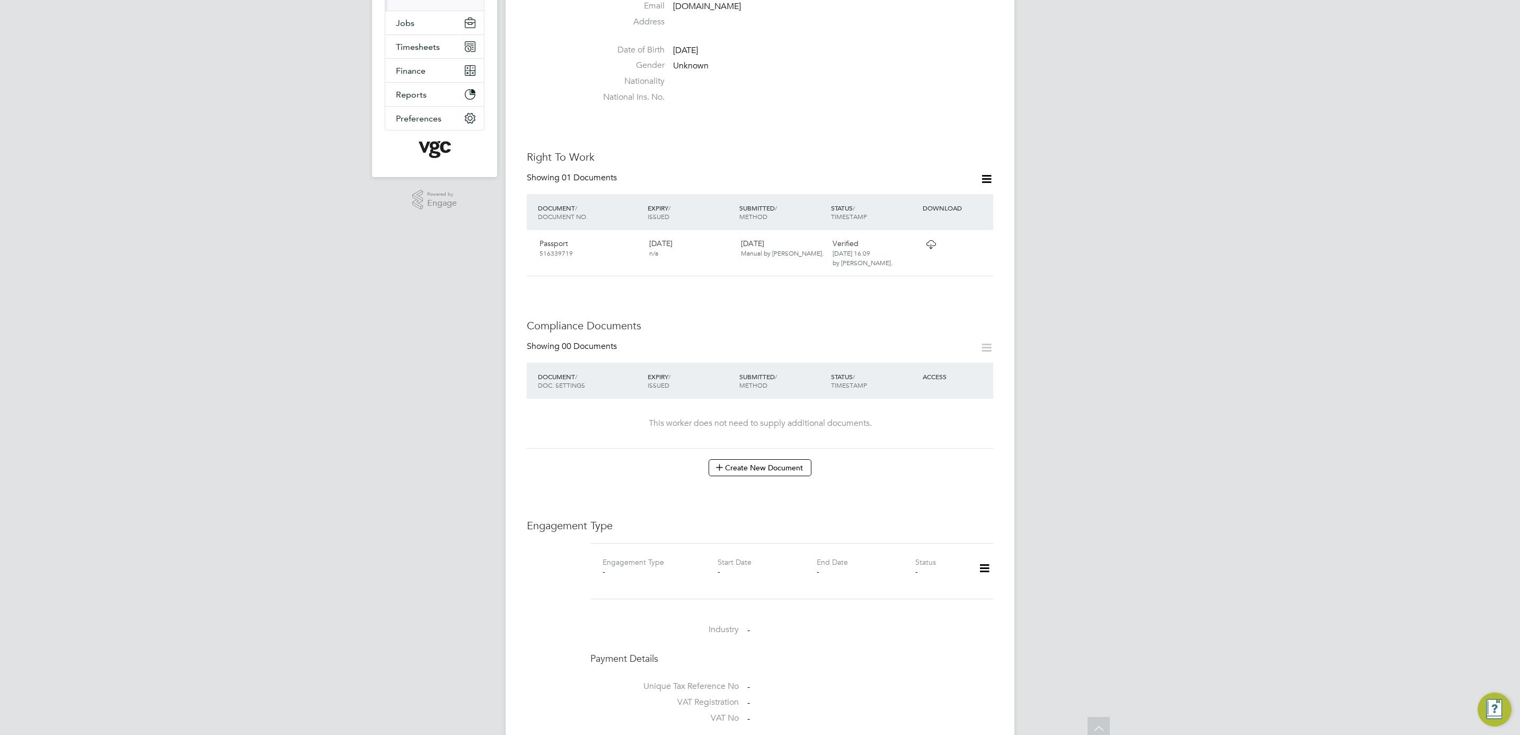
scroll to position [238, 0]
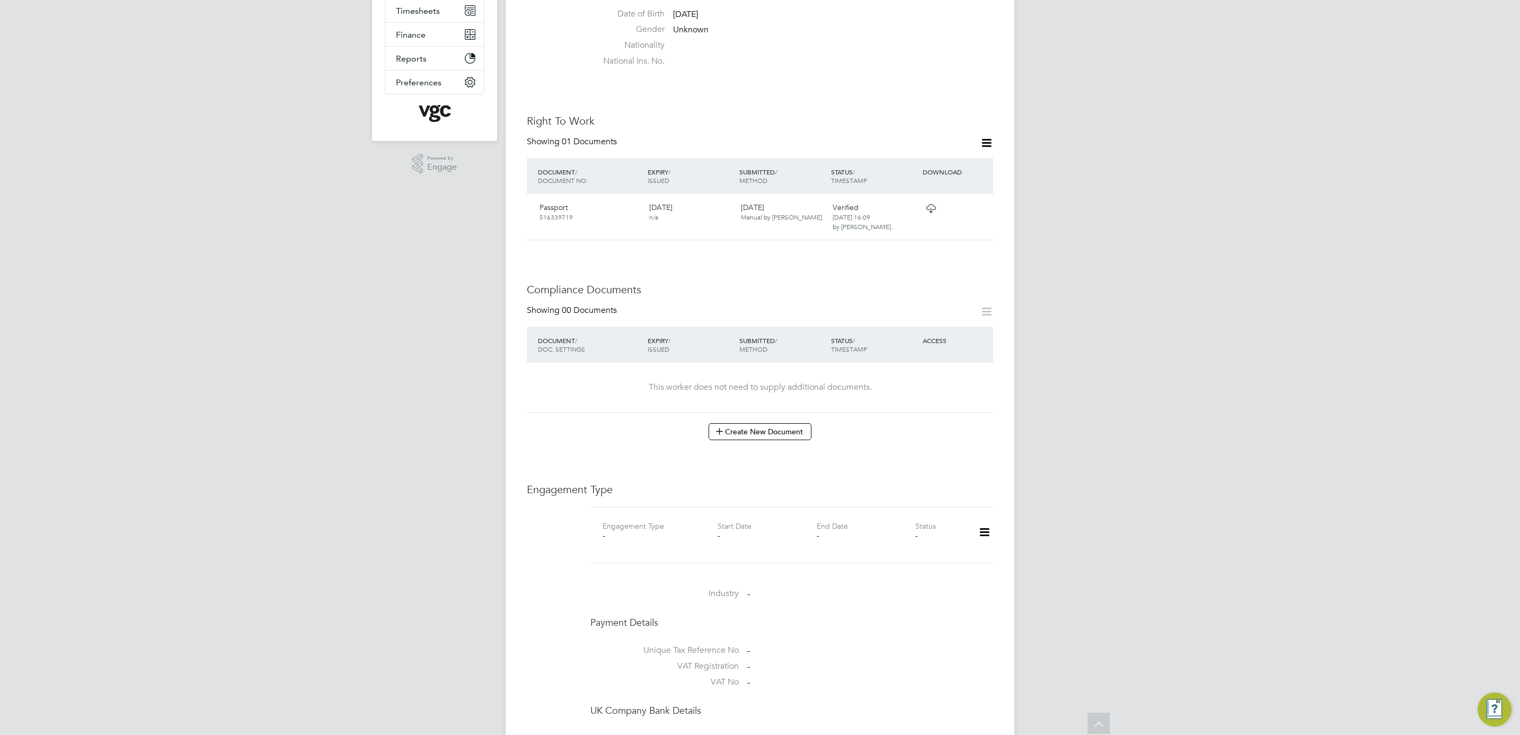
click at [981, 525] on icon at bounding box center [984, 532] width 19 height 24
click at [942, 572] on li "Add Engagement Type" at bounding box center [930, 569] width 120 height 15
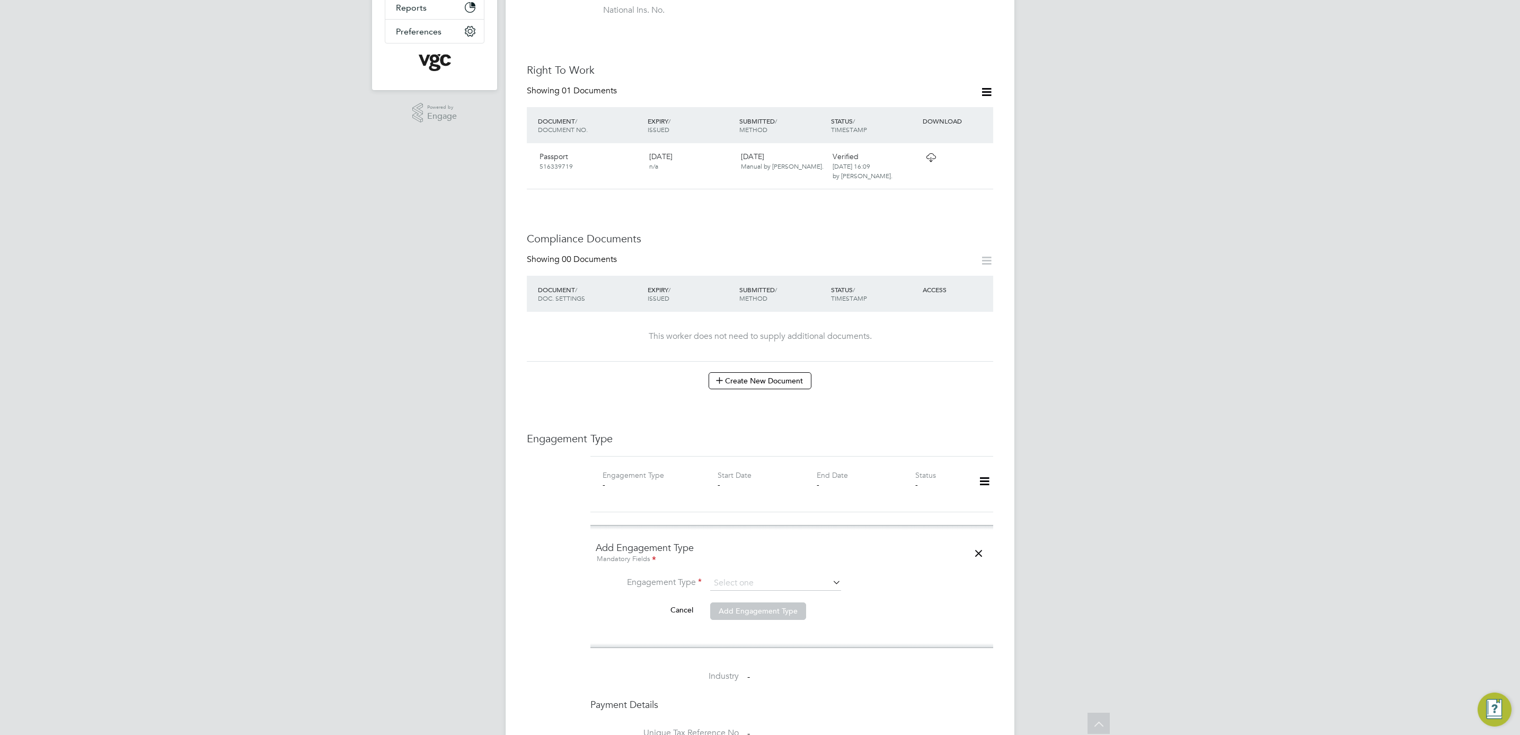
scroll to position [318, 0]
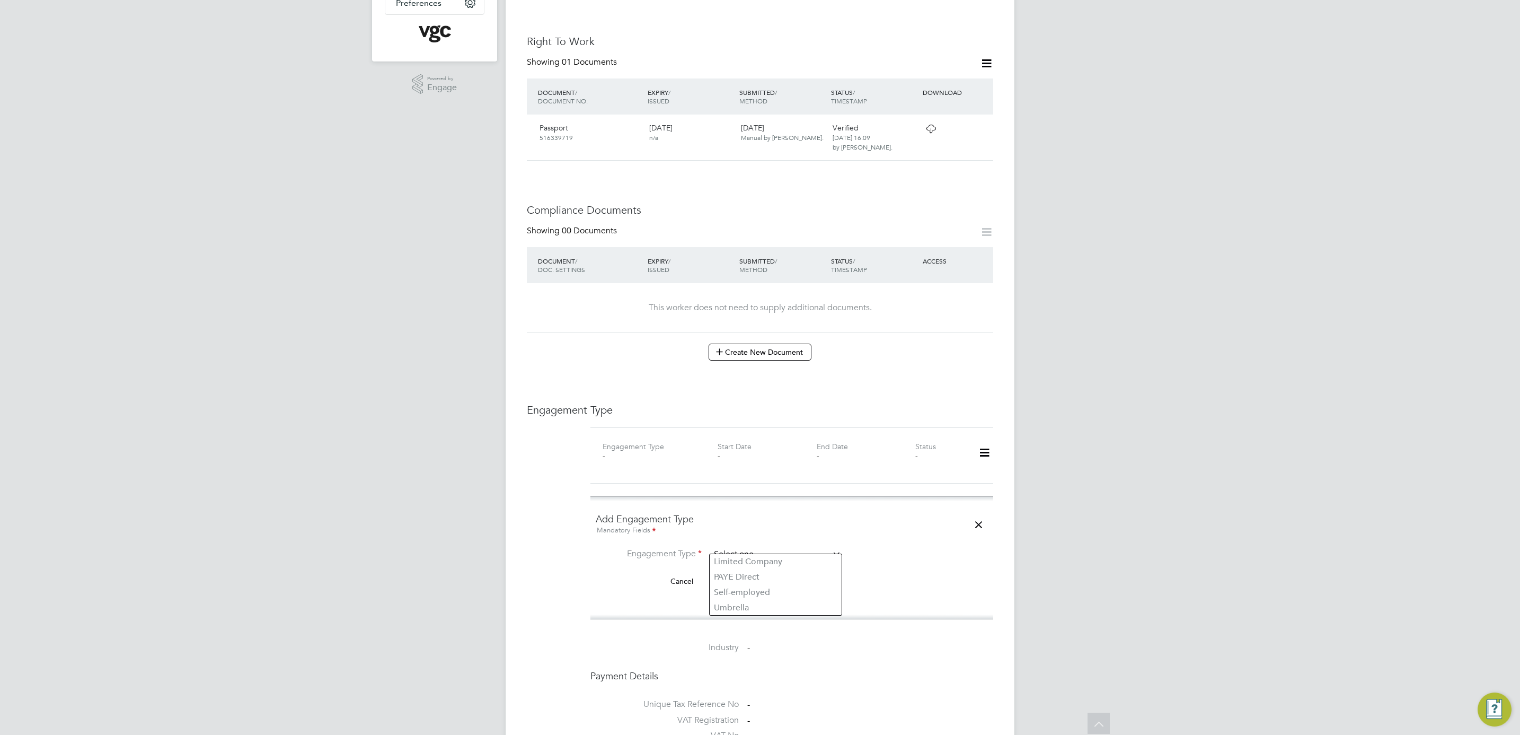
click at [762, 547] on input at bounding box center [775, 554] width 131 height 15
click at [770, 609] on li "Umbrella" at bounding box center [776, 607] width 132 height 15
type input "Umbrella"
click at [777, 563] on li "Engagement Type Umbrella" at bounding box center [792, 559] width 392 height 25
click at [777, 576] on input at bounding box center [775, 579] width 131 height 15
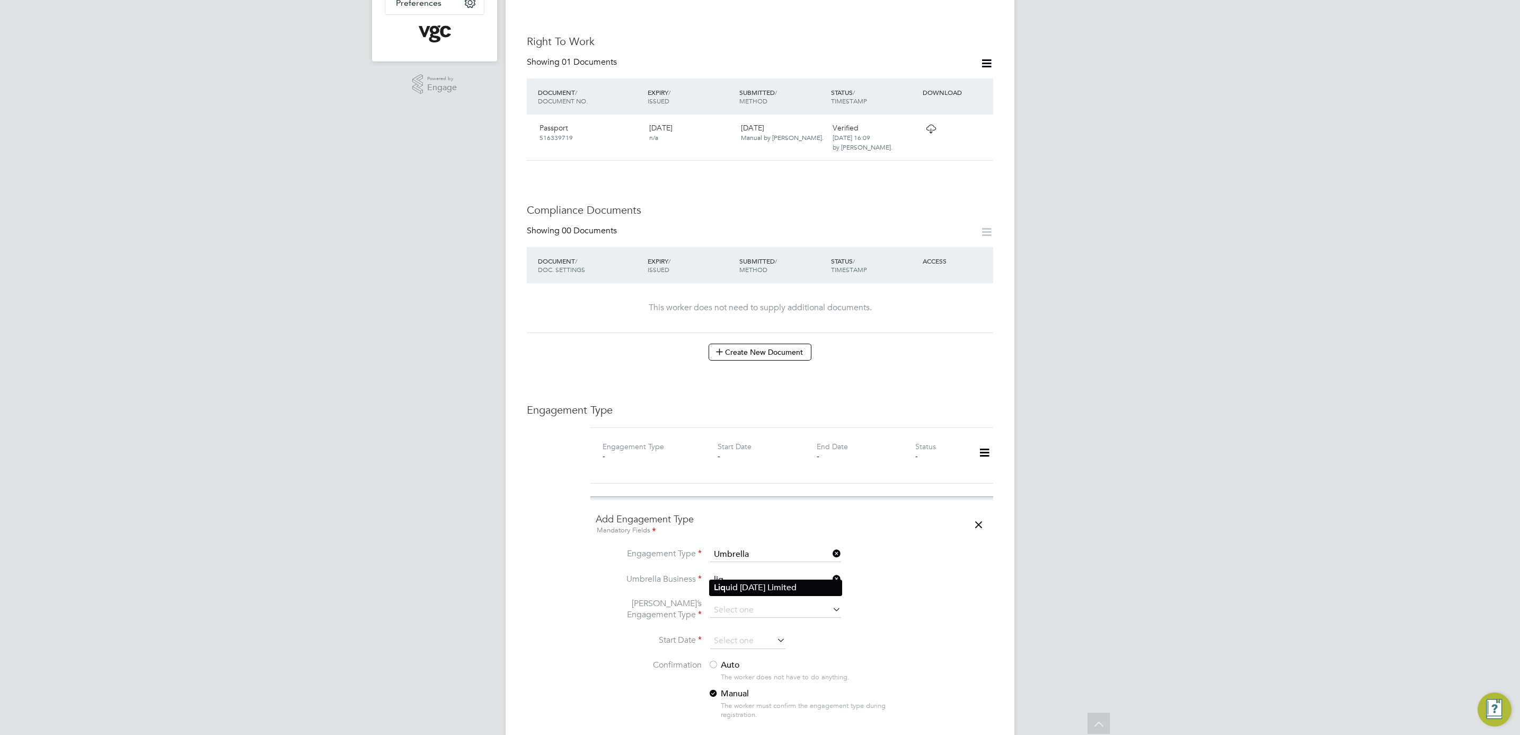
click at [774, 589] on li "Liq uid [DATE] Limited" at bounding box center [776, 587] width 132 height 15
type input "Liquid [DATE] Limited"
click at [770, 603] on input at bounding box center [775, 610] width 131 height 15
click at [765, 630] on li "CIS Self-employed" at bounding box center [776, 632] width 132 height 15
type input "CIS Self-employed"
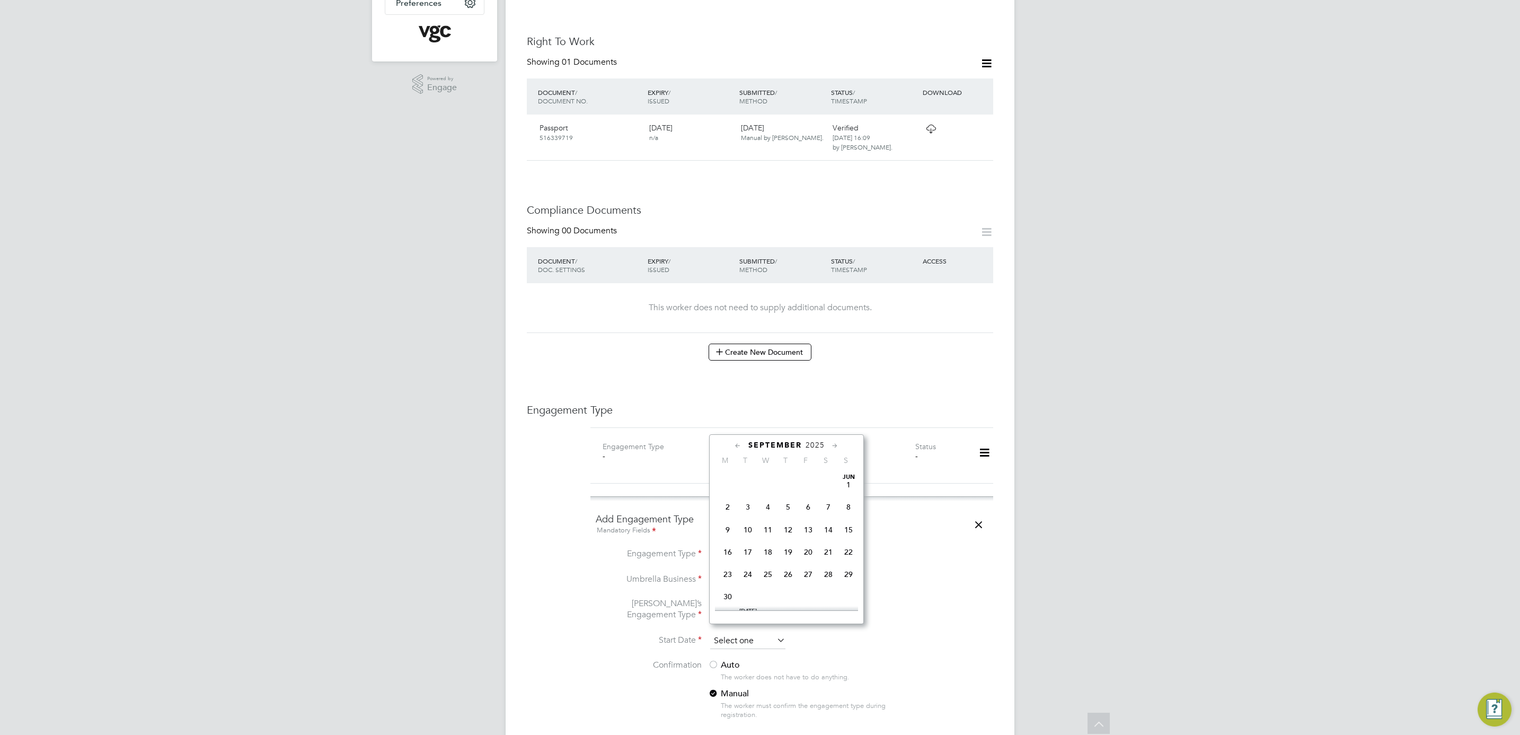
scroll to position [407, 0]
click at [752, 635] on input at bounding box center [747, 641] width 75 height 16
click at [815, 445] on span "2025" at bounding box center [815, 444] width 19 height 9
click at [722, 547] on span "2025" at bounding box center [728, 545] width 20 height 20
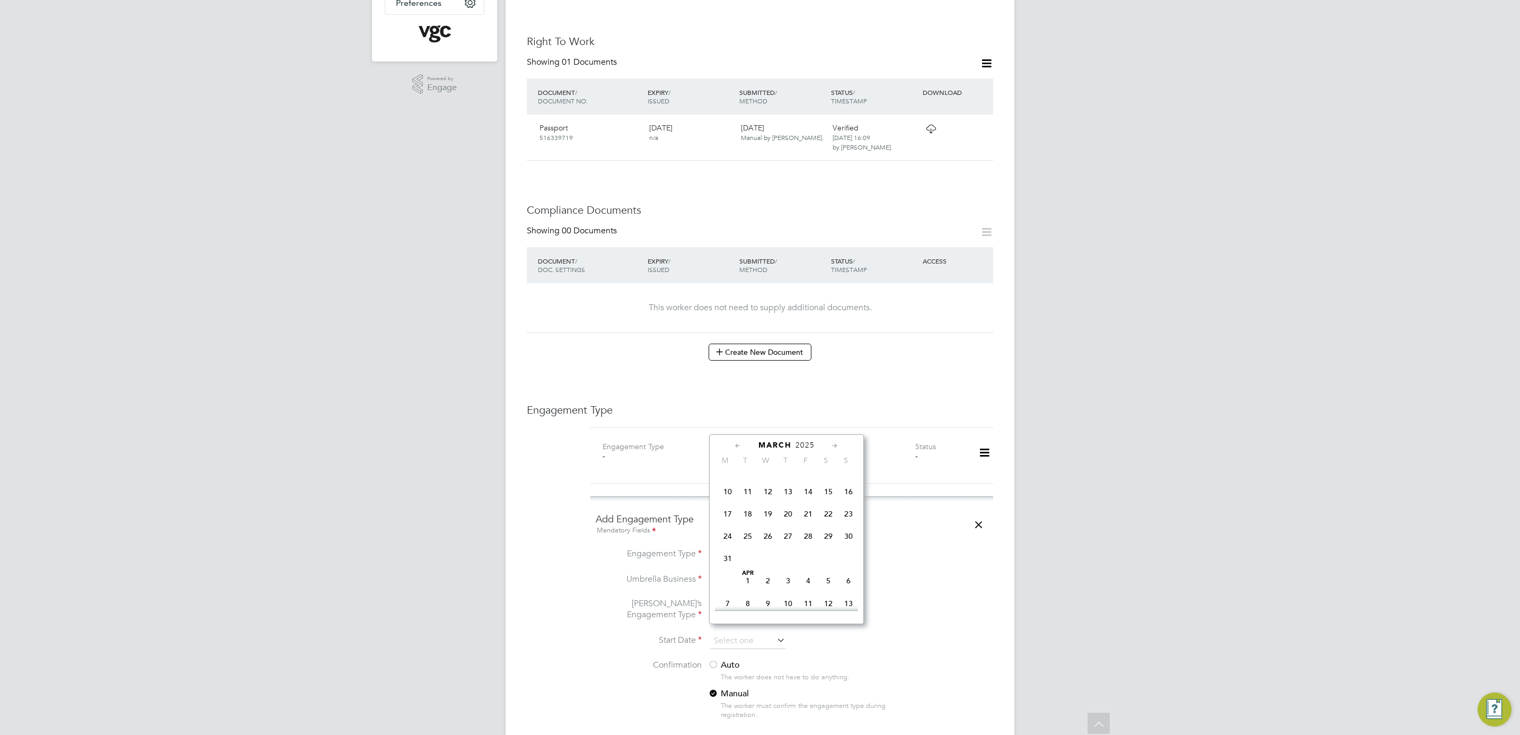
scroll to position [123, 0]
click at [733, 520] on span "10" at bounding box center [728, 518] width 20 height 20
type input "[DATE]"
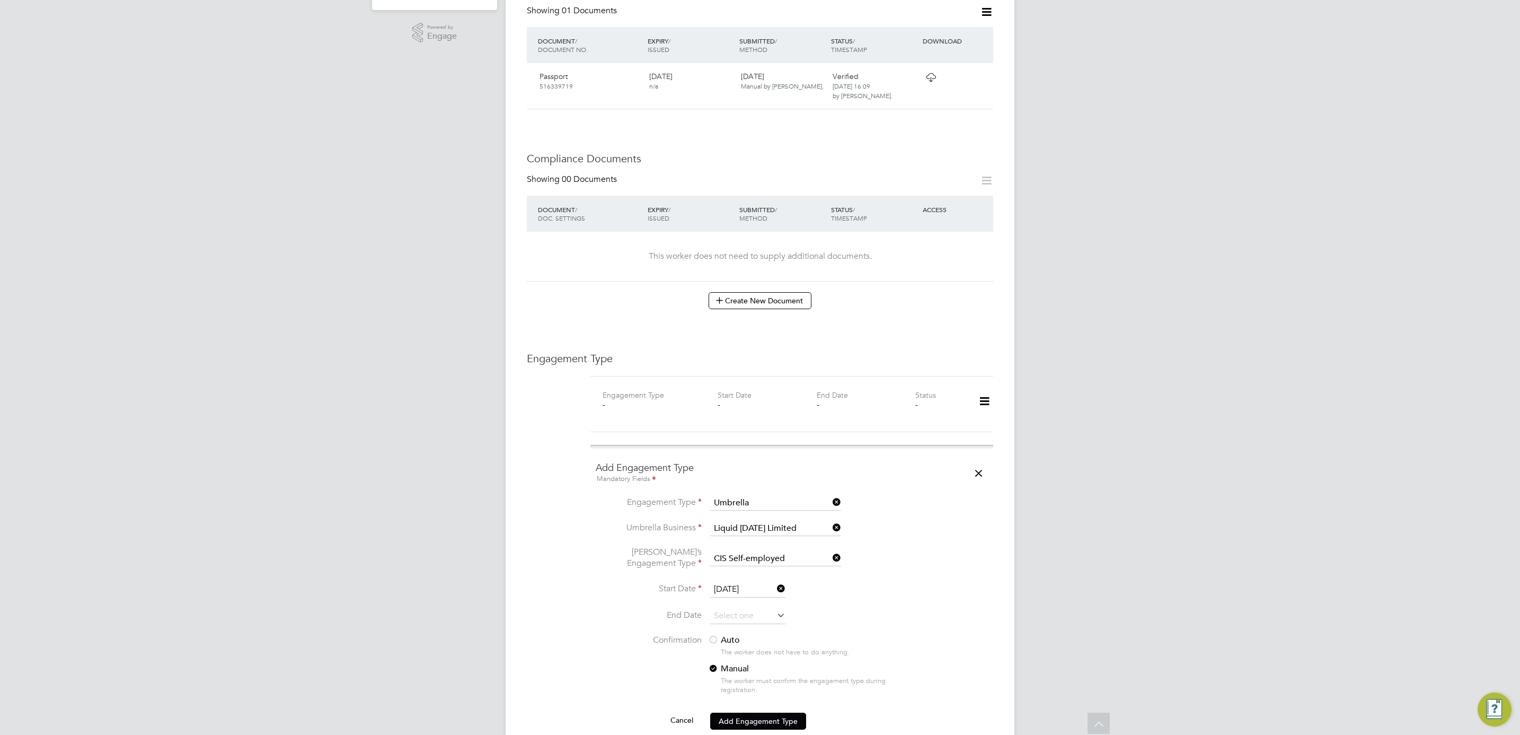
scroll to position [397, 0]
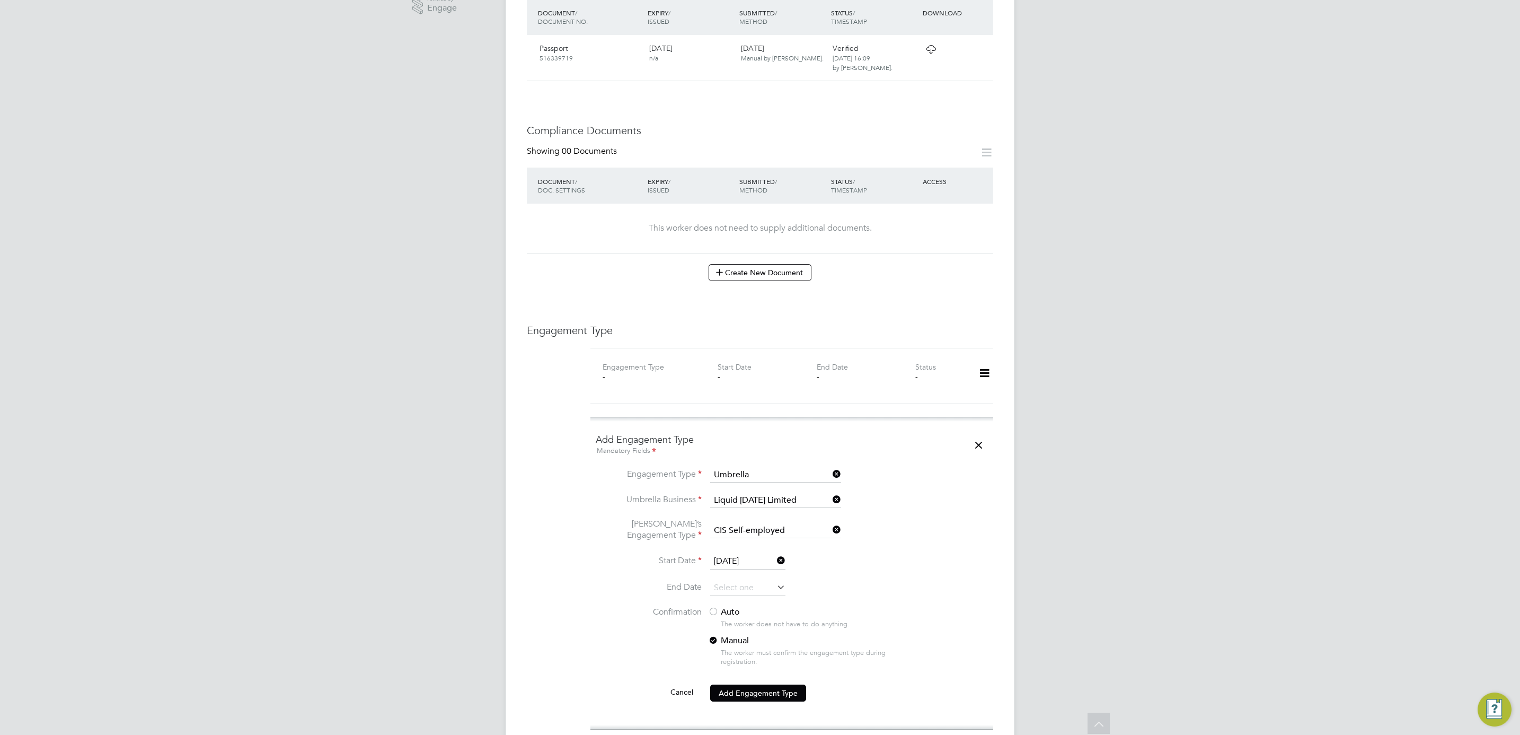
drag, startPoint x: 726, startPoint y: 603, endPoint x: 726, endPoint y: 616, distance: 12.7
click at [724, 606] on label "Auto" at bounding box center [803, 611] width 191 height 11
click at [745, 674] on li "Confirmation Auto The worker does not have to do anything. Manual The worker mu…" at bounding box center [792, 644] width 392 height 77
click at [750, 687] on button "Add Engagement Type" at bounding box center [758, 692] width 96 height 17
drag, startPoint x: 750, startPoint y: 687, endPoint x: 800, endPoint y: 681, distance: 50.2
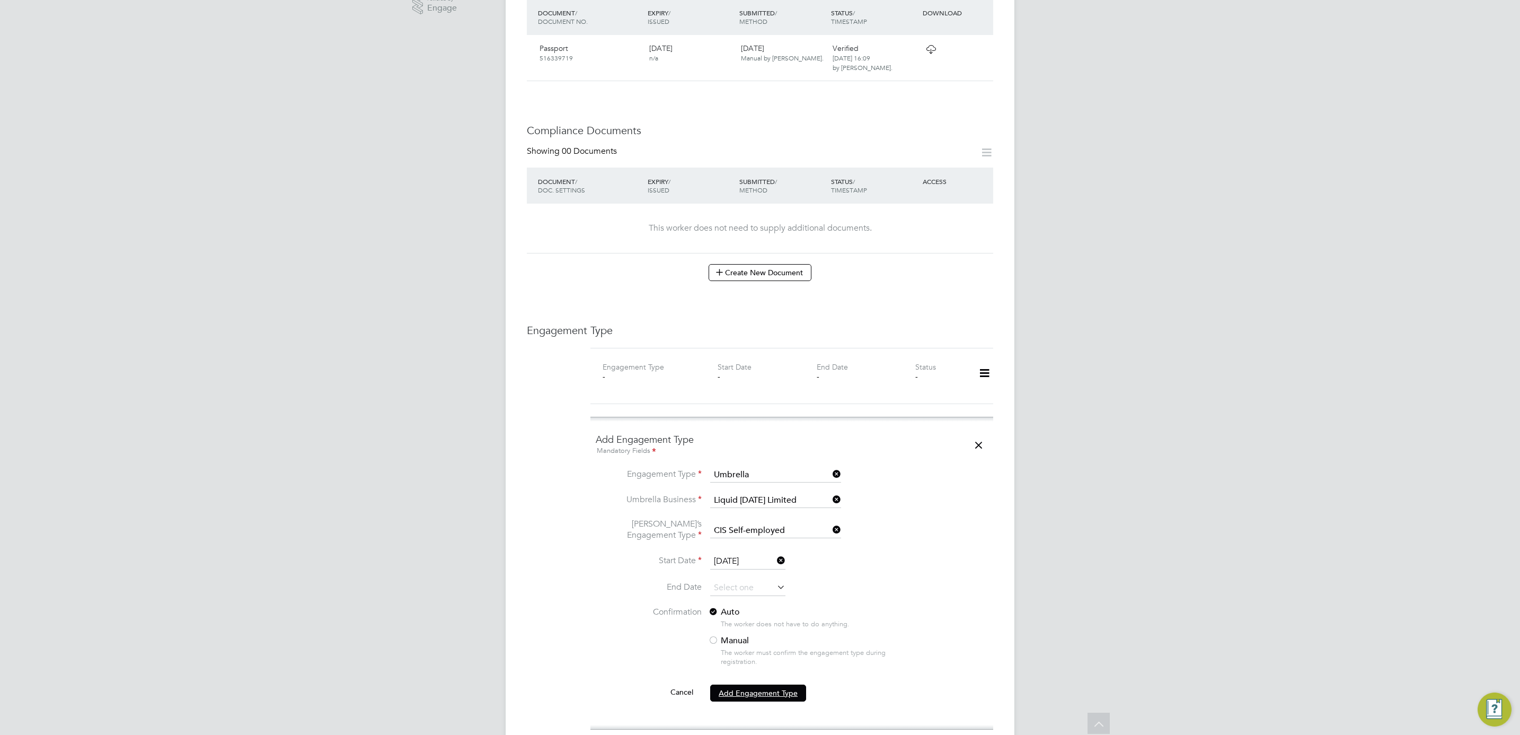
click at [0, 0] on div "Sorry, we are having problems connecting to our services." at bounding box center [0, 0] width 0 height 0
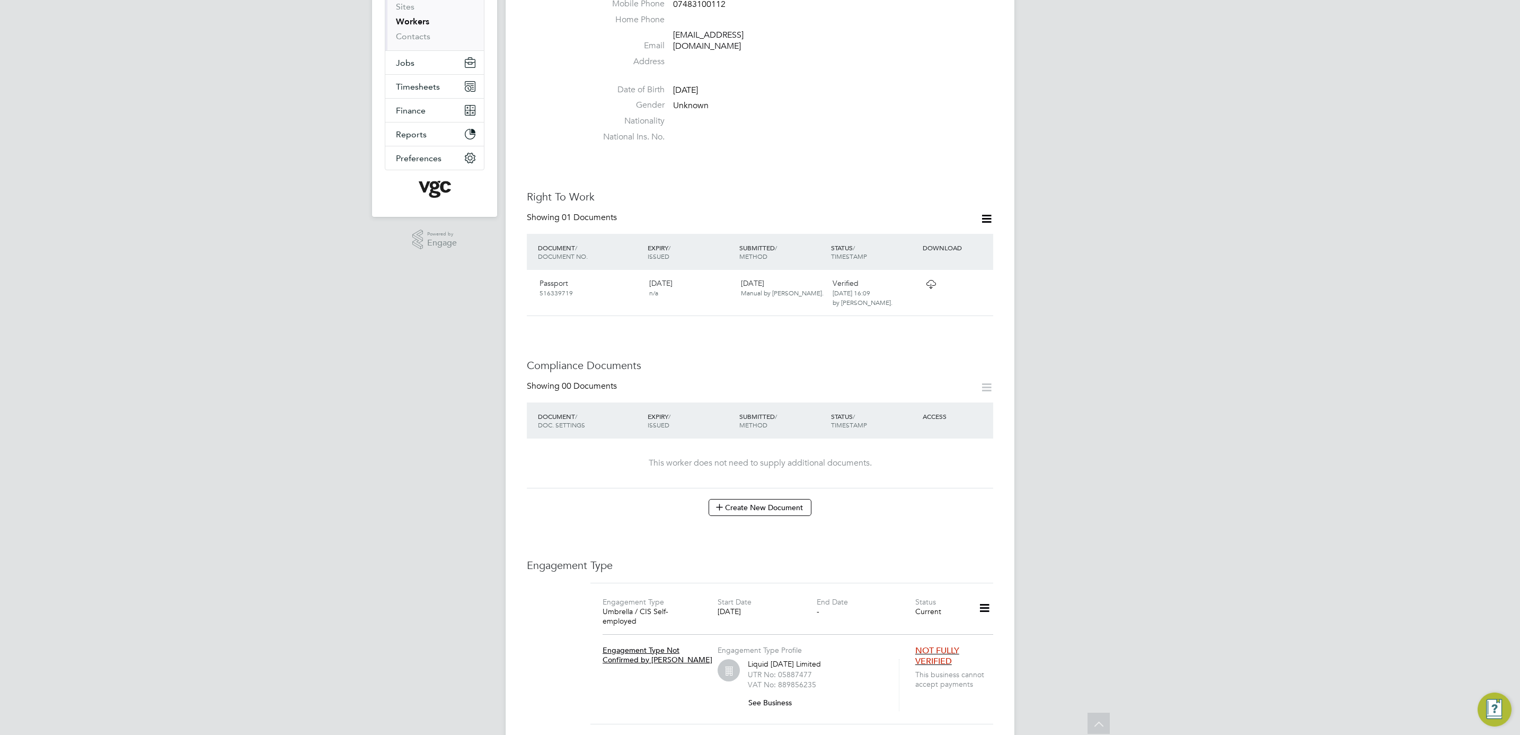
scroll to position [0, 0]
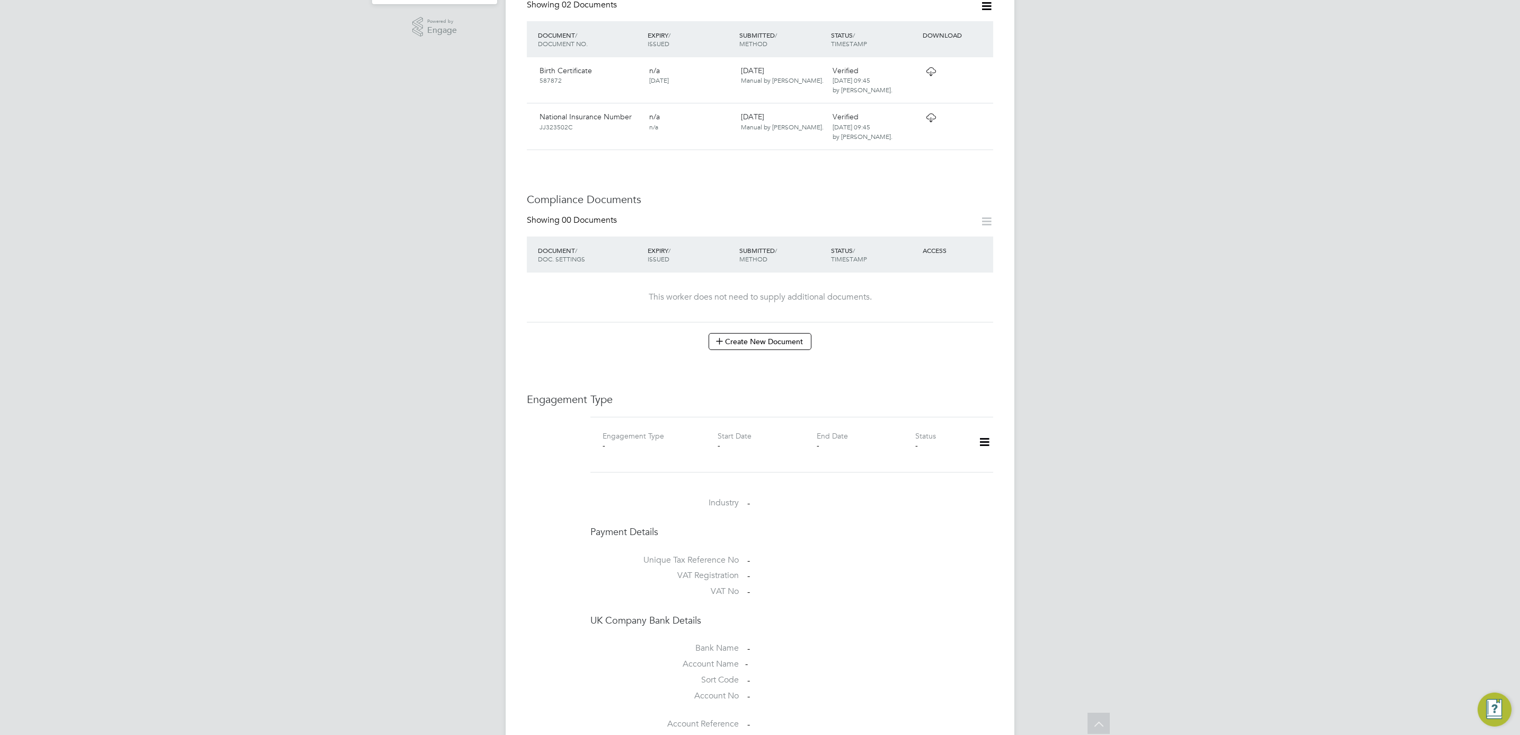
scroll to position [397, 0]
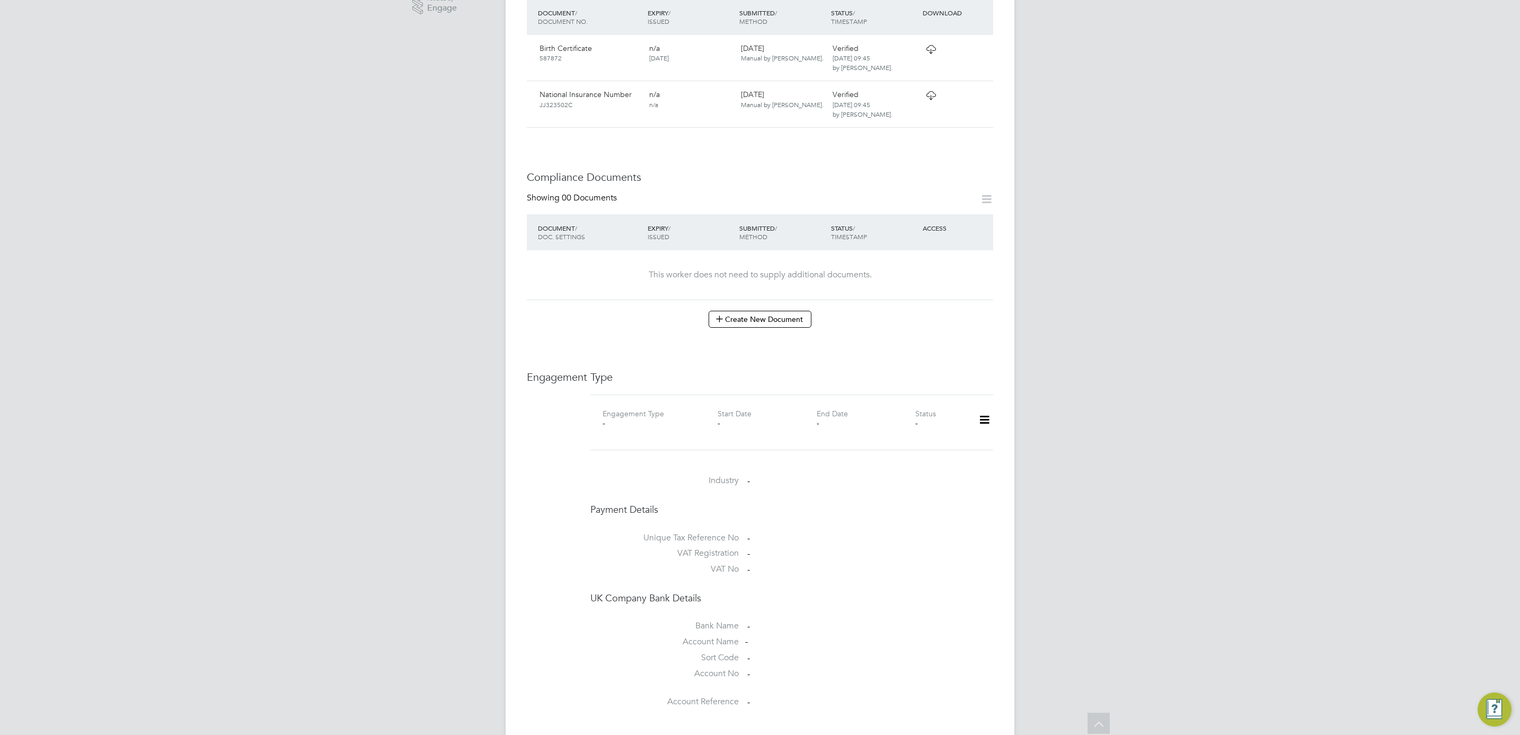
click at [993, 408] on icon at bounding box center [984, 420] width 19 height 24
click at [975, 455] on li "Add Engagement Type" at bounding box center [930, 456] width 120 height 15
click at [750, 506] on ng-form "Add Engagement Type Mandatory Fields Engagement Type Cancel Add Engagement Type" at bounding box center [792, 524] width 392 height 90
click at [752, 514] on input at bounding box center [775, 521] width 131 height 15
click at [748, 559] on div "All Workers Worker Payment History Tasks Activity Logs Worker Payment History T…" at bounding box center [760, 347] width 509 height 1472
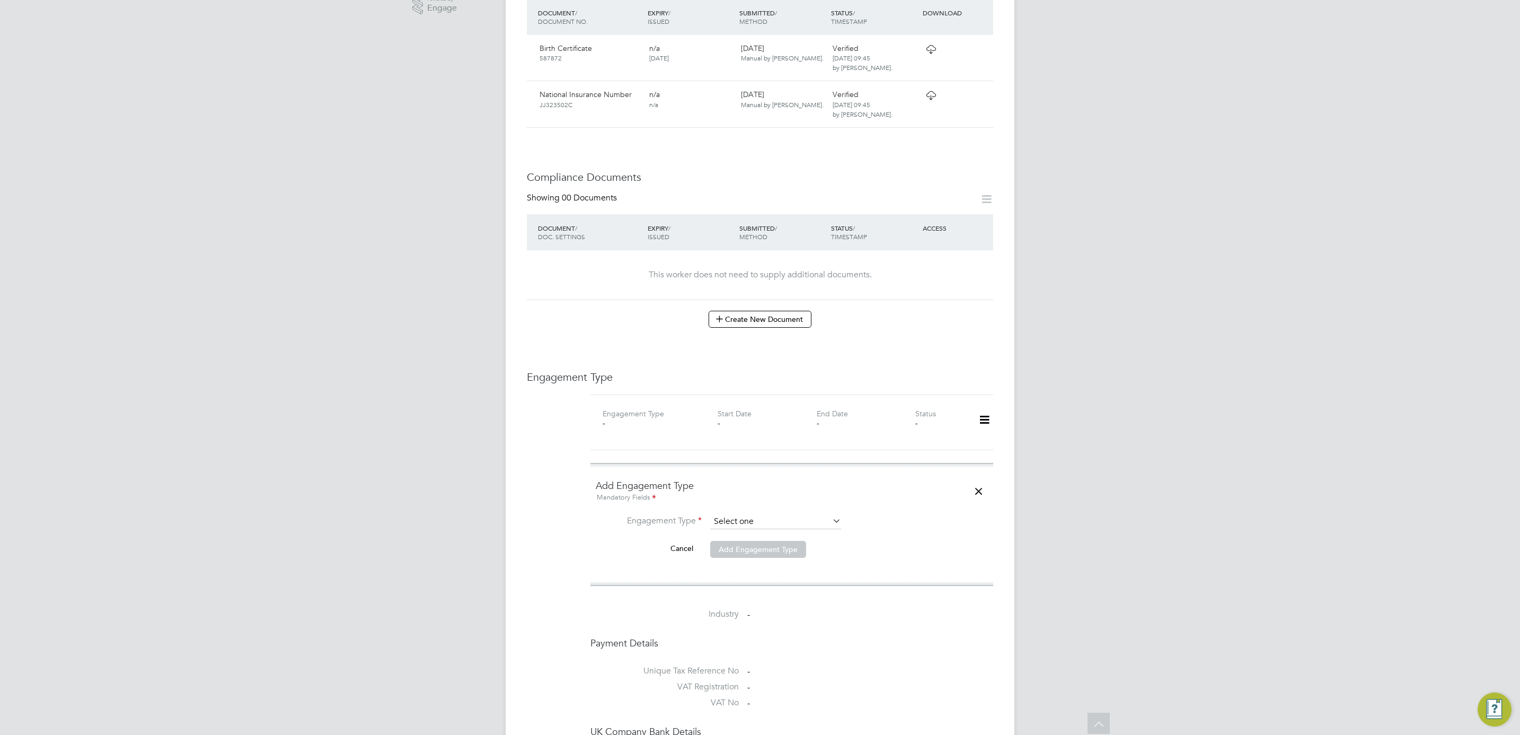
click at [750, 514] on input at bounding box center [775, 521] width 131 height 15
click at [741, 577] on li "Umbrella" at bounding box center [776, 575] width 132 height 15
type input "Umbrella"
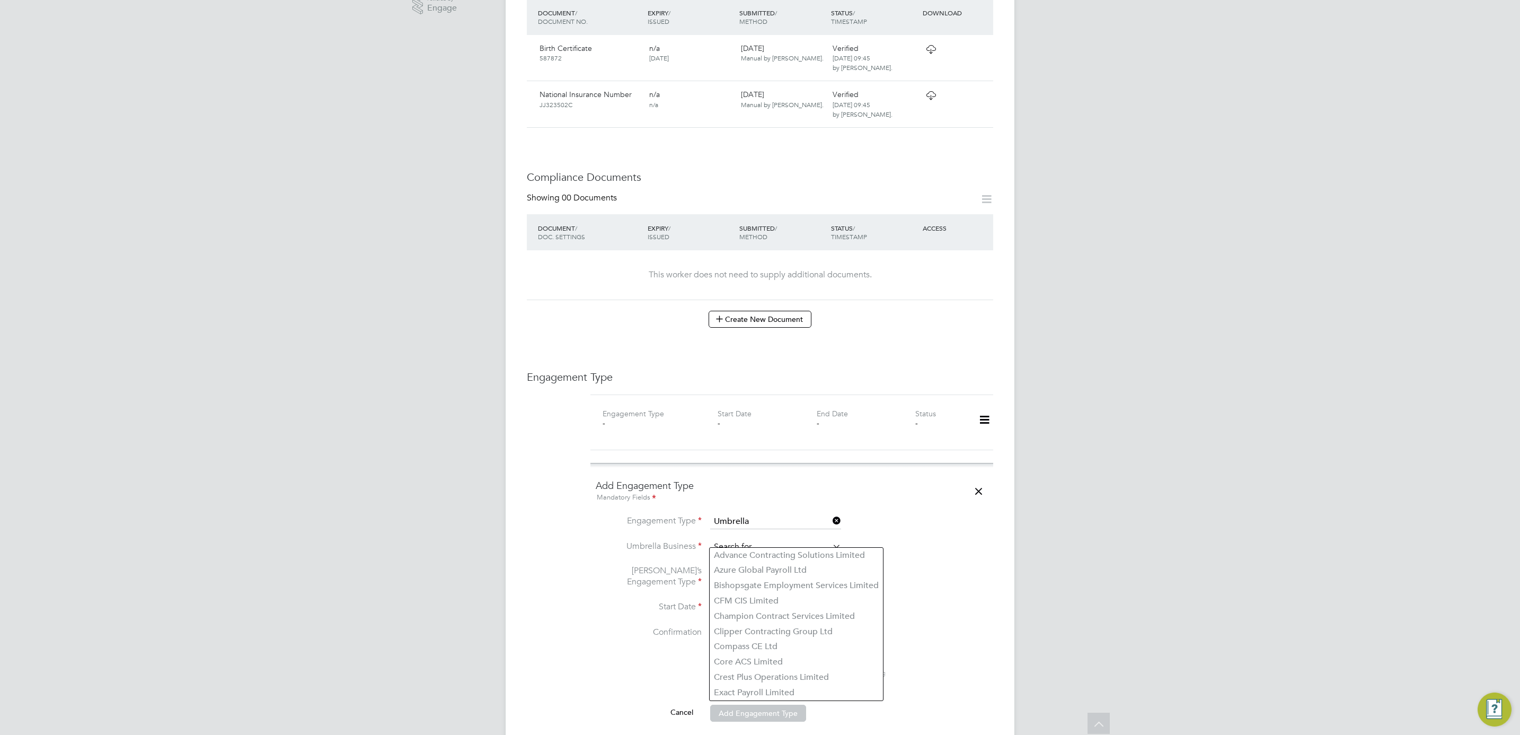
click at [743, 544] on input at bounding box center [775, 547] width 131 height 15
click at [764, 554] on li "Liq uid [DATE] Limited" at bounding box center [776, 554] width 132 height 15
type input "Liquid [DATE] Limited"
click at [757, 574] on input at bounding box center [775, 577] width 131 height 15
click at [775, 600] on li "CIS Self-employed" at bounding box center [776, 600] width 132 height 15
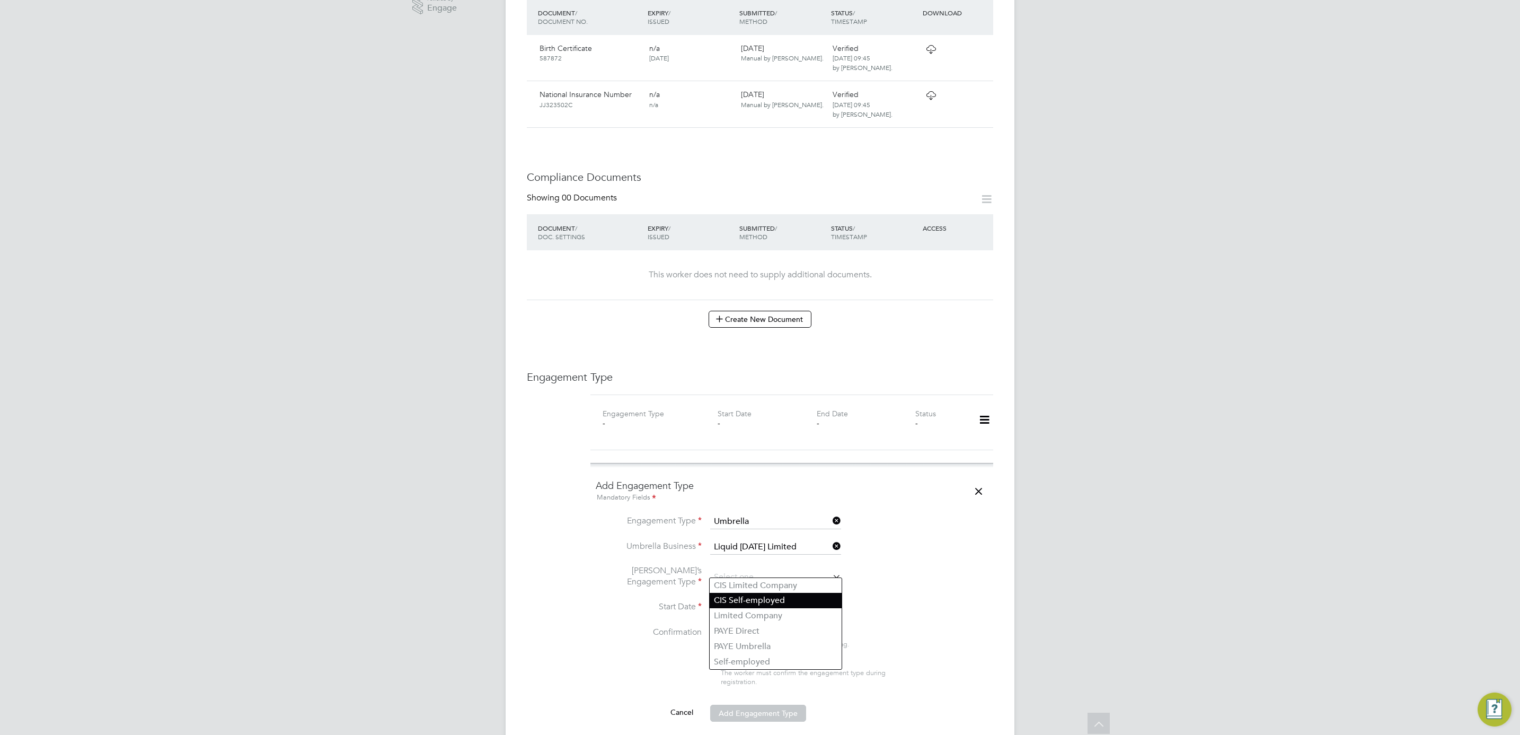
type input "CIS Self-employed"
click at [756, 600] on input at bounding box center [747, 608] width 75 height 16
click at [747, 494] on span "12" at bounding box center [748, 495] width 20 height 20
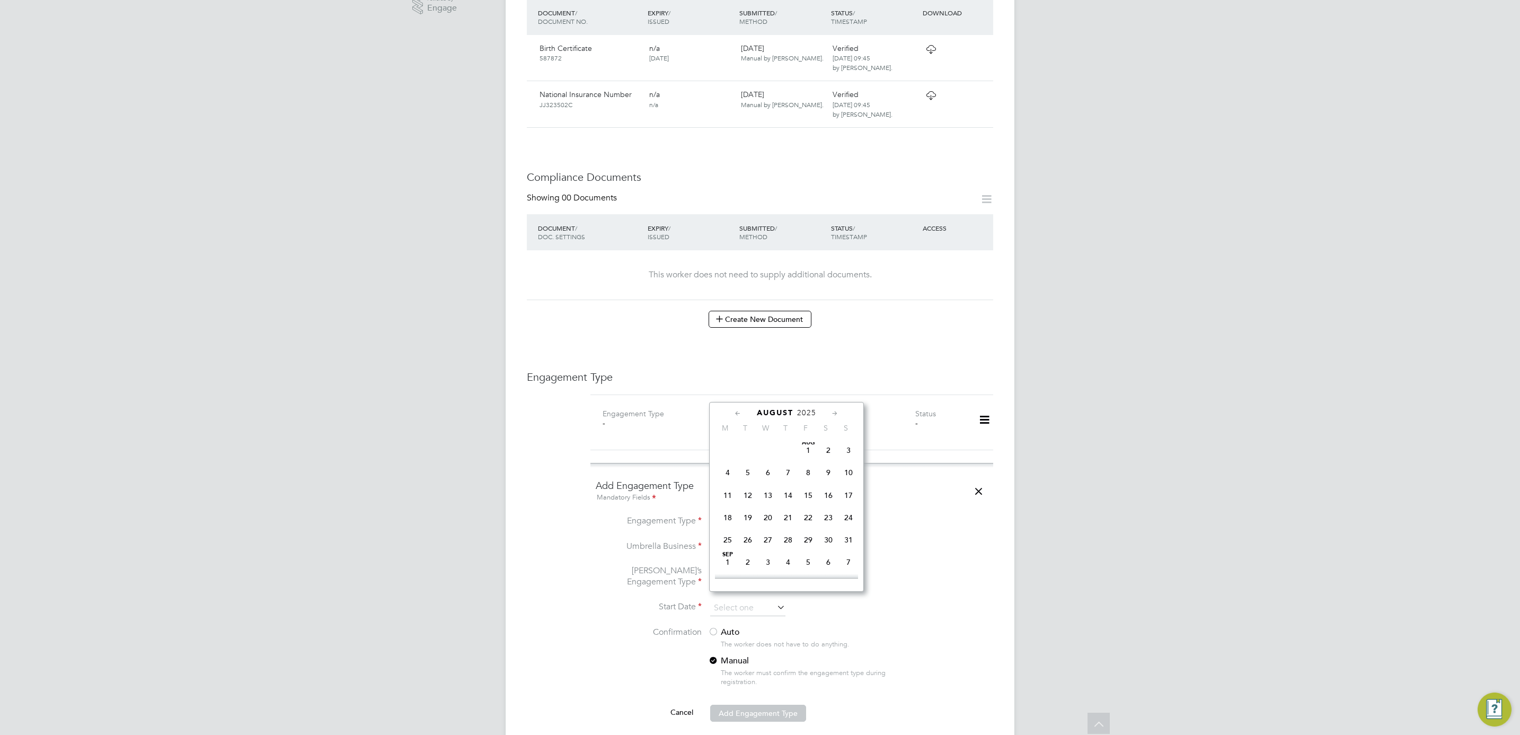
type input "[DATE]"
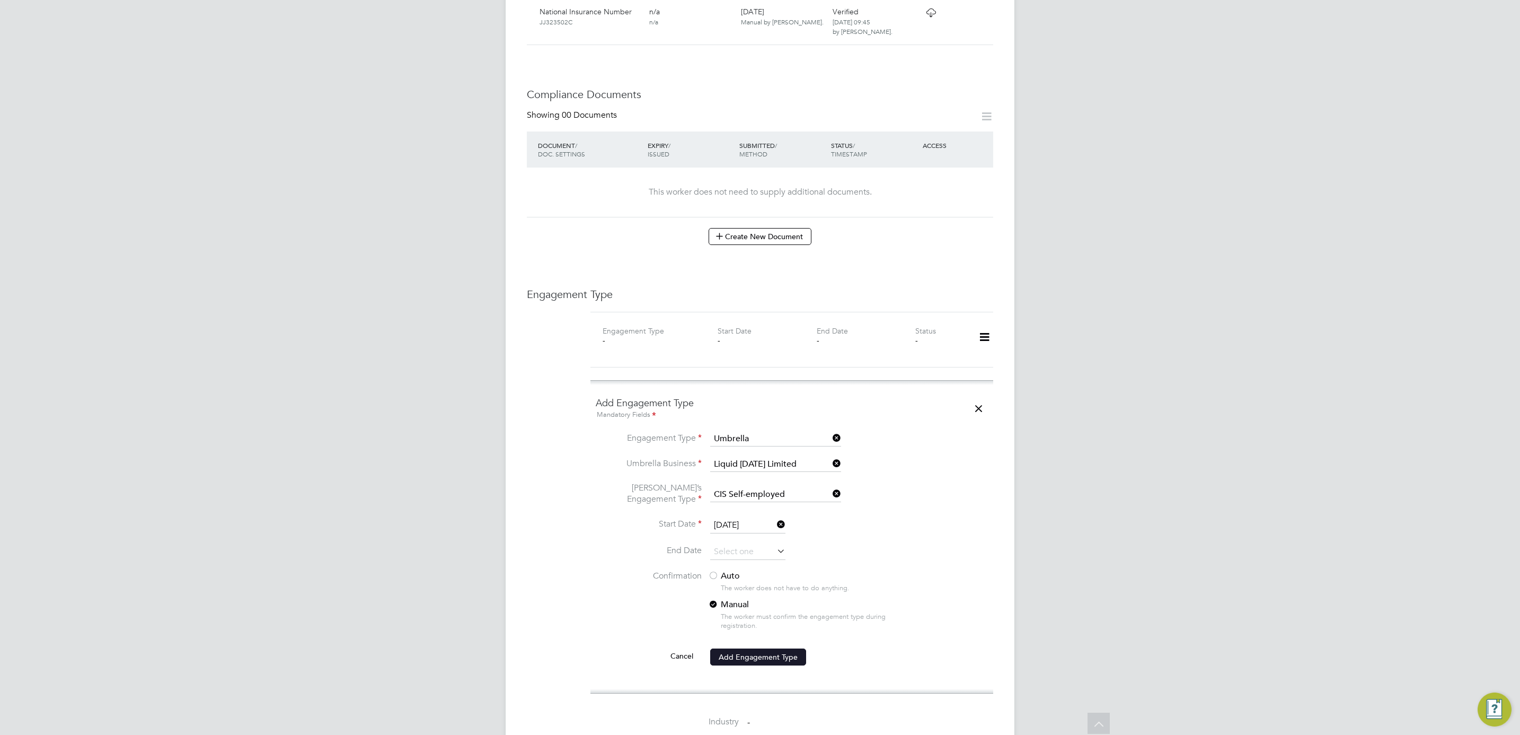
scroll to position [556, 0]
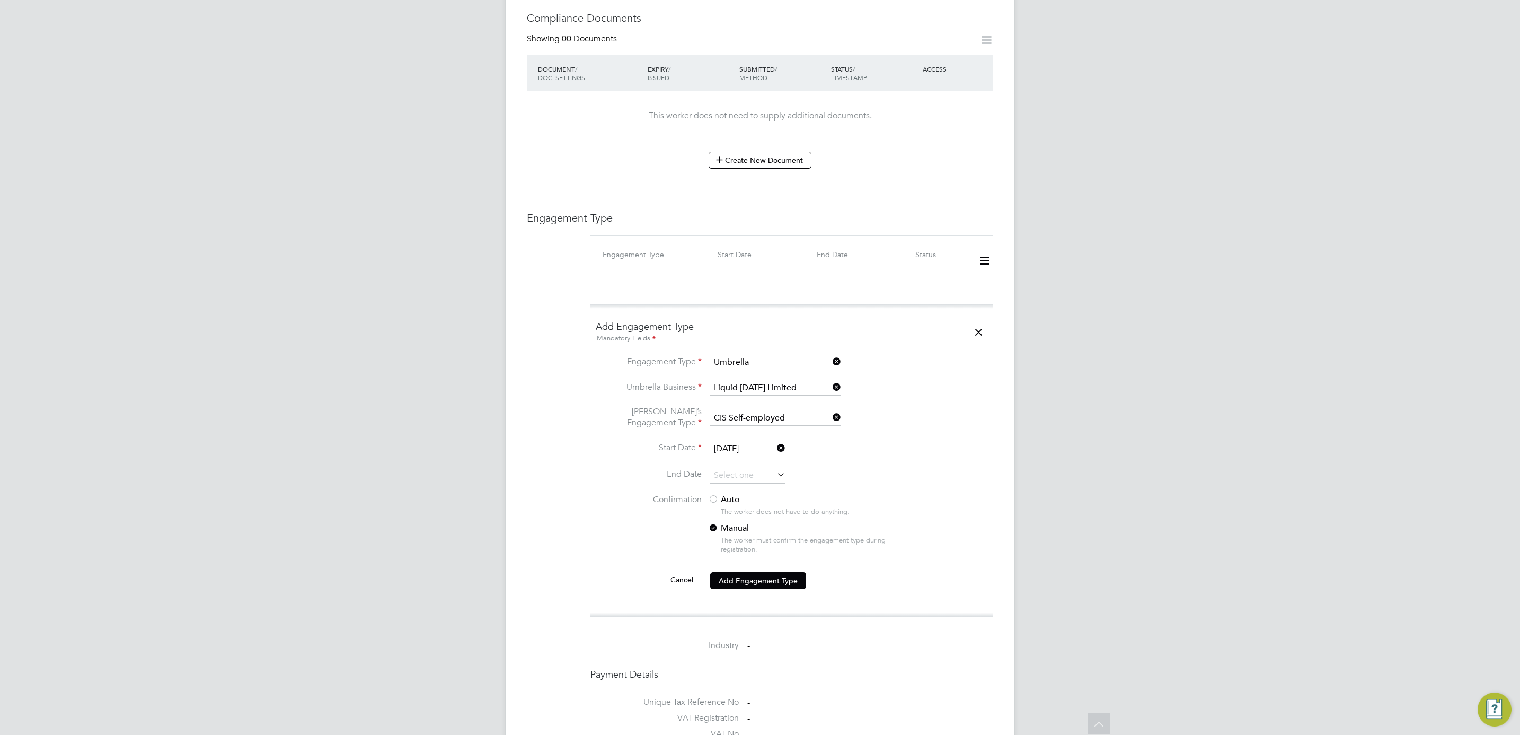
click at [724, 507] on div "The worker does not have to do anything." at bounding box center [814, 511] width 186 height 9
click at [717, 494] on div at bounding box center [713, 499] width 11 height 11
click at [755, 576] on button "Add Engagement Type" at bounding box center [758, 580] width 96 height 17
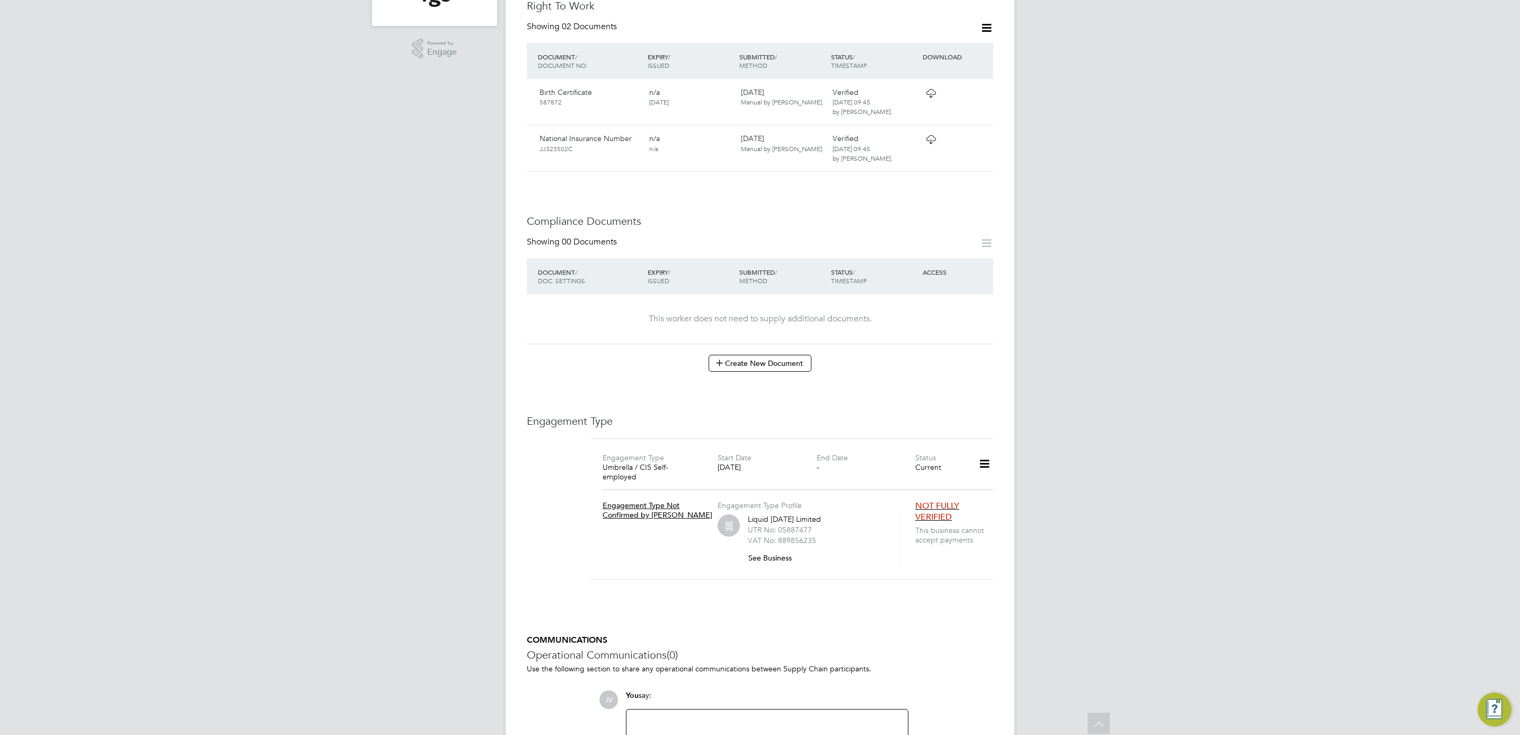
scroll to position [216, 0]
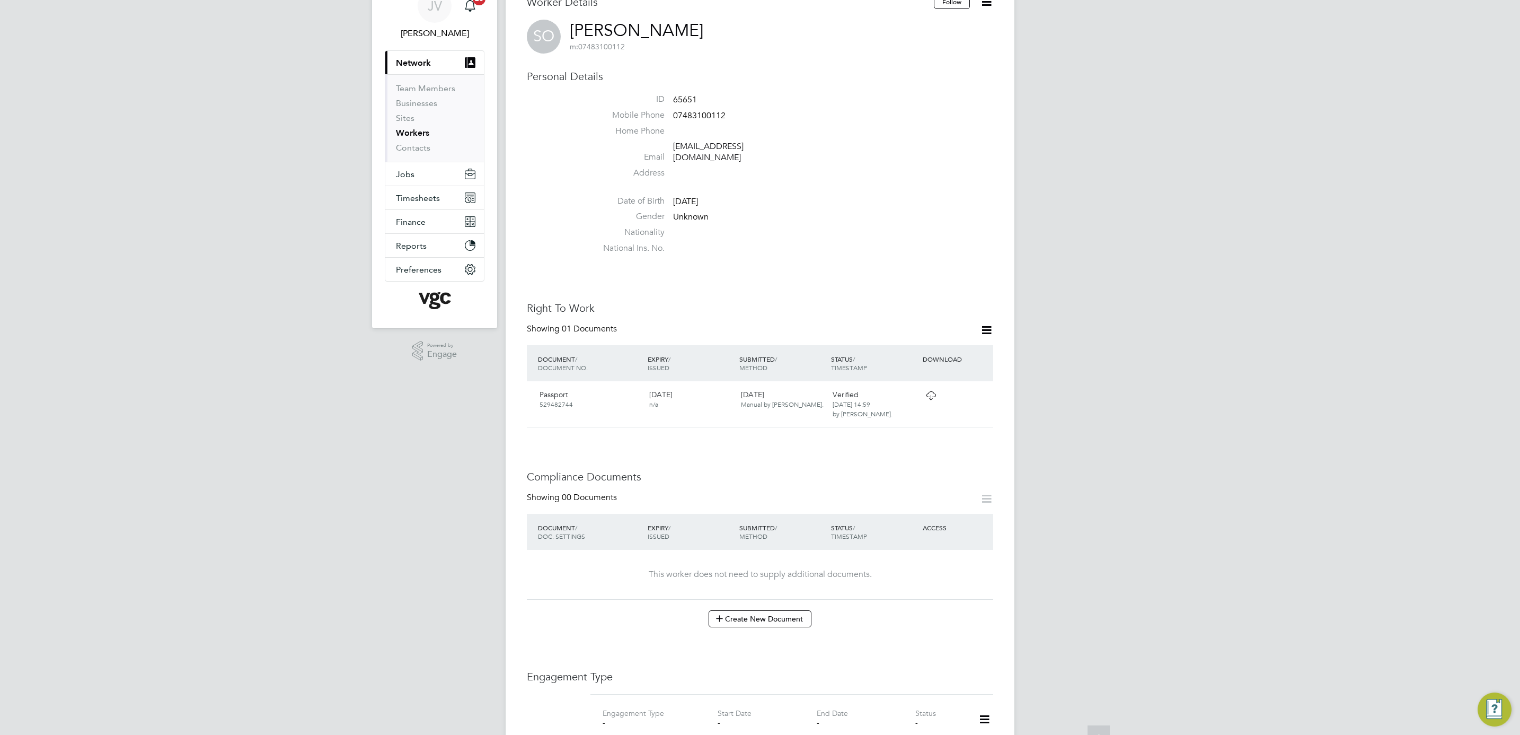
scroll to position [79, 0]
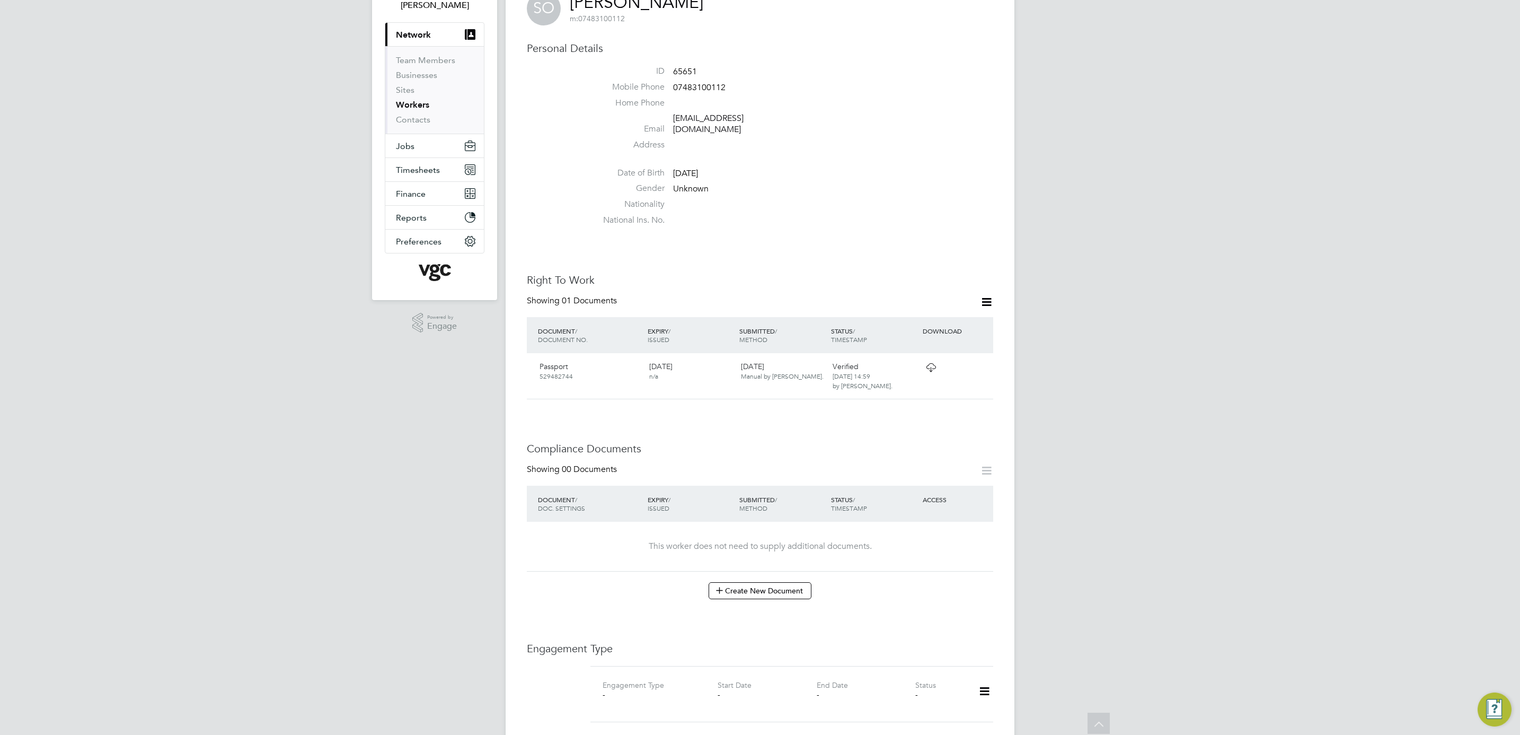
click at [983, 464] on icon at bounding box center [986, 470] width 13 height 13
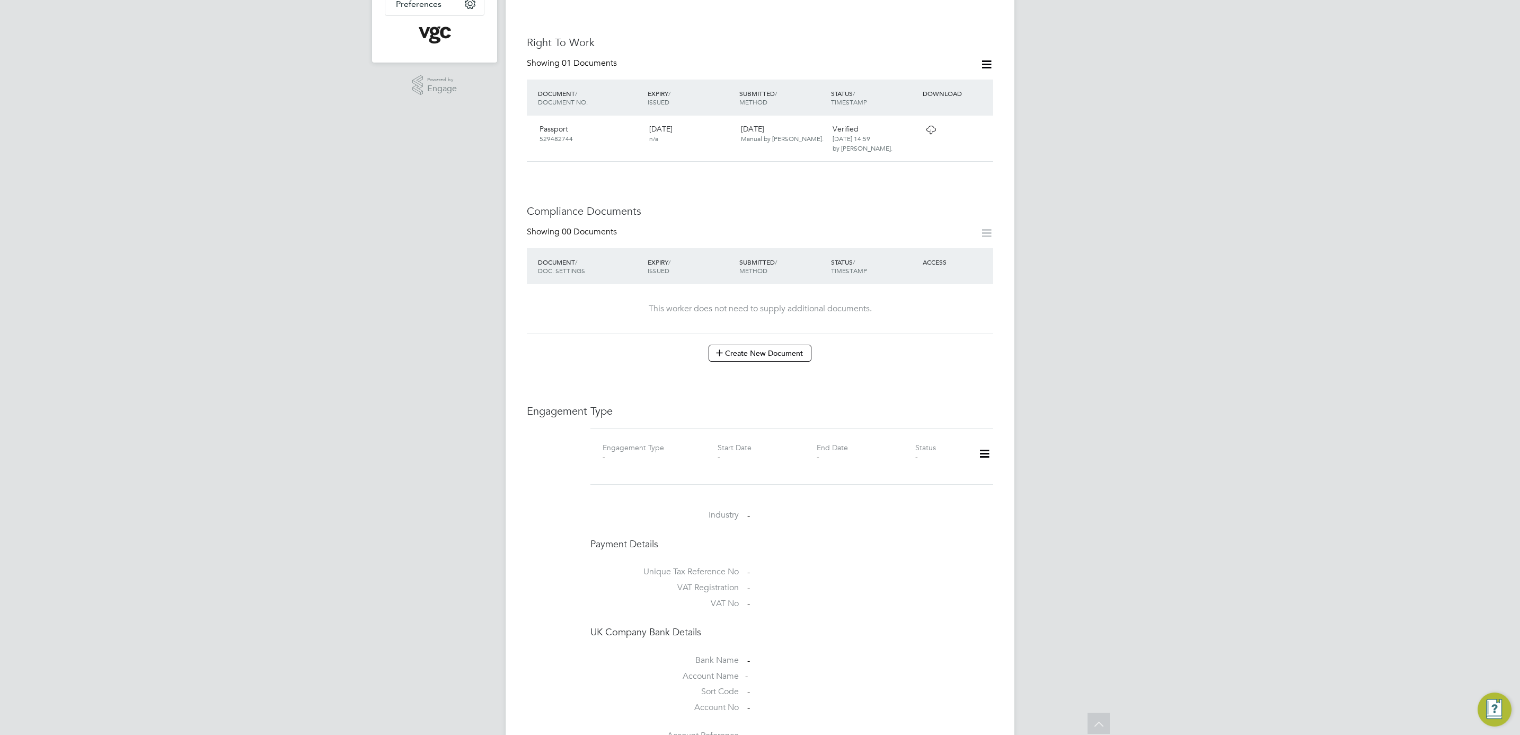
scroll to position [318, 0]
click at [984, 440] on icon at bounding box center [984, 452] width 19 height 24
click at [954, 490] on li "Add Engagement Type" at bounding box center [930, 489] width 120 height 15
click at [739, 547] on input at bounding box center [775, 554] width 131 height 15
click at [749, 606] on li "Umbrella" at bounding box center [776, 607] width 132 height 15
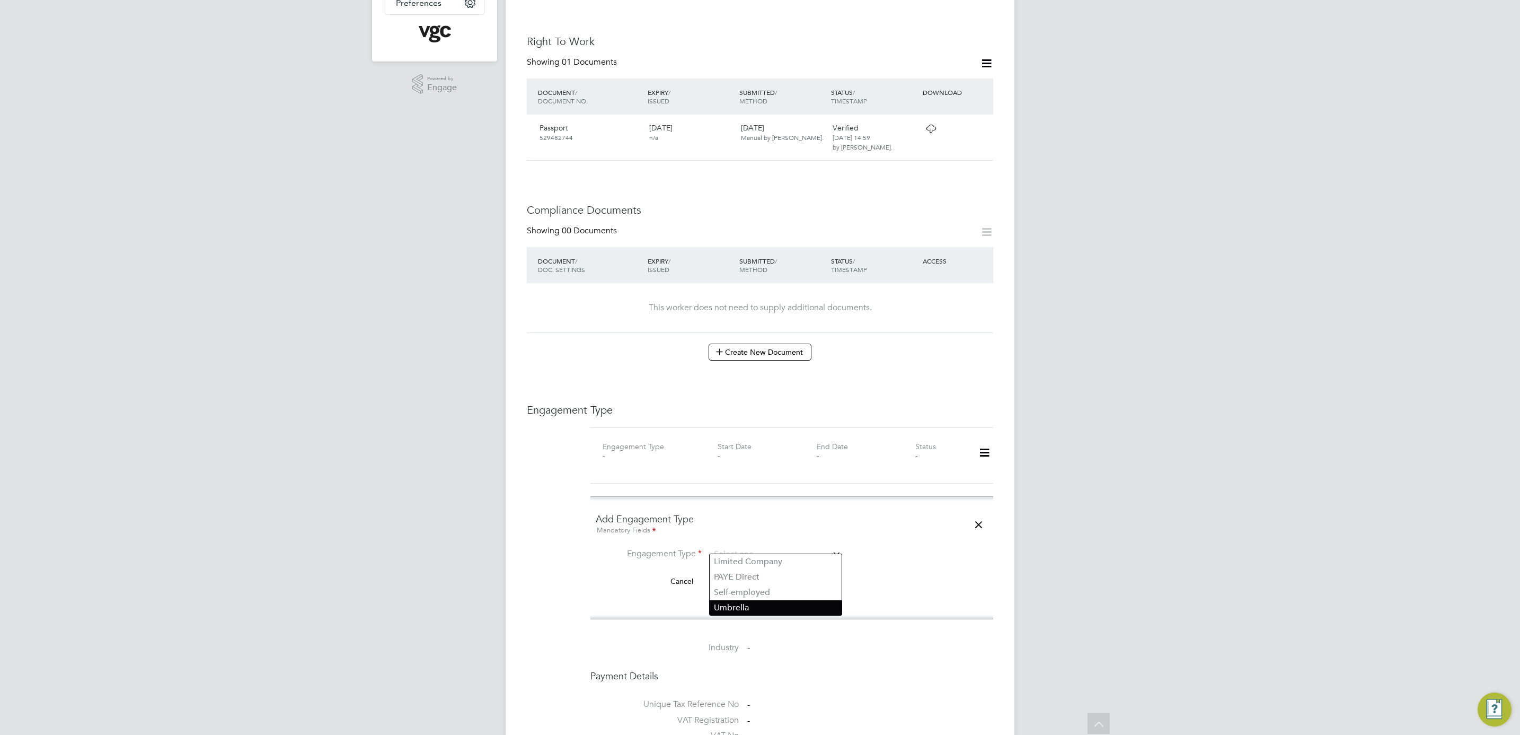
type input "Umbrella"
click at [746, 573] on input at bounding box center [775, 579] width 131 height 15
click at [759, 587] on li "Liq uid [DATE] Limited" at bounding box center [776, 587] width 132 height 15
type input "Liquid [DATE] Limited"
click at [754, 603] on input at bounding box center [775, 610] width 131 height 15
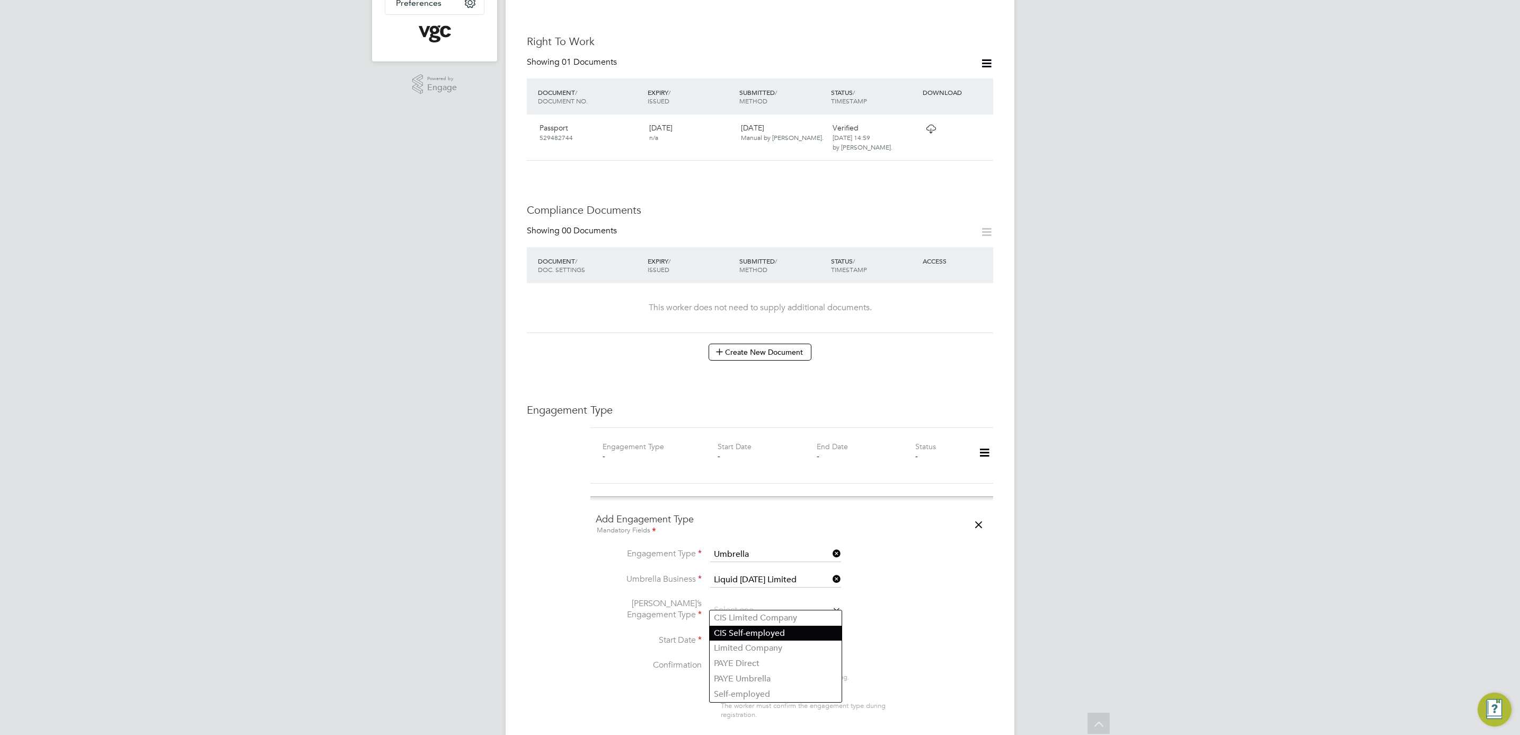
click at [762, 625] on li "CIS Self-employed" at bounding box center [776, 632] width 132 height 15
type input "CIS Self-employed"
click at [741, 633] on input at bounding box center [747, 641] width 75 height 16
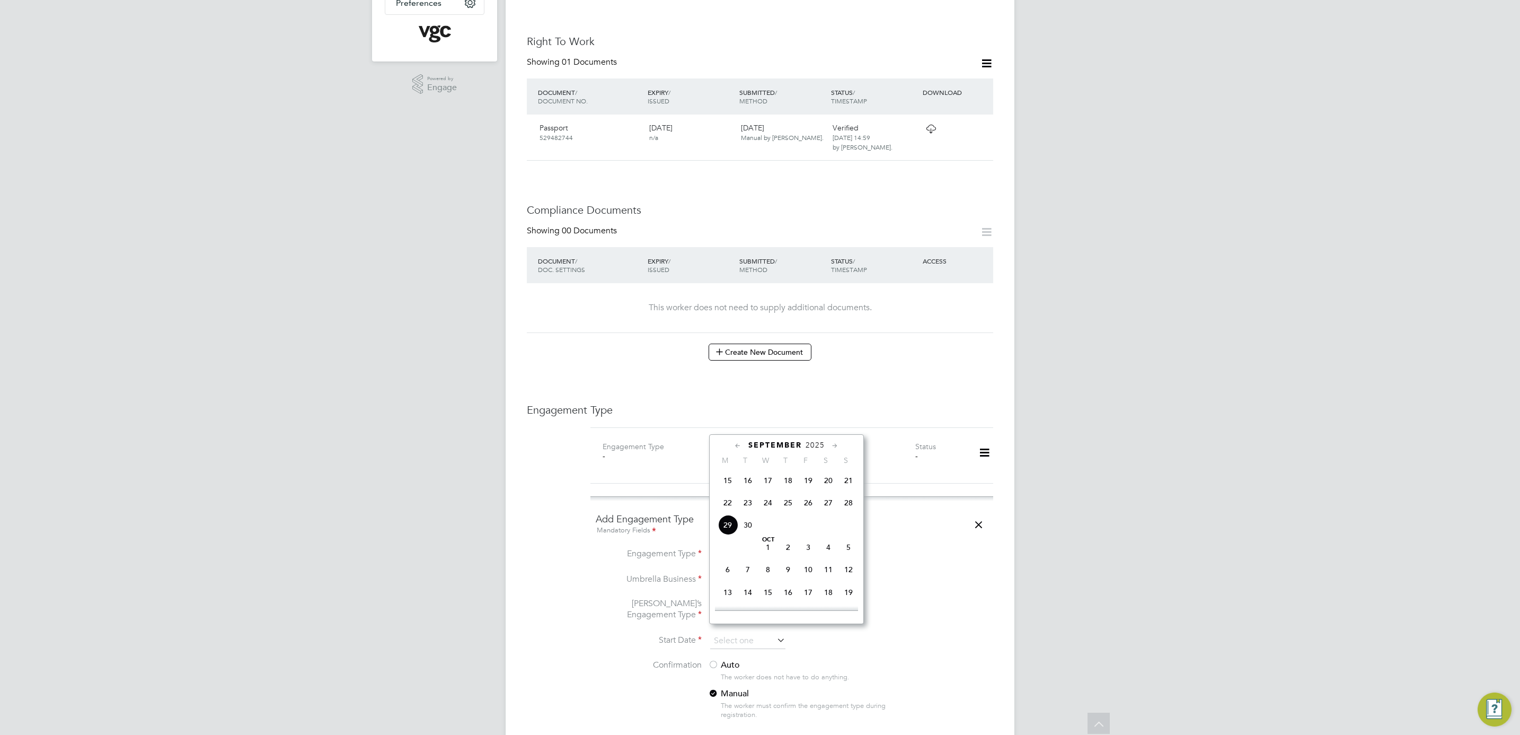
click at [817, 444] on span "2025" at bounding box center [815, 444] width 19 height 9
click at [809, 526] on span "2022" at bounding box center [808, 522] width 20 height 20
click at [722, 582] on span "14" at bounding box center [728, 586] width 20 height 20
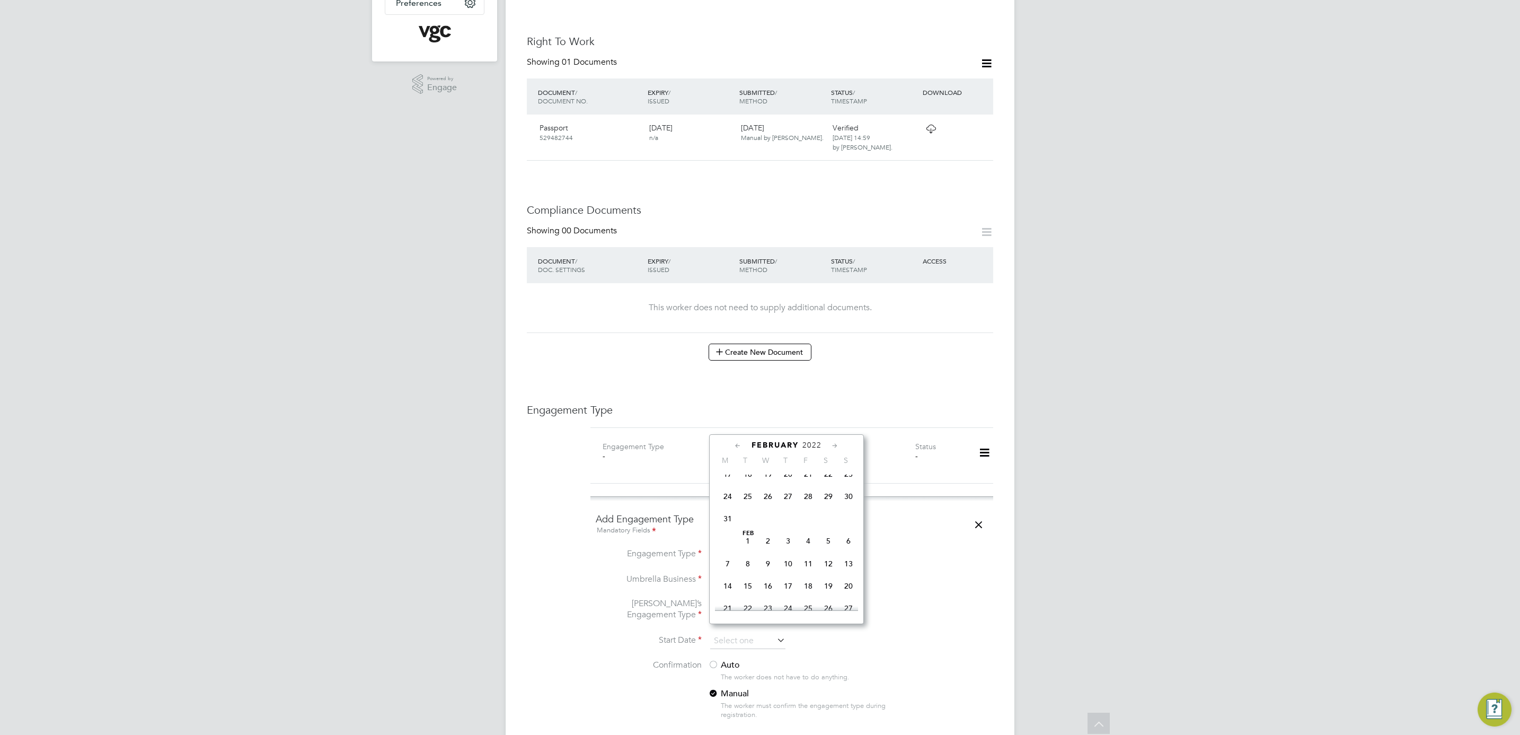
type input "14 Feb 2022"
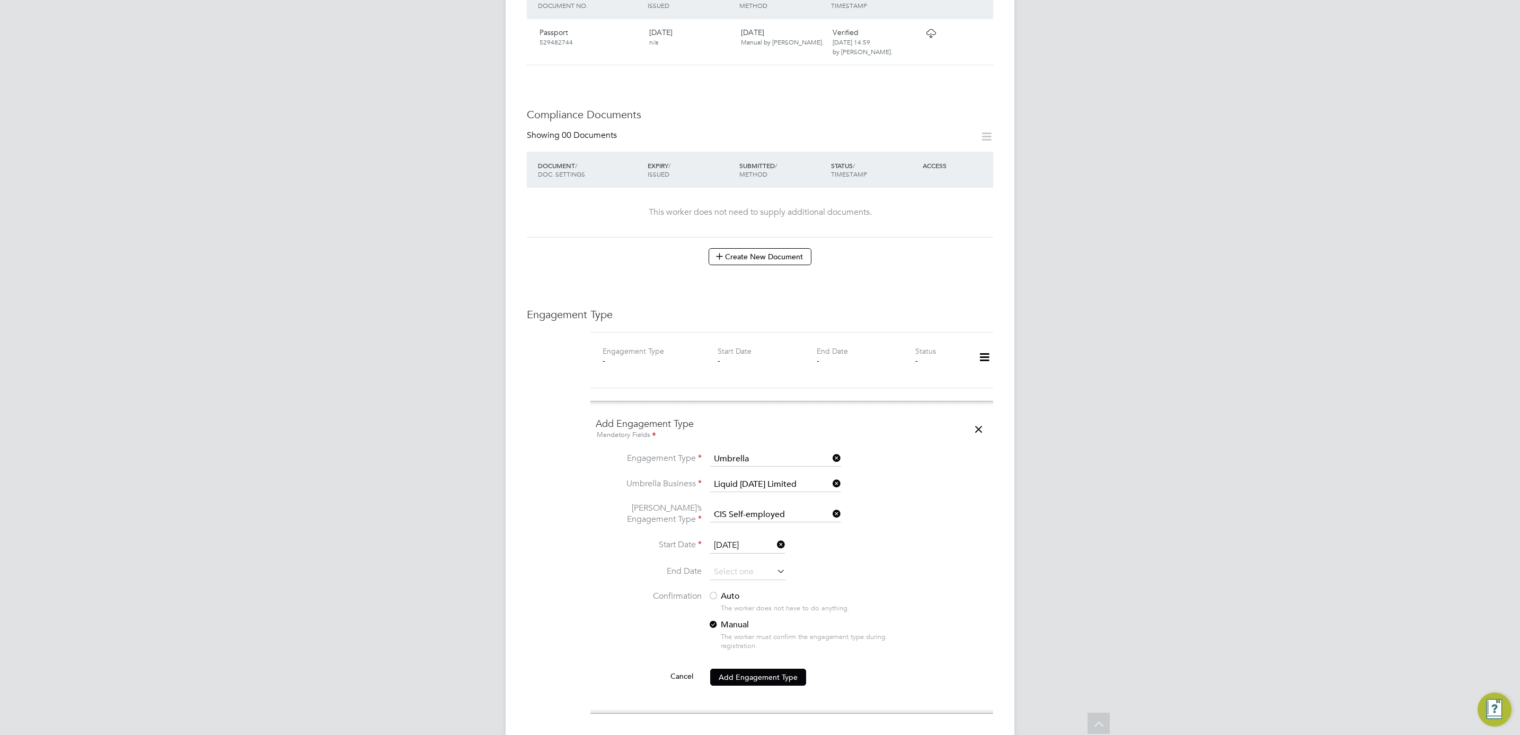
scroll to position [556, 0]
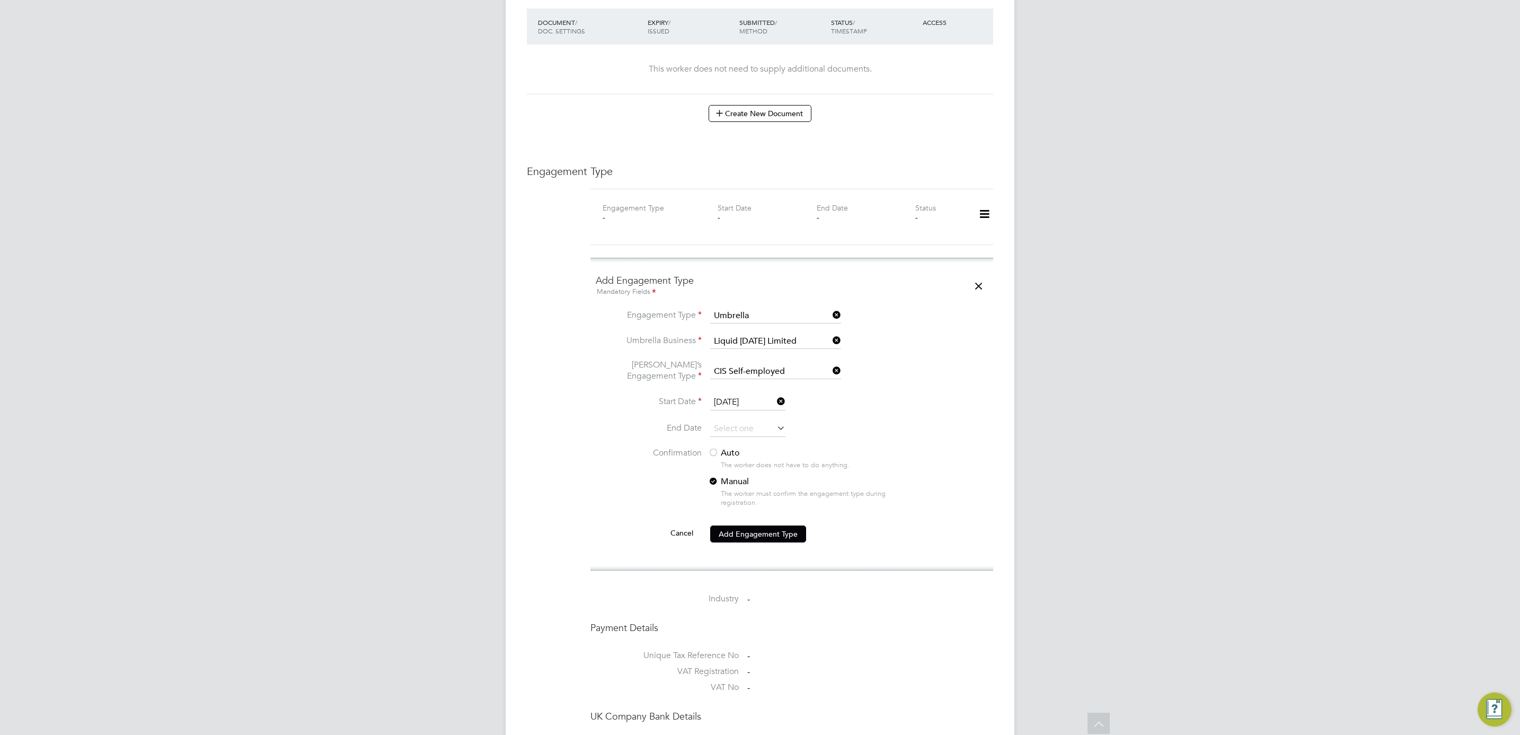
click at [724, 447] on label "Auto" at bounding box center [803, 452] width 191 height 11
click at [768, 533] on button "Add Engagement Type" at bounding box center [758, 533] width 96 height 17
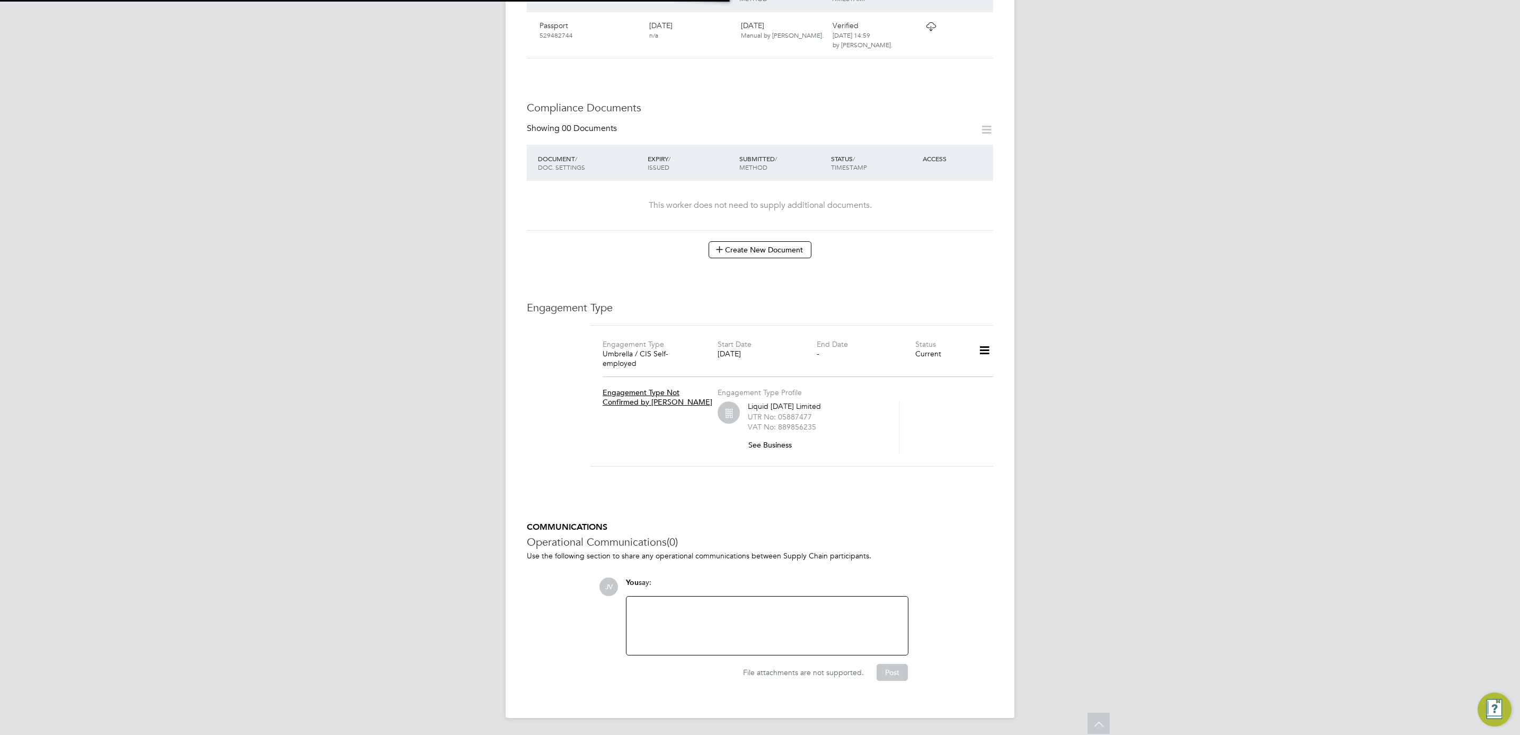
scroll to position [407, 0]
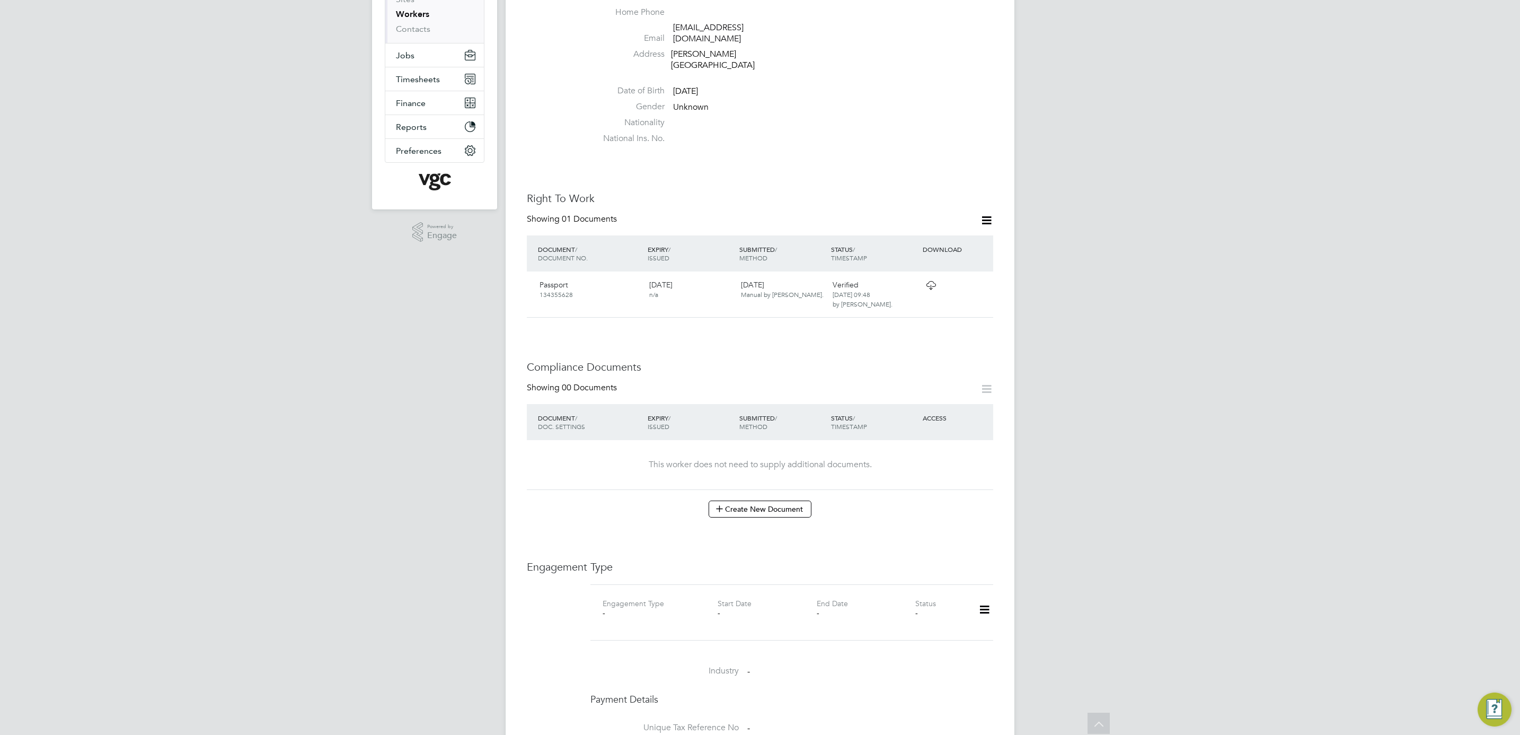
scroll to position [318, 0]
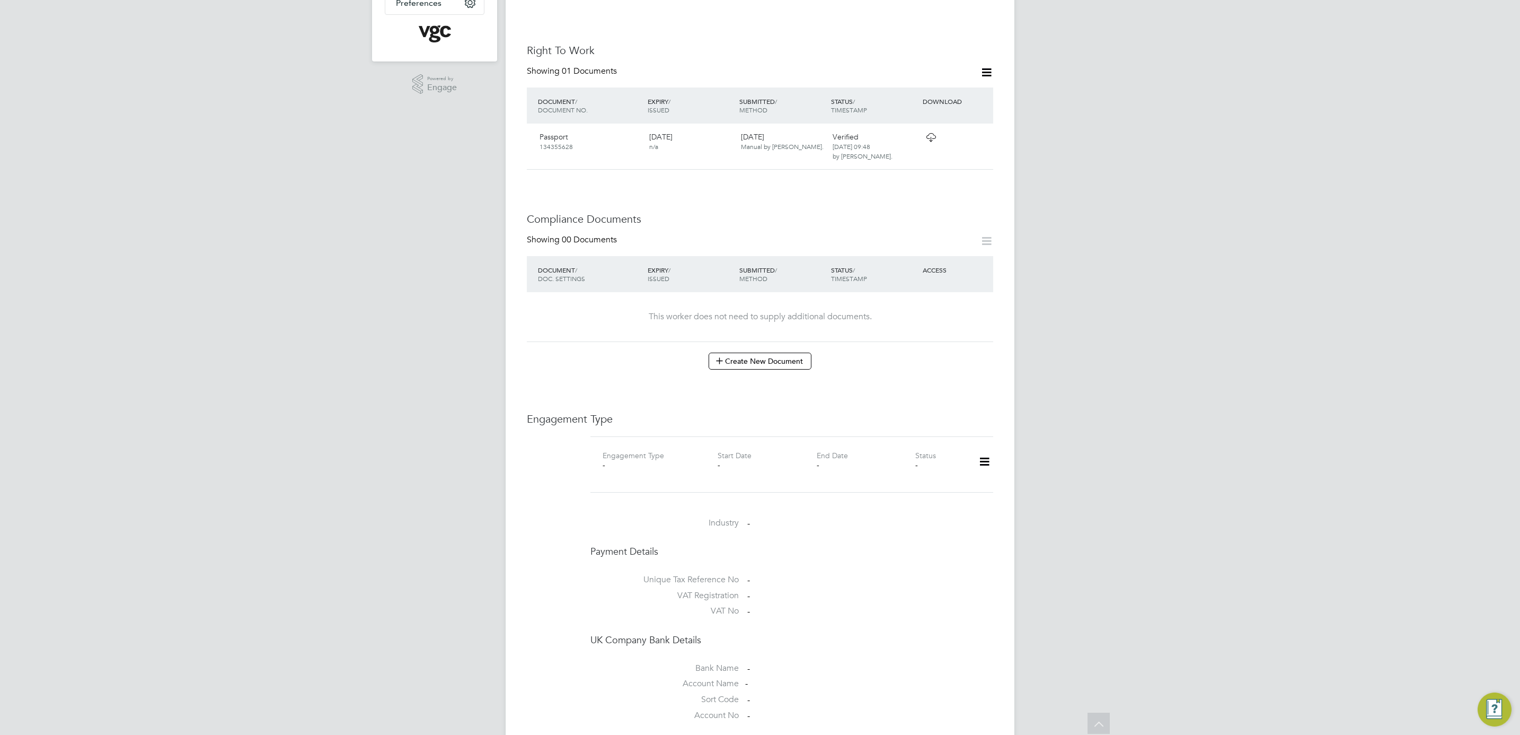
click at [983, 449] on icon at bounding box center [984, 461] width 19 height 24
click at [951, 490] on li "Add Engagement Type" at bounding box center [930, 489] width 120 height 15
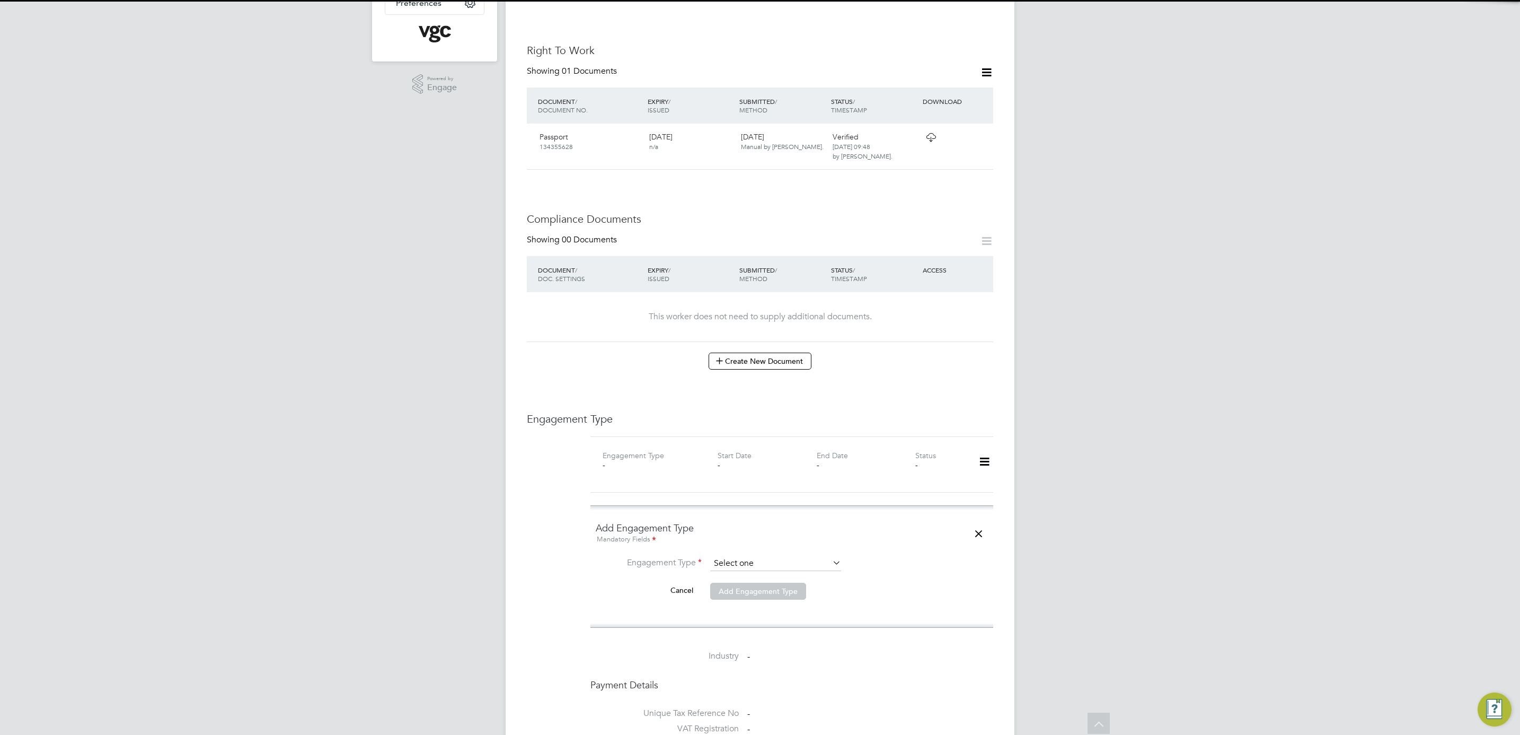
click at [719, 556] on input at bounding box center [775, 563] width 131 height 15
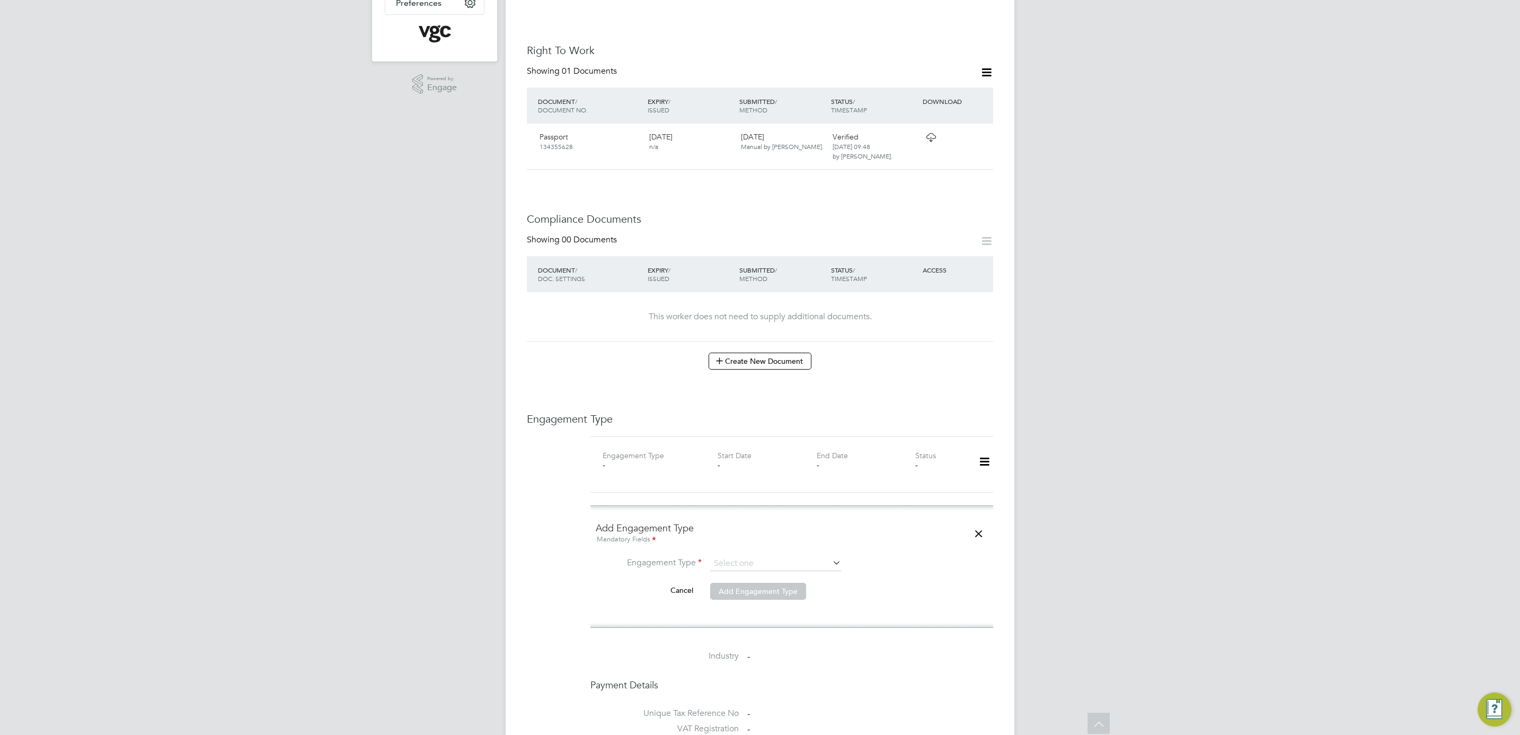
drag, startPoint x: 754, startPoint y: 596, endPoint x: 741, endPoint y: 568, distance: 31.3
click at [748, 591] on div "All Workers Worker Payment History Tasks Activity Logs Worker Payment History T…" at bounding box center [760, 407] width 509 height 1435
click at [738, 534] on div "Mandatory Fields" at bounding box center [792, 540] width 392 height 12
click at [739, 556] on input at bounding box center [775, 563] width 131 height 15
click at [739, 604] on li "Umbrella" at bounding box center [776, 607] width 132 height 15
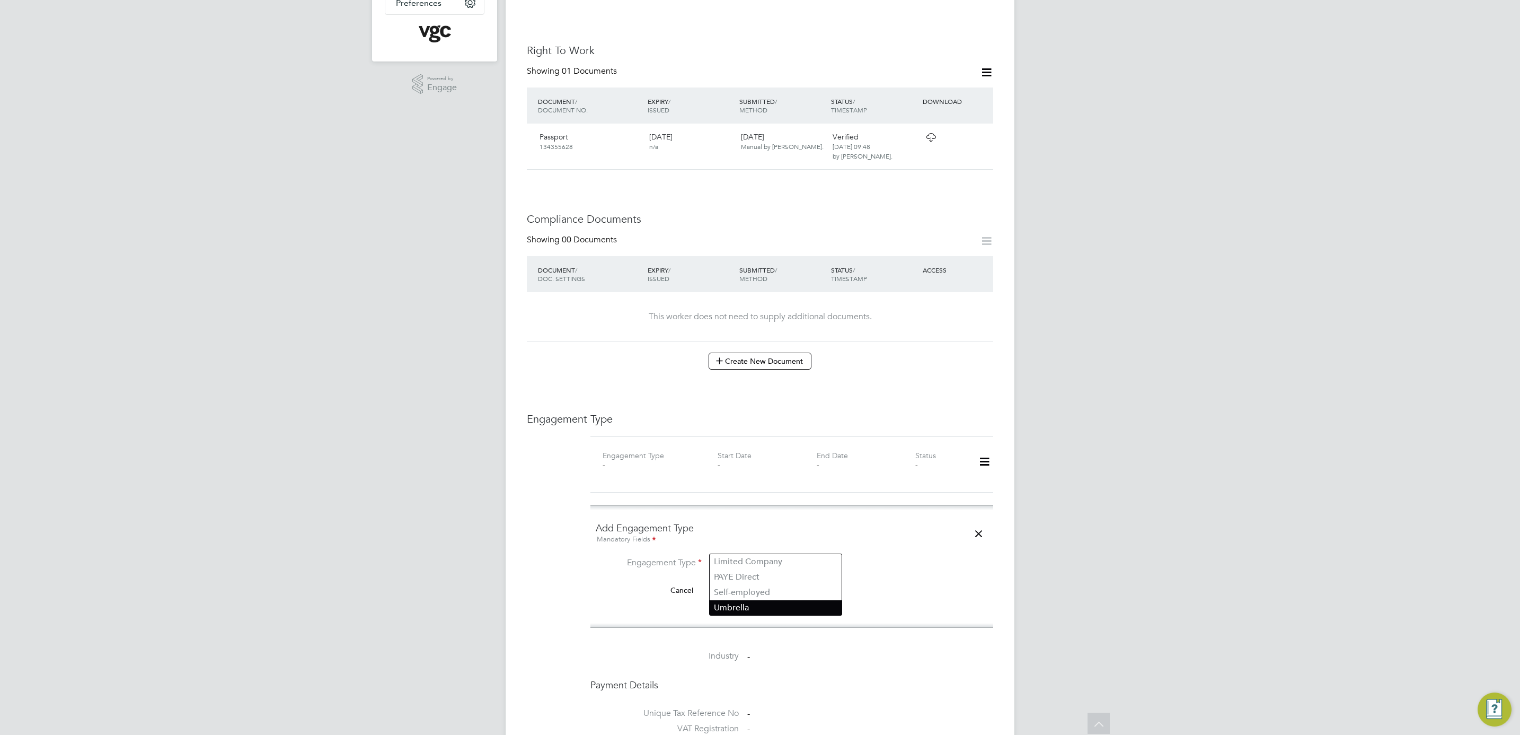
type input "Umbrella"
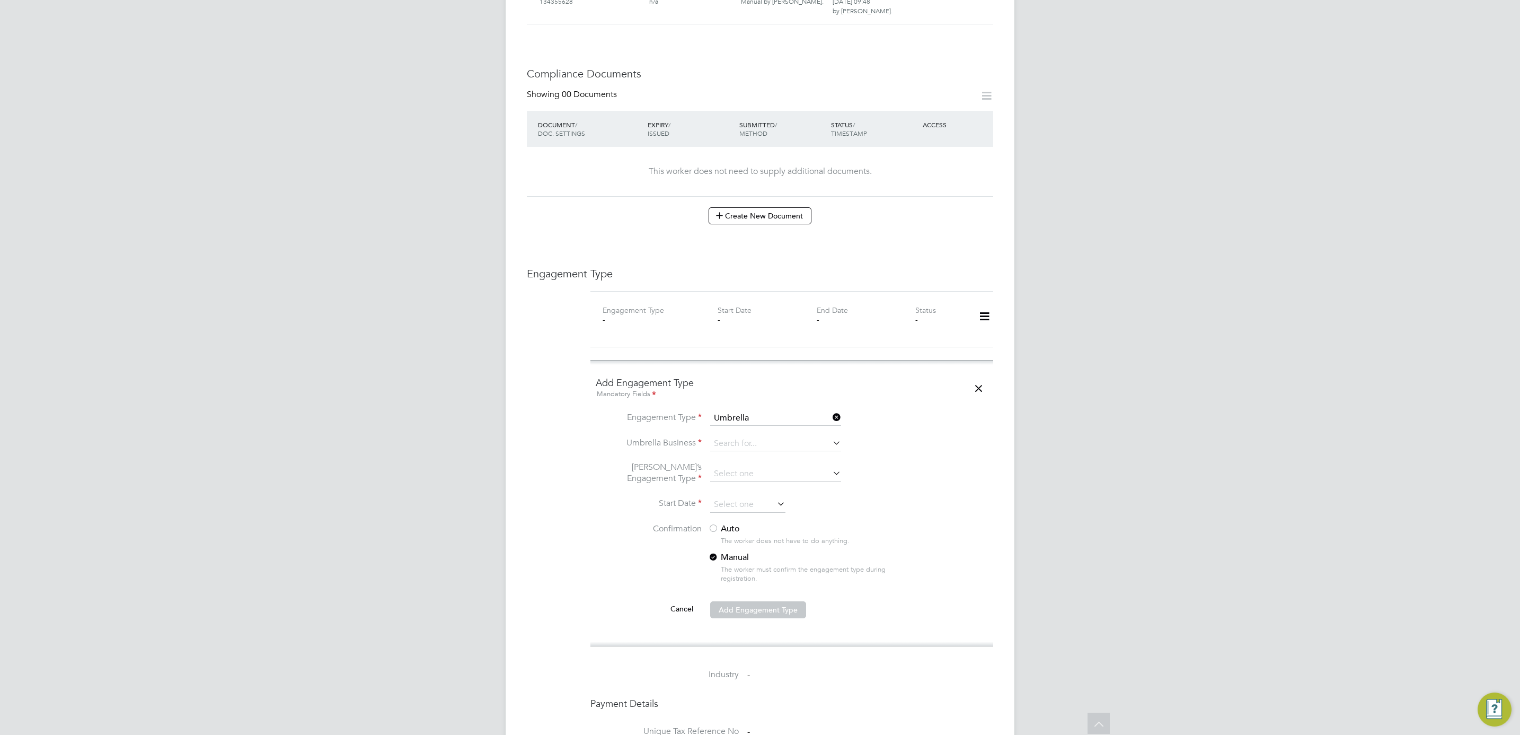
scroll to position [556, 0]
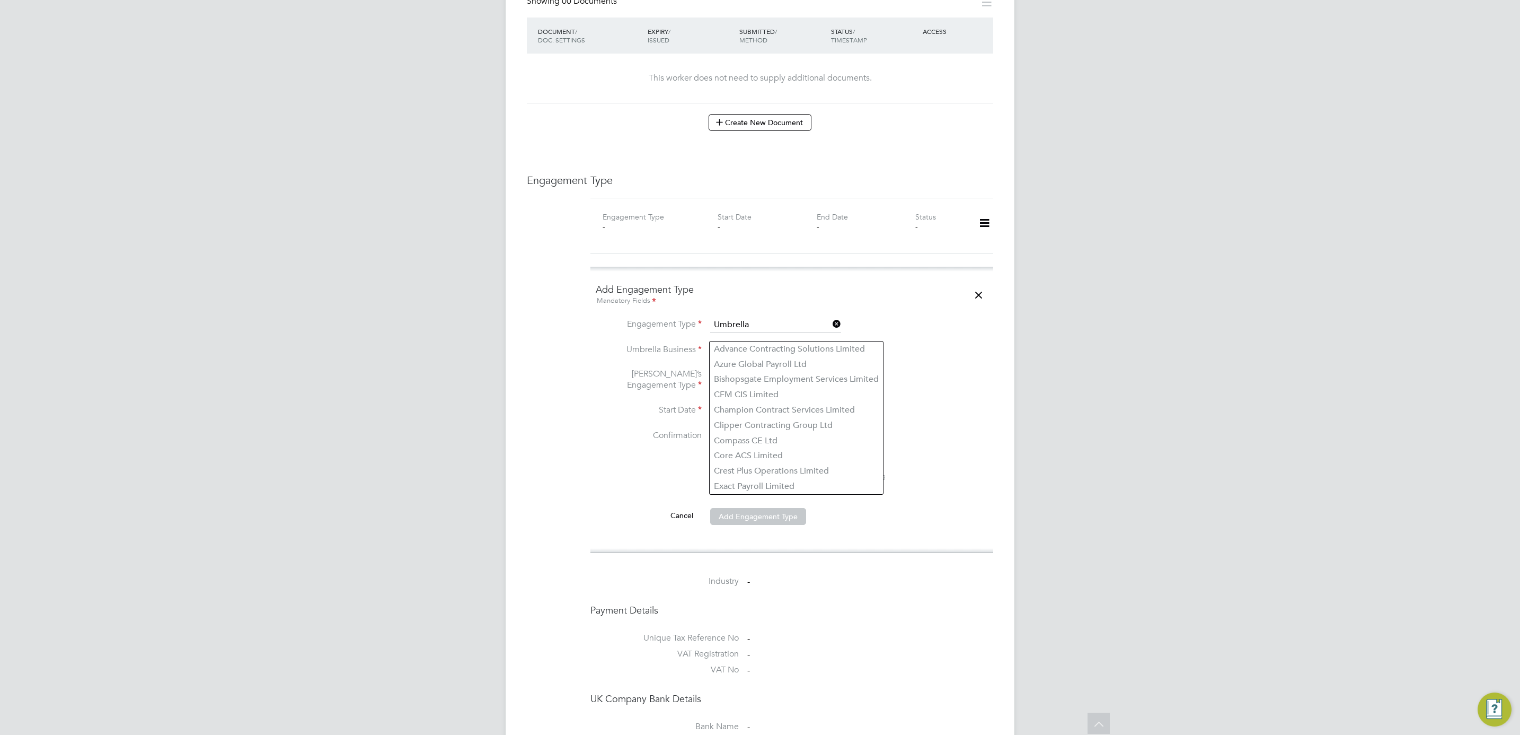
click at [768, 343] on input at bounding box center [775, 350] width 131 height 15
click at [762, 351] on li "Liq uid [DATE] Limited" at bounding box center [776, 348] width 132 height 15
type input "Liquid [DATE] Limited"
click at [752, 373] on li "[PERSON_NAME]’s Engagement Type" at bounding box center [792, 385] width 392 height 35
click at [752, 373] on input at bounding box center [775, 380] width 131 height 15
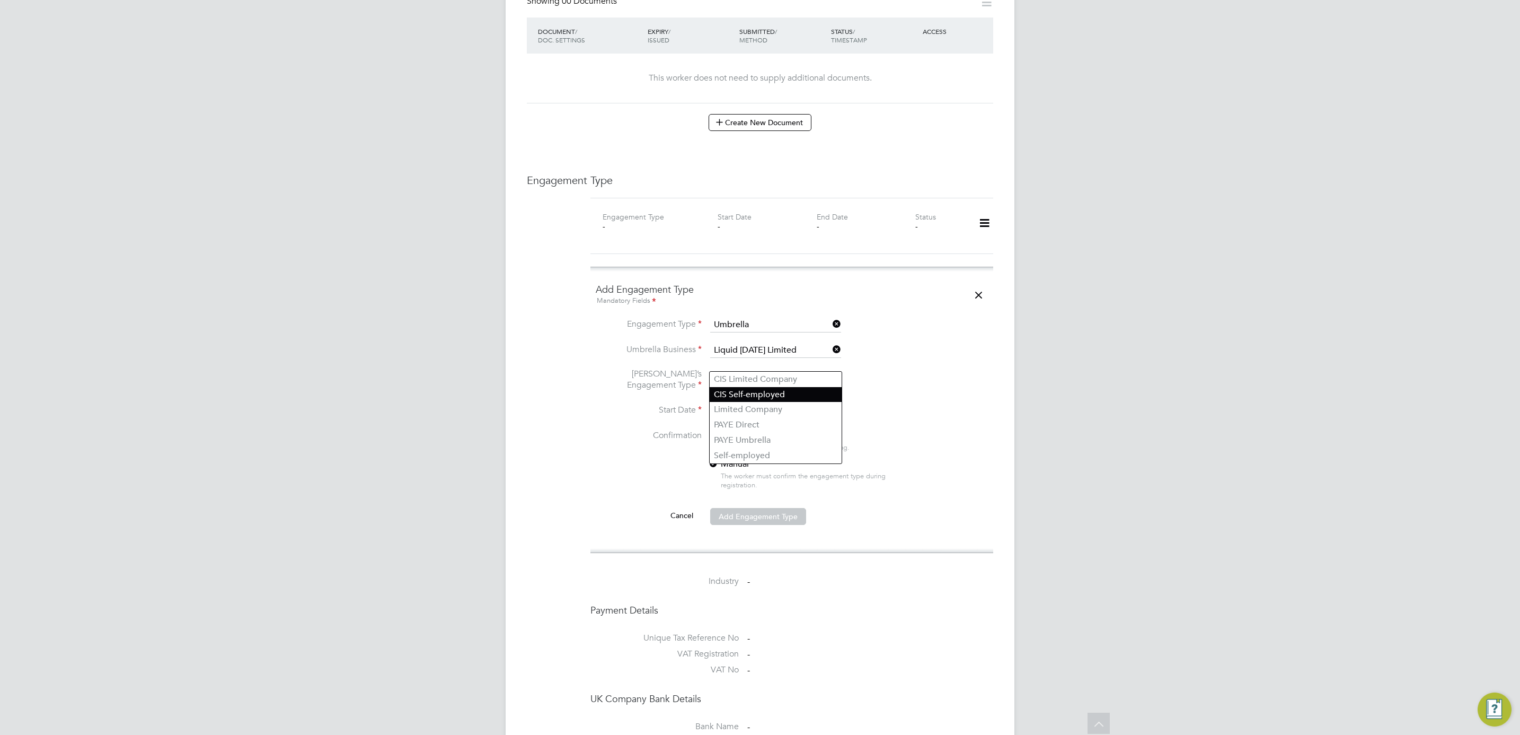
click at [760, 397] on li "CIS Self-employed" at bounding box center [776, 394] width 132 height 15
type input "CIS Self-employed"
click at [746, 403] on input at bounding box center [747, 411] width 75 height 16
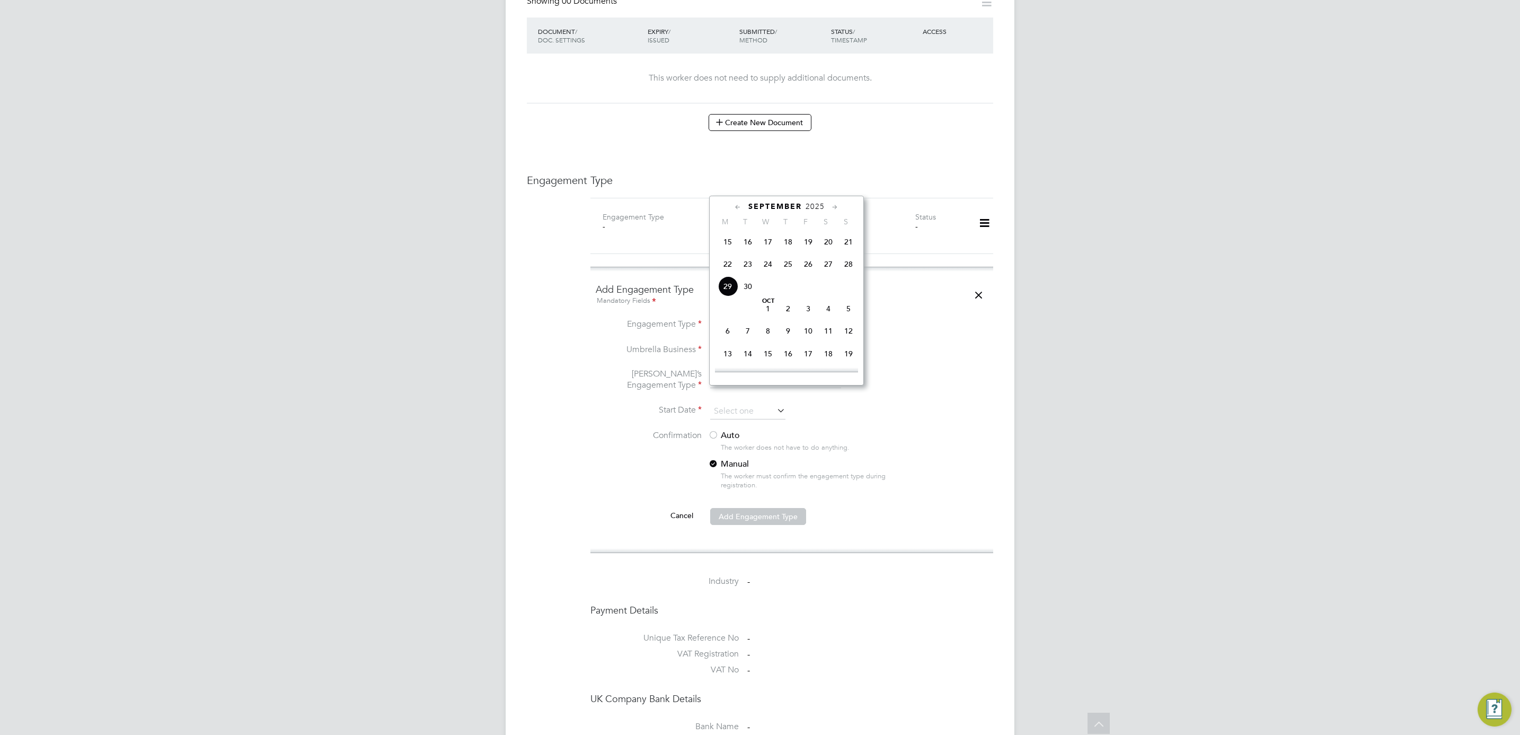
click at [824, 205] on span "2025" at bounding box center [815, 206] width 19 height 9
click at [830, 287] on span "2023" at bounding box center [828, 284] width 20 height 20
click at [728, 288] on span "10" at bounding box center [728, 286] width 20 height 20
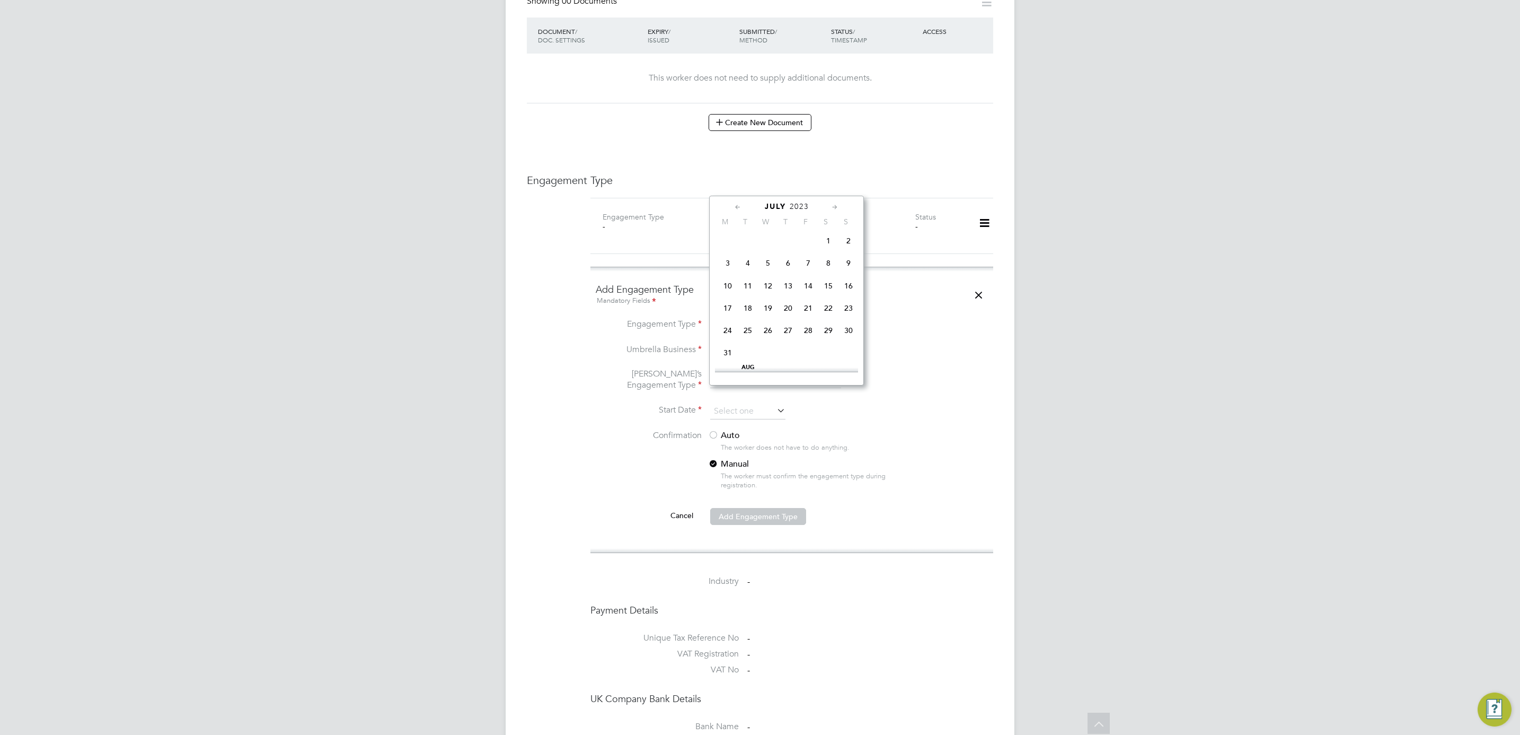
type input "[DATE]"
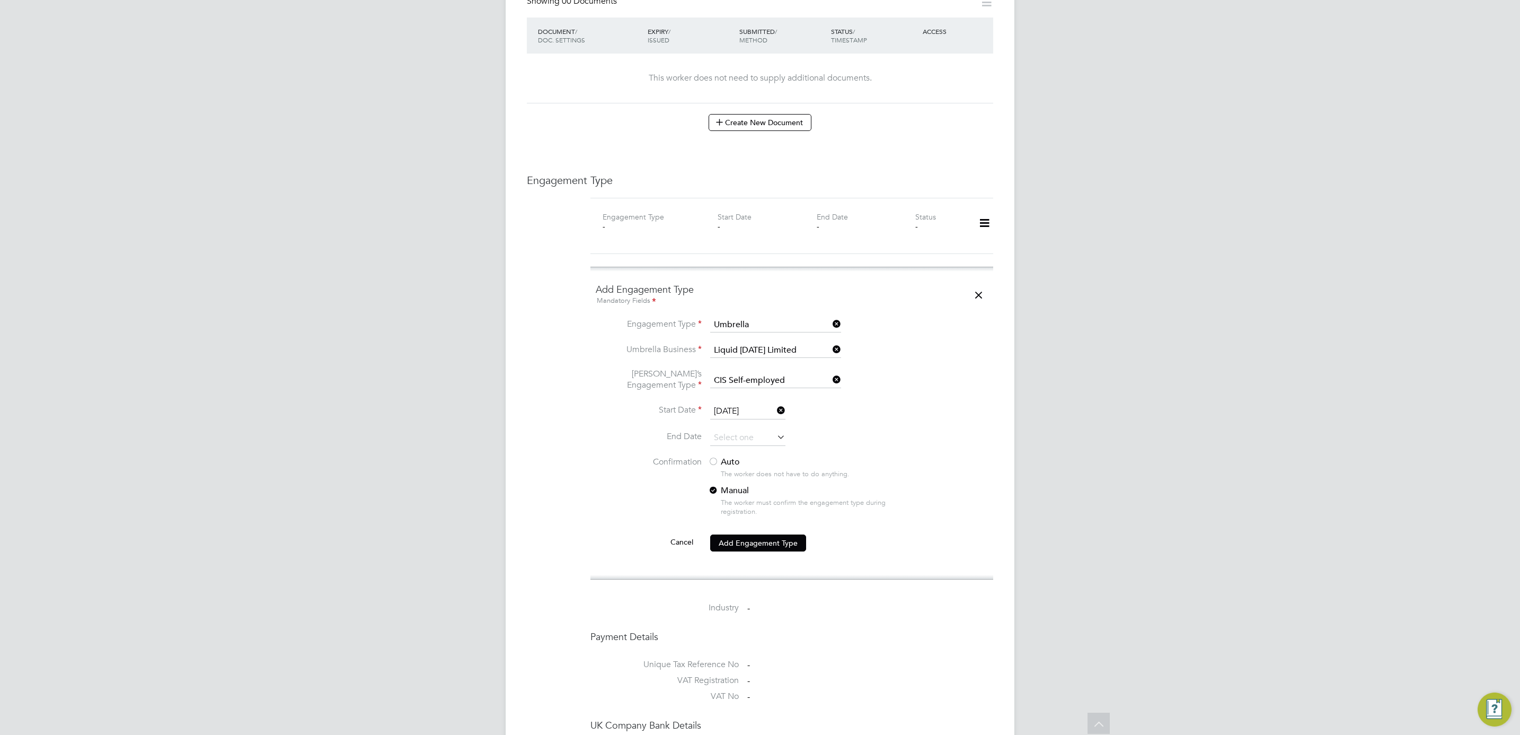
click at [709, 457] on div at bounding box center [713, 462] width 11 height 11
click at [714, 457] on div at bounding box center [713, 462] width 11 height 11
click at [722, 456] on label "Auto" at bounding box center [803, 461] width 191 height 11
click at [740, 509] on li "Confirmation Auto The worker does not have to do anything. Manual The worker mu…" at bounding box center [792, 494] width 392 height 77
click at [741, 534] on button "Add Engagement Type" at bounding box center [758, 542] width 96 height 17
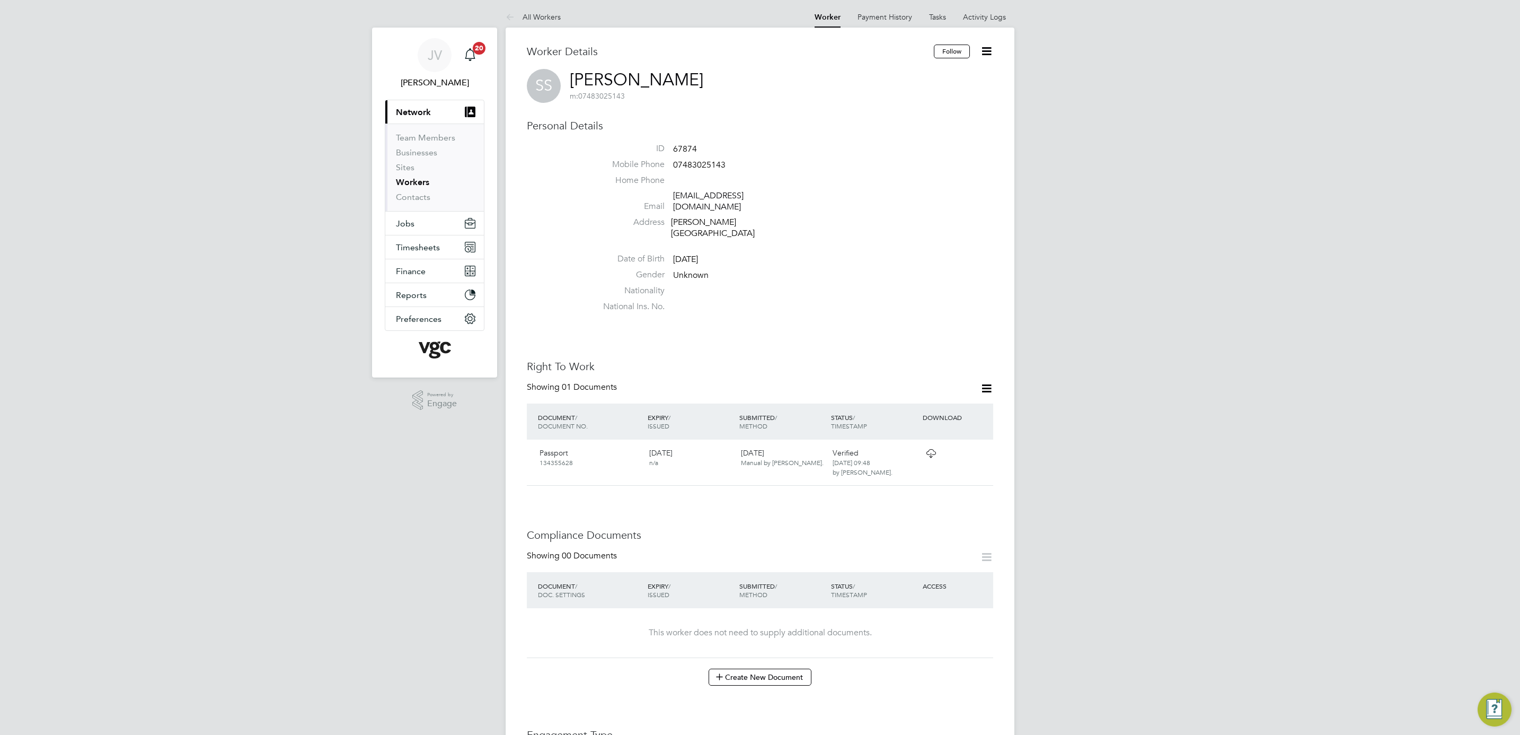
scroll to position [0, 0]
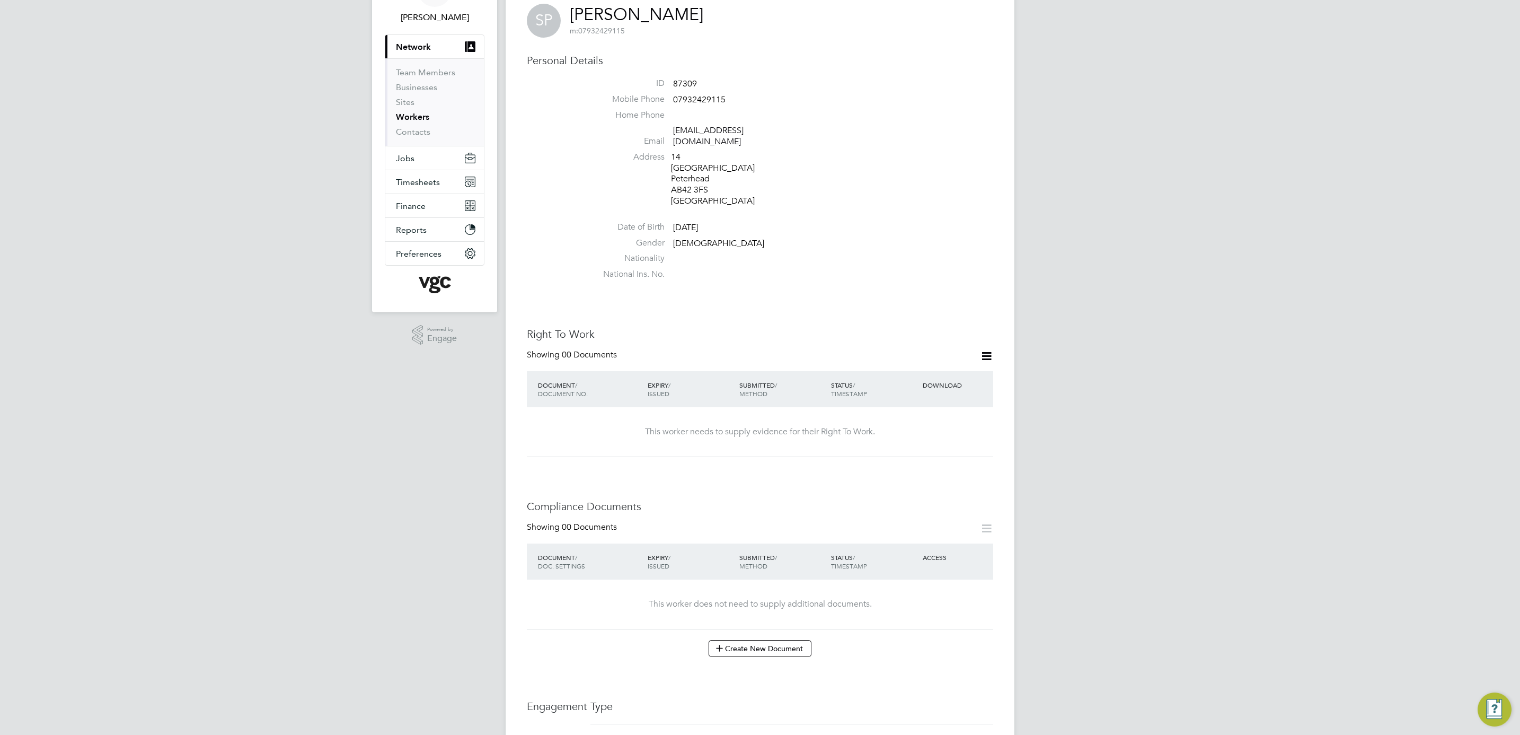
scroll to position [159, 0]
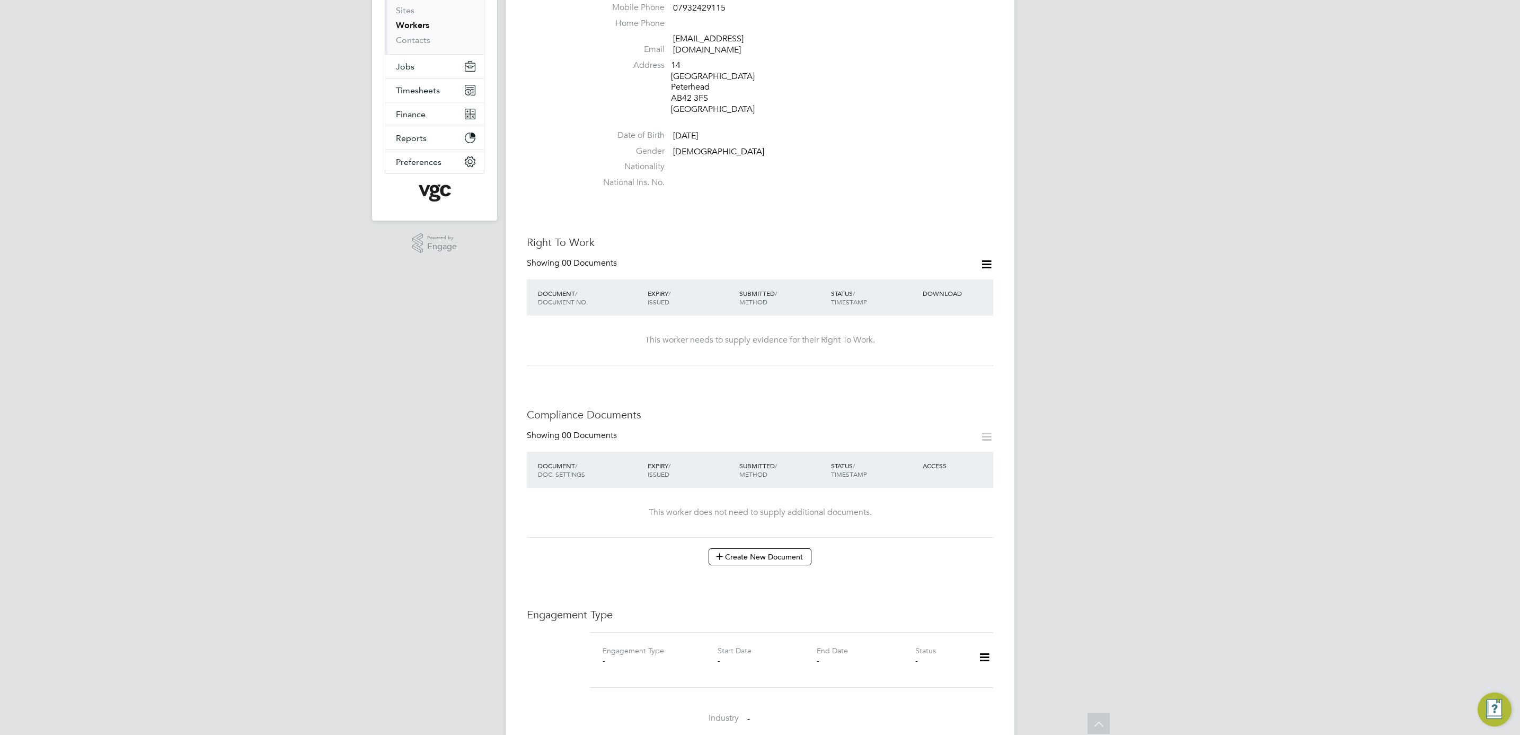
click at [983, 258] on icon at bounding box center [986, 264] width 13 height 13
click at [934, 277] on li "Add Right To Work Document" at bounding box center [927, 278] width 128 height 15
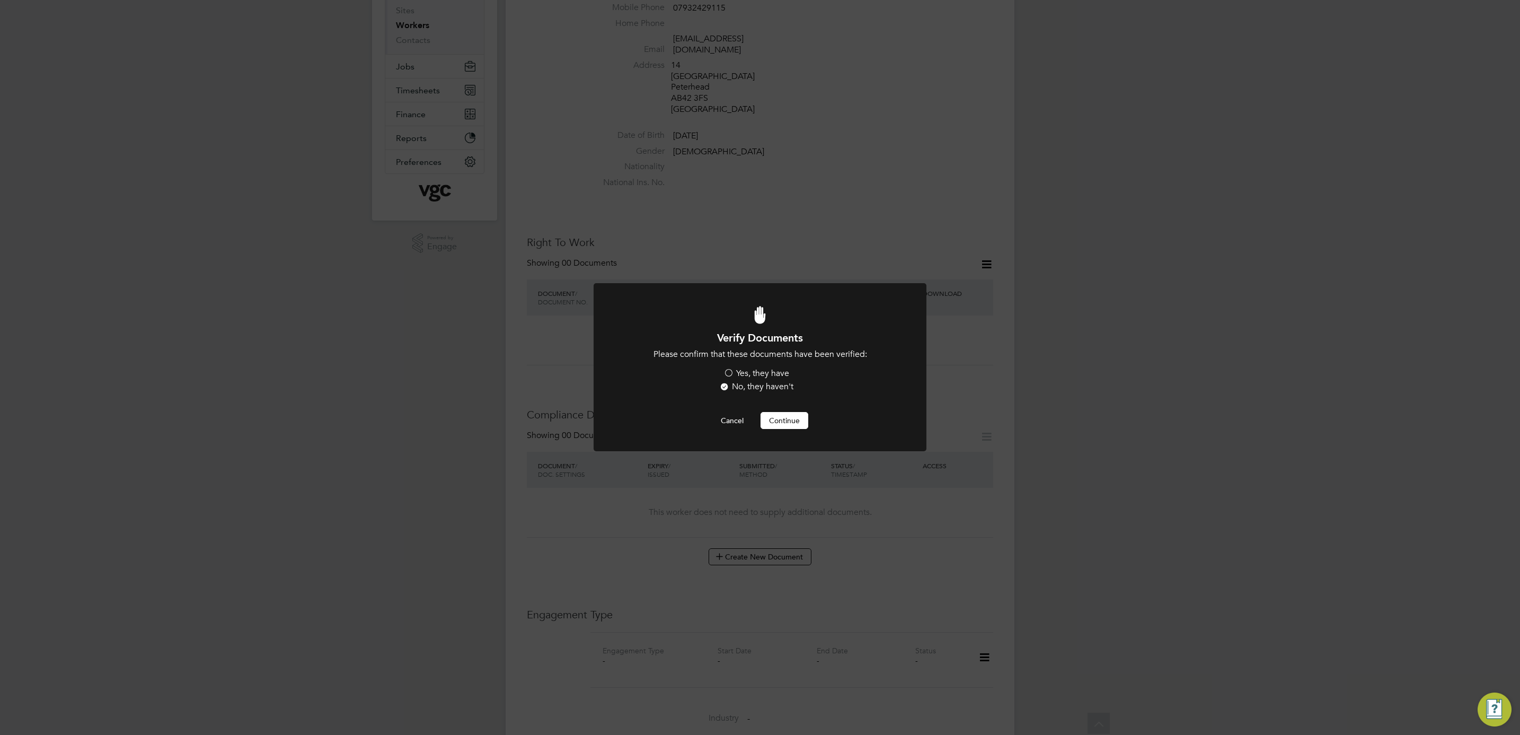
click at [750, 374] on label "Yes, they have" at bounding box center [756, 373] width 66 height 11
click at [0, 0] on input "Yes, they have" at bounding box center [0, 0] width 0 height 0
click at [784, 423] on button "Continue" at bounding box center [785, 420] width 48 height 17
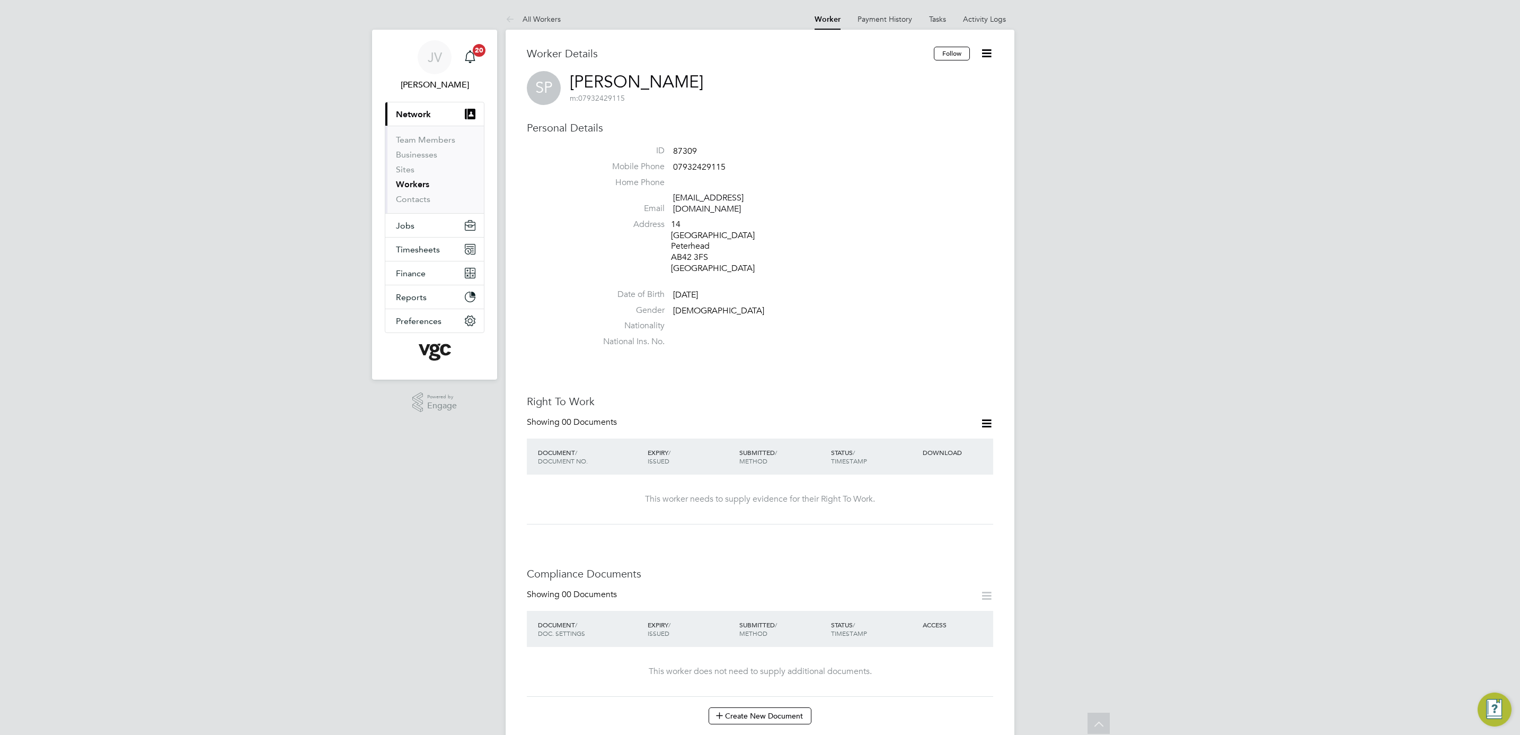
scroll to position [159, 0]
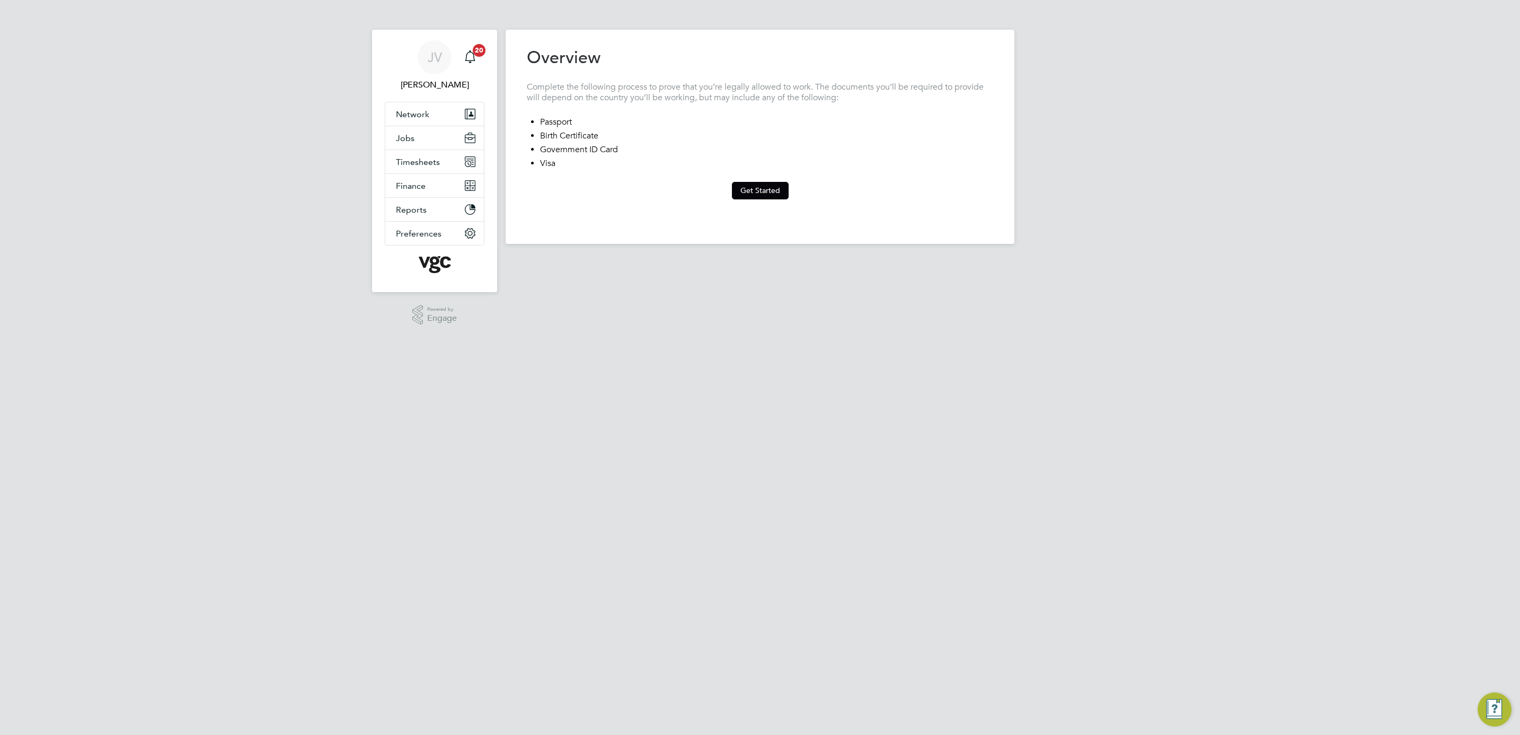
click at [777, 202] on div "Previous Step Next Step" at bounding box center [760, 210] width 466 height 23
click at [767, 193] on button "Get Started" at bounding box center [760, 190] width 57 height 17
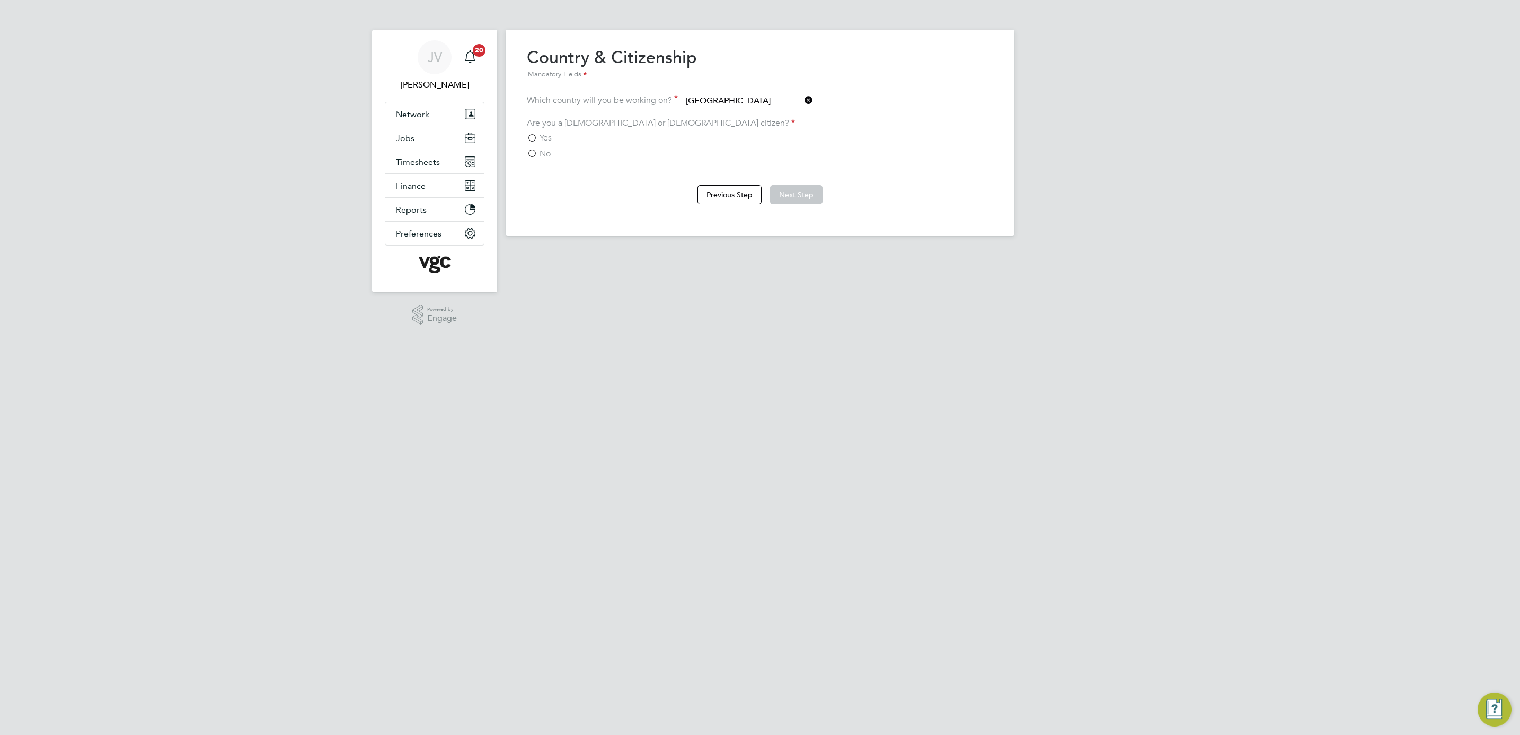
click at [537, 137] on label "Yes" at bounding box center [539, 137] width 25 height 11
click at [0, 0] on input "Yes" at bounding box center [0, 0] width 0 height 0
click at [804, 196] on button "Next Step" at bounding box center [796, 194] width 52 height 19
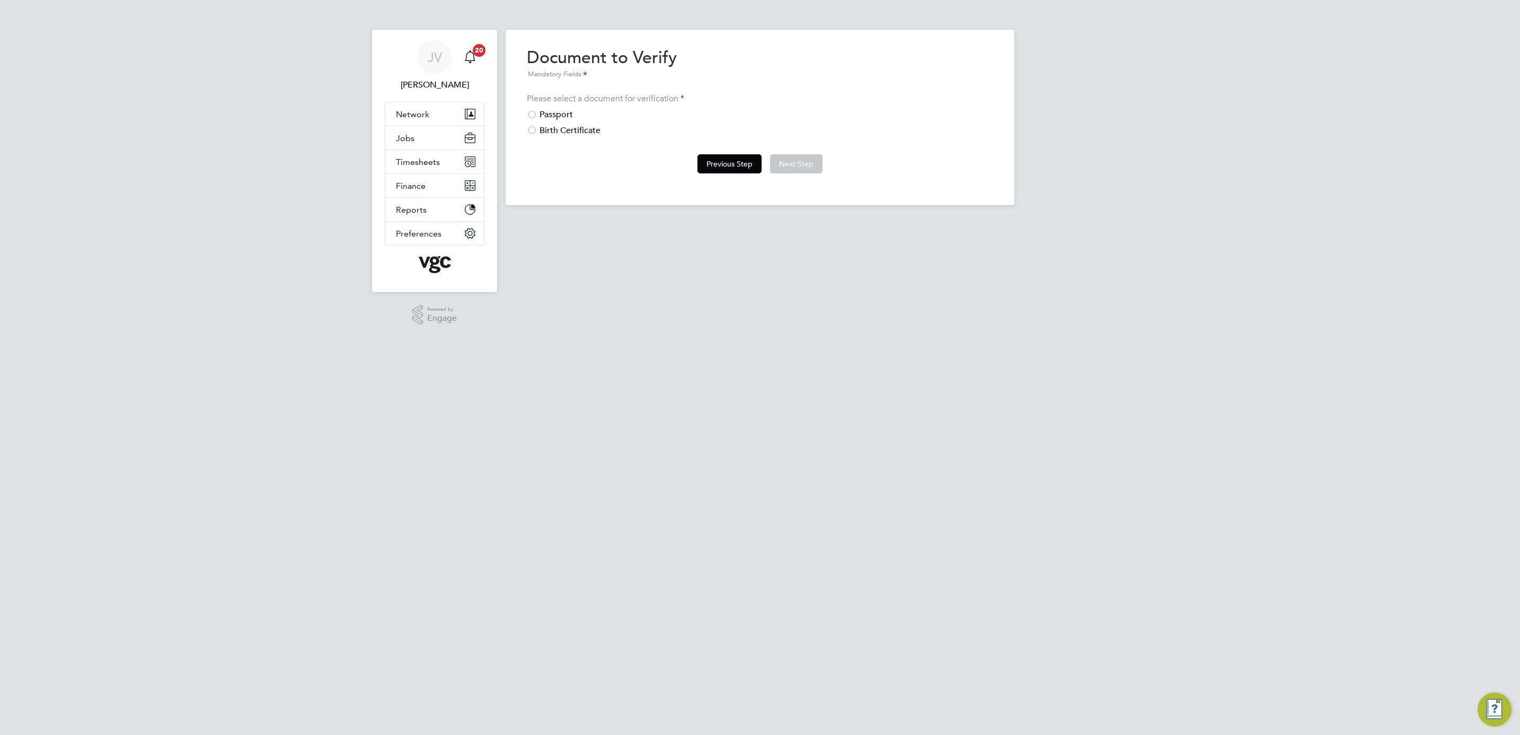
drag, startPoint x: 549, startPoint y: 111, endPoint x: 730, endPoint y: 161, distance: 188.3
click at [549, 111] on div "Passport" at bounding box center [760, 114] width 466 height 11
click at [787, 165] on button "Next Step" at bounding box center [796, 163] width 52 height 19
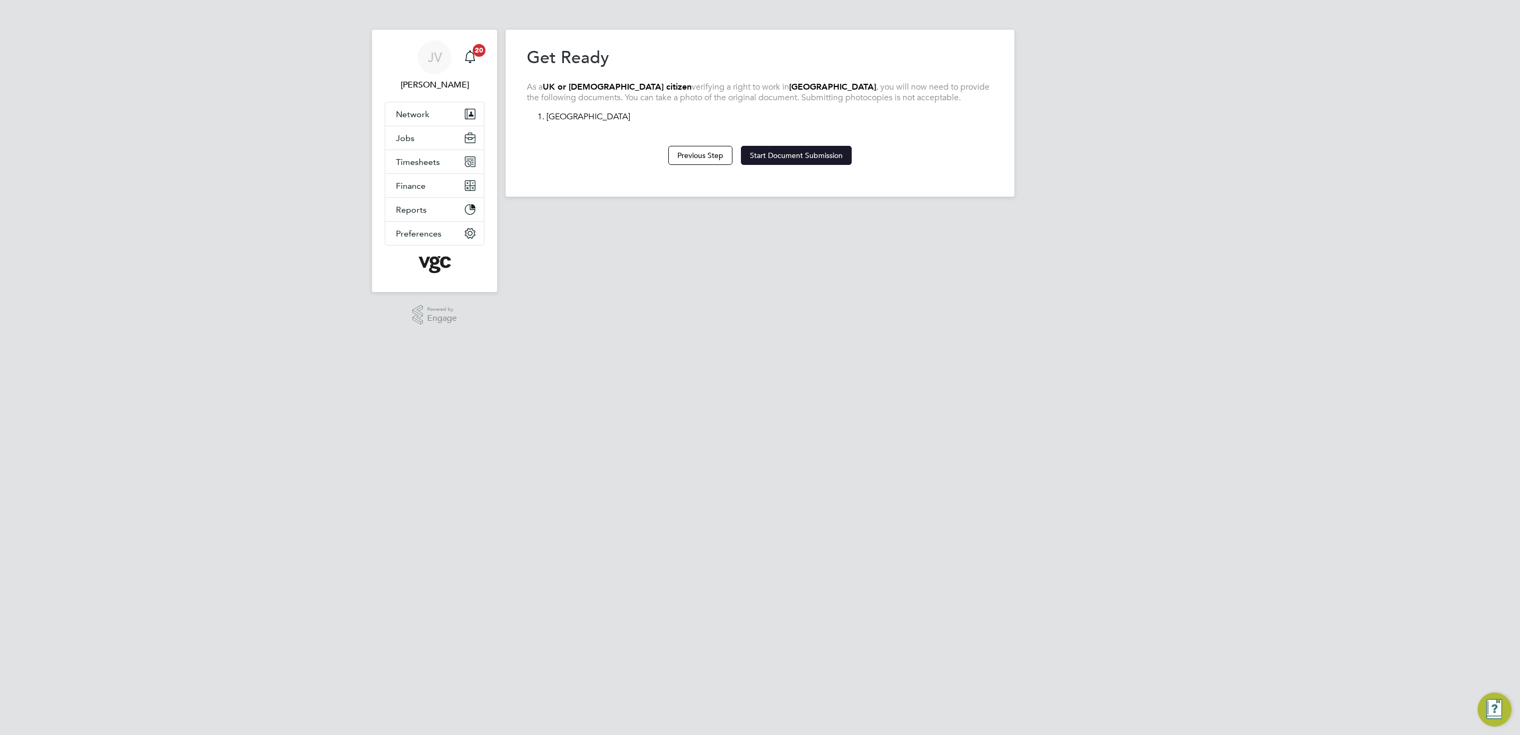
click at [835, 160] on button "Start Document Submission" at bounding box center [796, 155] width 111 height 19
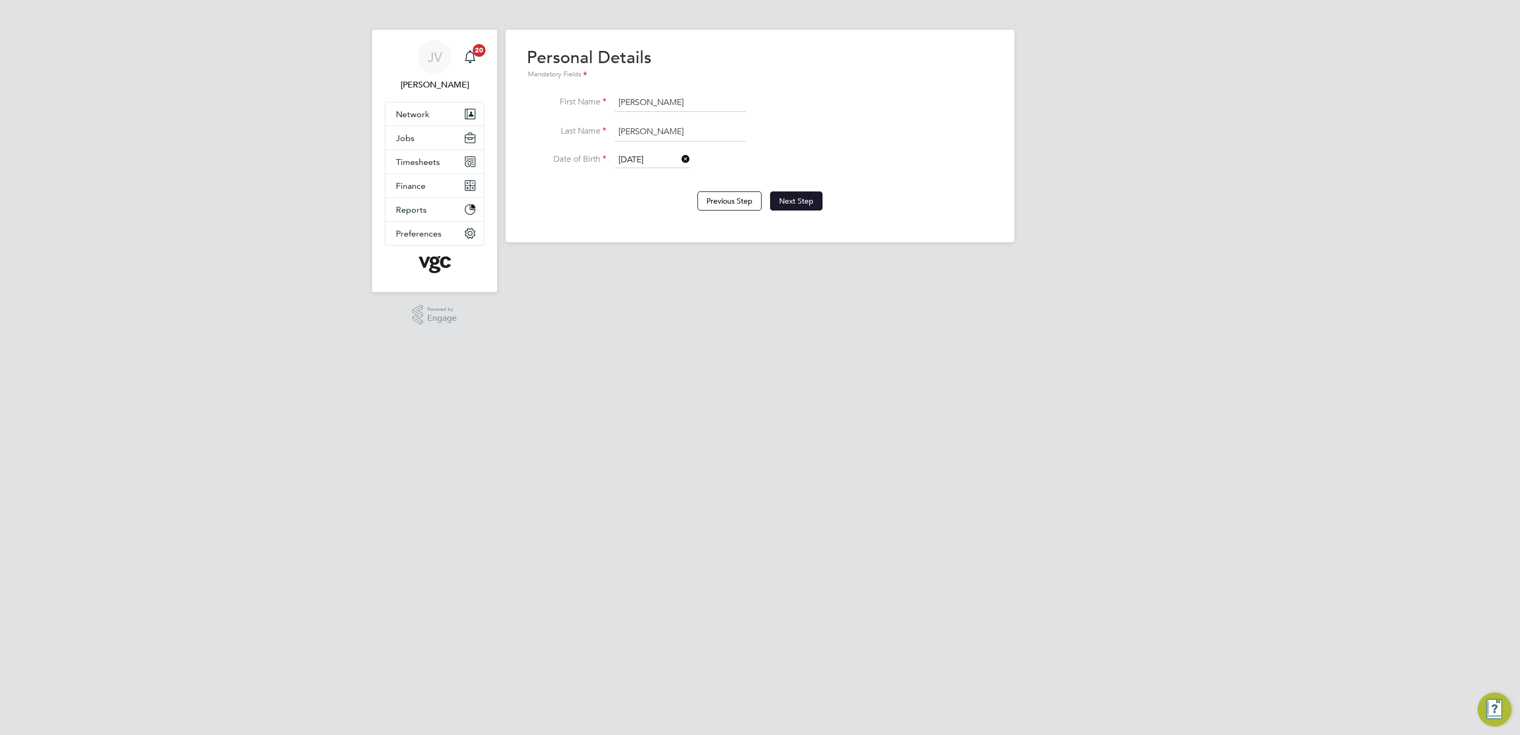
type input "[PERSON_NAME]"
click at [791, 202] on button "Next Step" at bounding box center [796, 200] width 52 height 19
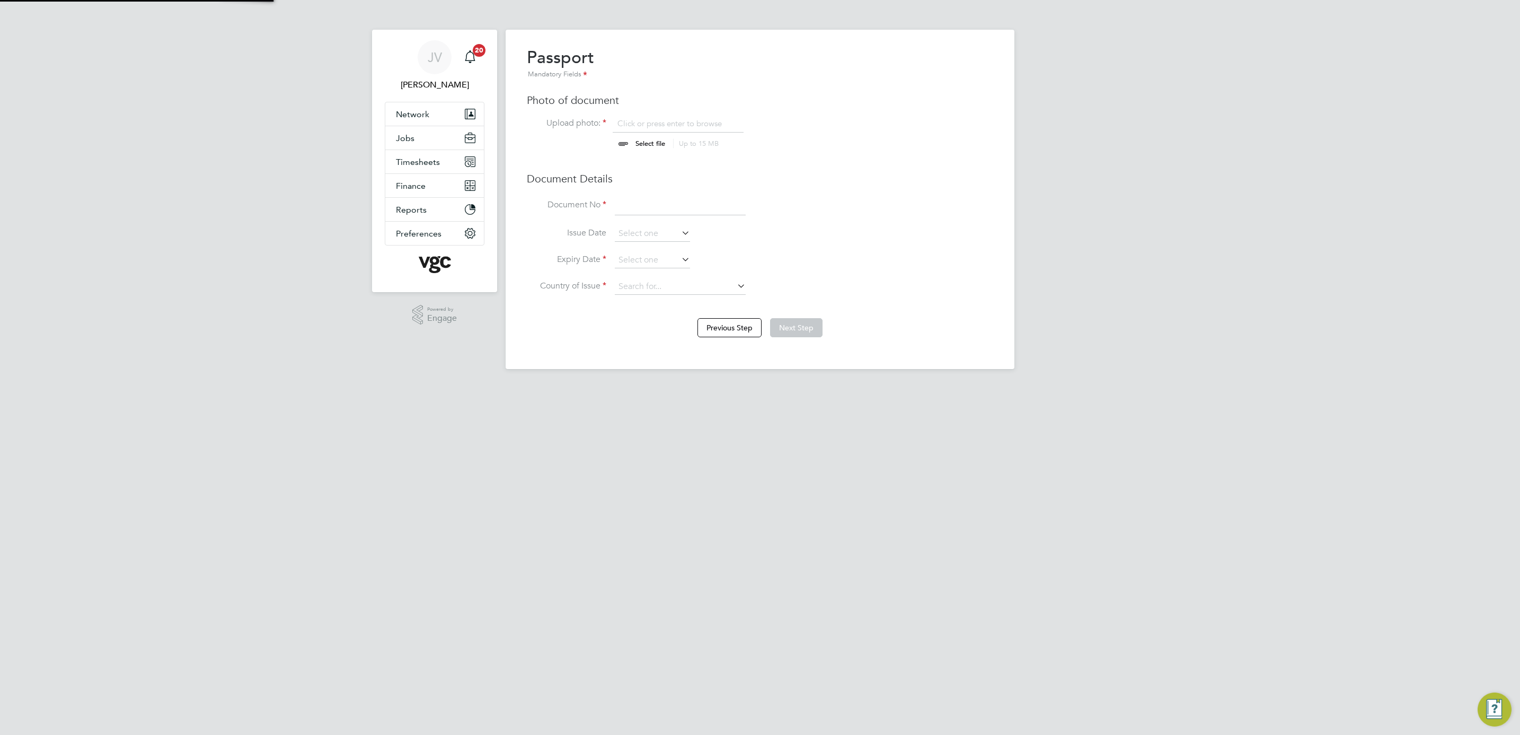
scroll to position [14, 132]
click at [638, 145] on input "file" at bounding box center [660, 134] width 166 height 32
type input "C:\fakepath\Passport.pdf"
click at [666, 215] on input at bounding box center [680, 205] width 131 height 19
type input "558431004"
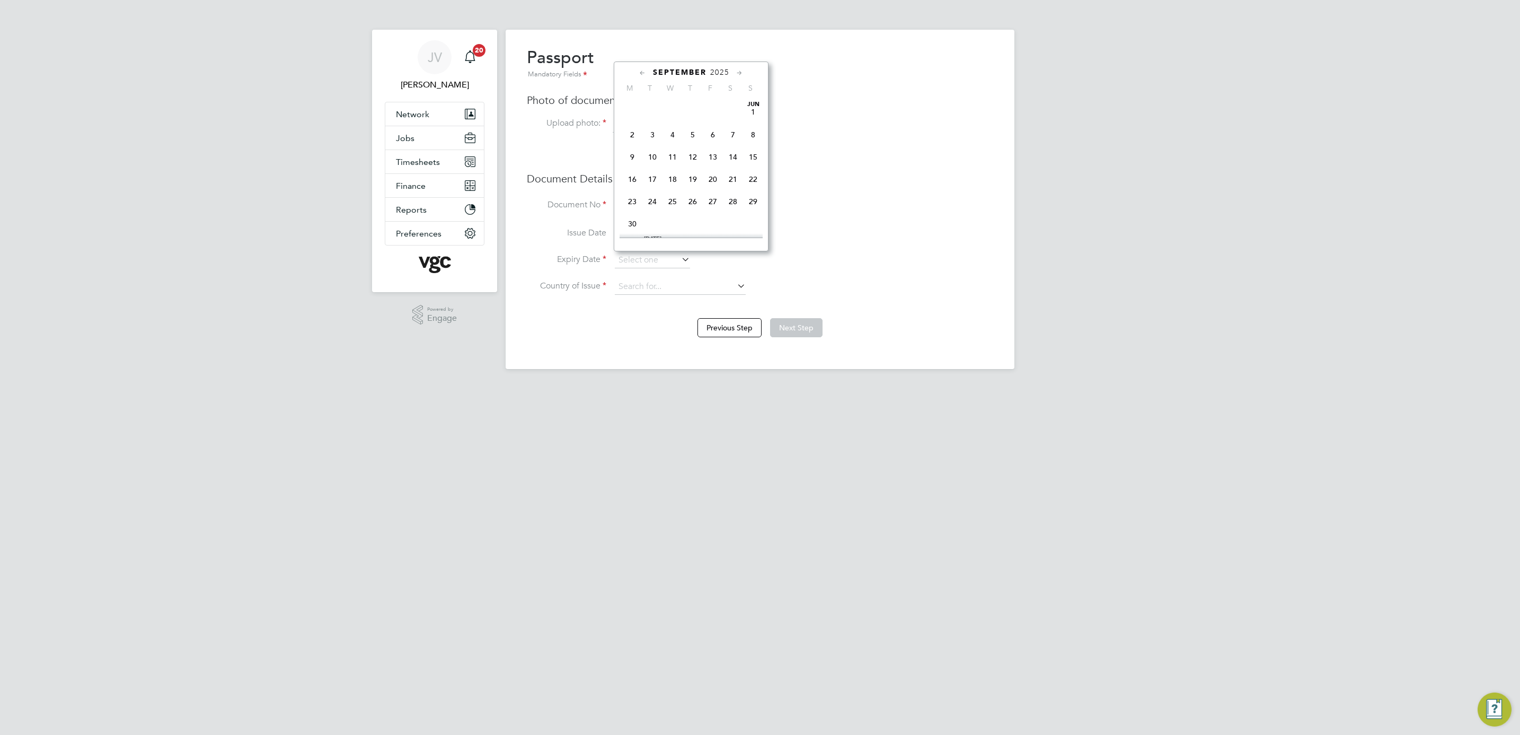
scroll to position [407, 0]
click at [721, 72] on span "2025" at bounding box center [719, 72] width 19 height 9
click at [720, 174] on span "2029" at bounding box center [713, 172] width 20 height 20
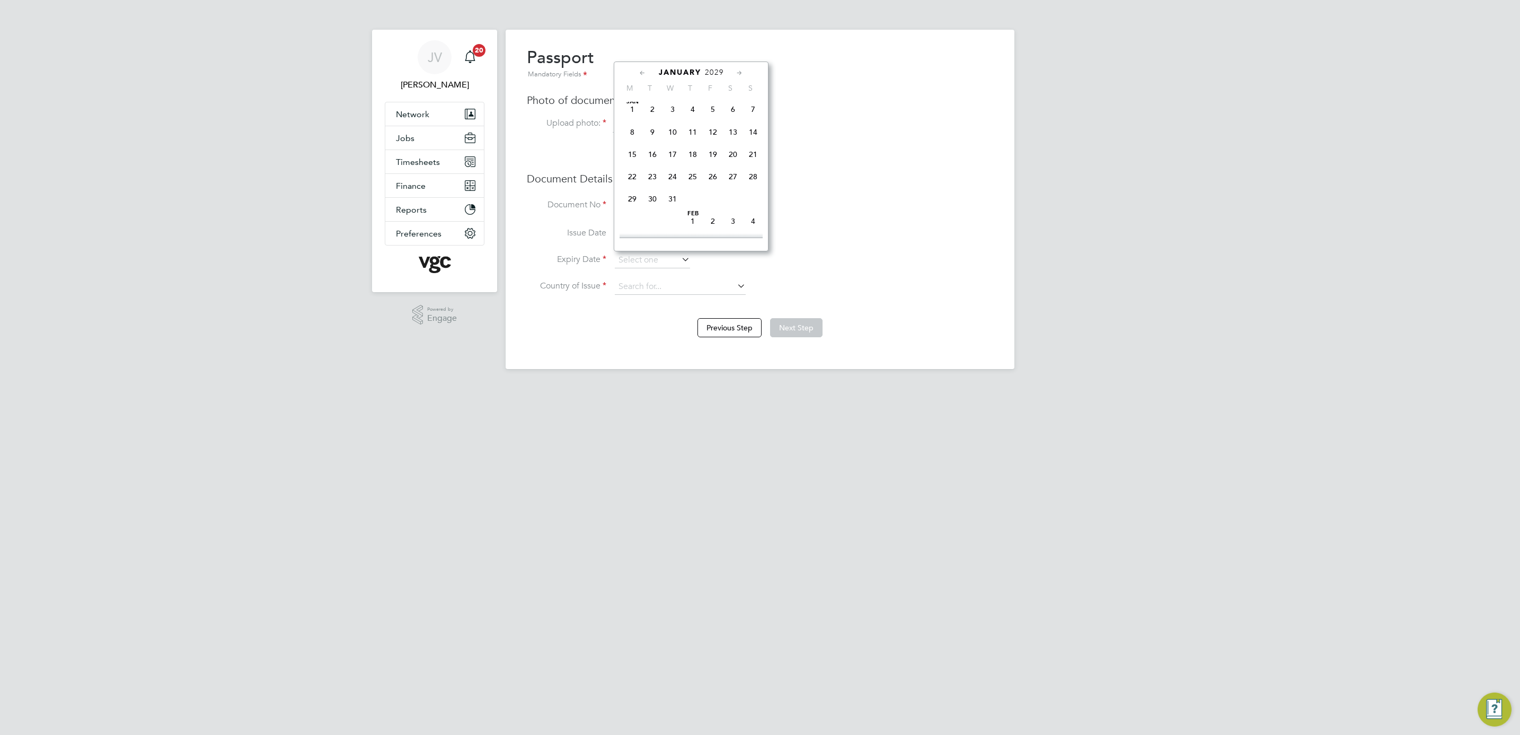
click at [652, 158] on span "16" at bounding box center [652, 154] width 20 height 20
type input "[DATE]"
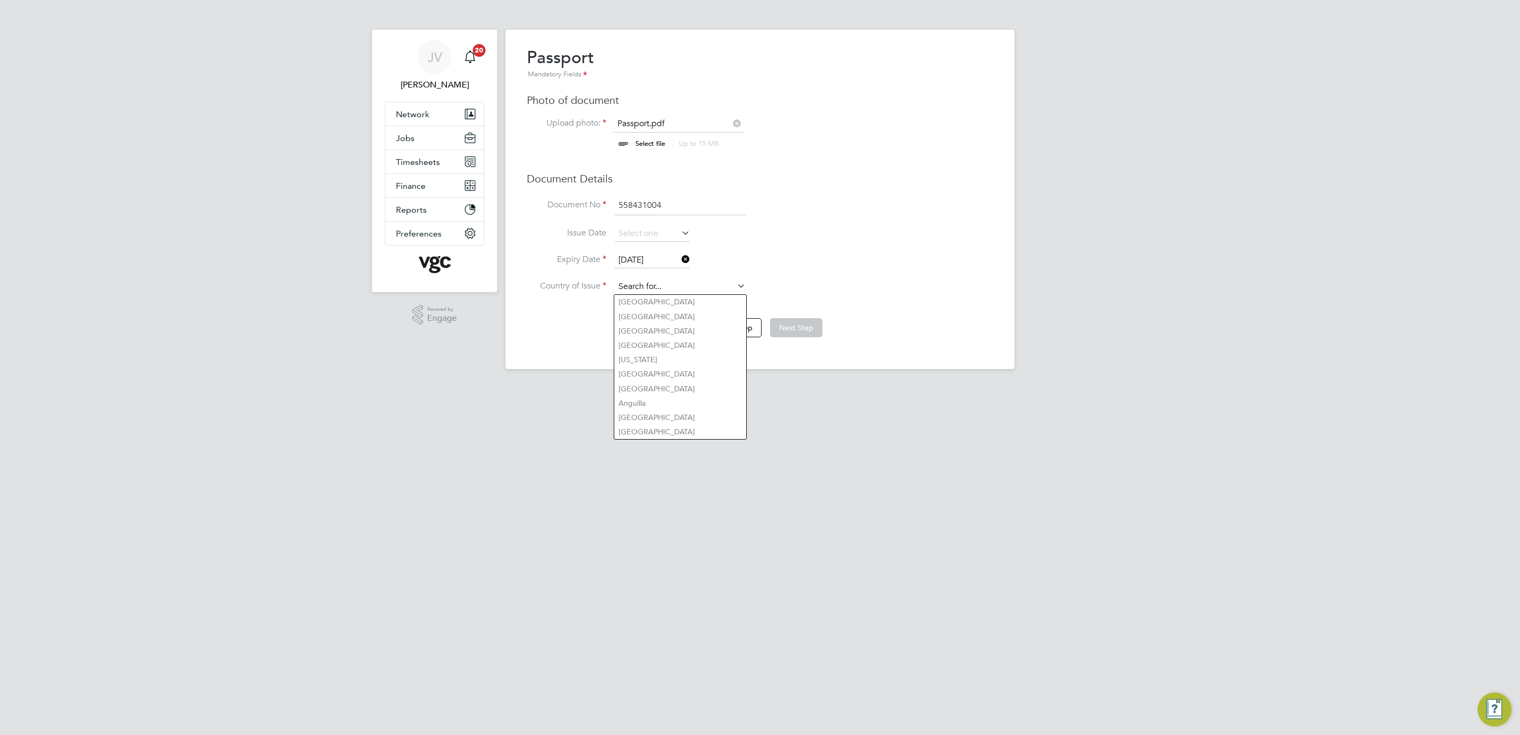
click at [663, 281] on input at bounding box center [680, 287] width 131 height 16
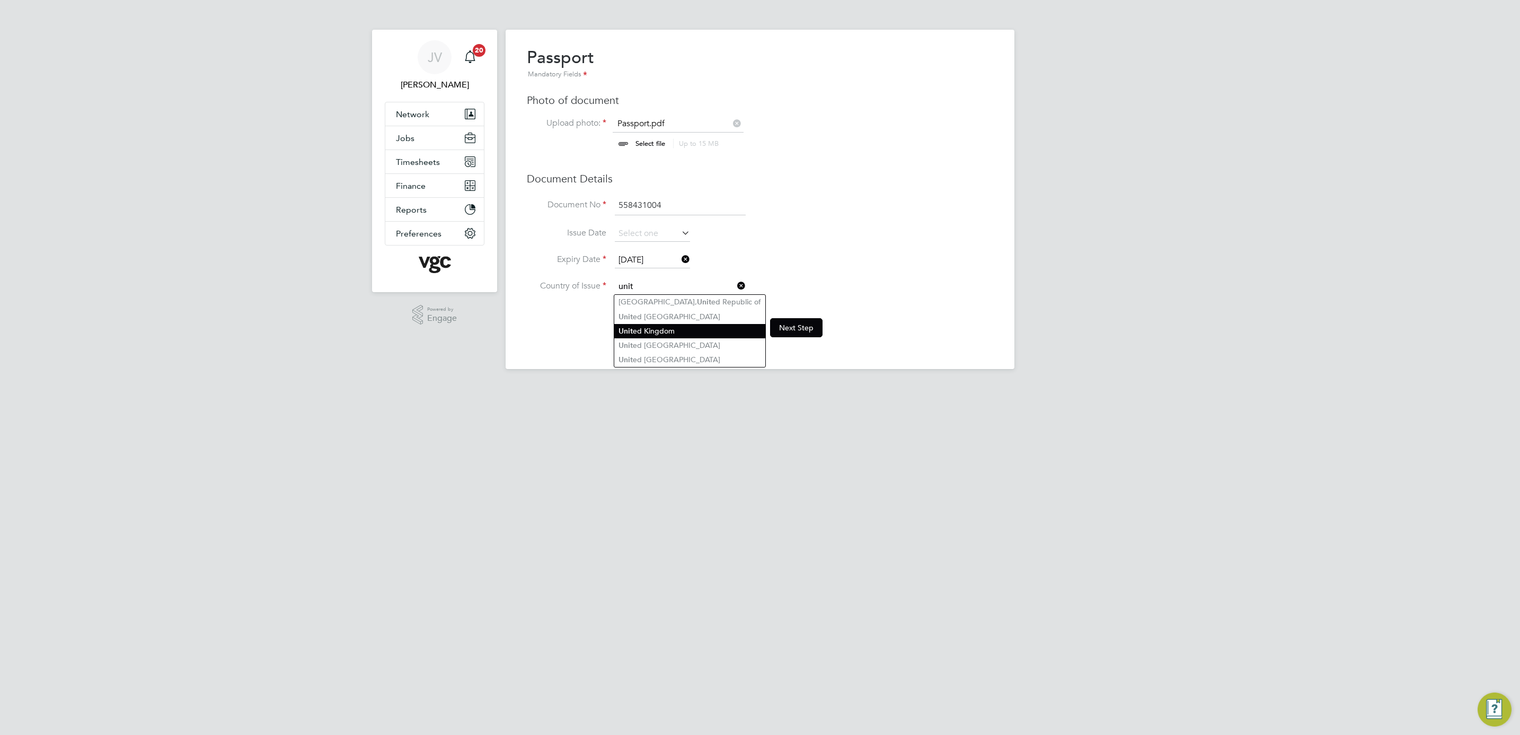
click at [671, 324] on li "Unit ed Kingdom" at bounding box center [689, 331] width 151 height 14
type input "[GEOGRAPHIC_DATA]"
click at [804, 326] on button "Next Step" at bounding box center [796, 327] width 52 height 19
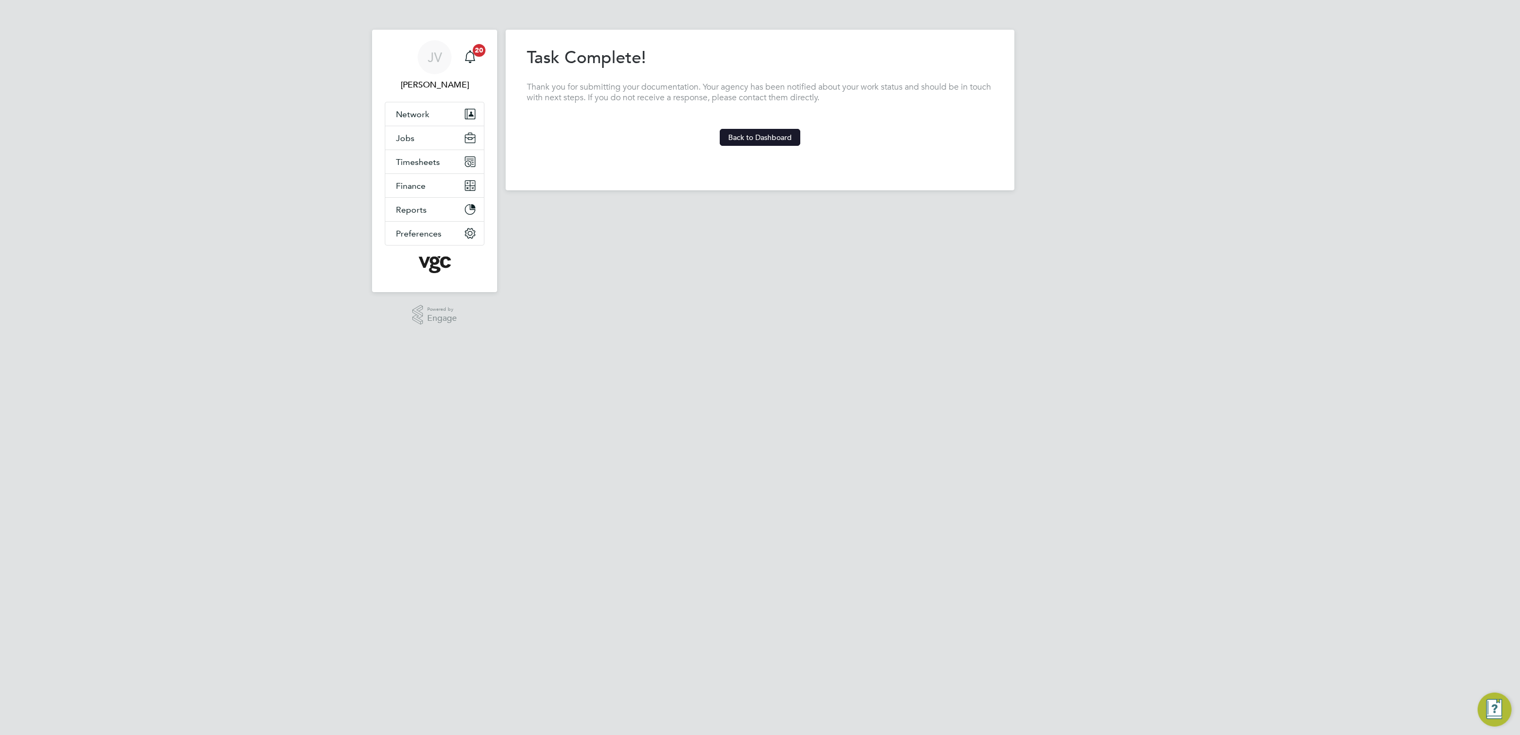
click at [785, 142] on button "Back to Dashboard" at bounding box center [760, 137] width 81 height 17
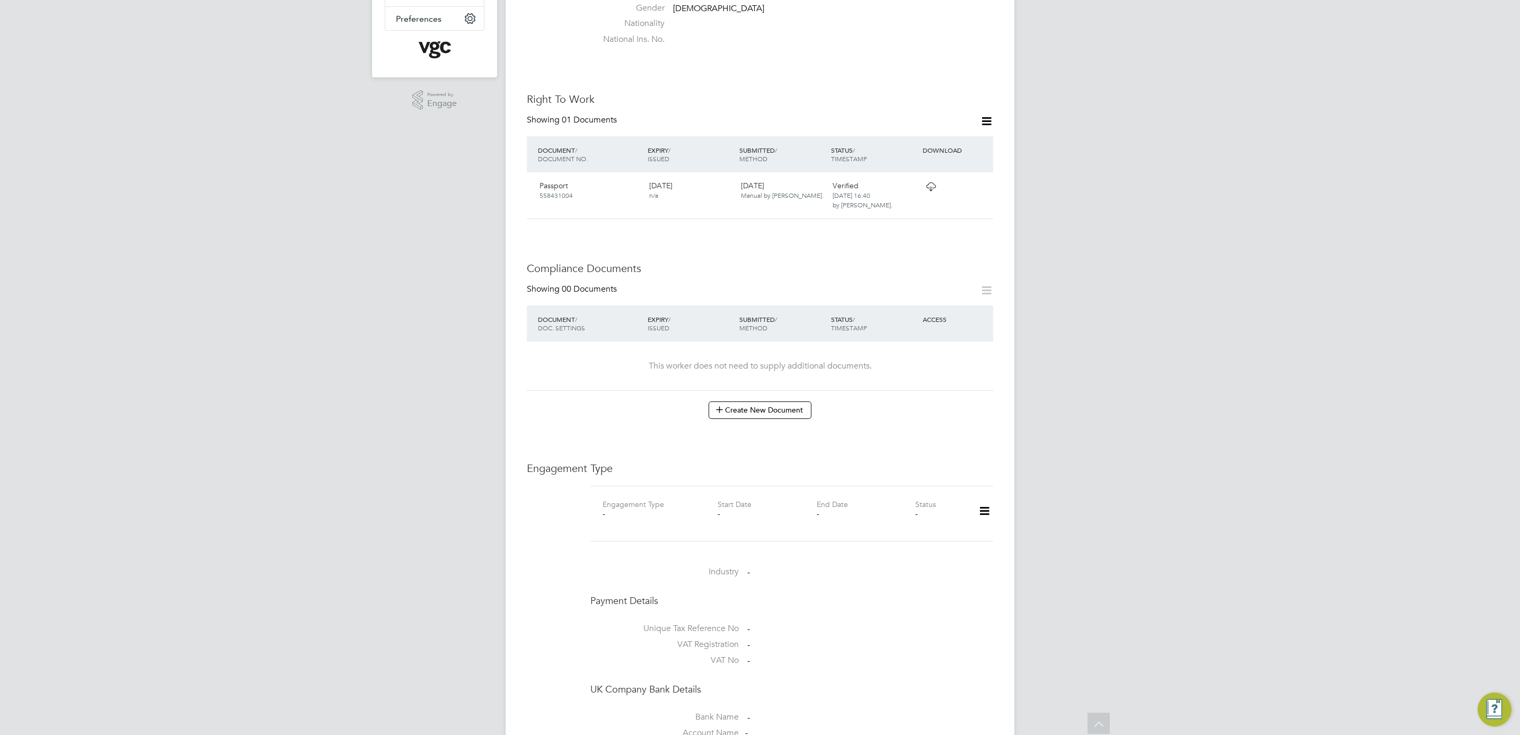
scroll to position [318, 0]
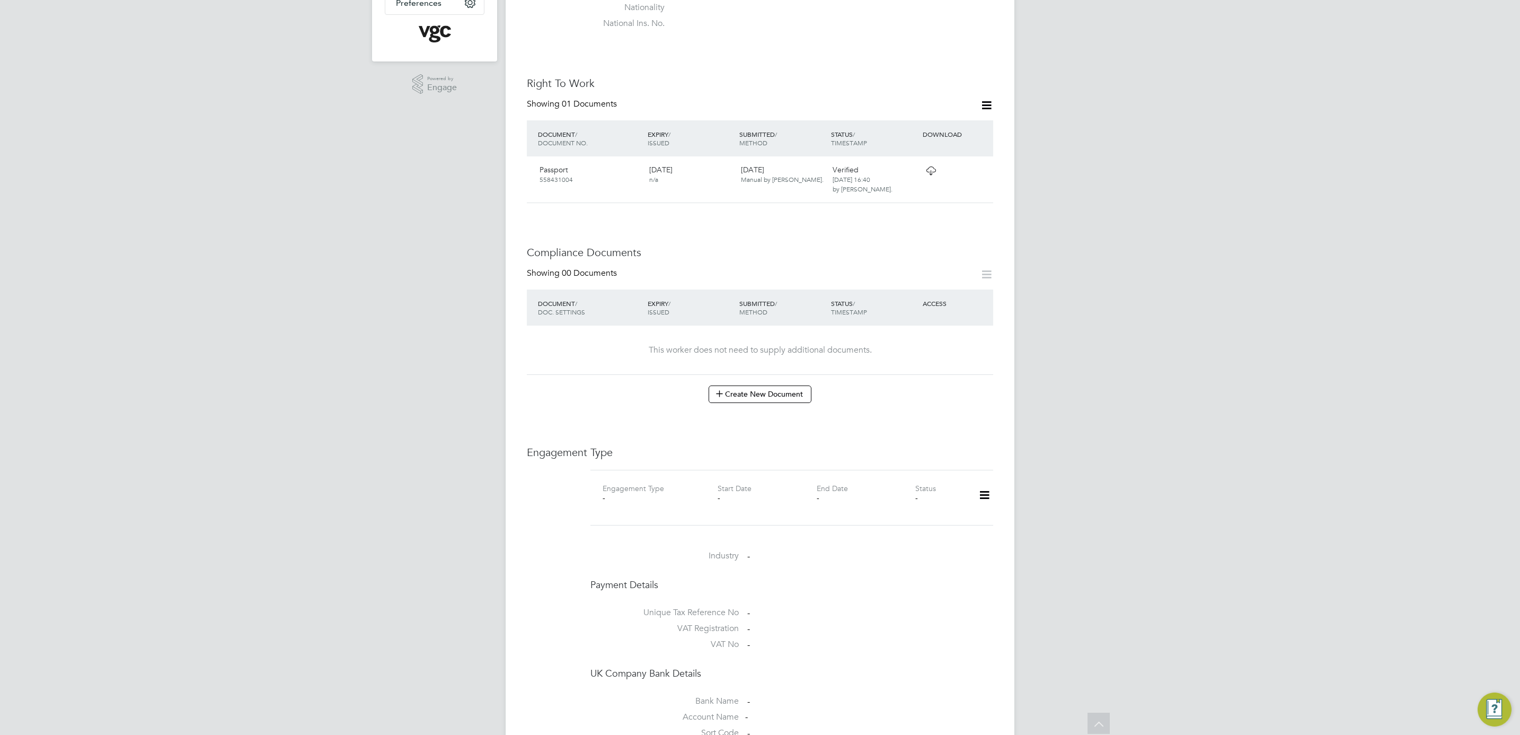
click at [991, 485] on icon at bounding box center [984, 495] width 19 height 24
click at [931, 526] on li "Add Engagement Type" at bounding box center [930, 531] width 120 height 15
click at [752, 574] on ng-form "Add Engagement Type Mandatory Fields Engagement Type Cancel Add Engagement Type" at bounding box center [792, 599] width 392 height 90
click at [755, 598] on li "Engagement Type" at bounding box center [792, 601] width 392 height 25
click at [757, 589] on input at bounding box center [775, 596] width 131 height 15
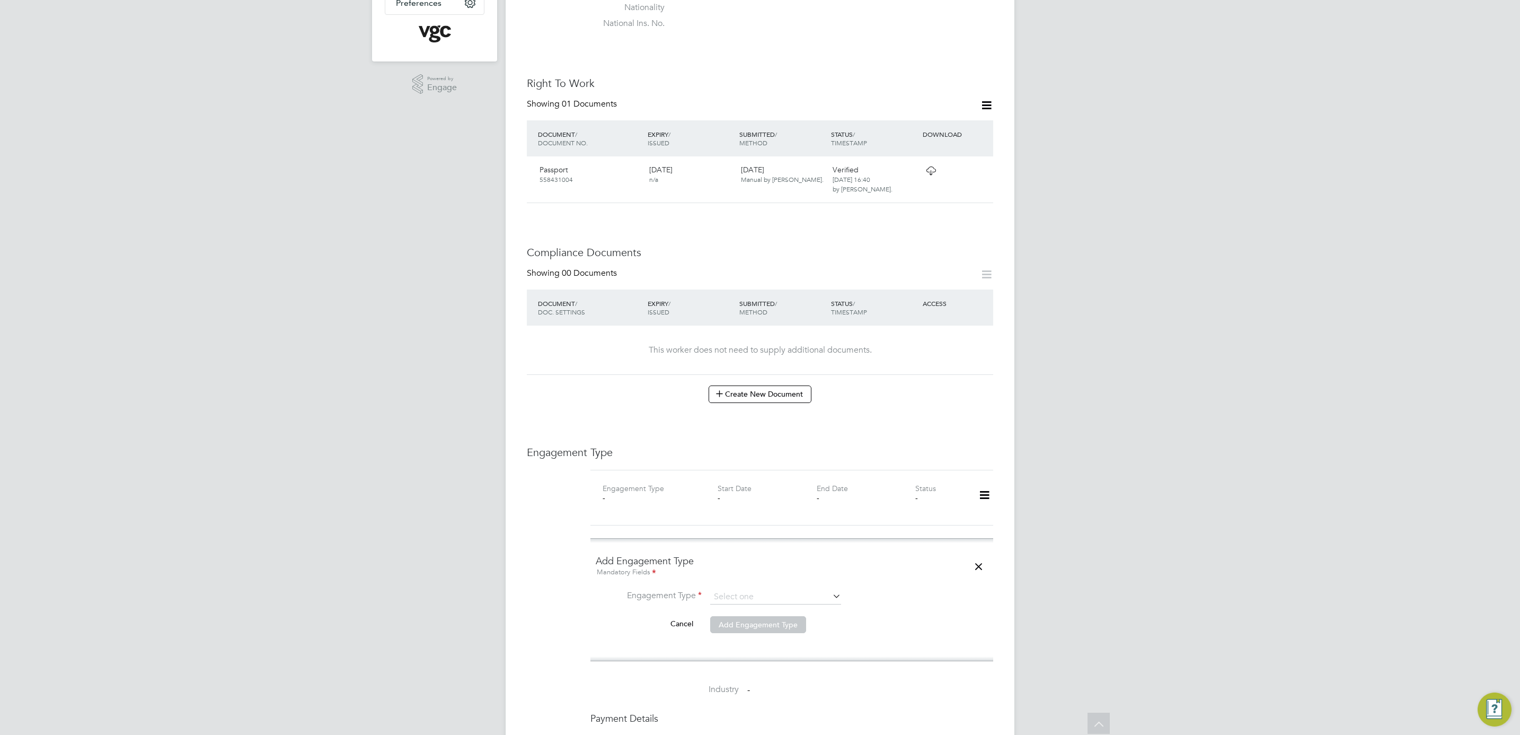
click at [741, 660] on div "Add Engagement Type Mandatory Fields Engagement Type Cancel Add Engagement Type" at bounding box center [791, 605] width 403 height 134
click at [743, 646] on div "Add Engagement Type Mandatory Fields Engagement Type Cancel Add Engagement Type" at bounding box center [791, 599] width 413 height 123
click at [743, 598] on li "Engagement Type" at bounding box center [792, 601] width 392 height 25
click at [751, 589] on input at bounding box center [775, 596] width 131 height 15
click at [754, 643] on li "Umbrella" at bounding box center [776, 649] width 132 height 15
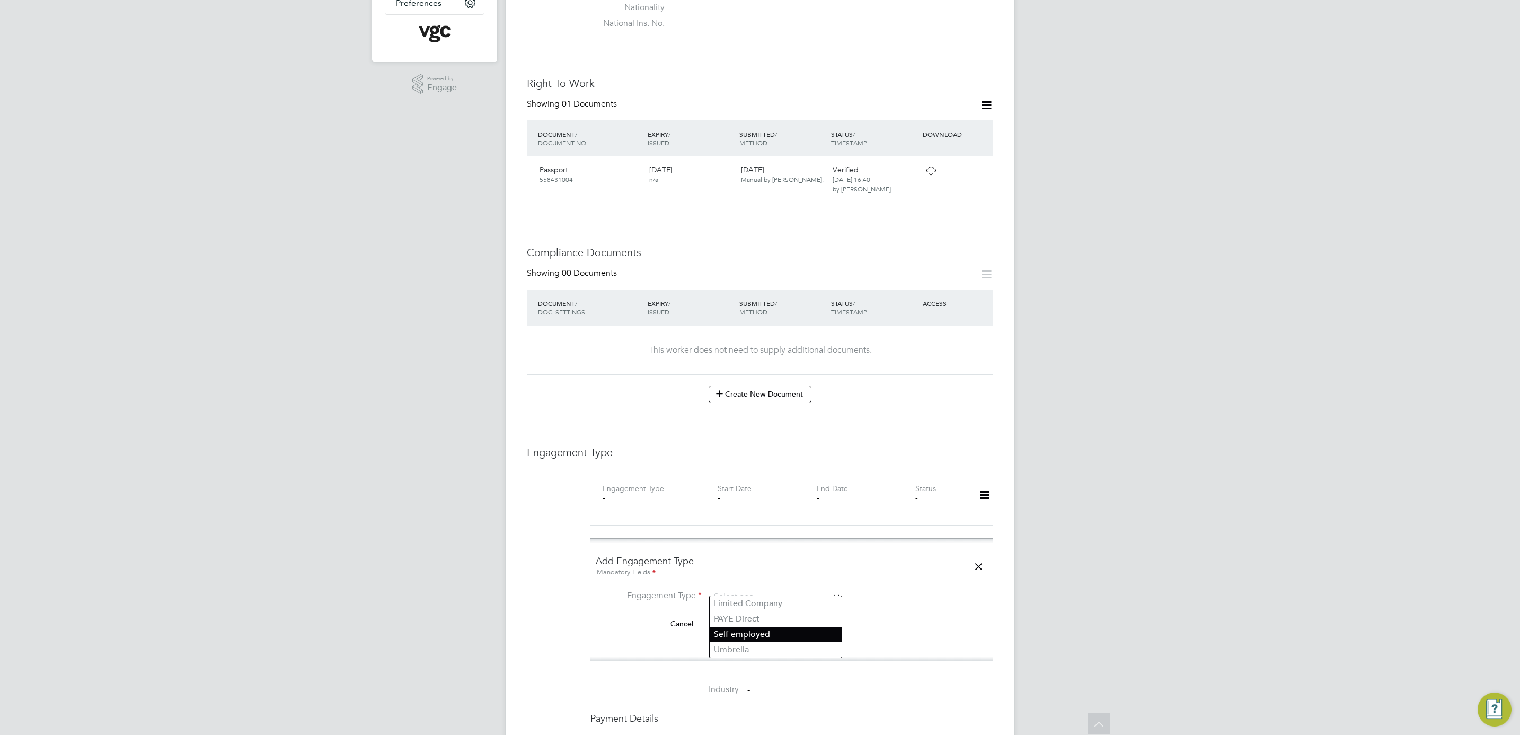
type input "Umbrella"
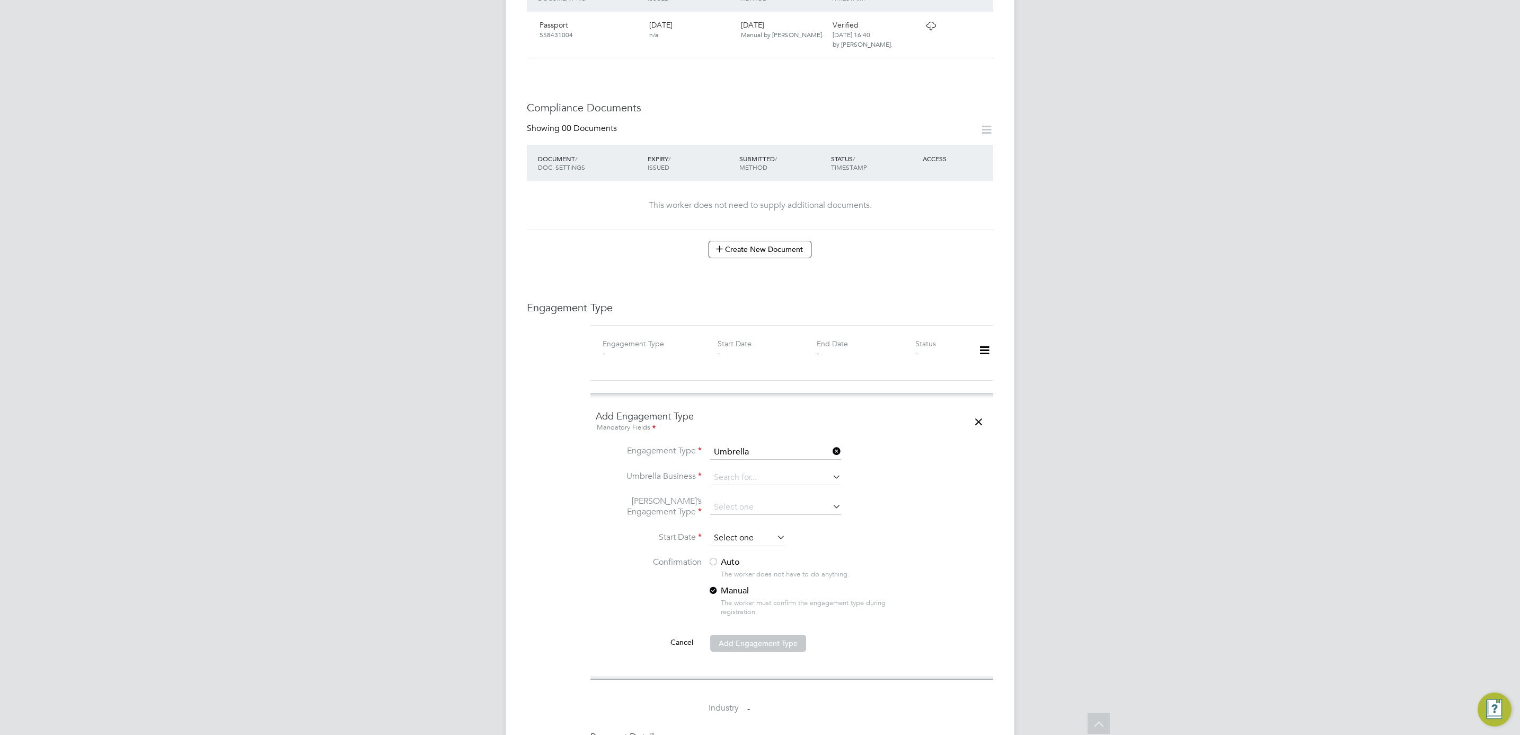
scroll to position [477, 0]
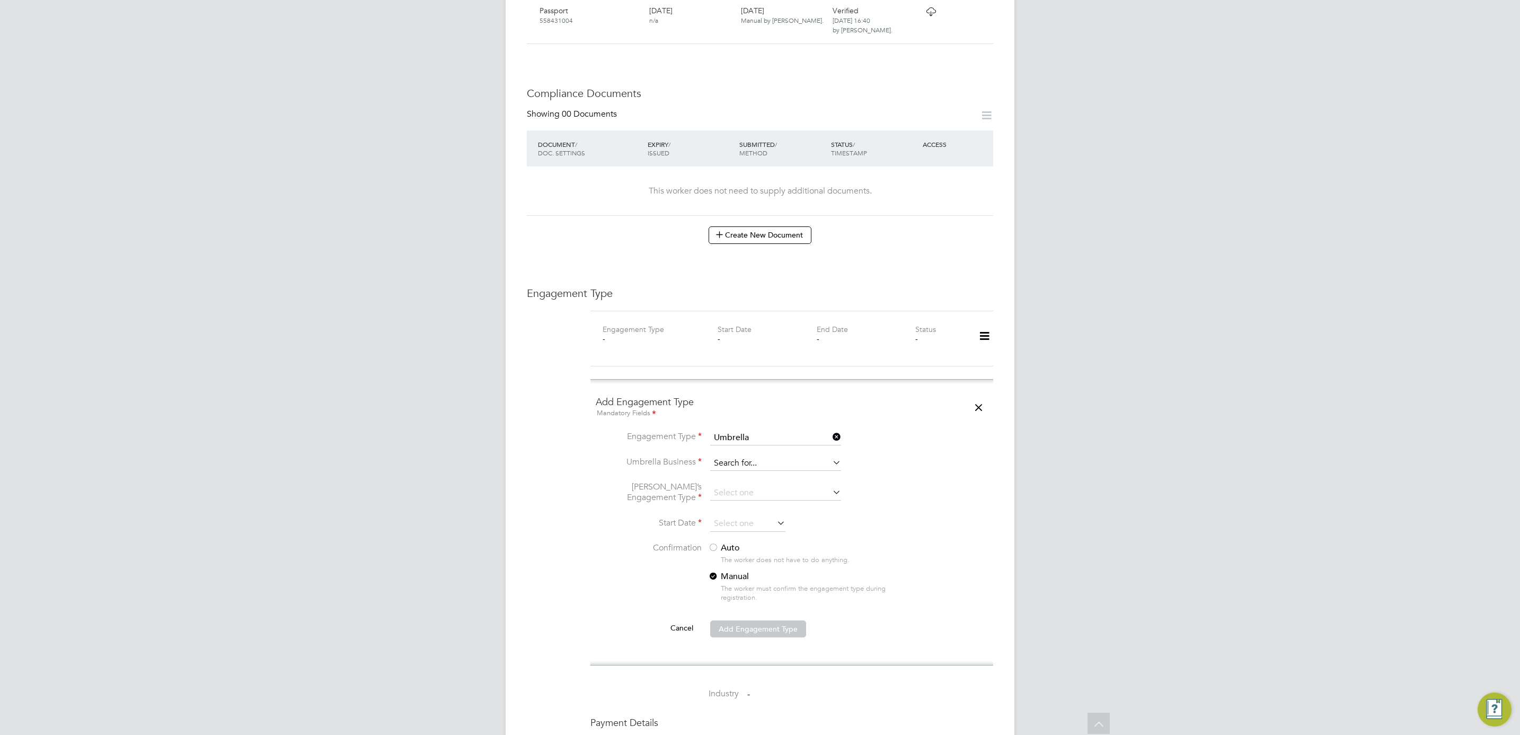
click at [785, 456] on input at bounding box center [775, 463] width 131 height 15
click at [767, 471] on li "Omn ia Outsourcing Limited" at bounding box center [776, 470] width 132 height 15
type input "Omnia Outsourcing Limited"
click at [755, 485] on input at bounding box center [775, 492] width 131 height 15
click at [762, 514] on li "CIS Self-employed" at bounding box center [776, 515] width 132 height 15
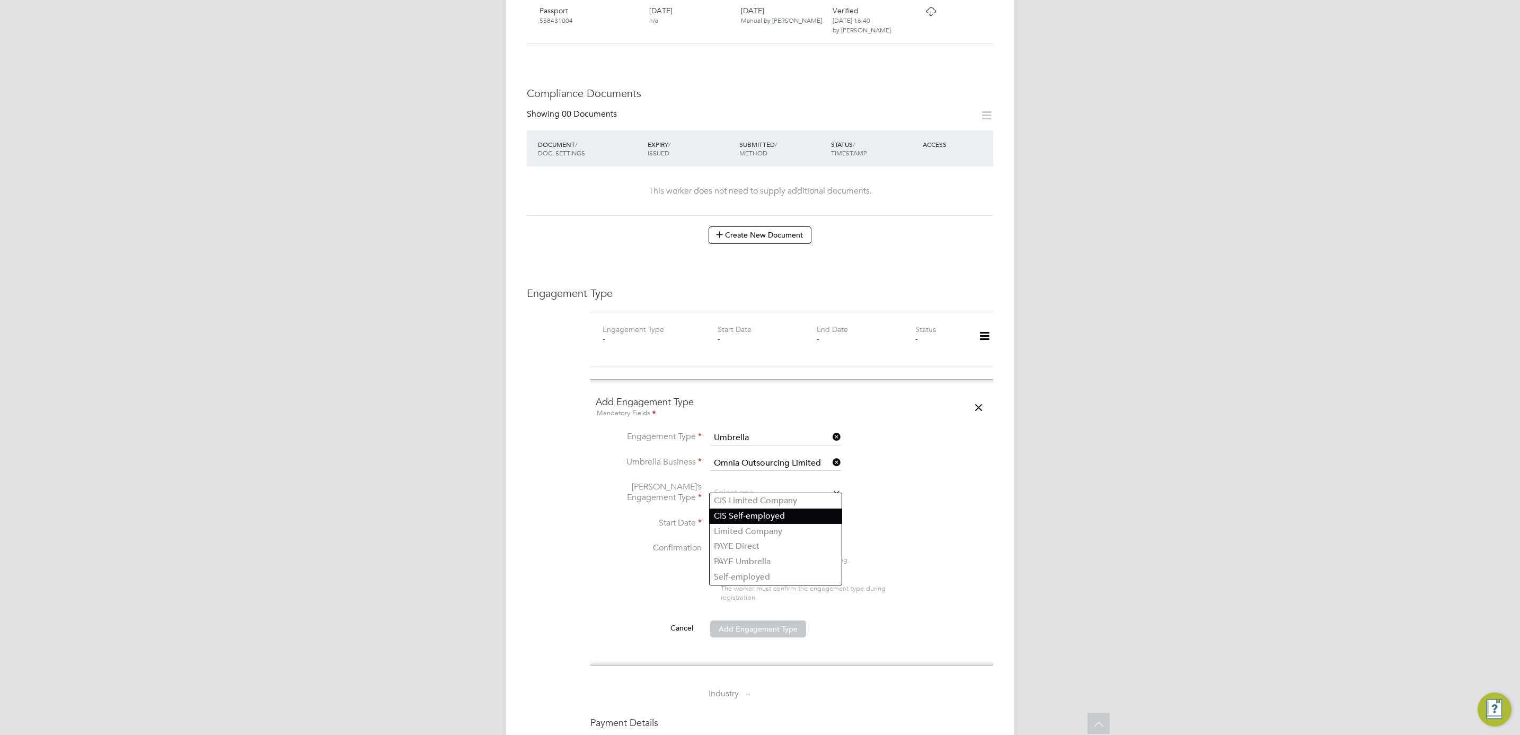
type input "CIS Self-employed"
click at [737, 516] on input at bounding box center [747, 524] width 75 height 16
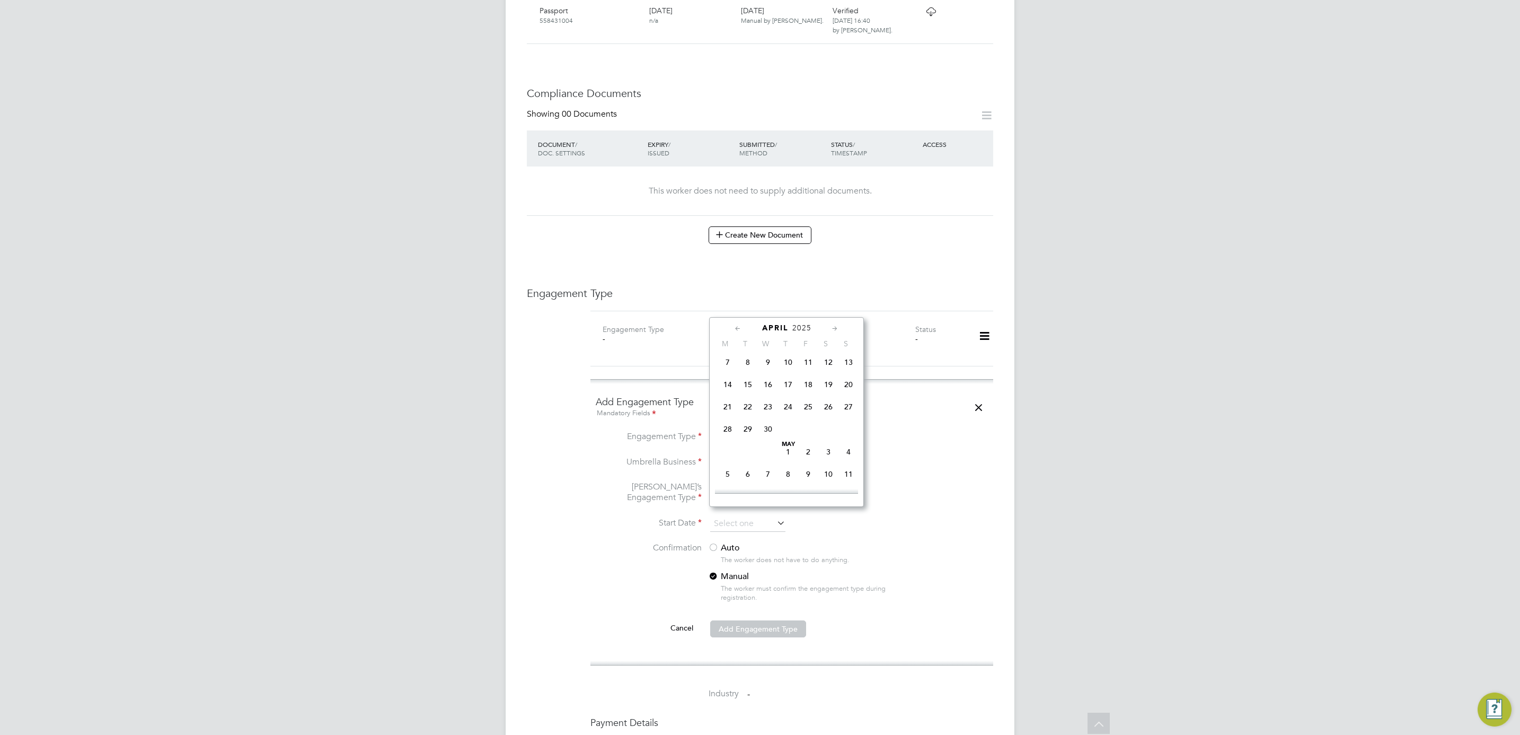
scroll to position [123, 0]
click at [747, 379] on span "[DATE]" at bounding box center [748, 379] width 20 height 20
type input "[DATE]"
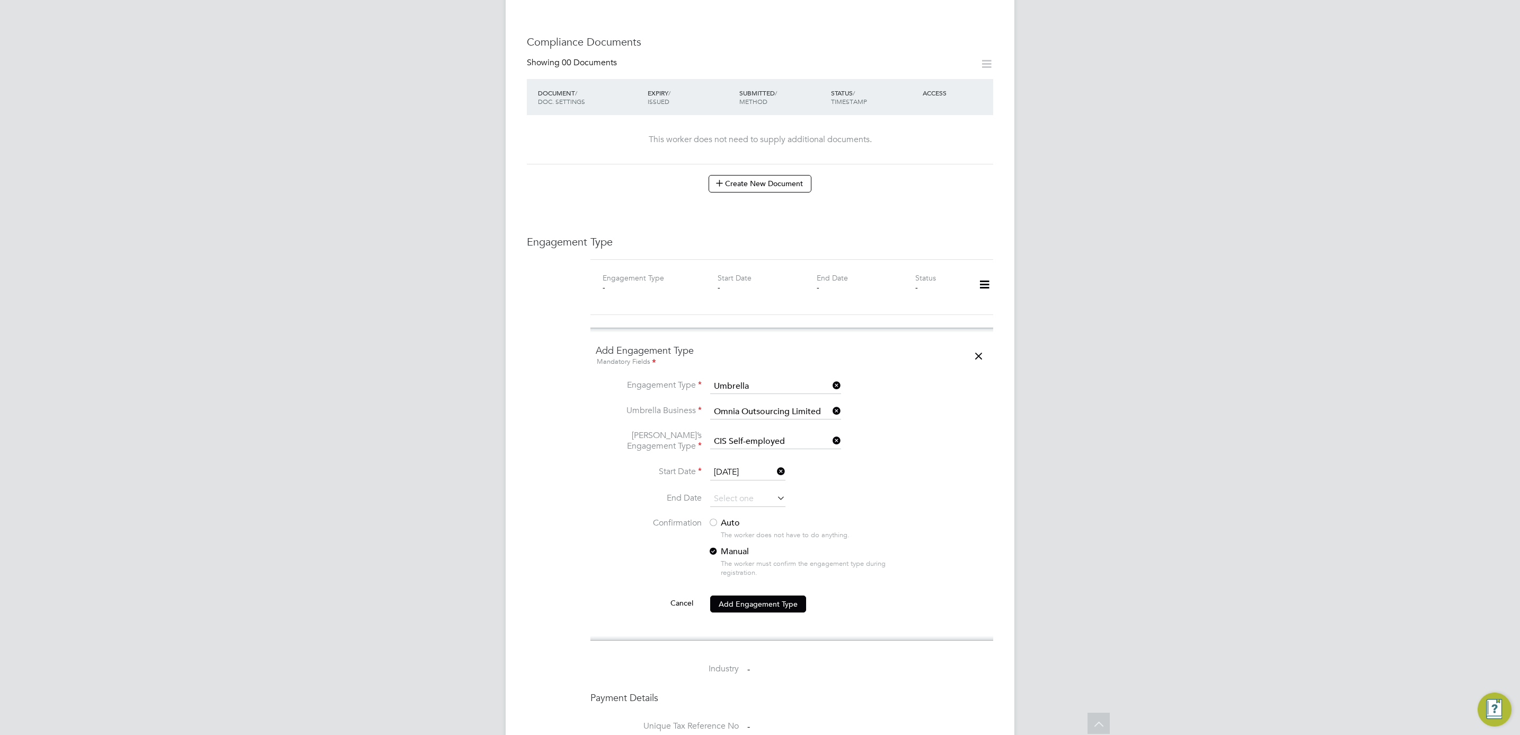
scroll to position [556, 0]
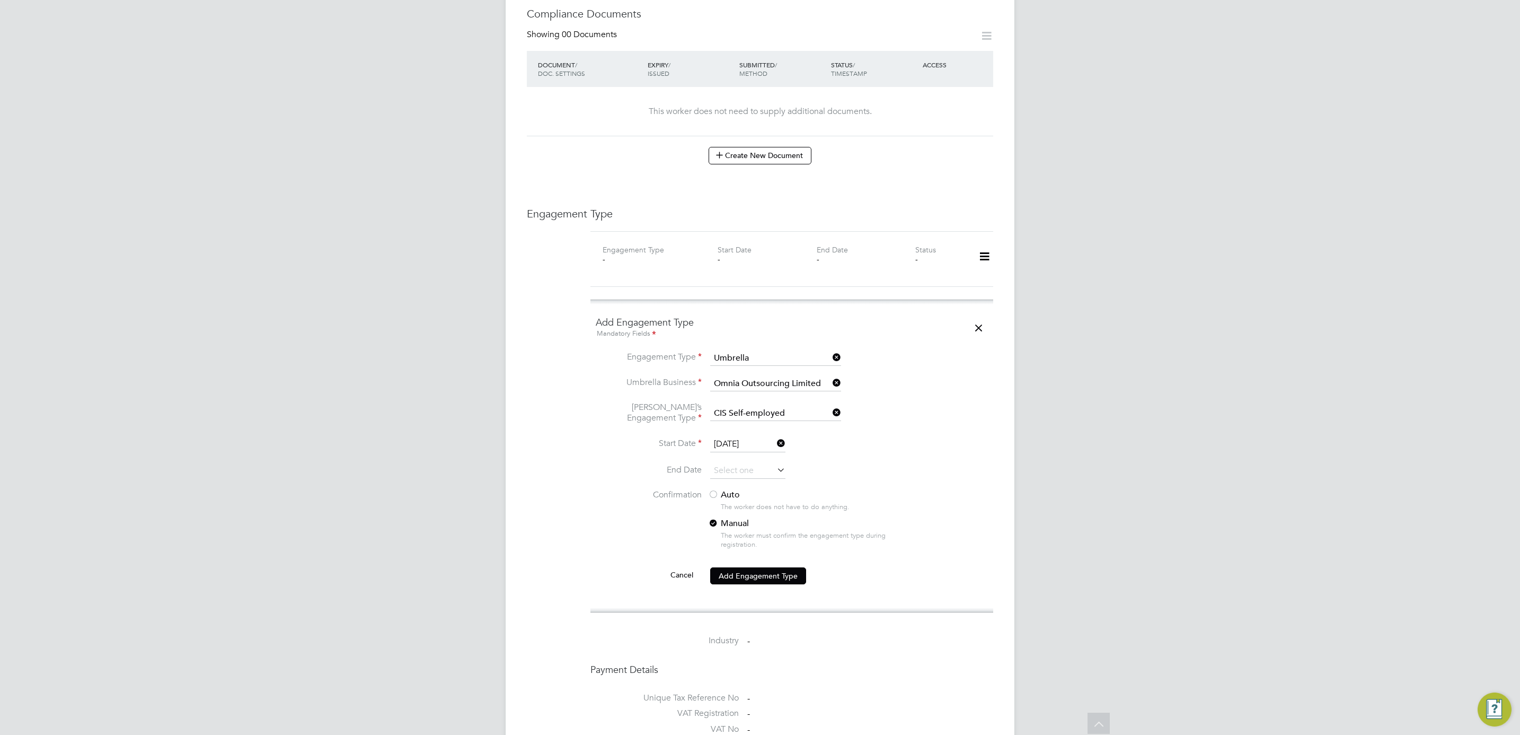
click at [717, 490] on div at bounding box center [713, 495] width 11 height 11
click at [768, 568] on button "Add Engagement Type" at bounding box center [758, 575] width 96 height 17
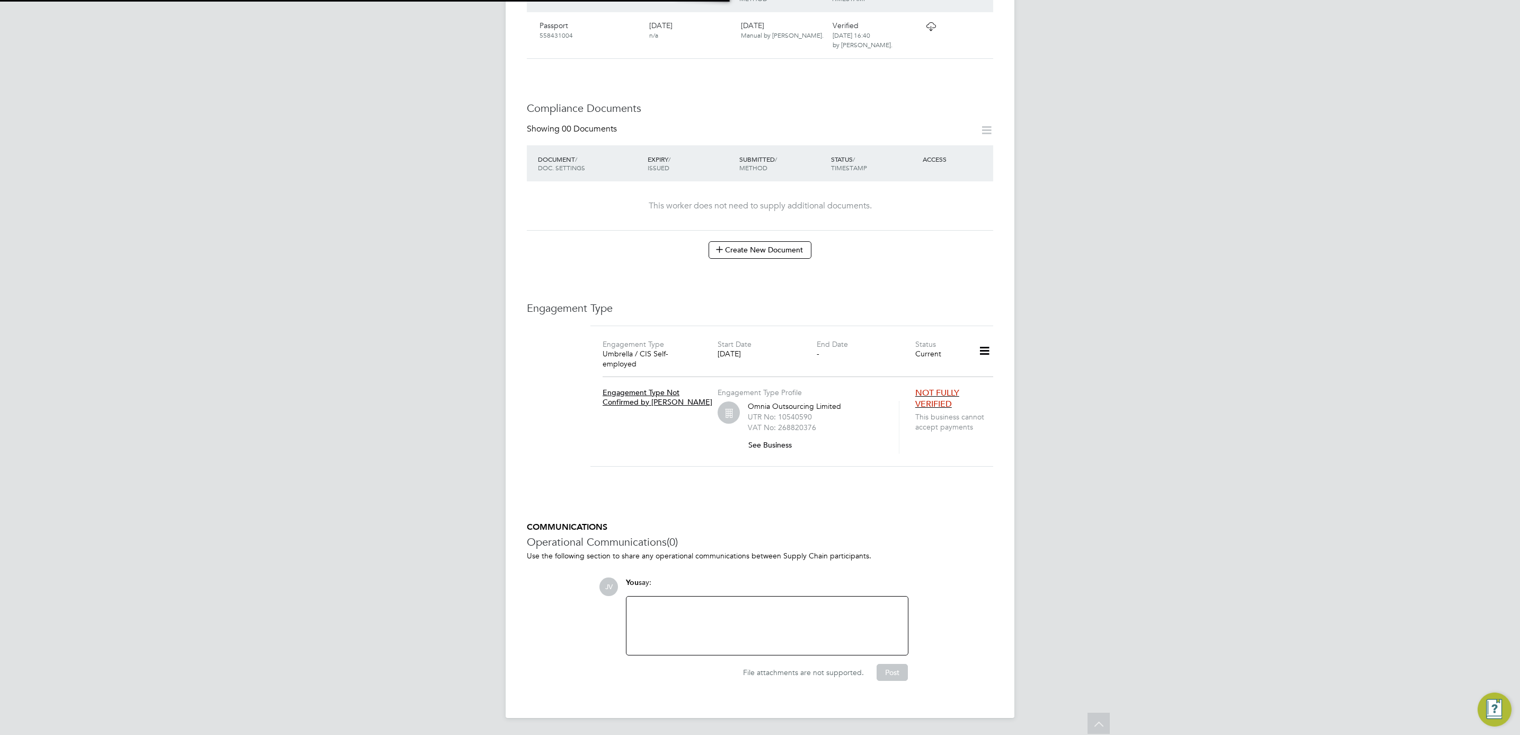
scroll to position [449, 0]
